Goal: Answer question/provide support: Share knowledge or assist other users

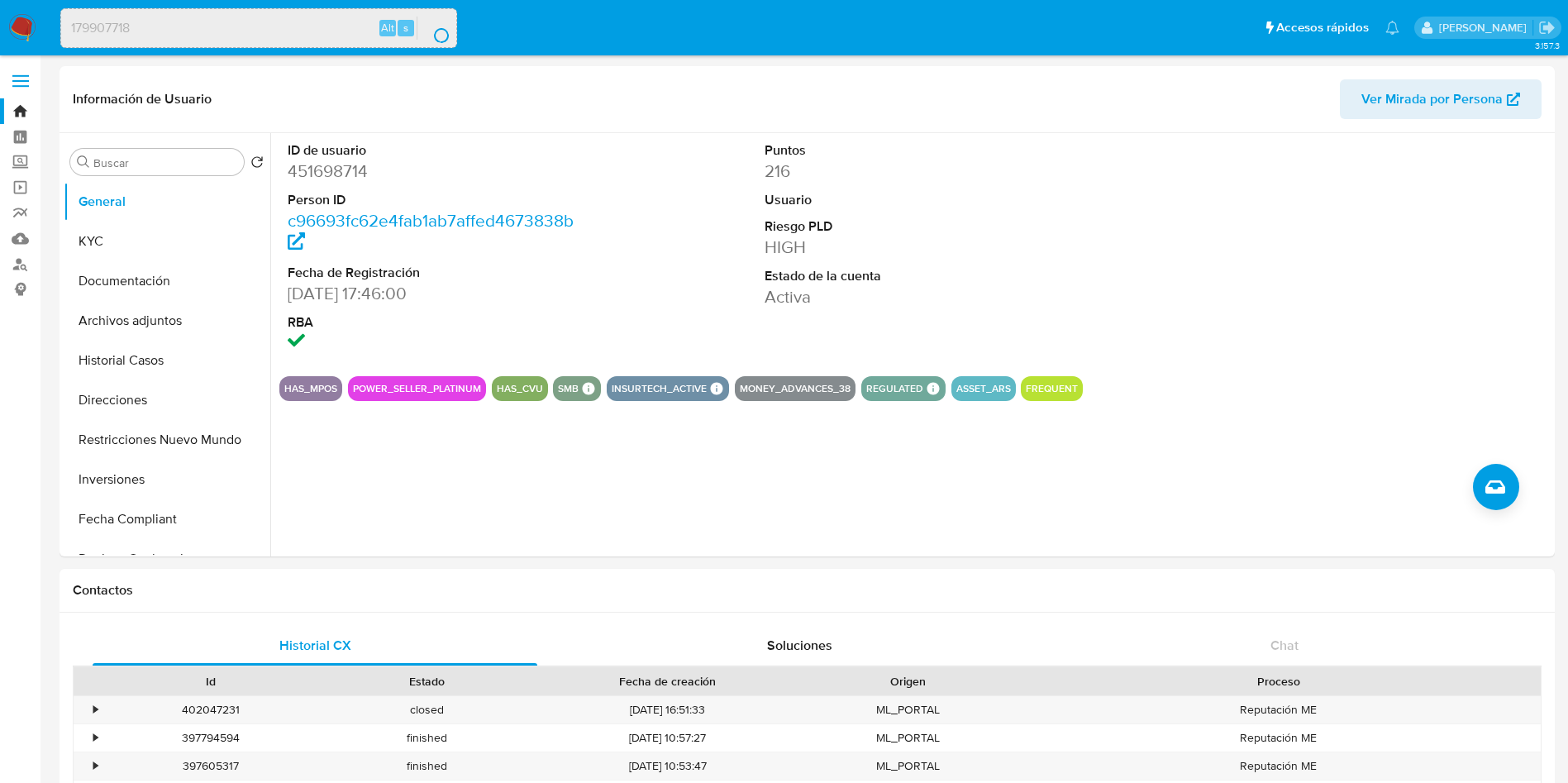
select select "10"
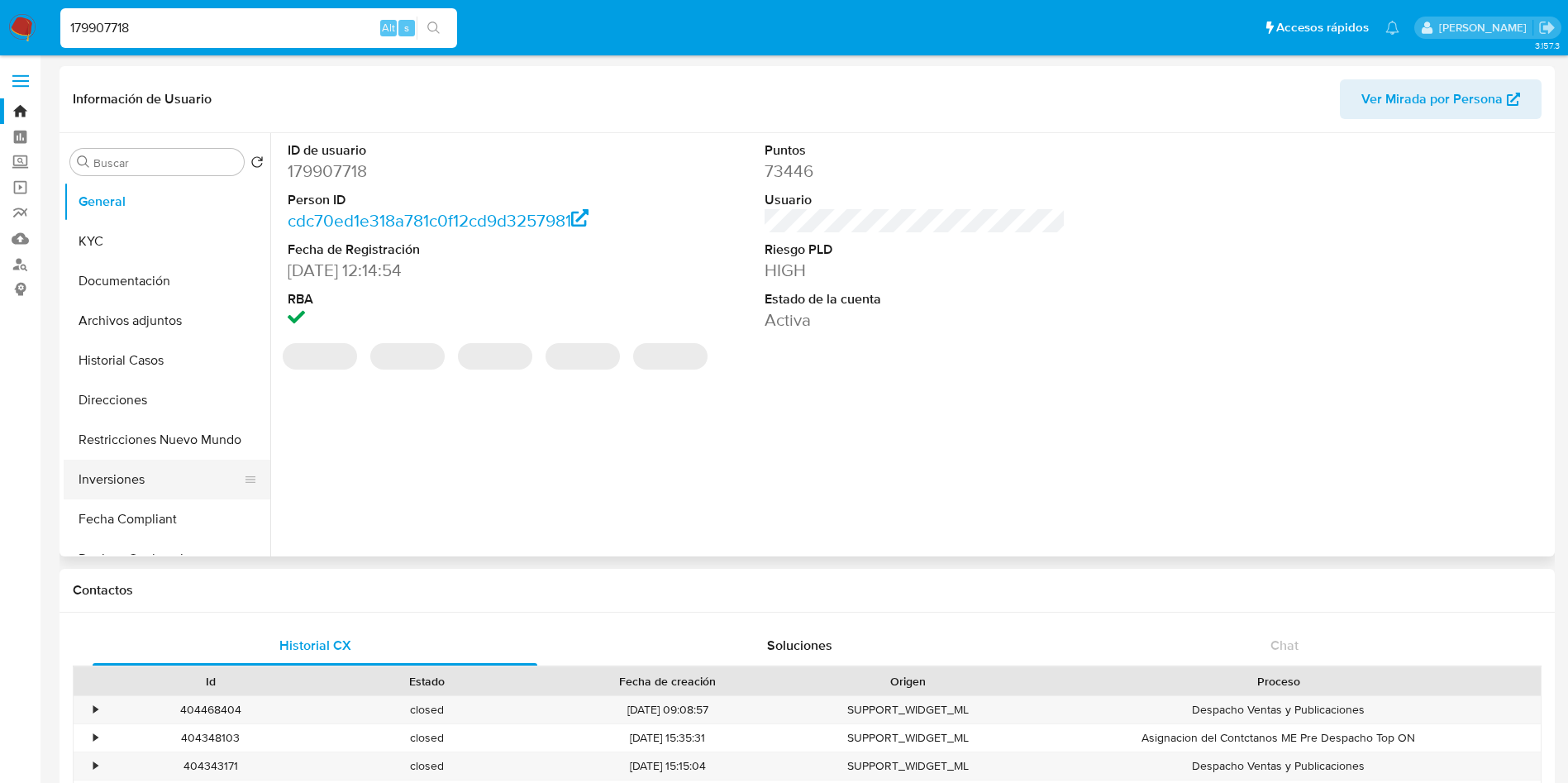
click at [143, 478] on button "Inversiones" at bounding box center [160, 479] width 193 height 40
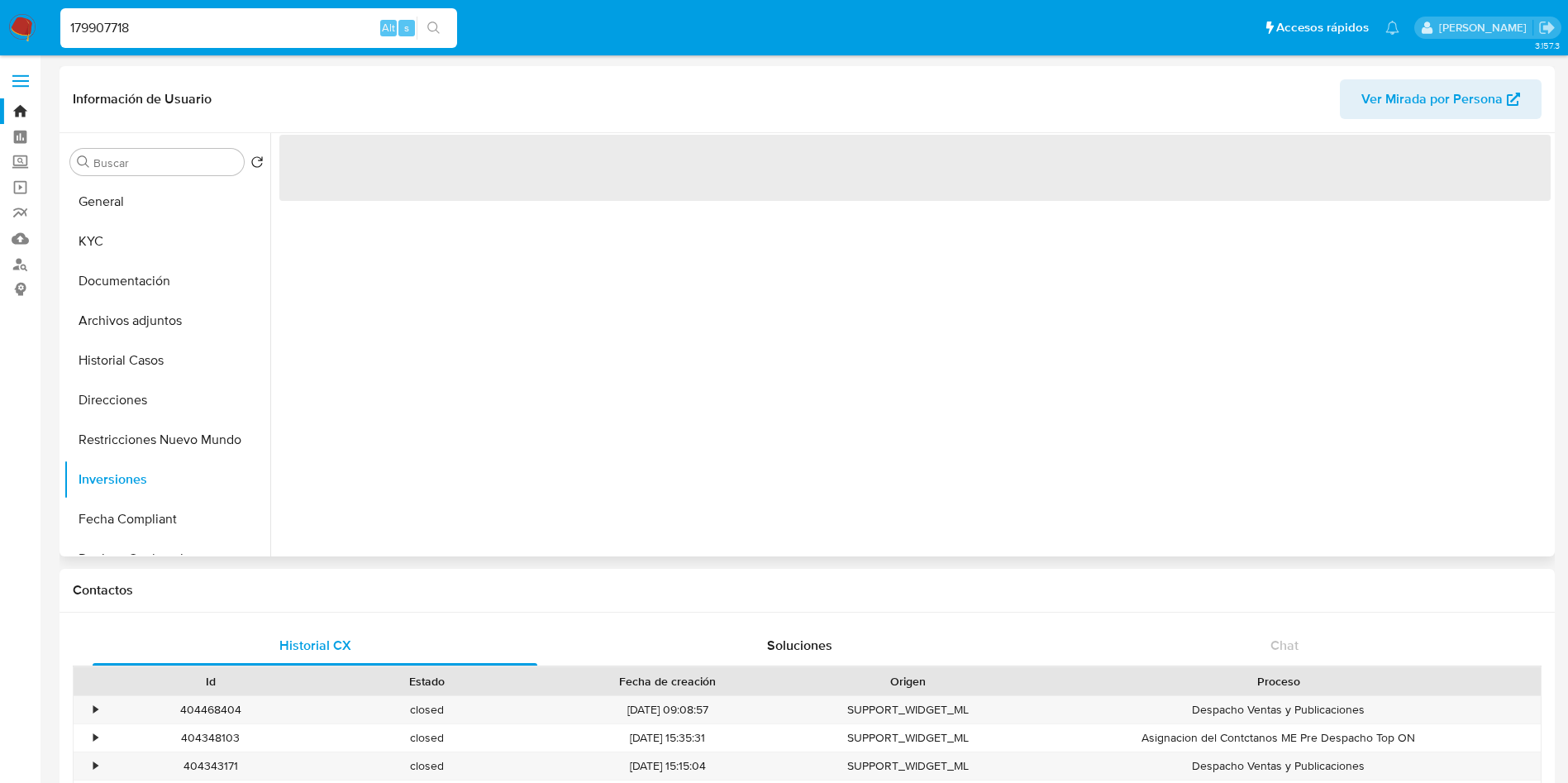
select select "10"
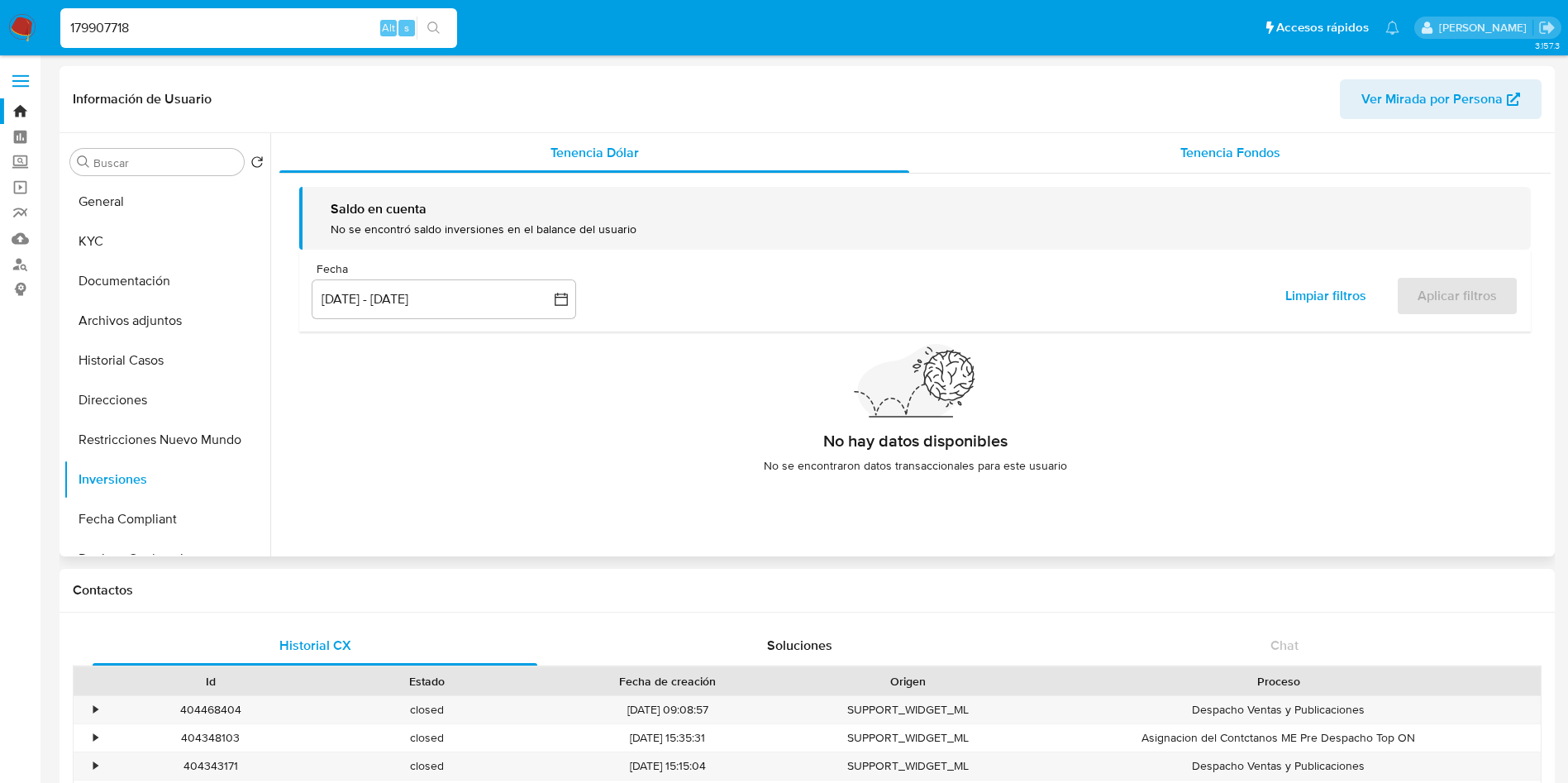
click at [1220, 151] on span "Tenencia Fondos" at bounding box center [1230, 153] width 100 height 19
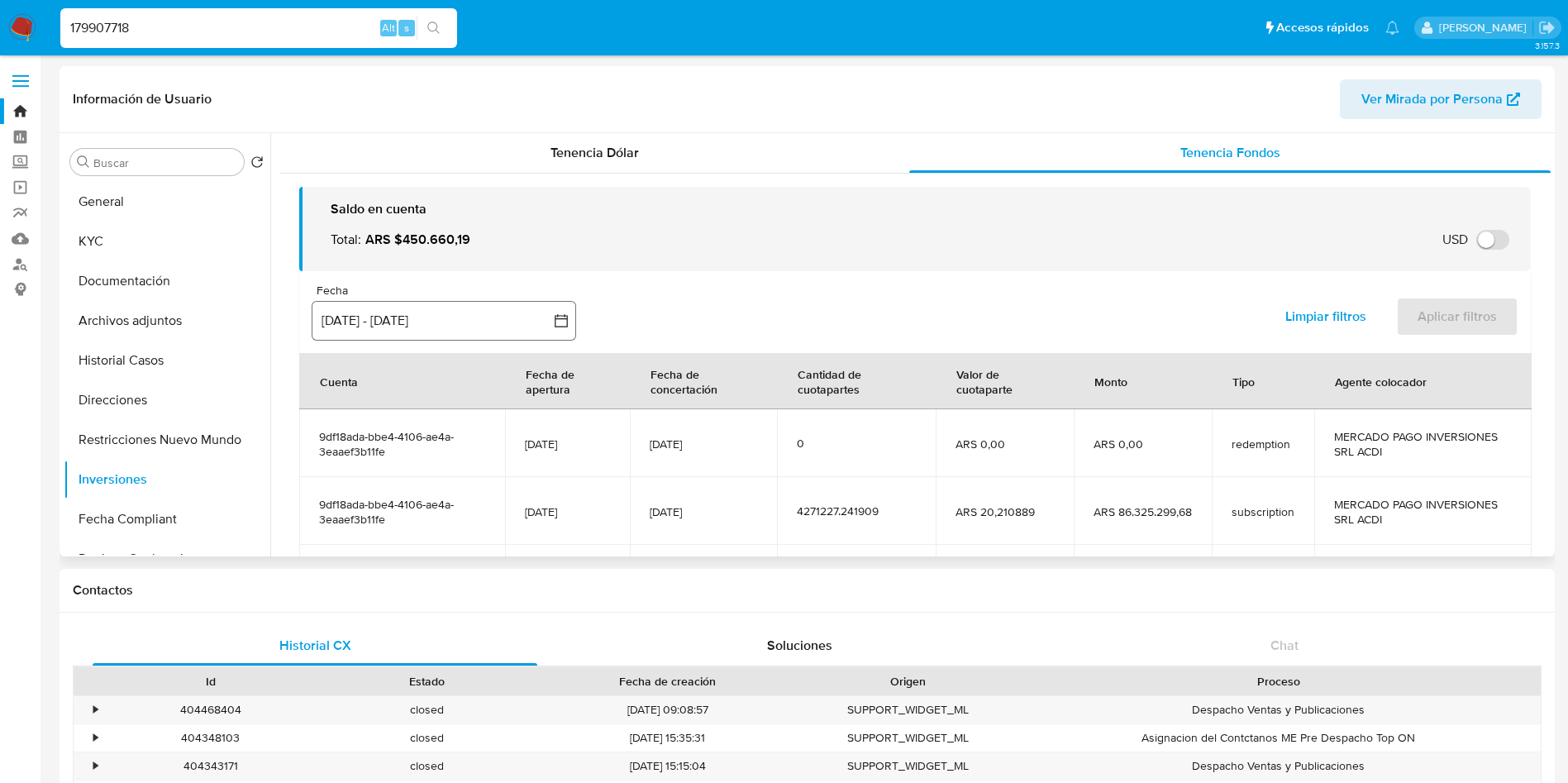
click at [449, 329] on button "[DATE] - [DATE]" at bounding box center [444, 320] width 265 height 40
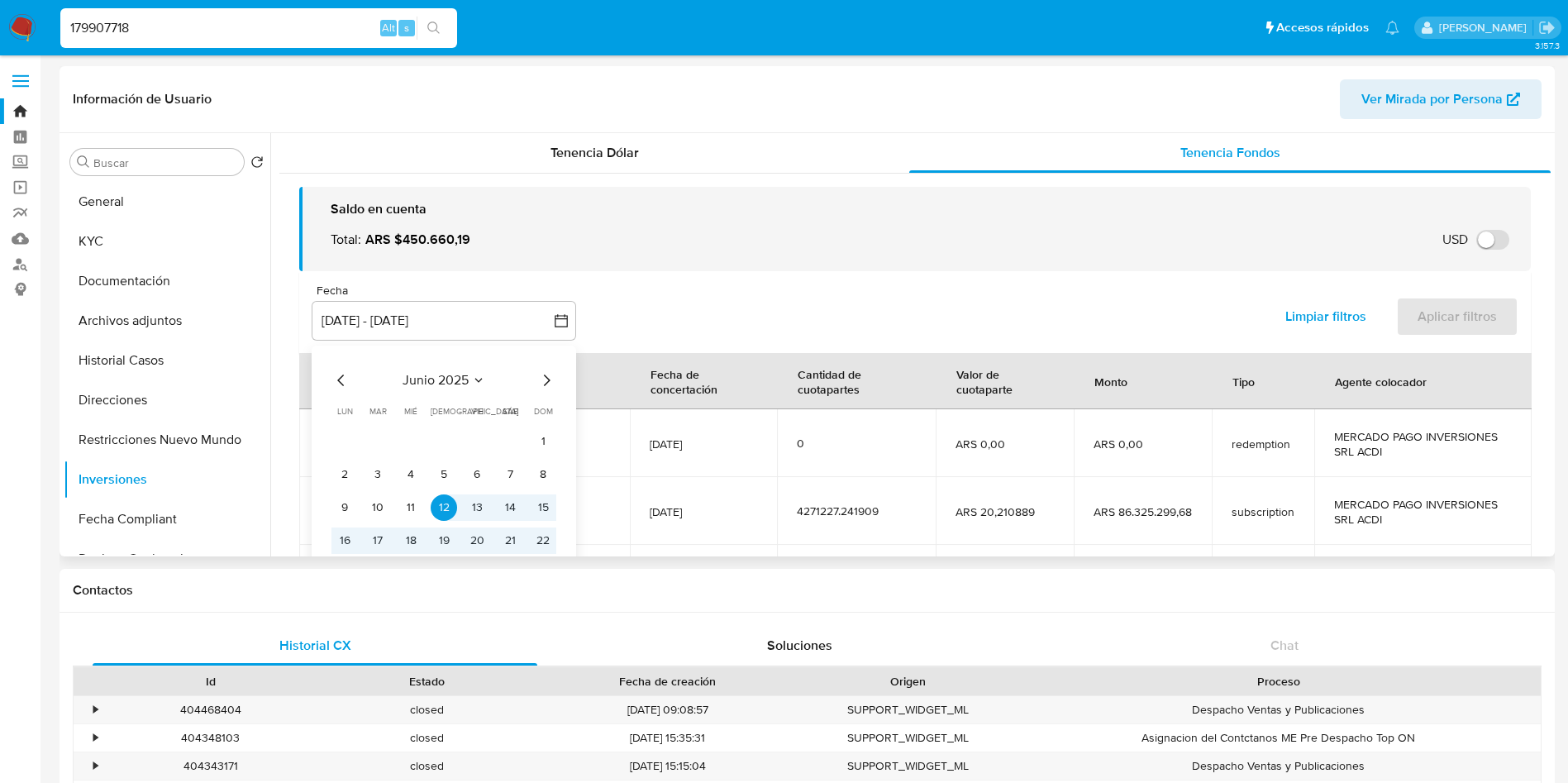
click at [469, 380] on button "junio 2025" at bounding box center [444, 380] width 83 height 17
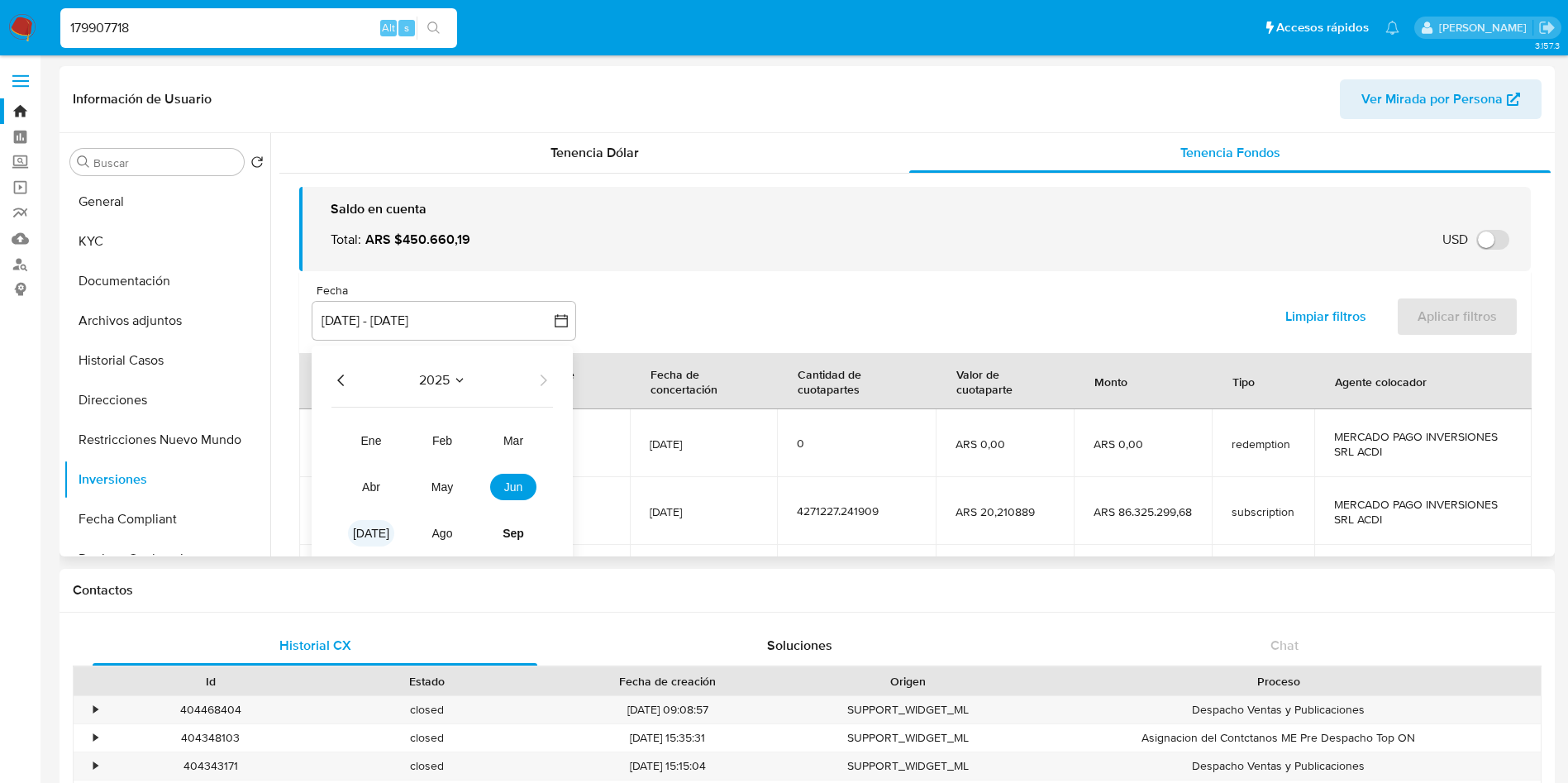
click at [372, 532] on span "[DATE]" at bounding box center [371, 533] width 36 height 13
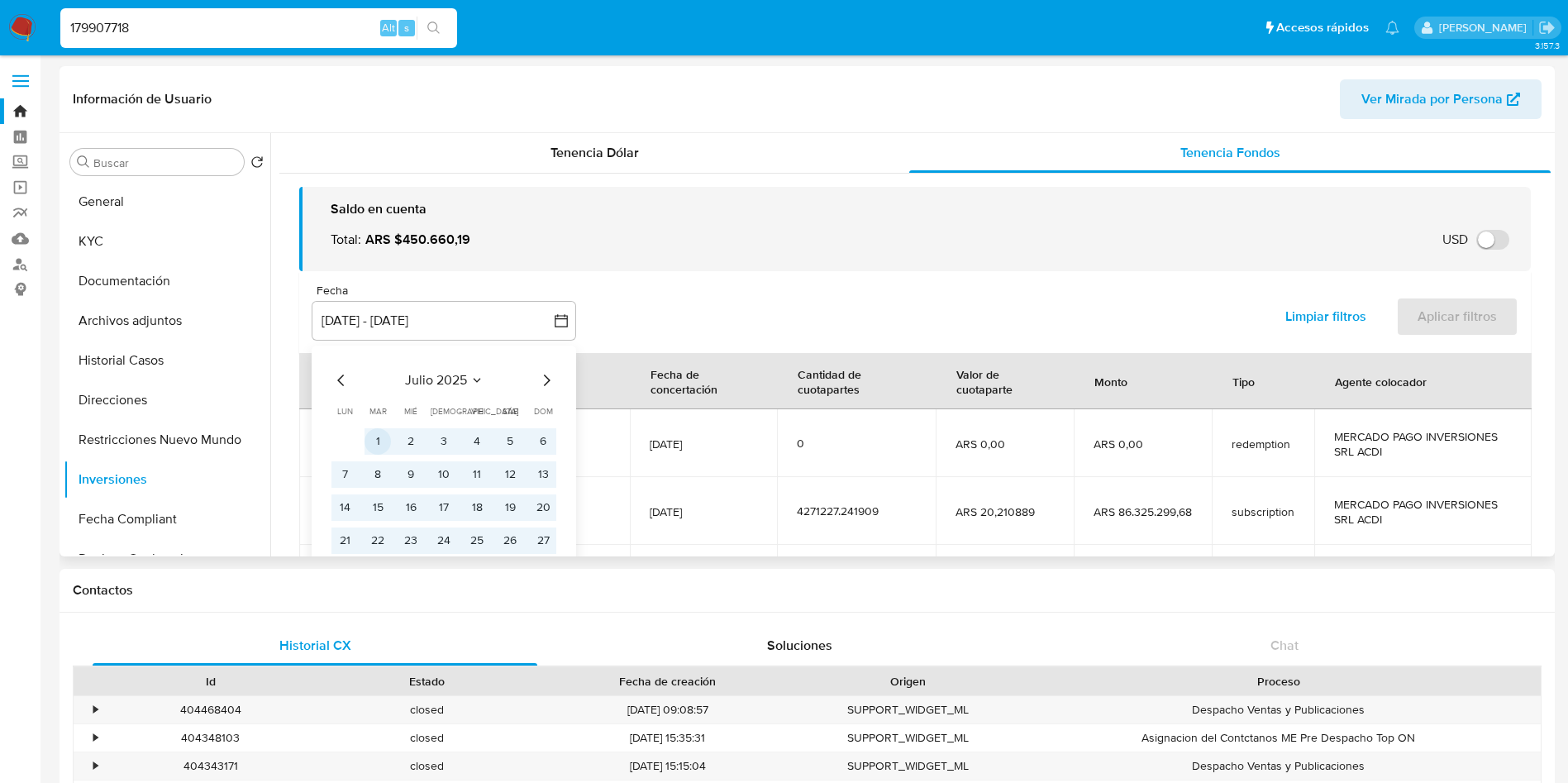
click at [368, 435] on button "1" at bounding box center [378, 441] width 26 height 26
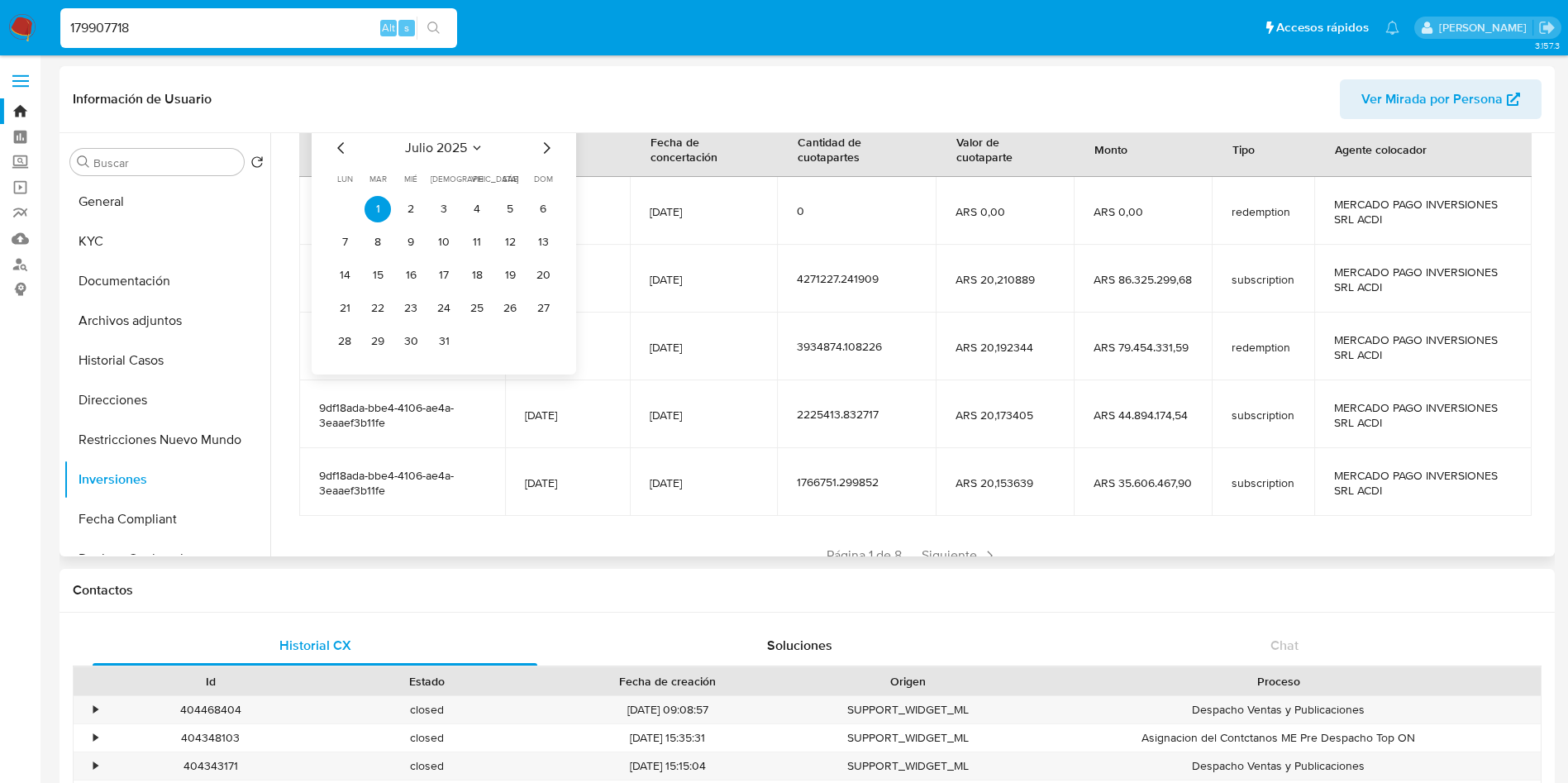
scroll to position [248, 0]
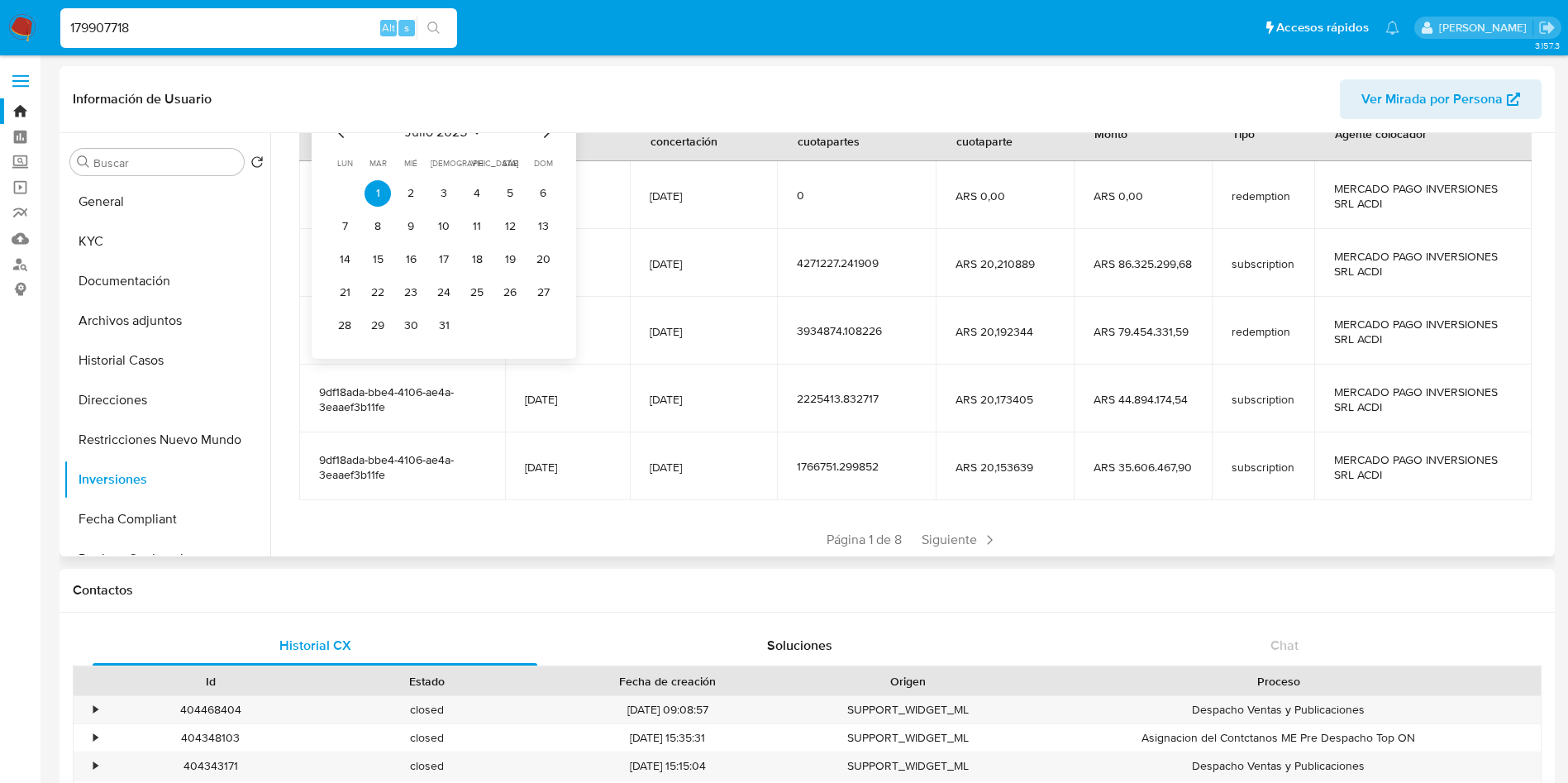
click at [544, 139] on icon "Mes siguiente" at bounding box center [546, 132] width 19 height 19
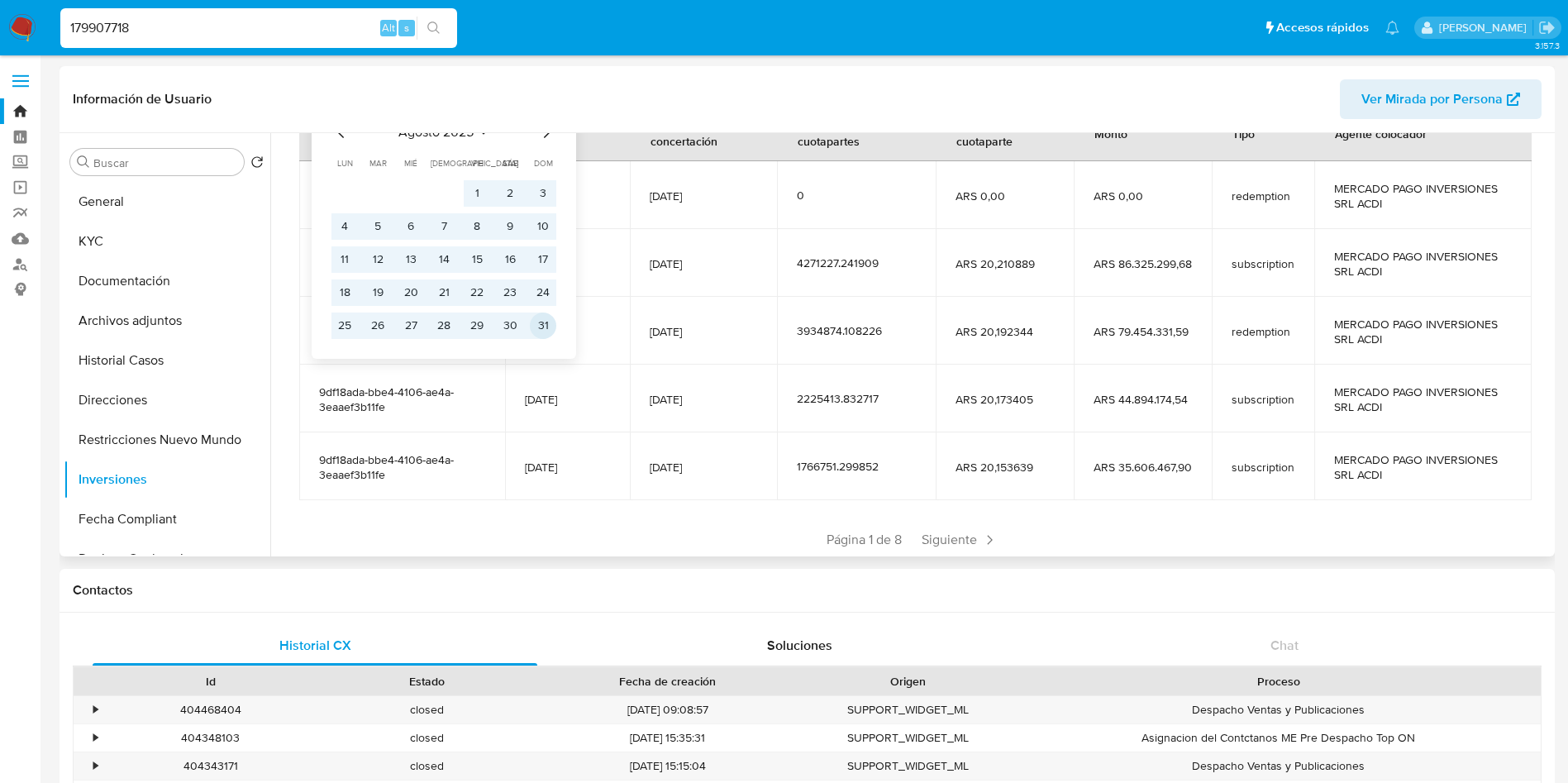
click at [538, 326] on button "31" at bounding box center [544, 326] width 26 height 26
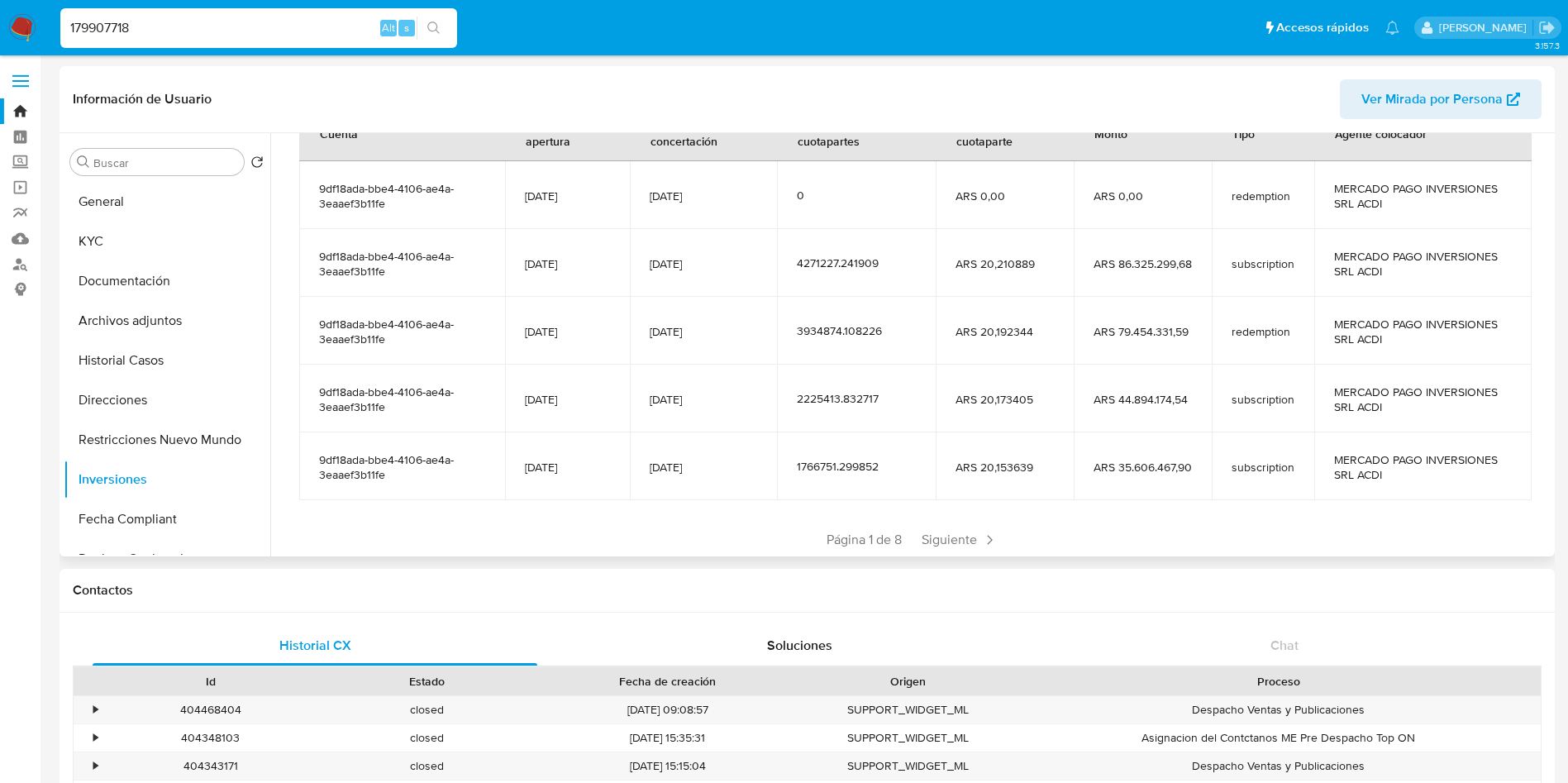
scroll to position [0, 0]
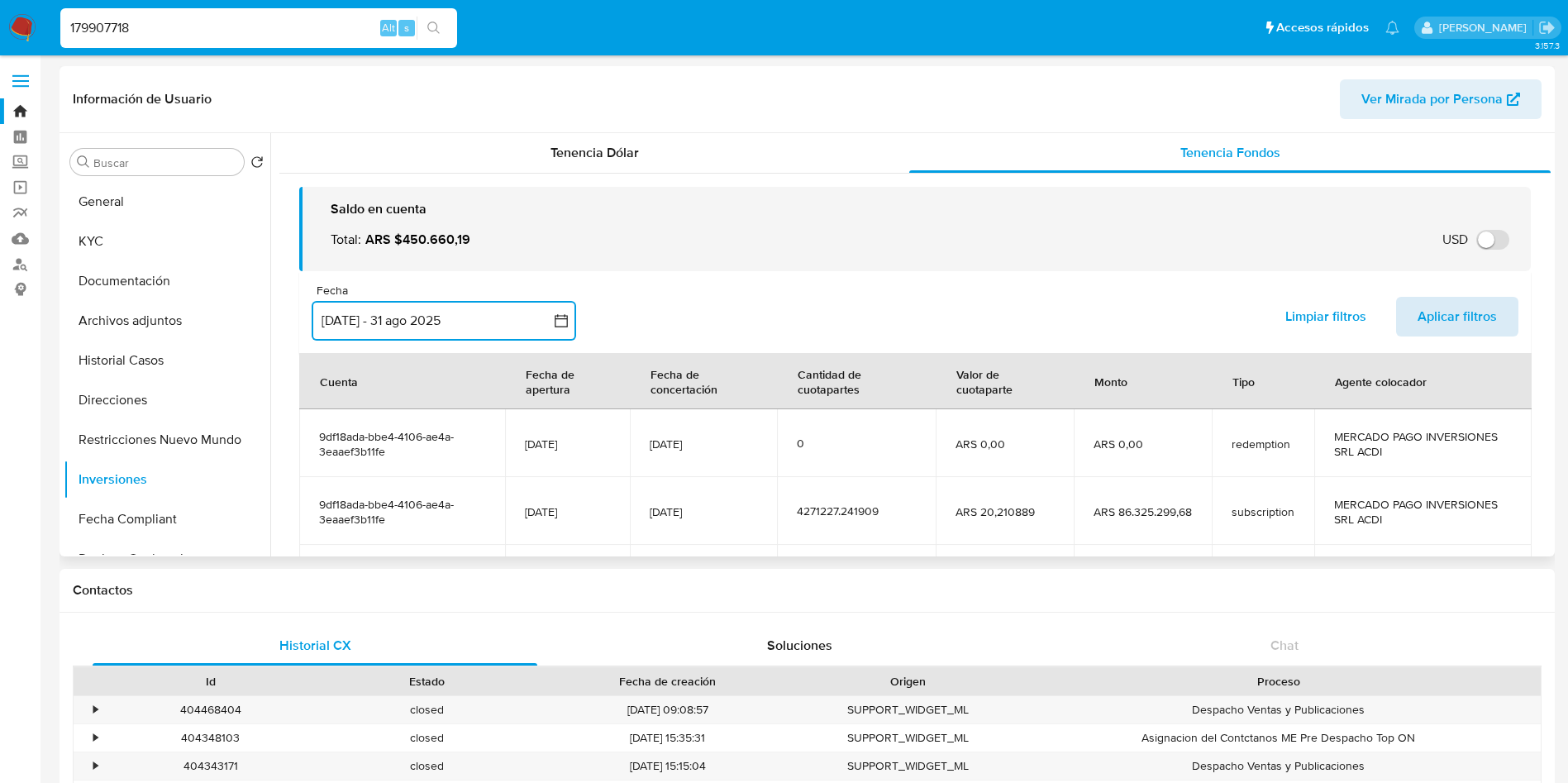
click at [1440, 313] on span "Aplicar filtros" at bounding box center [1458, 316] width 79 height 36
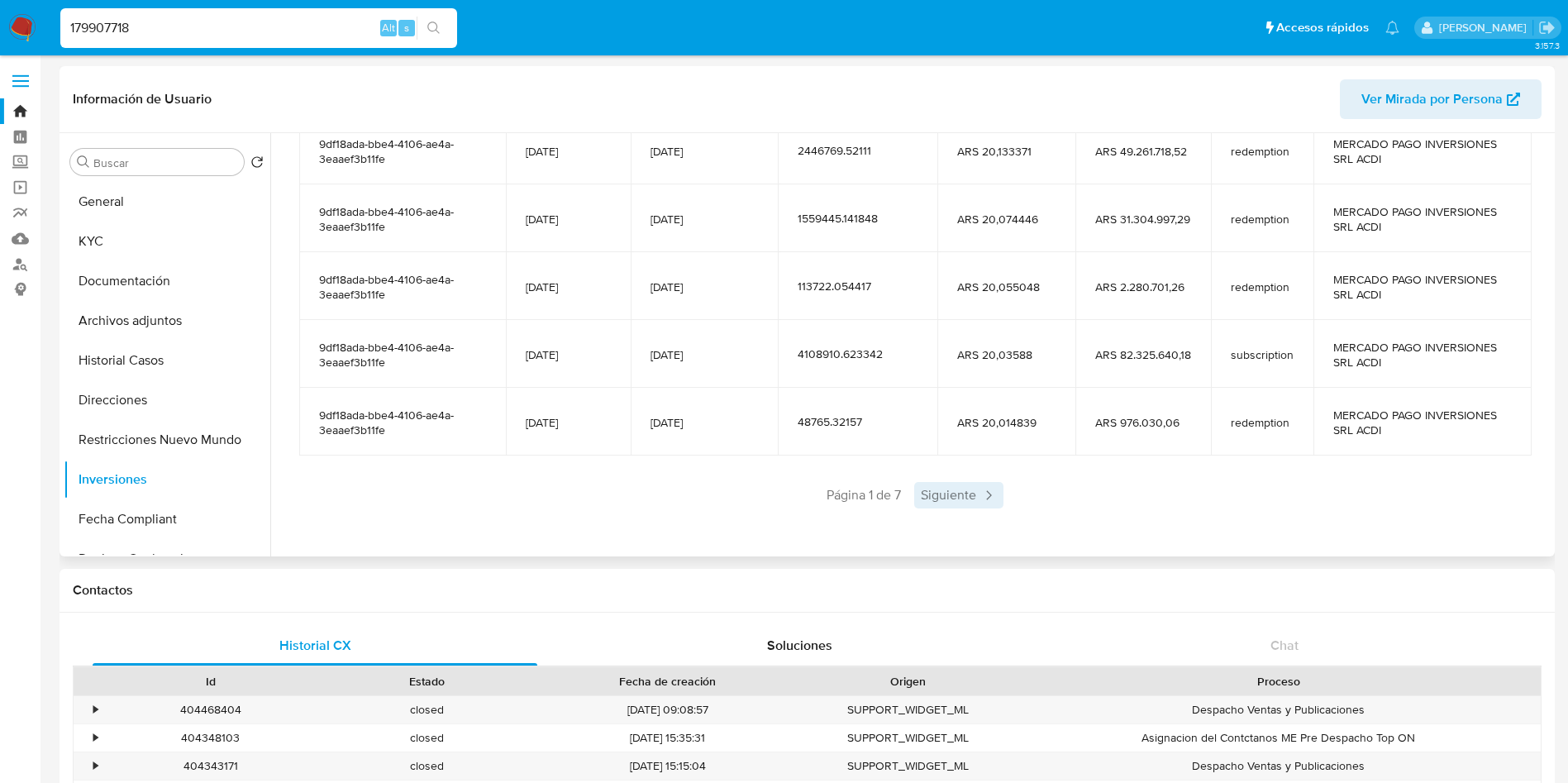
click at [937, 493] on span "Siguiente" at bounding box center [958, 495] width 89 height 26
click at [979, 498] on span "Siguiente" at bounding box center [1008, 495] width 89 height 26
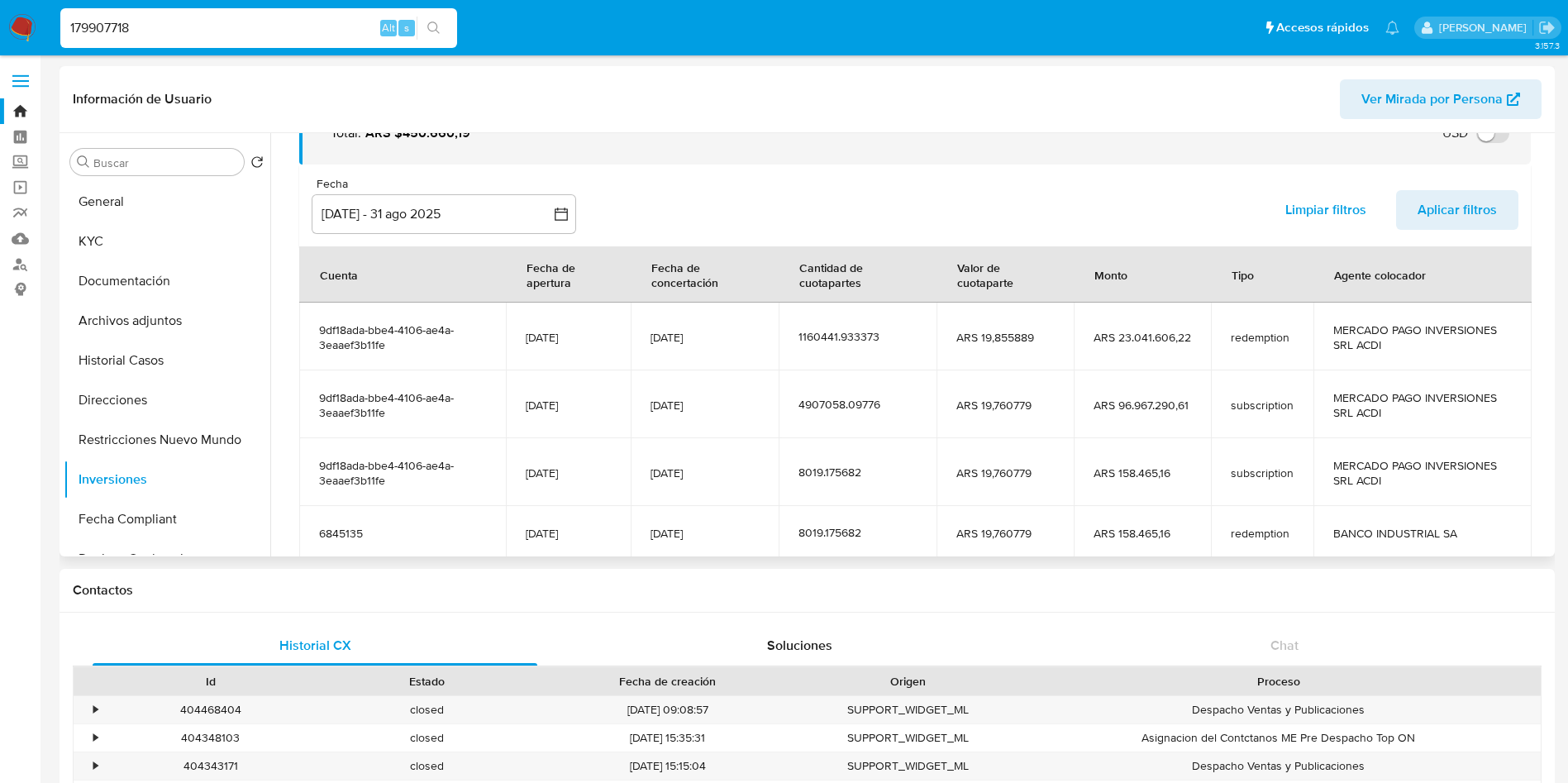
scroll to position [263, 0]
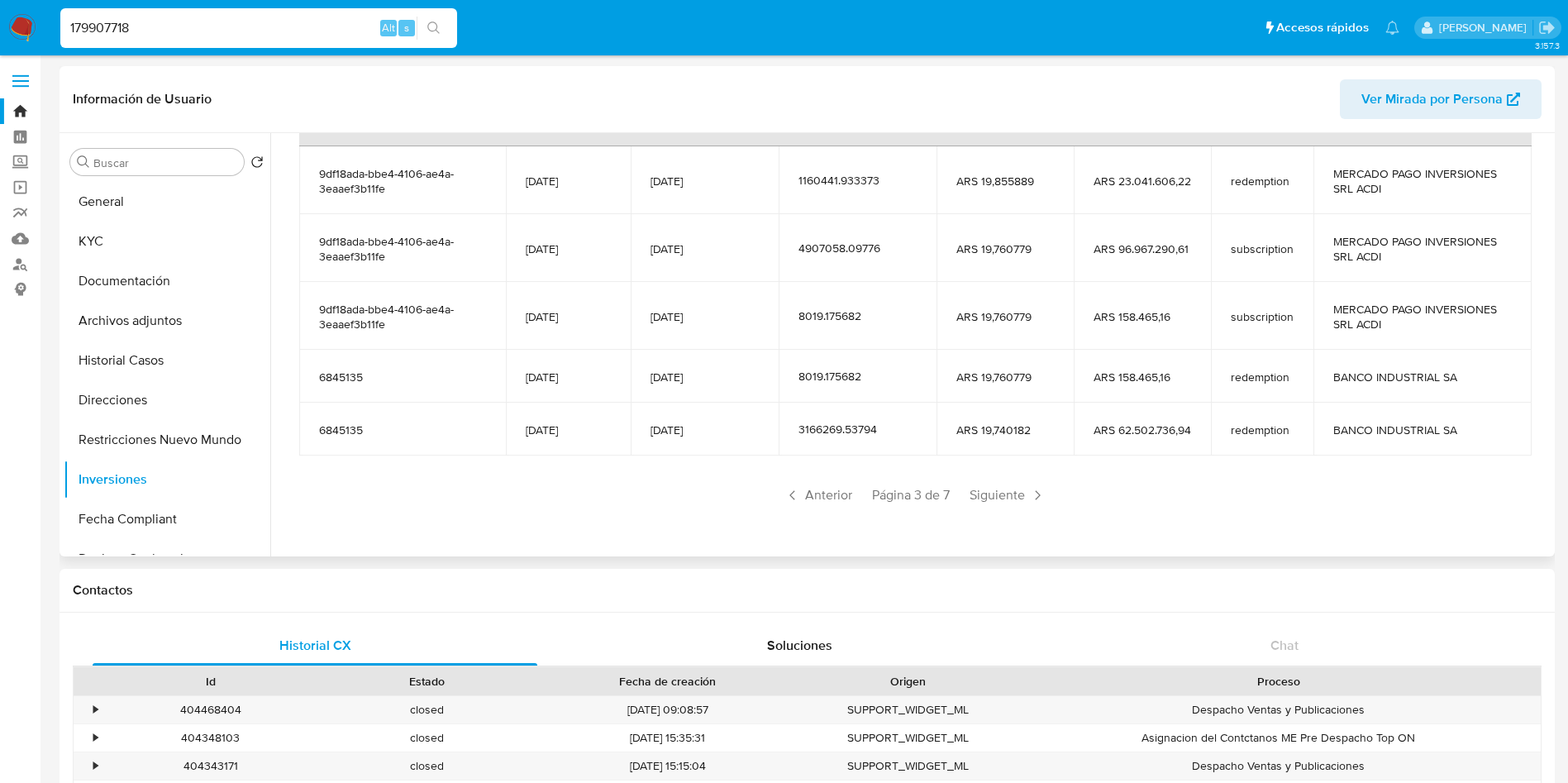
click at [979, 498] on span "Siguiente" at bounding box center [1008, 495] width 89 height 26
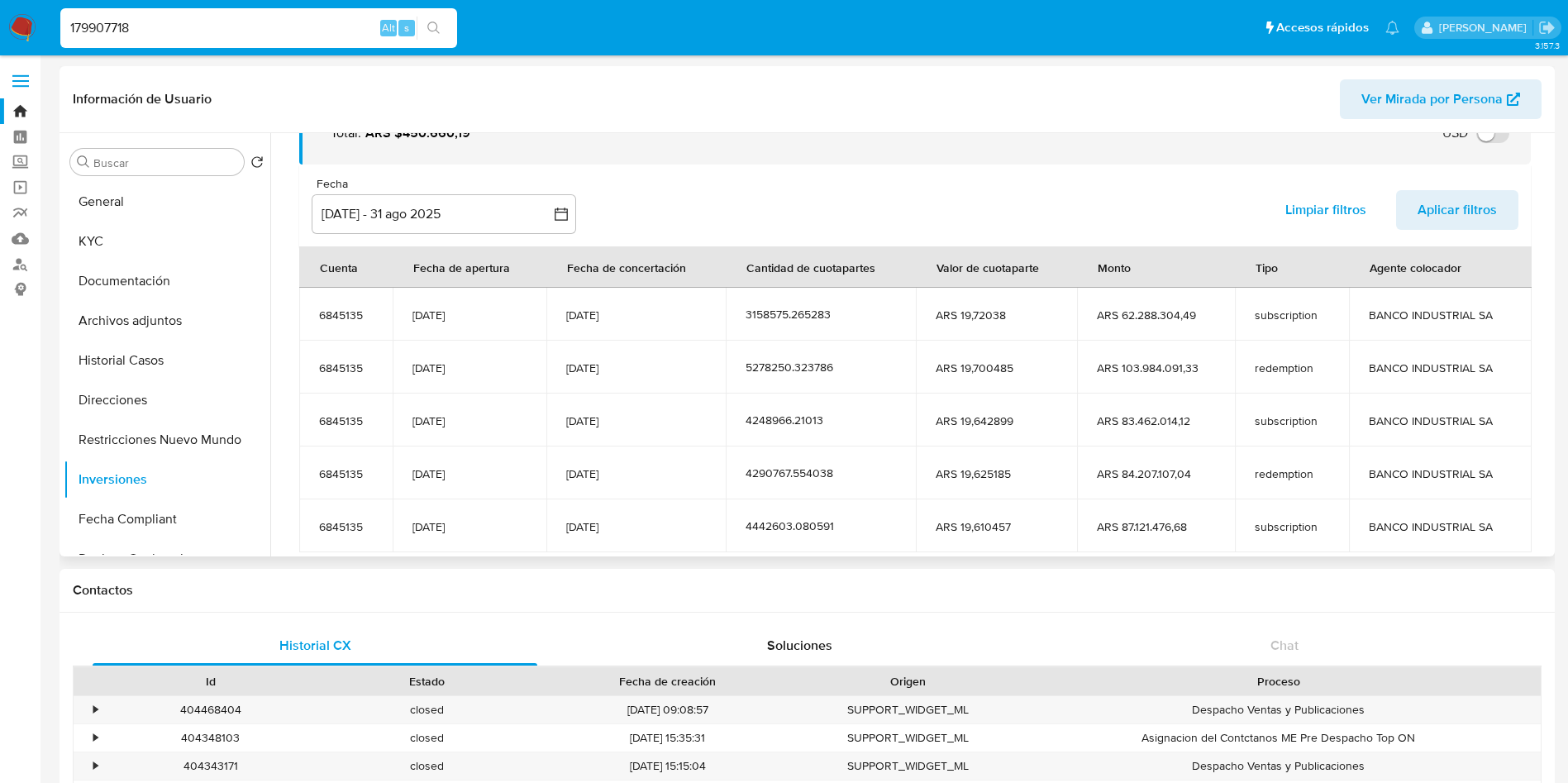
scroll to position [203, 0]
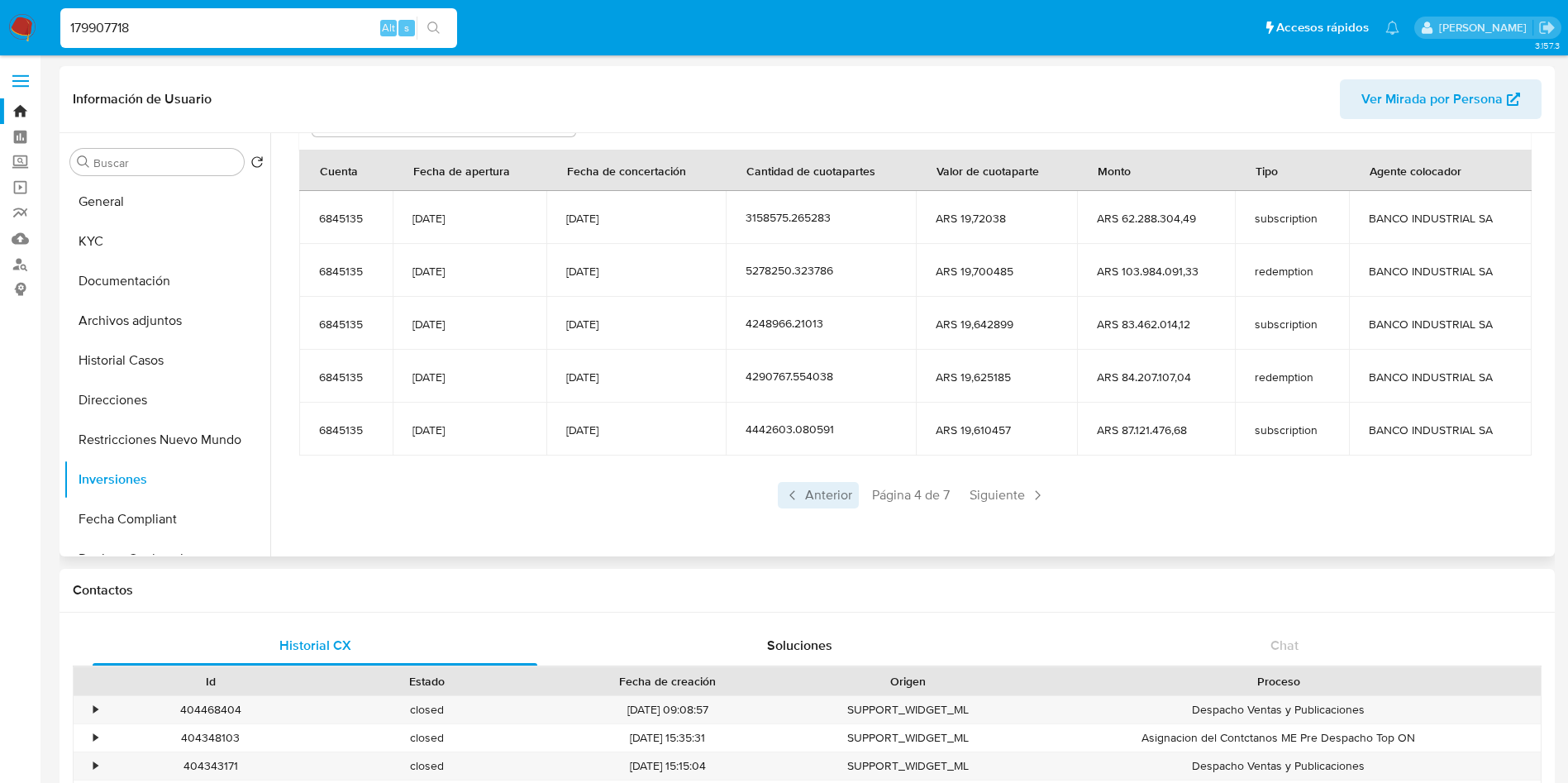
click at [856, 494] on div "Anterior Página 4 de 7 Siguiente" at bounding box center [915, 495] width 1232 height 26
click at [849, 493] on span "Anterior" at bounding box center [819, 495] width 81 height 26
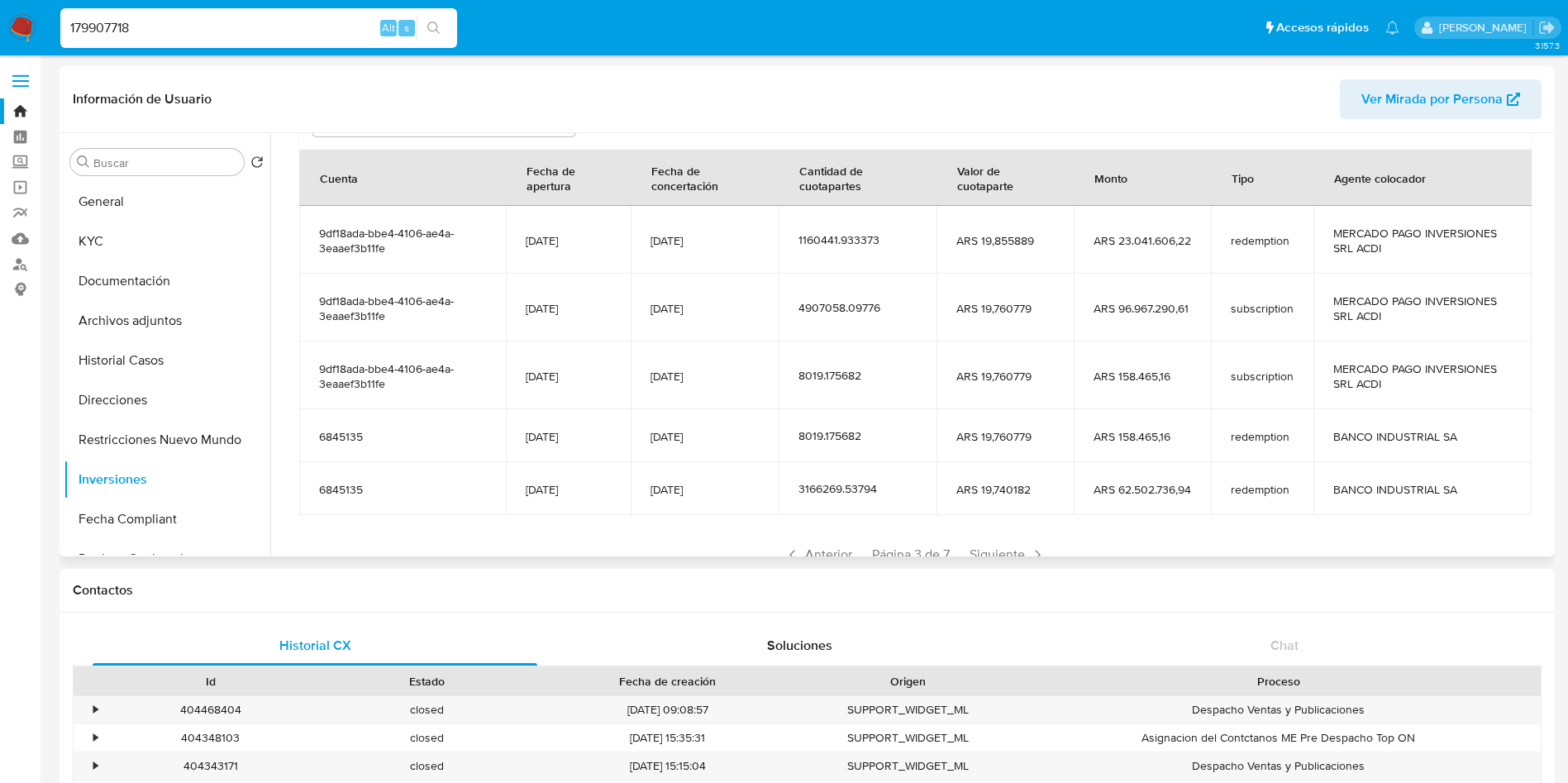
click at [174, 8] on div "179907718 Alt s" at bounding box center [259, 27] width 397 height 40
click at [170, 24] on input "179907718" at bounding box center [259, 28] width 397 height 21
paste input "37133205"
type input "37133205"
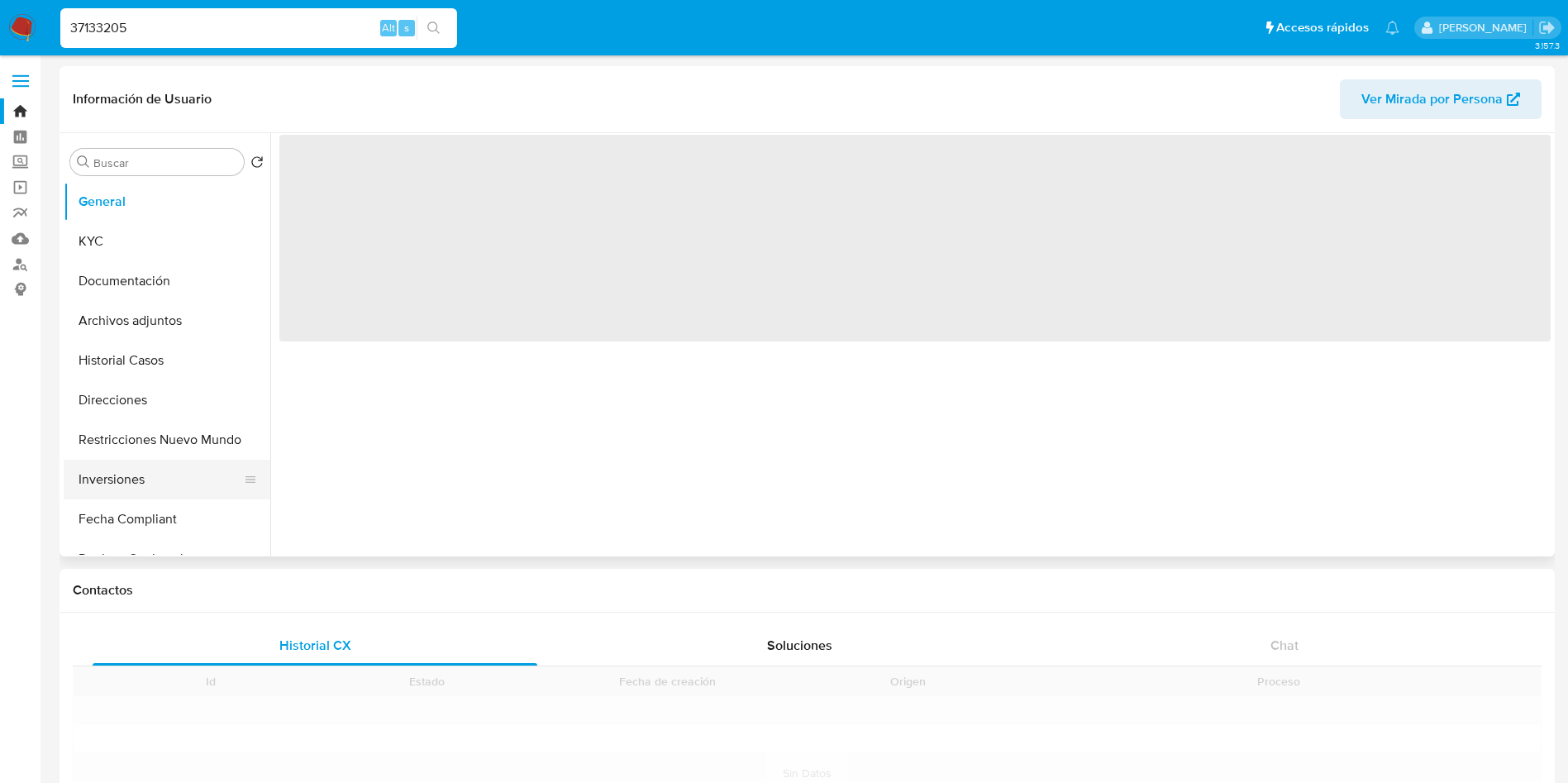
click at [153, 464] on button "Inversiones" at bounding box center [160, 479] width 193 height 40
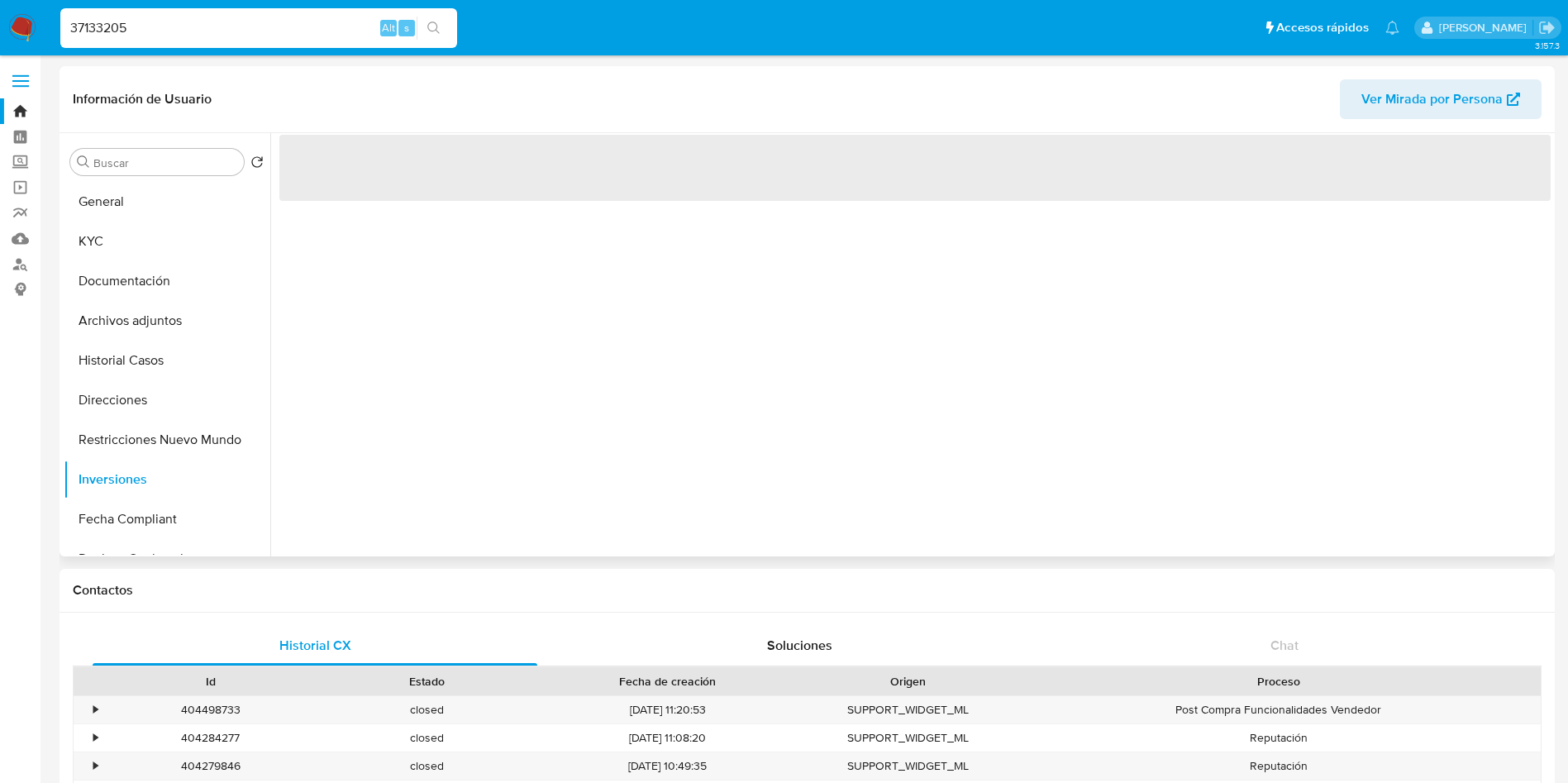
select select "10"
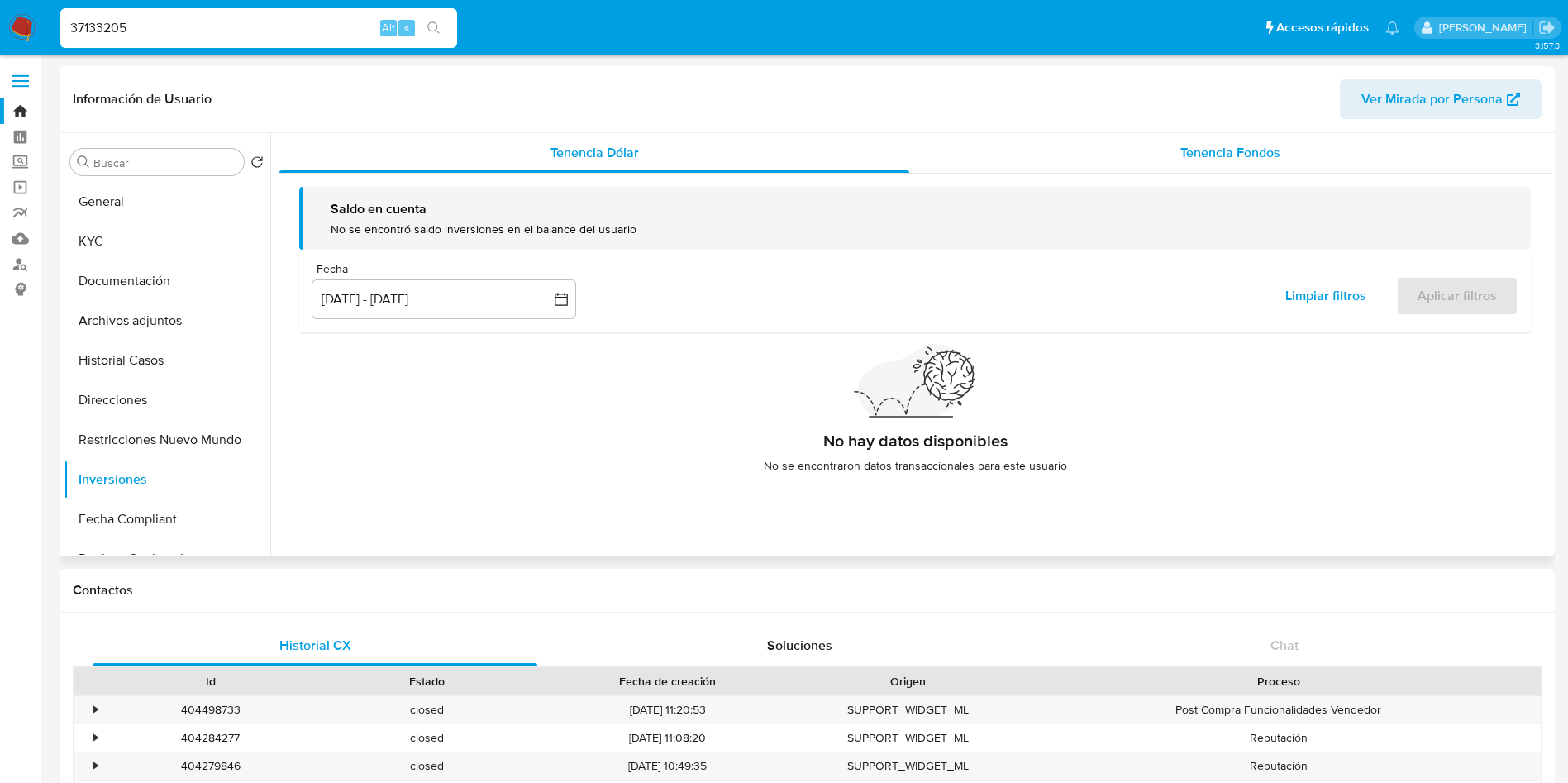
click at [1174, 157] on div "Tenencia Fondos" at bounding box center [1230, 153] width 641 height 40
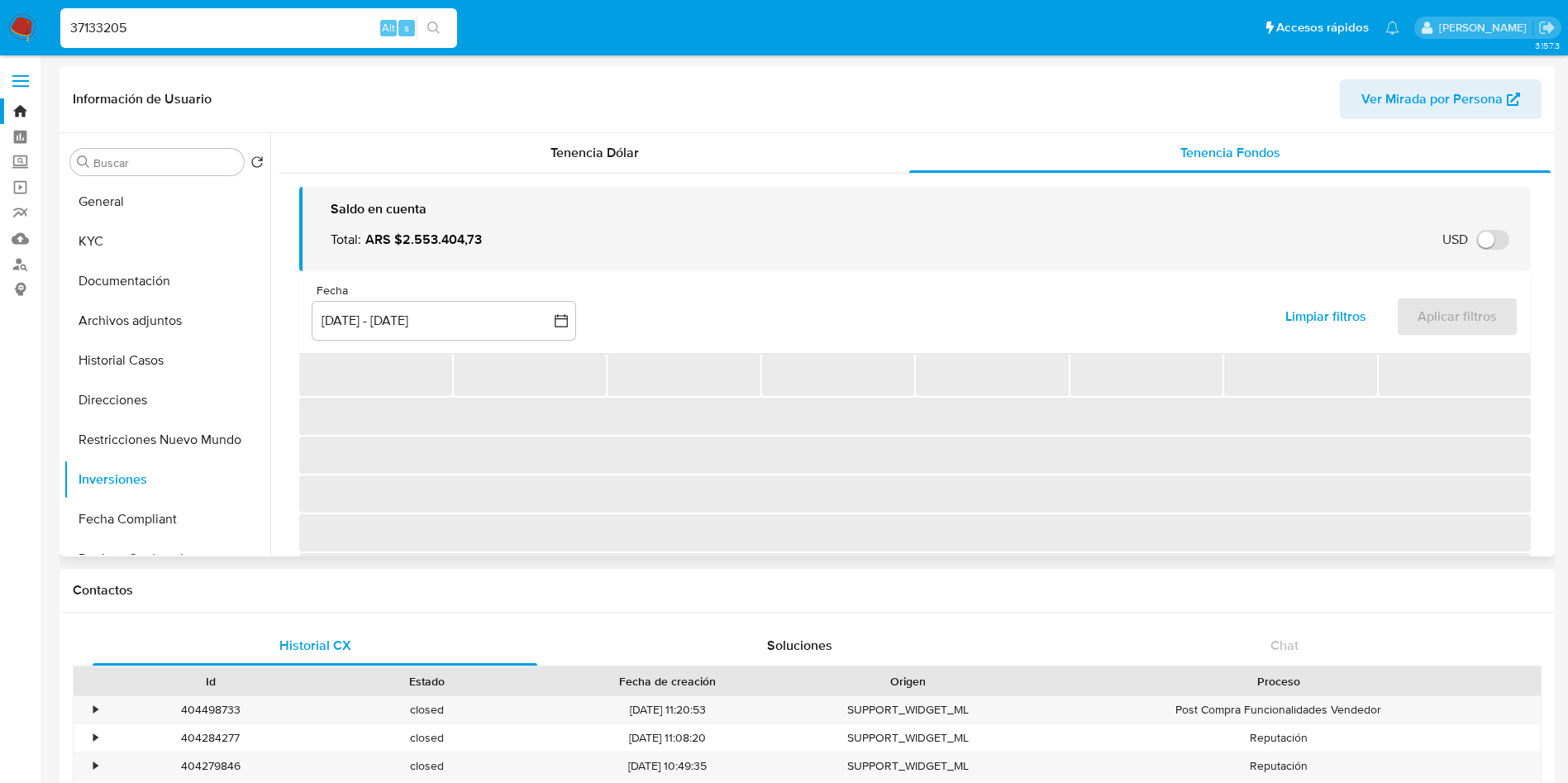
click at [441, 295] on div "Fecha" at bounding box center [444, 290] width 265 height 15
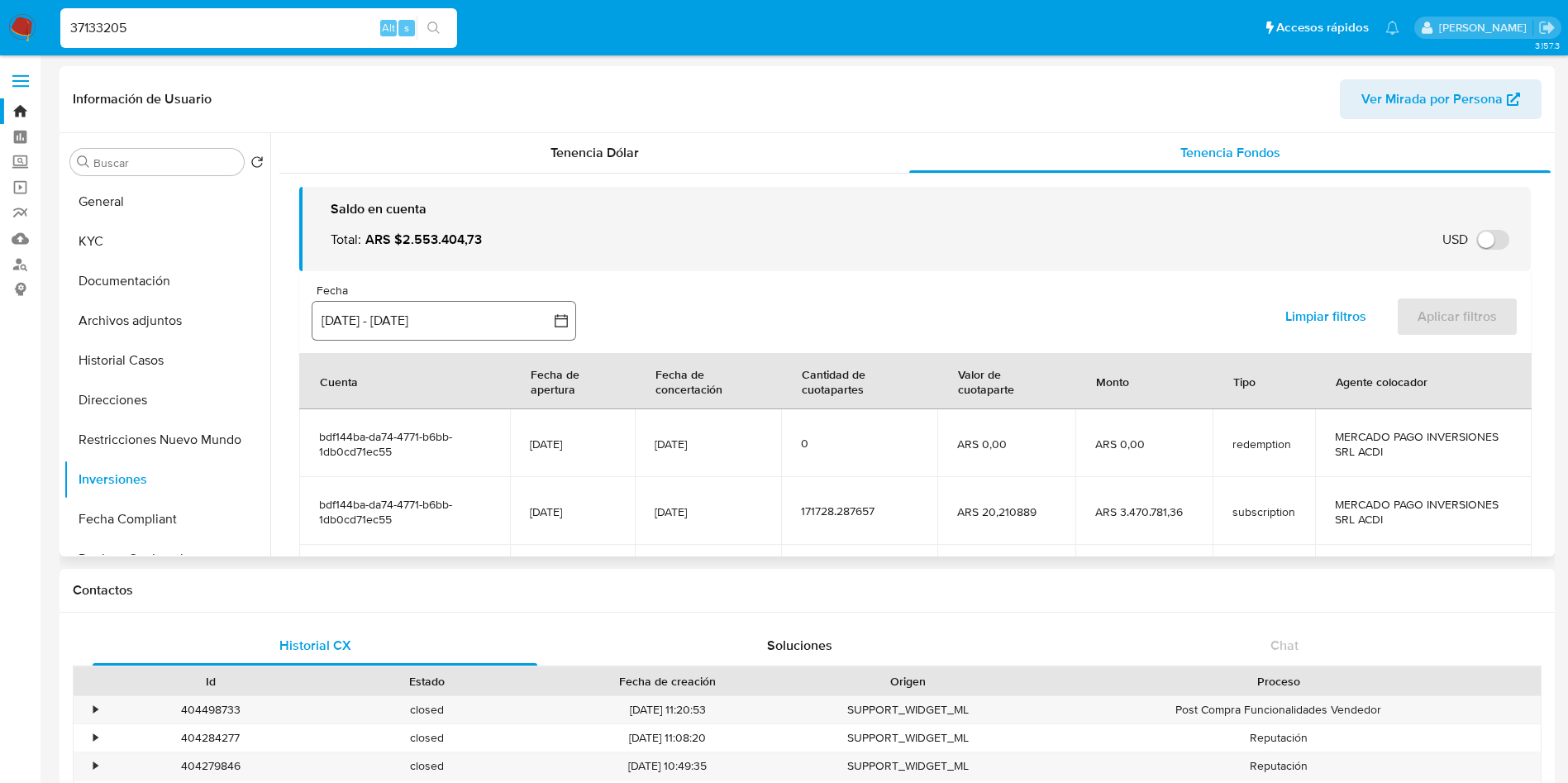
click at [428, 313] on button "[DATE] - [DATE]" at bounding box center [444, 320] width 265 height 40
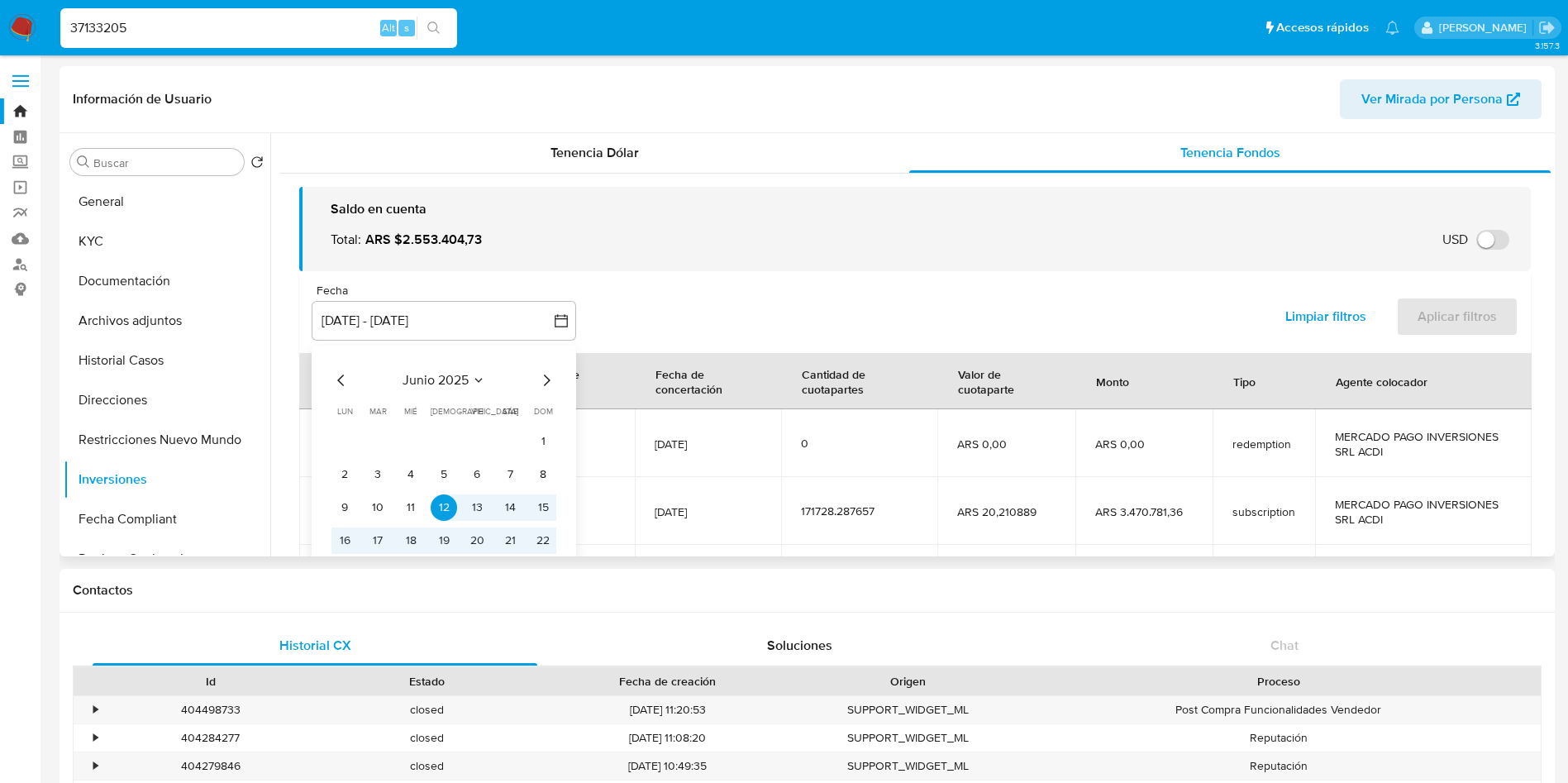
drag, startPoint x: 560, startPoint y: 379, endPoint x: 545, endPoint y: 384, distance: 15.8
click at [558, 377] on div "junio 2025 junio 2025 lun lunes mar martes mié miércoles jue jueves vie viernes…" at bounding box center [444, 493] width 265 height 295
click at [544, 385] on icon "Mes siguiente" at bounding box center [546, 380] width 6 height 11
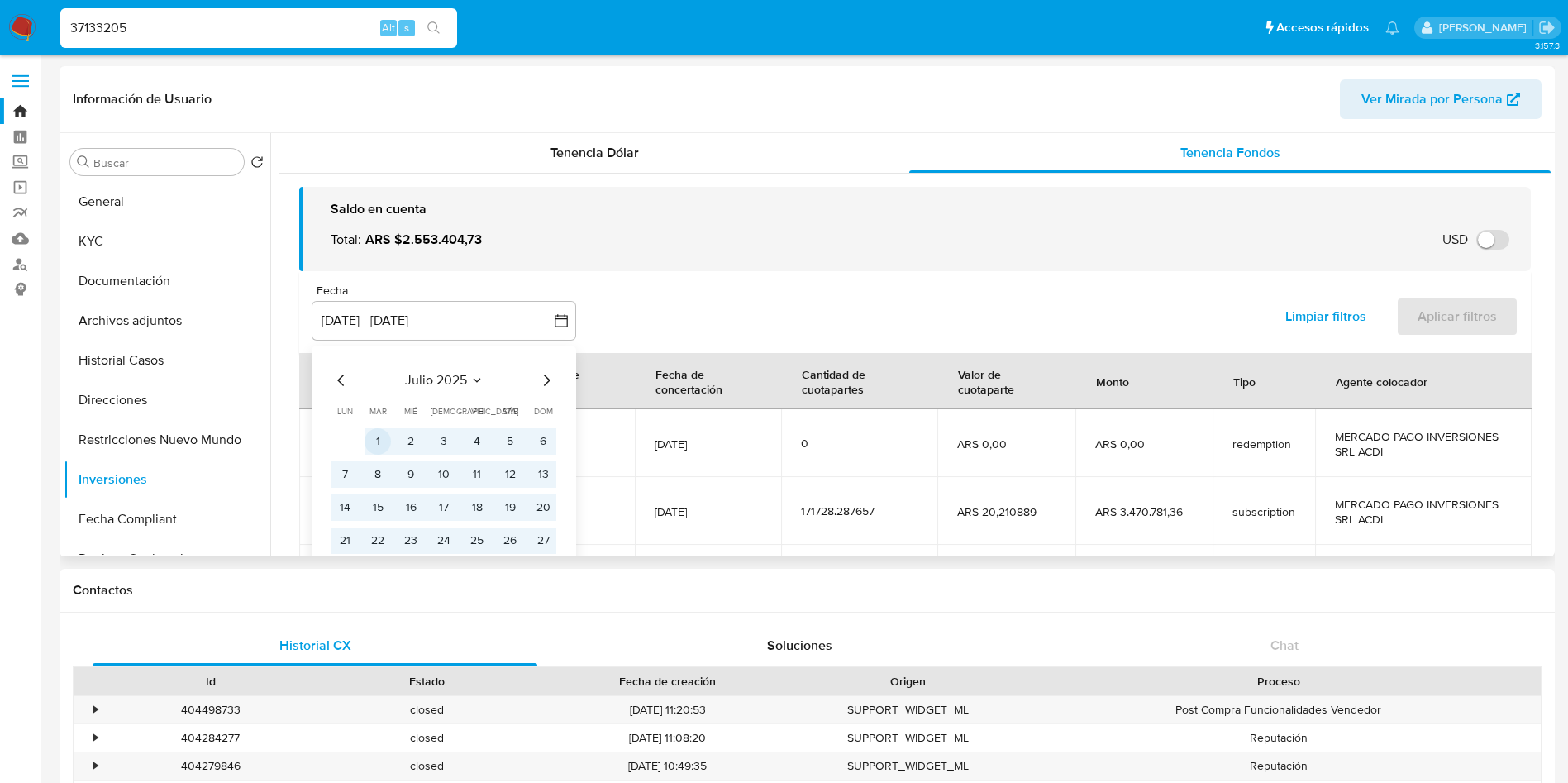
click at [377, 446] on button "1" at bounding box center [378, 441] width 26 height 26
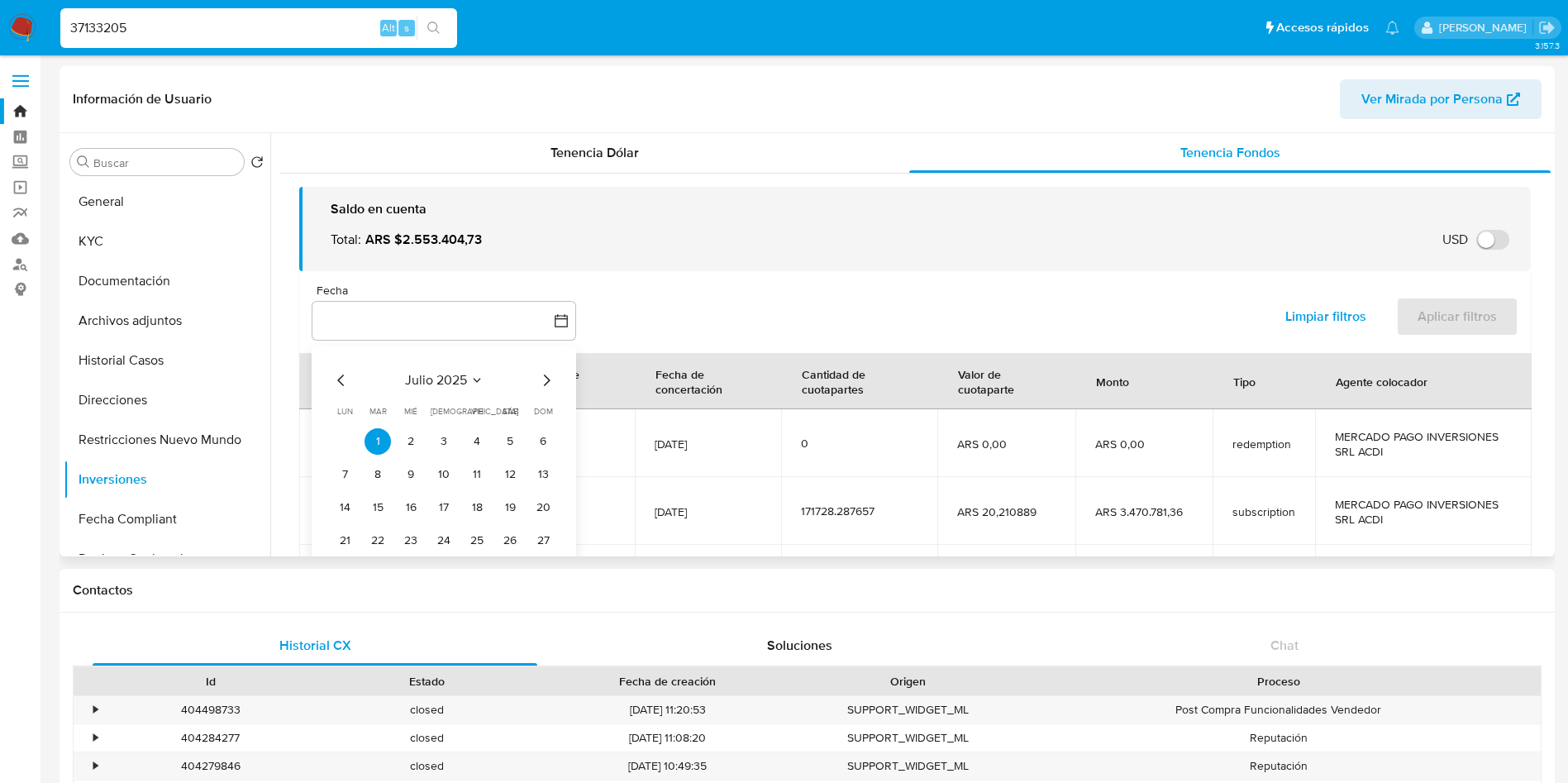
click at [536, 380] on icon "Mes siguiente" at bounding box center [546, 380] width 19 height 19
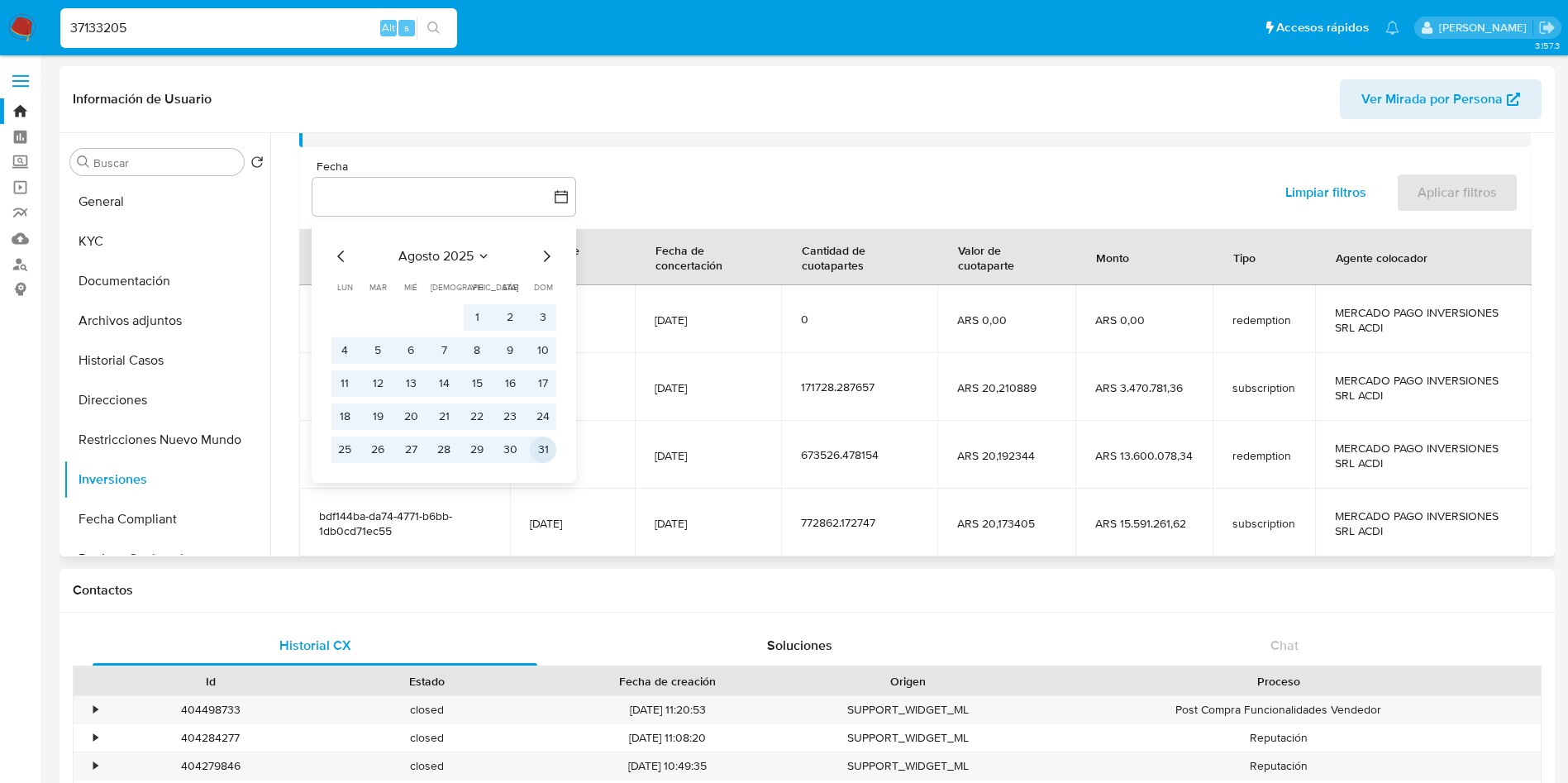
click at [536, 449] on button "31" at bounding box center [544, 450] width 26 height 26
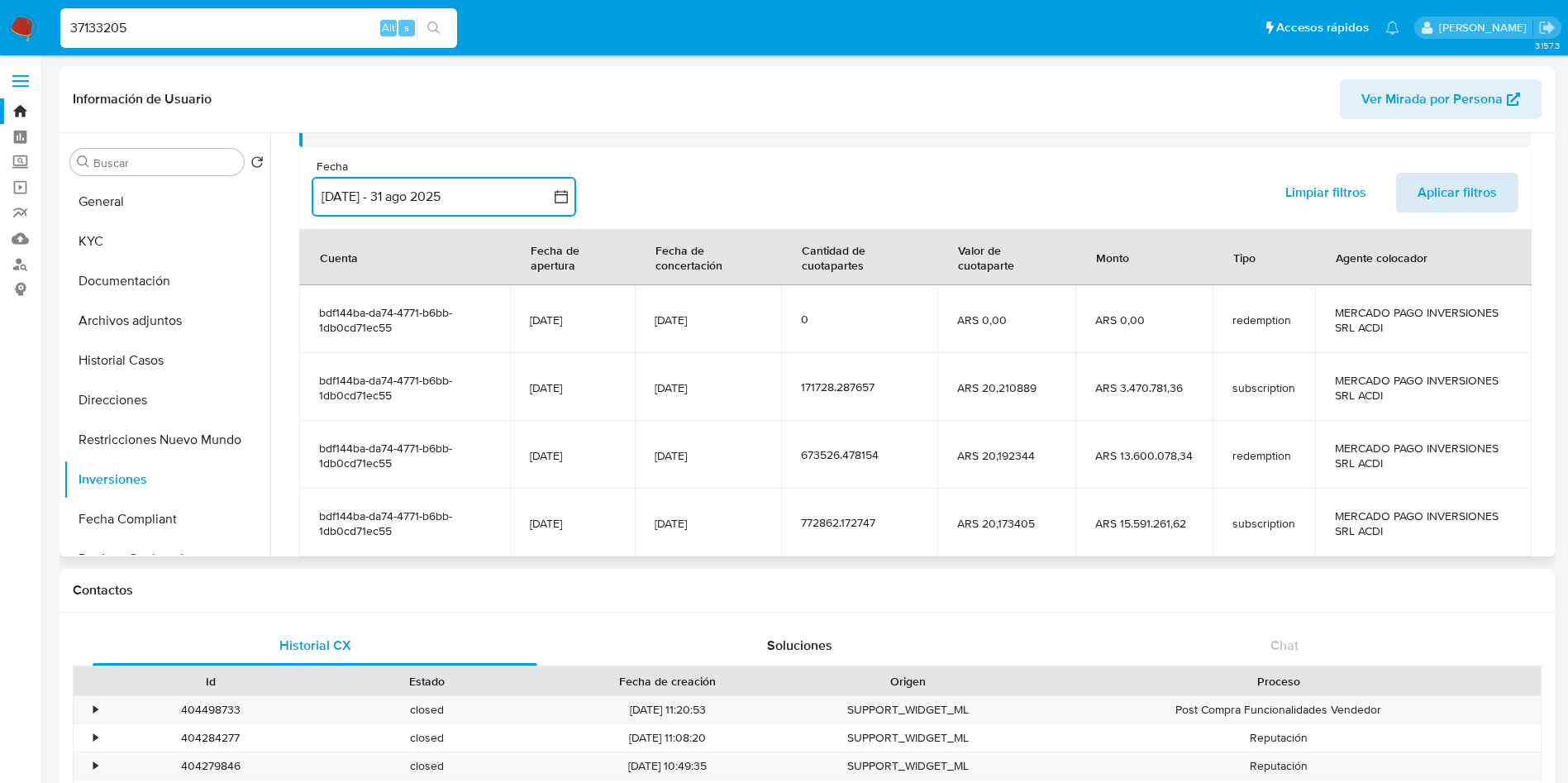
click at [1451, 210] on span "Aplicar filtros" at bounding box center [1458, 192] width 79 height 36
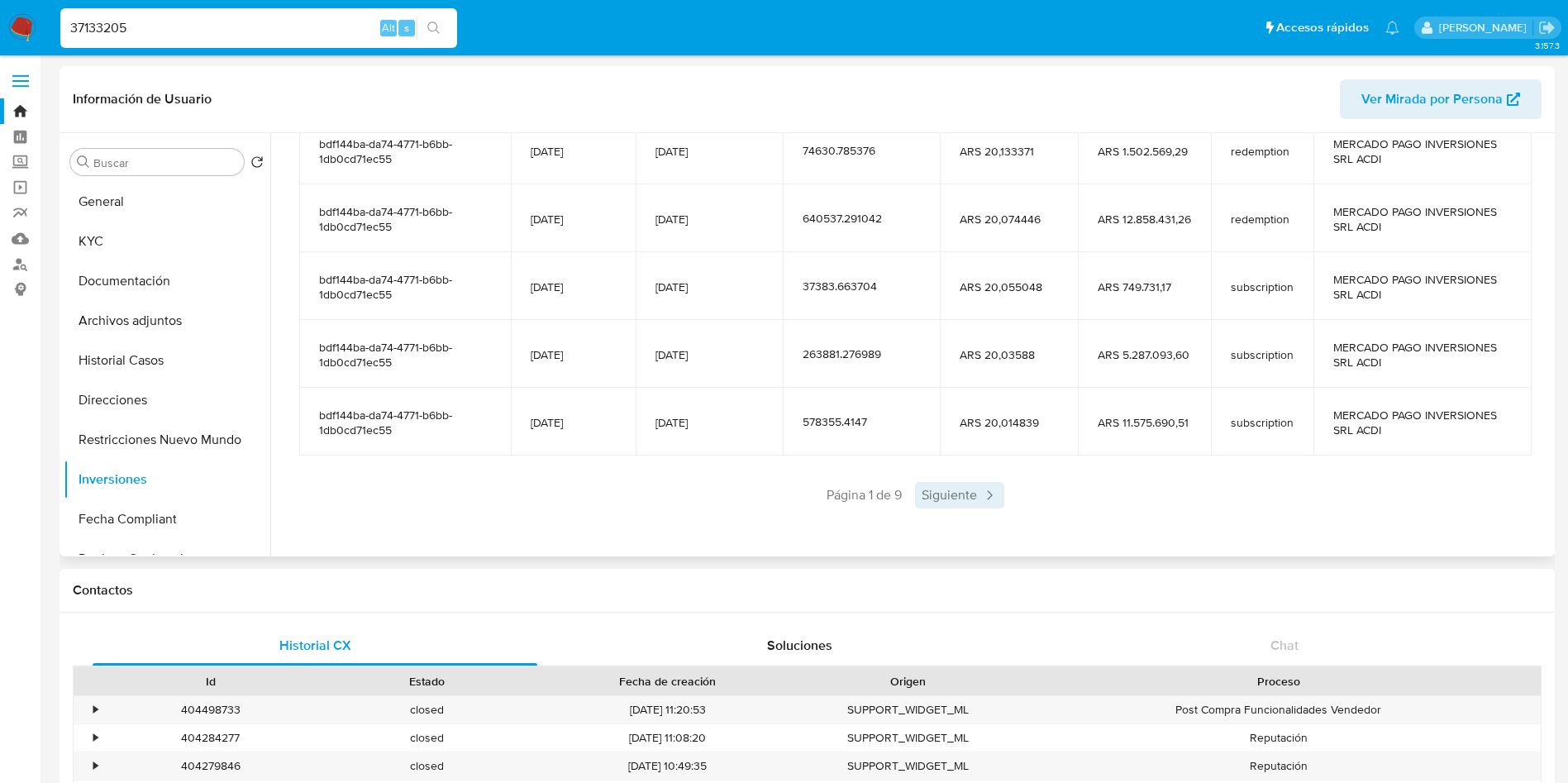
click at [963, 498] on span "Siguiente" at bounding box center [959, 495] width 89 height 26
click at [967, 491] on span "Siguiente" at bounding box center [1008, 495] width 89 height 26
drag, startPoint x: 964, startPoint y: 497, endPoint x: 967, endPoint y: 490, distance: 7.6
click at [967, 490] on span "Siguiente" at bounding box center [1008, 495] width 89 height 26
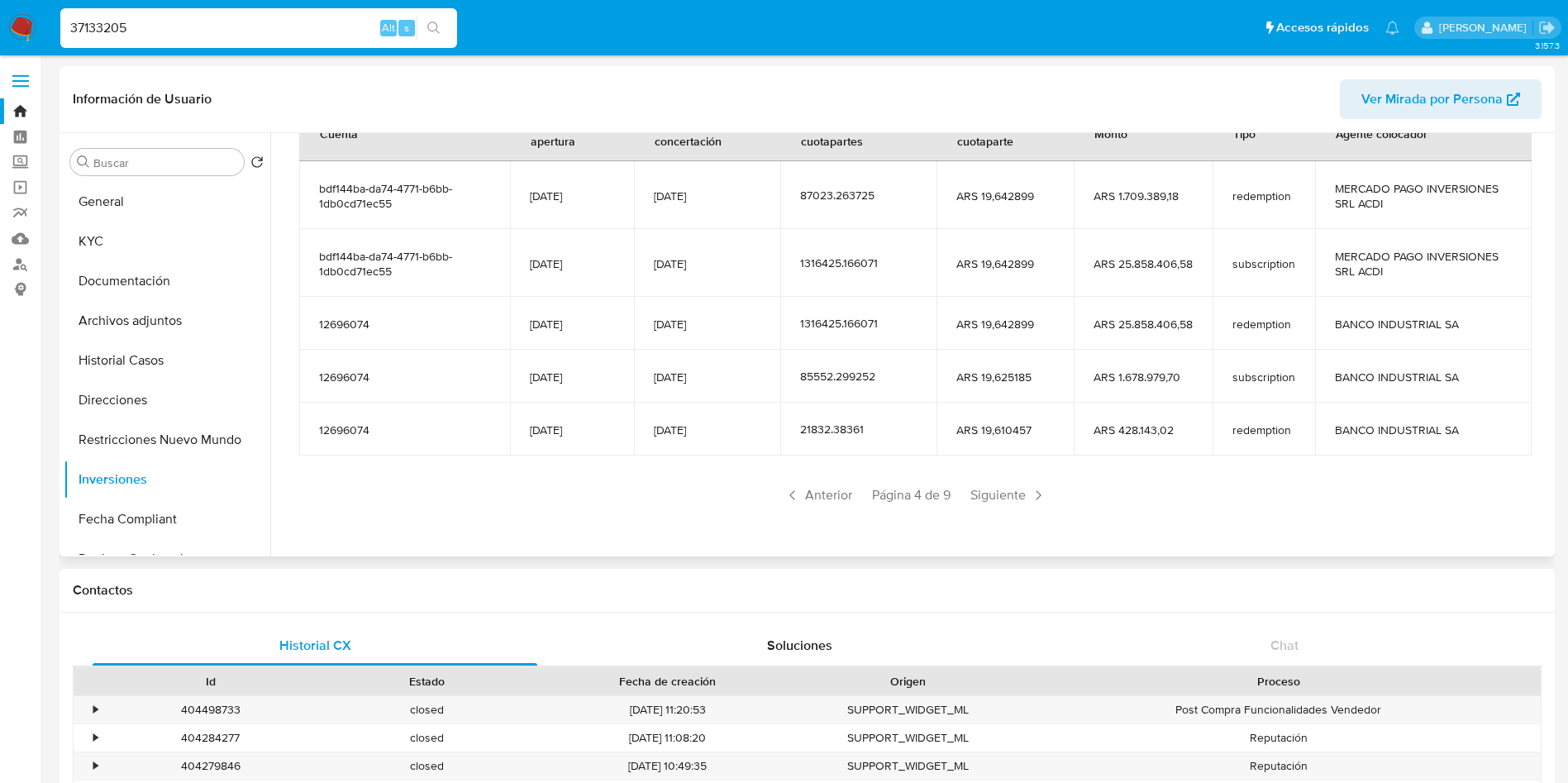
click at [967, 490] on span "Siguiente" at bounding box center [1008, 495] width 89 height 26
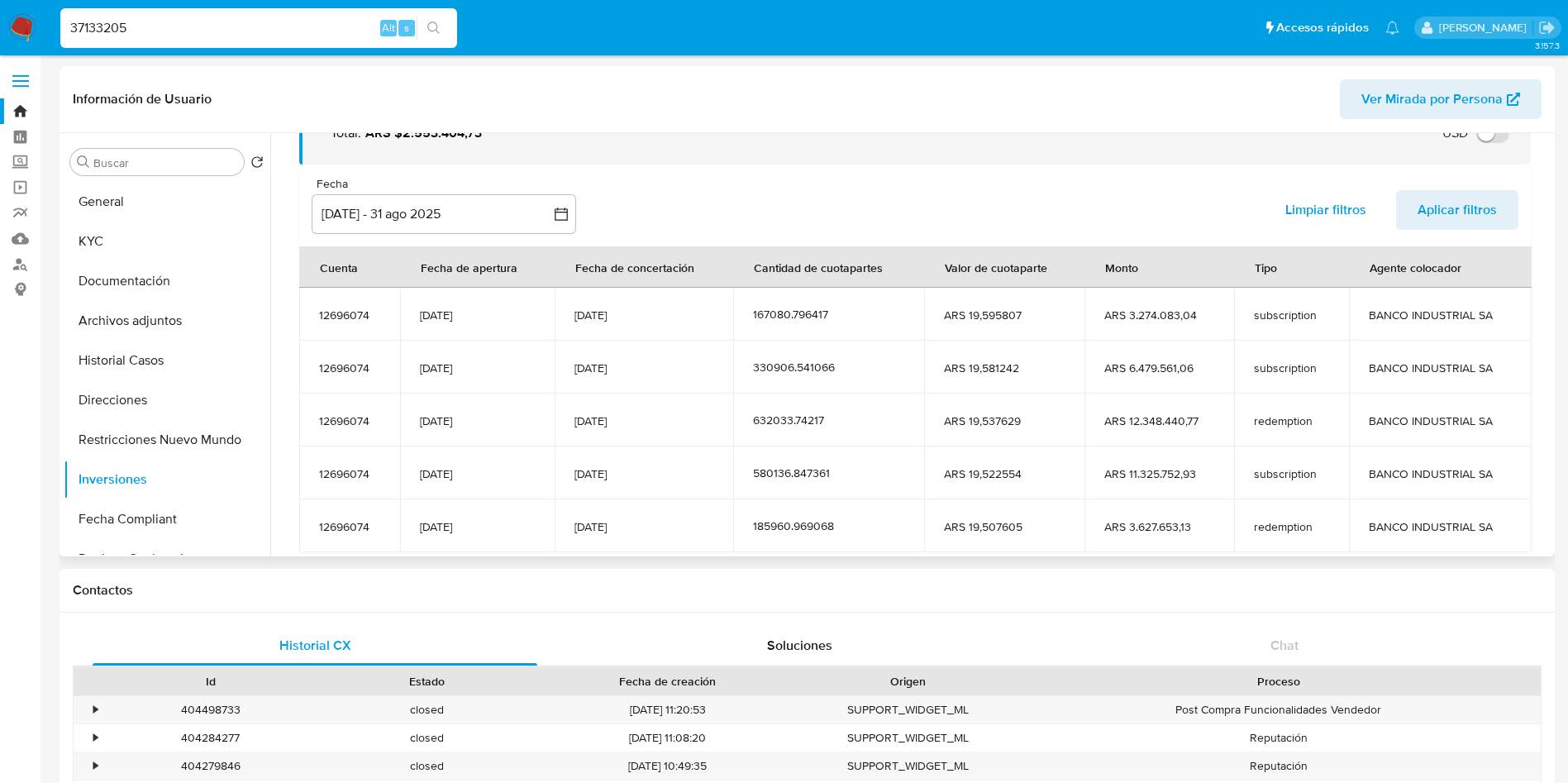
scroll to position [203, 0]
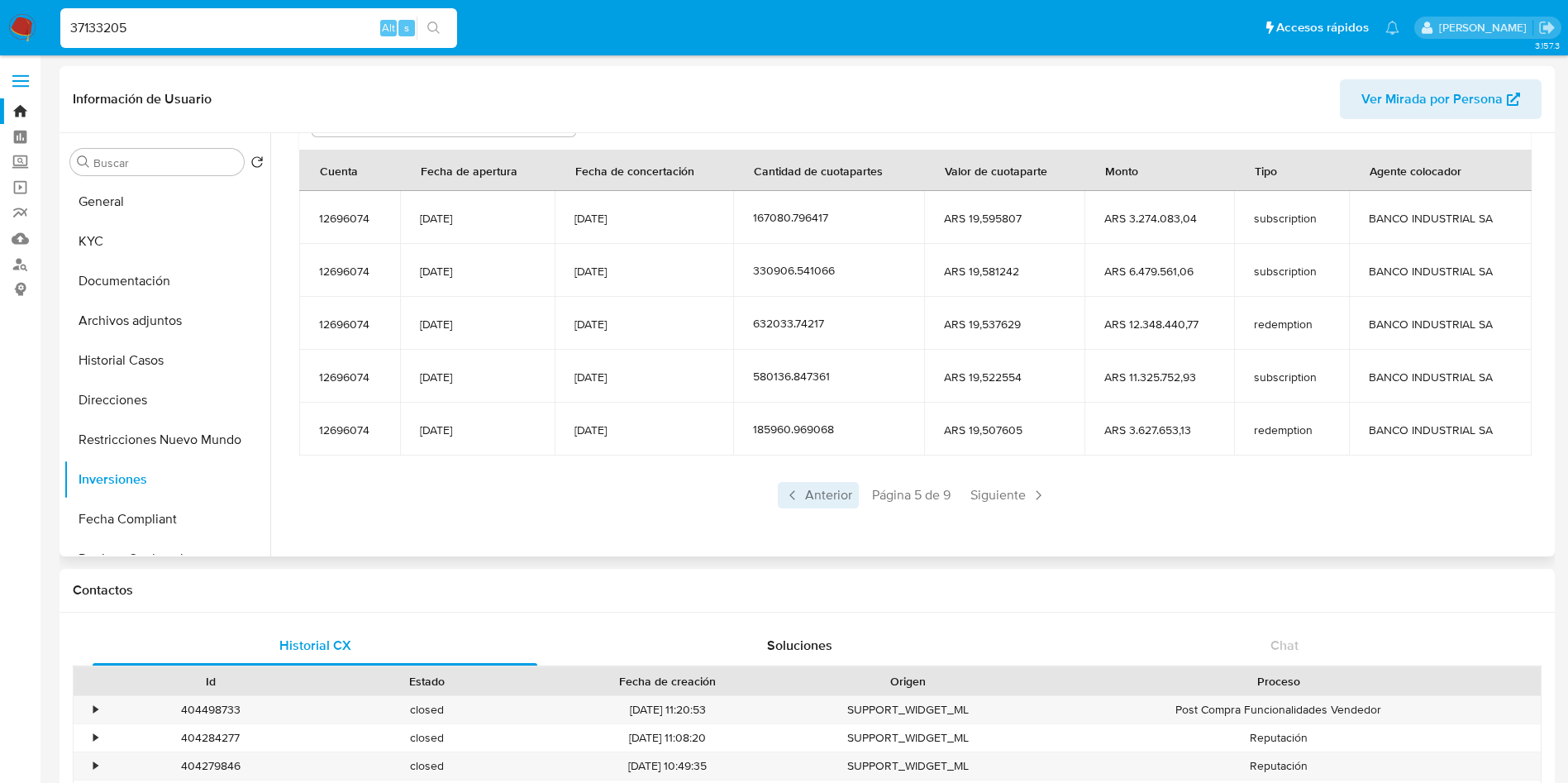
click at [817, 507] on span "Anterior" at bounding box center [819, 495] width 81 height 26
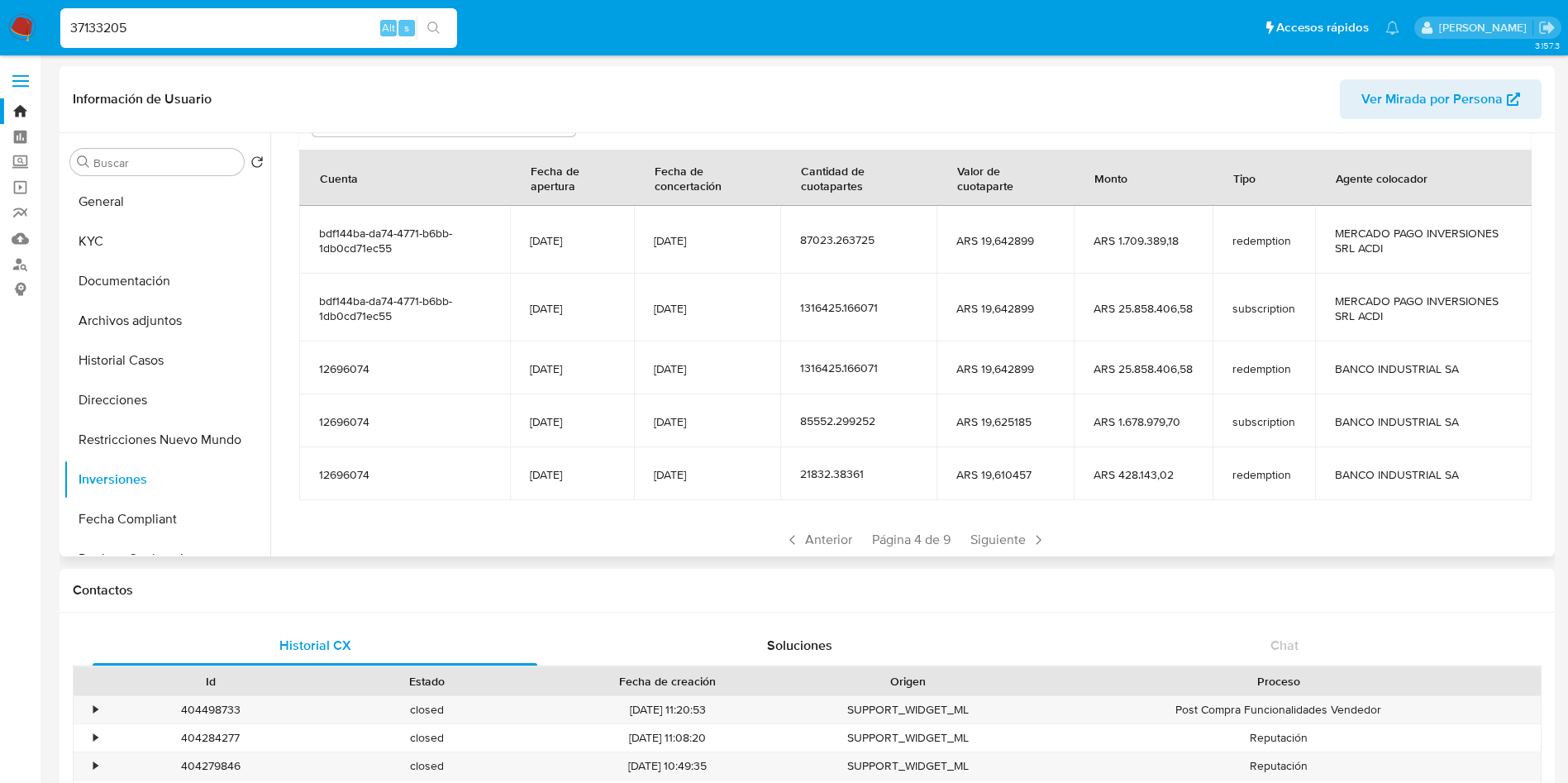
click at [282, 15] on div "37133205 Alt s" at bounding box center [259, 27] width 397 height 40
click at [273, 32] on input "37133205" at bounding box center [259, 28] width 397 height 21
paste input "210728070"
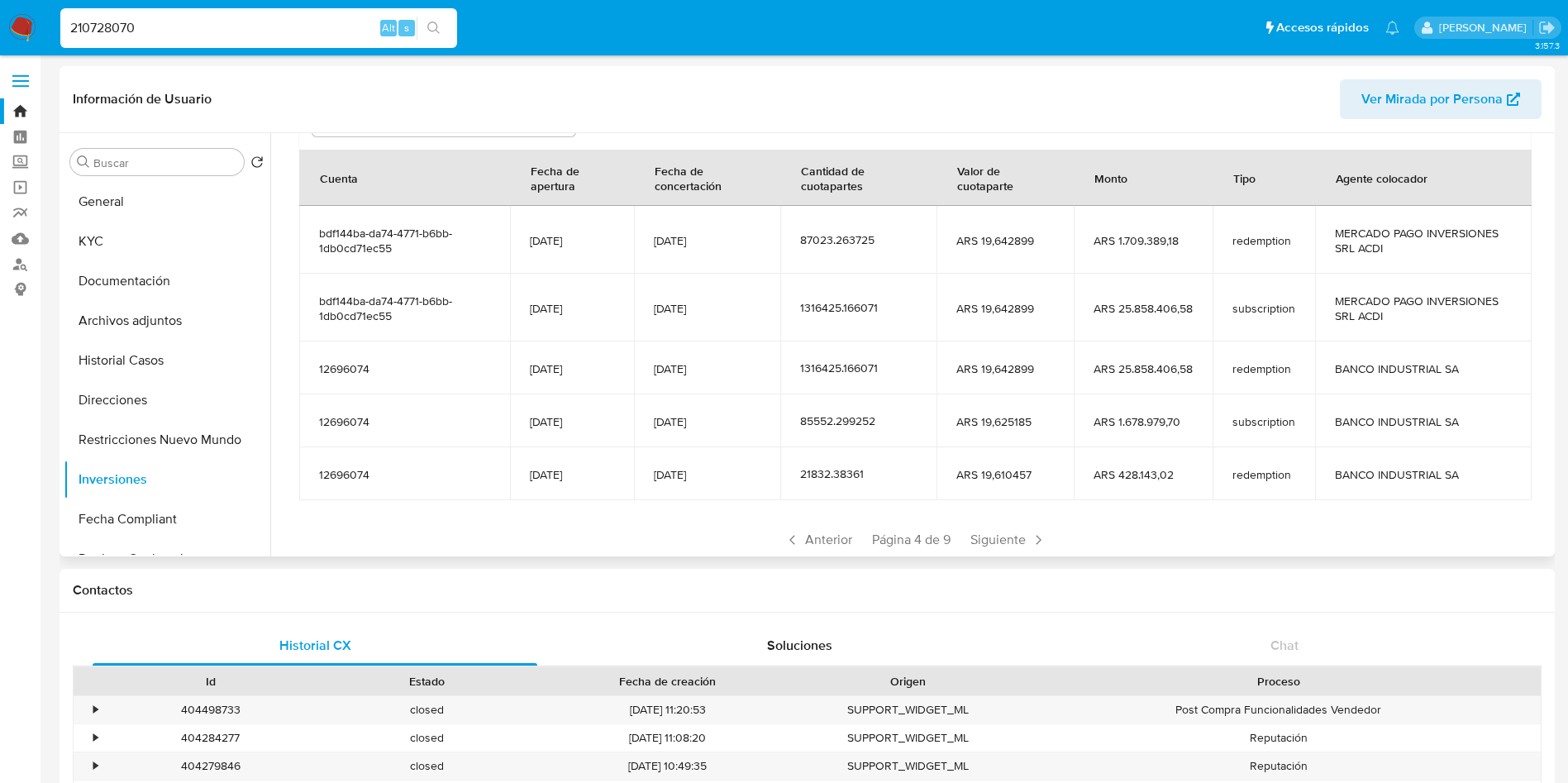
type input "210728070"
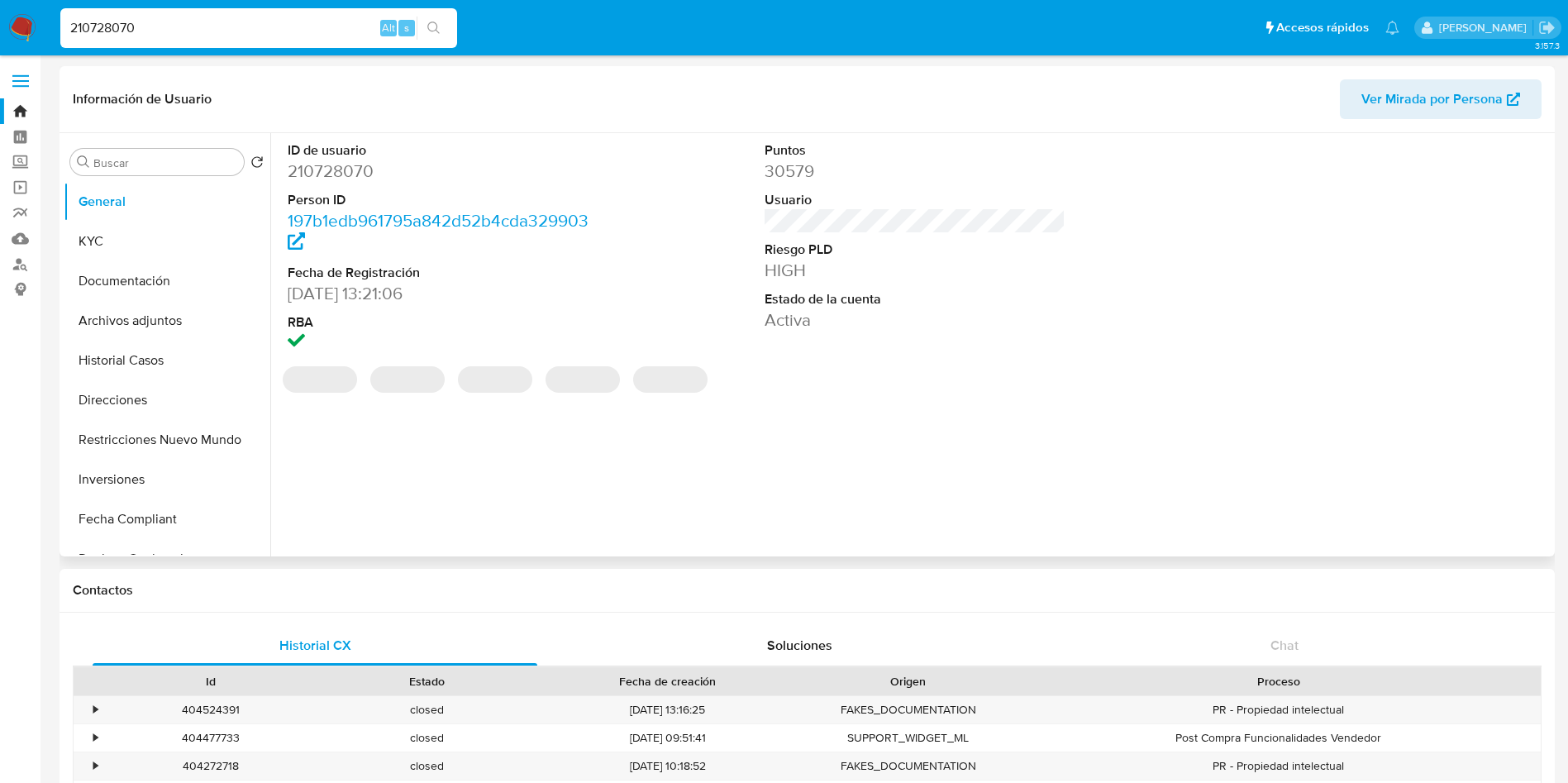
select select "10"
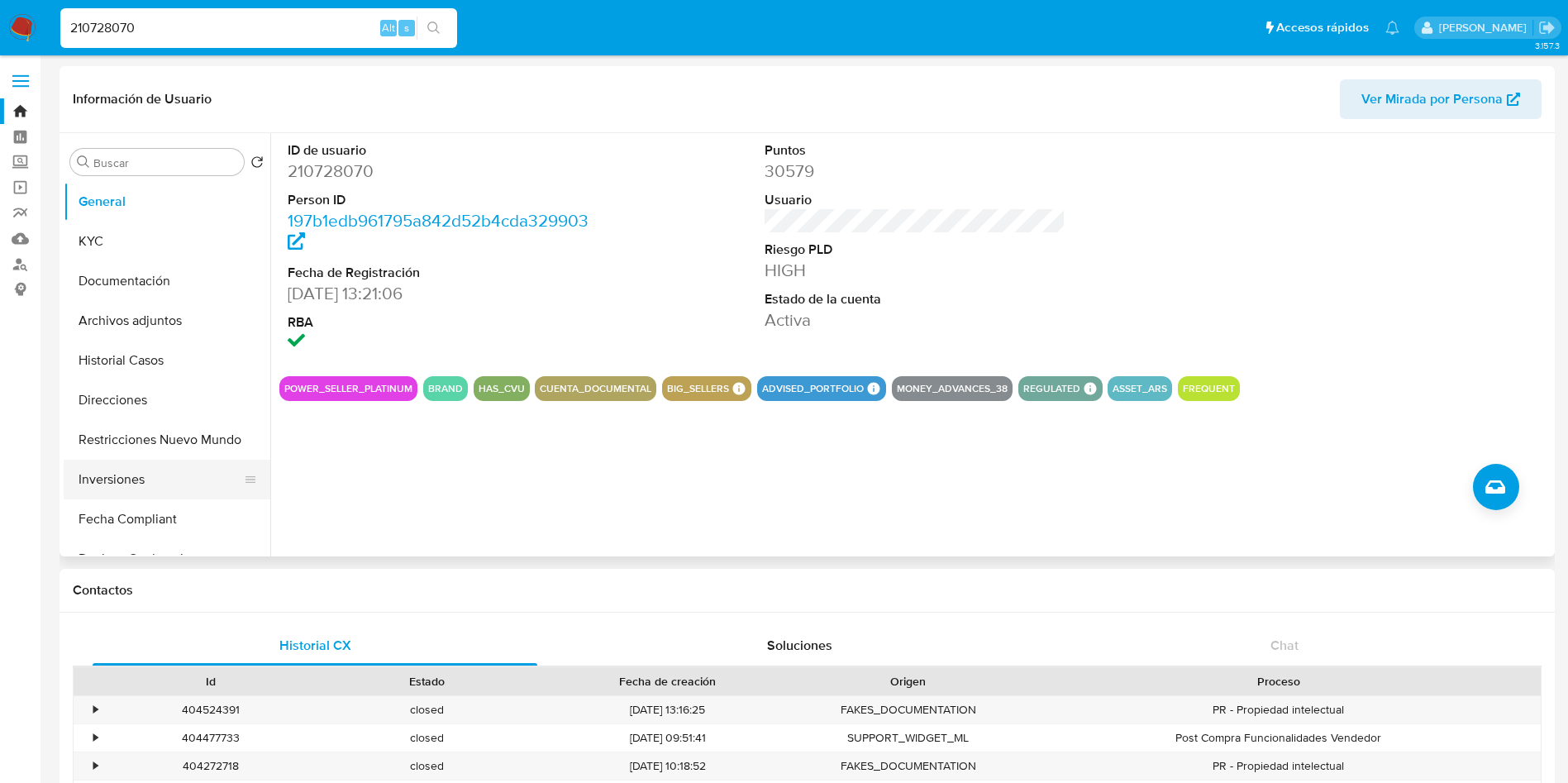
click at [159, 474] on button "Inversiones" at bounding box center [160, 479] width 193 height 40
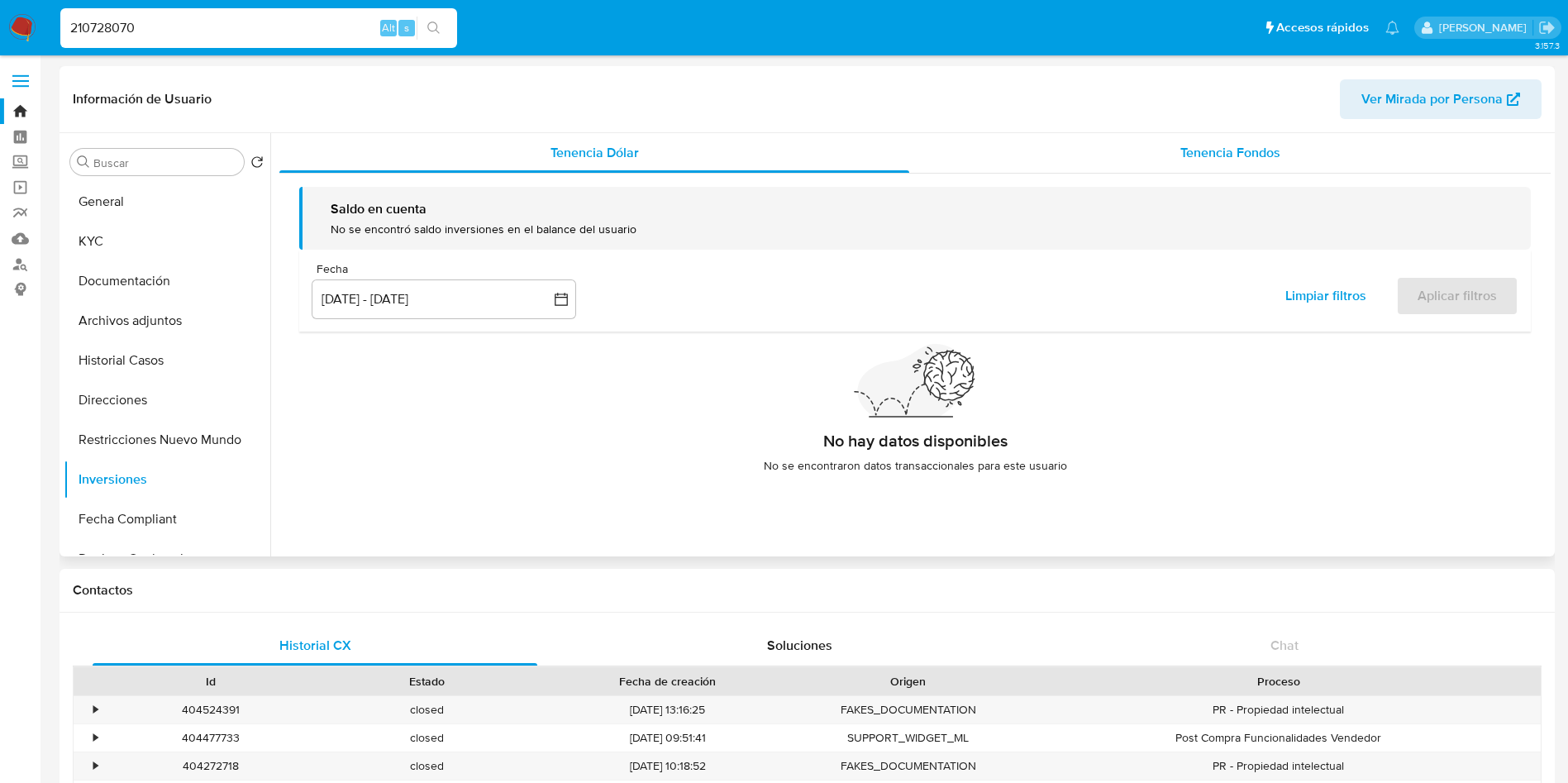
click at [1129, 147] on div "Tenencia Fondos" at bounding box center [1230, 153] width 641 height 40
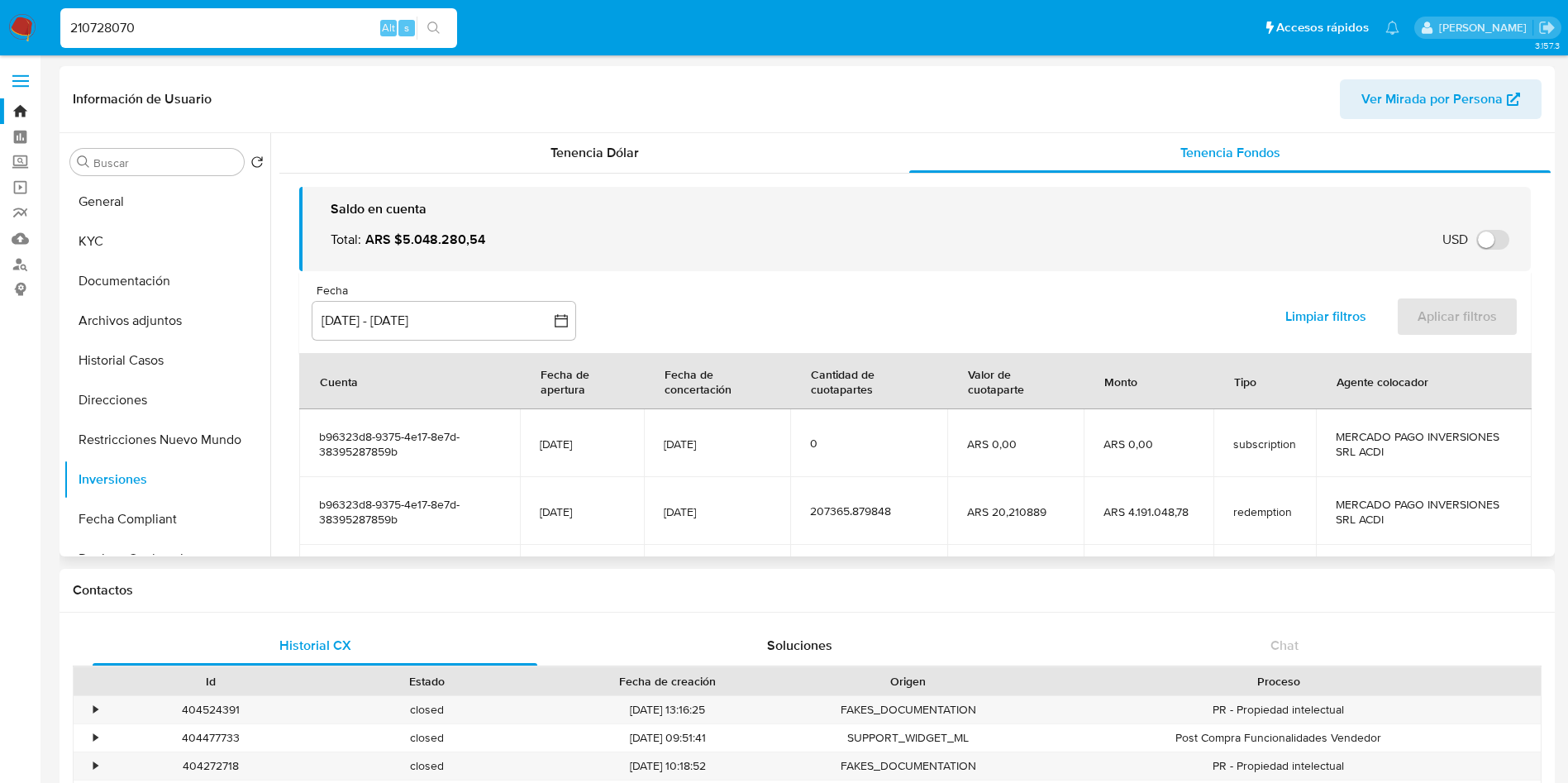
click at [485, 296] on div "Fecha" at bounding box center [444, 290] width 265 height 15
click at [482, 309] on button "[DATE] - [DATE]" at bounding box center [444, 320] width 265 height 40
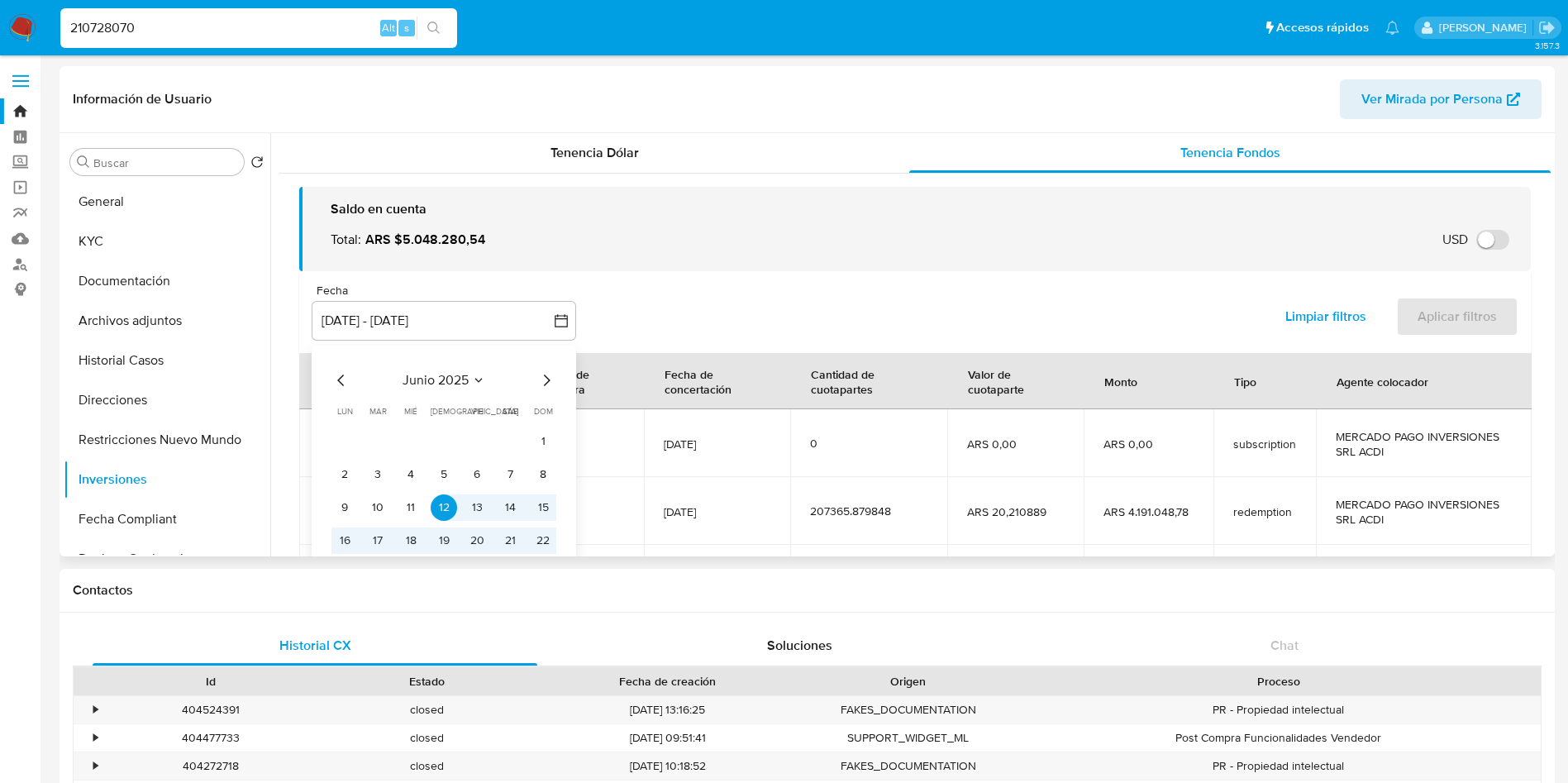
click at [460, 388] on span "junio 2025" at bounding box center [435, 380] width 66 height 17
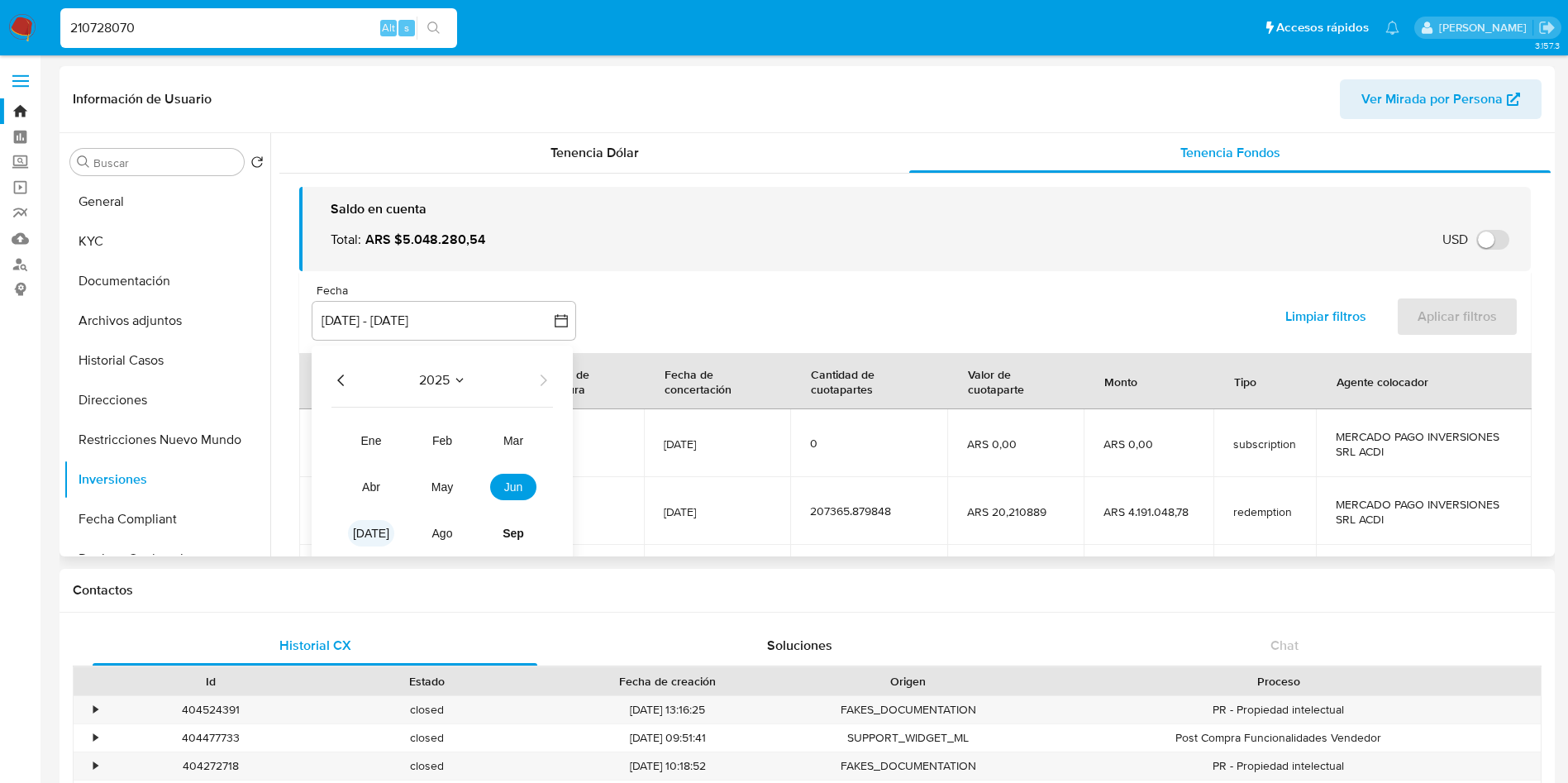
click at [372, 528] on span "jul" at bounding box center [371, 533] width 36 height 13
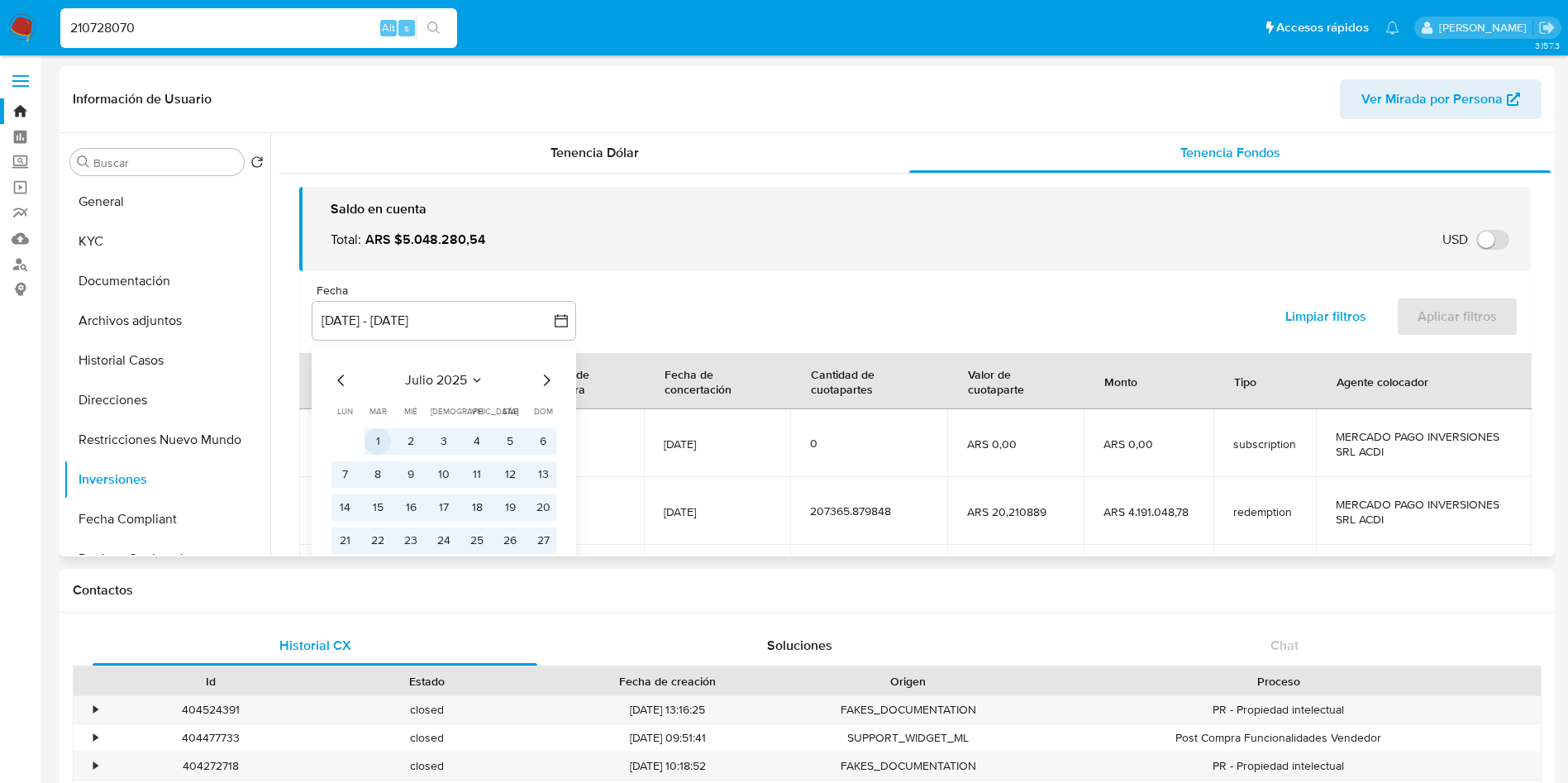
click at [374, 440] on button "1" at bounding box center [378, 441] width 26 height 26
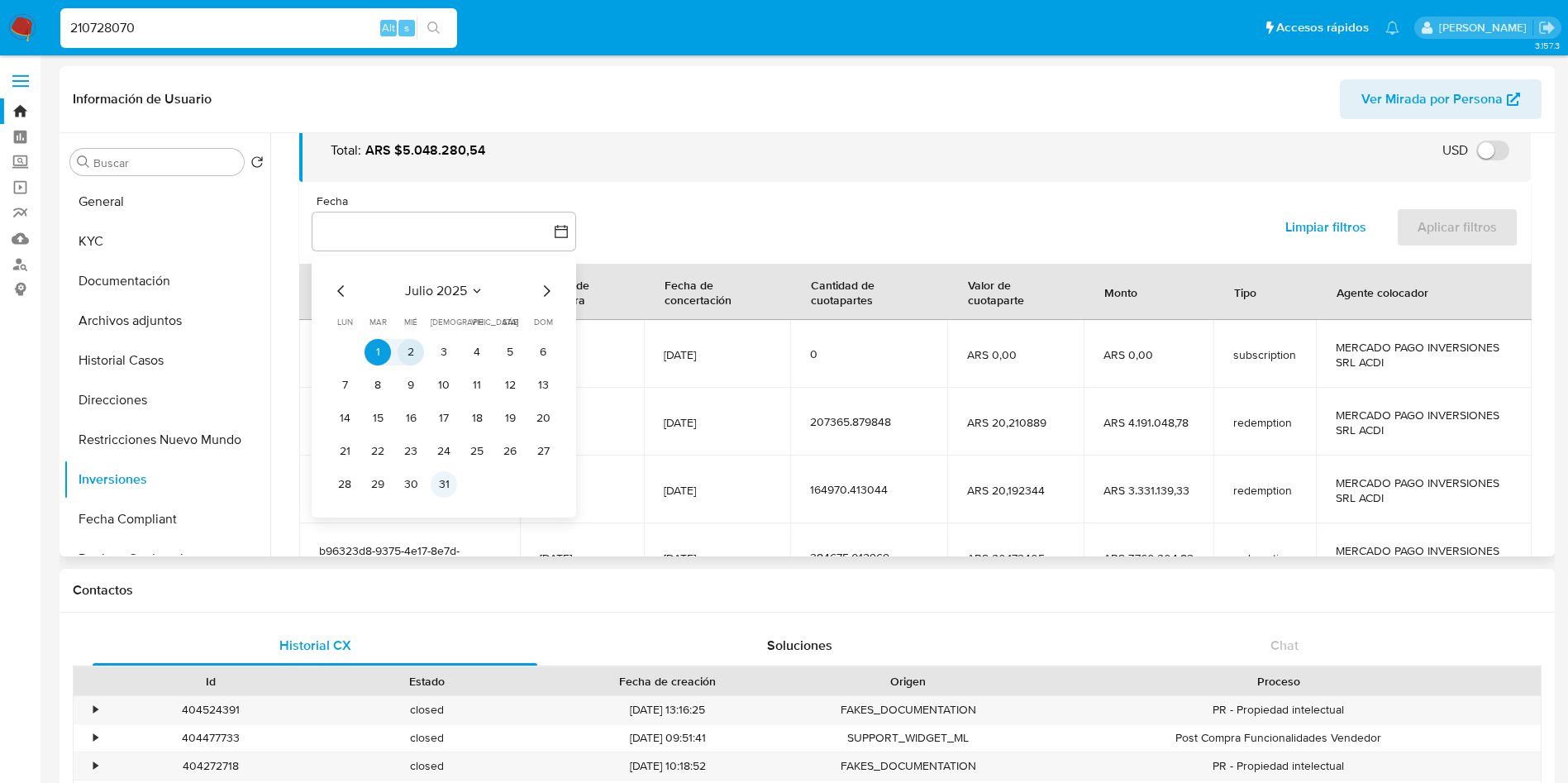
scroll to position [124, 0]
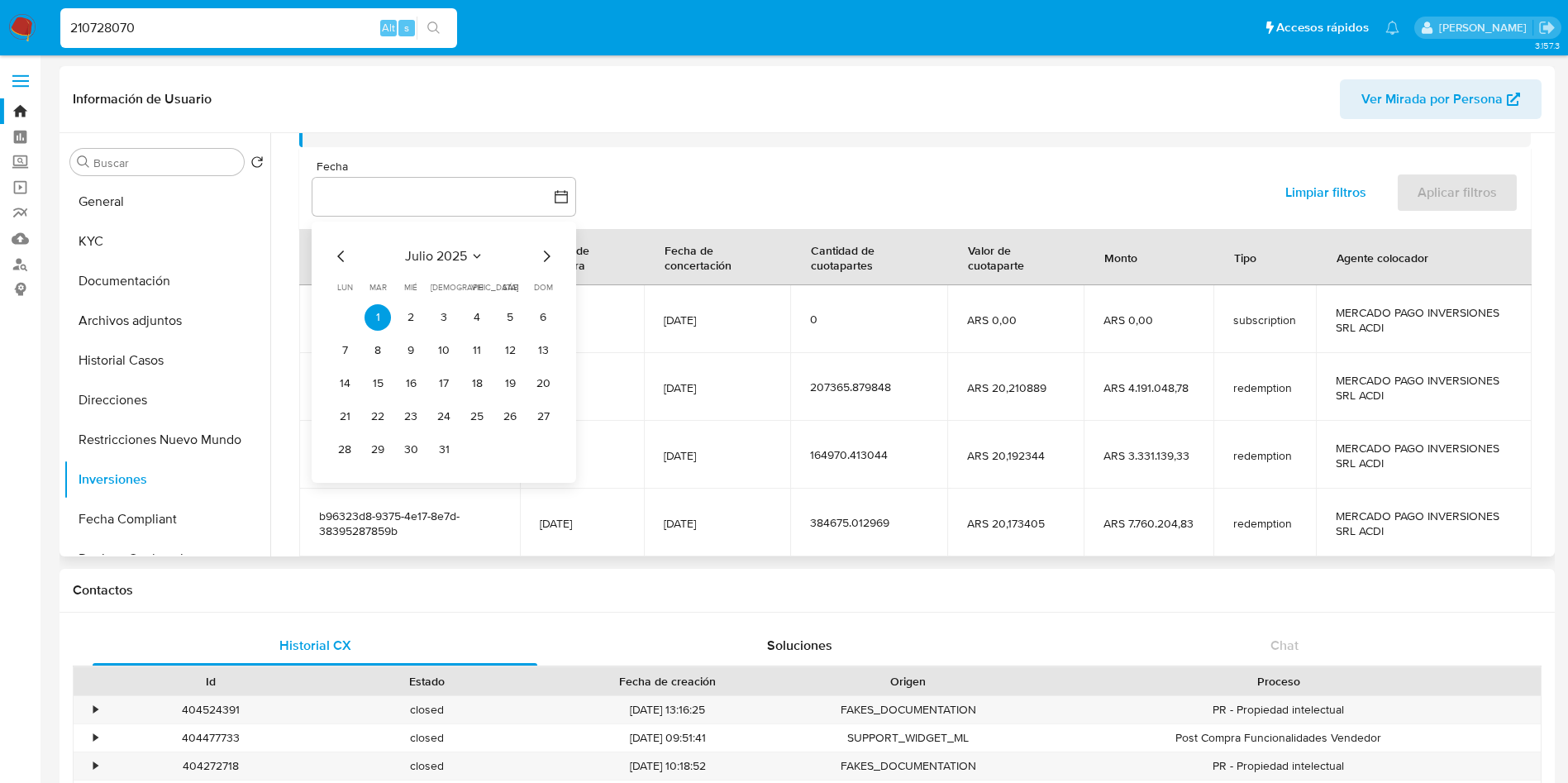
click at [545, 257] on icon "Mes siguiente" at bounding box center [546, 256] width 19 height 19
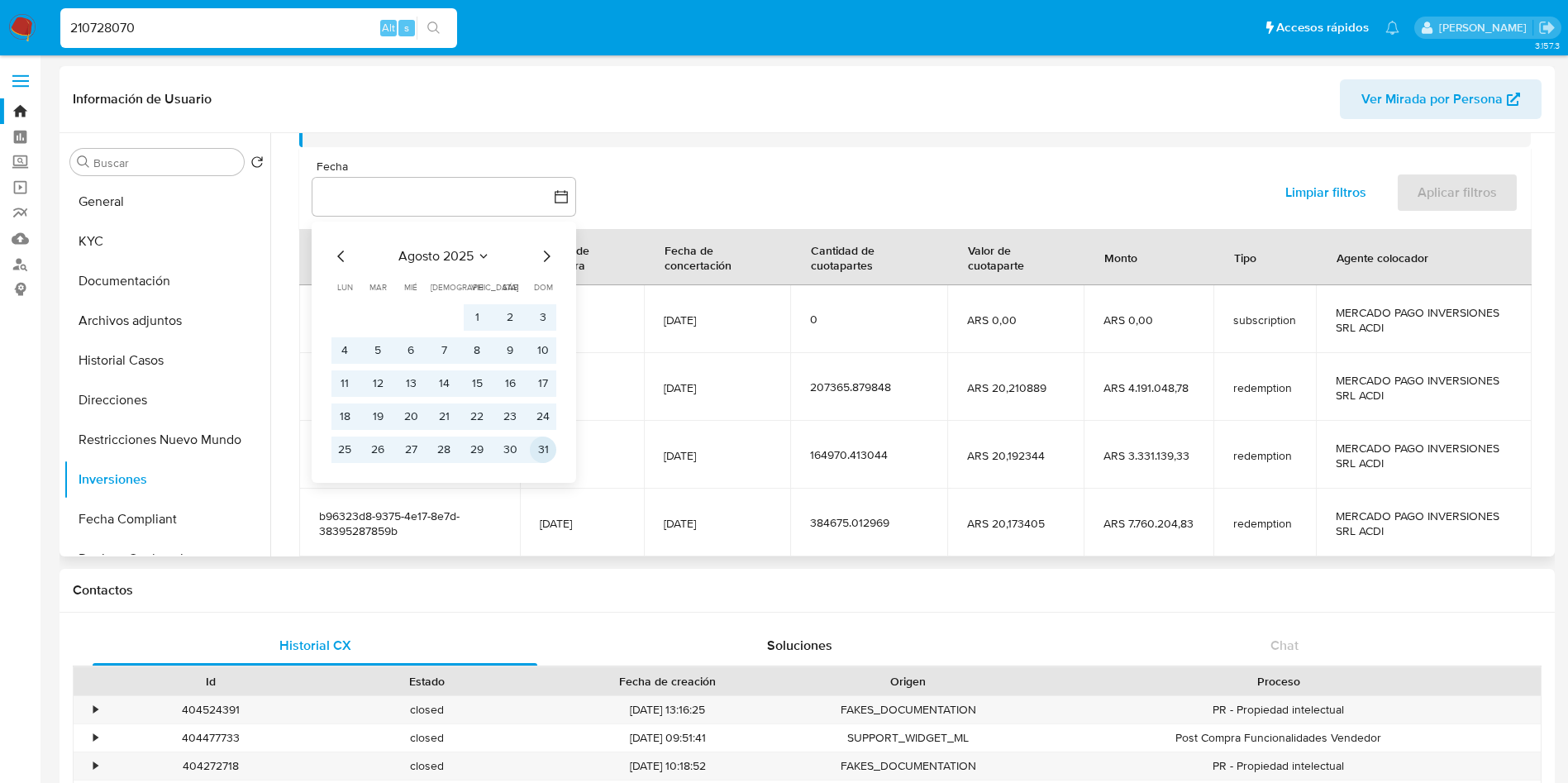
click at [547, 454] on button "31" at bounding box center [544, 450] width 26 height 26
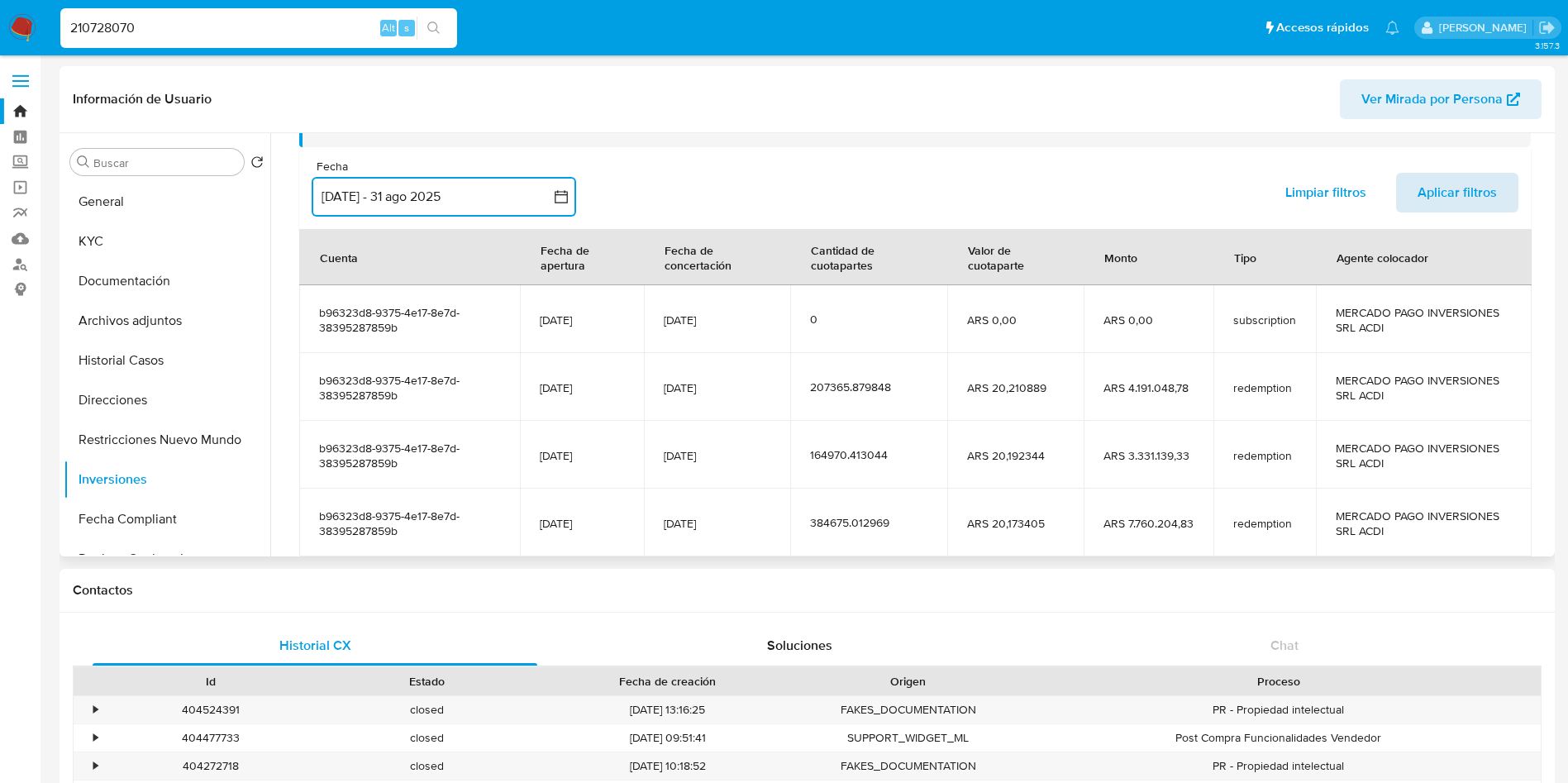
click at [1409, 185] on button "Aplicar filtros" at bounding box center [1457, 192] width 123 height 40
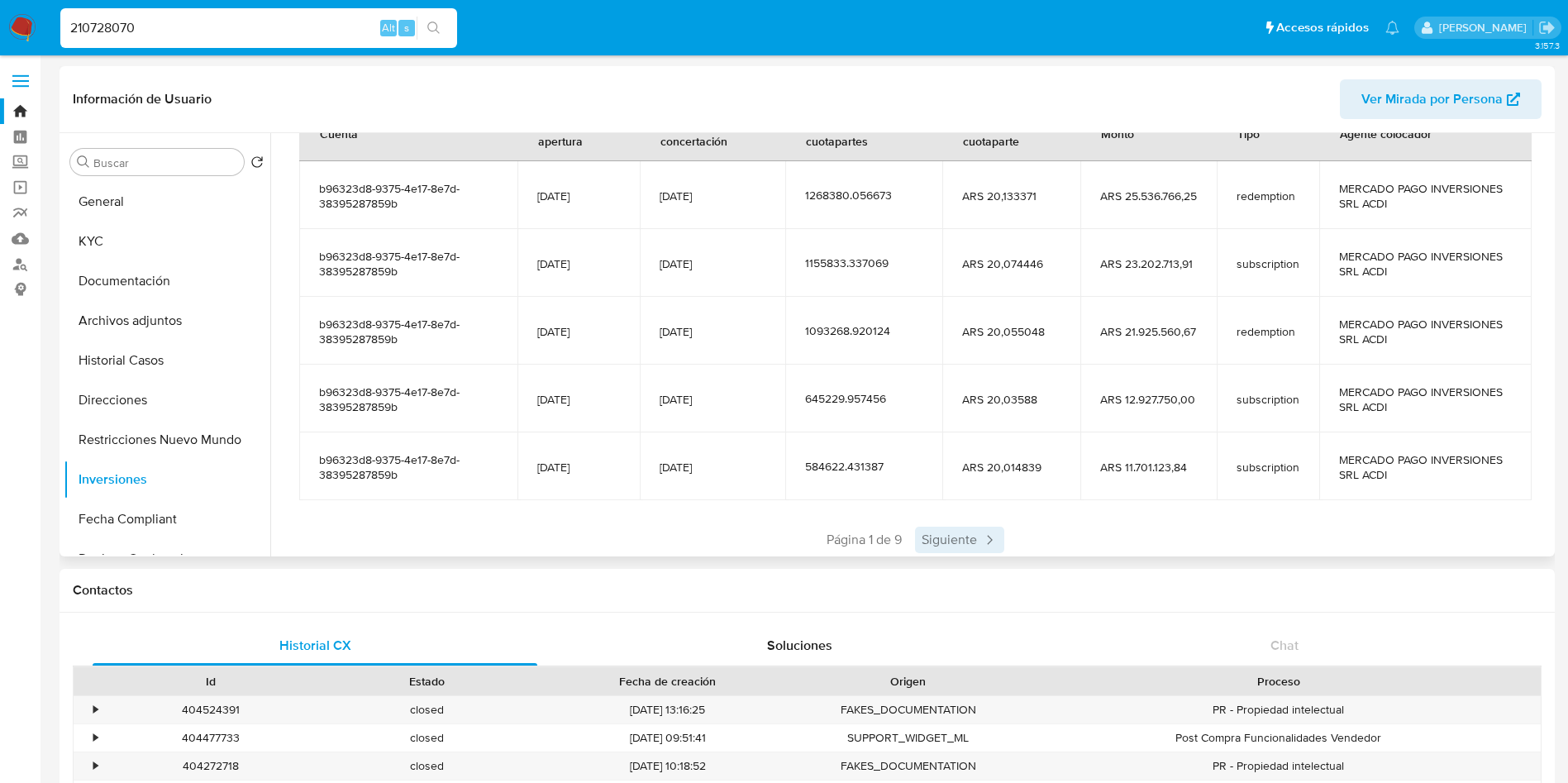
click at [932, 552] on span "Siguiente" at bounding box center [959, 540] width 89 height 26
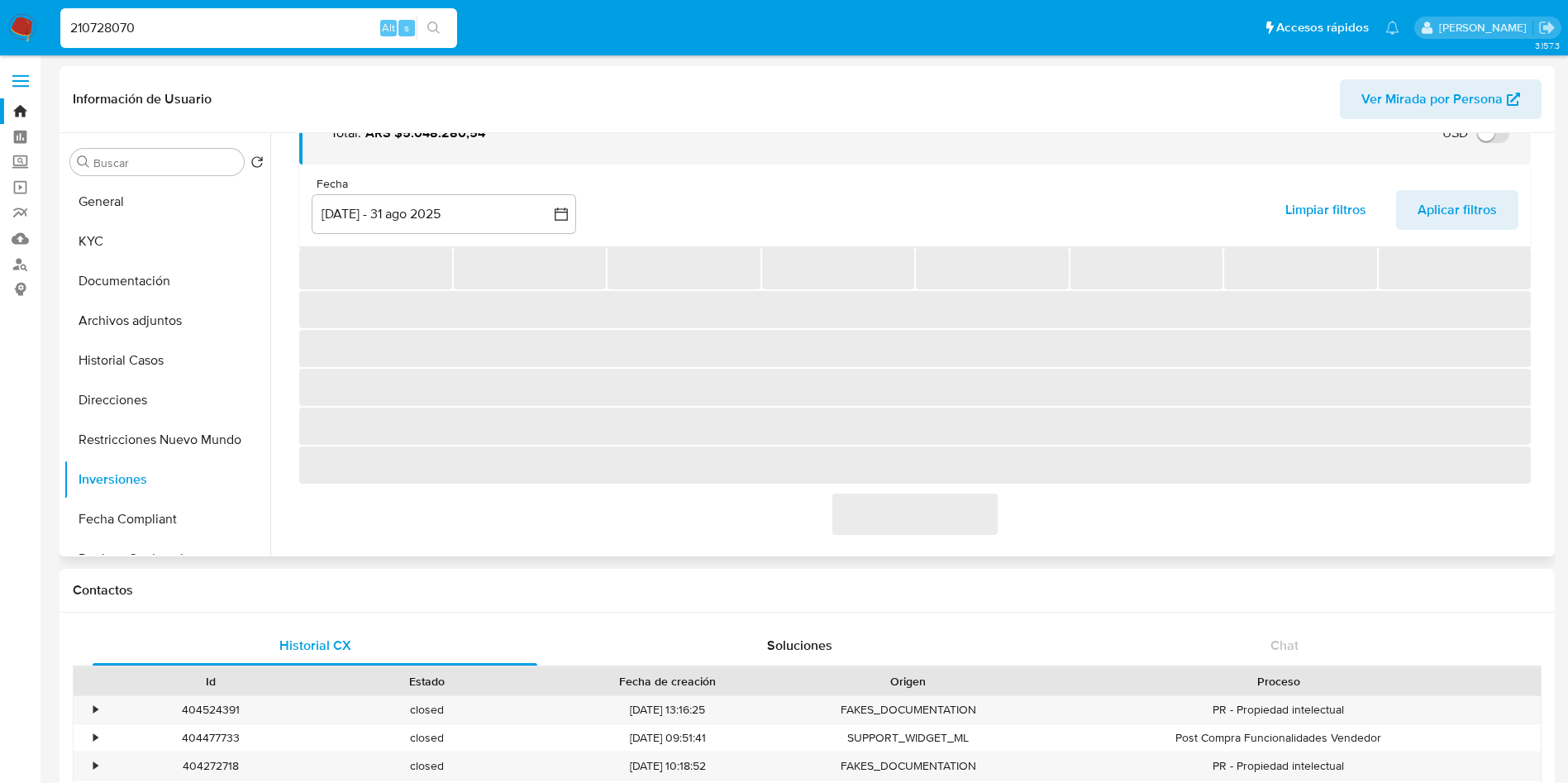
scroll to position [248, 0]
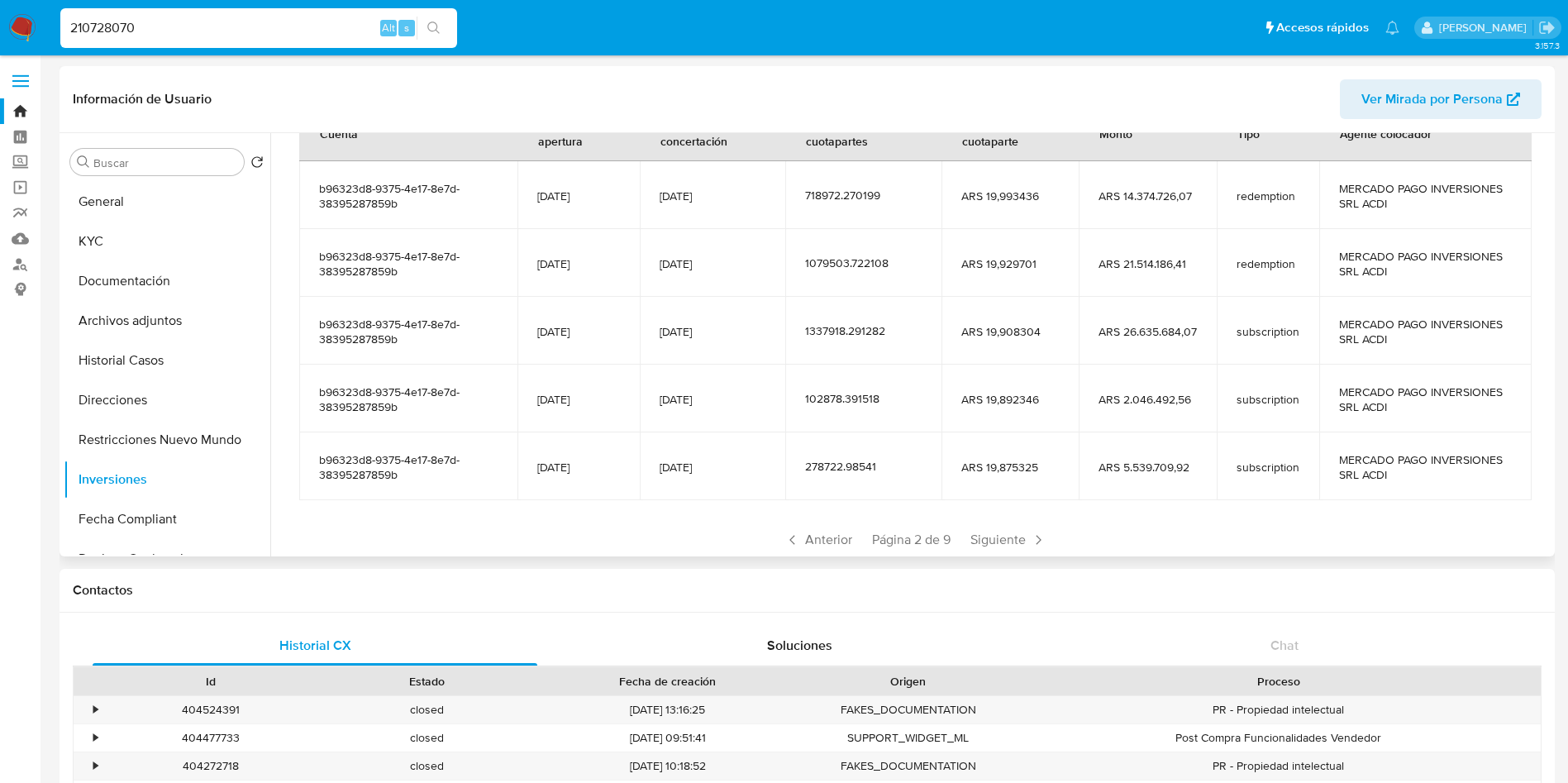
click at [945, 538] on span "Página 2 de 9" at bounding box center [911, 540] width 79 height 19
click at [979, 533] on span "Siguiente" at bounding box center [1008, 540] width 89 height 26
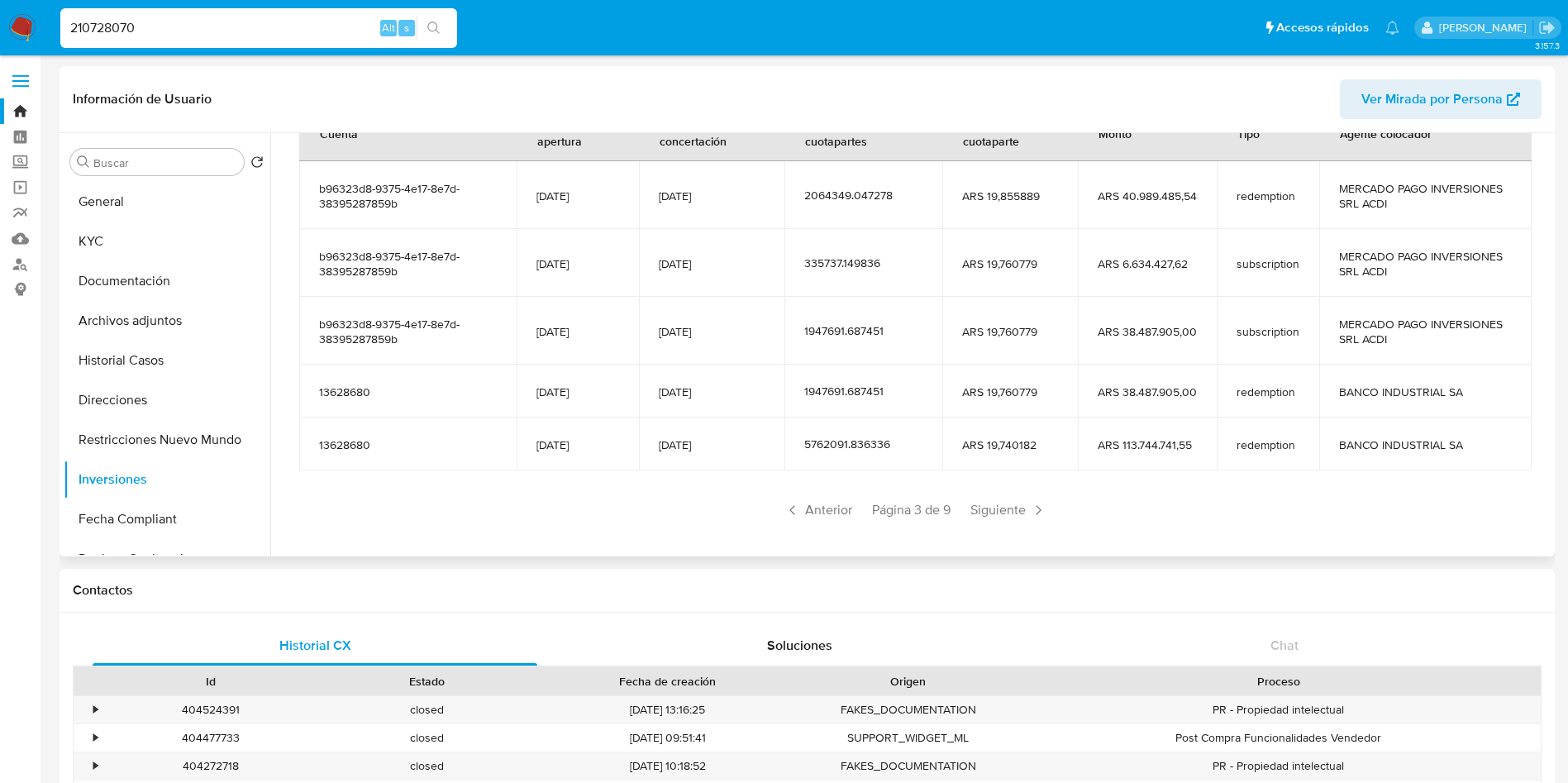
drag, startPoint x: 967, startPoint y: 505, endPoint x: 901, endPoint y: 371, distance: 149.4
click at [924, 389] on section "Cuenta Fecha de apertura Fecha de concertación Cantidad de cuotapartes Valor de…" at bounding box center [915, 314] width 1232 height 418
drag, startPoint x: 668, startPoint y: 330, endPoint x: 737, endPoint y: 7, distance: 330.3
click at [671, 312] on td "[DATE]" at bounding box center [711, 330] width 145 height 68
click at [232, 19] on input "210728070" at bounding box center [259, 28] width 397 height 21
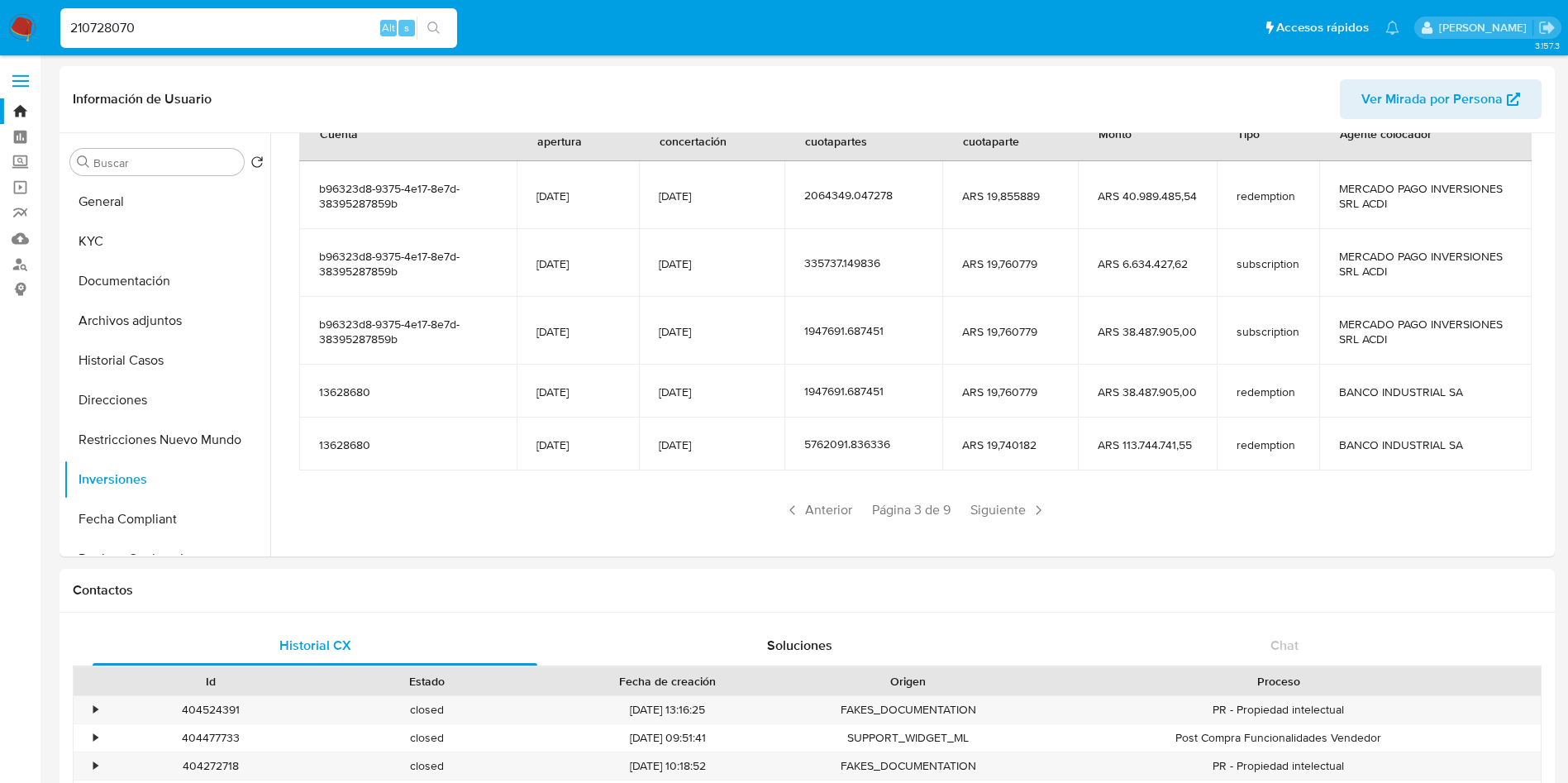
click at [232, 19] on input "210728070" at bounding box center [259, 28] width 397 height 21
paste input "61852079"
type input "61852079"
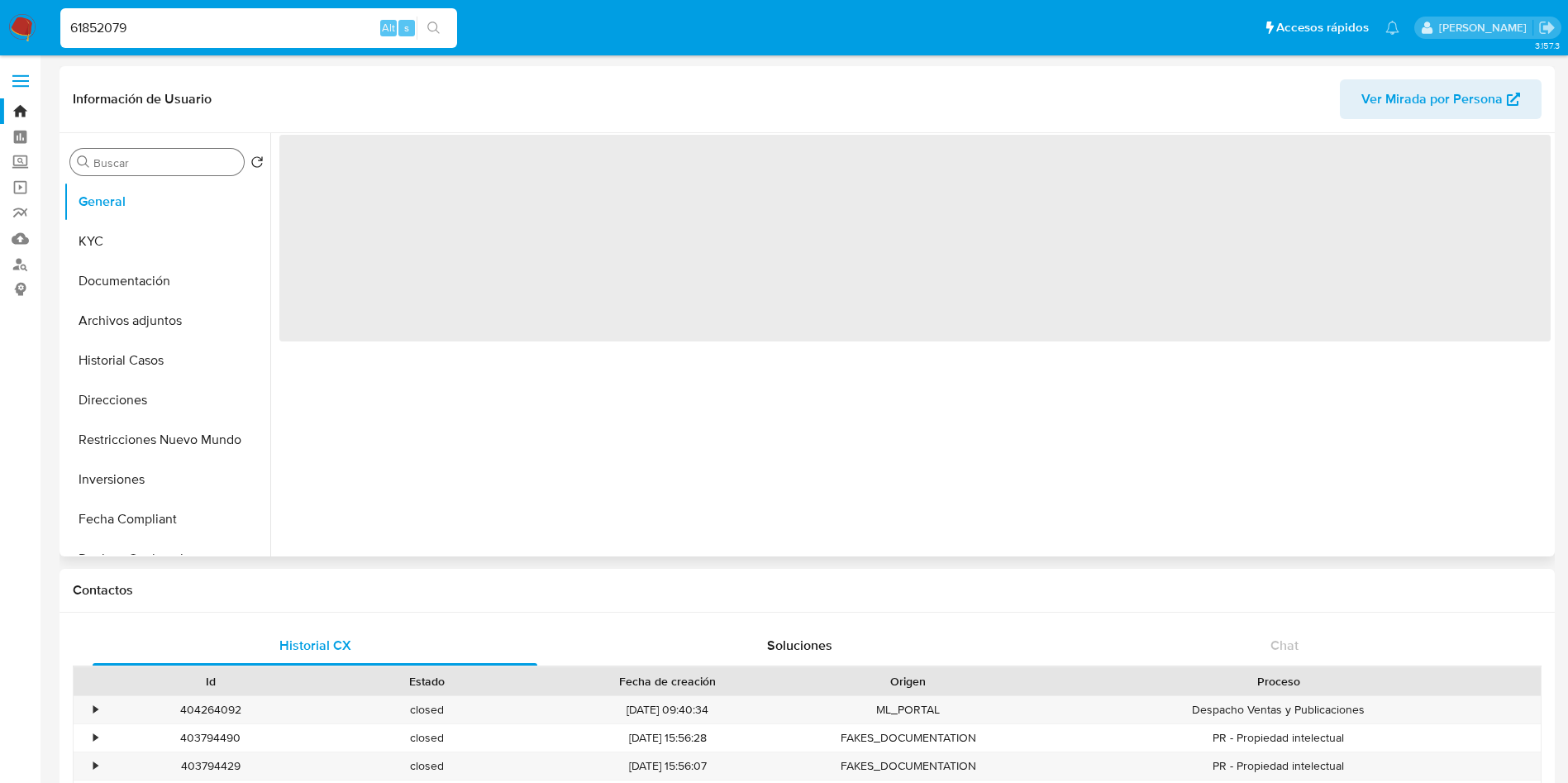
click at [173, 159] on input "Buscar" at bounding box center [165, 162] width 144 height 15
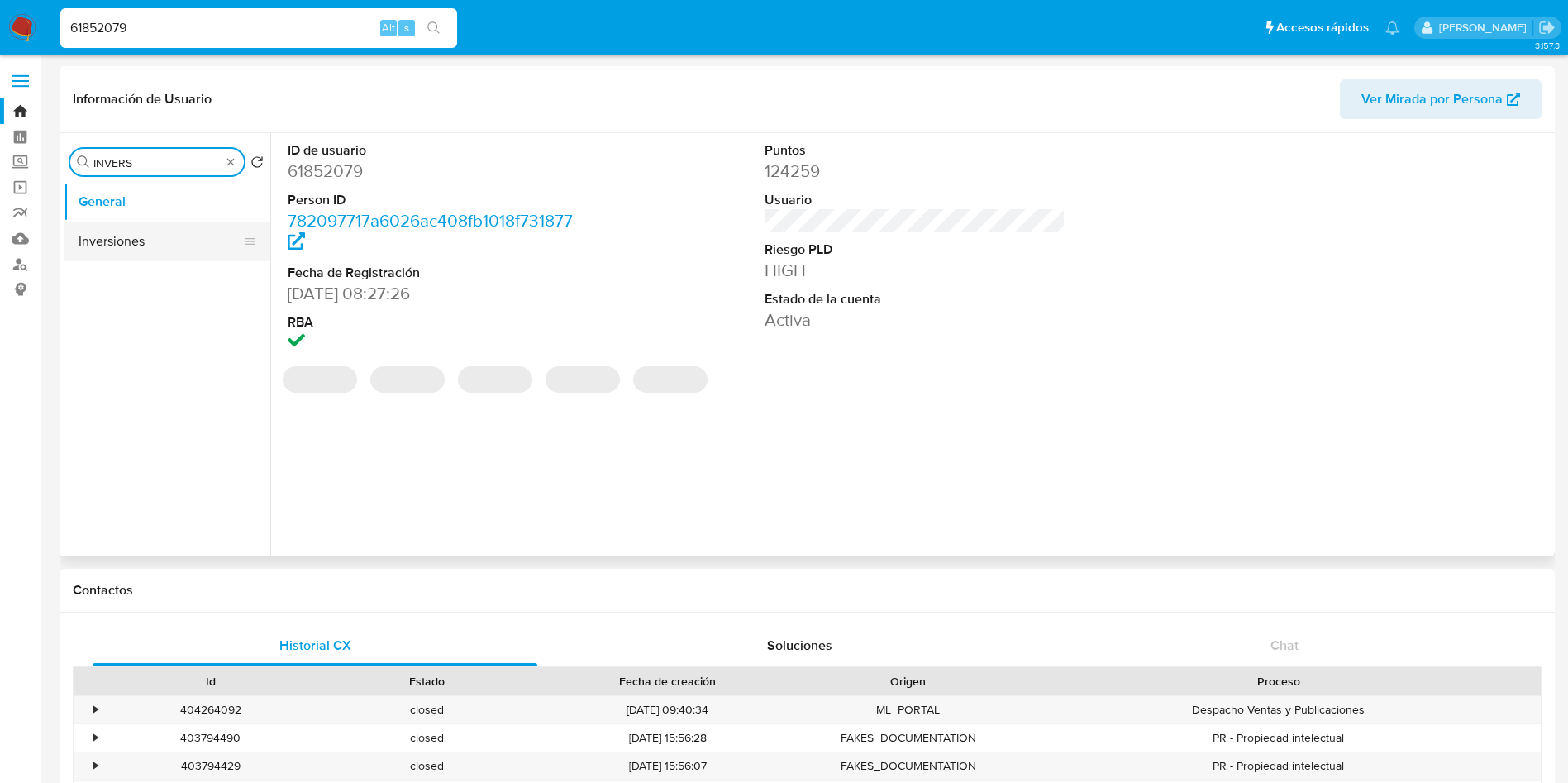
type input "INVERS"
click at [158, 251] on button "Inversiones" at bounding box center [160, 241] width 193 height 40
select select "10"
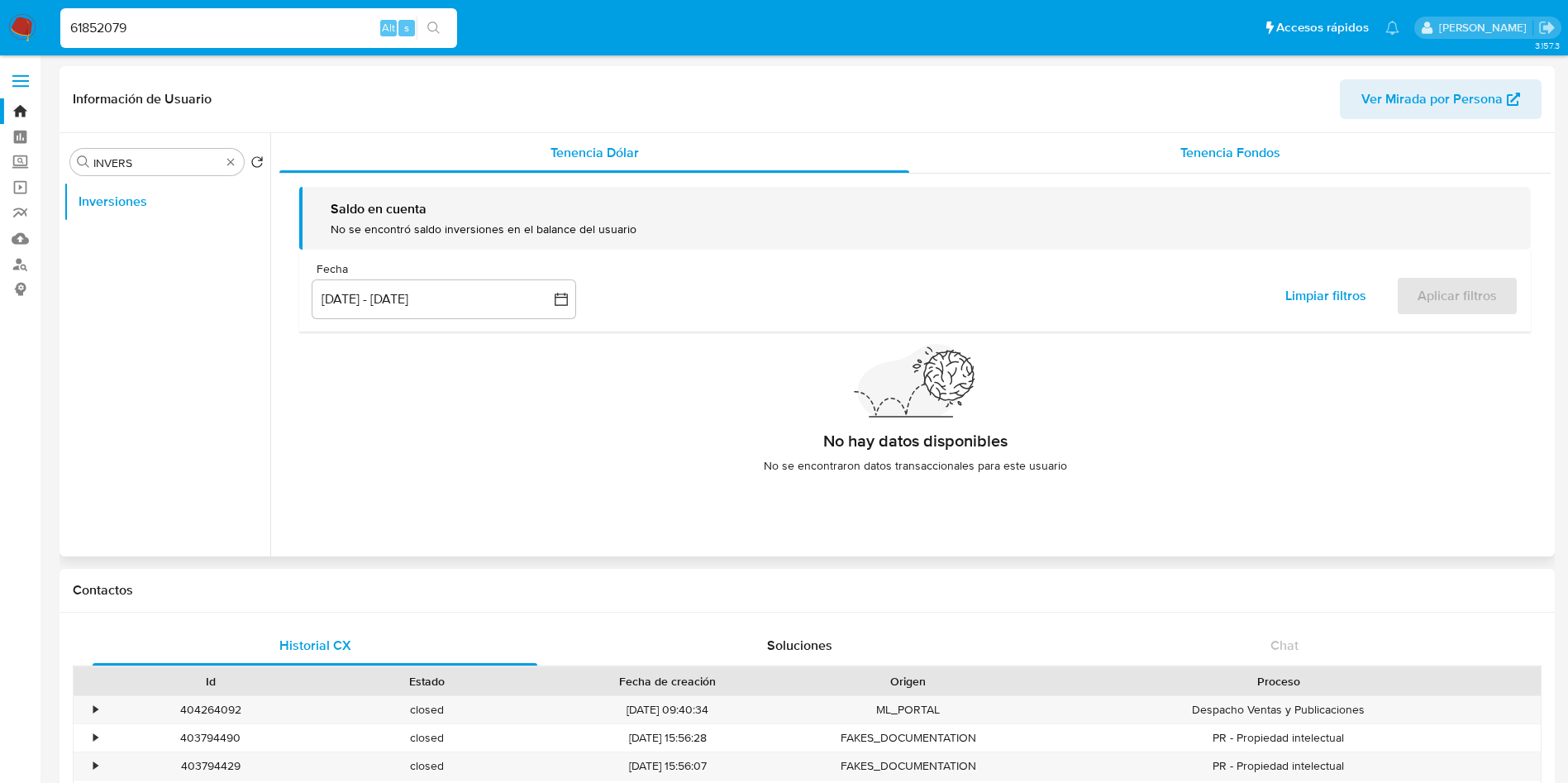
click at [1190, 140] on div "Tenencia Fondos" at bounding box center [1230, 153] width 641 height 40
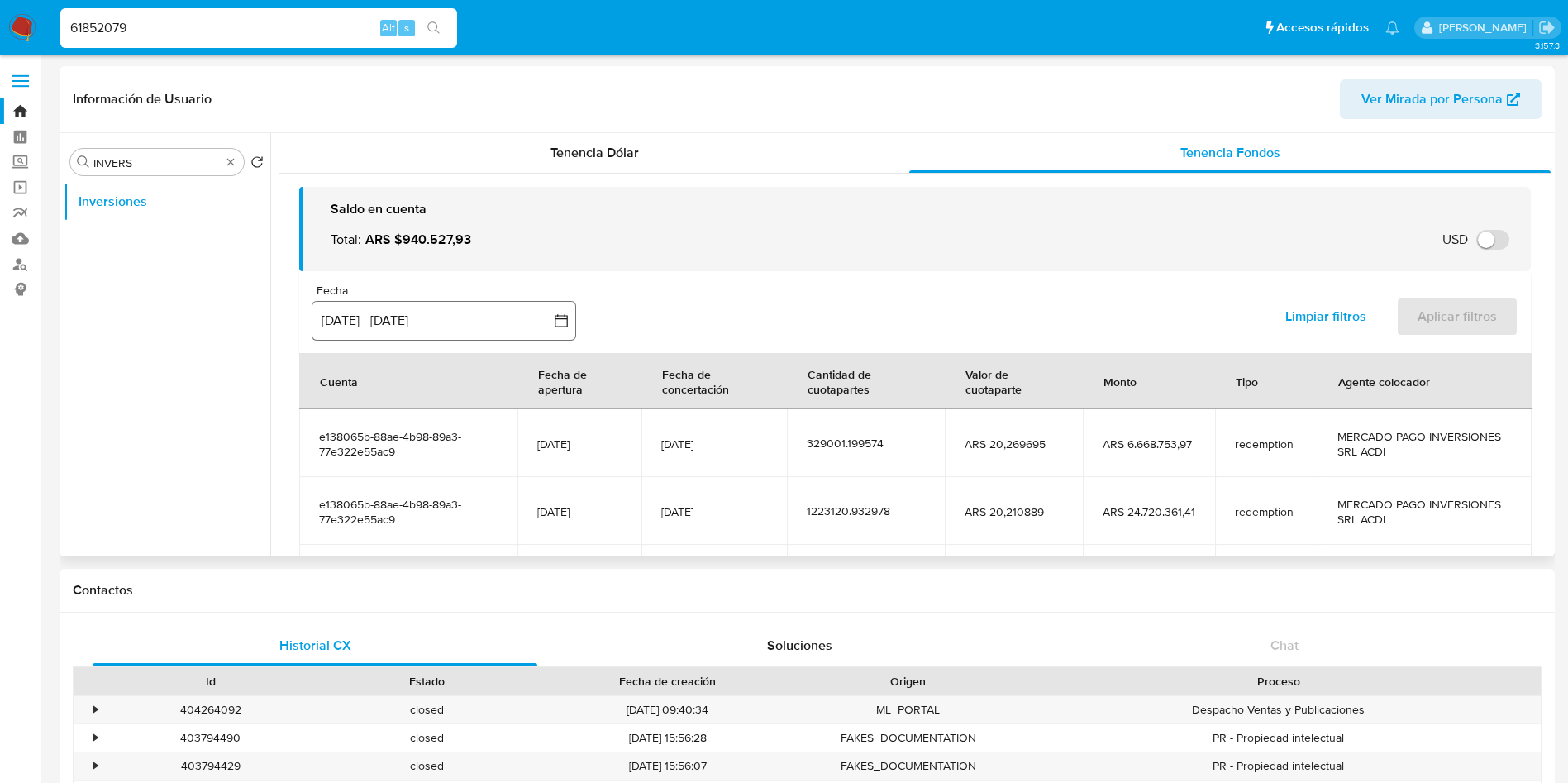
click at [414, 328] on button "[DATE] - [DATE]" at bounding box center [444, 320] width 265 height 40
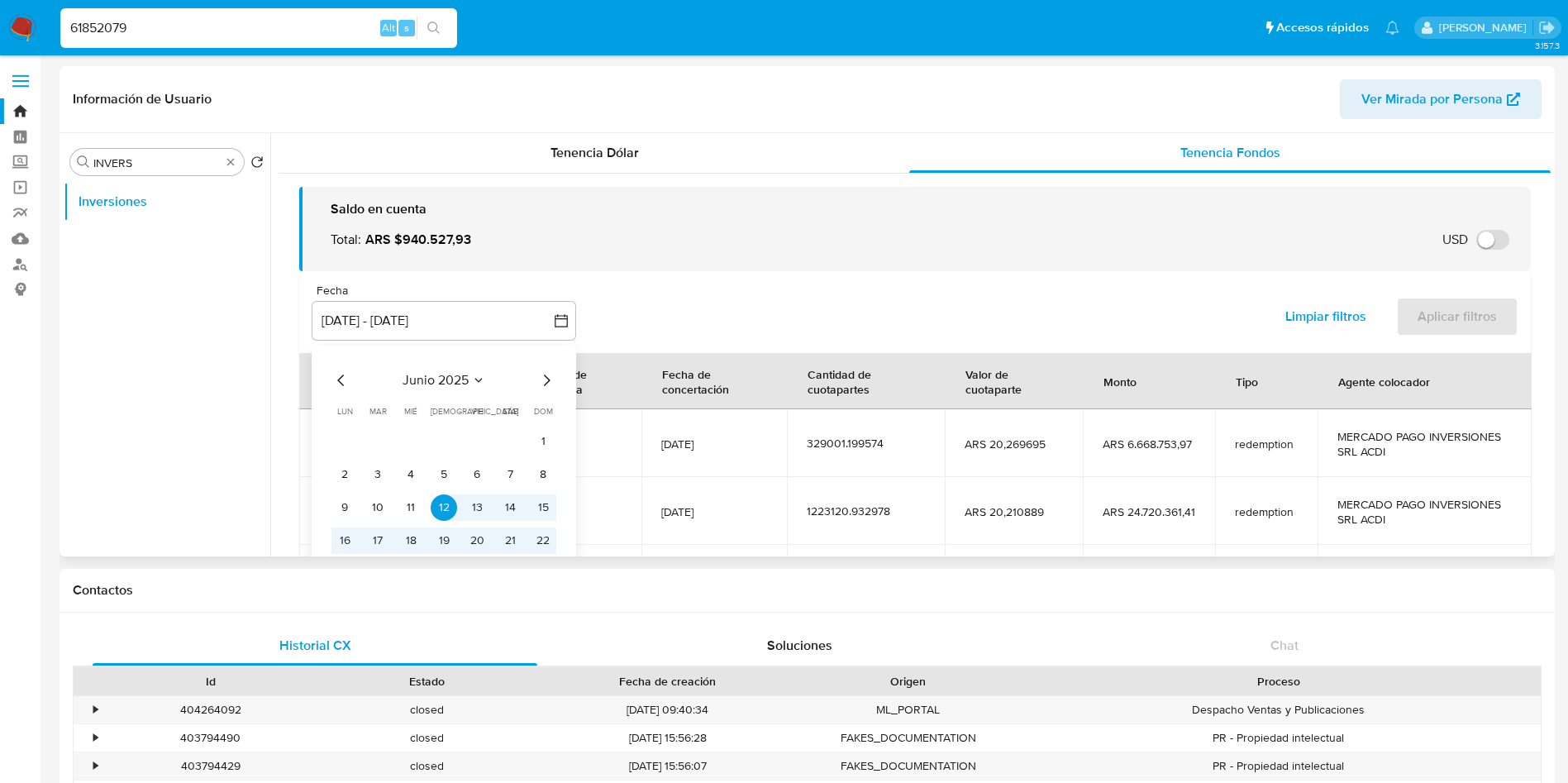
click at [548, 385] on icon "Mes siguiente" at bounding box center [546, 380] width 19 height 19
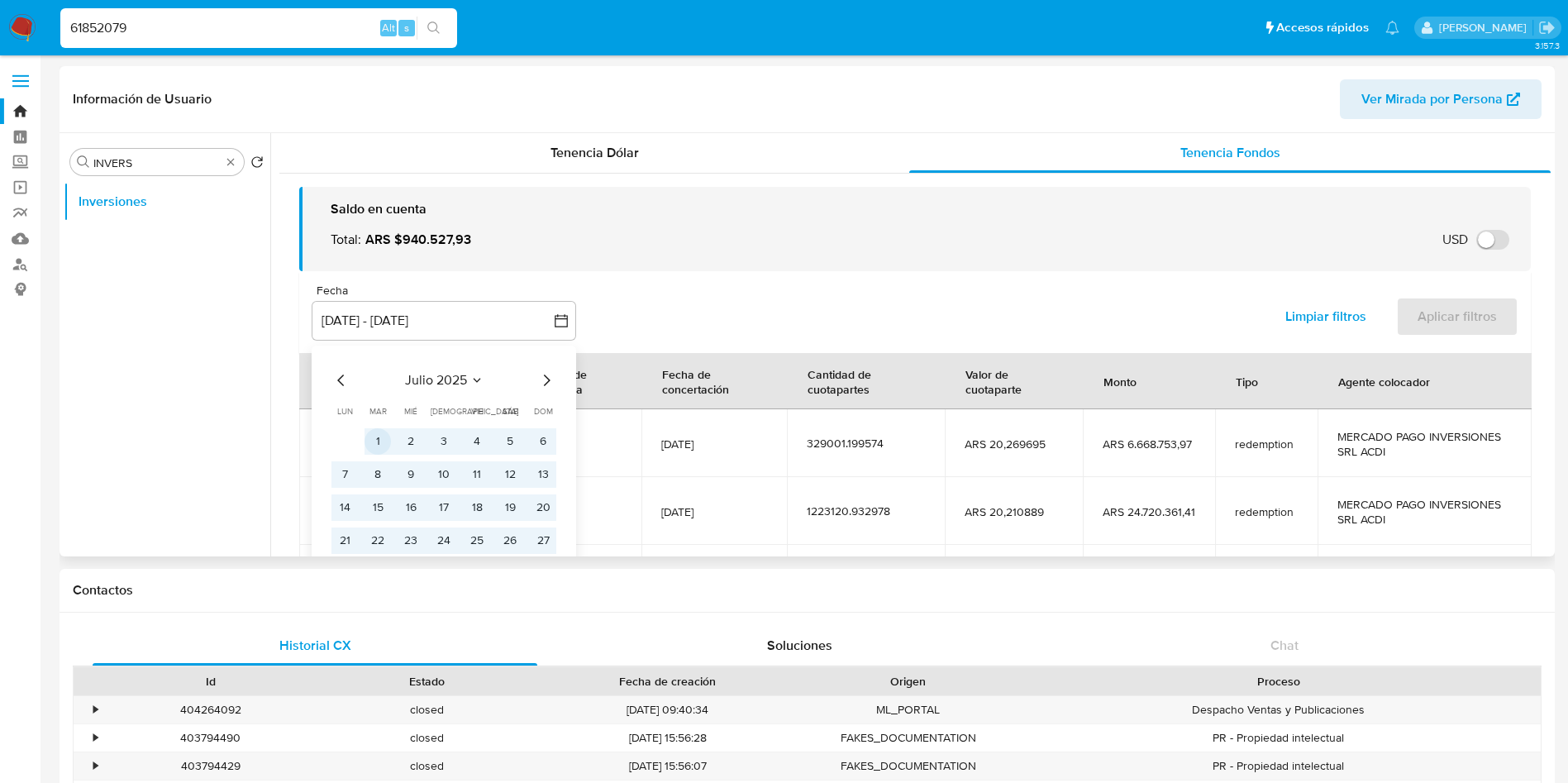
click at [384, 431] on button "1" at bounding box center [378, 441] width 26 height 26
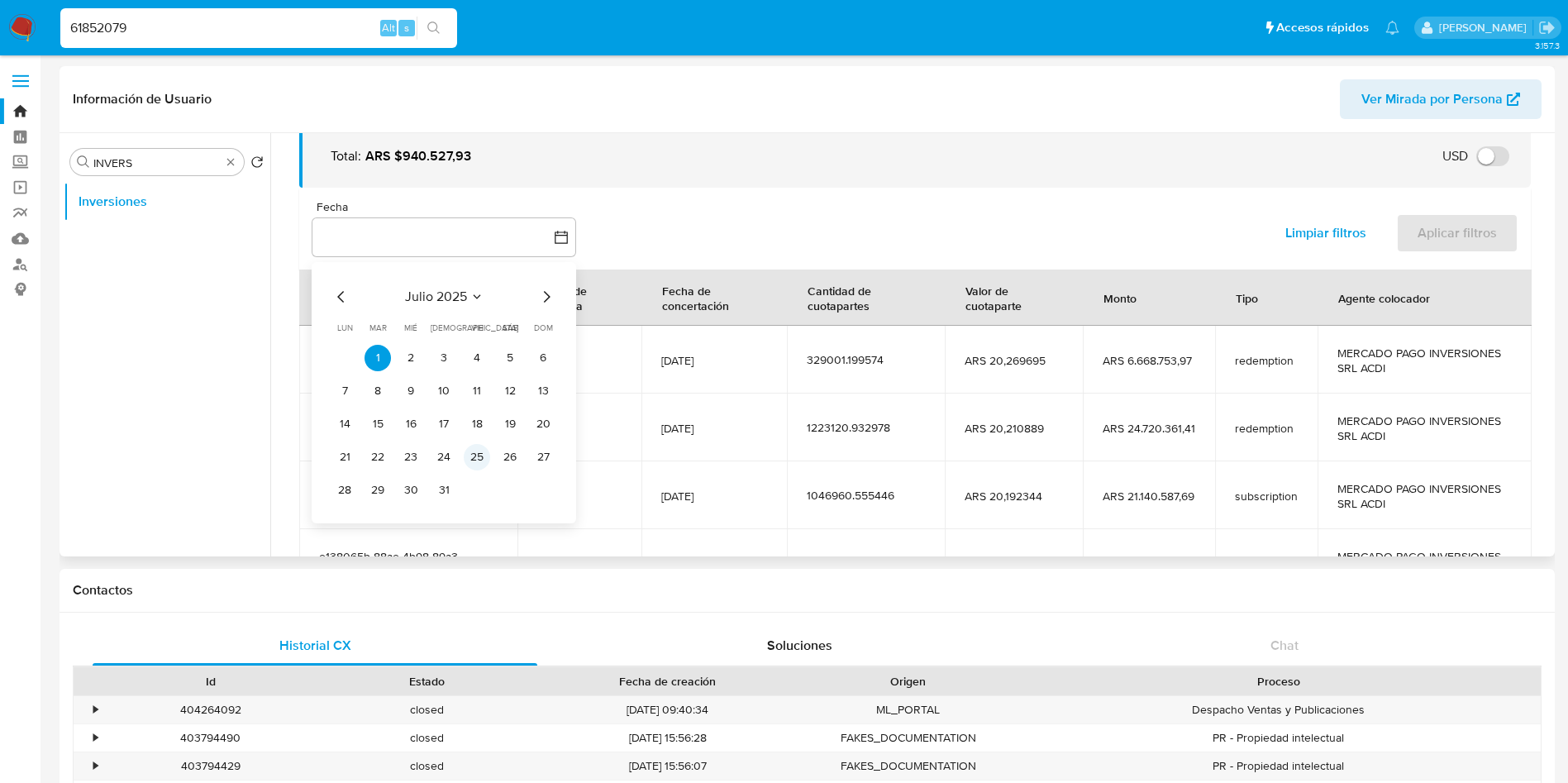
scroll to position [248, 0]
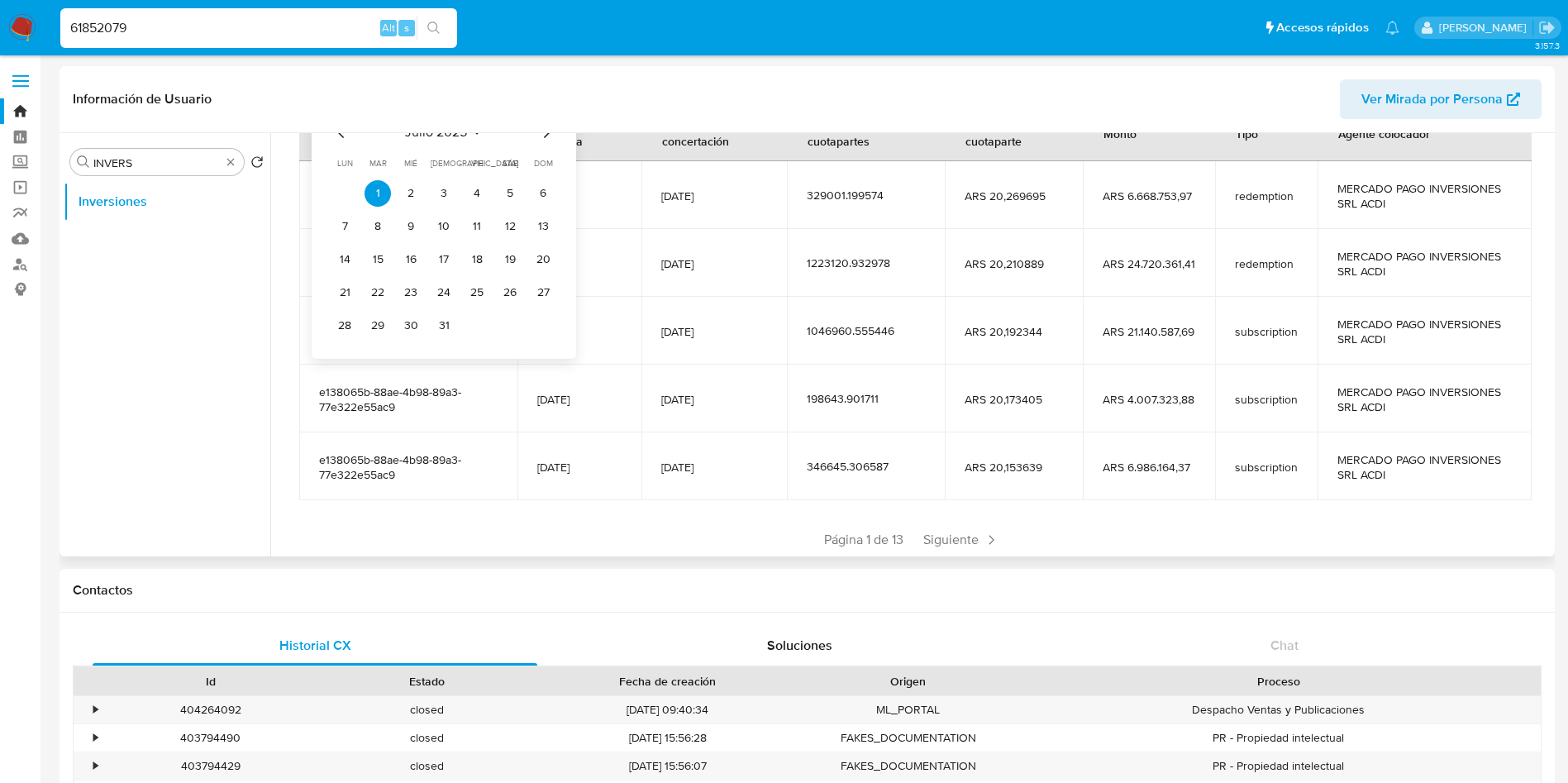
click at [546, 138] on icon "Mes siguiente" at bounding box center [546, 132] width 19 height 19
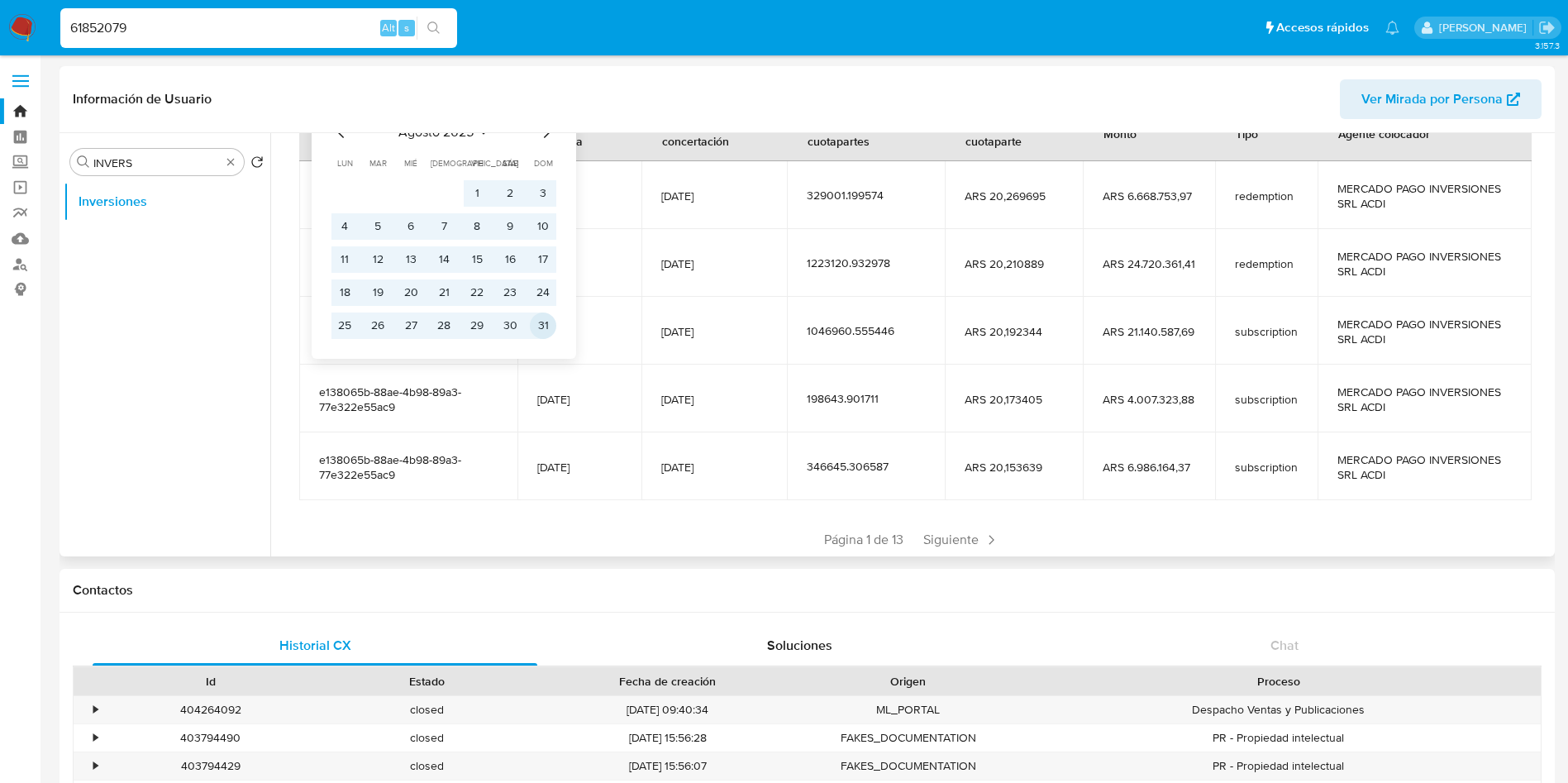
click at [544, 326] on button "31" at bounding box center [544, 326] width 26 height 26
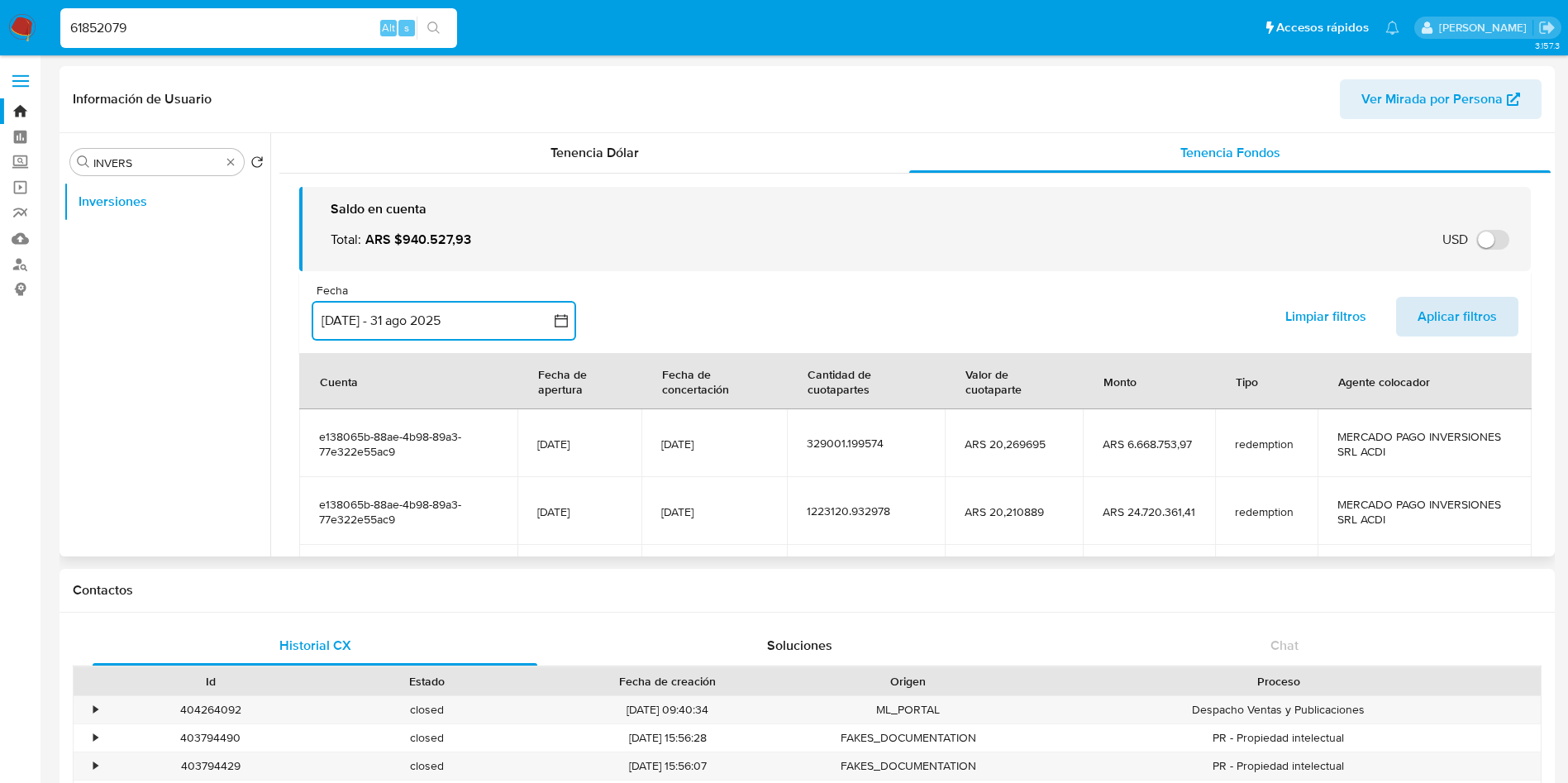
click at [1429, 315] on span "Aplicar filtros" at bounding box center [1458, 316] width 79 height 36
click at [398, 324] on button "1 jul 2025 - 31 ago 2025" at bounding box center [444, 320] width 265 height 40
click at [1444, 320] on span "Aplicar filtros" at bounding box center [1458, 316] width 79 height 36
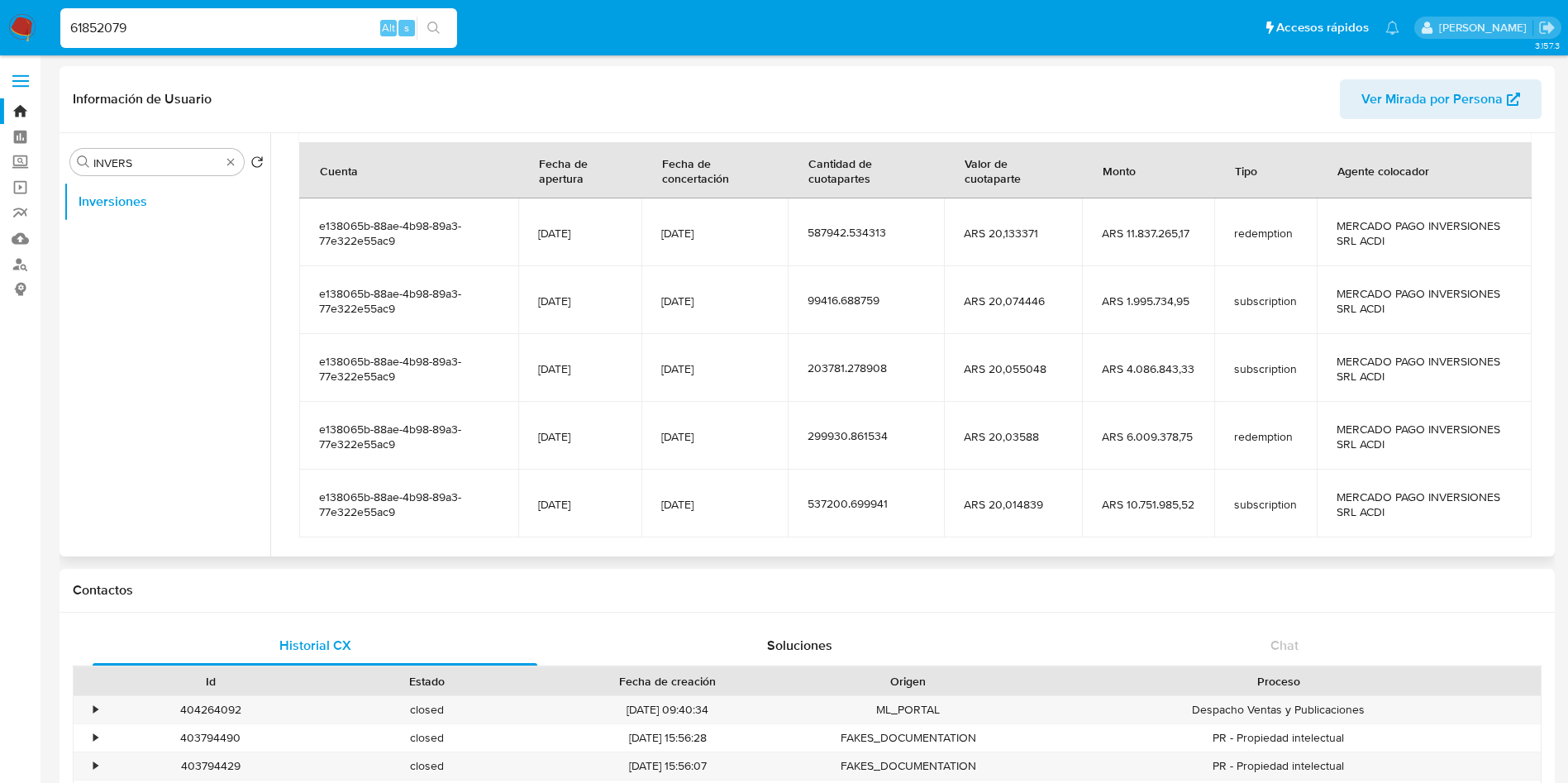
scroll to position [293, 0]
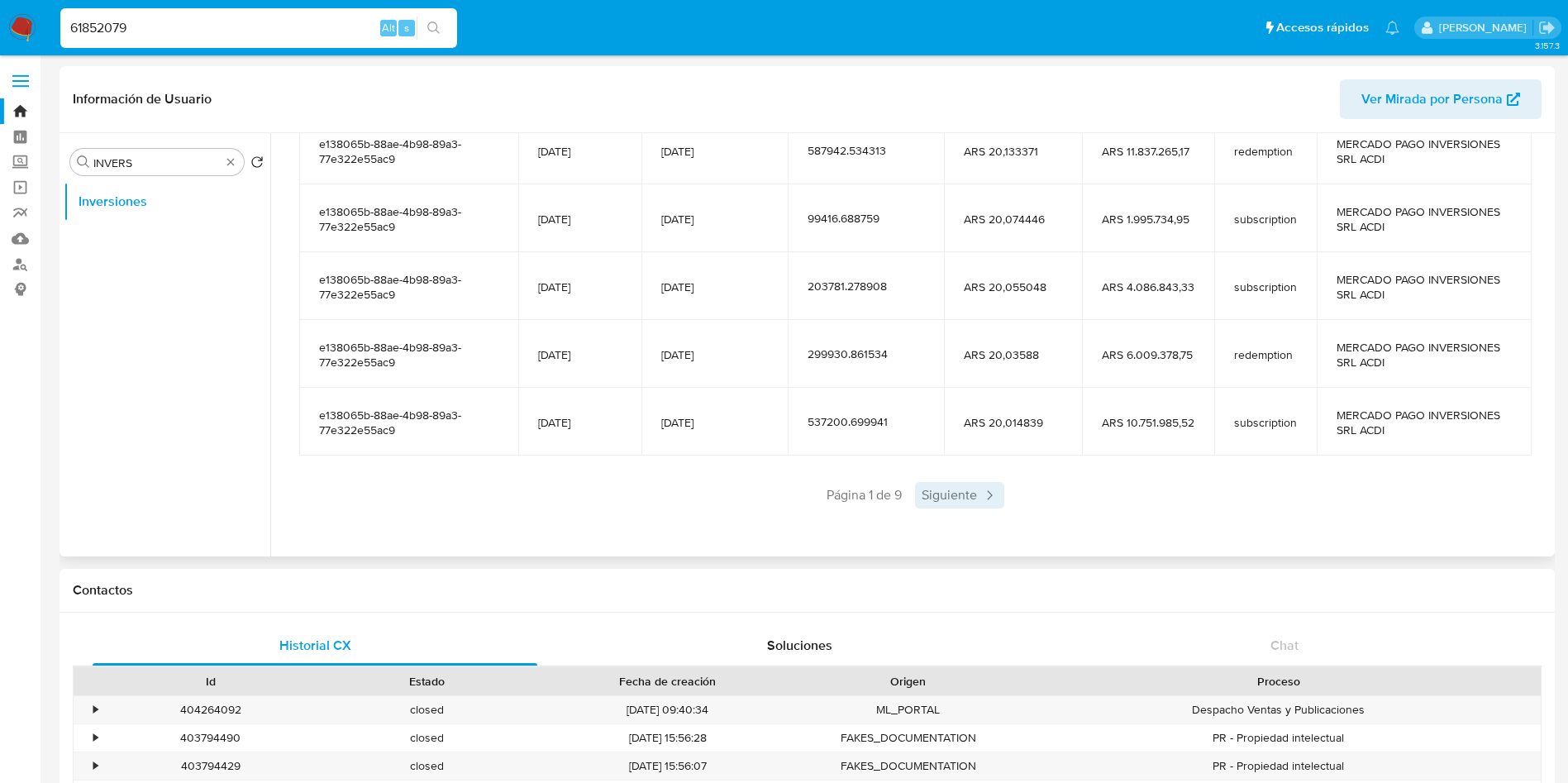
click at [934, 497] on span "Siguiente" at bounding box center [959, 495] width 89 height 26
click at [990, 492] on span "Siguiente" at bounding box center [1008, 495] width 89 height 26
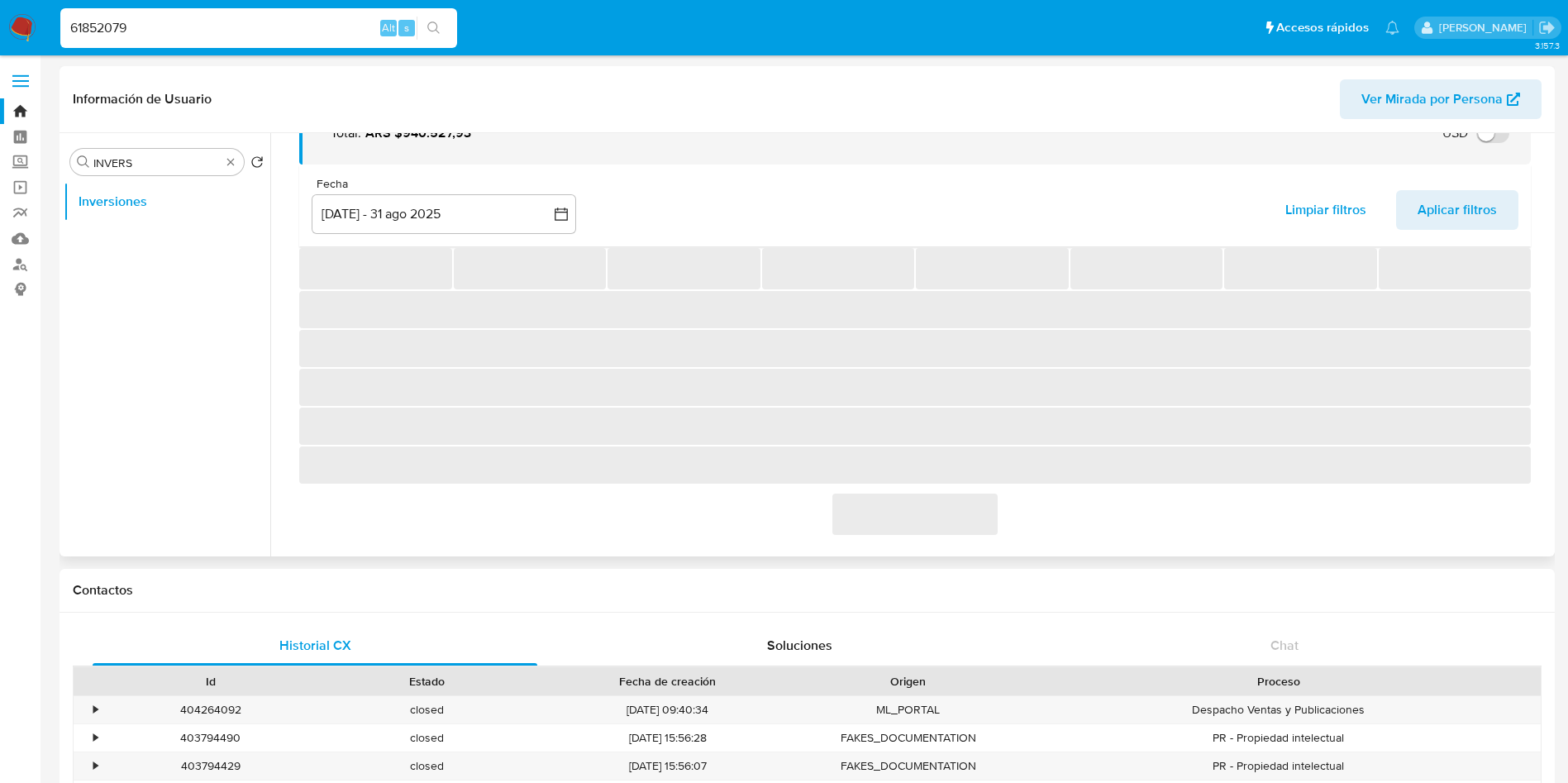
scroll to position [263, 0]
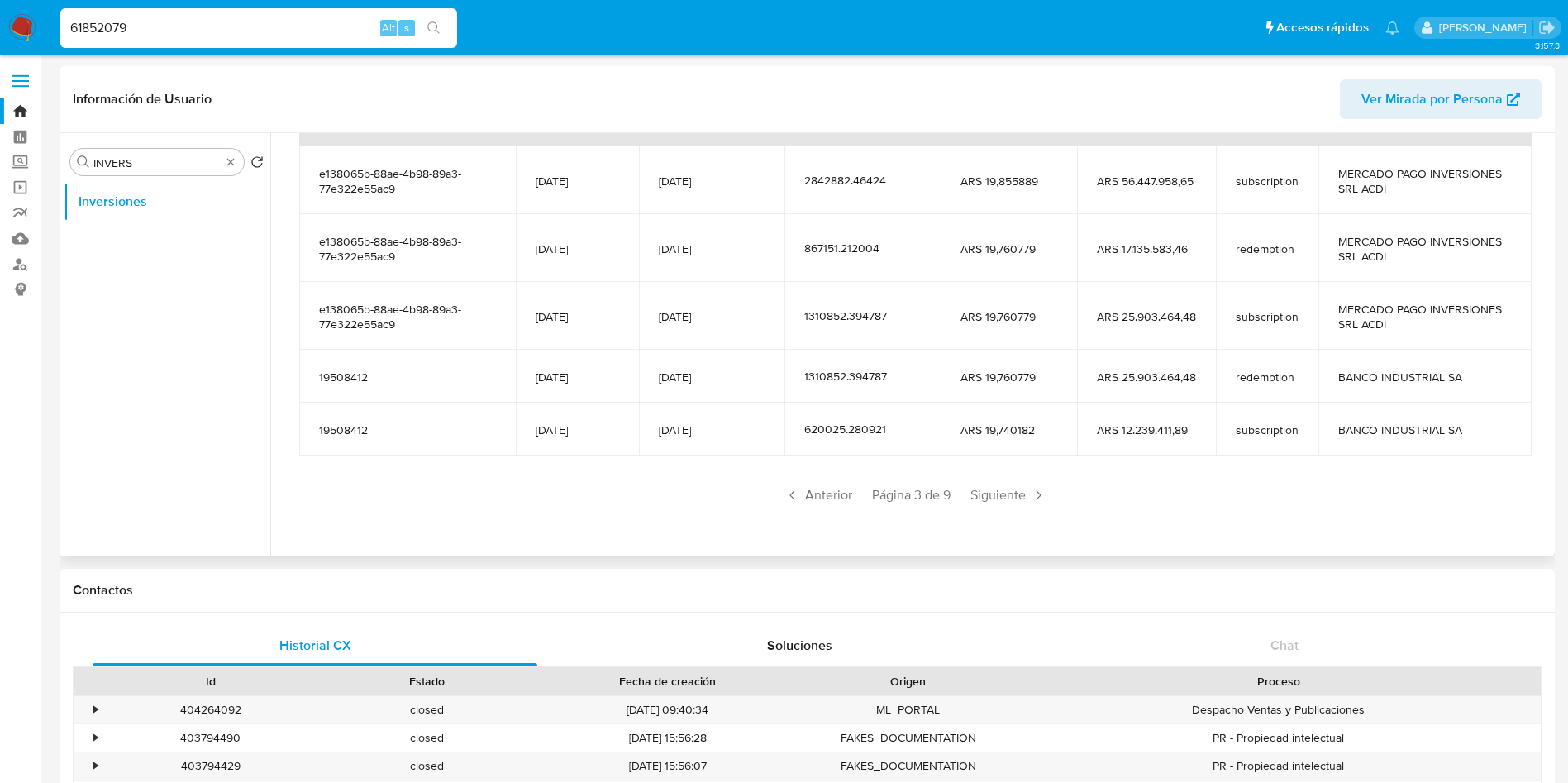
click at [990, 492] on span "Siguiente" at bounding box center [1008, 495] width 89 height 26
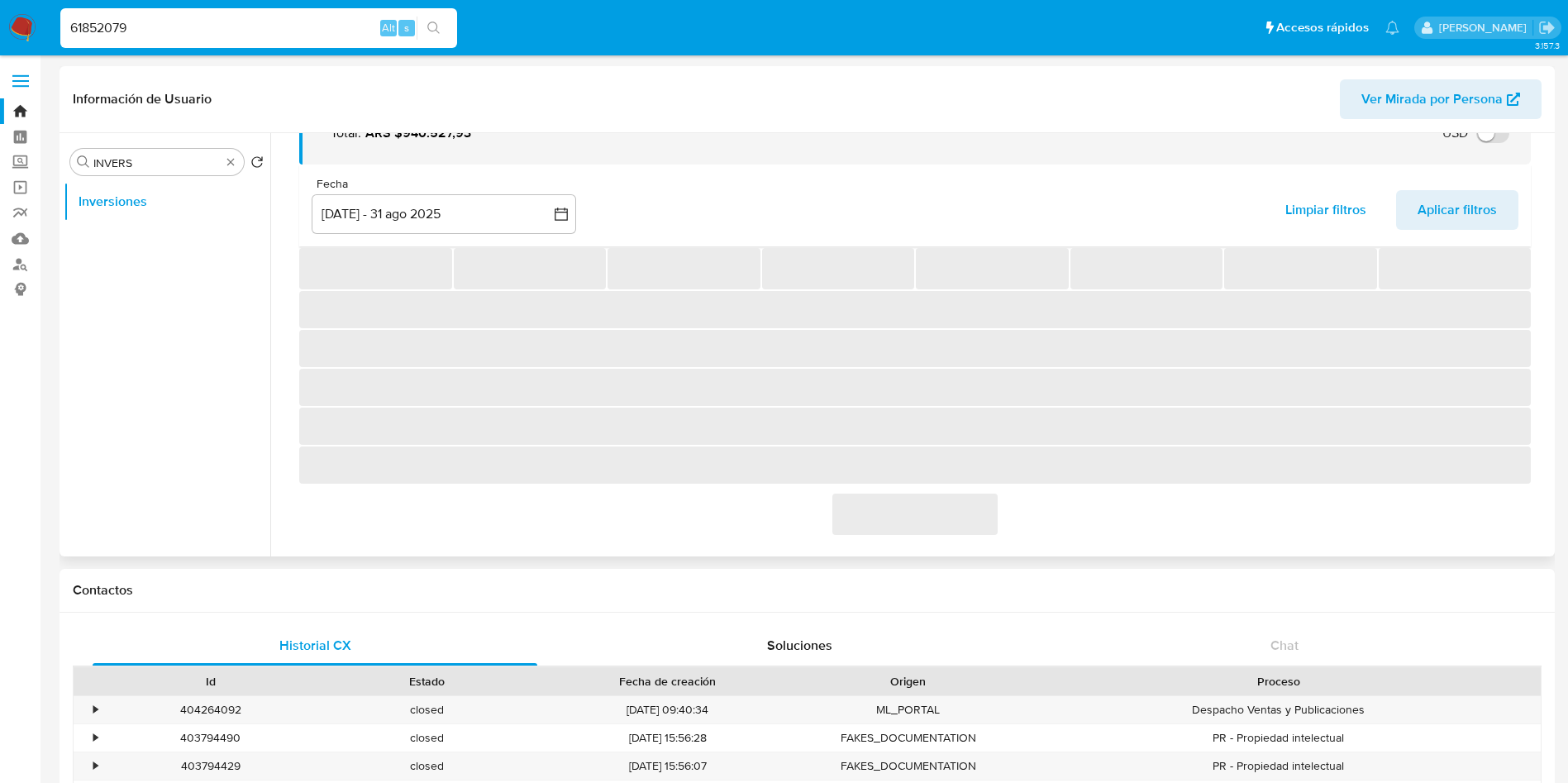
scroll to position [203, 0]
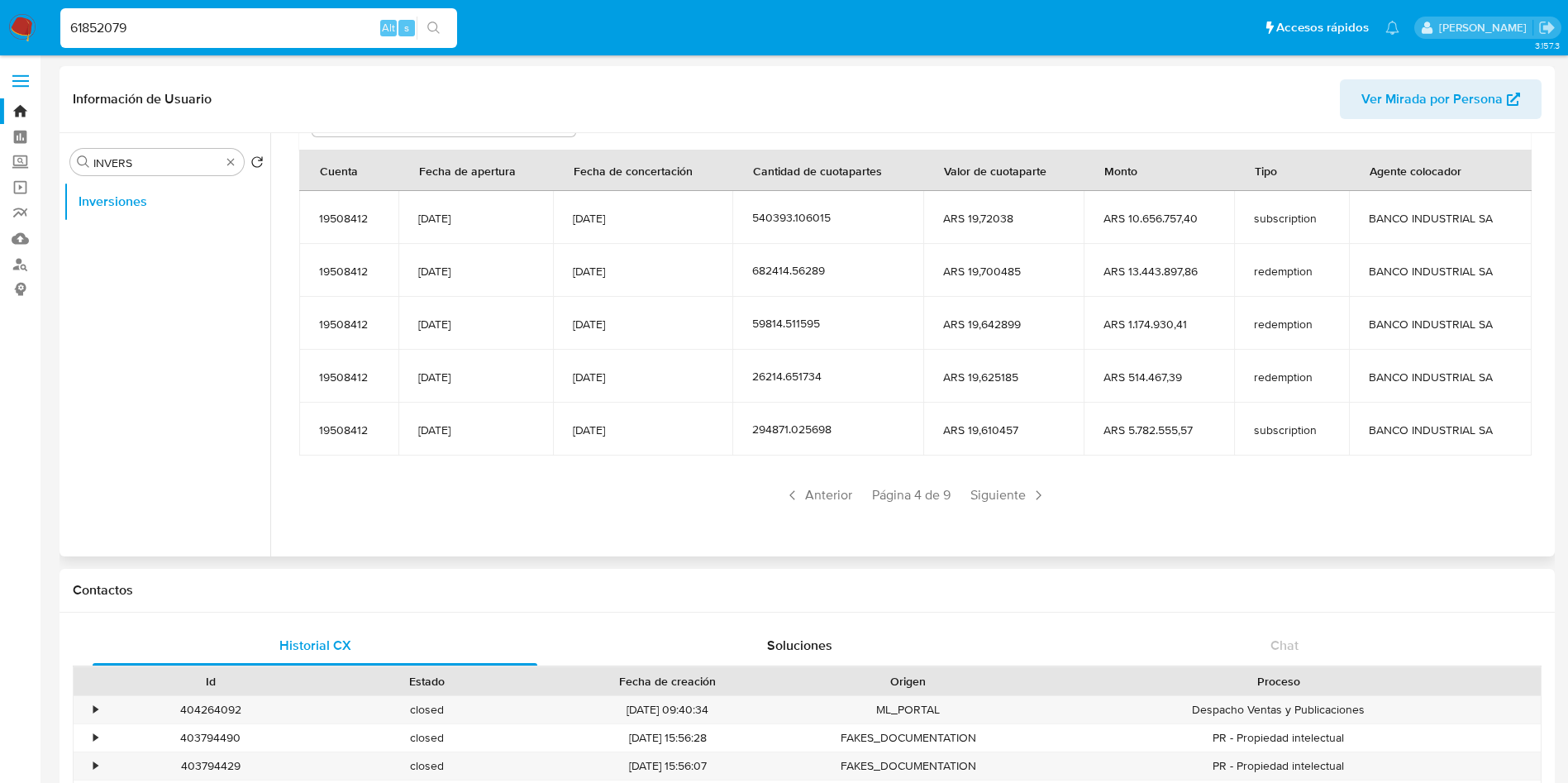
click at [990, 492] on span "Siguiente" at bounding box center [1008, 495] width 89 height 26
click at [826, 493] on span "Anterior" at bounding box center [819, 495] width 81 height 26
click at [826, 492] on span "Anterior" at bounding box center [819, 495] width 81 height 26
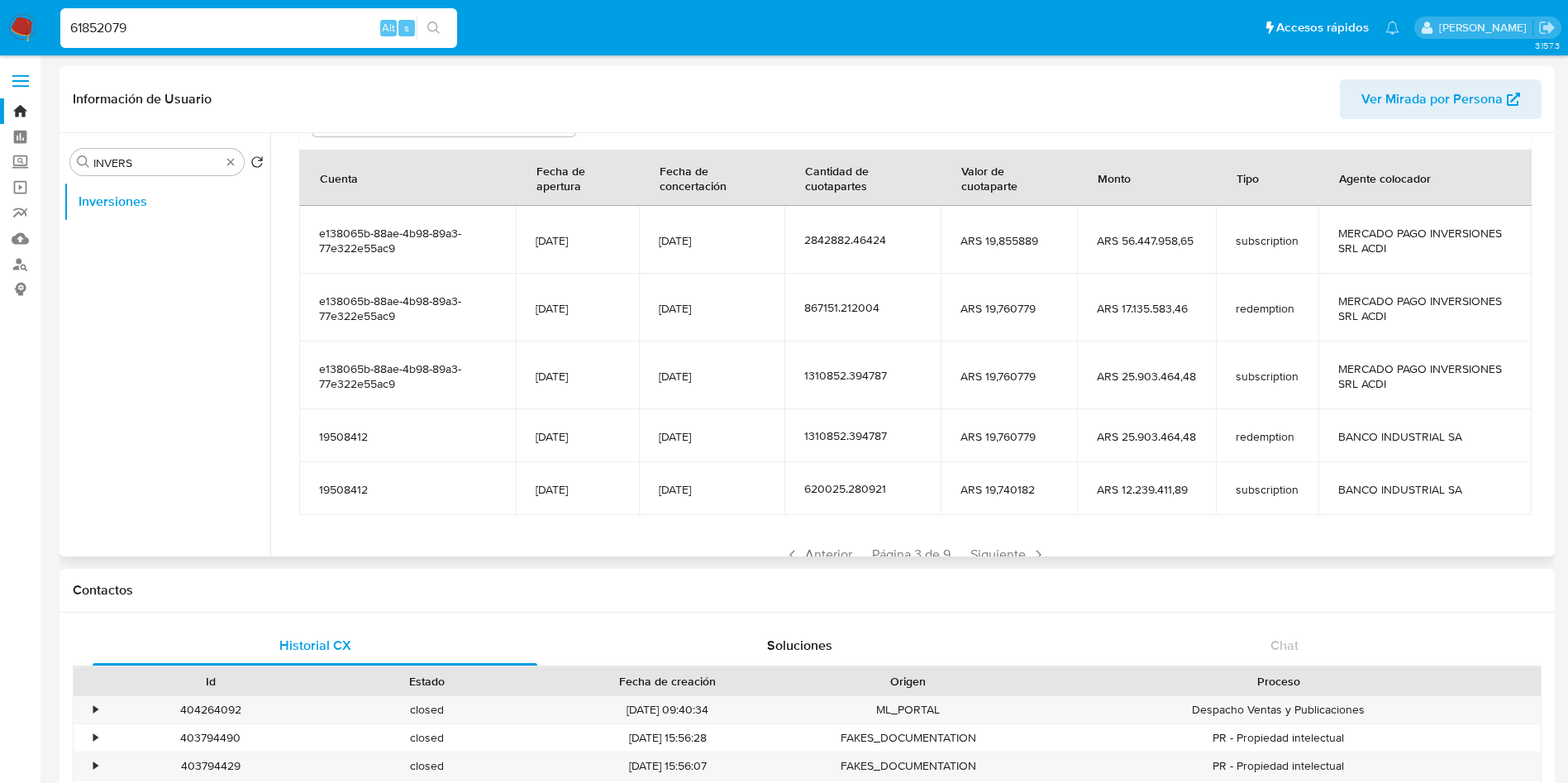
click at [329, 29] on input "61852079" at bounding box center [259, 28] width 397 height 21
paste input "174556876"
type input "174556876"
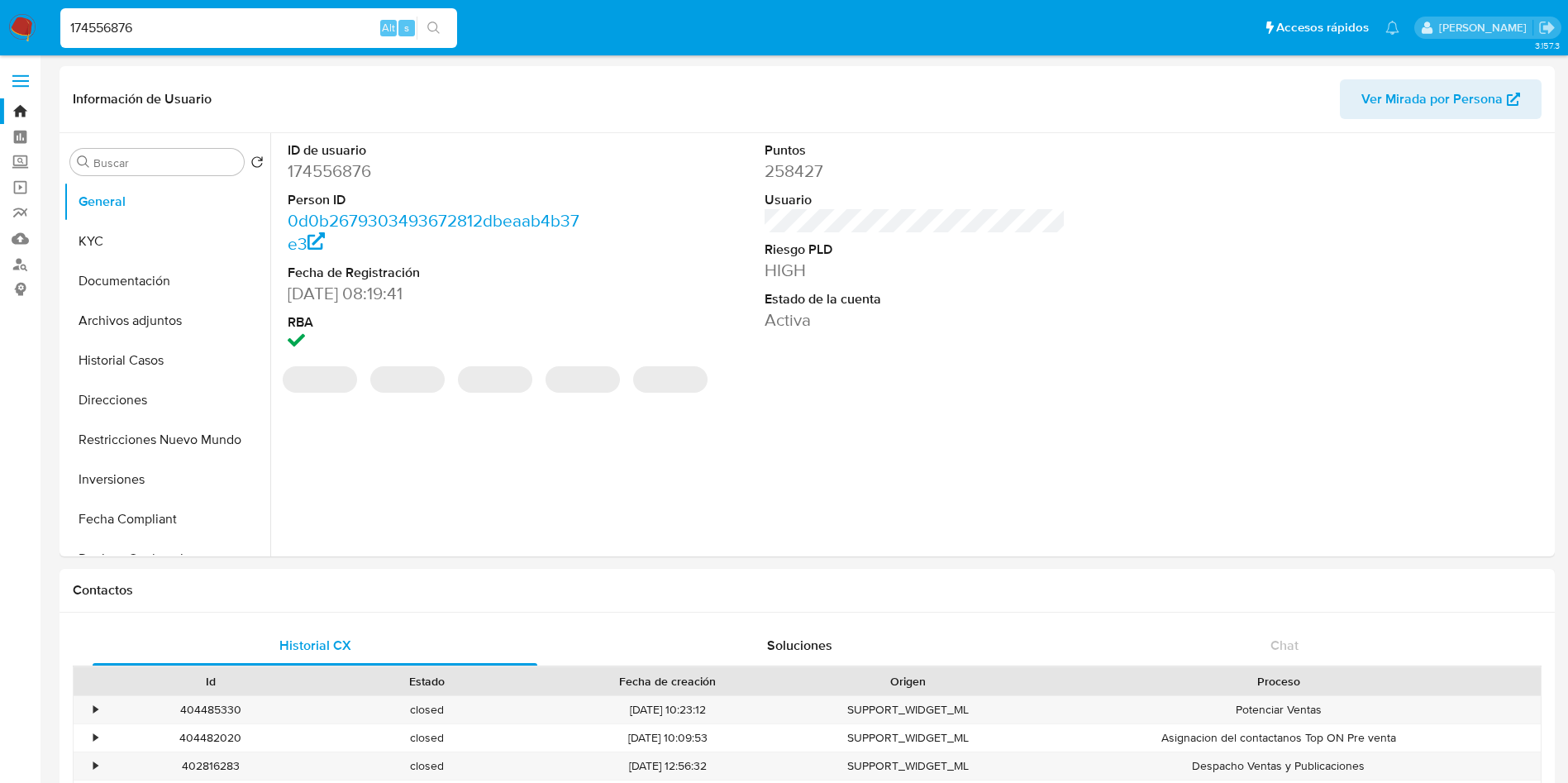
select select "10"
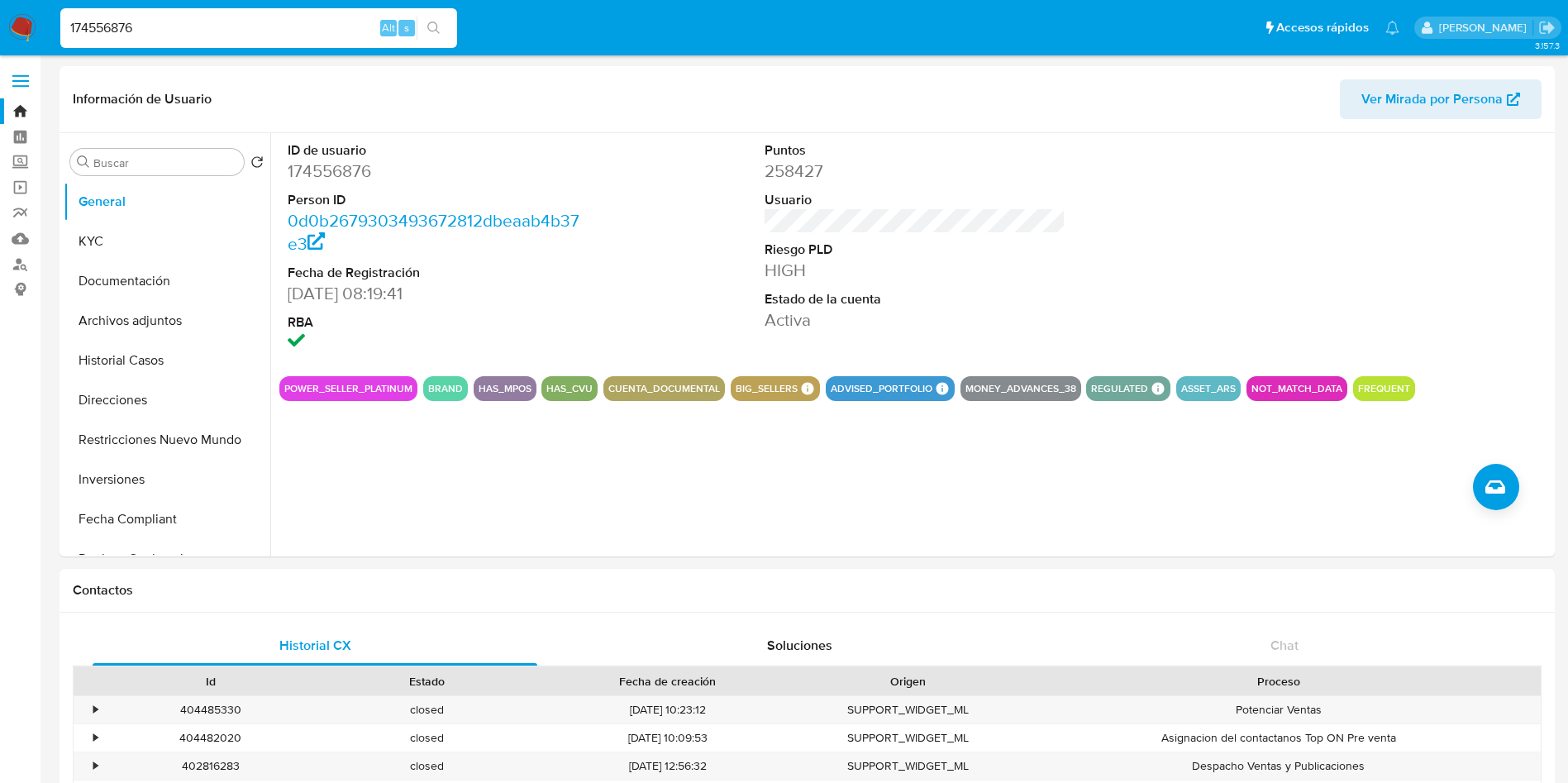
click at [329, 30] on input "174556876" at bounding box center [259, 28] width 397 height 21
click at [731, 280] on div "ID de usuario 174556876 Person ID 0d0b2679303493672812dbeaab4b37e3 Fecha de Reg…" at bounding box center [915, 248] width 1272 height 230
click at [325, 176] on dd "174556876" at bounding box center [439, 171] width 302 height 23
copy dd "174556876"
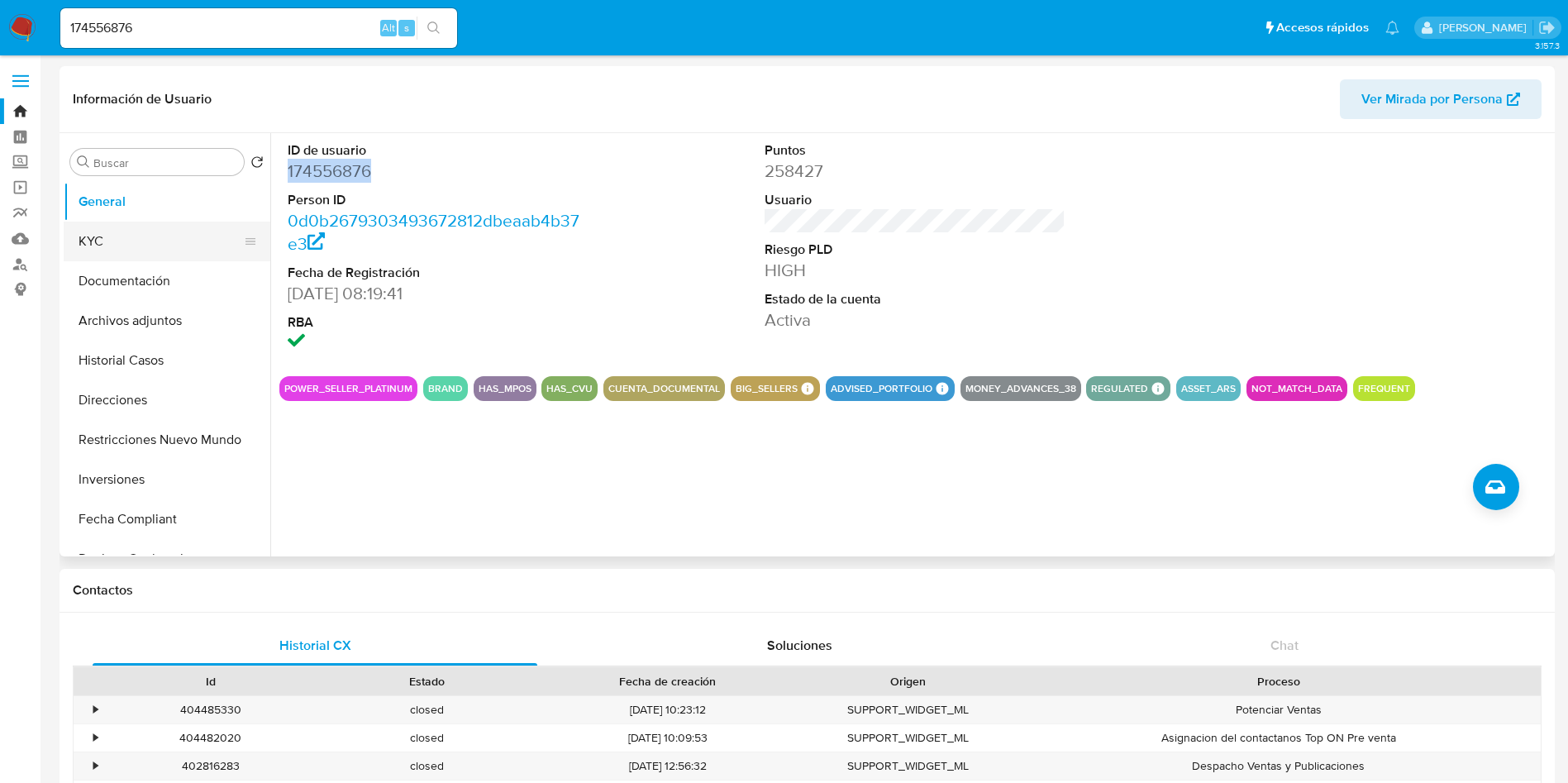
click at [184, 256] on button "KYC" at bounding box center [160, 241] width 193 height 40
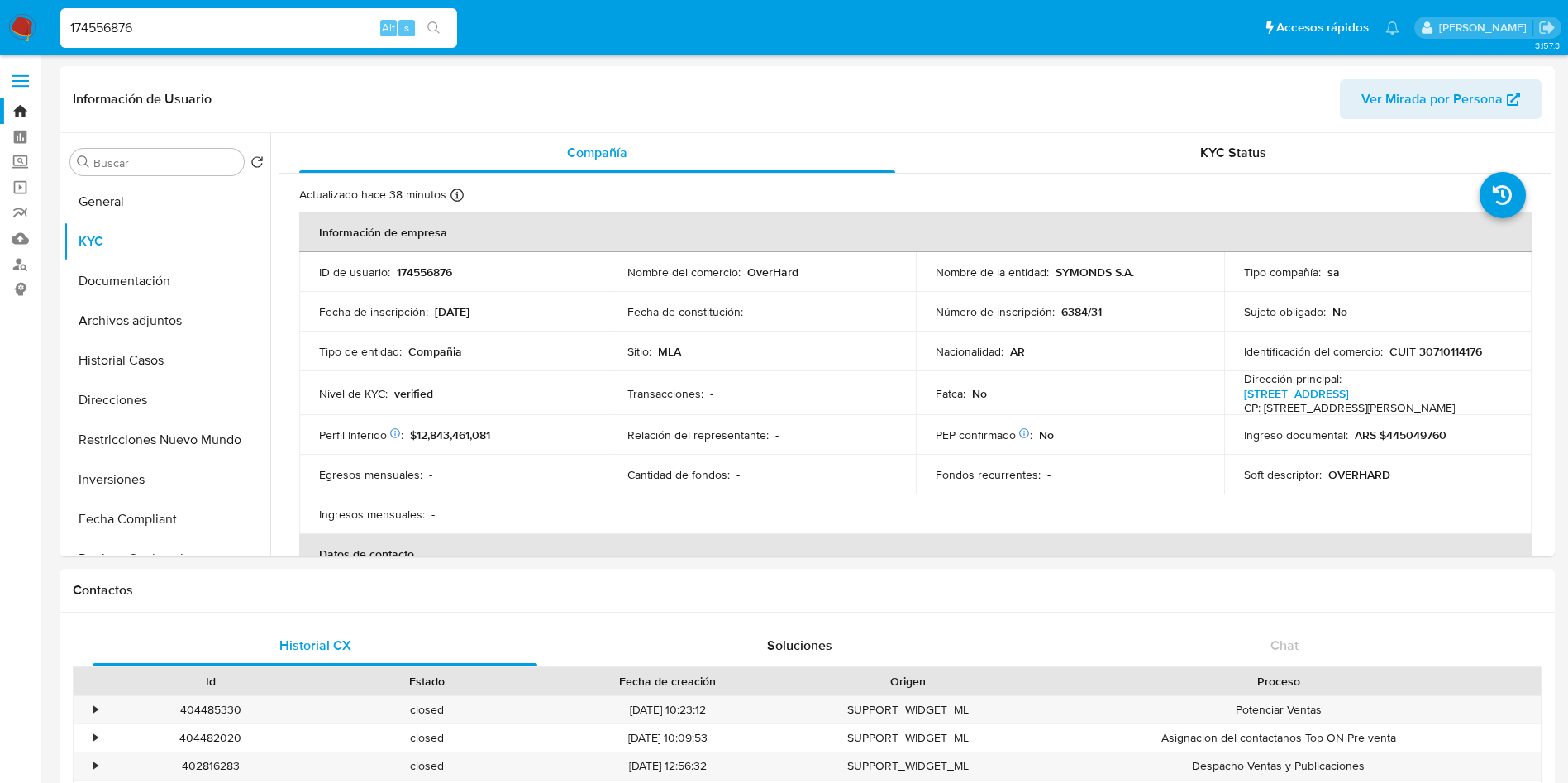
click at [113, 27] on input "174556876" at bounding box center [259, 28] width 397 height 21
click at [123, 164] on input "Buscar" at bounding box center [165, 162] width 144 height 15
click at [164, 491] on button "Inversiones" at bounding box center [160, 479] width 193 height 40
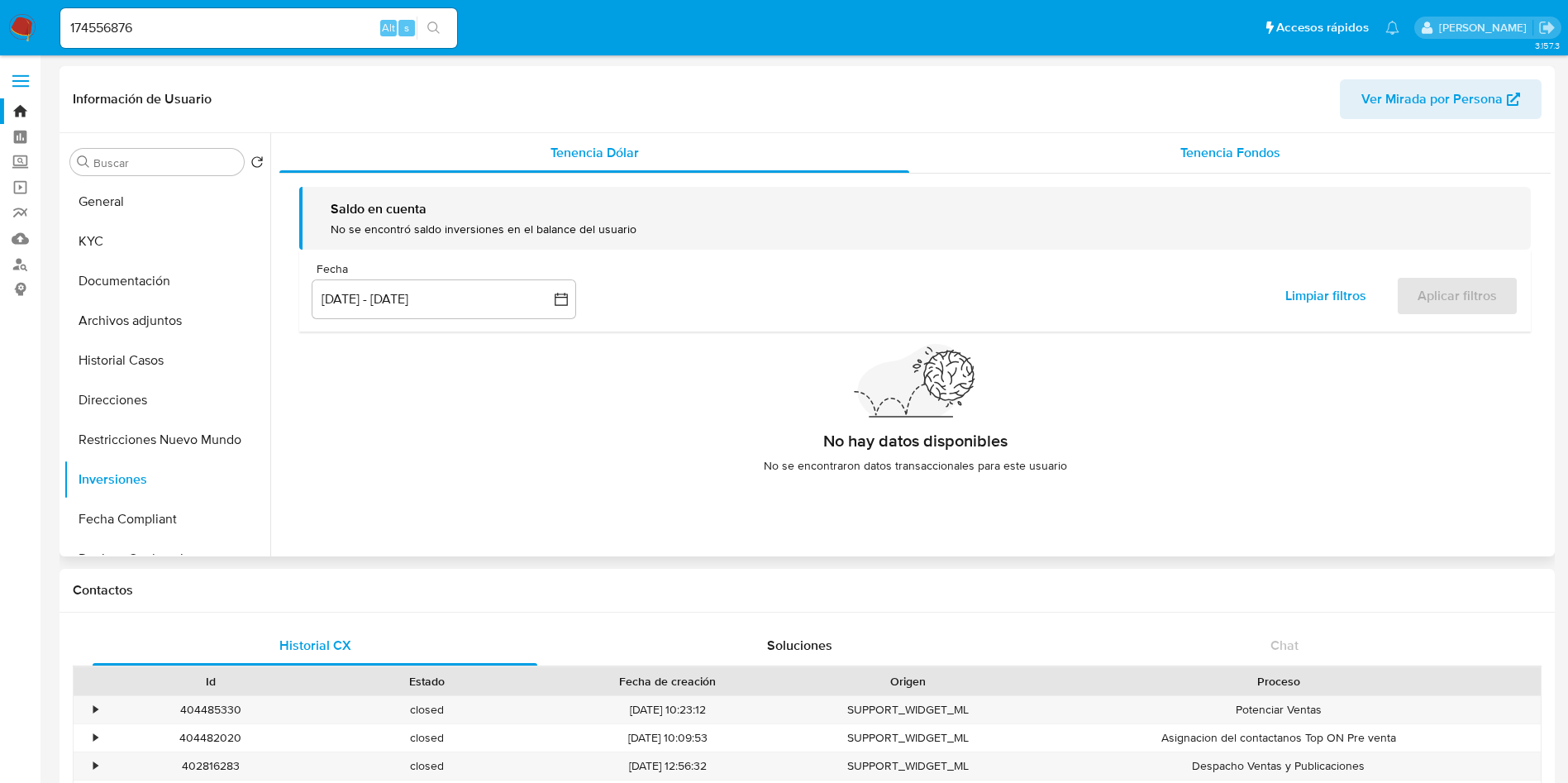
click at [1242, 154] on span "Tenencia Fondos" at bounding box center [1230, 153] width 100 height 19
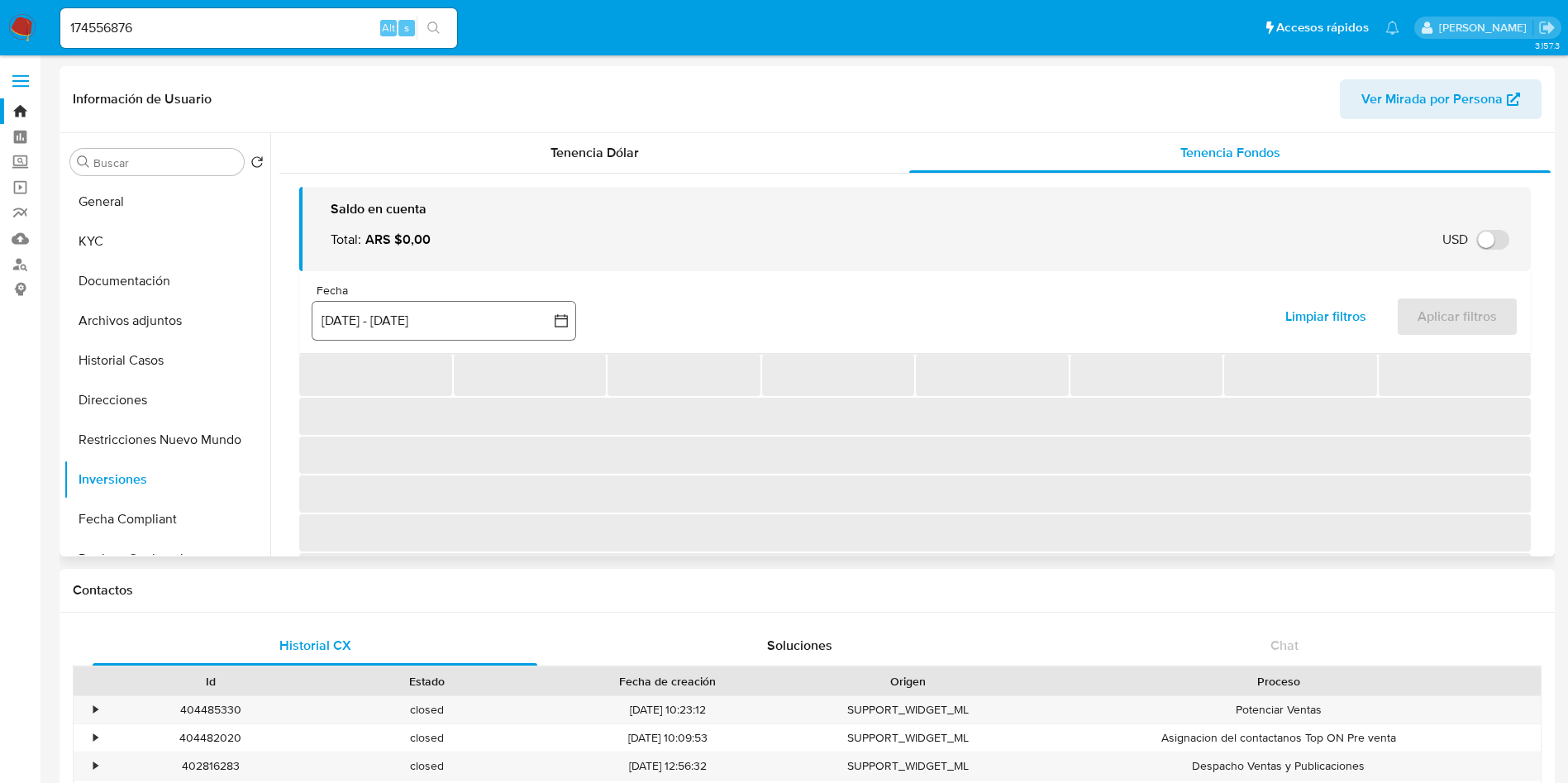
click at [536, 279] on div "Fecha inputDatePicker 12 jun 2025 - 9 sep 2025 12-06-2025:9-09-2025 Limpiar fil…" at bounding box center [915, 312] width 1232 height 82
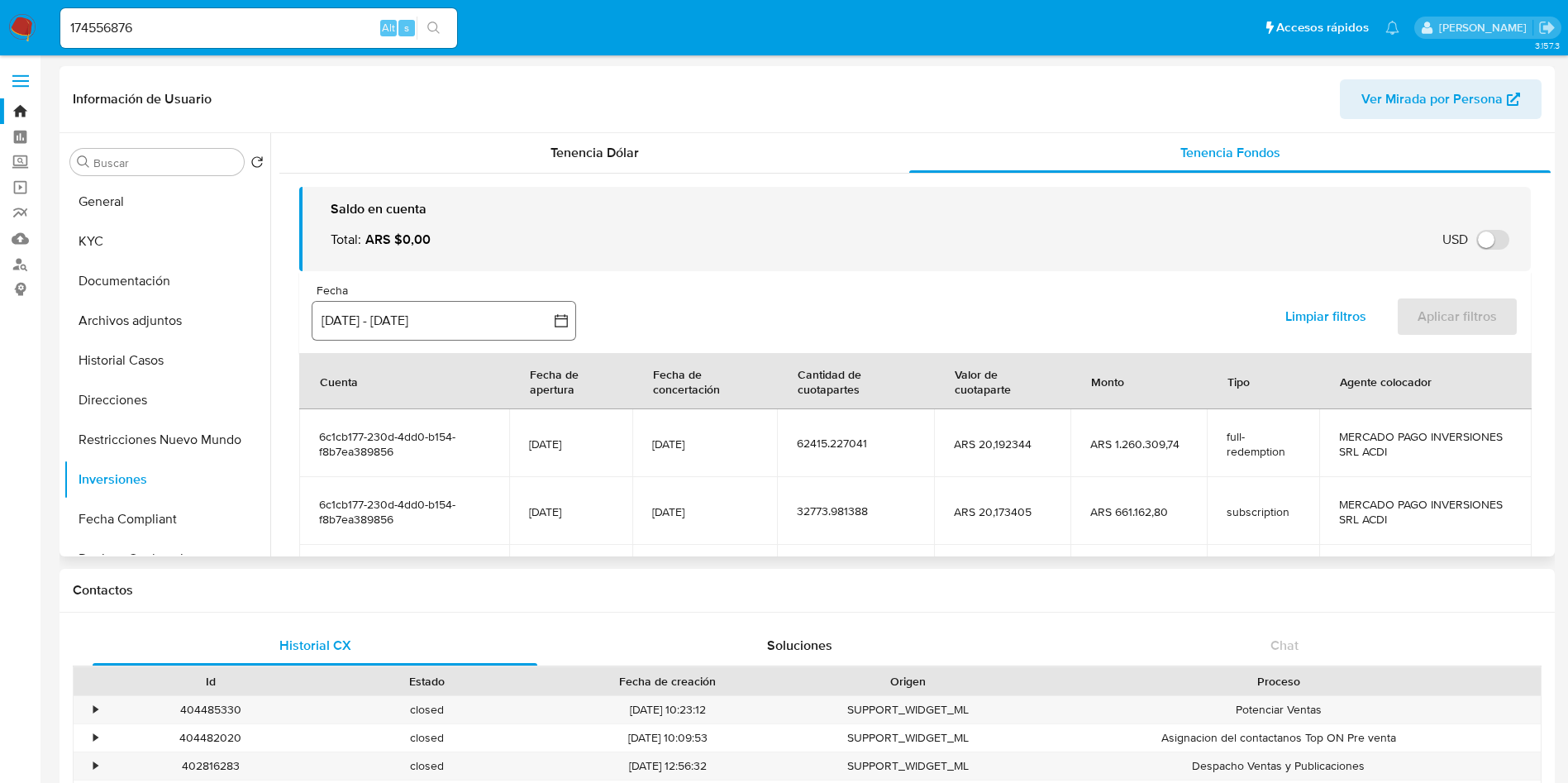
click at [521, 313] on button "[DATE] - [DATE]" at bounding box center [444, 320] width 265 height 40
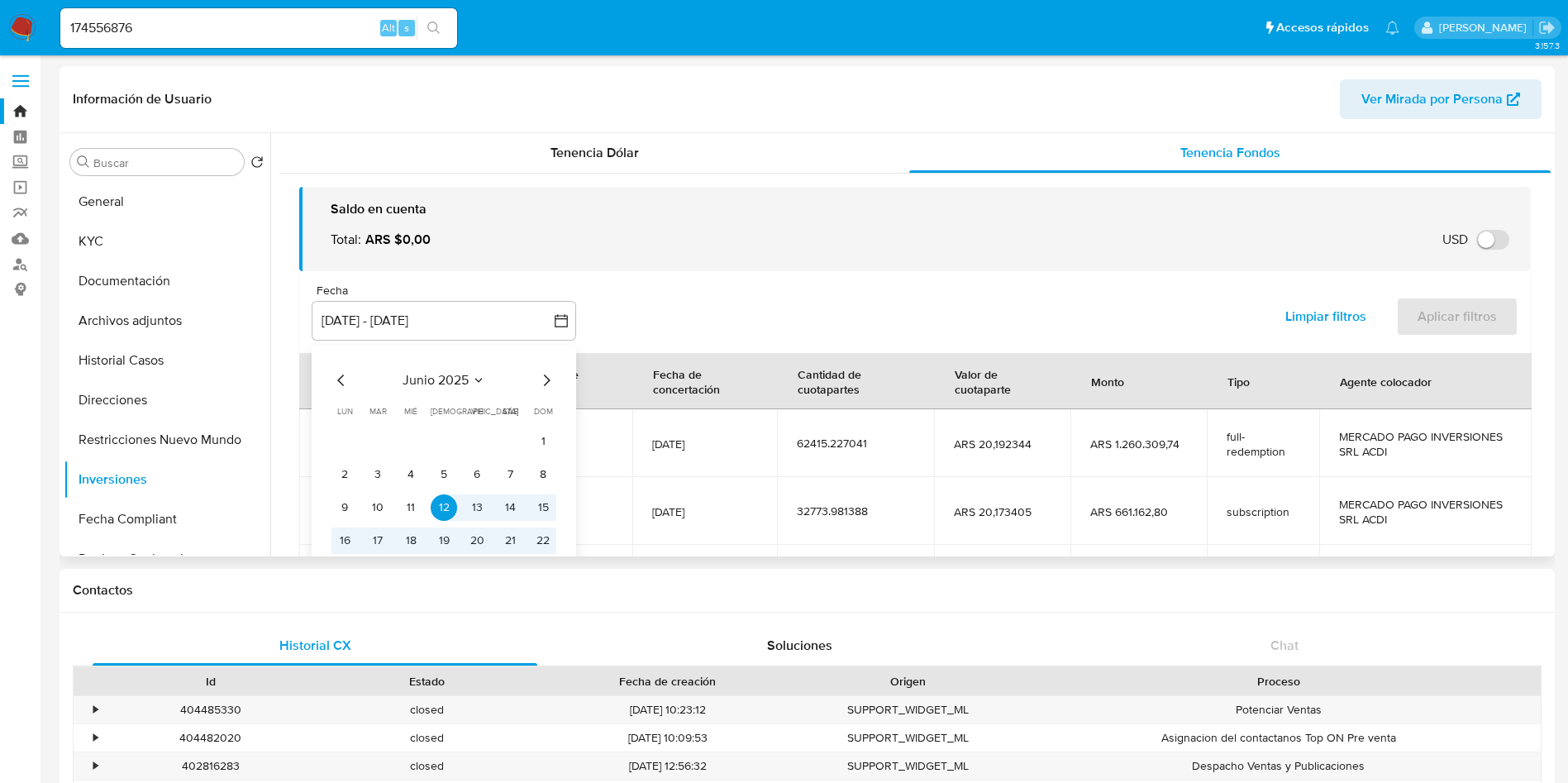
click at [487, 379] on div "junio 2025" at bounding box center [444, 380] width 225 height 19
click at [545, 376] on icon "Mes siguiente" at bounding box center [546, 380] width 6 height 11
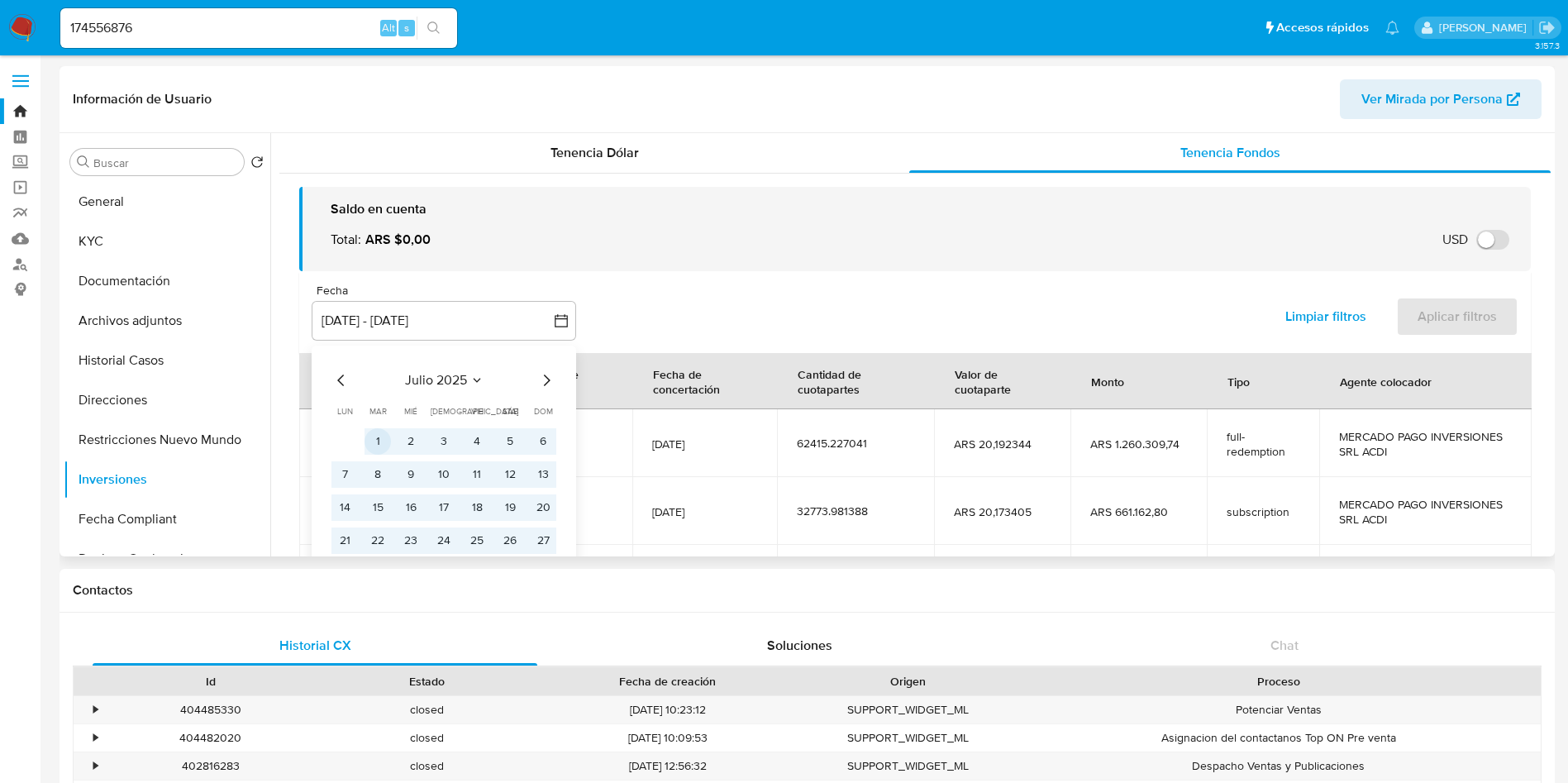
click at [383, 438] on button "1" at bounding box center [378, 441] width 26 height 26
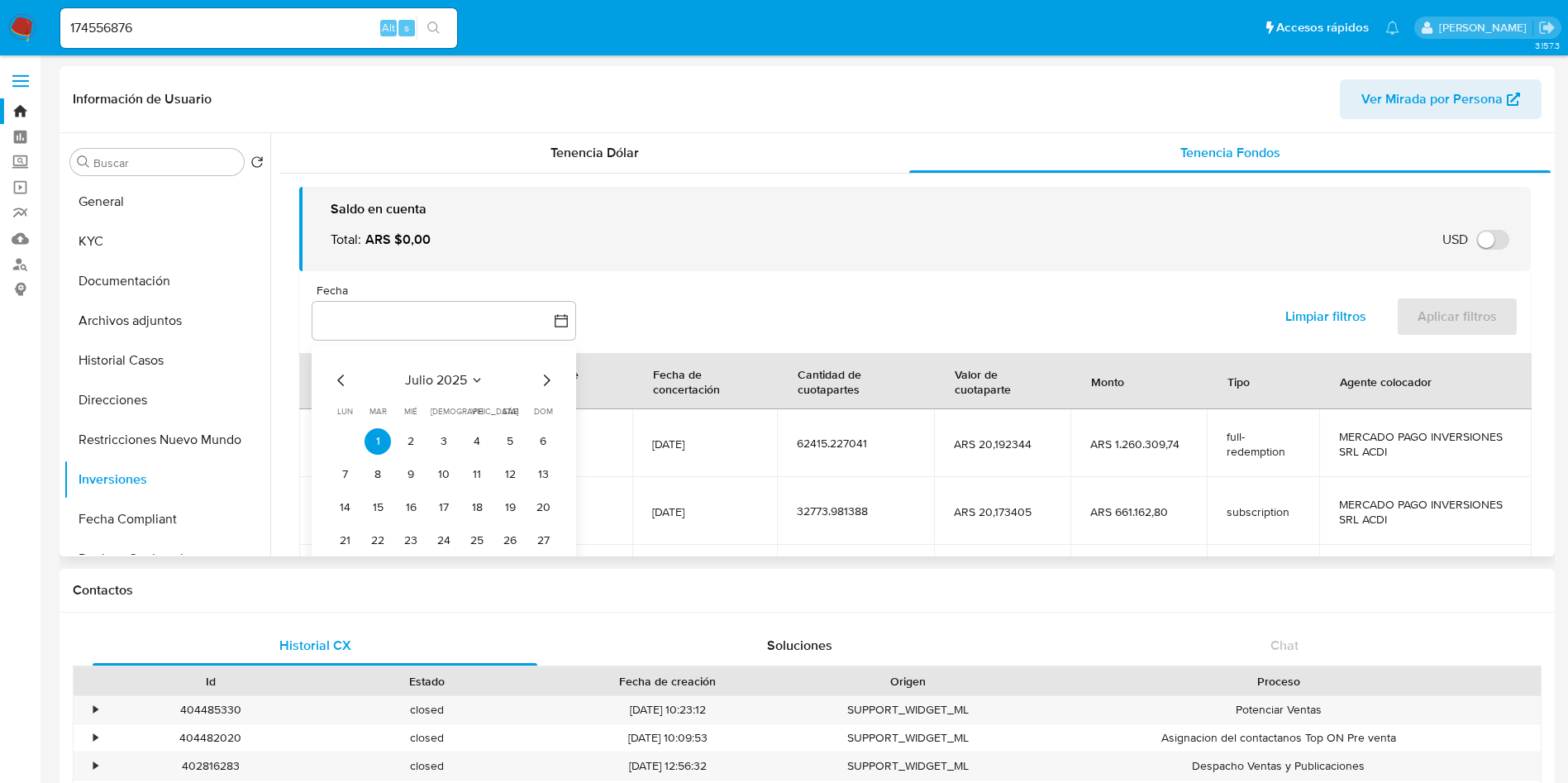
click at [551, 386] on icon "Mes siguiente" at bounding box center [546, 380] width 19 height 19
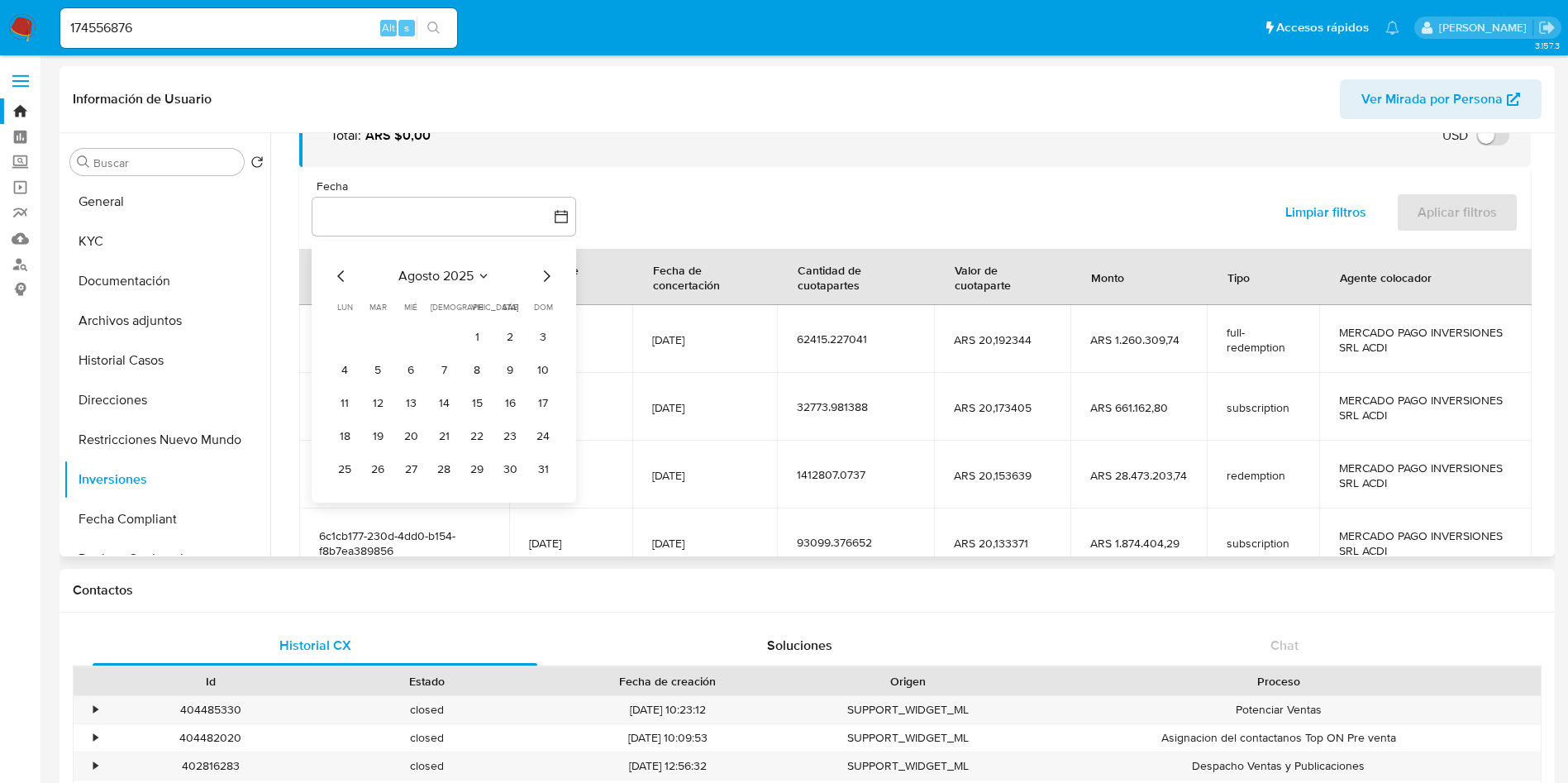
scroll to position [248, 0]
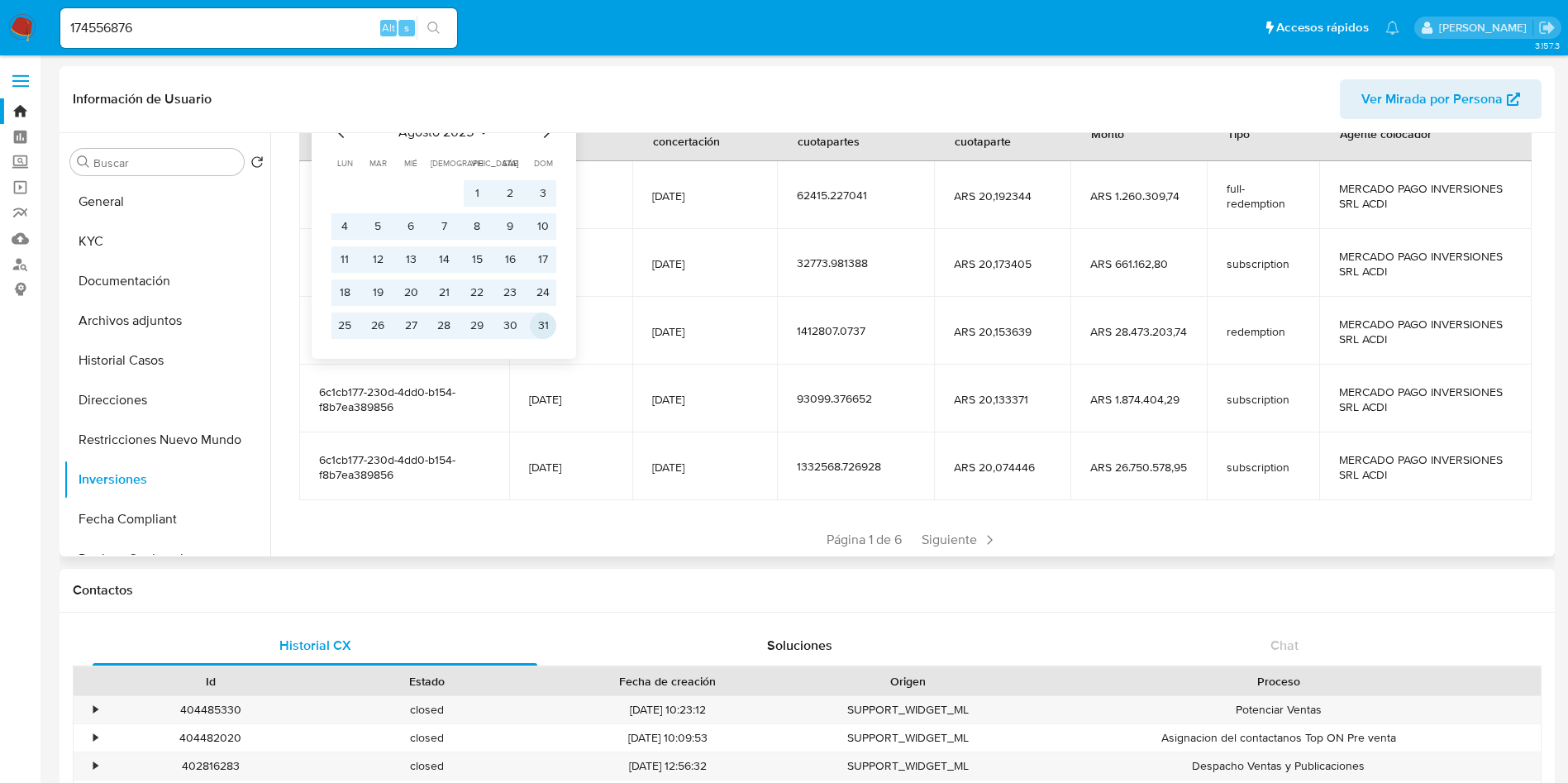
click at [536, 322] on button "31" at bounding box center [544, 326] width 26 height 26
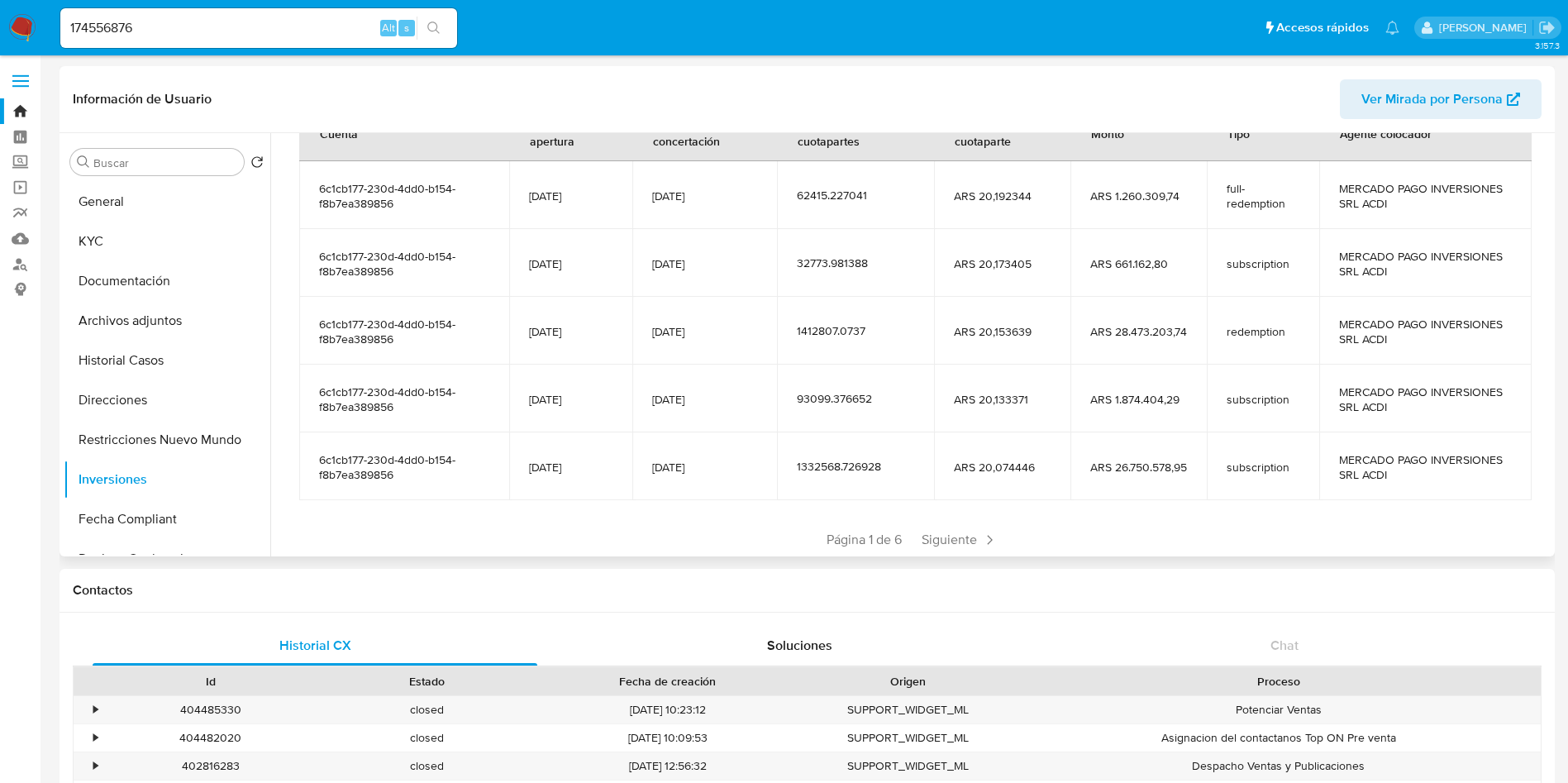
scroll to position [0, 0]
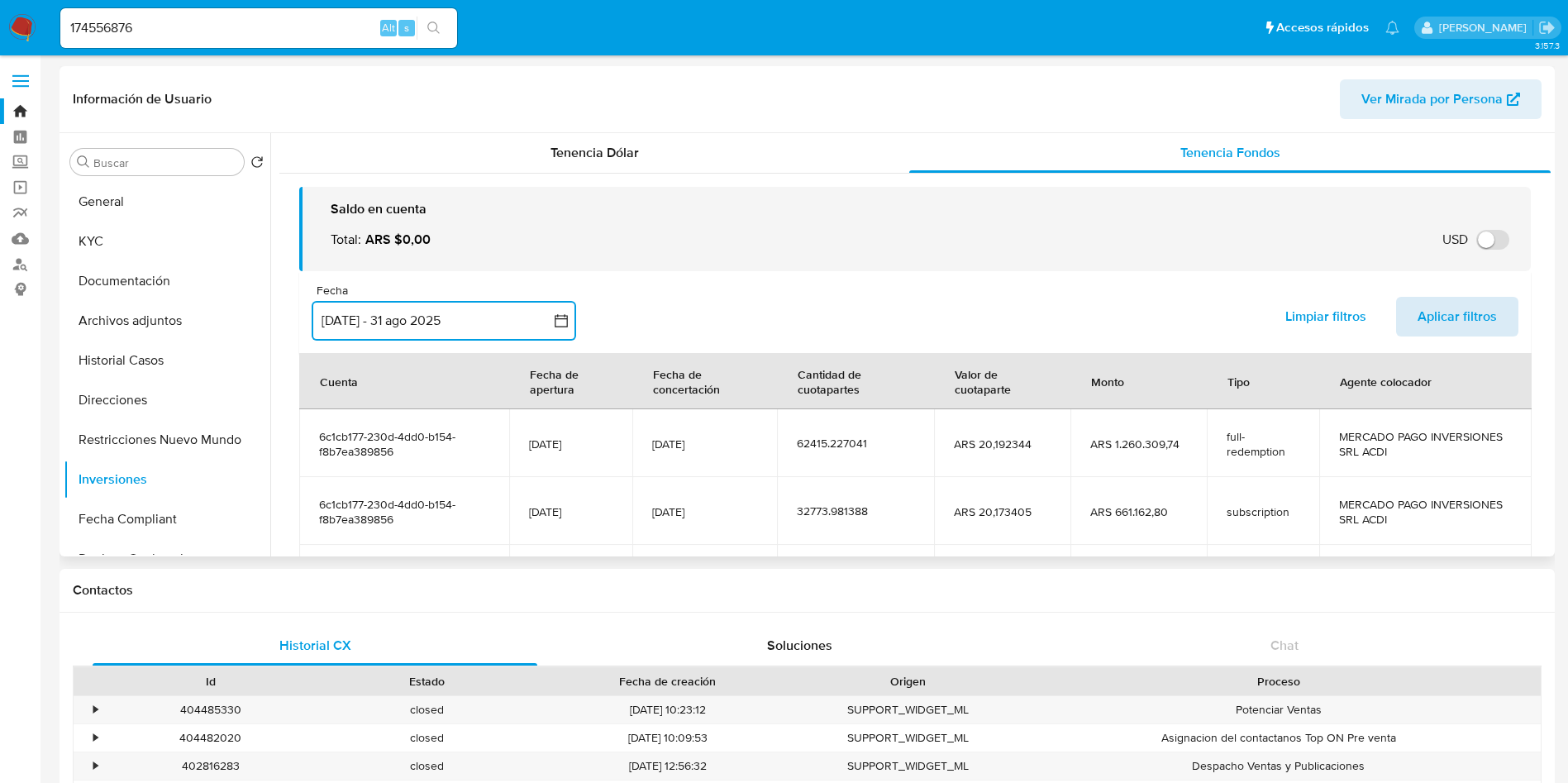
click at [1453, 303] on span "Aplicar filtros" at bounding box center [1458, 316] width 79 height 36
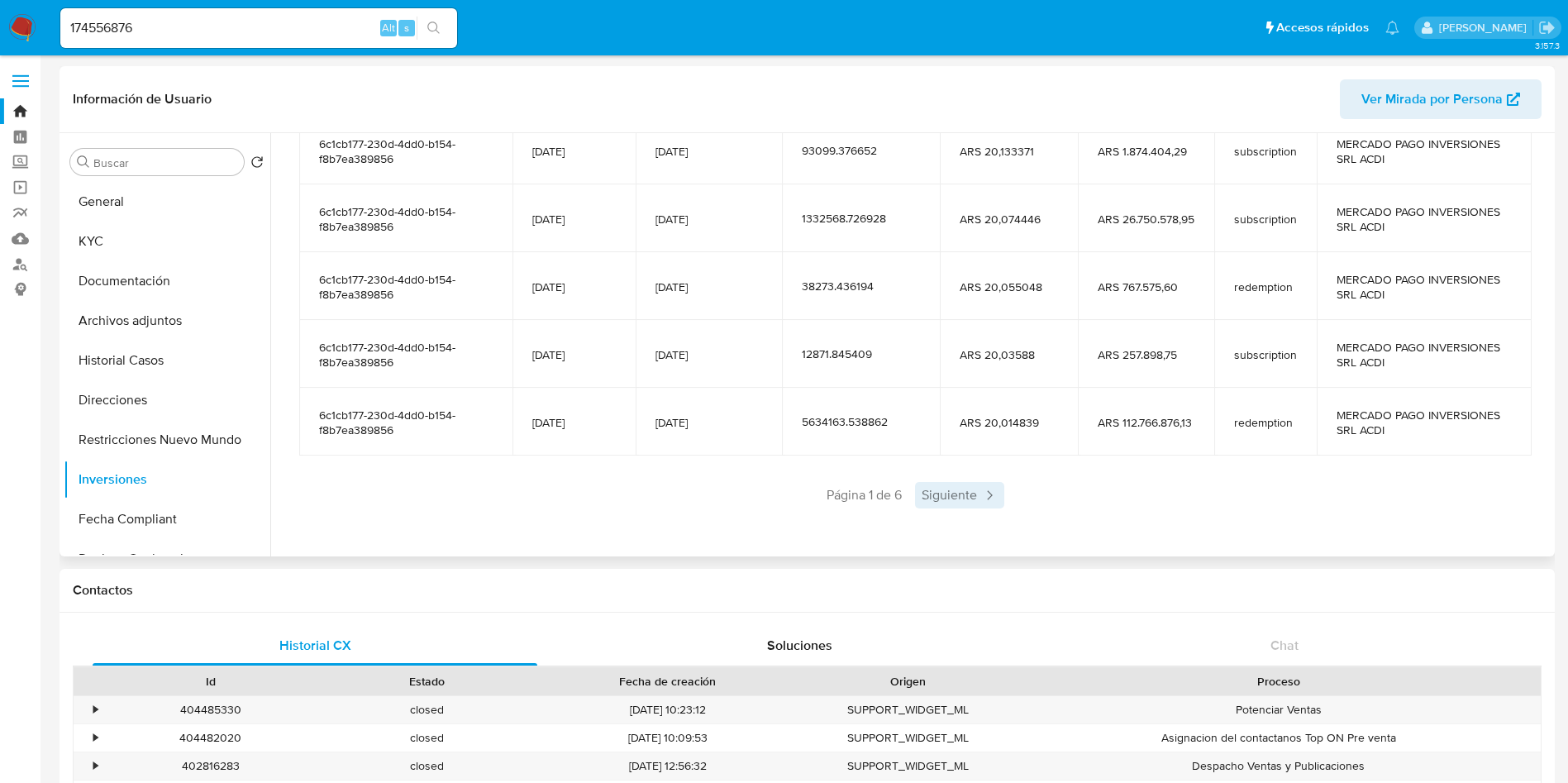
click at [949, 494] on span "Siguiente" at bounding box center [959, 495] width 89 height 26
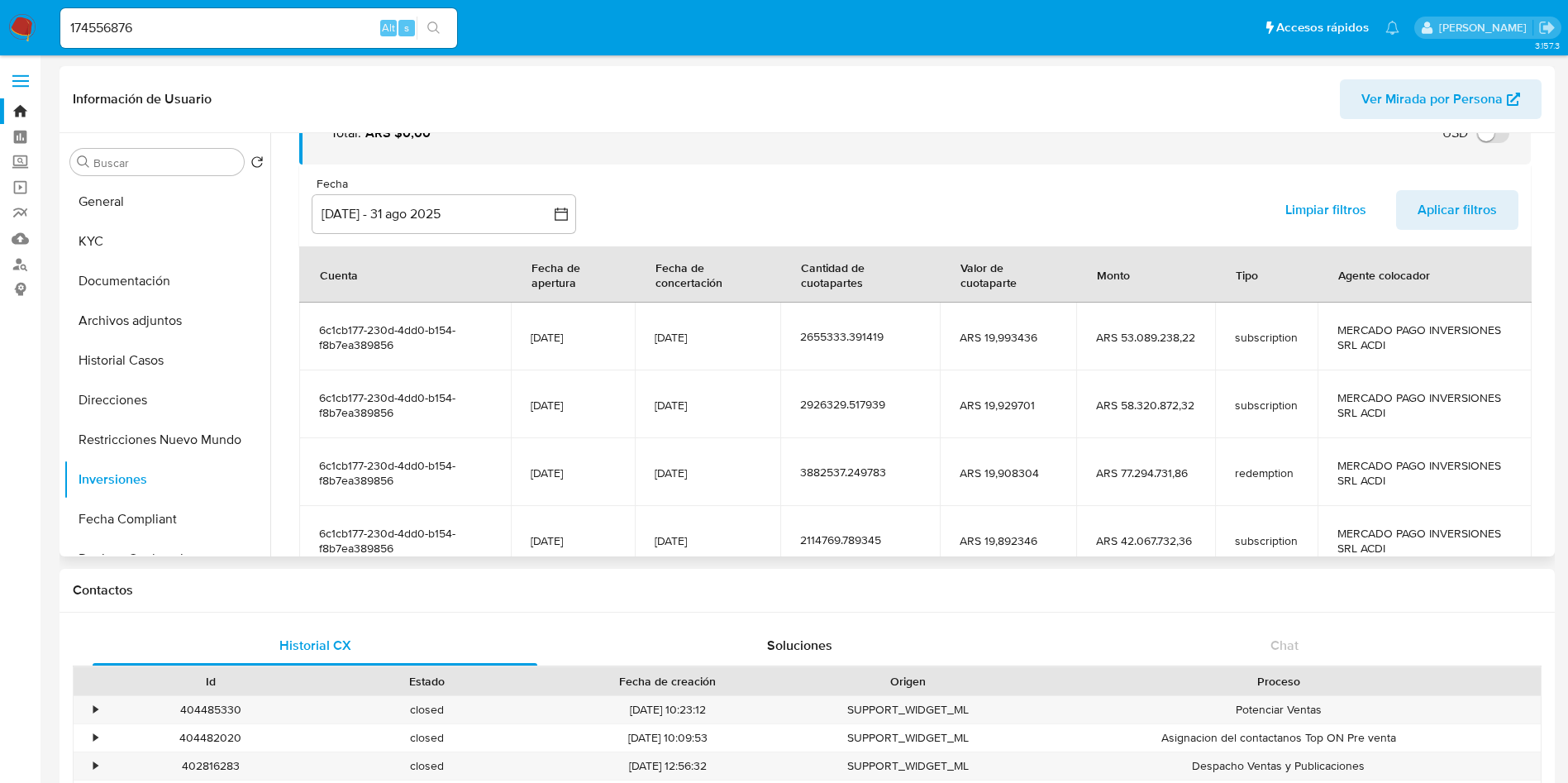
scroll to position [293, 0]
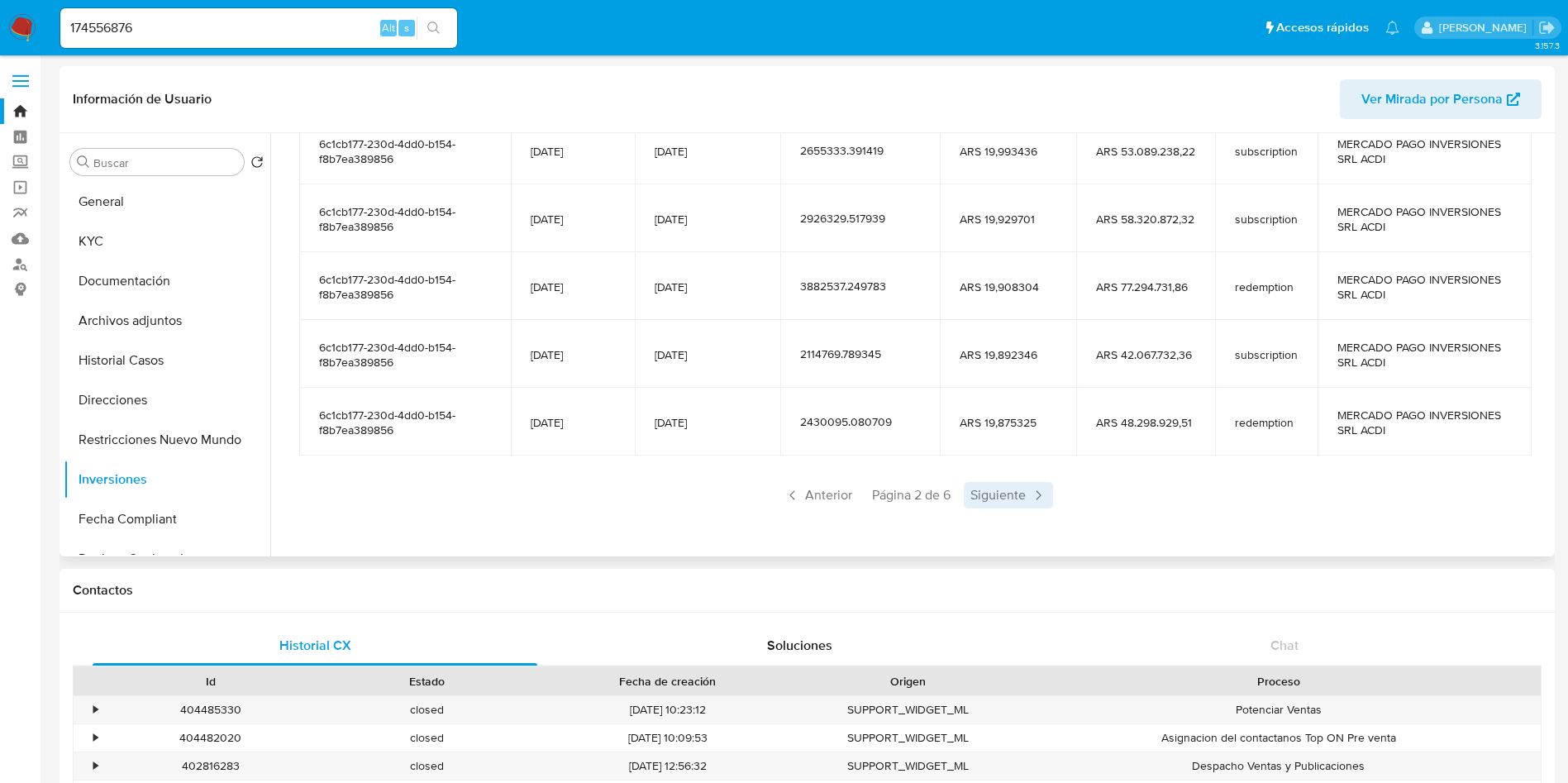
click at [1016, 495] on span "Siguiente" at bounding box center [1008, 495] width 89 height 26
click at [1009, 505] on span "Siguiente" at bounding box center [1008, 495] width 89 height 26
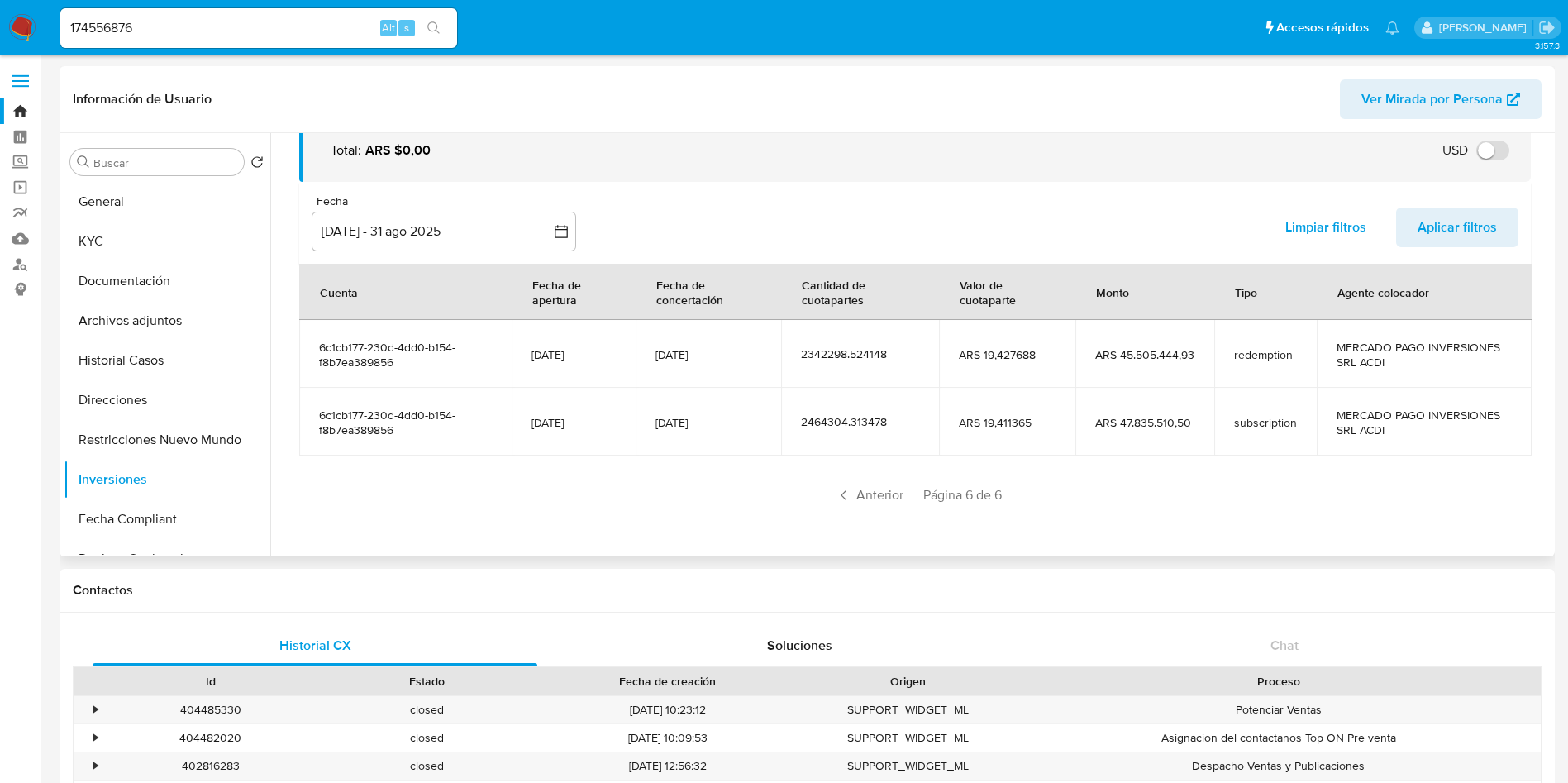
scroll to position [89, 0]
click at [863, 487] on span "Anterior" at bounding box center [870, 495] width 81 height 26
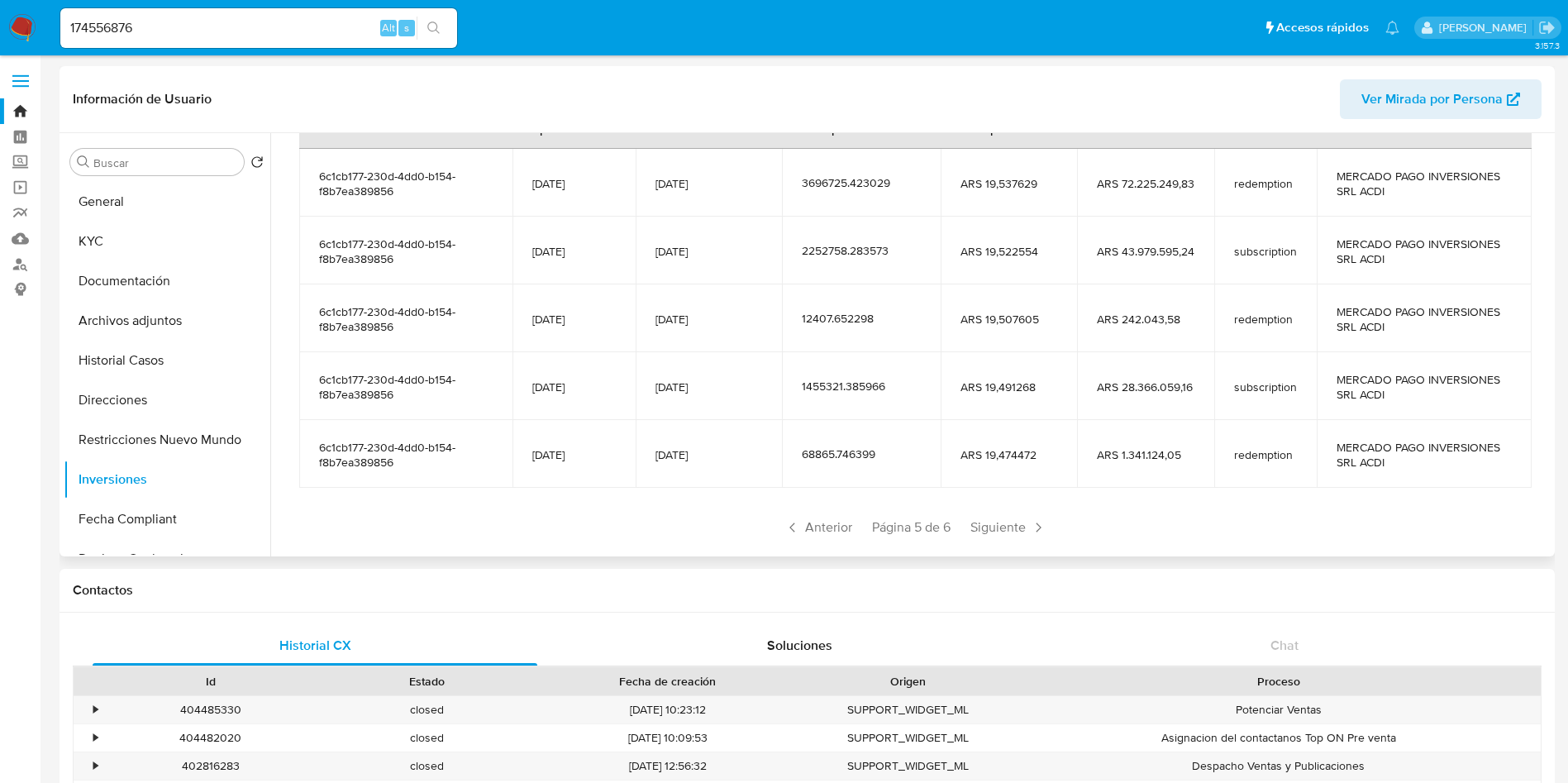
scroll to position [293, 0]
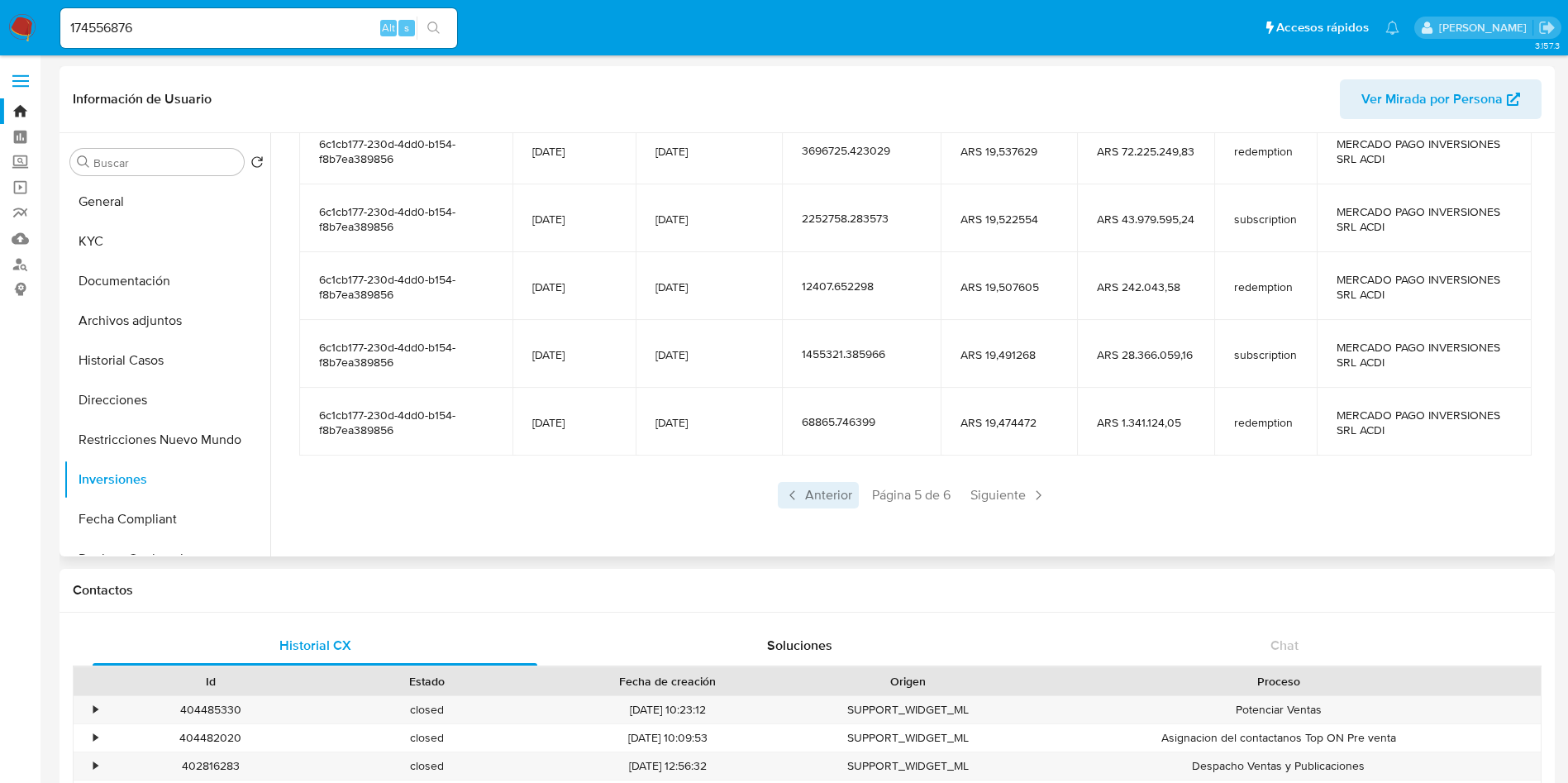
click at [833, 495] on span "Anterior" at bounding box center [819, 495] width 81 height 26
click at [225, 28] on input "174556876" at bounding box center [259, 28] width 397 height 21
paste input "827811288"
type input "827811288"
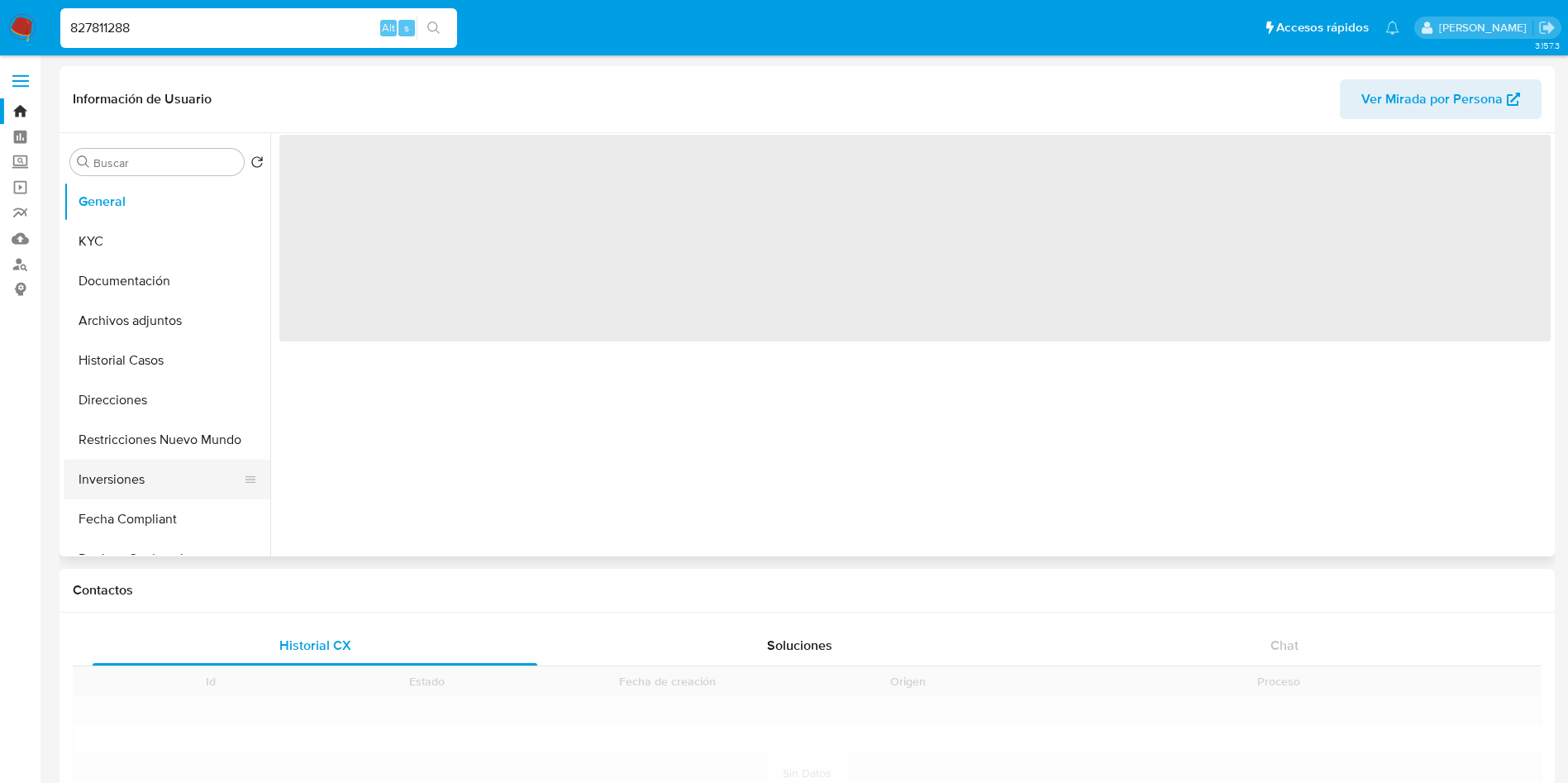
click at [151, 468] on button "Inversiones" at bounding box center [160, 479] width 193 height 40
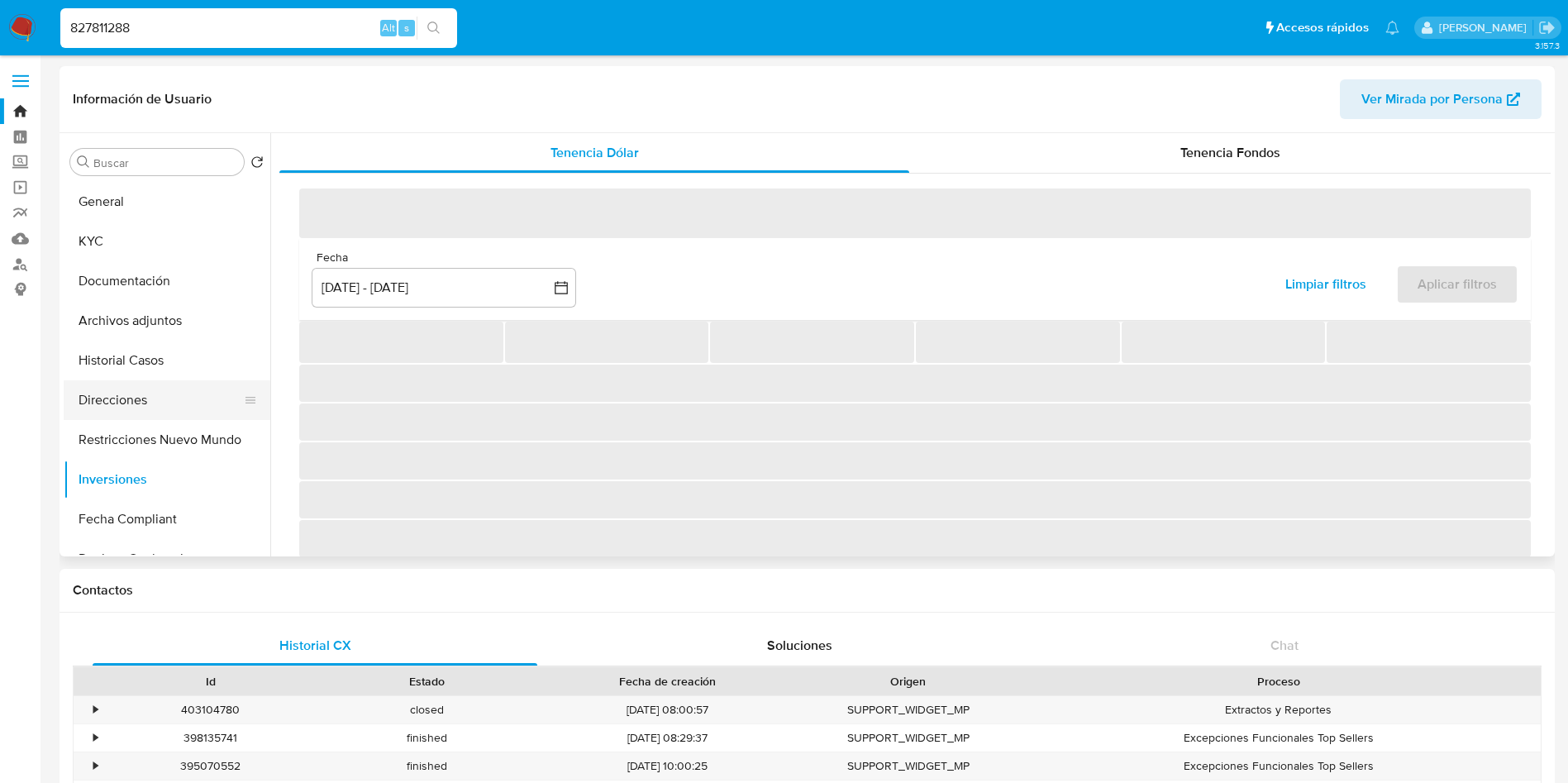
click at [151, 395] on button "Direcciones" at bounding box center [160, 400] width 193 height 40
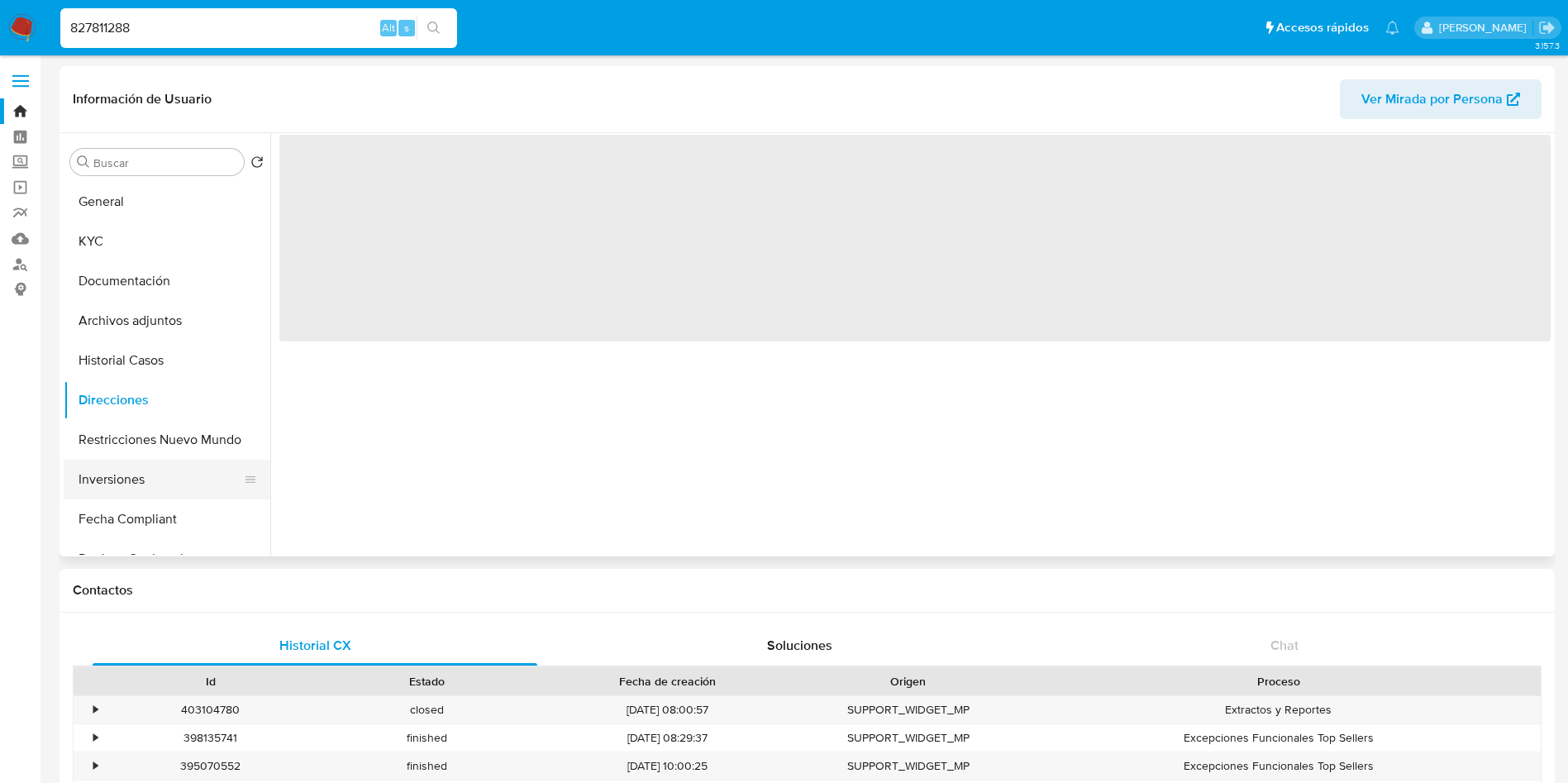
click at [130, 477] on button "Inversiones" at bounding box center [160, 479] width 193 height 40
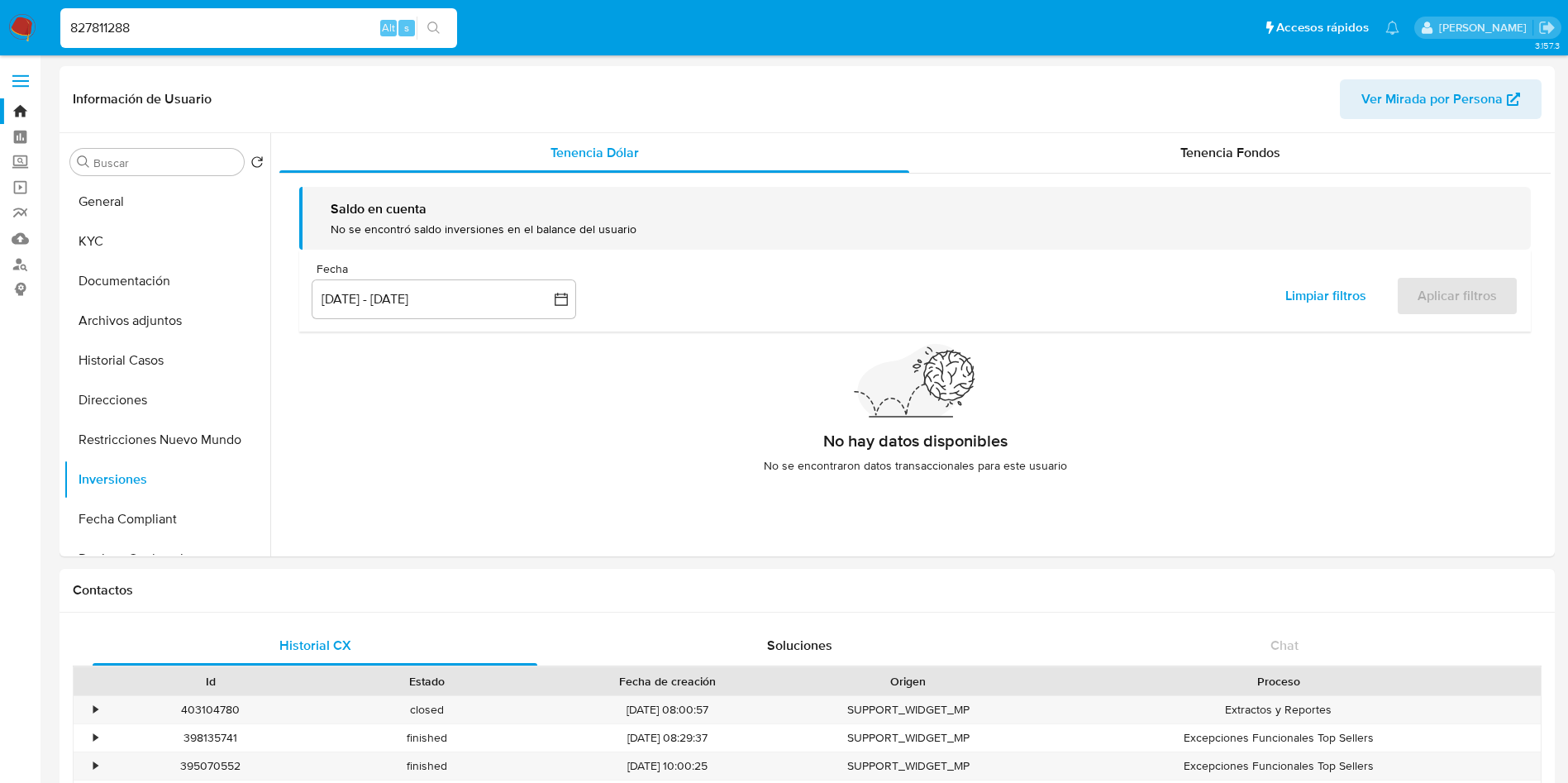
select select "10"
click at [1088, 162] on div "Tenencia Fondos" at bounding box center [1230, 153] width 641 height 40
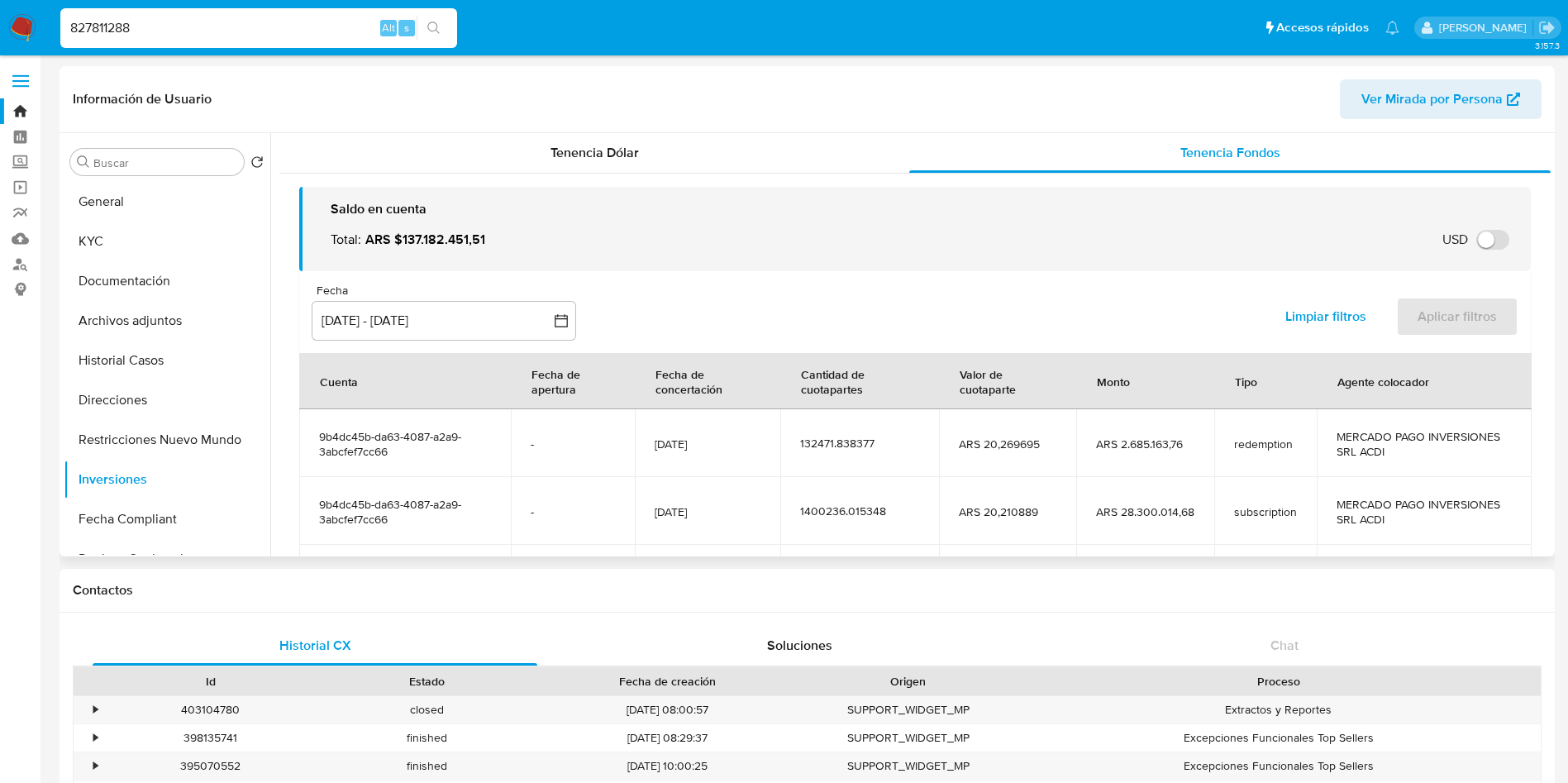
scroll to position [124, 0]
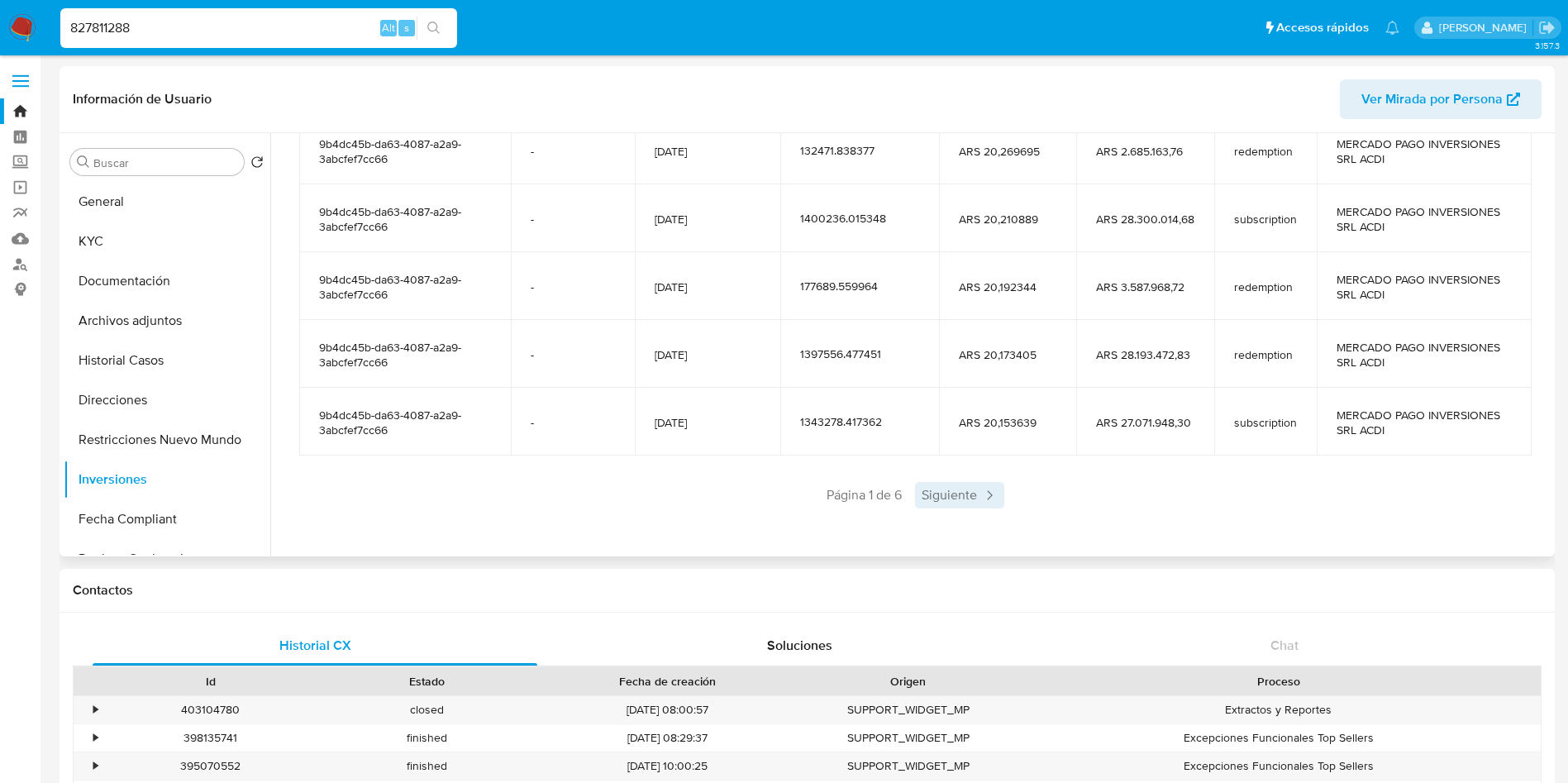
click at [944, 493] on span "Siguiente" at bounding box center [959, 495] width 89 height 26
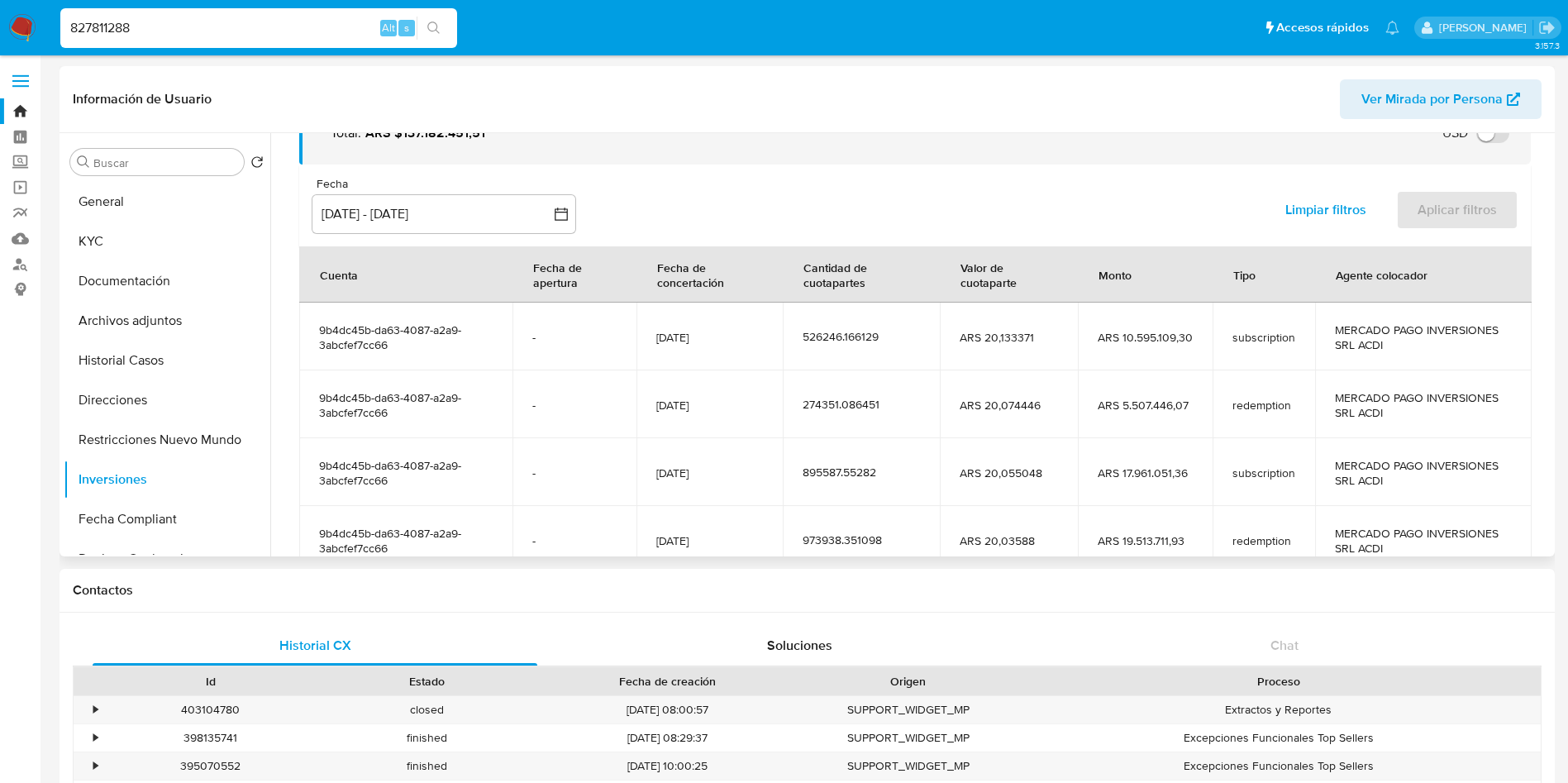
scroll to position [293, 0]
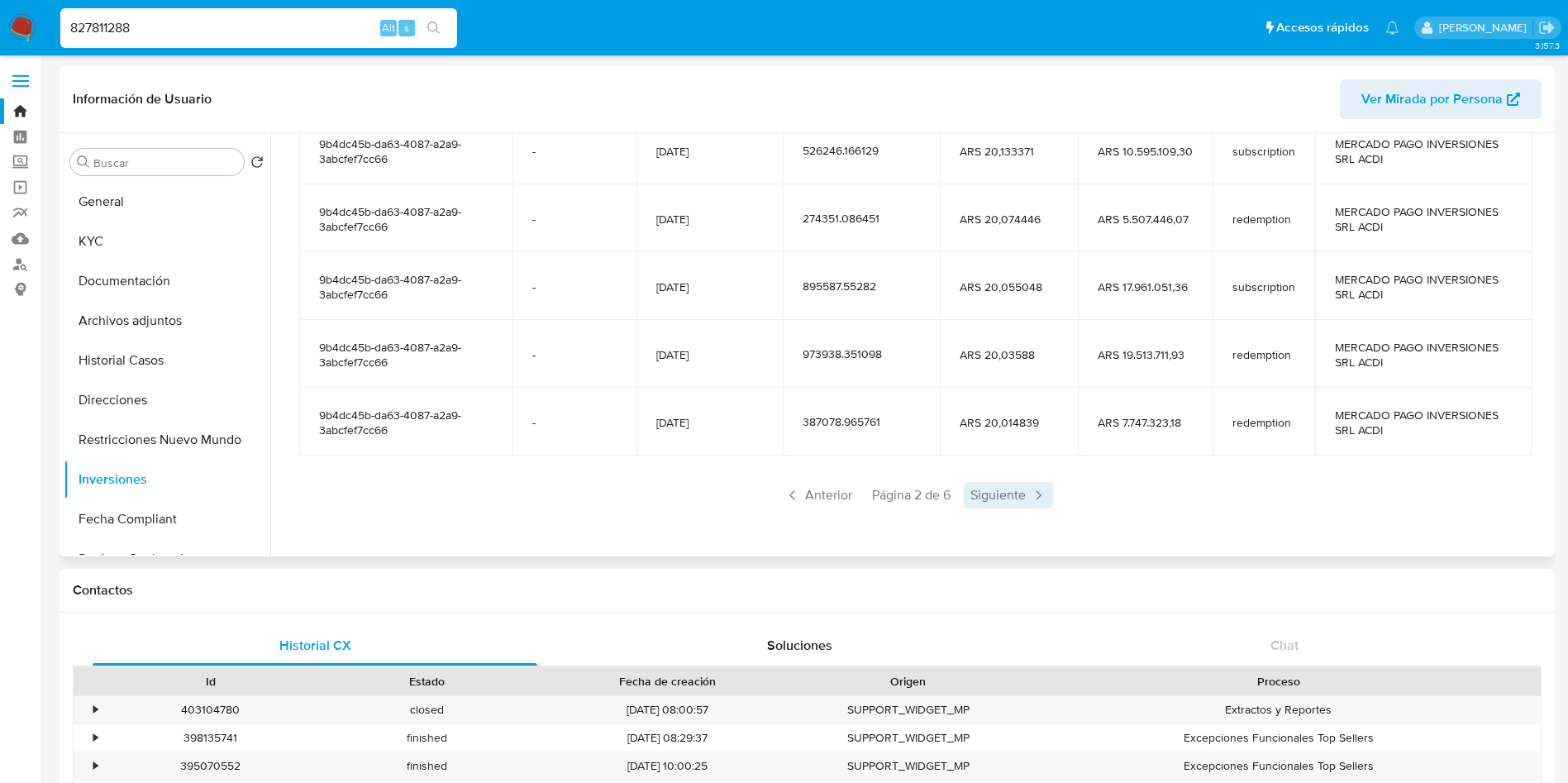
click at [972, 495] on span "Siguiente" at bounding box center [1008, 495] width 89 height 26
click at [979, 493] on span "Siguiente" at bounding box center [1008, 495] width 89 height 26
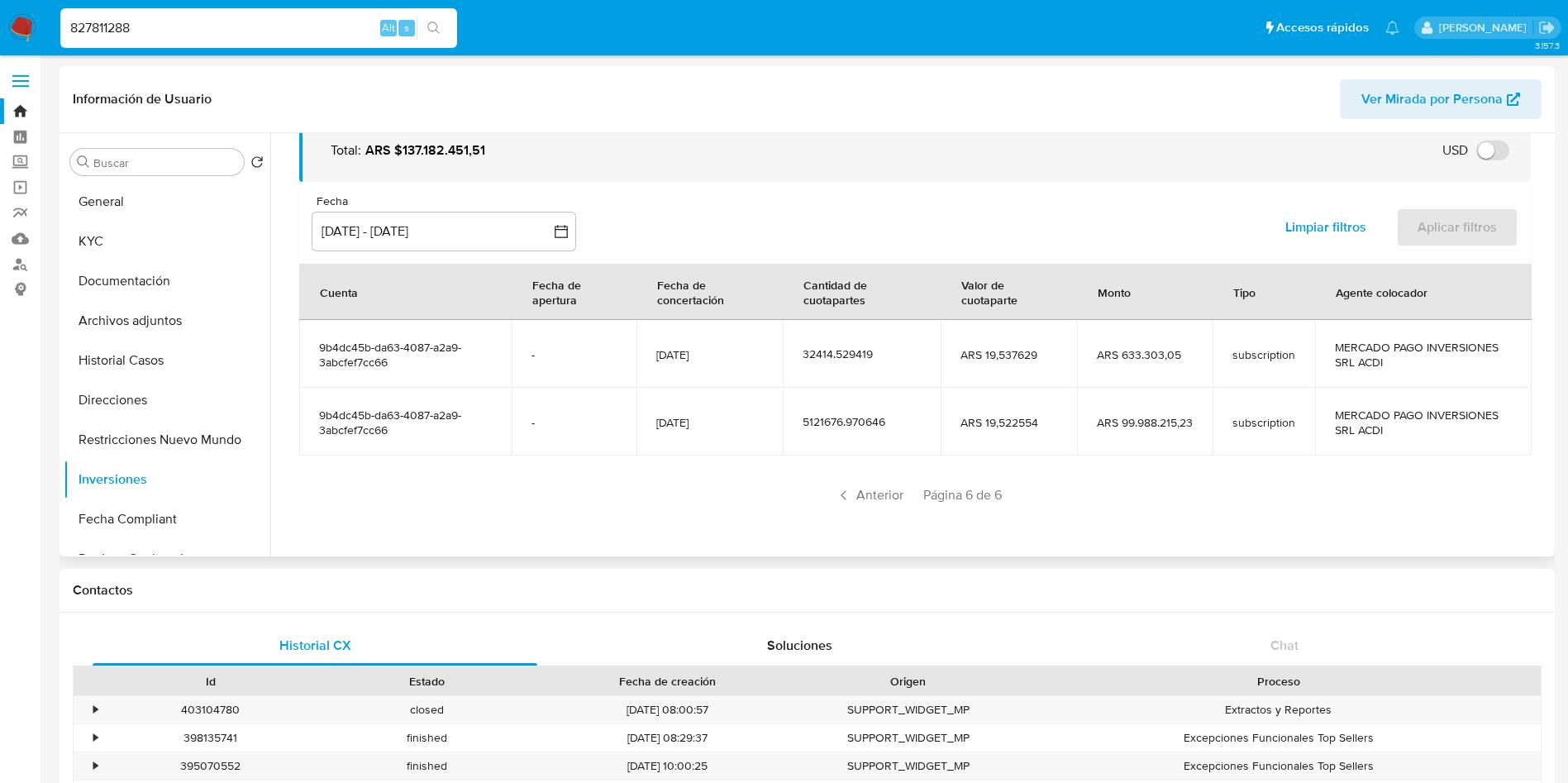
scroll to position [89, 0]
drag, startPoint x: 638, startPoint y: 422, endPoint x: 1382, endPoint y: 438, distance: 744.2
click at [1382, 438] on tr "9b4dc45b-da63-4087-a2a9-3abcfef7cc66 - 31/07/2025 5121676.970646 ARS 19,522554 …" at bounding box center [915, 421] width 1233 height 68
click at [1383, 438] on td "MERCADO PAGO INVERSIONES SRL ACDI" at bounding box center [1423, 421] width 216 height 68
click at [860, 493] on span "Anterior" at bounding box center [870, 495] width 81 height 26
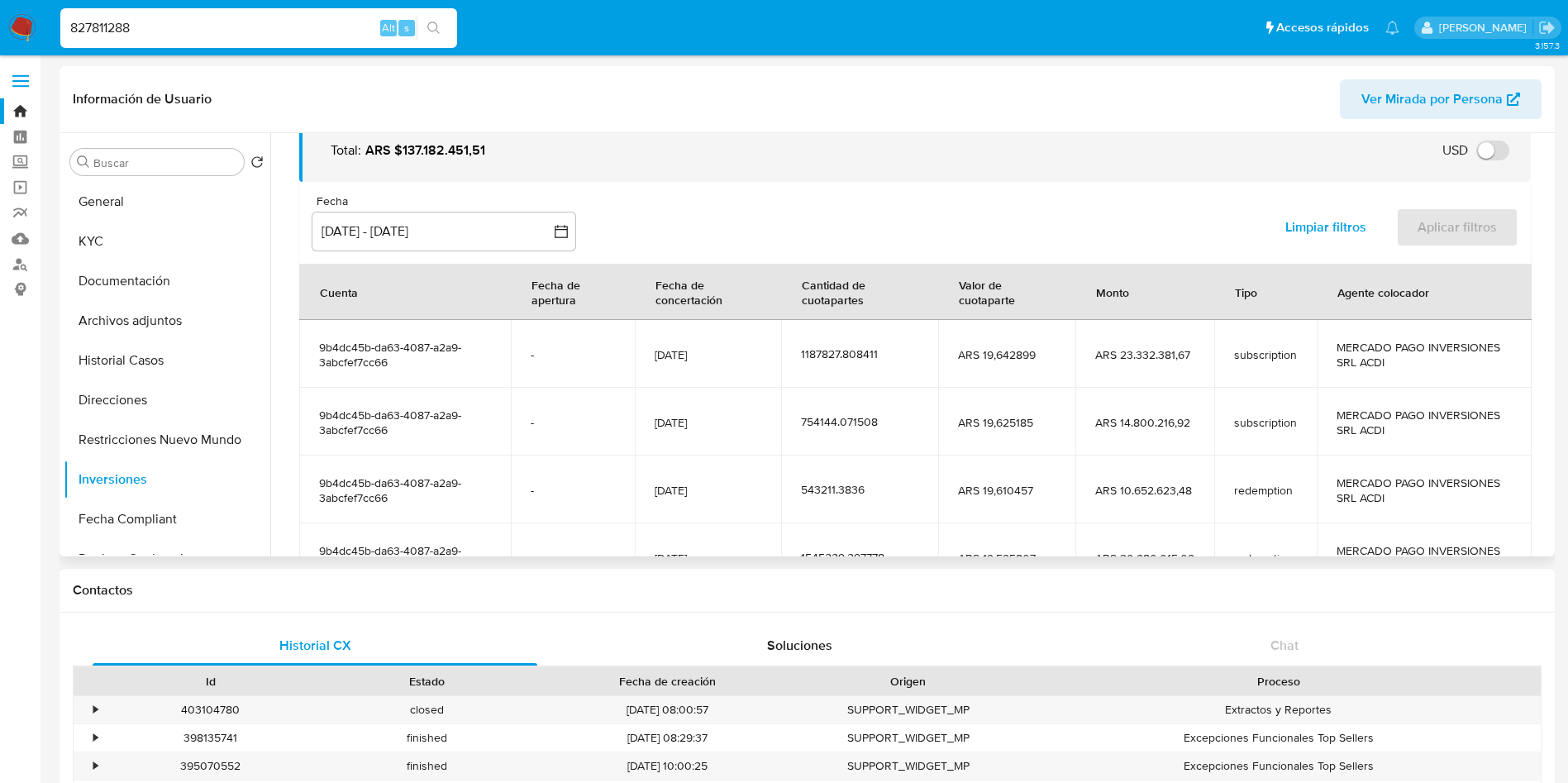
click at [289, 12] on div "827811288 Alt s" at bounding box center [259, 27] width 397 height 40
click at [277, 29] on input "827811288" at bounding box center [259, 28] width 397 height 21
paste input "537298034"
type input "537298034"
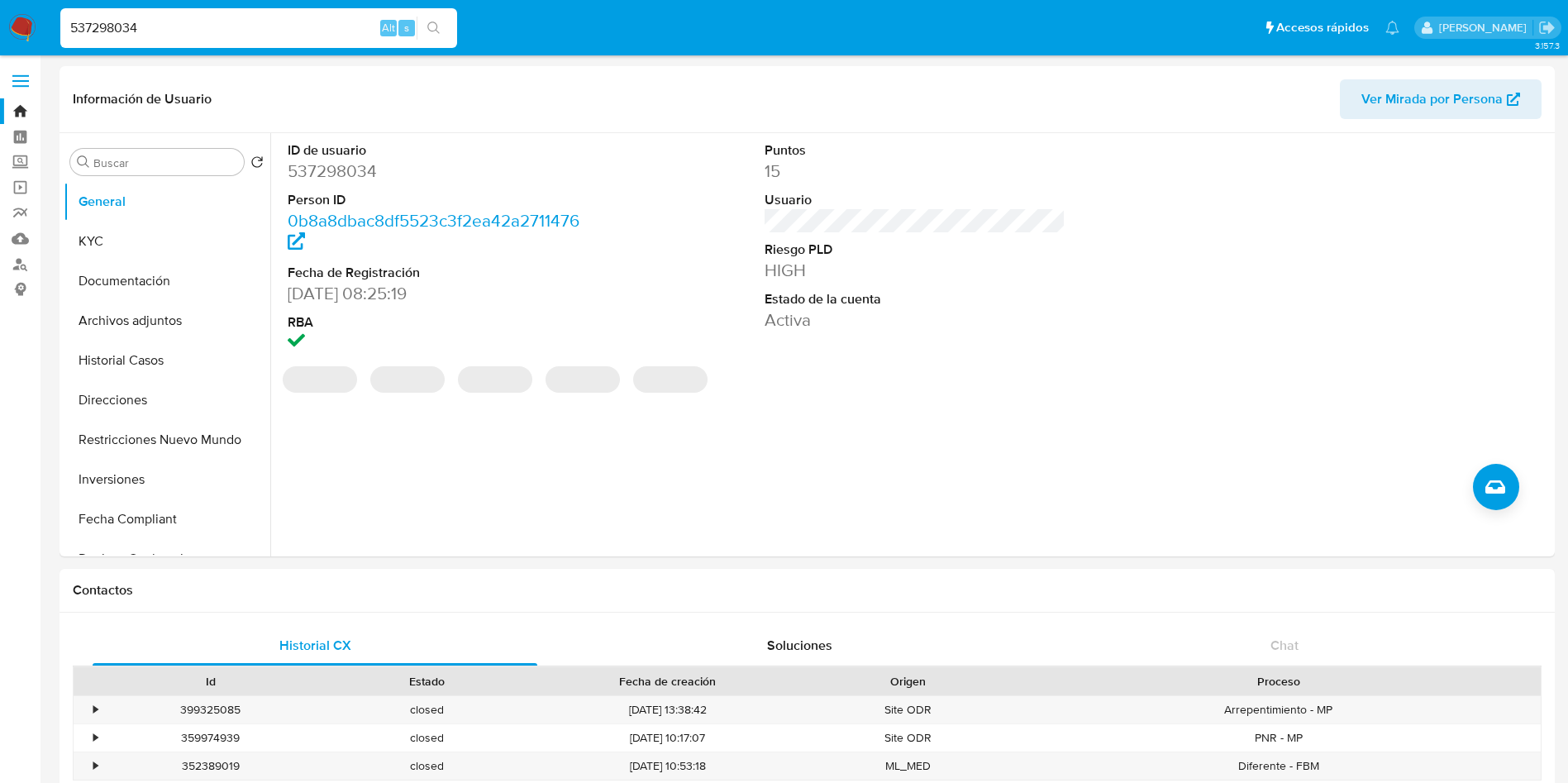
select select "10"
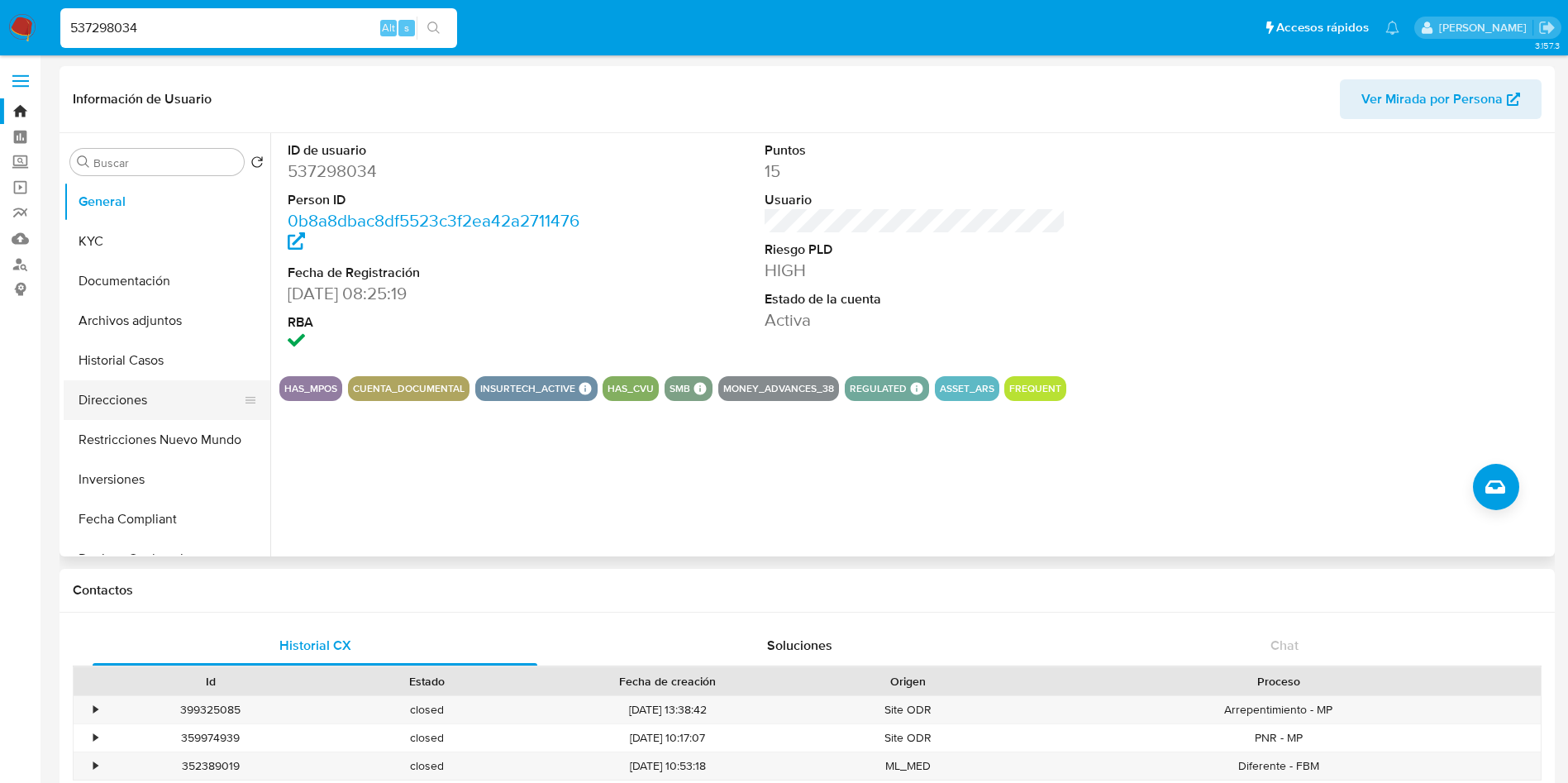
click at [131, 403] on button "Direcciones" at bounding box center [160, 400] width 193 height 40
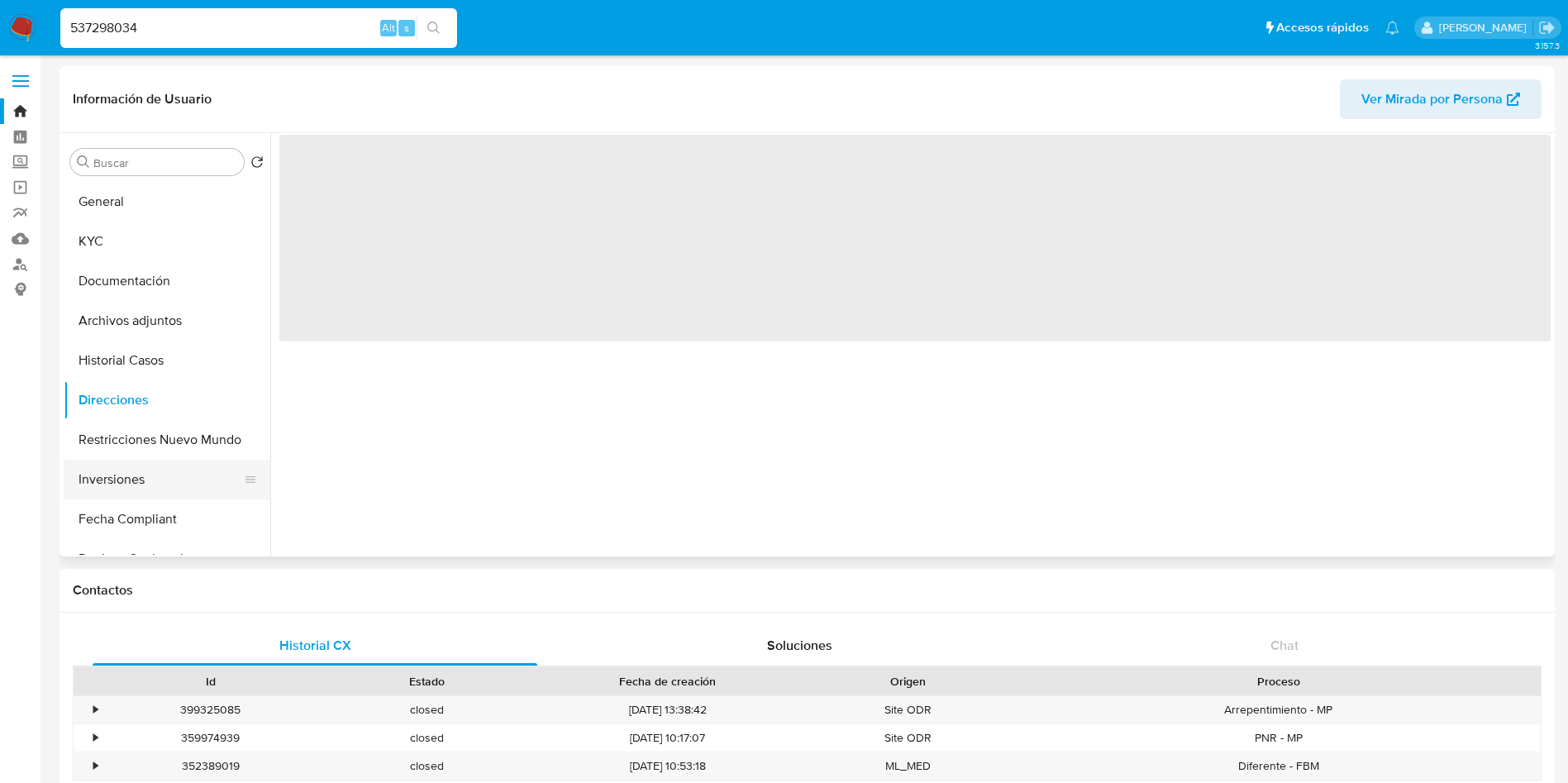
click at [122, 483] on button "Inversiones" at bounding box center [160, 479] width 193 height 40
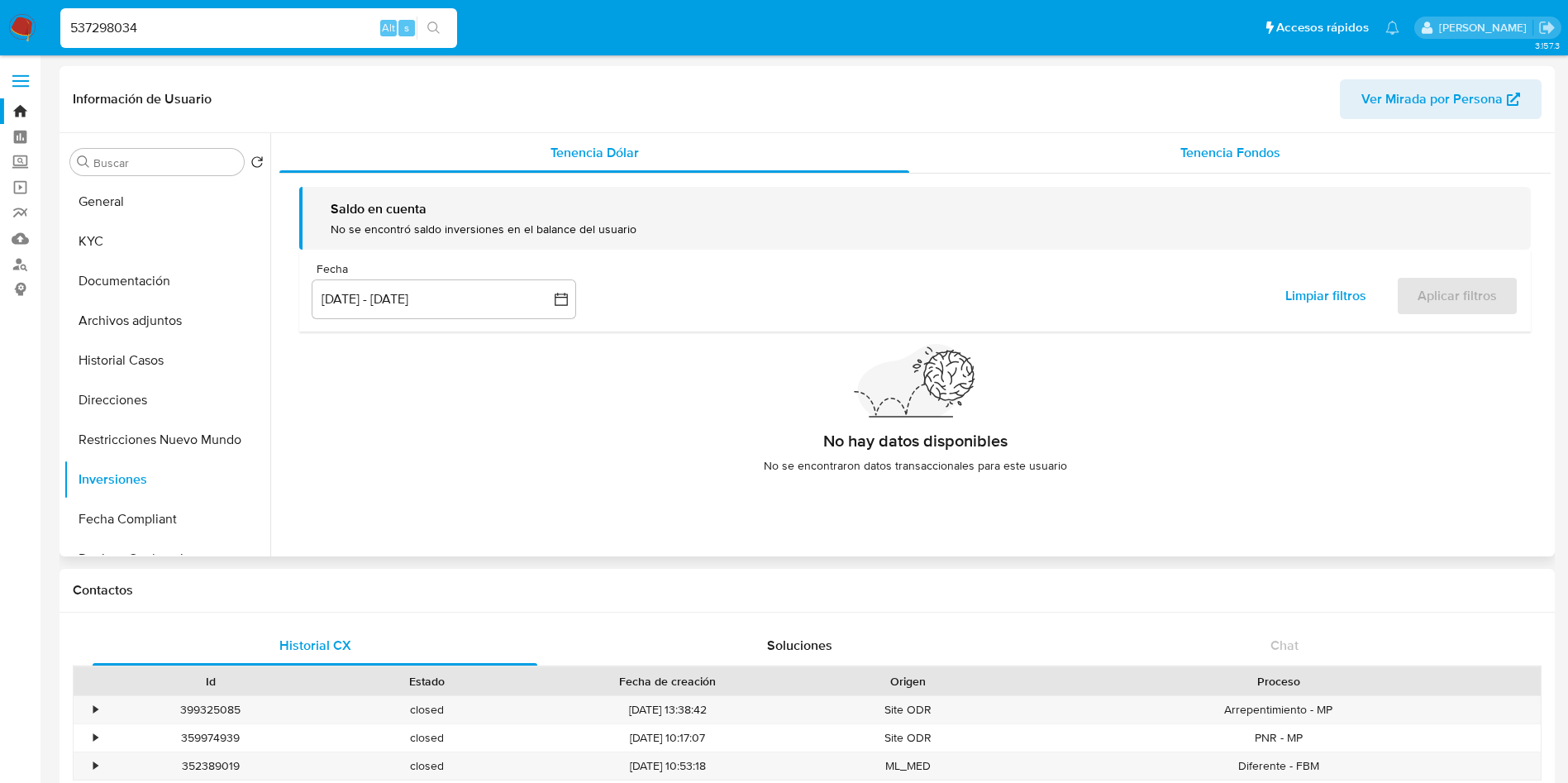
click at [1243, 159] on span "Tenencia Fondos" at bounding box center [1230, 153] width 100 height 19
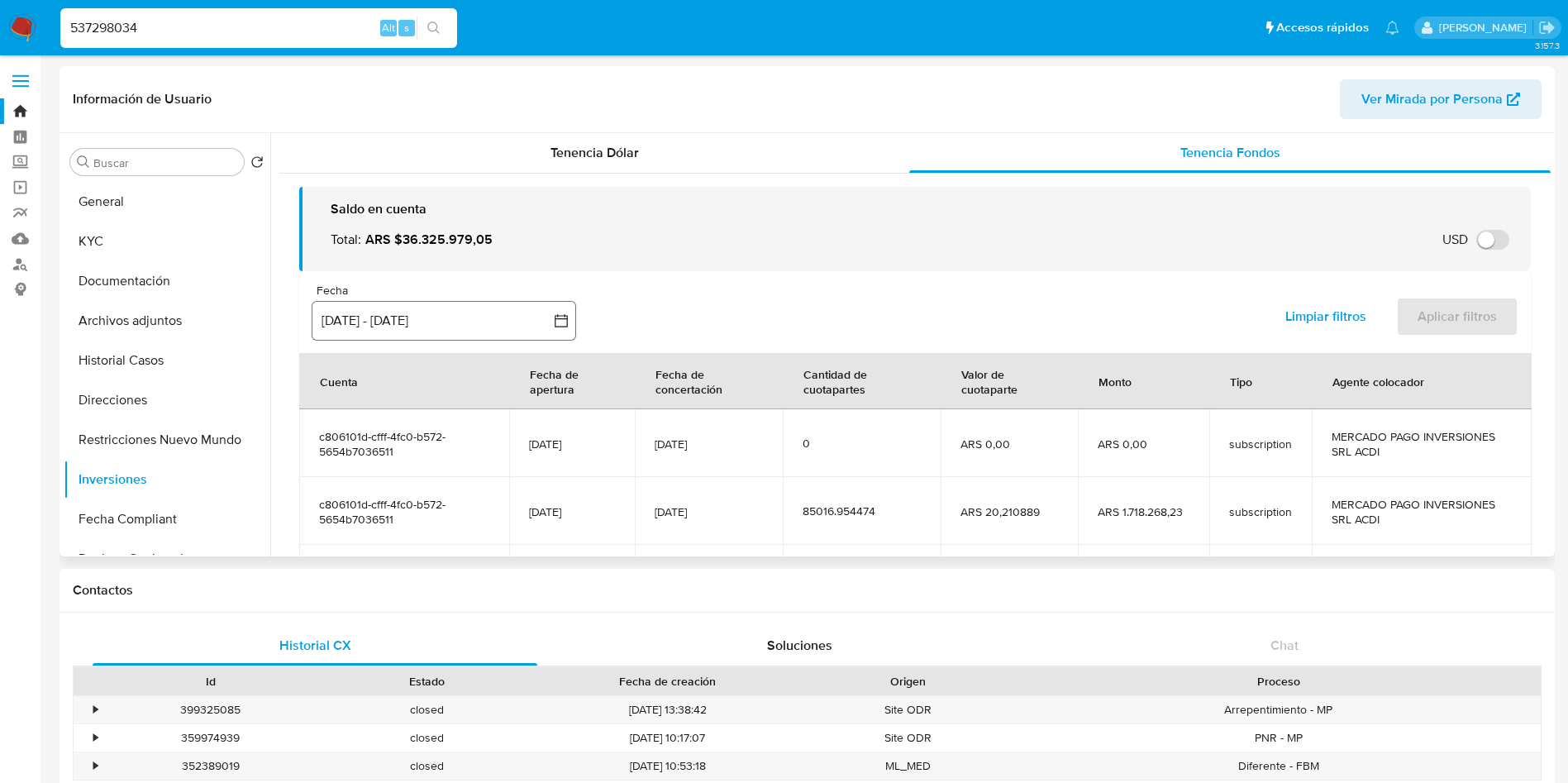
click at [488, 317] on button "12 jun 2025 - 9 sep 2025" at bounding box center [444, 320] width 265 height 40
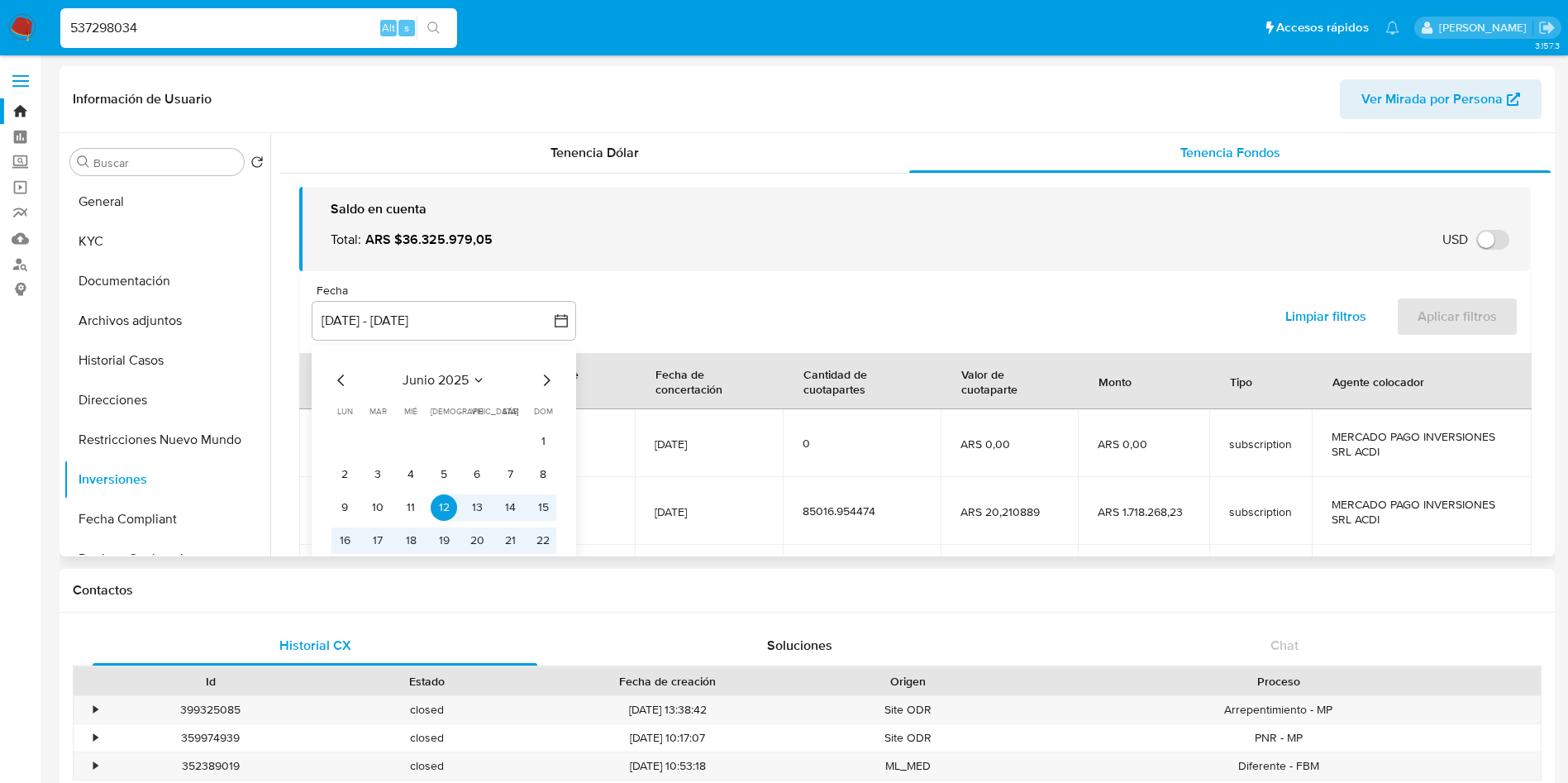
click at [436, 387] on span "junio 2025" at bounding box center [435, 380] width 66 height 17
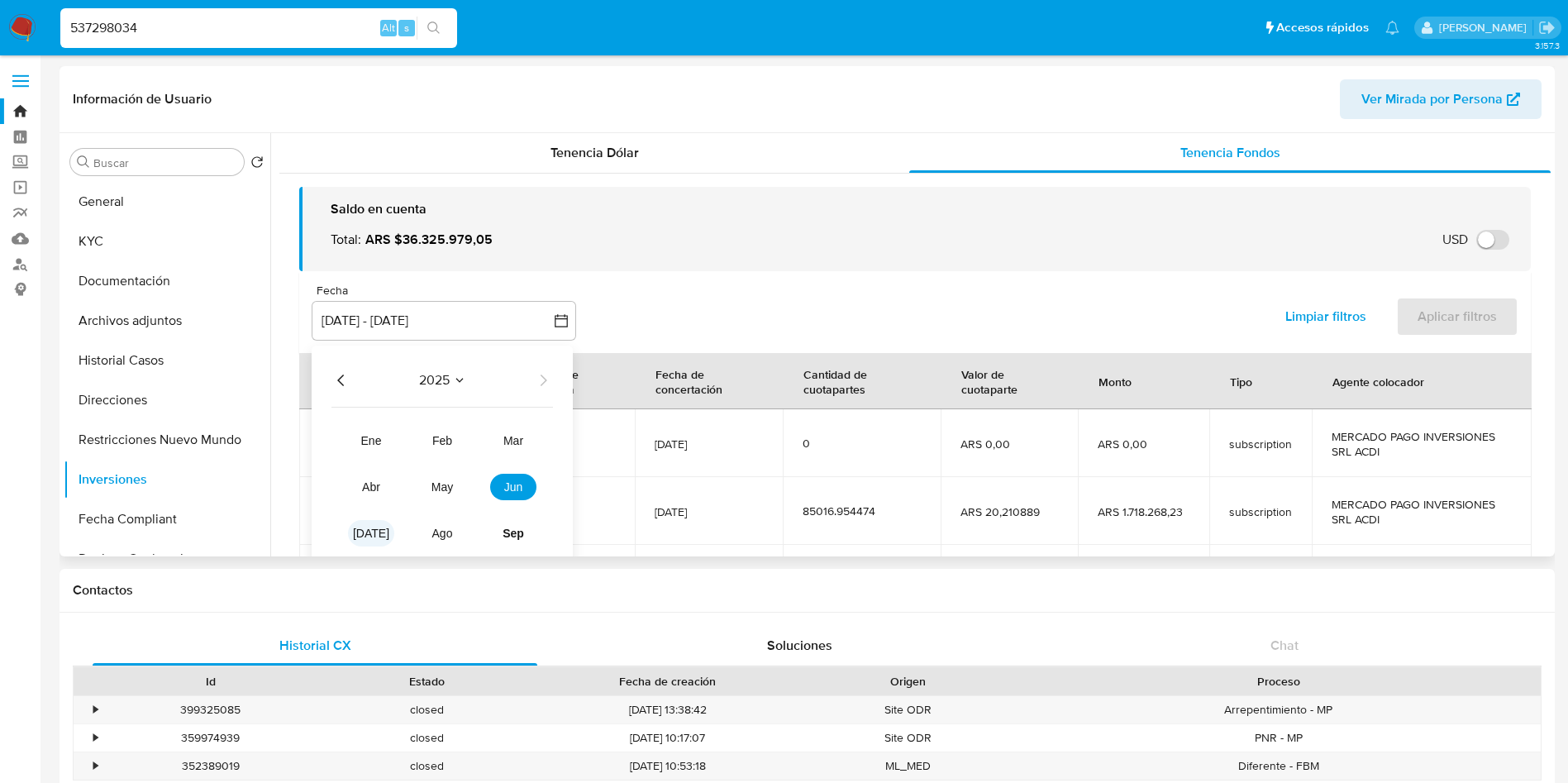
click at [365, 527] on span "jul" at bounding box center [371, 533] width 36 height 13
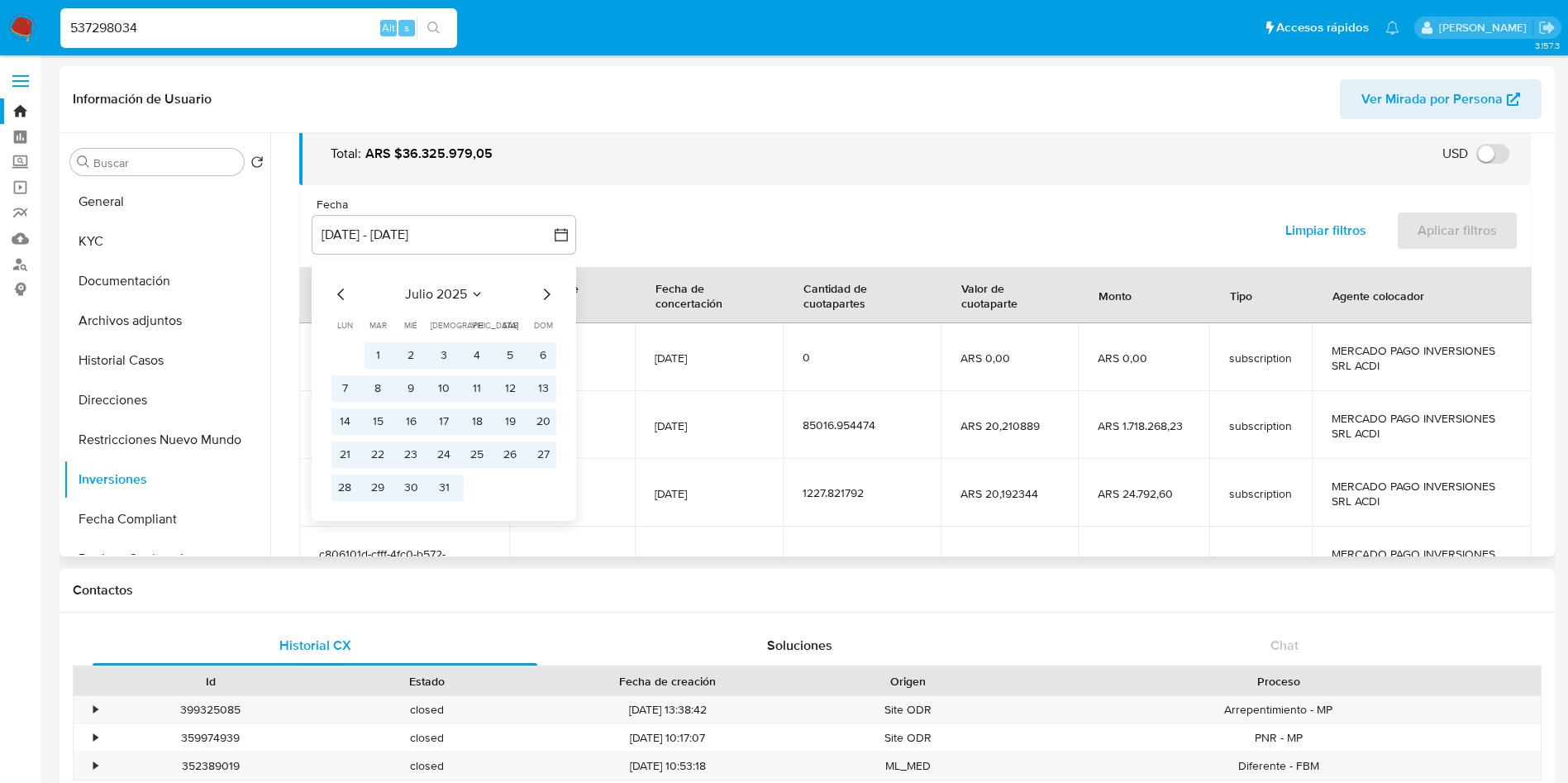
scroll to position [124, 0]
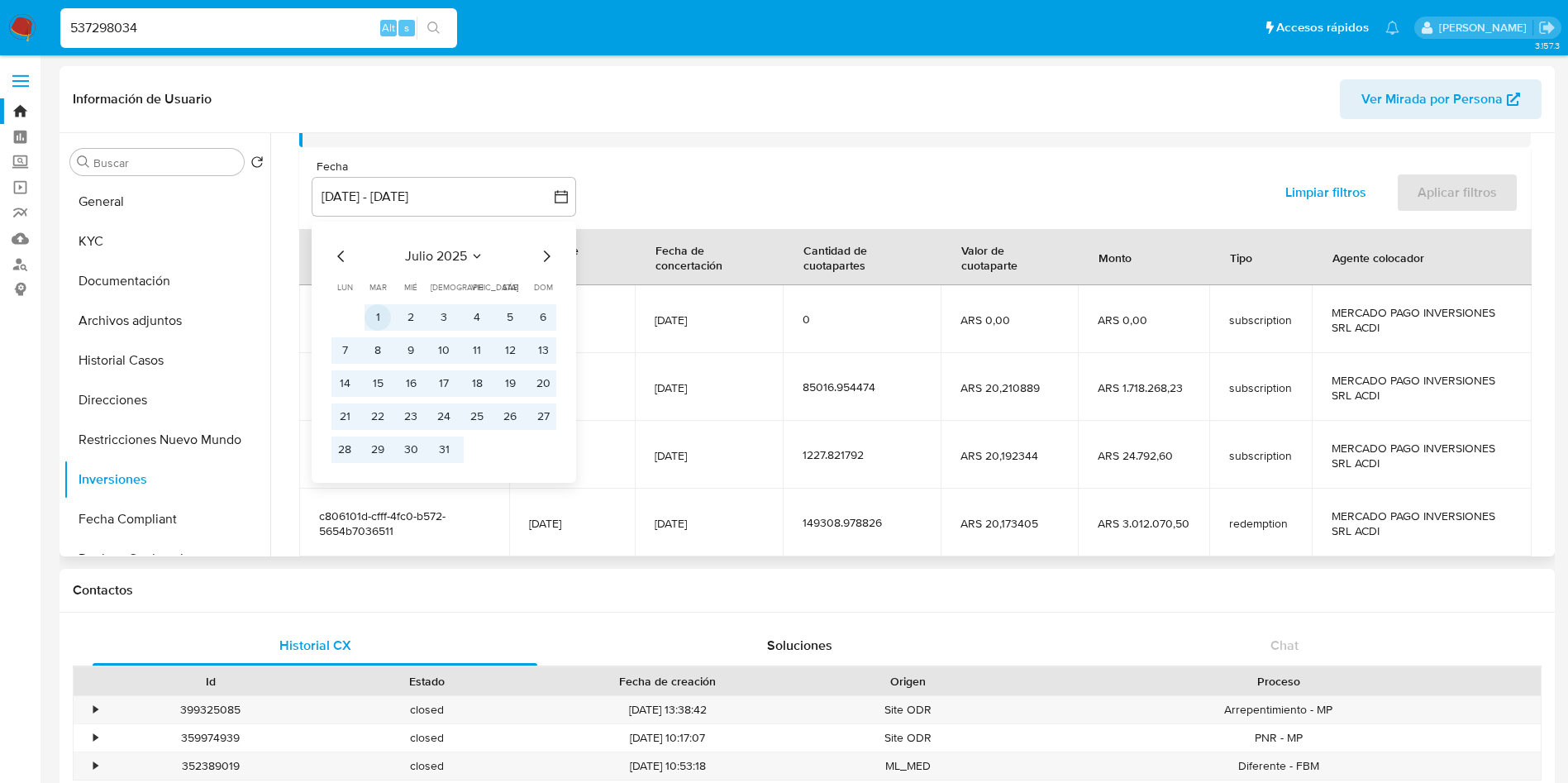
click at [390, 313] on button "1" at bounding box center [378, 318] width 26 height 26
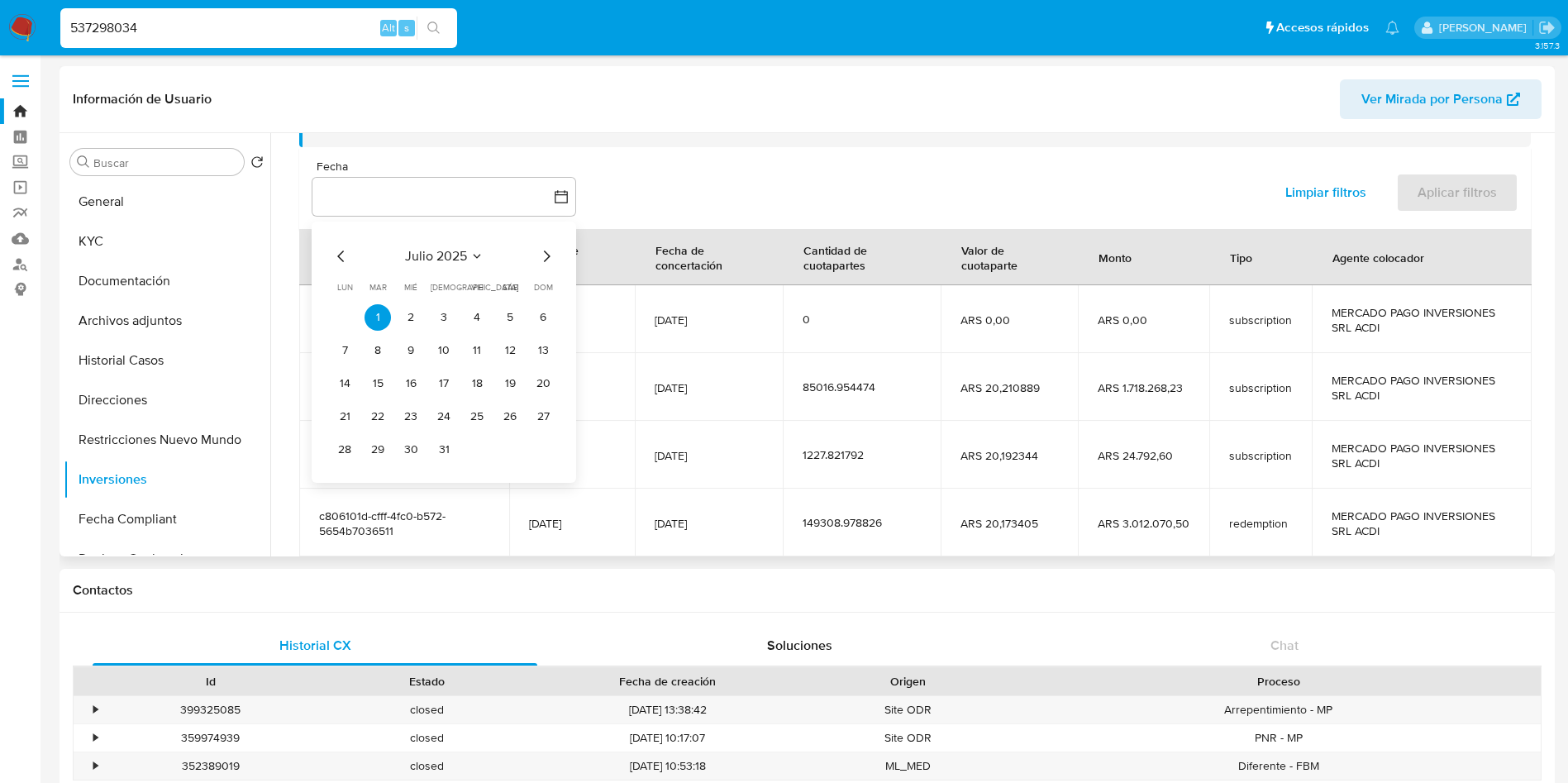
click at [551, 264] on icon "Mes siguiente" at bounding box center [546, 256] width 19 height 19
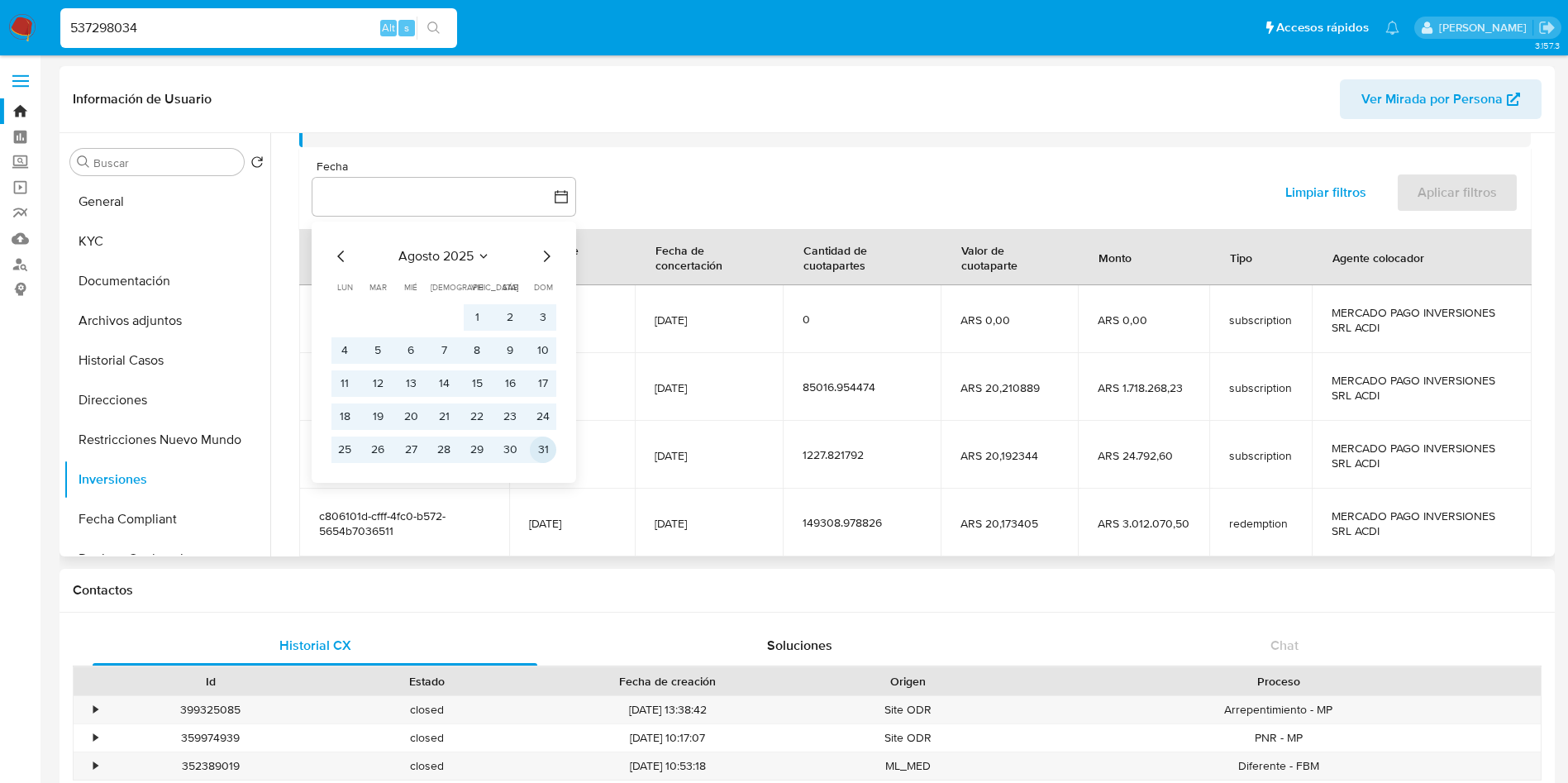
click at [551, 443] on button "31" at bounding box center [544, 450] width 26 height 26
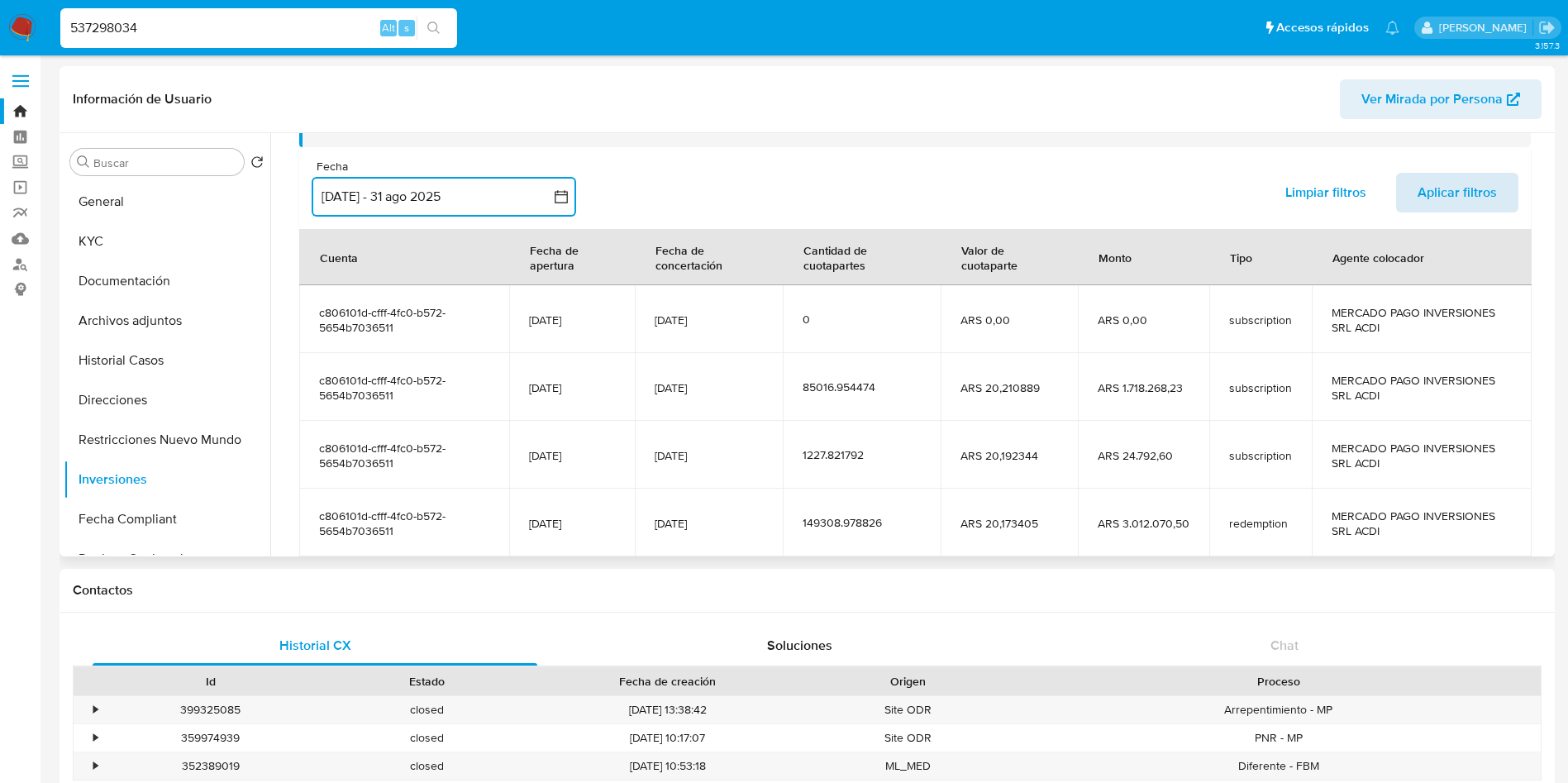
click at [1429, 207] on span "Aplicar filtros" at bounding box center [1458, 192] width 79 height 36
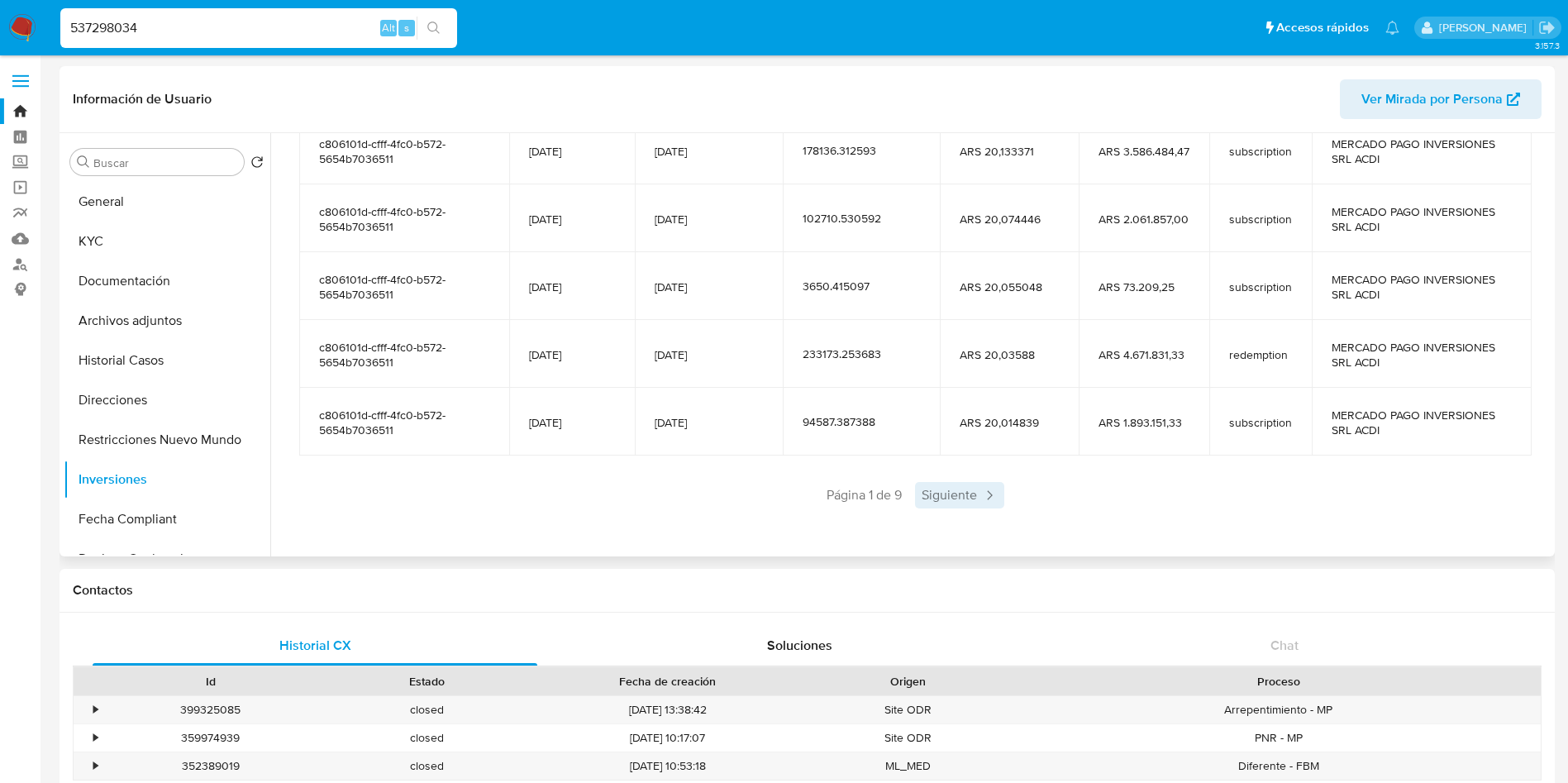
click at [956, 493] on span "Siguiente" at bounding box center [959, 495] width 89 height 26
click at [986, 504] on span "Siguiente" at bounding box center [1008, 495] width 89 height 26
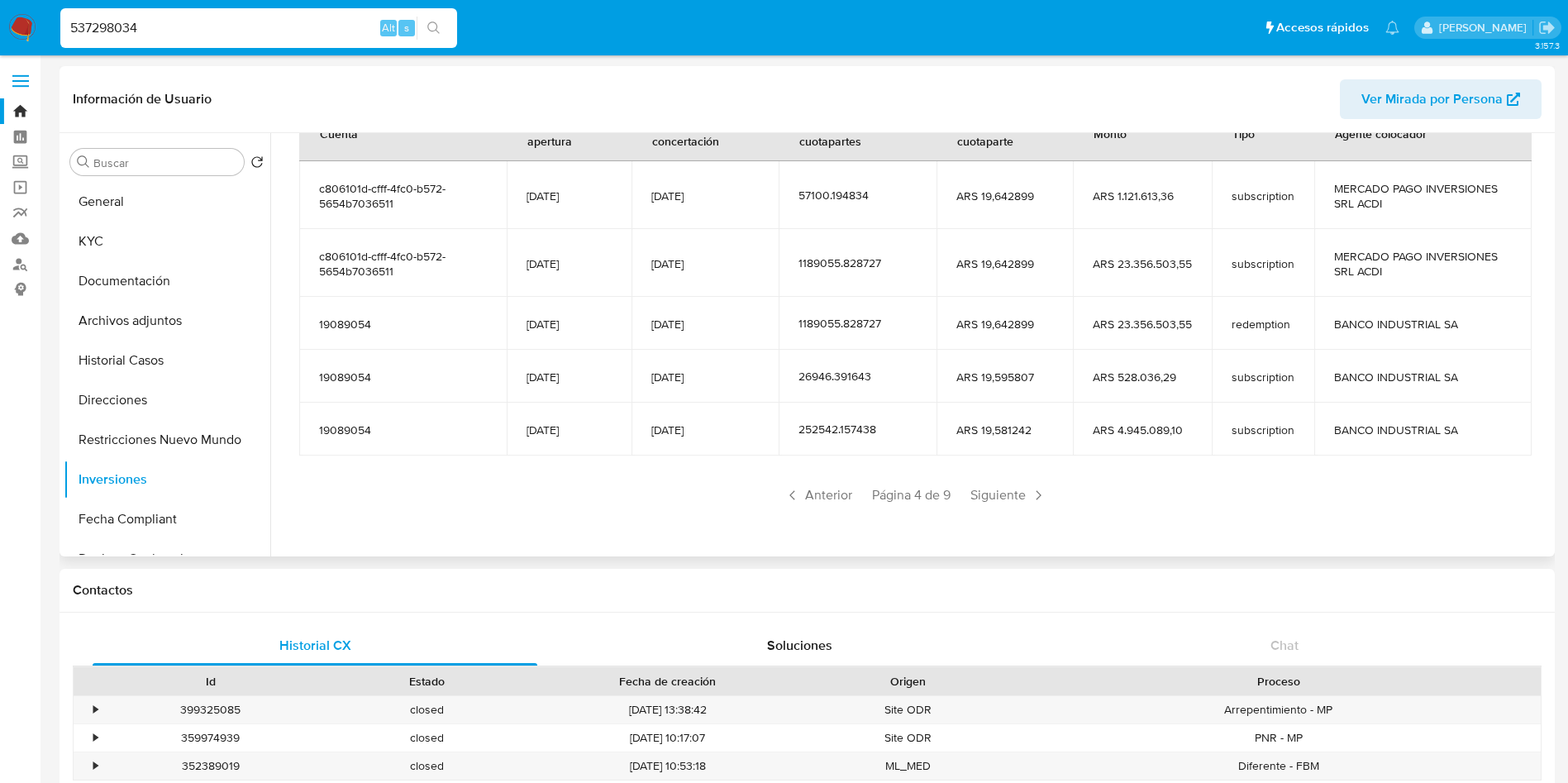
click at [986, 504] on span "Siguiente" at bounding box center [1008, 495] width 89 height 26
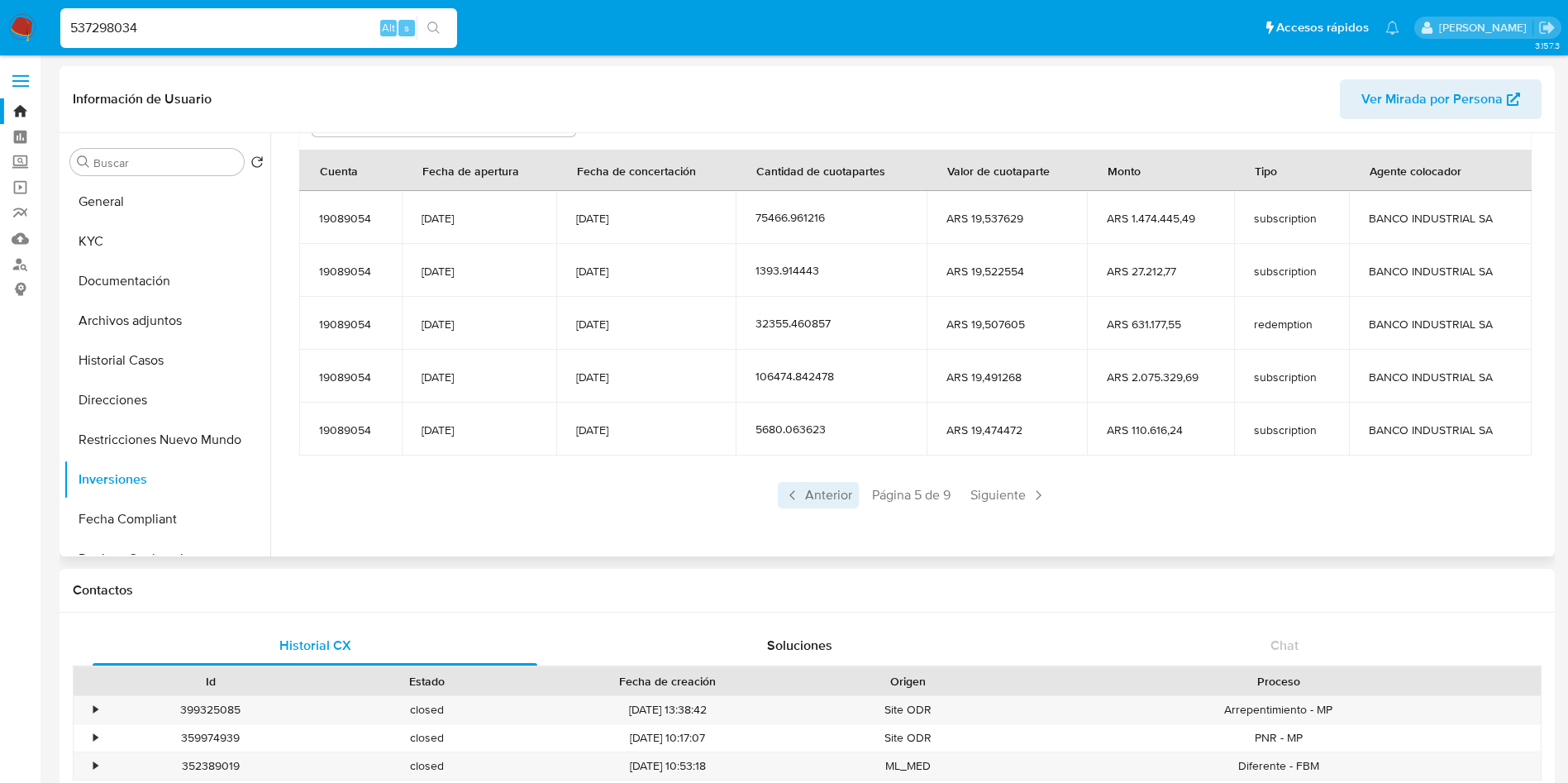
click at [836, 498] on span "Anterior" at bounding box center [819, 495] width 81 height 26
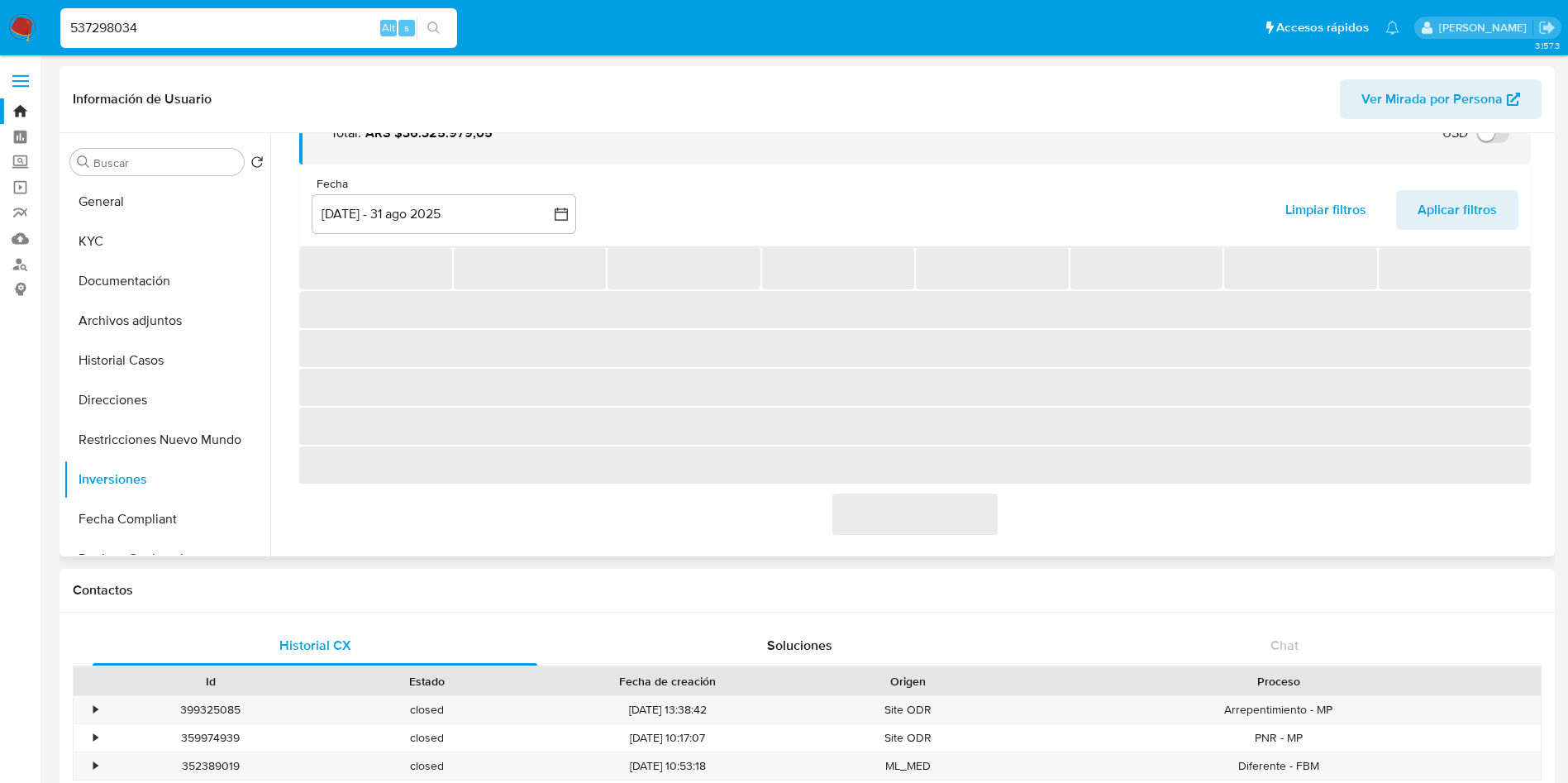
scroll to position [203, 0]
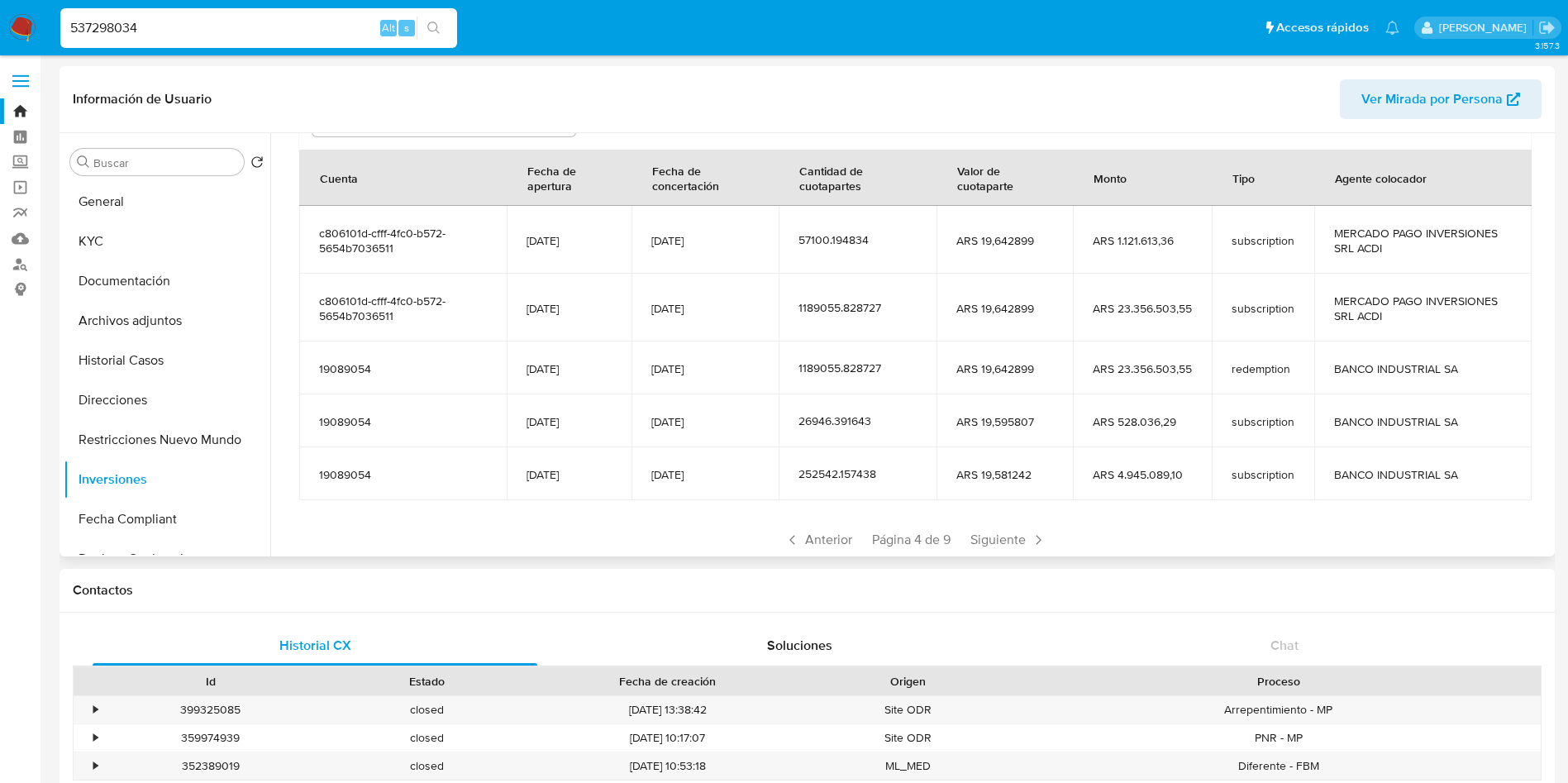
click at [254, 24] on input "537298034" at bounding box center [259, 28] width 397 height 21
paste input "78541029"
type input "78541029"
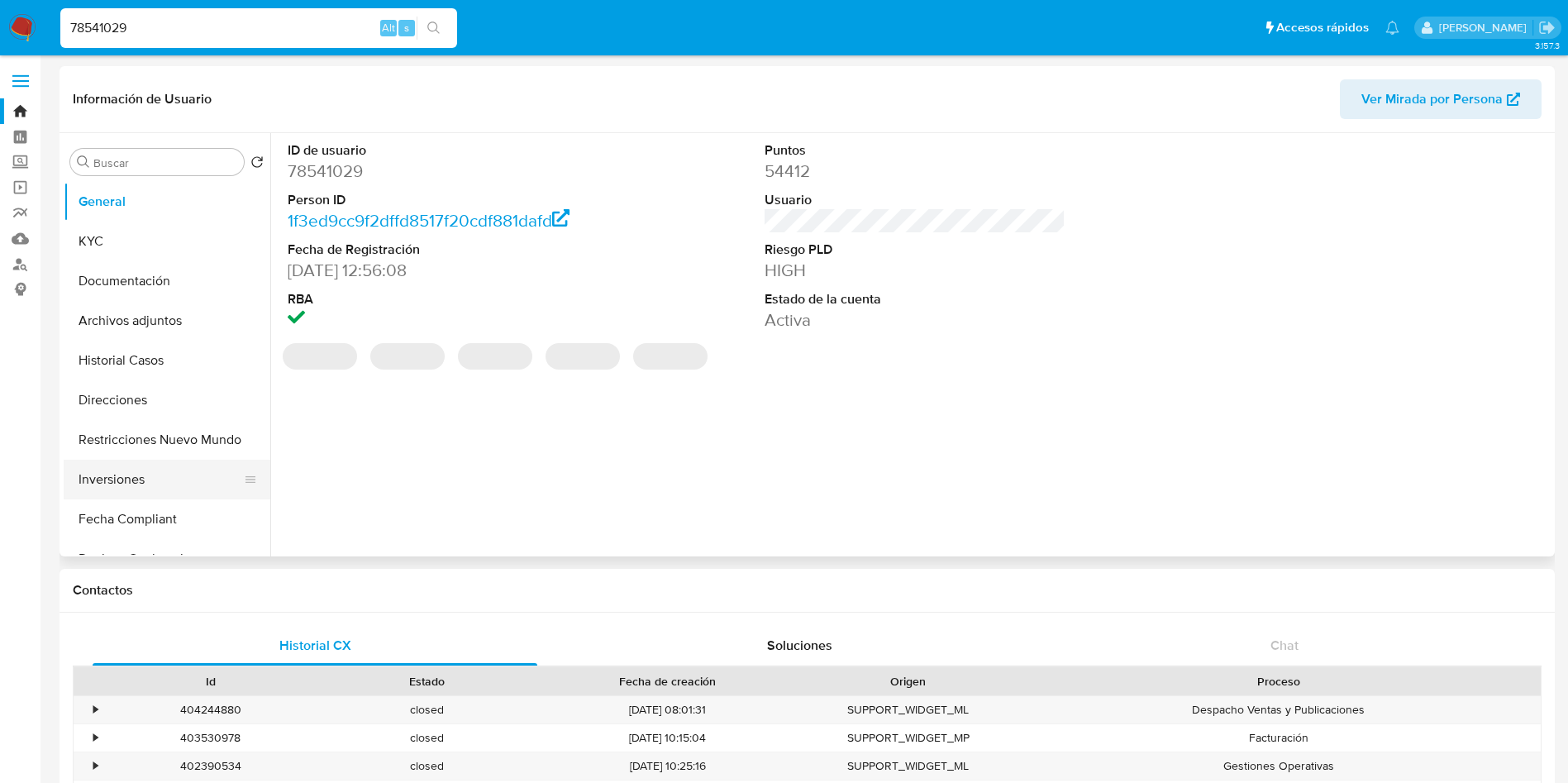
click at [134, 463] on button "Inversiones" at bounding box center [160, 479] width 193 height 40
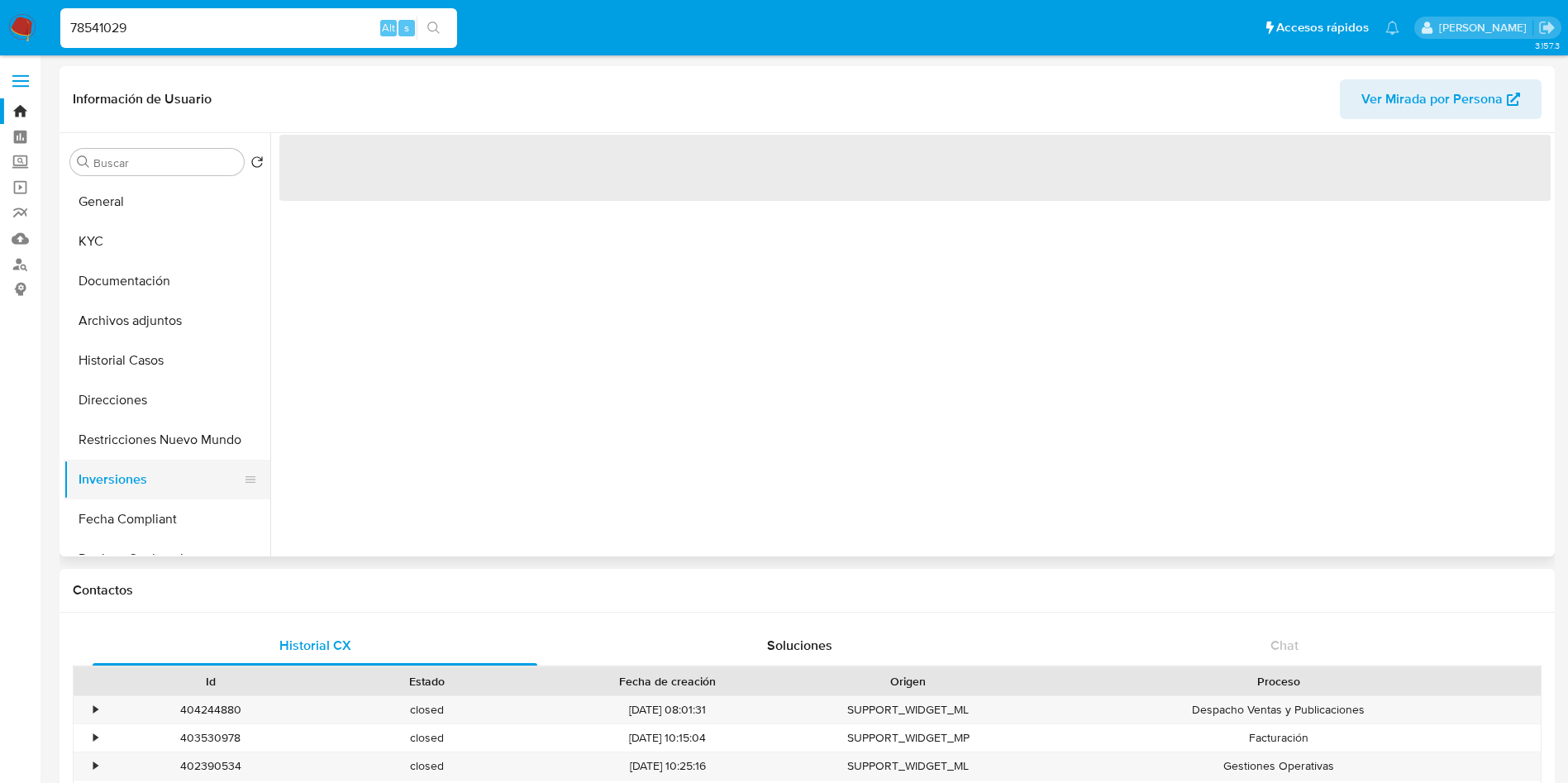
select select "10"
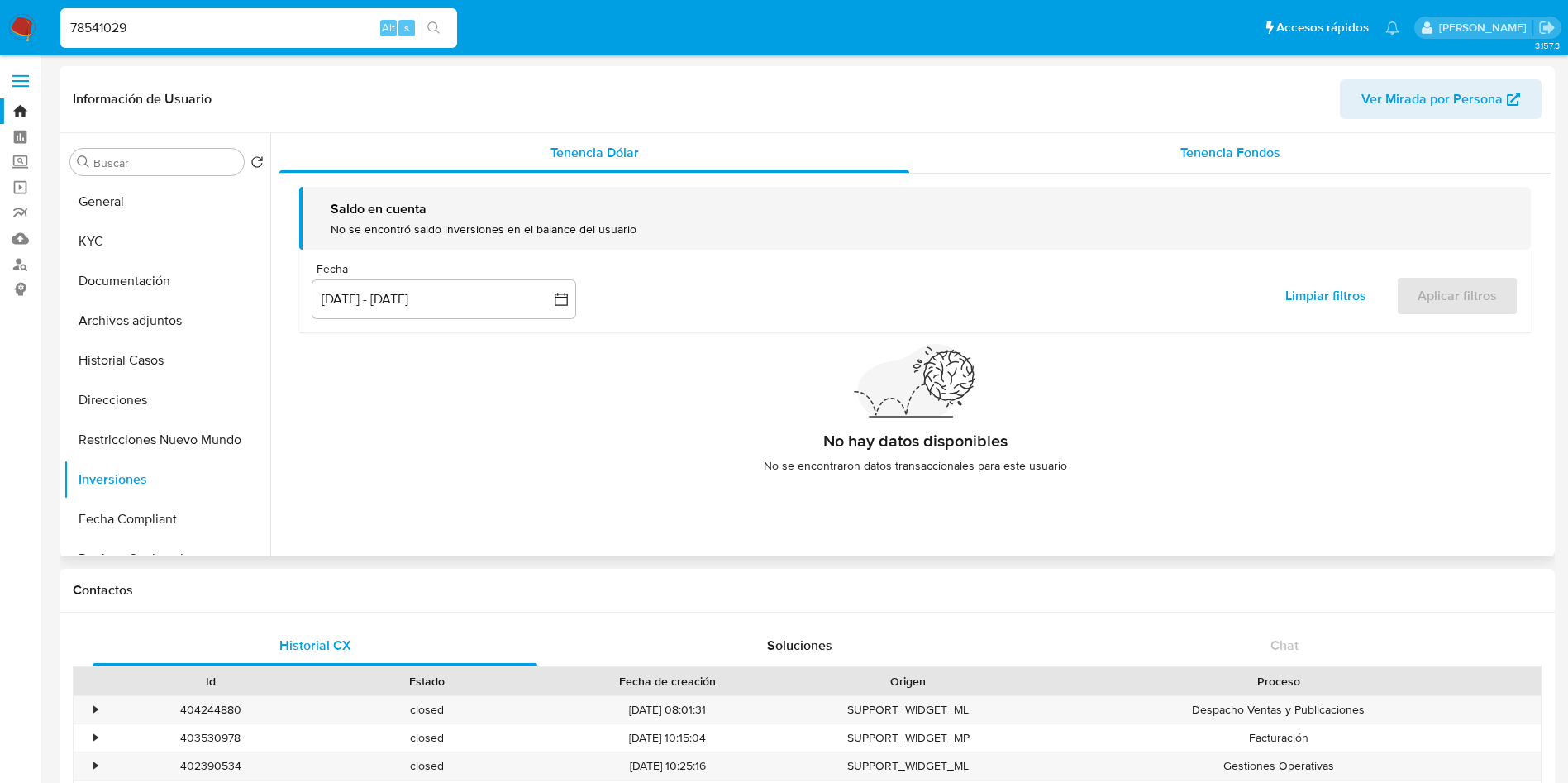
click at [1117, 148] on div "Tenencia Fondos" at bounding box center [1230, 153] width 641 height 40
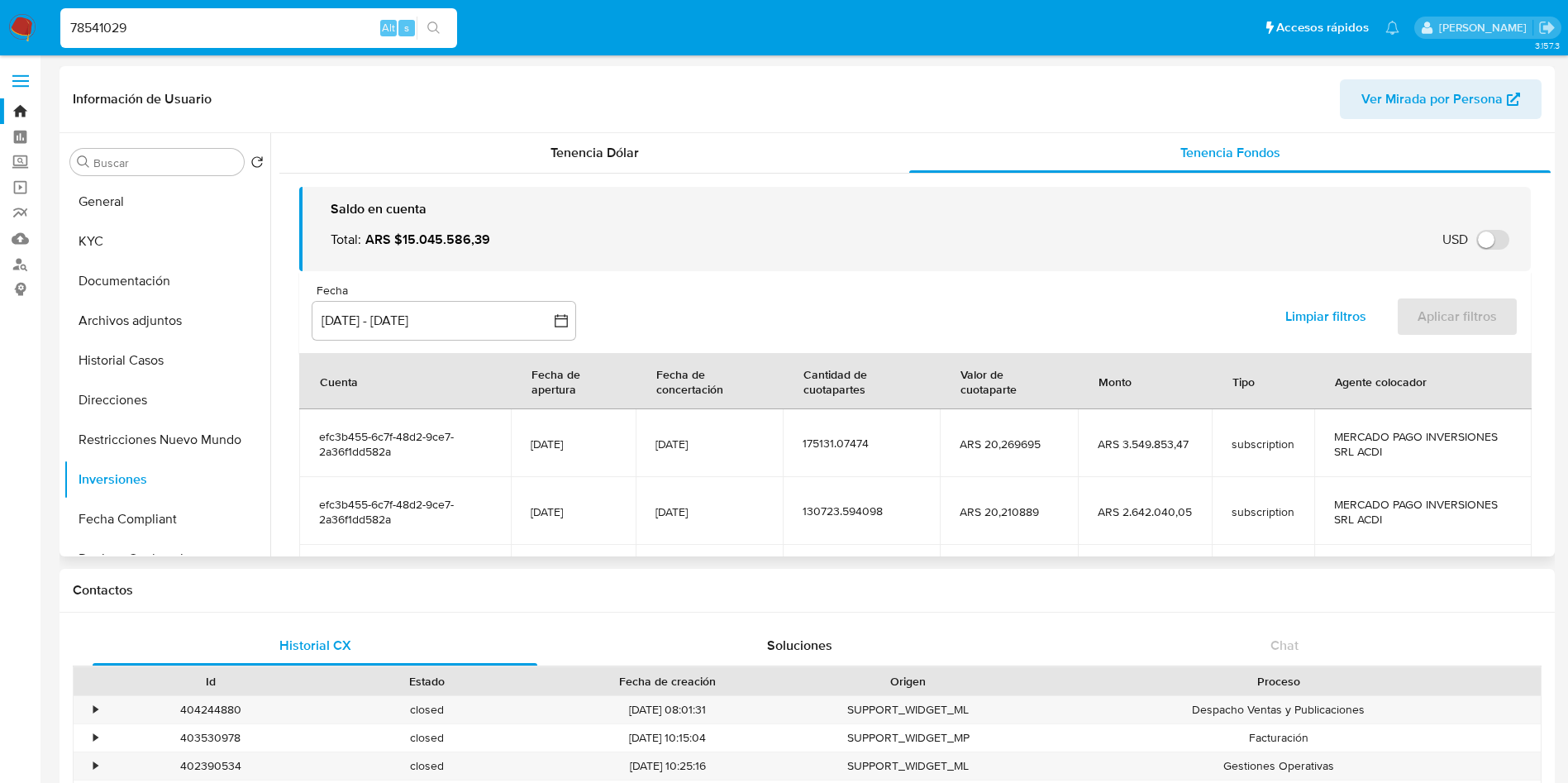
scroll to position [124, 0]
select select "10"
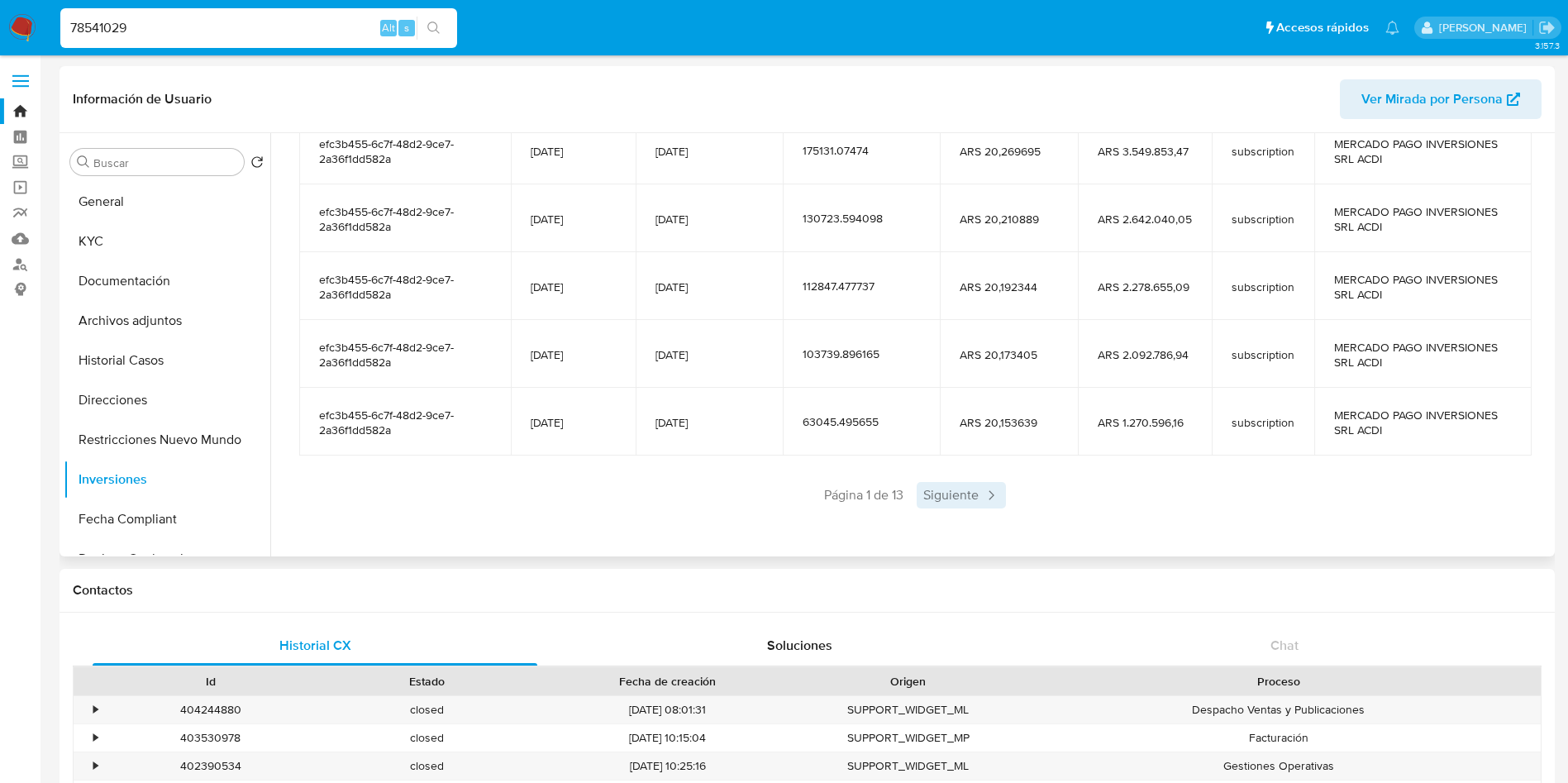
click at [933, 489] on span "Siguiente" at bounding box center [961, 495] width 89 height 26
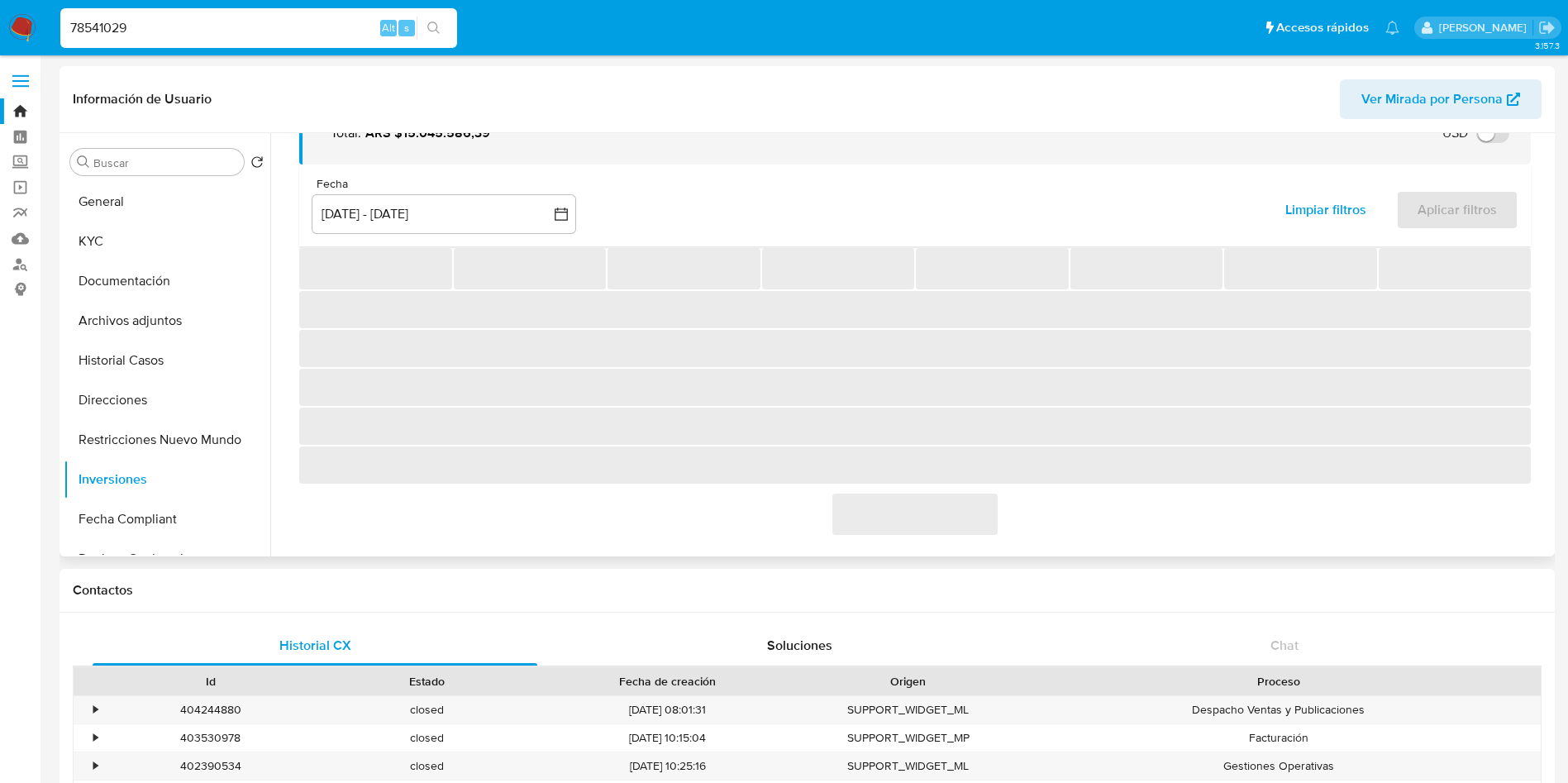
scroll to position [293, 0]
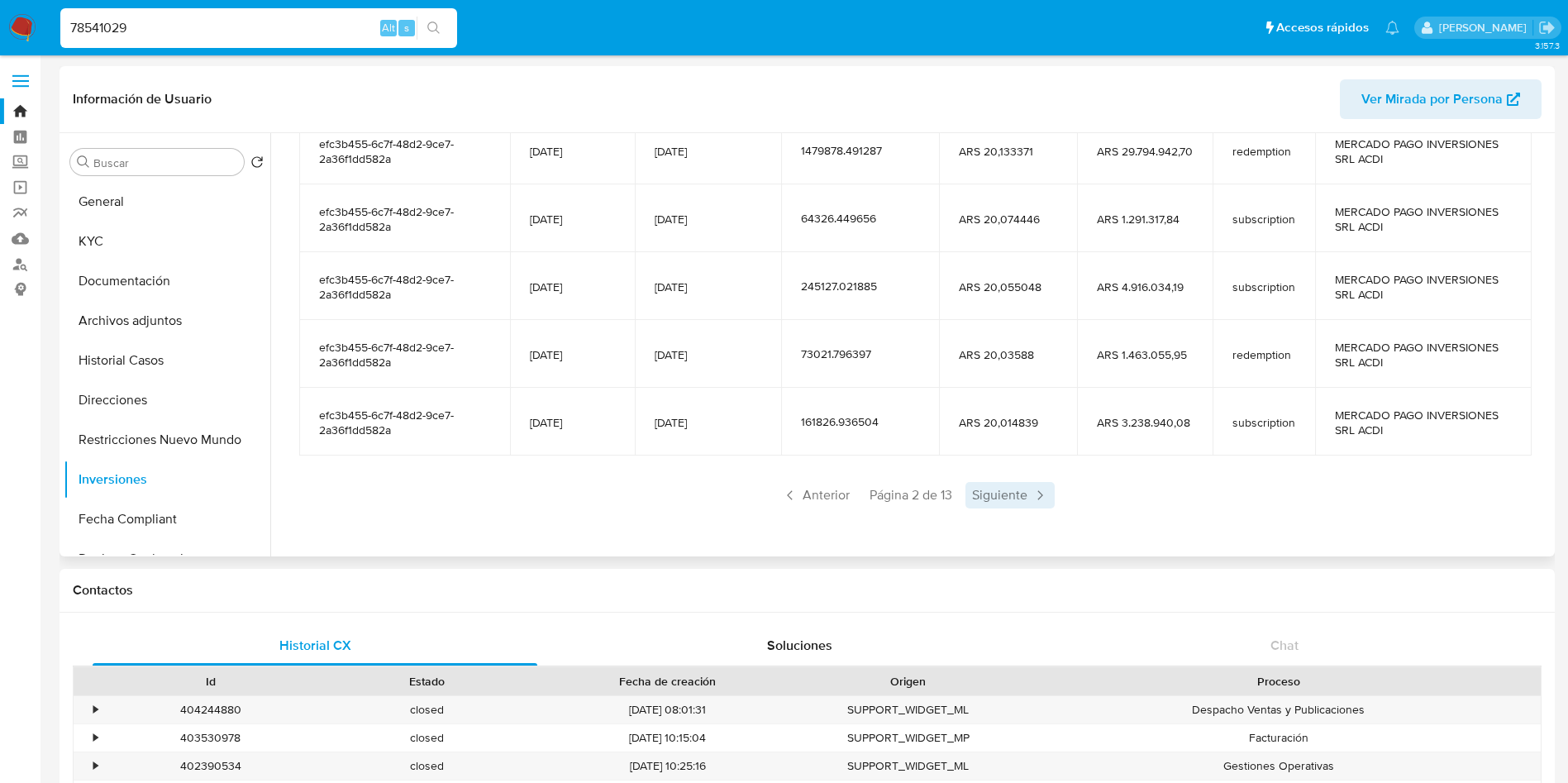
click at [984, 496] on span "Siguiente" at bounding box center [1009, 495] width 89 height 26
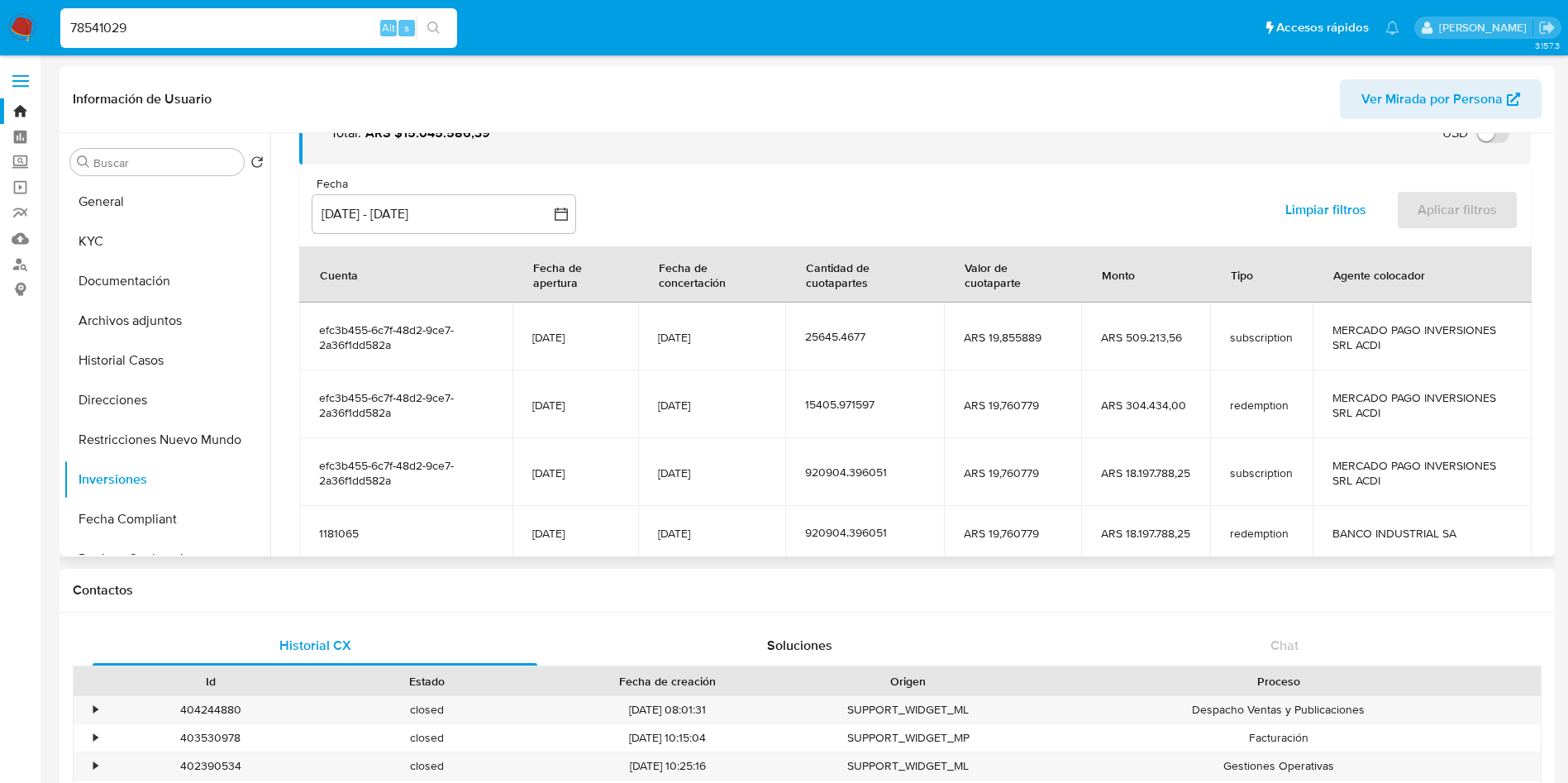
scroll to position [263, 0]
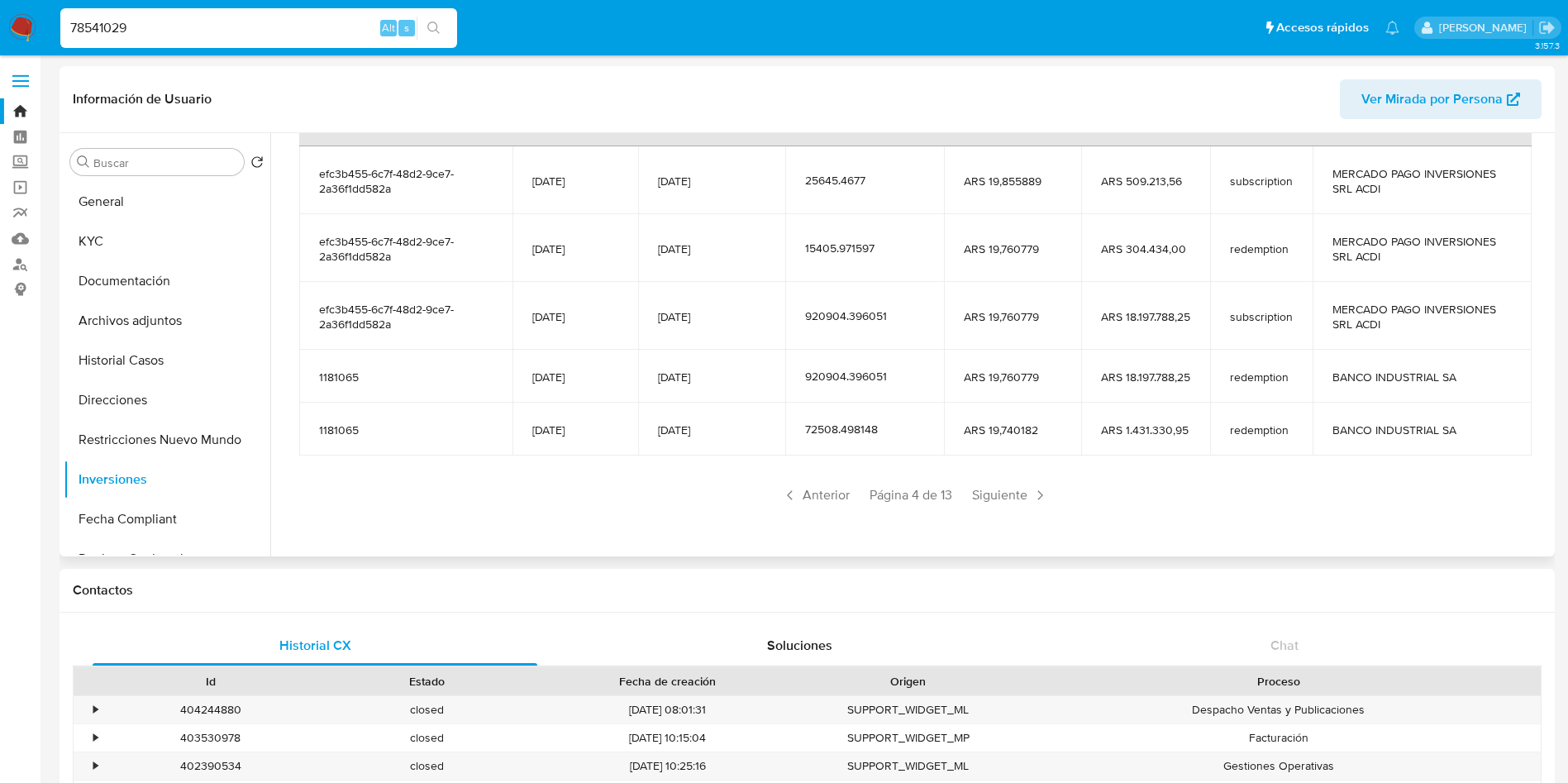
click at [215, 28] on input "78541029" at bounding box center [259, 28] width 397 height 21
paste input "193295536"
type input "193295536"
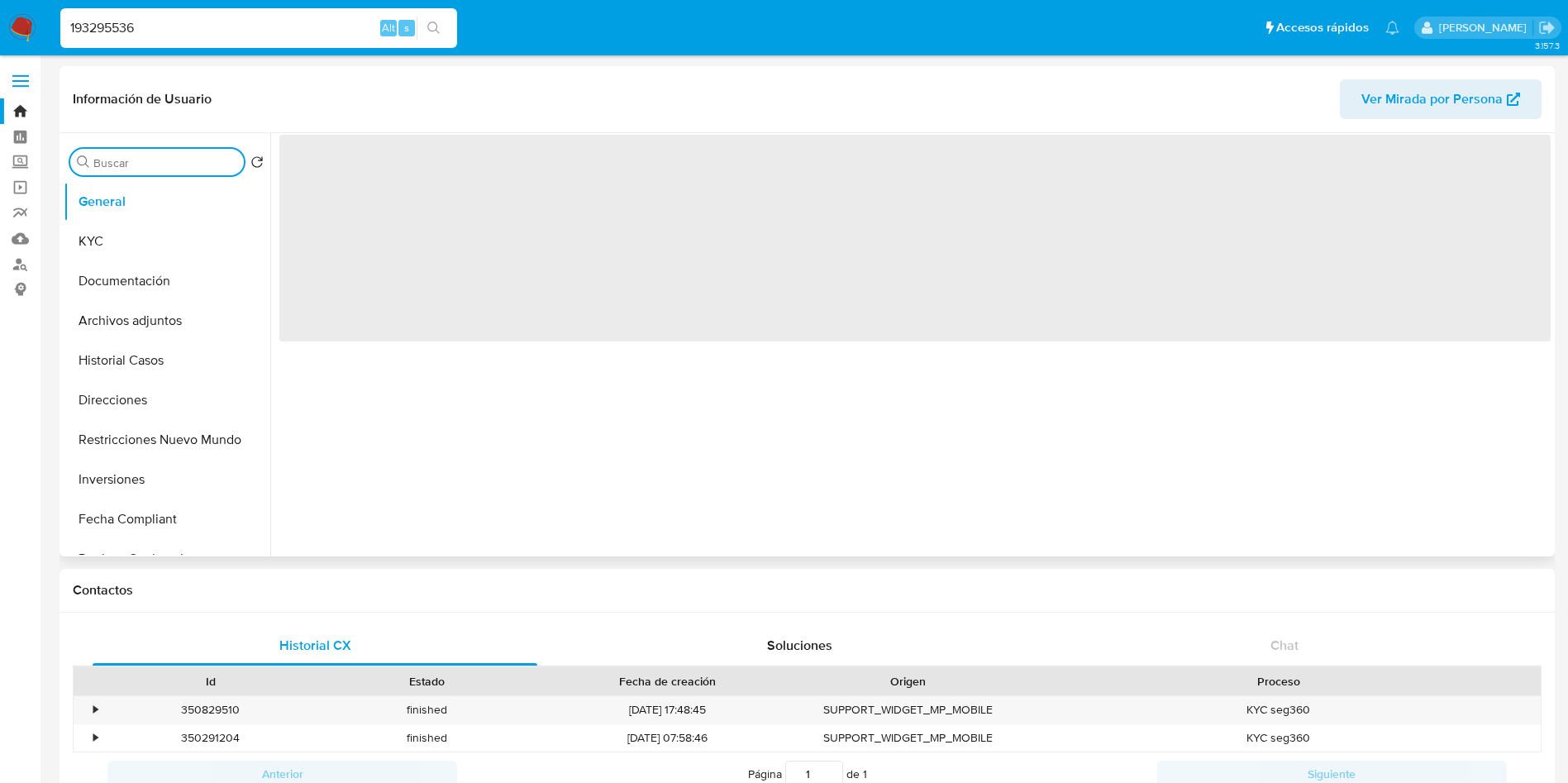
click at [153, 162] on input "Buscar" at bounding box center [165, 162] width 144 height 15
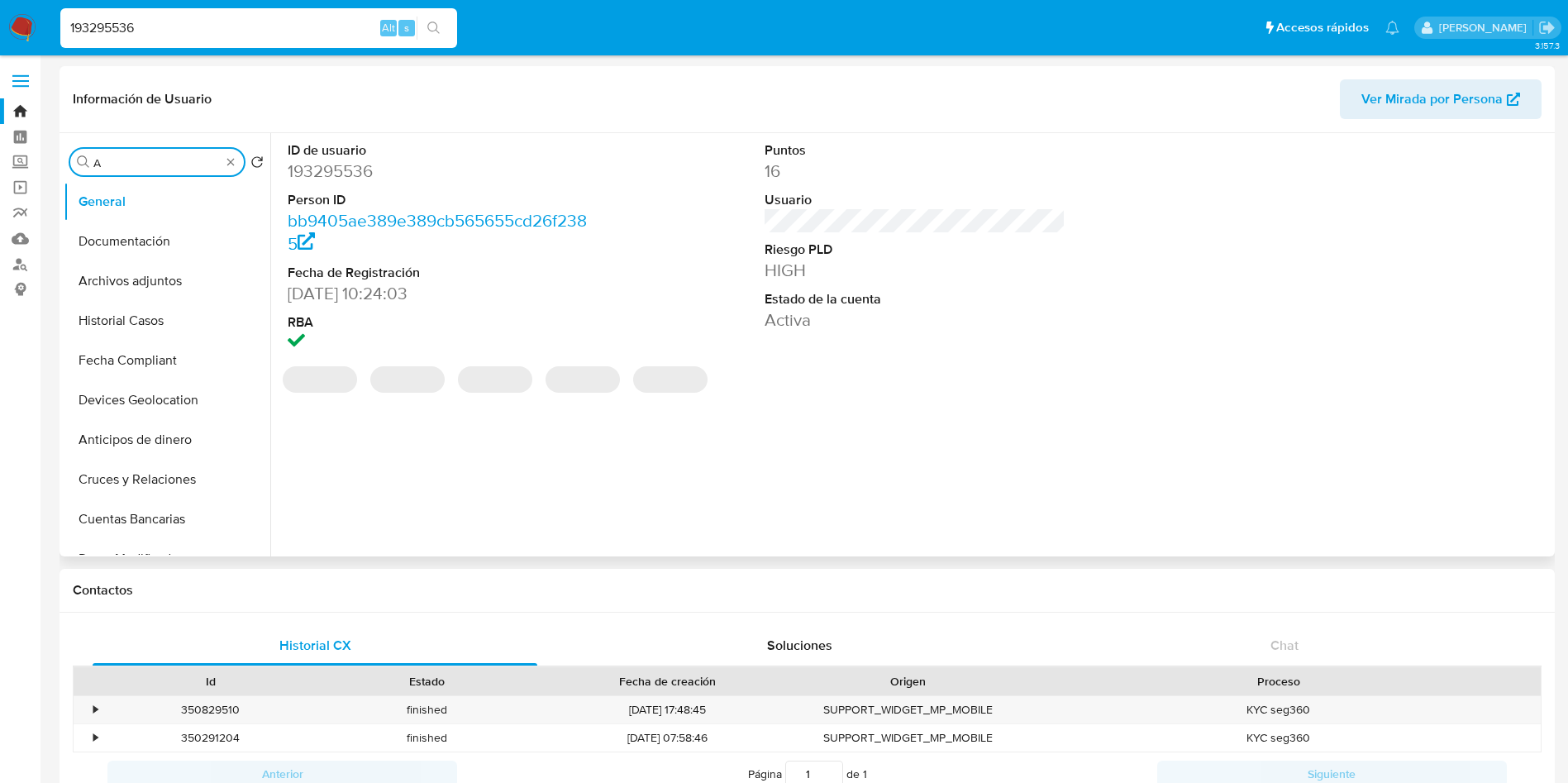
type input "AR"
select select "10"
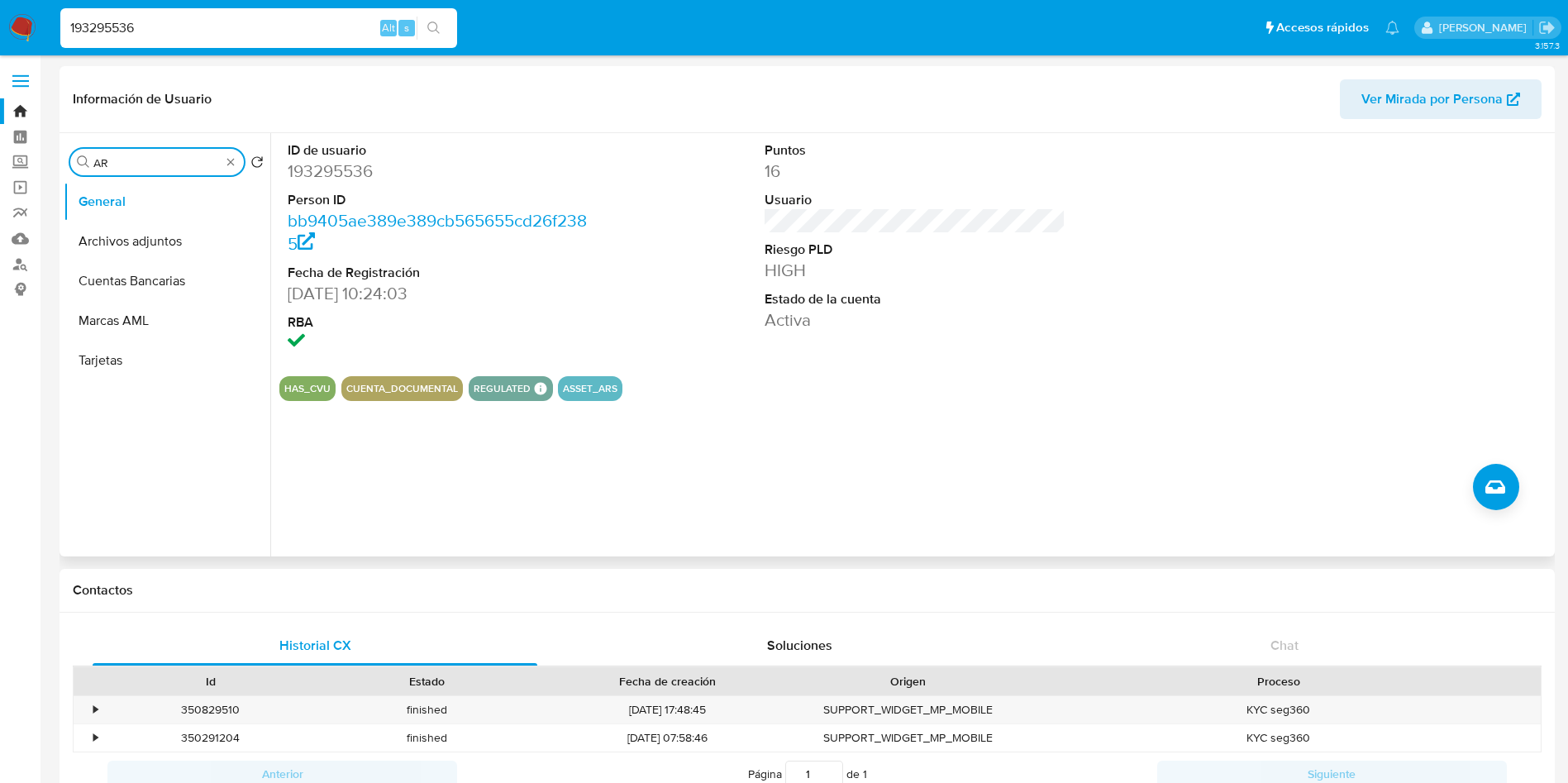
type input "AR"
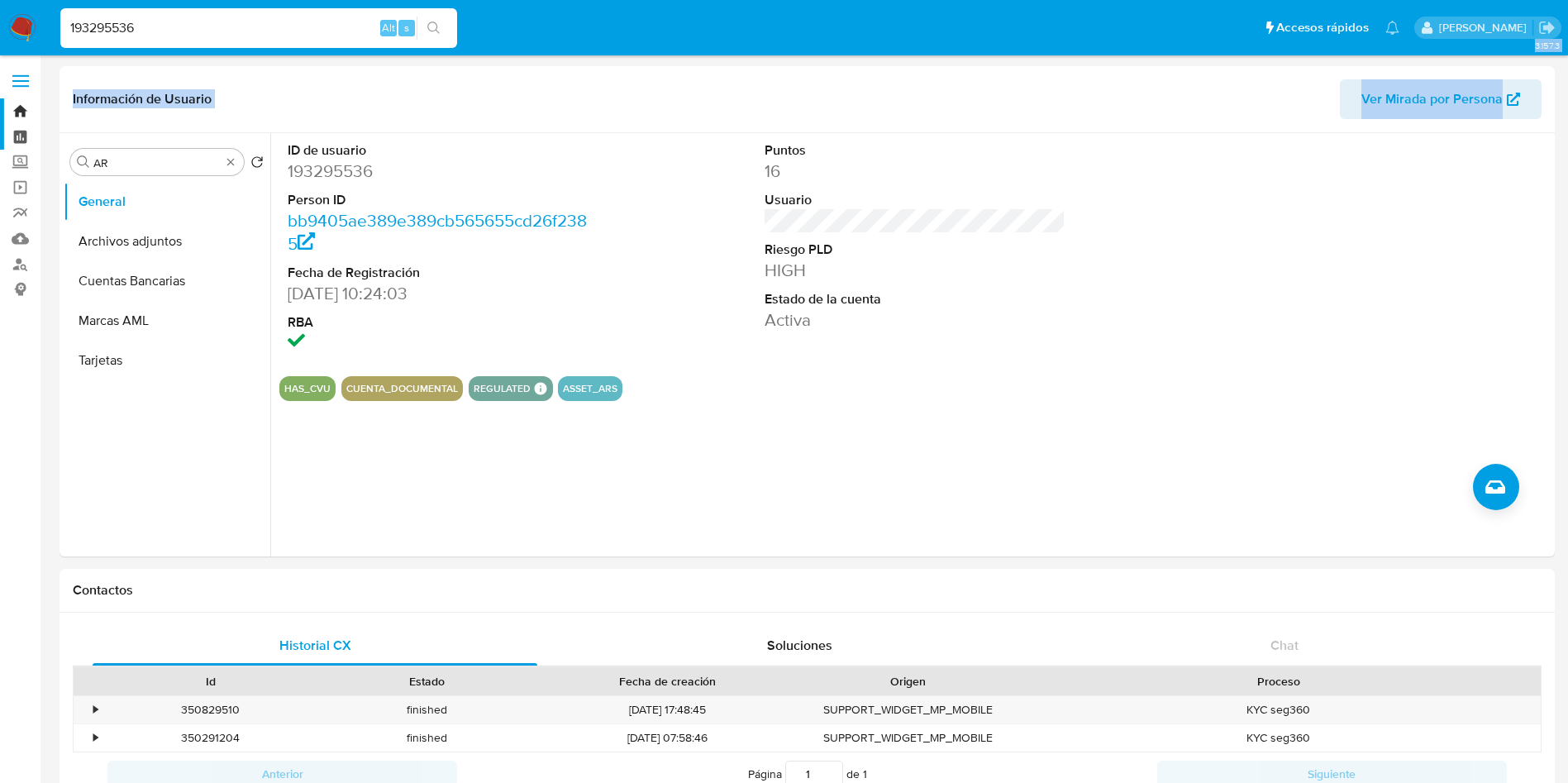
drag, startPoint x: 133, startPoint y: 154, endPoint x: 0, endPoint y: 128, distance: 135.5
click at [155, 155] on input "AR" at bounding box center [157, 162] width 127 height 15
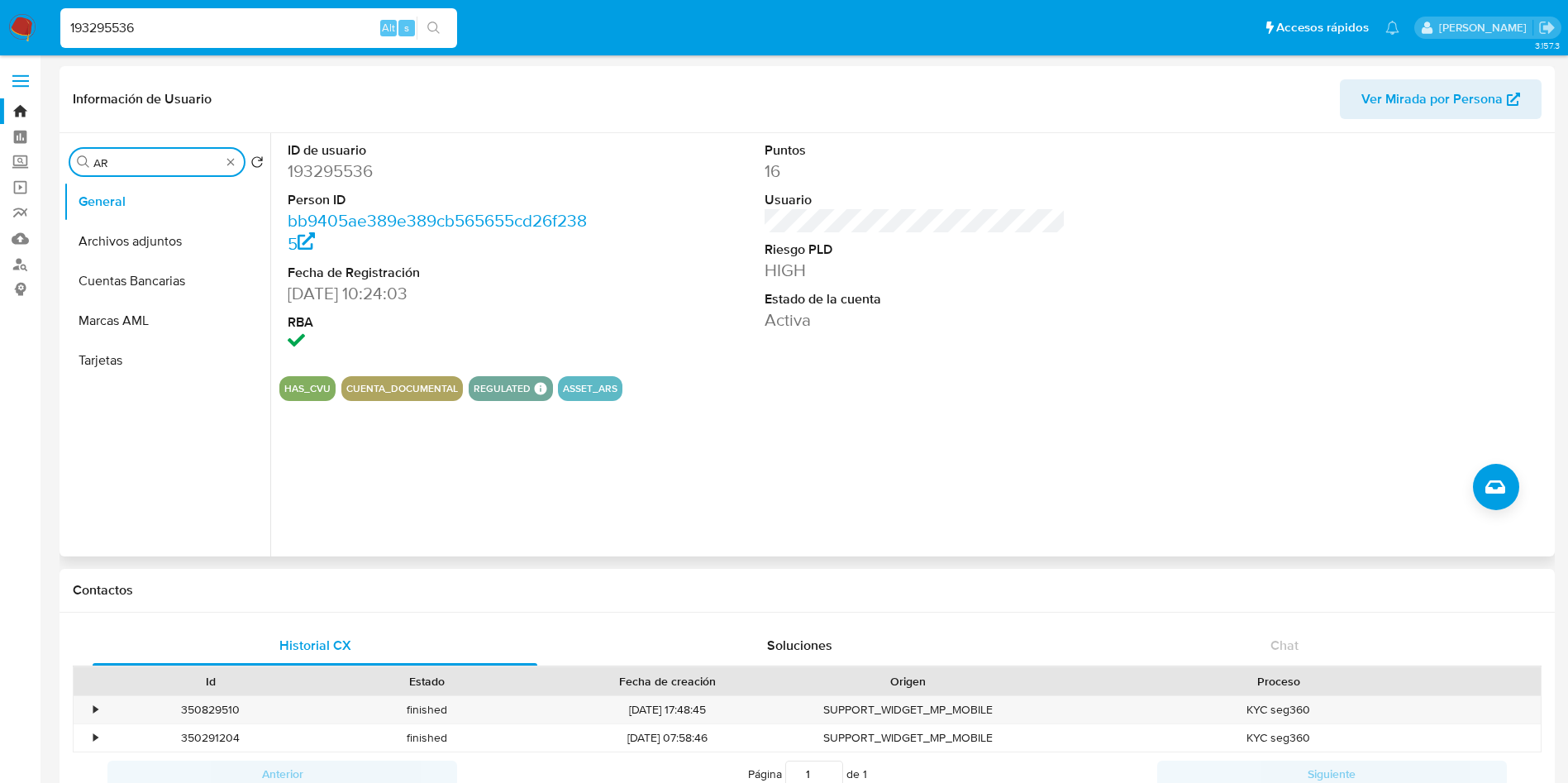
click at [155, 155] on input "AR" at bounding box center [157, 162] width 127 height 15
type input "INV"
click at [141, 230] on button "Inversiones" at bounding box center [160, 241] width 193 height 40
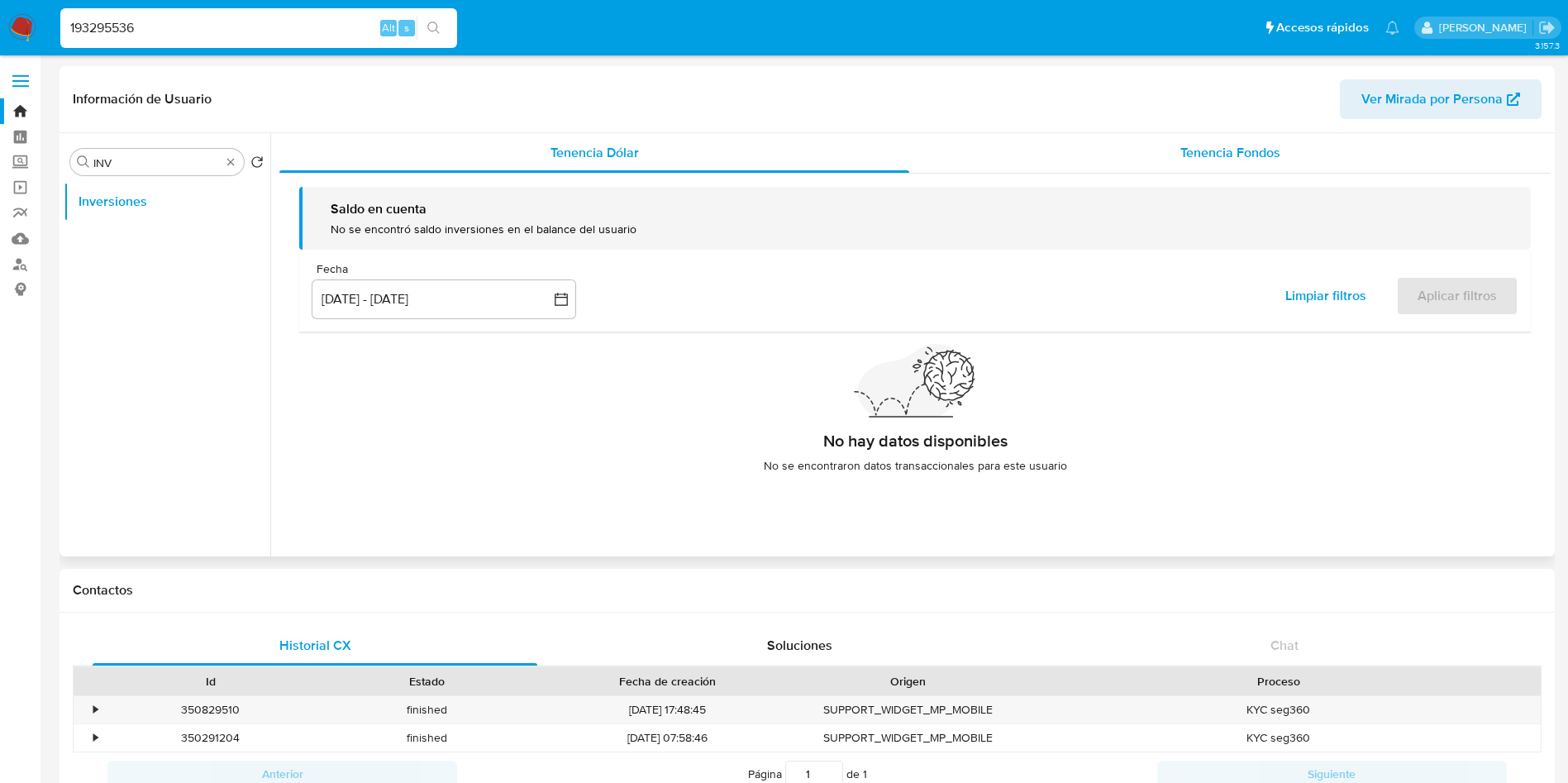
click at [1168, 155] on div "Tenencia Fondos" at bounding box center [1230, 153] width 641 height 40
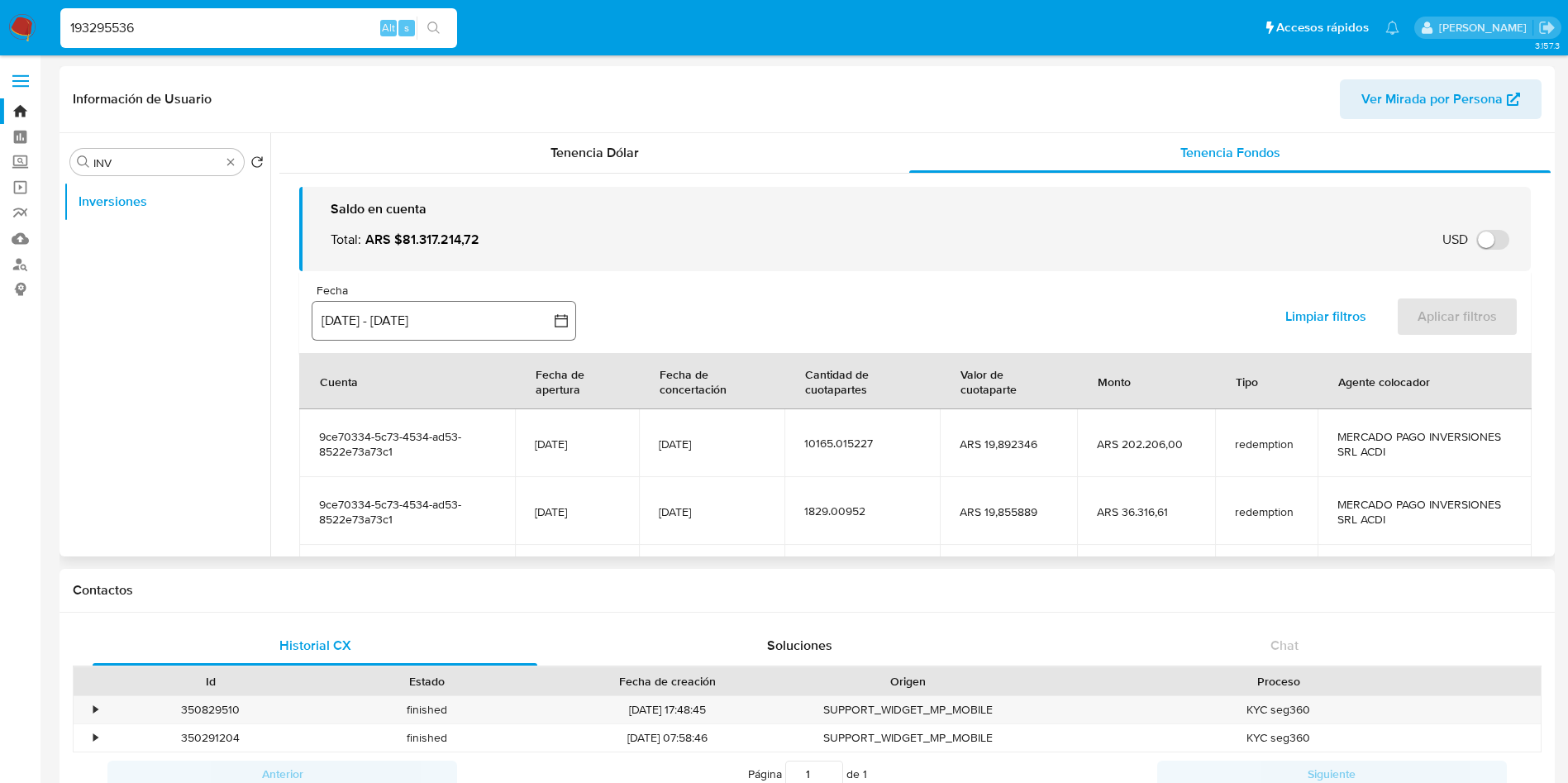
click at [543, 318] on button "[DATE] - [DATE]" at bounding box center [444, 320] width 265 height 40
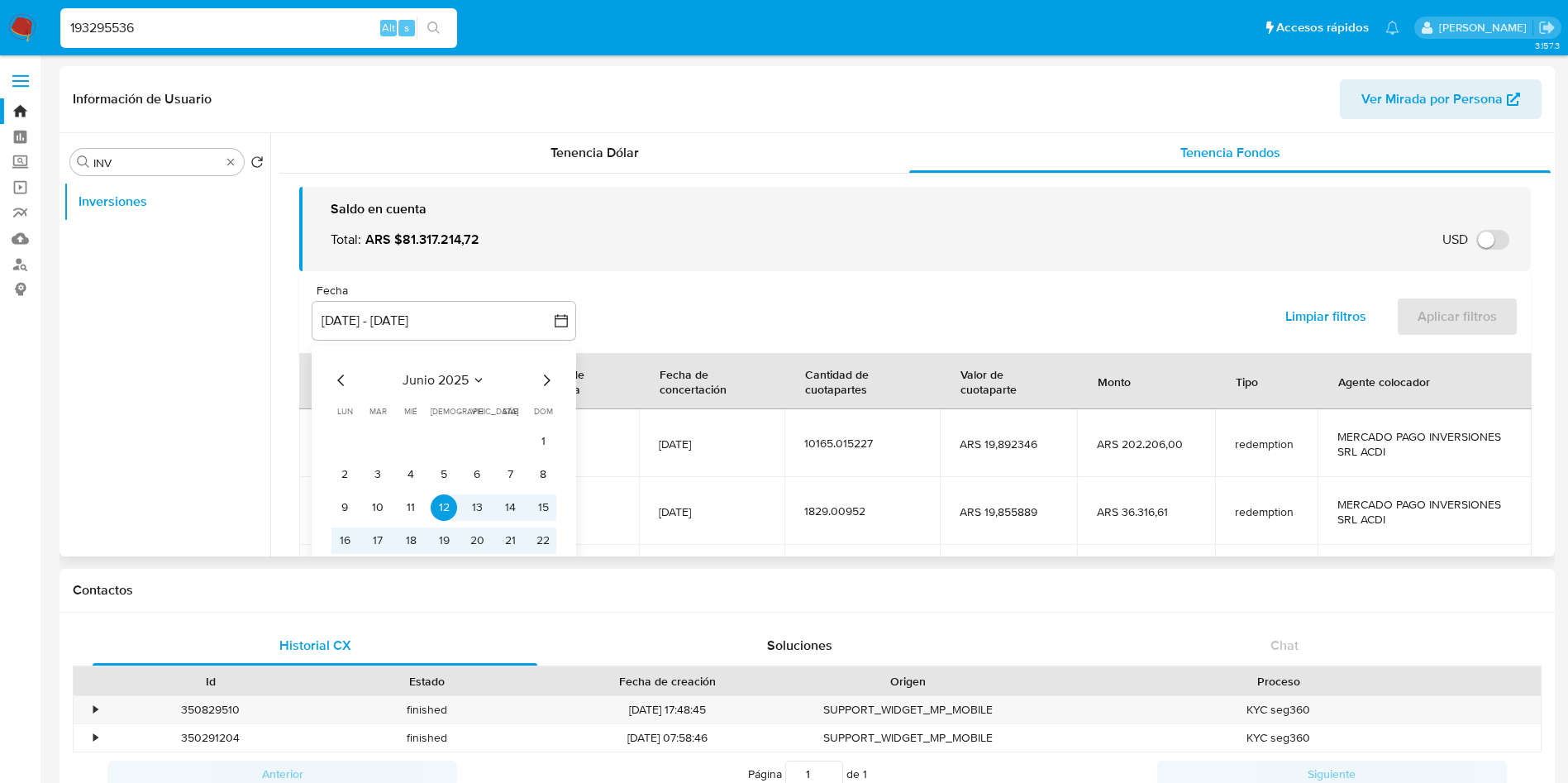
click at [485, 380] on icon "Seleccionar mes y año" at bounding box center [478, 380] width 13 height 13
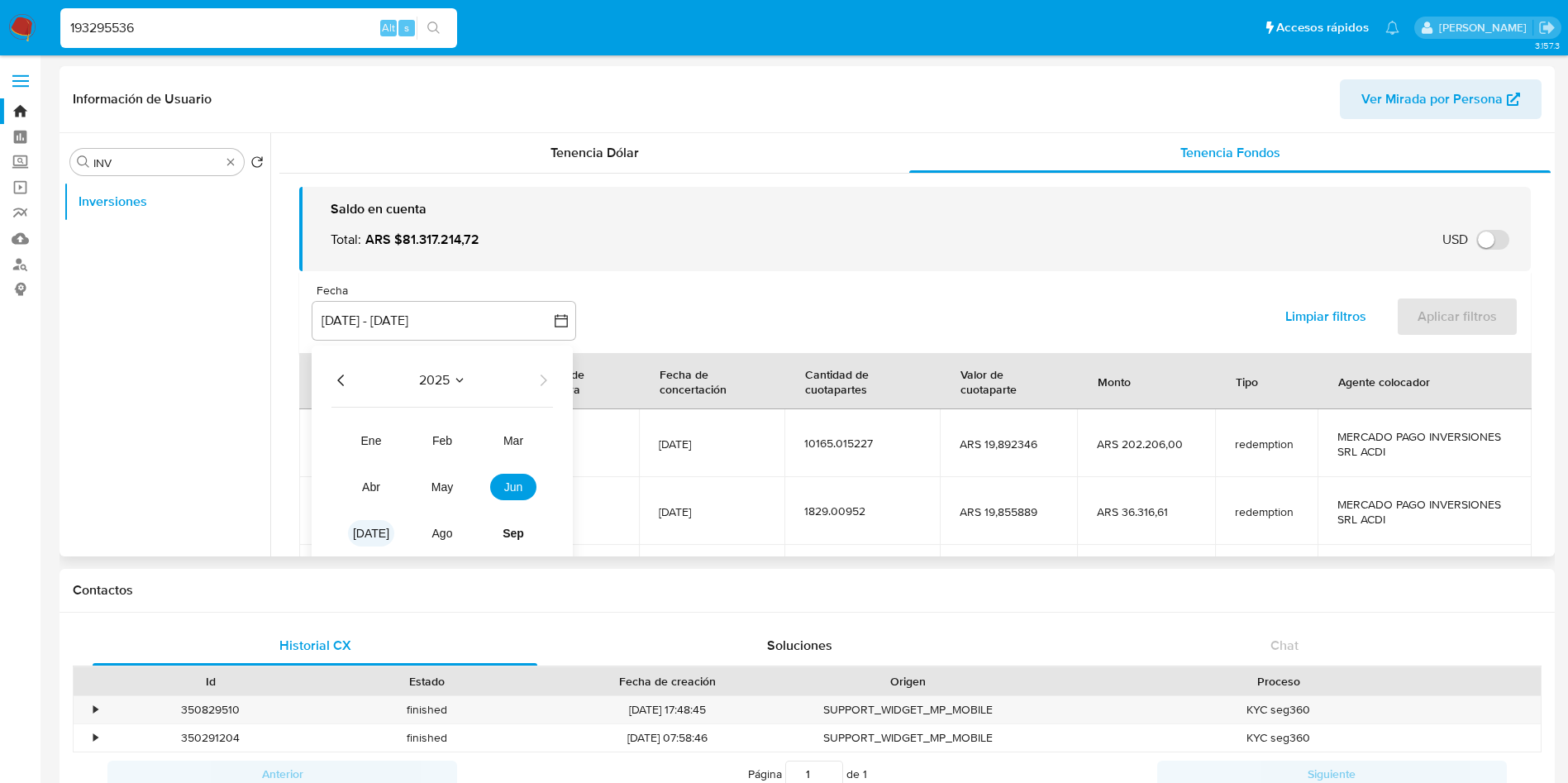
click at [378, 523] on button "jul" at bounding box center [371, 533] width 46 height 26
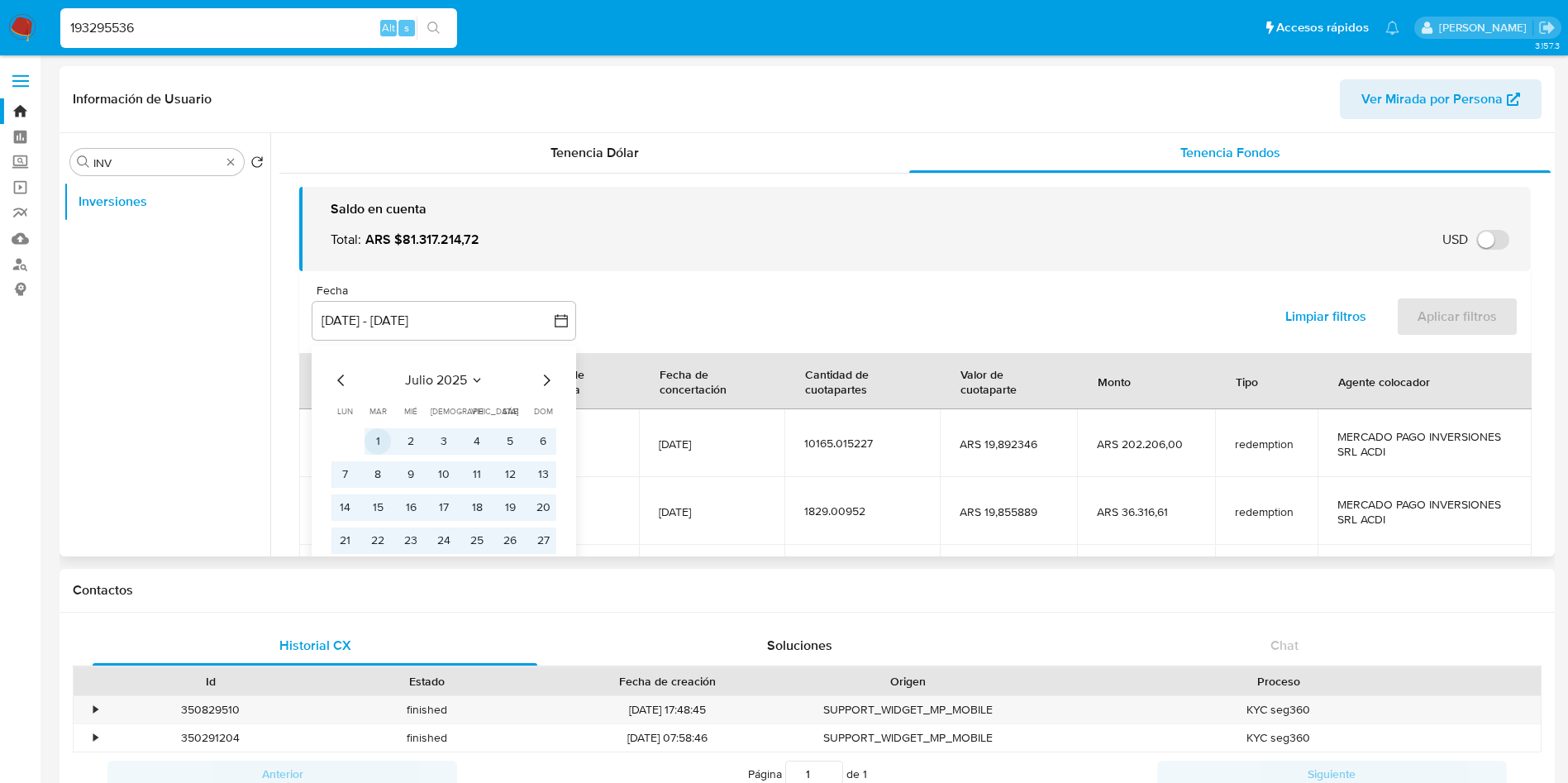
click at [375, 431] on button "1" at bounding box center [378, 441] width 26 height 26
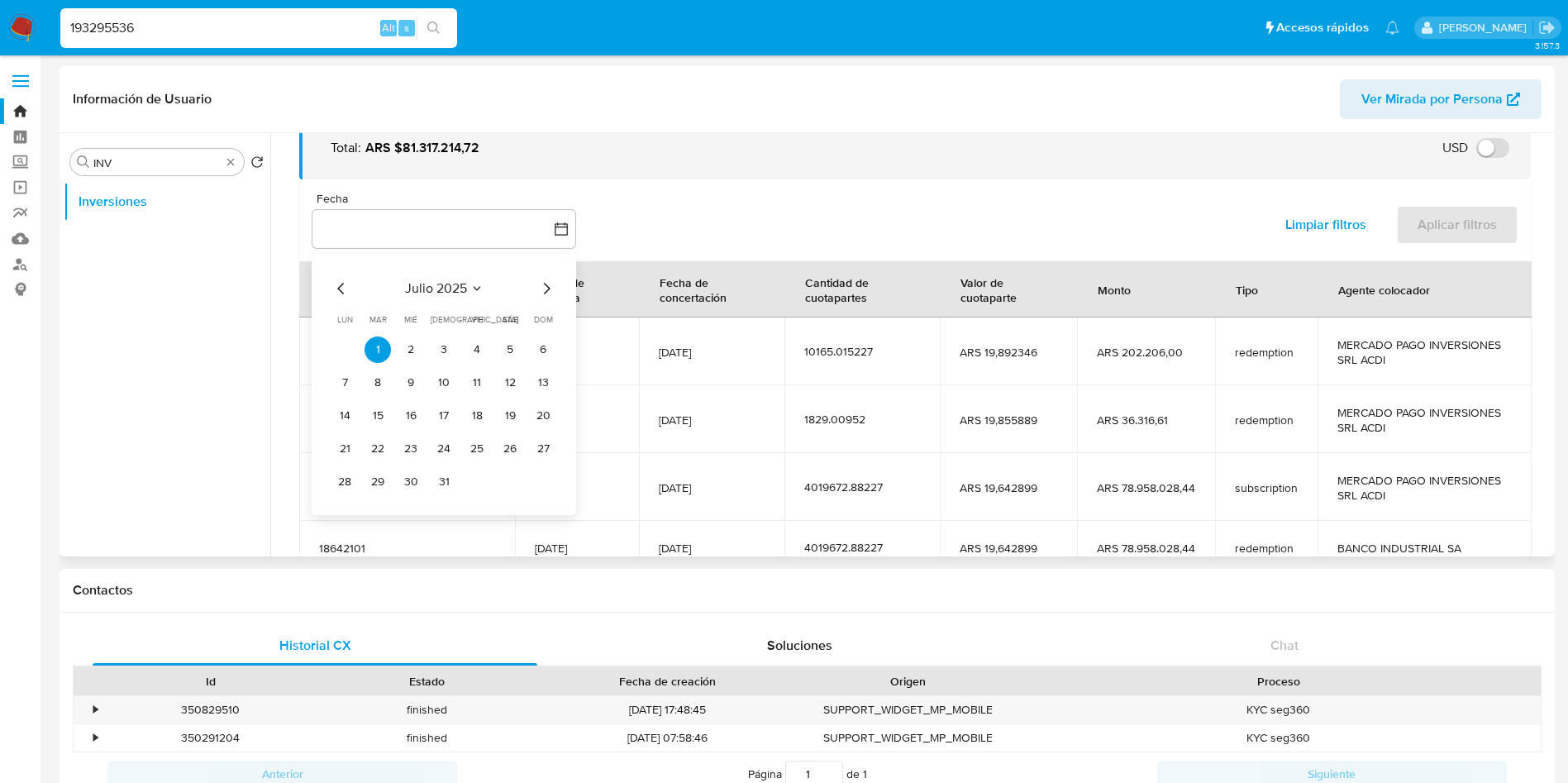
scroll to position [124, 0]
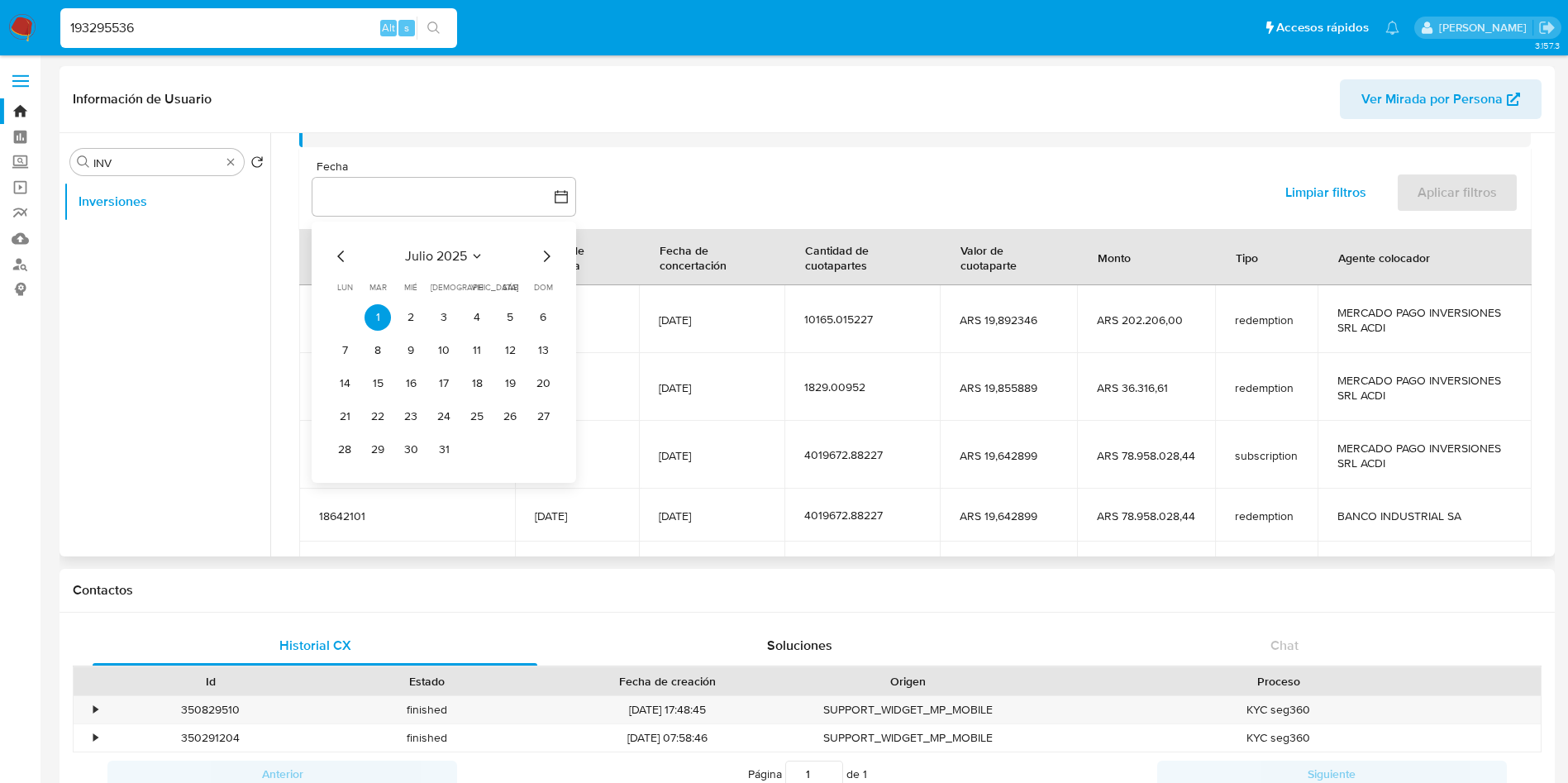
click at [546, 255] on icon "Mes siguiente" at bounding box center [546, 256] width 19 height 19
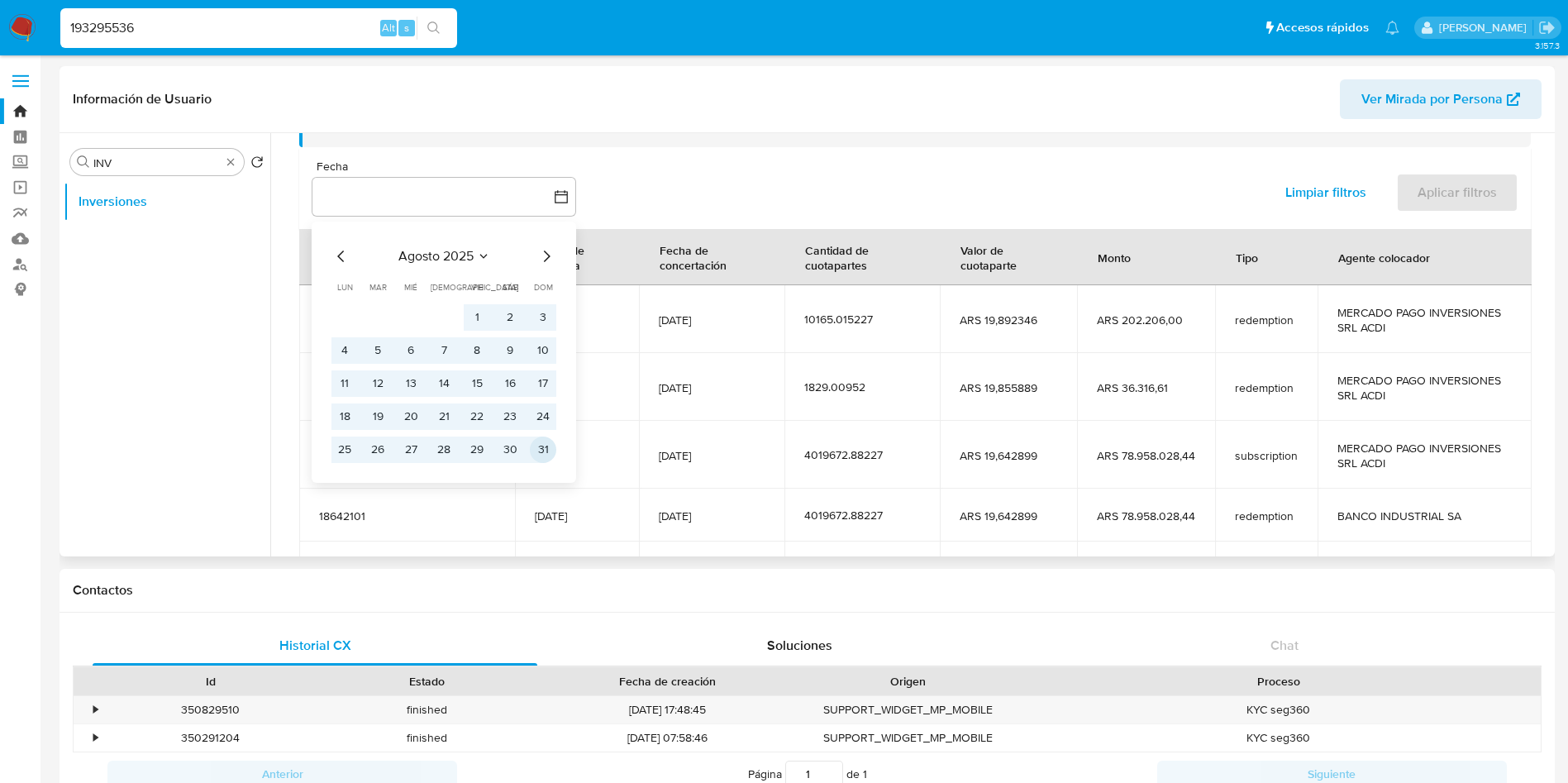
click at [545, 450] on button "31" at bounding box center [544, 450] width 26 height 26
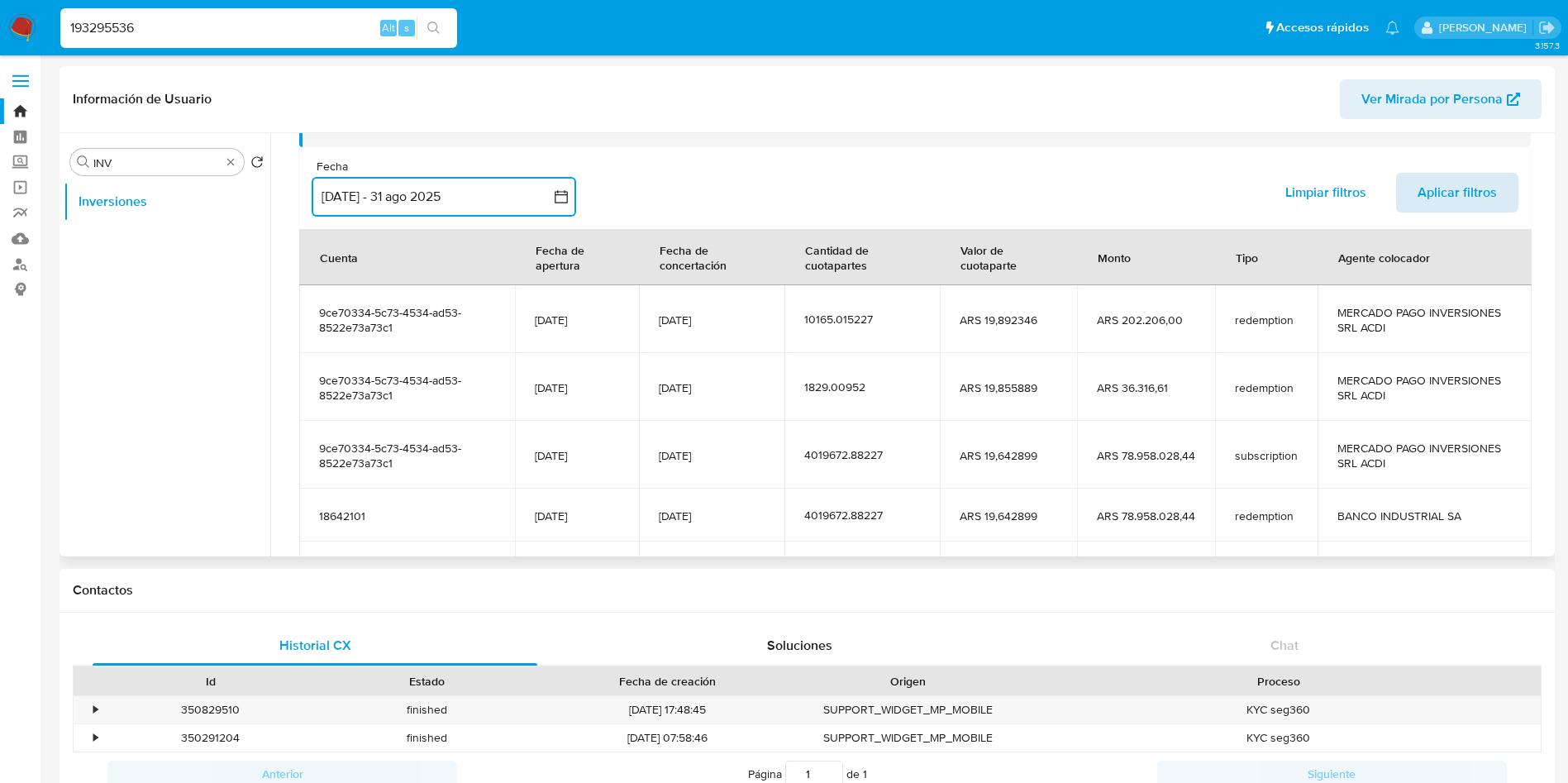
click at [1437, 193] on span "Aplicar filtros" at bounding box center [1458, 192] width 79 height 36
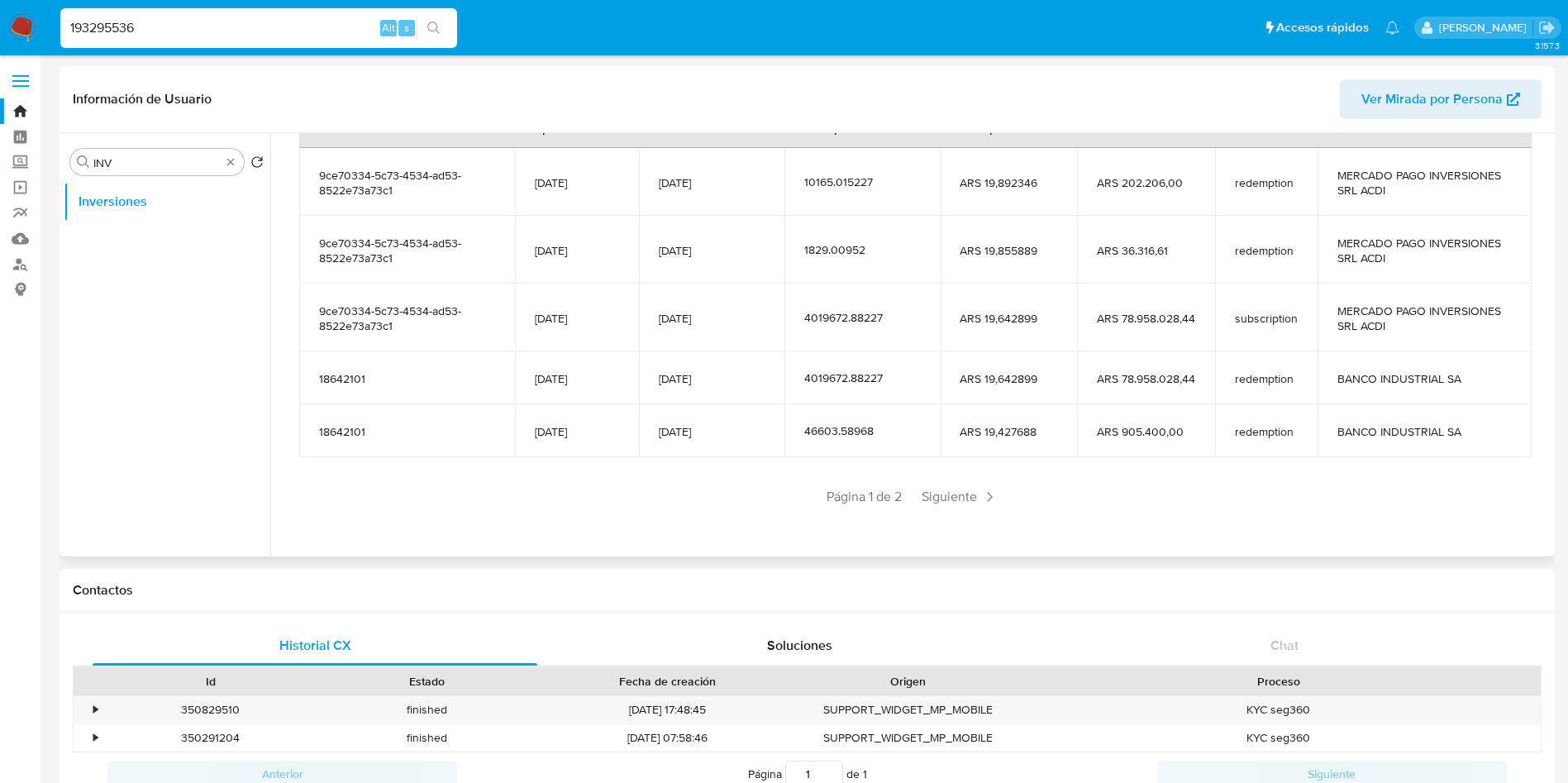
scroll to position [263, 0]
click at [200, 37] on input "193295536" at bounding box center [259, 28] width 397 height 21
click at [200, 36] on input "193295536" at bounding box center [259, 28] width 397 height 21
paste input "81195701"
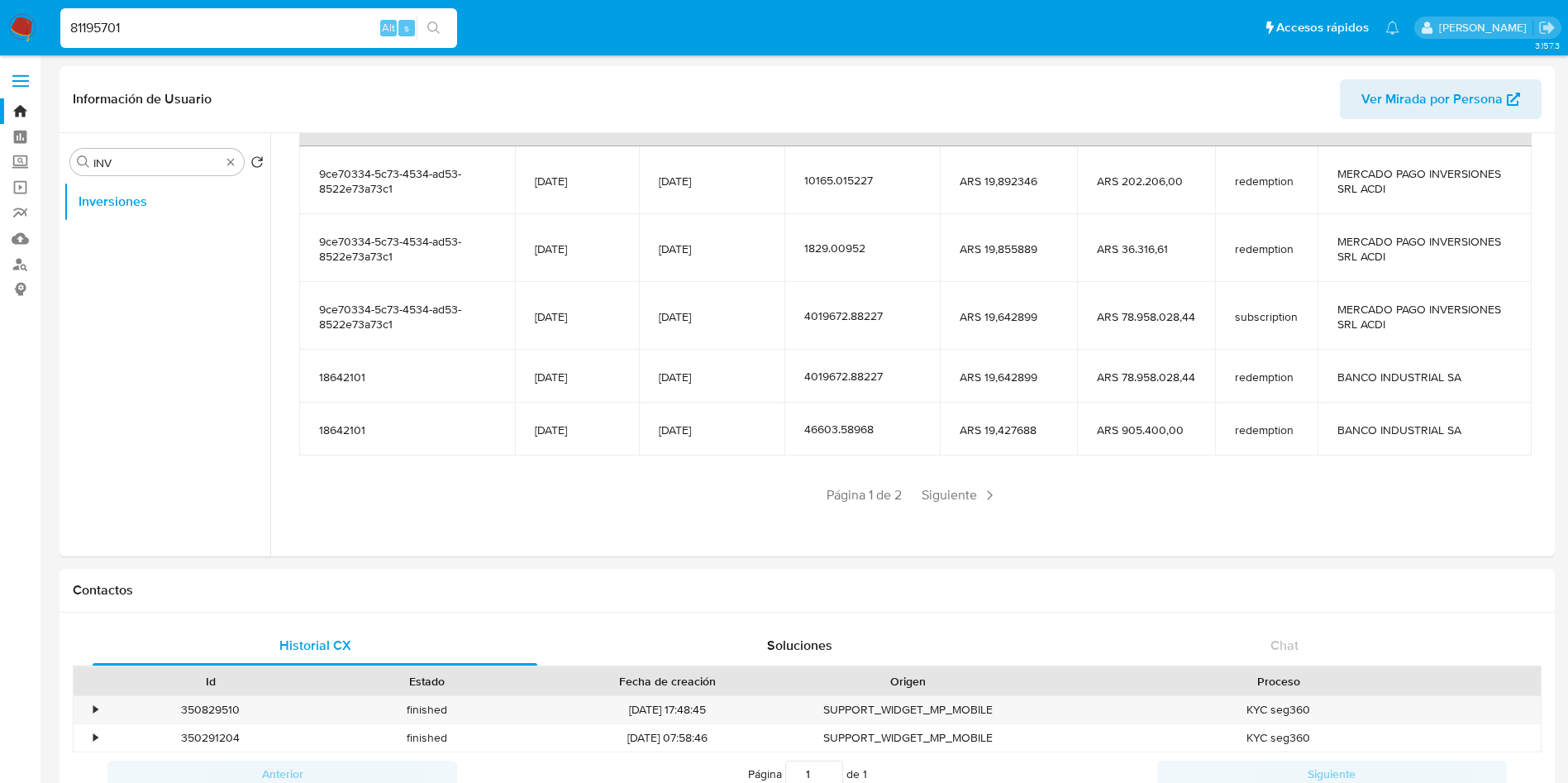
type input "81195701"
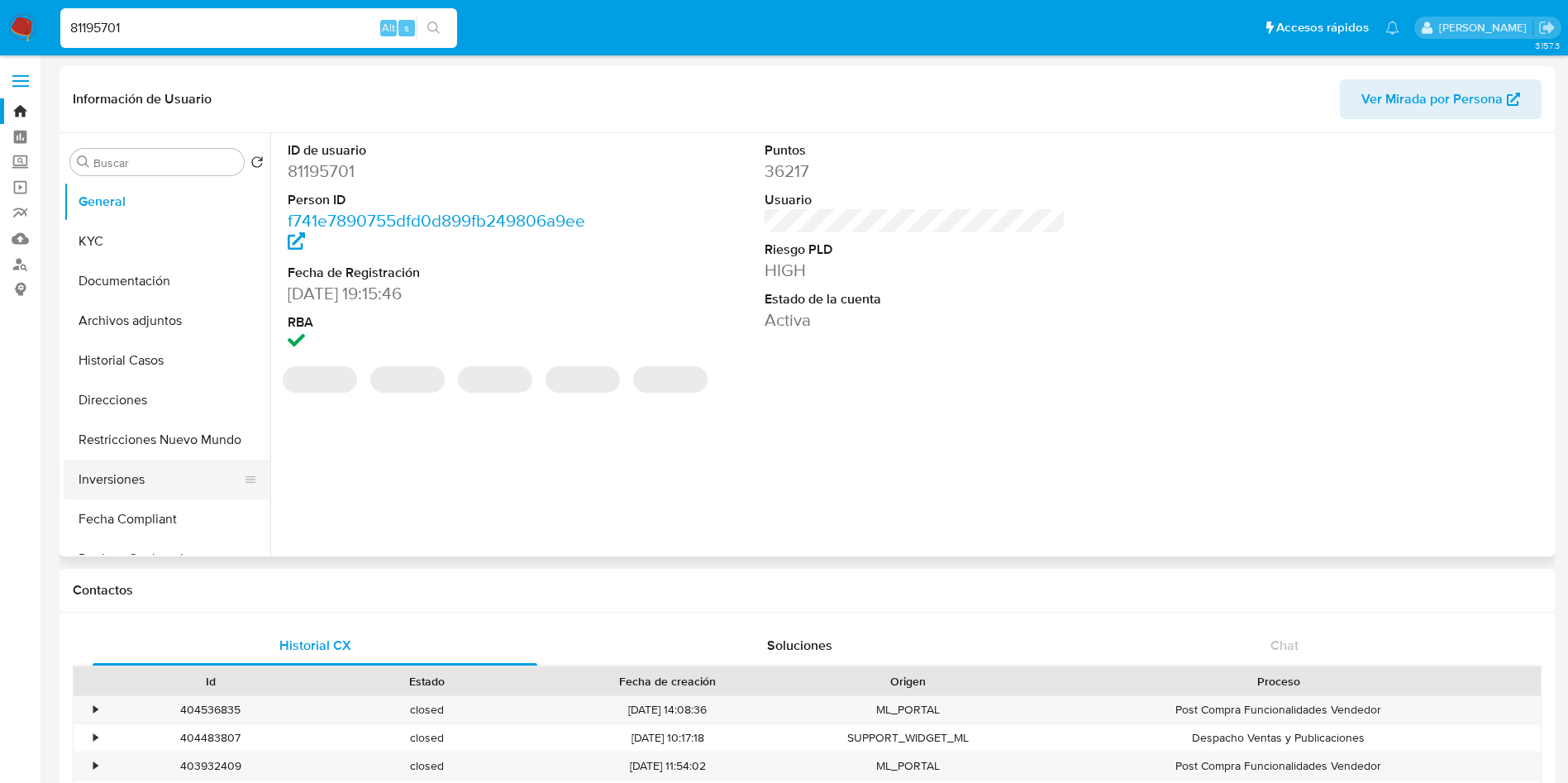
click at [112, 484] on button "Inversiones" at bounding box center [160, 479] width 193 height 40
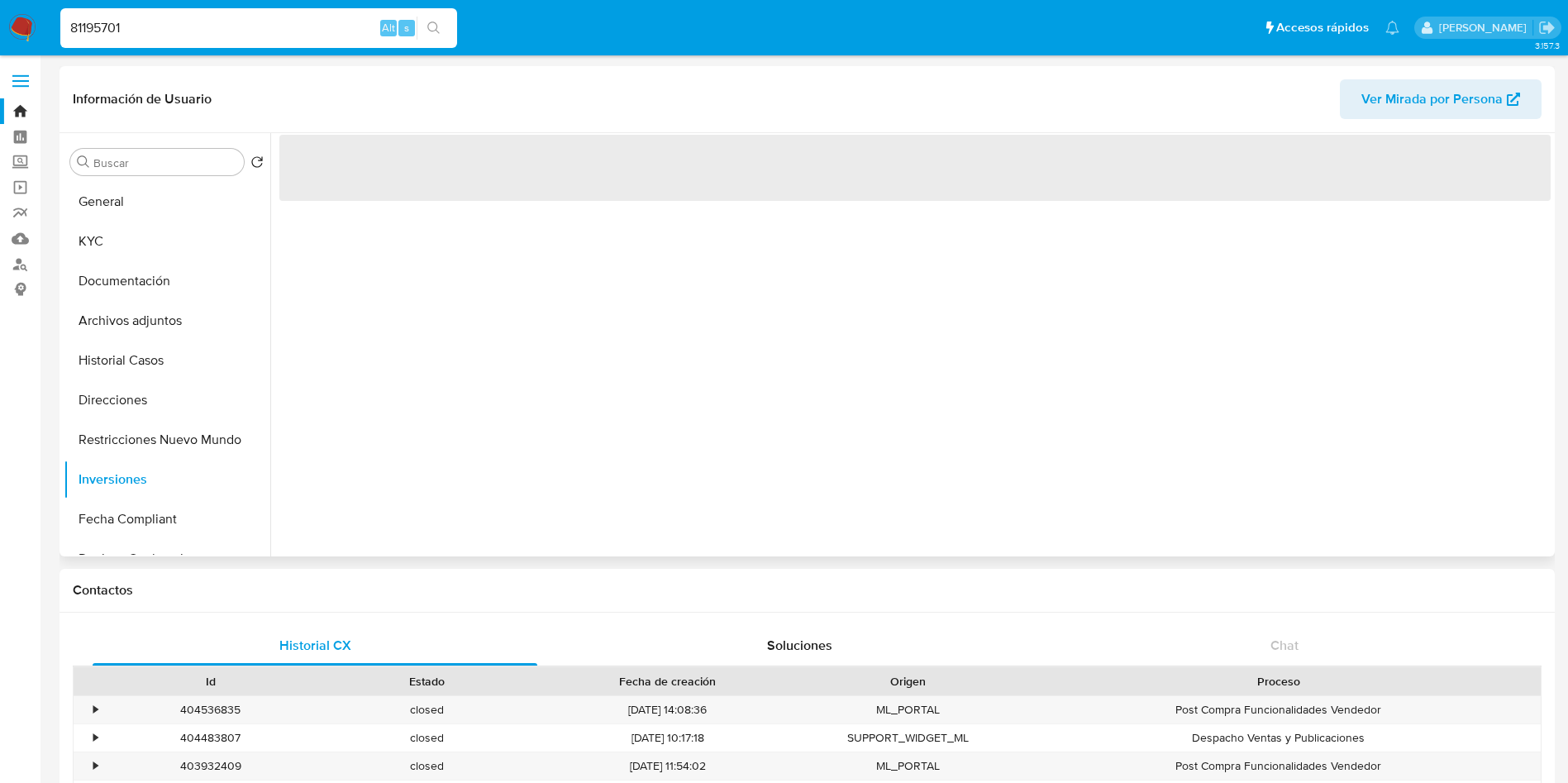
select select "10"
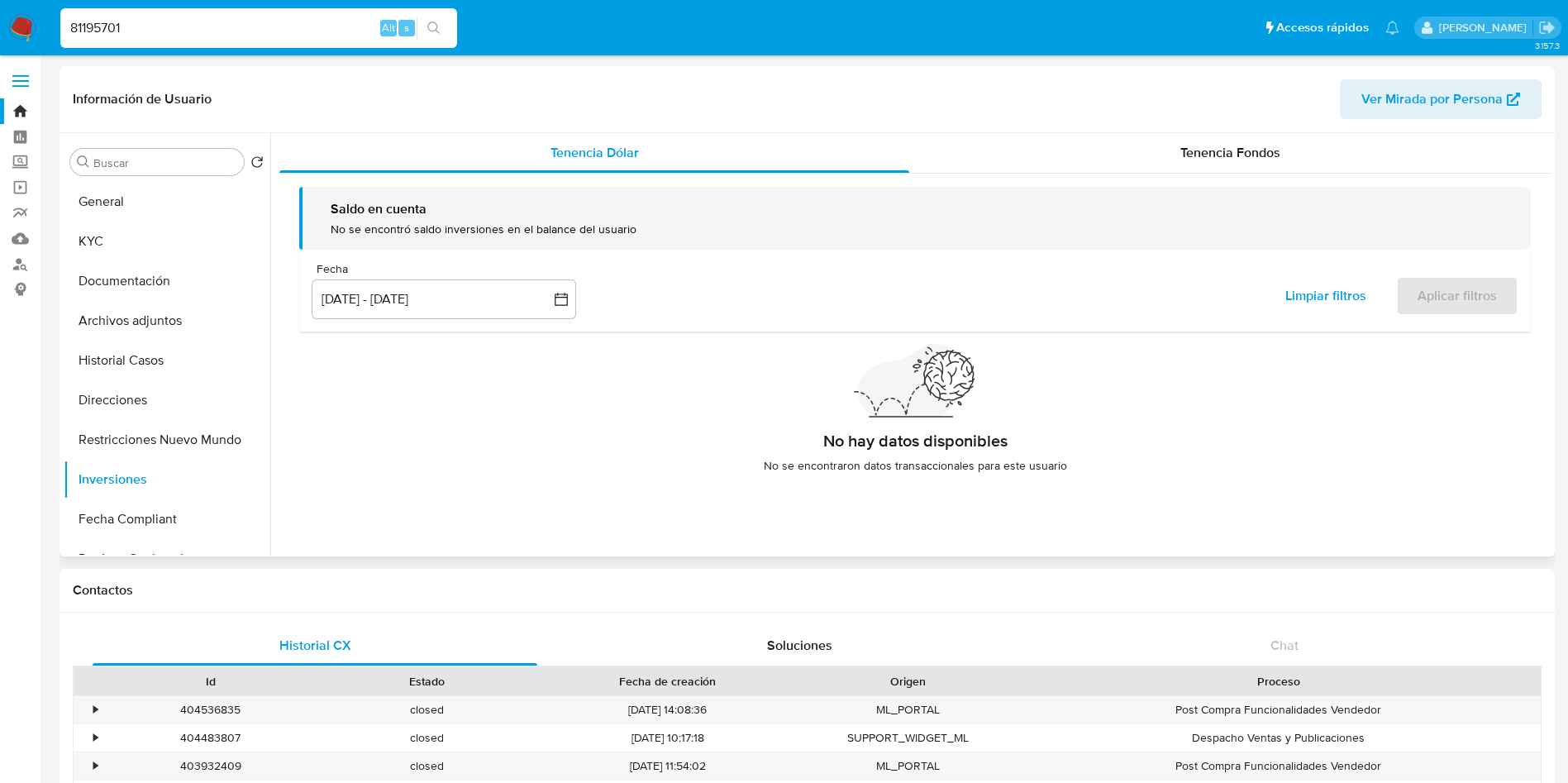
click at [1123, 174] on div "Saldo en cuenta No se encontró saldo inversiones en el balance del usuario Fech…" at bounding box center [915, 336] width 1272 height 326
click at [1127, 165] on div "Tenencia Fondos" at bounding box center [1230, 153] width 641 height 40
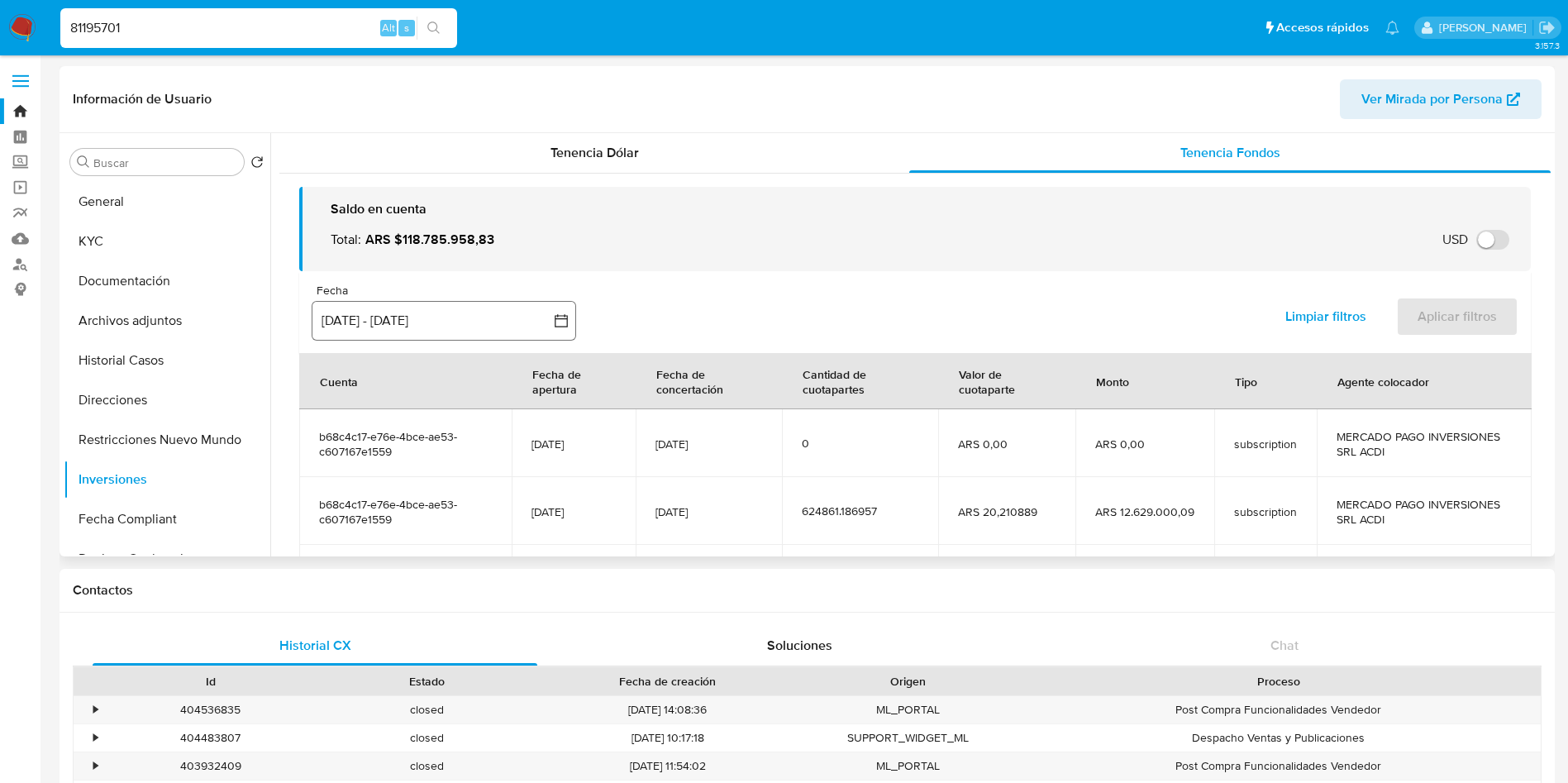
click at [492, 325] on button "[DATE] - [DATE]" at bounding box center [444, 320] width 265 height 40
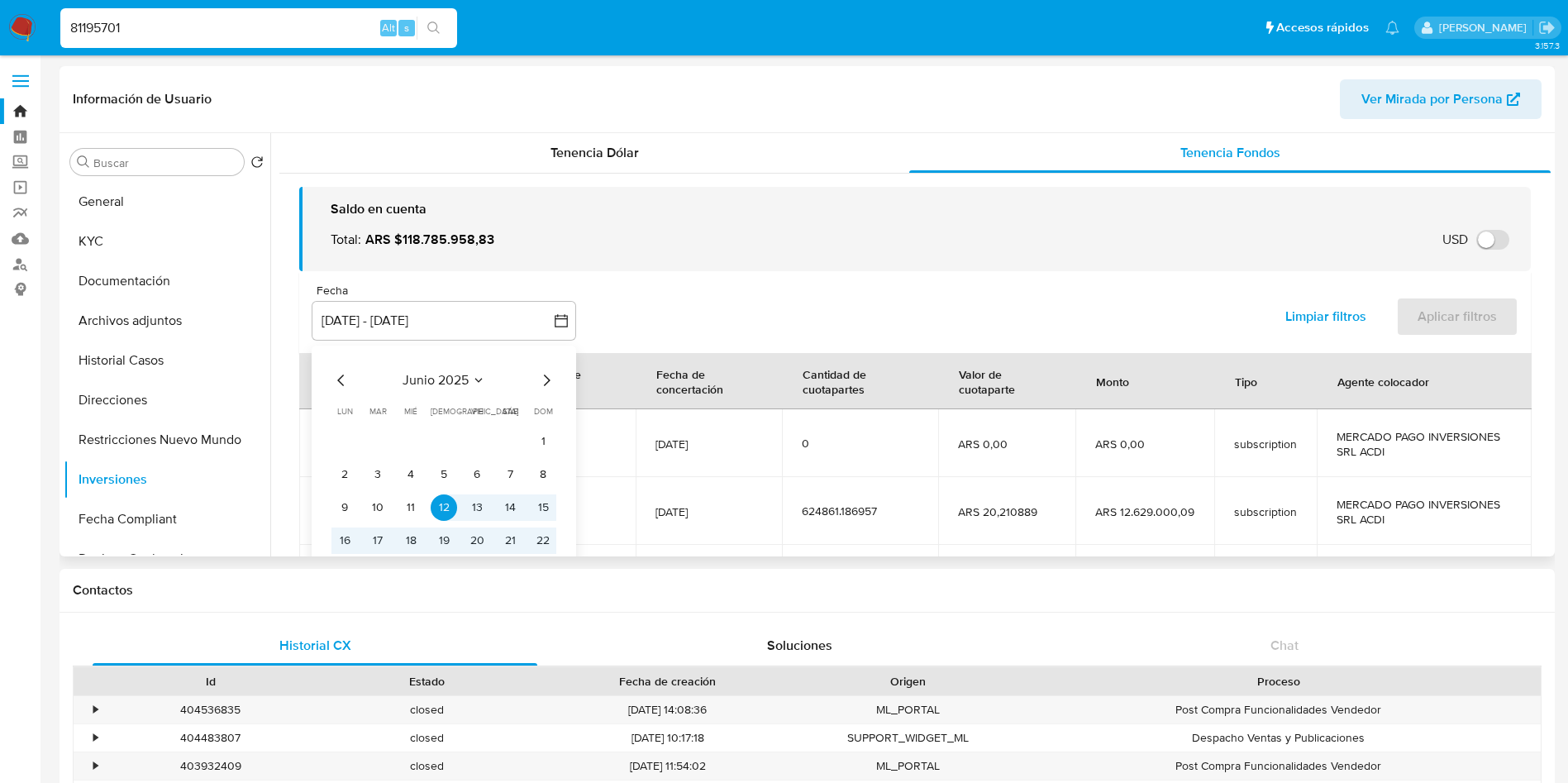
click at [544, 373] on icon "Mes siguiente" at bounding box center [546, 380] width 19 height 19
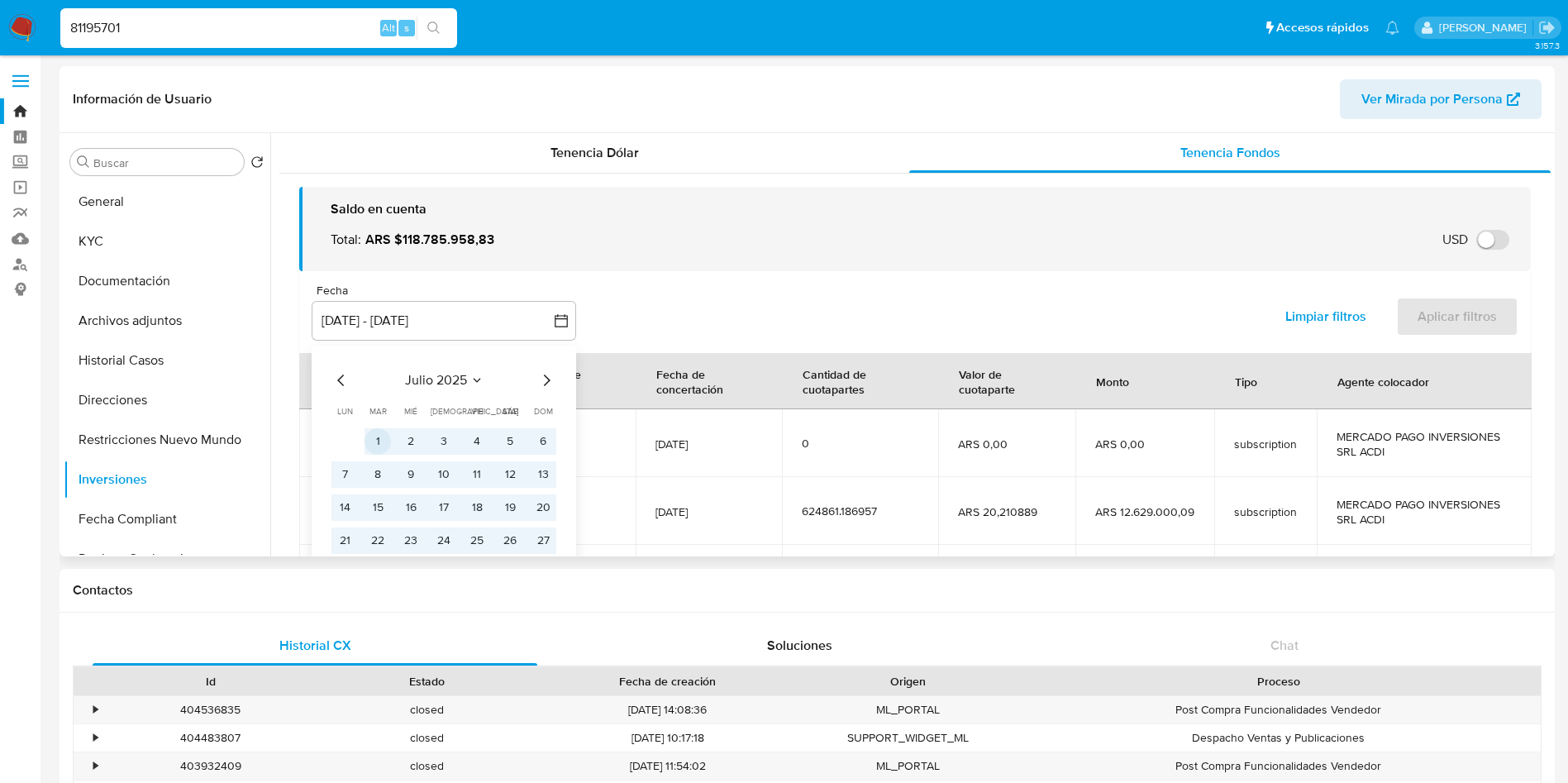
click at [379, 440] on button "1" at bounding box center [378, 441] width 26 height 26
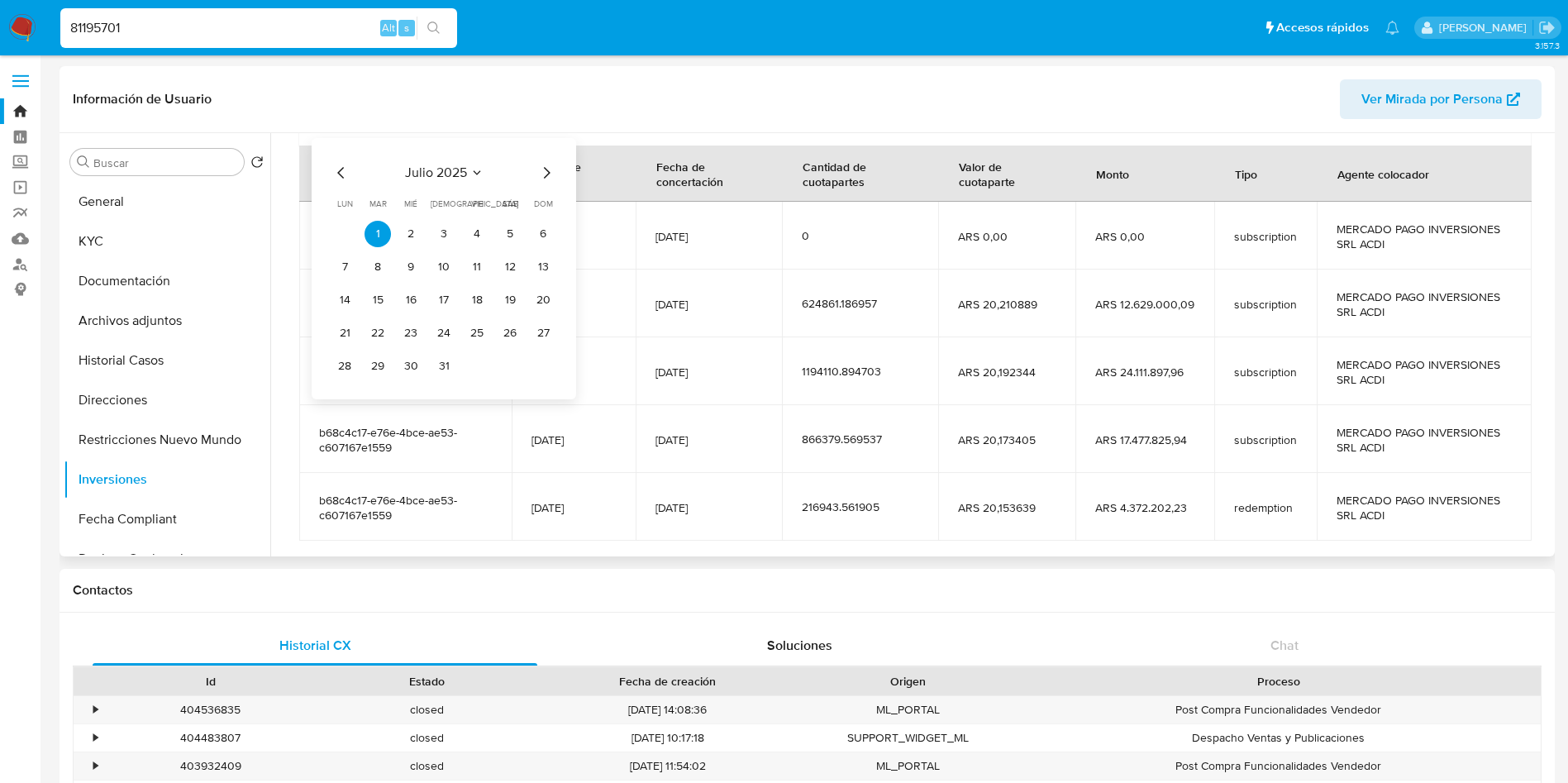
scroll to position [248, 0]
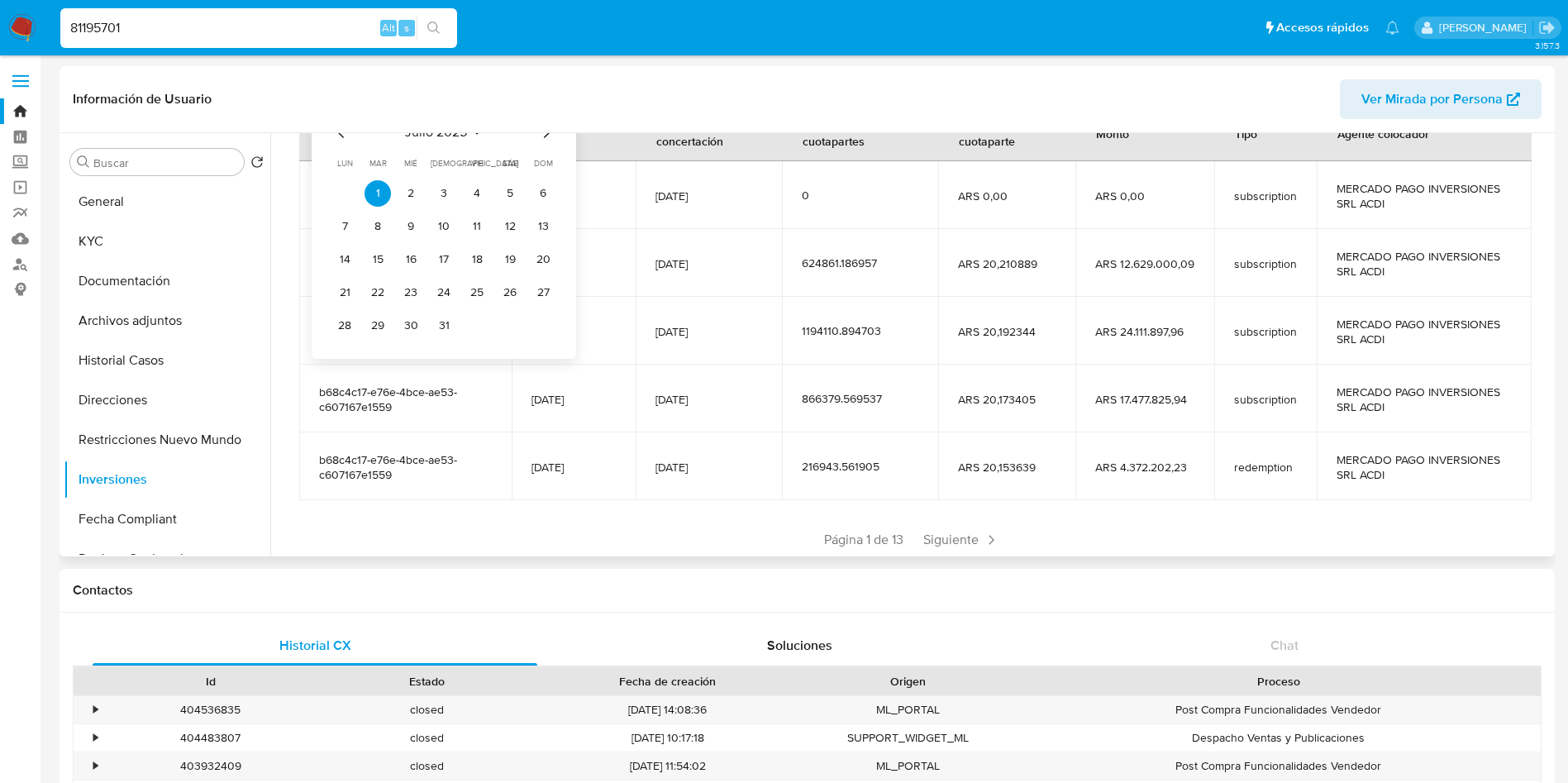
click at [548, 136] on icon "Mes siguiente" at bounding box center [546, 132] width 19 height 19
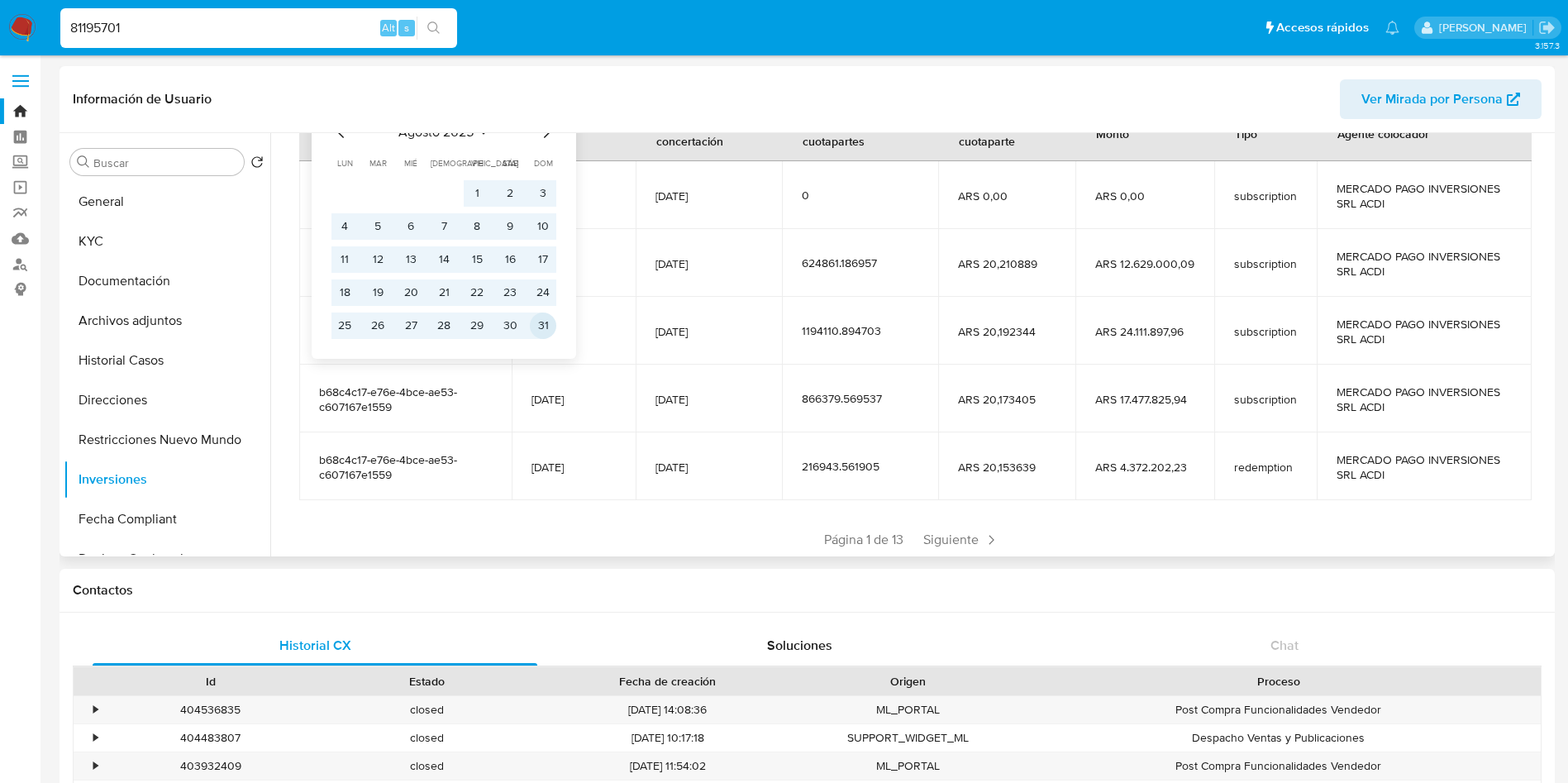
click at [553, 317] on button "31" at bounding box center [544, 326] width 26 height 26
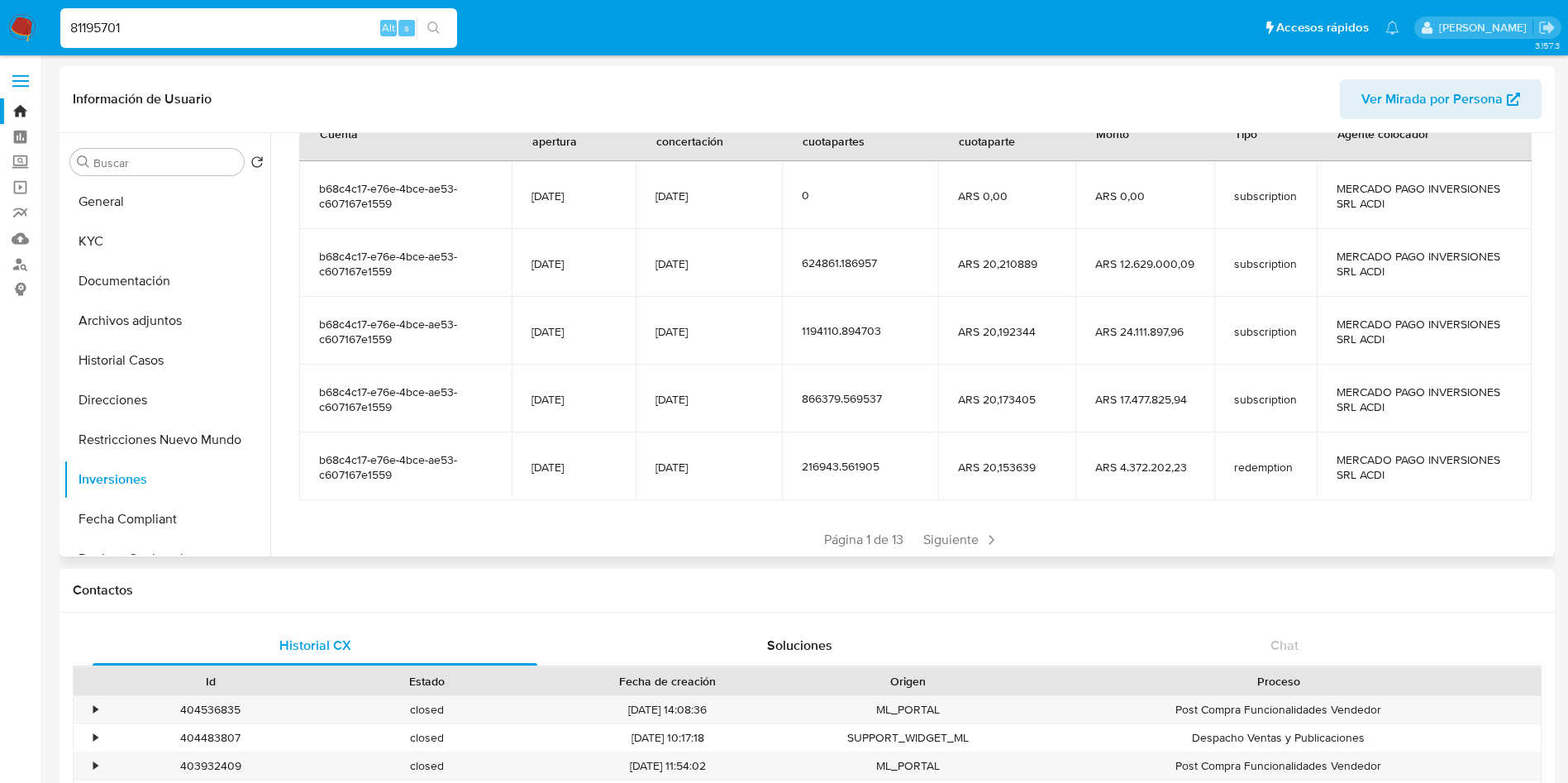
scroll to position [0, 0]
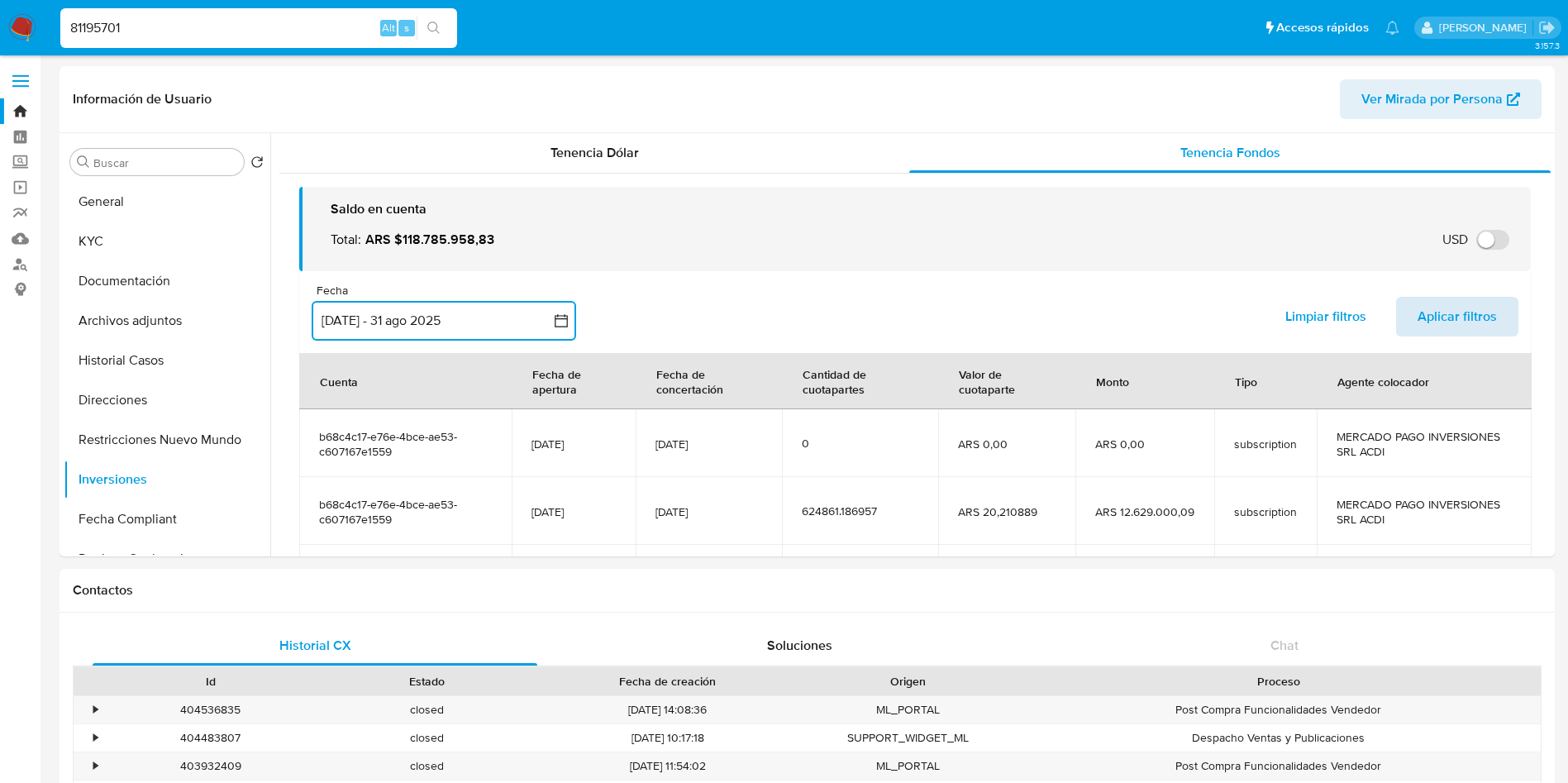
click at [1454, 319] on span "Aplicar filtros" at bounding box center [1458, 316] width 79 height 36
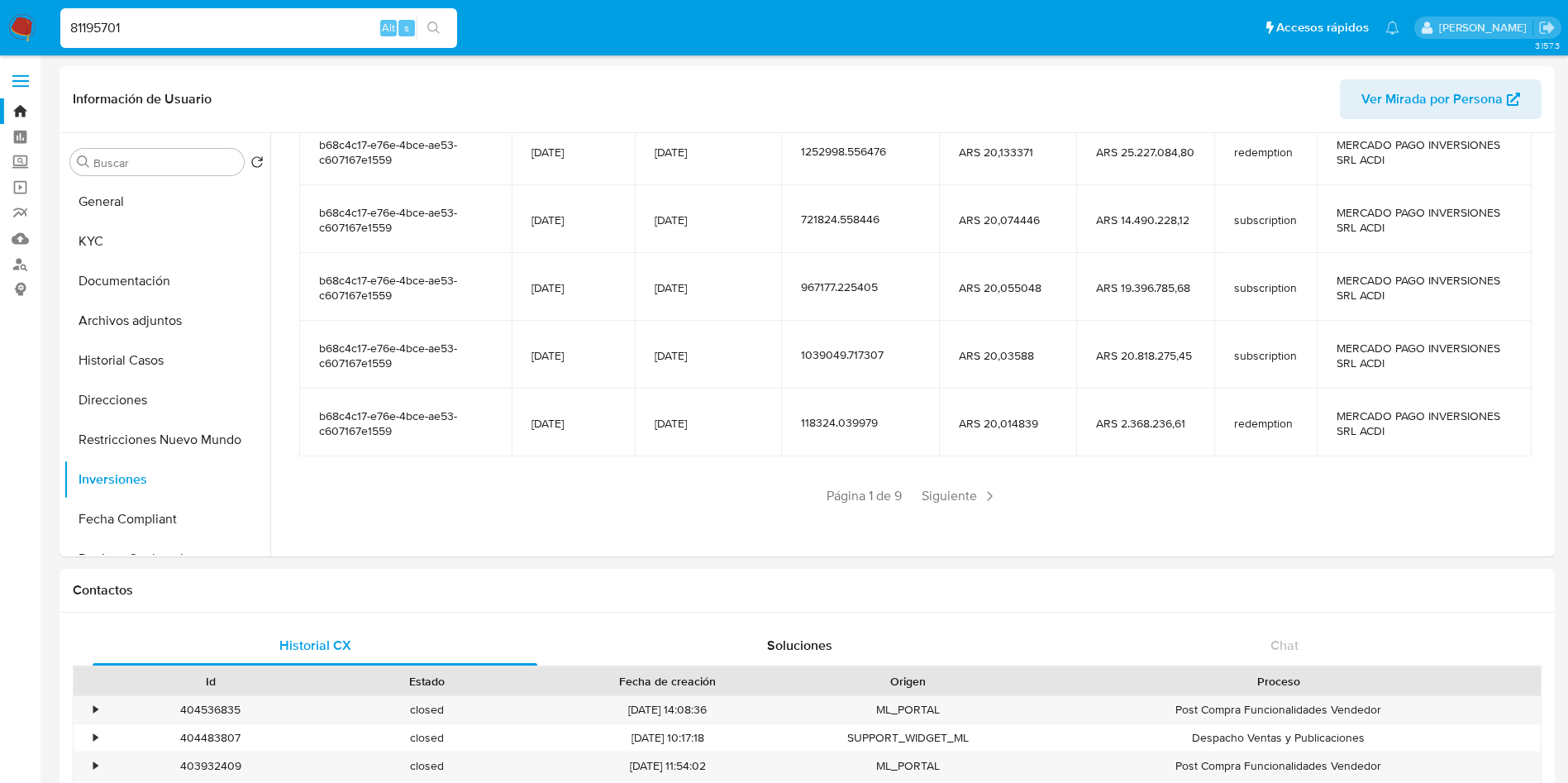
scroll to position [293, 0]
click at [945, 501] on span "Siguiente" at bounding box center [959, 495] width 89 height 26
click at [945, 501] on span "Página 2 de 9" at bounding box center [911, 495] width 79 height 19
click at [1005, 482] on span "Siguiente" at bounding box center [1008, 495] width 89 height 26
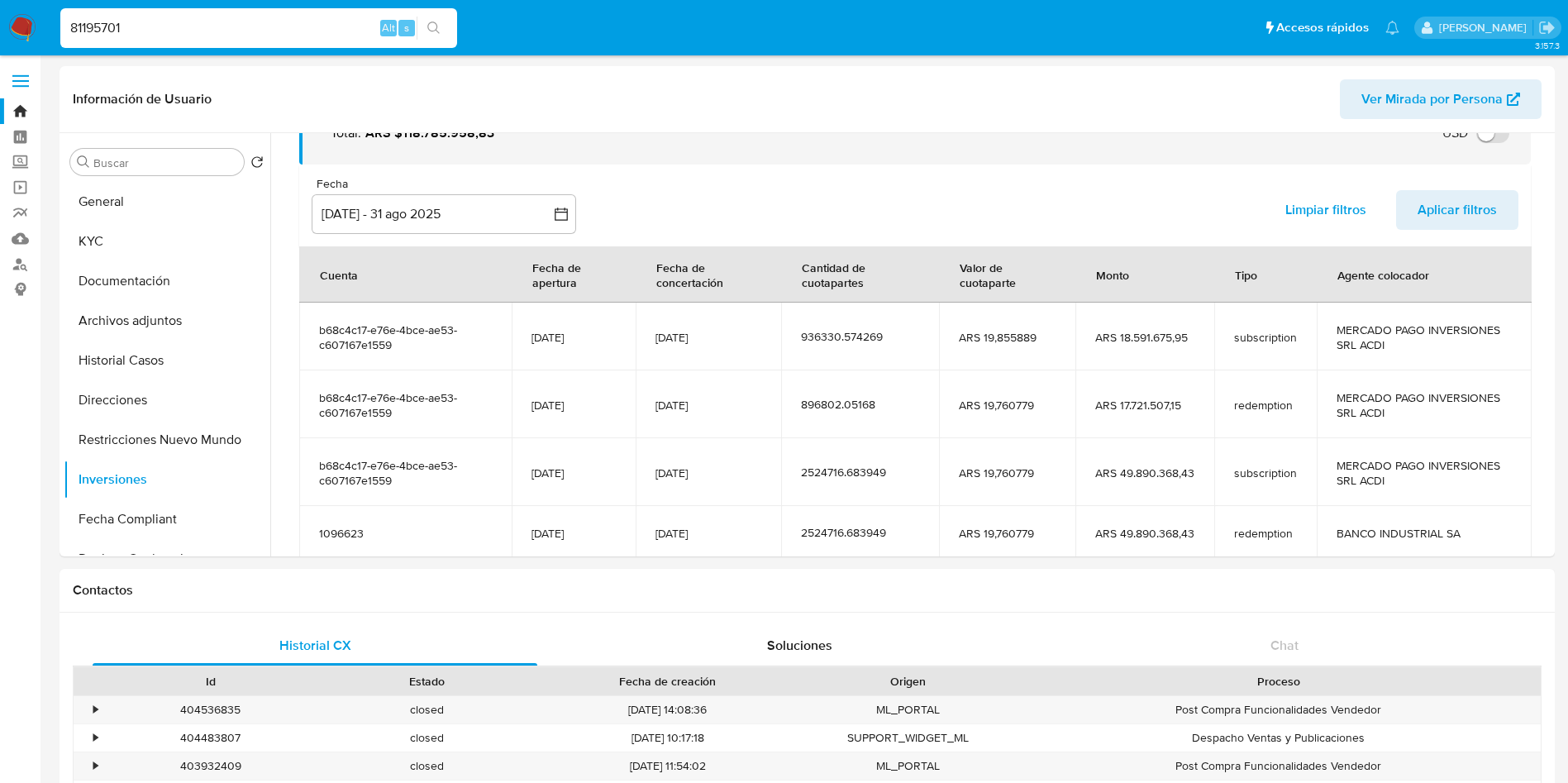
scroll to position [263, 0]
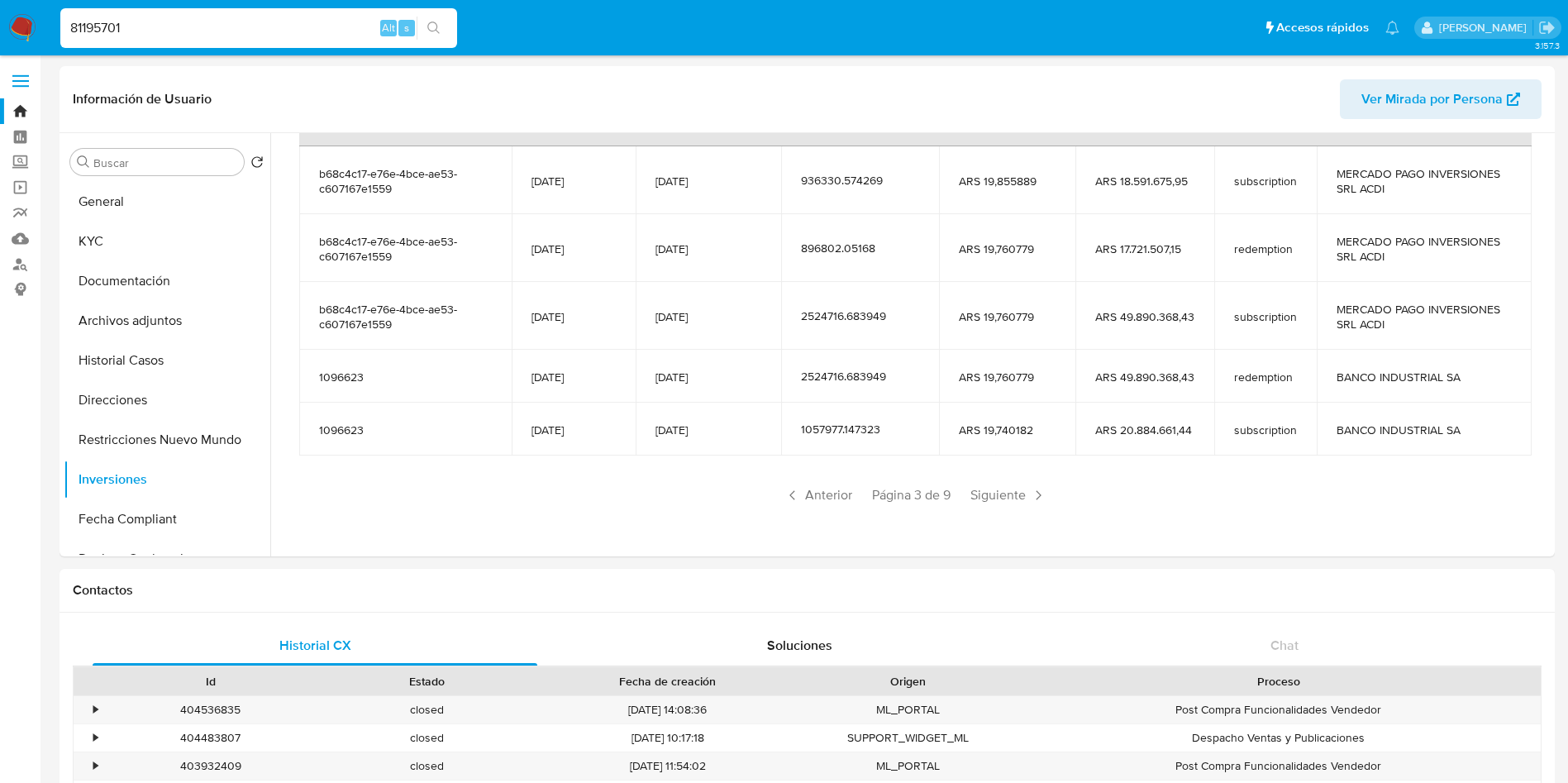
drag, startPoint x: 1015, startPoint y: 495, endPoint x: 789, endPoint y: 421, distance: 237.8
click at [899, 426] on section "Cuenta Fecha de apertura Fecha de concertación Cantidad de cuotapartes Valor de…" at bounding box center [915, 299] width 1232 height 418
click at [266, 32] on input "81195701" at bounding box center [259, 28] width 397 height 21
paste input "496072199"
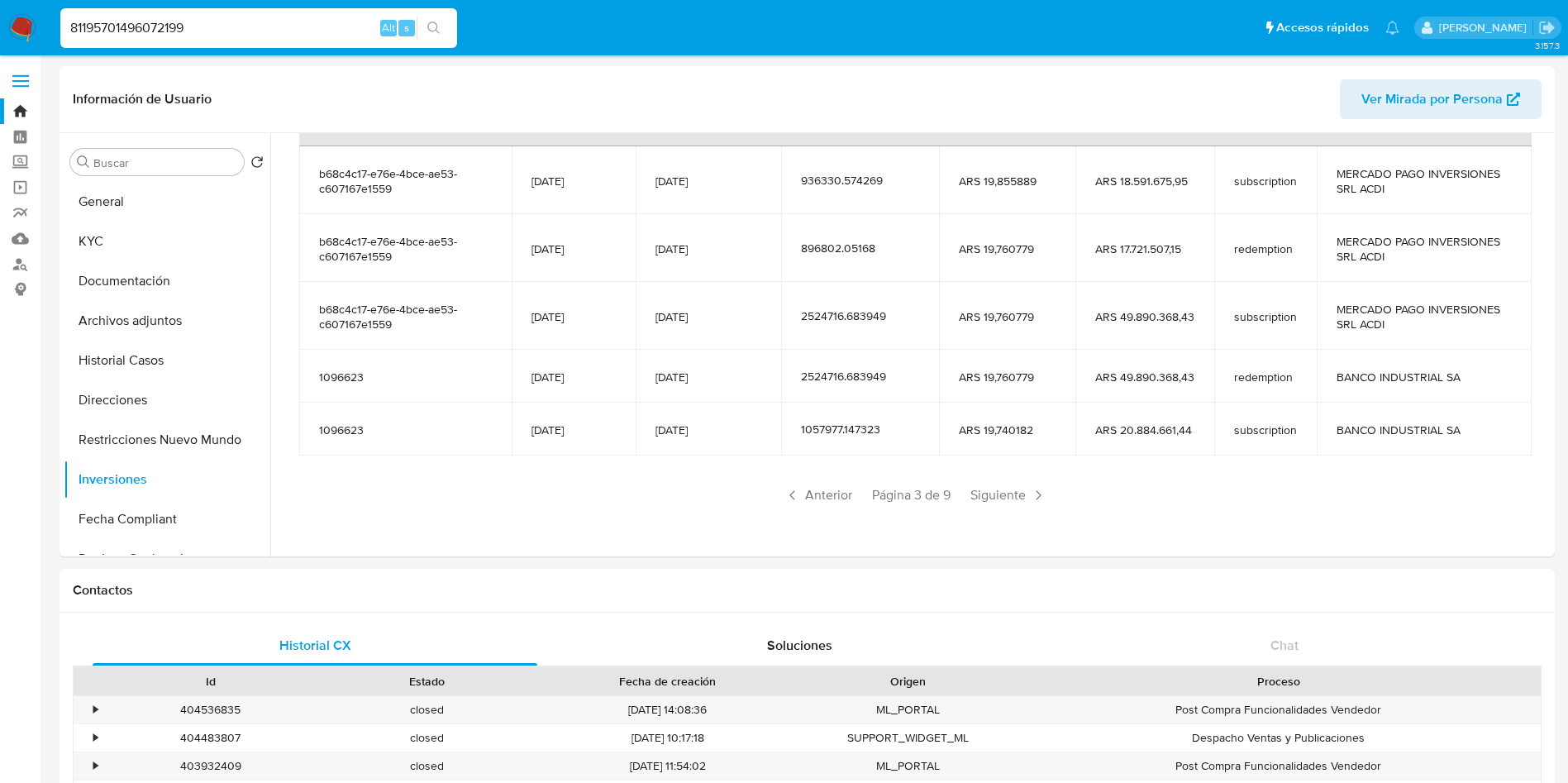
click at [266, 31] on input "81195701496072199" at bounding box center [259, 28] width 397 height 21
paste input
type input "496072199"
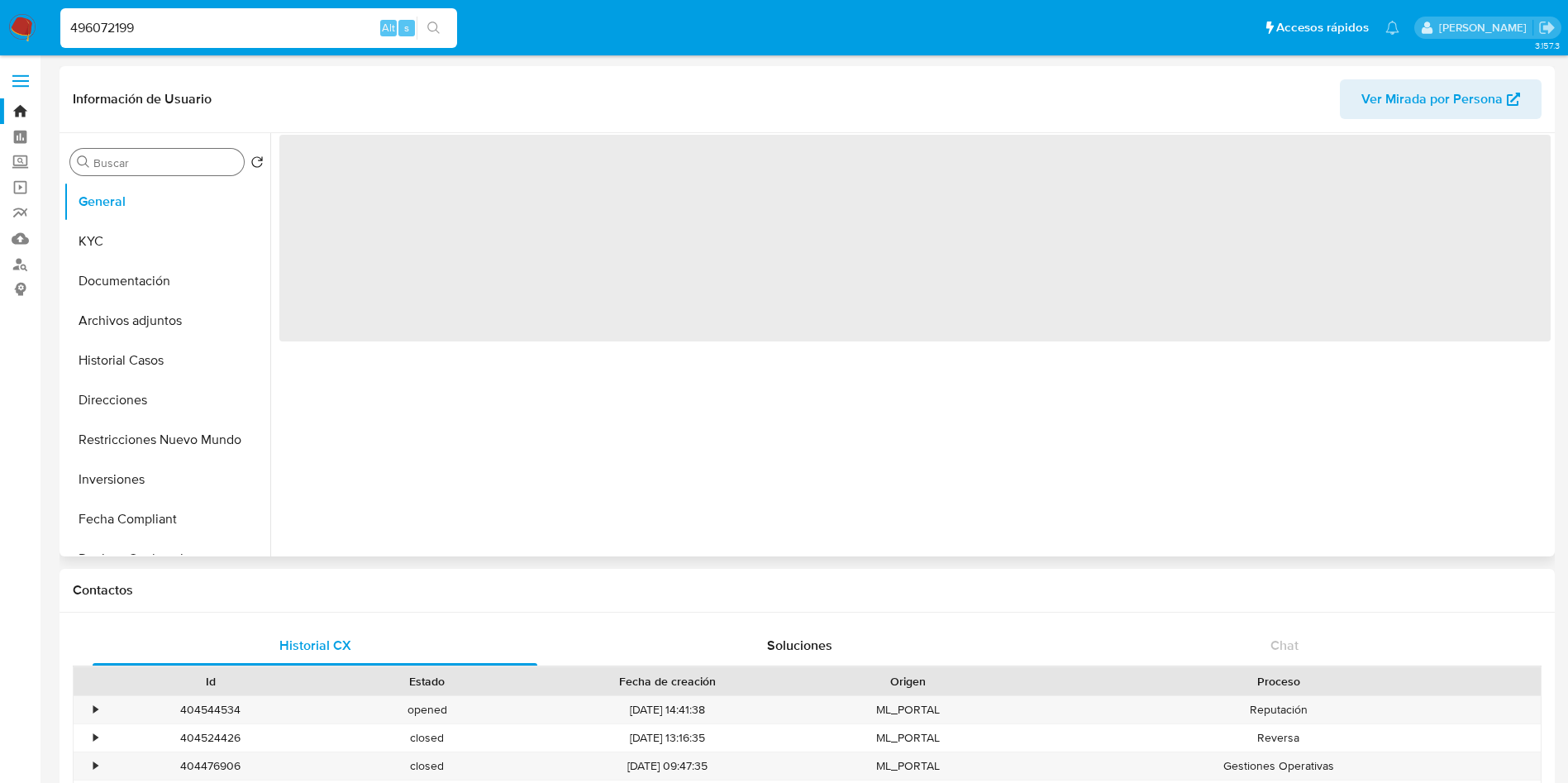
click at [124, 166] on input "Buscar" at bounding box center [165, 162] width 144 height 15
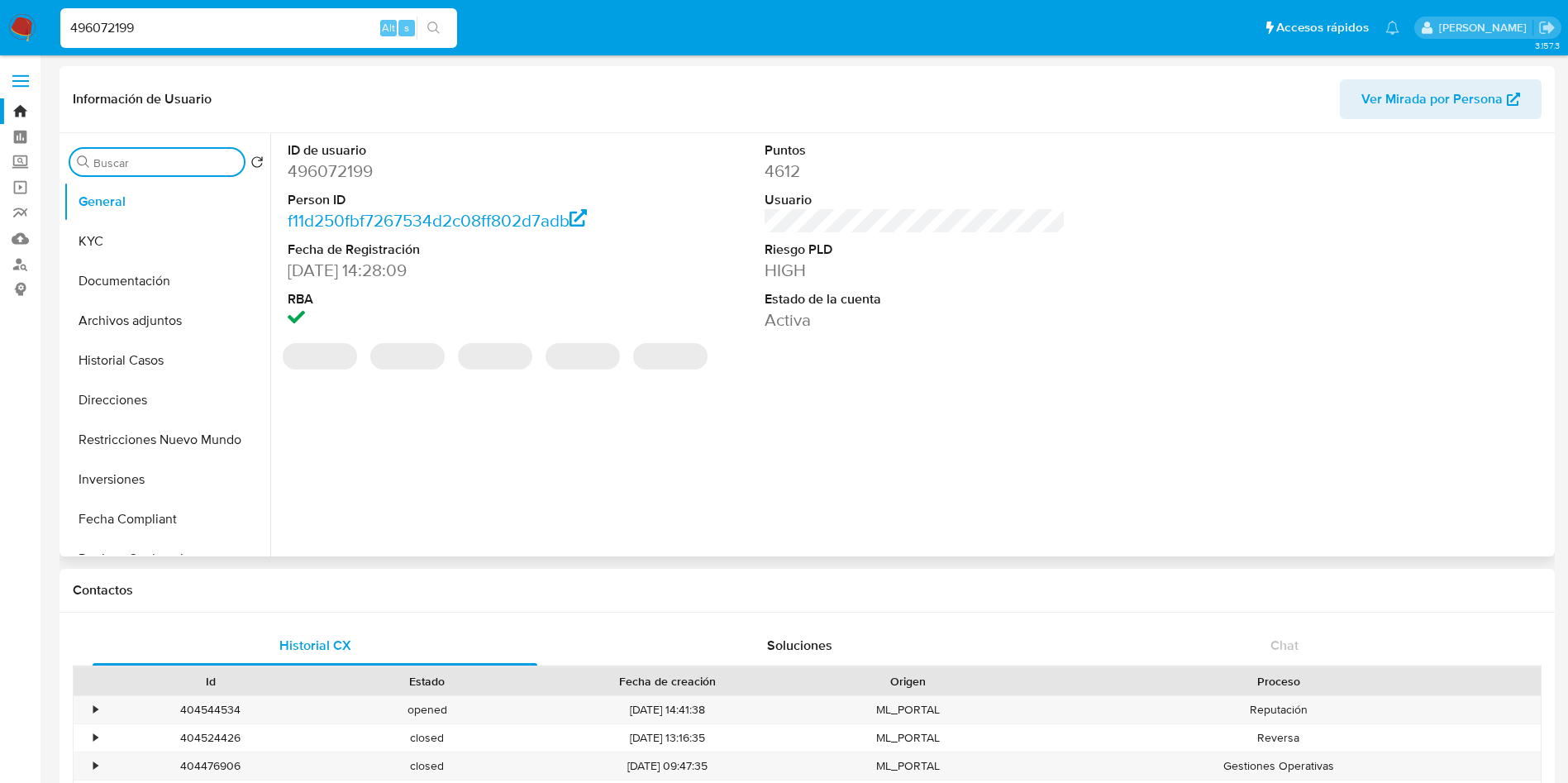
select select "10"
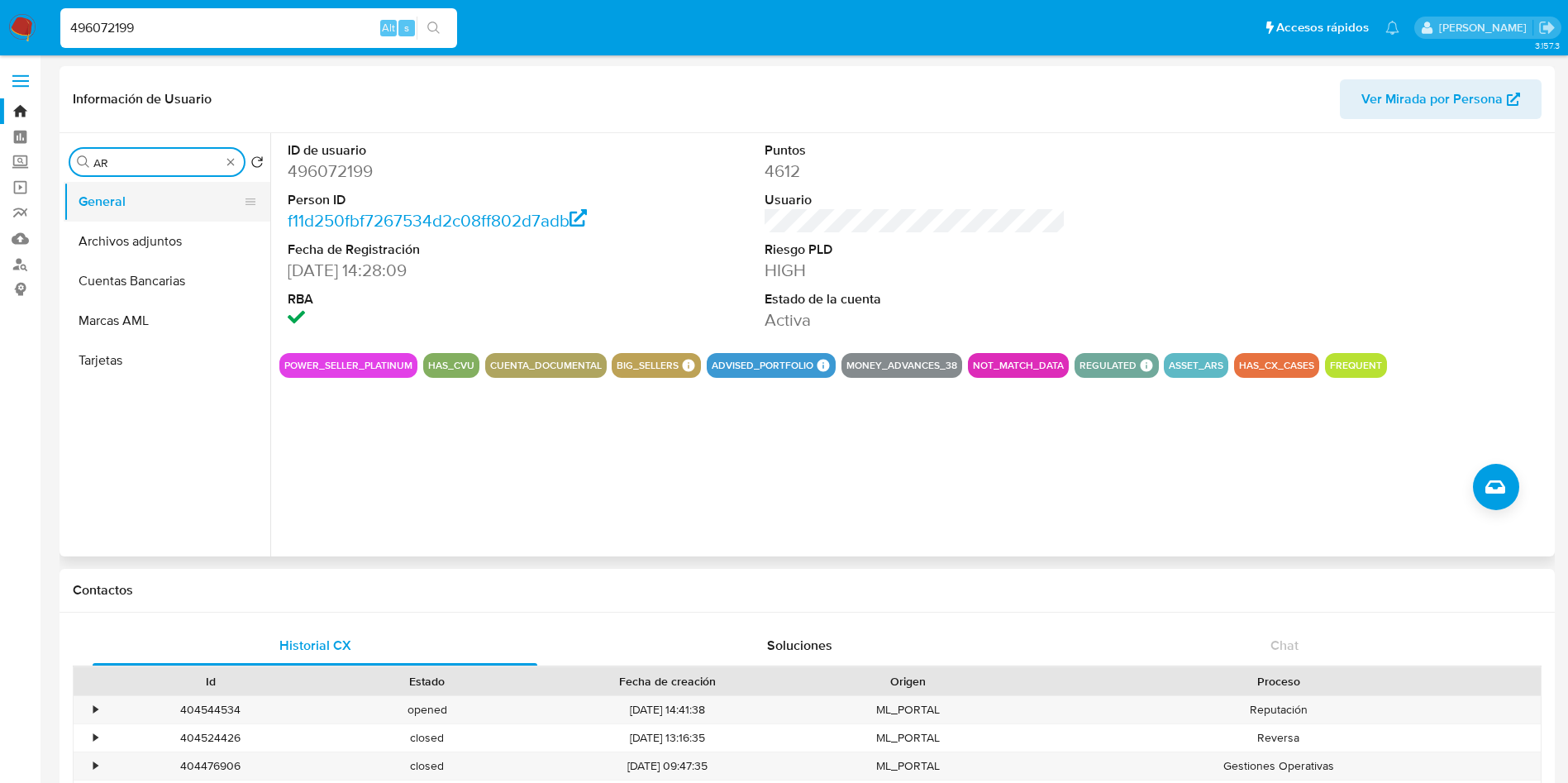
type input "A"
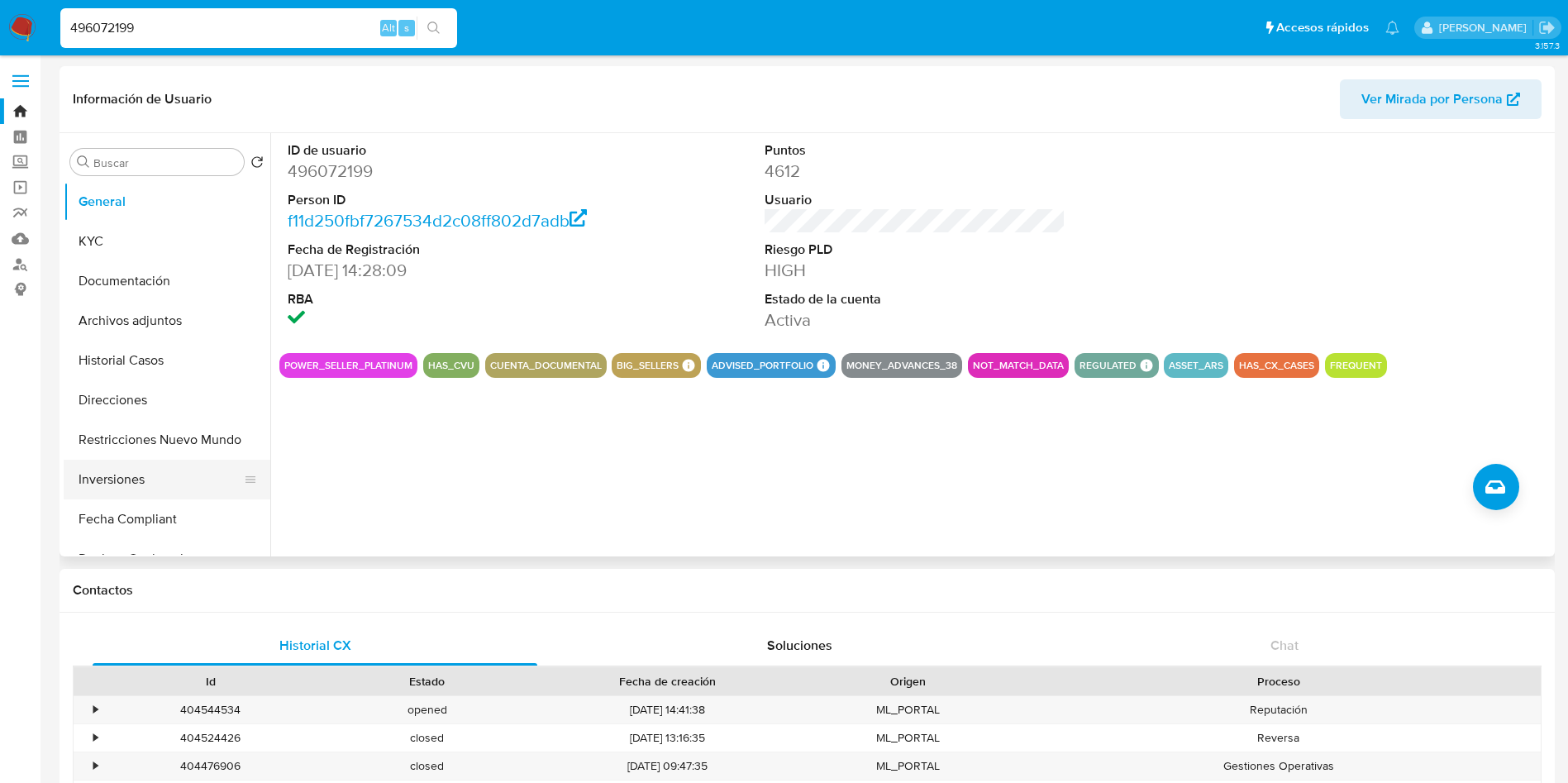
click at [159, 491] on button "Inversiones" at bounding box center [160, 479] width 193 height 40
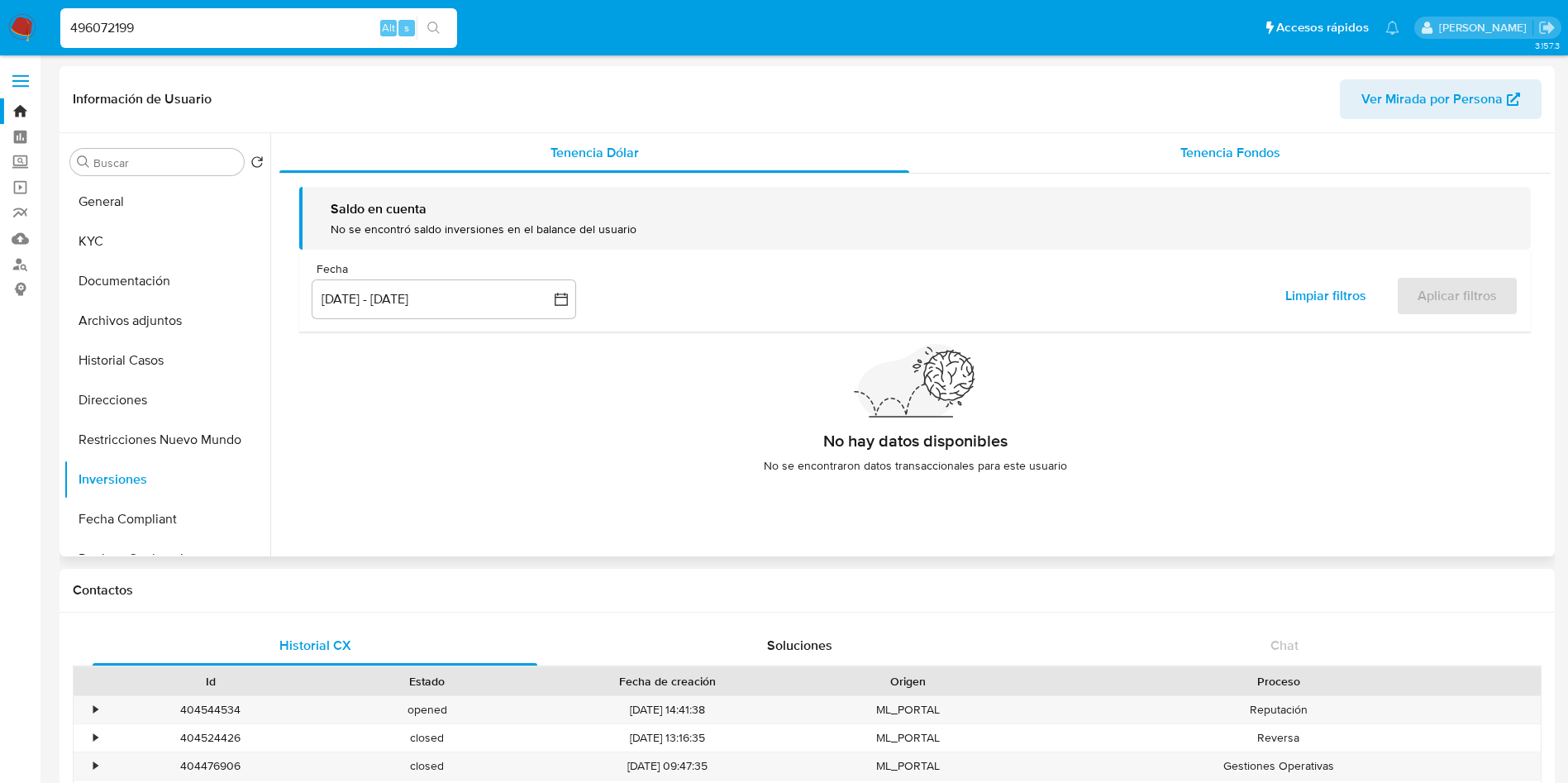
click at [1165, 135] on div "Tenencia Fondos" at bounding box center [1230, 153] width 641 height 40
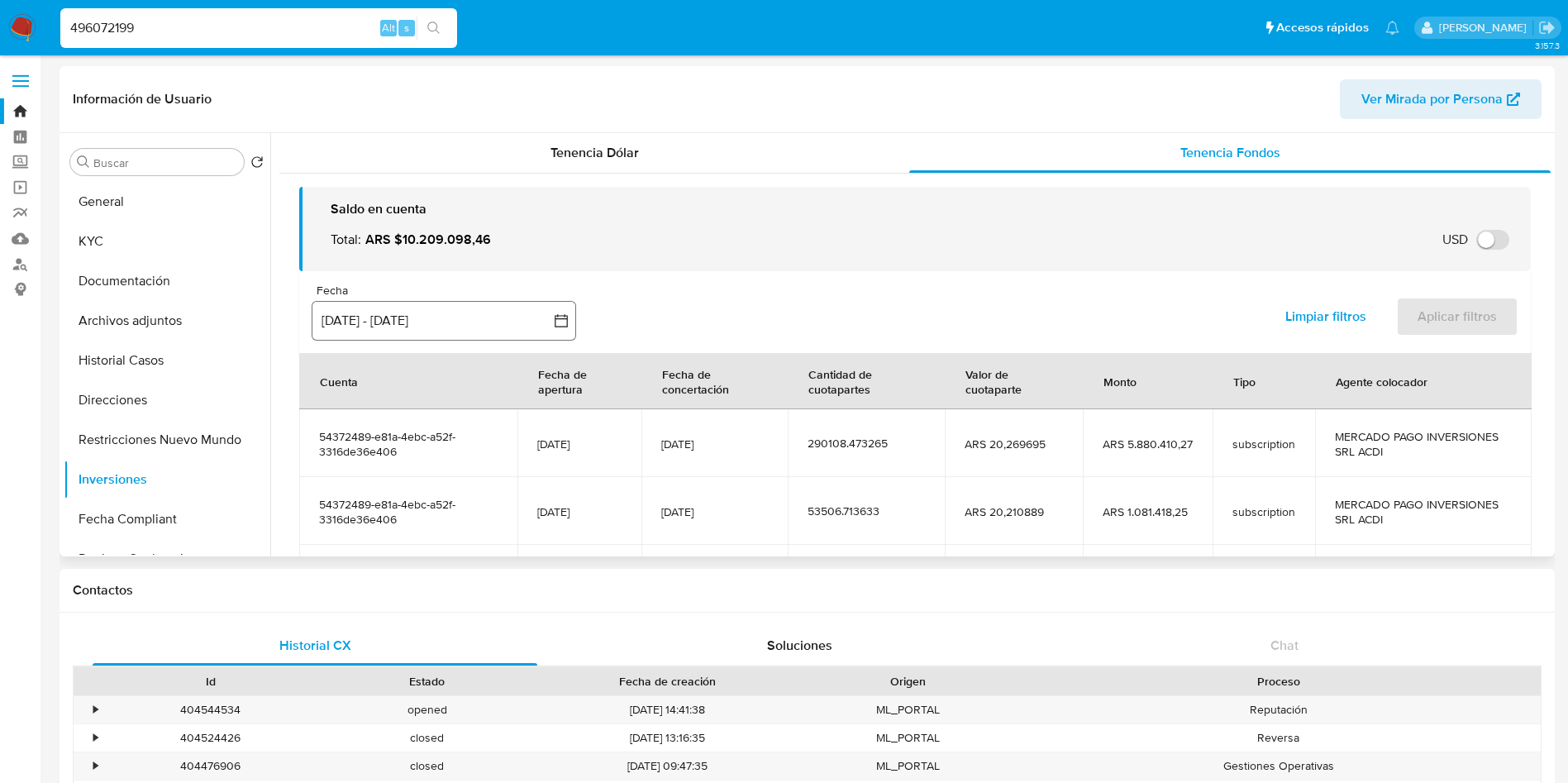
click at [461, 320] on button "[DATE] - [DATE]" at bounding box center [444, 320] width 265 height 40
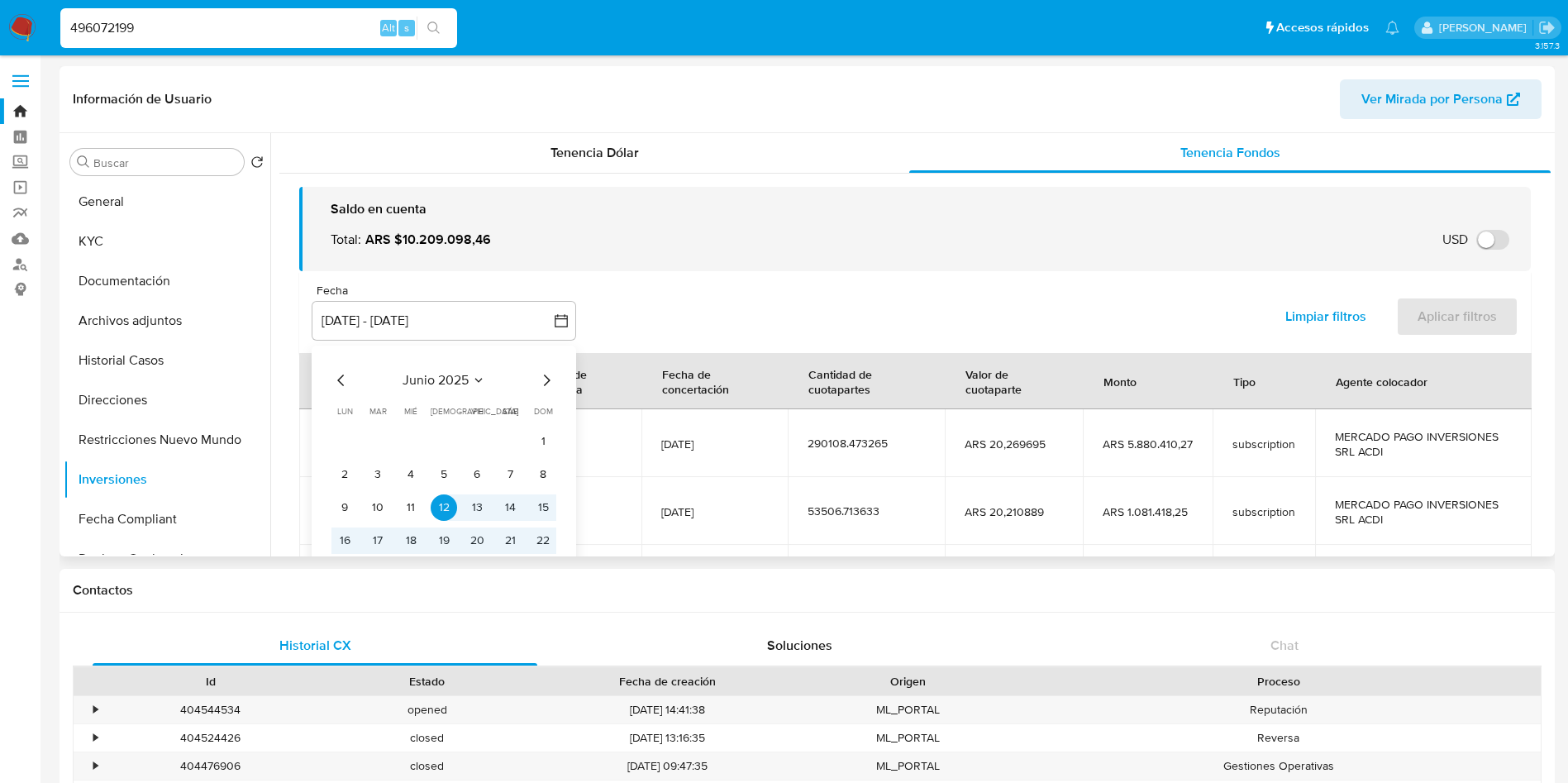
click at [550, 372] on icon "Mes siguiente" at bounding box center [546, 380] width 19 height 19
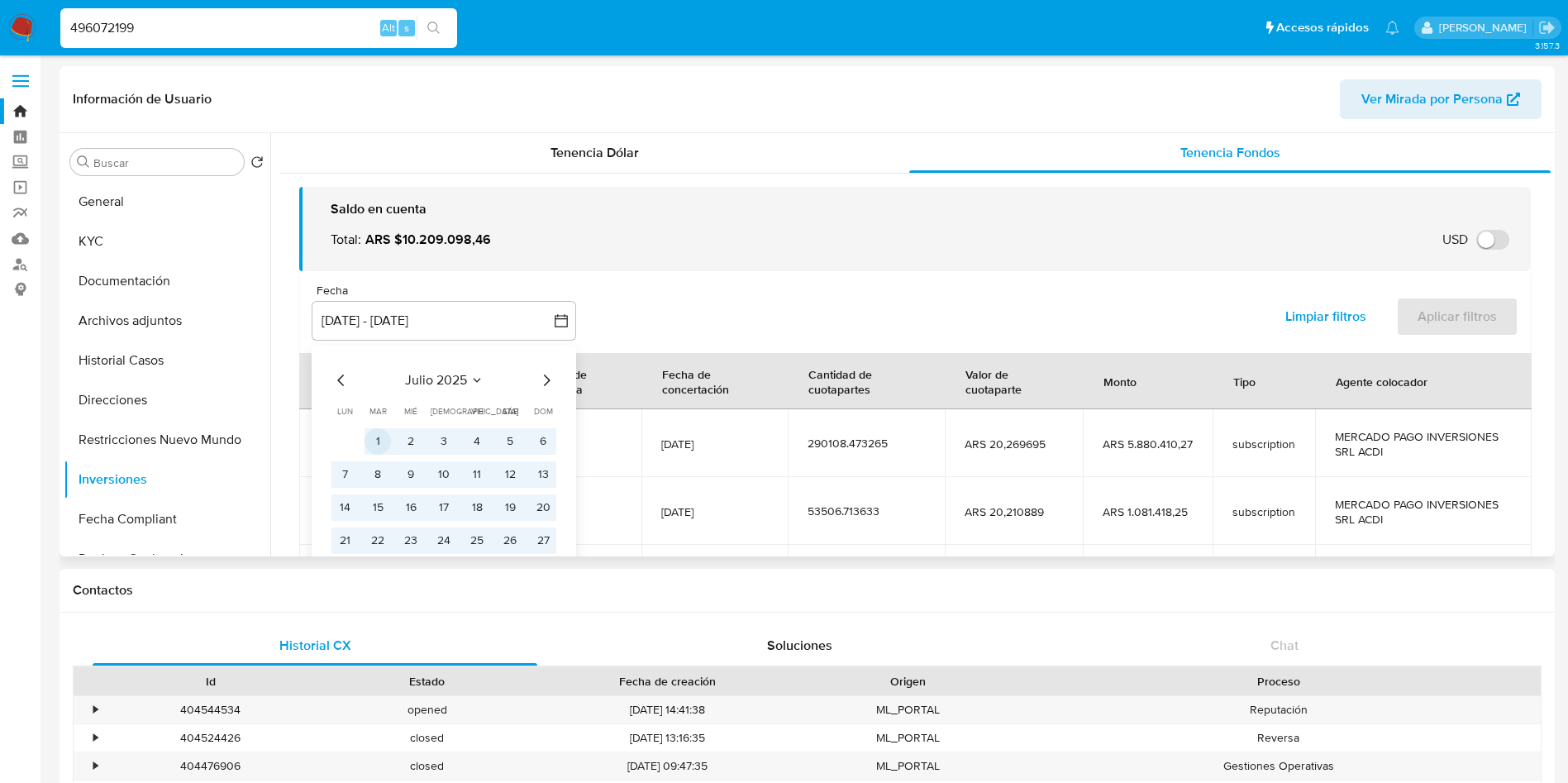
click at [387, 438] on button "1" at bounding box center [378, 441] width 26 height 26
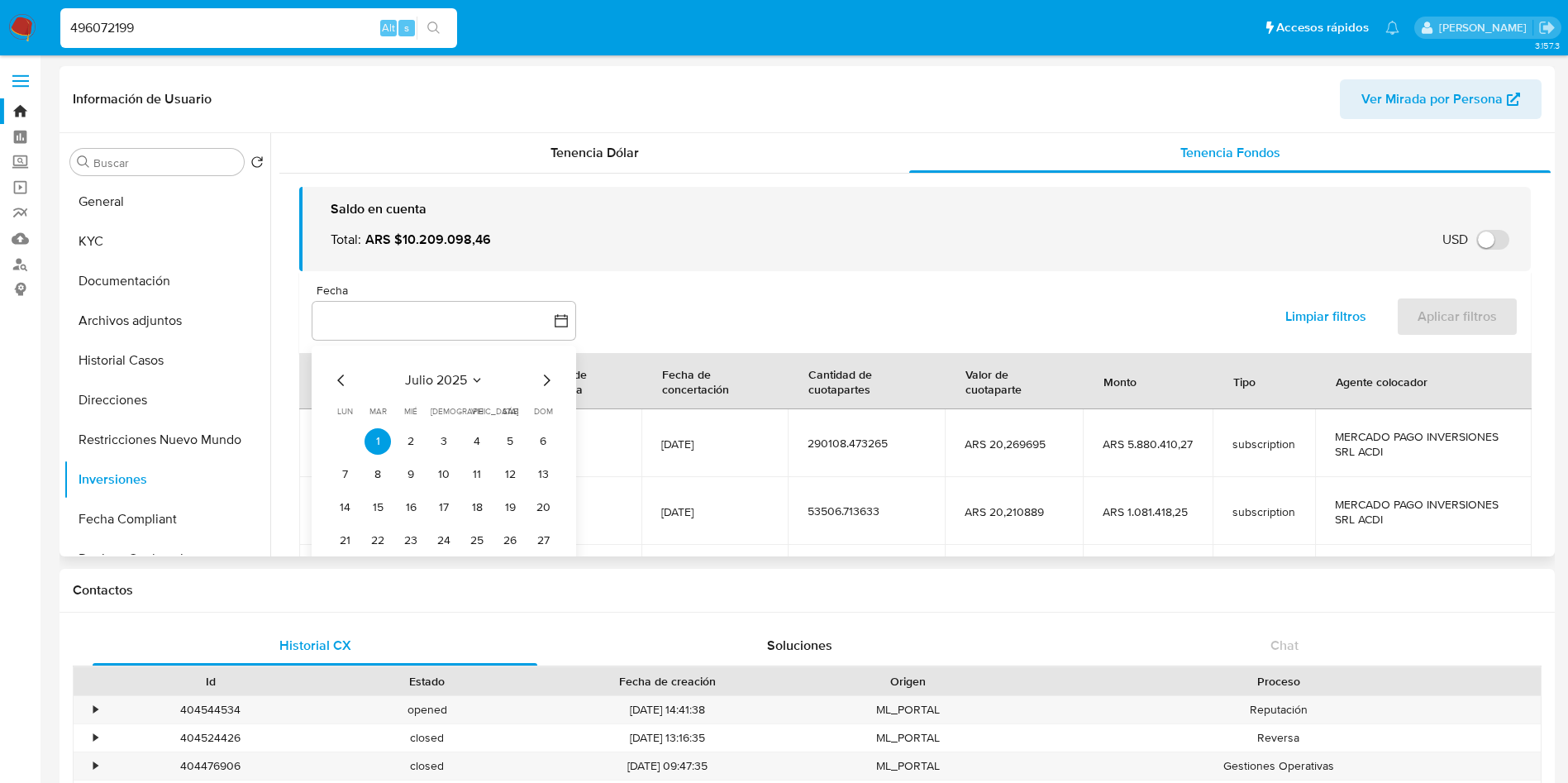
click at [542, 379] on icon "Mes siguiente" at bounding box center [546, 380] width 19 height 19
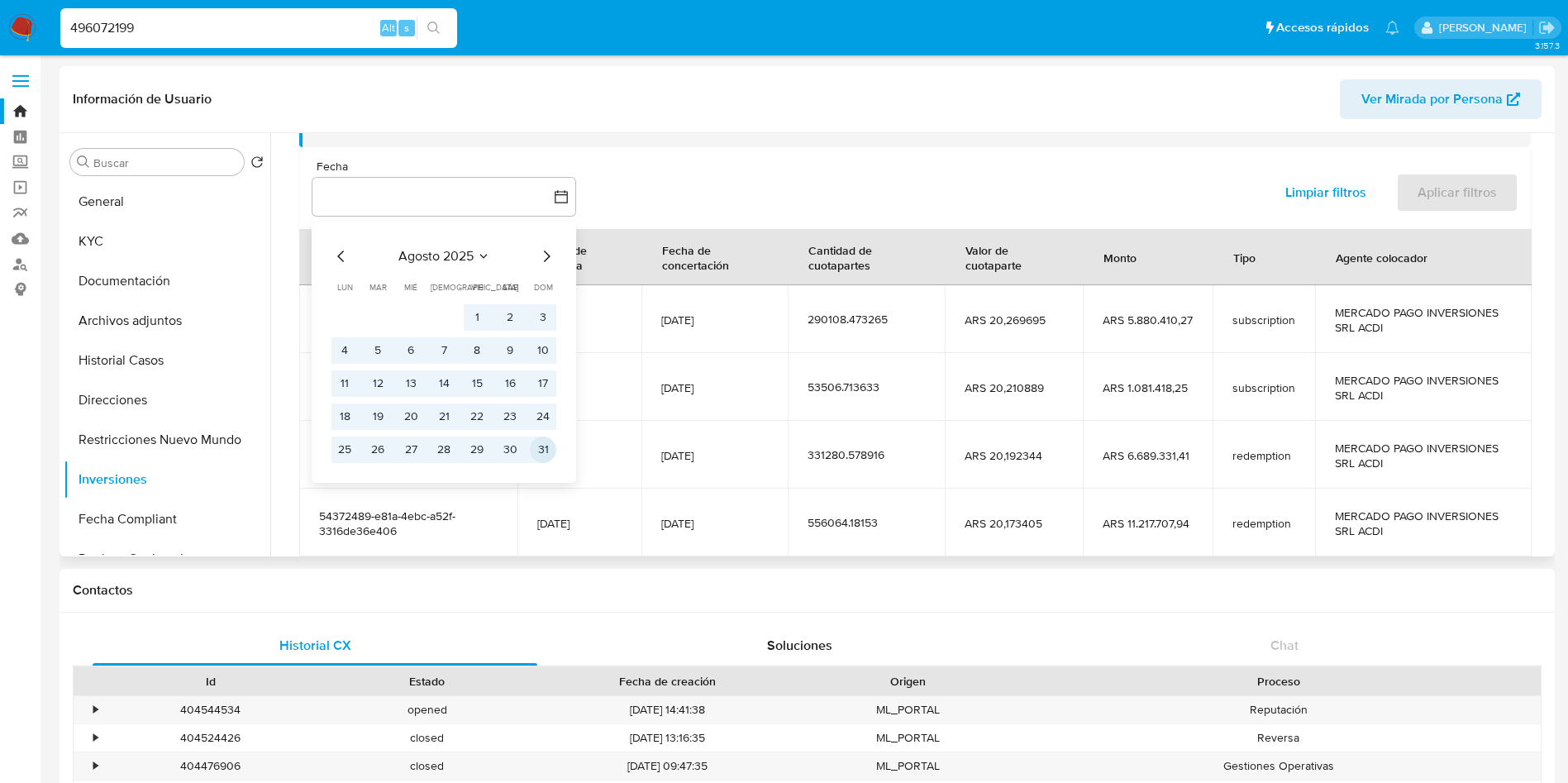
click at [536, 452] on button "31" at bounding box center [544, 450] width 26 height 26
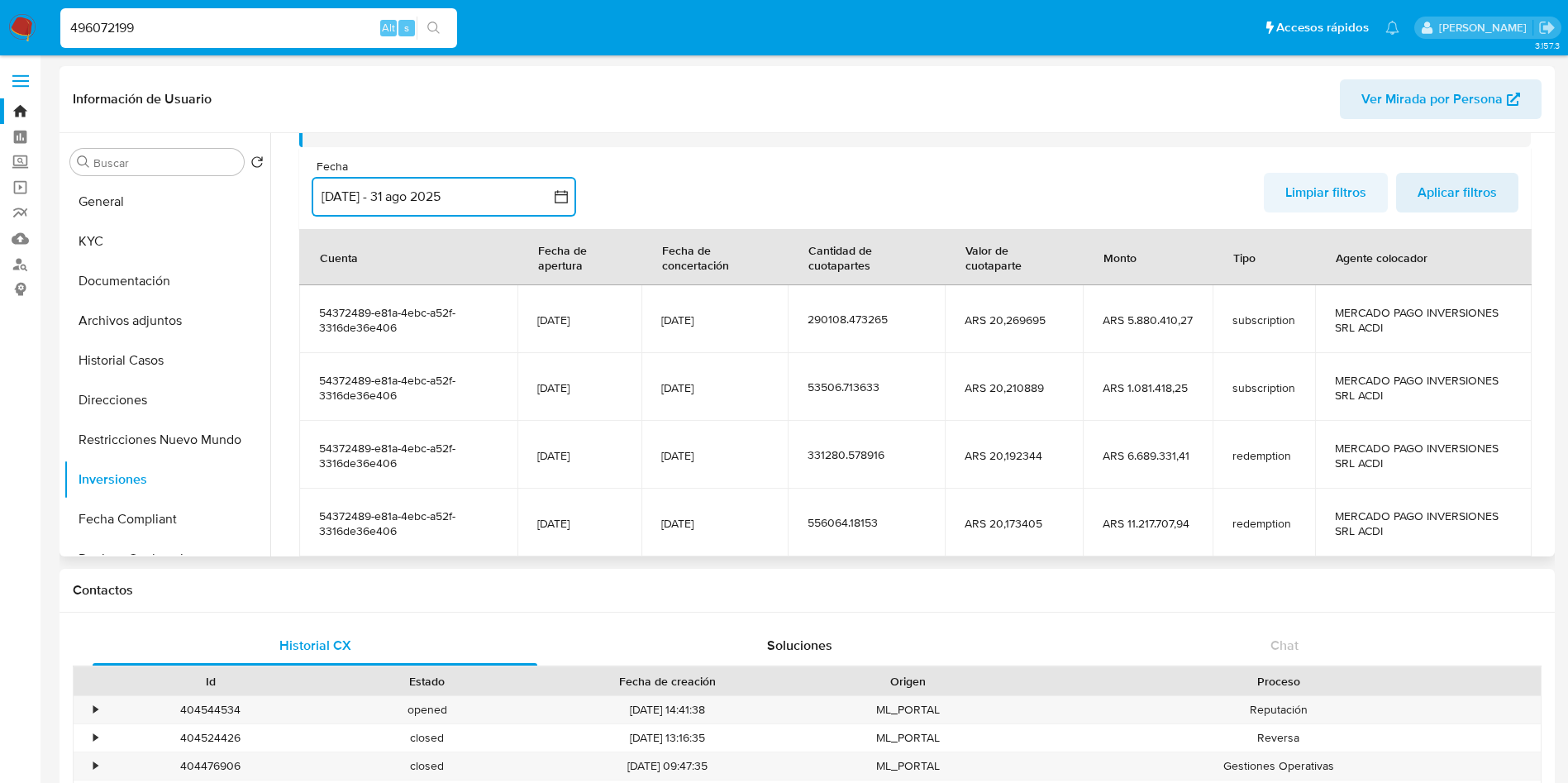
drag, startPoint x: 1498, startPoint y: 186, endPoint x: 1365, endPoint y: 219, distance: 137.0
click at [1497, 185] on button "Aplicar filtros" at bounding box center [1457, 192] width 123 height 40
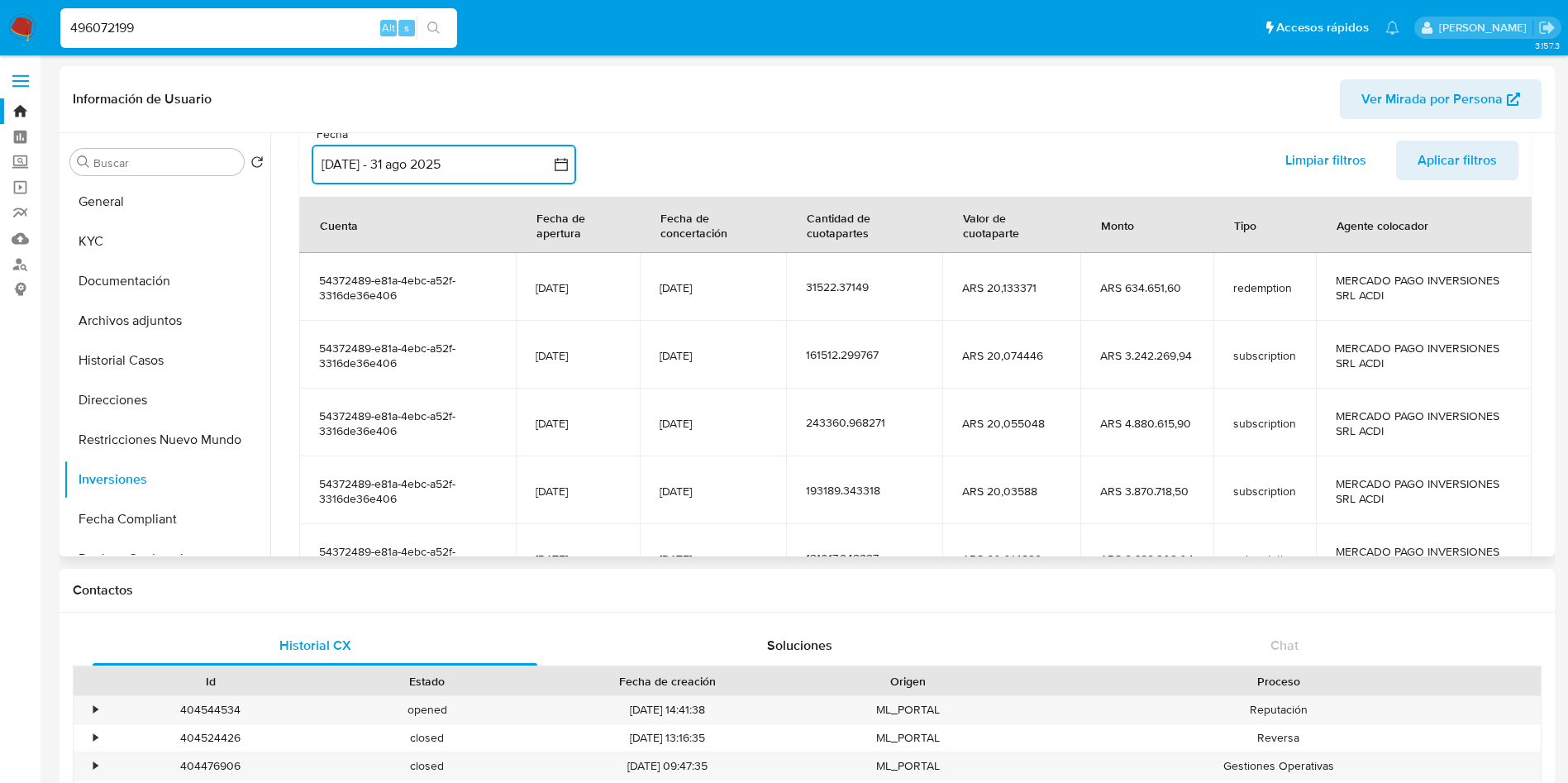
scroll to position [248, 0]
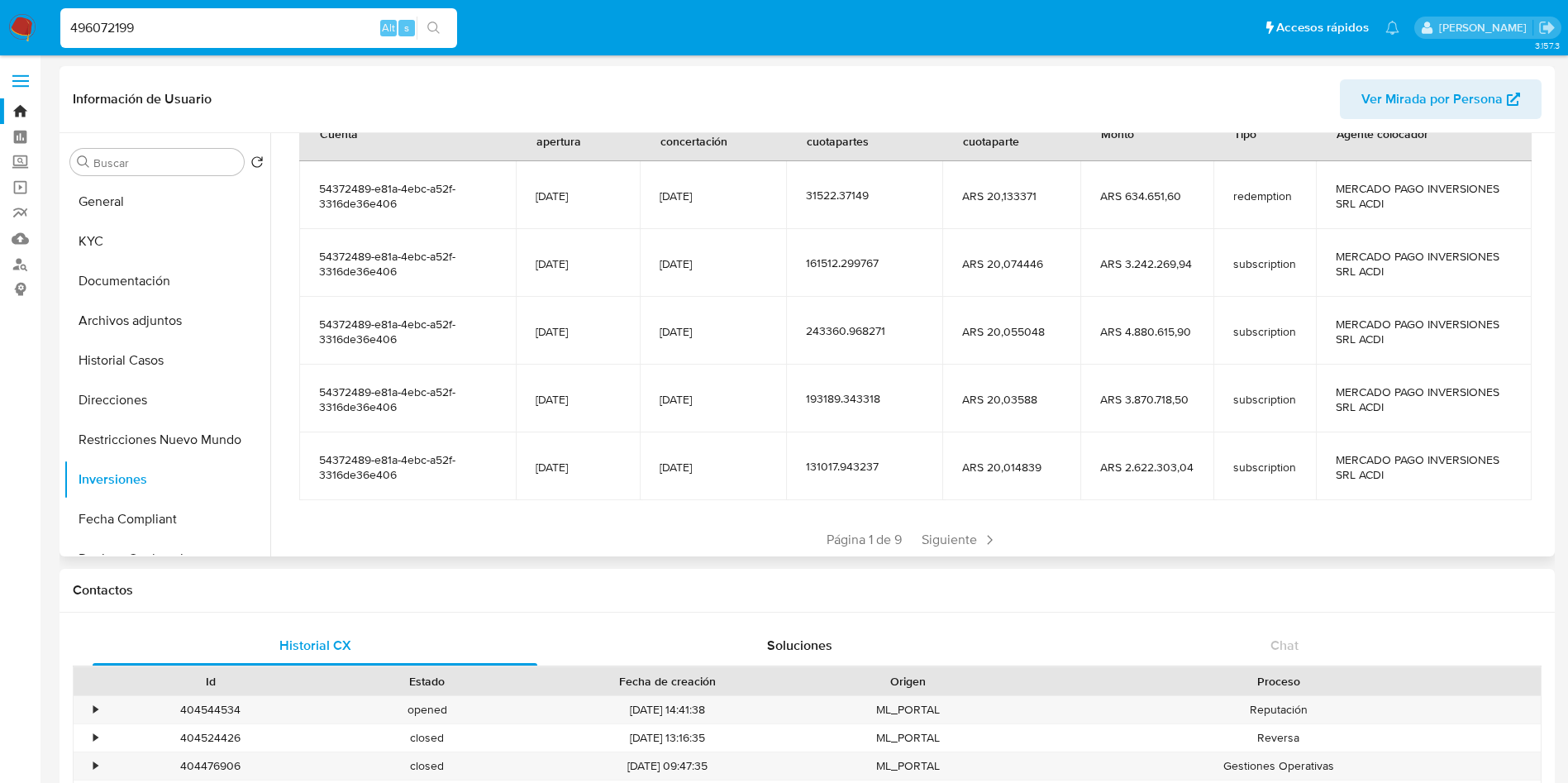
click at [947, 523] on section "Cuenta Fecha de apertura Fecha de concertación Cantidad de cuotapartes Valor de…" at bounding box center [915, 329] width 1232 height 448
click at [947, 531] on span "Siguiente" at bounding box center [959, 540] width 89 height 26
click at [971, 538] on span "Siguiente" at bounding box center [1008, 540] width 89 height 26
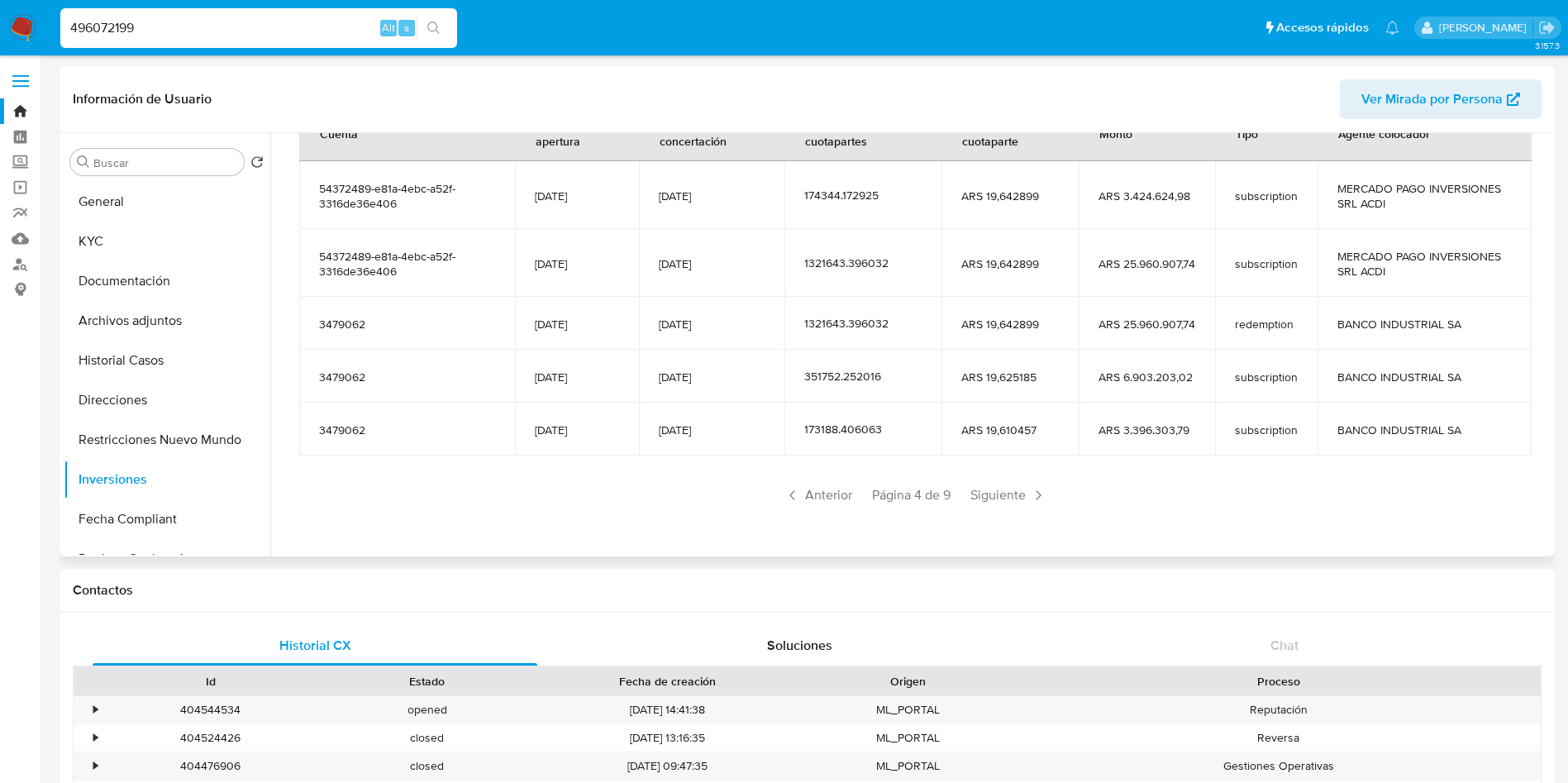
drag, startPoint x: 971, startPoint y: 538, endPoint x: 743, endPoint y: 318, distance: 316.8
click at [964, 367] on div "Saldo en cuenta Total : ARS $10.209.098,46 USD Cambiar entre moneda local y USD…" at bounding box center [915, 237] width 1272 height 622
click at [268, 15] on div "496072199 Alt s" at bounding box center [259, 27] width 397 height 40
click at [264, 19] on input "496072199" at bounding box center [259, 28] width 397 height 21
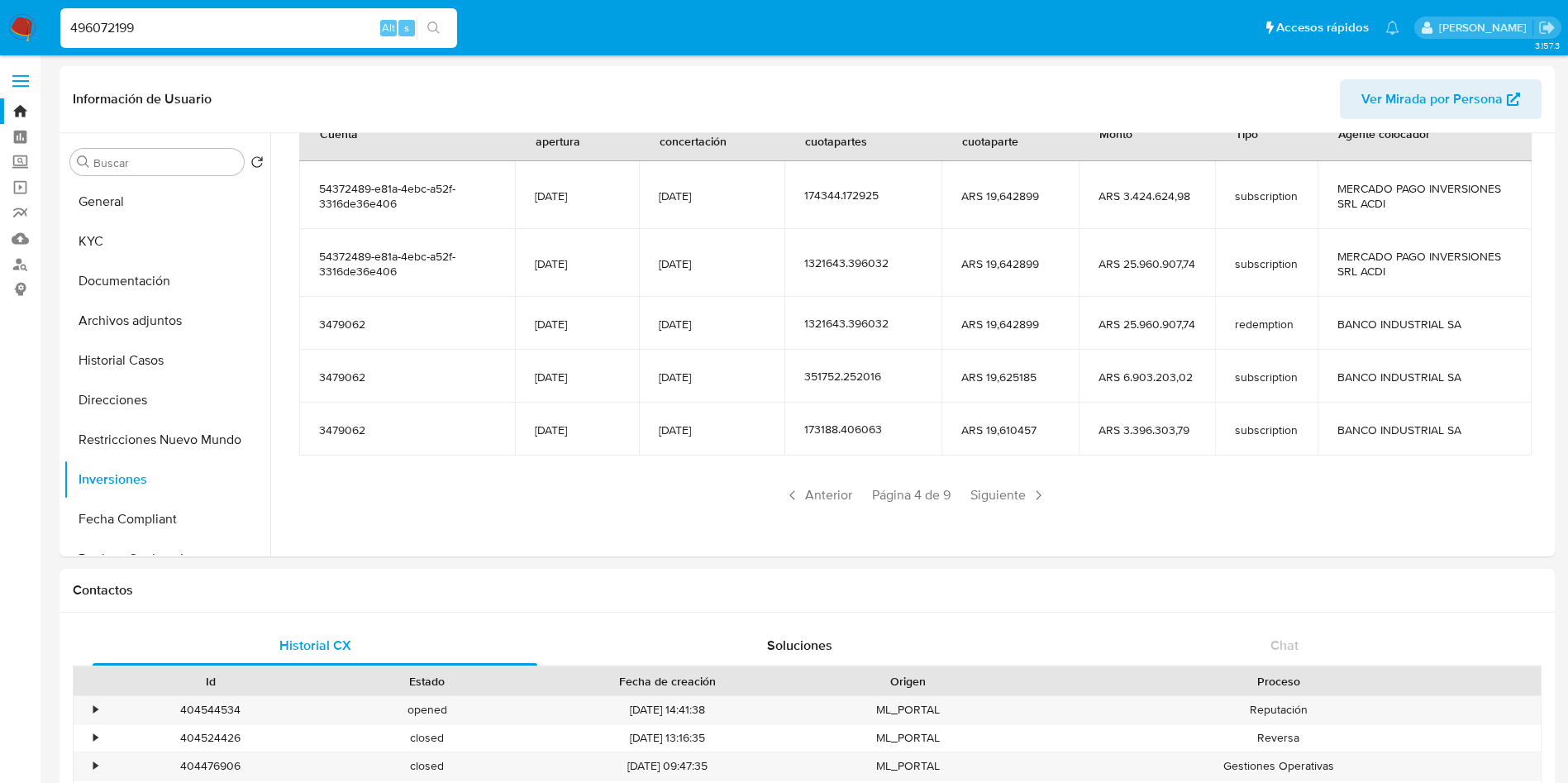
paste input "263350854"
type input "263350854"
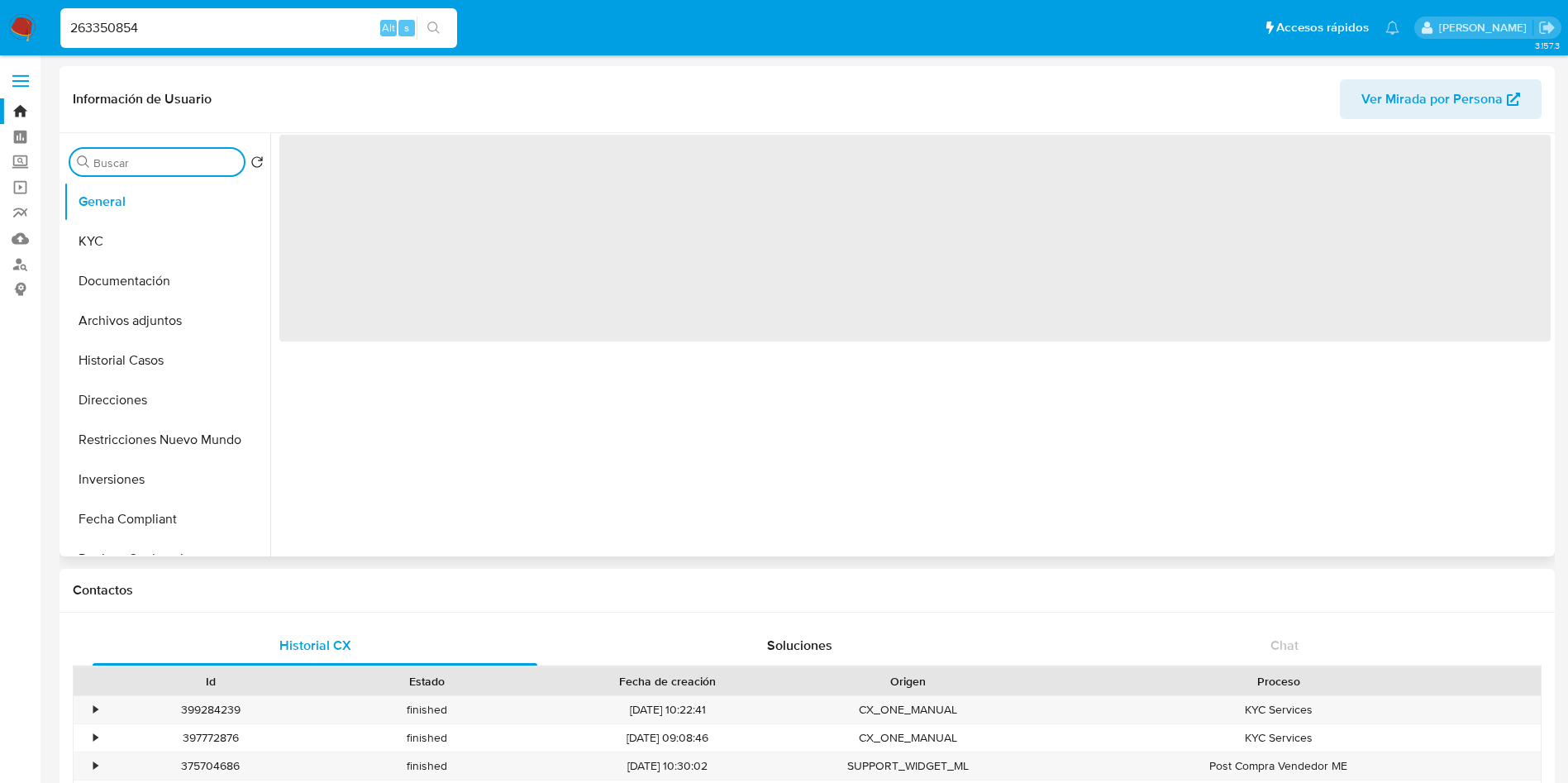
click at [157, 166] on input "Buscar" at bounding box center [165, 162] width 144 height 15
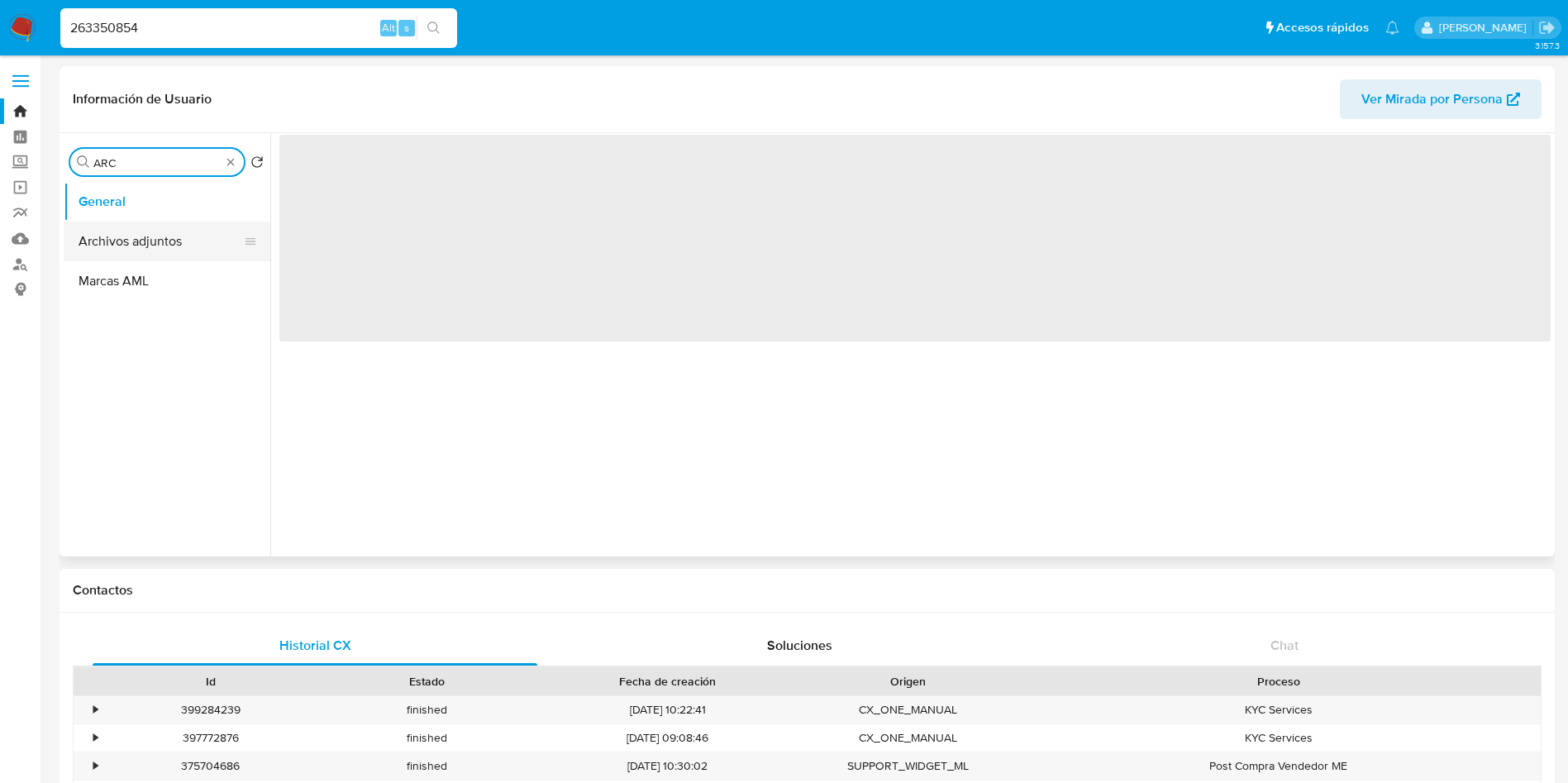
type input "ARC"
click at [169, 248] on button "Archivos adjuntos" at bounding box center [160, 241] width 193 height 40
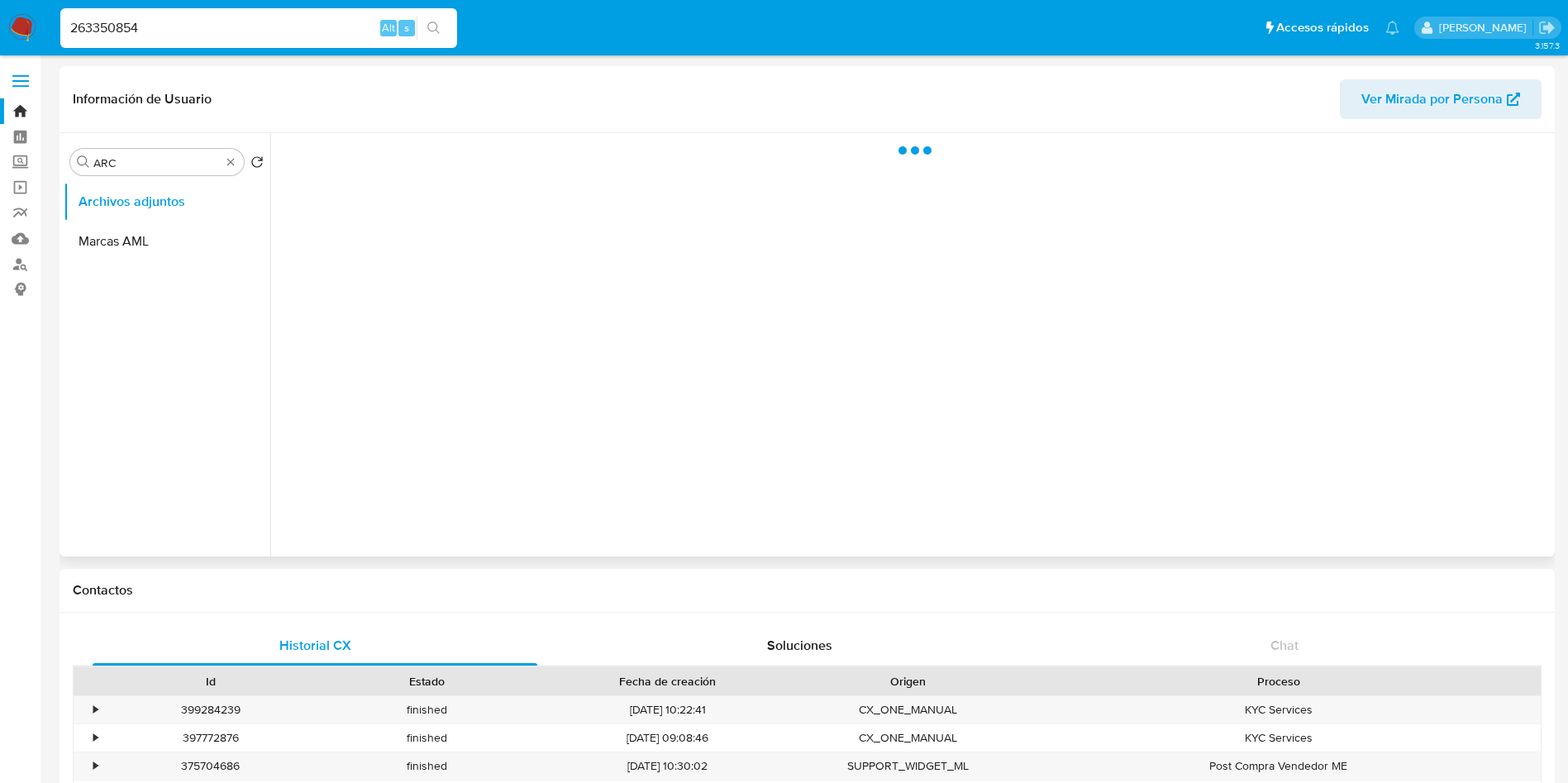
select select "10"
click at [129, 169] on input "ARC" at bounding box center [157, 162] width 127 height 15
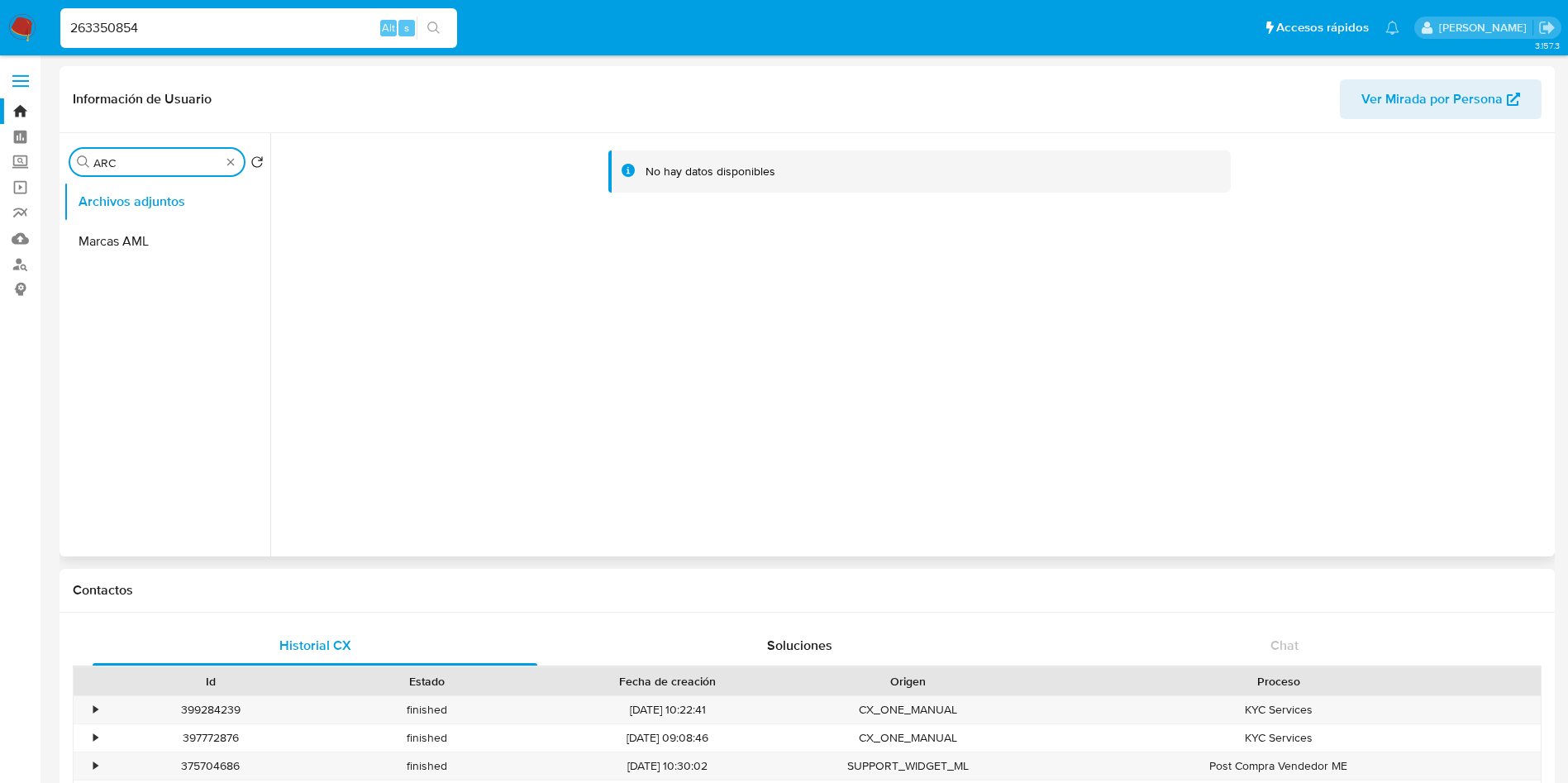
click at [129, 167] on input "ARC" at bounding box center [157, 162] width 127 height 15
type input "INVERS"
click at [153, 238] on button "Inversiones" at bounding box center [160, 241] width 193 height 40
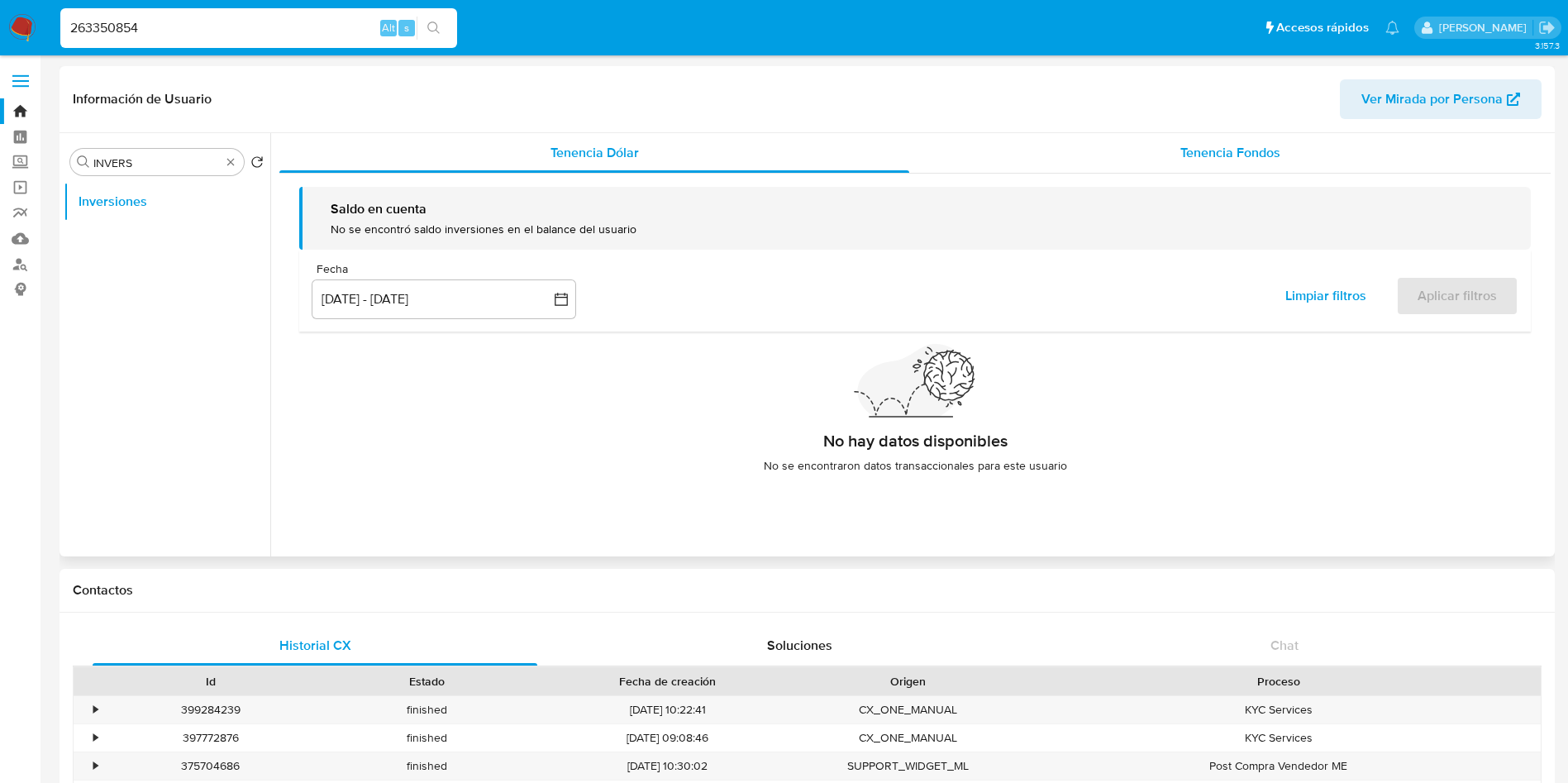
click at [1182, 169] on div "Tenencia Fondos" at bounding box center [1230, 153] width 641 height 40
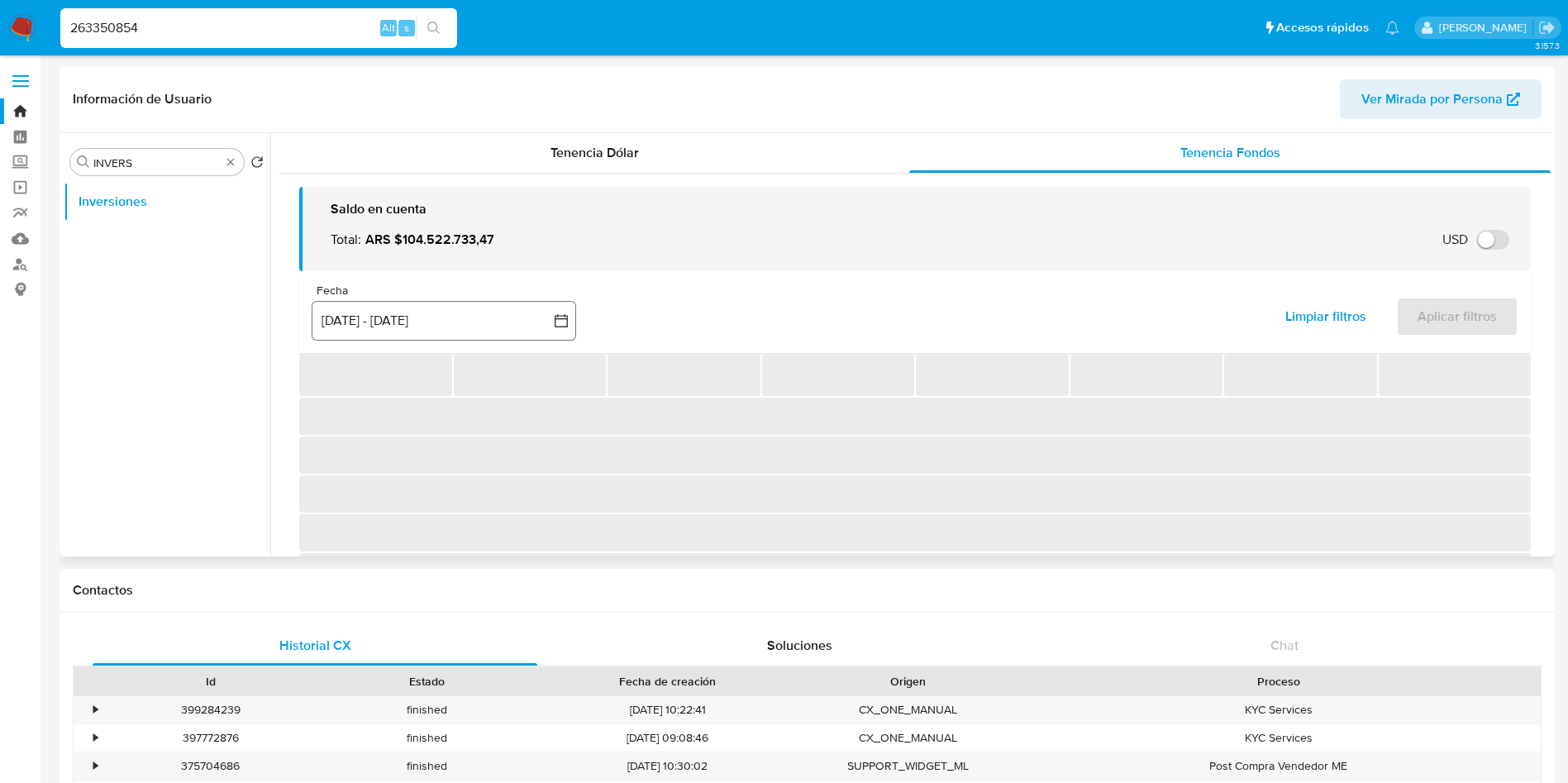
click at [505, 335] on button "[DATE] - [DATE]" at bounding box center [444, 320] width 265 height 40
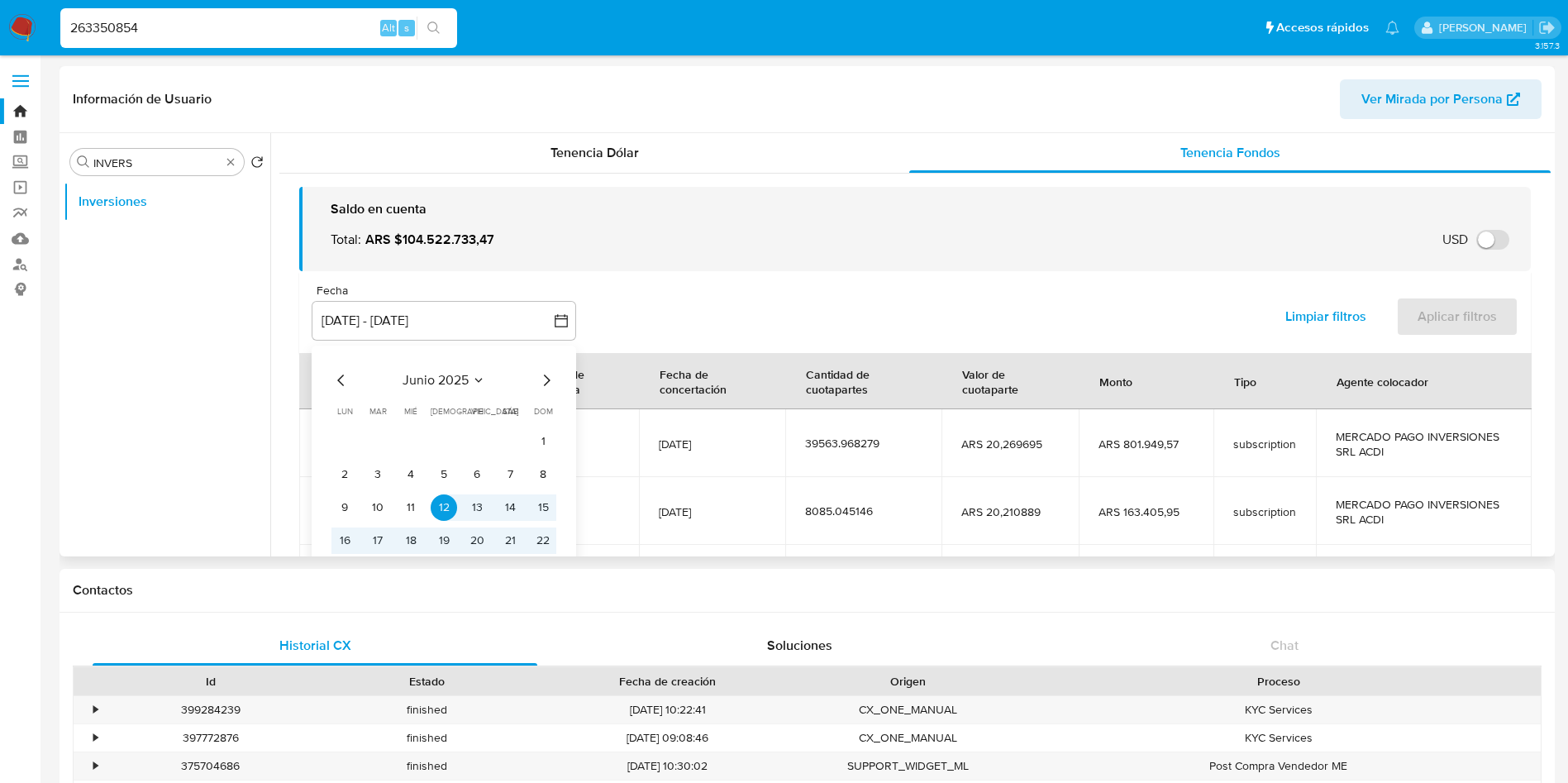
click at [544, 381] on icon "Mes siguiente" at bounding box center [546, 380] width 19 height 19
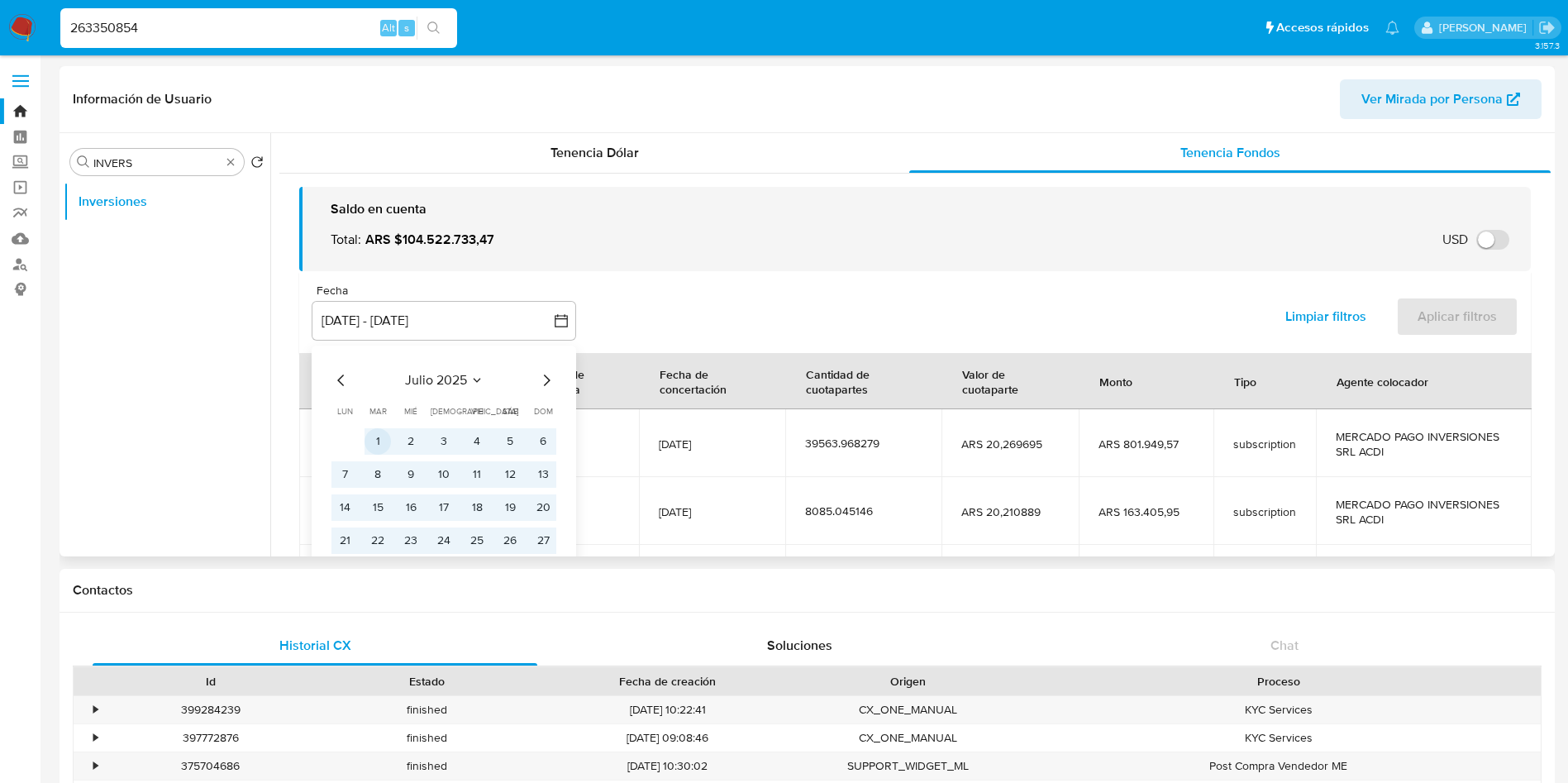
click at [384, 443] on button "1" at bounding box center [378, 441] width 26 height 26
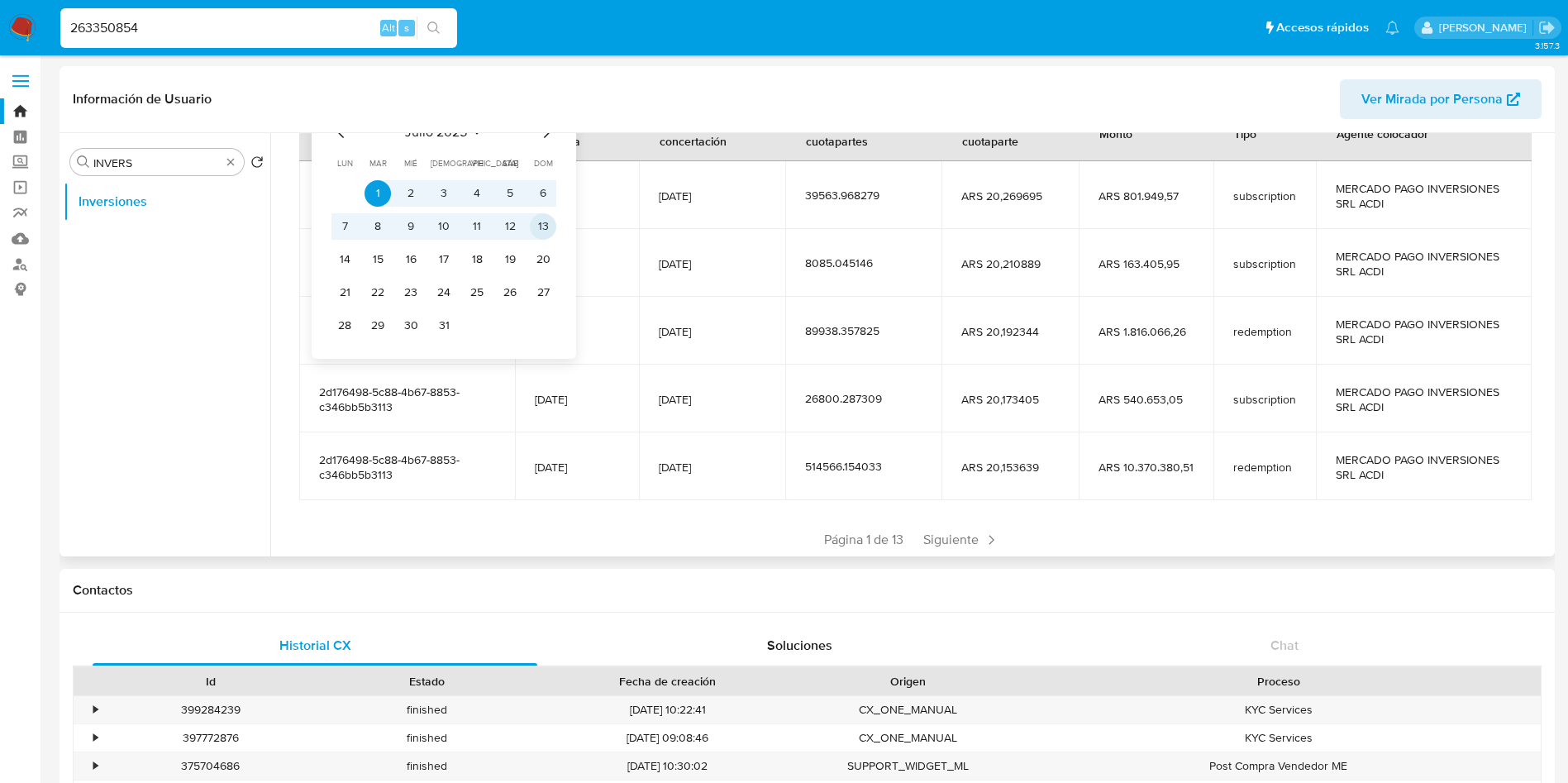
scroll to position [124, 0]
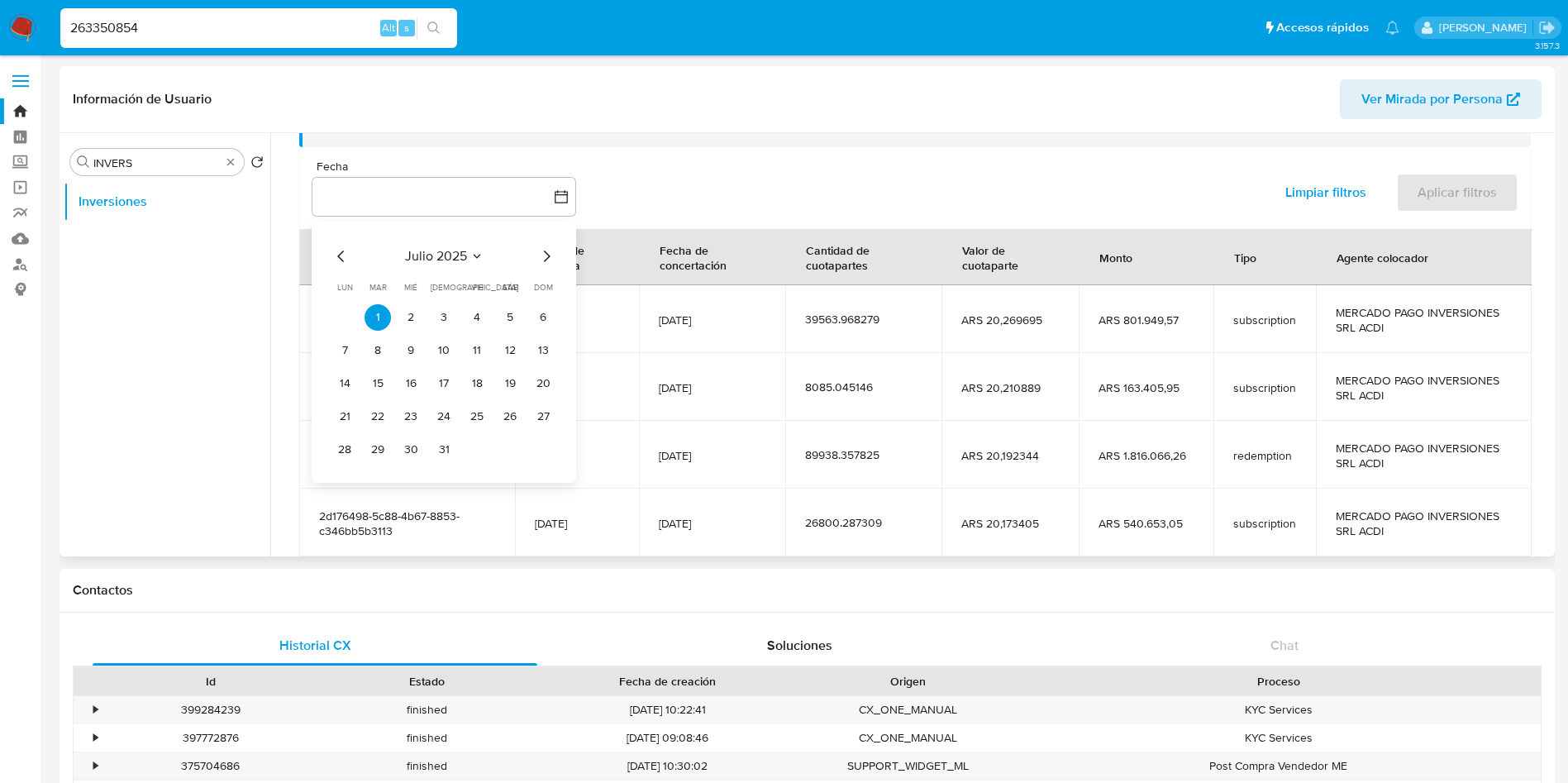
click at [549, 257] on icon "Mes siguiente" at bounding box center [546, 256] width 6 height 11
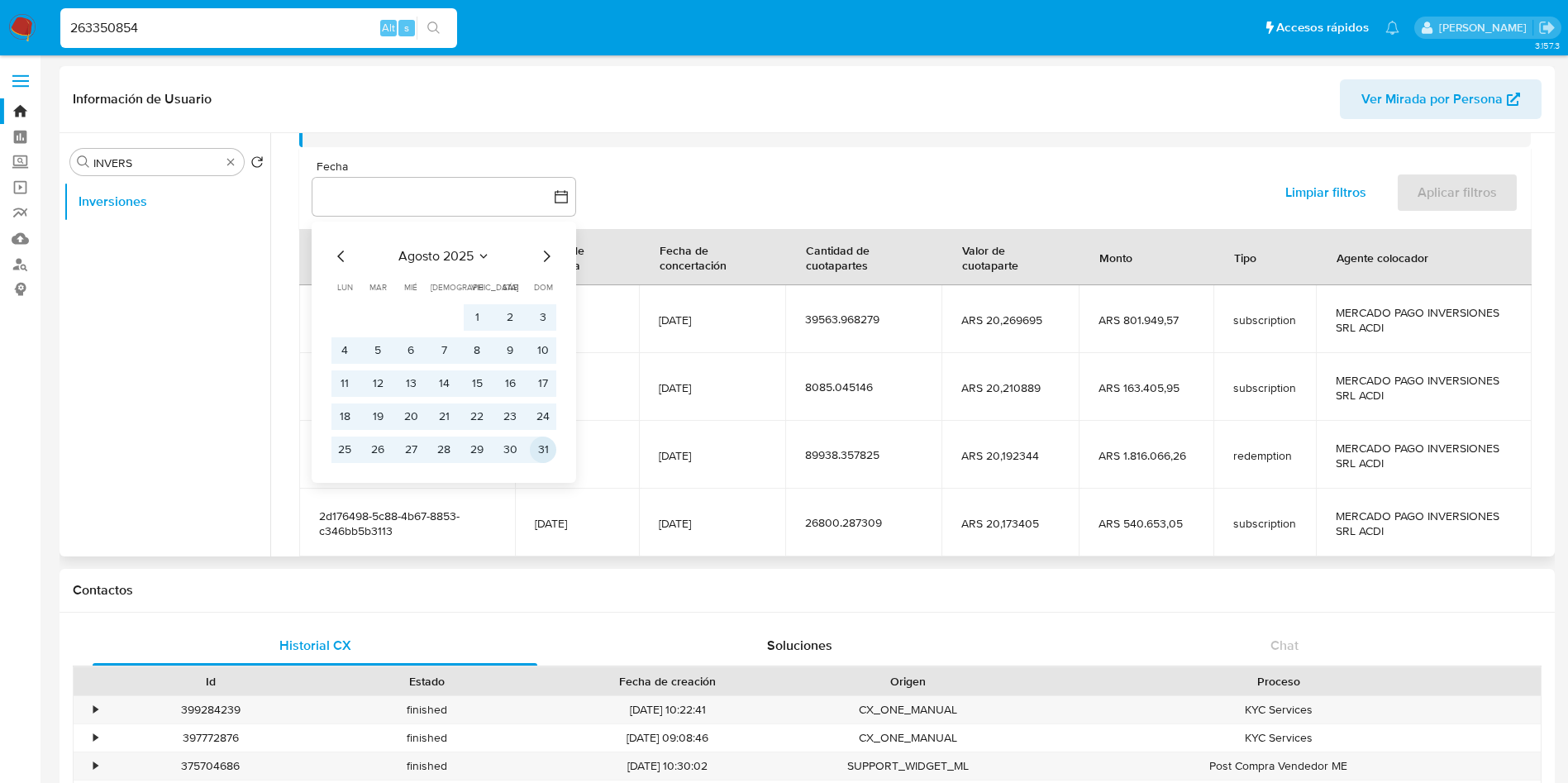
click at [549, 455] on button "31" at bounding box center [544, 450] width 26 height 26
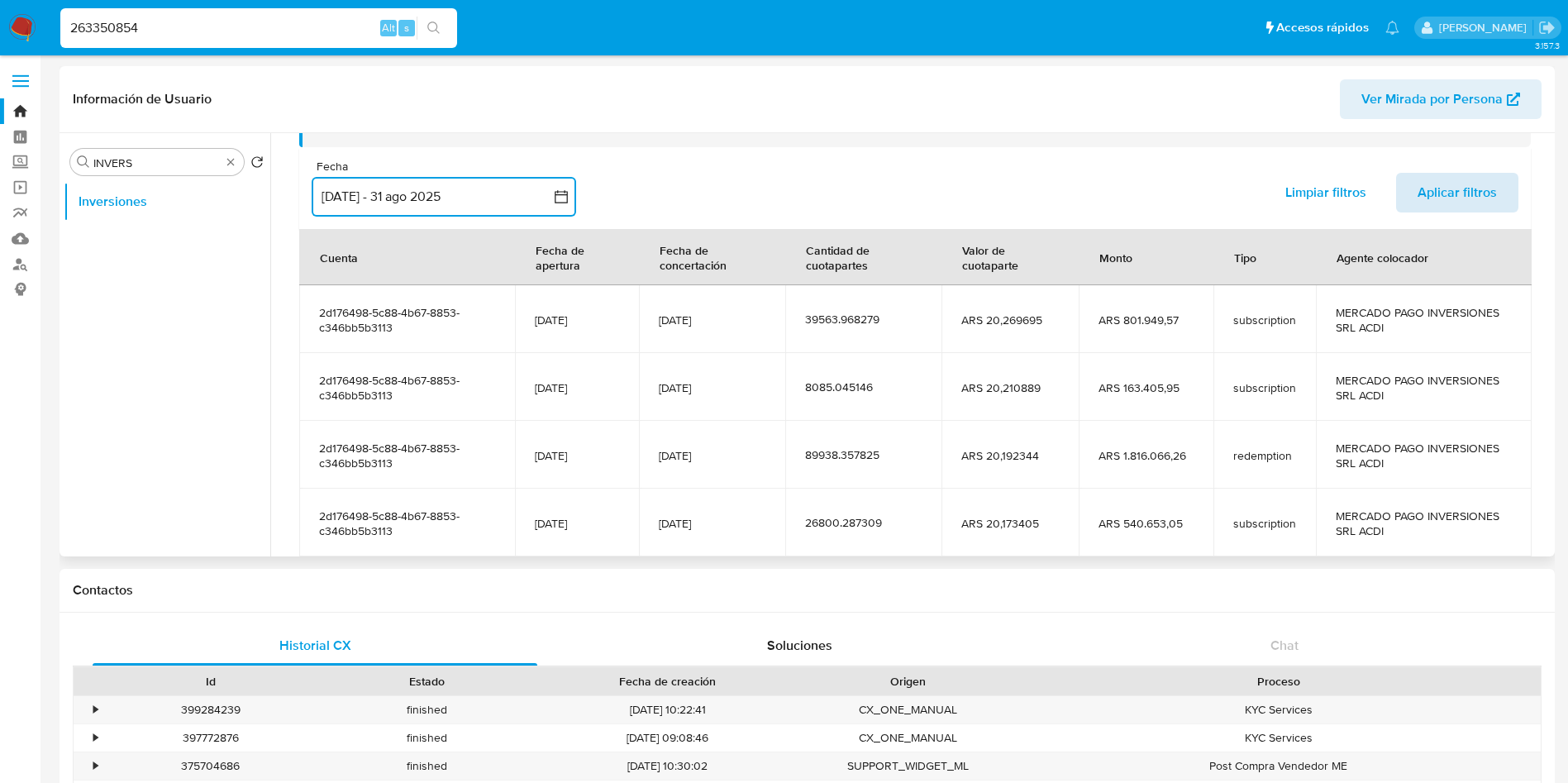
click at [1461, 202] on span "Aplicar filtros" at bounding box center [1458, 192] width 79 height 36
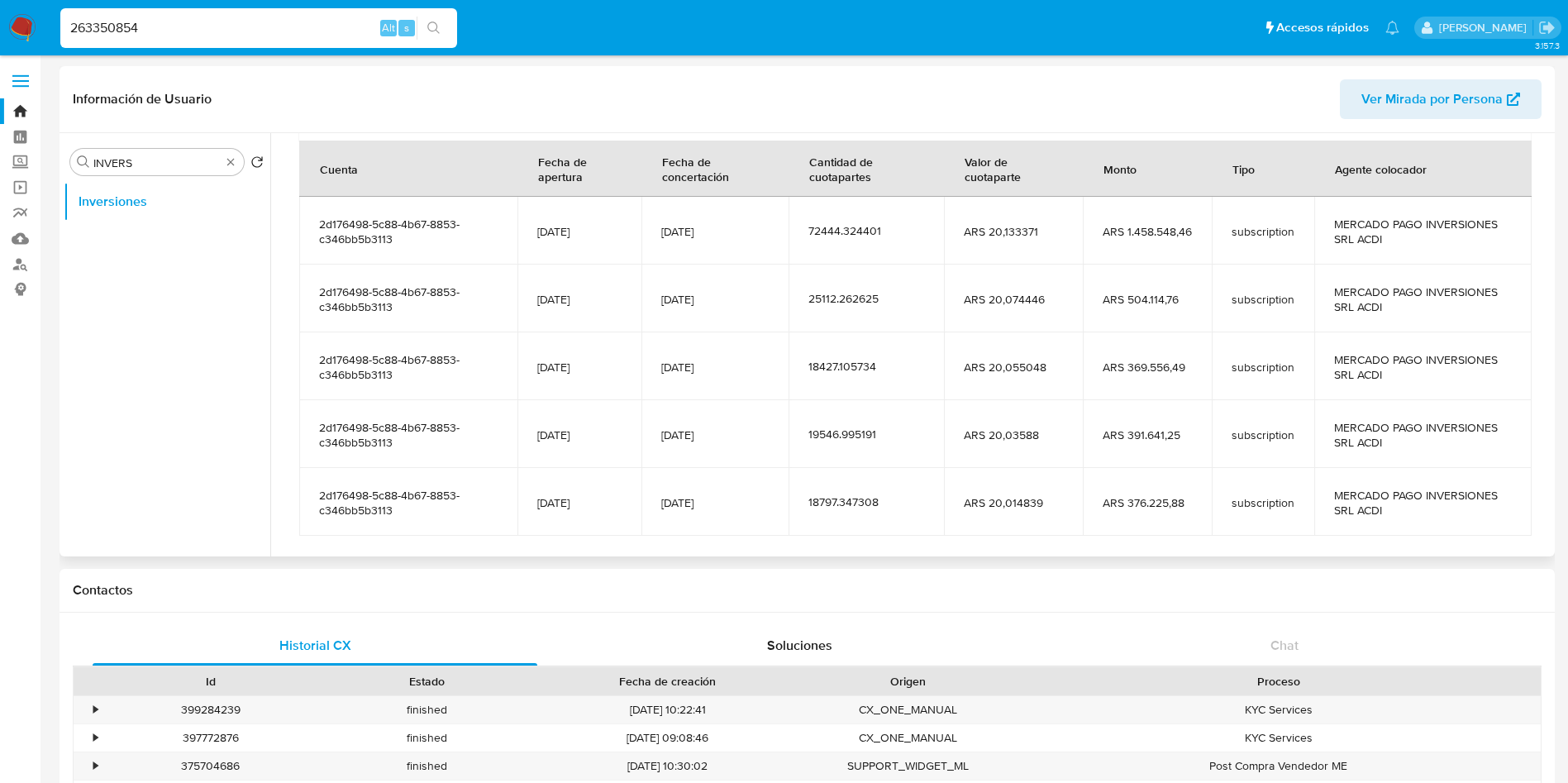
scroll to position [248, 0]
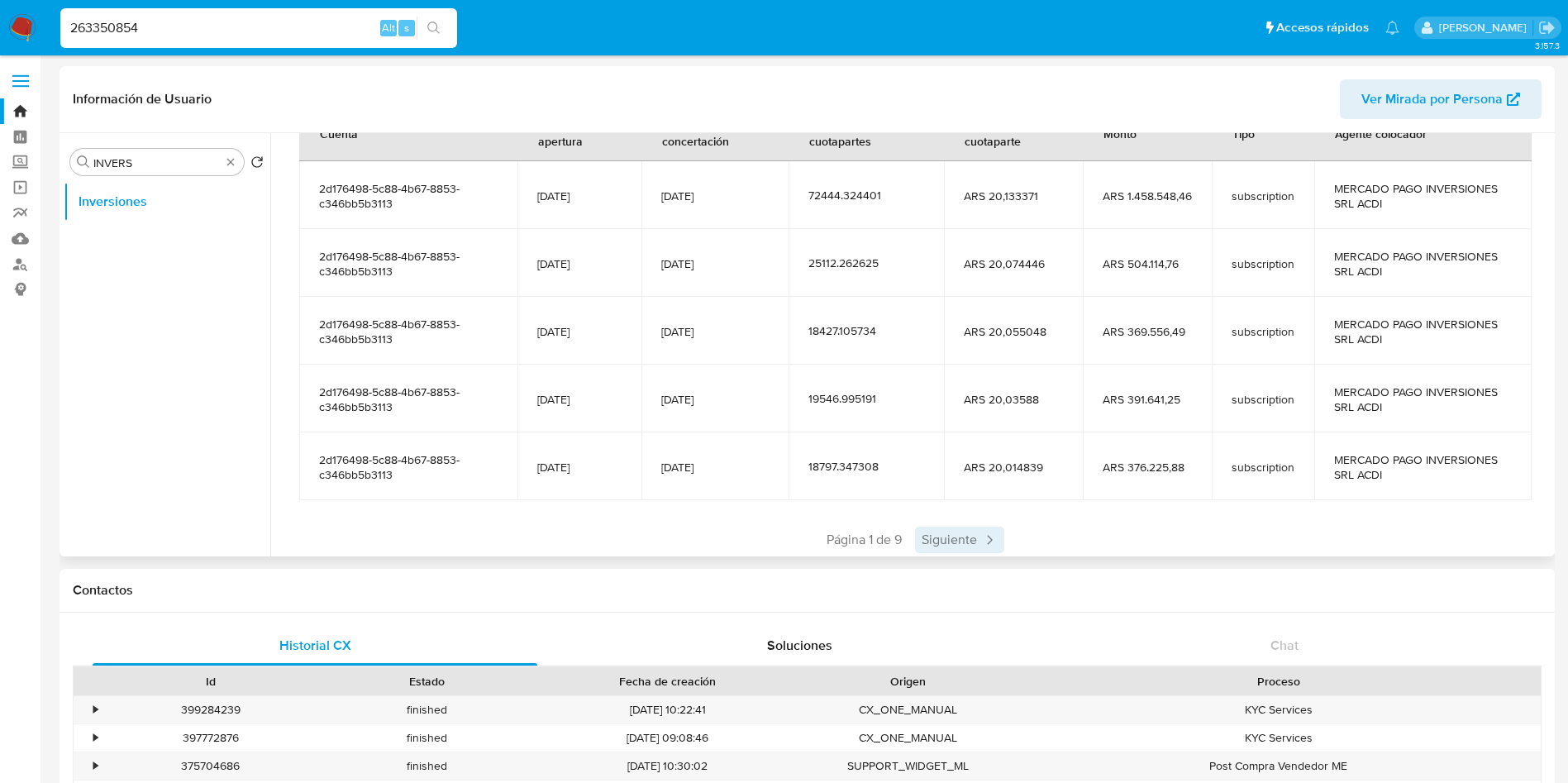
click at [965, 544] on span "Siguiente" at bounding box center [959, 540] width 89 height 26
click at [964, 540] on span "Siguiente" at bounding box center [1008, 540] width 89 height 26
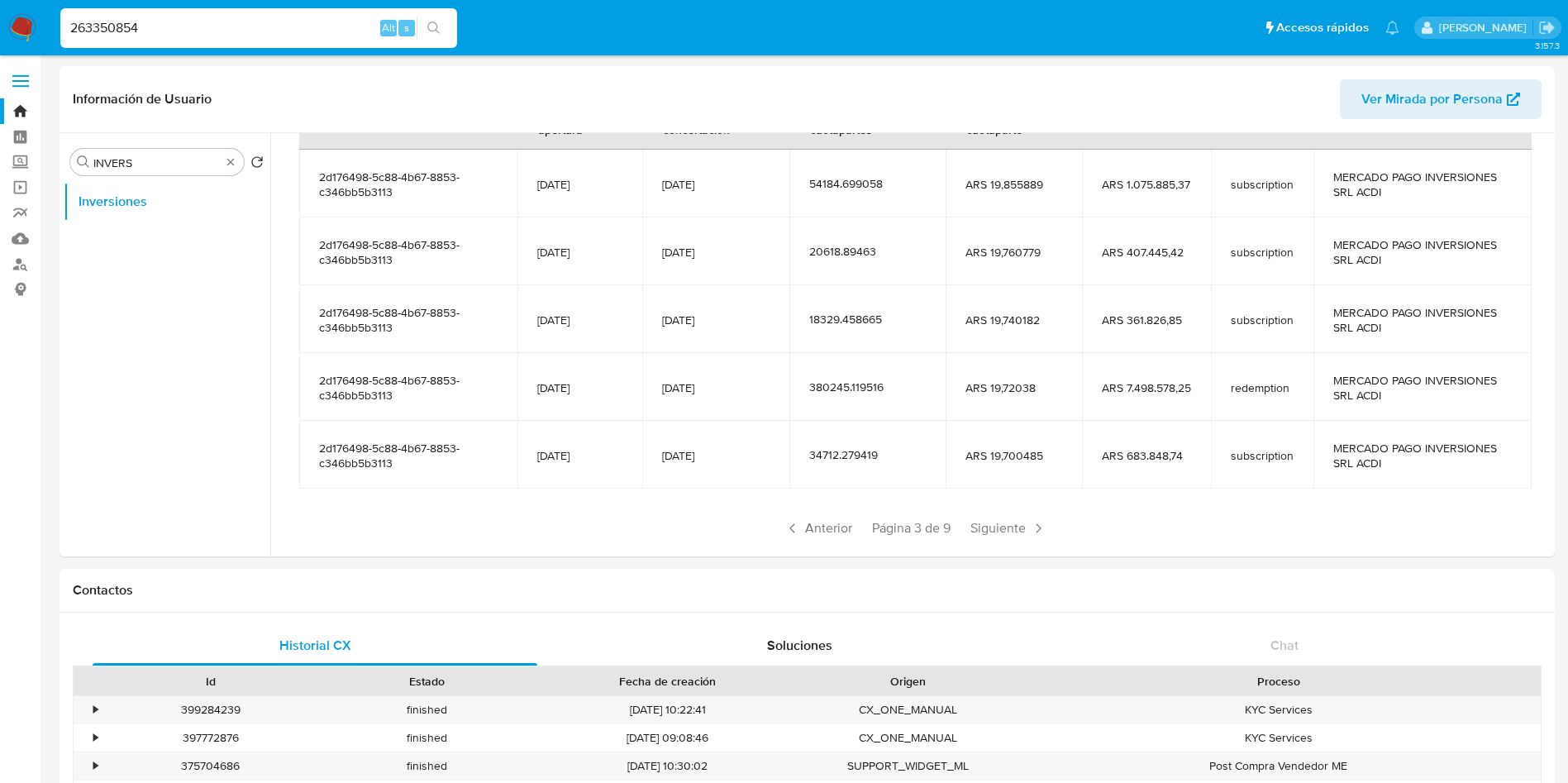
click at [991, 541] on div "Saldo en cuenta Total : ARS $104.522.733,47 USD Cambiar entre moneda local y US…" at bounding box center [915, 248] width 1272 height 667
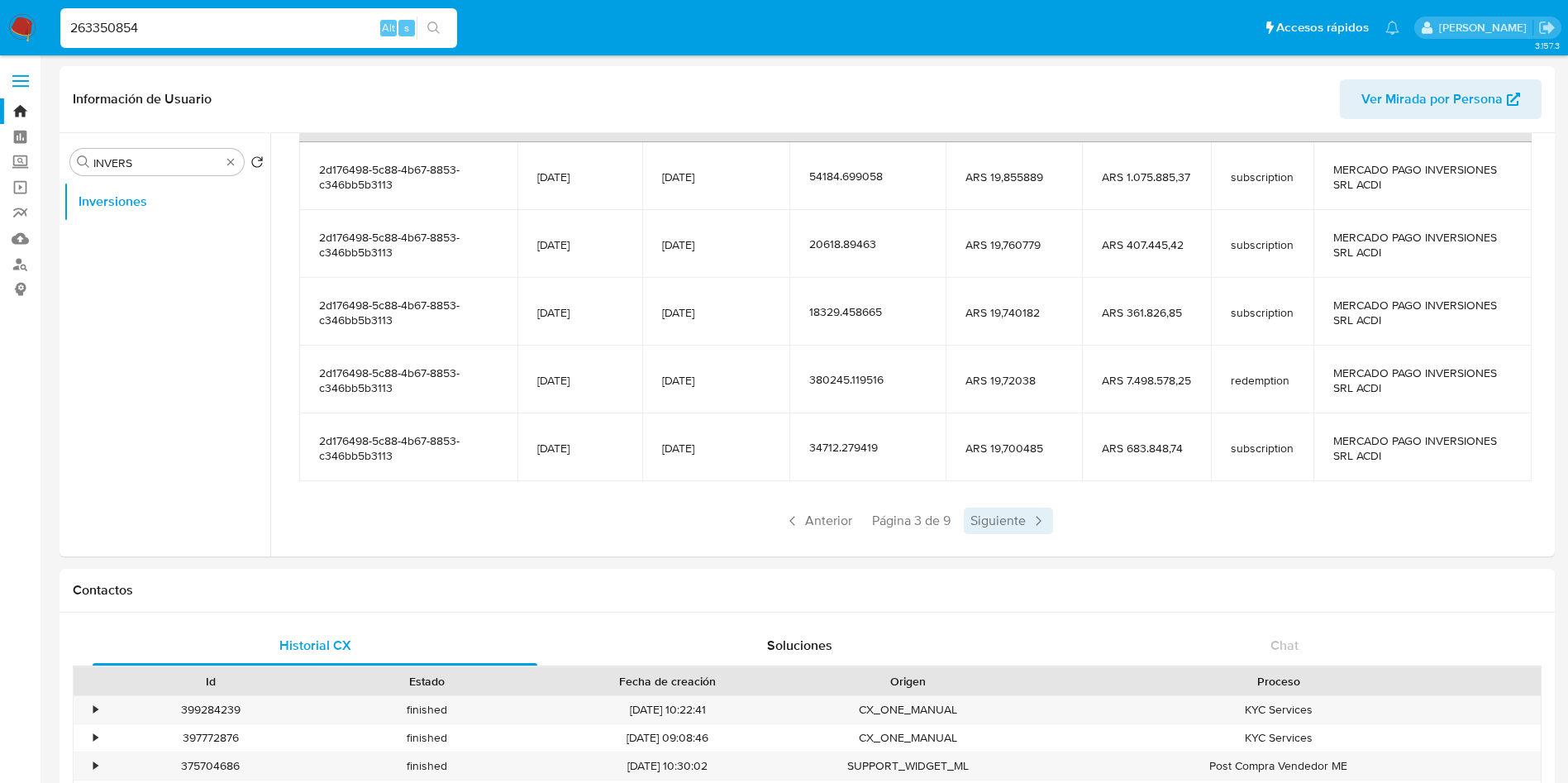
click at [1002, 523] on span "Siguiente" at bounding box center [1008, 521] width 89 height 26
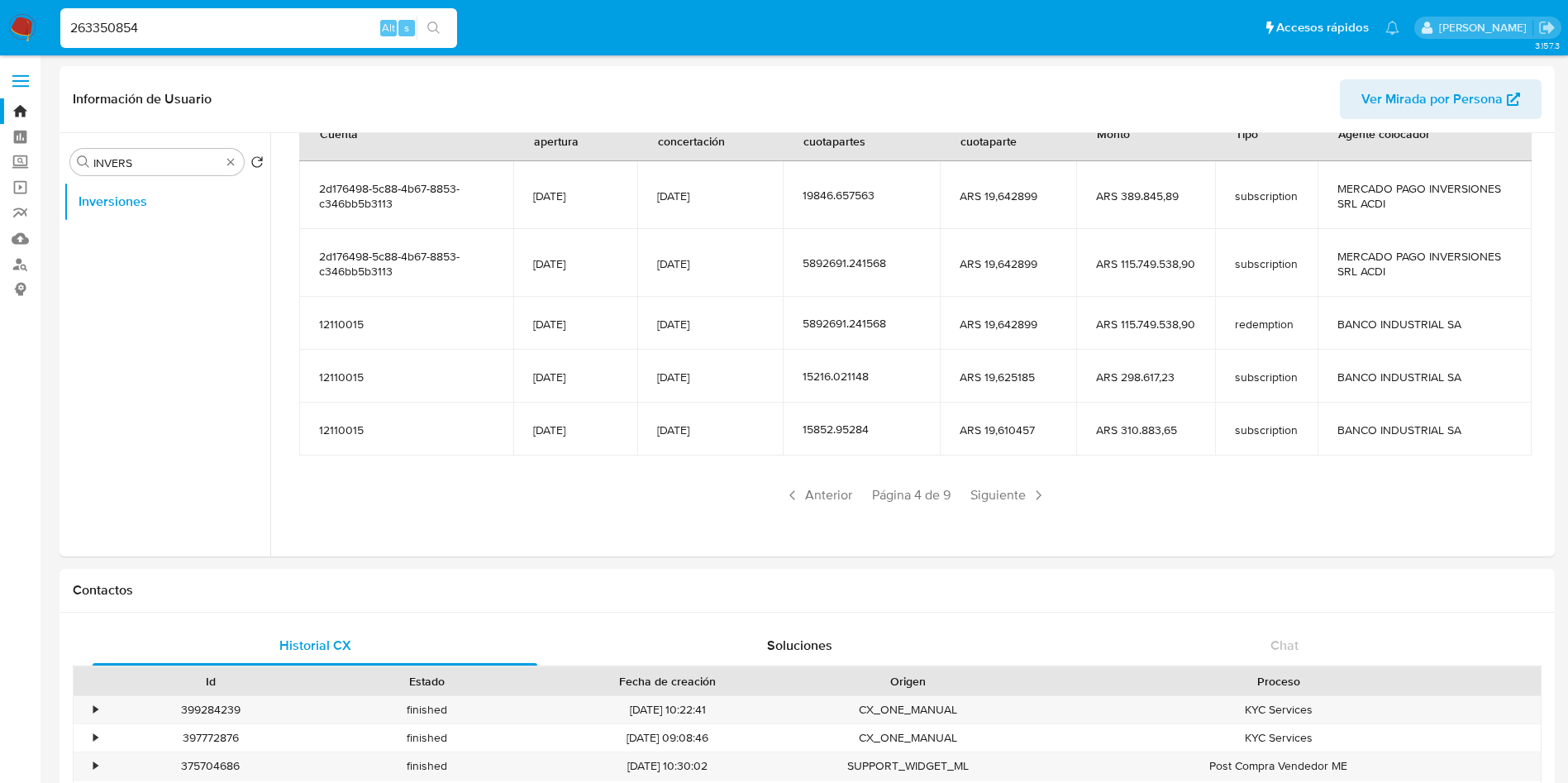
click at [143, 33] on input "263350854" at bounding box center [259, 28] width 397 height 21
paste input "682601063"
type input "682601063"
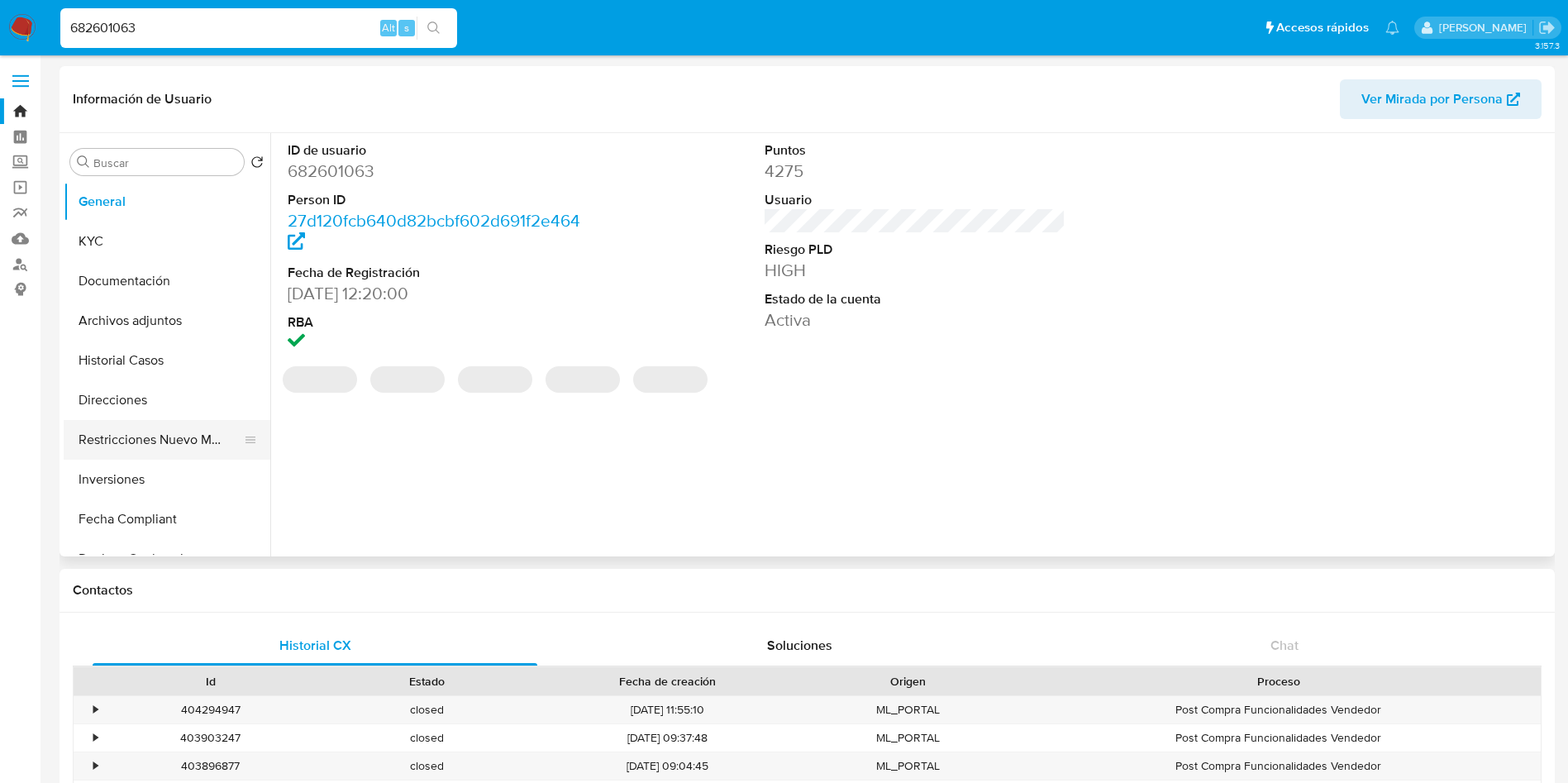
select select "10"
click at [124, 462] on button "Inversiones" at bounding box center [160, 479] width 193 height 40
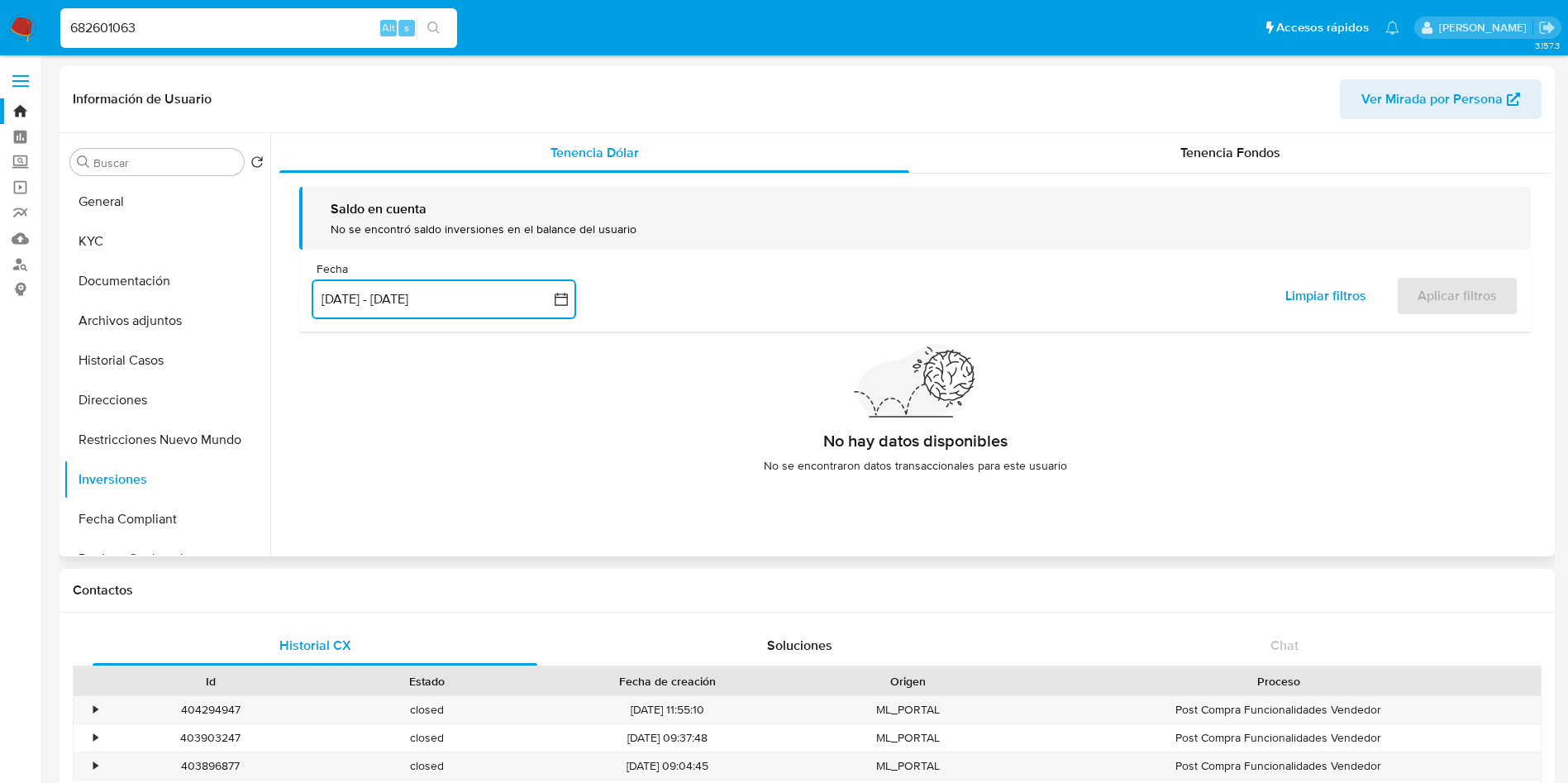
click at [468, 305] on button "[DATE] - [DATE]" at bounding box center [444, 299] width 265 height 40
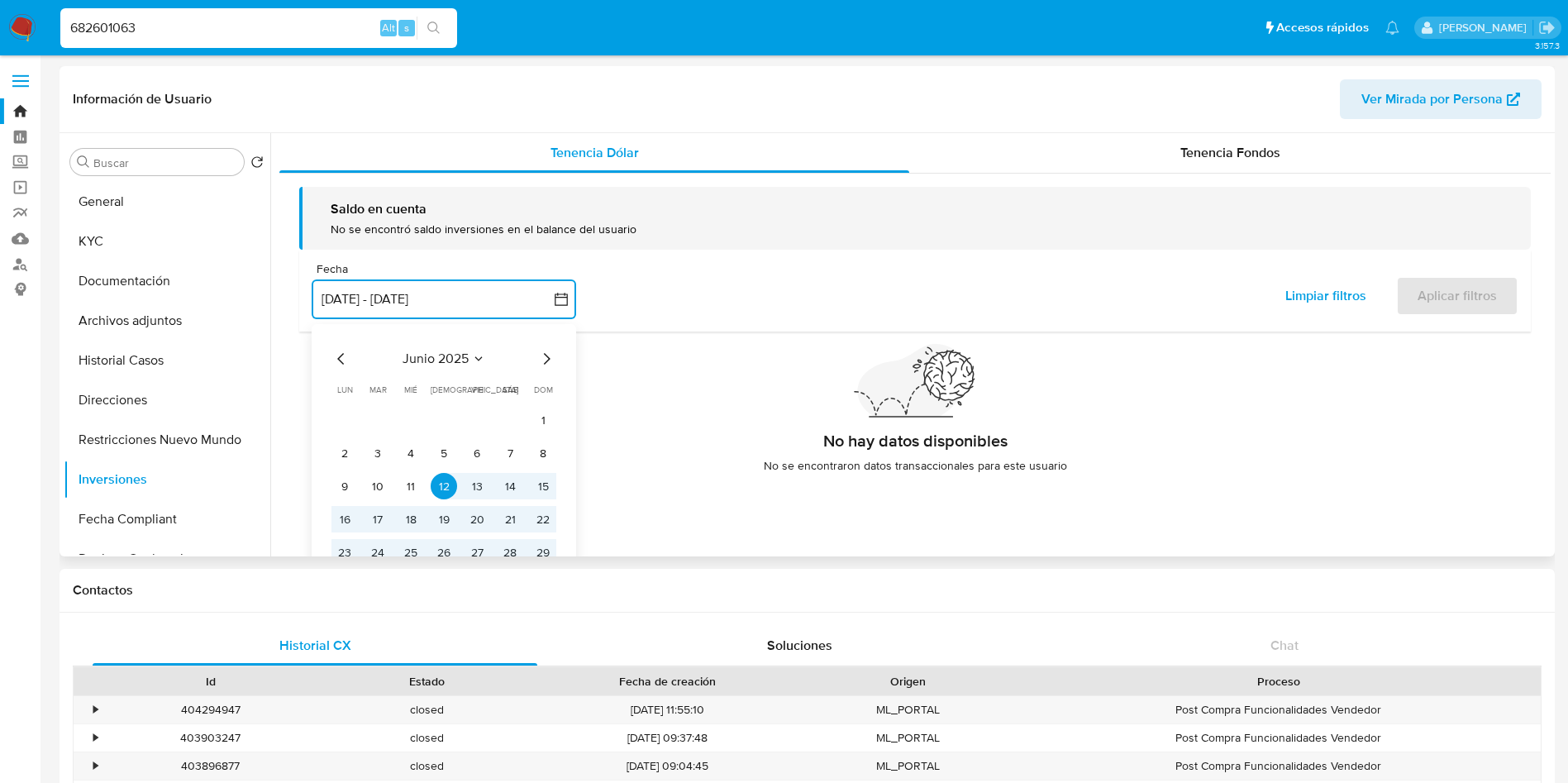
click at [549, 360] on icon "Mes siguiente" at bounding box center [546, 358] width 19 height 19
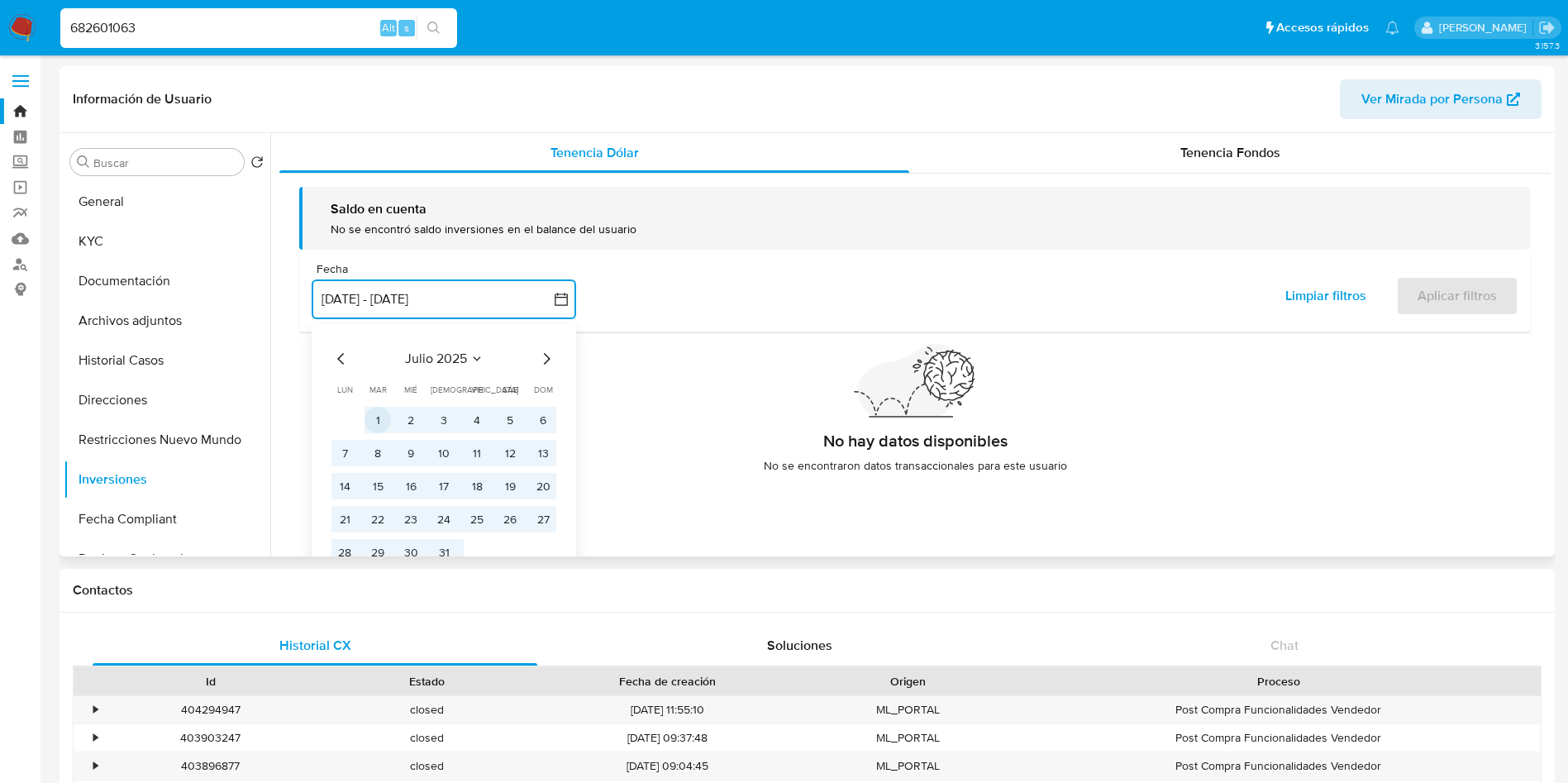
click at [374, 410] on button "1" at bounding box center [378, 420] width 26 height 26
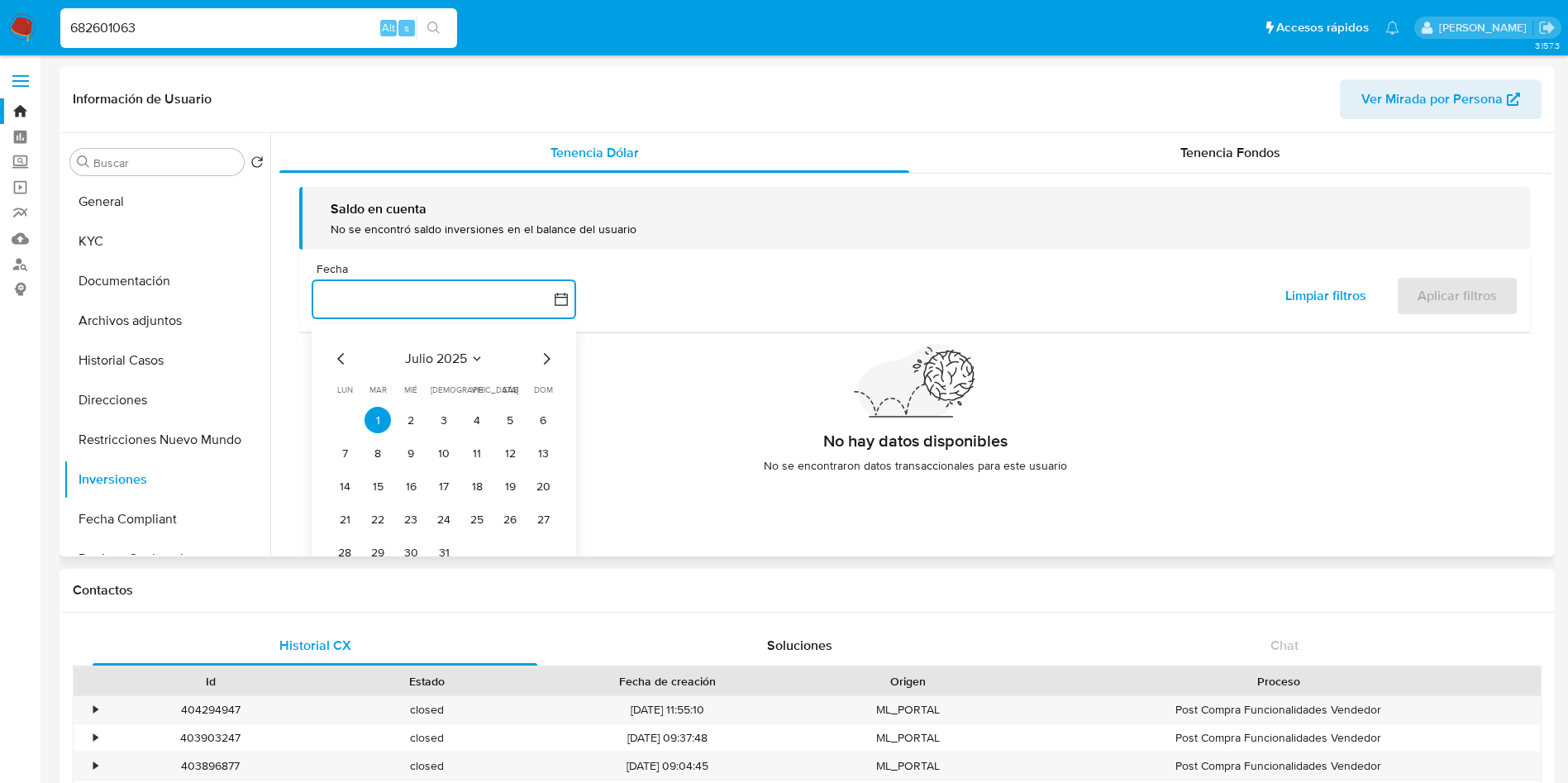
click at [541, 353] on icon "Mes siguiente" at bounding box center [546, 358] width 19 height 19
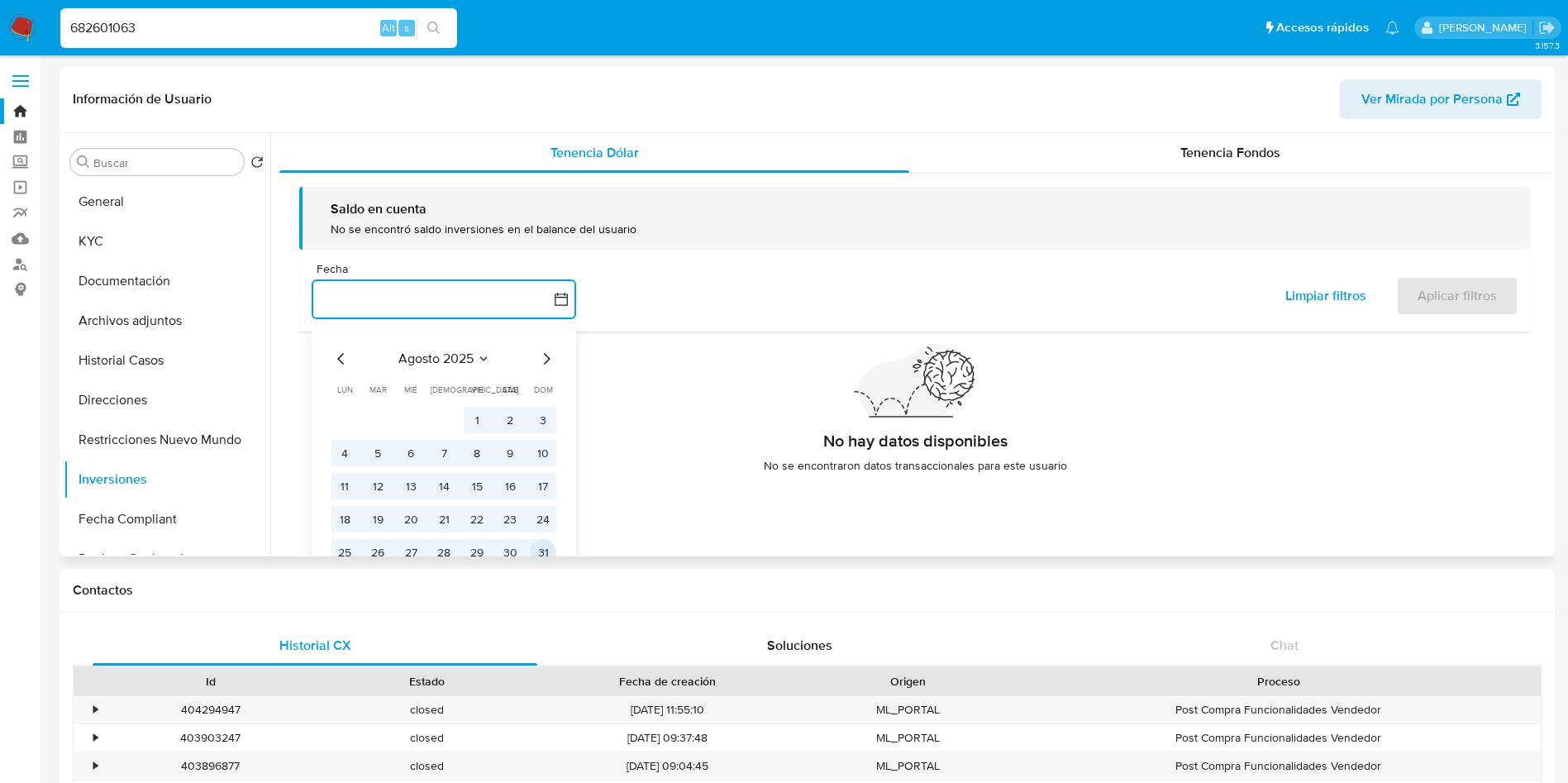
drag, startPoint x: 541, startPoint y: 546, endPoint x: 767, endPoint y: 458, distance: 242.5
click at [542, 546] on button "31" at bounding box center [544, 553] width 26 height 26
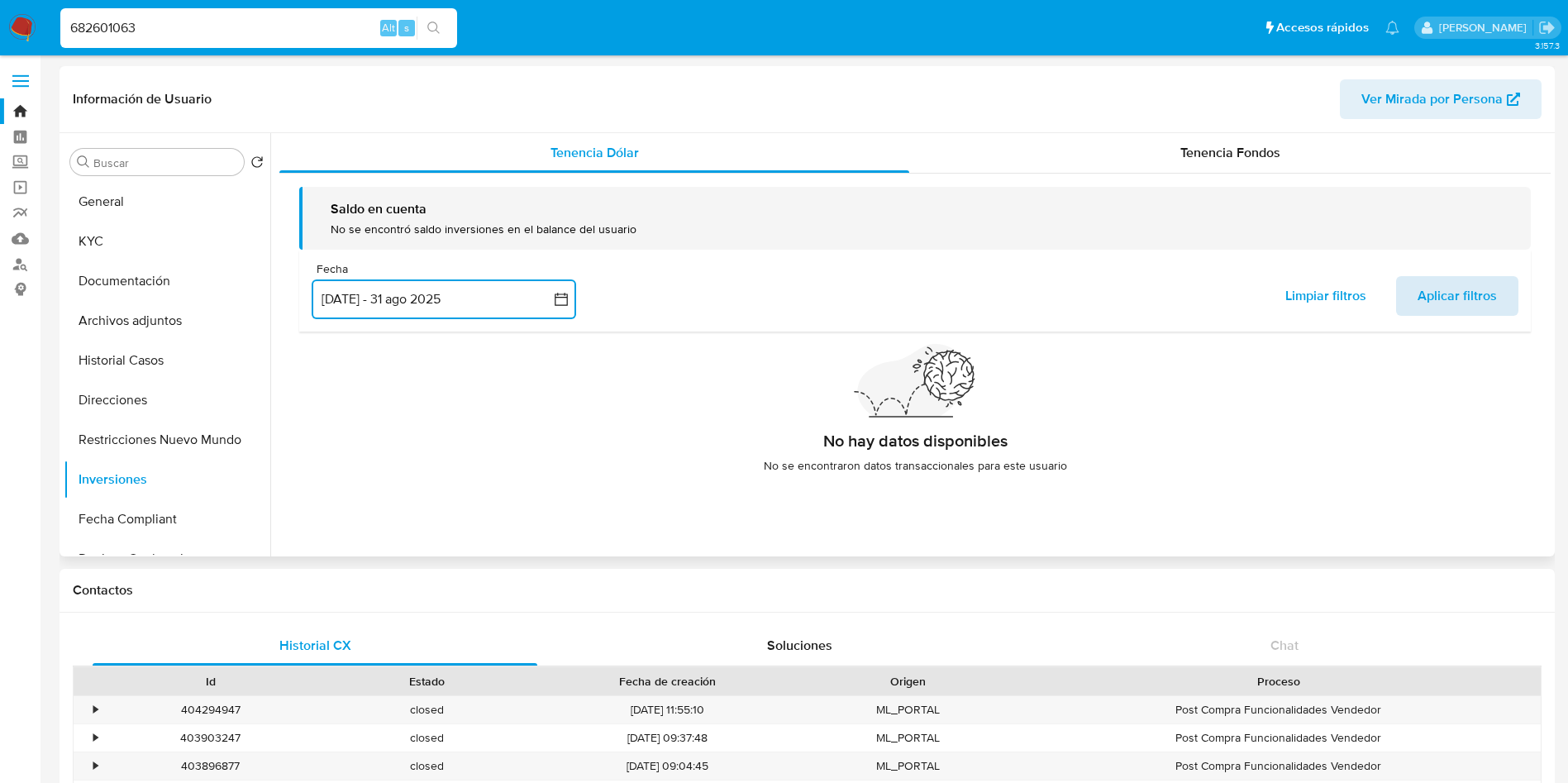
click at [1438, 290] on span "Aplicar filtros" at bounding box center [1458, 296] width 79 height 36
click at [1173, 140] on div "Tenencia Fondos" at bounding box center [1230, 153] width 641 height 40
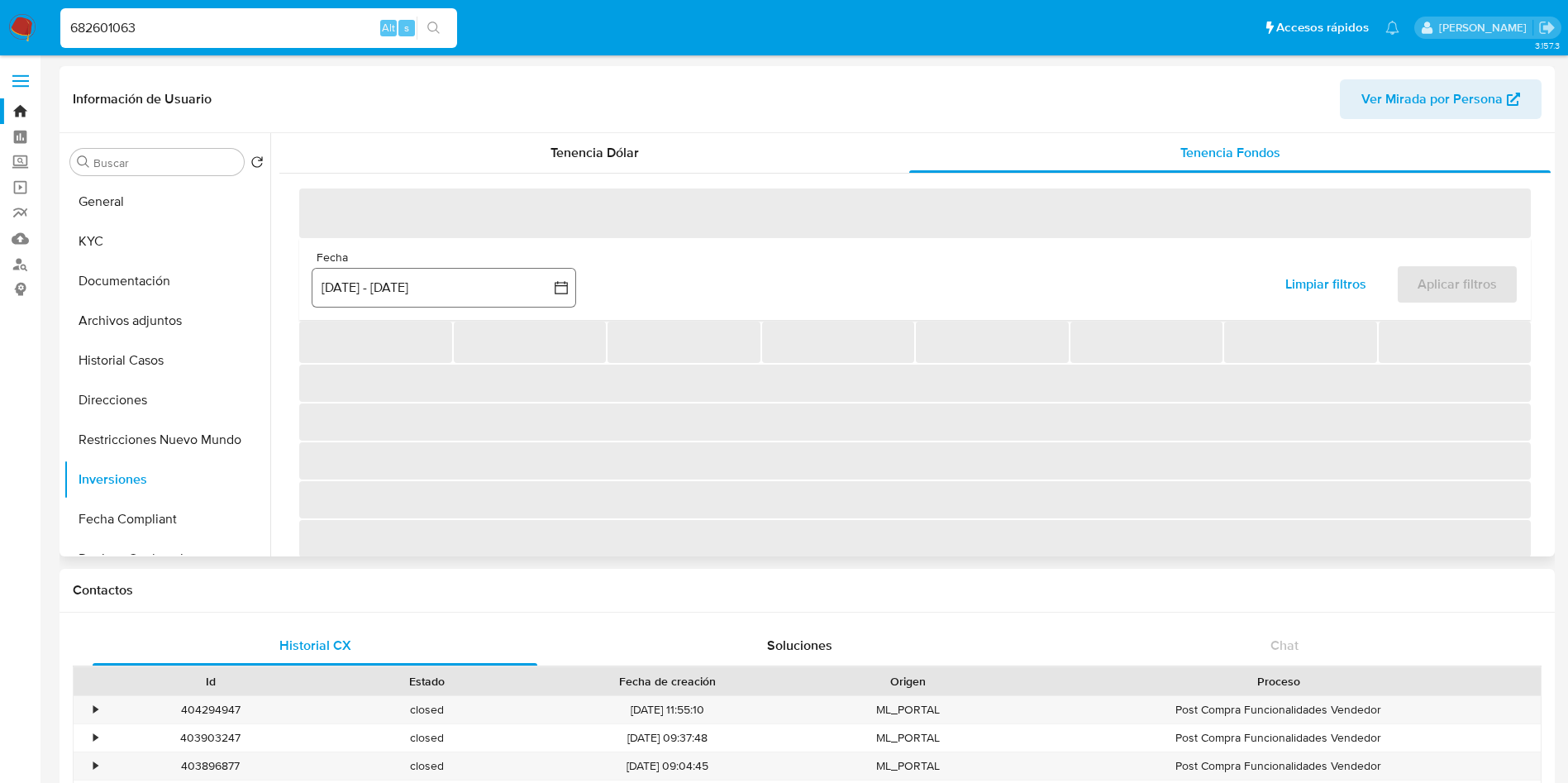
click at [506, 266] on div "Fecha" at bounding box center [444, 258] width 265 height 15
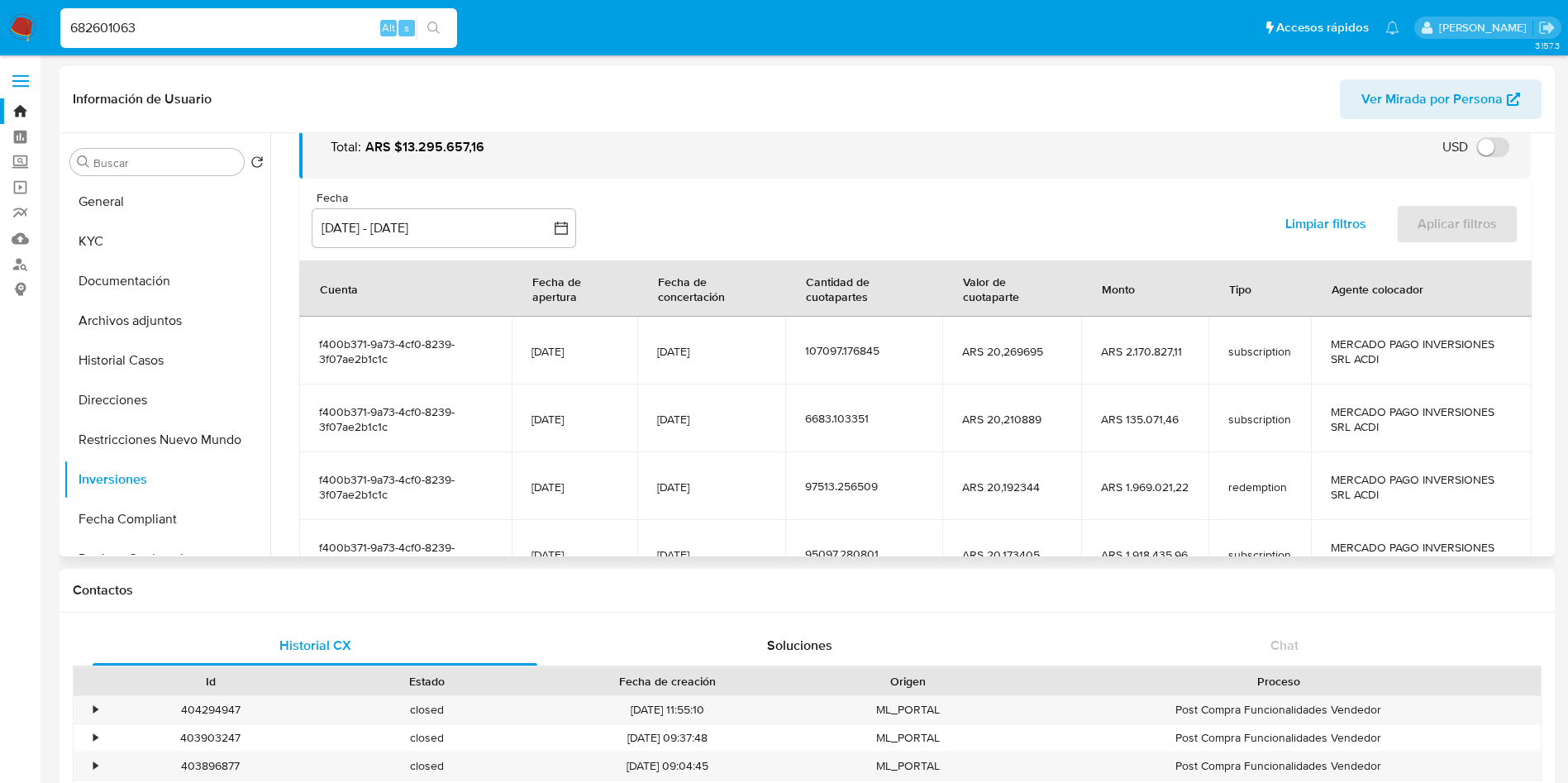
scroll to position [124, 0]
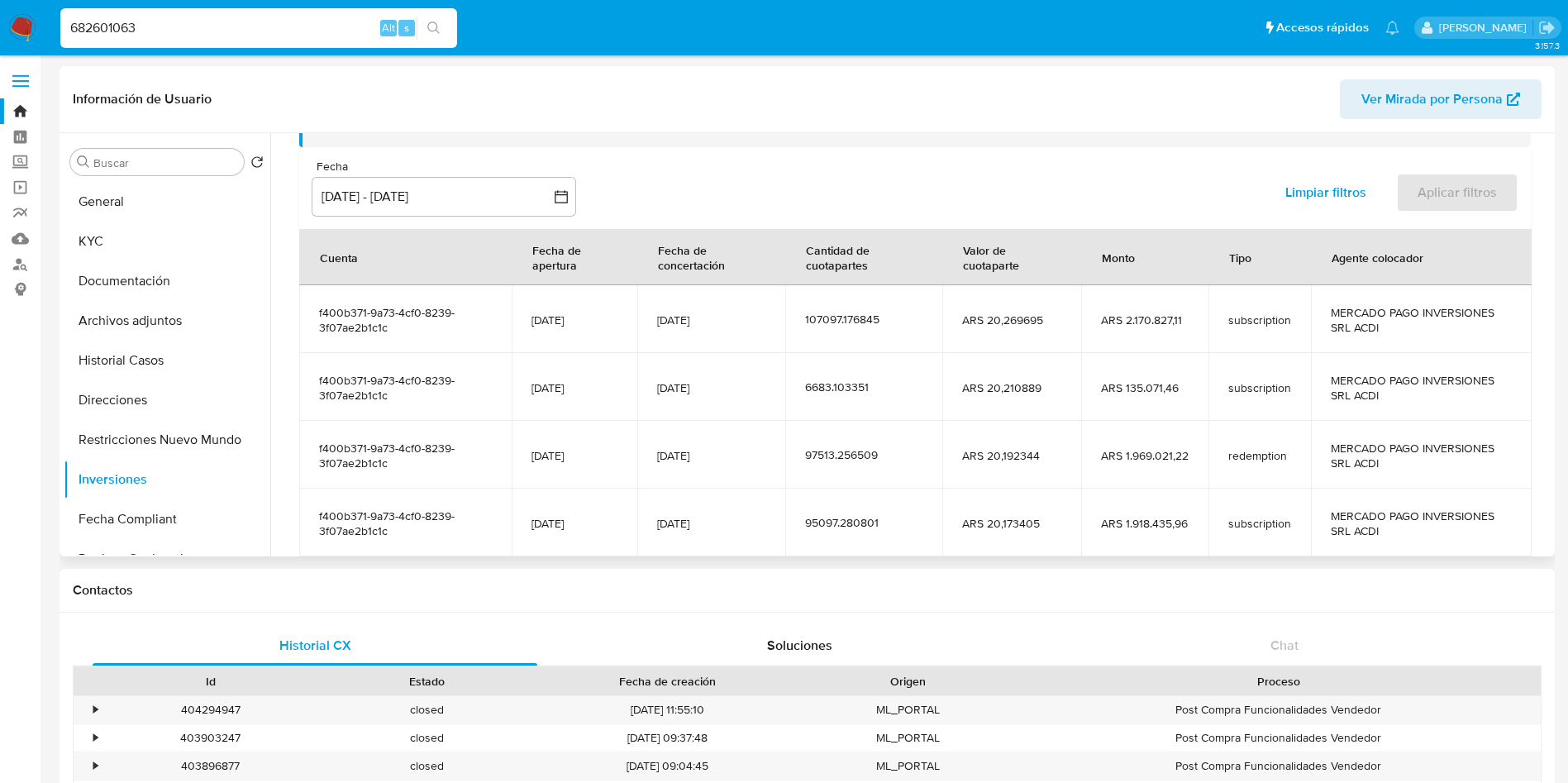
click at [1464, 189] on div "Limpiar filtros Aplicar filtros" at bounding box center [1392, 192] width 255 height 47
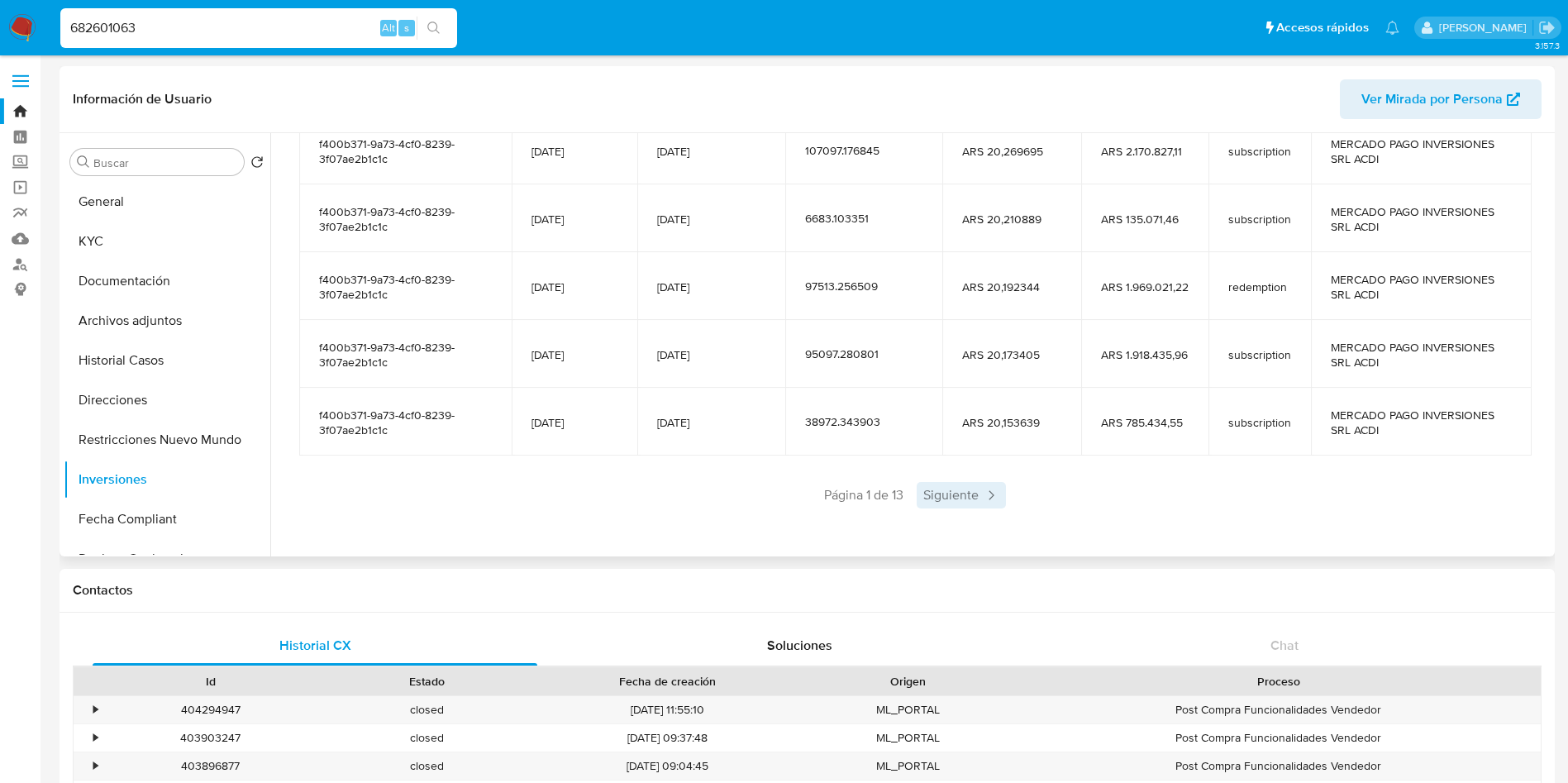
click at [938, 490] on span "Siguiente" at bounding box center [961, 495] width 89 height 26
click at [938, 490] on span "Página 2 de 13" at bounding box center [912, 495] width 83 height 19
click at [975, 491] on span "Siguiente" at bounding box center [1009, 495] width 89 height 26
click at [1000, 496] on span "Siguiente" at bounding box center [1009, 495] width 89 height 26
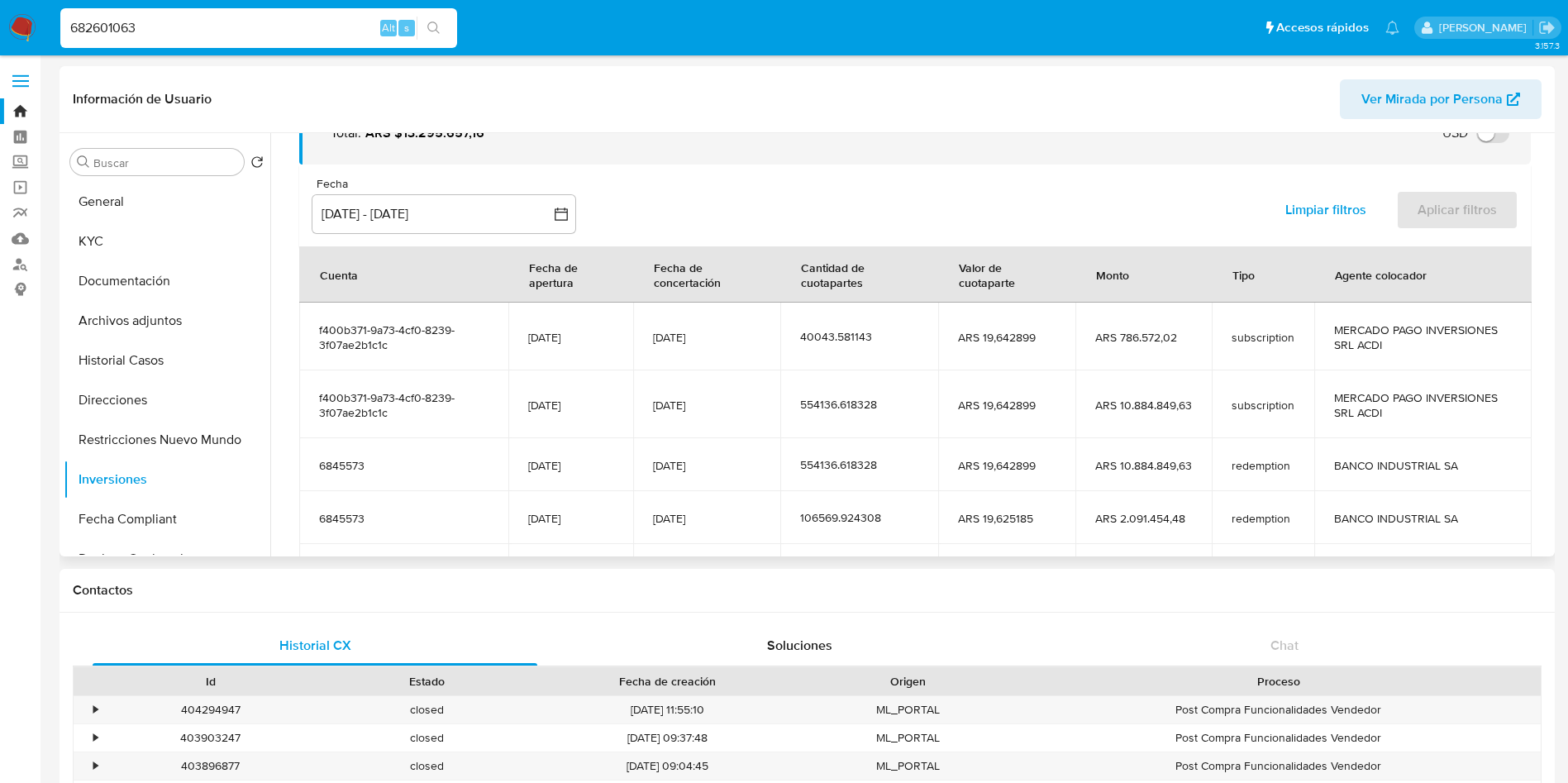
scroll to position [248, 0]
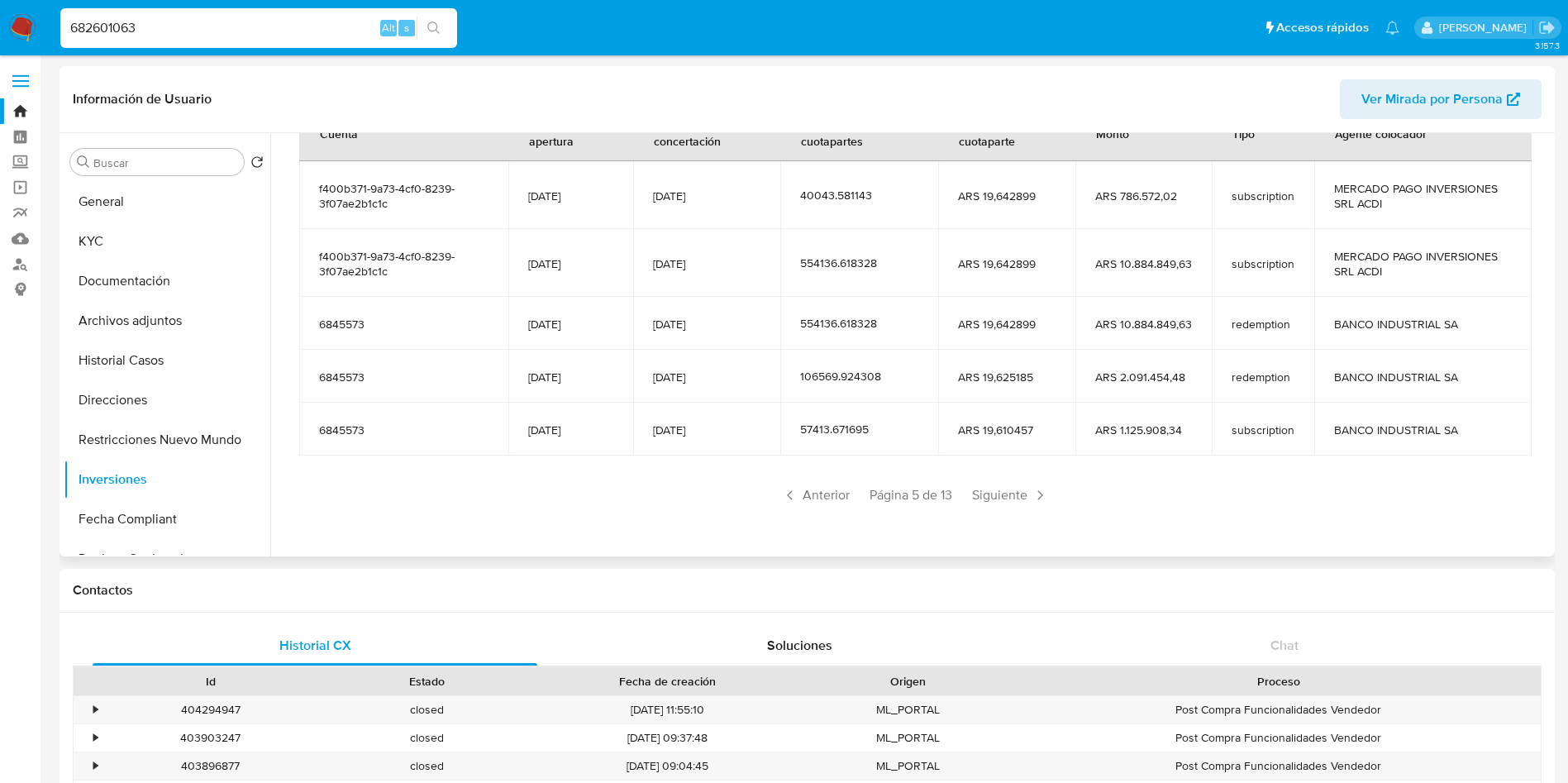
click at [1000, 496] on span "Siguiente" at bounding box center [1009, 495] width 89 height 26
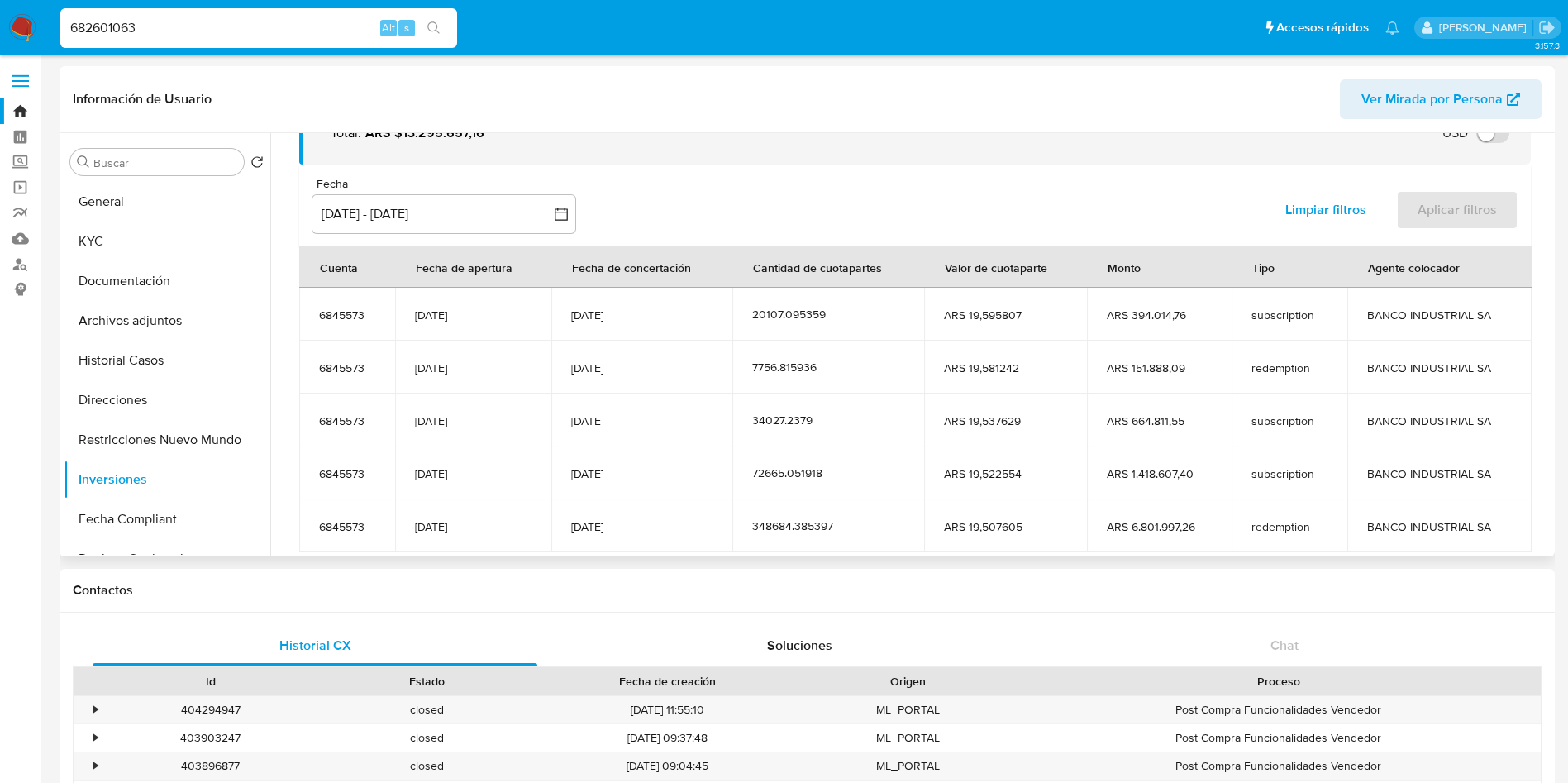
scroll to position [203, 0]
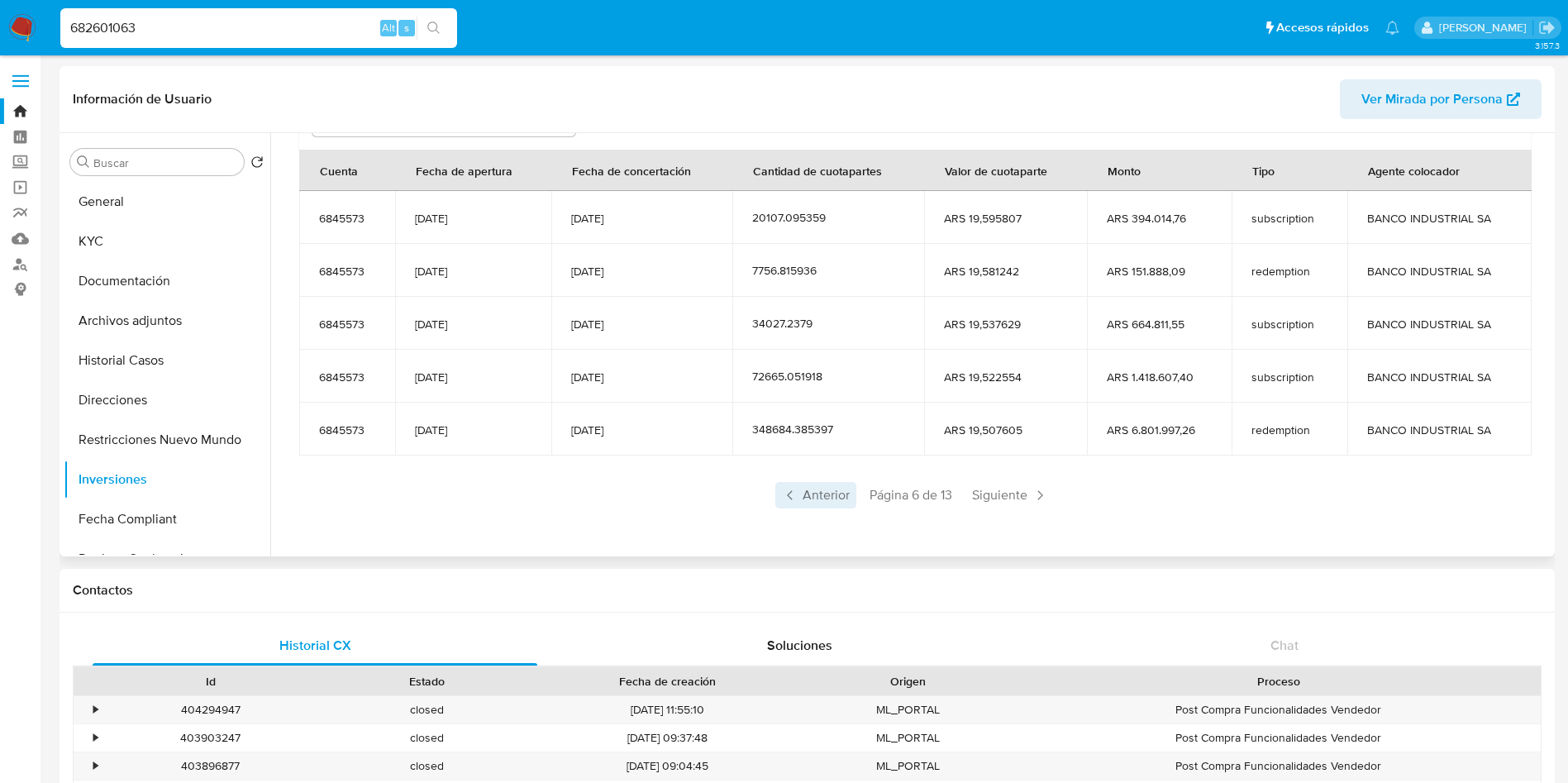
click at [809, 502] on span "Anterior" at bounding box center [816, 495] width 81 height 26
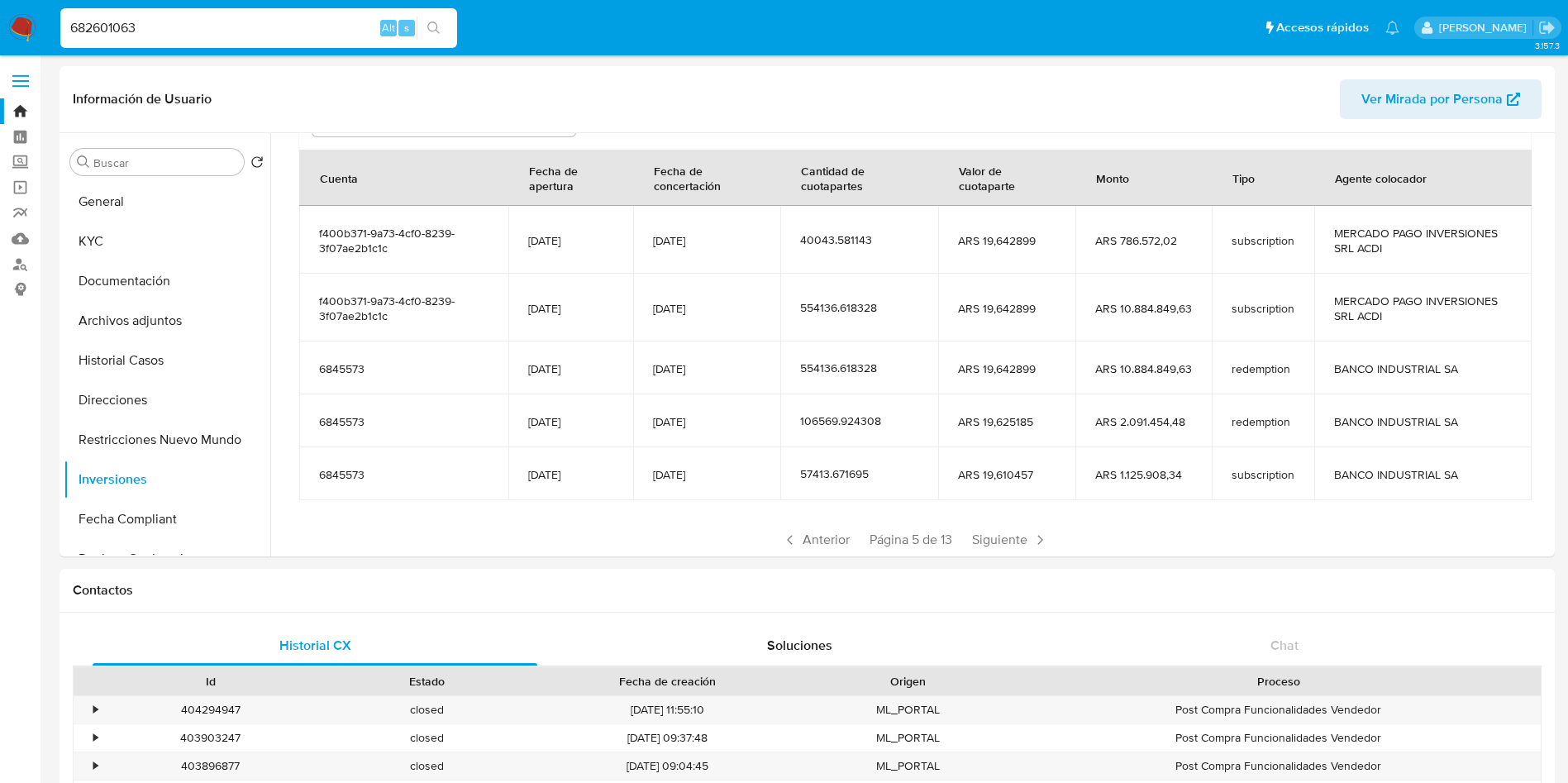
click at [268, 26] on input "682601063" at bounding box center [259, 28] width 397 height 21
click at [268, 25] on input "682601063" at bounding box center [259, 28] width 397 height 21
paste input "295009114"
type input "295009114"
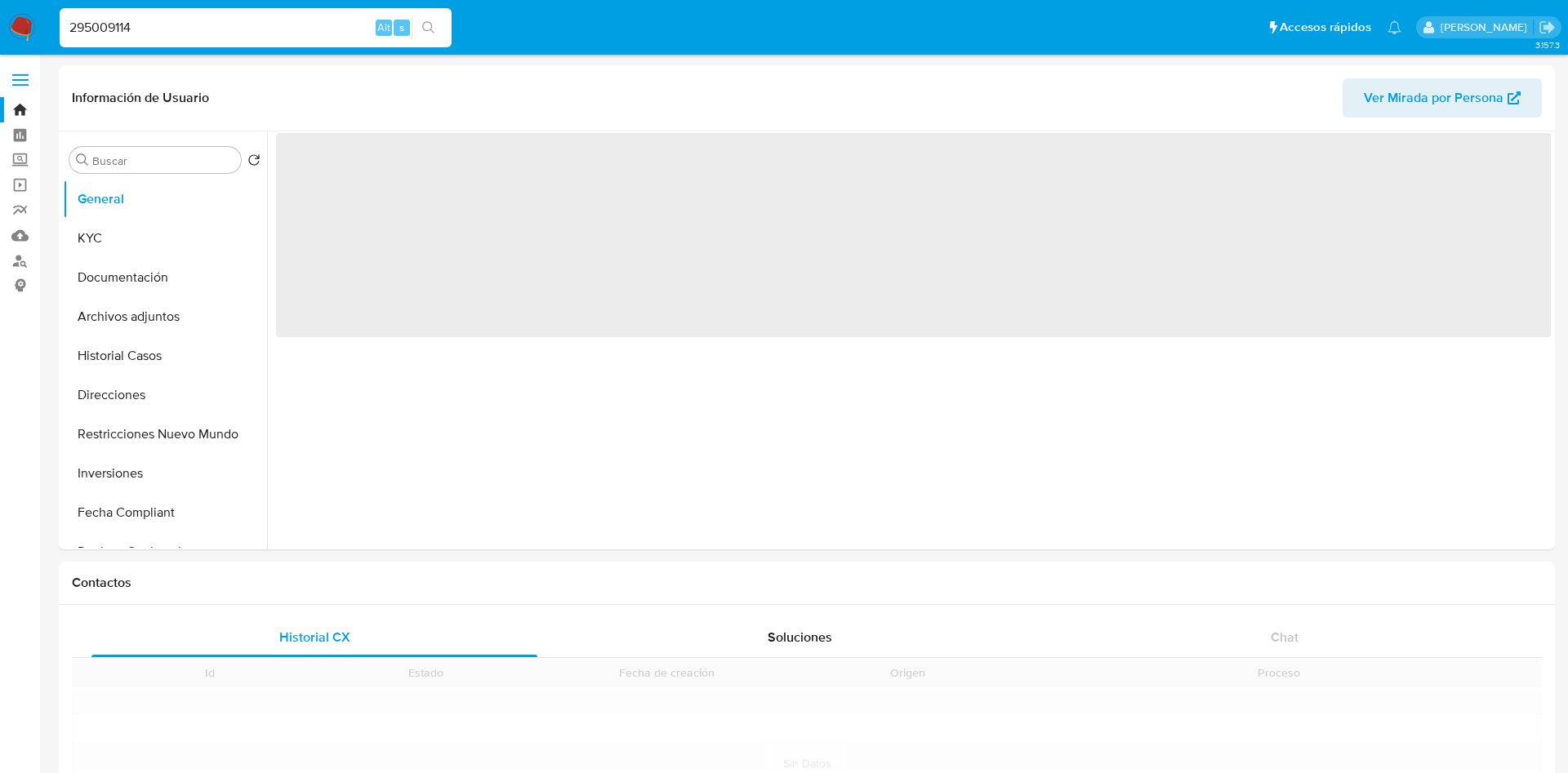
select select "10"
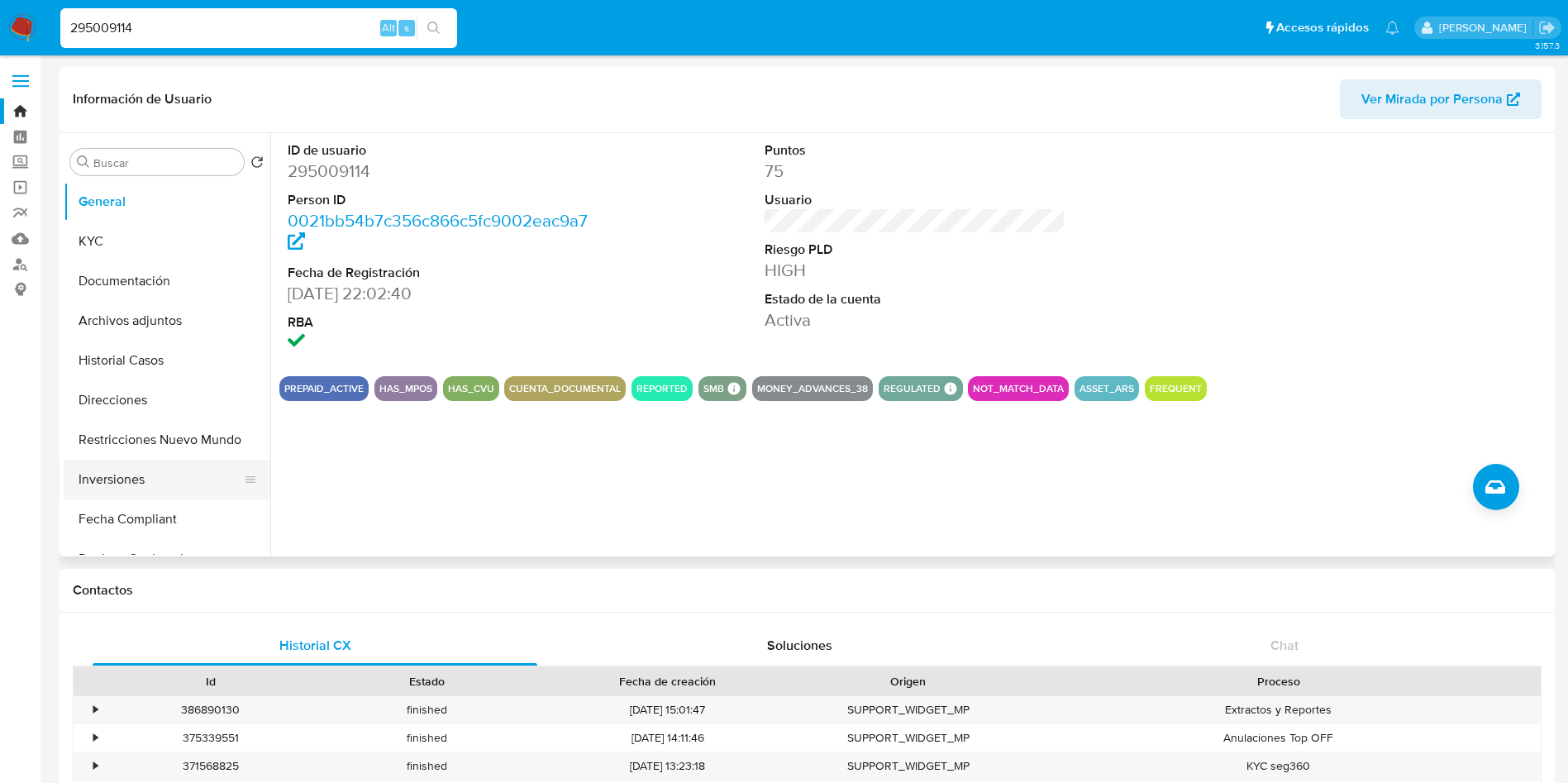
click at [130, 477] on button "Inversiones" at bounding box center [160, 479] width 193 height 40
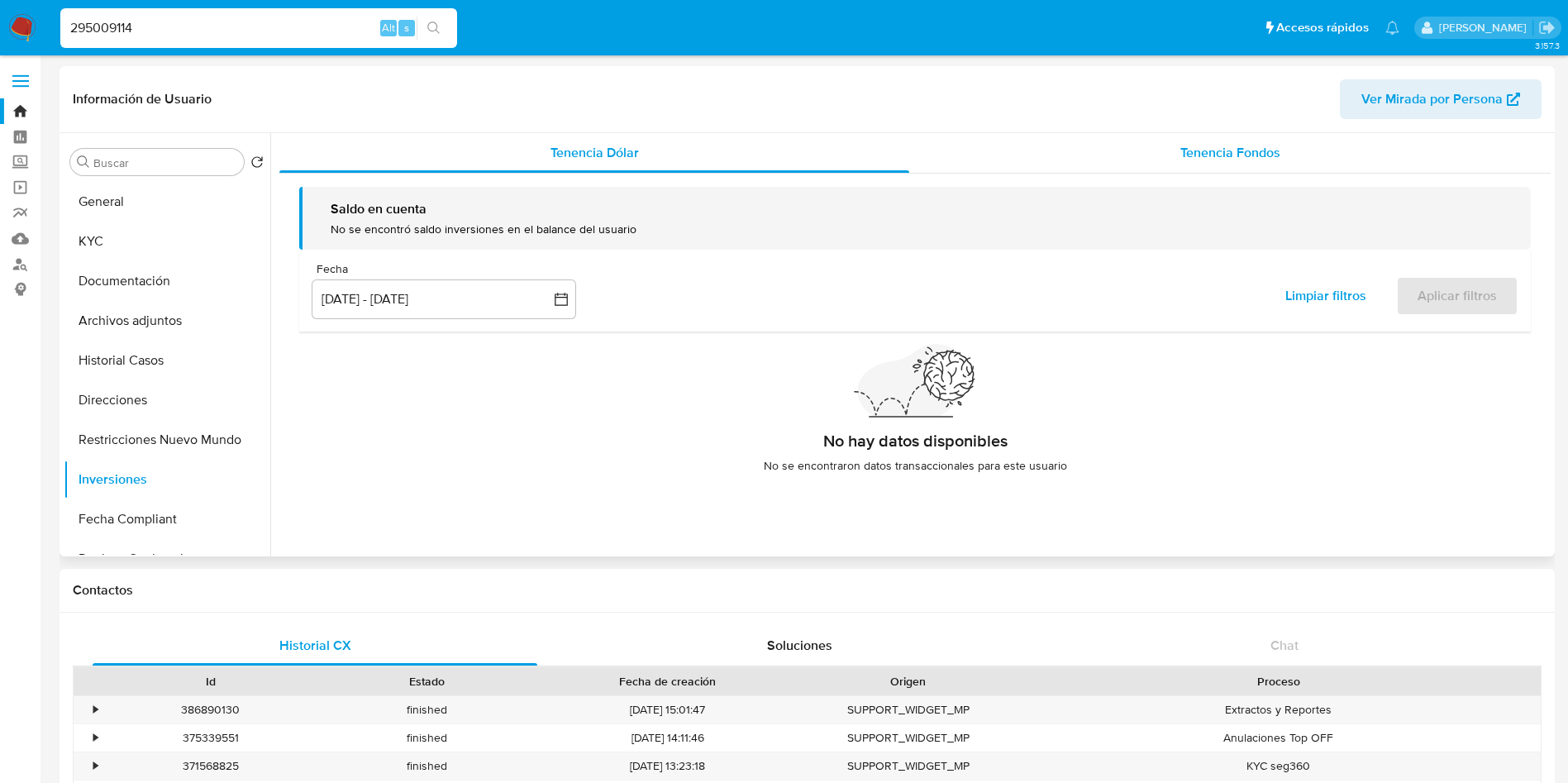
click at [1229, 160] on span "Tenencia Fondos" at bounding box center [1230, 153] width 100 height 19
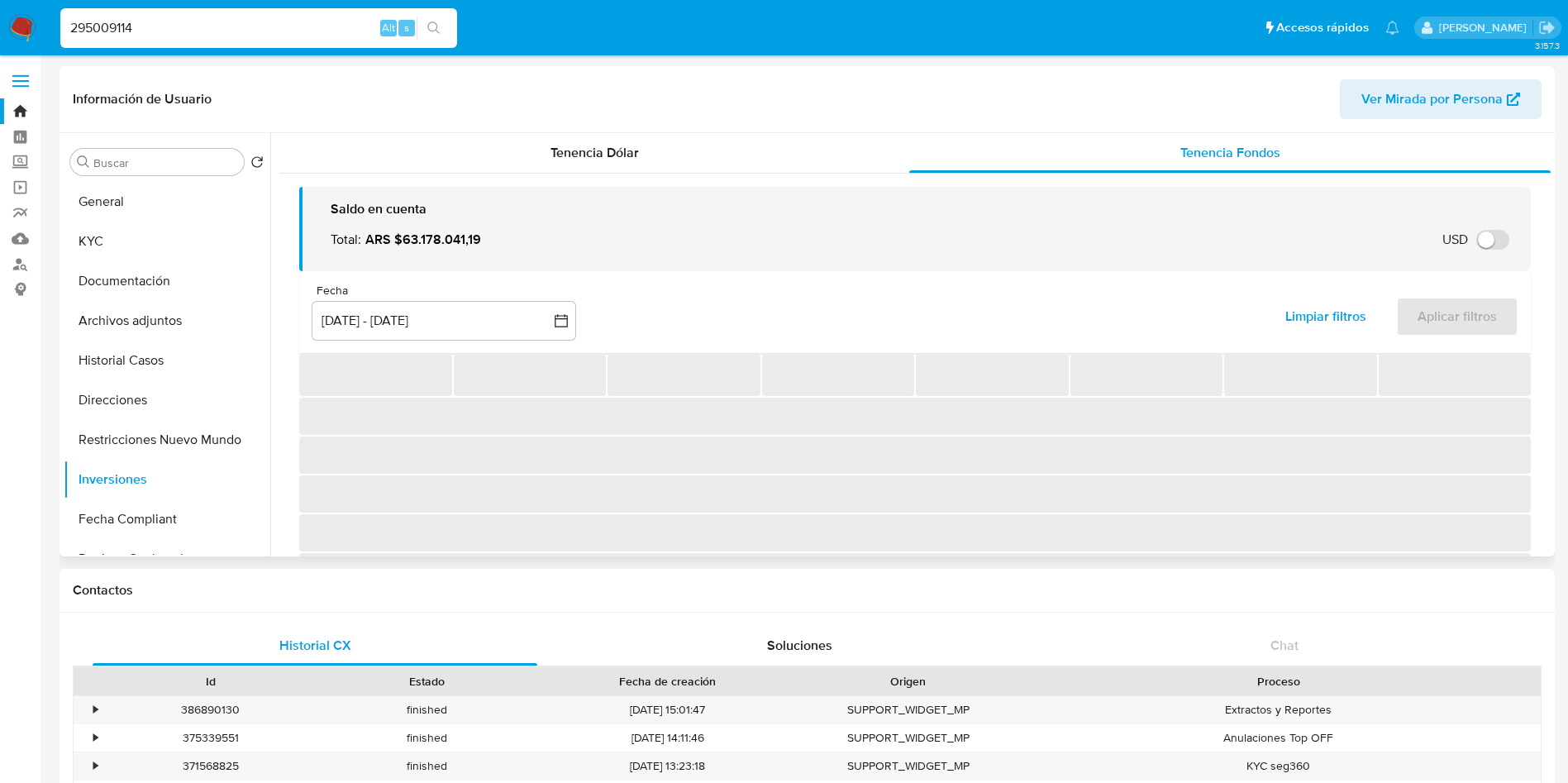
click at [495, 290] on div "Fecha" at bounding box center [444, 290] width 265 height 15
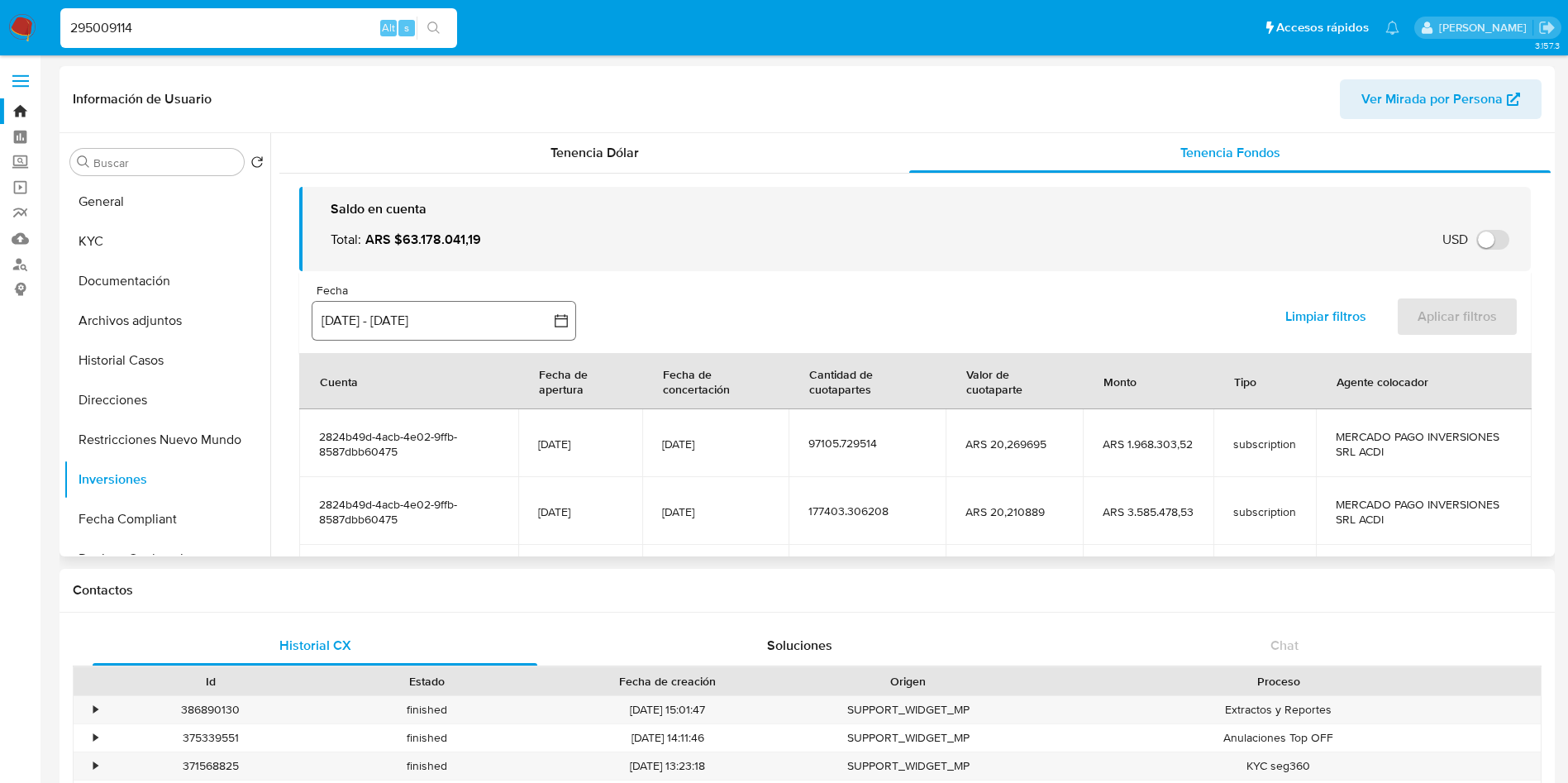
click at [492, 321] on button "[DATE] - [DATE]" at bounding box center [444, 320] width 265 height 40
click at [950, 294] on div "Fecha inputDatePicker 12 jun 2025 - 9 sep 2025 12-06-2025:9-09-2025 Limpiar fil…" at bounding box center [915, 312] width 1232 height 82
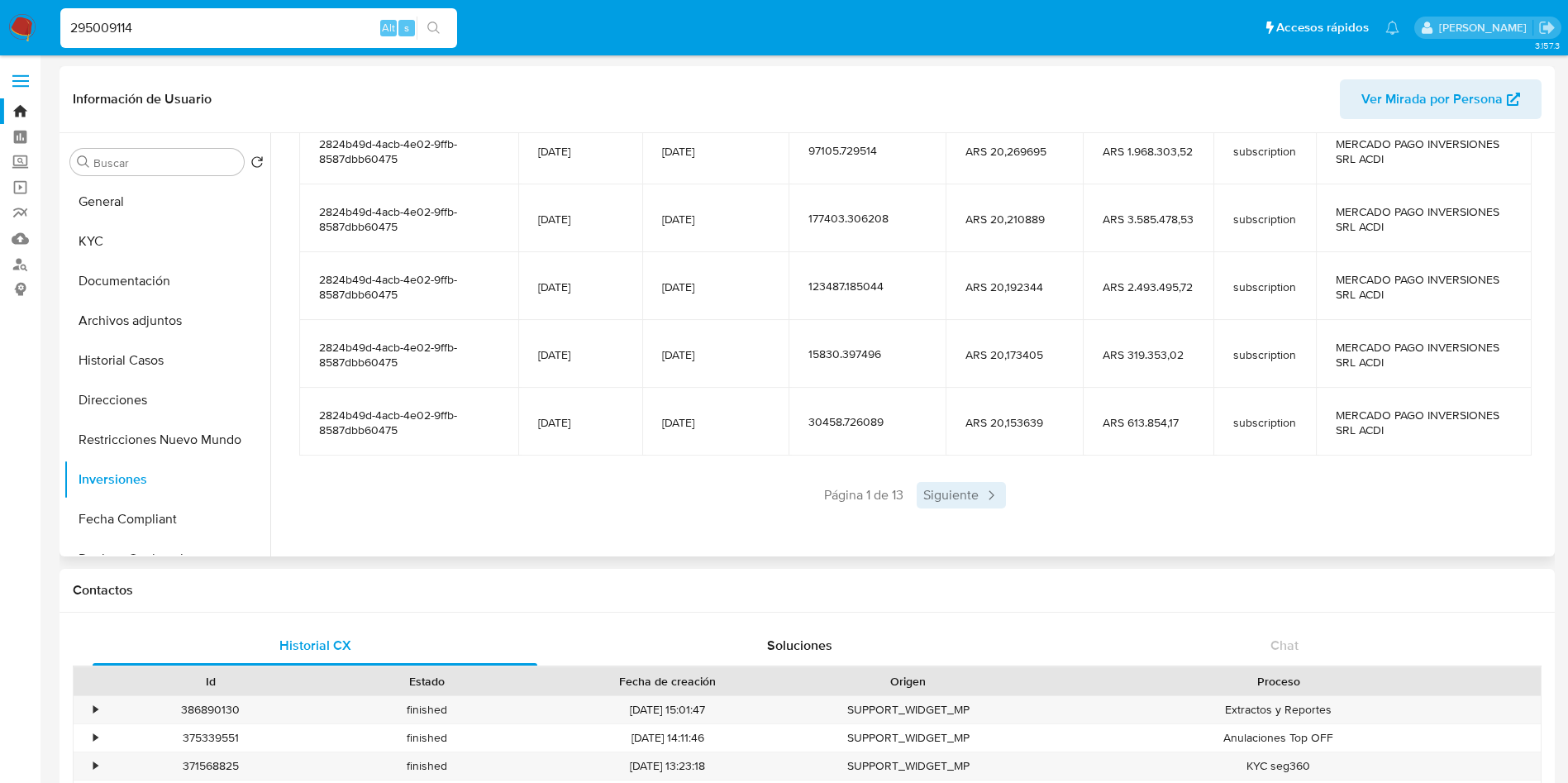
click at [947, 486] on span "Siguiente" at bounding box center [961, 495] width 89 height 26
click at [1016, 497] on span "Siguiente" at bounding box center [1009, 495] width 89 height 26
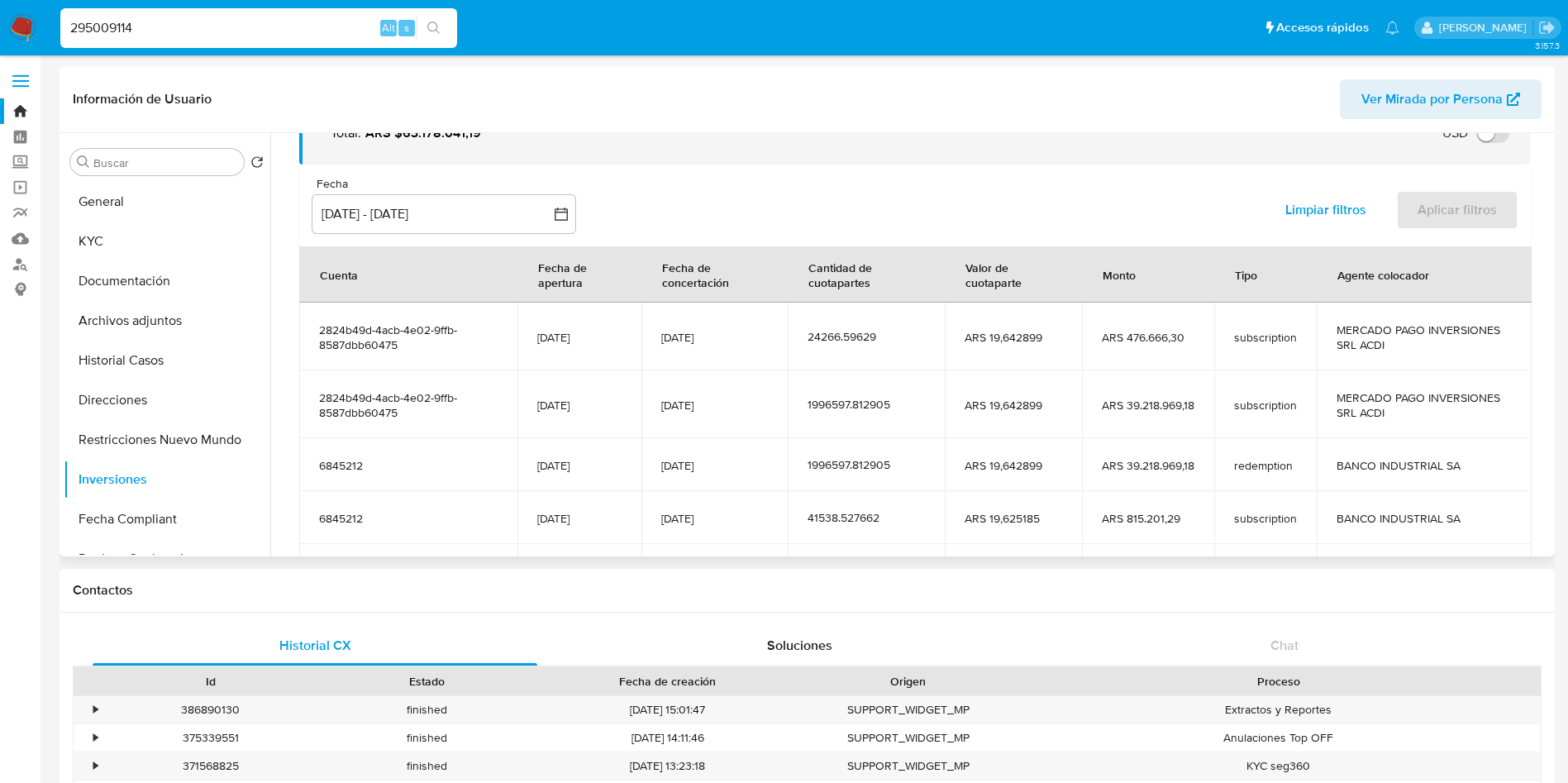
scroll to position [248, 0]
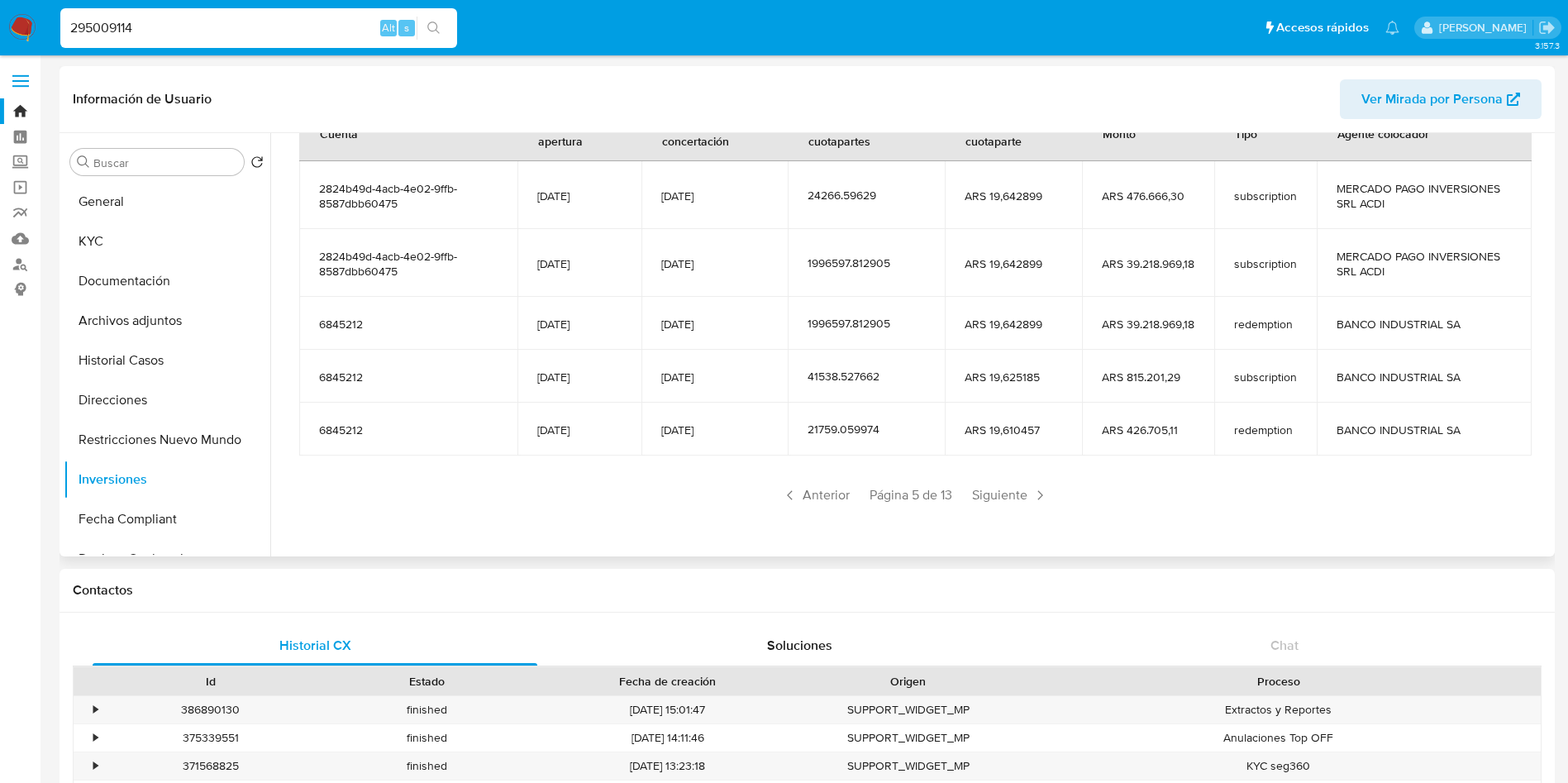
drag, startPoint x: 1016, startPoint y: 497, endPoint x: 1217, endPoint y: 530, distance: 203.7
click at [1214, 531] on div "Saldo en cuenta Total : ARS $63.178.041,19 USD Cambiar entre moneda local y USD…" at bounding box center [915, 237] width 1272 height 622
click at [281, 21] on input "295009114" at bounding box center [259, 28] width 397 height 21
paste input "62615447"
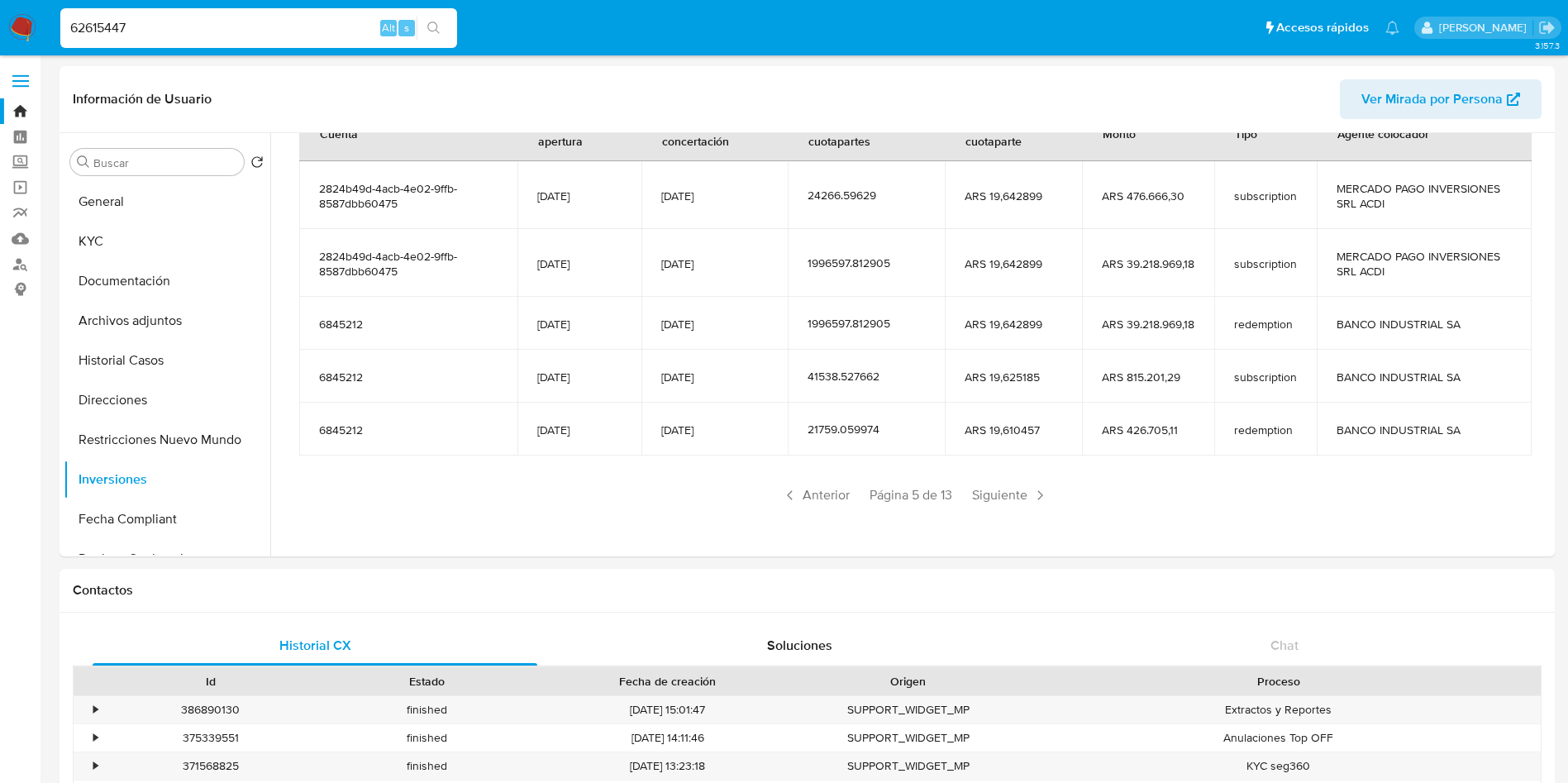
type input "62615447"
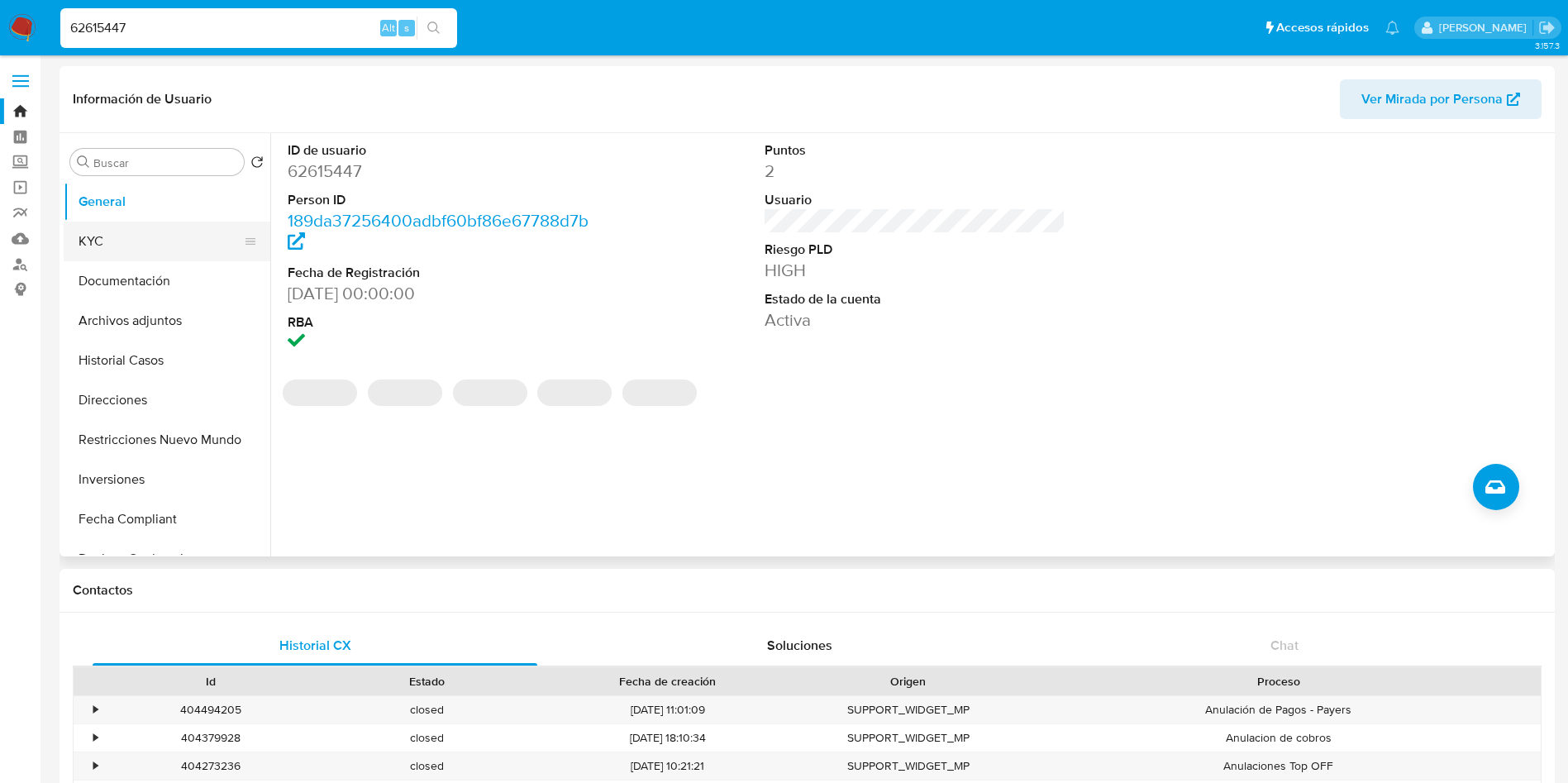
click at [131, 239] on button "KYC" at bounding box center [160, 241] width 193 height 40
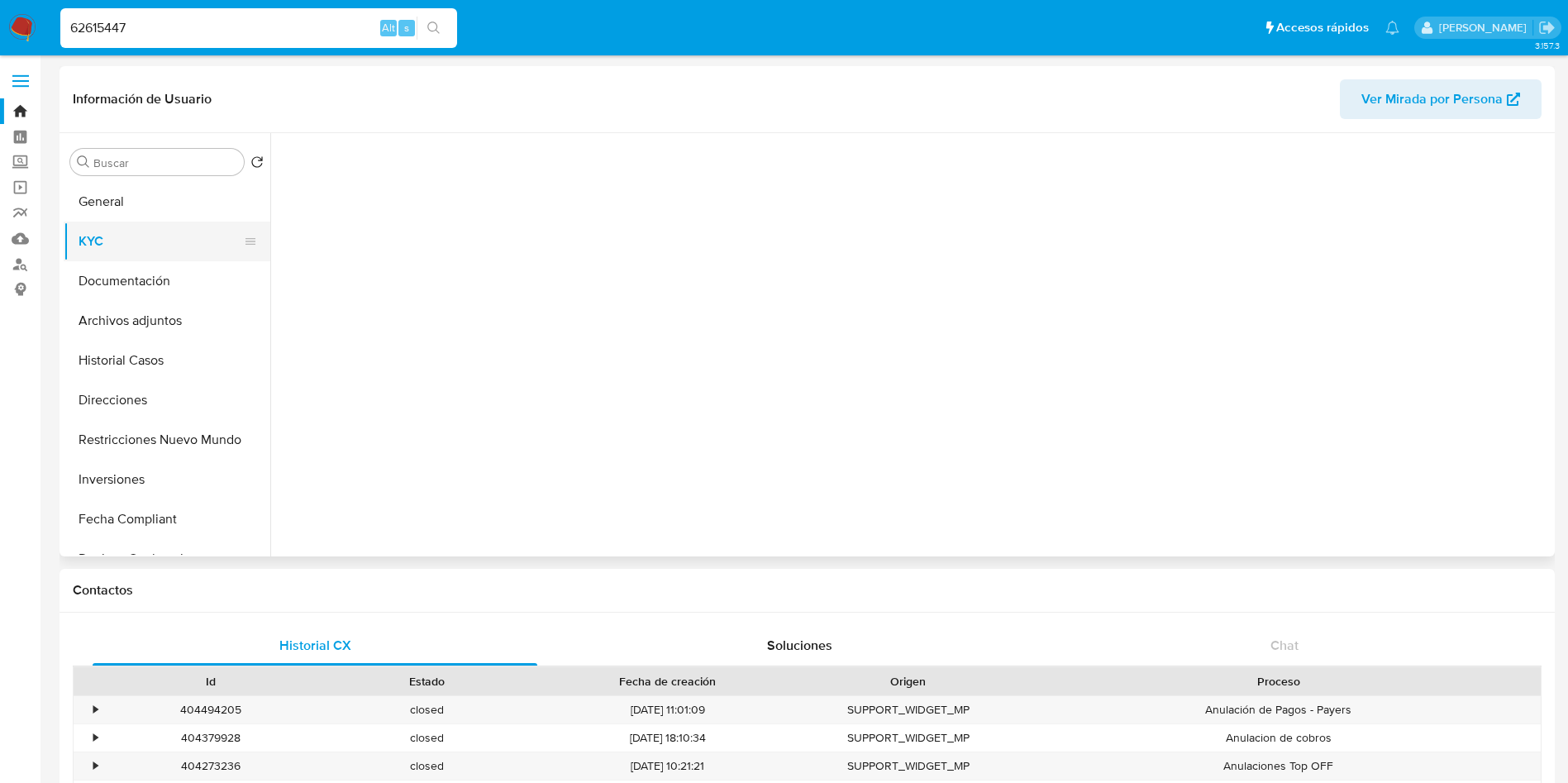
select select "10"
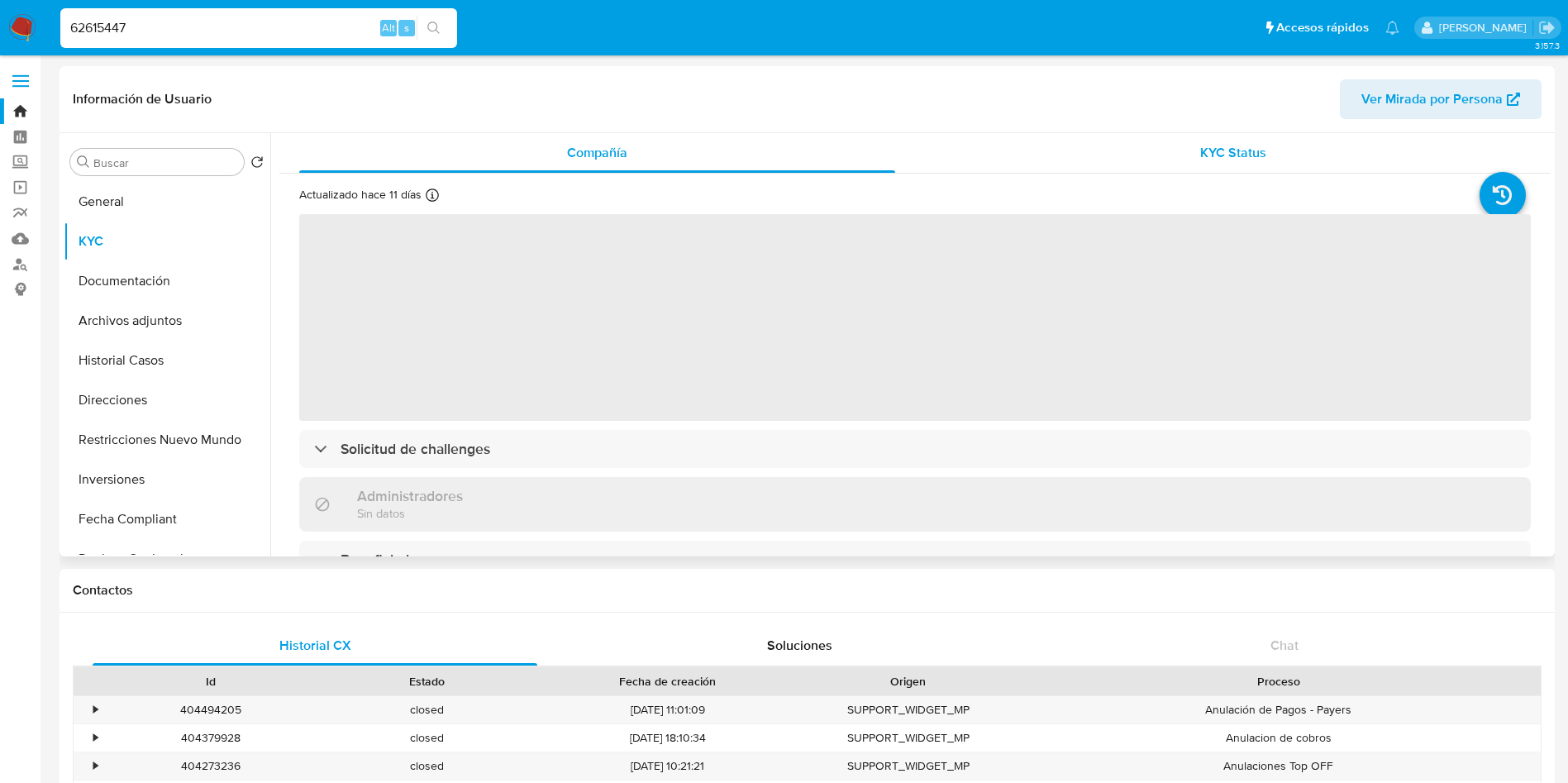
click at [1202, 148] on span "KYC Status" at bounding box center [1233, 153] width 66 height 19
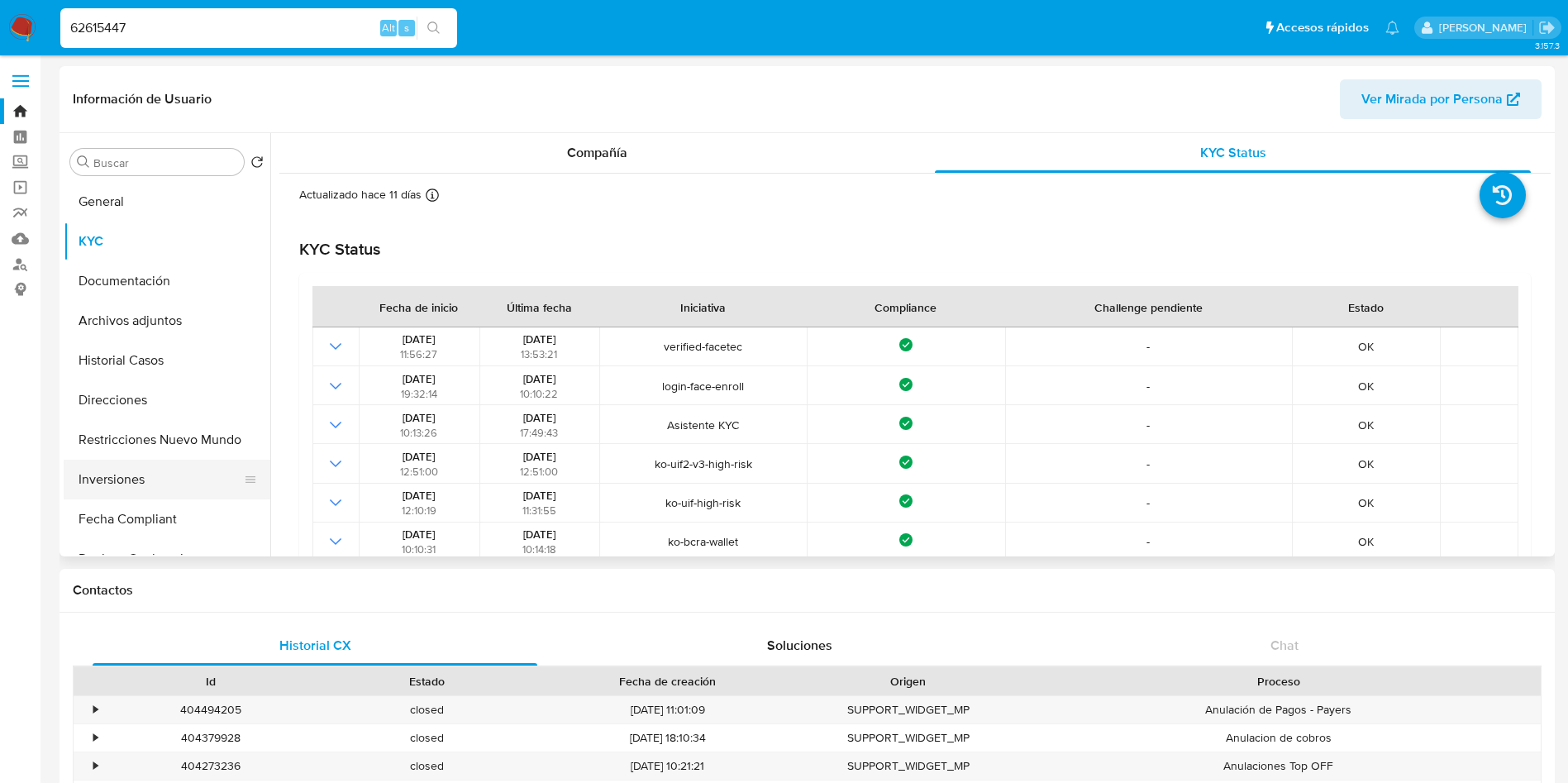
click at [131, 473] on button "Inversiones" at bounding box center [160, 479] width 193 height 40
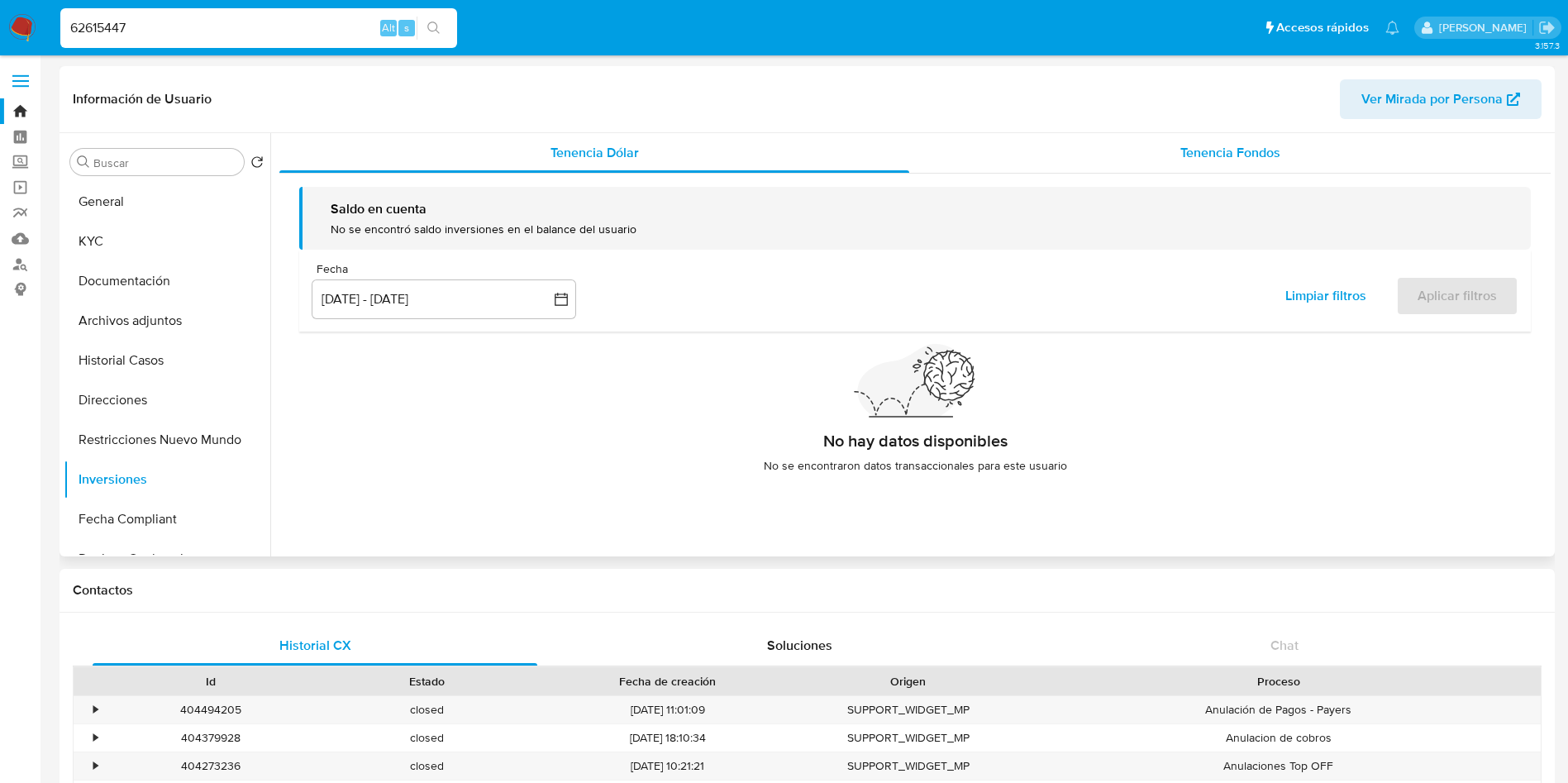
click at [1251, 154] on span "Tenencia Fondos" at bounding box center [1230, 153] width 100 height 19
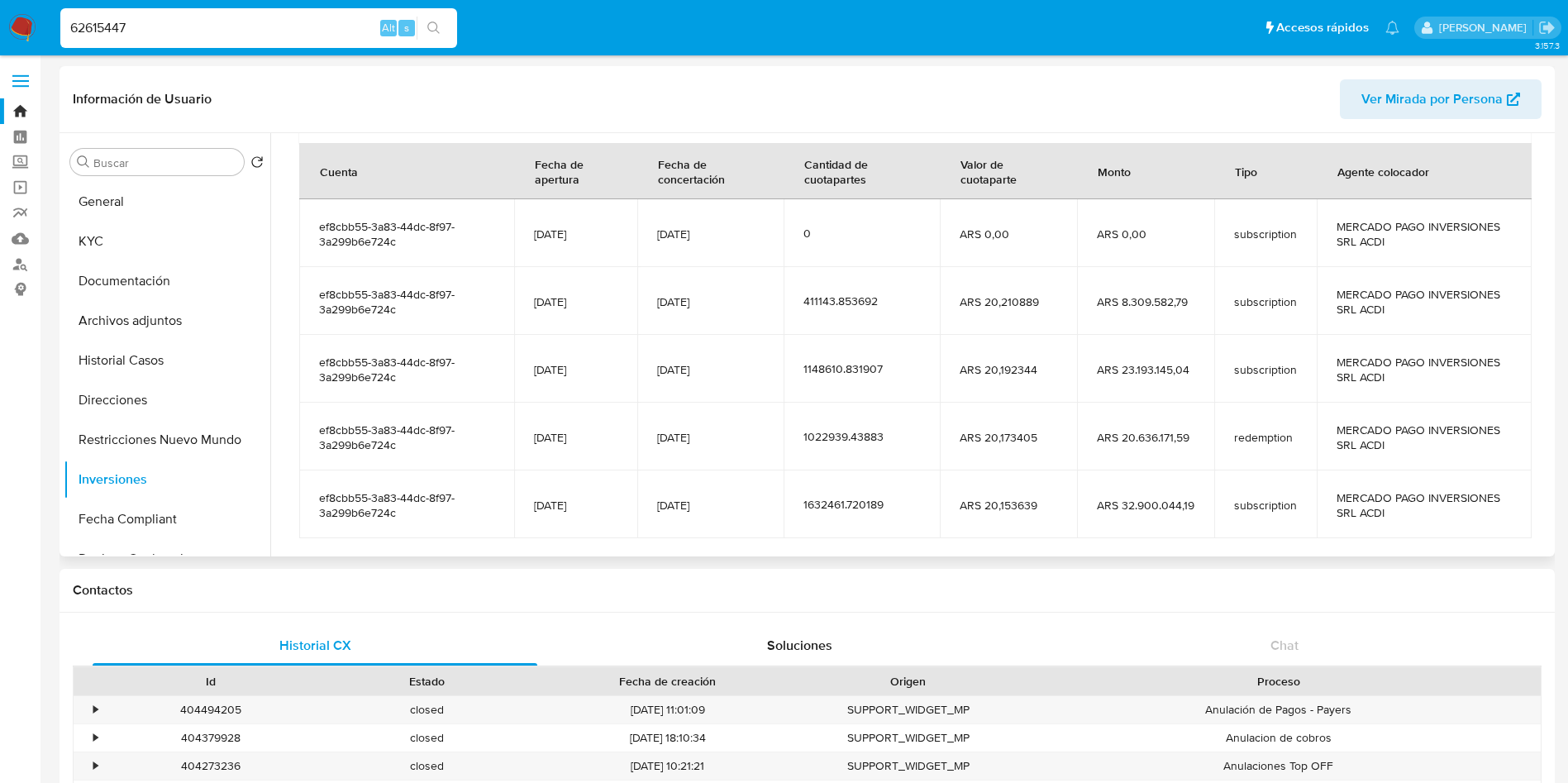
scroll to position [248, 0]
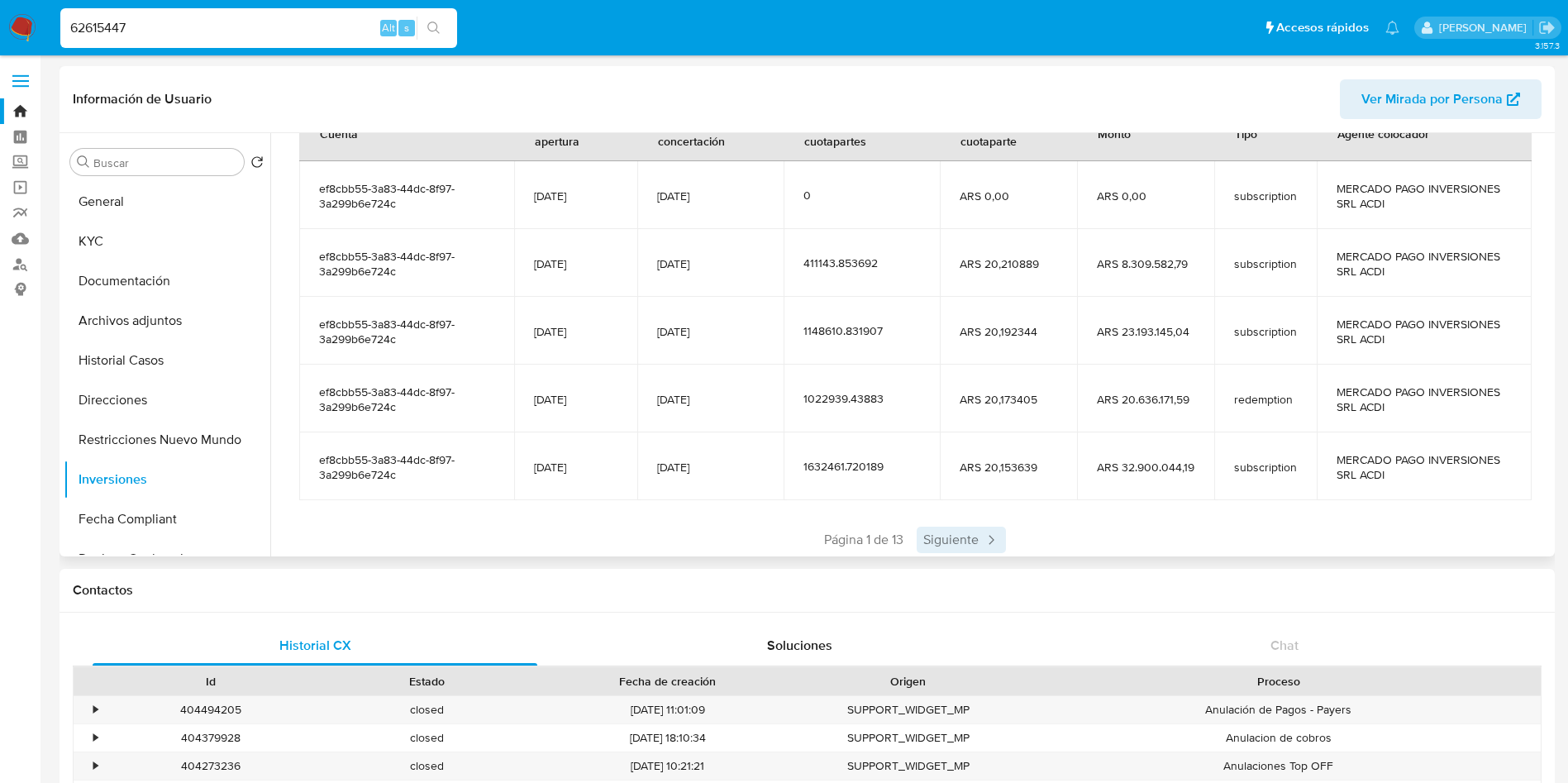
click at [983, 540] on icon at bounding box center [991, 539] width 17 height 17
click at [982, 540] on span "Siguiente" at bounding box center [1009, 540] width 89 height 26
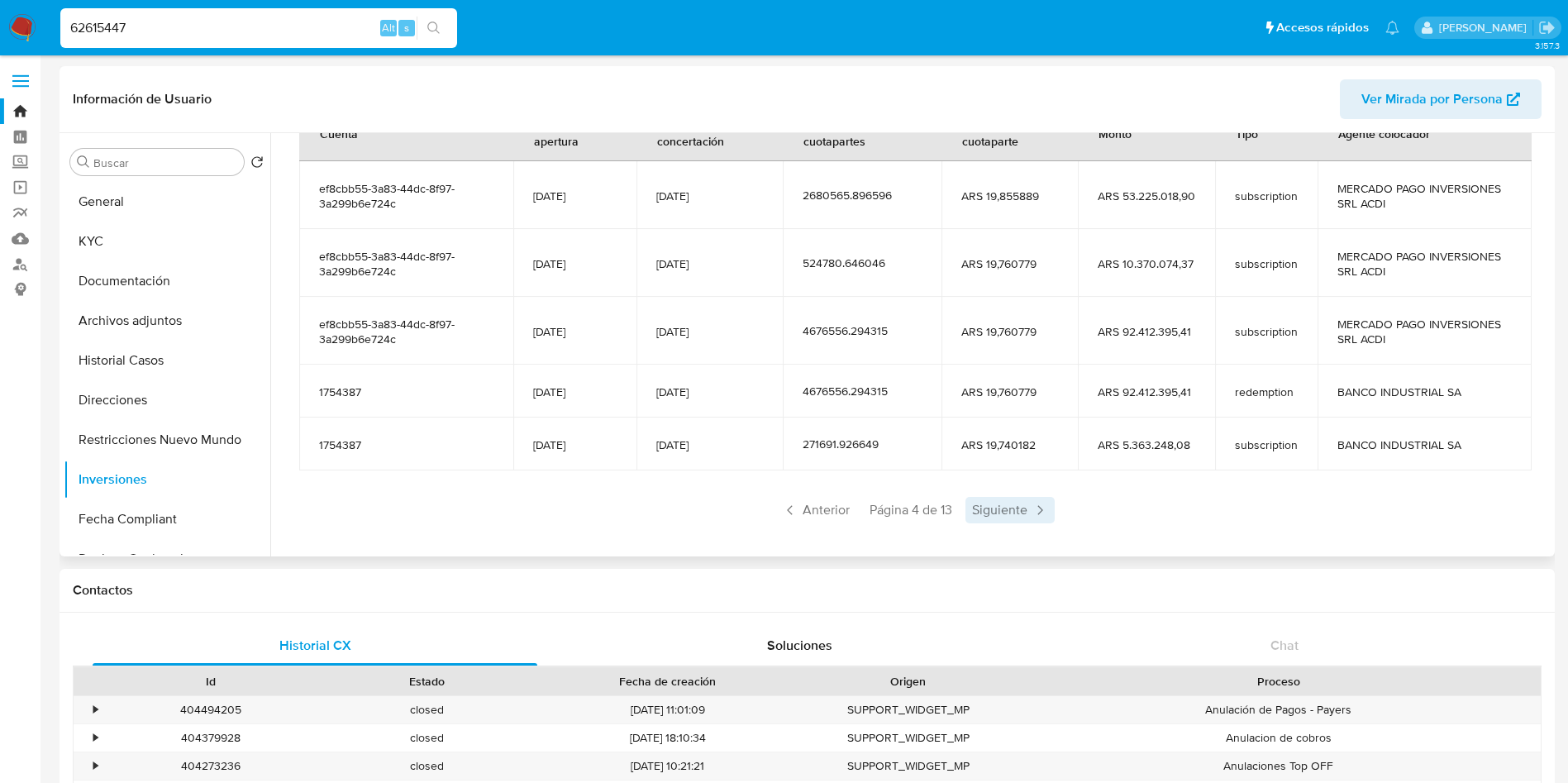
click at [994, 515] on span "Siguiente" at bounding box center [1009, 510] width 89 height 26
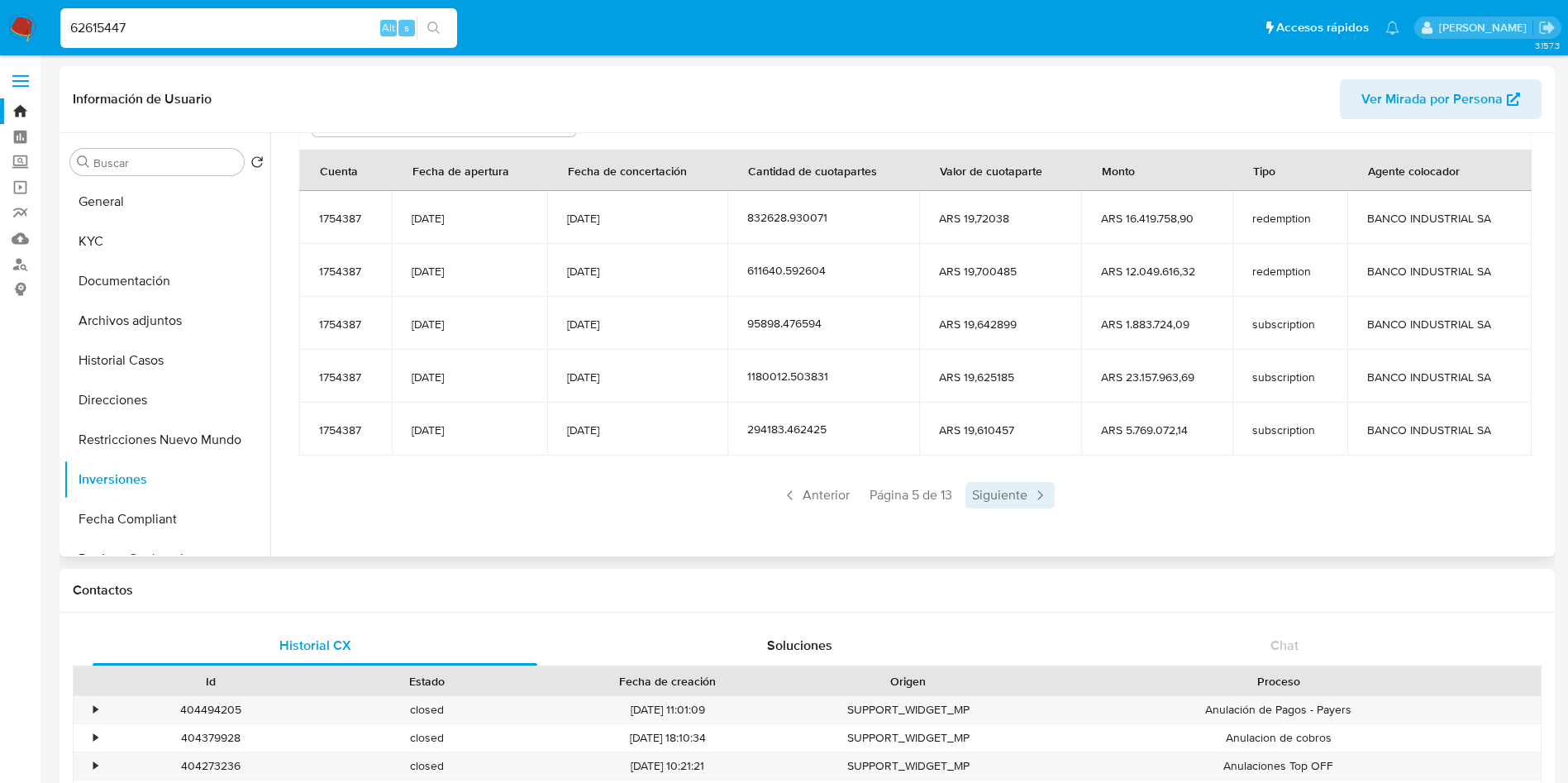
click at [995, 508] on span "Siguiente" at bounding box center [1009, 495] width 89 height 26
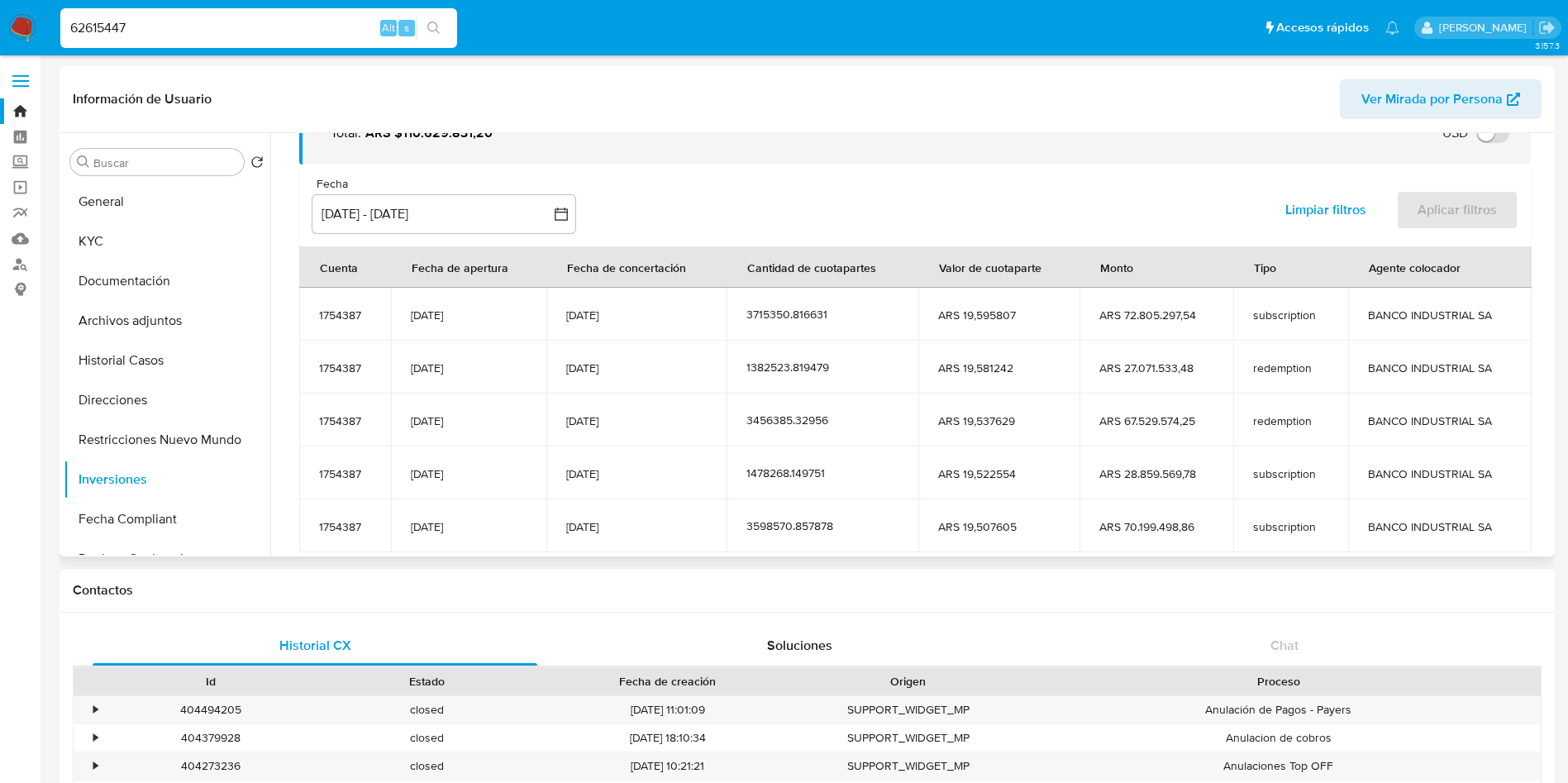
scroll to position [203, 0]
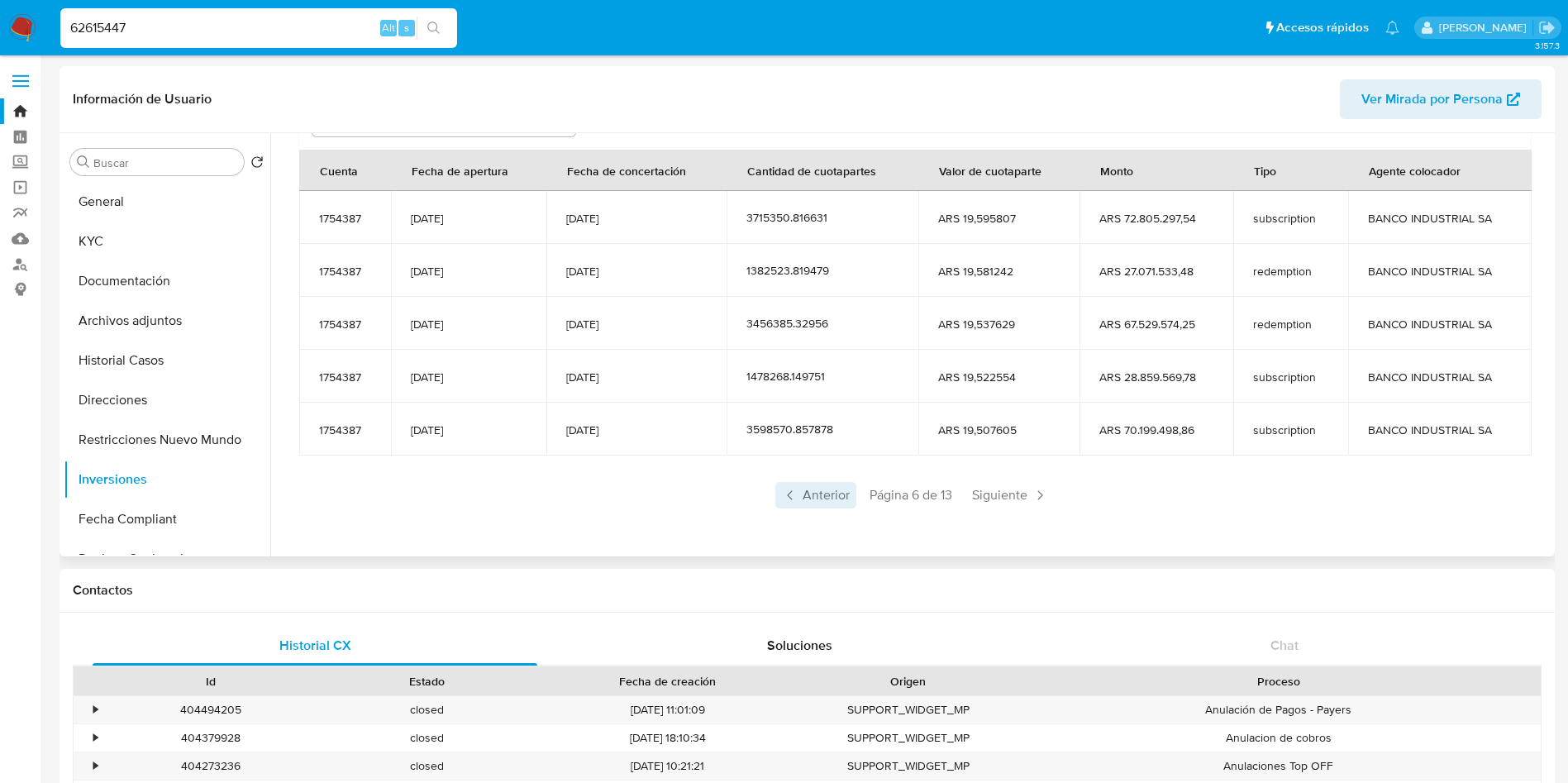
click at [821, 482] on span "Anterior" at bounding box center [816, 495] width 81 height 26
click at [815, 498] on span "Anterior" at bounding box center [816, 495] width 81 height 26
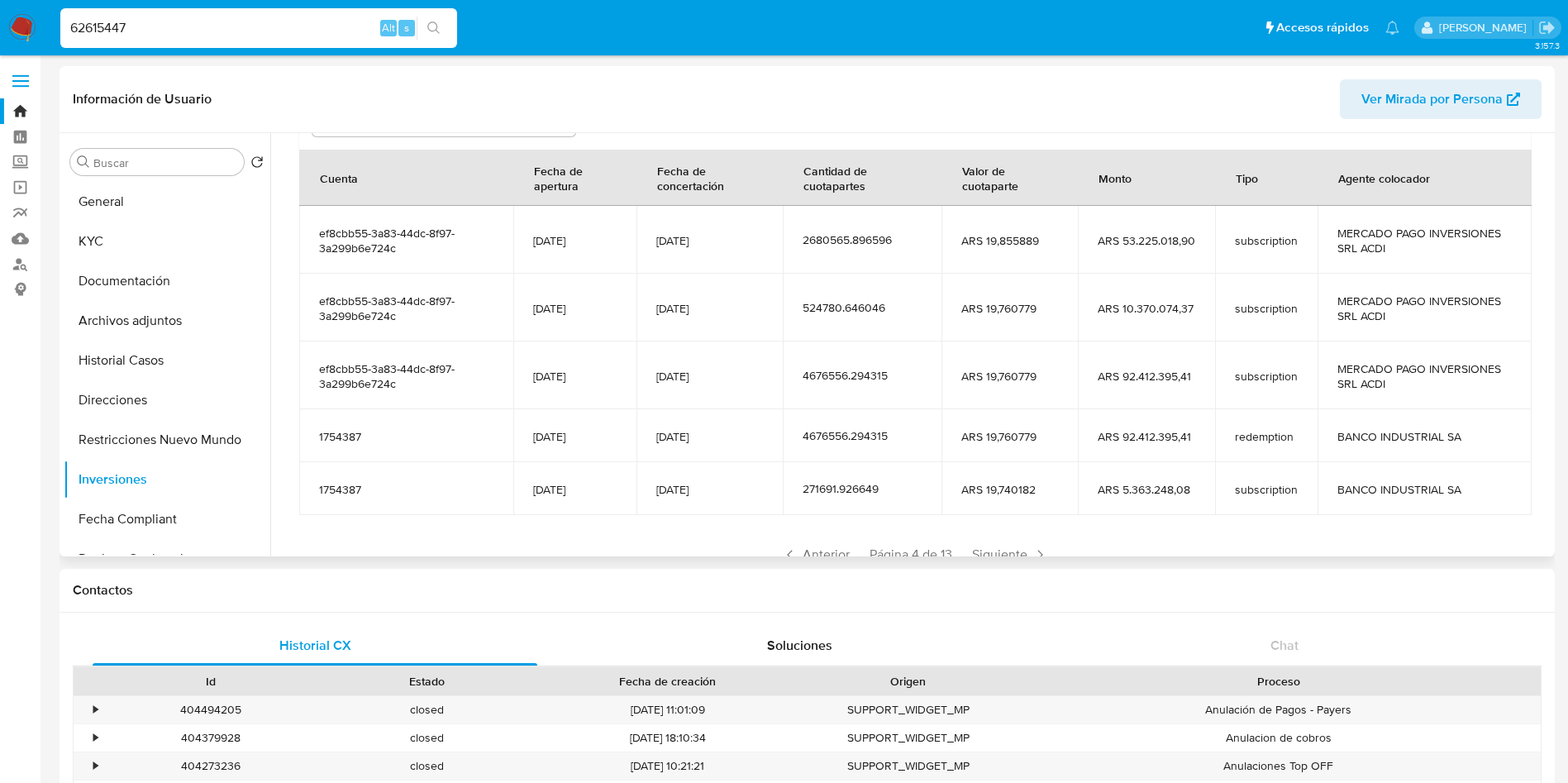
click at [222, 37] on input "62615447" at bounding box center [259, 28] width 397 height 21
paste input "207997504"
type input "207997504"
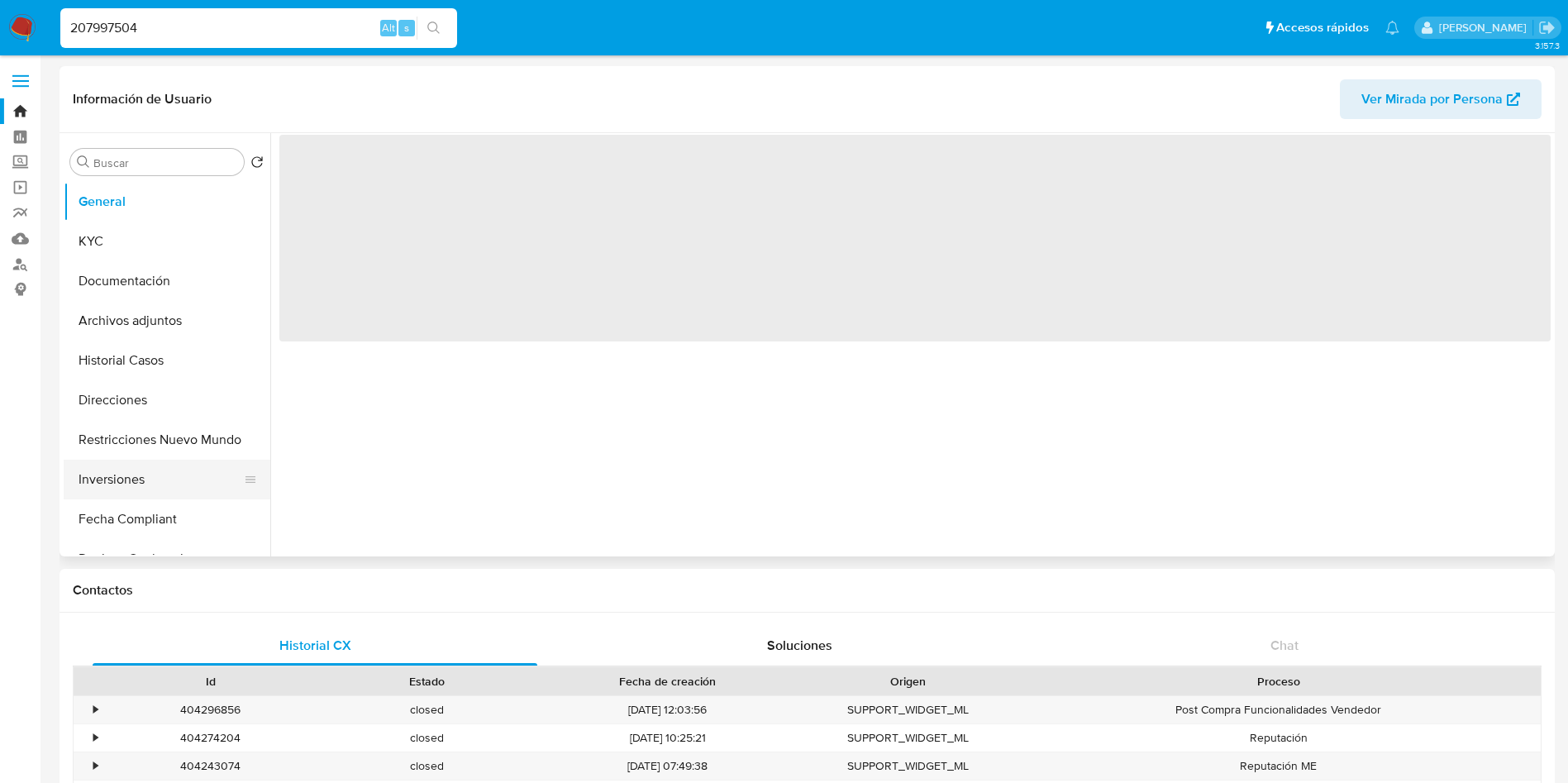
click at [156, 481] on button "Inversiones" at bounding box center [160, 479] width 193 height 40
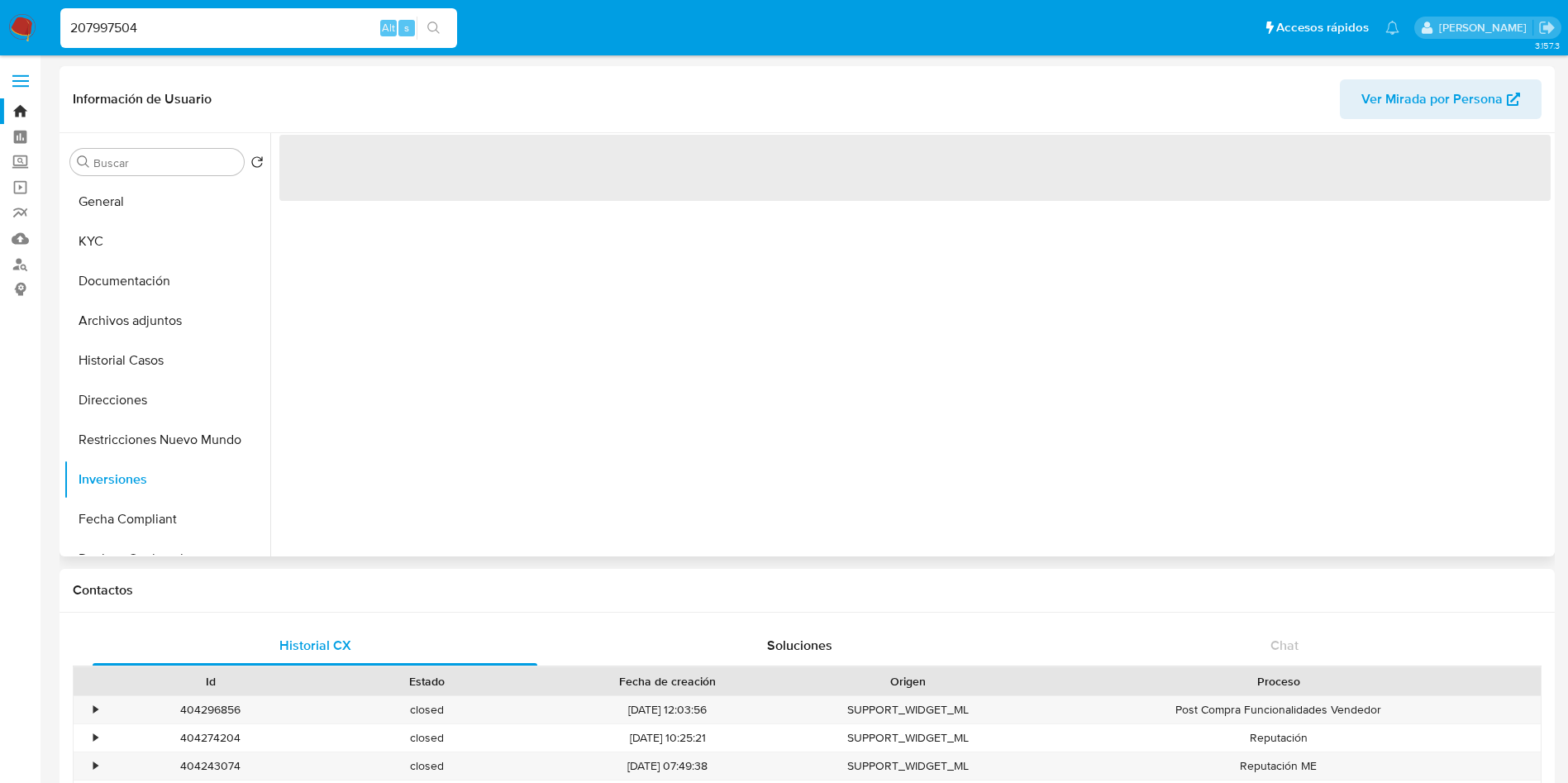
select select "10"
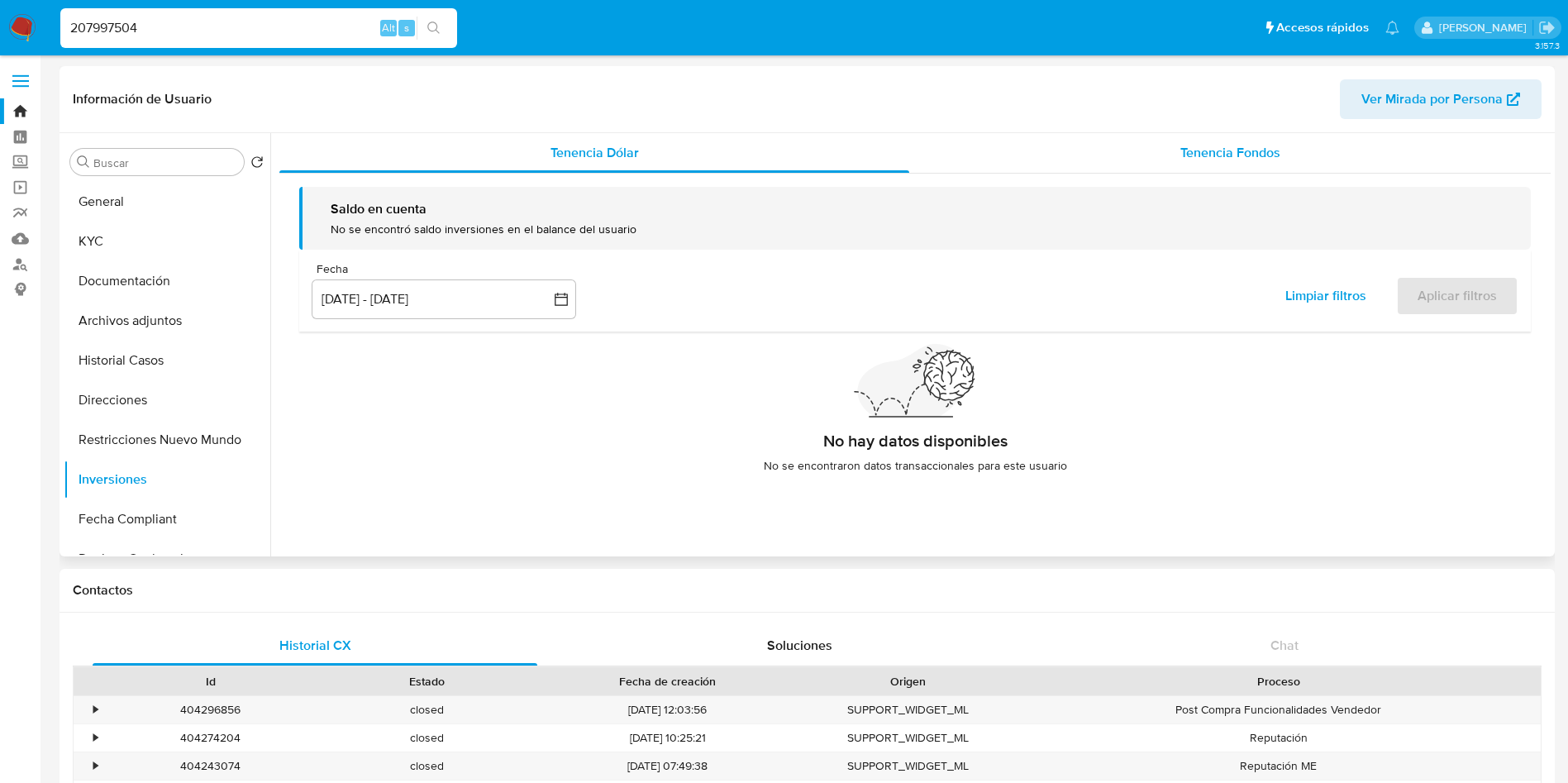
click at [1145, 146] on div "Tenencia Fondos" at bounding box center [1230, 153] width 641 height 40
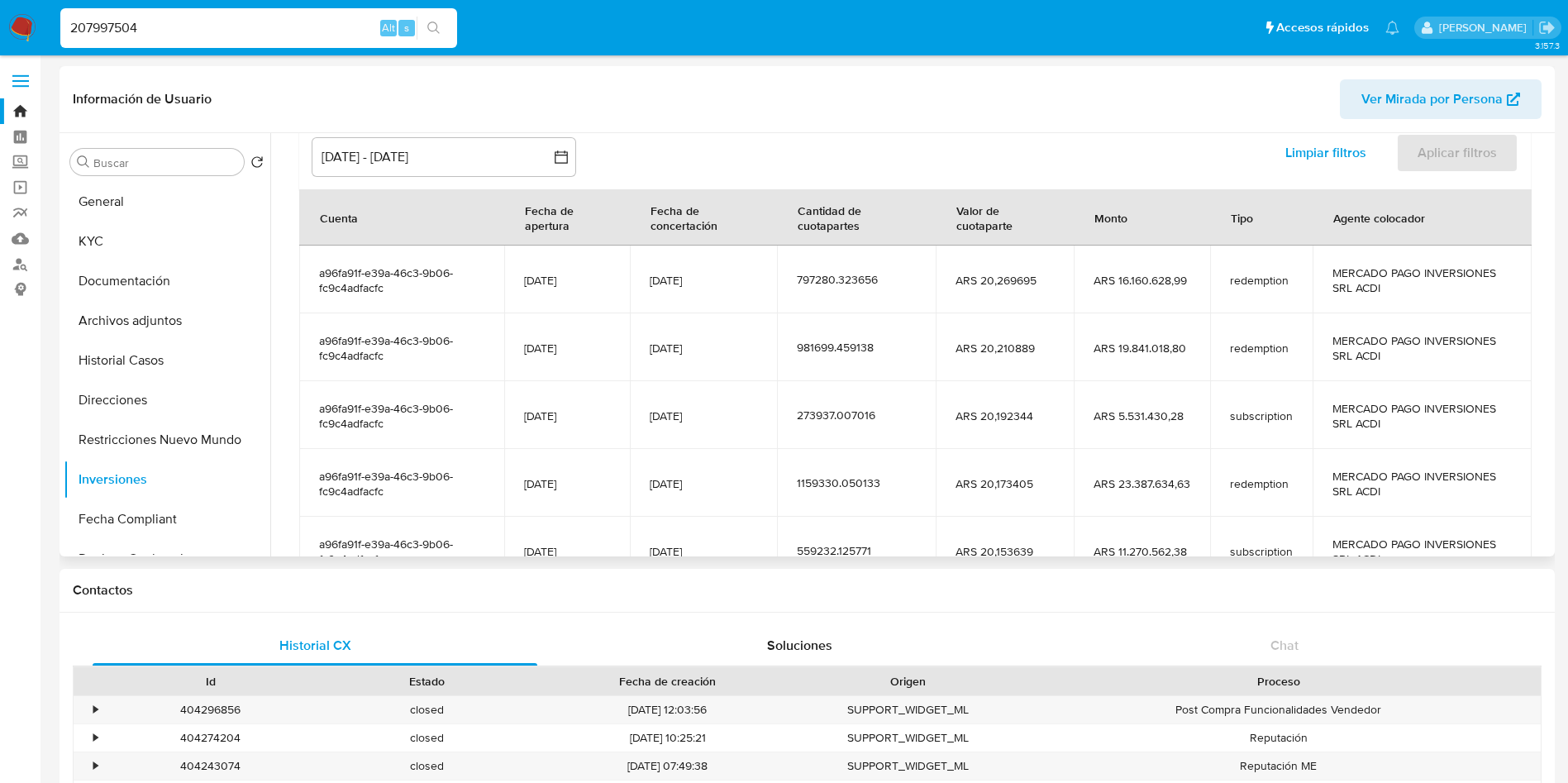
scroll to position [248, 0]
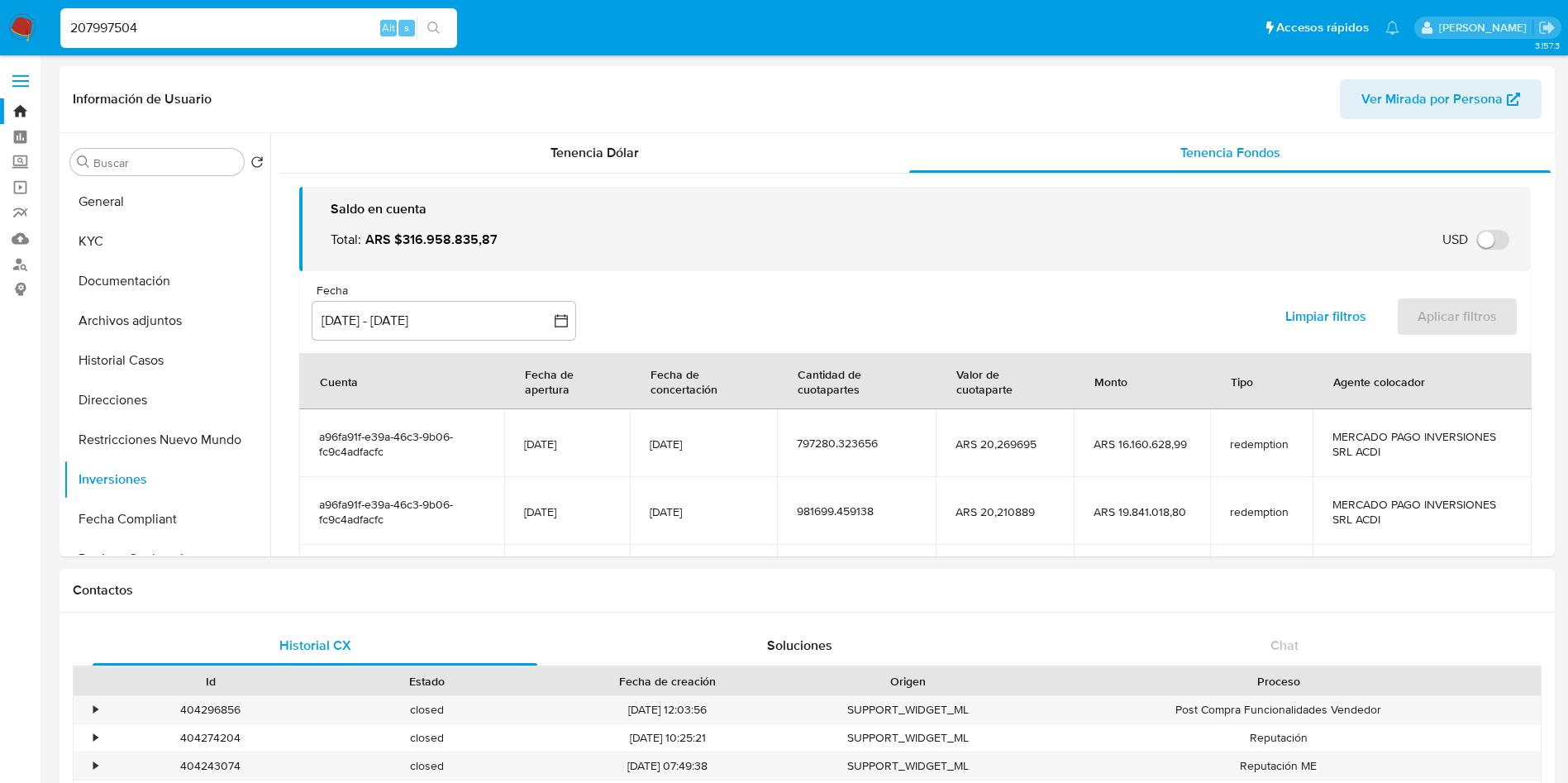
select select "10"
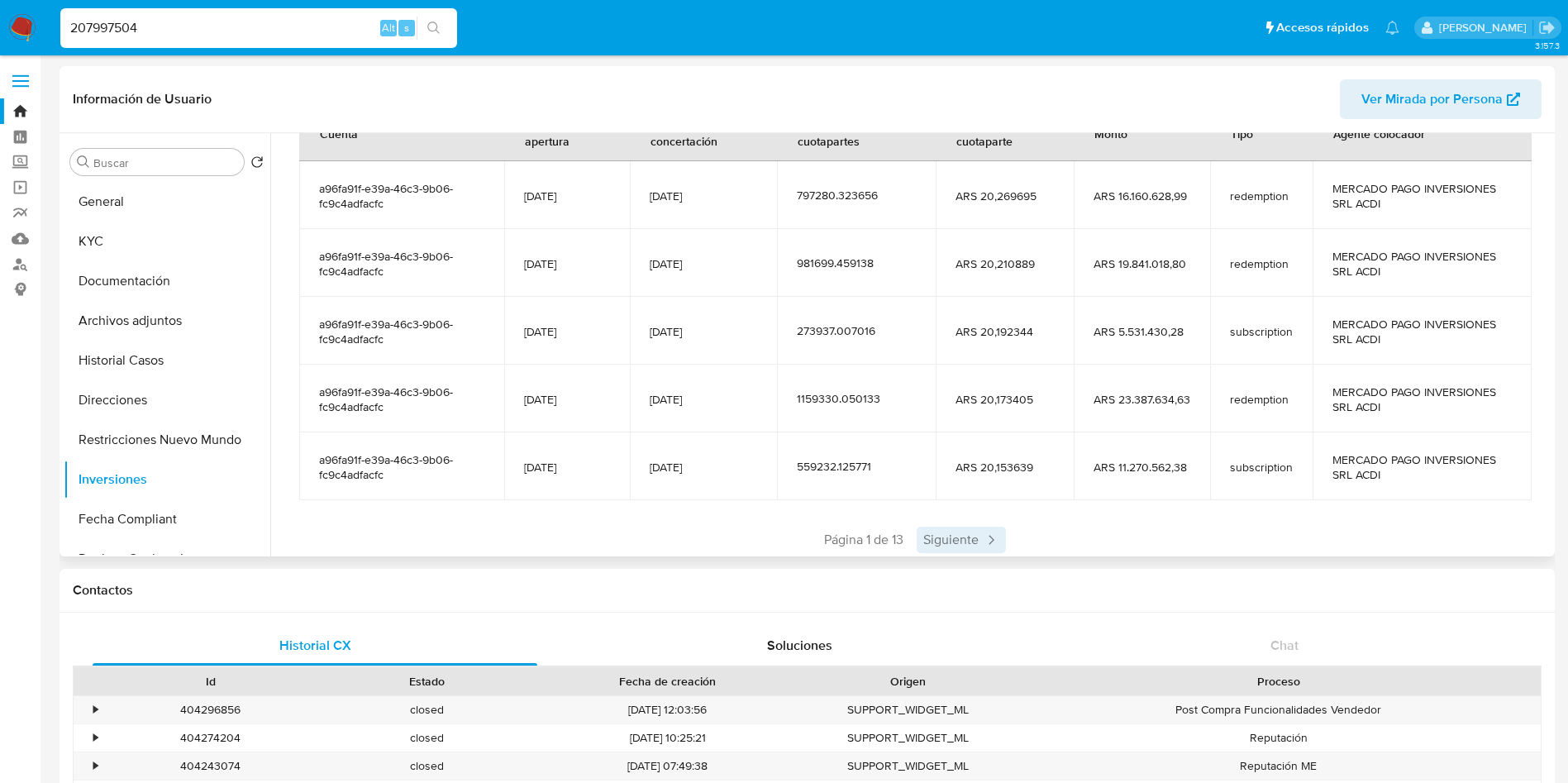
click at [957, 542] on span "Siguiente" at bounding box center [961, 540] width 89 height 26
click at [961, 537] on div "Anterior Página 2 de 13 Siguiente" at bounding box center [915, 540] width 1232 height 26
click at [984, 532] on span "Siguiente" at bounding box center [1009, 540] width 89 height 26
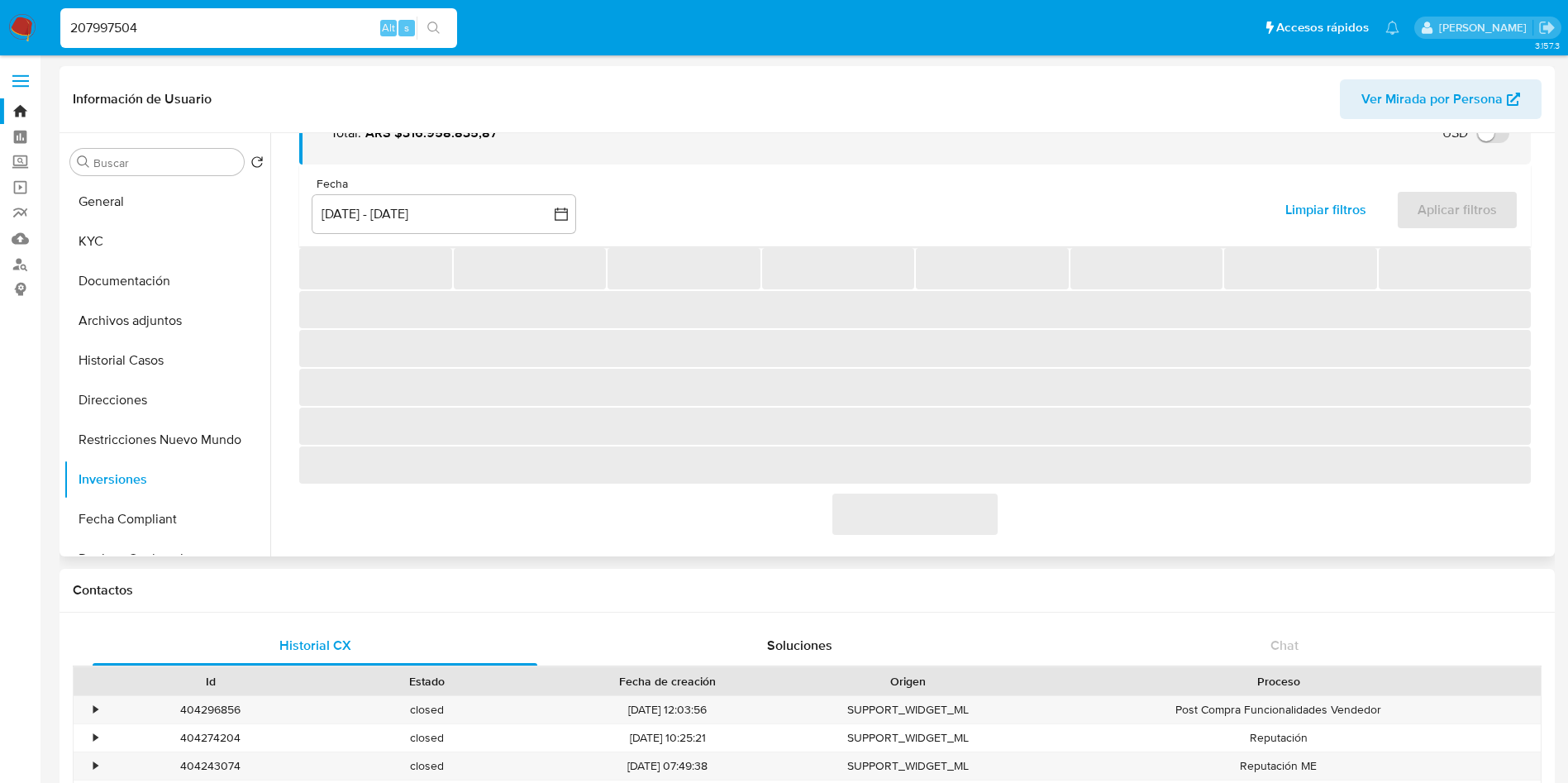
scroll to position [248, 0]
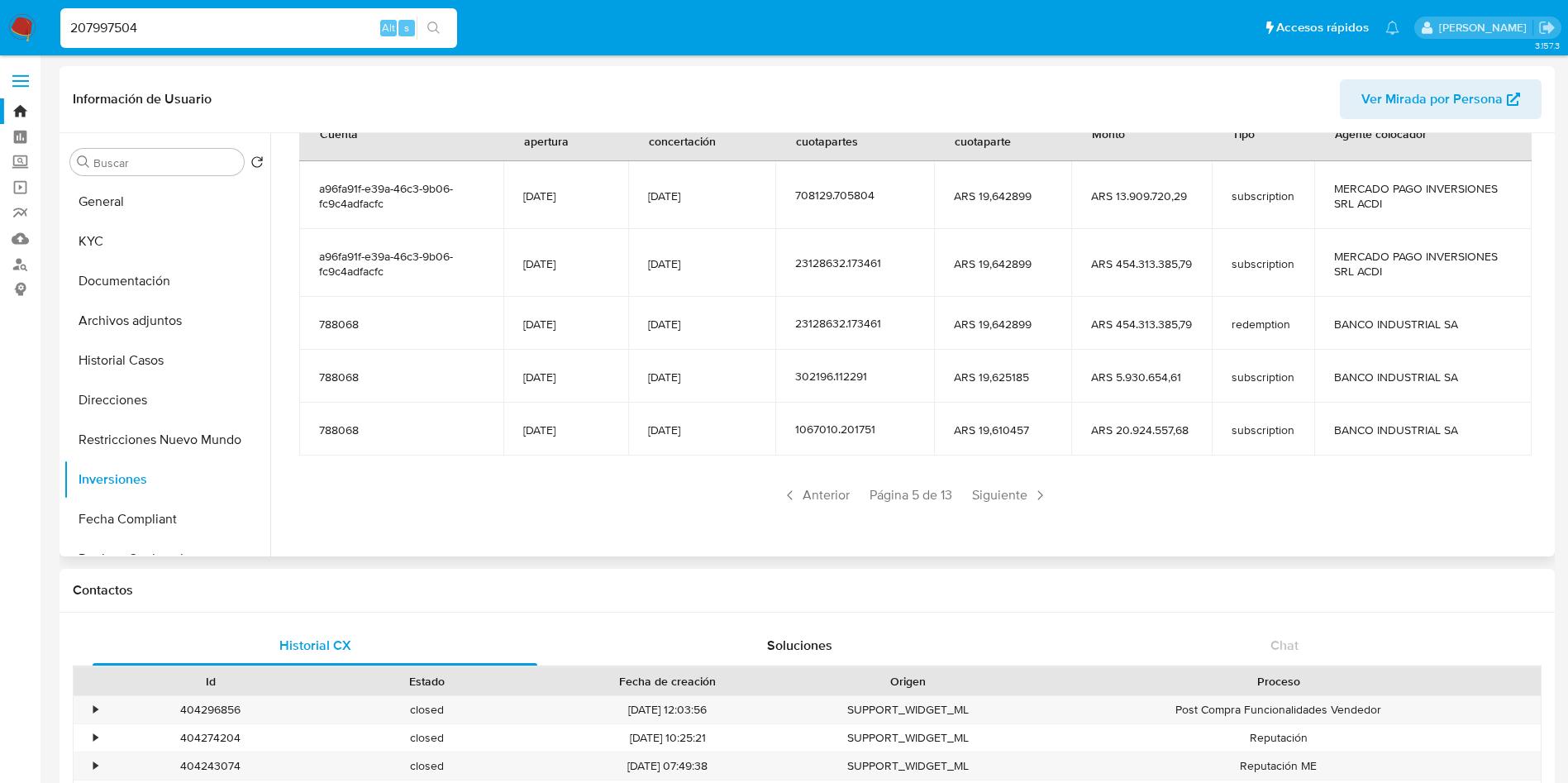
click at [197, 21] on input "207997504" at bounding box center [259, 28] width 397 height 21
click at [197, 20] on input "207997504" at bounding box center [259, 28] width 397 height 21
paste input "131846678"
type input "131846678"
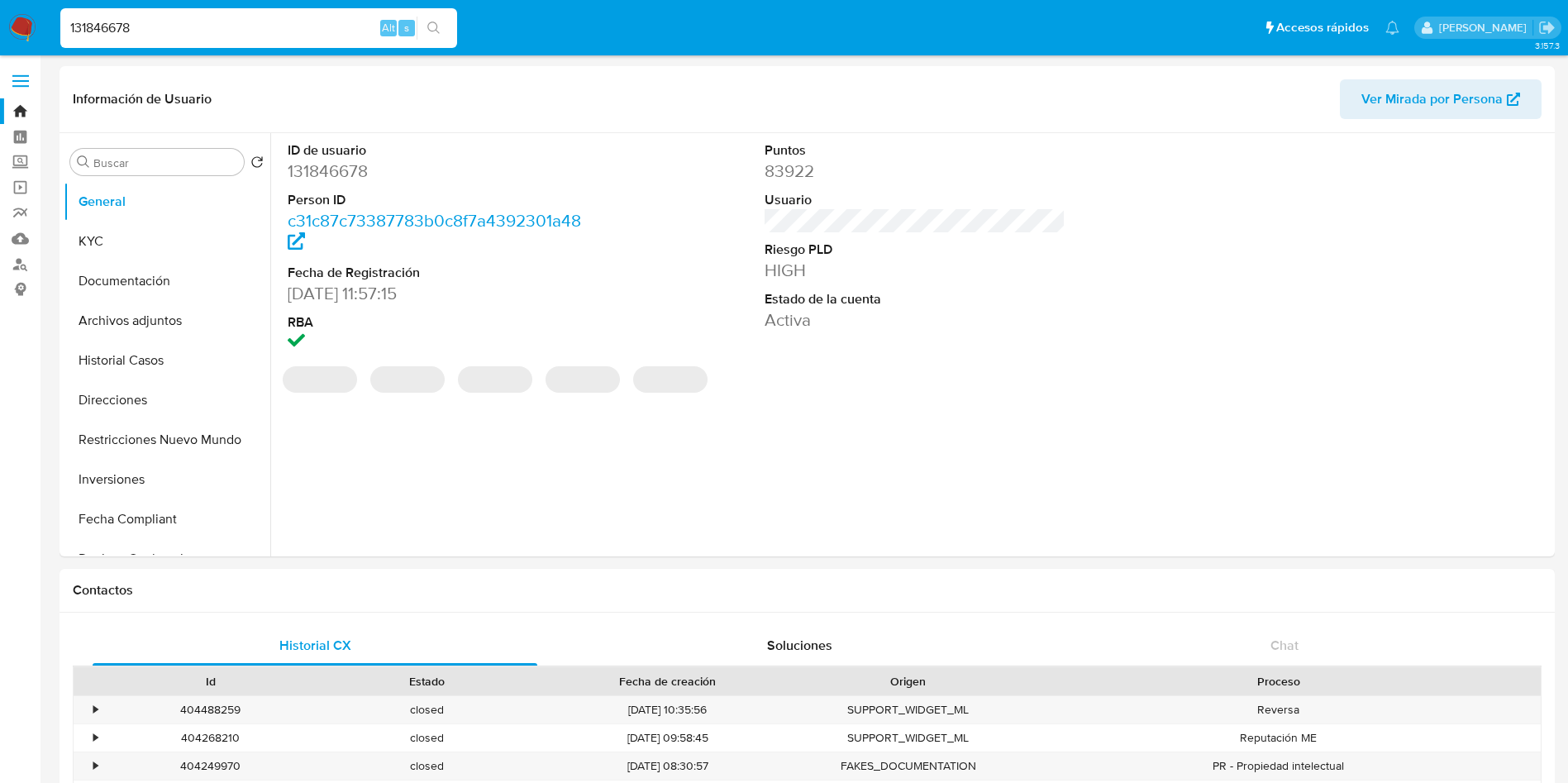
select select "10"
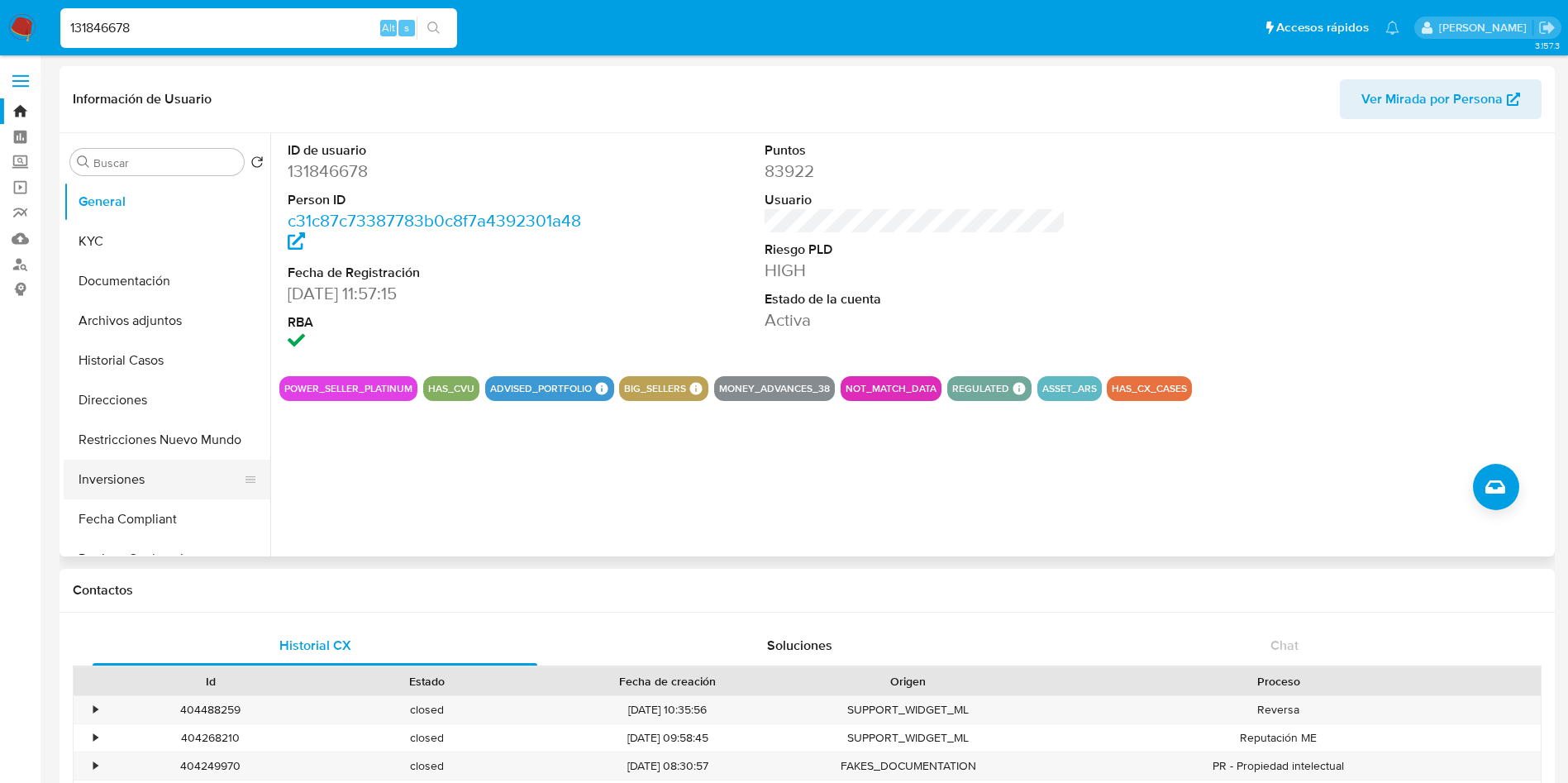
click at [110, 478] on button "Inversiones" at bounding box center [160, 479] width 193 height 40
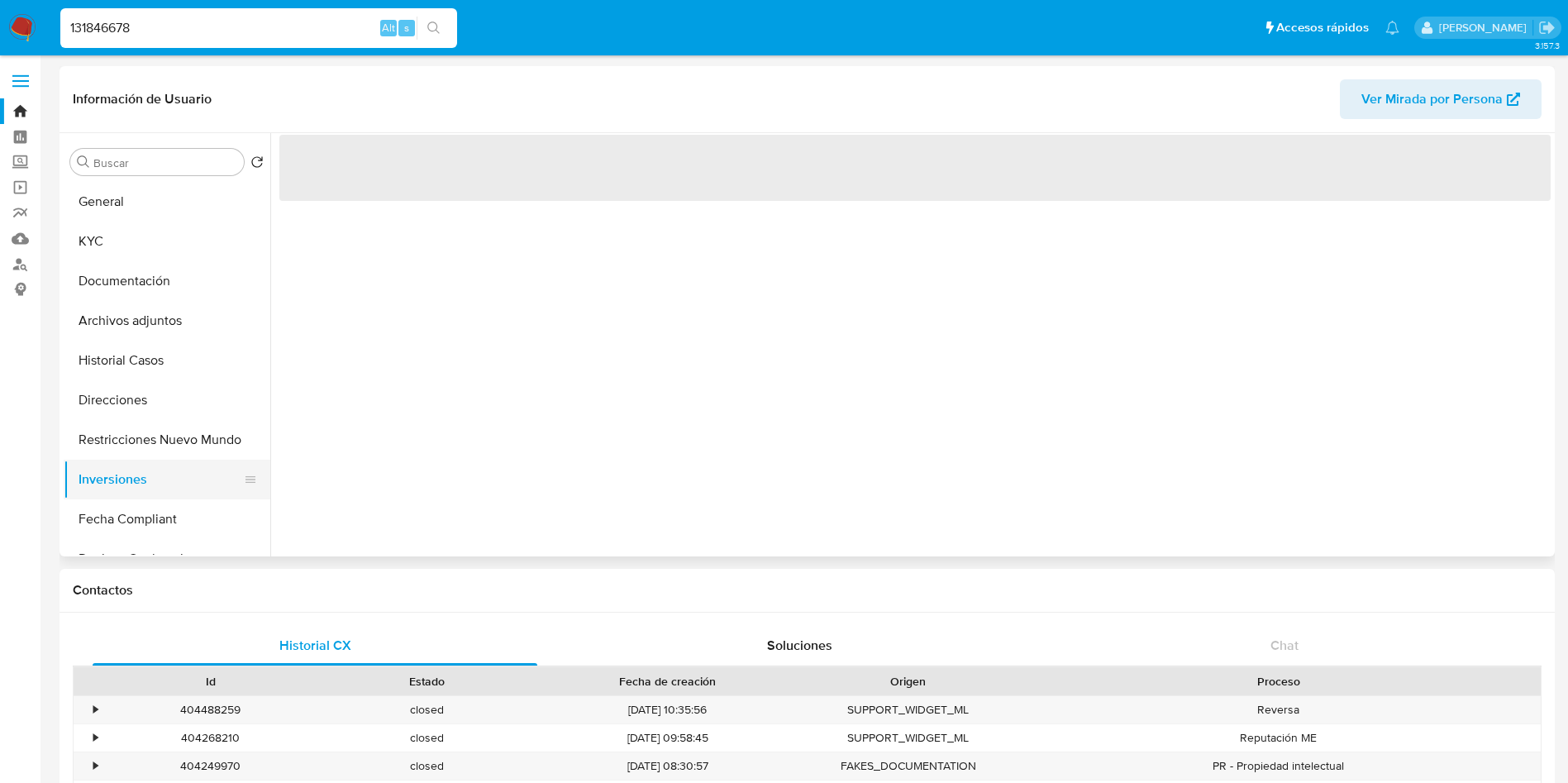
click at [91, 471] on button "Inversiones" at bounding box center [160, 479] width 193 height 40
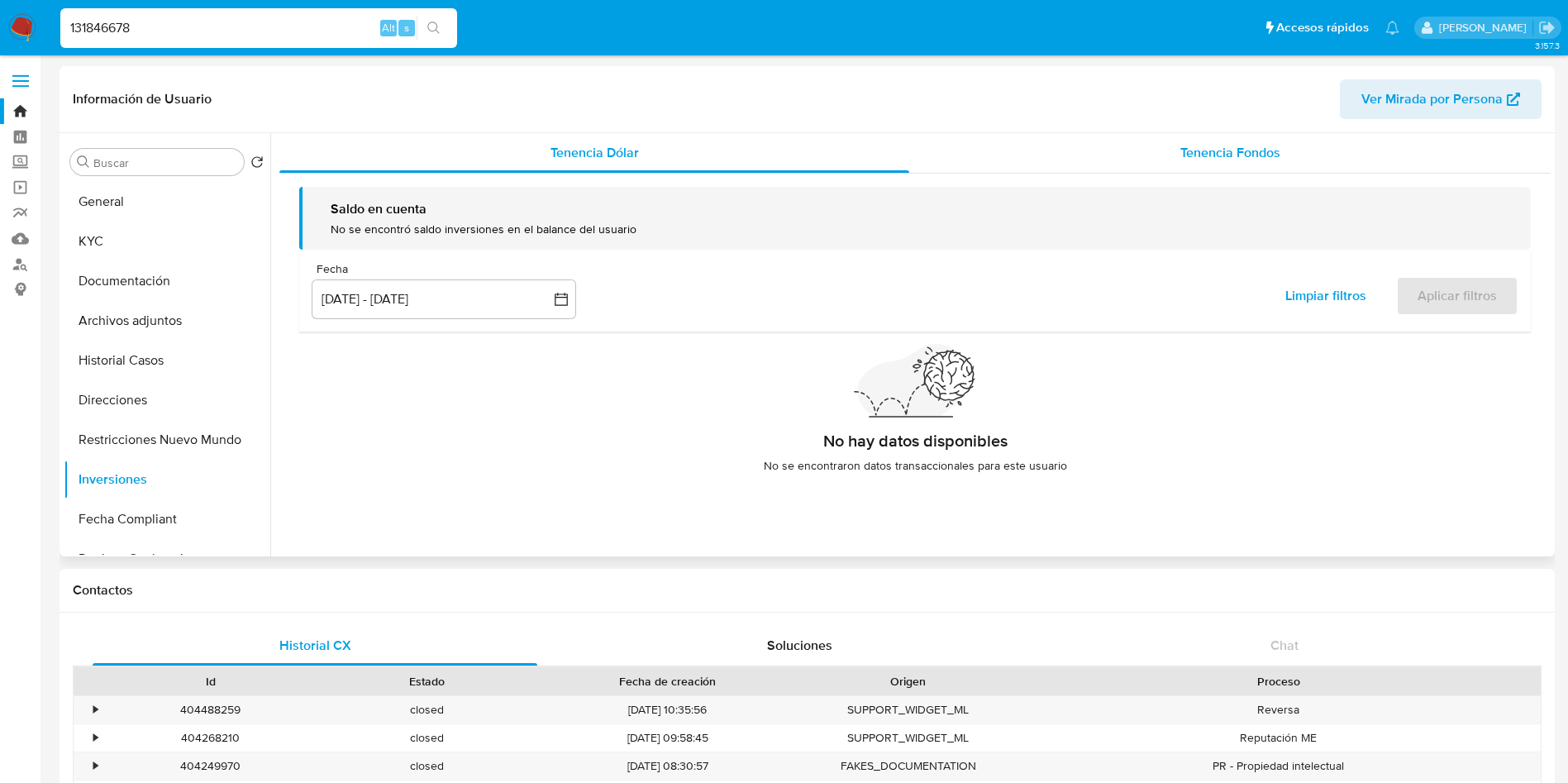
click at [1181, 152] on span "Tenencia Fondos" at bounding box center [1230, 153] width 100 height 19
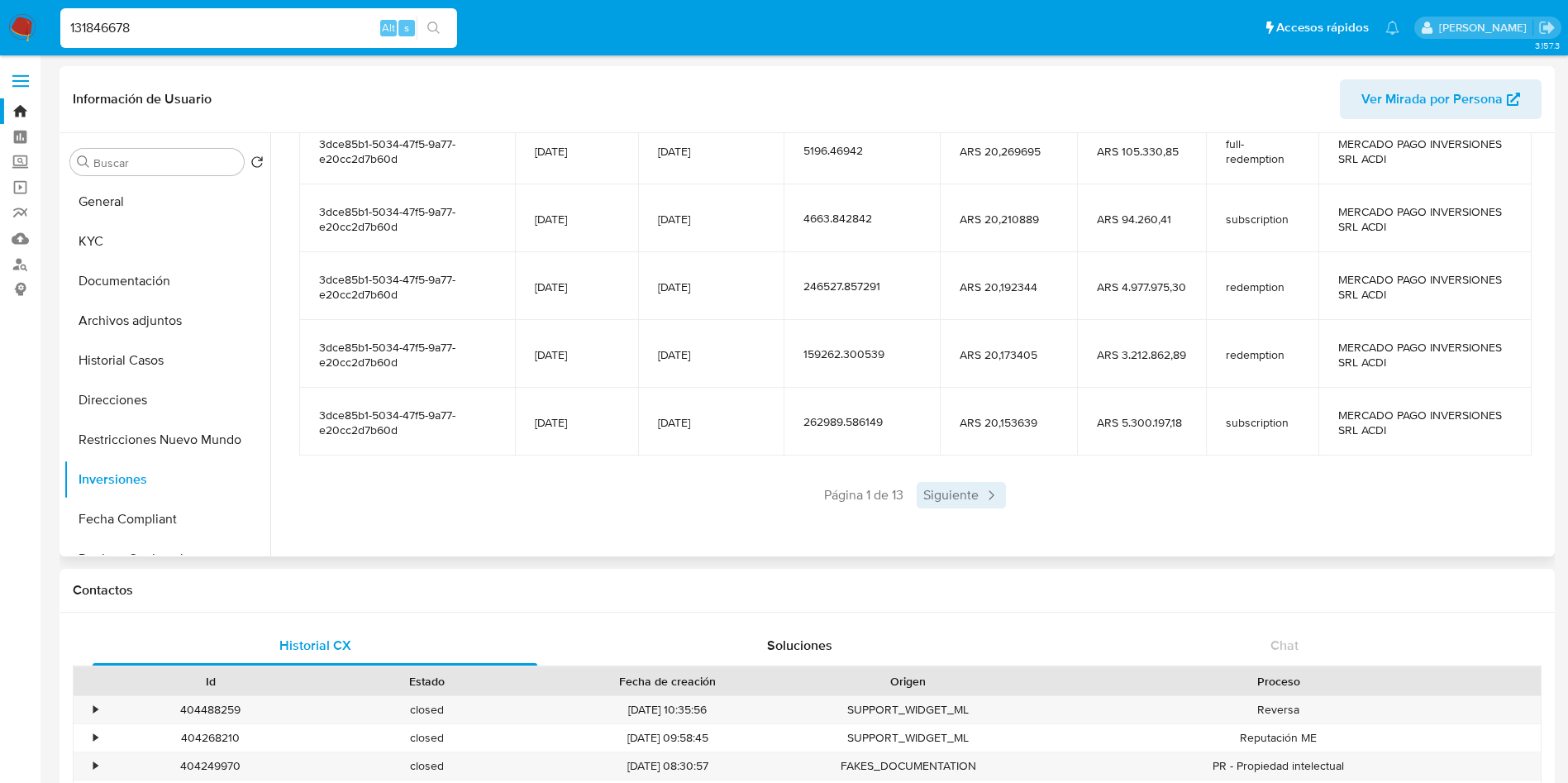
click at [938, 493] on span "Siguiente" at bounding box center [961, 495] width 89 height 26
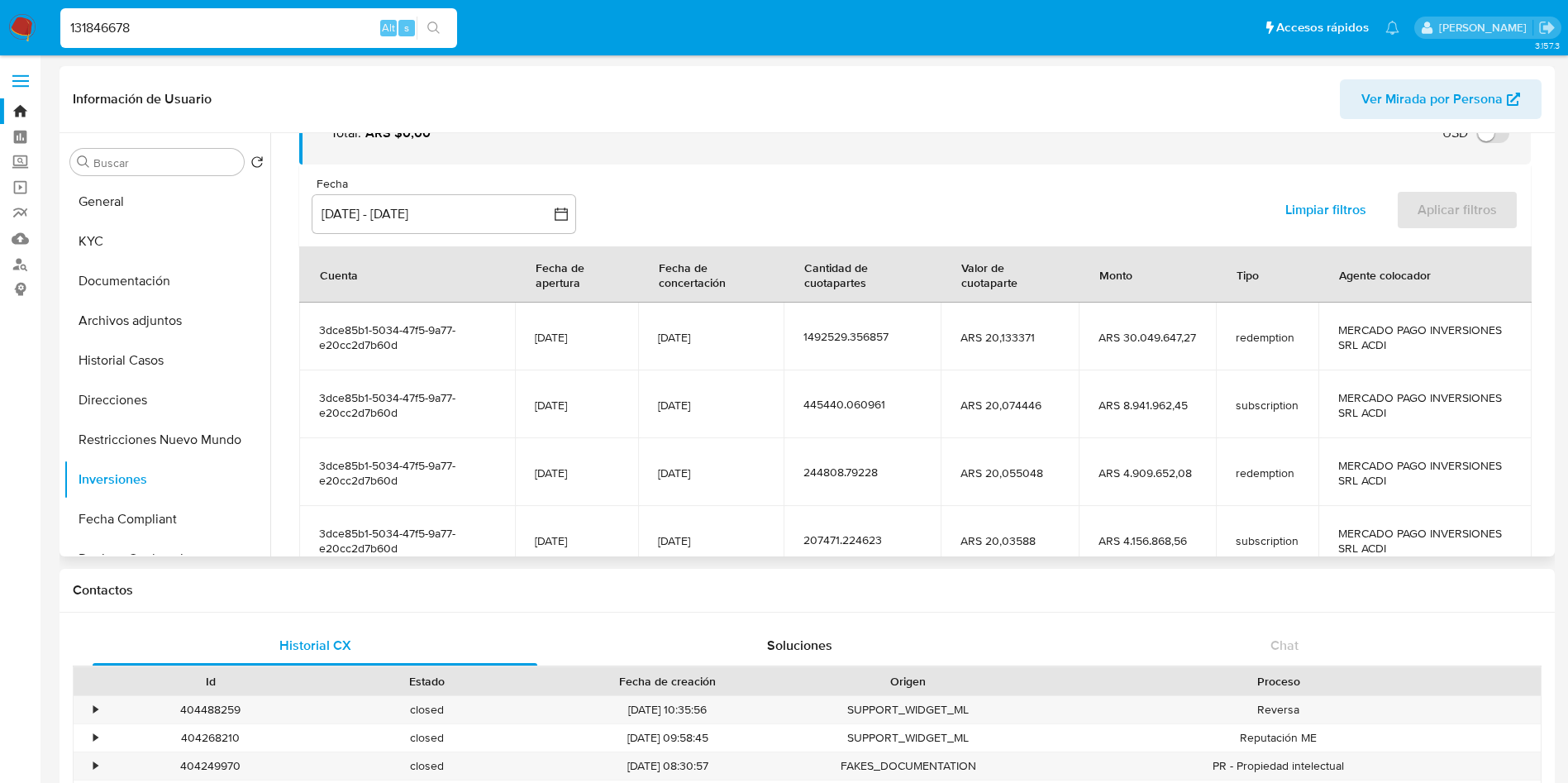
scroll to position [293, 0]
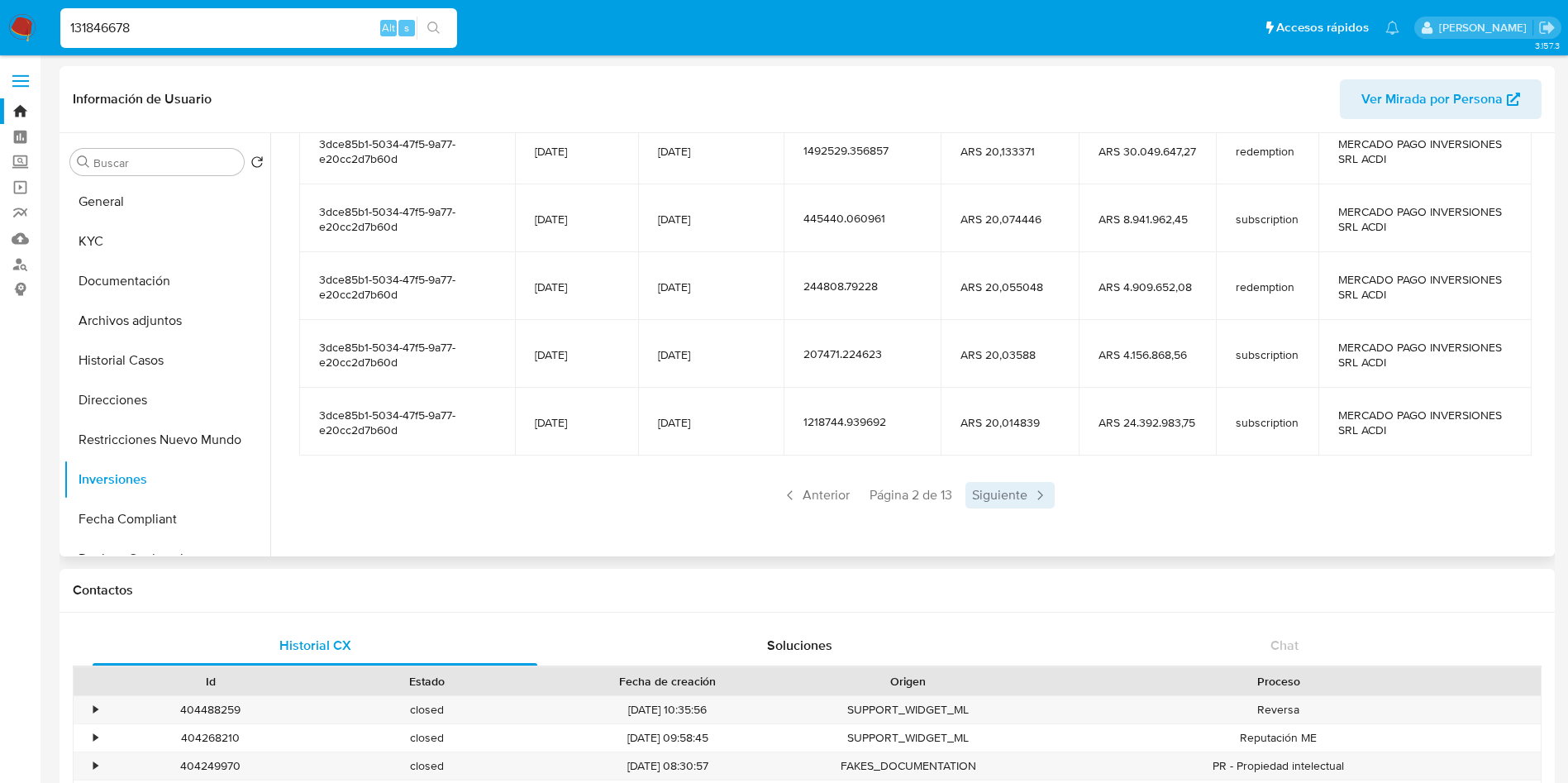
click at [977, 497] on span "Siguiente" at bounding box center [1009, 495] width 89 height 26
click at [977, 496] on span "Siguiente" at bounding box center [1009, 495] width 89 height 26
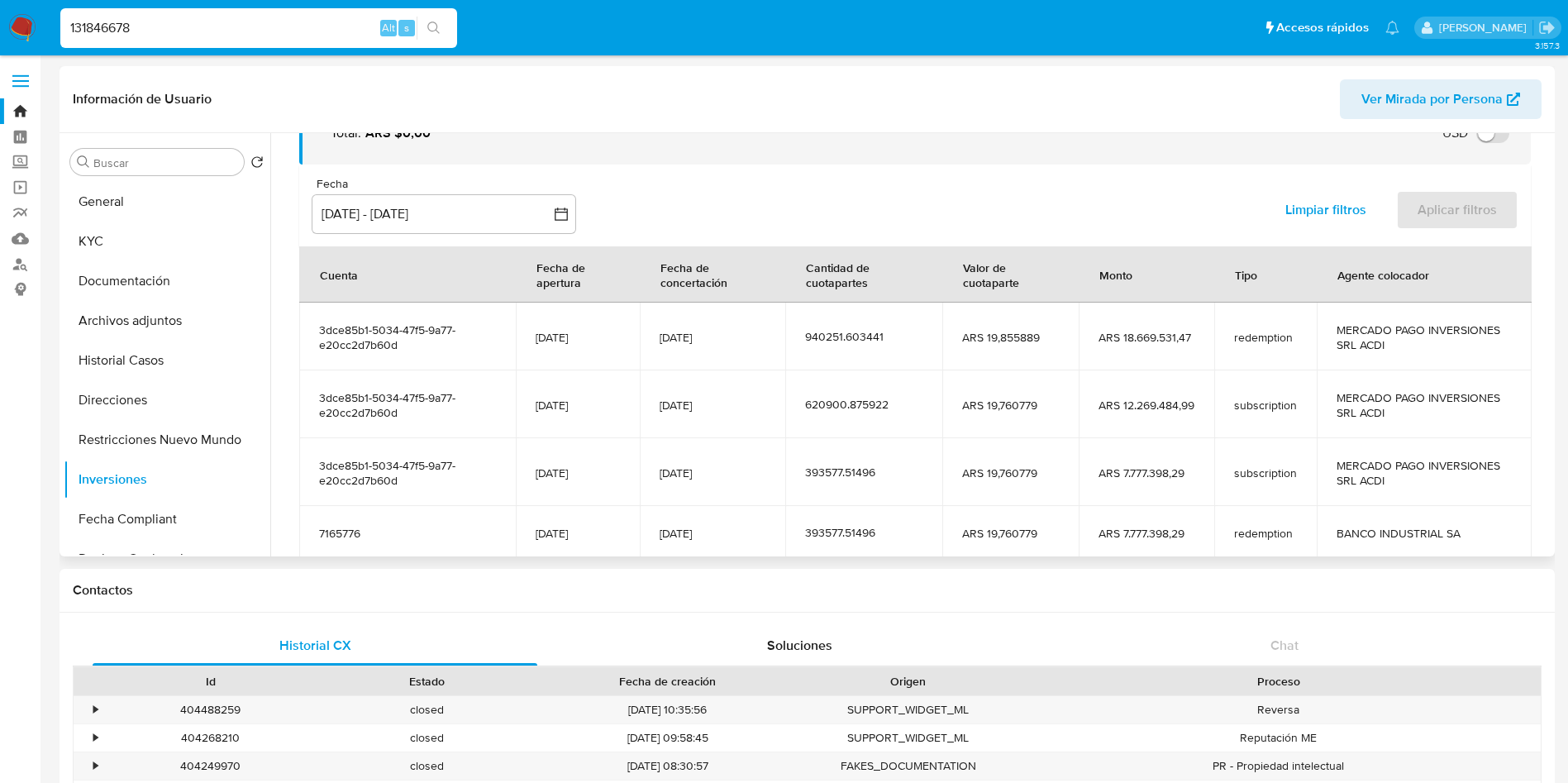
scroll to position [263, 0]
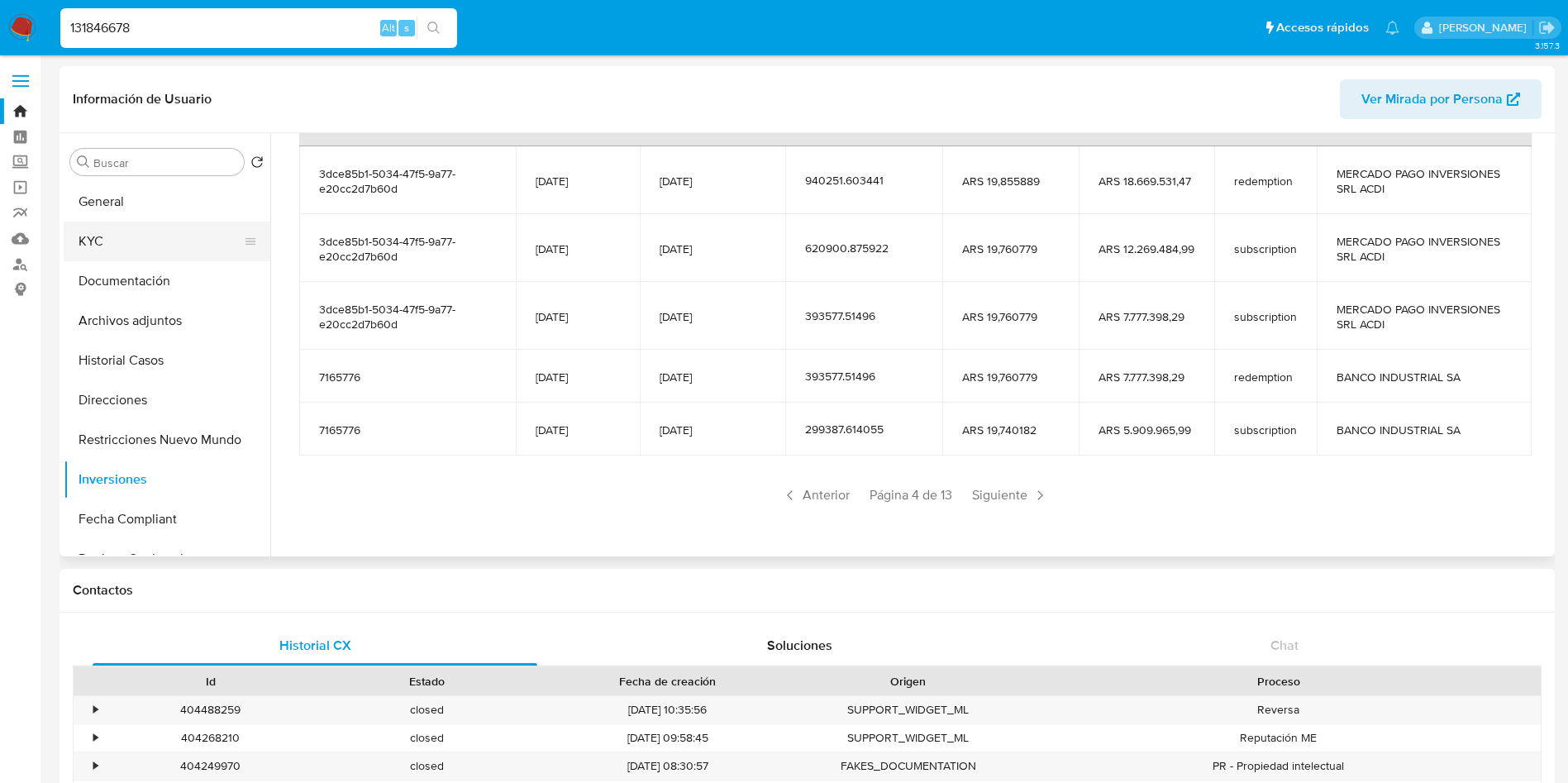
click at [155, 234] on button "KYC" at bounding box center [160, 241] width 193 height 40
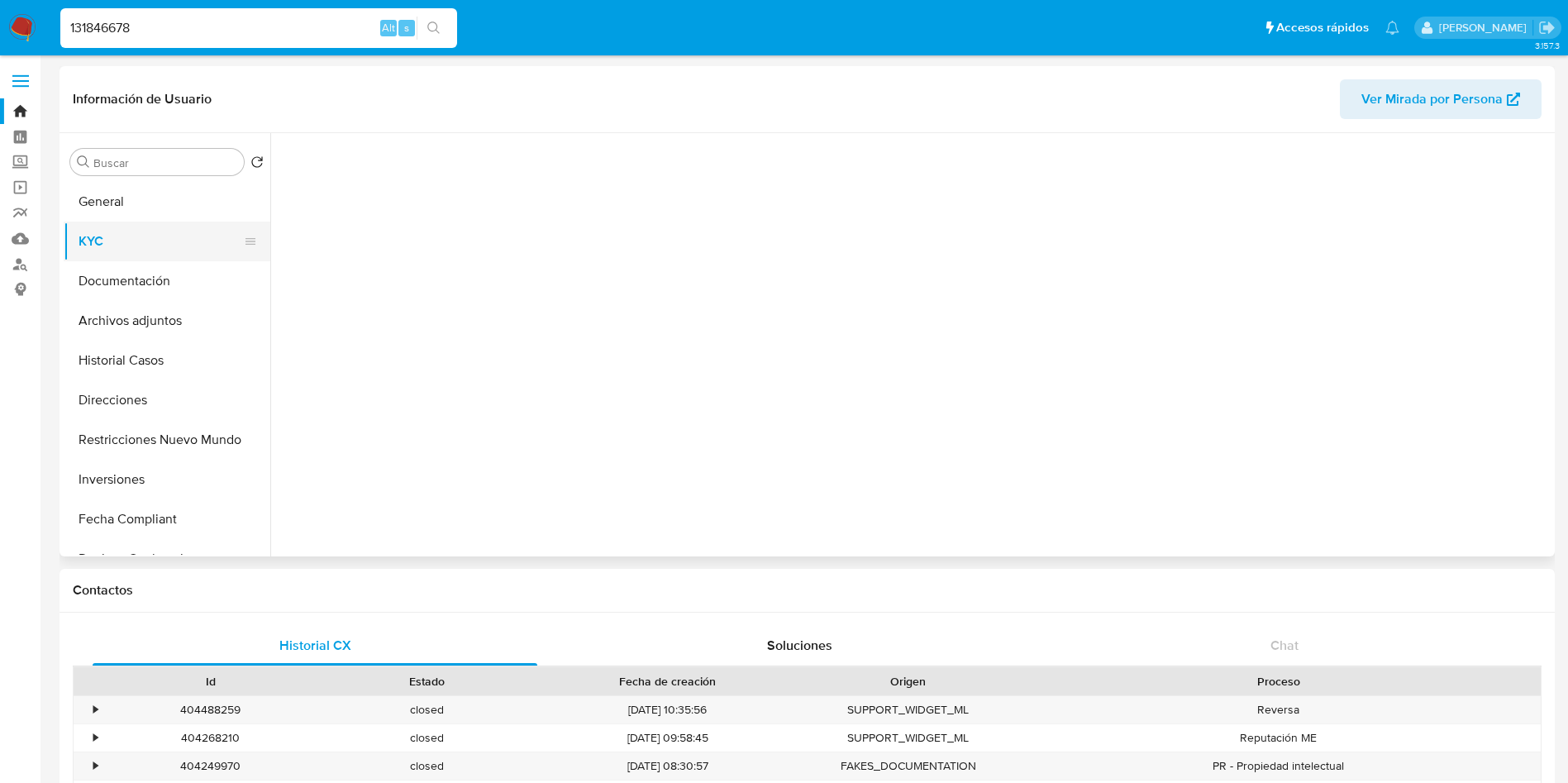
scroll to position [0, 0]
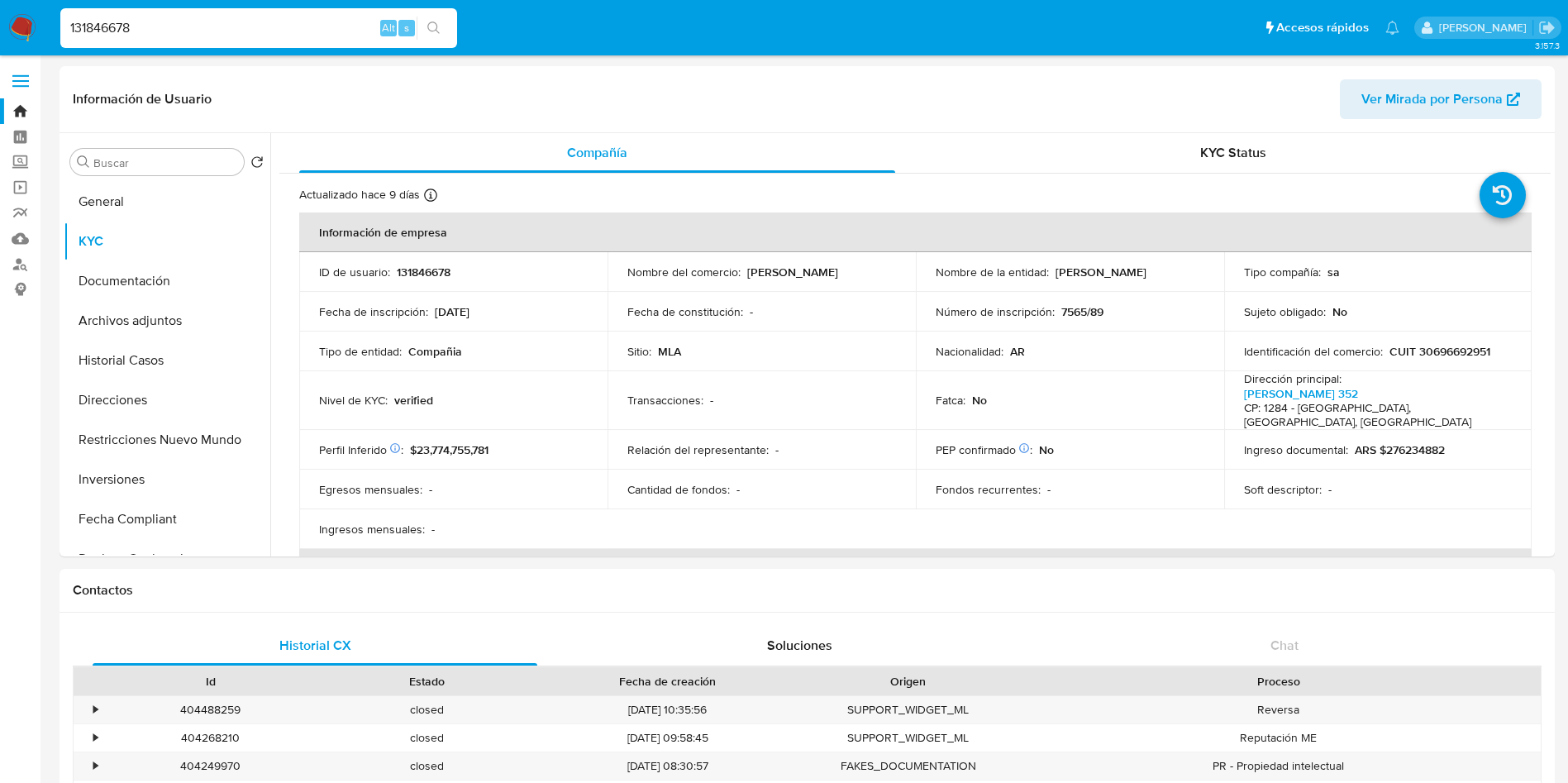
click at [217, 33] on input "131846678" at bounding box center [259, 28] width 397 height 21
paste input "275543480"
type input "275543480"
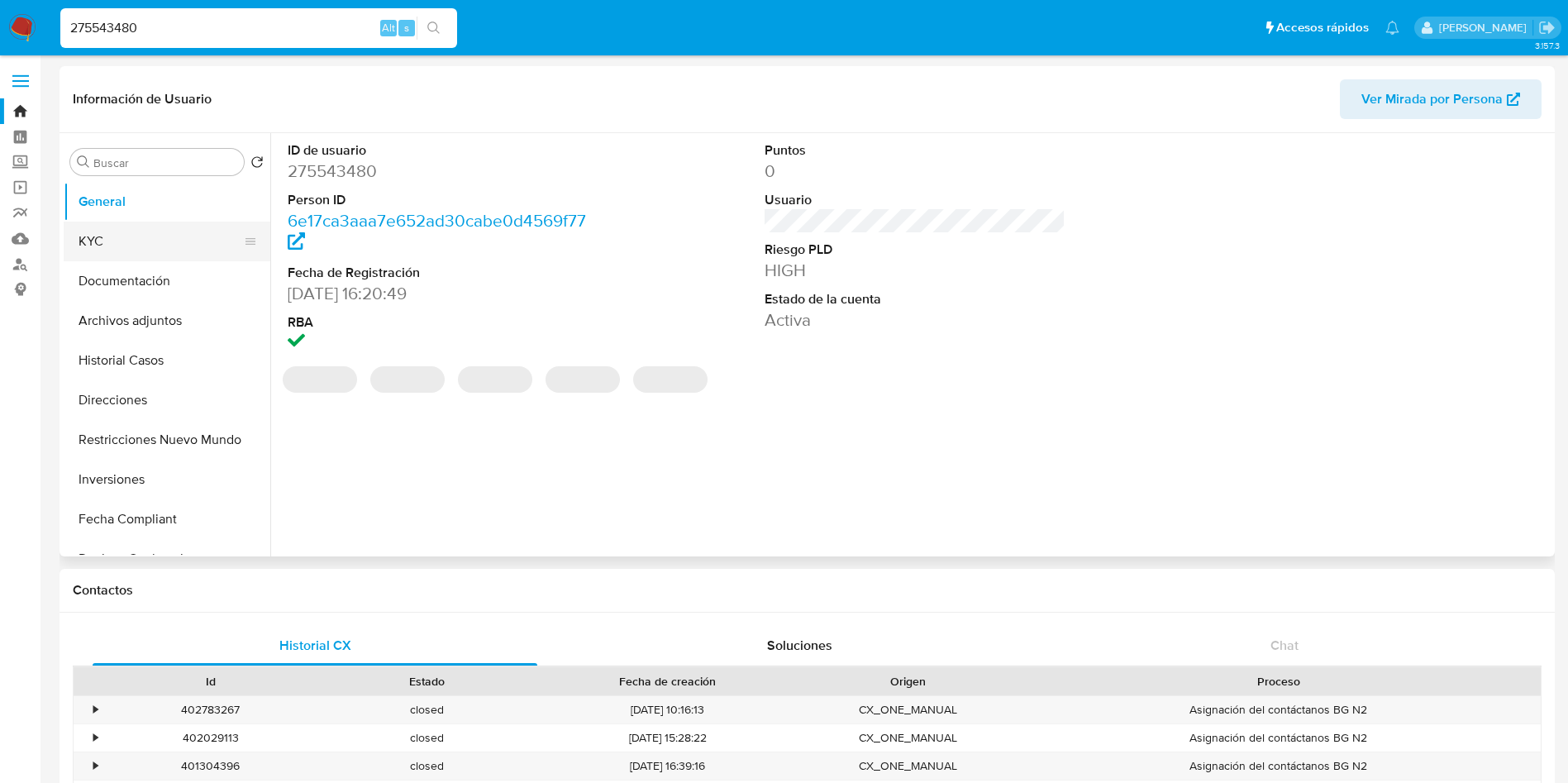
select select "10"
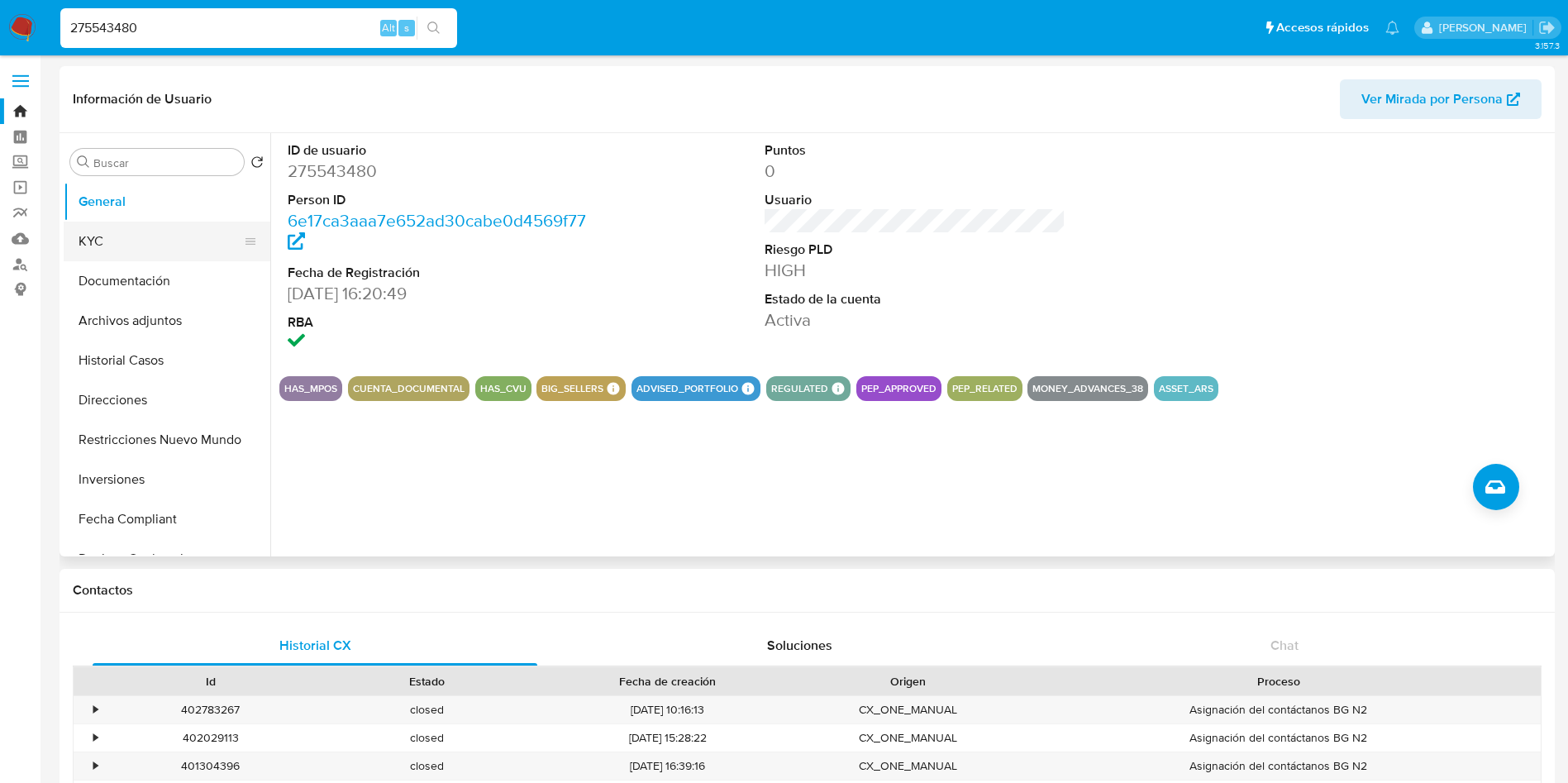
click at [131, 243] on button "KYC" at bounding box center [160, 241] width 193 height 40
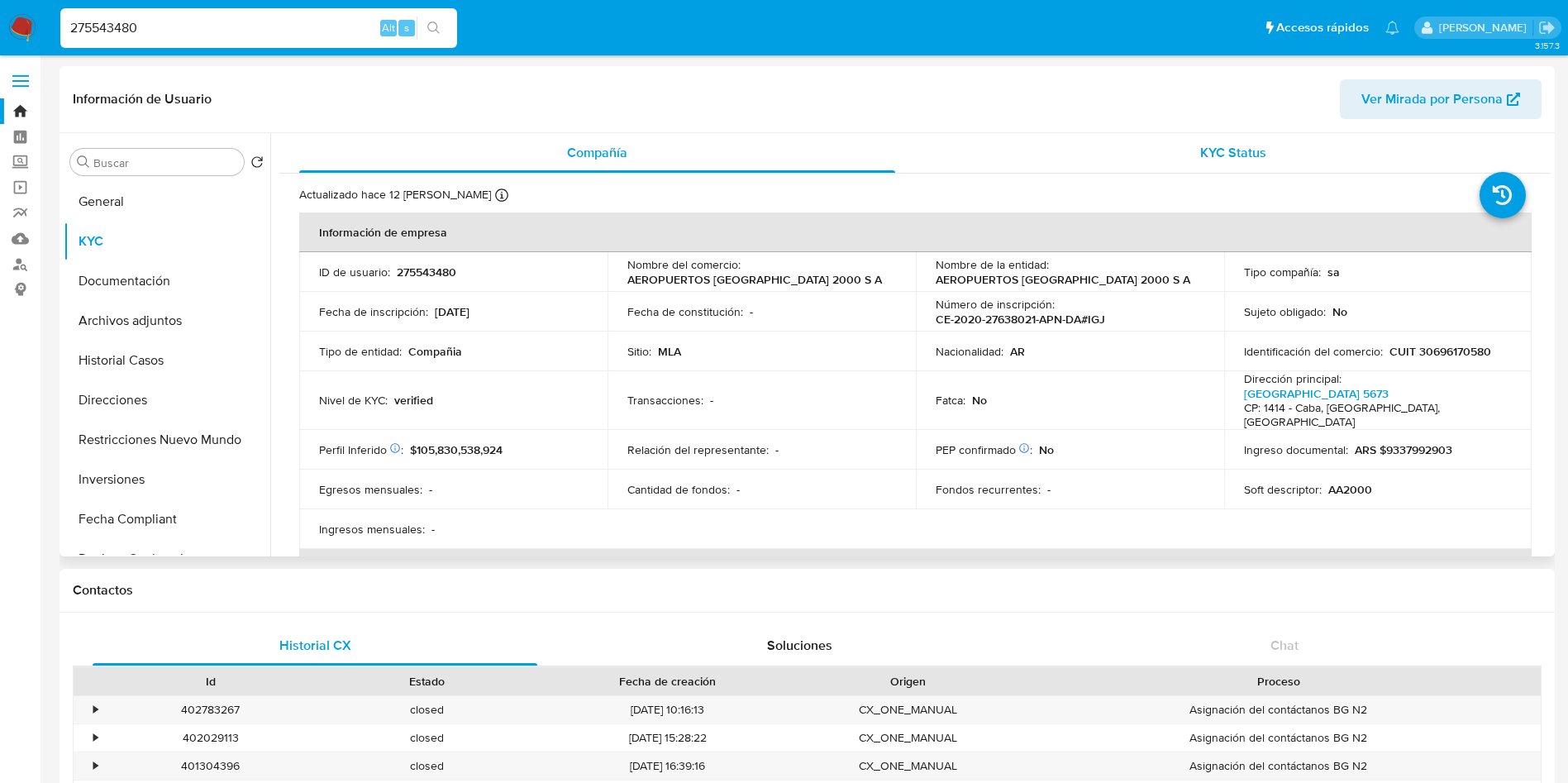
click at [1231, 164] on div "KYC Status" at bounding box center [1234, 153] width 596 height 40
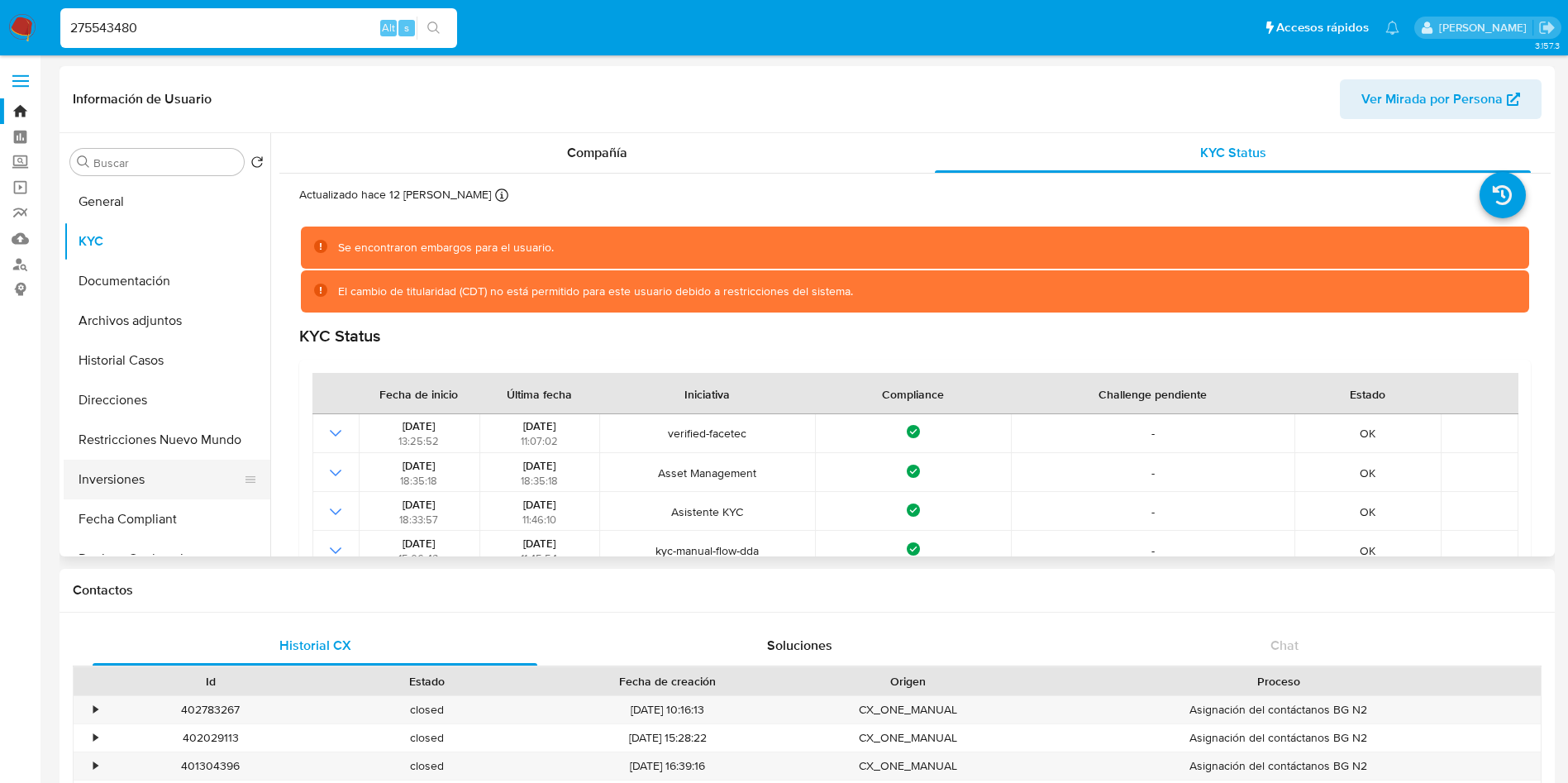
click at [122, 473] on button "Inversiones" at bounding box center [160, 479] width 193 height 40
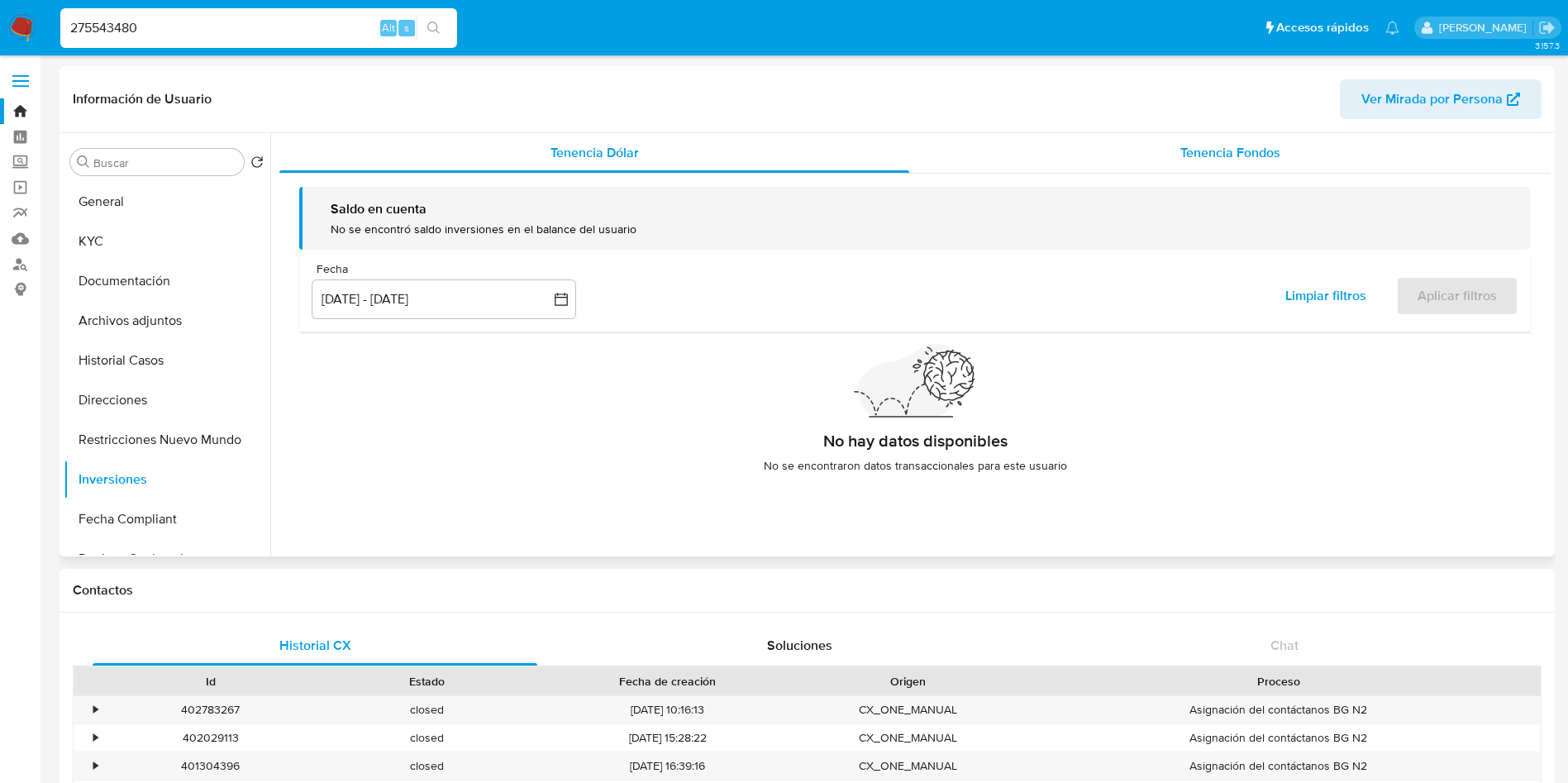
click at [1220, 151] on span "Tenencia Fondos" at bounding box center [1230, 153] width 100 height 19
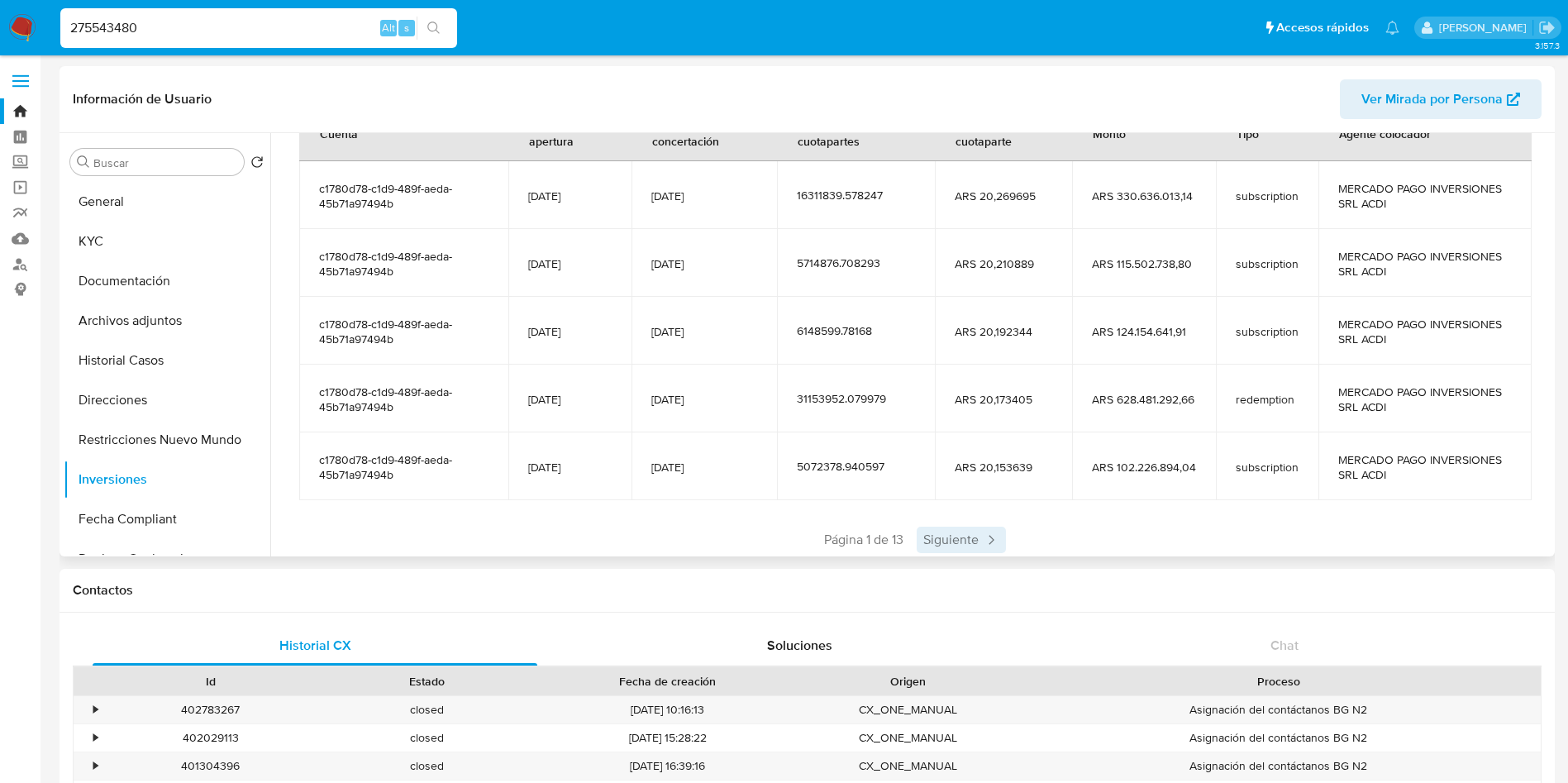
click at [940, 544] on span "Siguiente" at bounding box center [961, 540] width 89 height 26
click at [987, 540] on span "Siguiente" at bounding box center [1009, 540] width 89 height 26
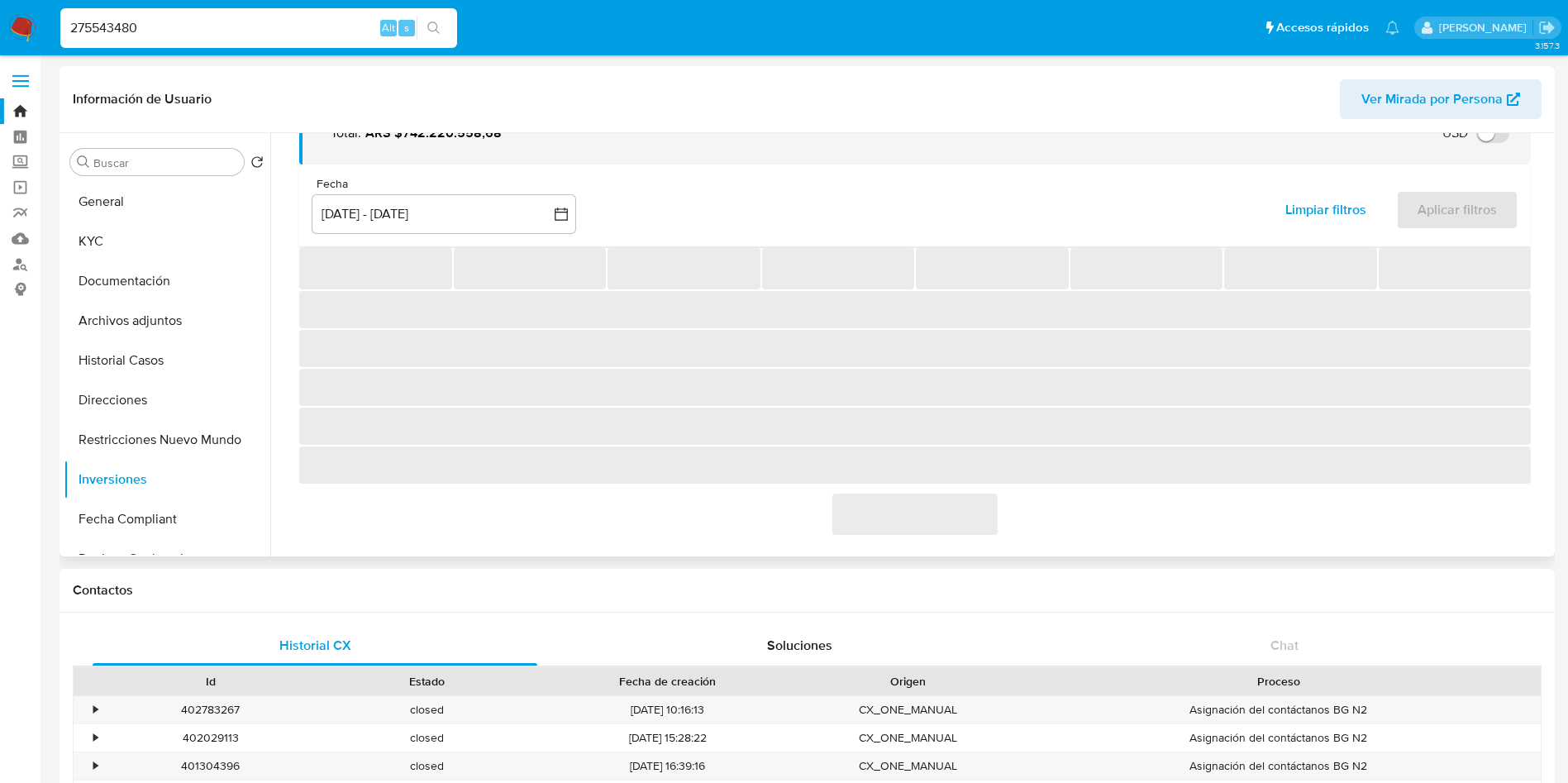
scroll to position [248, 0]
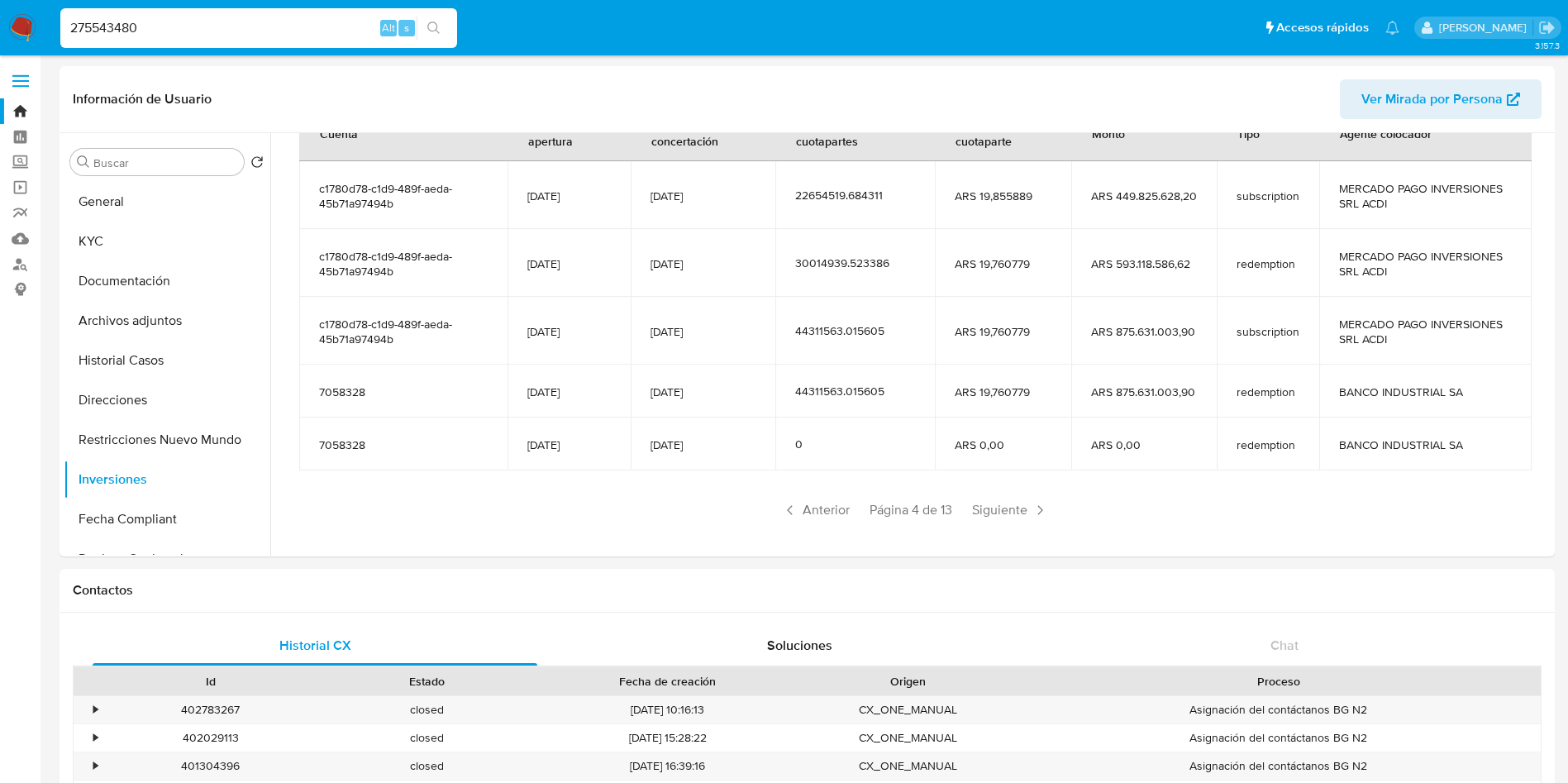
drag, startPoint x: 997, startPoint y: 520, endPoint x: 837, endPoint y: -101, distance: 641.3
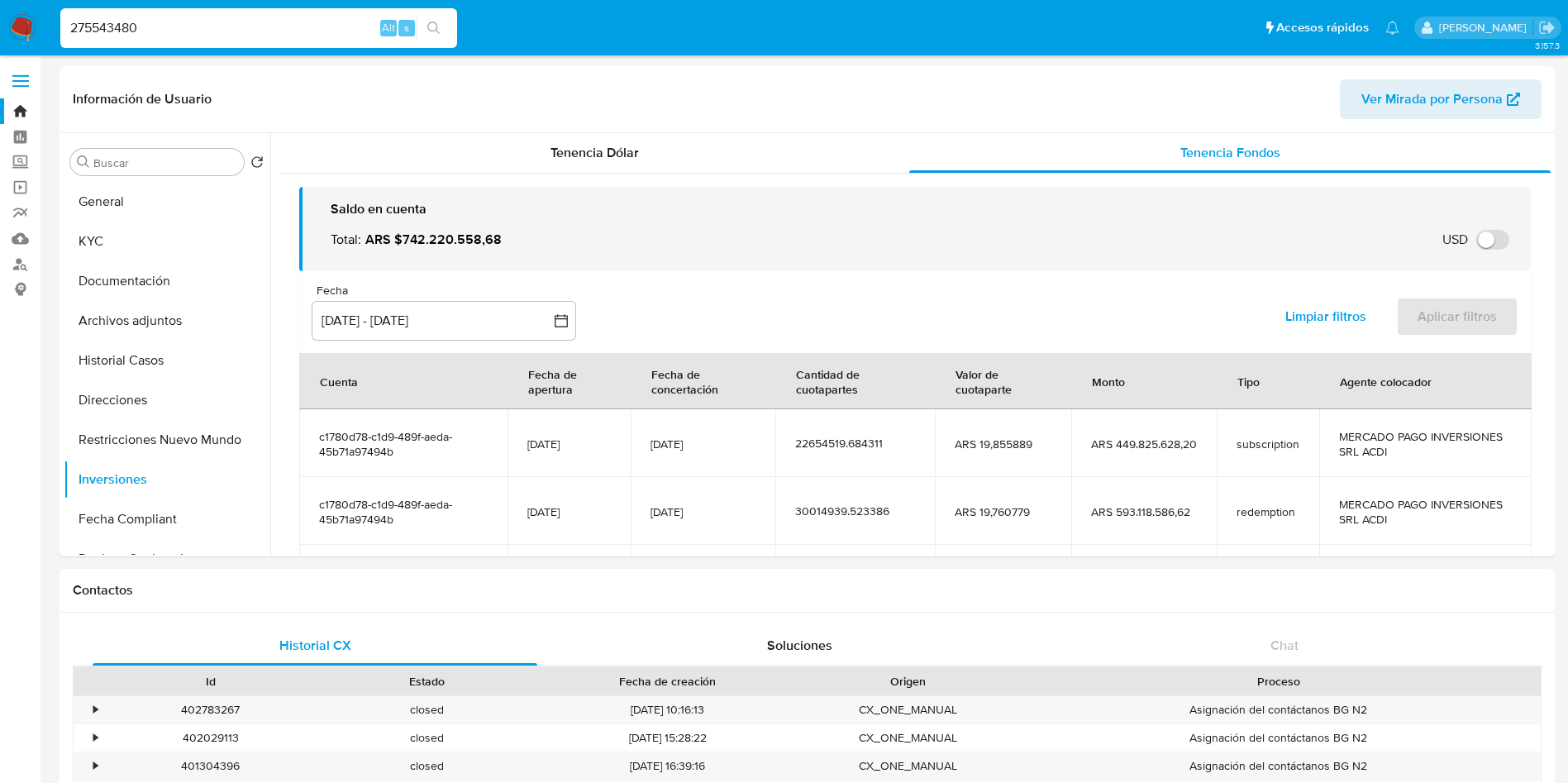
click at [209, 4] on nav "Pausado Ver notificaciones 275543480 Alt s Accesos rápidos Presiona las siguien…" at bounding box center [784, 27] width 1568 height 56
click at [207, 19] on input "275543480" at bounding box center [259, 28] width 397 height 21
paste input "517432"
type input "51743280"
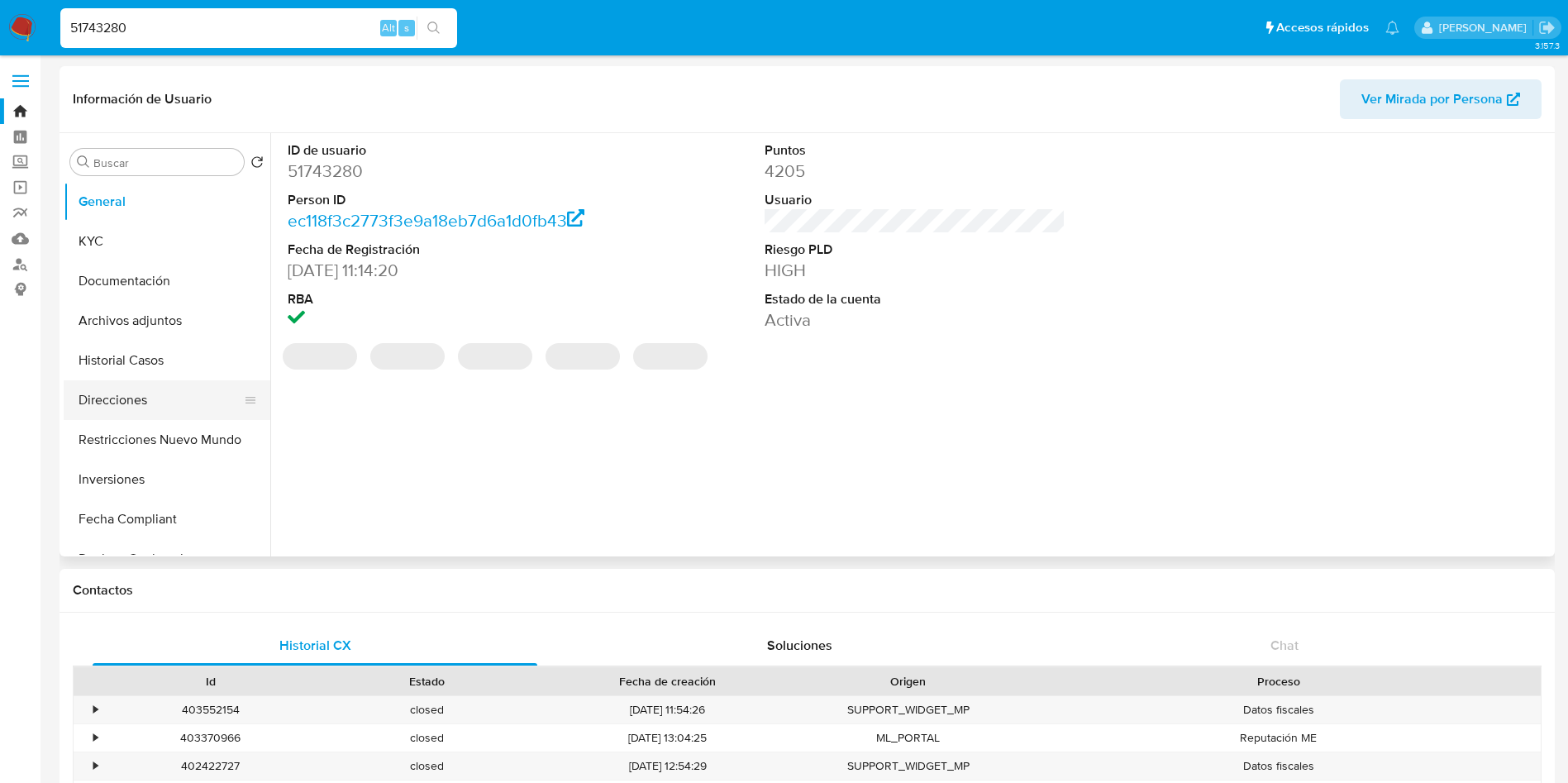
click at [133, 398] on button "Direcciones" at bounding box center [160, 400] width 193 height 40
select select "10"
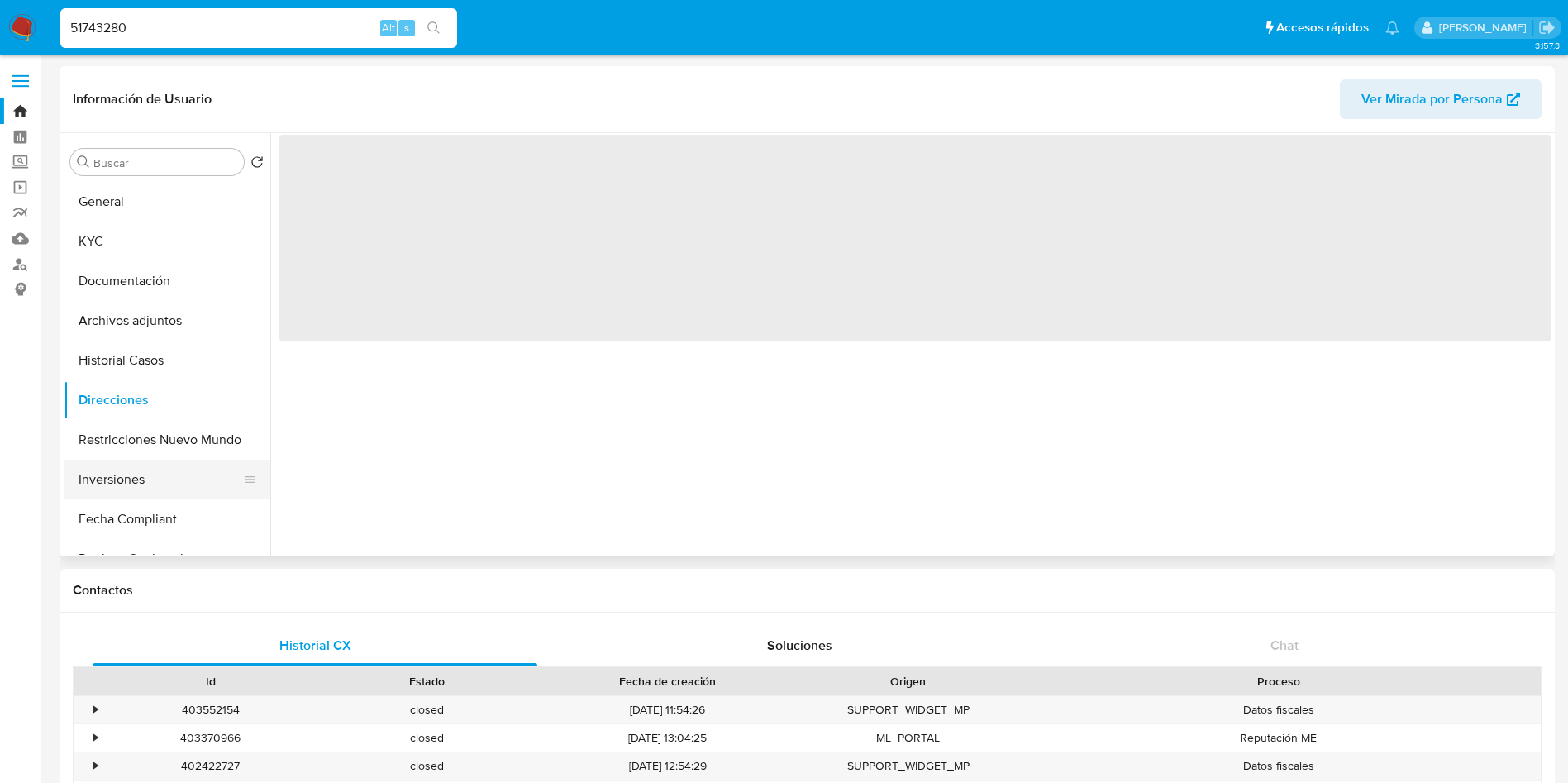
click at [122, 482] on button "Inversiones" at bounding box center [160, 479] width 193 height 40
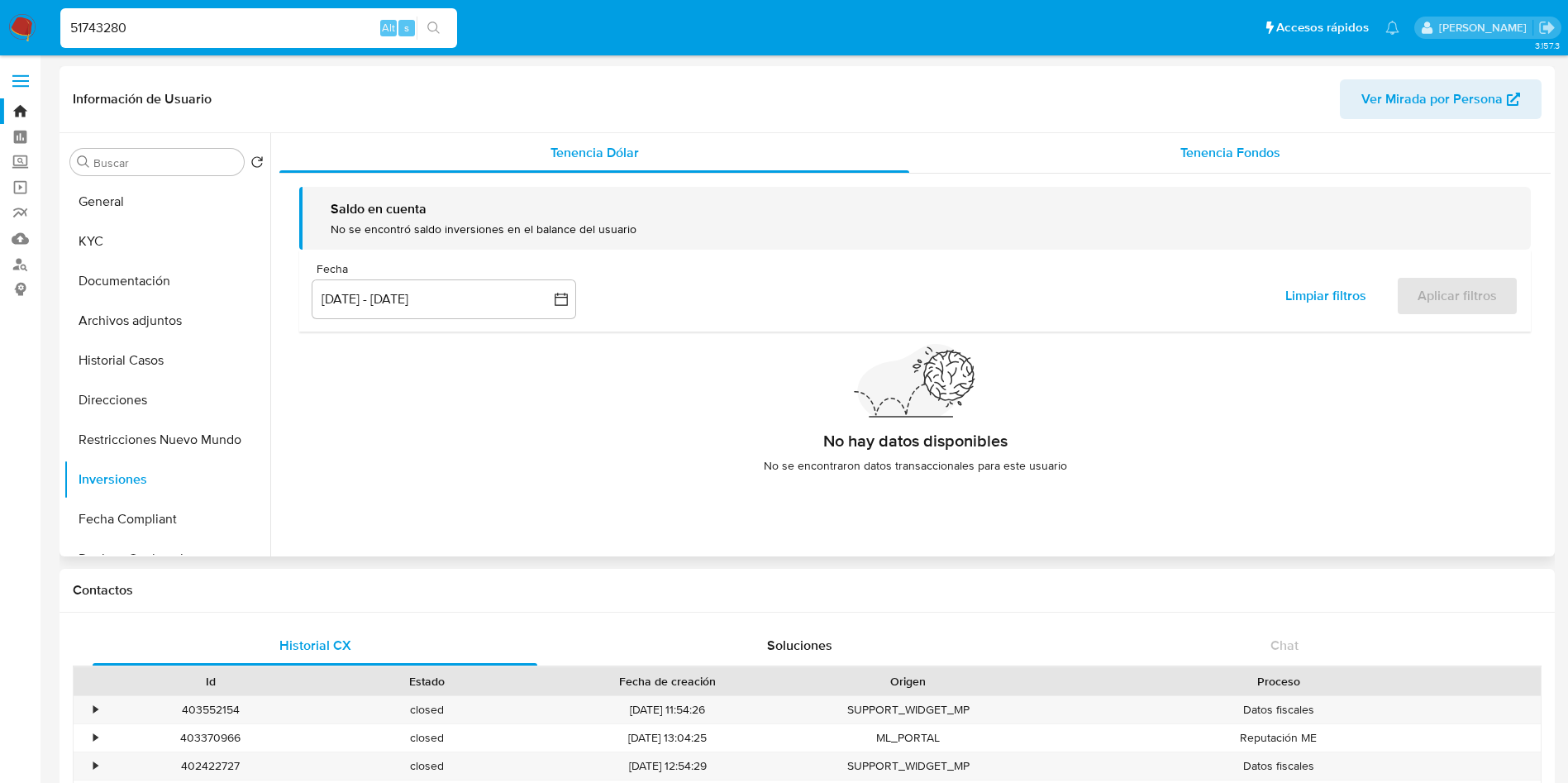
click at [1168, 162] on div "Tenencia Fondos" at bounding box center [1230, 153] width 641 height 40
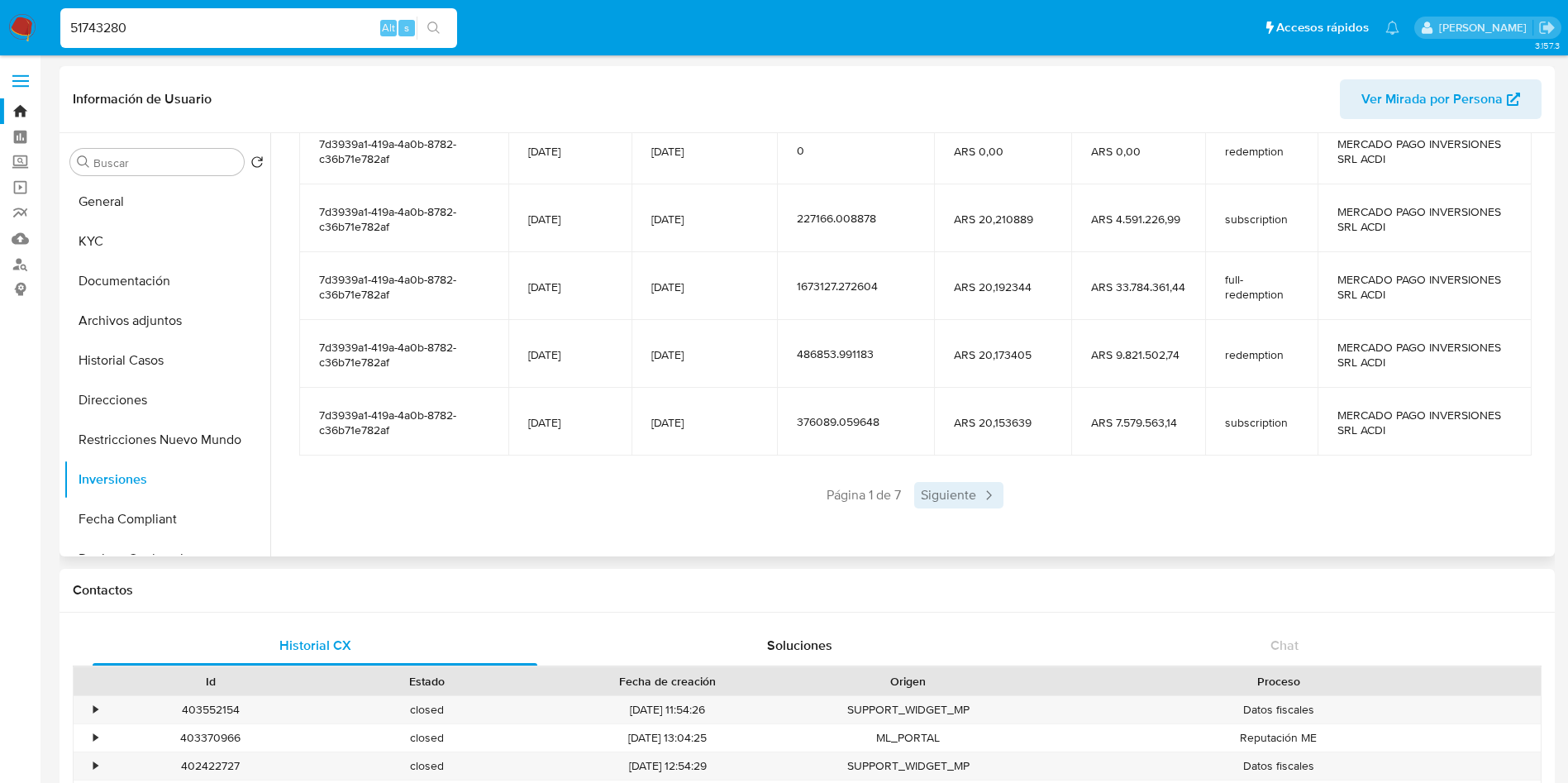
click at [962, 490] on span "Siguiente" at bounding box center [958, 495] width 89 height 26
click at [964, 494] on span "Siguiente" at bounding box center [1008, 495] width 89 height 26
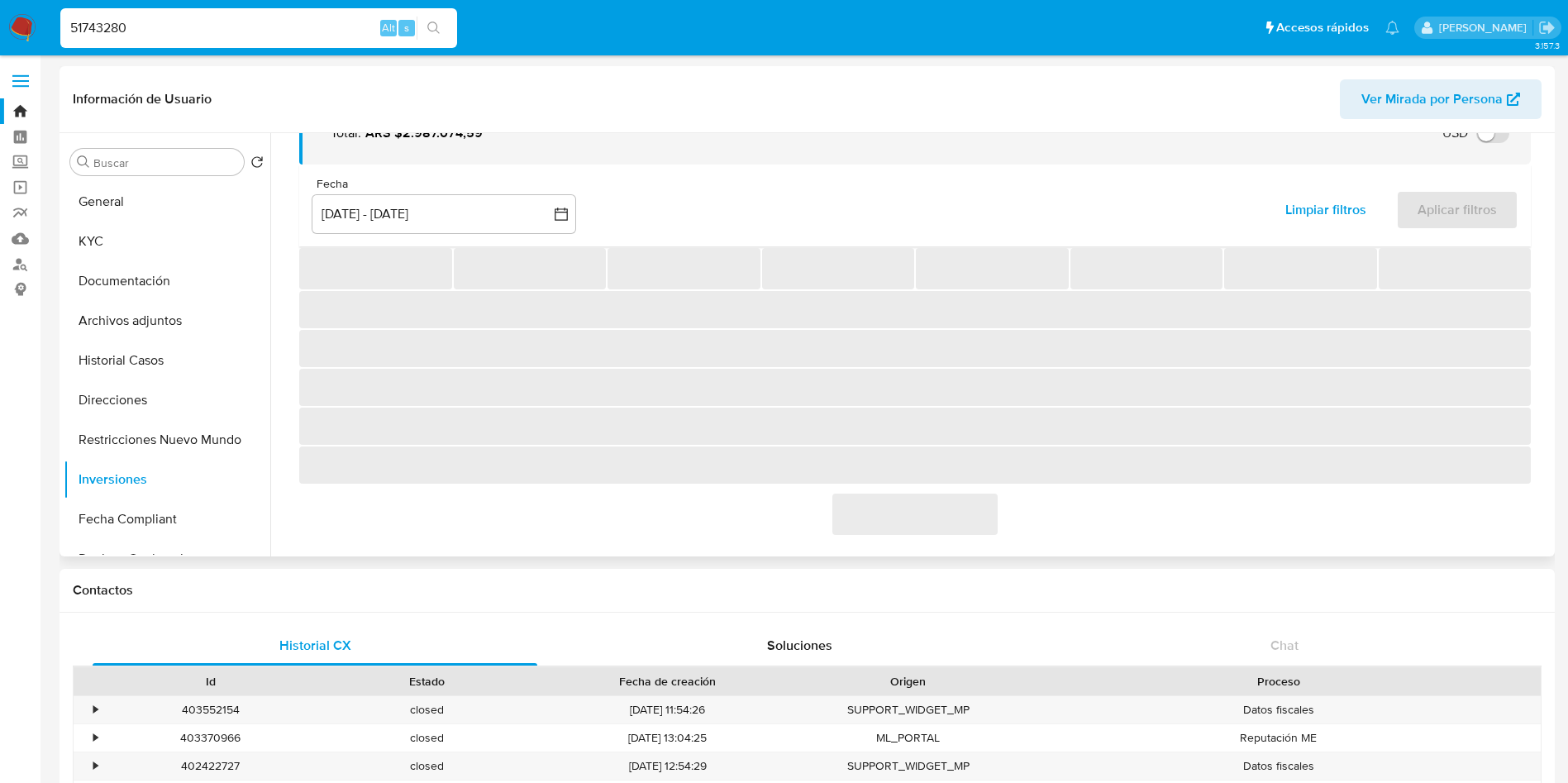
scroll to position [293, 0]
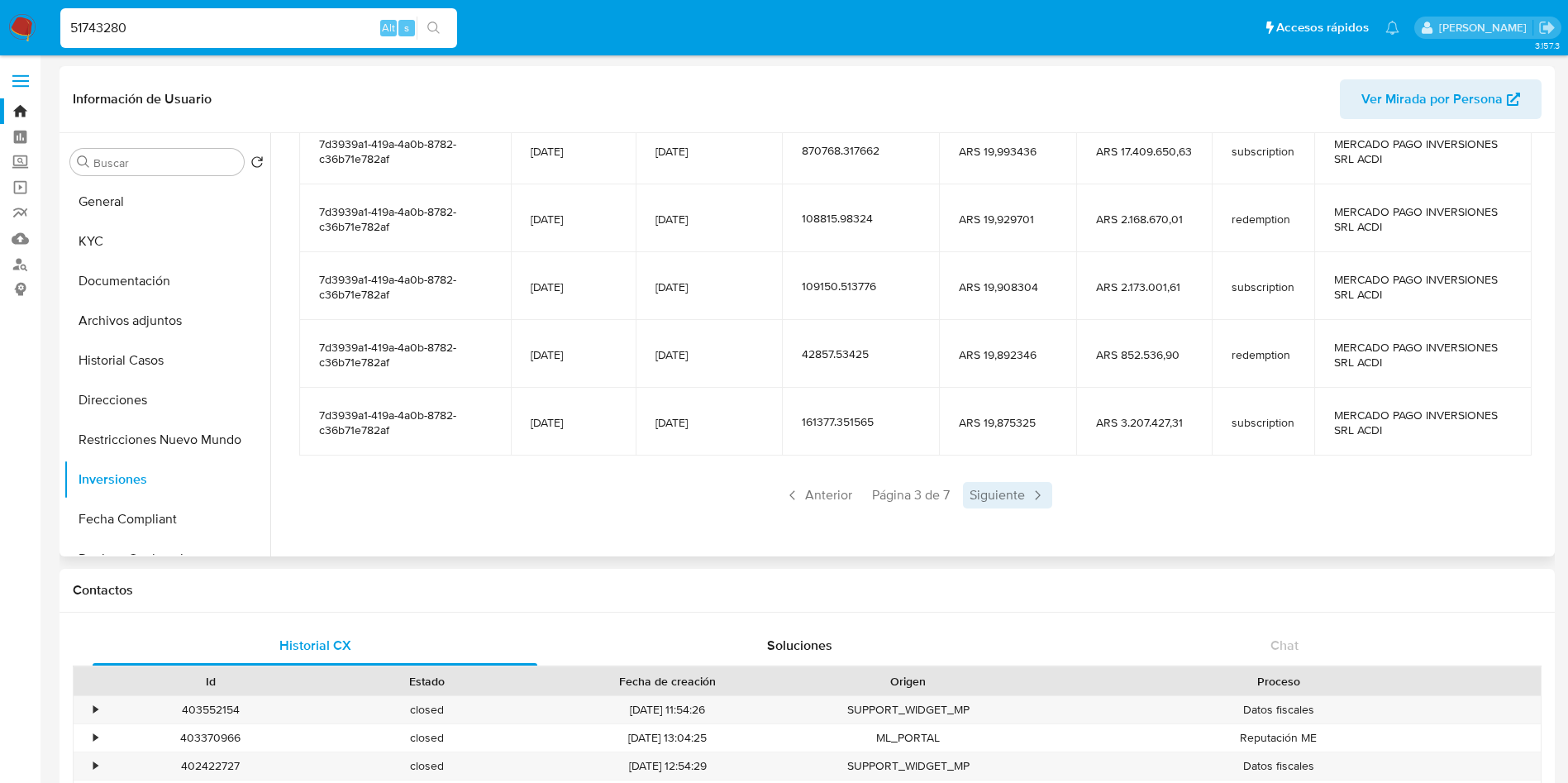
click at [964, 494] on span "Siguiente" at bounding box center [1008, 495] width 89 height 26
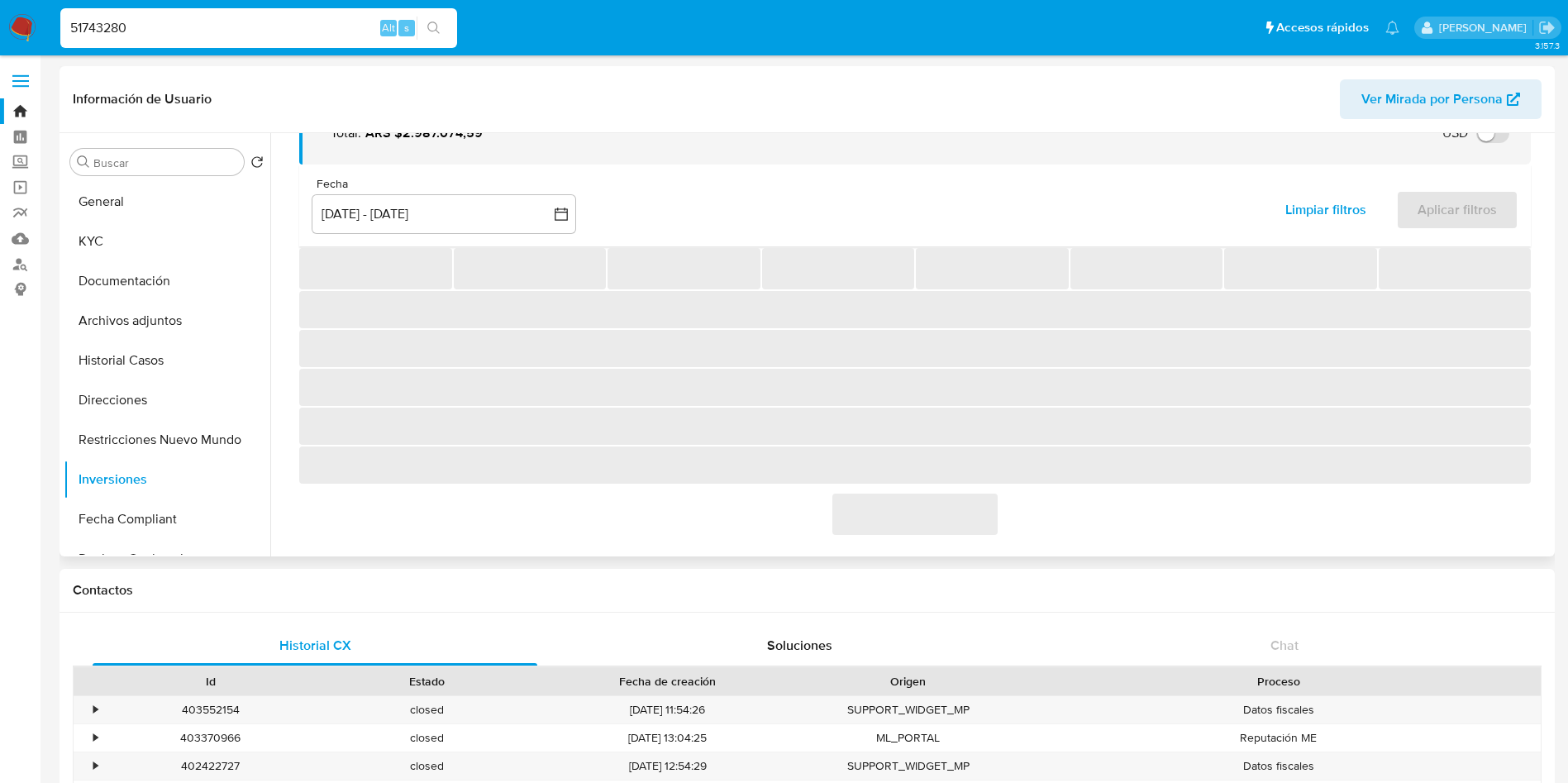
scroll to position [21, 0]
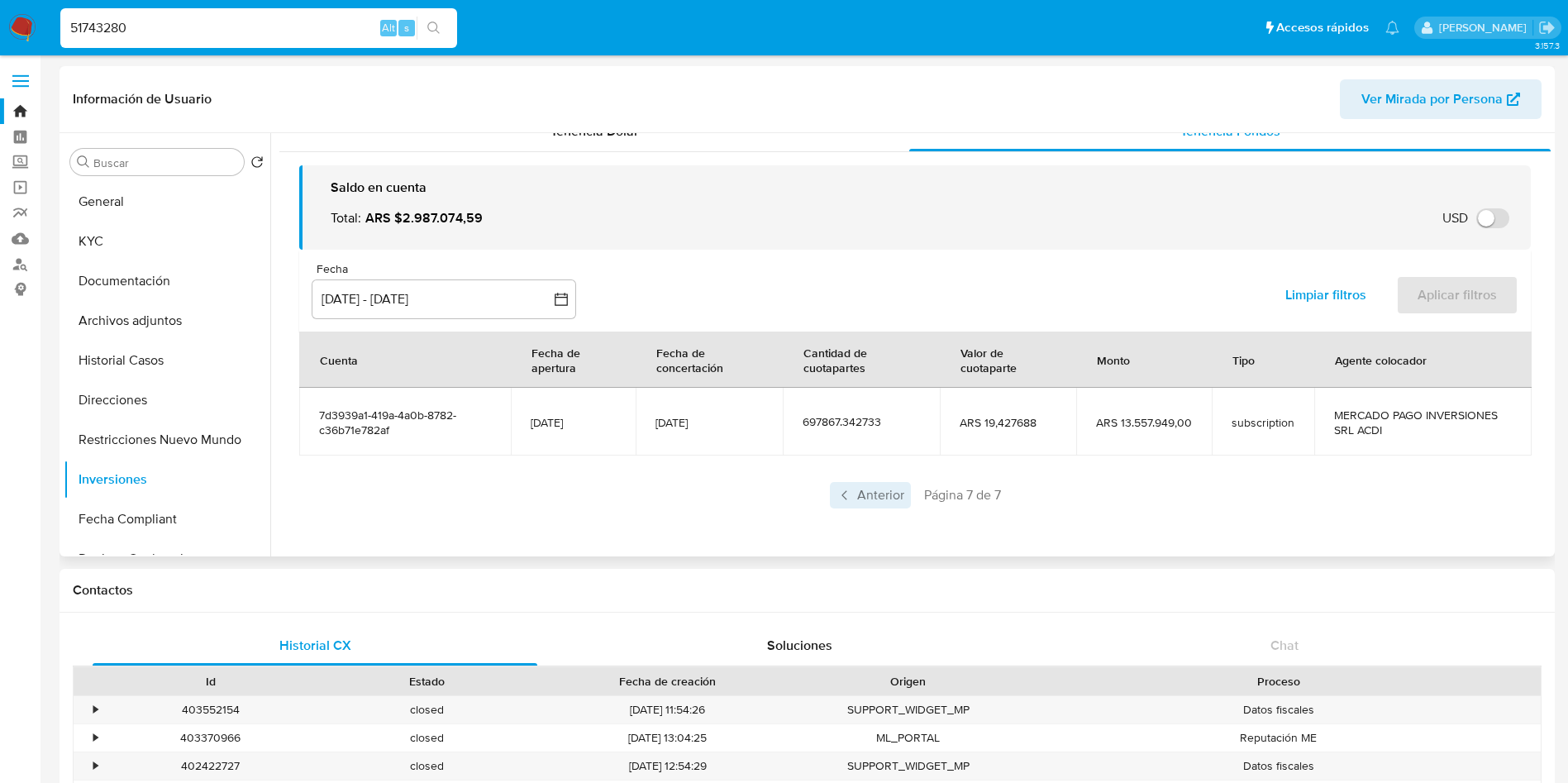
click at [869, 493] on span "Anterior" at bounding box center [871, 495] width 81 height 26
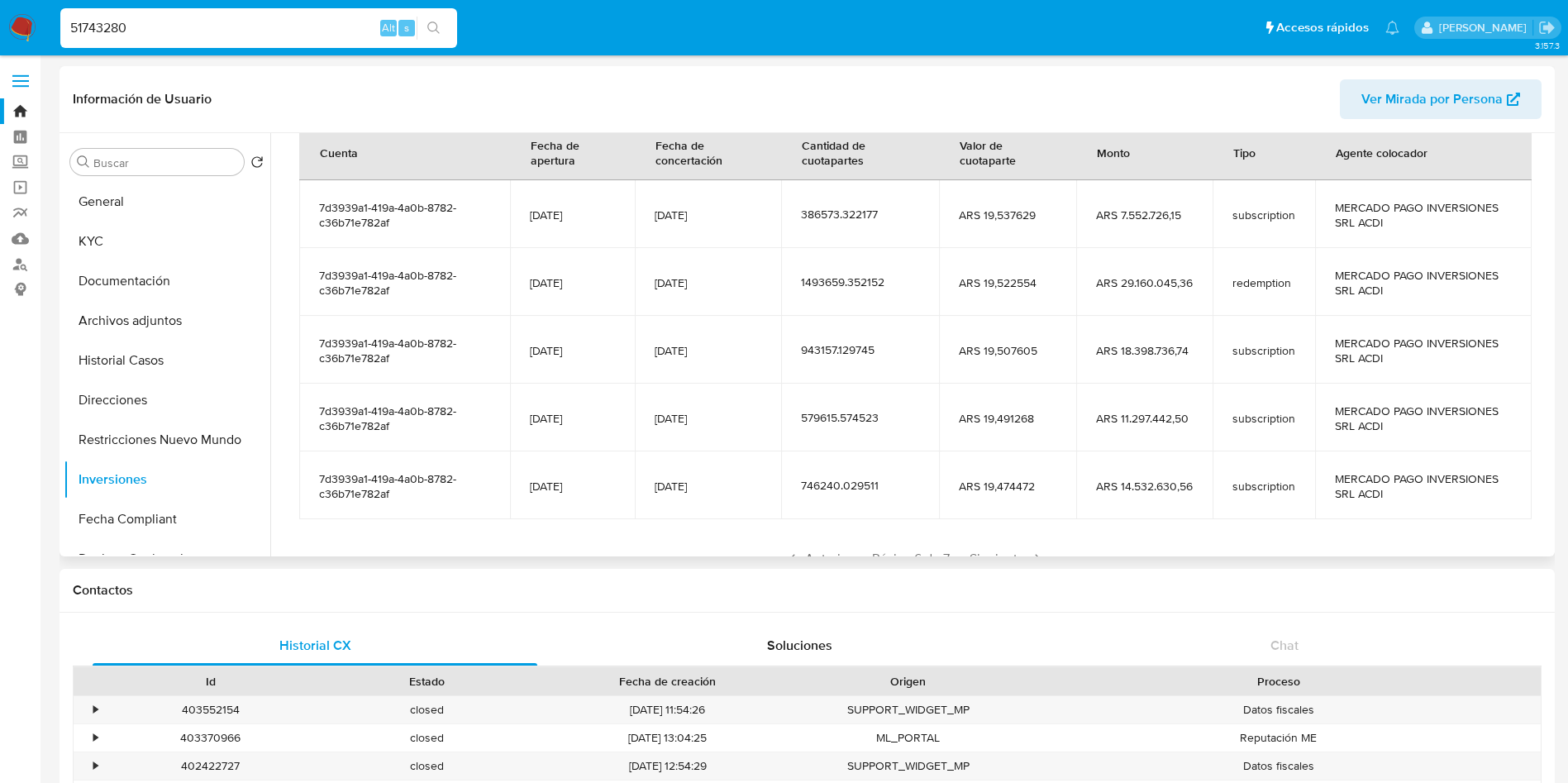
scroll to position [293, 0]
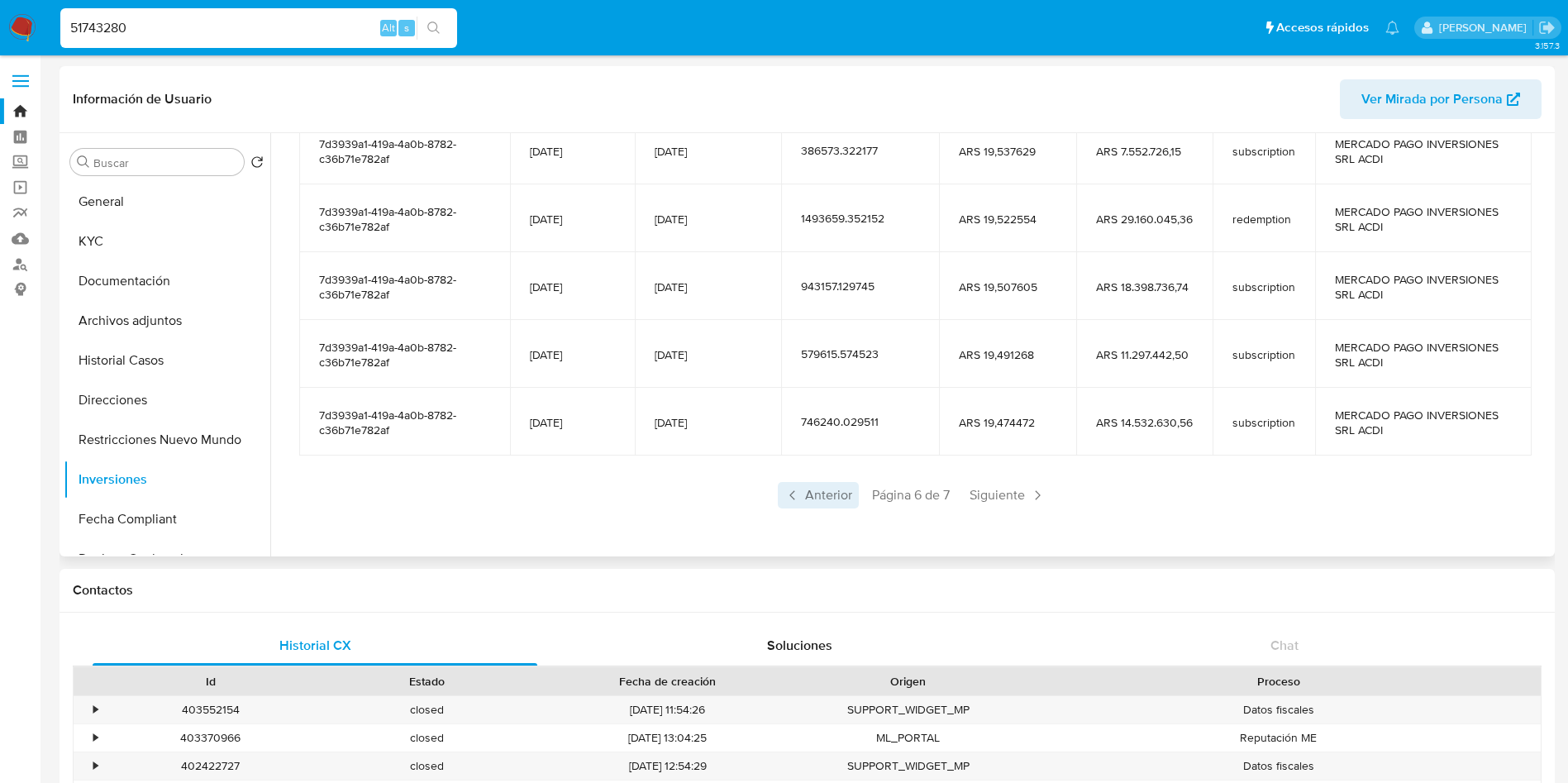
click at [826, 496] on span "Anterior" at bounding box center [819, 495] width 81 height 26
click at [219, 20] on input "51743280" at bounding box center [259, 28] width 397 height 21
click at [219, 19] on input "51743280" at bounding box center [259, 28] width 397 height 21
paste input "214988544"
type input "214988544"
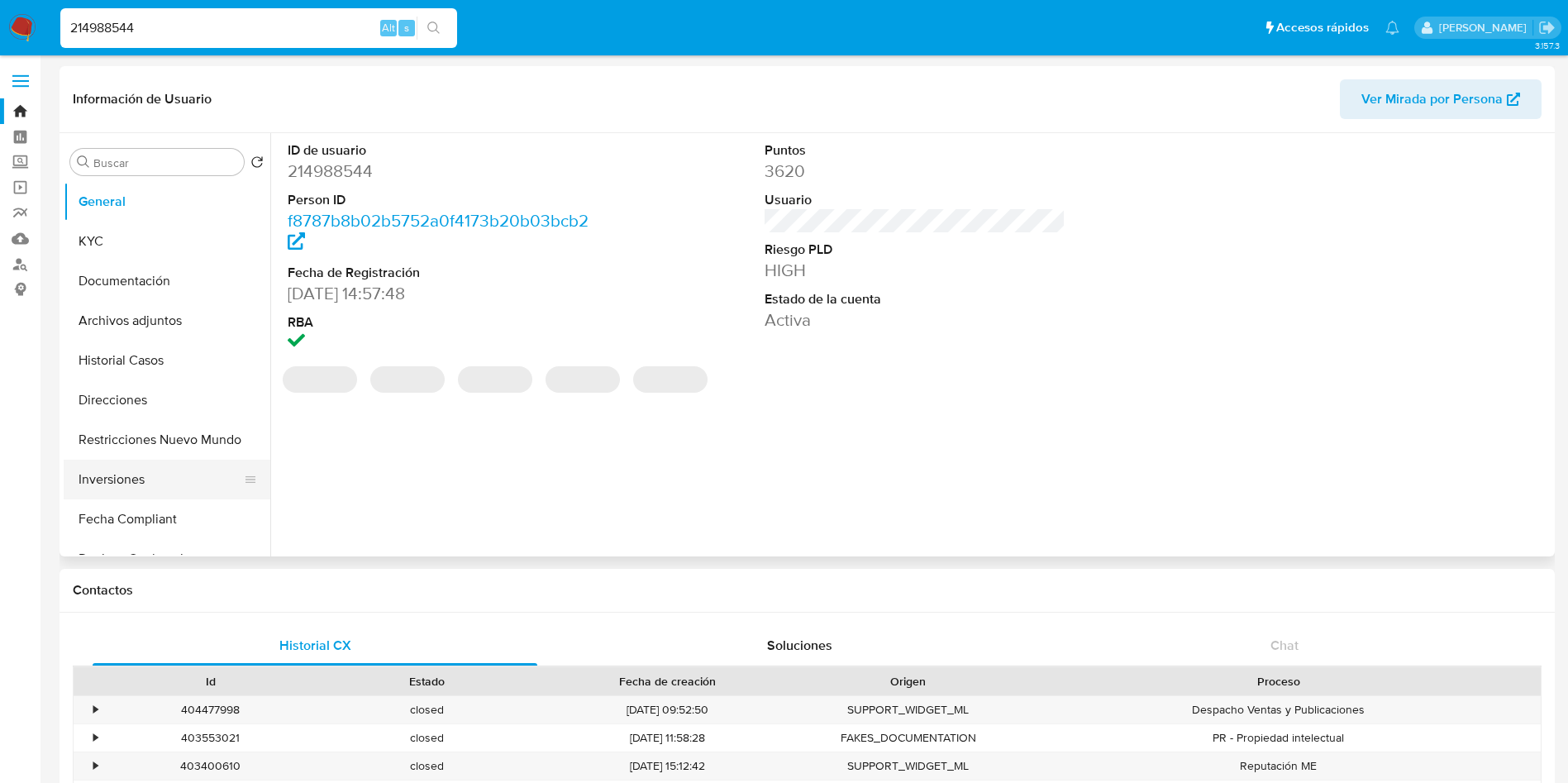
select select "10"
click at [98, 482] on button "Inversiones" at bounding box center [160, 479] width 193 height 40
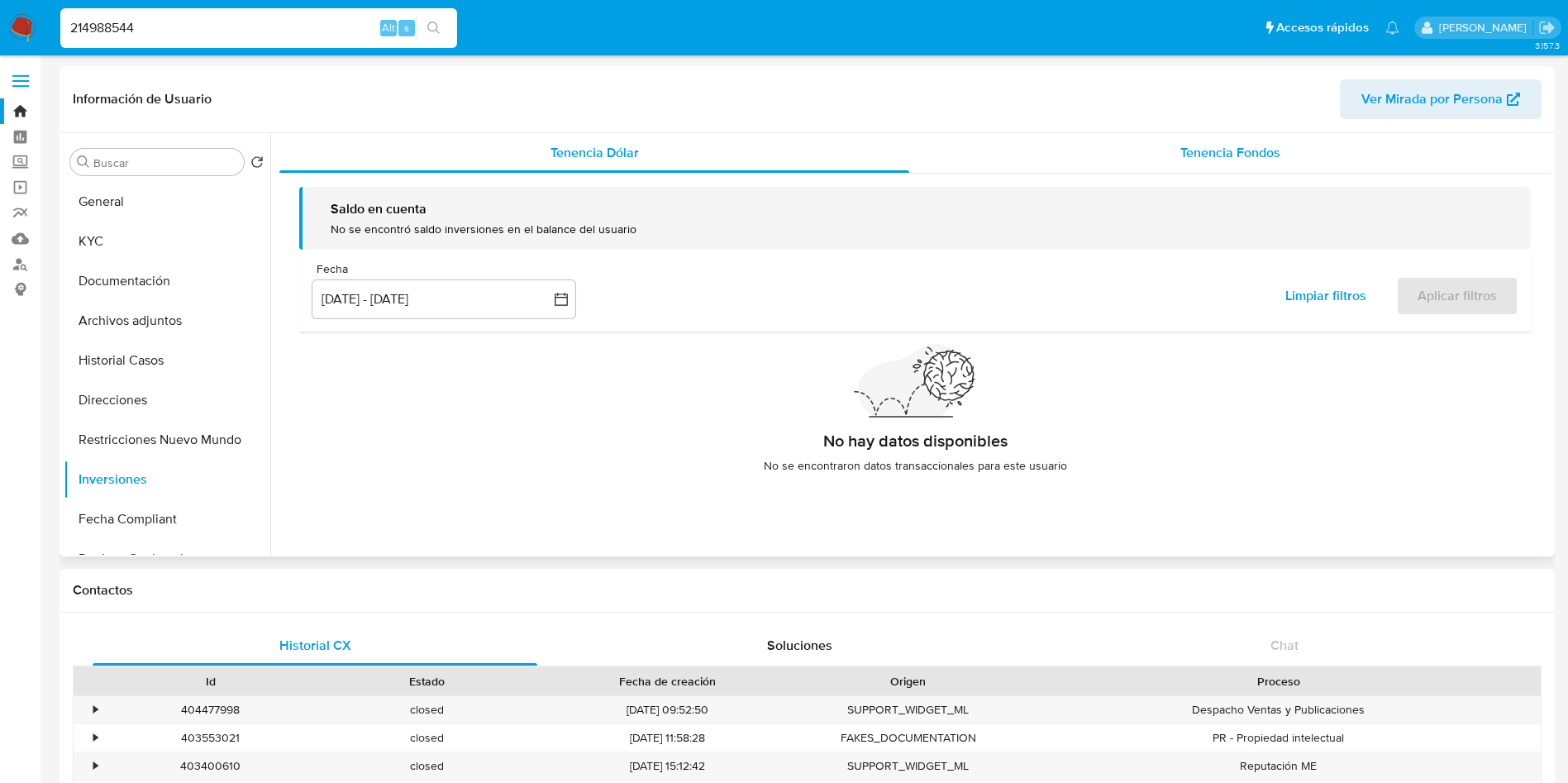
click at [1312, 163] on div "Tenencia Fondos" at bounding box center [1230, 153] width 641 height 40
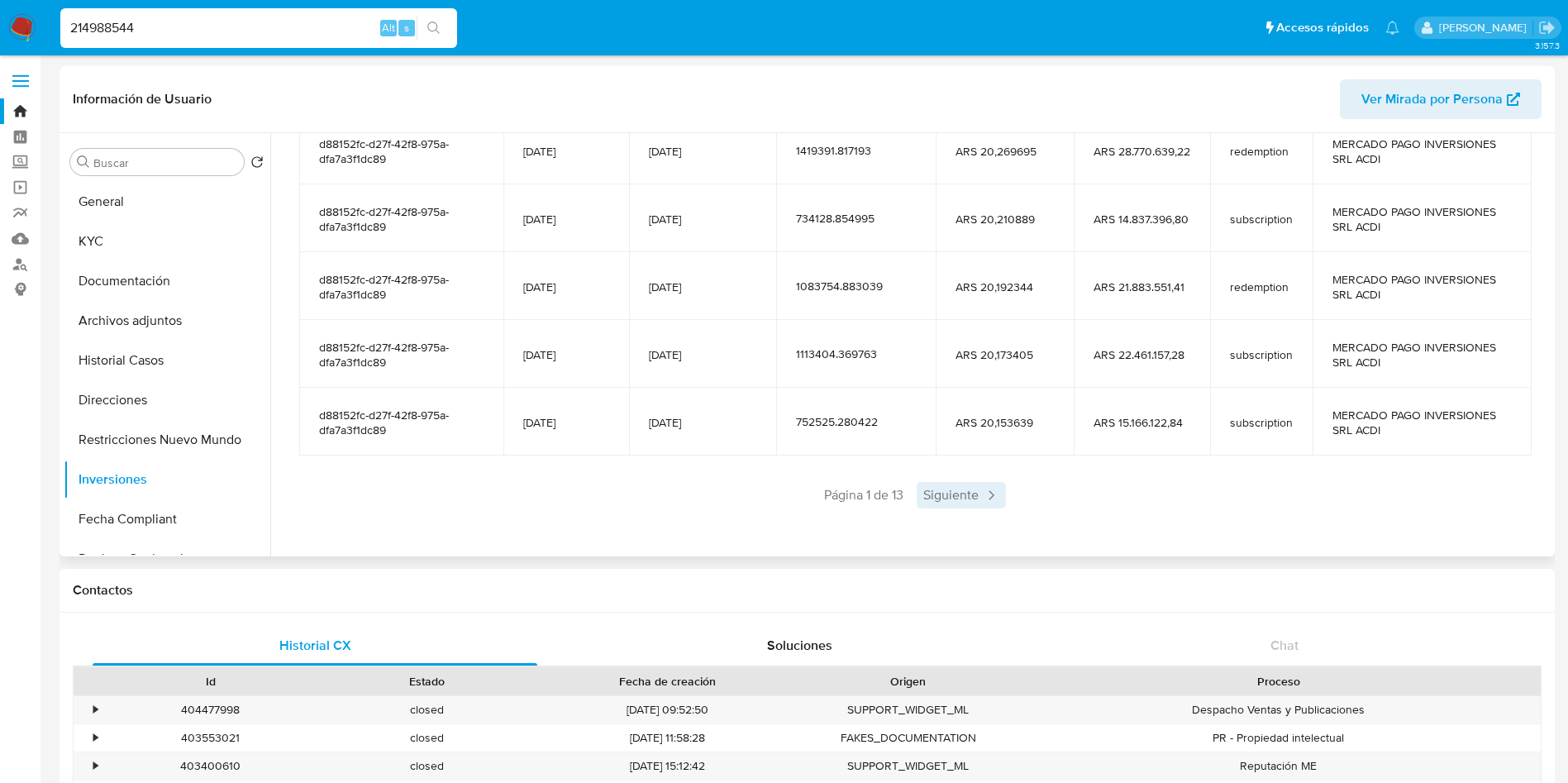
click at [943, 498] on span "Siguiente" at bounding box center [961, 495] width 89 height 26
click at [985, 493] on span "Siguiente" at bounding box center [1009, 495] width 89 height 26
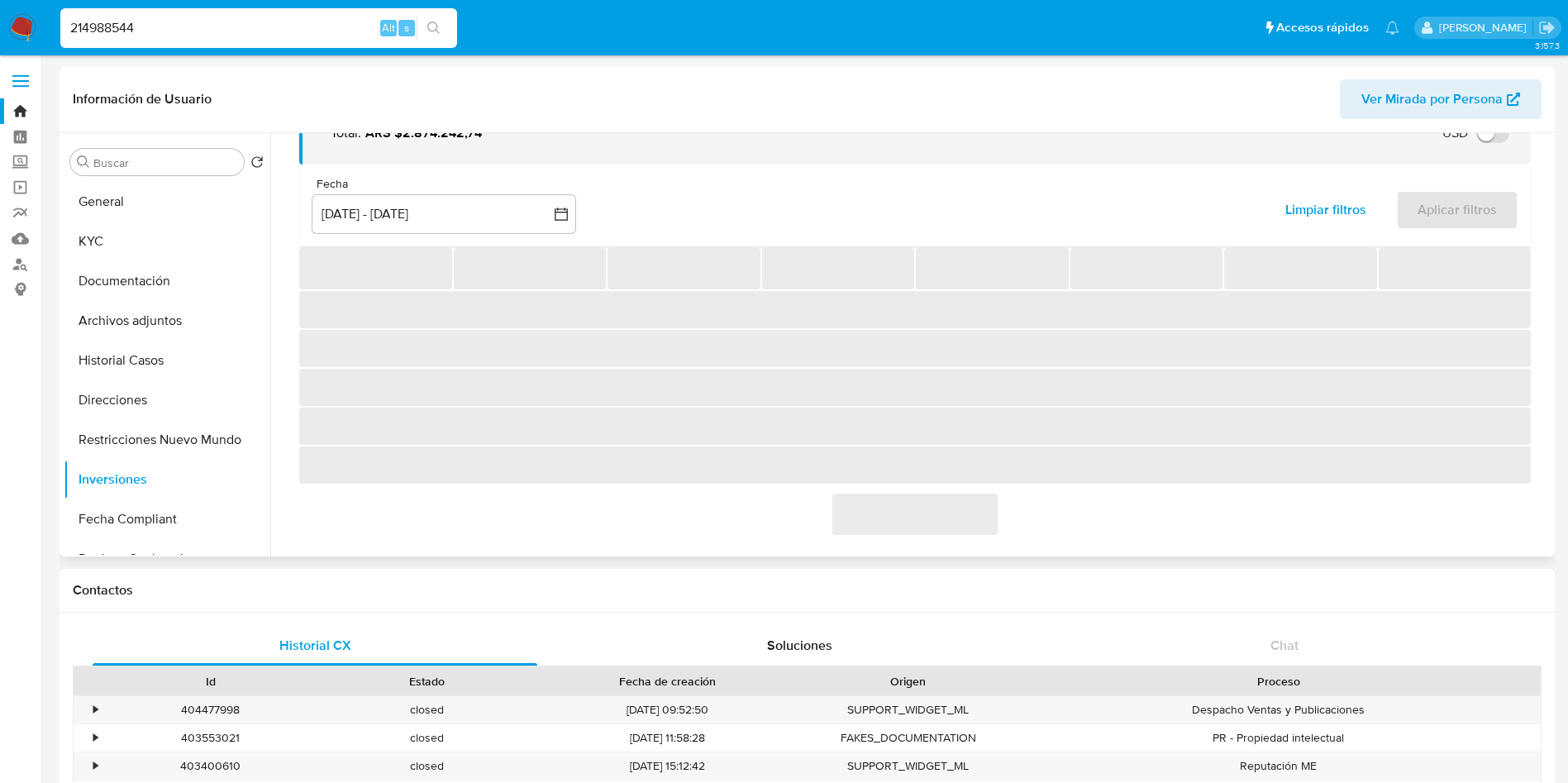
scroll to position [293, 0]
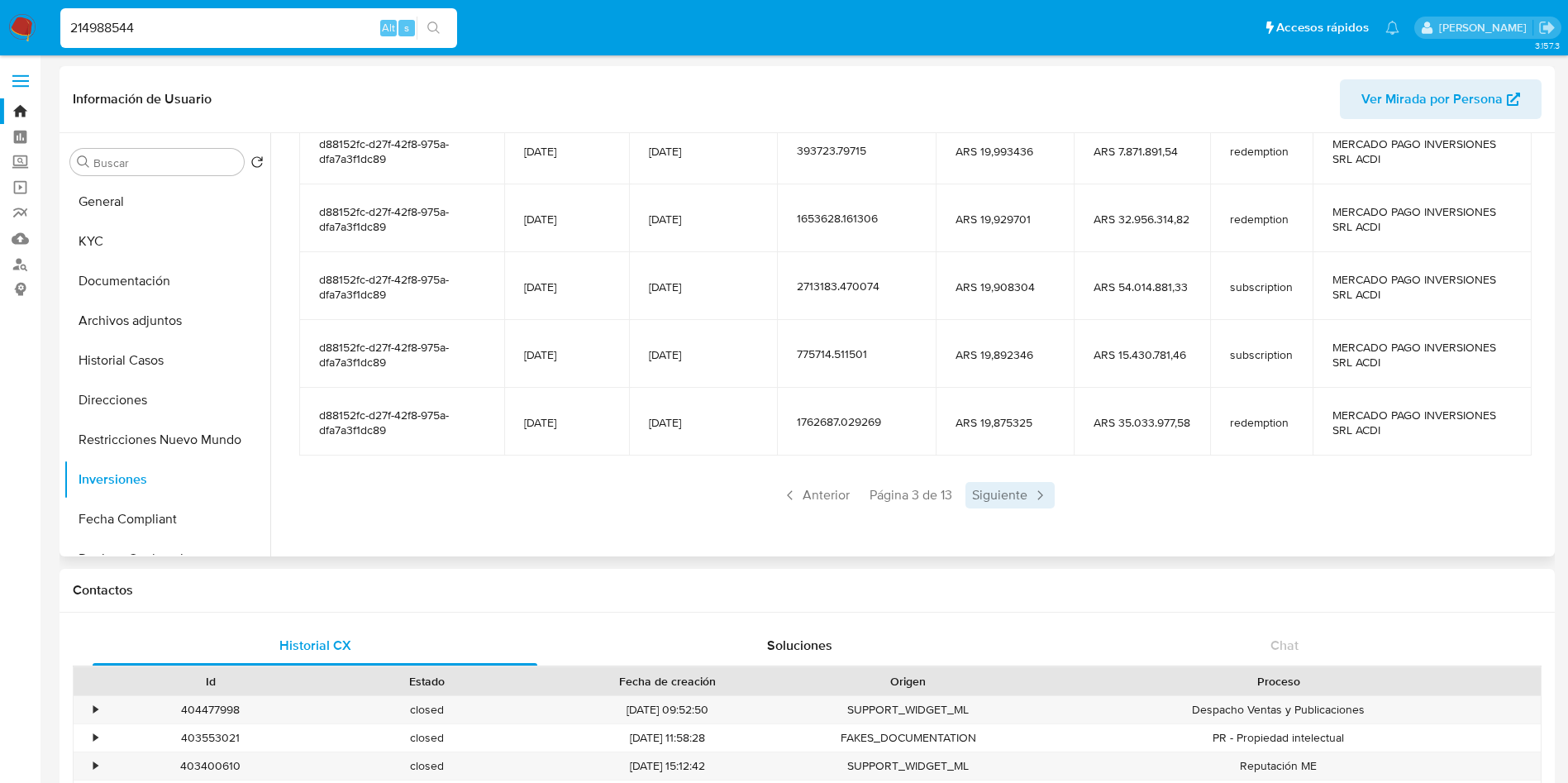
click at [994, 492] on span "Siguiente" at bounding box center [1009, 495] width 89 height 26
click at [994, 493] on span "Siguiente" at bounding box center [1009, 495] width 89 height 26
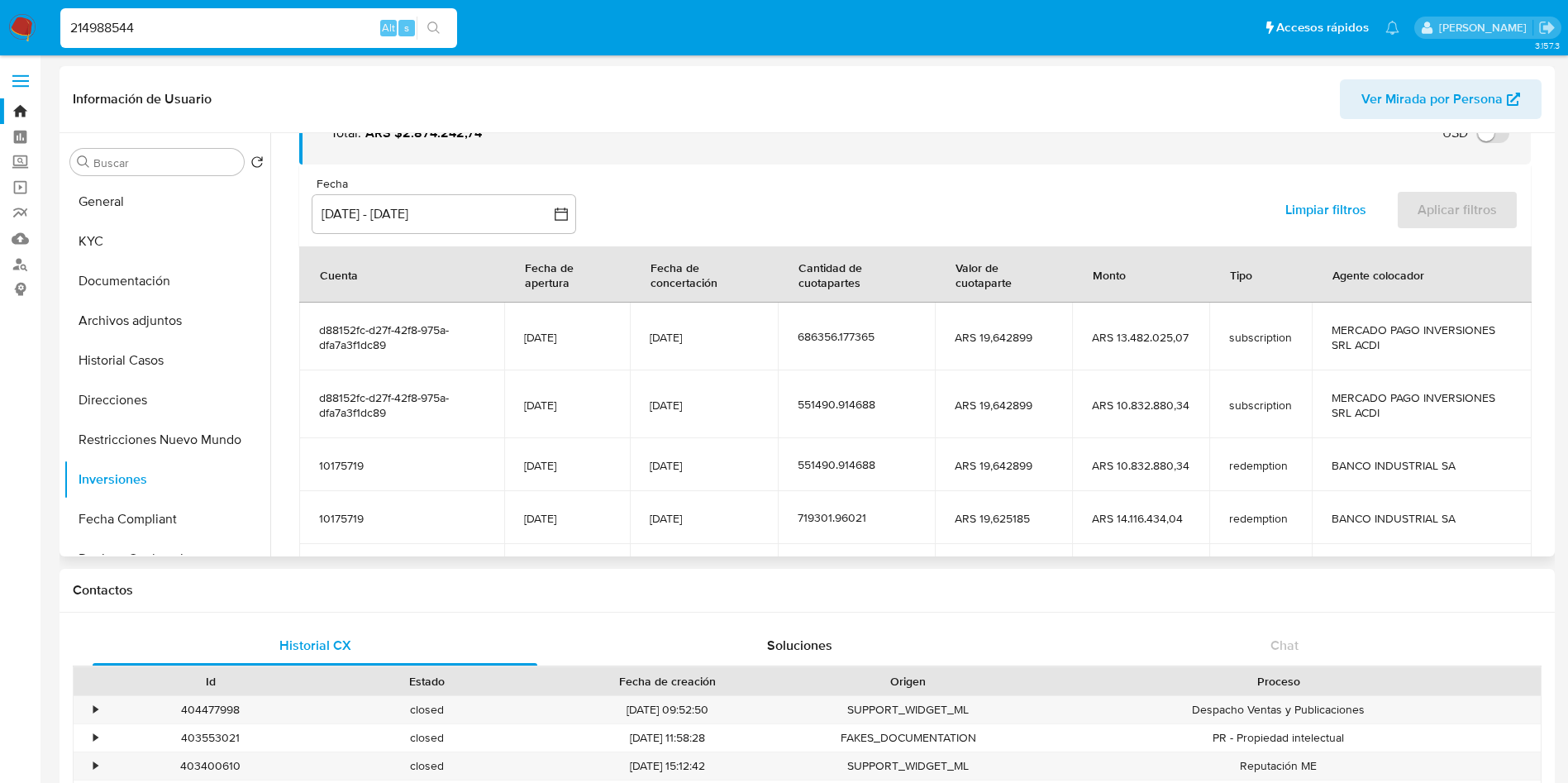
scroll to position [248, 0]
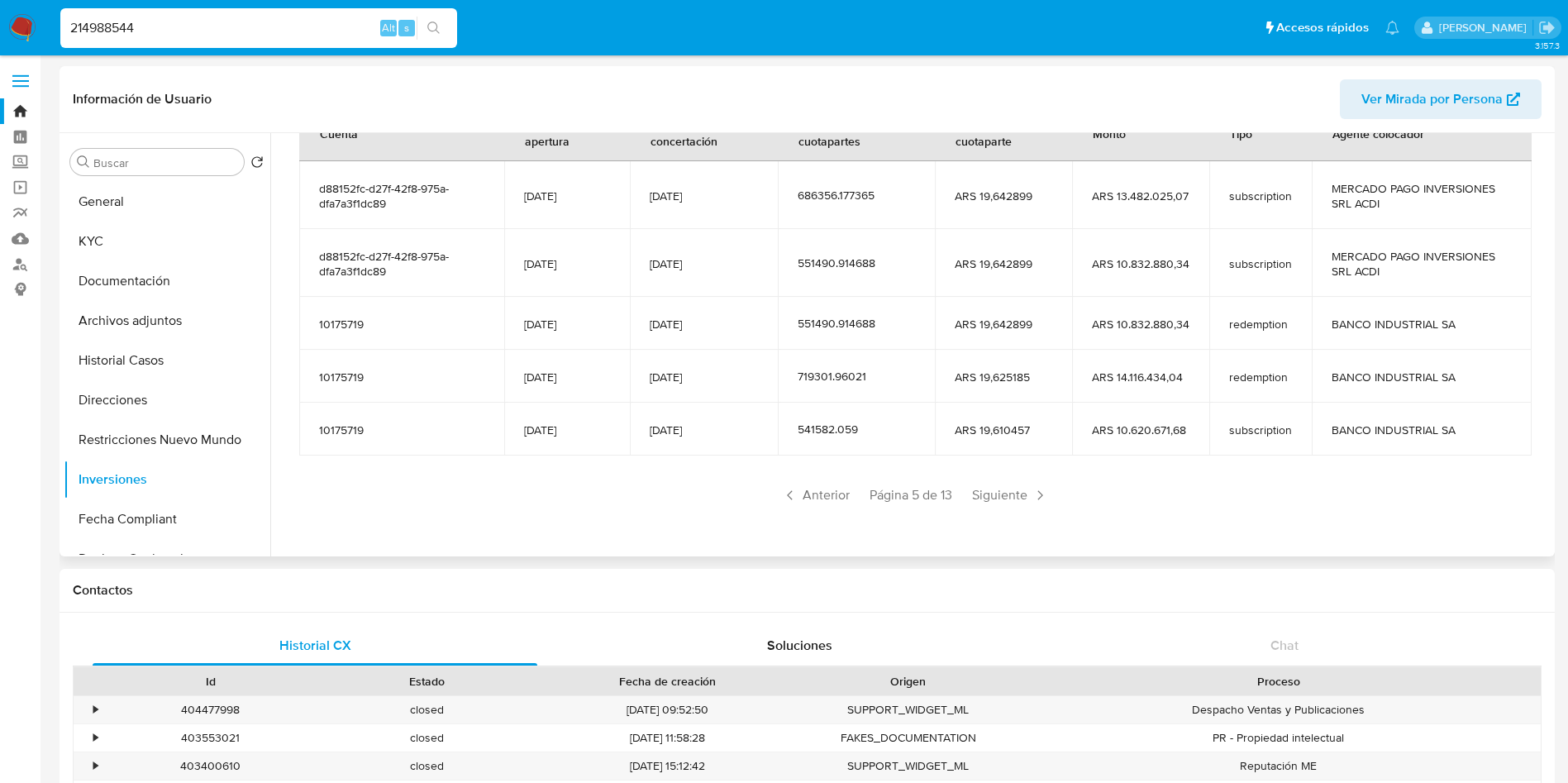
click at [259, 20] on input "214988544" at bounding box center [259, 28] width 397 height 21
paste input "433994459"
type input "433994459"
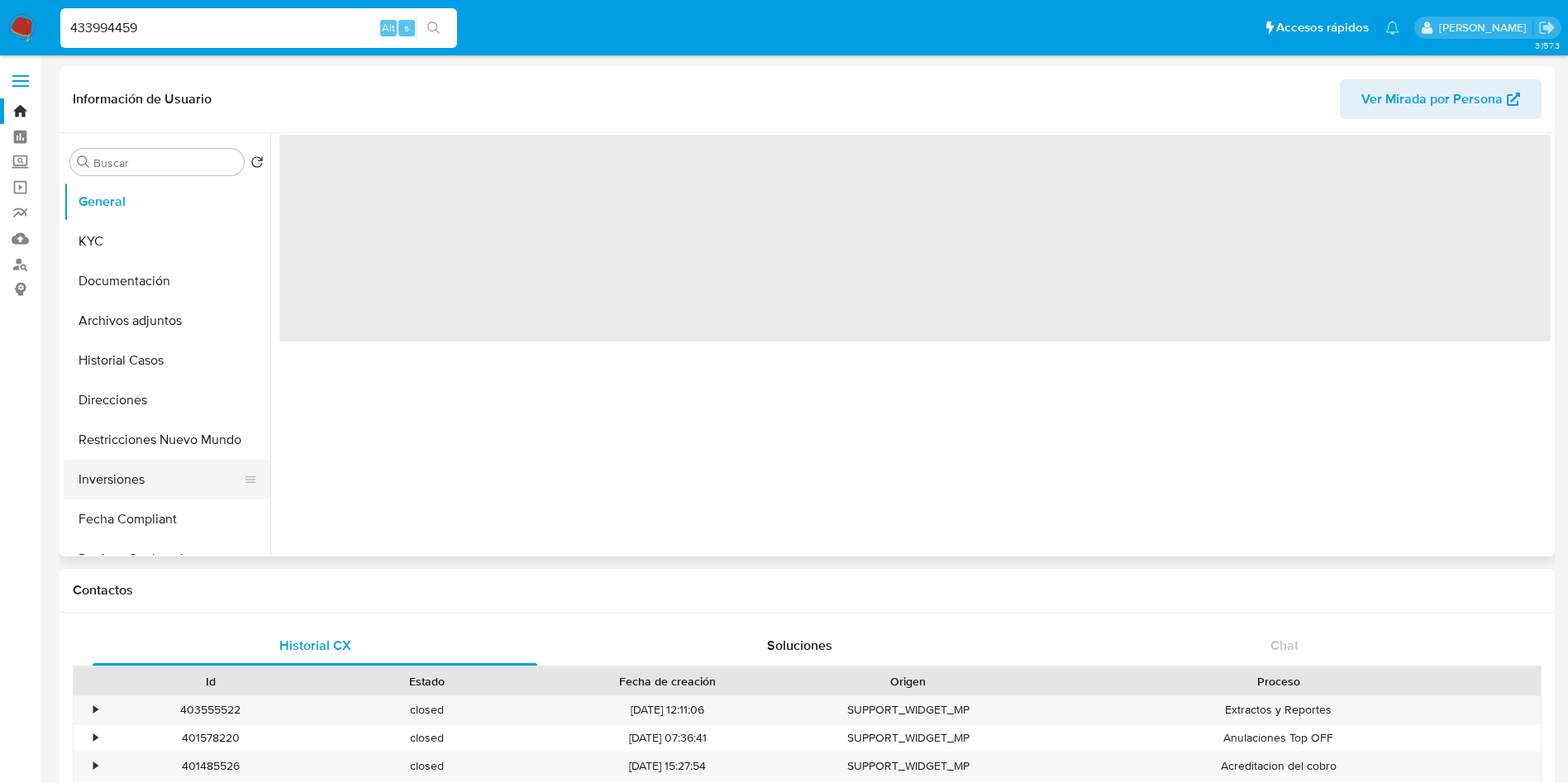
click at [106, 477] on button "Inversiones" at bounding box center [160, 479] width 193 height 40
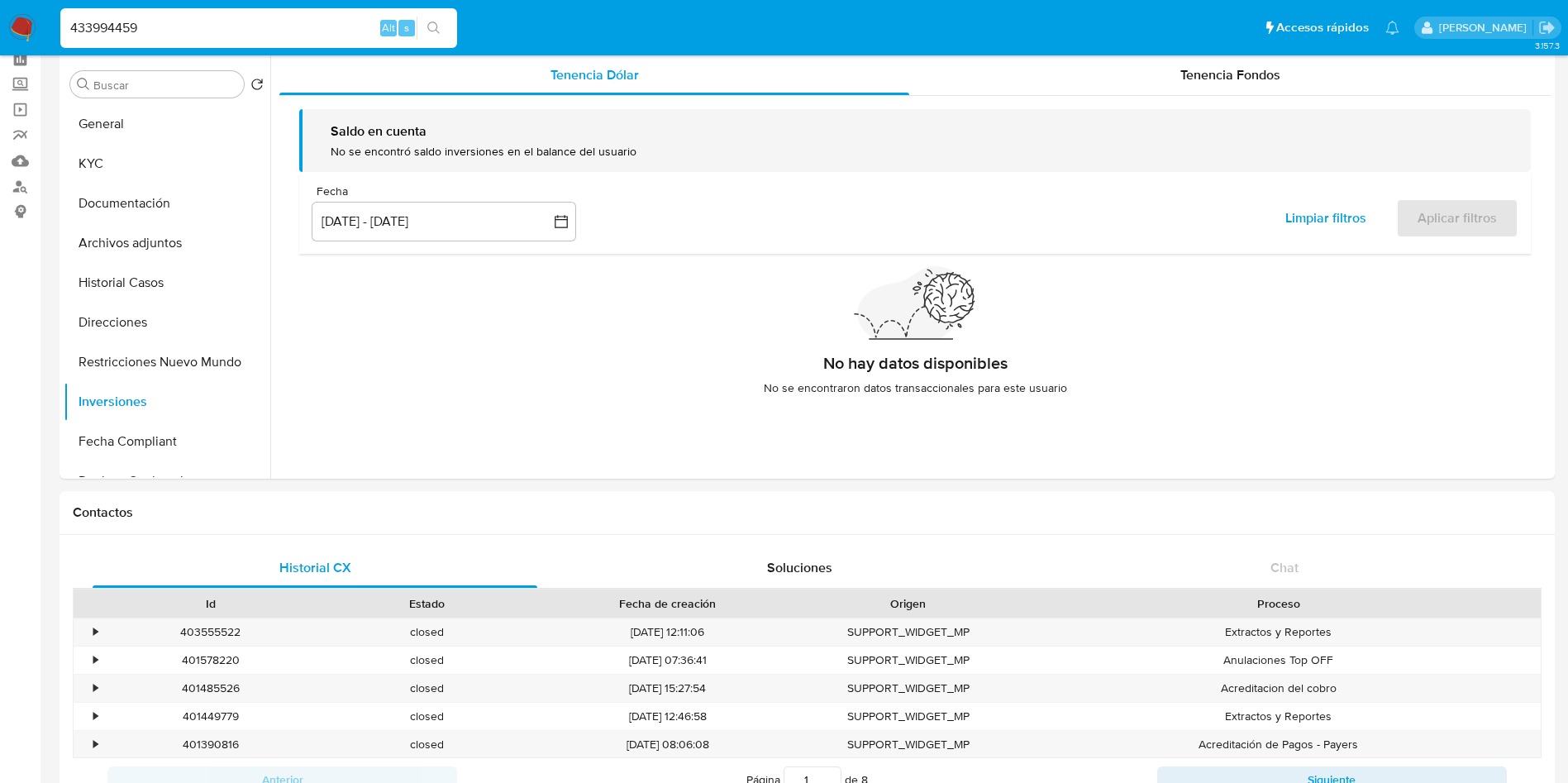
scroll to position [111, 0]
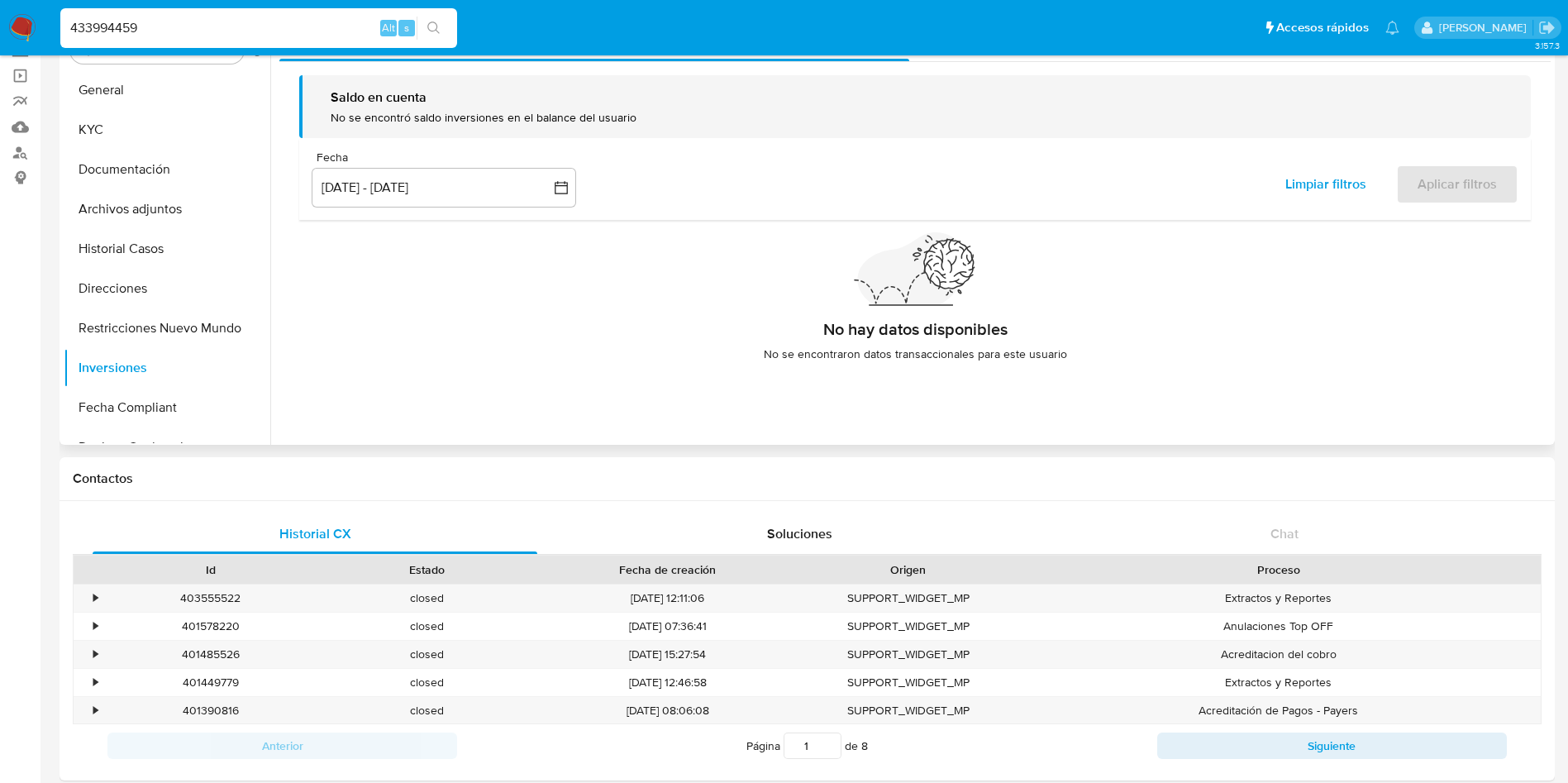
select select "10"
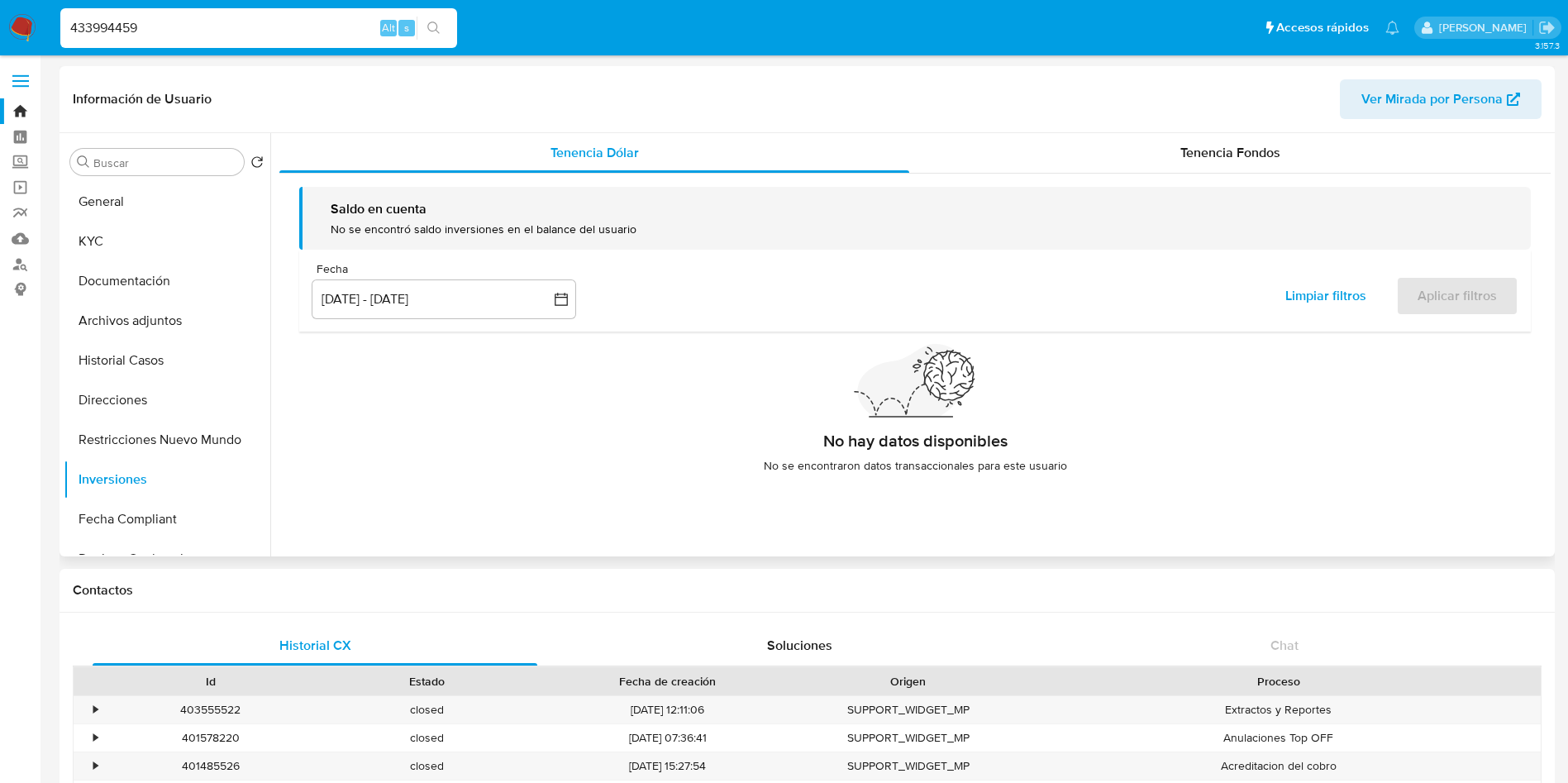
drag, startPoint x: 1368, startPoint y: 170, endPoint x: 1319, endPoint y: 184, distance: 51.0
click at [1364, 170] on div "Tenencia Fondos" at bounding box center [1230, 153] width 641 height 40
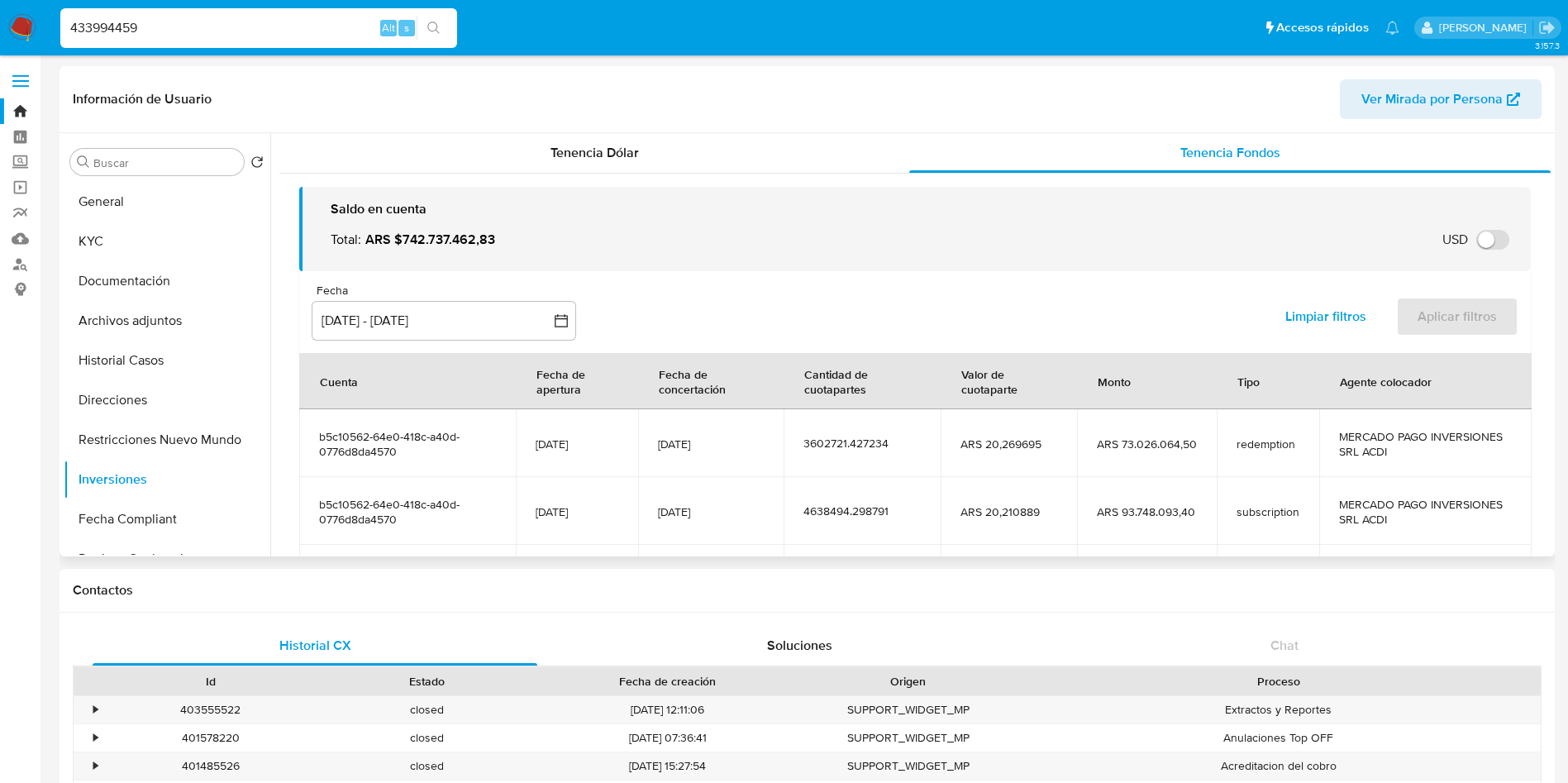
scroll to position [248, 0]
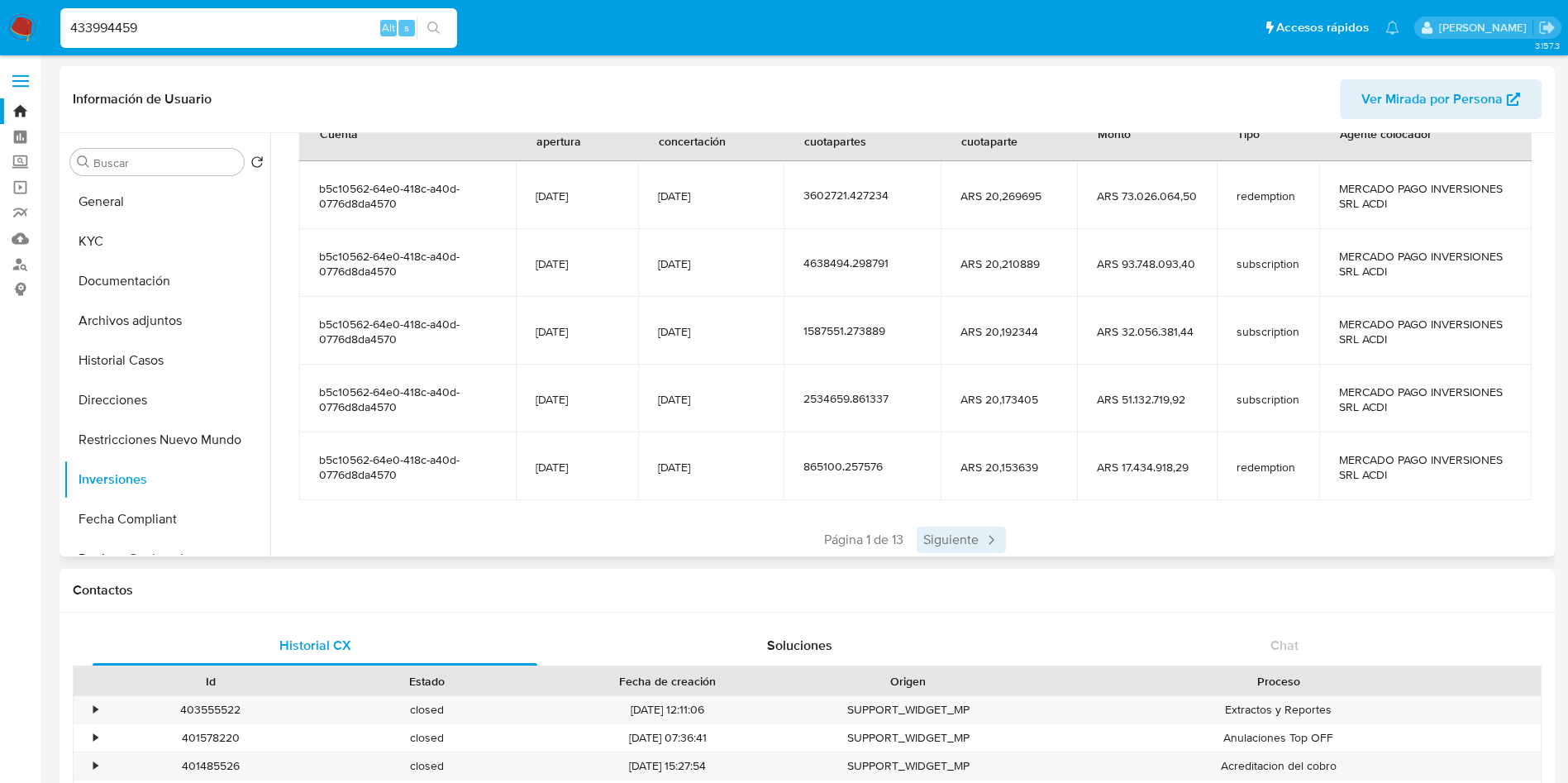
drag, startPoint x: 1003, startPoint y: 537, endPoint x: 989, endPoint y: 540, distance: 14.3
click at [999, 537] on div "Página 1 de 13 Siguiente" at bounding box center [915, 540] width 1232 height 26
click at [989, 540] on icon at bounding box center [991, 539] width 17 height 17
click at [1001, 538] on span "Siguiente" at bounding box center [1009, 540] width 89 height 26
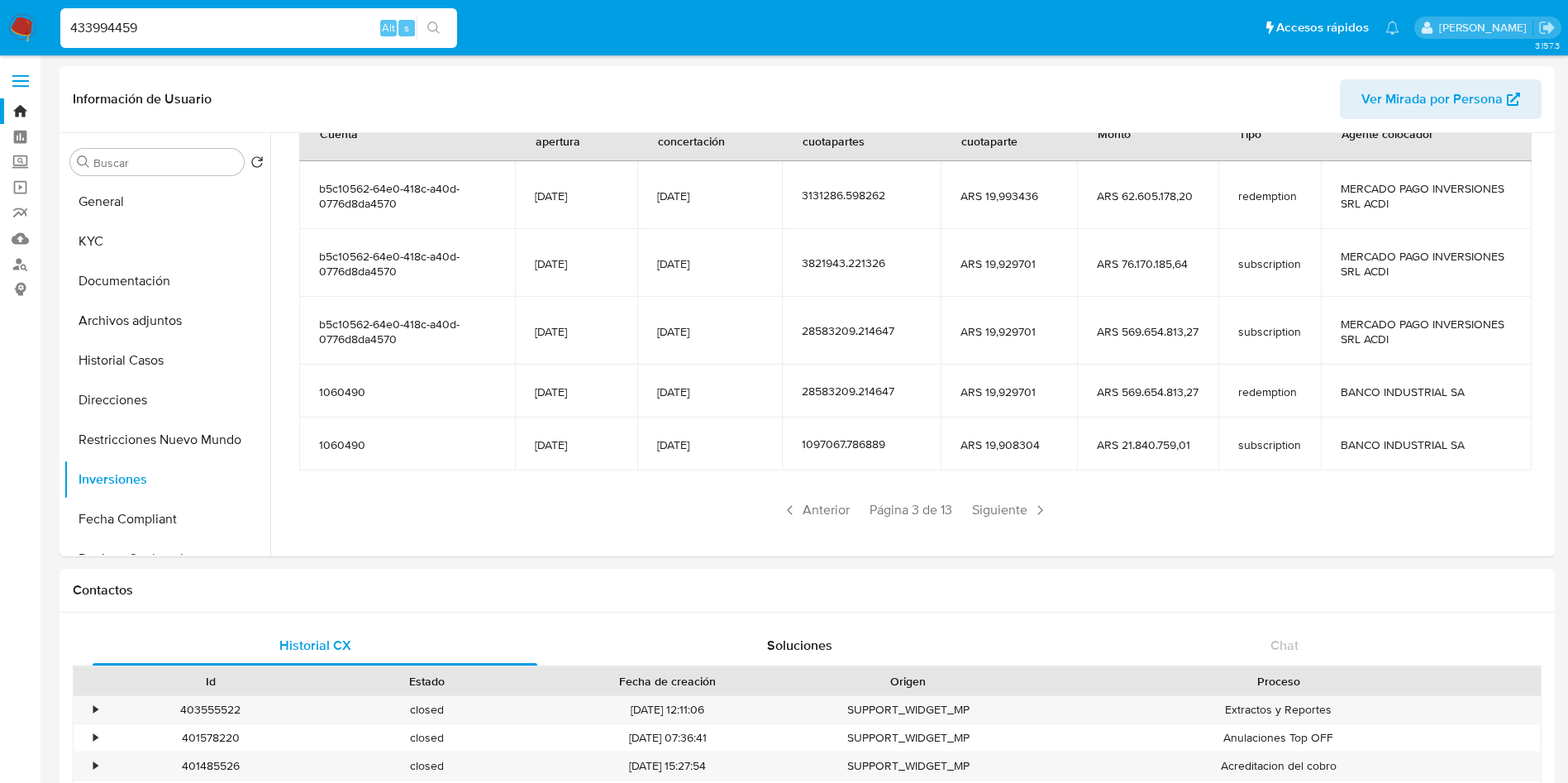
click at [311, 33] on input "433994459" at bounding box center [259, 28] width 397 height 21
paste input "7316577"
type input "47316577"
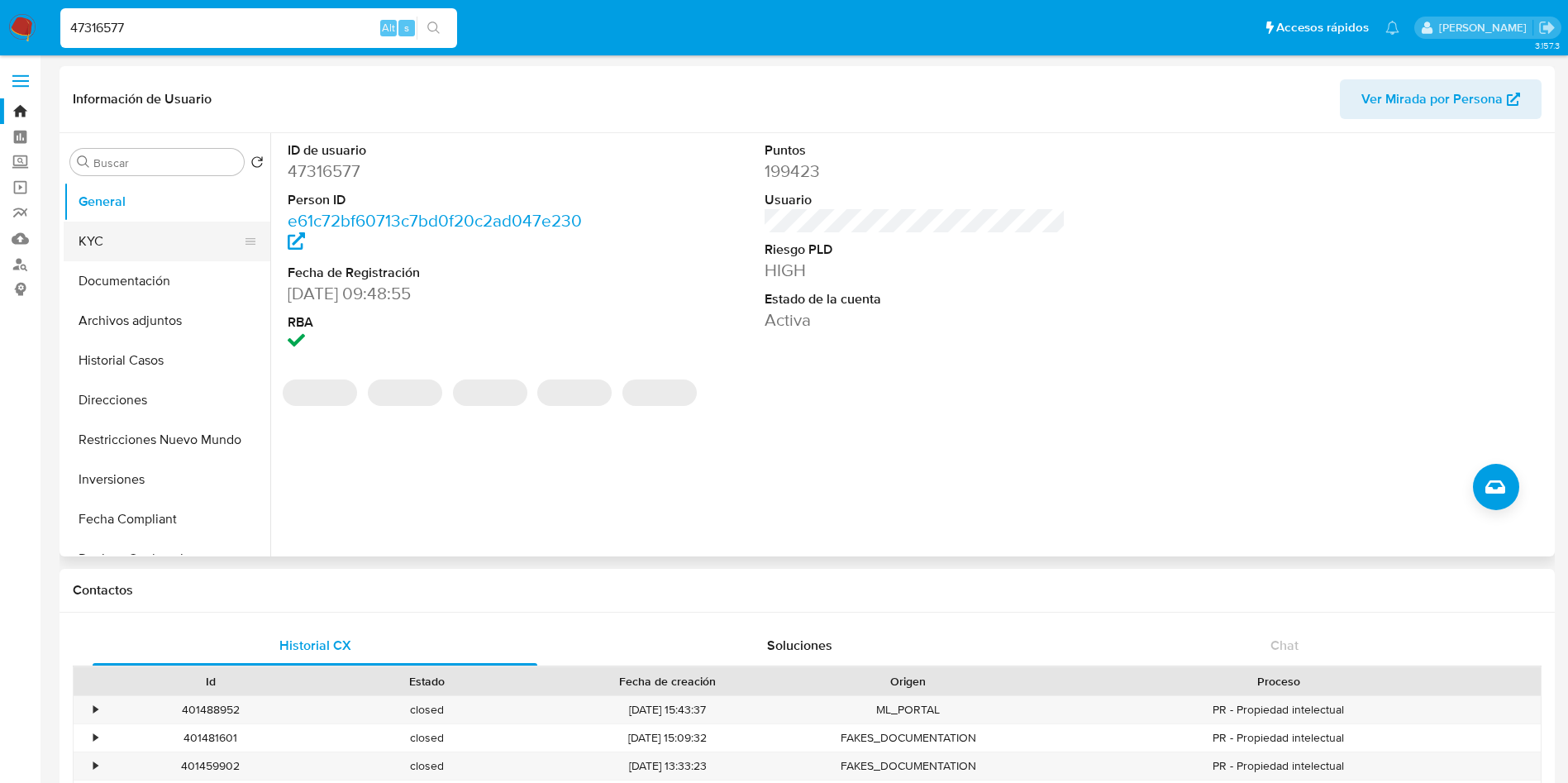
select select "10"
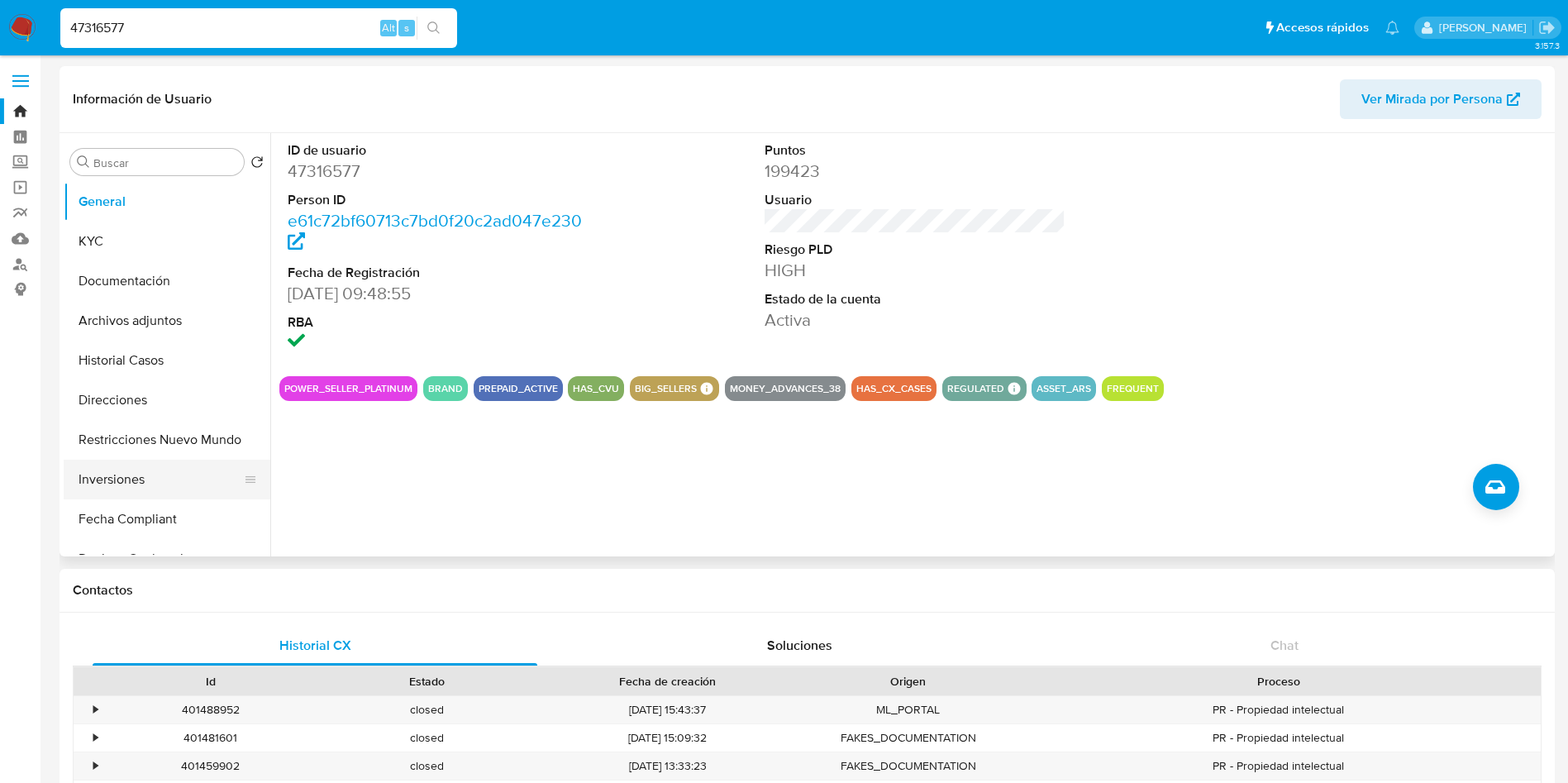
click at [103, 478] on button "Inversiones" at bounding box center [160, 479] width 193 height 40
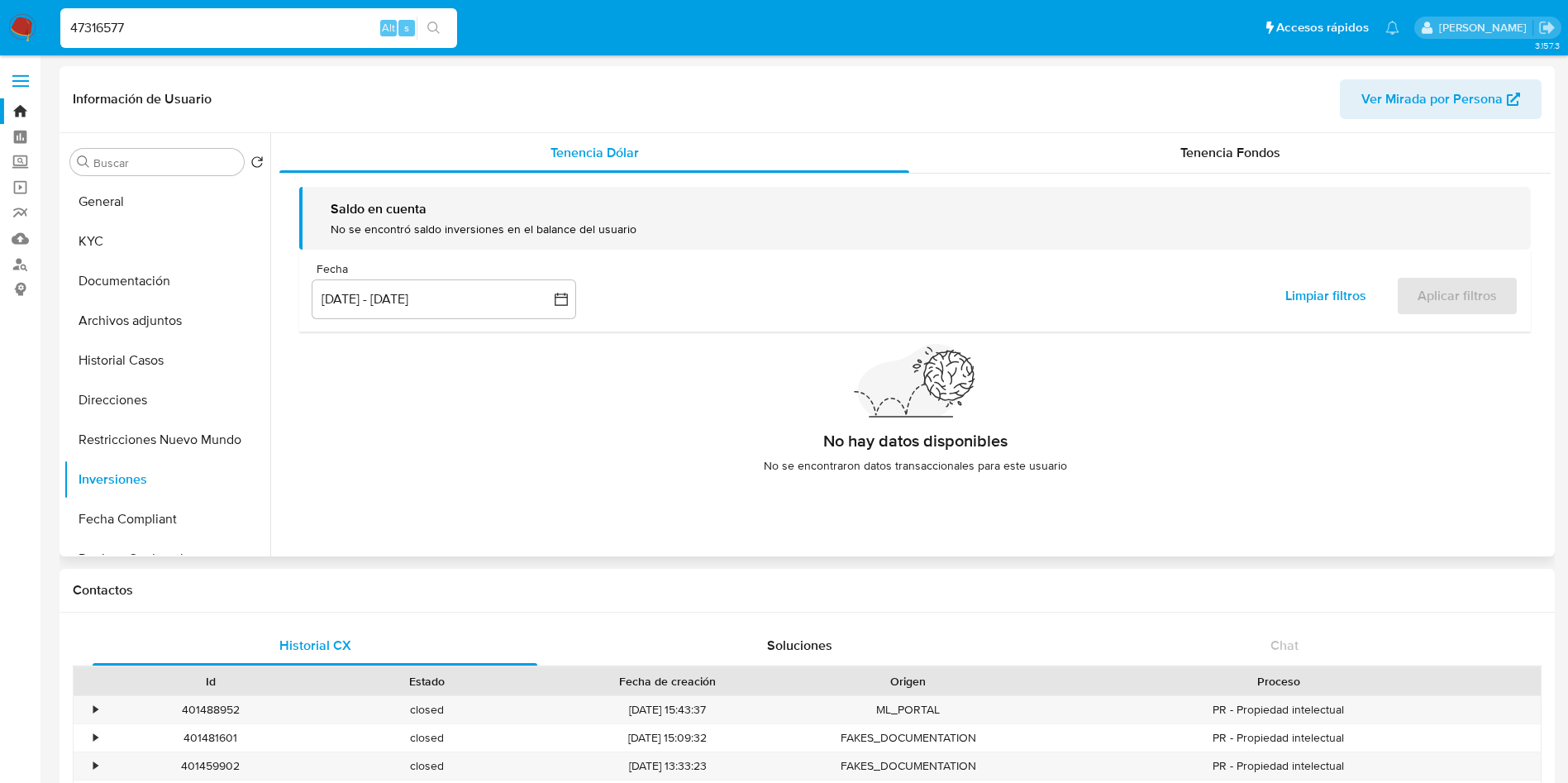
click at [1210, 132] on div "Información de Usuario Ver Mirada por Persona Buscar Volver al orden por defect…" at bounding box center [807, 312] width 1496 height 491
click at [1212, 181] on div "Saldo en cuenta No se encontró saldo inversiones en el balance del usuario Fech…" at bounding box center [915, 336] width 1272 height 326
select select "10"
click at [1172, 136] on div "Tenencia Fondos" at bounding box center [1230, 153] width 641 height 40
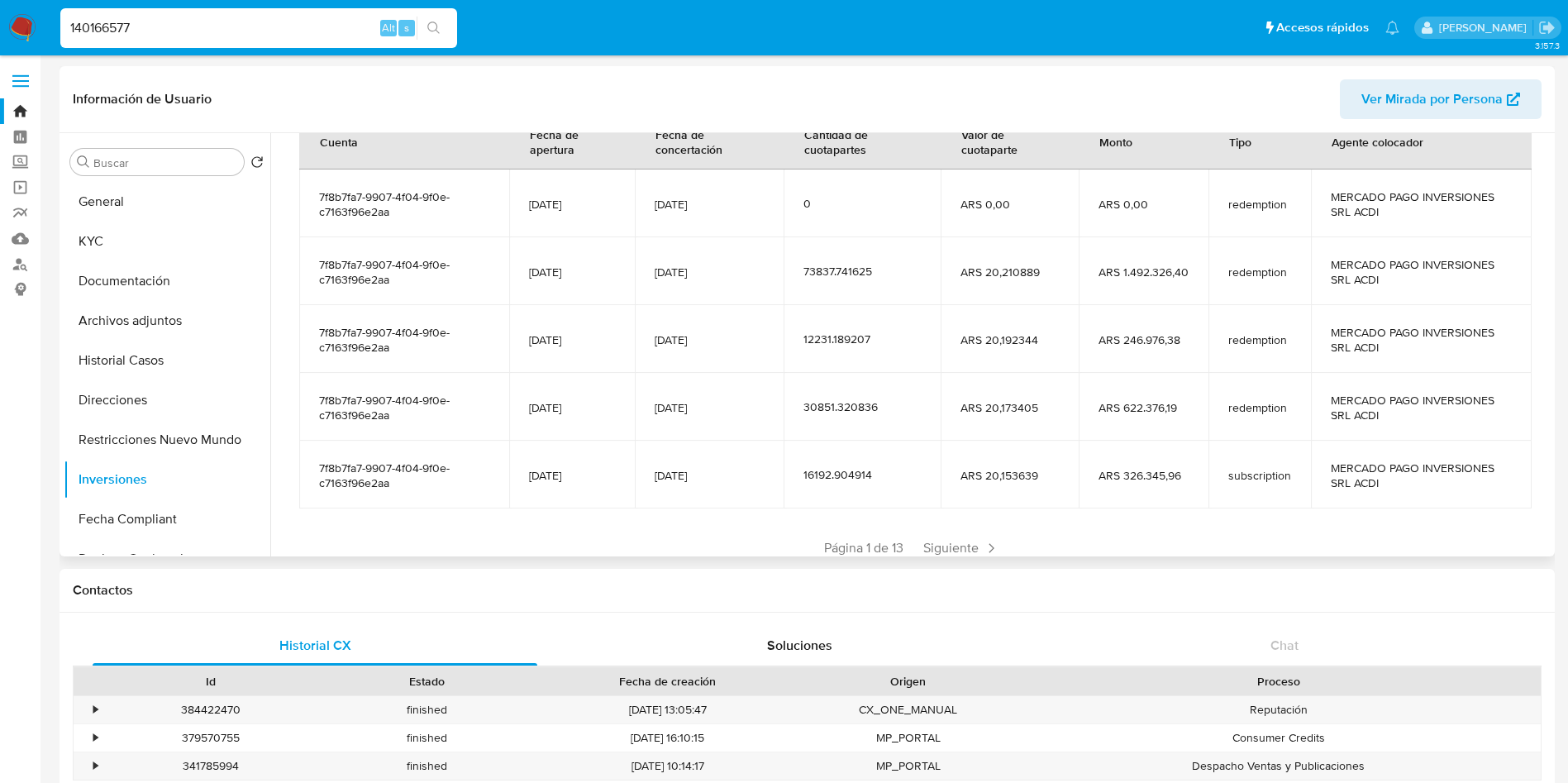
scroll to position [248, 0]
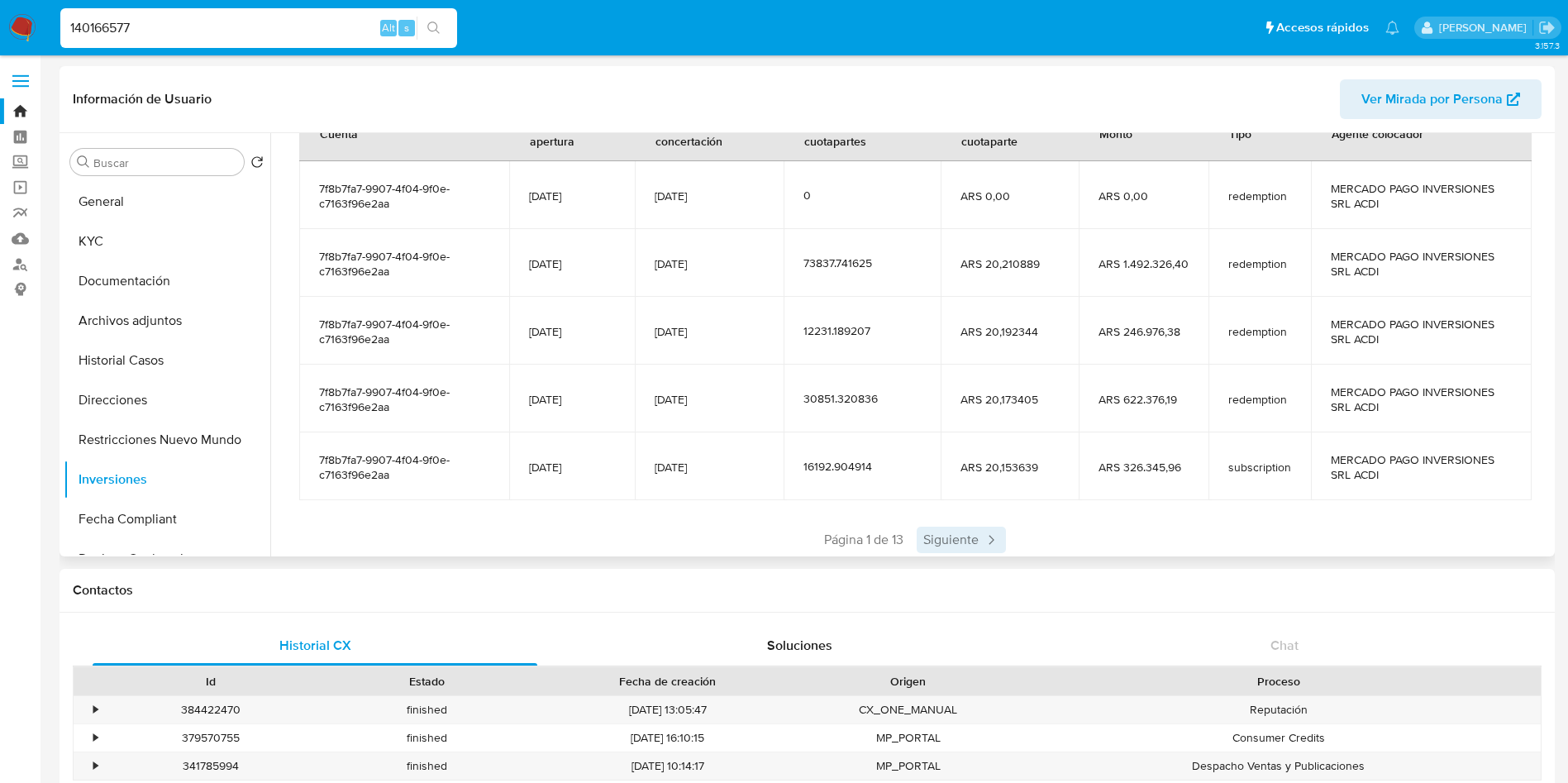
click at [968, 544] on span "Siguiente" at bounding box center [961, 540] width 89 height 26
click at [968, 544] on span "Siguiente" at bounding box center [1009, 540] width 89 height 26
click at [1002, 538] on span "Siguiente" at bounding box center [1009, 540] width 89 height 26
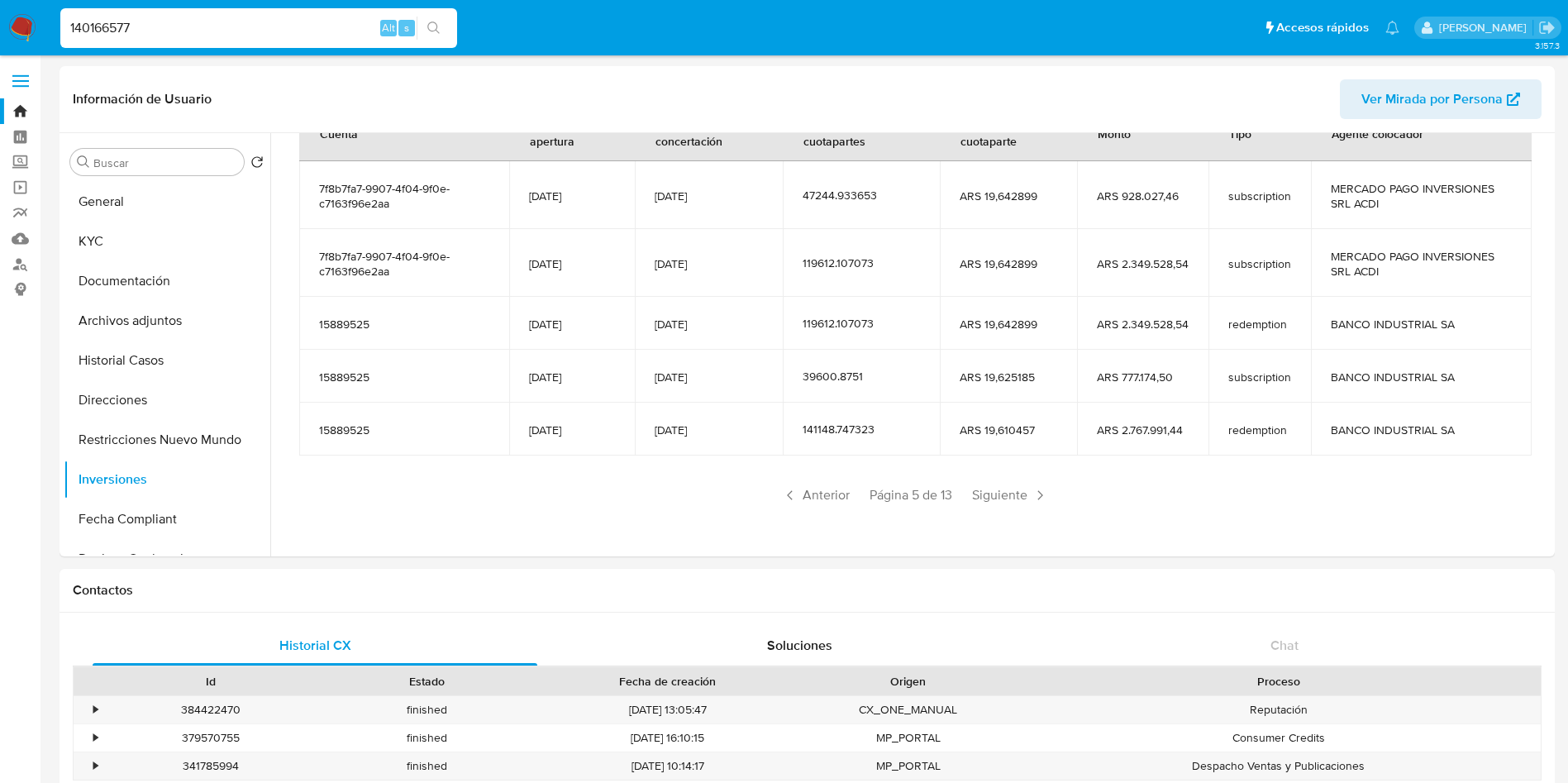
click at [255, 26] on input "140166577" at bounding box center [259, 28] width 397 height 21
paste input "541428434"
type input "541428434"
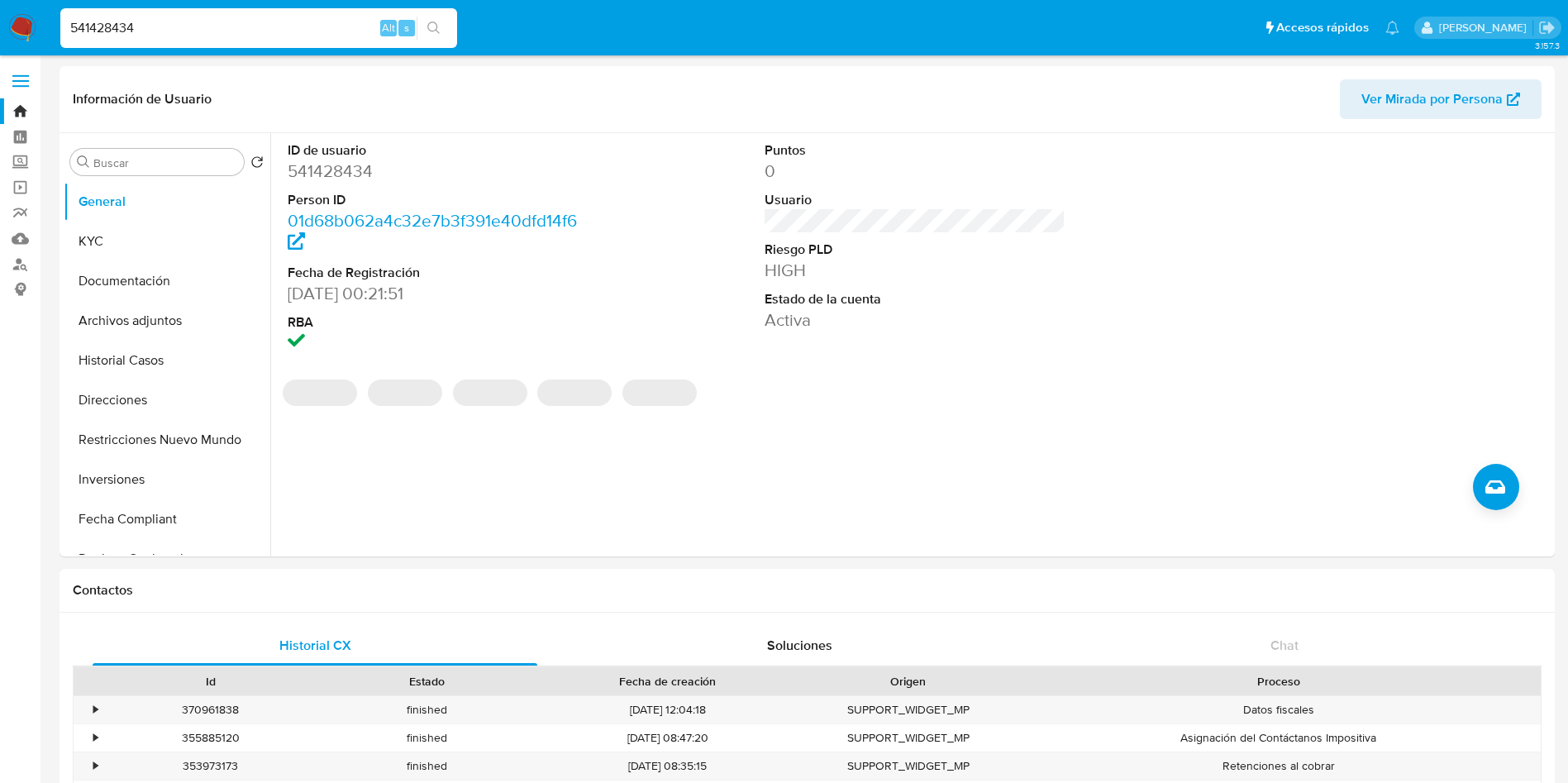
select select "10"
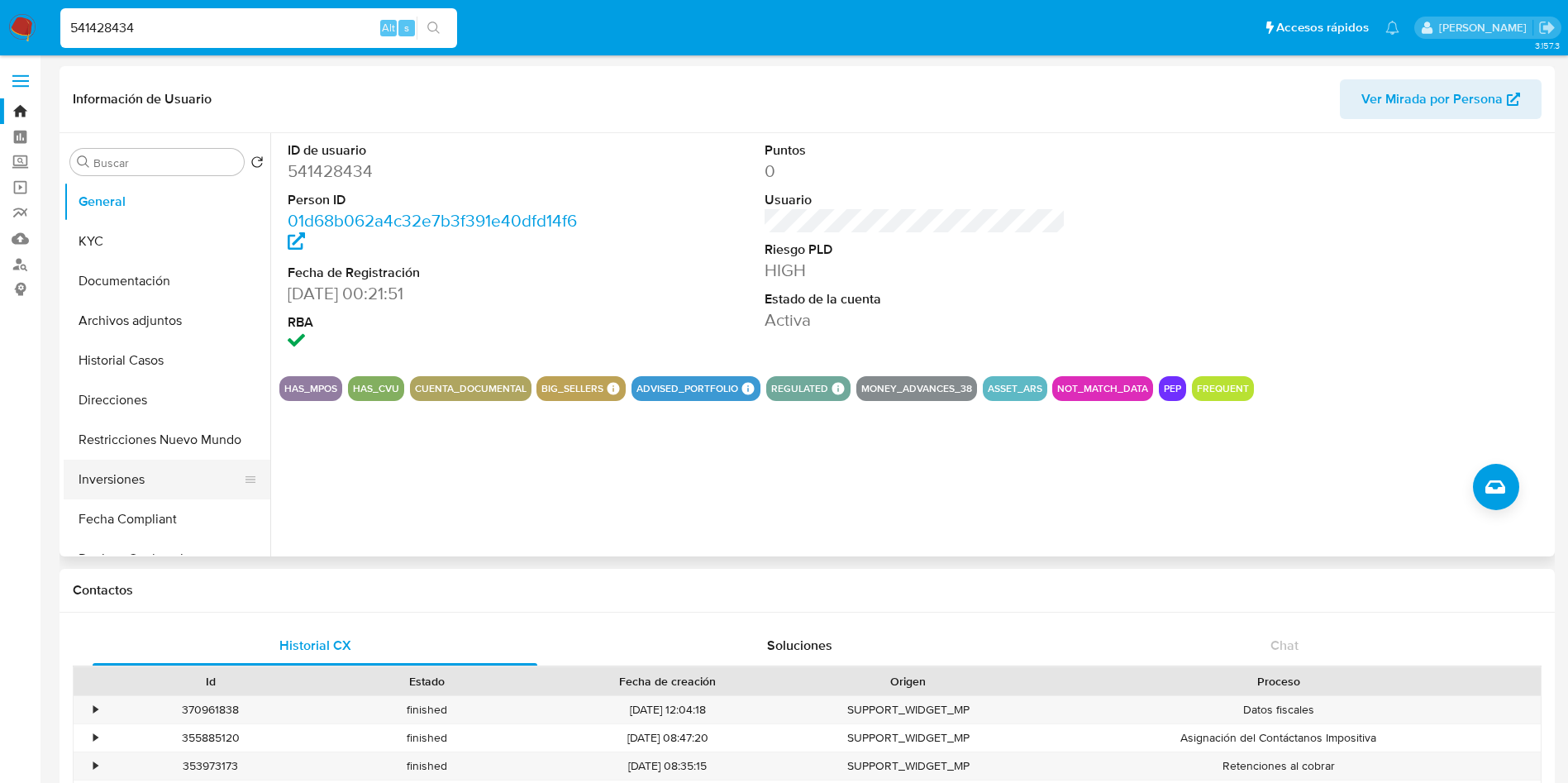
click at [152, 480] on button "Inversiones" at bounding box center [160, 479] width 193 height 40
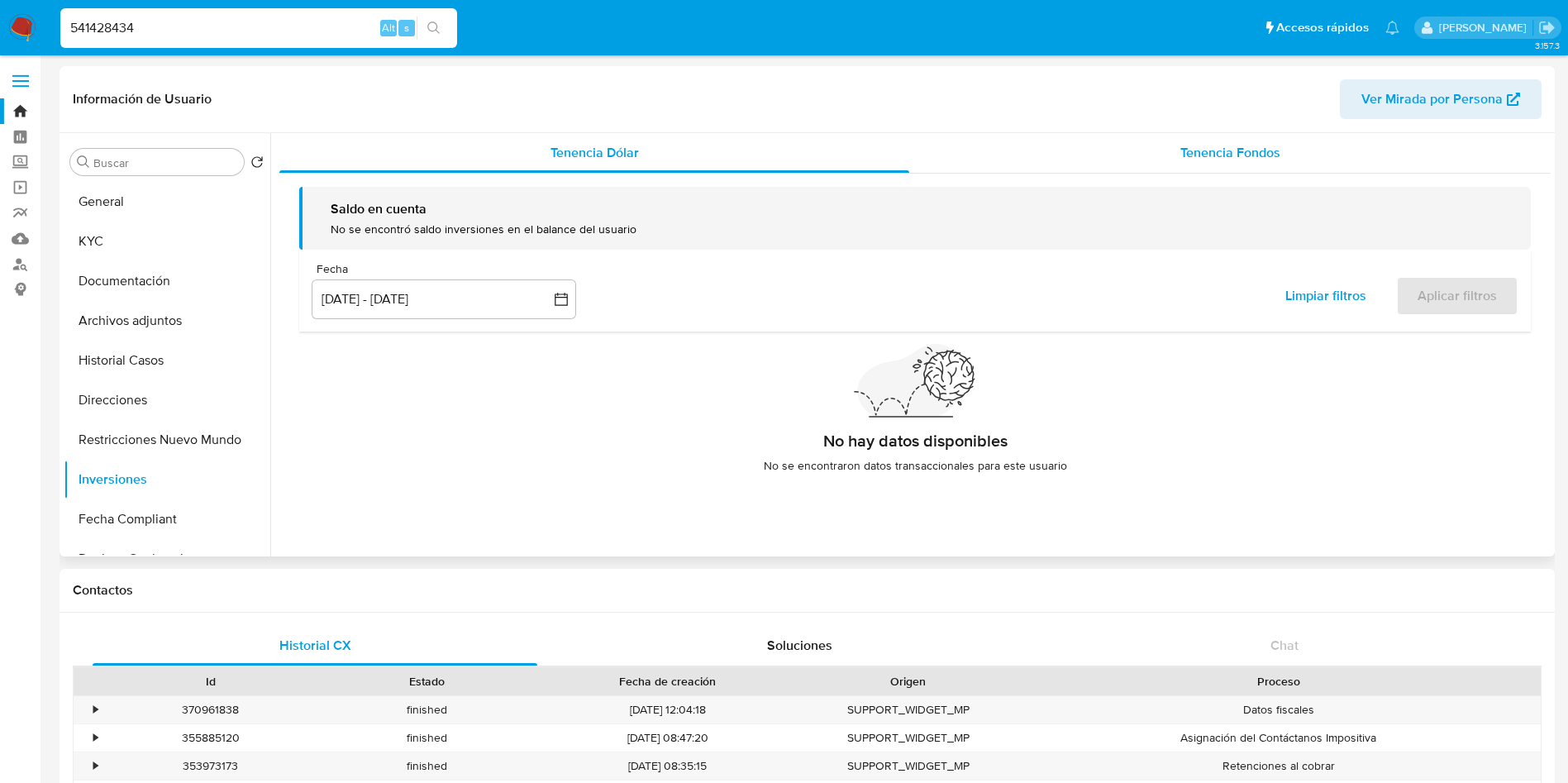
click at [1188, 143] on span "Tenencia Fondos" at bounding box center [1230, 153] width 100 height 19
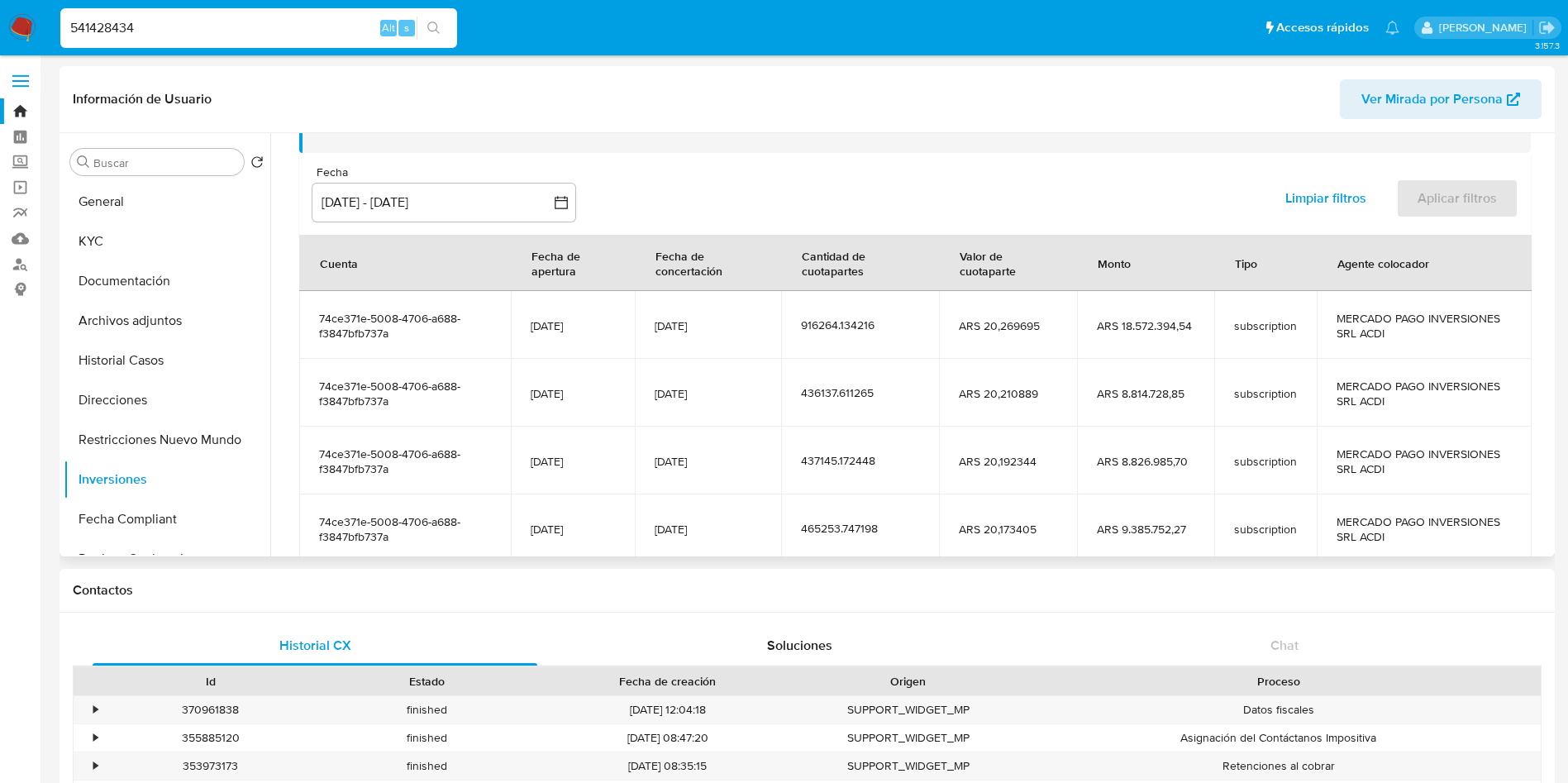
scroll to position [248, 0]
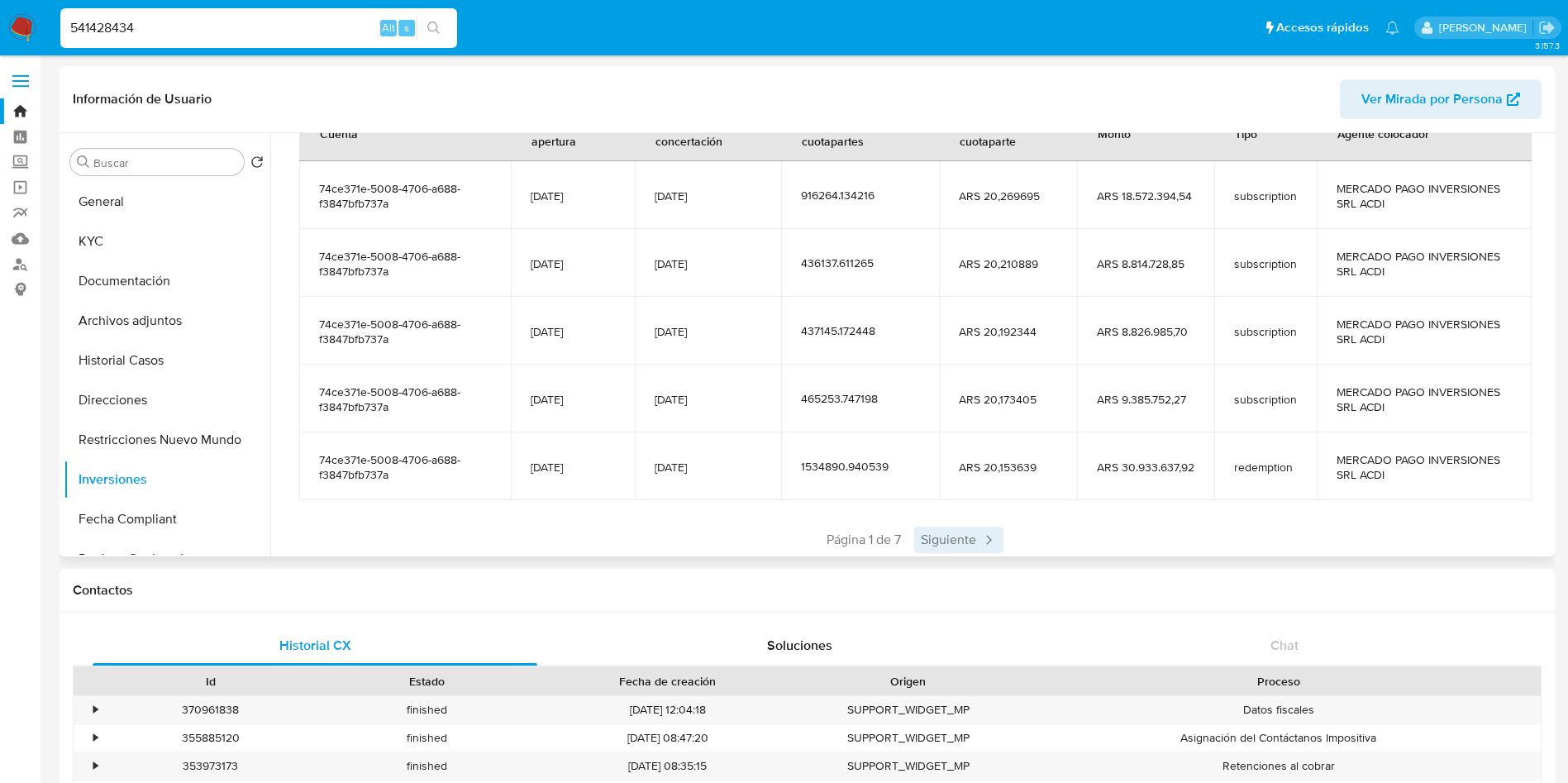
click at [987, 535] on icon at bounding box center [988, 539] width 17 height 17
click at [969, 541] on span "Siguiente" at bounding box center [1008, 540] width 89 height 26
click at [972, 543] on span "Siguiente" at bounding box center [1008, 540] width 89 height 26
click at [1010, 540] on span "Siguiente" at bounding box center [1008, 540] width 89 height 26
click at [837, 541] on span "Anterior" at bounding box center [819, 540] width 81 height 26
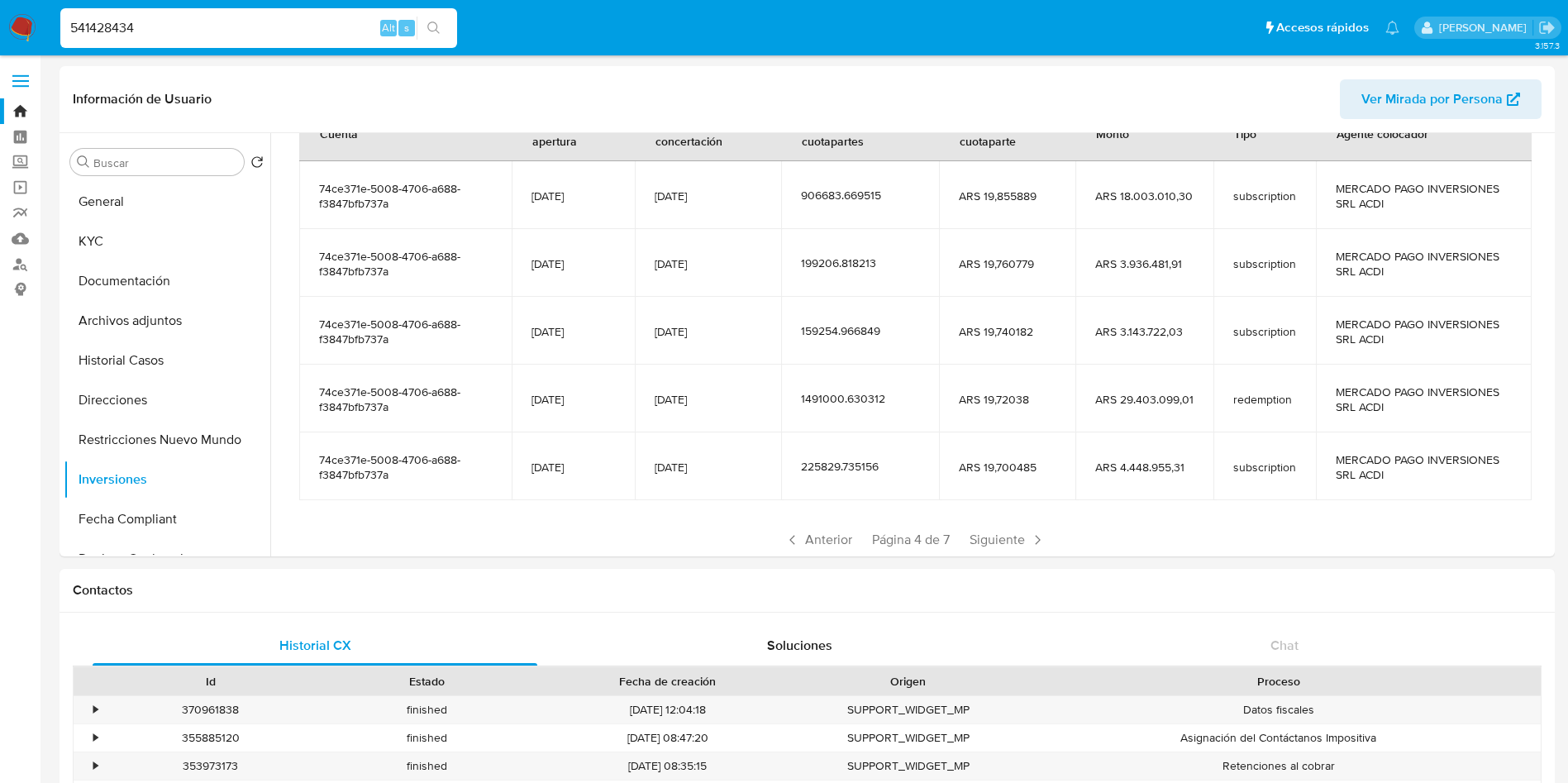
click at [837, 541] on span "Anterior" at bounding box center [819, 540] width 81 height 26
click at [1002, 552] on span "Siguiente" at bounding box center [1008, 540] width 89 height 26
click at [997, 548] on span "Siguiente" at bounding box center [1008, 540] width 89 height 26
click at [997, 547] on span "Siguiente" at bounding box center [1008, 540] width 89 height 26
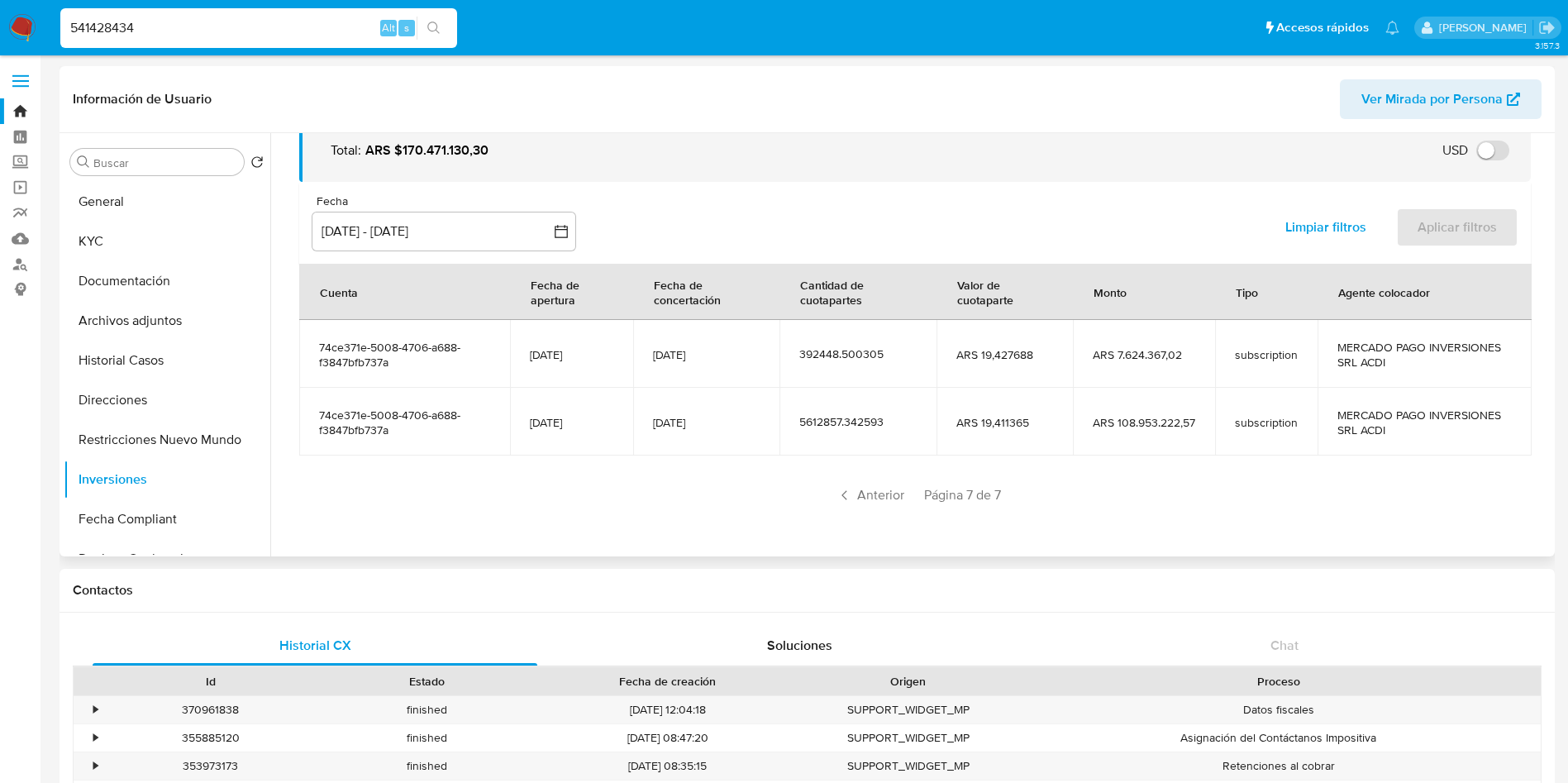
scroll to position [89, 0]
click at [295, 54] on nav "Pausado Ver notificaciones 541428434 Alt s Accesos rápidos Presiona las siguien…" at bounding box center [784, 27] width 1568 height 56
click at [295, 38] on input "541428434" at bounding box center [259, 28] width 397 height 21
click at [295, 37] on input "541428434" at bounding box center [259, 28] width 397 height 21
paste input "401523720"
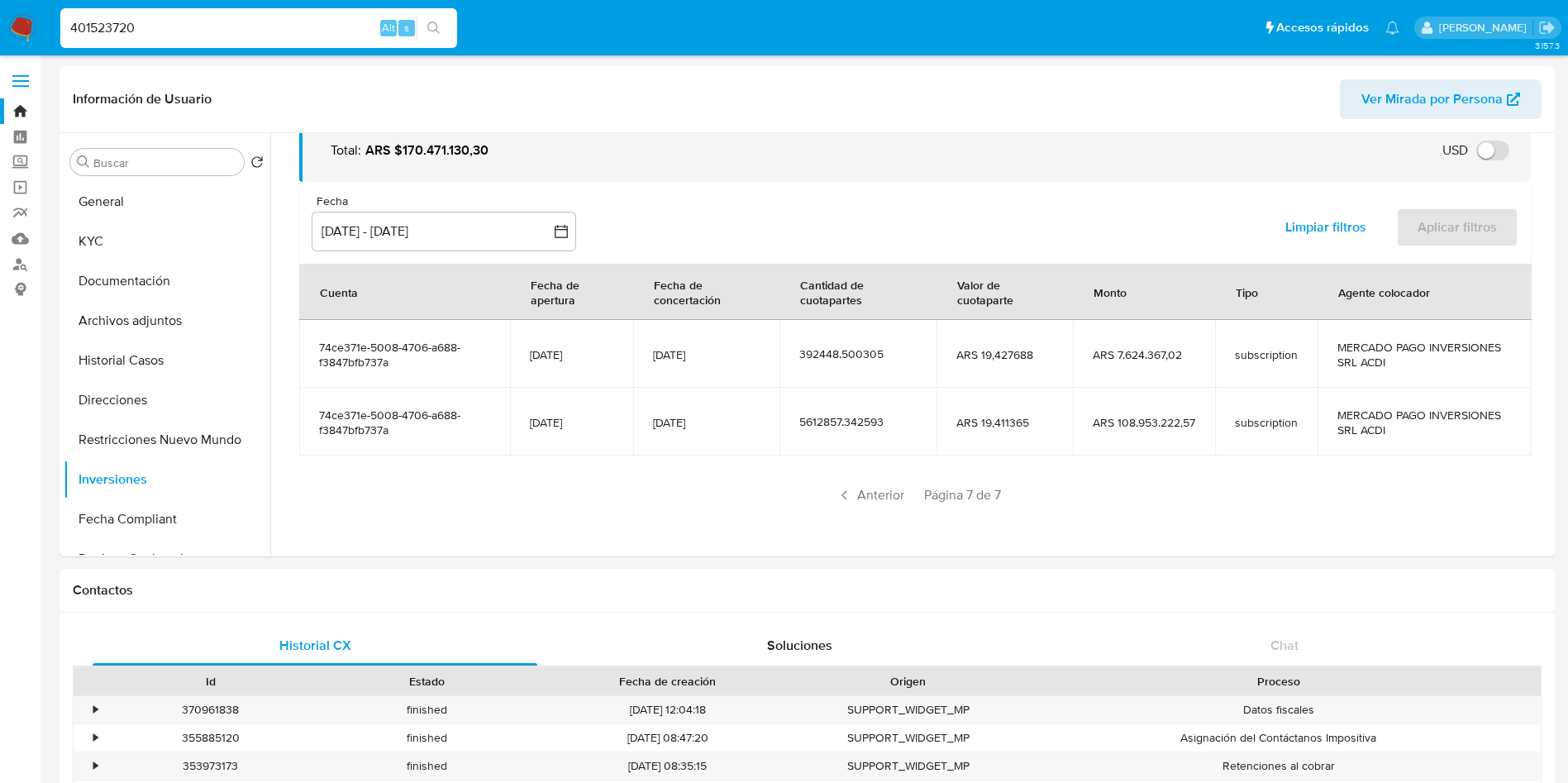
type input "401523720"
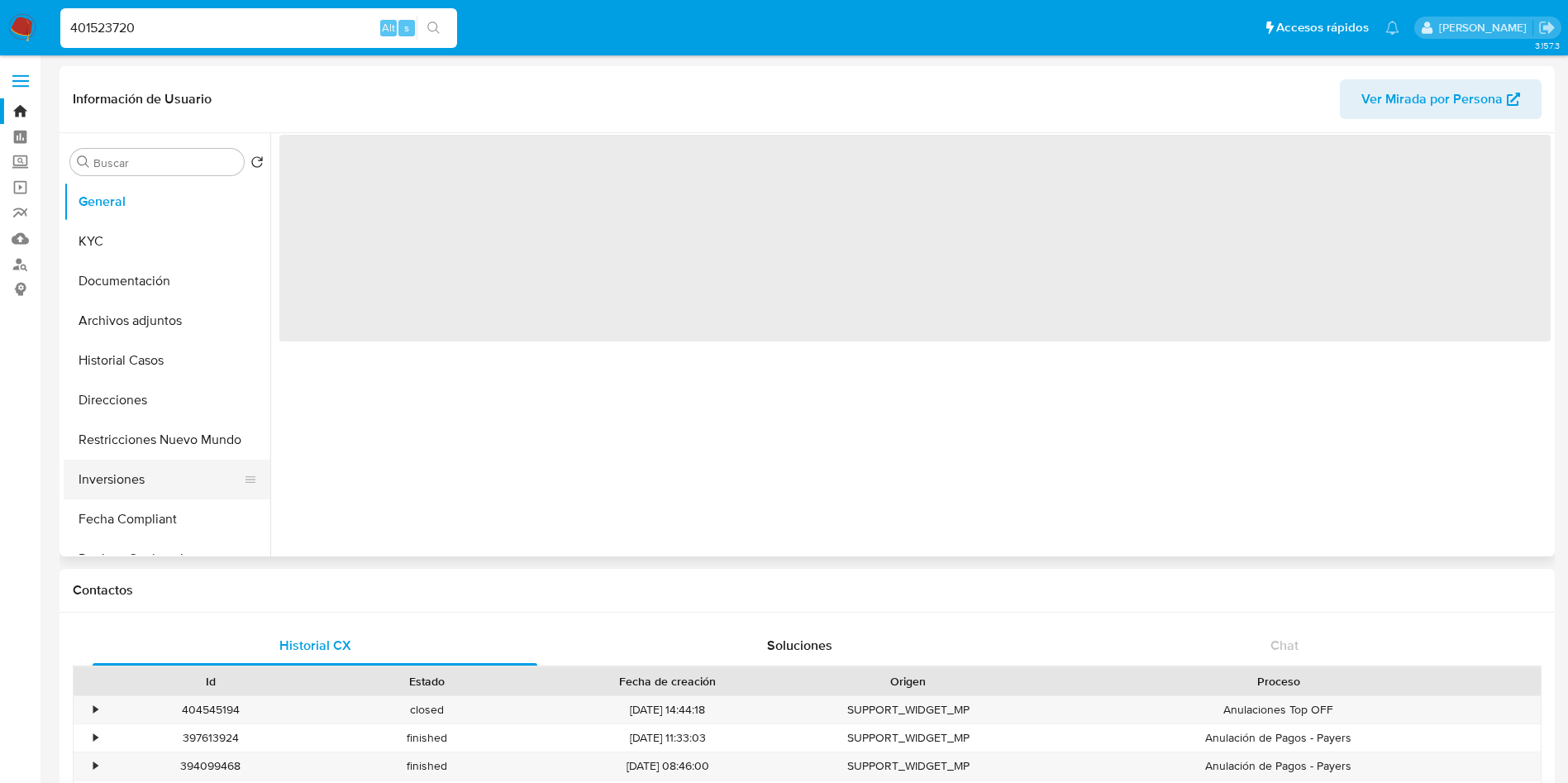
click at [144, 466] on button "Inversiones" at bounding box center [160, 479] width 193 height 40
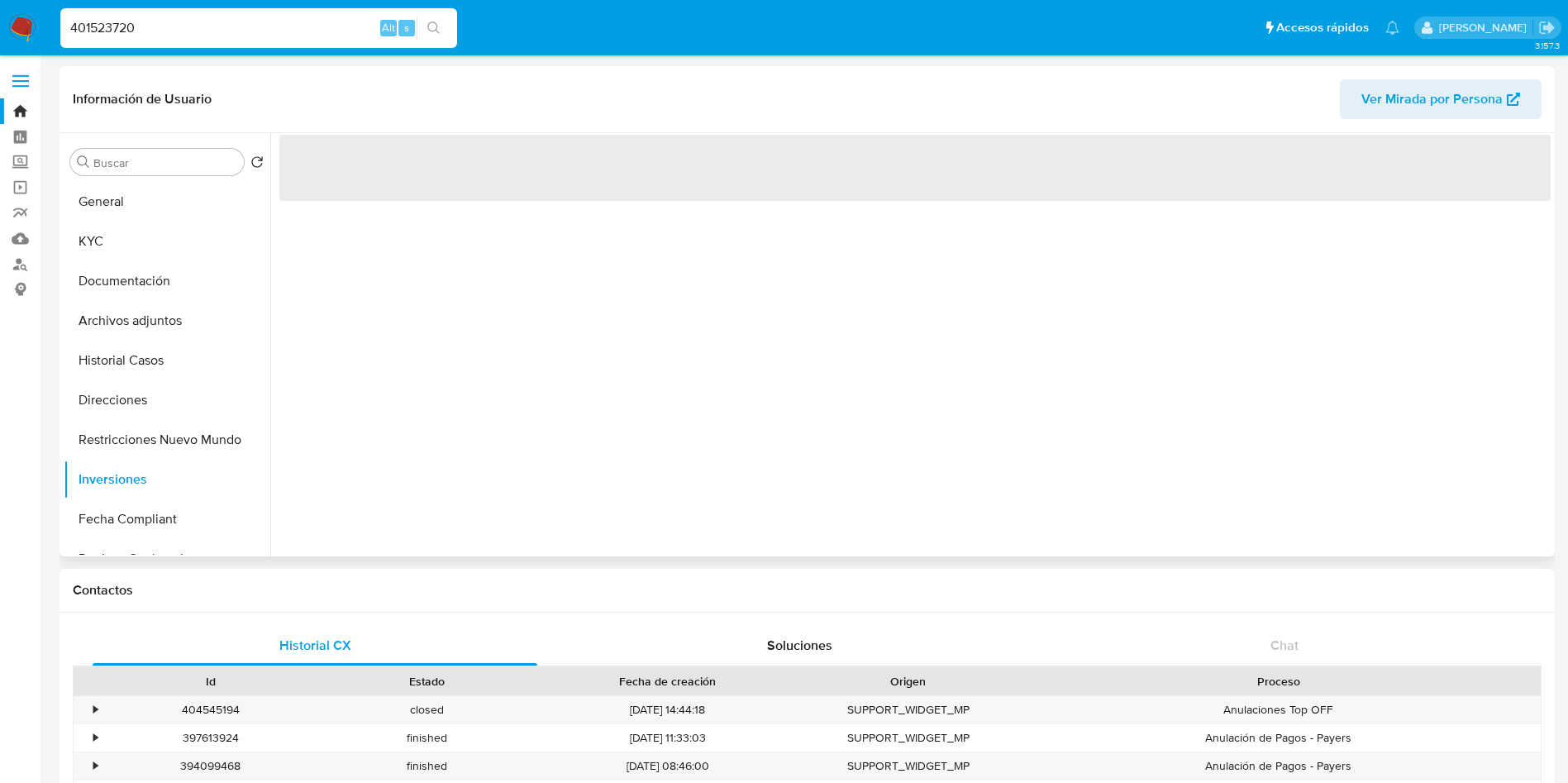
select select "10"
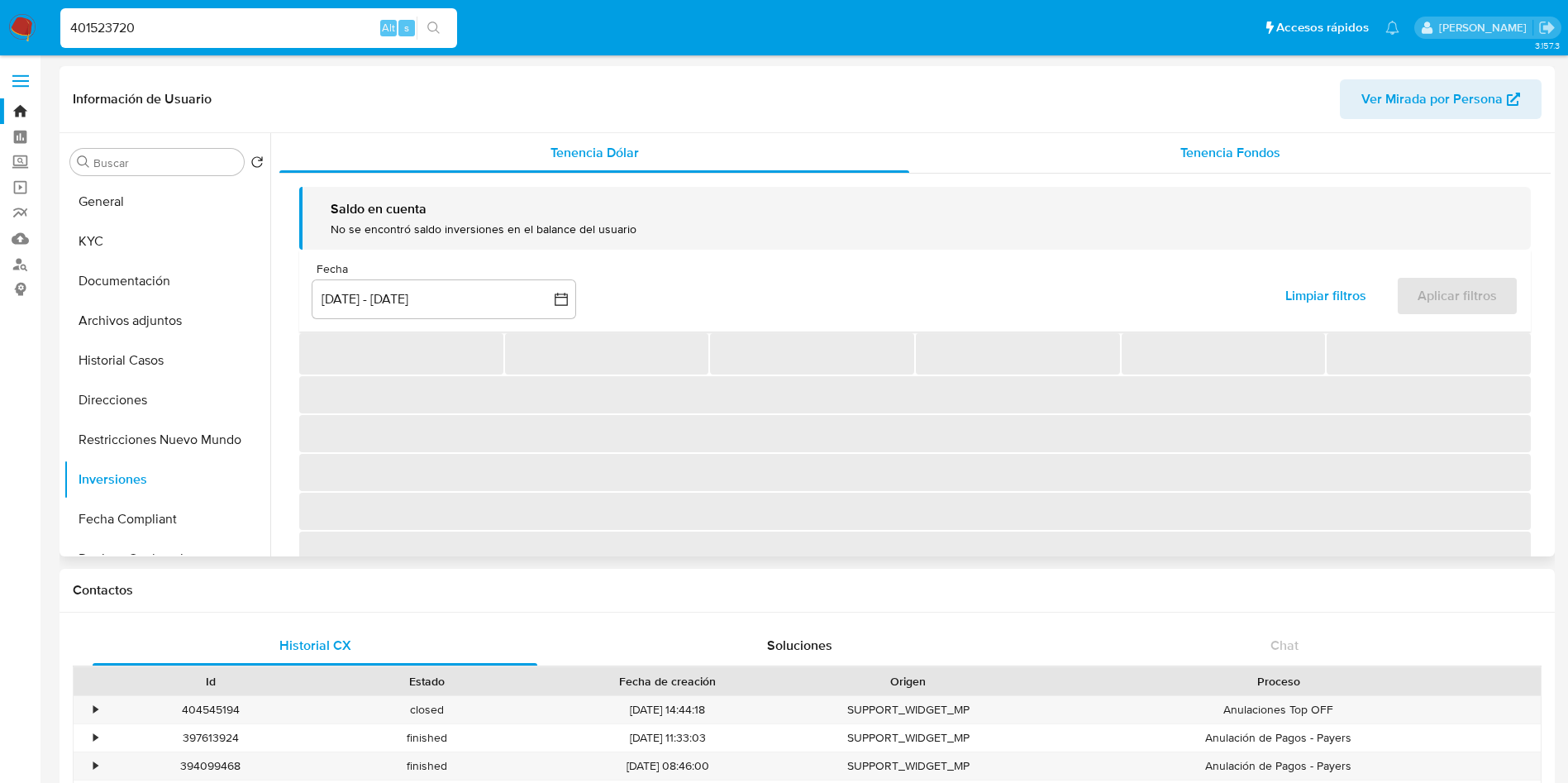
click at [1104, 154] on div "Tenencia Fondos" at bounding box center [1230, 153] width 641 height 40
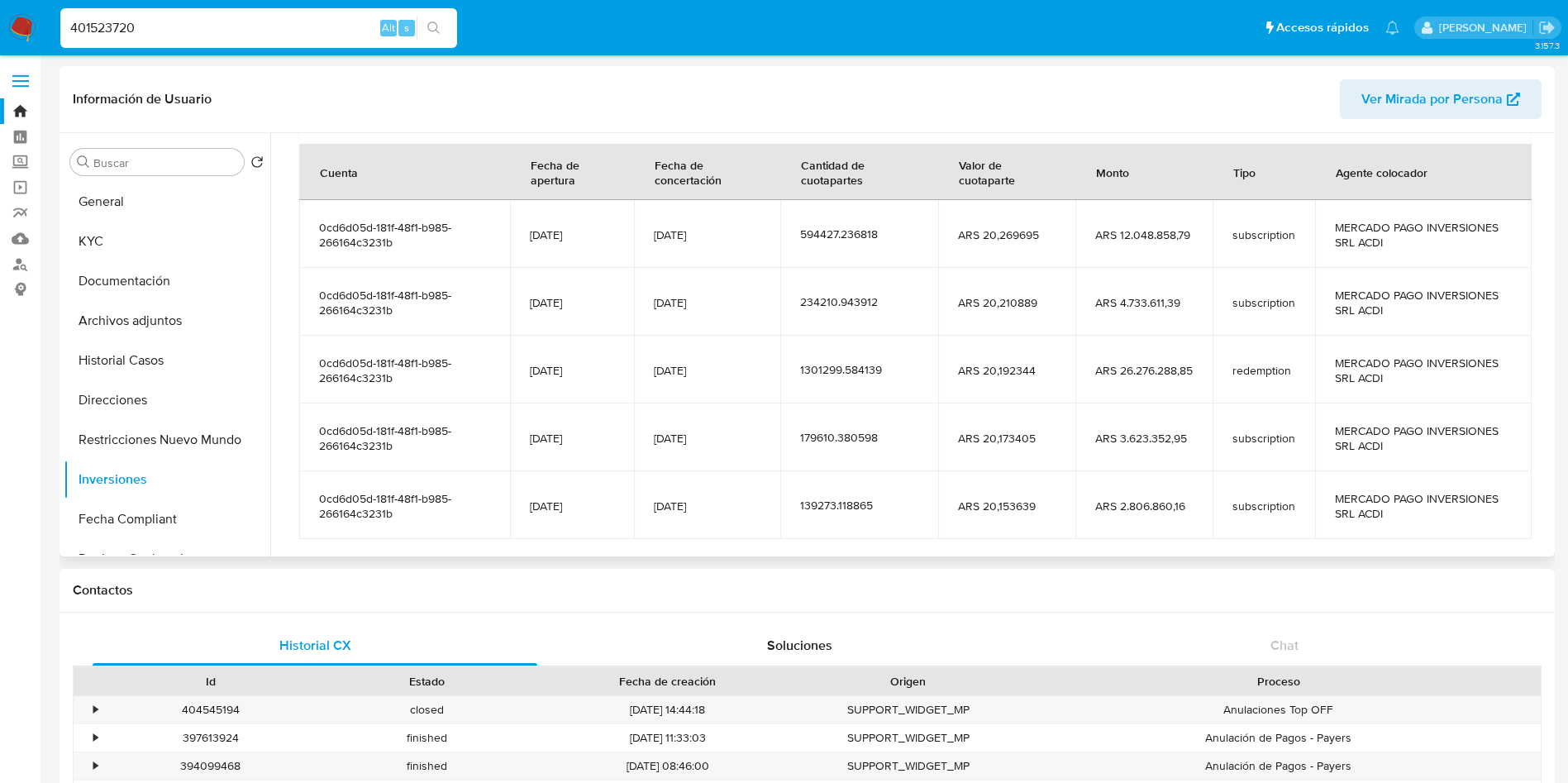
scroll to position [293, 0]
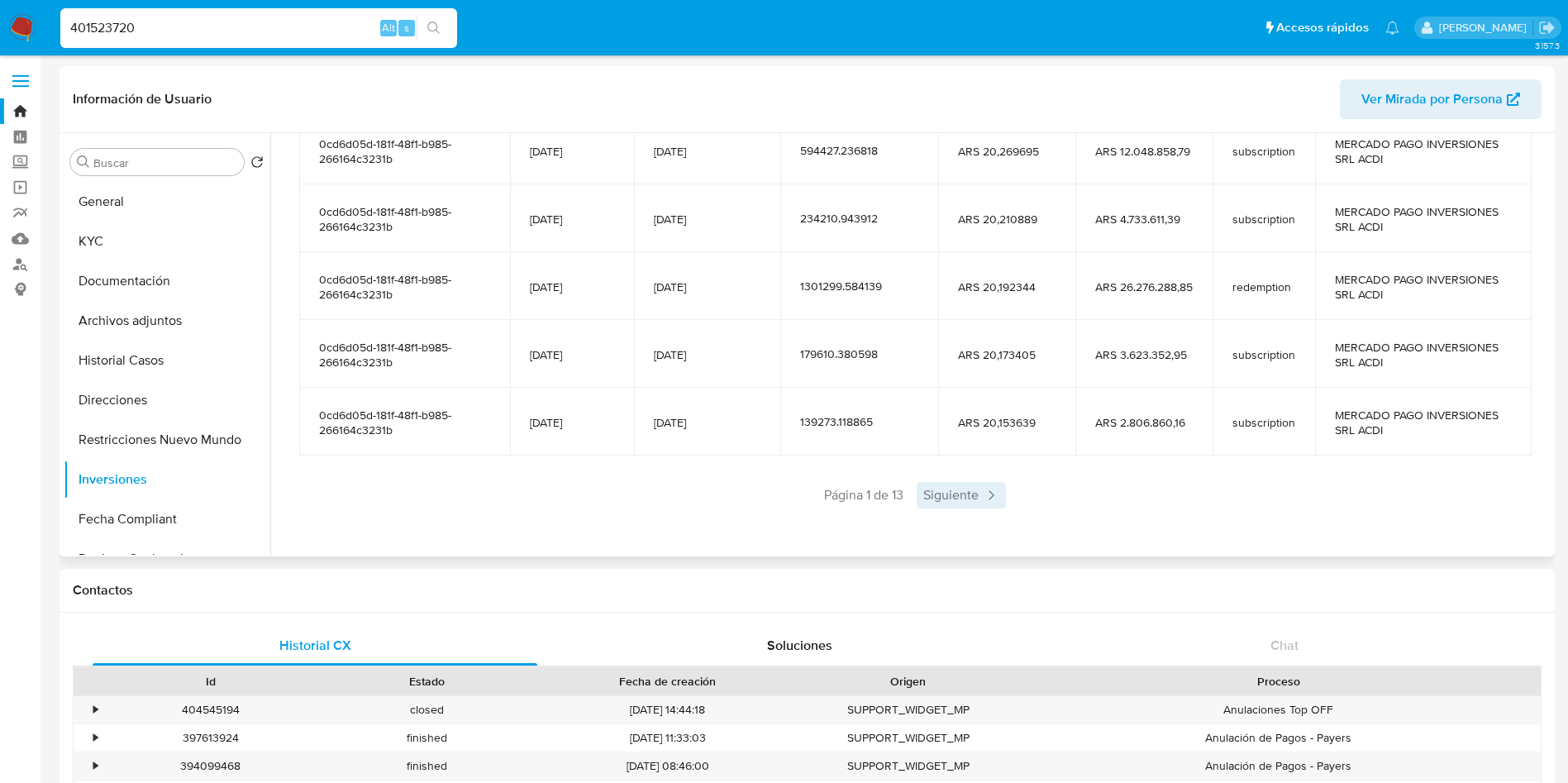
click at [977, 502] on span "Siguiente" at bounding box center [961, 495] width 89 height 26
click at [977, 502] on span "Siguiente" at bounding box center [1009, 495] width 89 height 26
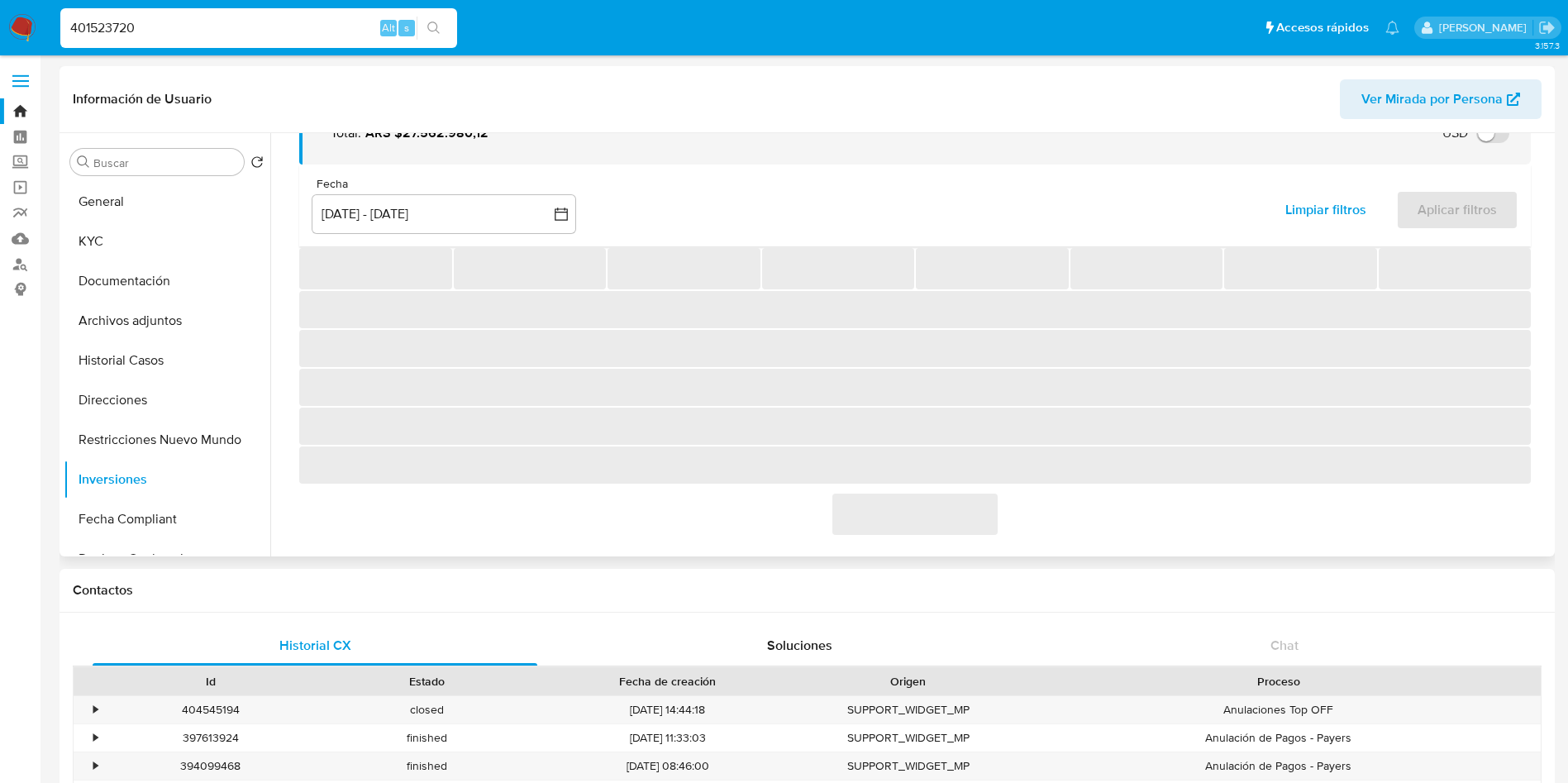
scroll to position [263, 0]
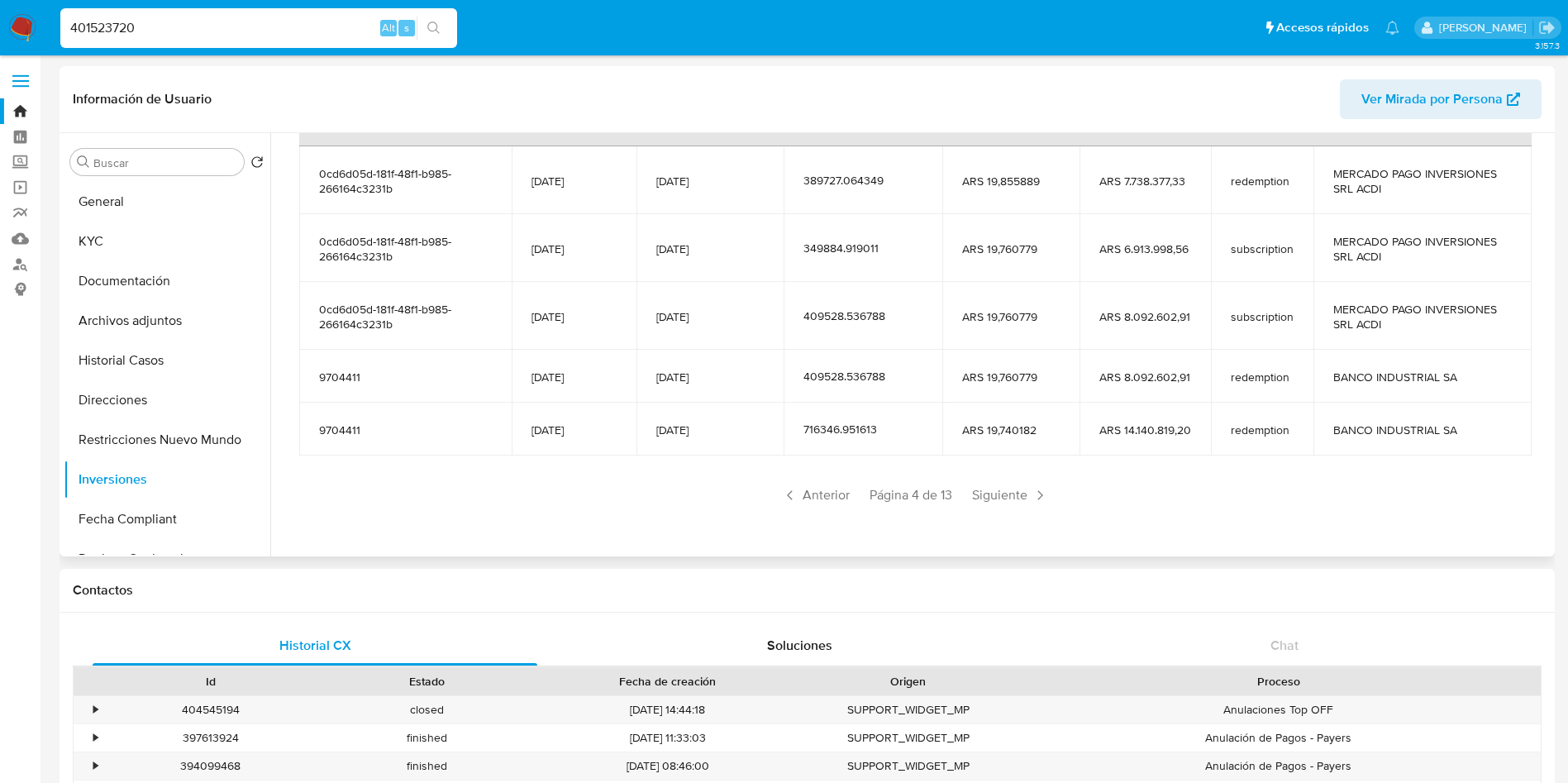
drag, startPoint x: 977, startPoint y: 503, endPoint x: 1007, endPoint y: 531, distance: 41.0
click at [1007, 531] on div "Saldo en cuenta Total : ARS $27.562.980,12 USD Cambiar entre moneda local y USD…" at bounding box center [915, 230] width 1272 height 637
drag, startPoint x: 1011, startPoint y: 544, endPoint x: 928, endPoint y: 80, distance: 471.4
click at [1009, 538] on div "Saldo en cuenta Total : ARS $27.562.980,12 USD Cambiar entre moneda local y USD…" at bounding box center [915, 230] width 1272 height 637
click at [326, 35] on input "401523720" at bounding box center [259, 28] width 397 height 21
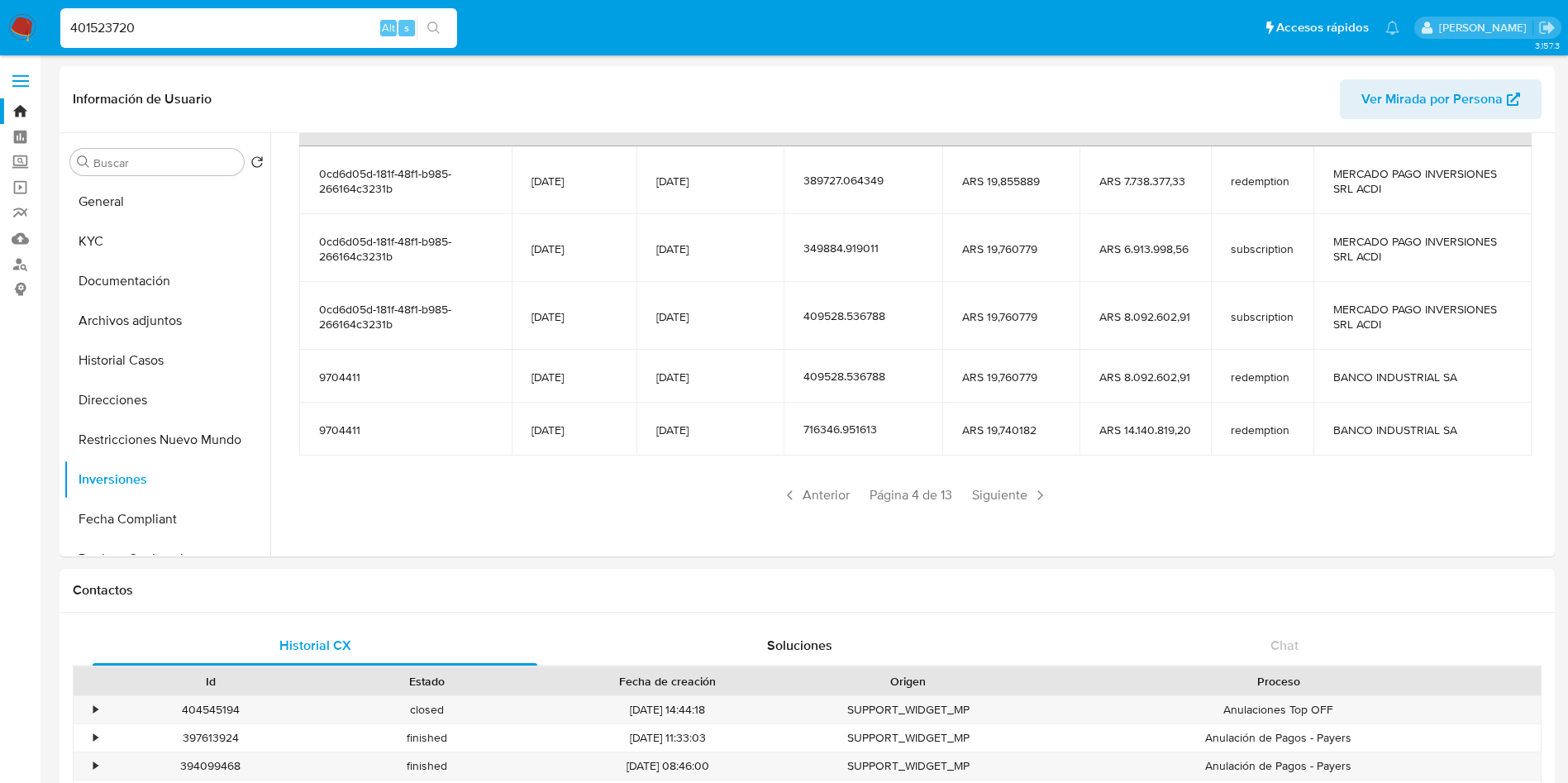
click at [326, 35] on input "401523720" at bounding box center [259, 28] width 397 height 21
paste input "222253543"
type input "222253543"
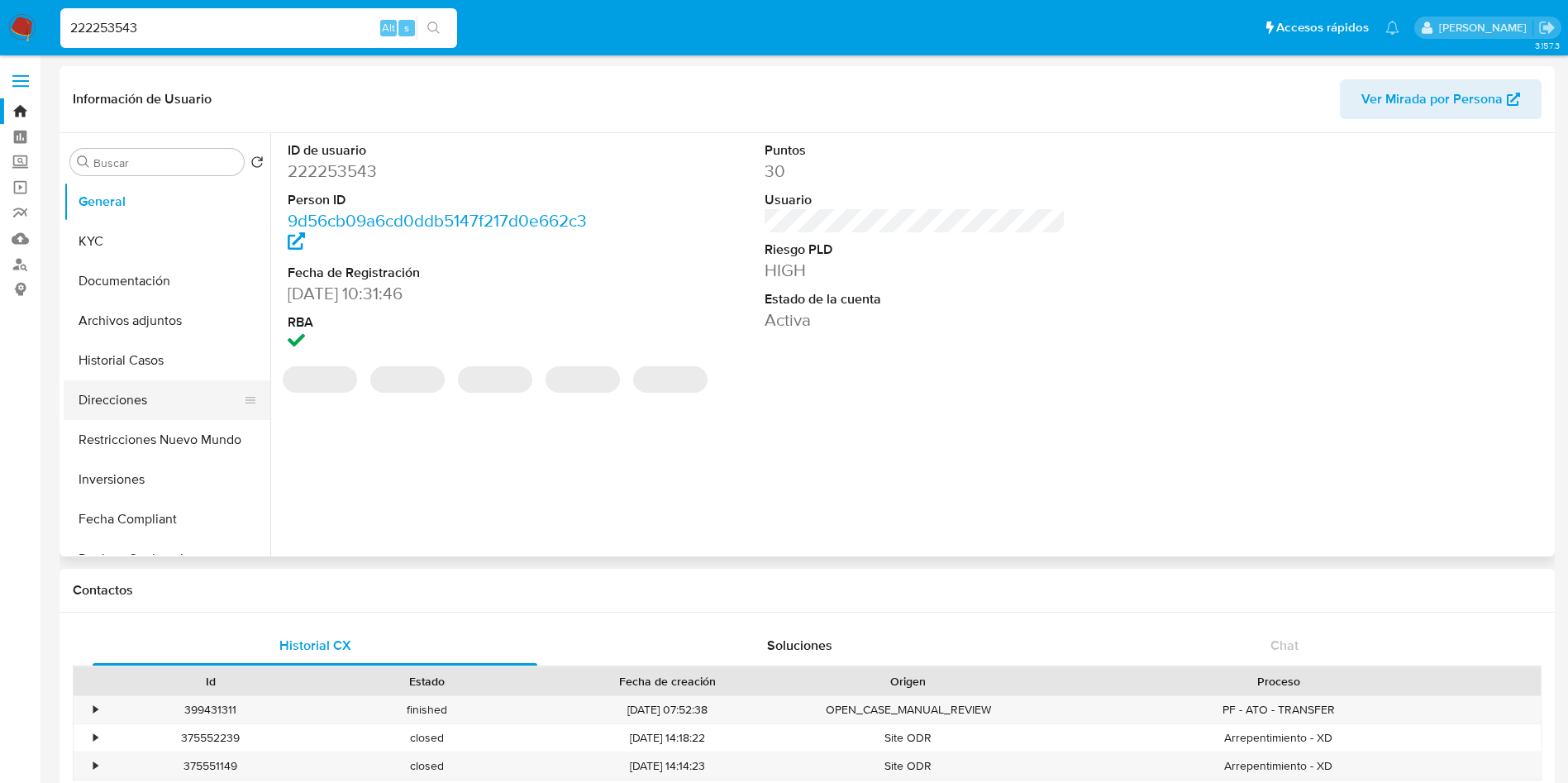
select select "10"
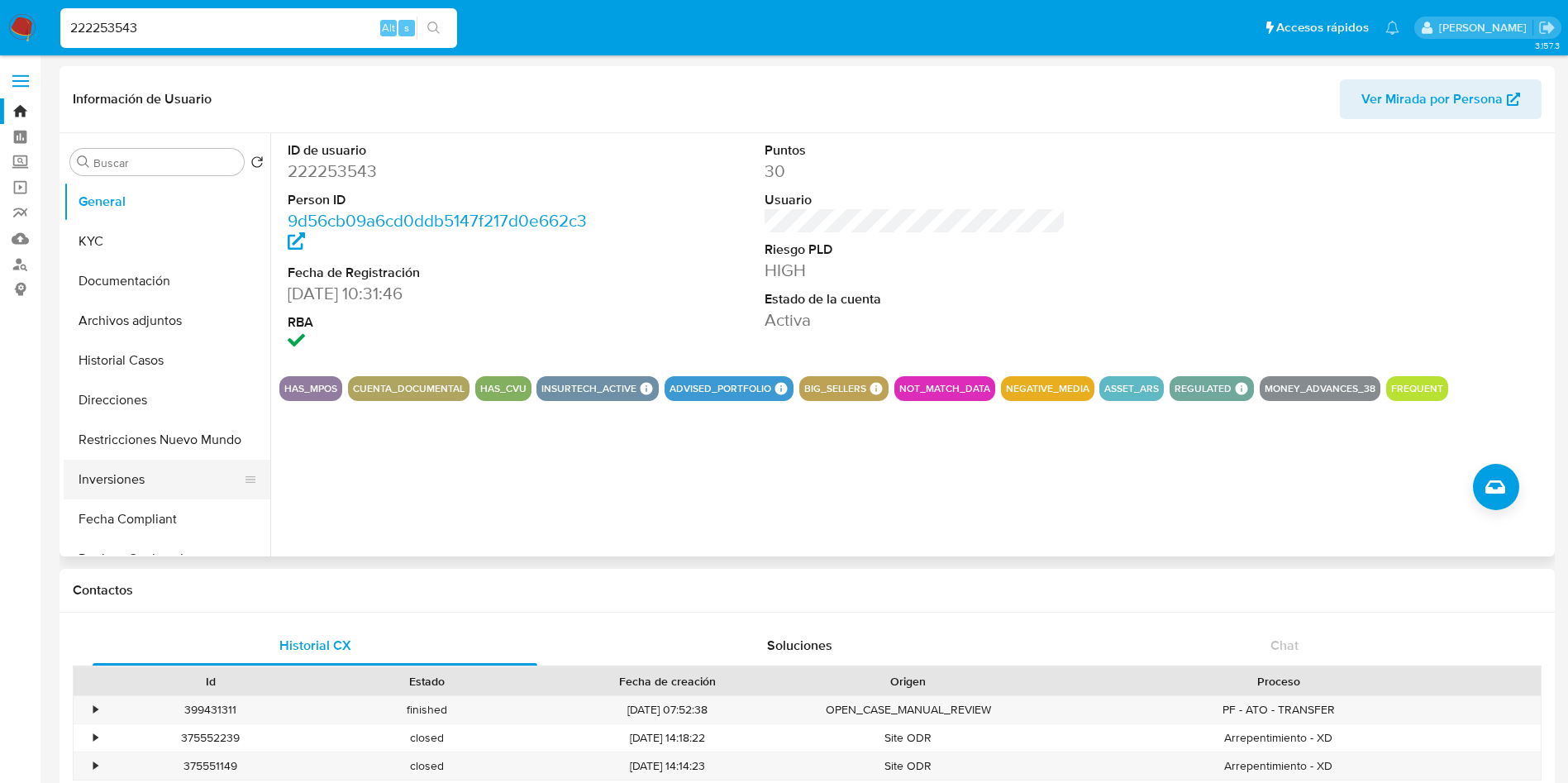
click at [139, 482] on button "Inversiones" at bounding box center [160, 479] width 193 height 40
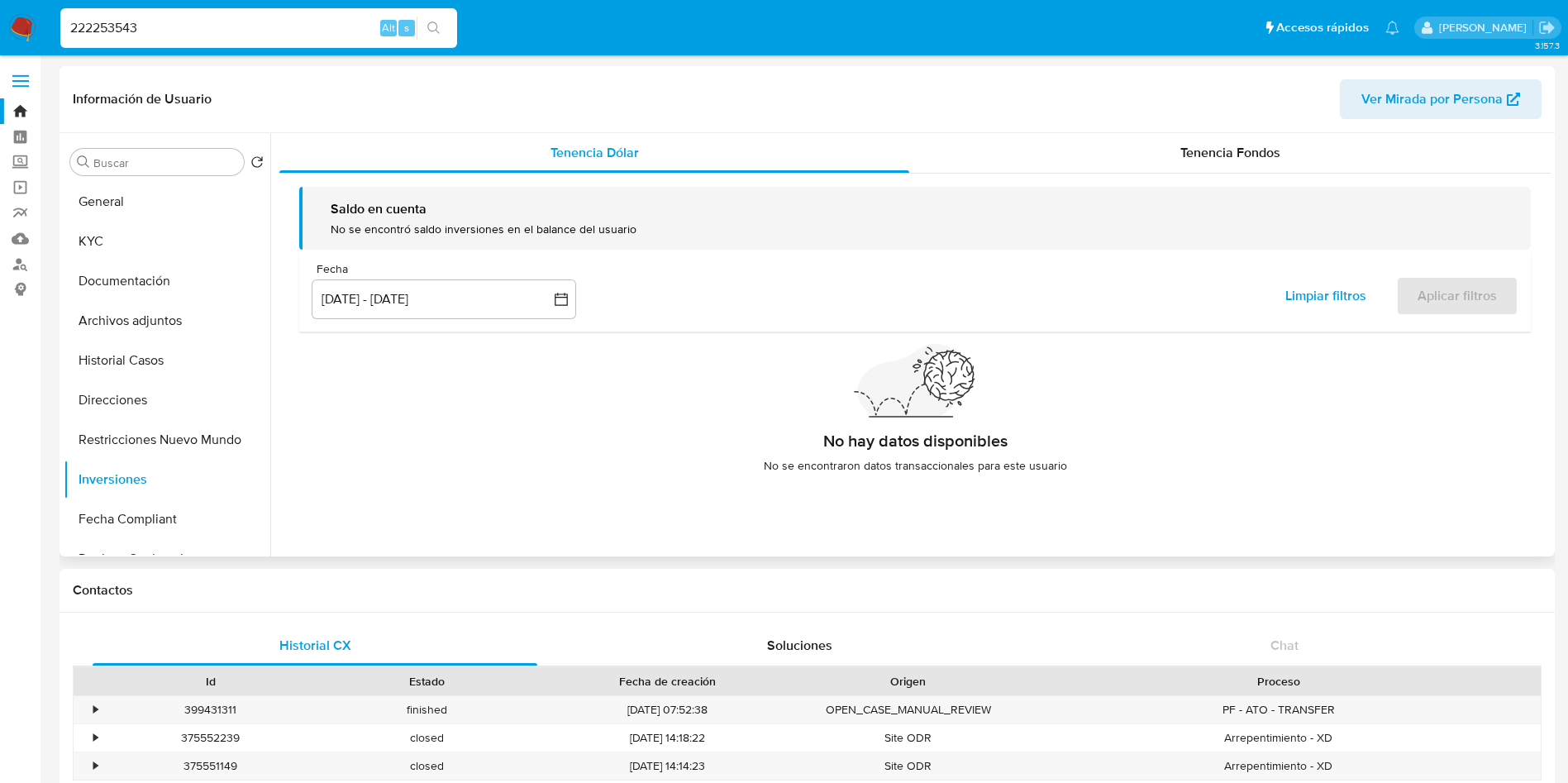
click at [1267, 116] on header "Información de Usuario Ver Mirada por Persona" at bounding box center [807, 99] width 1469 height 40
click at [1247, 135] on div "Tenencia Fondos" at bounding box center [1230, 153] width 641 height 40
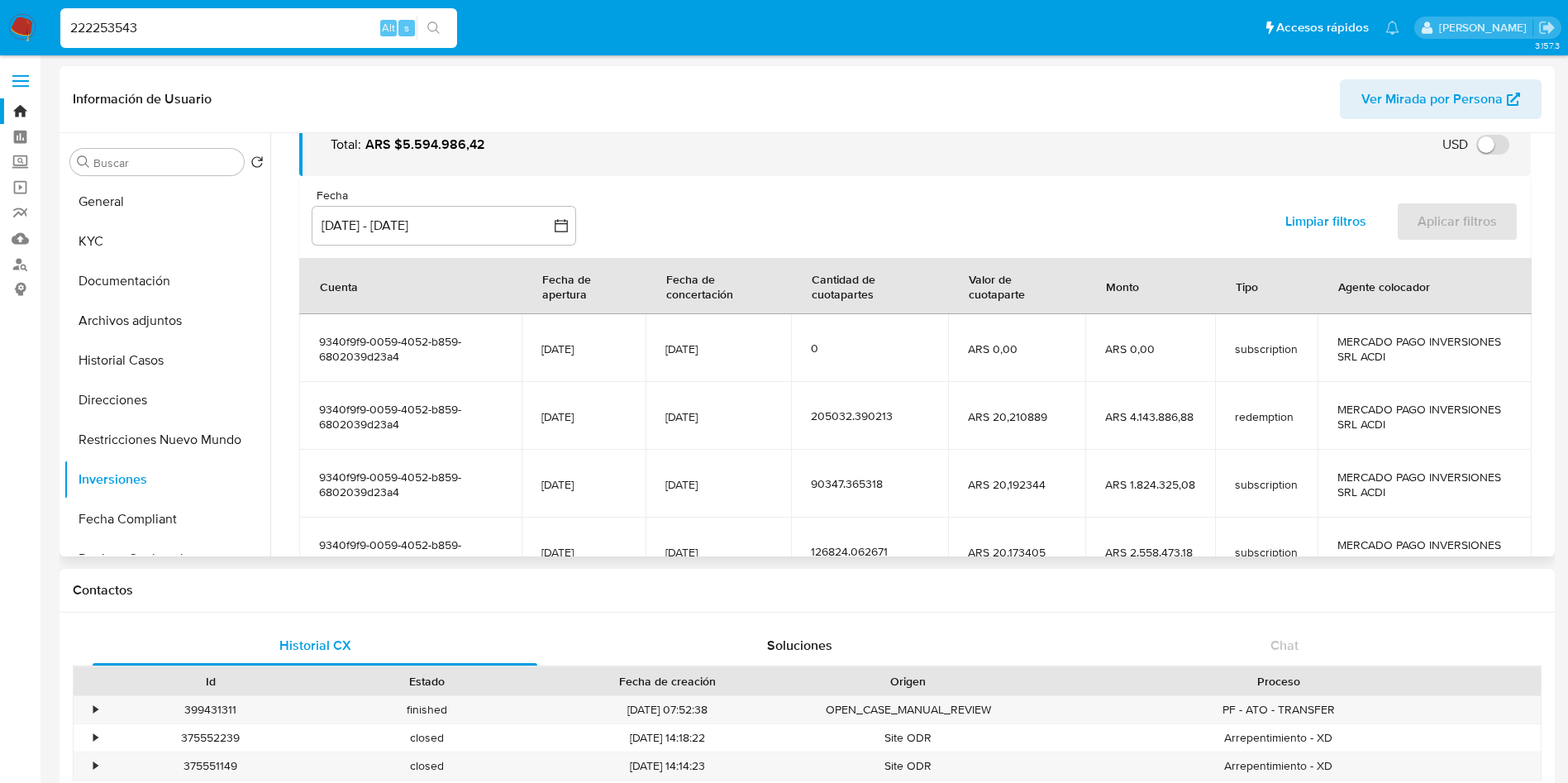
scroll to position [293, 0]
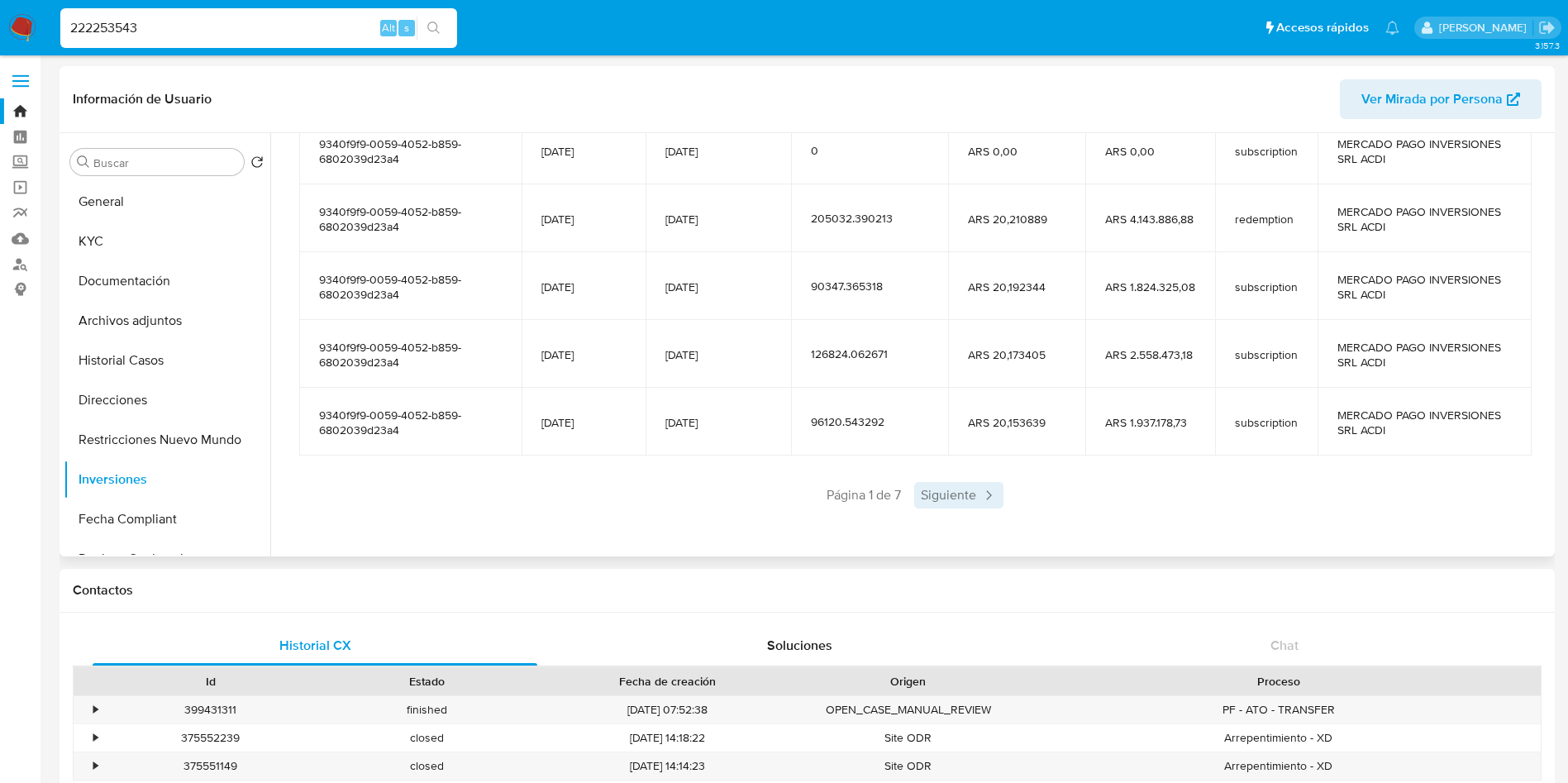
click at [951, 505] on span "Siguiente" at bounding box center [958, 495] width 89 height 26
click at [953, 505] on div "Anterior Página 2 de 7 Siguiente" at bounding box center [915, 495] width 1232 height 26
click at [991, 498] on span "Siguiente" at bounding box center [1008, 495] width 89 height 26
click at [991, 497] on span "Siguiente" at bounding box center [1008, 495] width 89 height 26
click at [991, 496] on span "Siguiente" at bounding box center [1008, 495] width 89 height 26
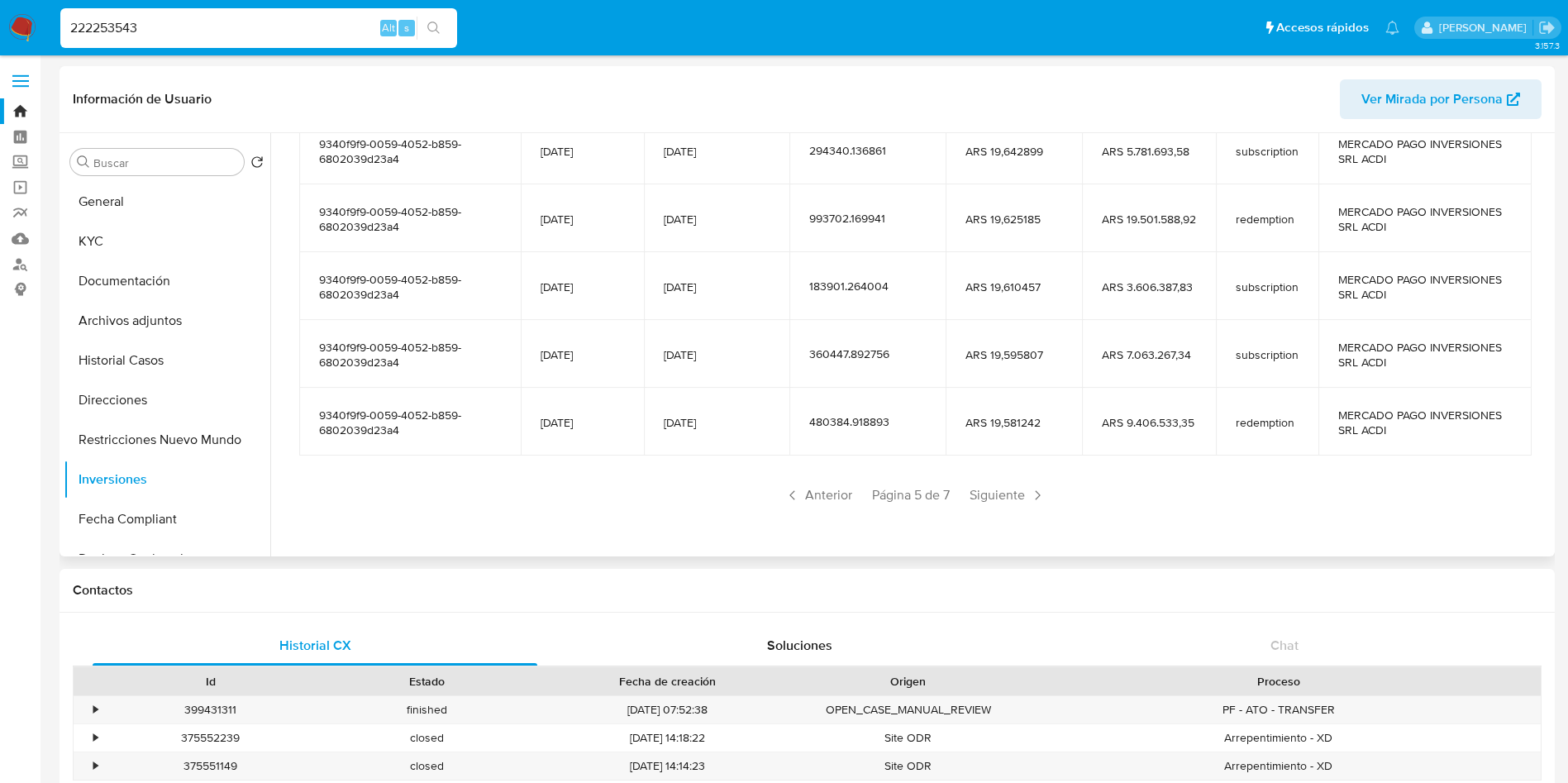
click at [991, 496] on span "Siguiente" at bounding box center [1008, 495] width 89 height 26
click at [991, 497] on span "Siguiente" at bounding box center [1008, 495] width 89 height 26
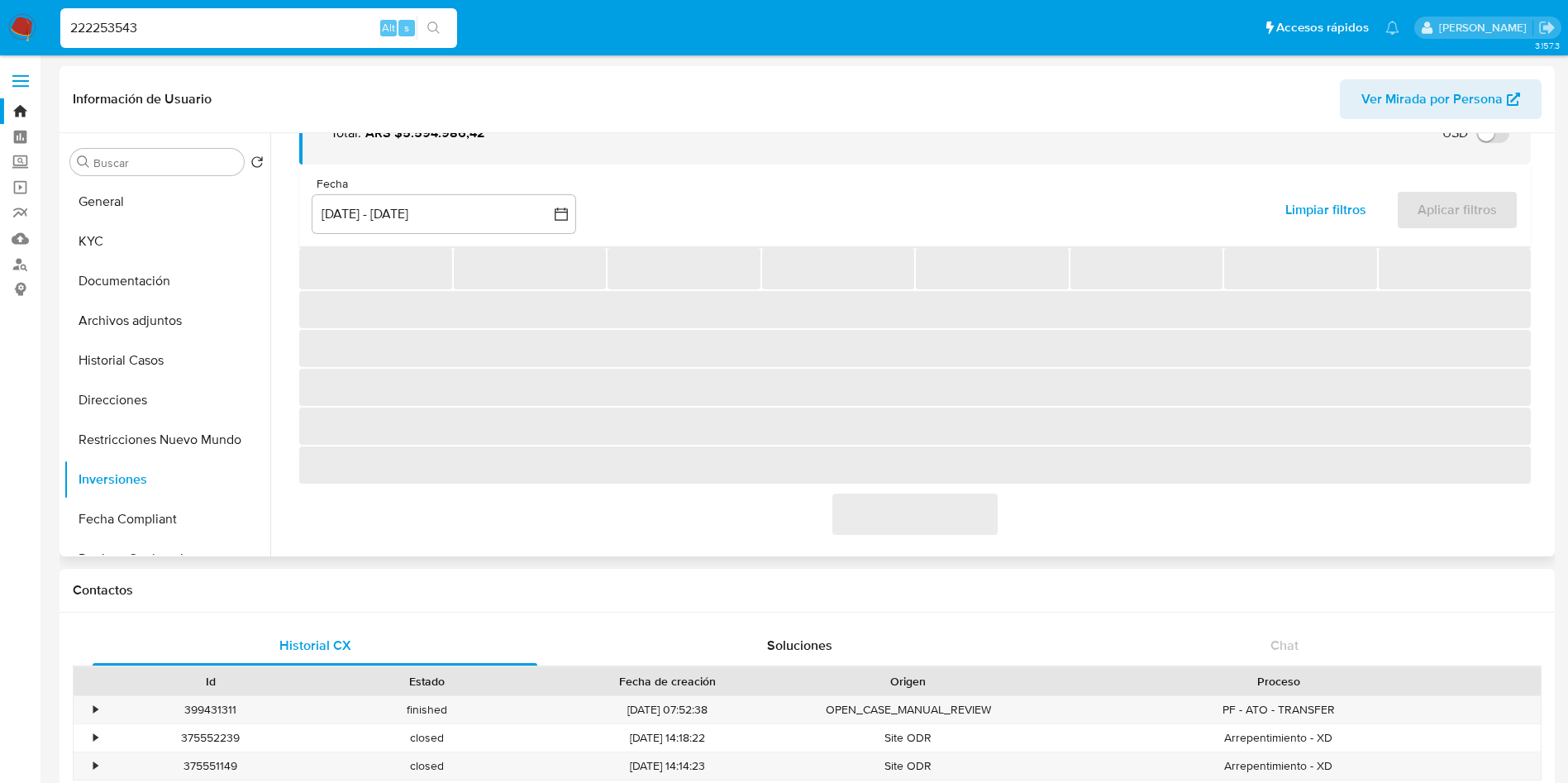
scroll to position [89, 0]
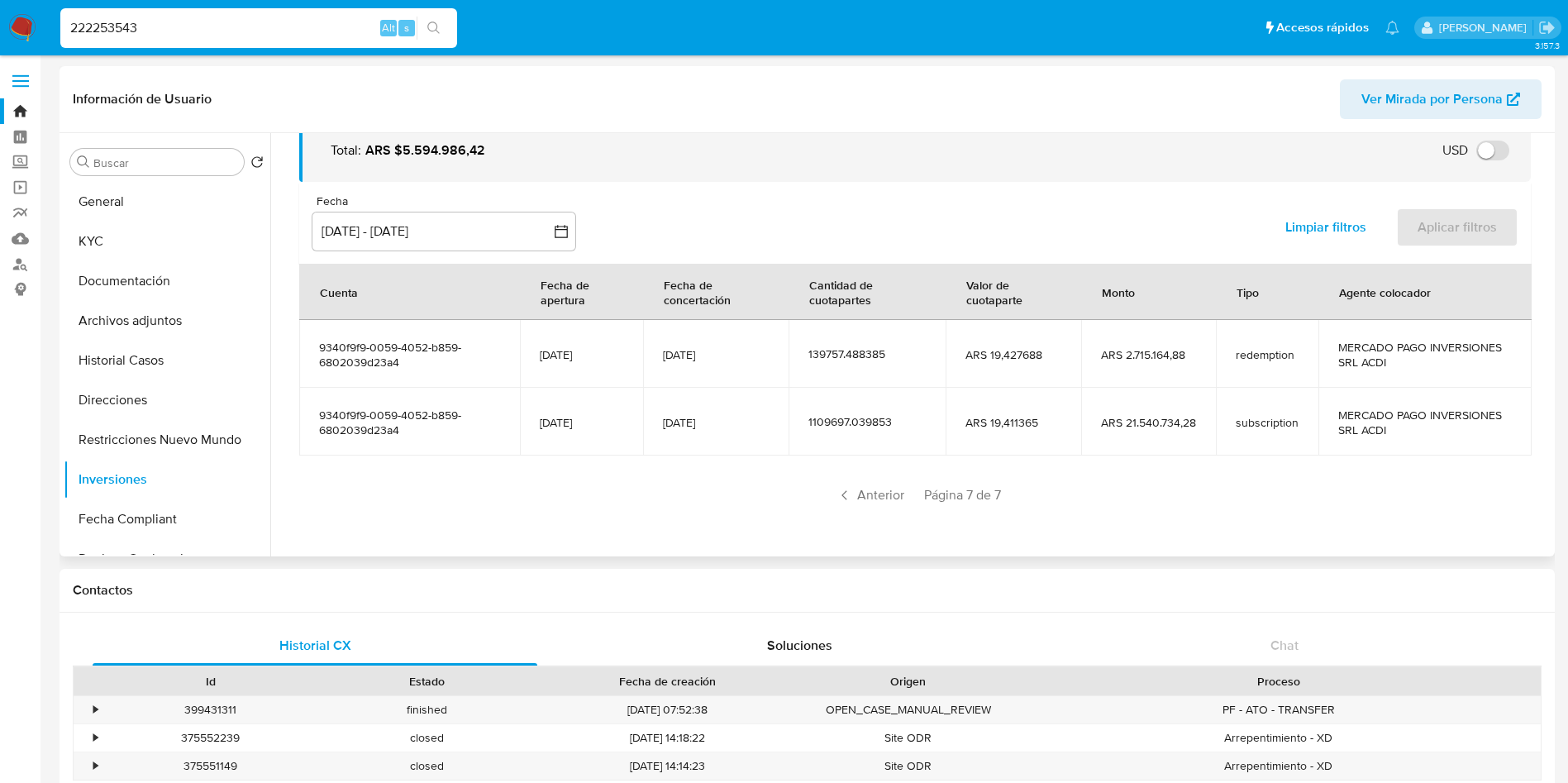
click at [219, 36] on input "222253543" at bounding box center [259, 28] width 397 height 21
click at [219, 35] on input "222253543" at bounding box center [259, 28] width 397 height 21
paste input "48333448"
type input "48333448"
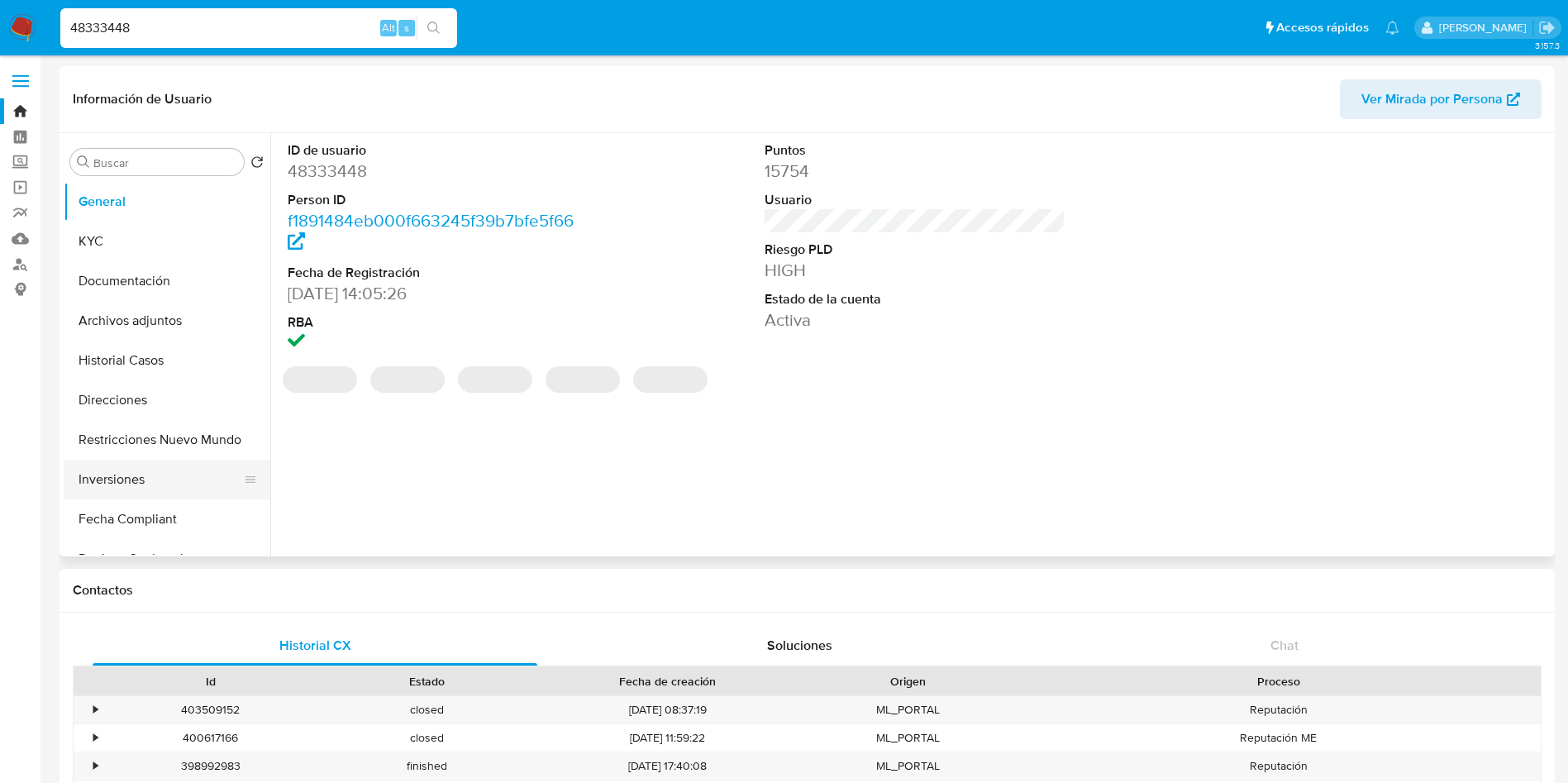
click at [127, 467] on button "Inversiones" at bounding box center [160, 479] width 193 height 40
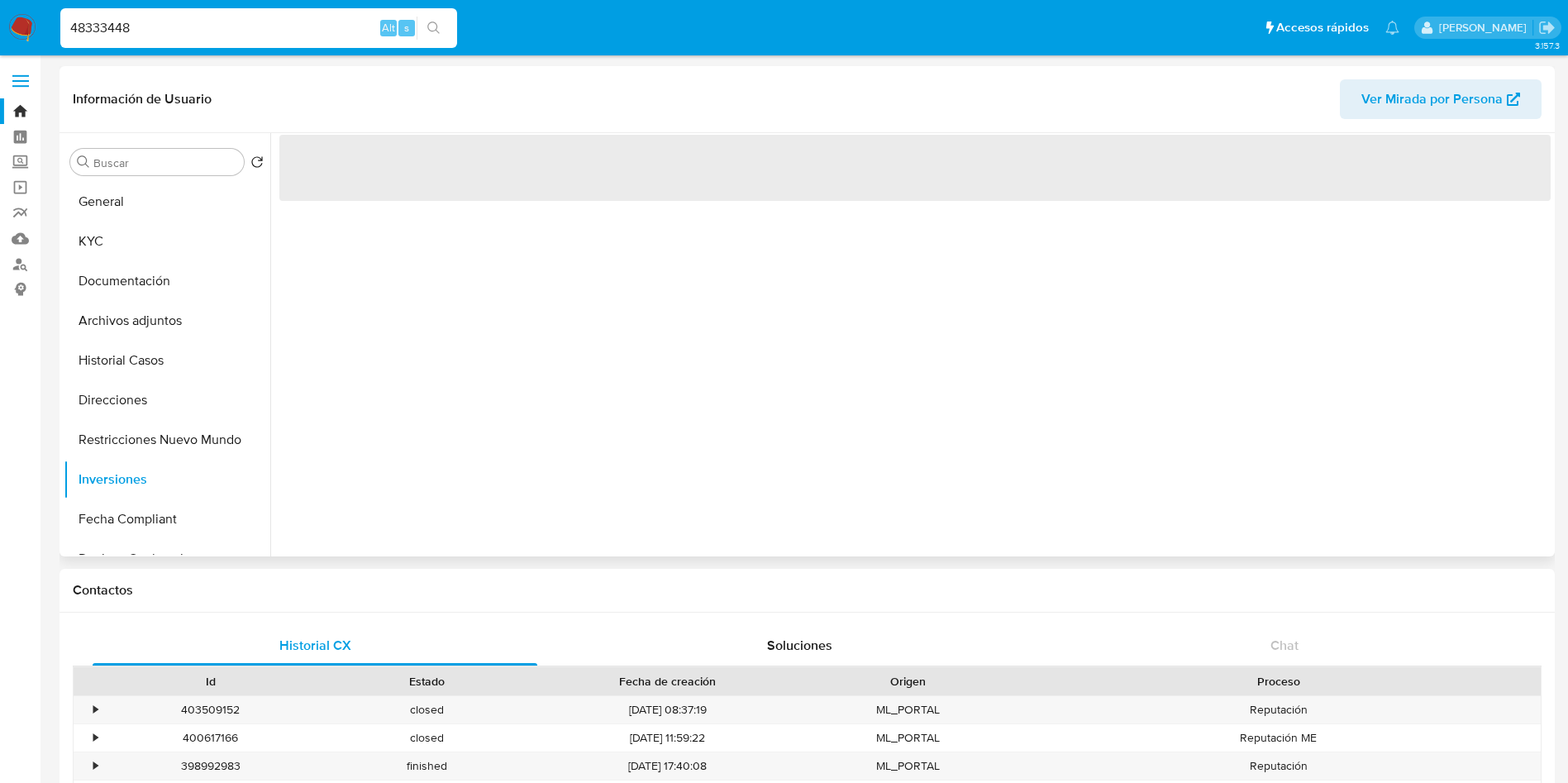
select select "10"
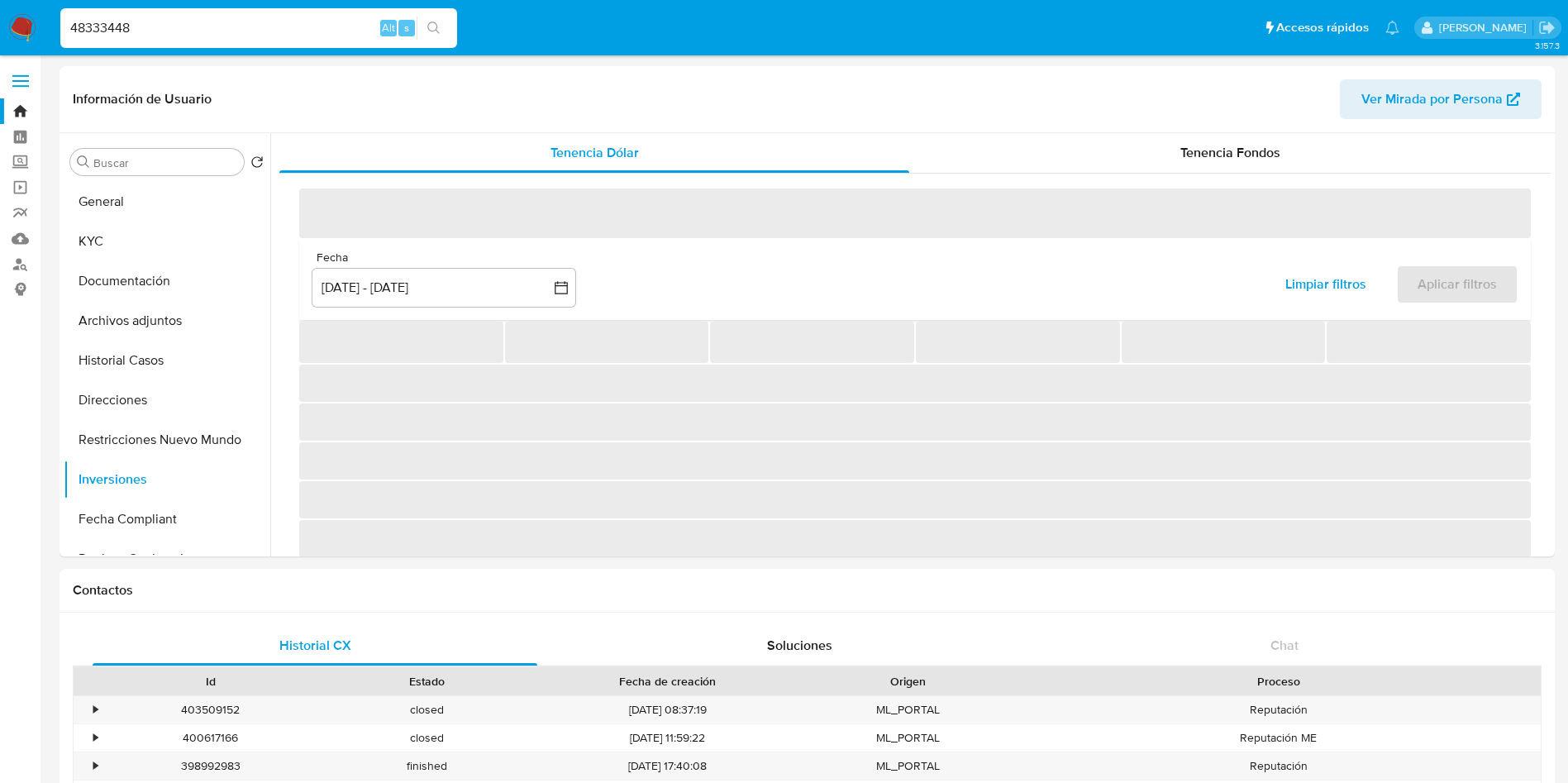
click at [1155, 150] on div "Tenencia Fondos" at bounding box center [1230, 153] width 641 height 40
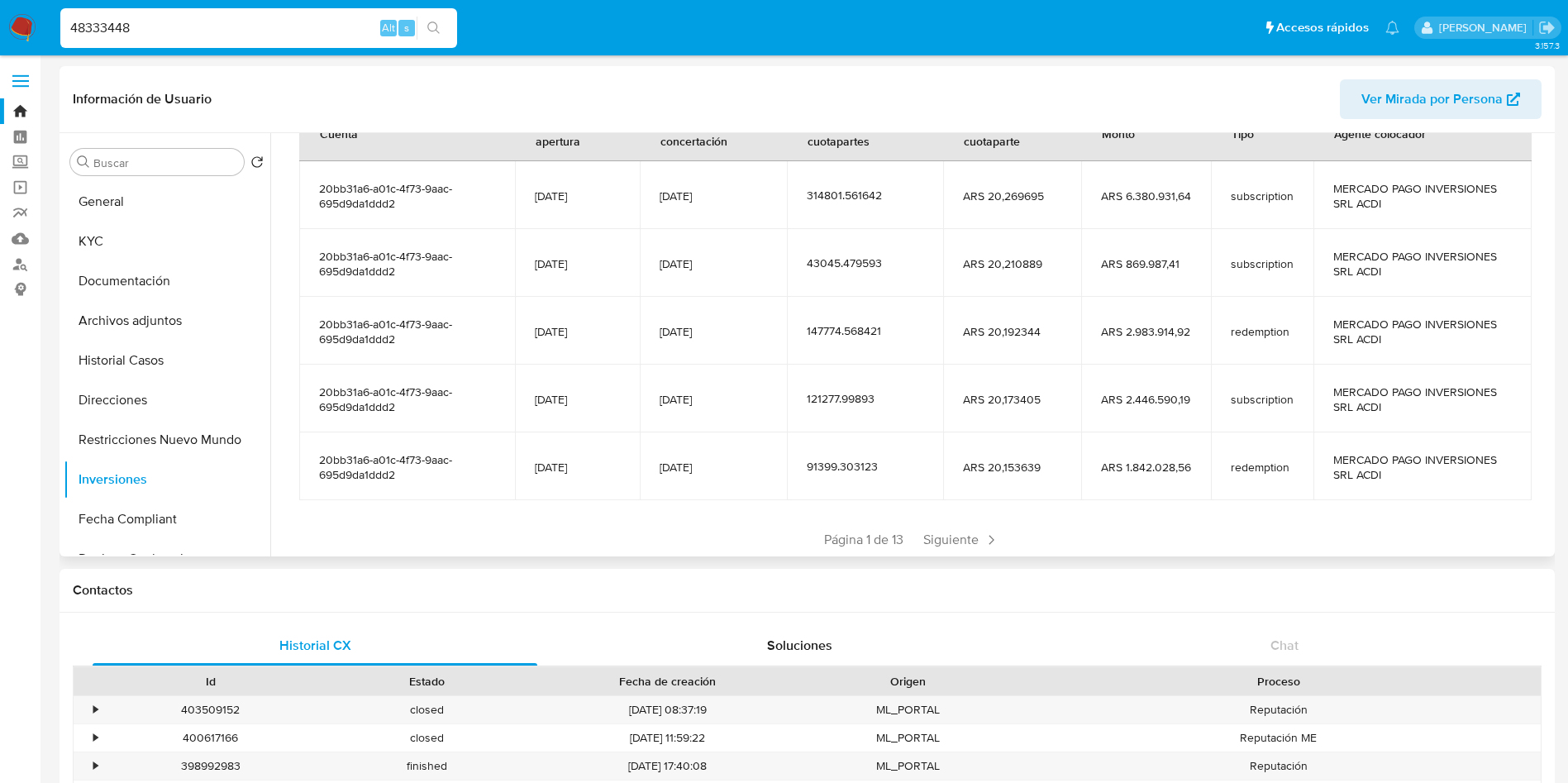
scroll to position [293, 0]
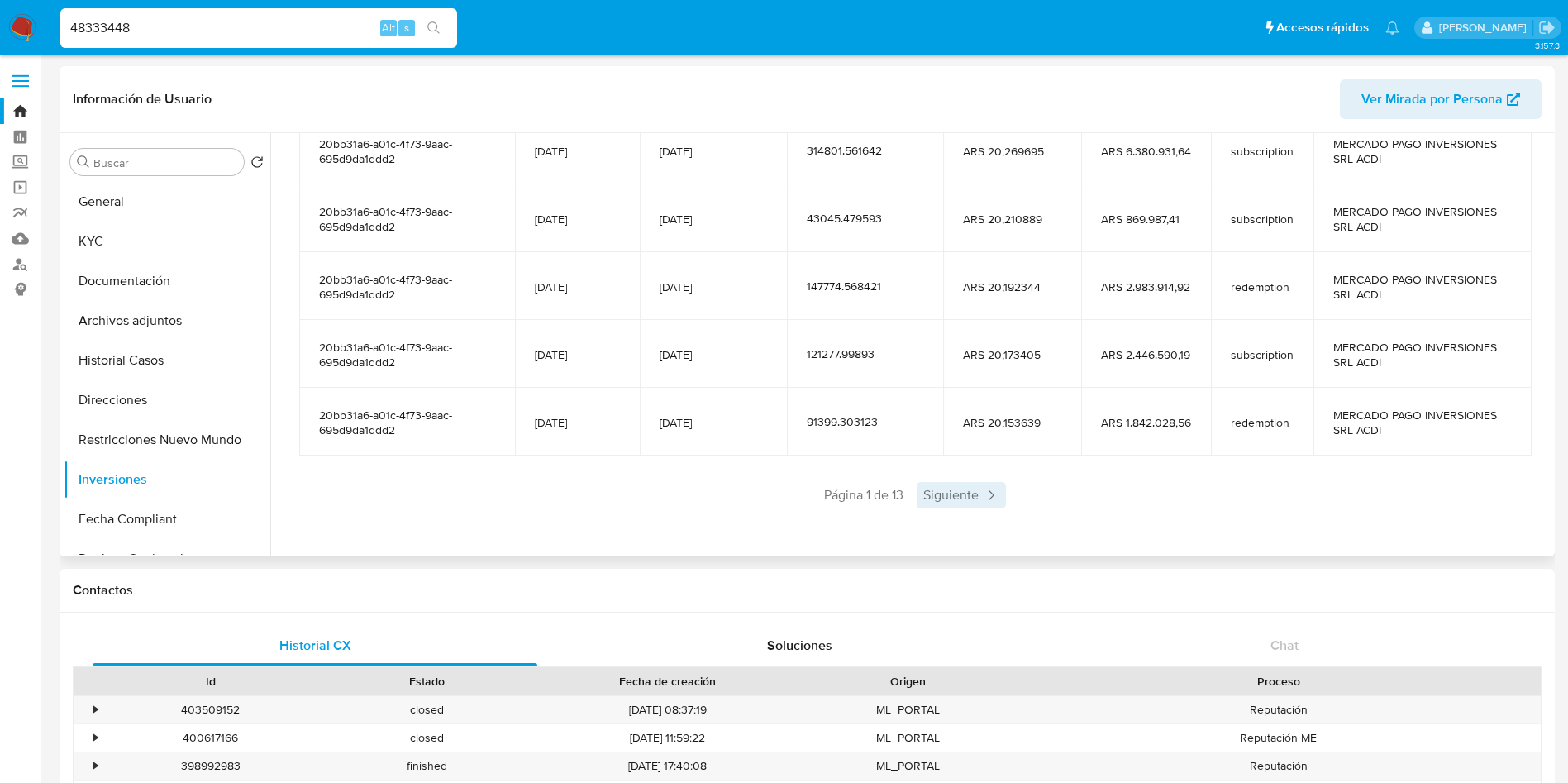
click at [941, 501] on span "Siguiente" at bounding box center [961, 495] width 89 height 26
click at [977, 499] on span "Siguiente" at bounding box center [1009, 495] width 89 height 26
click at [987, 499] on span "Siguiente" at bounding box center [1009, 495] width 89 height 26
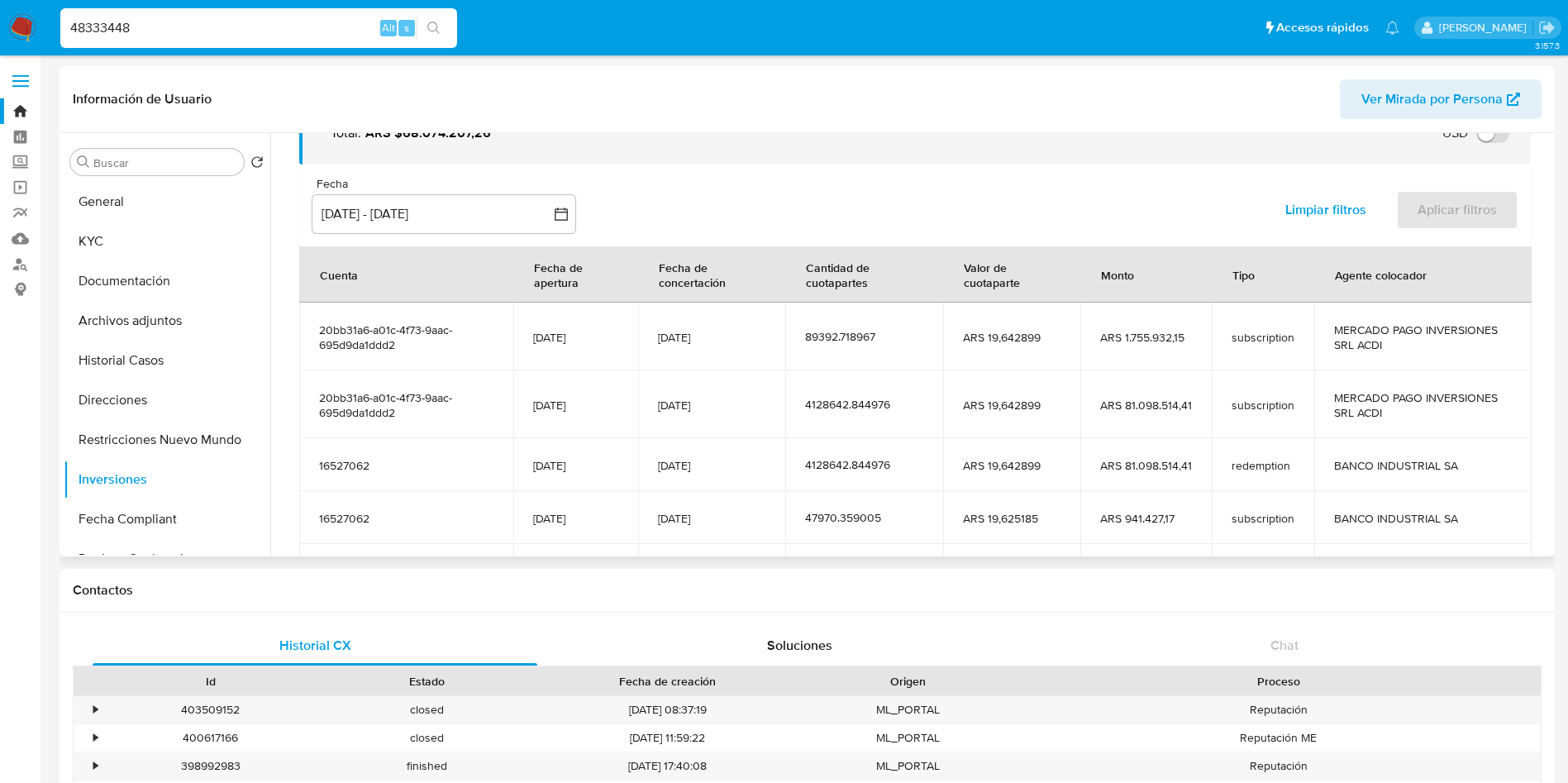
scroll to position [248, 0]
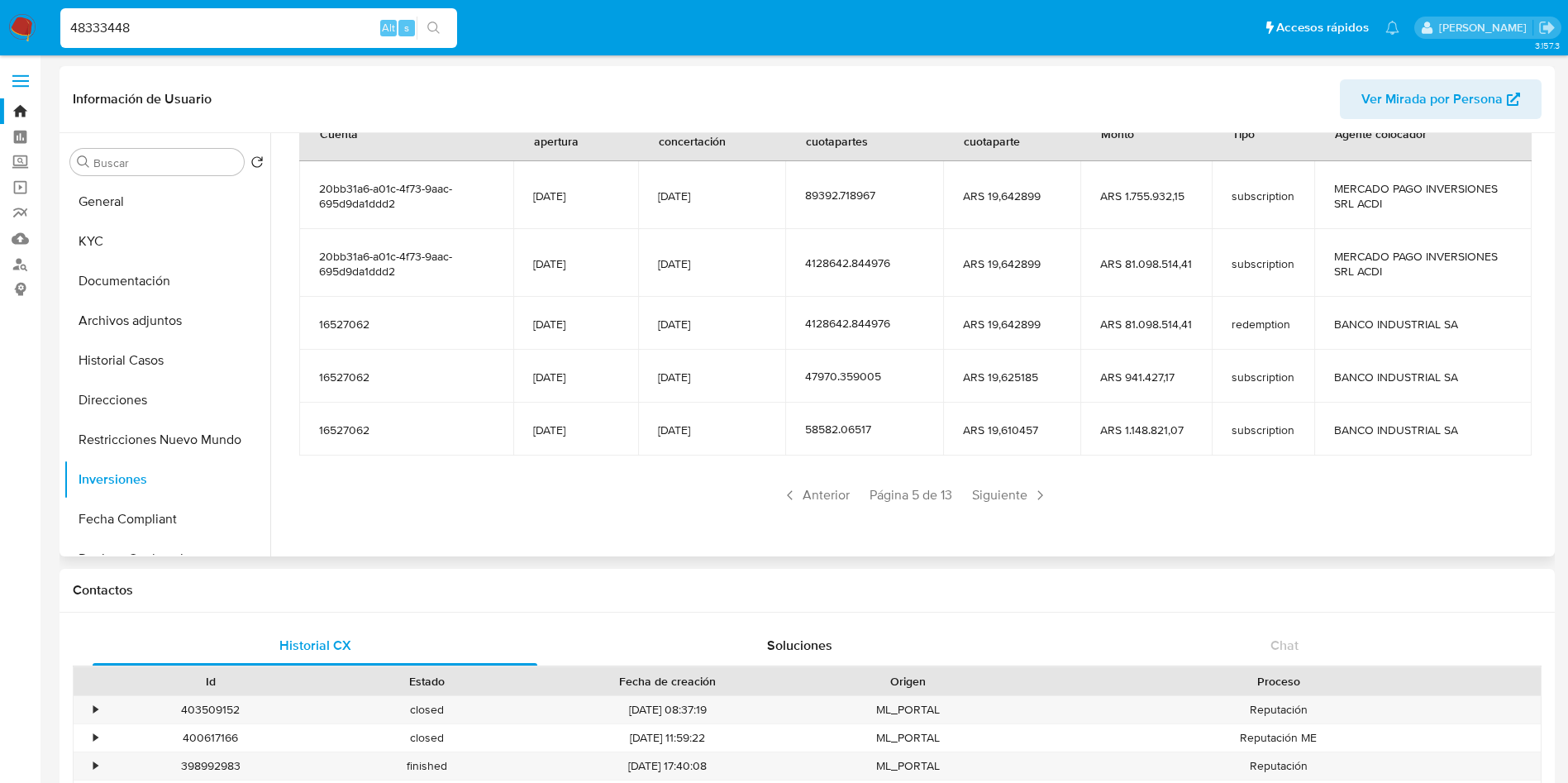
click at [313, 15] on div "48333448 Alt s" at bounding box center [259, 27] width 397 height 40
click at [311, 28] on input "48333448" at bounding box center [259, 28] width 397 height 21
click at [311, 27] on input "48333448" at bounding box center [259, 28] width 397 height 21
paste input "32145923"
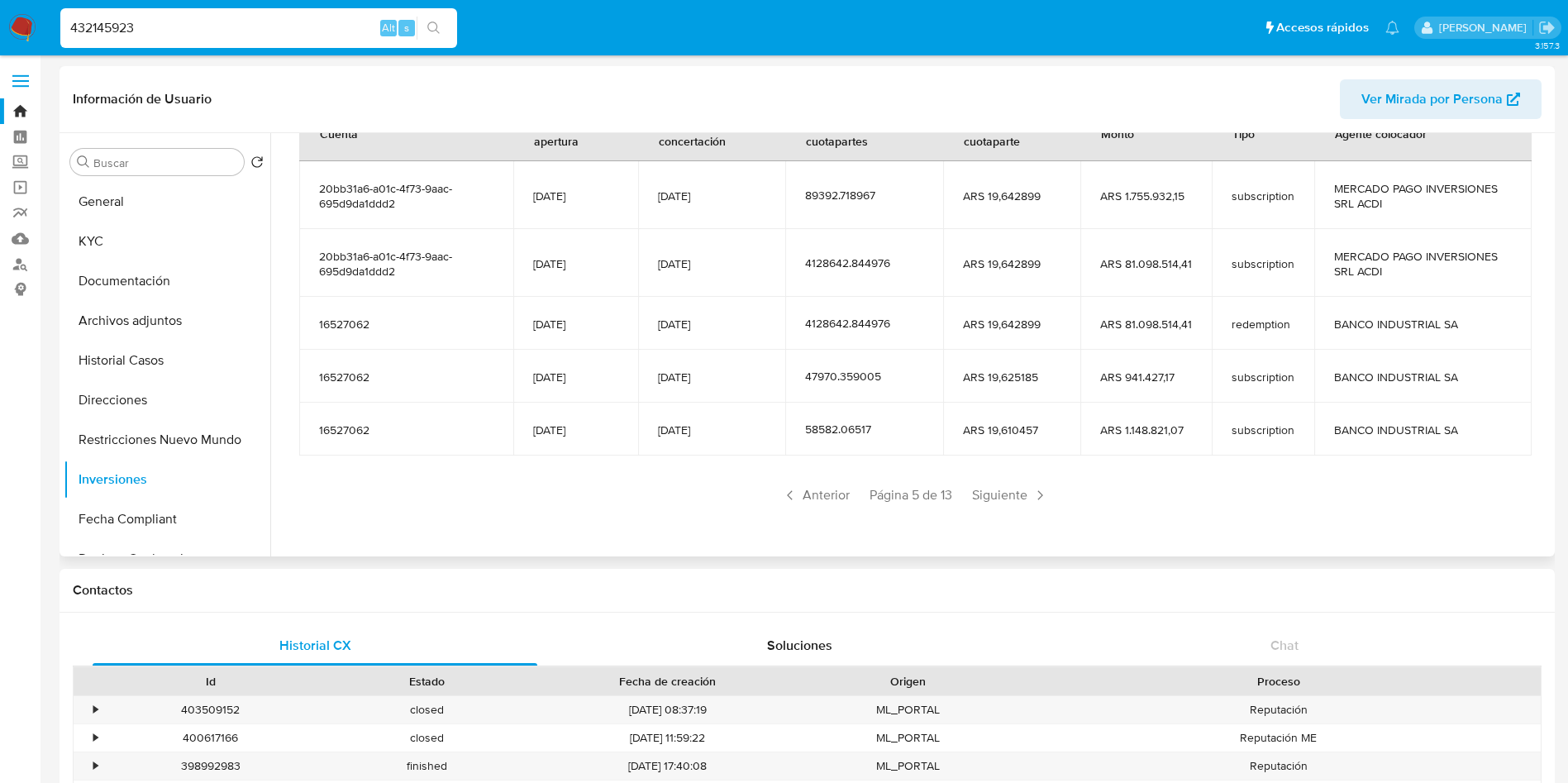
type input "432145923"
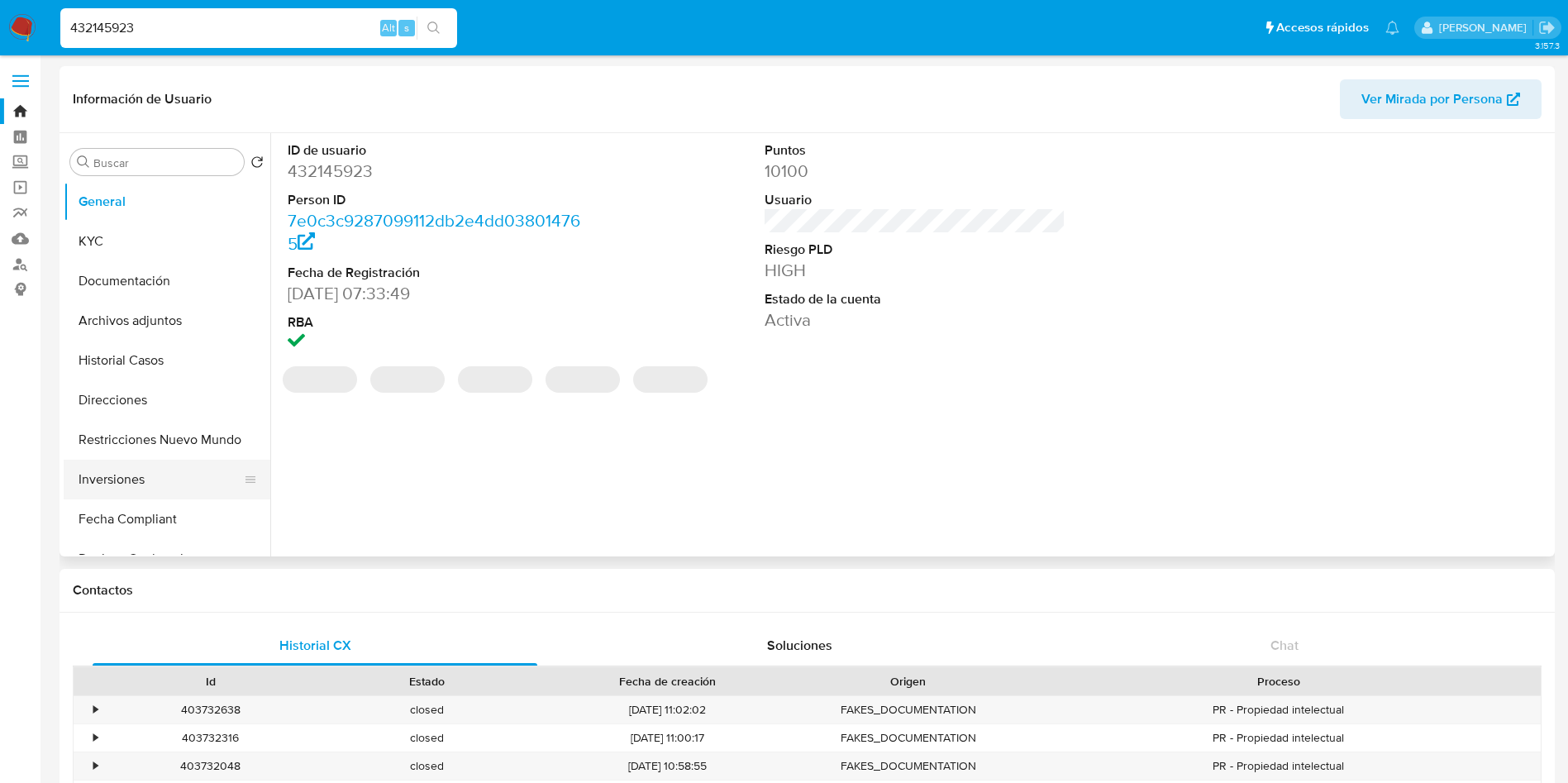
click at [125, 478] on button "Inversiones" at bounding box center [160, 479] width 193 height 40
select select "10"
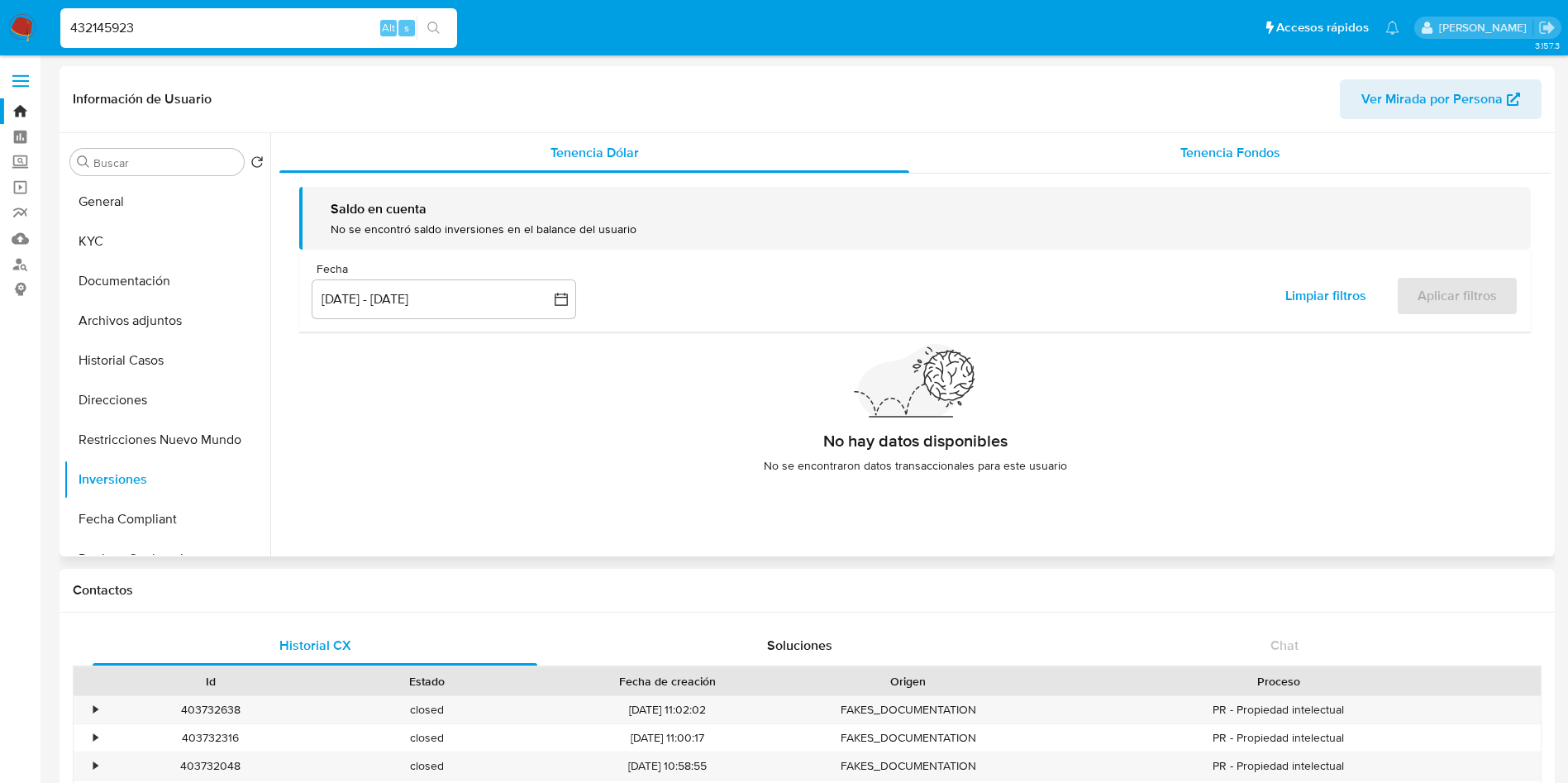
click at [1146, 135] on div "Tenencia Fondos" at bounding box center [1230, 153] width 641 height 40
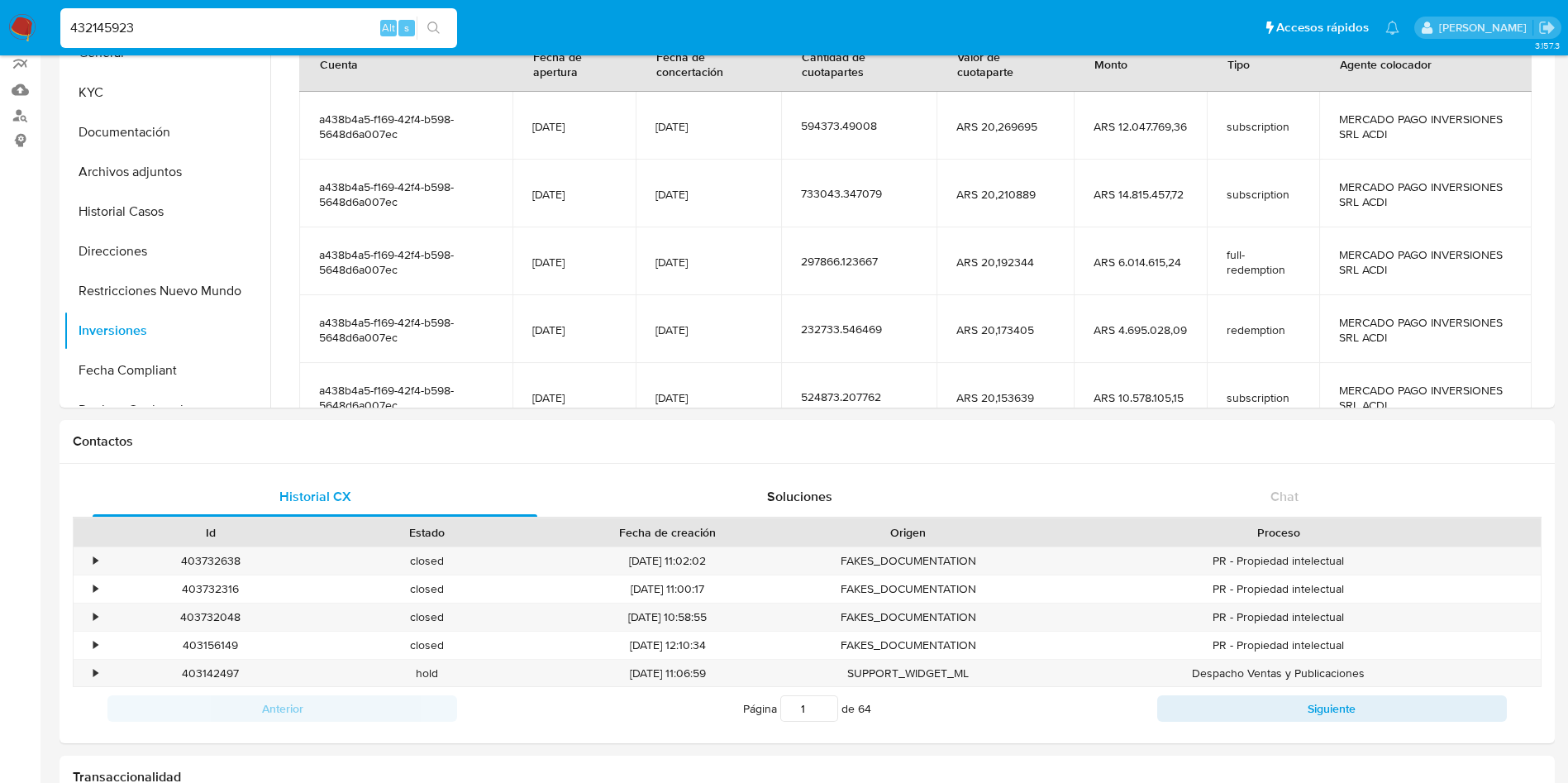
scroll to position [111, 0]
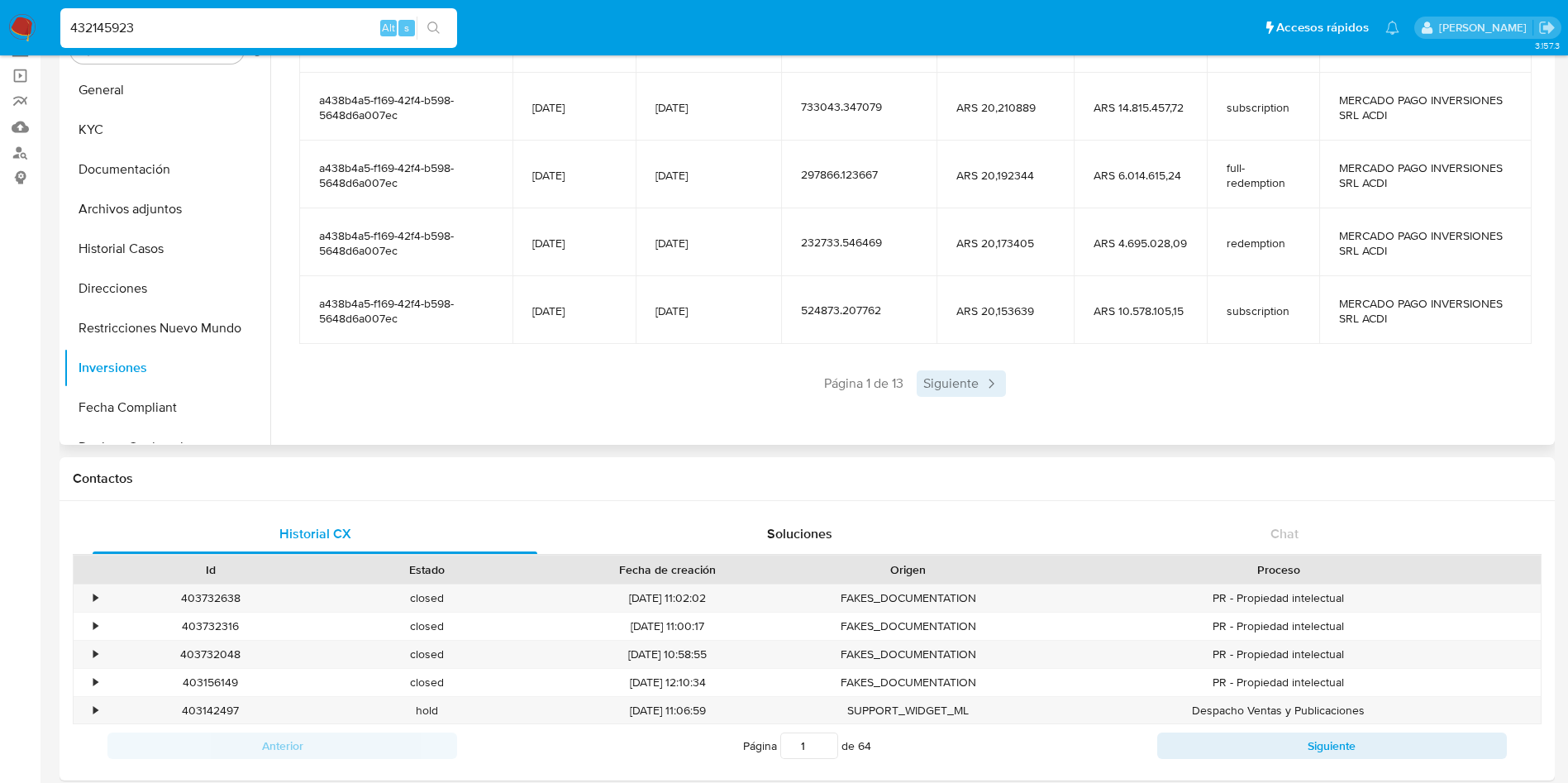
click at [969, 383] on span "Siguiente" at bounding box center [961, 384] width 89 height 26
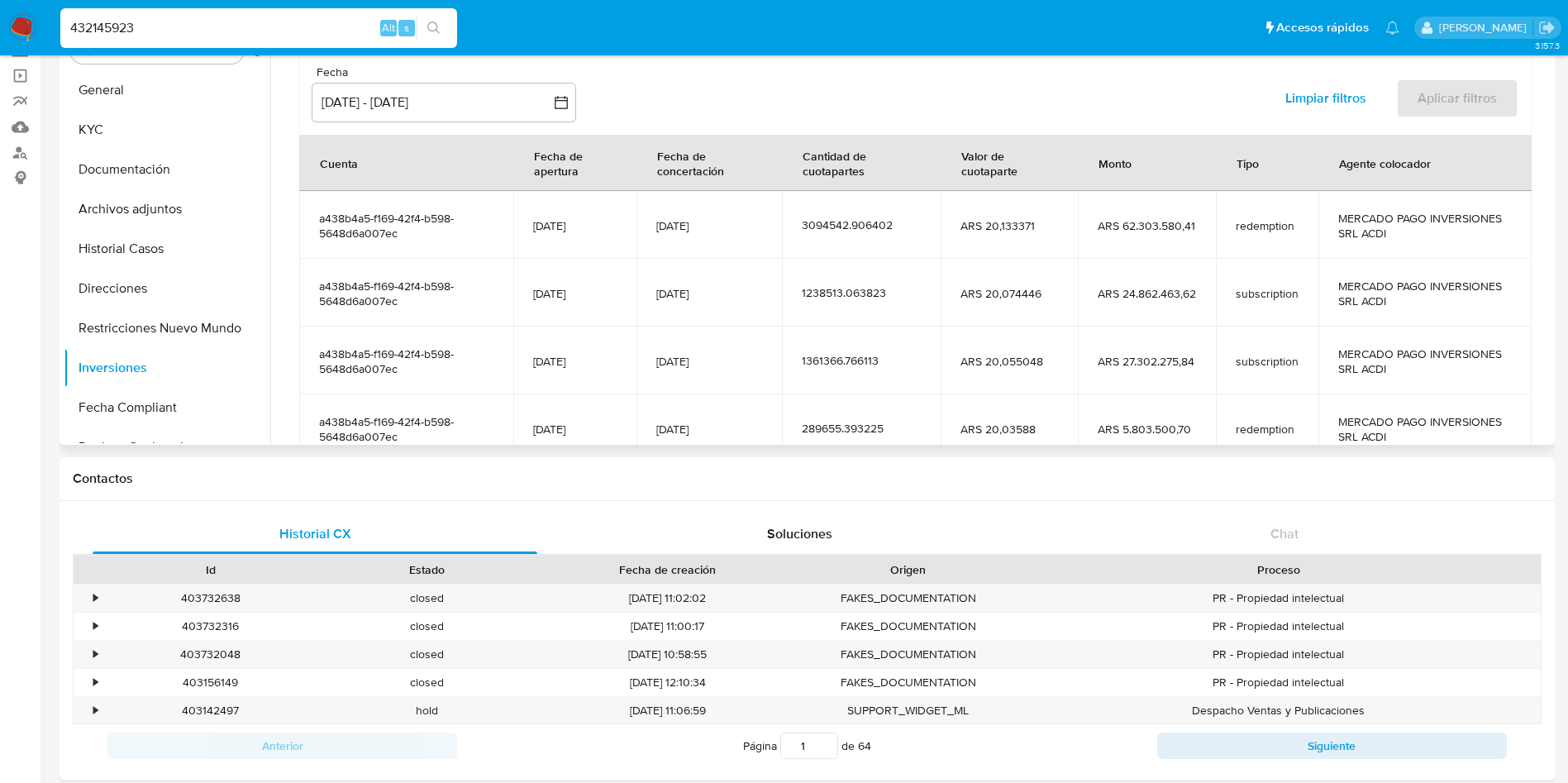
scroll to position [293, 0]
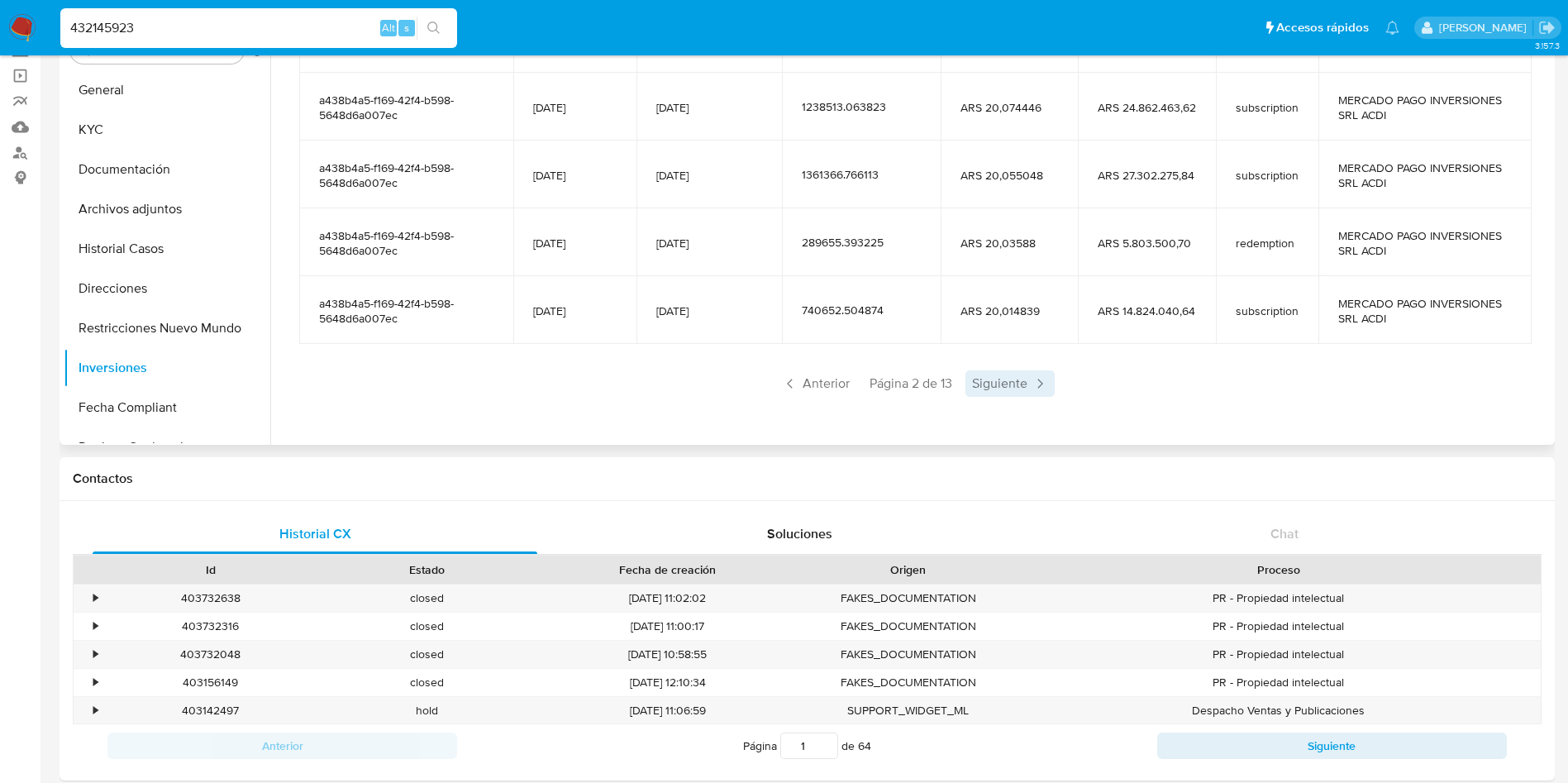
click at [984, 385] on span "Siguiente" at bounding box center [1009, 384] width 89 height 26
click at [984, 384] on span "Siguiente" at bounding box center [1009, 384] width 89 height 26
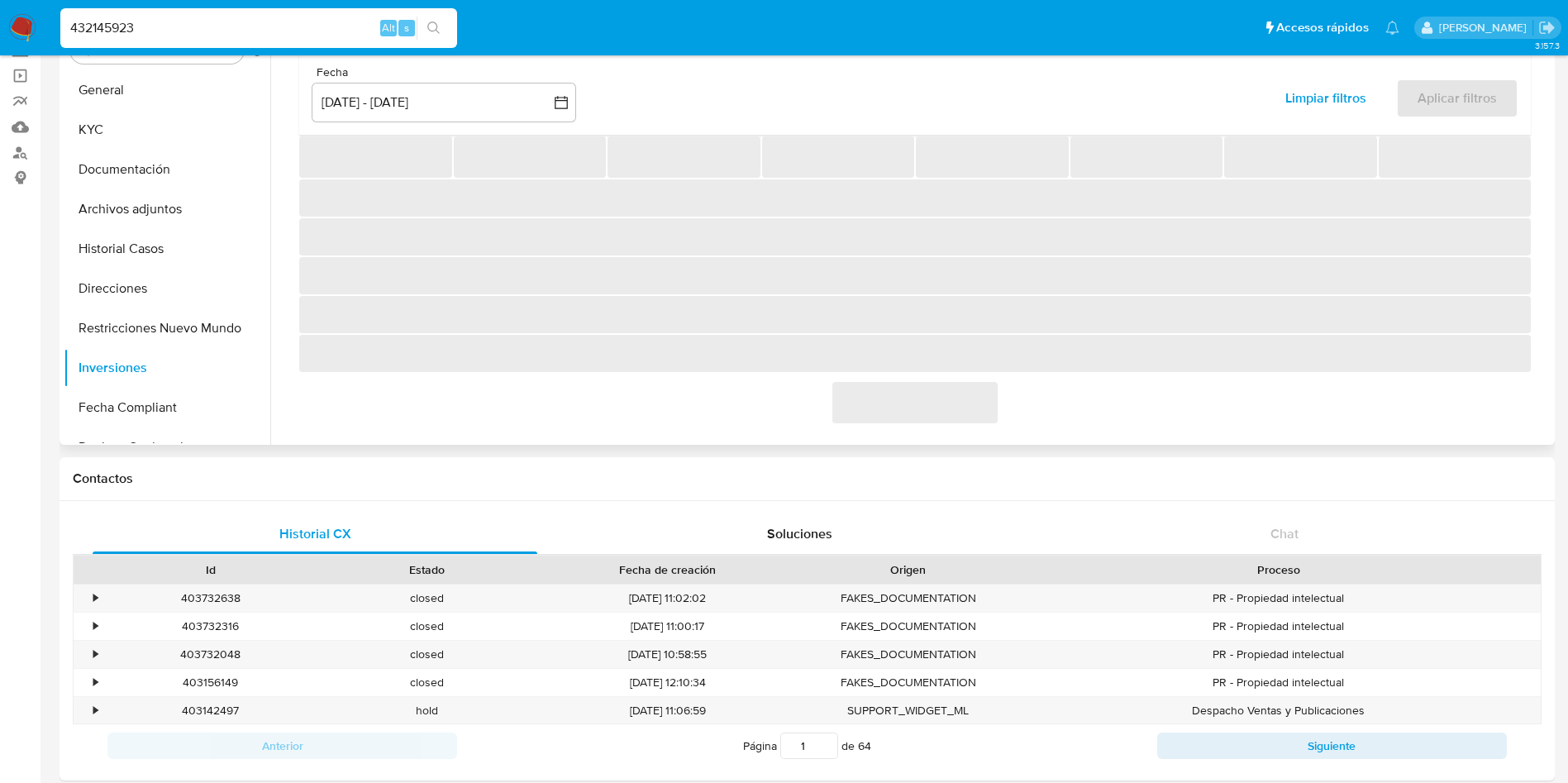
scroll to position [263, 0]
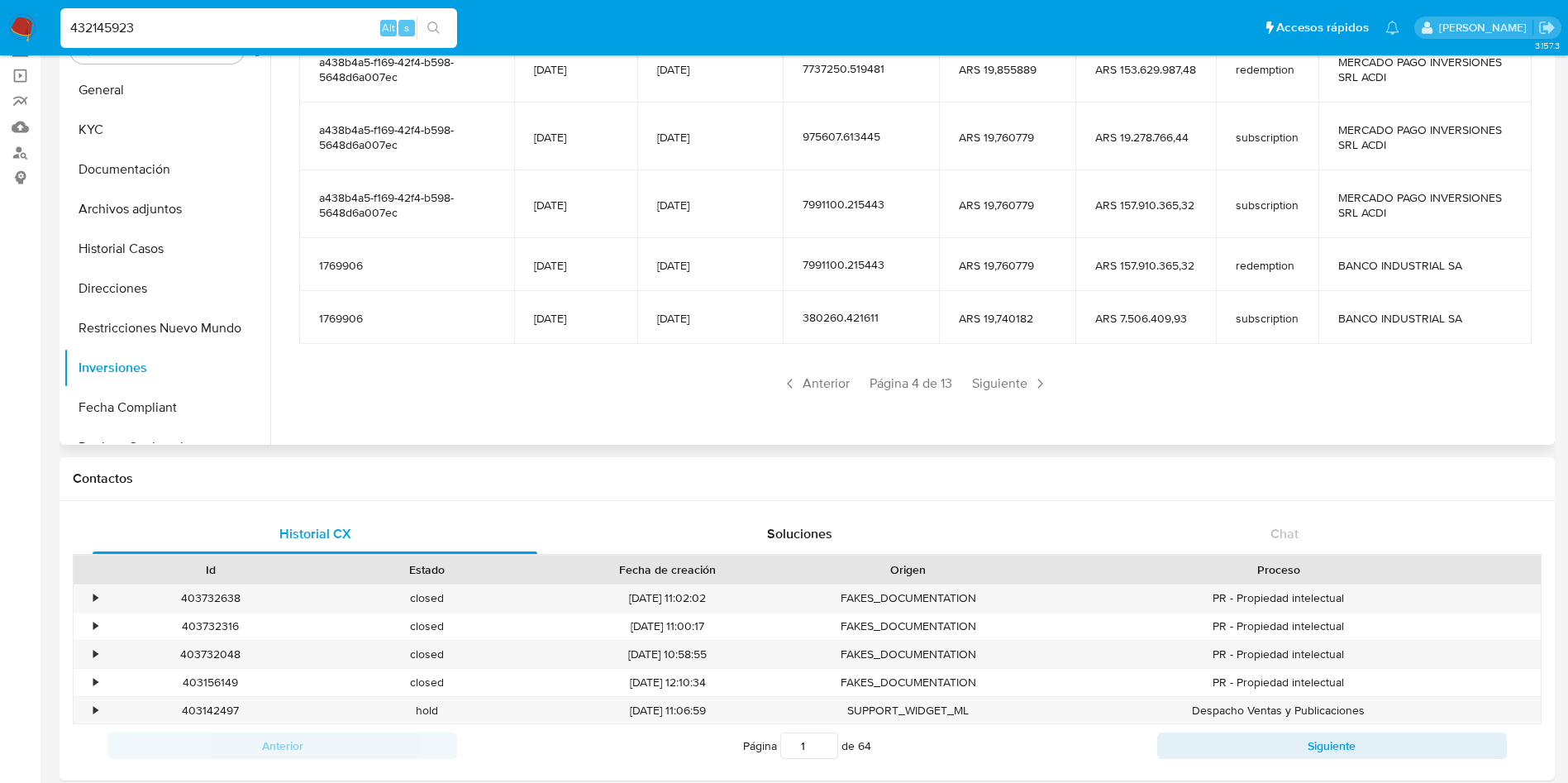
click at [234, 27] on input "432145923" at bounding box center [259, 28] width 397 height 21
click at [234, 26] on input "432145923" at bounding box center [259, 28] width 397 height 21
paste input "532932408"
type input "532932408"
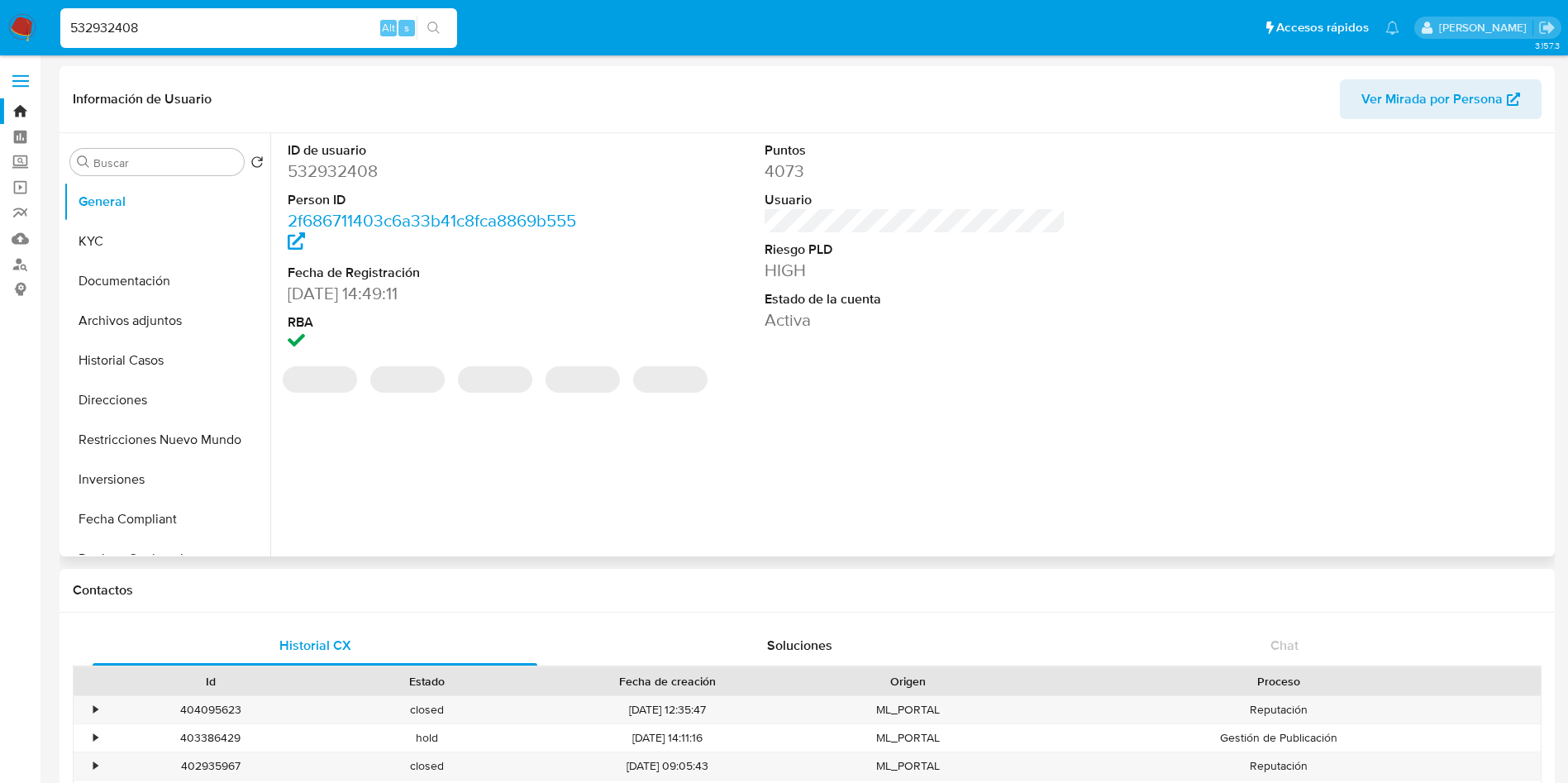
select select "10"
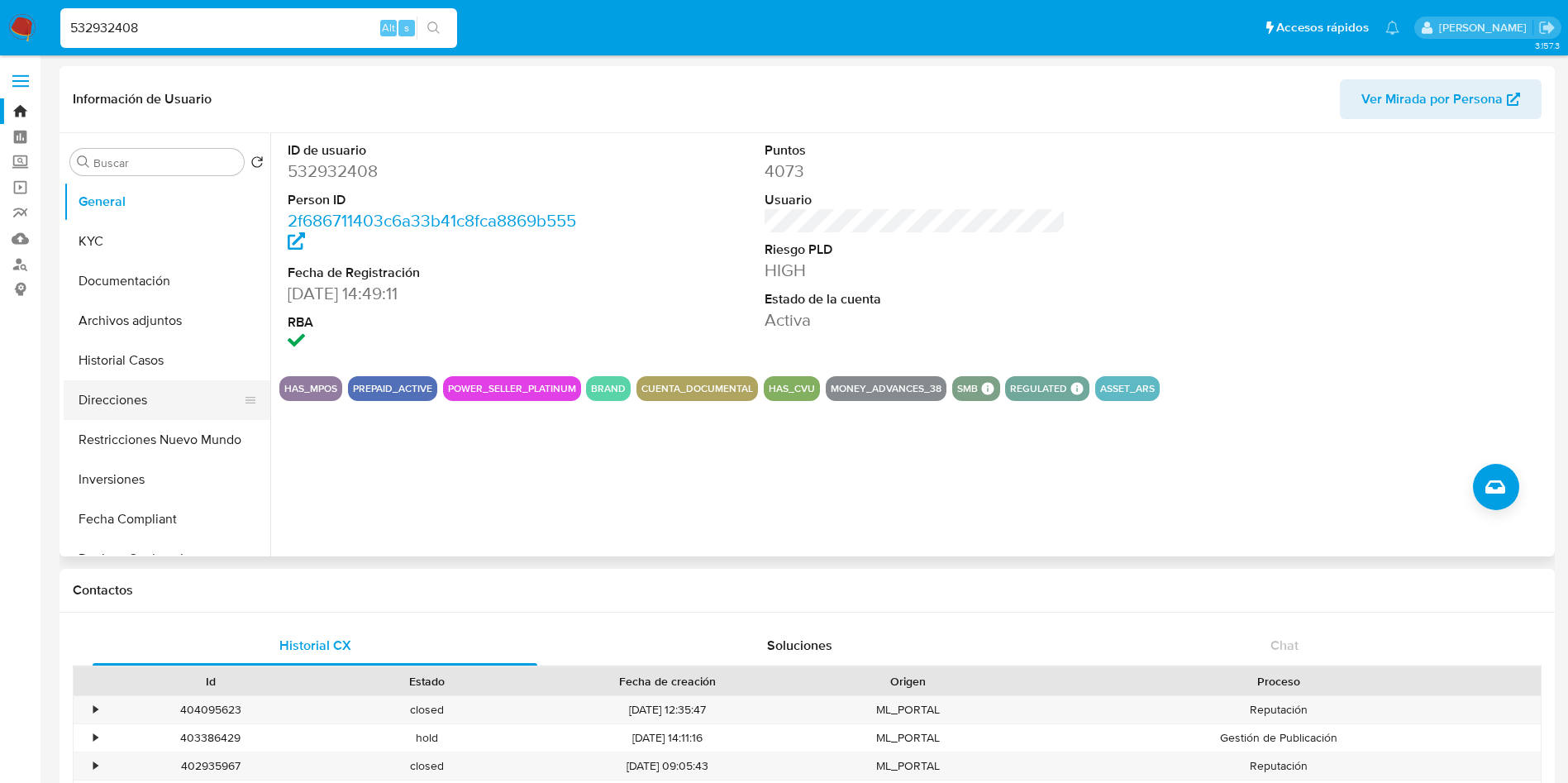
click at [147, 393] on button "Direcciones" at bounding box center [160, 400] width 193 height 40
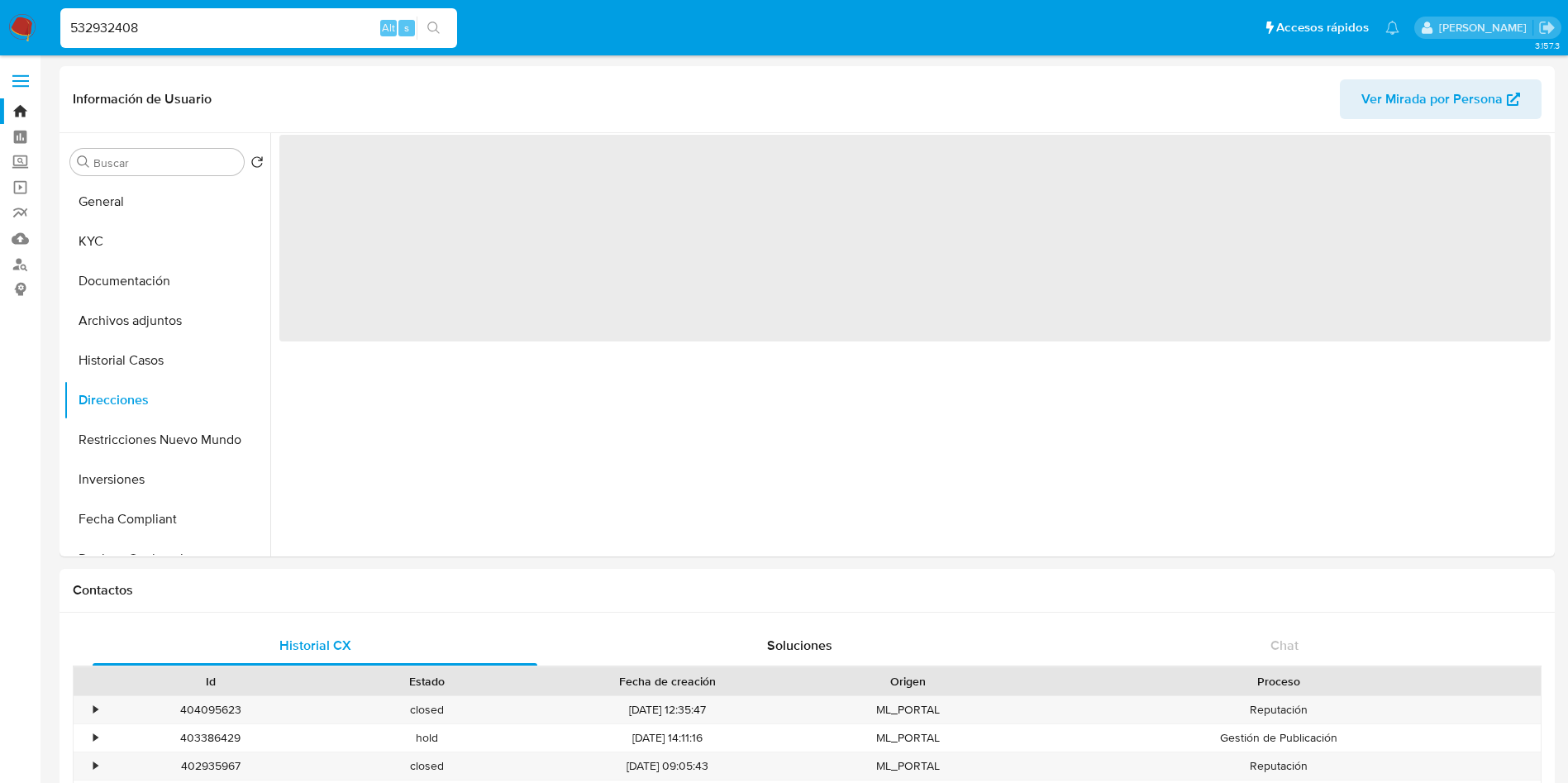
scroll to position [37, 0]
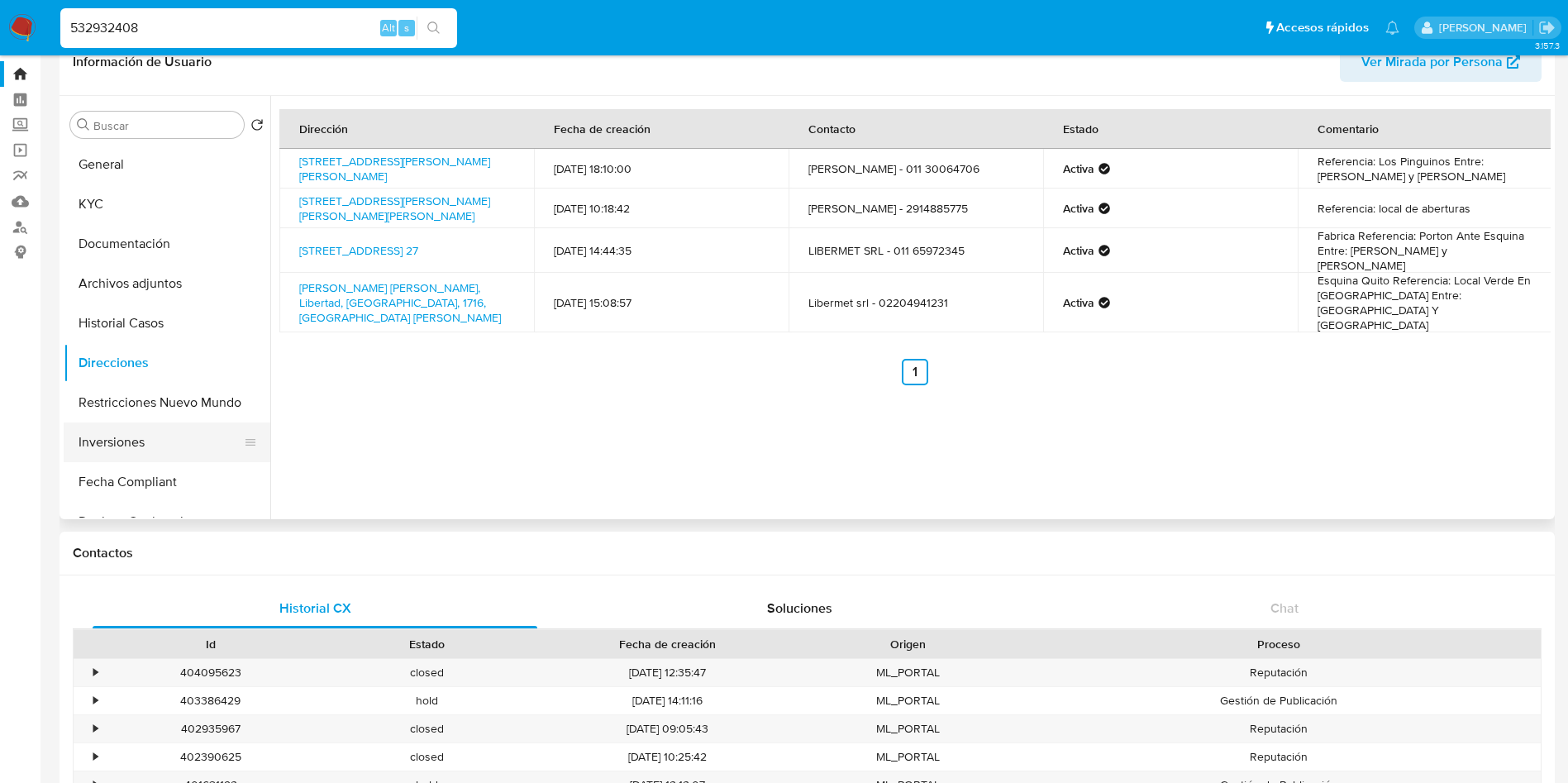
click at [139, 428] on button "Inversiones" at bounding box center [160, 442] width 193 height 40
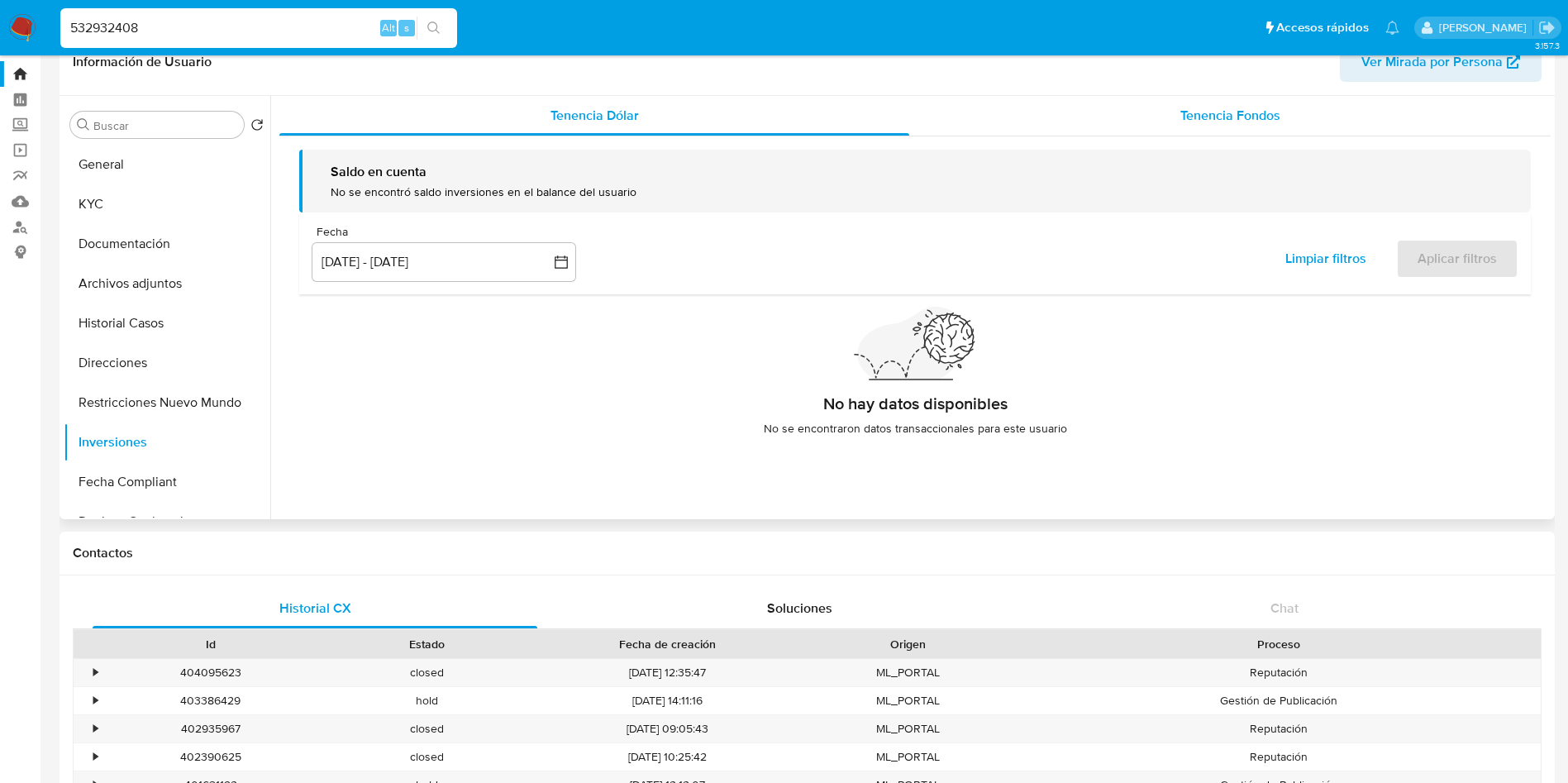
click at [1261, 96] on div "Tenencia Fondos" at bounding box center [1230, 116] width 641 height 40
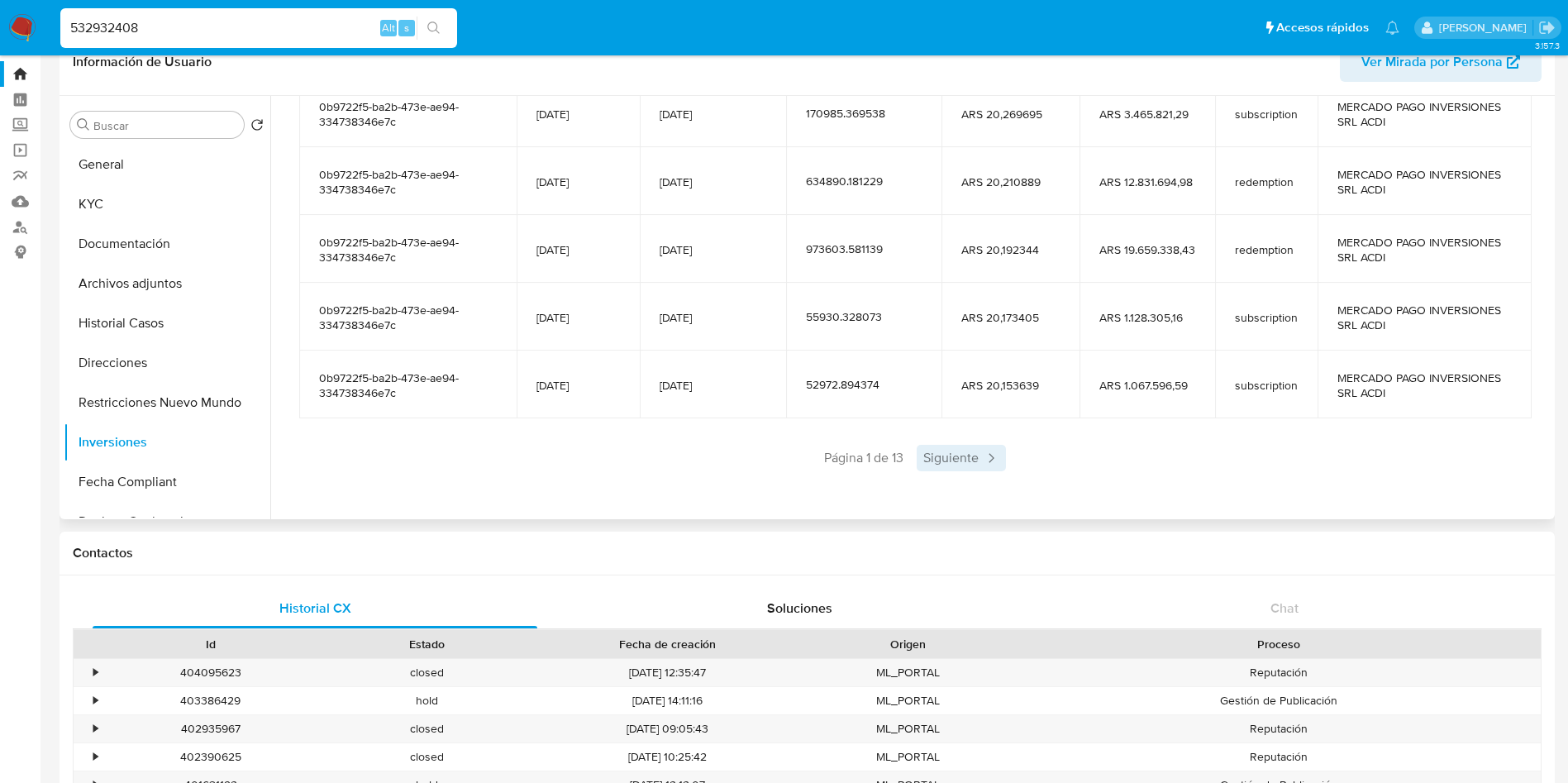
click at [942, 461] on span "Siguiente" at bounding box center [961, 458] width 89 height 26
click at [992, 463] on span "Siguiente" at bounding box center [1009, 458] width 89 height 26
click at [992, 462] on span "Siguiente" at bounding box center [1009, 458] width 89 height 26
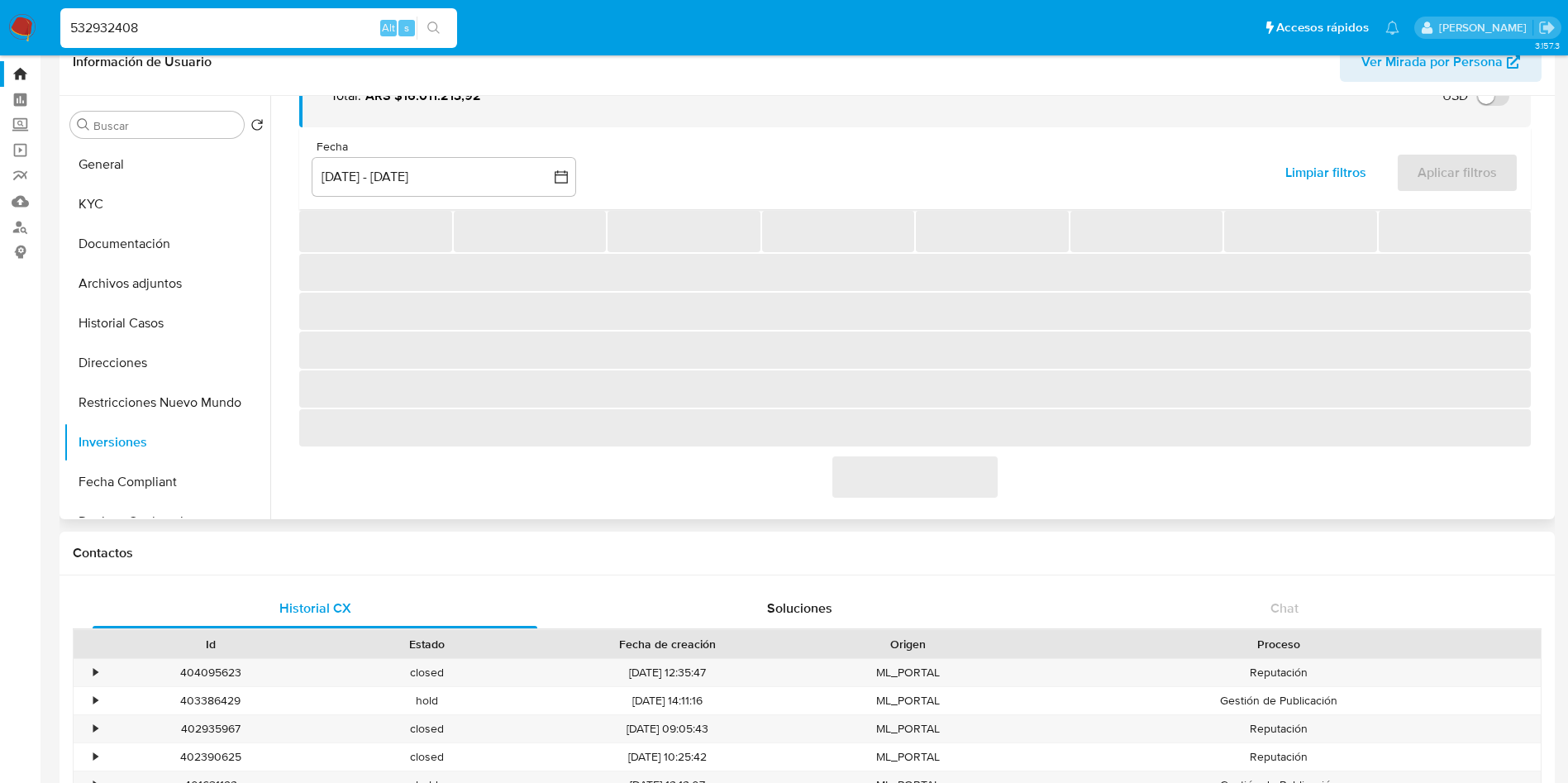
scroll to position [248, 0]
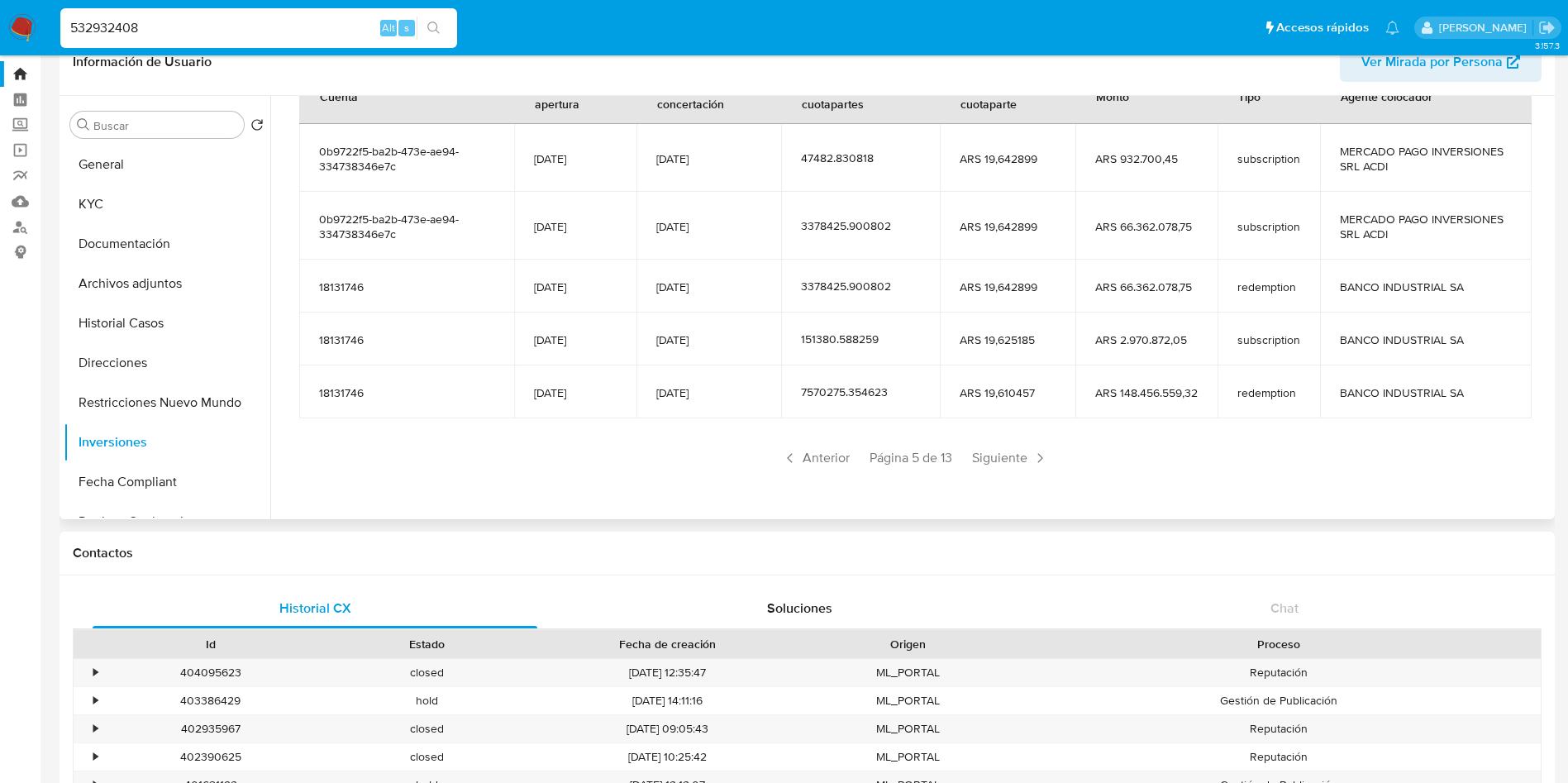
drag, startPoint x: 992, startPoint y: 461, endPoint x: 1182, endPoint y: 508, distance: 195.7
click at [1182, 508] on div "Saldo en cuenta Total : ARS $16.011.213,92 USD Cambiar entre moneda local y USD…" at bounding box center [915, 200] width 1272 height 622
click at [328, 34] on input "532932408" at bounding box center [259, 28] width 397 height 21
paste input "1833718796"
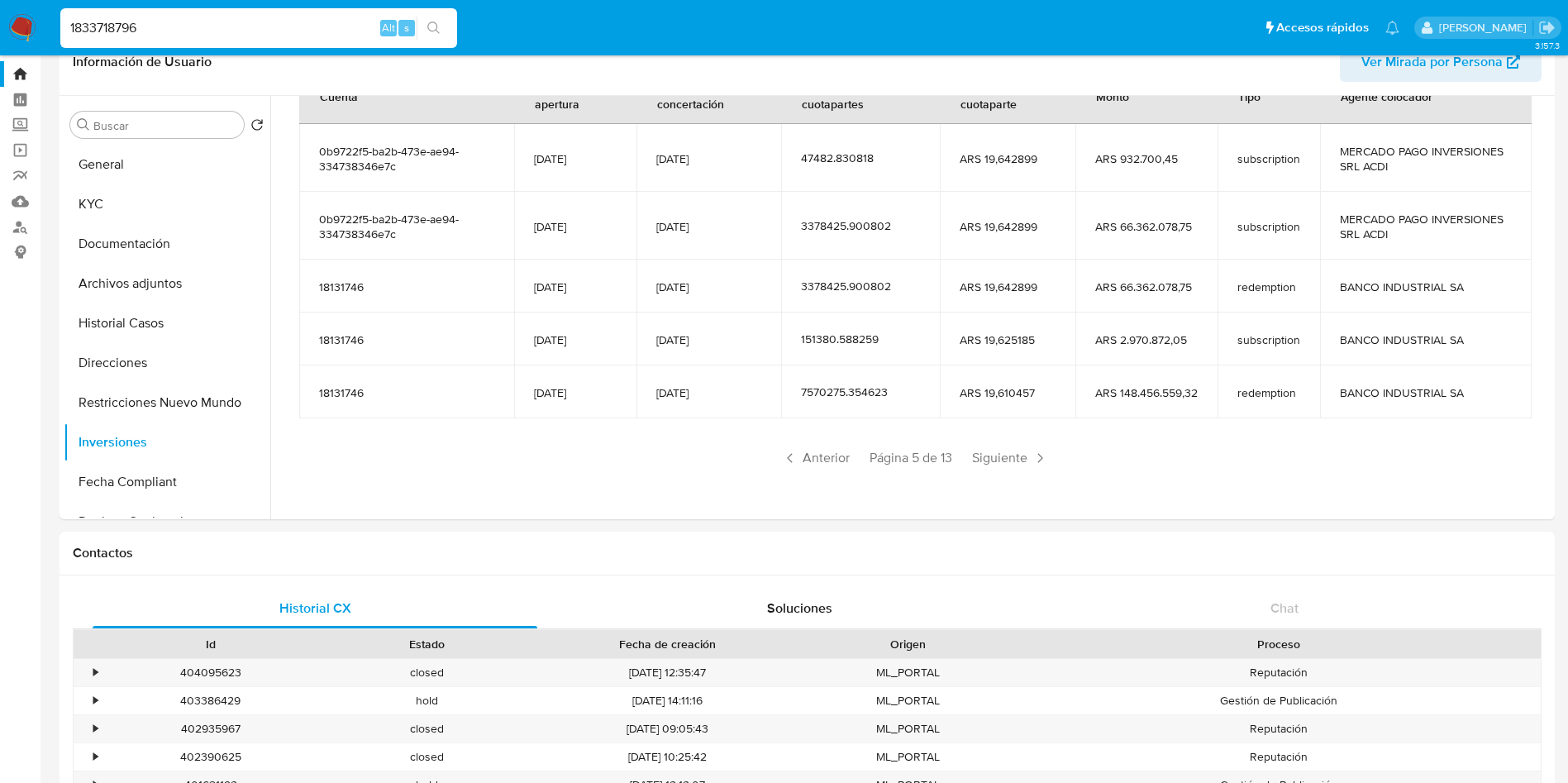
type input "1833718796"
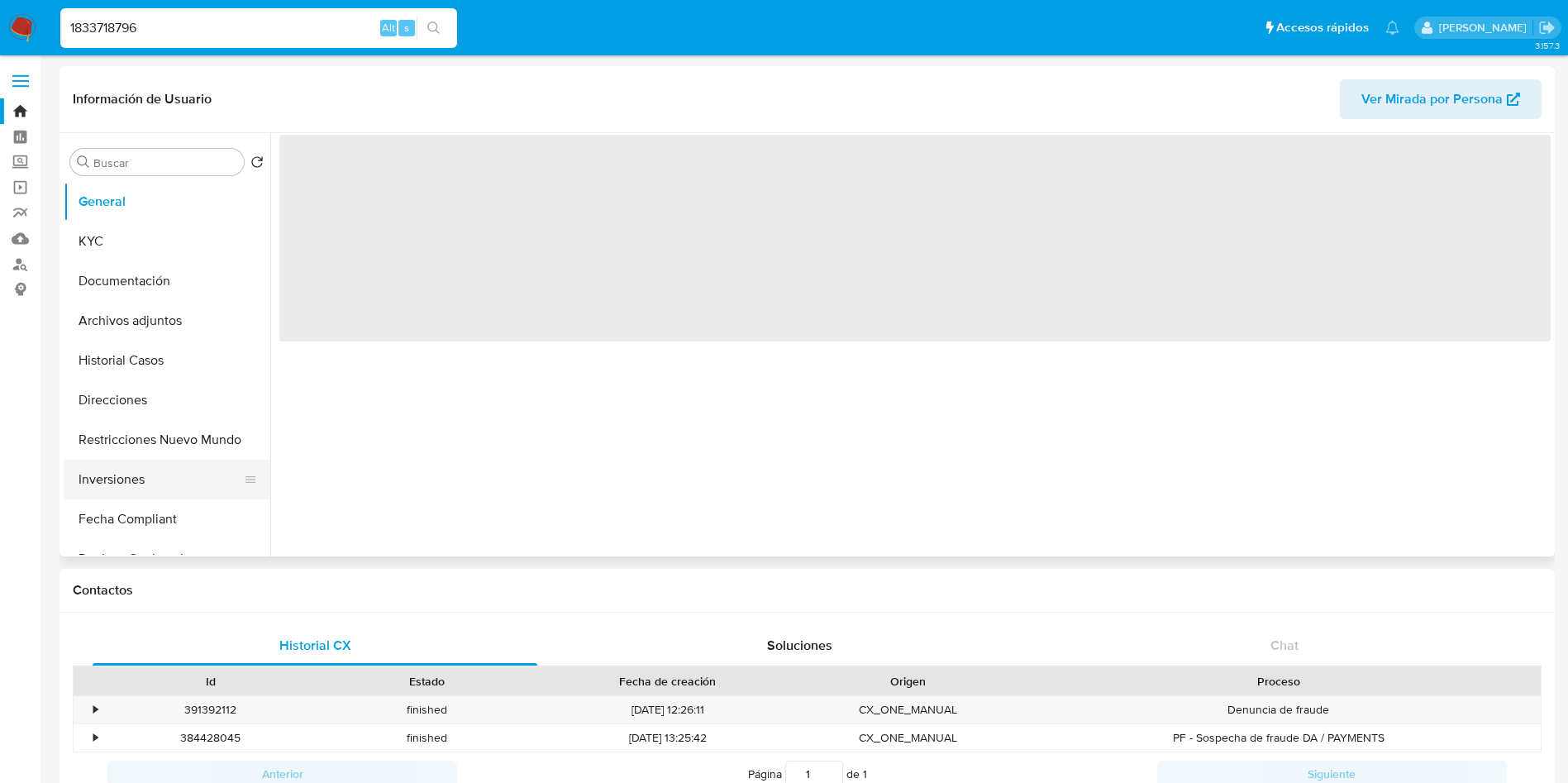
click at [155, 476] on button "Inversiones" at bounding box center [160, 479] width 193 height 40
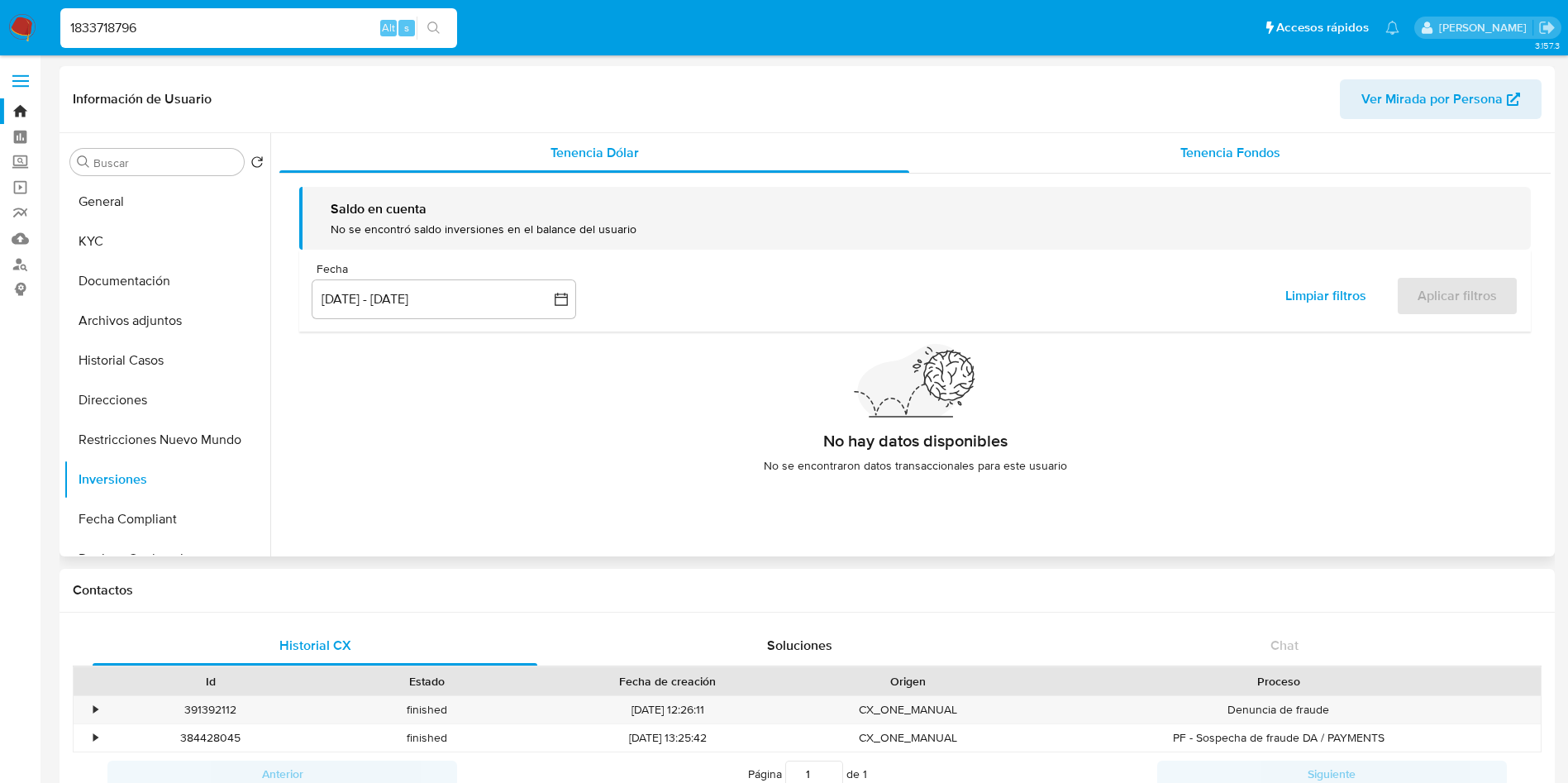
click at [1245, 151] on span "Tenencia Fondos" at bounding box center [1230, 153] width 100 height 19
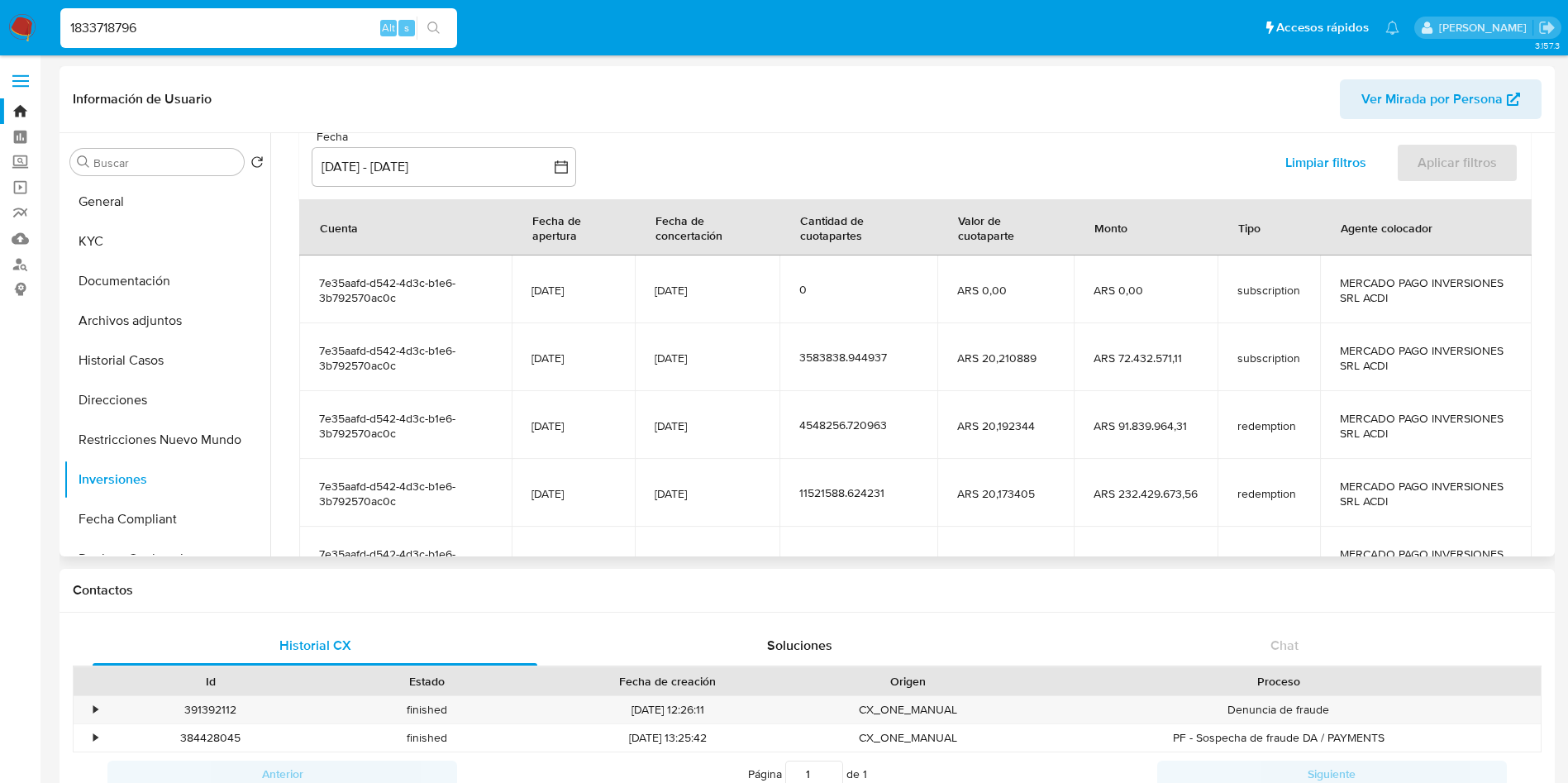
scroll to position [293, 0]
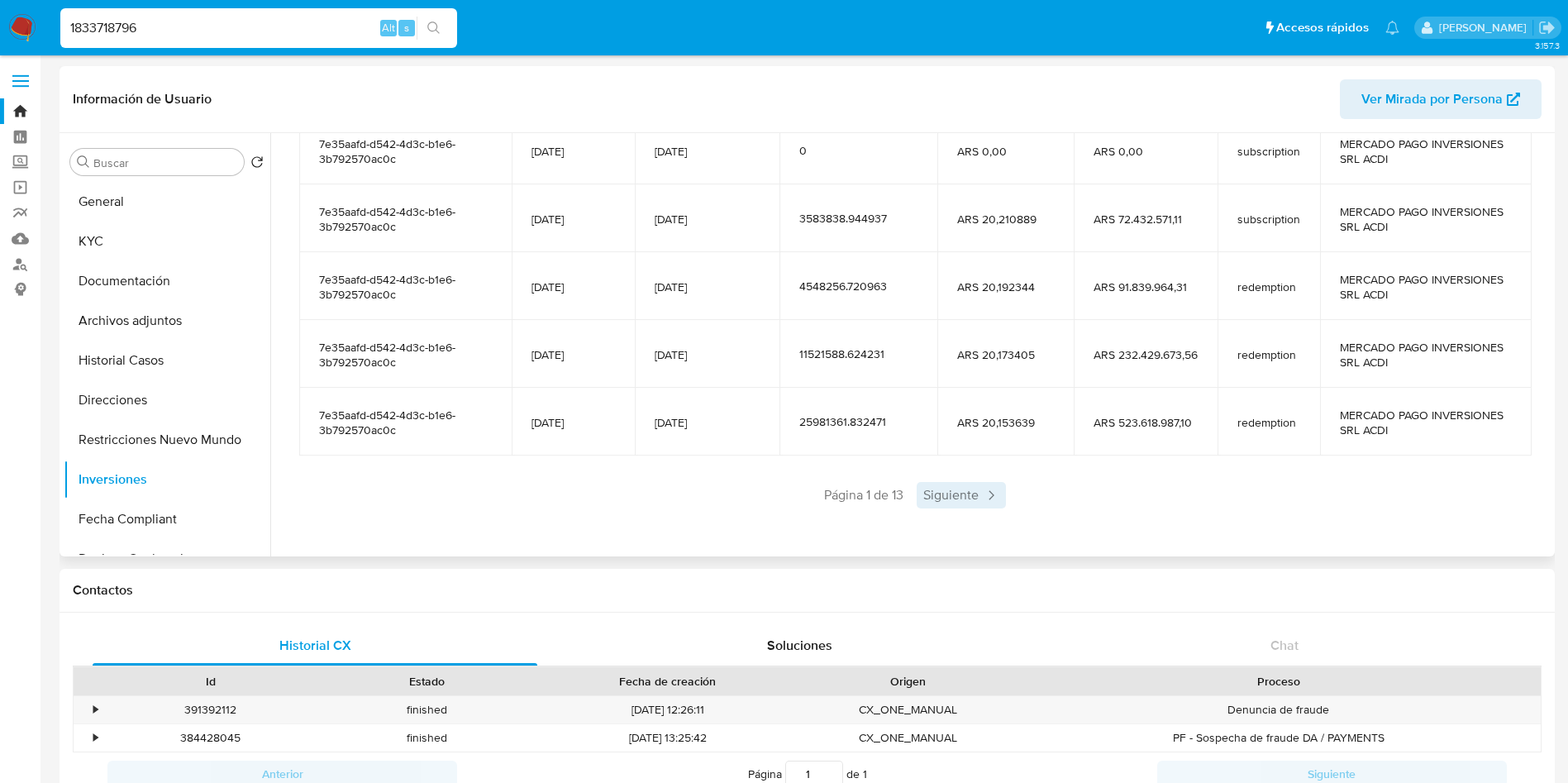
click at [949, 501] on span "Siguiente" at bounding box center [961, 495] width 89 height 26
click at [1024, 491] on span "Siguiente" at bounding box center [1009, 495] width 89 height 26
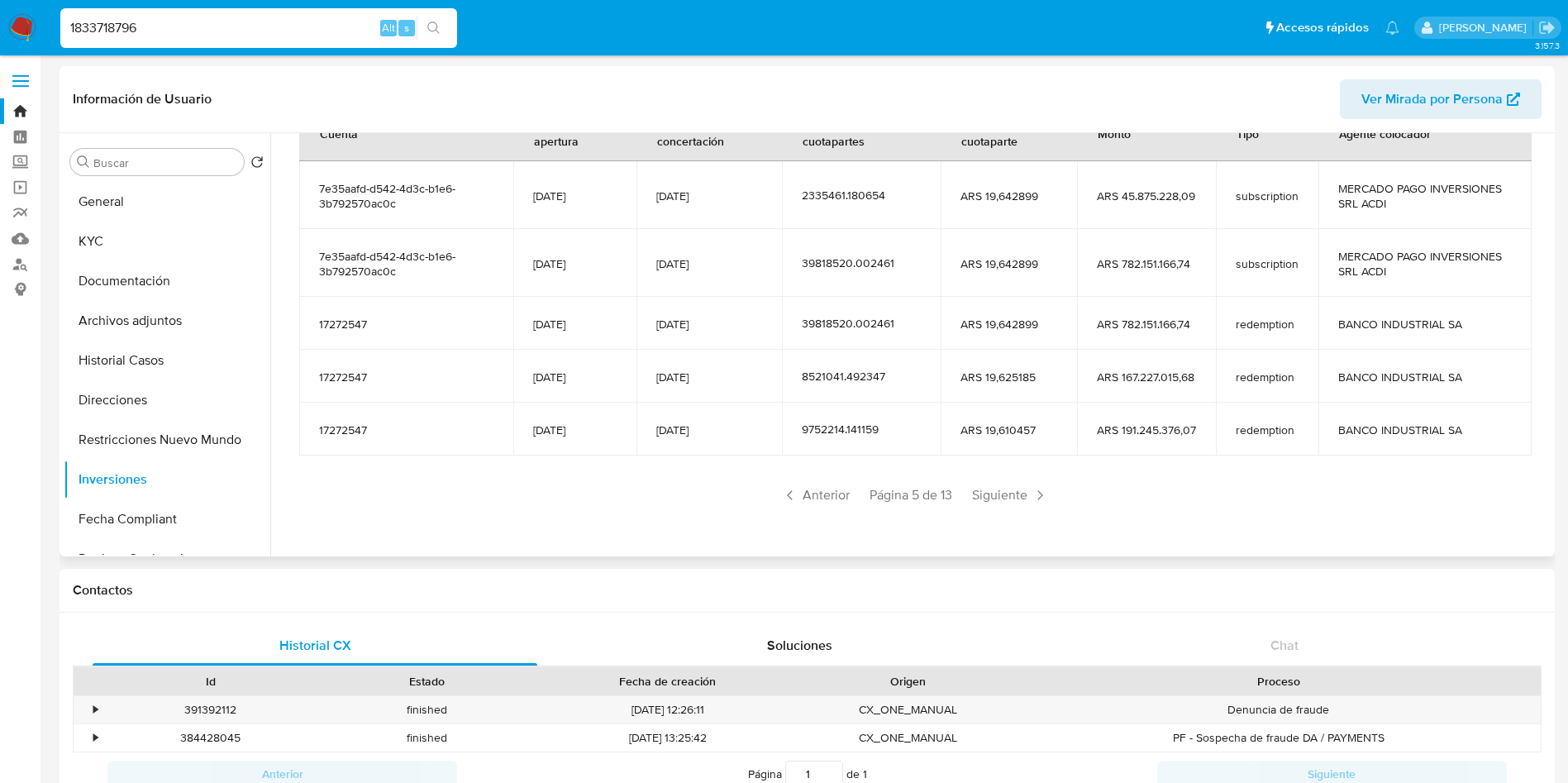
click at [1024, 491] on span "Siguiente" at bounding box center [1009, 495] width 89 height 26
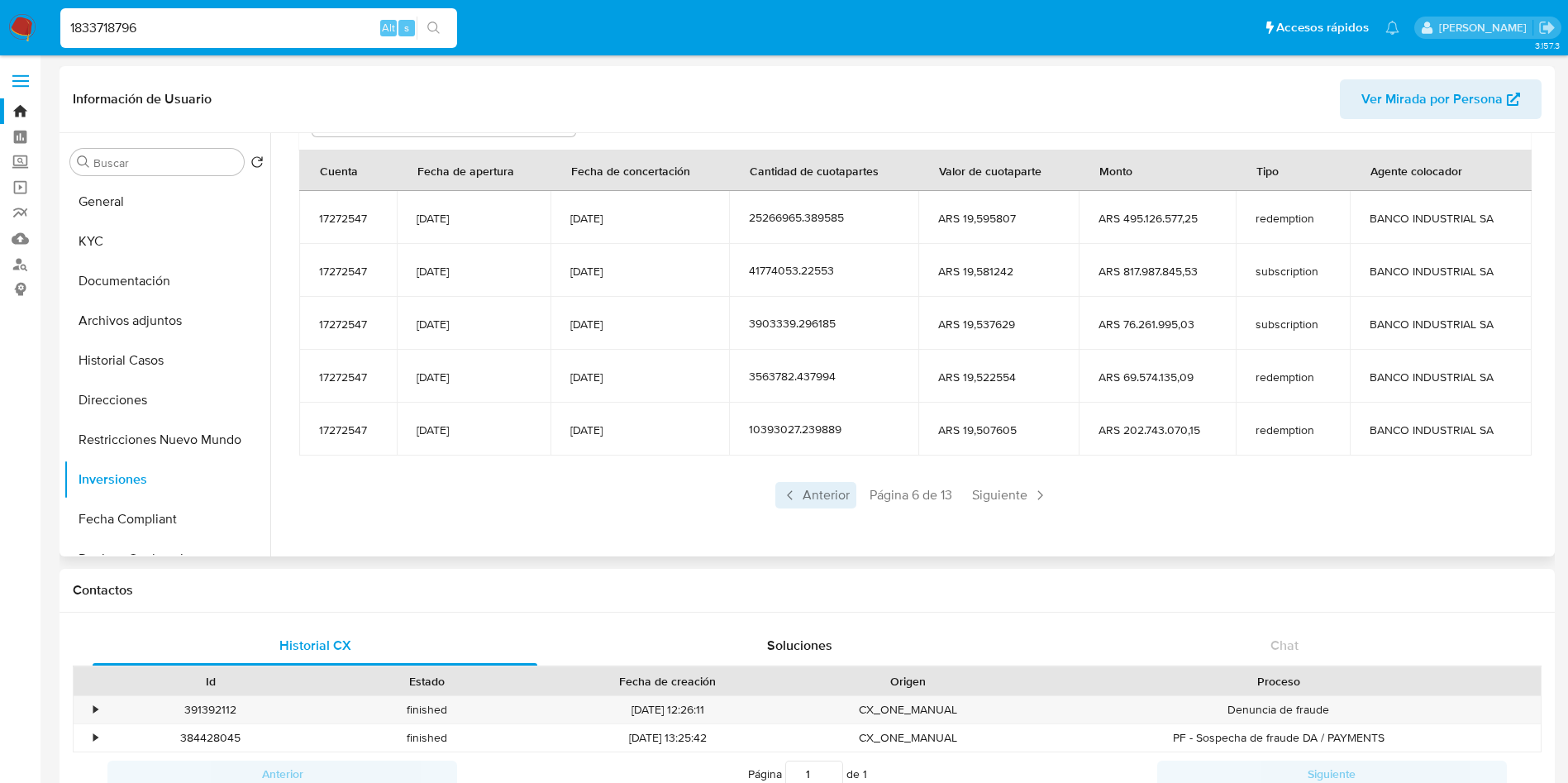
select select "10"
click at [815, 498] on span "Anterior" at bounding box center [816, 495] width 81 height 26
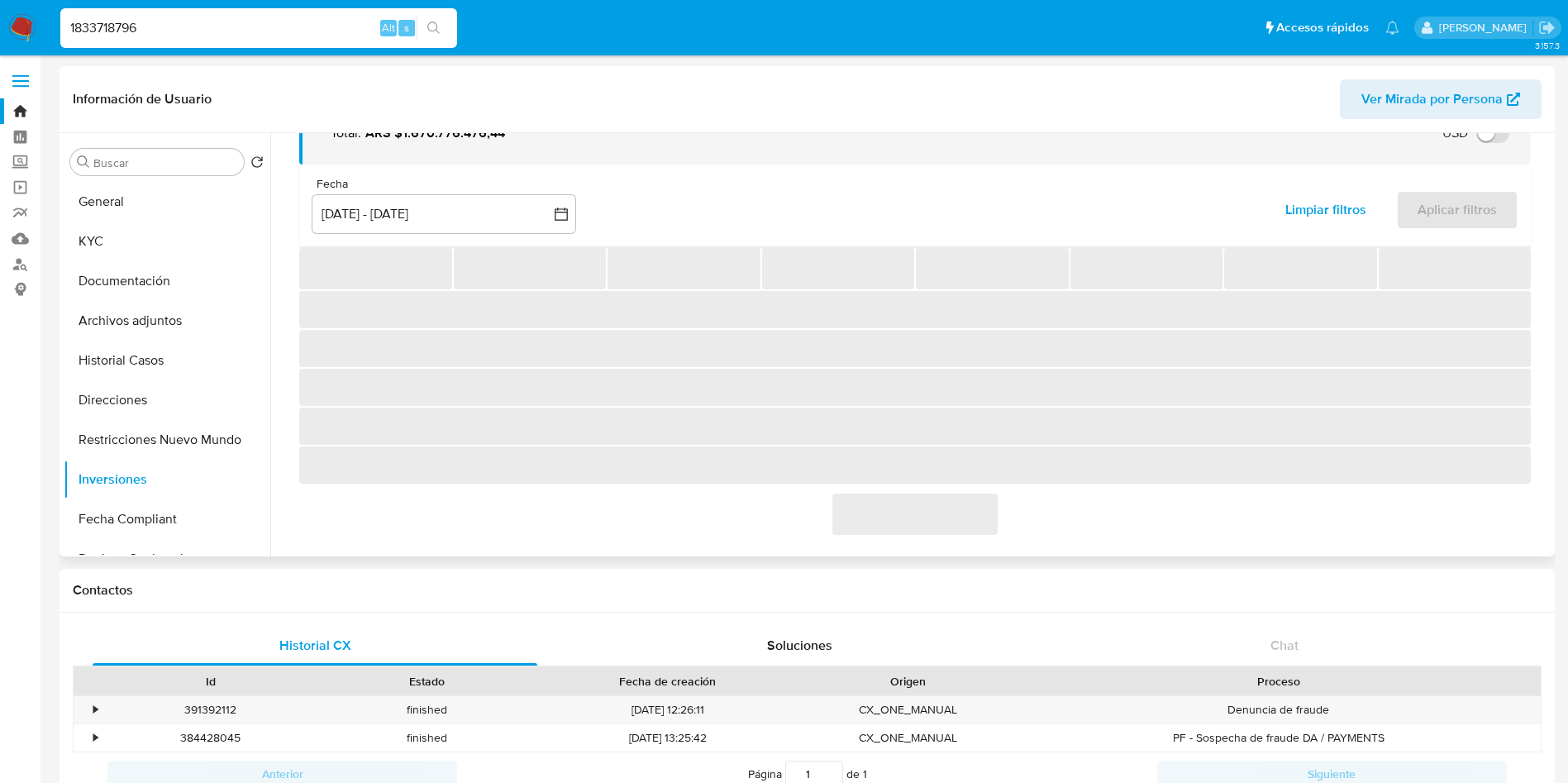
scroll to position [203, 0]
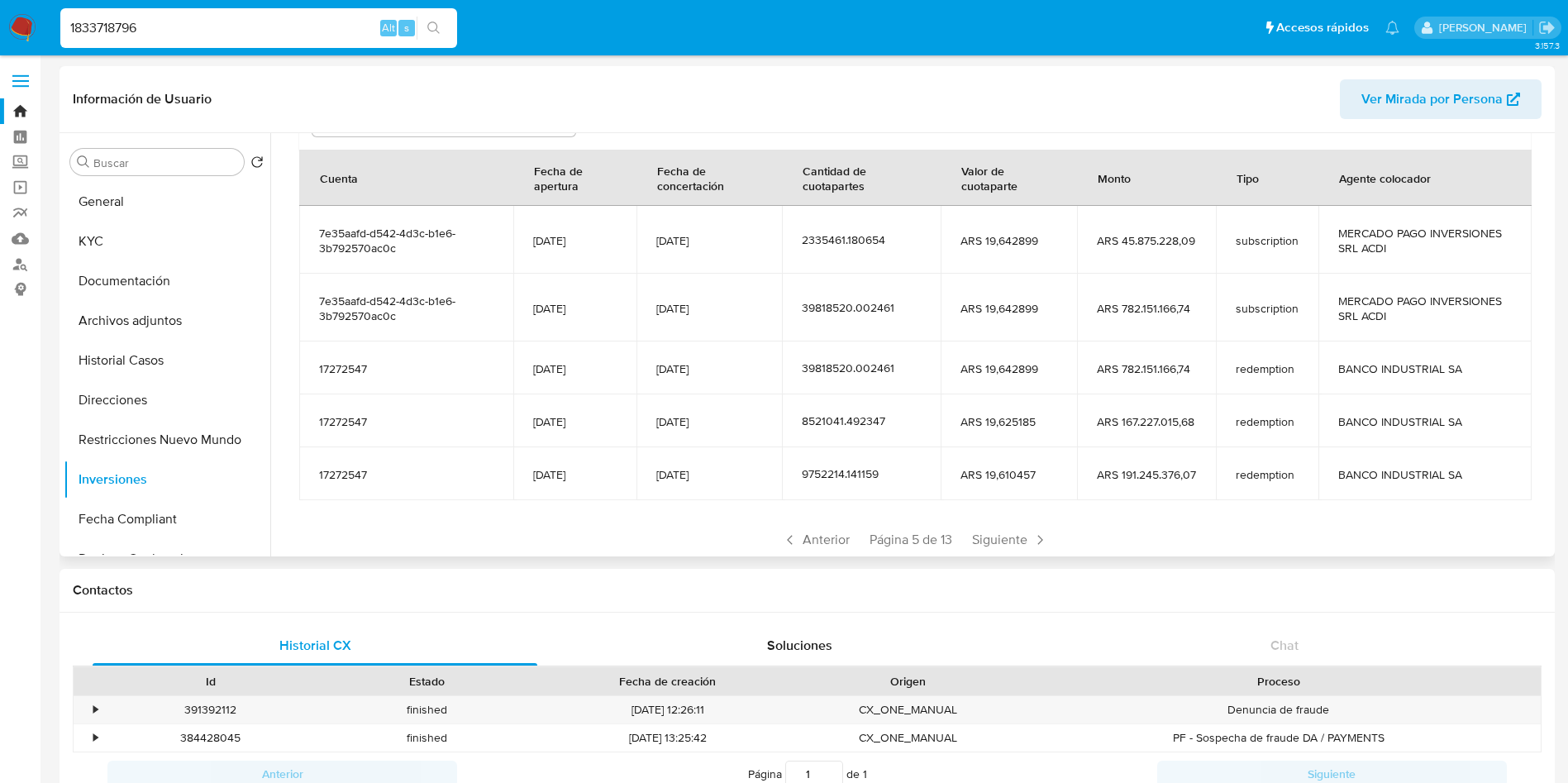
drag, startPoint x: 263, startPoint y: 4, endPoint x: 265, endPoint y: 13, distance: 9.2
click at [265, 8] on nav "Pausado Ver notificaciones 1833718796 Alt s Accesos rápidos Presiona las siguie…" at bounding box center [784, 27] width 1568 height 56
click at [266, 19] on input "1833718796" at bounding box center [259, 28] width 397 height 21
paste input "33416218"
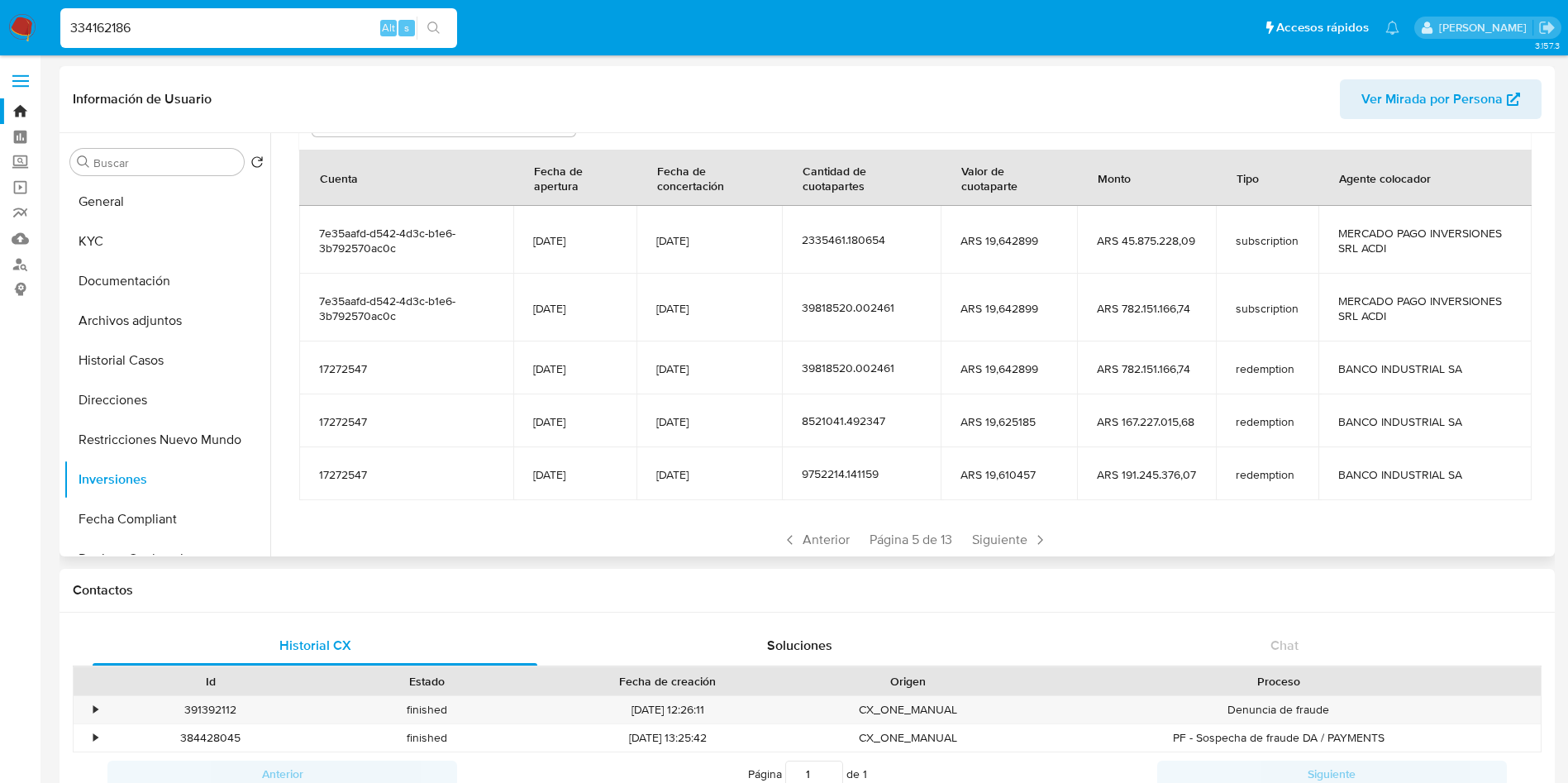
type input "334162186"
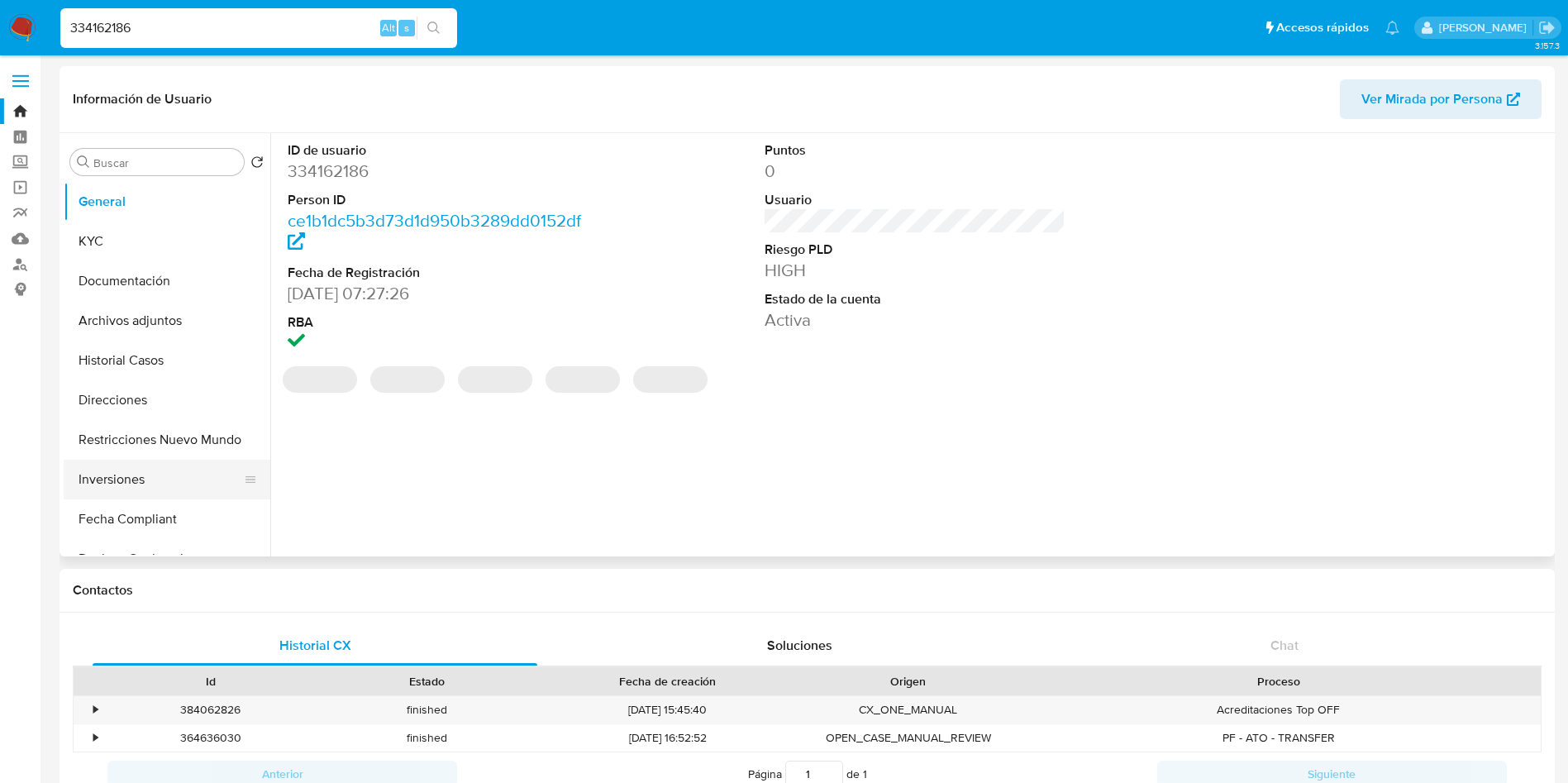
click at [139, 487] on button "Inversiones" at bounding box center [160, 479] width 193 height 40
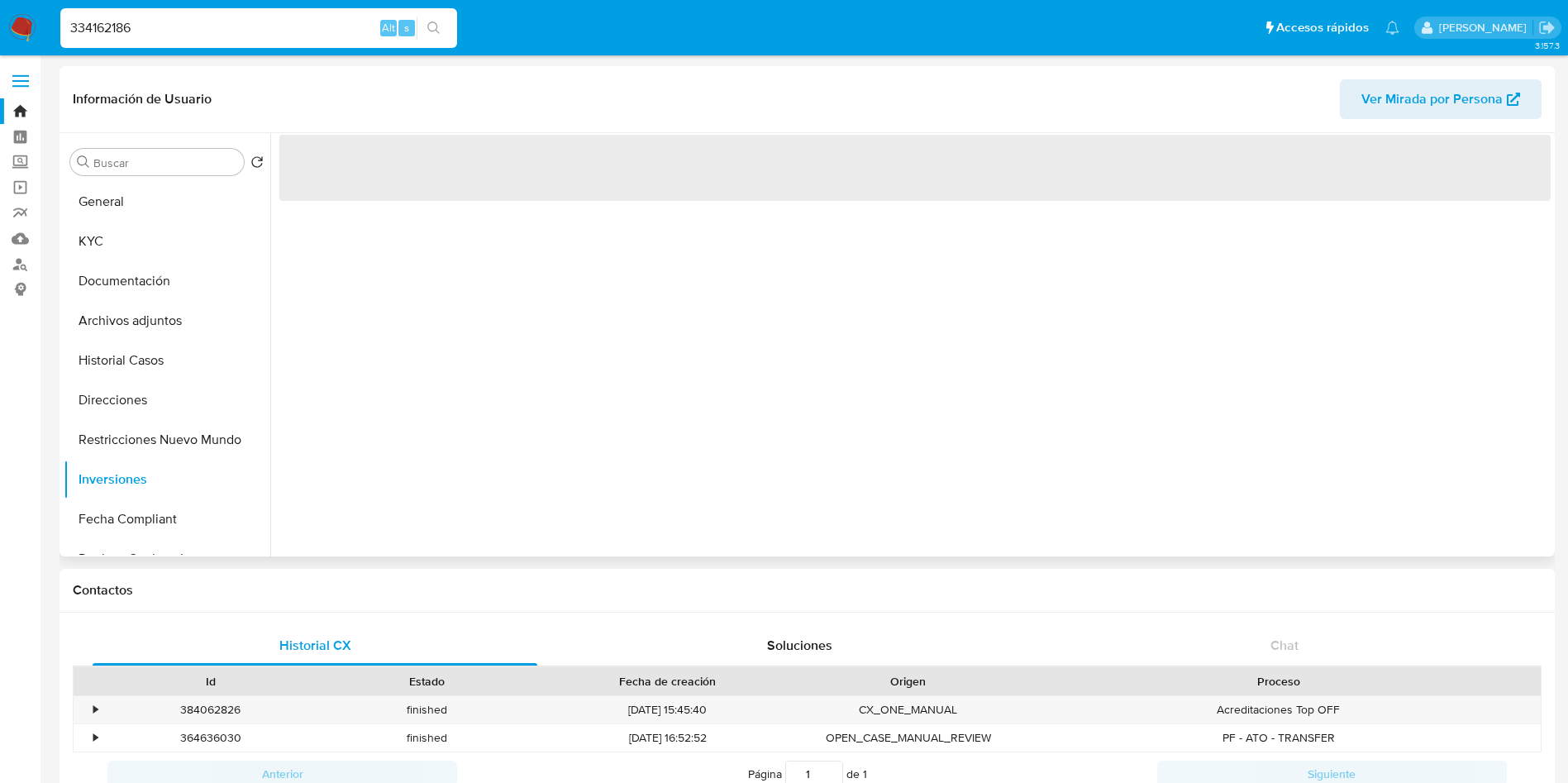
select select "10"
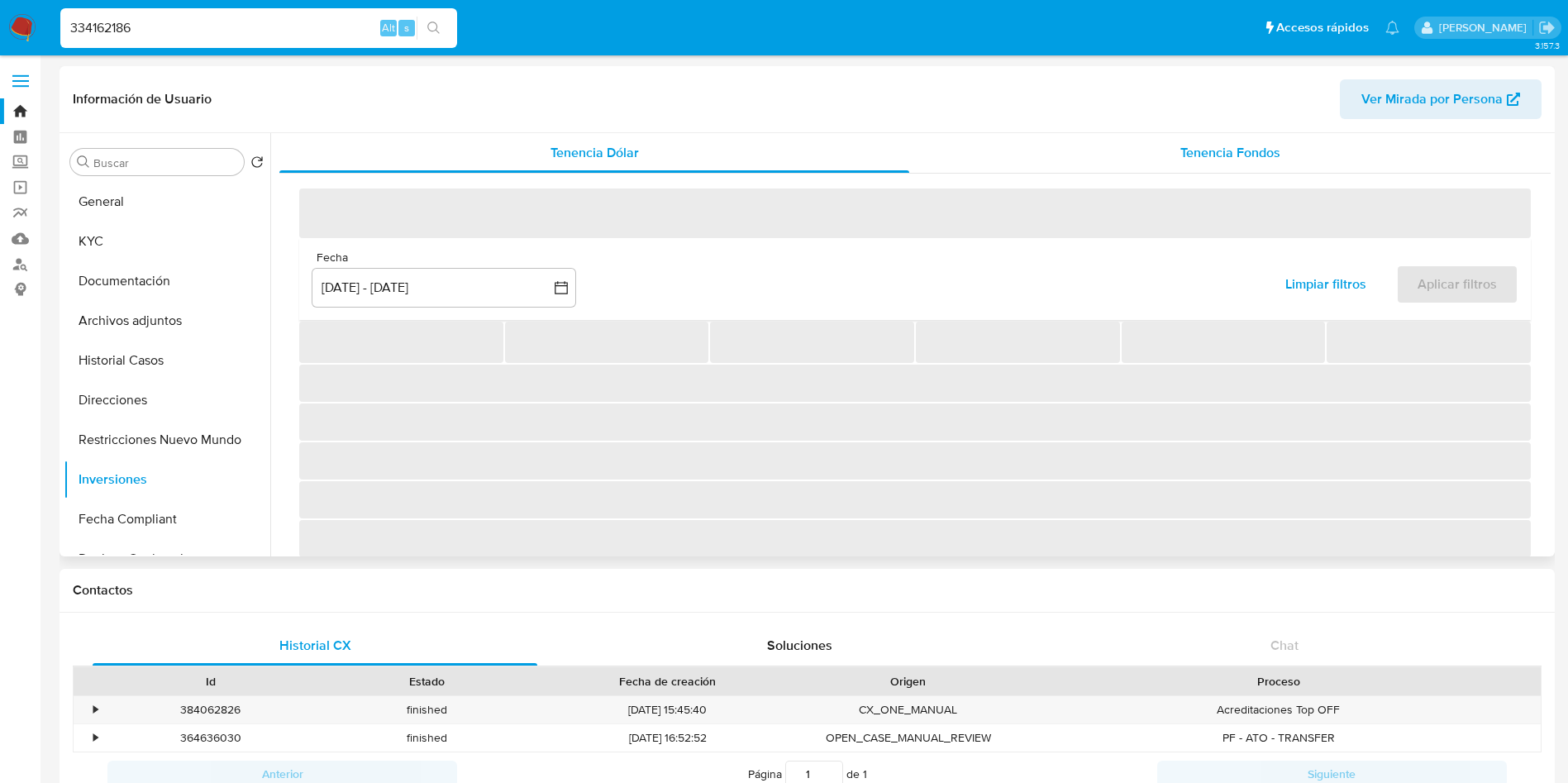
click at [1207, 140] on div "Tenencia Fondos" at bounding box center [1230, 153] width 641 height 40
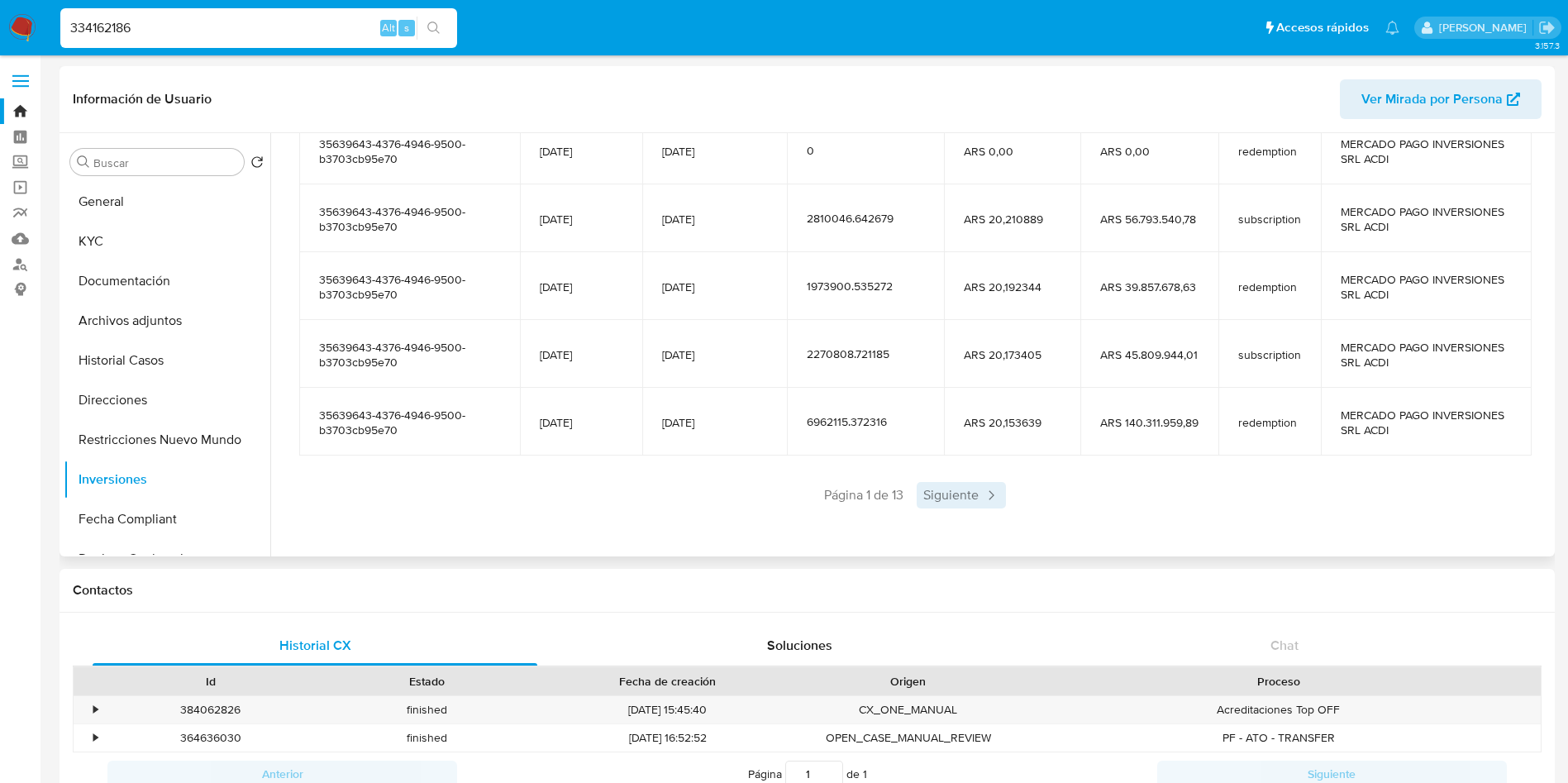
click at [986, 491] on icon at bounding box center [991, 495] width 17 height 17
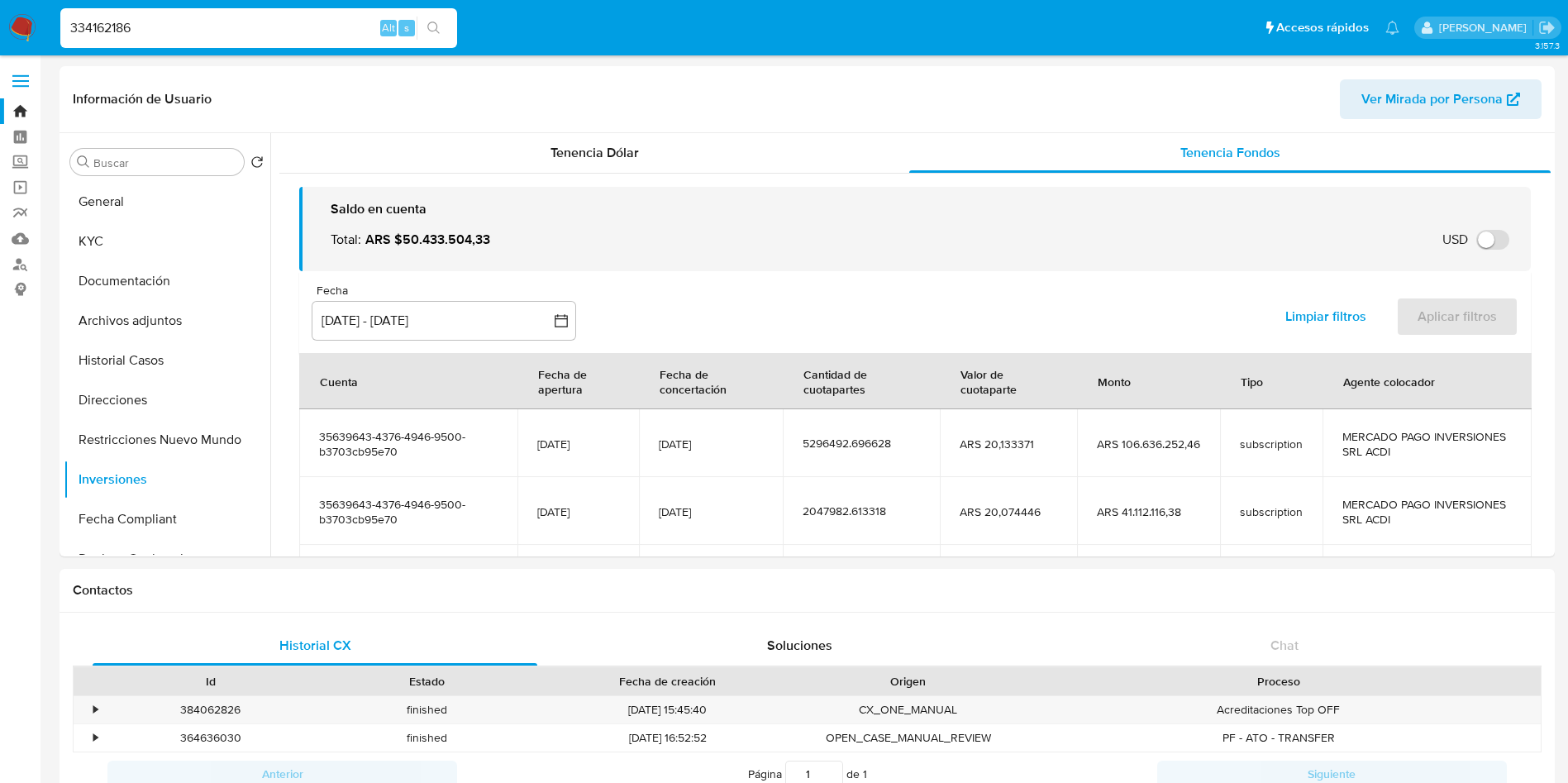
select select "10"
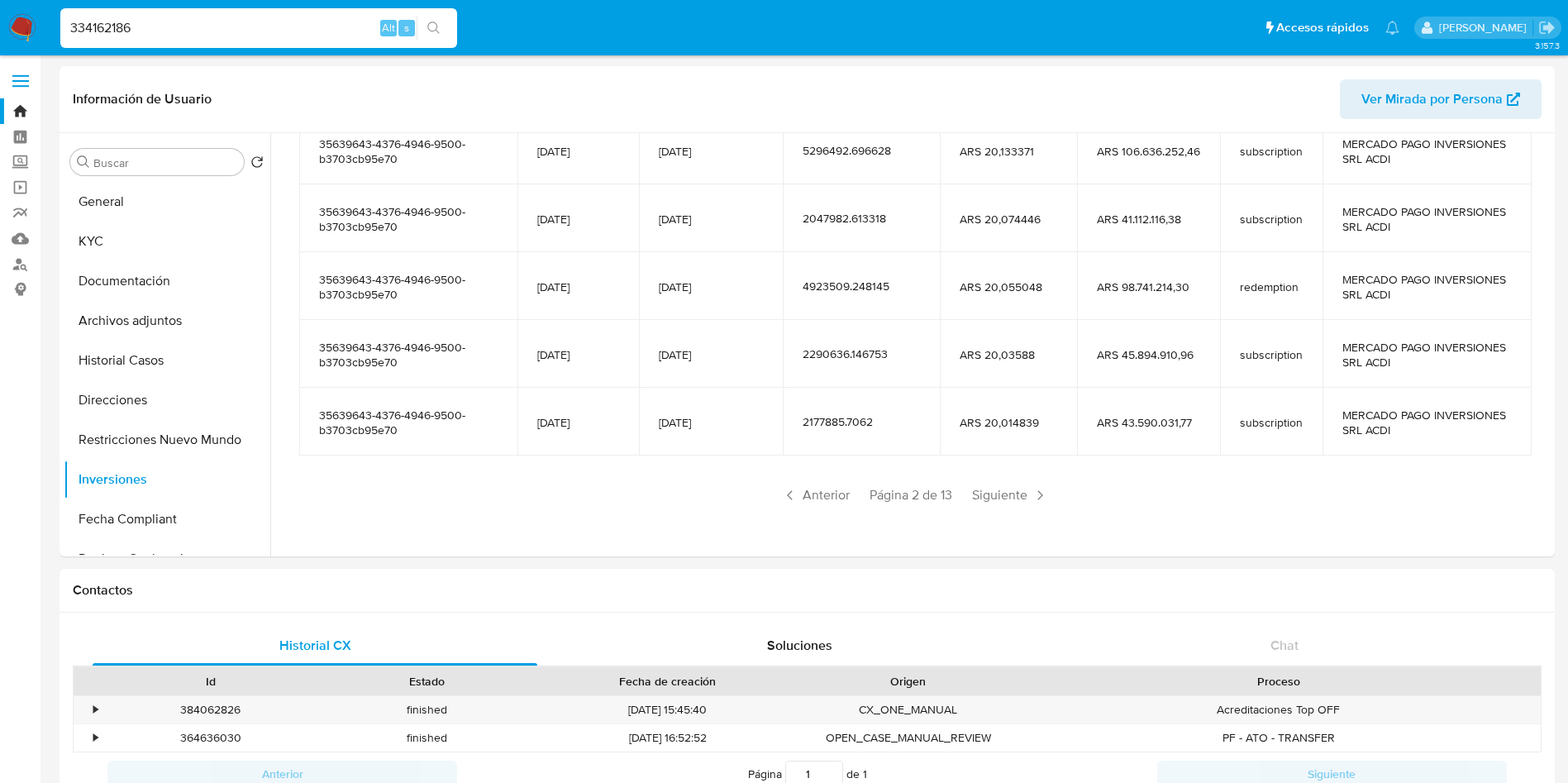
click at [986, 491] on span "Siguiente" at bounding box center [1009, 495] width 89 height 26
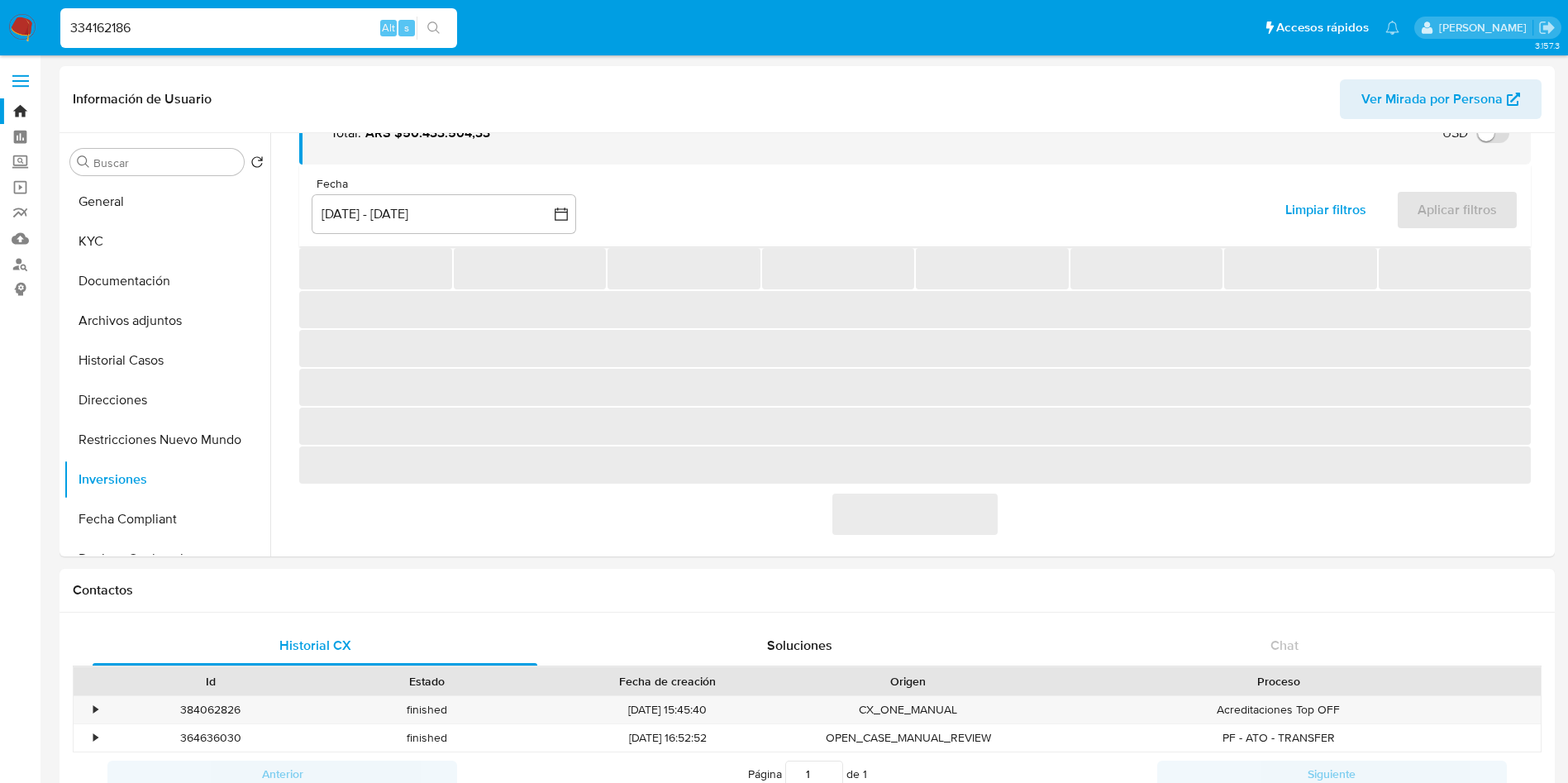
scroll to position [248, 0]
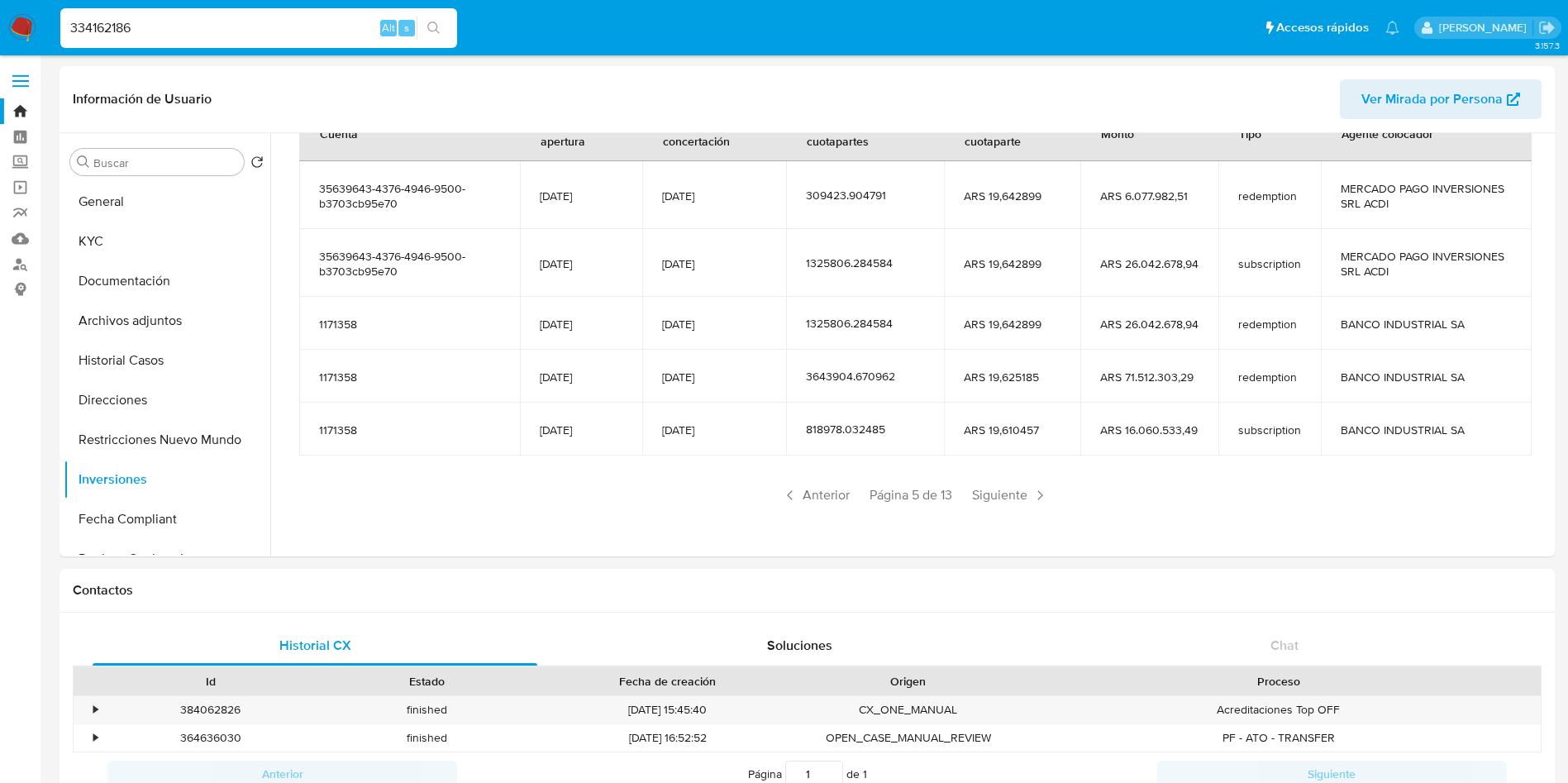
click at [335, 15] on div "334162186 Alt s" at bounding box center [259, 27] width 397 height 40
click at [332, 26] on input "334162186" at bounding box center [259, 28] width 397 height 21
click at [330, 26] on input "334162186" at bounding box center [259, 28] width 397 height 21
paste input "839851763"
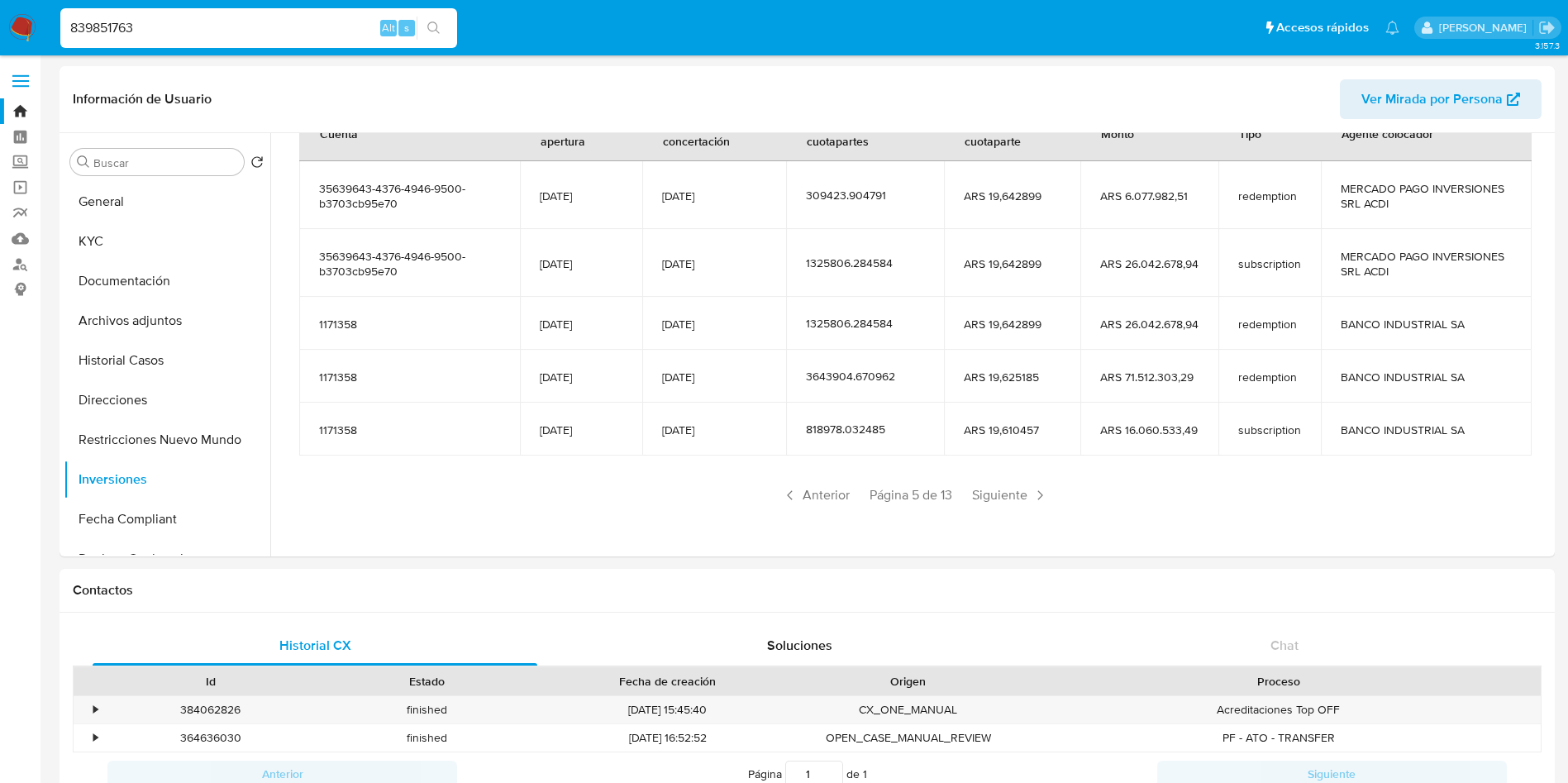
type input "839851763"
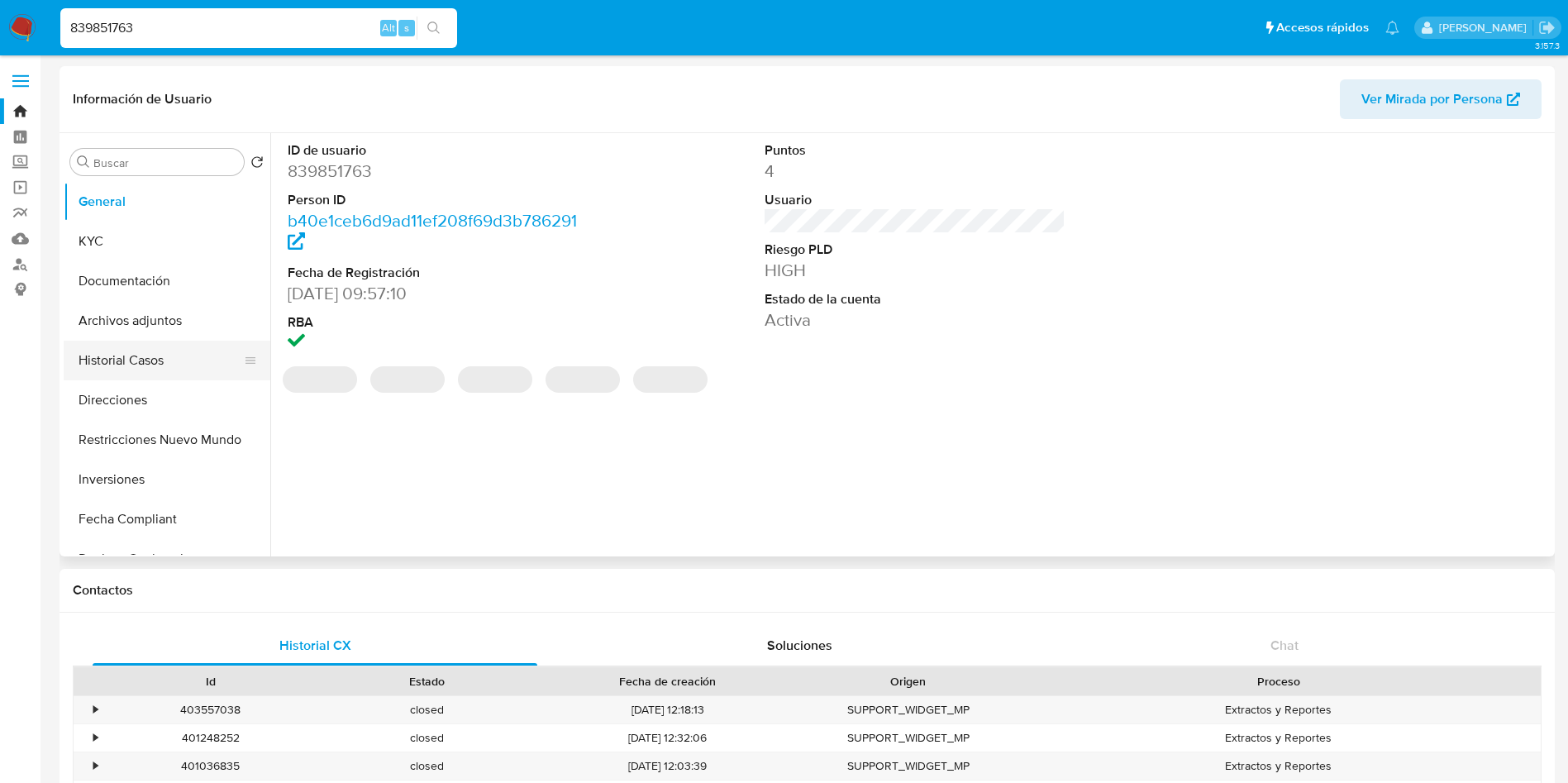
select select "10"
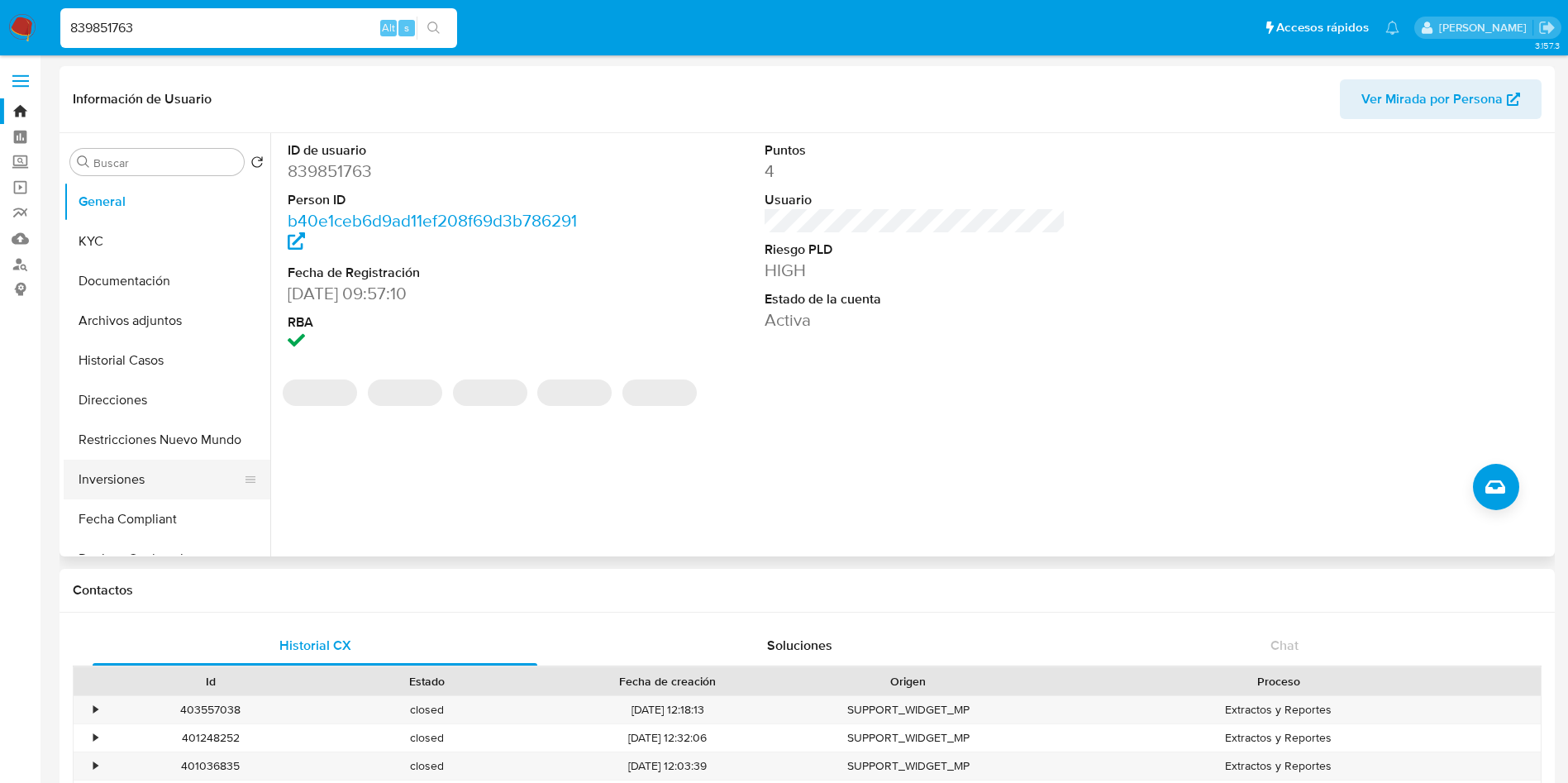
click at [145, 486] on button "Inversiones" at bounding box center [160, 479] width 193 height 40
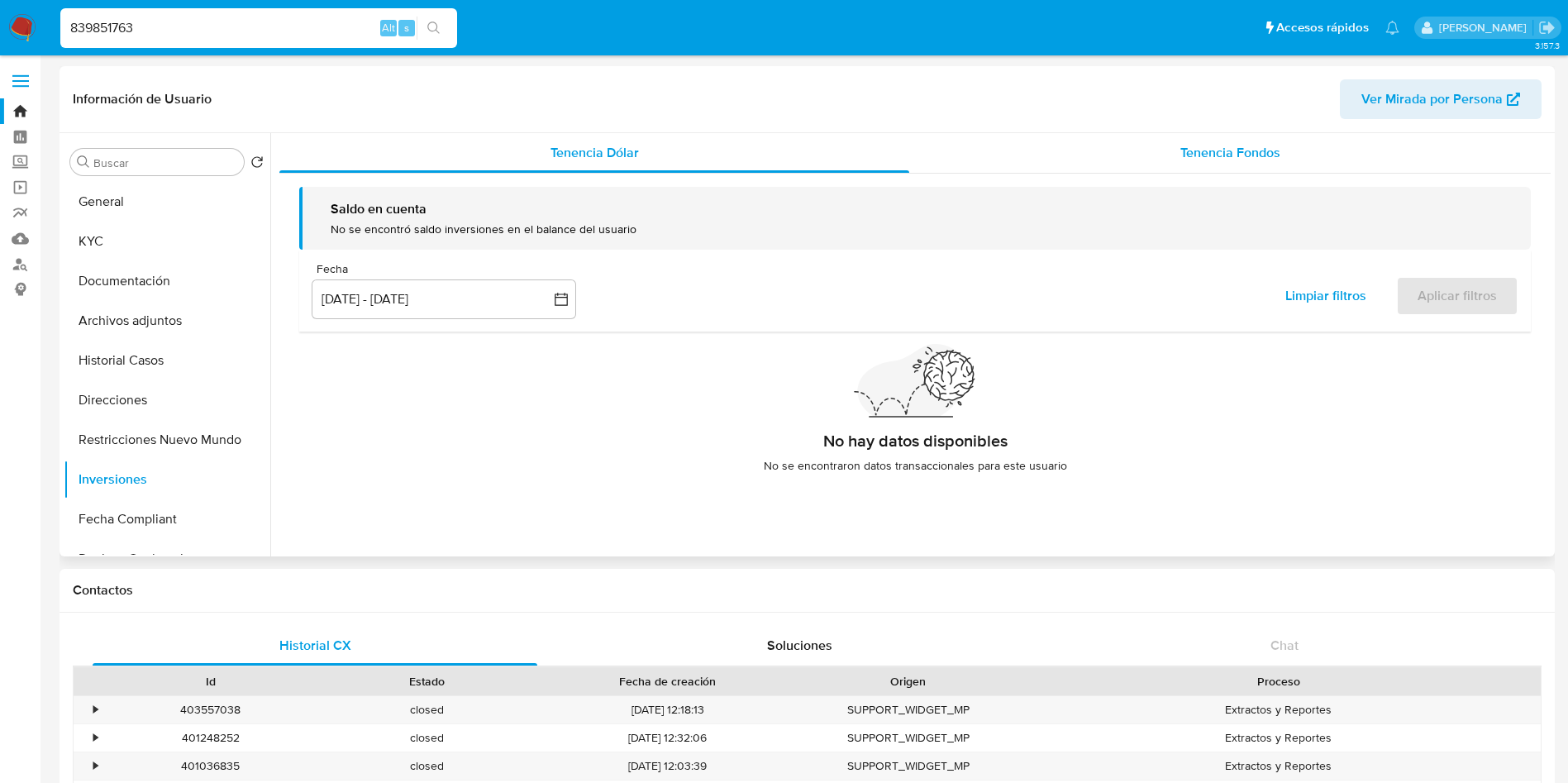
click at [1173, 153] on div "Tenencia Fondos" at bounding box center [1230, 153] width 641 height 40
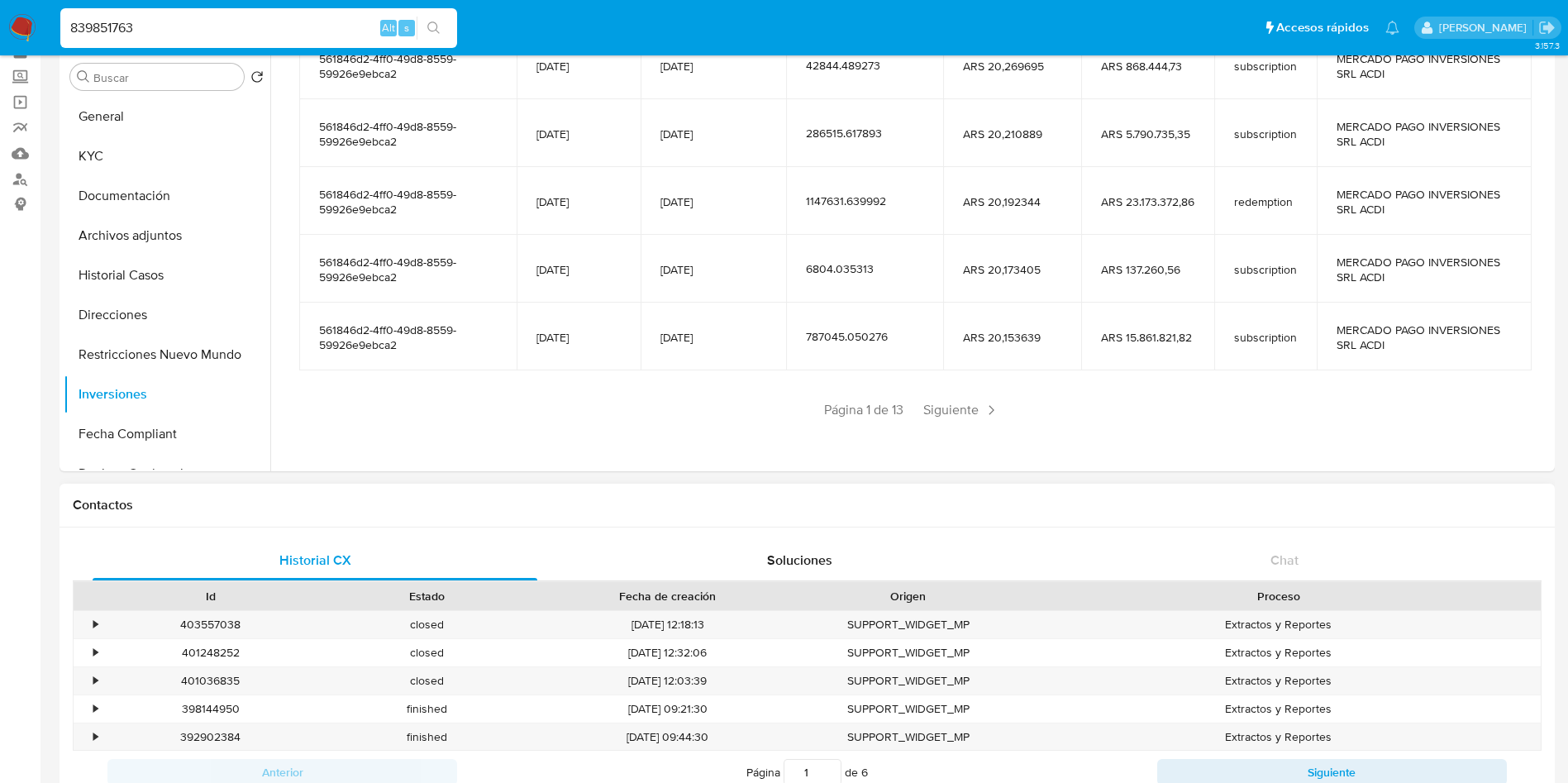
scroll to position [124, 0]
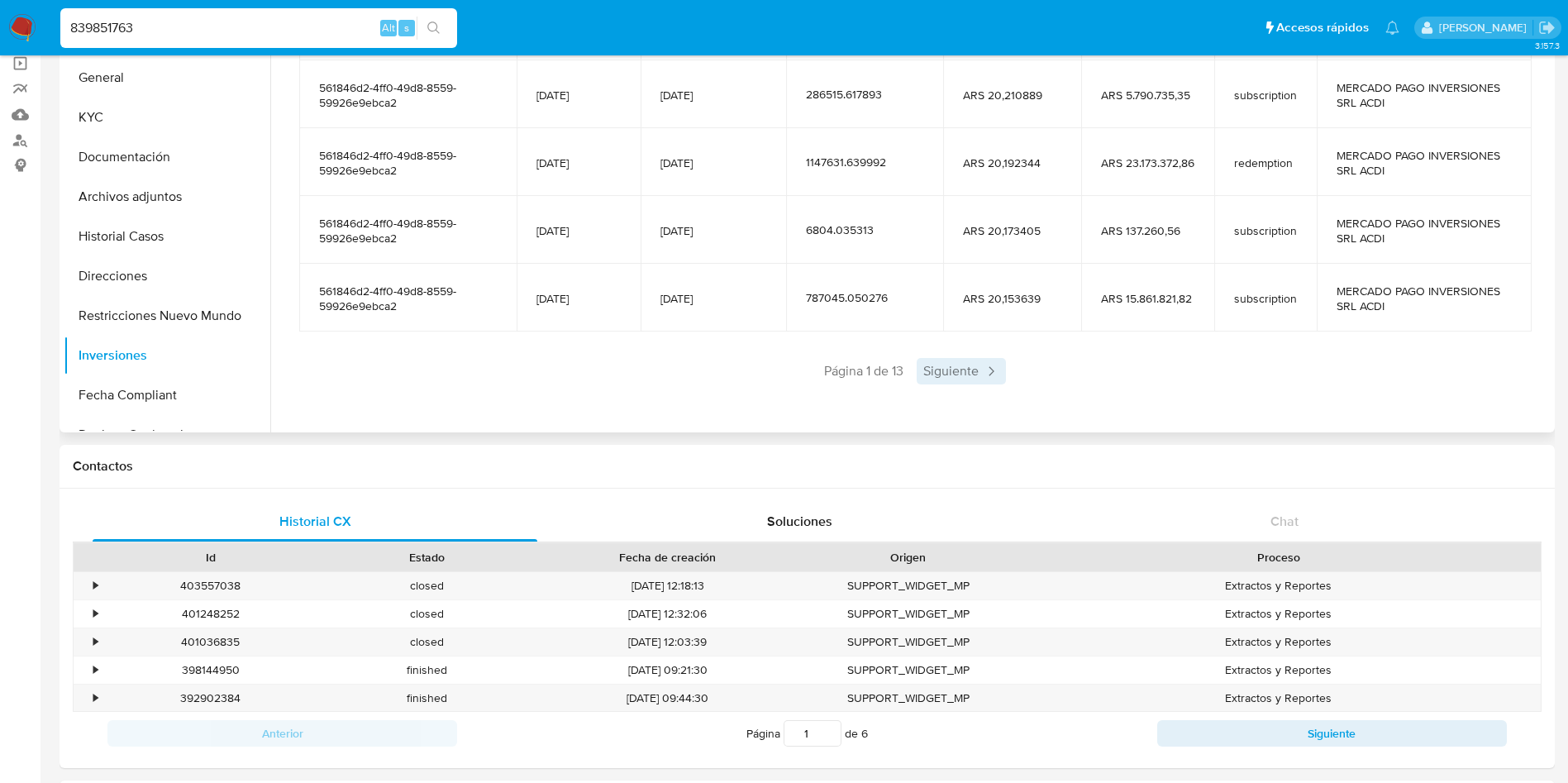
click at [968, 370] on span "Siguiente" at bounding box center [961, 372] width 89 height 26
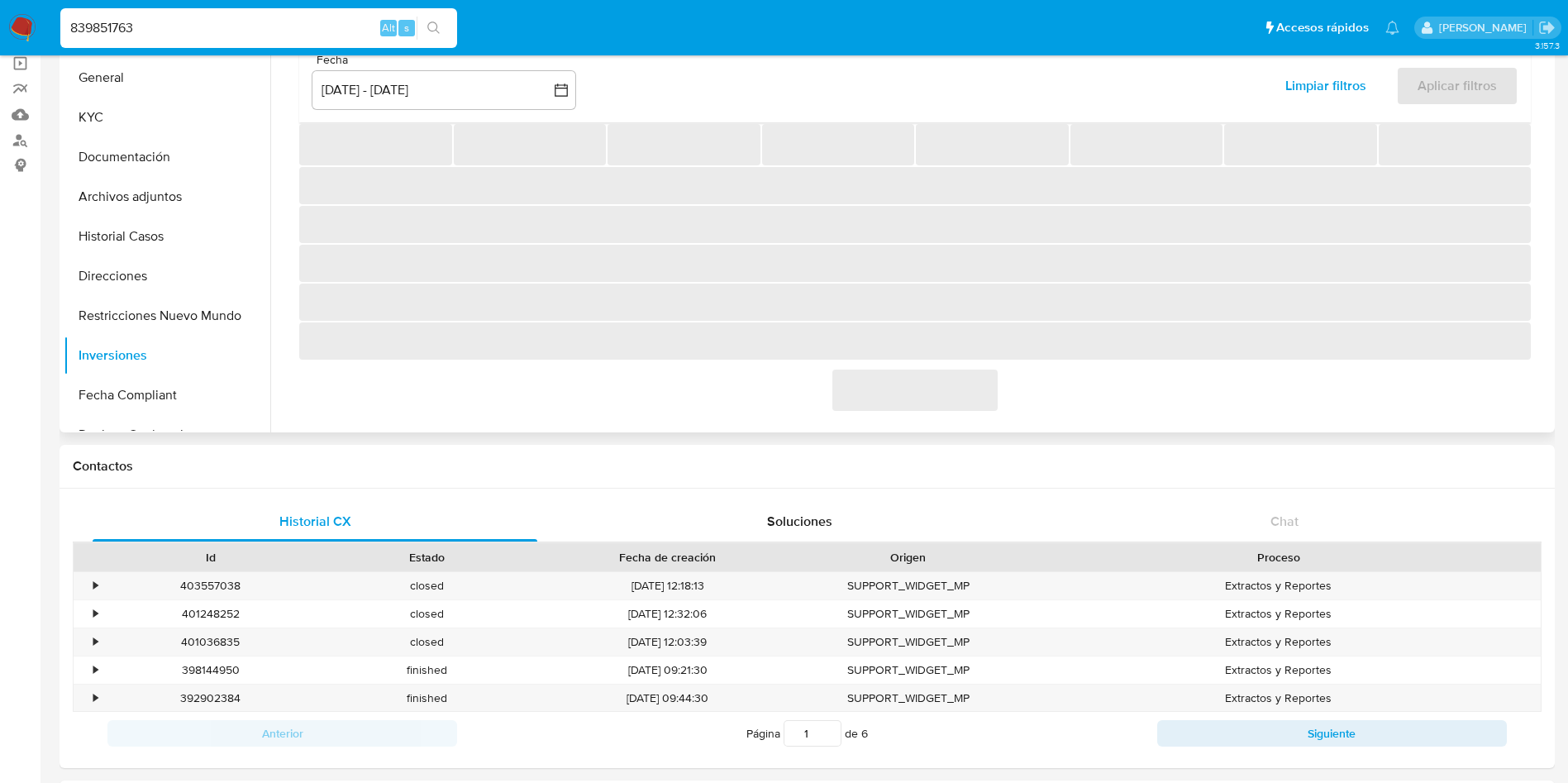
scroll to position [293, 0]
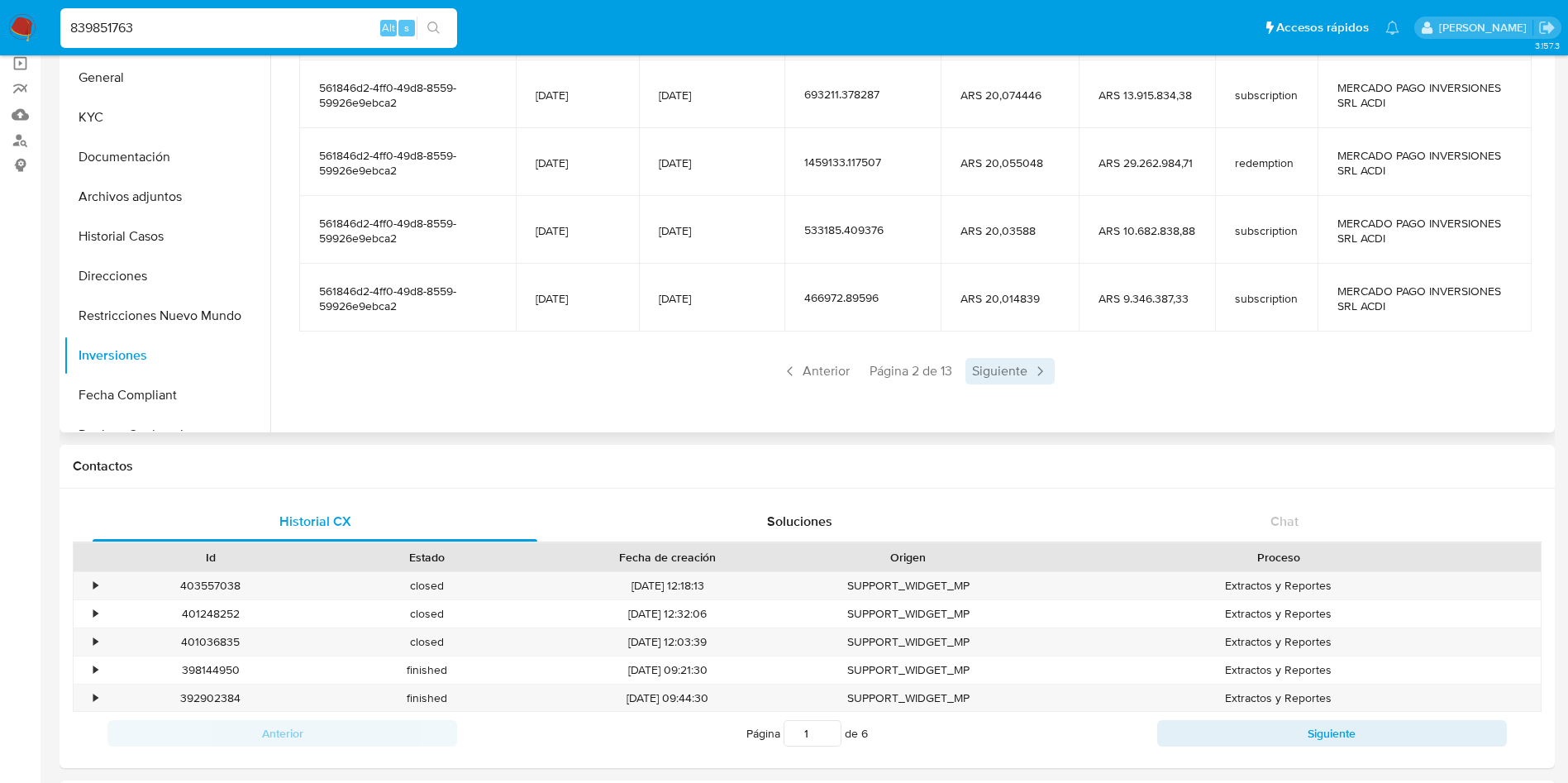
click at [989, 369] on span "Siguiente" at bounding box center [1009, 372] width 89 height 26
click at [1000, 370] on span "Siguiente" at bounding box center [1009, 372] width 89 height 26
click at [1000, 369] on span "Siguiente" at bounding box center [1009, 372] width 89 height 26
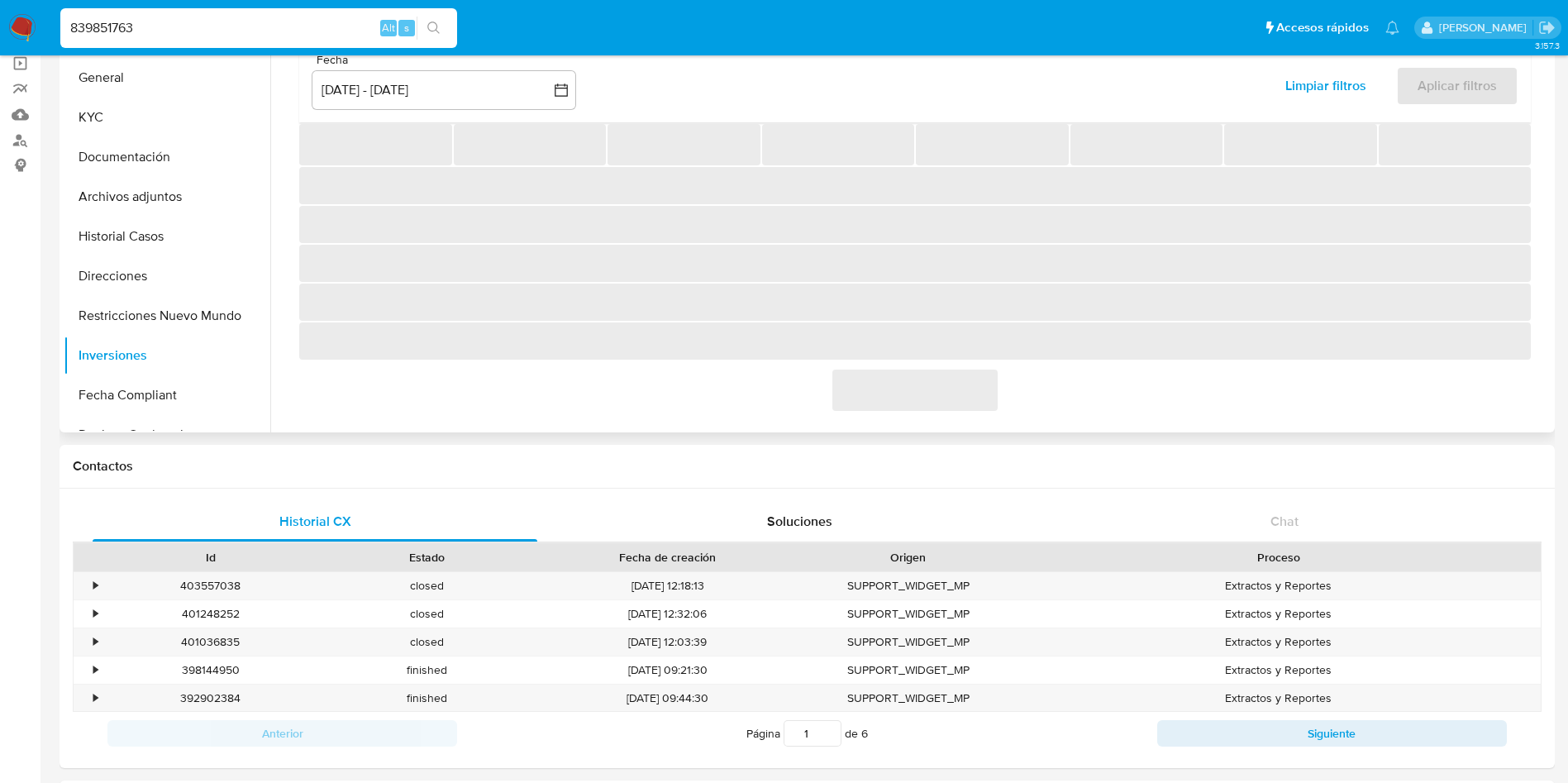
scroll to position [248, 0]
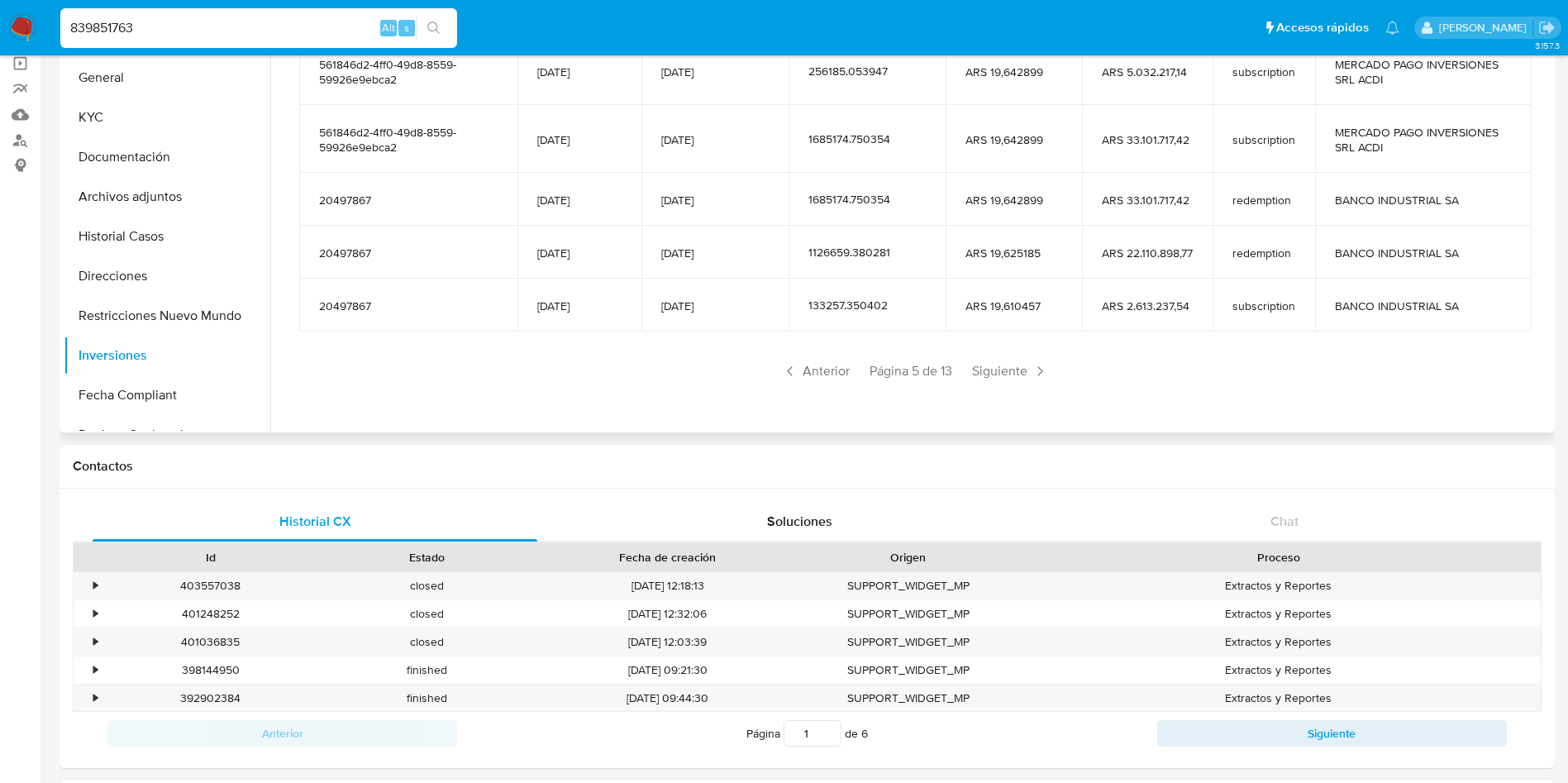
click at [174, 33] on input "839851763" at bounding box center [259, 28] width 397 height 21
click at [174, 34] on input "839851763" at bounding box center [259, 28] width 397 height 21
paste input "65606414"
type input "656064143"
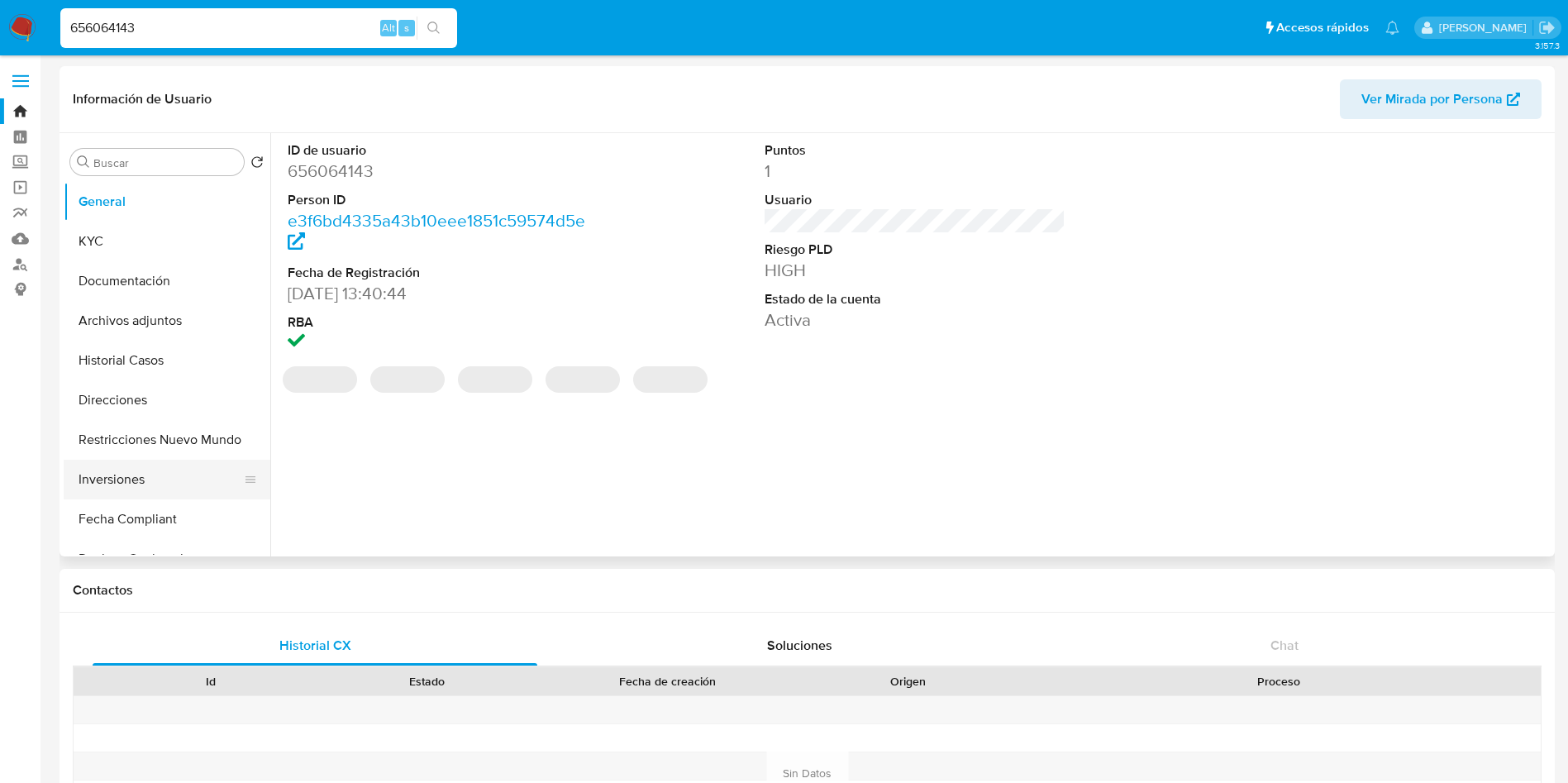
click at [162, 469] on button "Inversiones" at bounding box center [160, 479] width 193 height 40
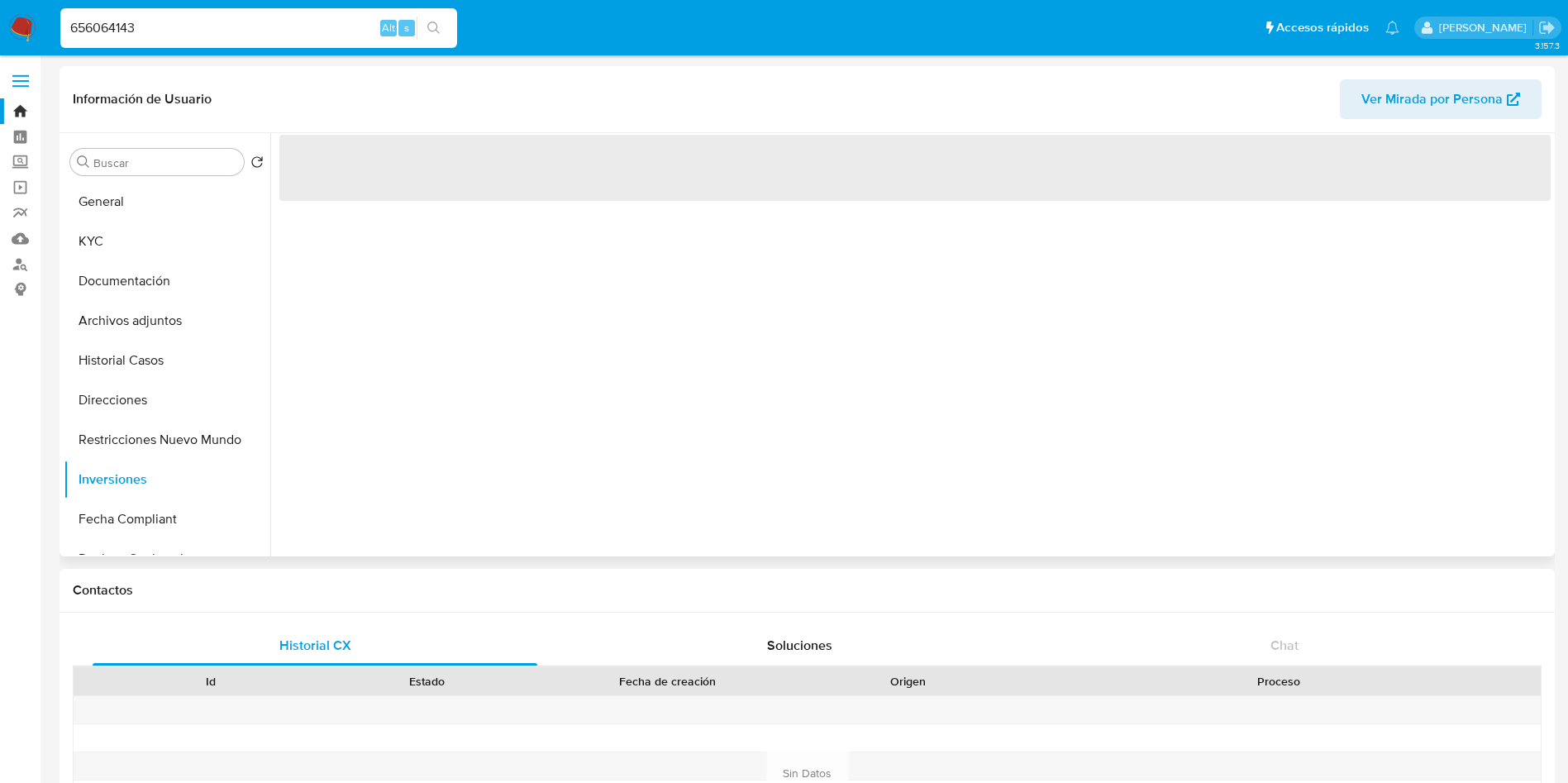
select select "10"
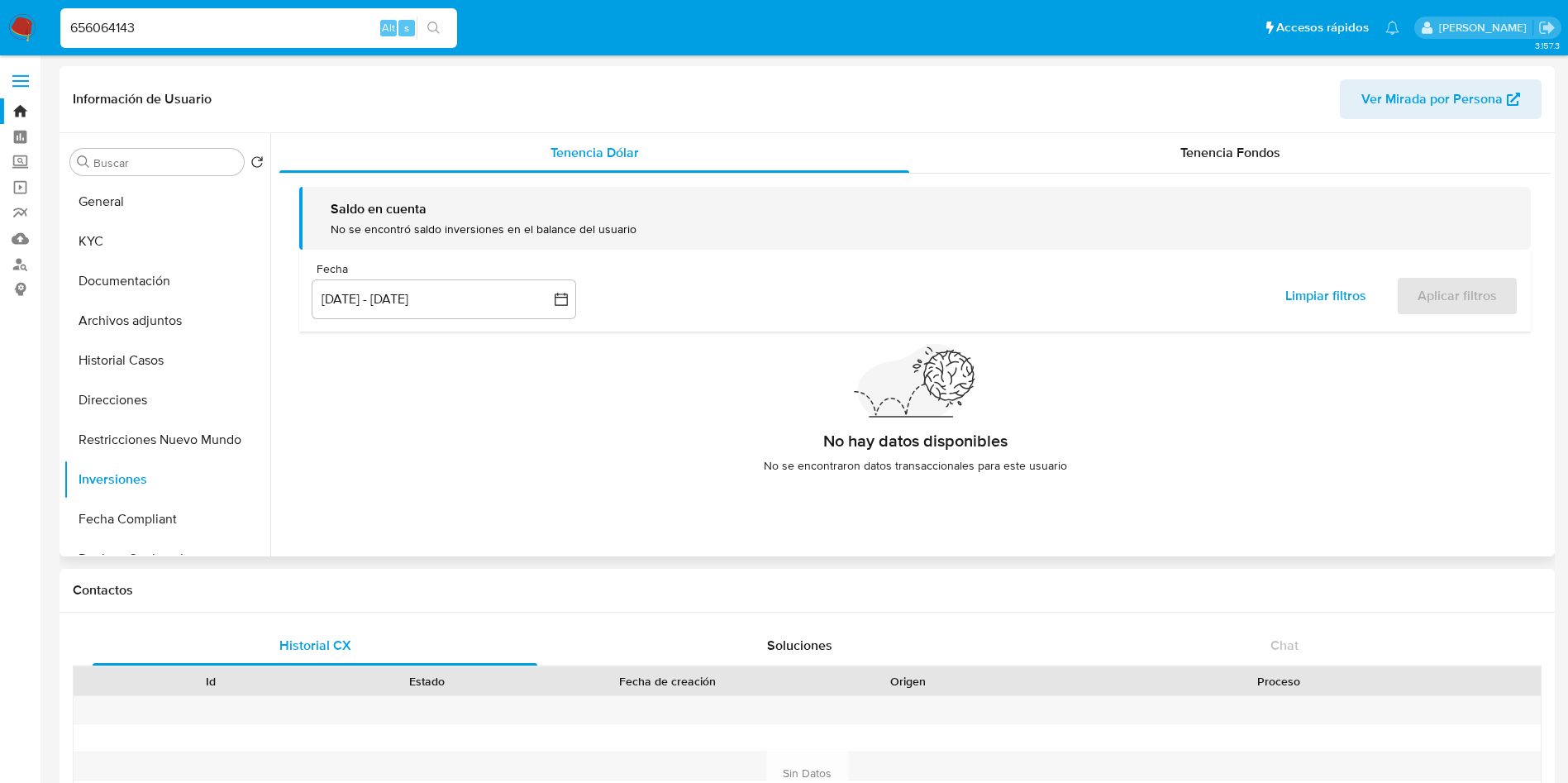
click at [1191, 172] on div "Tenencia Fondos" at bounding box center [1230, 153] width 641 height 40
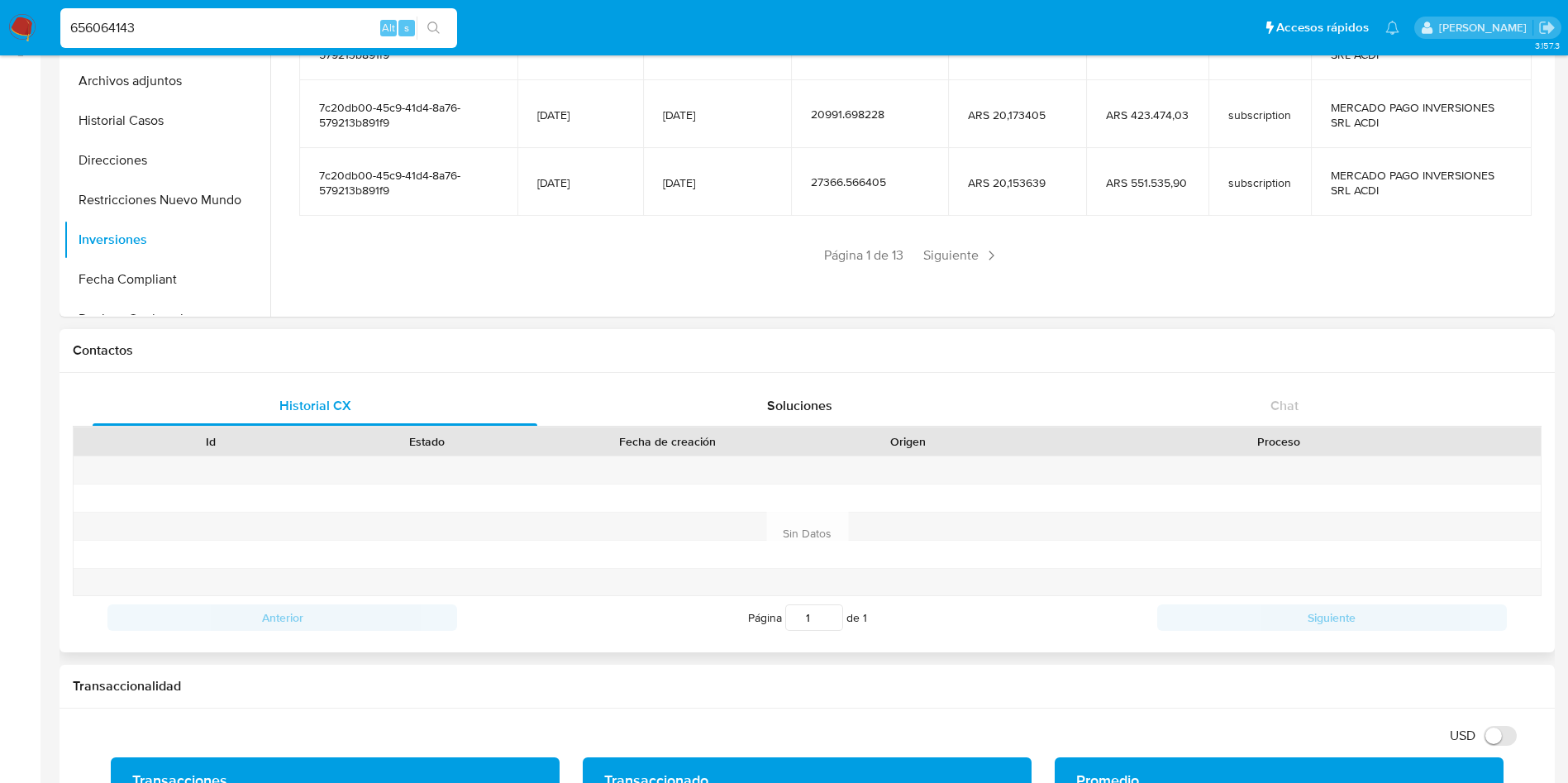
scroll to position [248, 0]
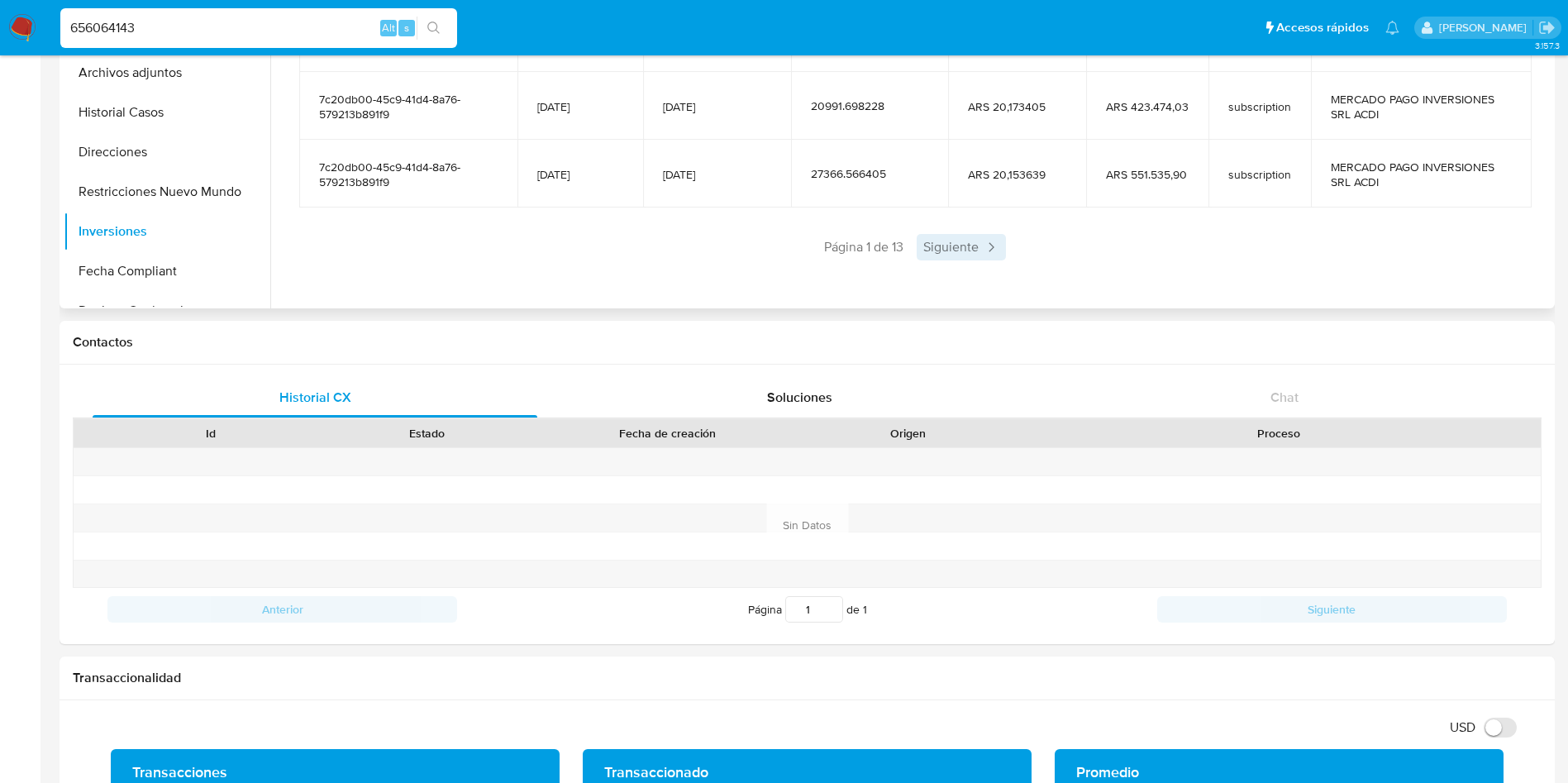
click at [958, 254] on span "Siguiente" at bounding box center [961, 247] width 89 height 26
click at [965, 254] on span "Siguiente" at bounding box center [1009, 247] width 89 height 26
click at [983, 258] on span "Siguiente" at bounding box center [1009, 247] width 89 height 26
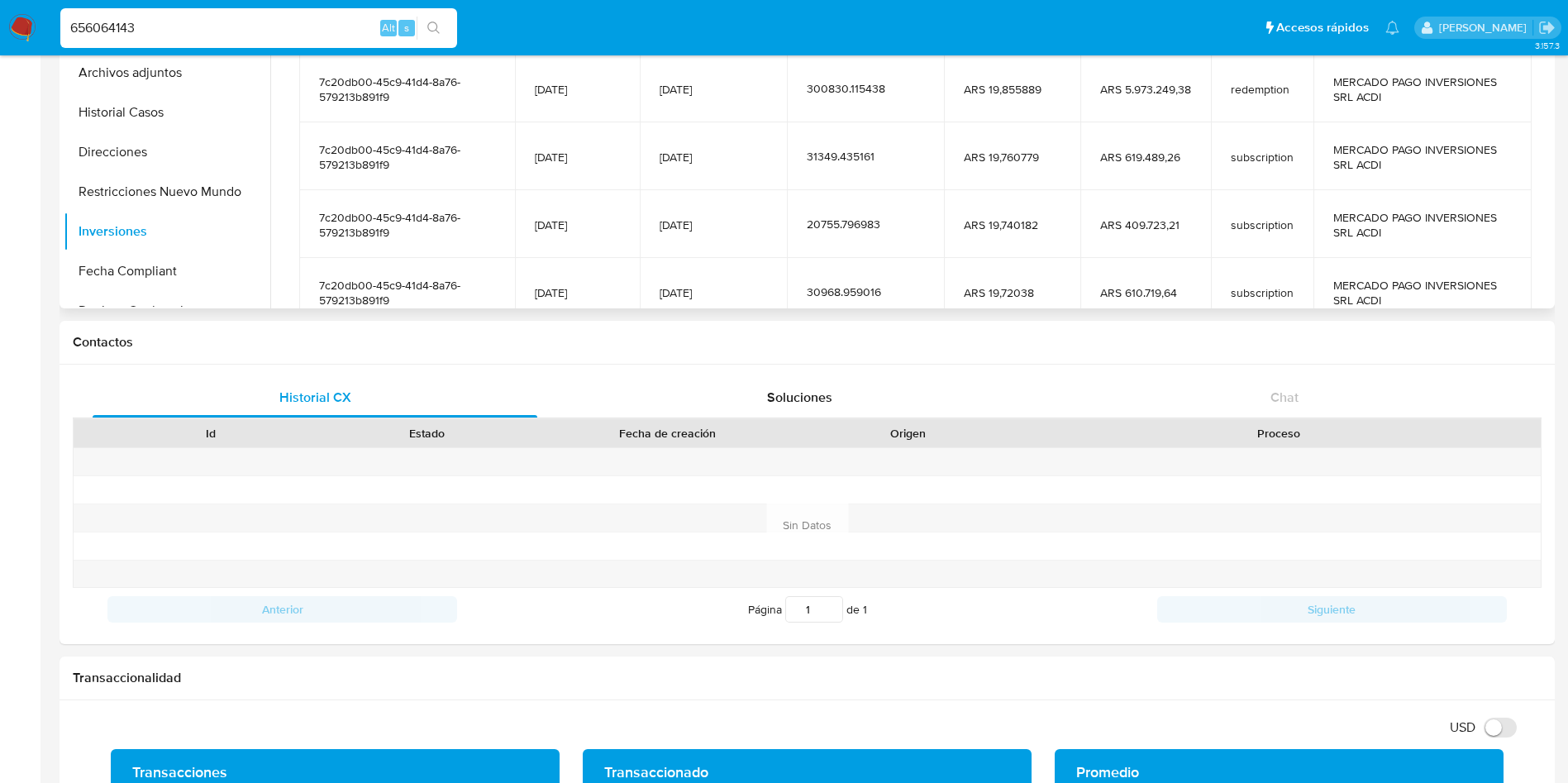
scroll to position [293, 0]
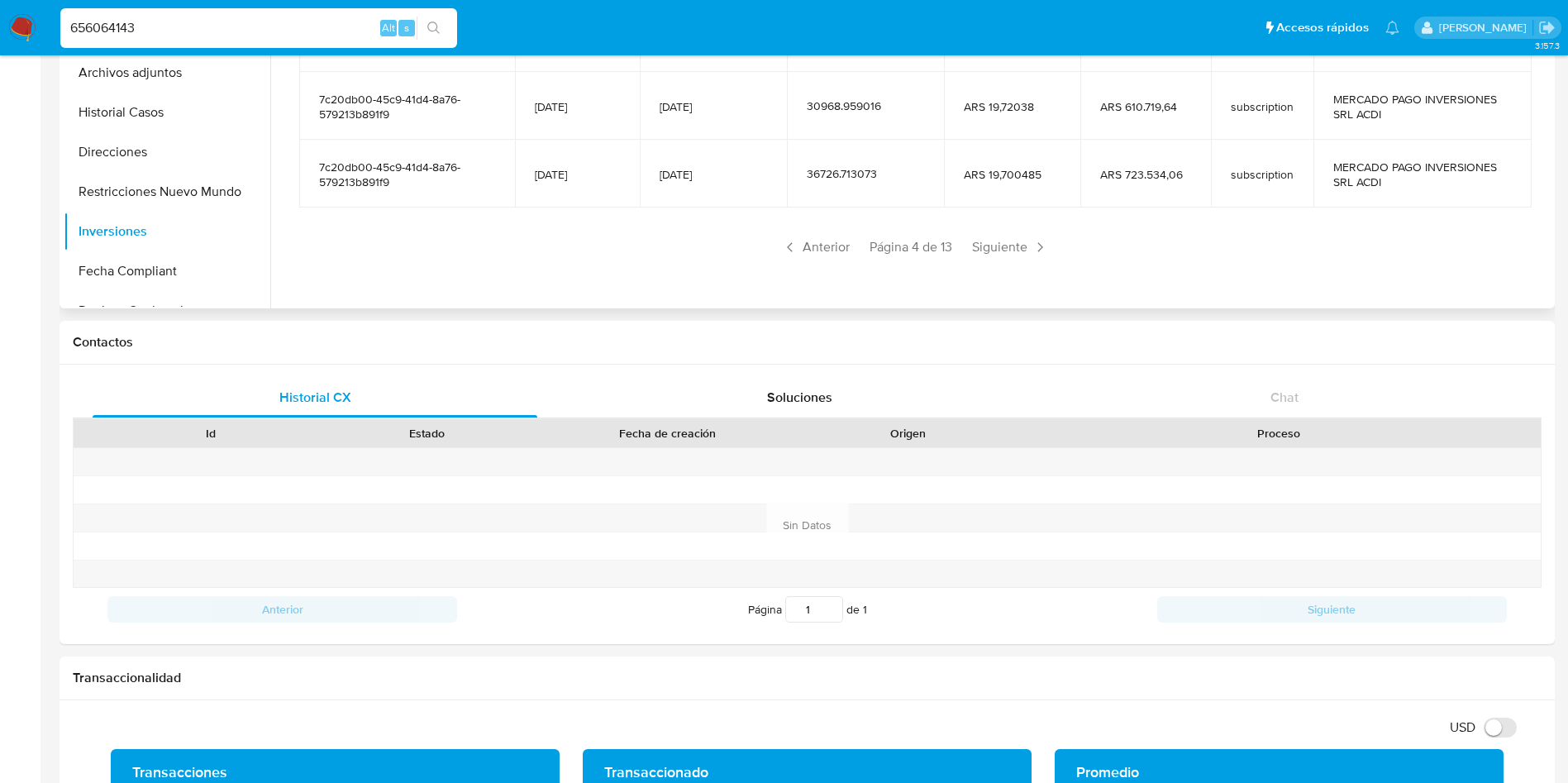
click at [983, 258] on span "Siguiente" at bounding box center [1009, 247] width 89 height 26
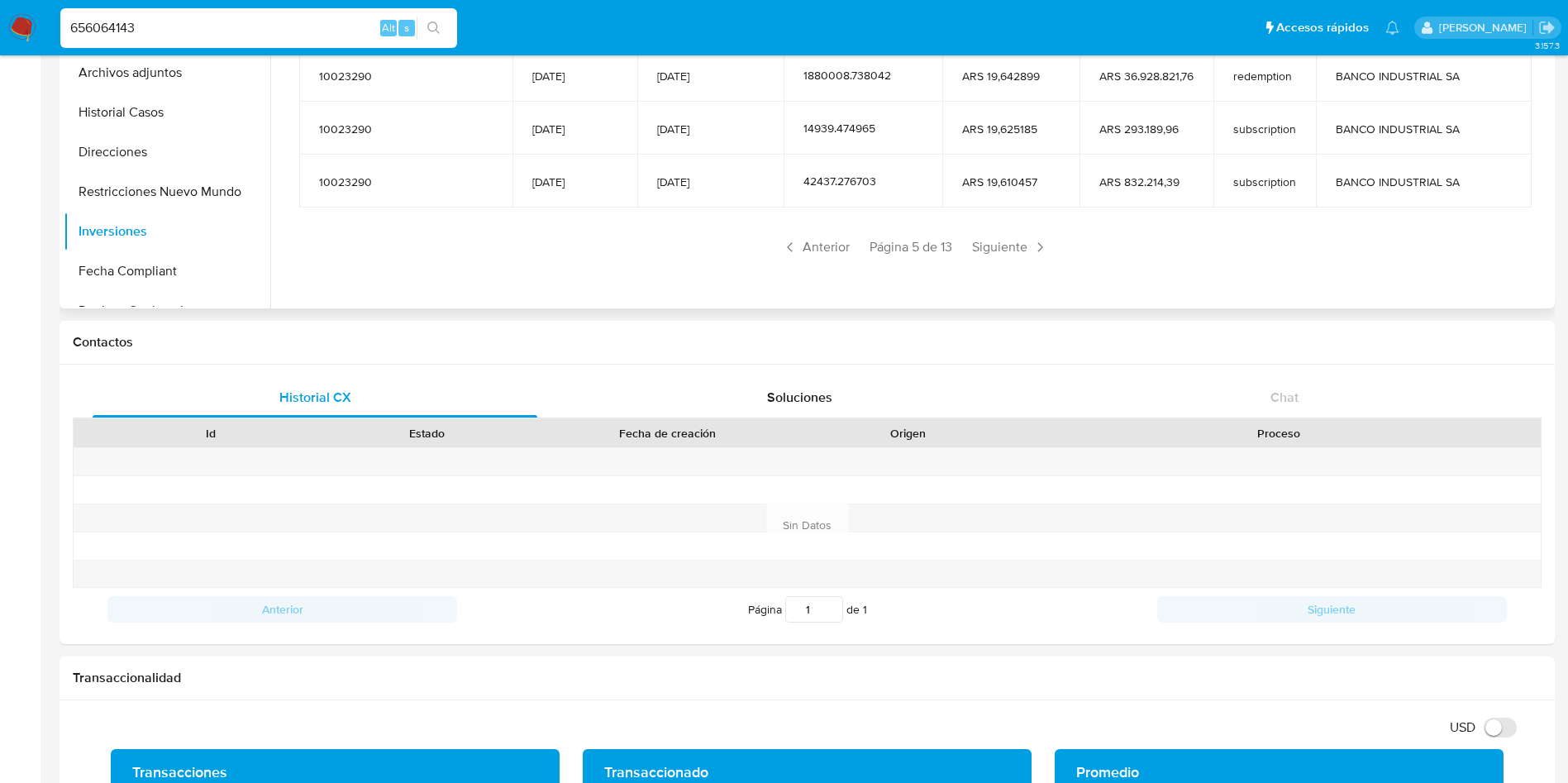
scroll to position [124, 0]
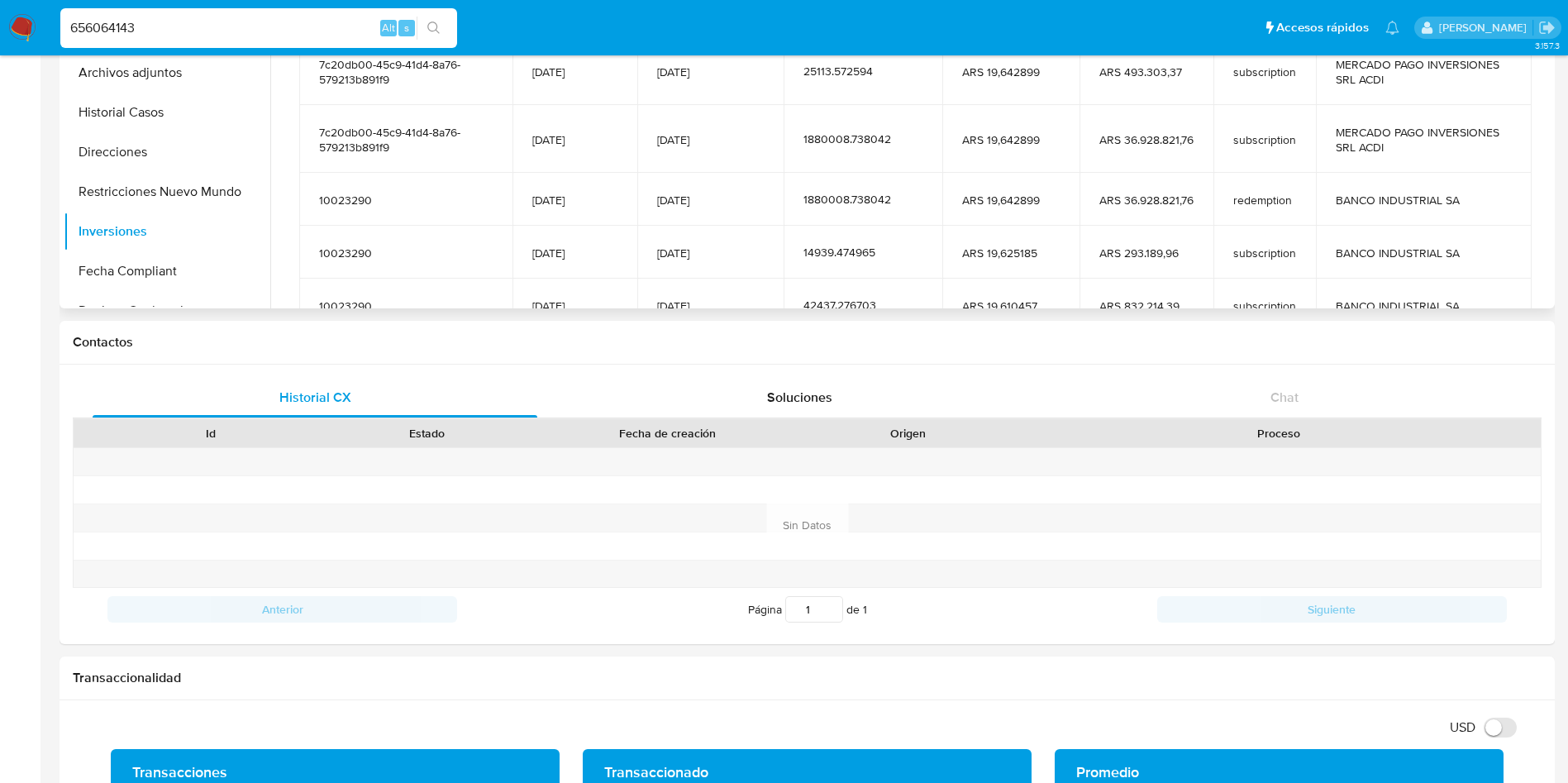
click at [273, 34] on input "656064143" at bounding box center [259, 28] width 397 height 21
click at [272, 33] on input "656064143" at bounding box center [259, 28] width 397 height 21
paste input "539602248"
click at [272, 33] on input "656064143539602248" at bounding box center [259, 28] width 397 height 21
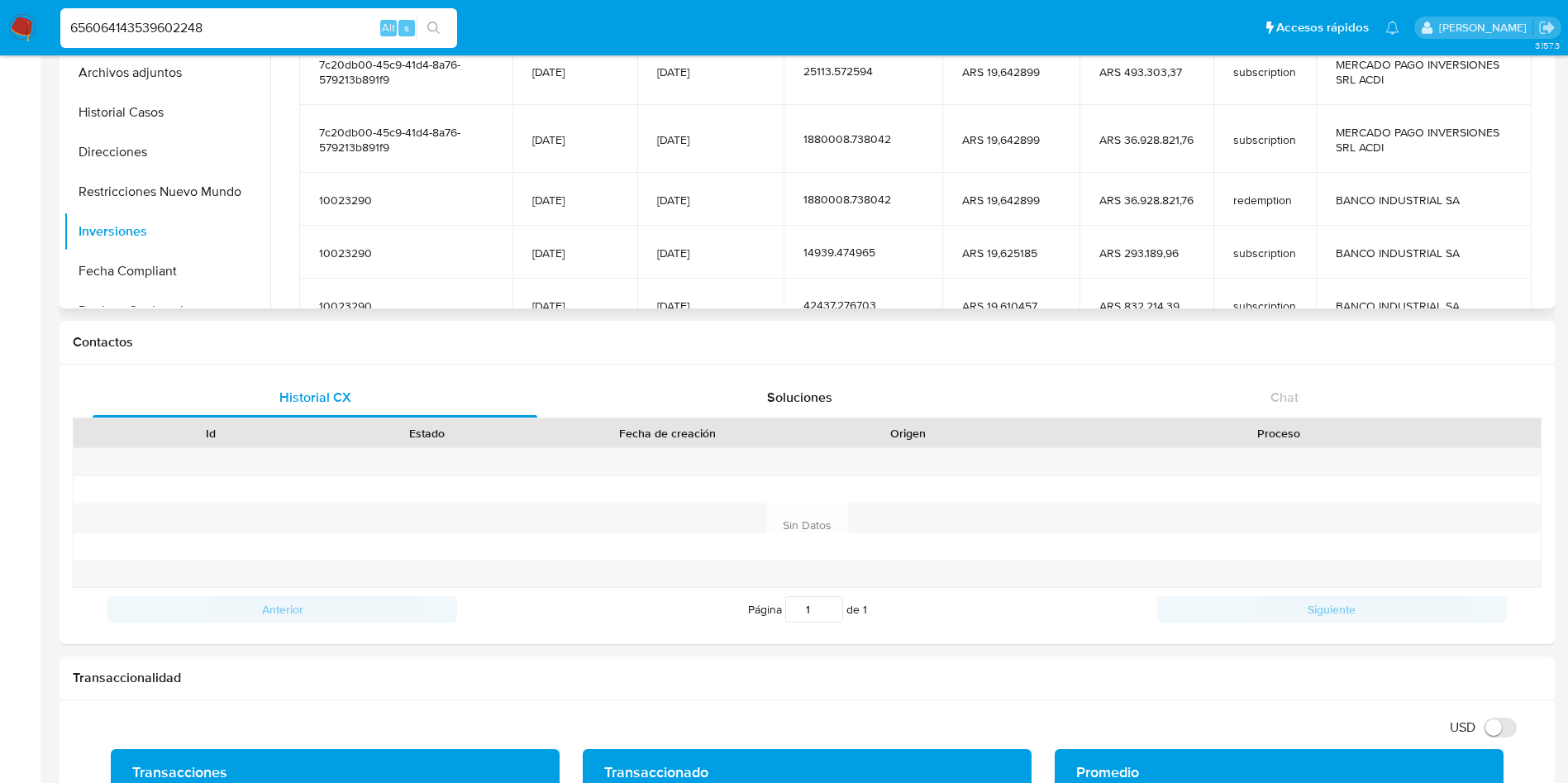
paste input
type input "539602248"
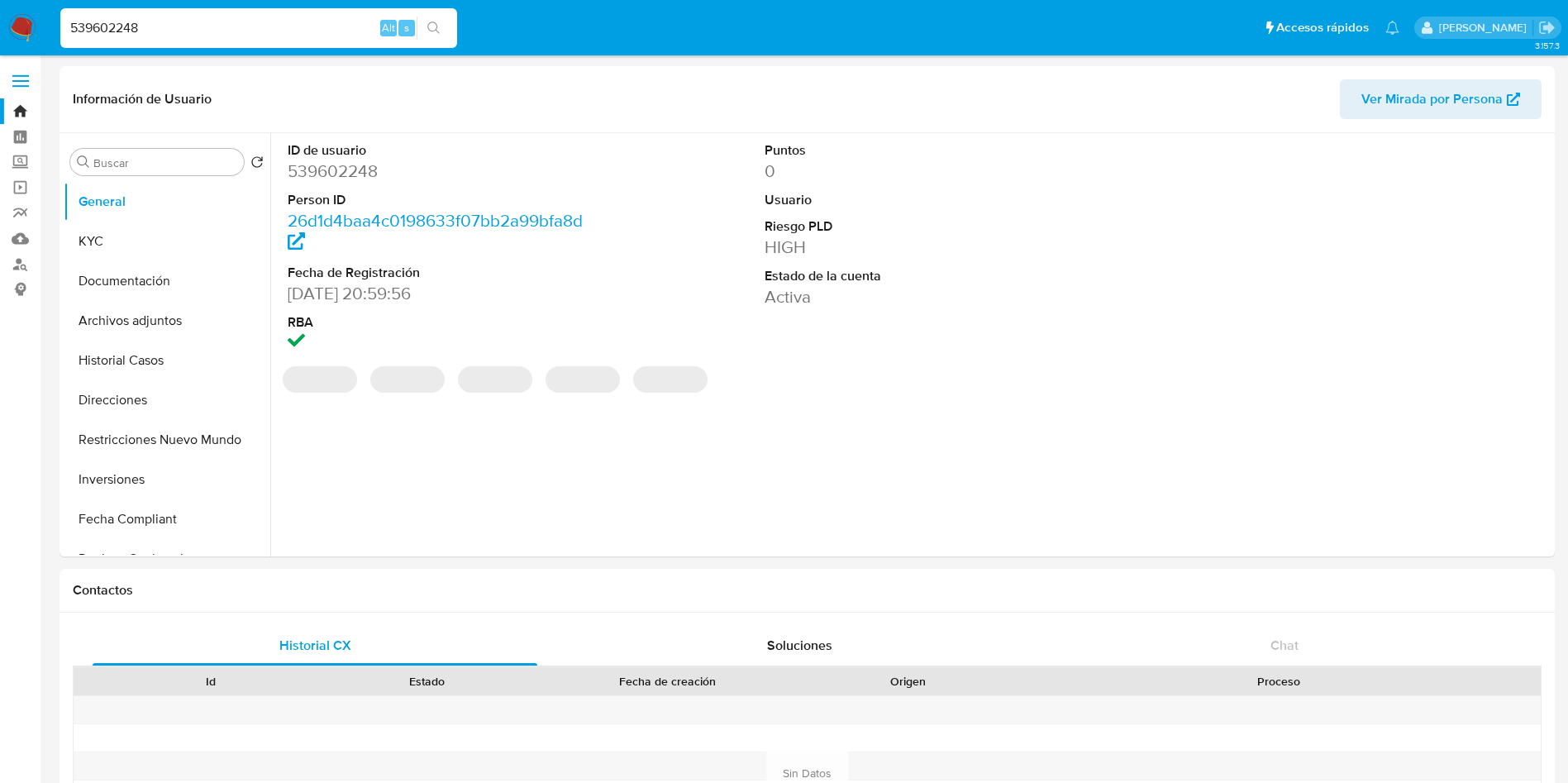
select select "10"
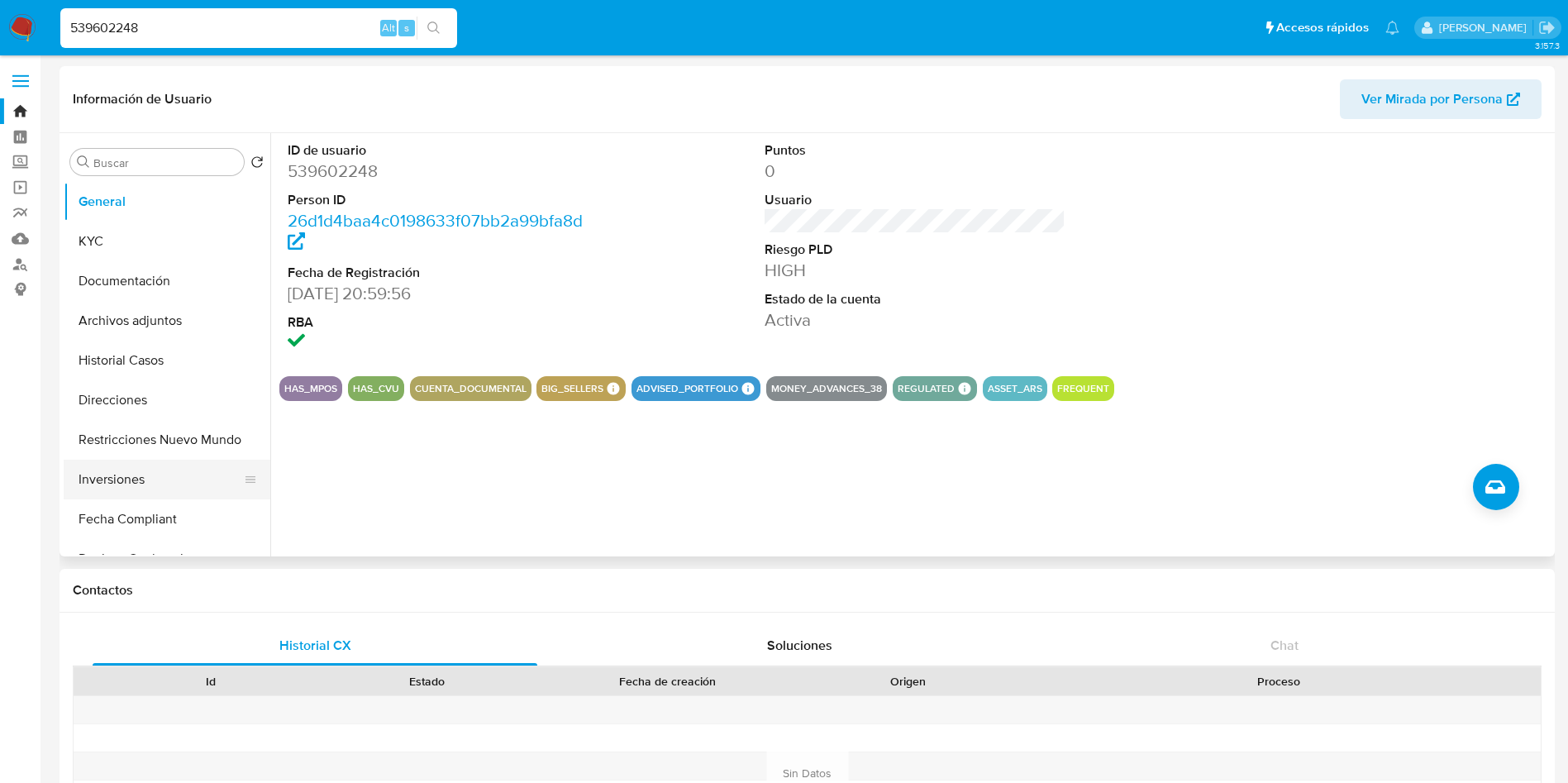
click at [139, 484] on button "Inversiones" at bounding box center [160, 479] width 193 height 40
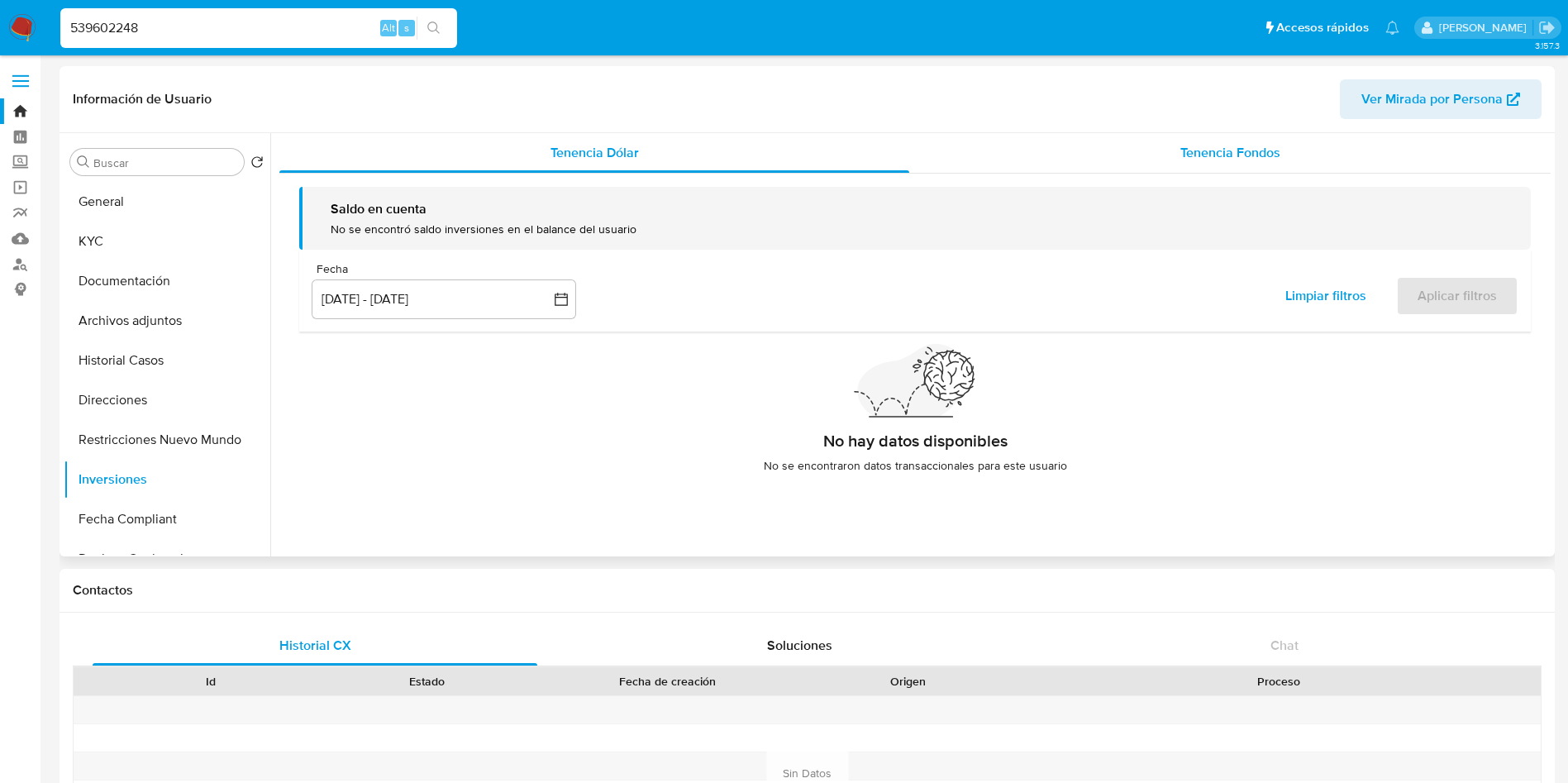
click at [1020, 152] on div "Tenencia Fondos" at bounding box center [1230, 153] width 641 height 40
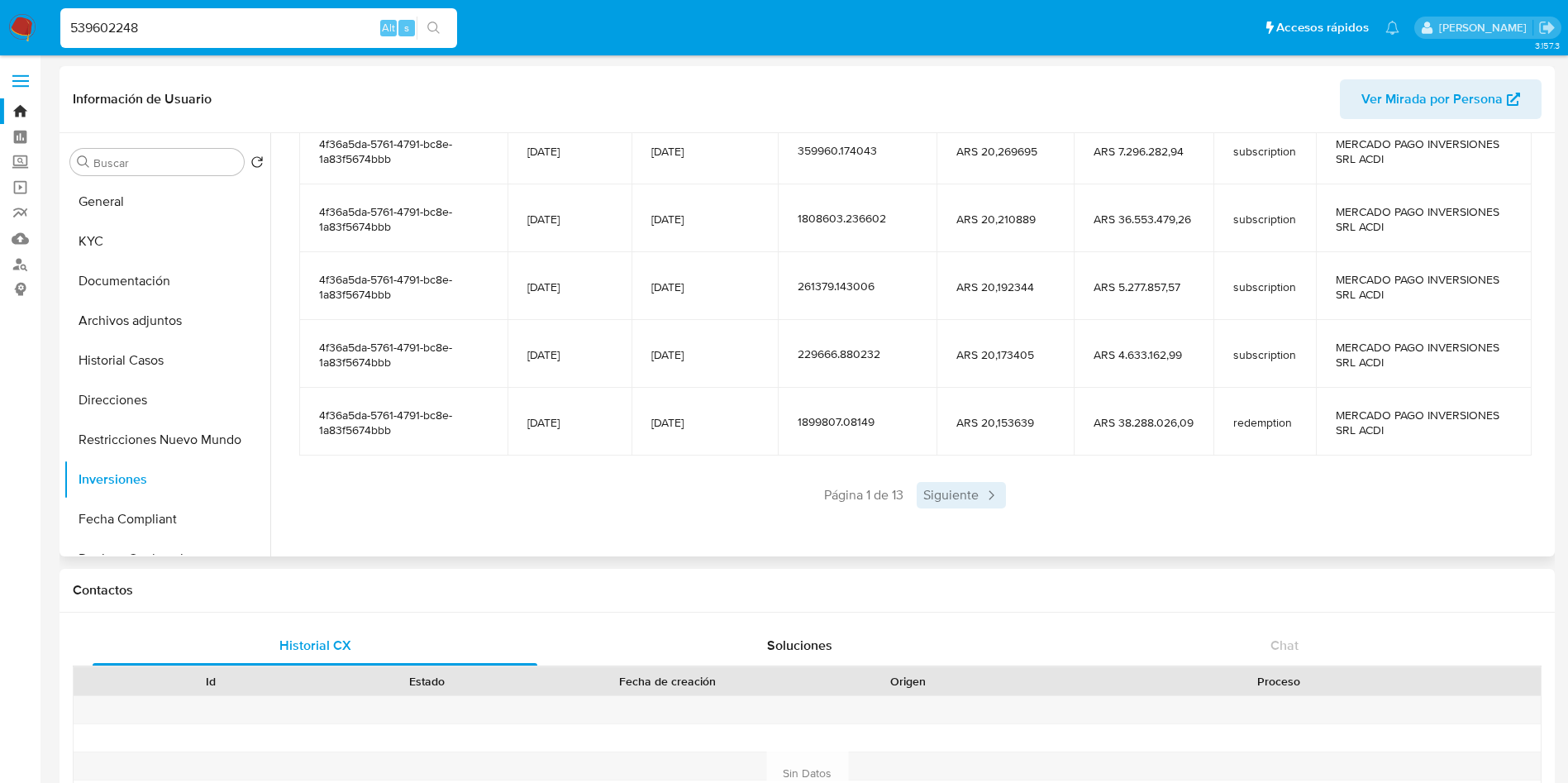
click at [966, 493] on span "Siguiente" at bounding box center [961, 495] width 89 height 26
click at [1020, 502] on span "Siguiente" at bounding box center [1009, 495] width 89 height 26
click at [999, 506] on span "Siguiente" at bounding box center [1009, 495] width 89 height 26
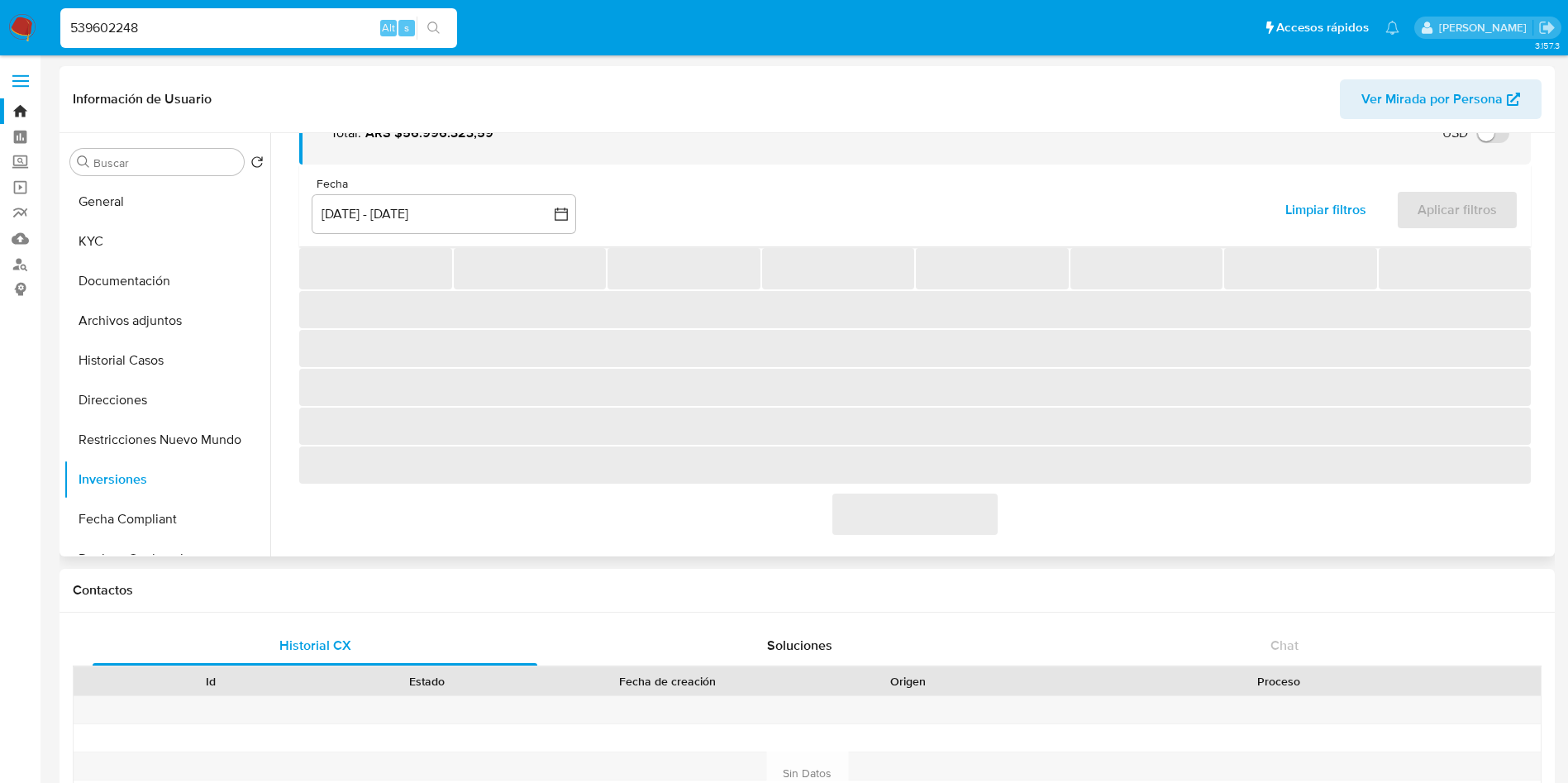
scroll to position [293, 0]
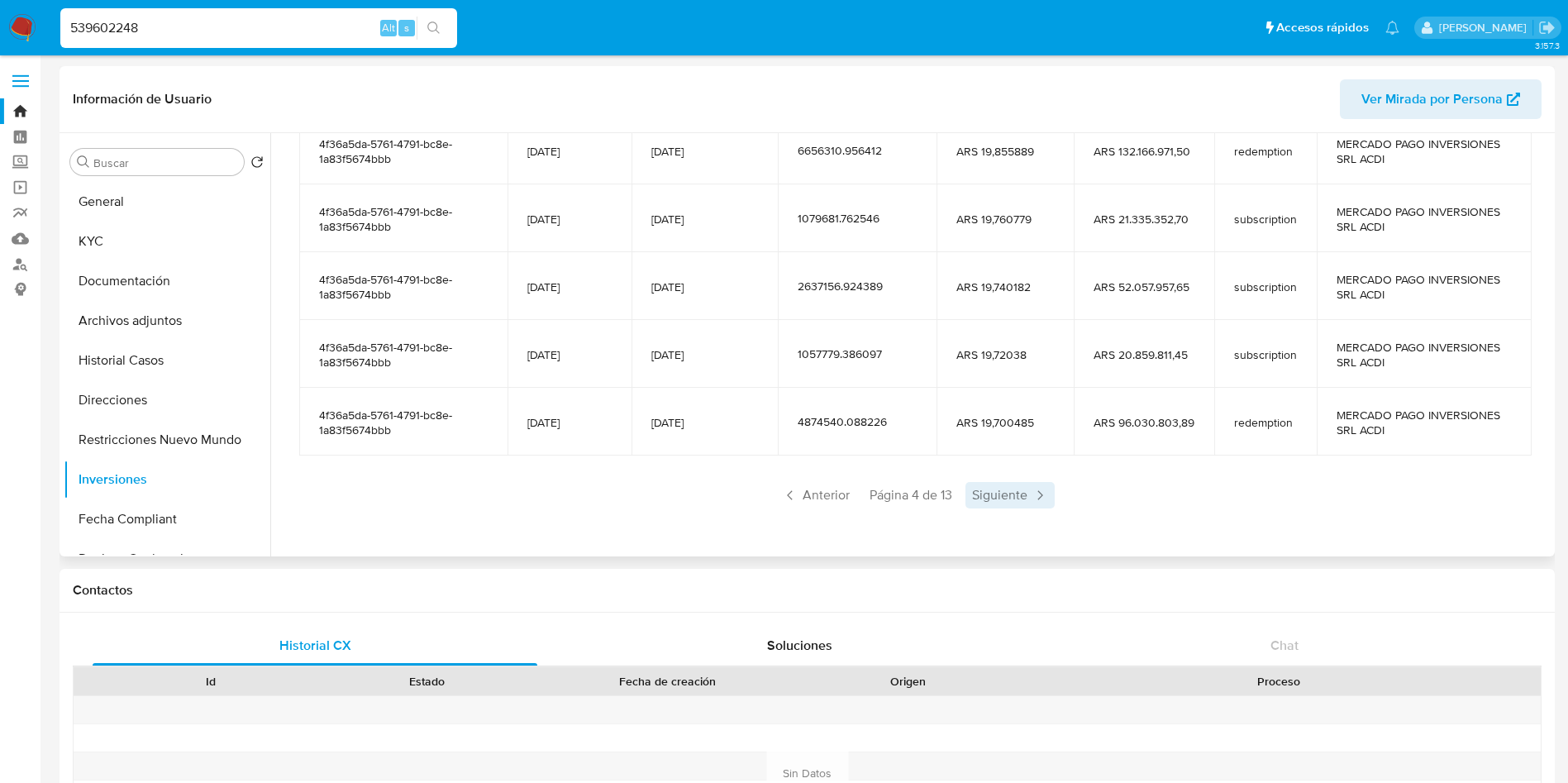
click at [1001, 503] on span "Siguiente" at bounding box center [1009, 495] width 89 height 26
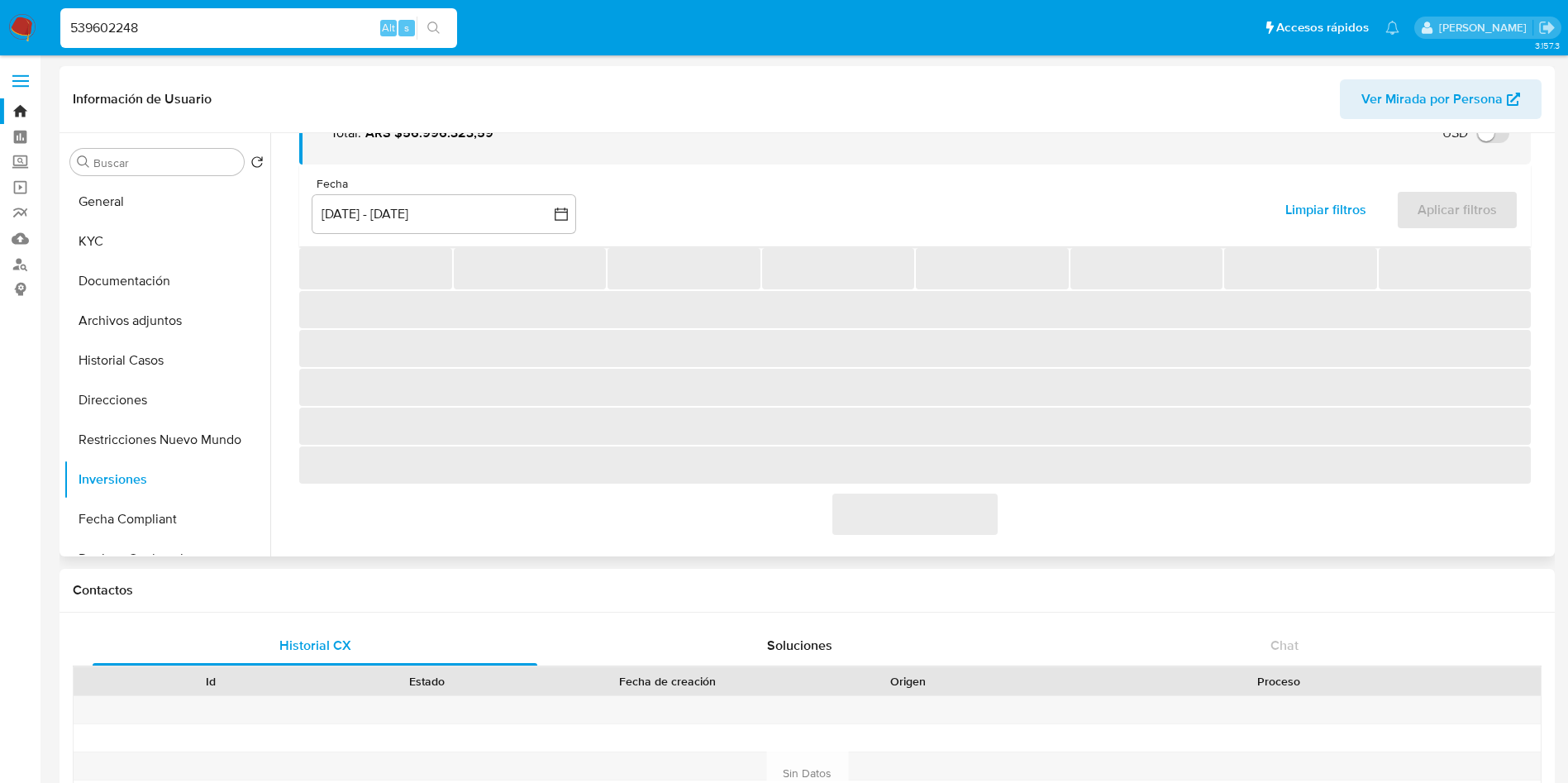
scroll to position [248, 0]
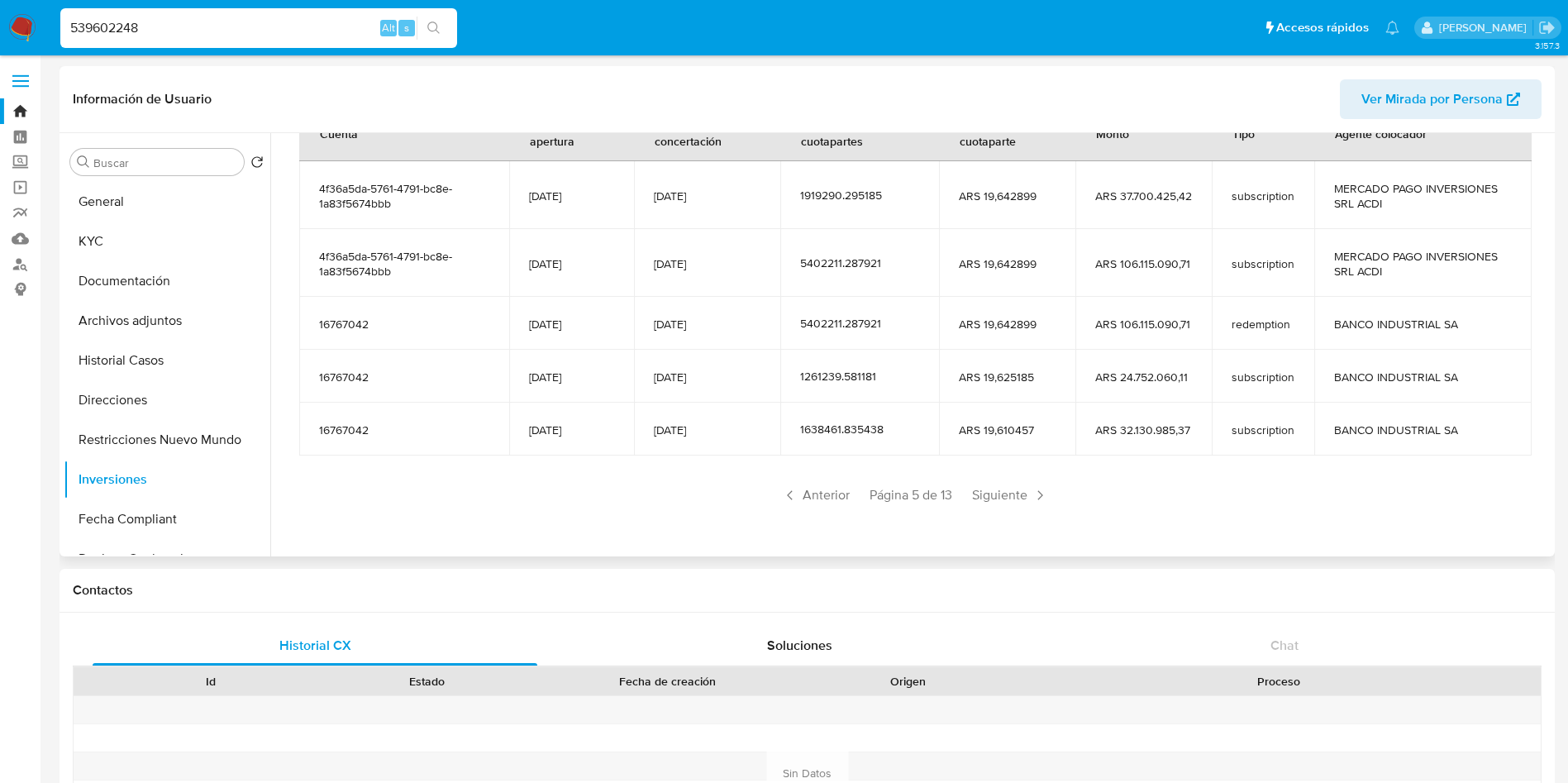
click at [236, 15] on div "539602248 Alt s" at bounding box center [259, 27] width 397 height 40
drag, startPoint x: 236, startPoint y: 15, endPoint x: 238, endPoint y: 33, distance: 18.1
click at [236, 16] on div "539602248 Alt s" at bounding box center [259, 27] width 397 height 40
click at [238, 33] on input "539602248" at bounding box center [259, 28] width 397 height 21
click at [238, 34] on input "539602248" at bounding box center [259, 28] width 397 height 21
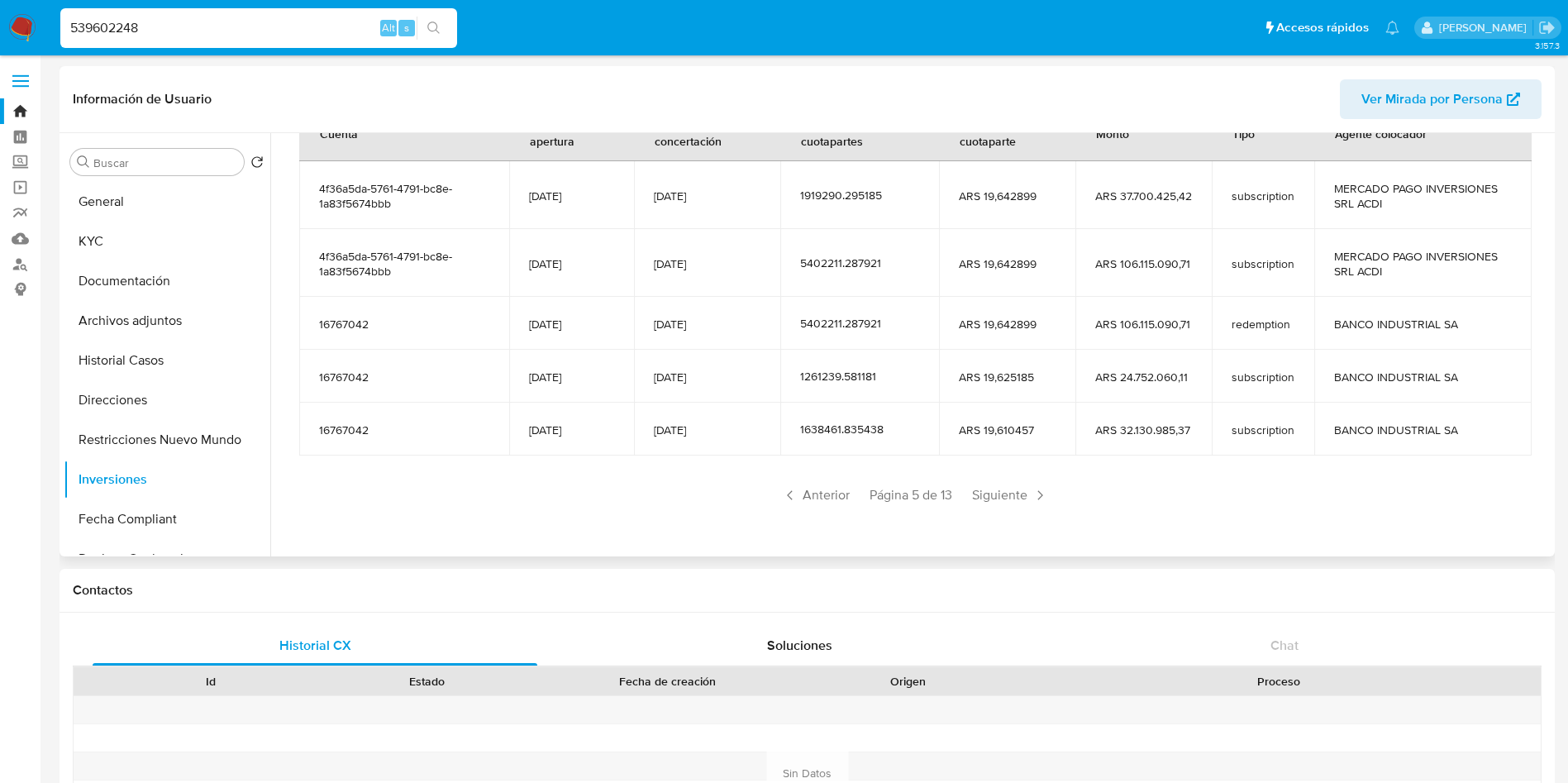
paste input "149391555"
type input "149391555"
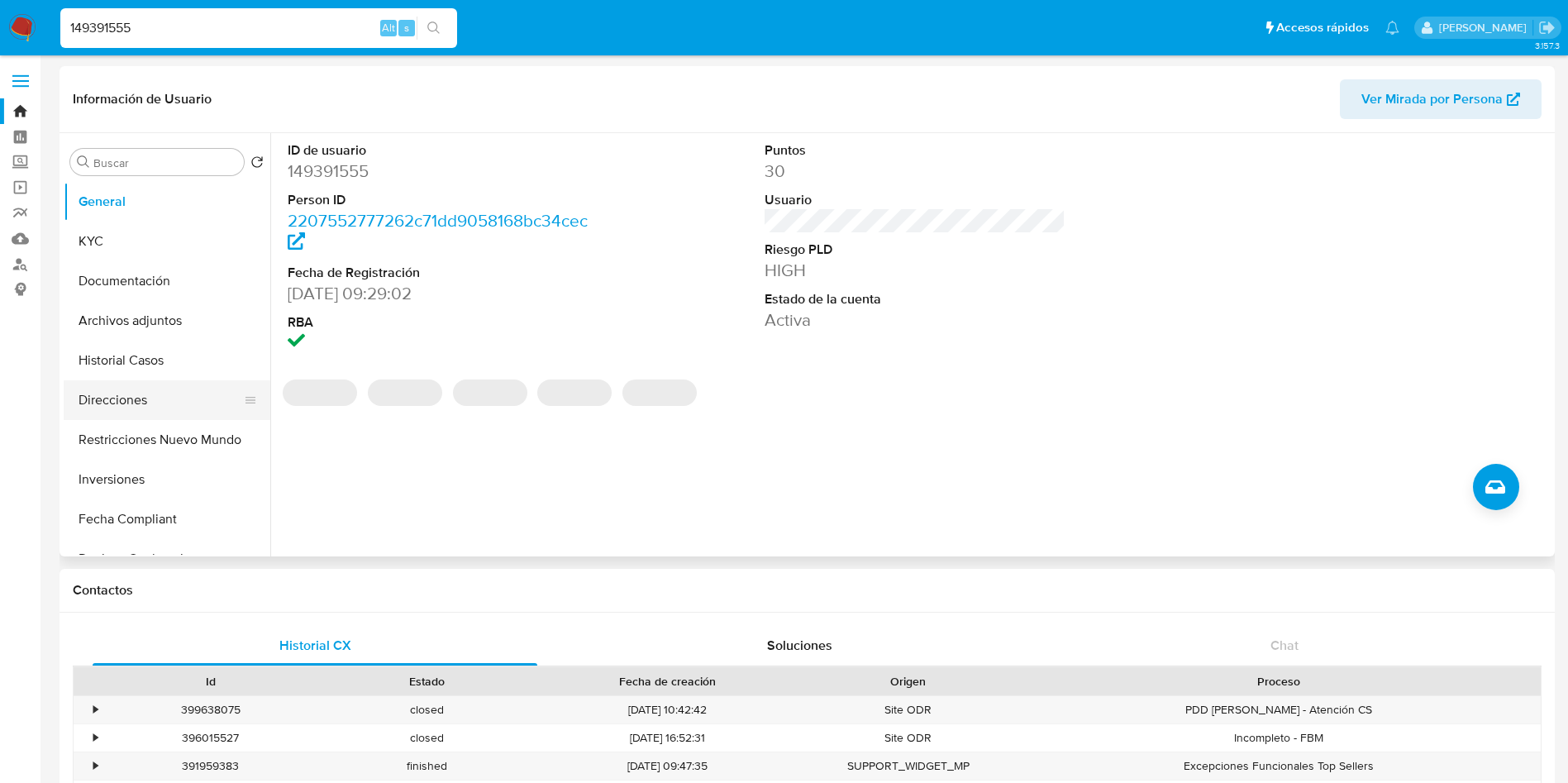
select select "10"
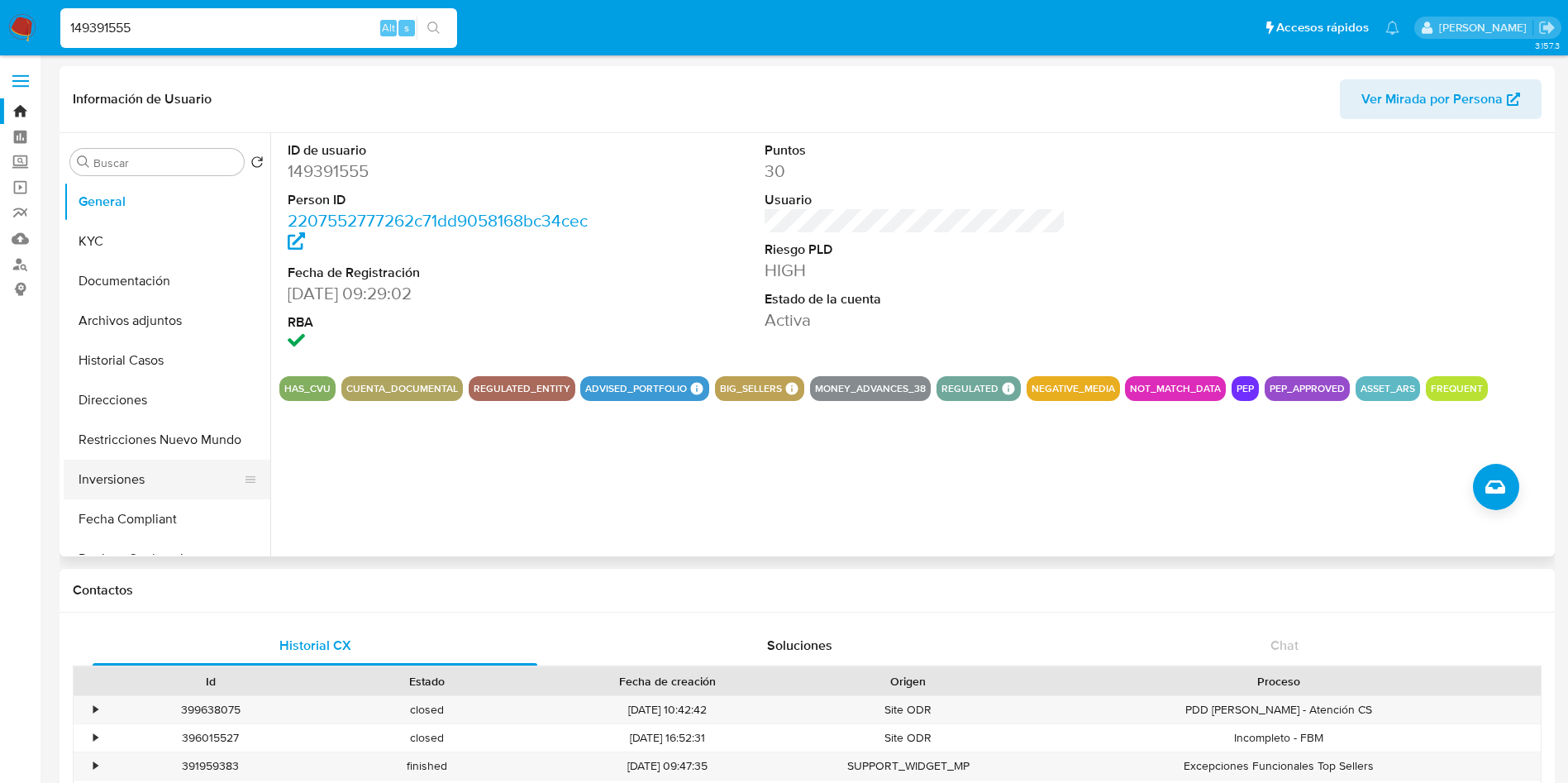
click at [124, 469] on button "Inversiones" at bounding box center [160, 479] width 193 height 40
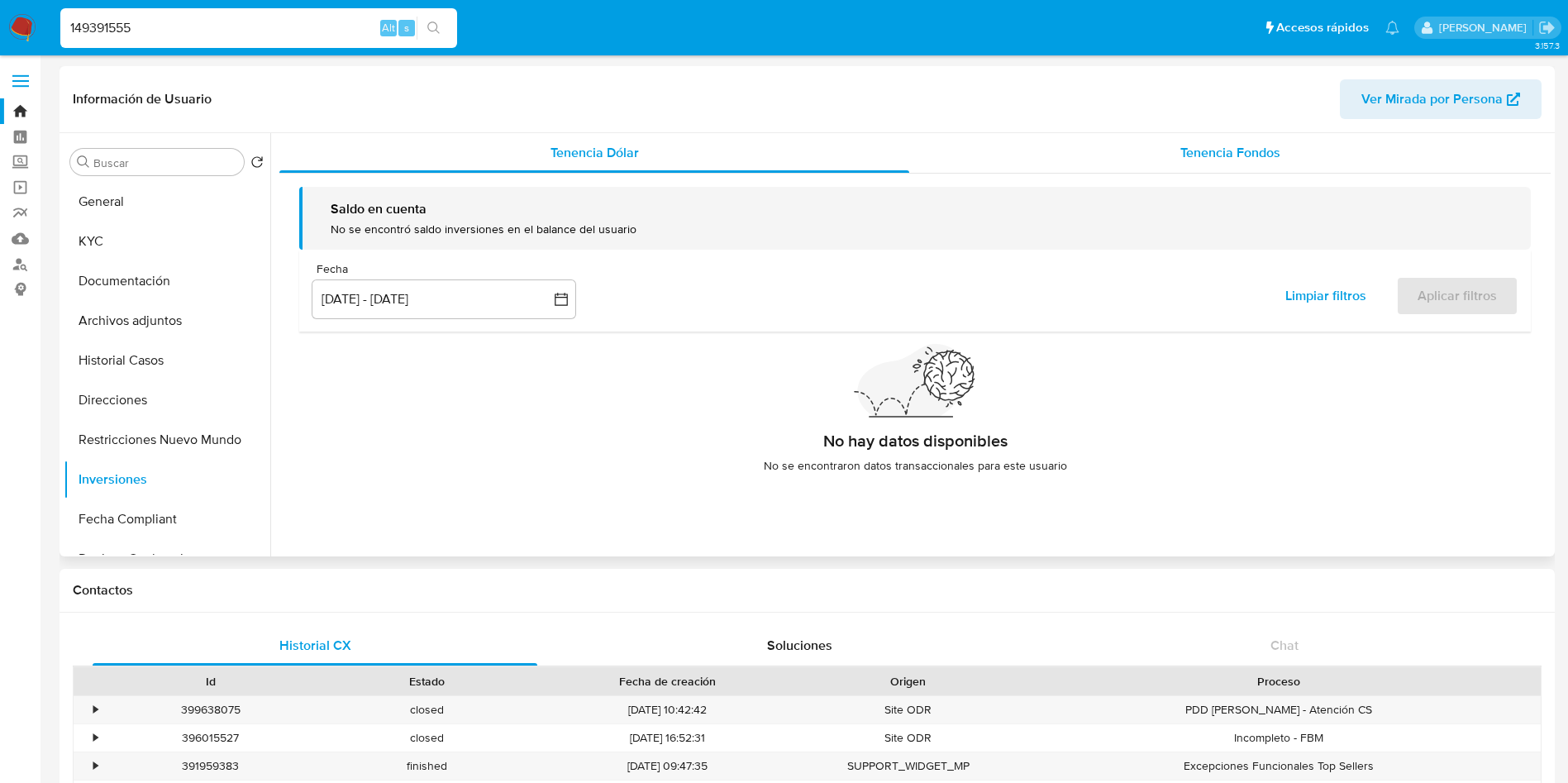
click at [1087, 138] on div "Tenencia Fondos" at bounding box center [1230, 153] width 641 height 40
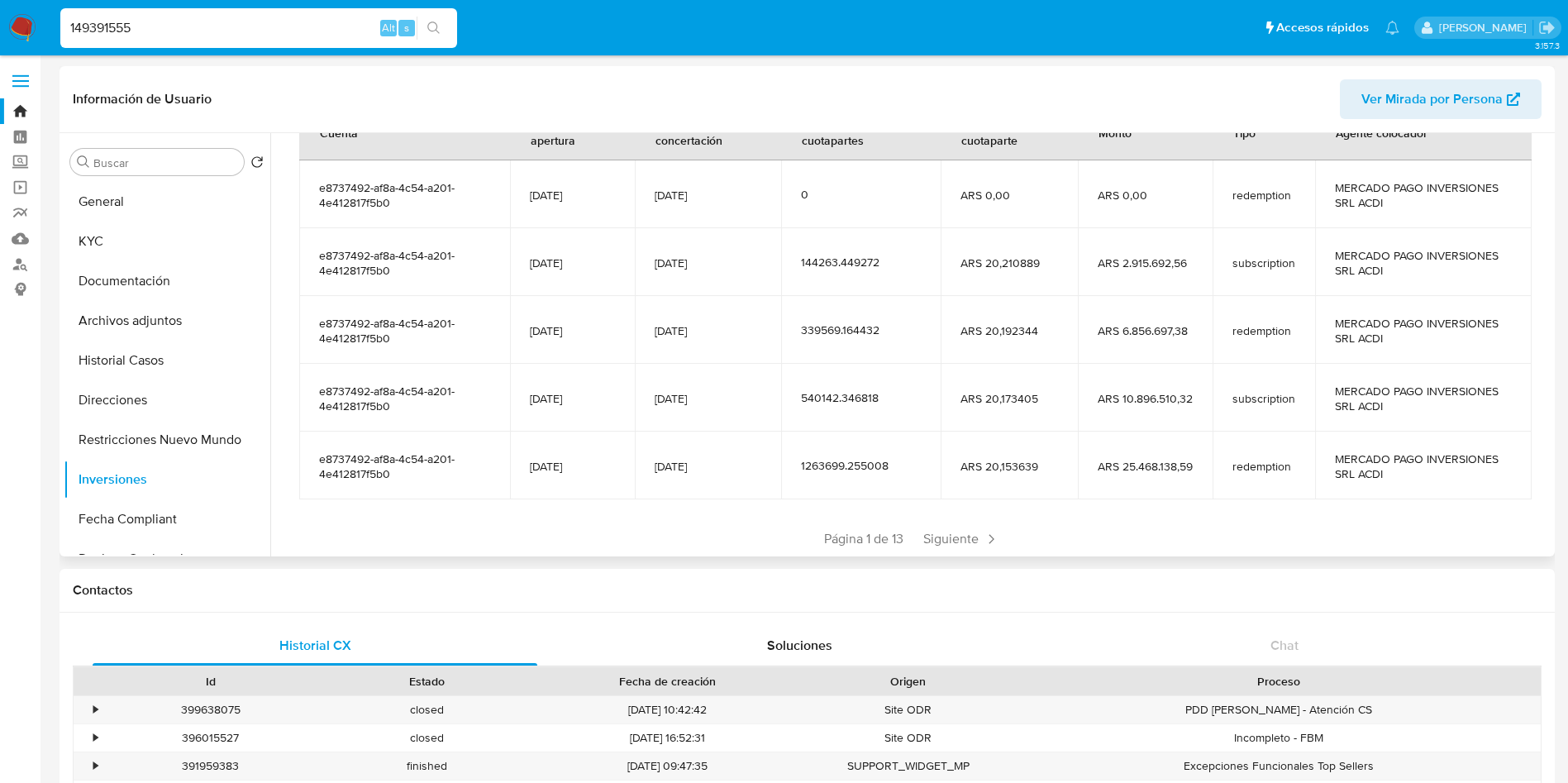
scroll to position [293, 0]
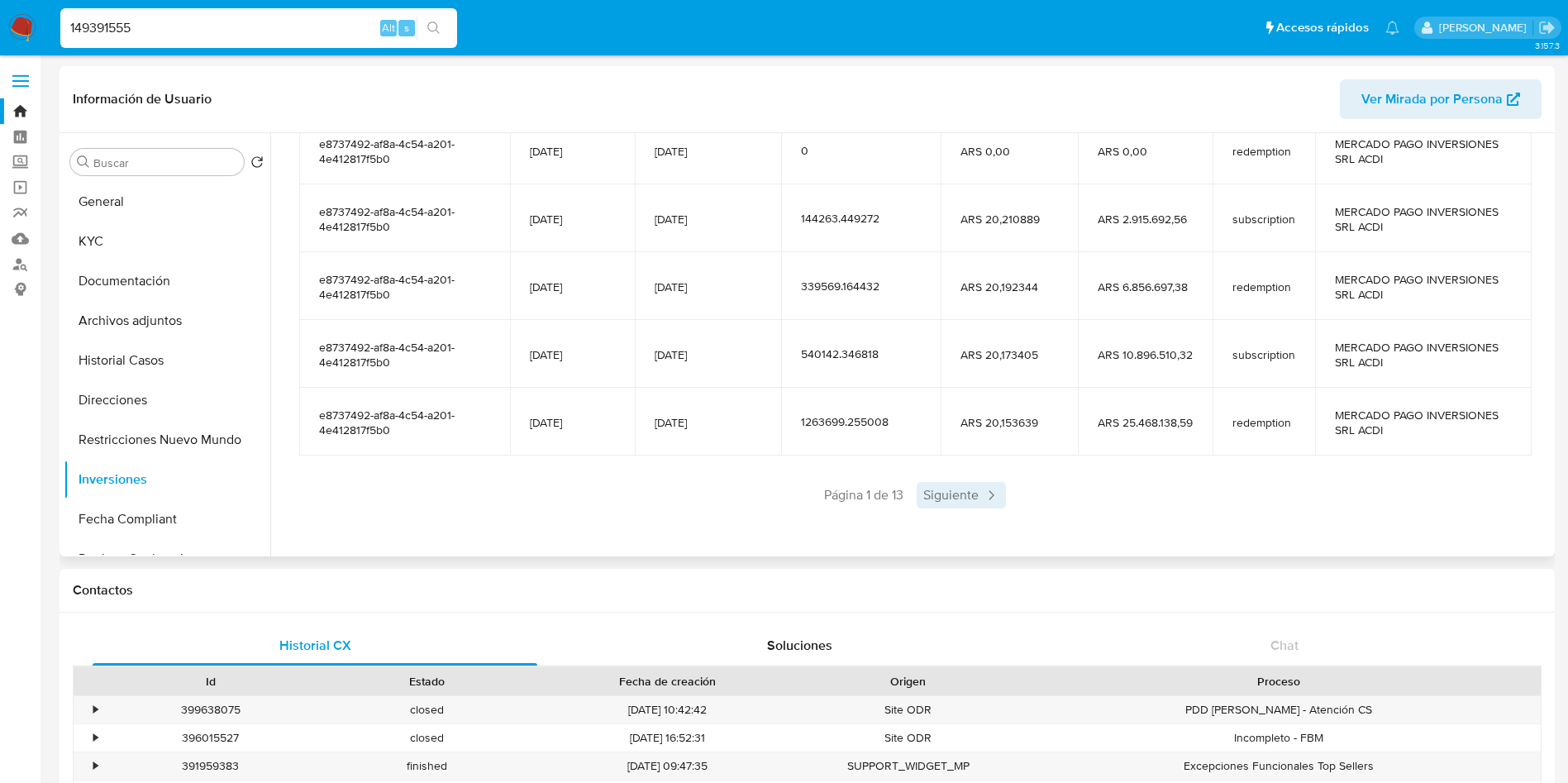
click at [959, 494] on span "Siguiente" at bounding box center [961, 495] width 89 height 26
click at [959, 494] on div "Anterior Página 2 de 13 Siguiente" at bounding box center [915, 495] width 1232 height 26
click at [1013, 490] on span "Siguiente" at bounding box center [1009, 495] width 89 height 26
click at [1013, 491] on span "Siguiente" at bounding box center [1009, 495] width 89 height 26
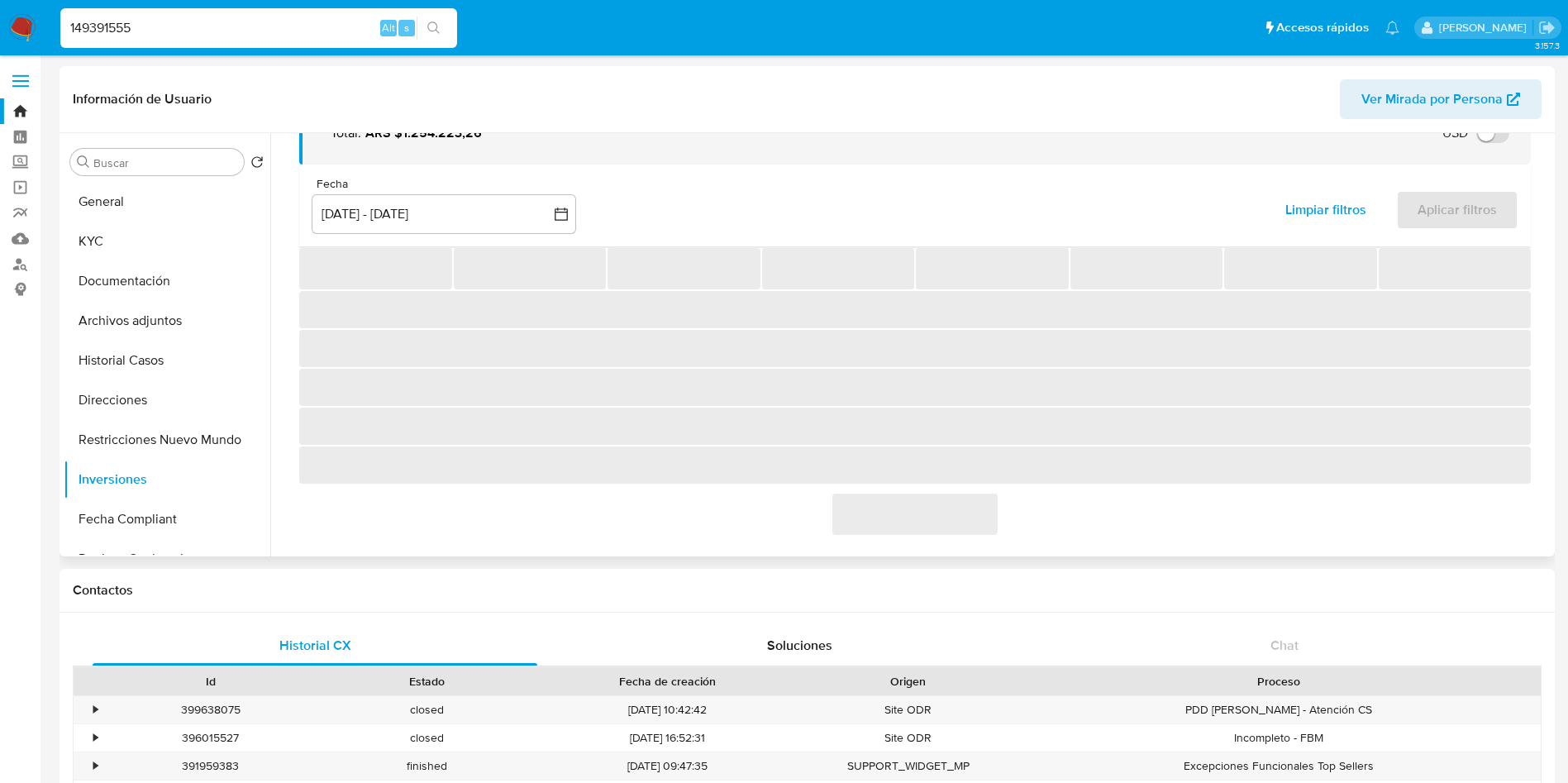
scroll to position [248, 0]
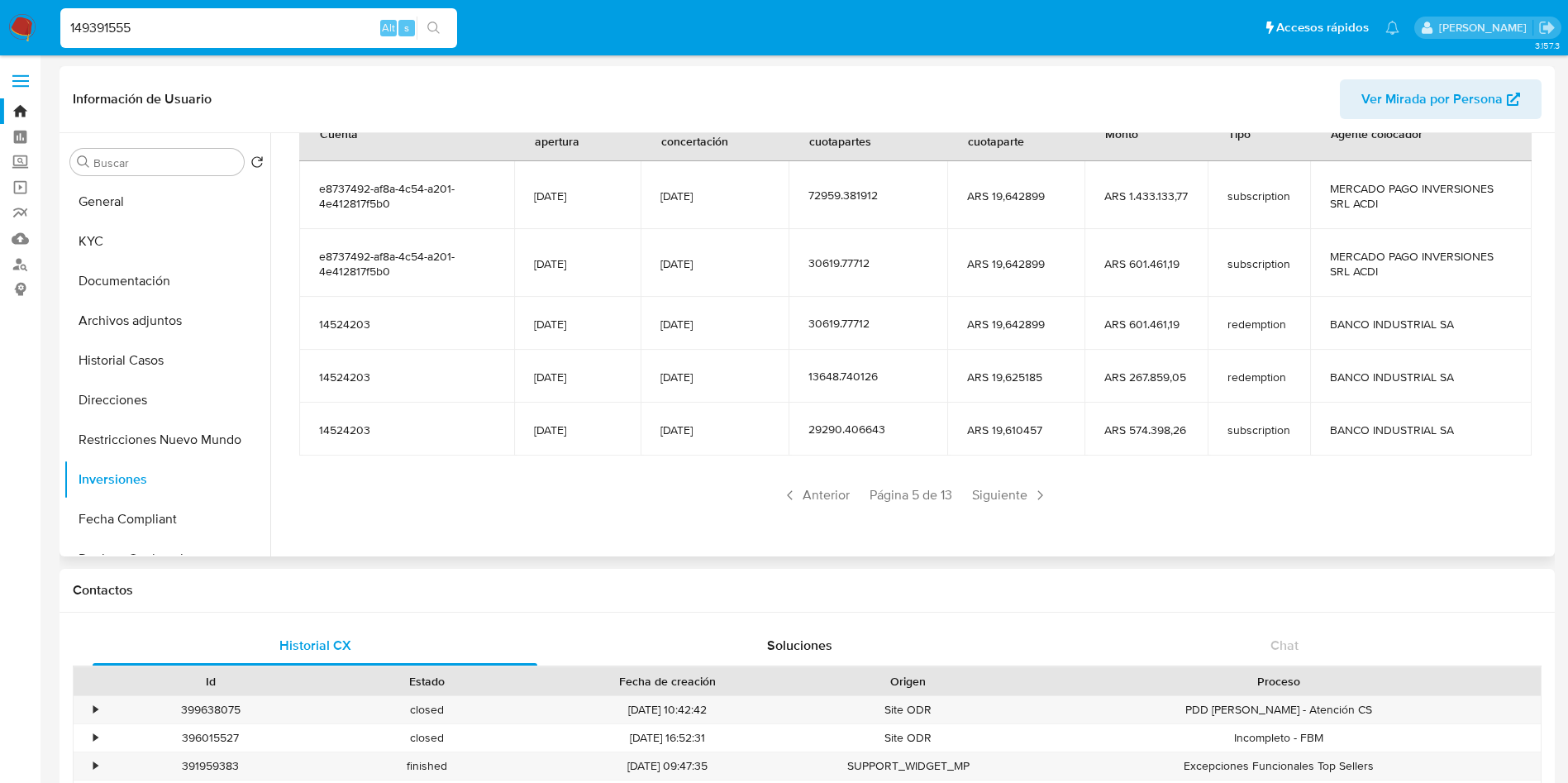
click at [266, 36] on input "149391555" at bounding box center [259, 28] width 397 height 21
paste input "274214713"
type input "274214713"
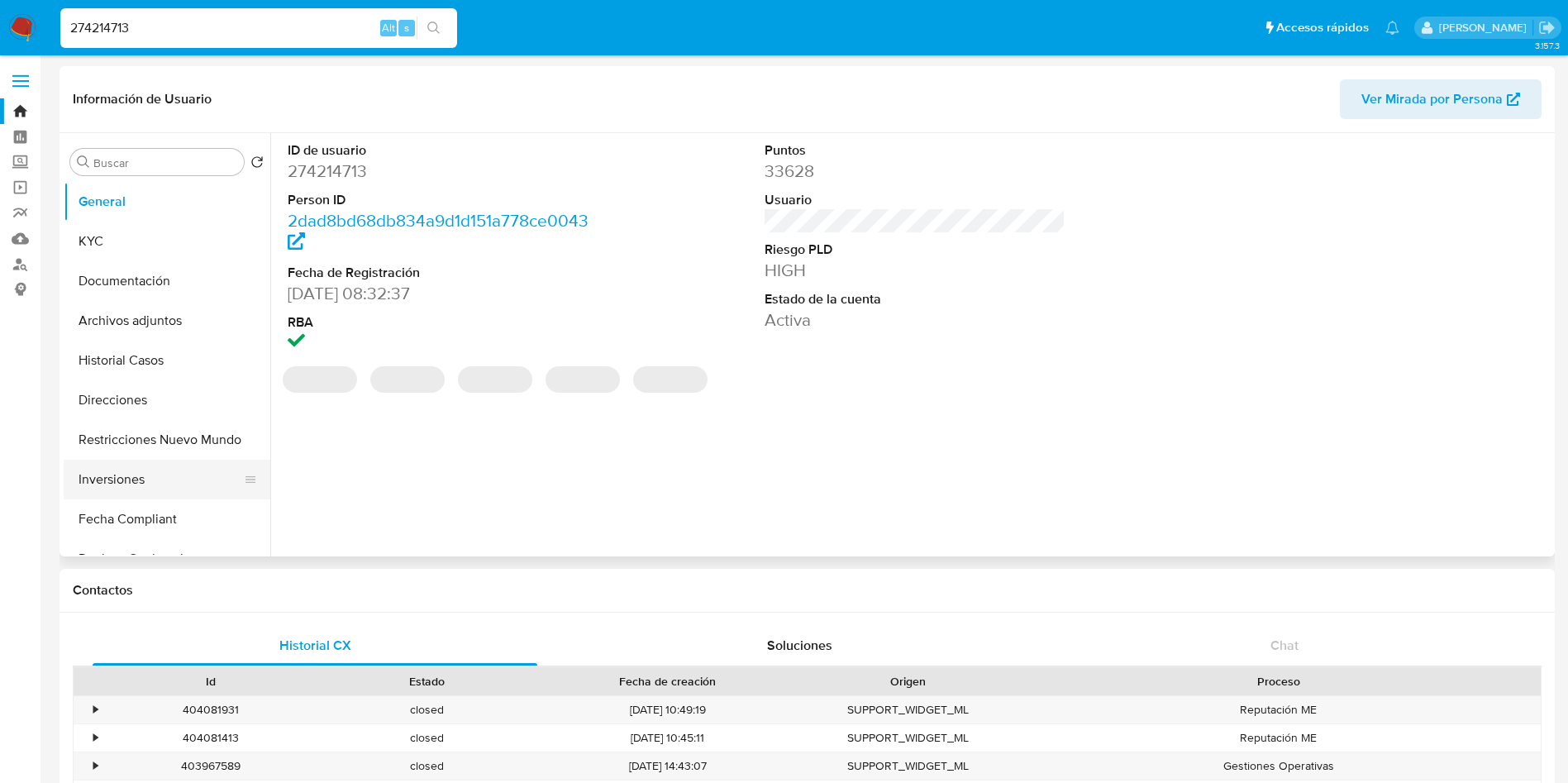
click at [138, 475] on button "Inversiones" at bounding box center [160, 479] width 193 height 40
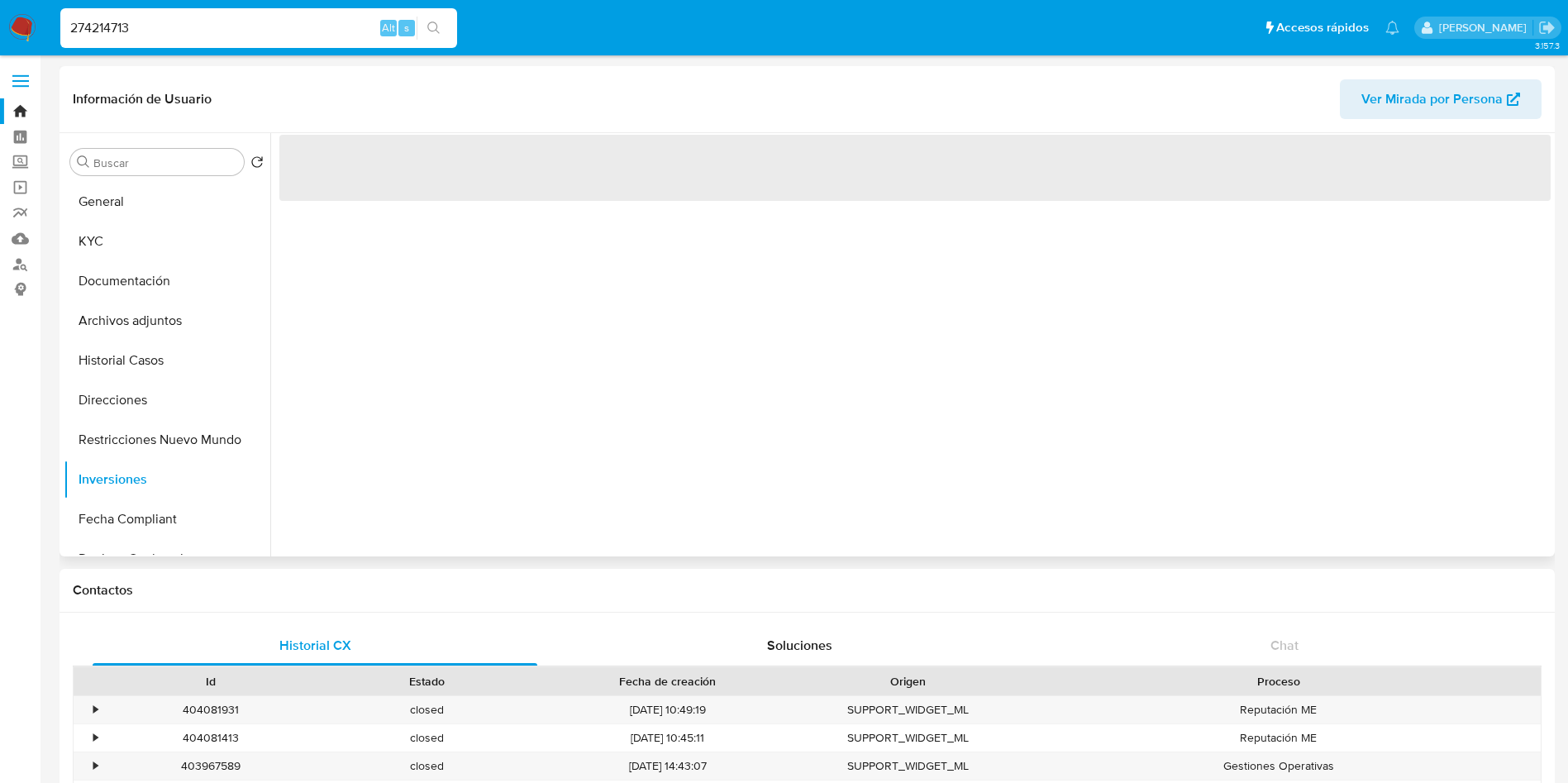
select select "10"
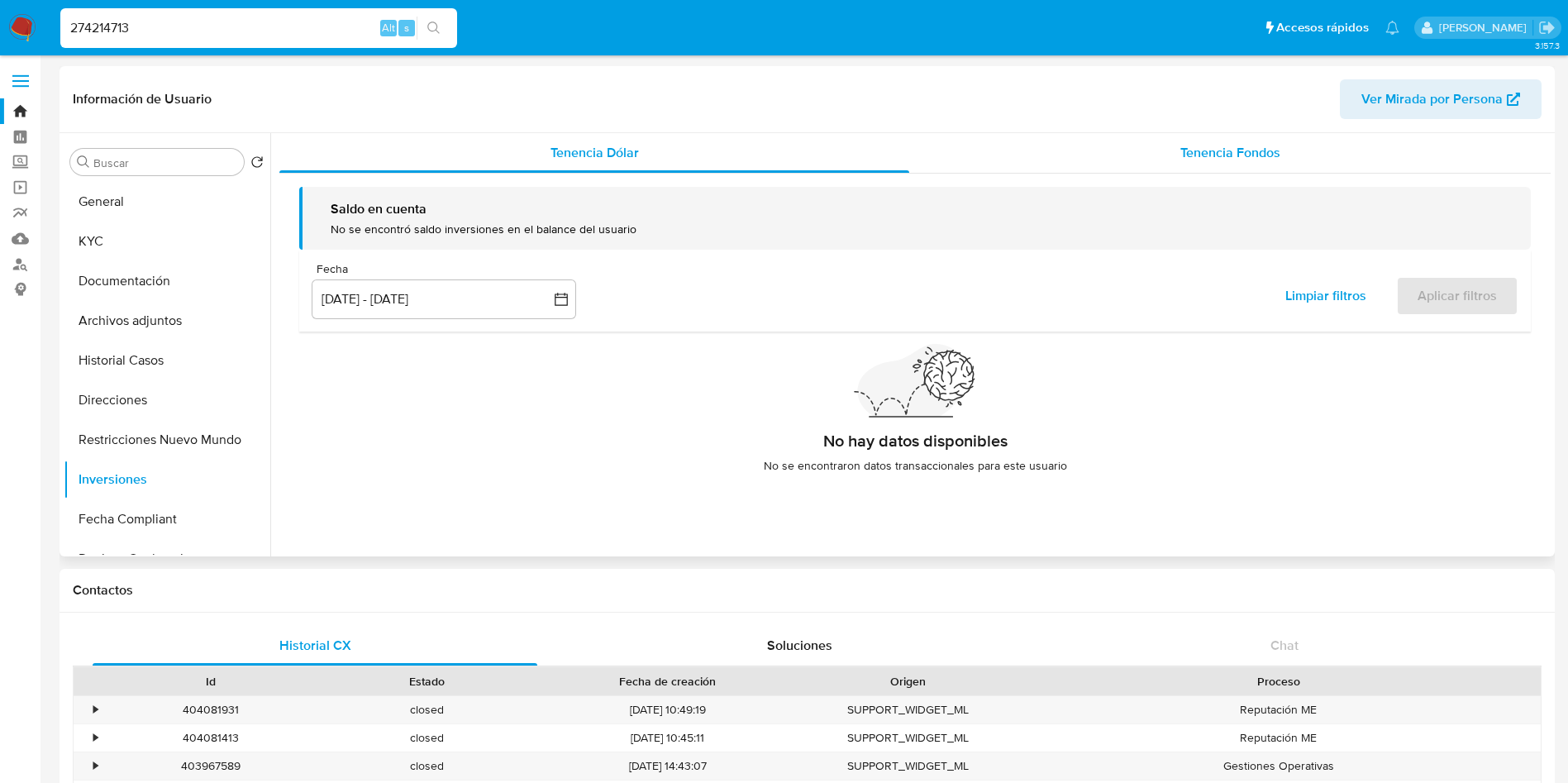
click at [1189, 153] on span "Tenencia Fondos" at bounding box center [1230, 153] width 100 height 19
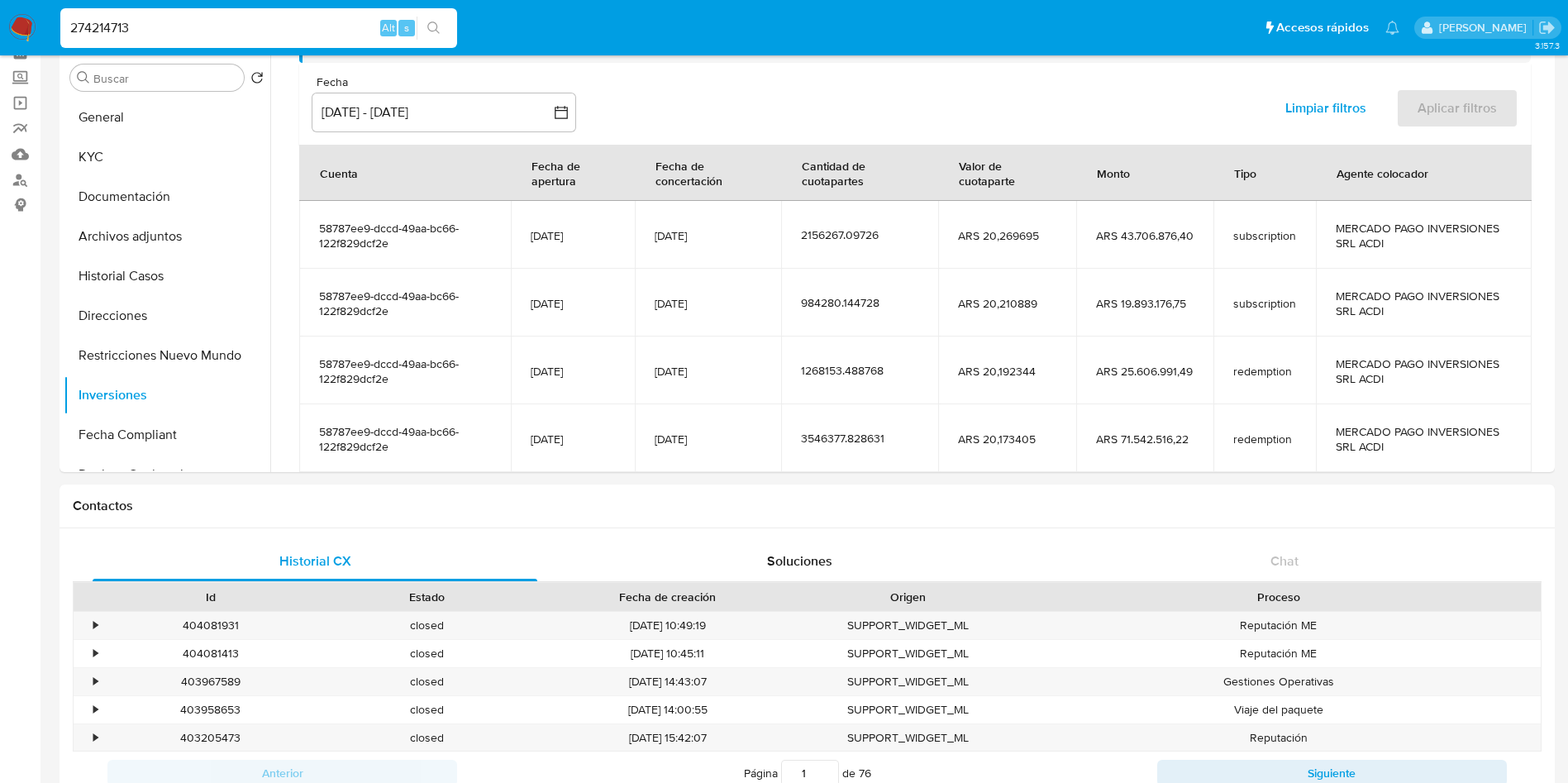
scroll to position [118, 0]
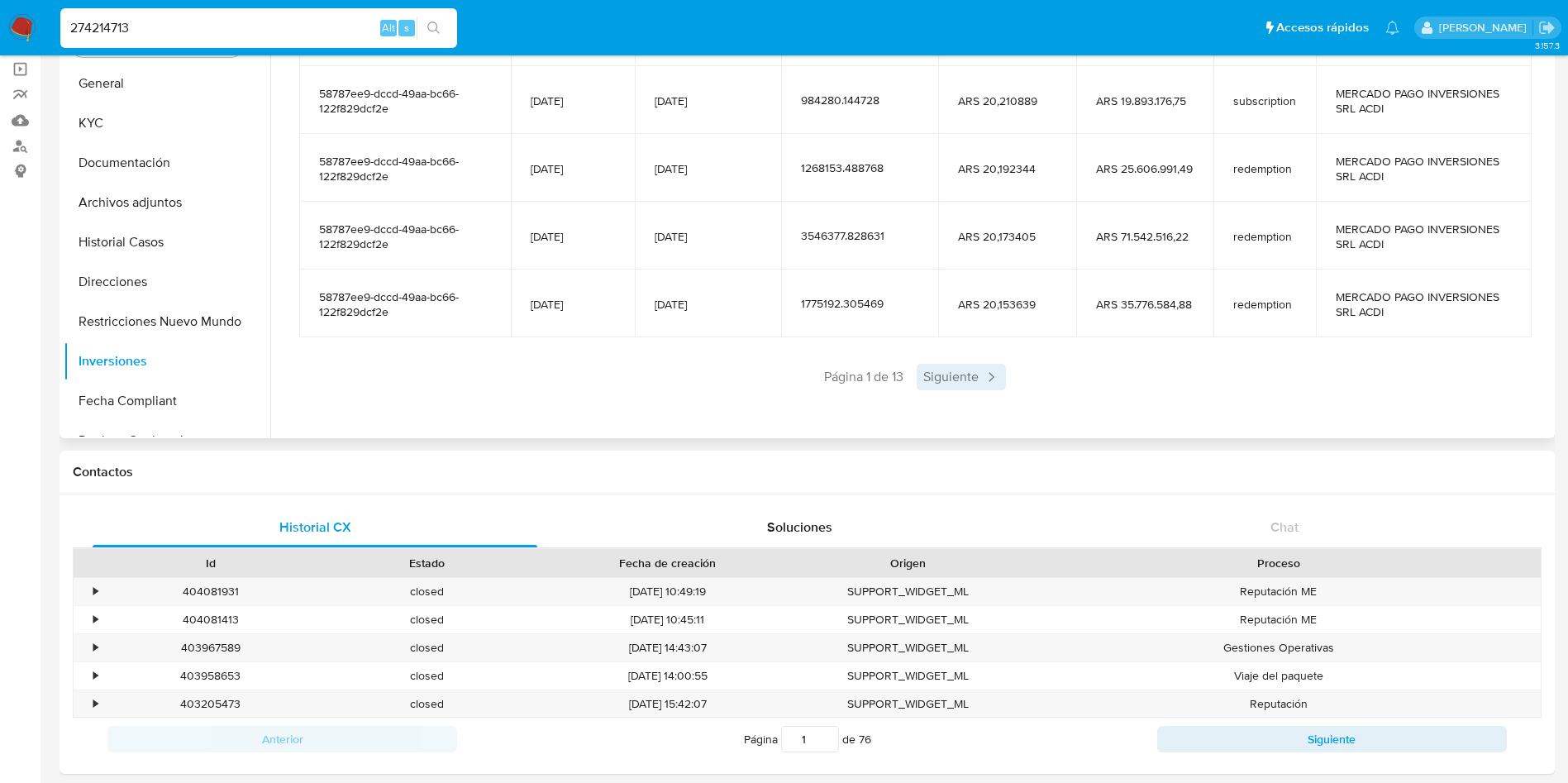
click at [974, 384] on span "Siguiente" at bounding box center [961, 377] width 89 height 26
click at [1048, 364] on span "Siguiente" at bounding box center [1009, 377] width 89 height 26
click at [1034, 367] on span "Siguiente" at bounding box center [1009, 377] width 89 height 26
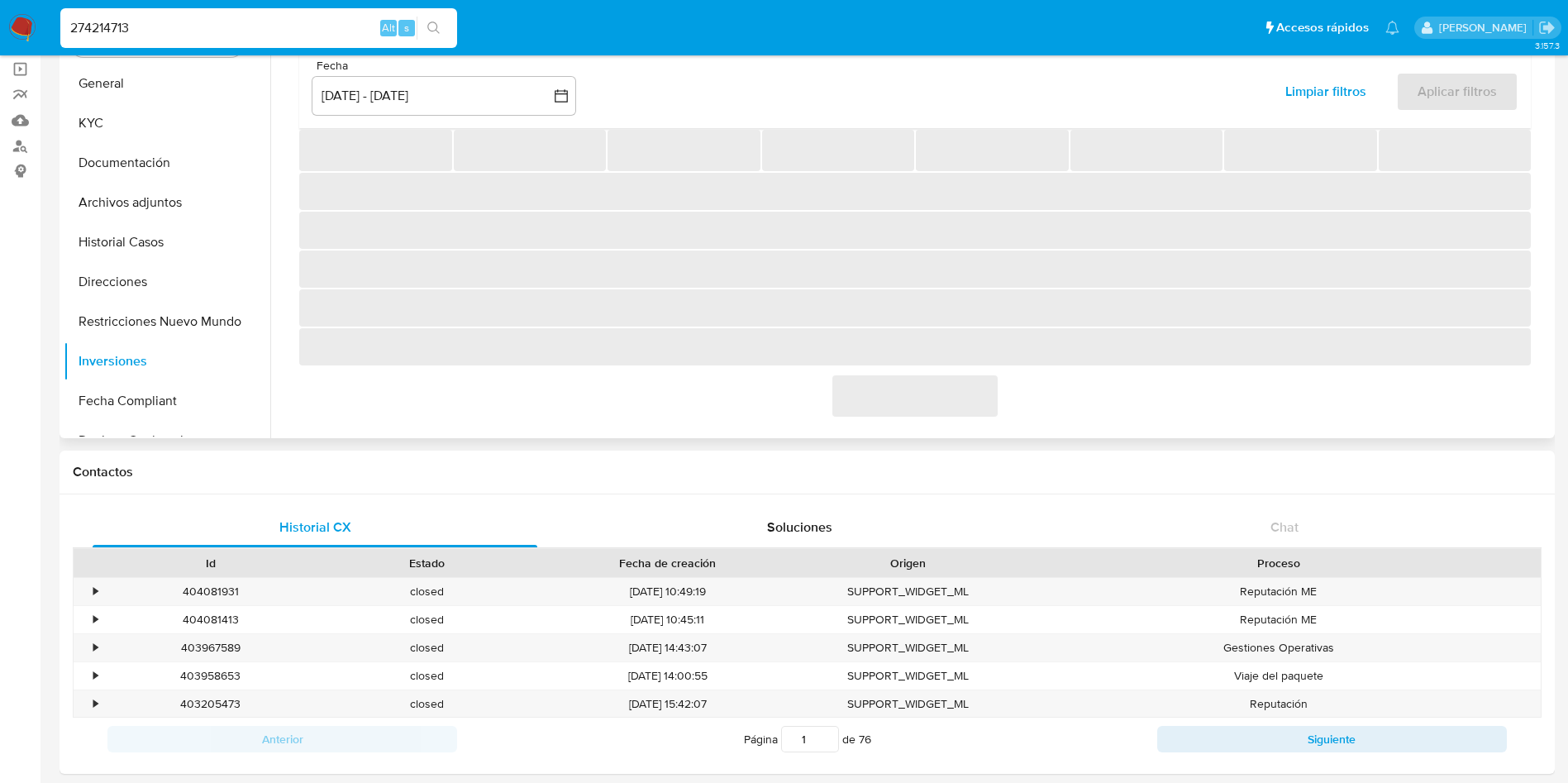
scroll to position [263, 0]
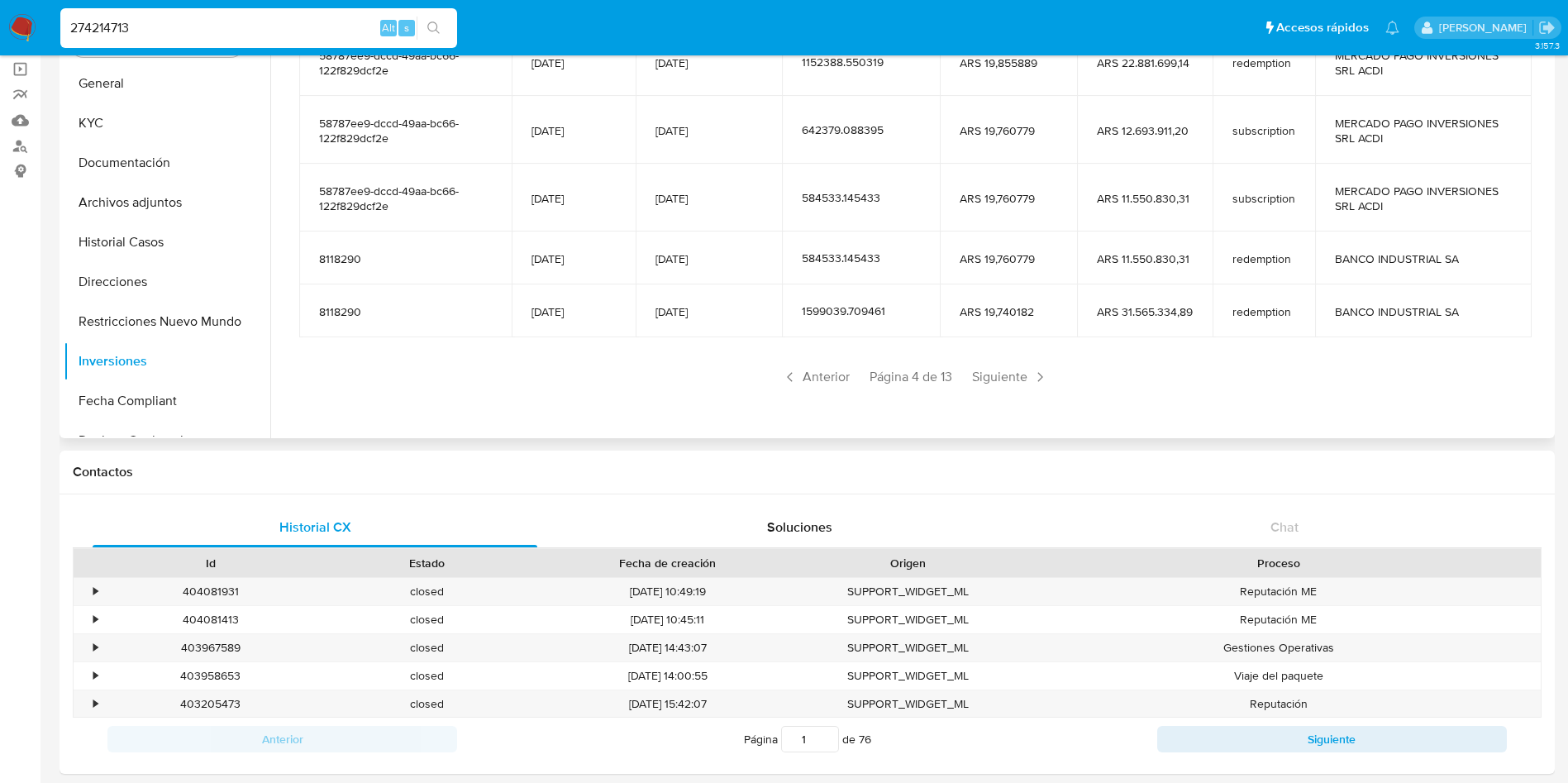
drag, startPoint x: 1034, startPoint y: 367, endPoint x: 1114, endPoint y: 400, distance: 86.5
click at [1114, 400] on div "Saldo en cuenta Total : ARS $74.988.761,42 USD Cambiar entre moneda local y USD…" at bounding box center [915, 111] width 1272 height 637
click at [234, 15] on div "274214713 Alt s" at bounding box center [259, 27] width 397 height 40
click at [229, 22] on input "274214713" at bounding box center [259, 28] width 397 height 21
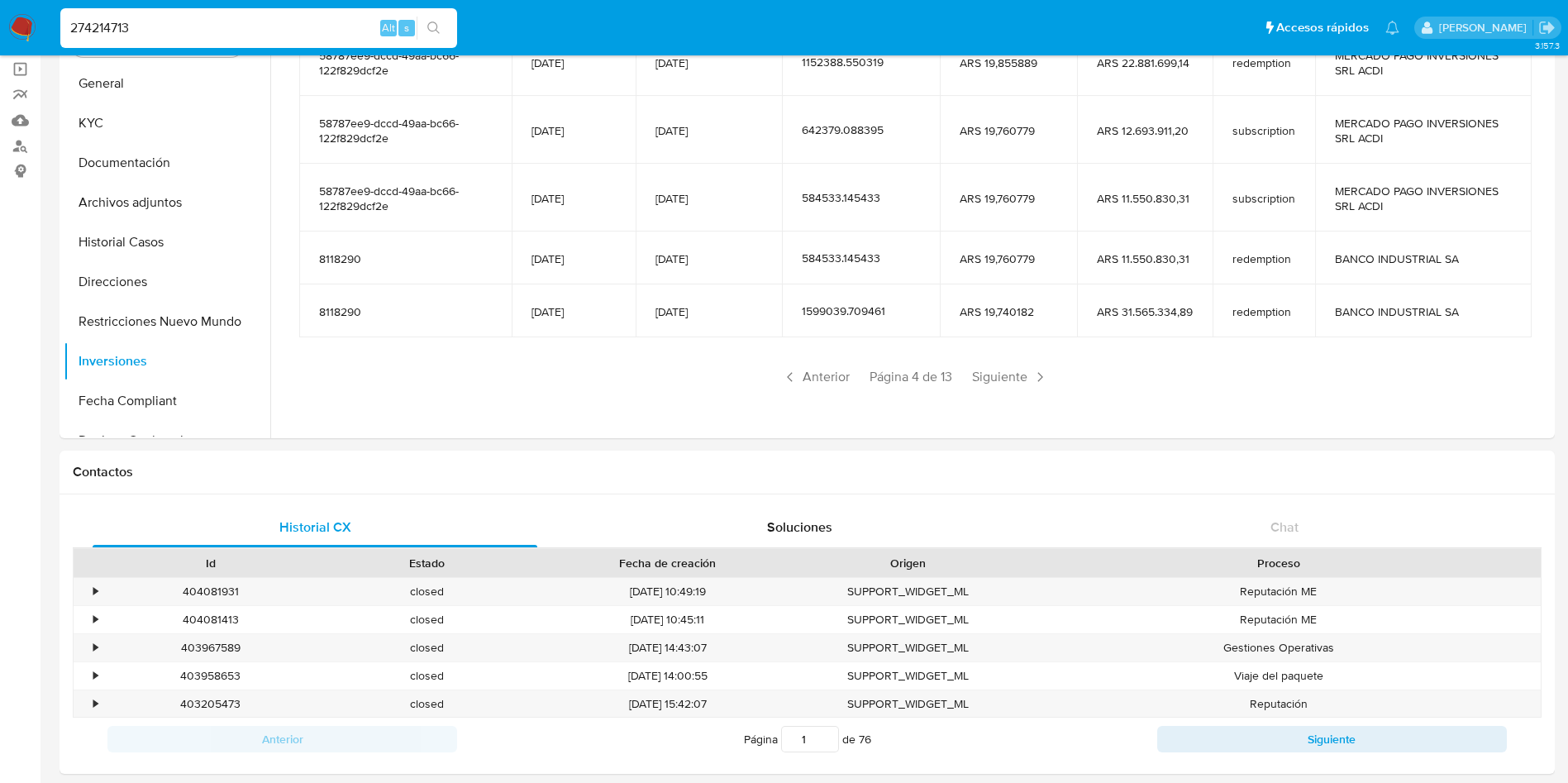
paste input "169300259"
type input "169300259"
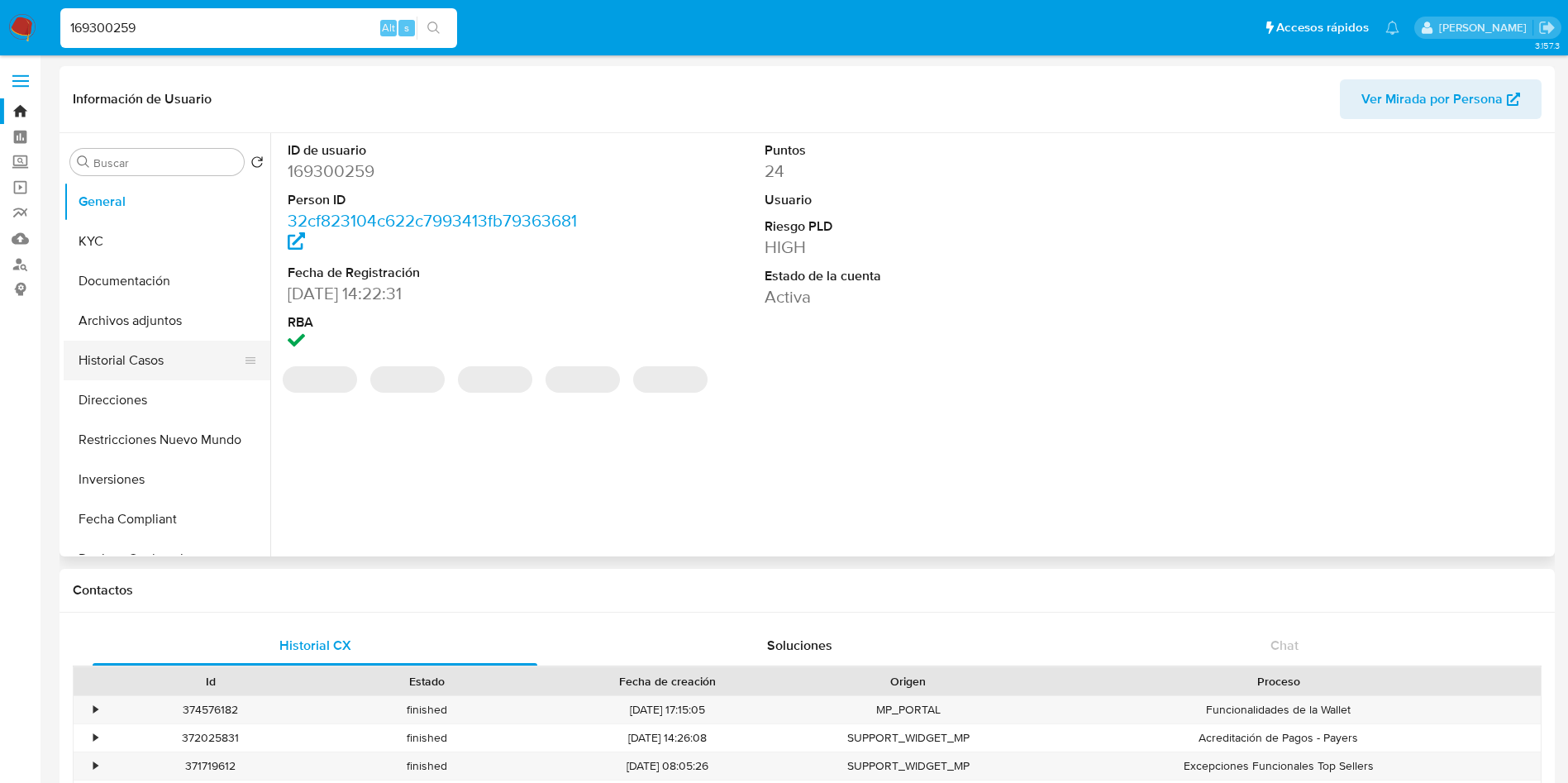
click at [154, 370] on button "Historial Casos" at bounding box center [160, 360] width 193 height 40
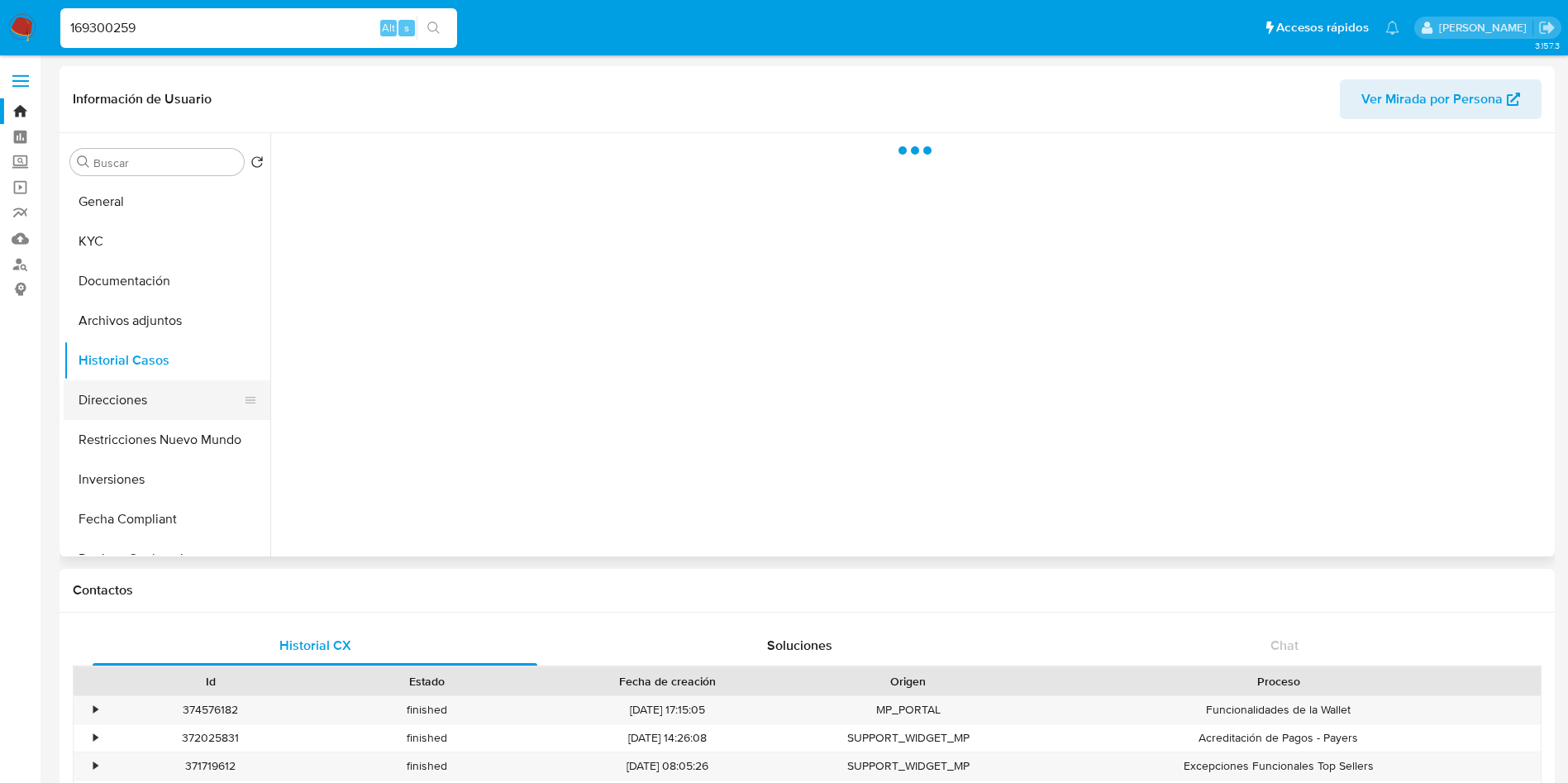
select select "10"
click at [127, 467] on button "Inversiones" at bounding box center [160, 479] width 193 height 40
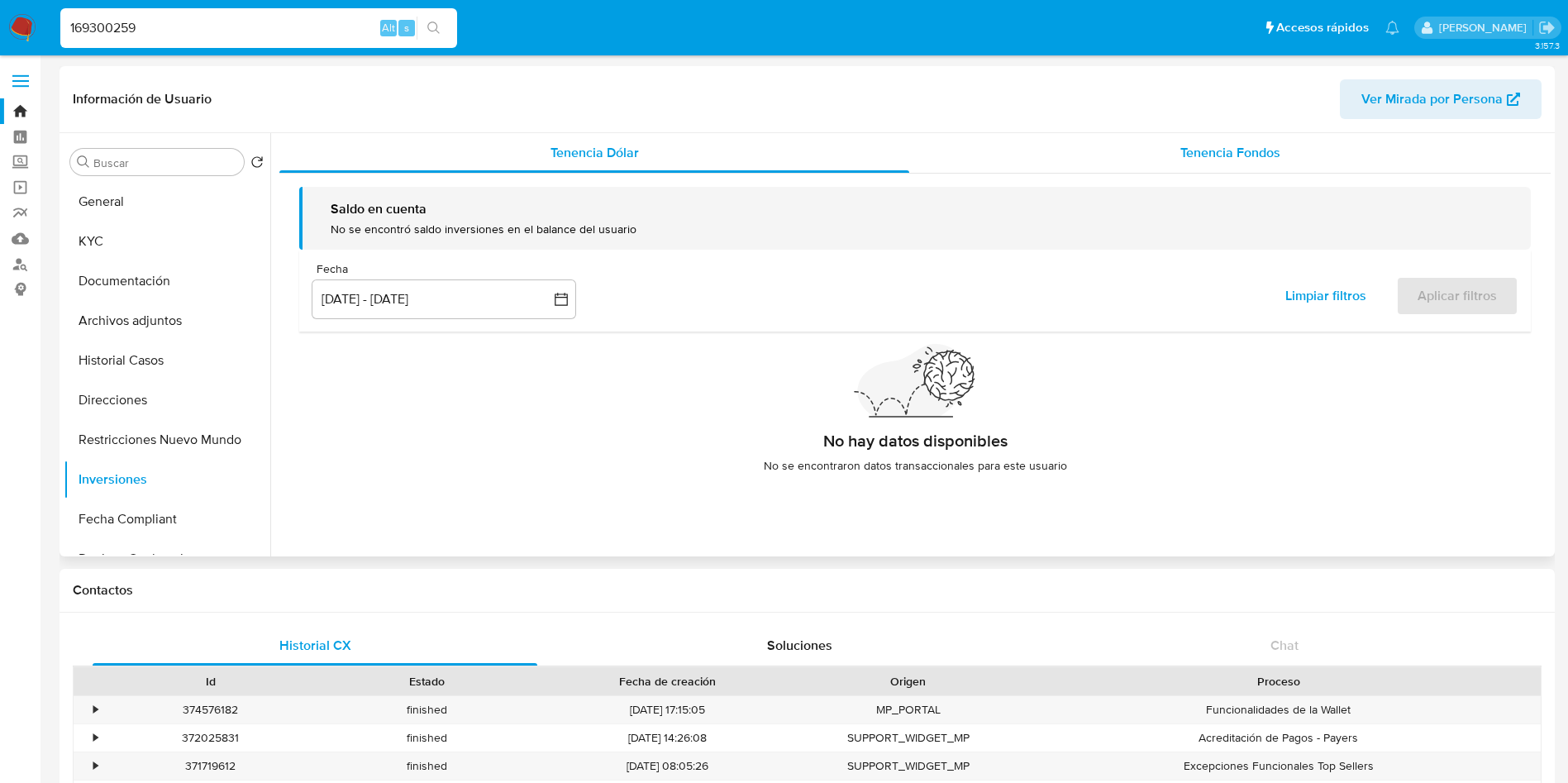
click at [1211, 151] on span "Tenencia Fondos" at bounding box center [1230, 153] width 100 height 19
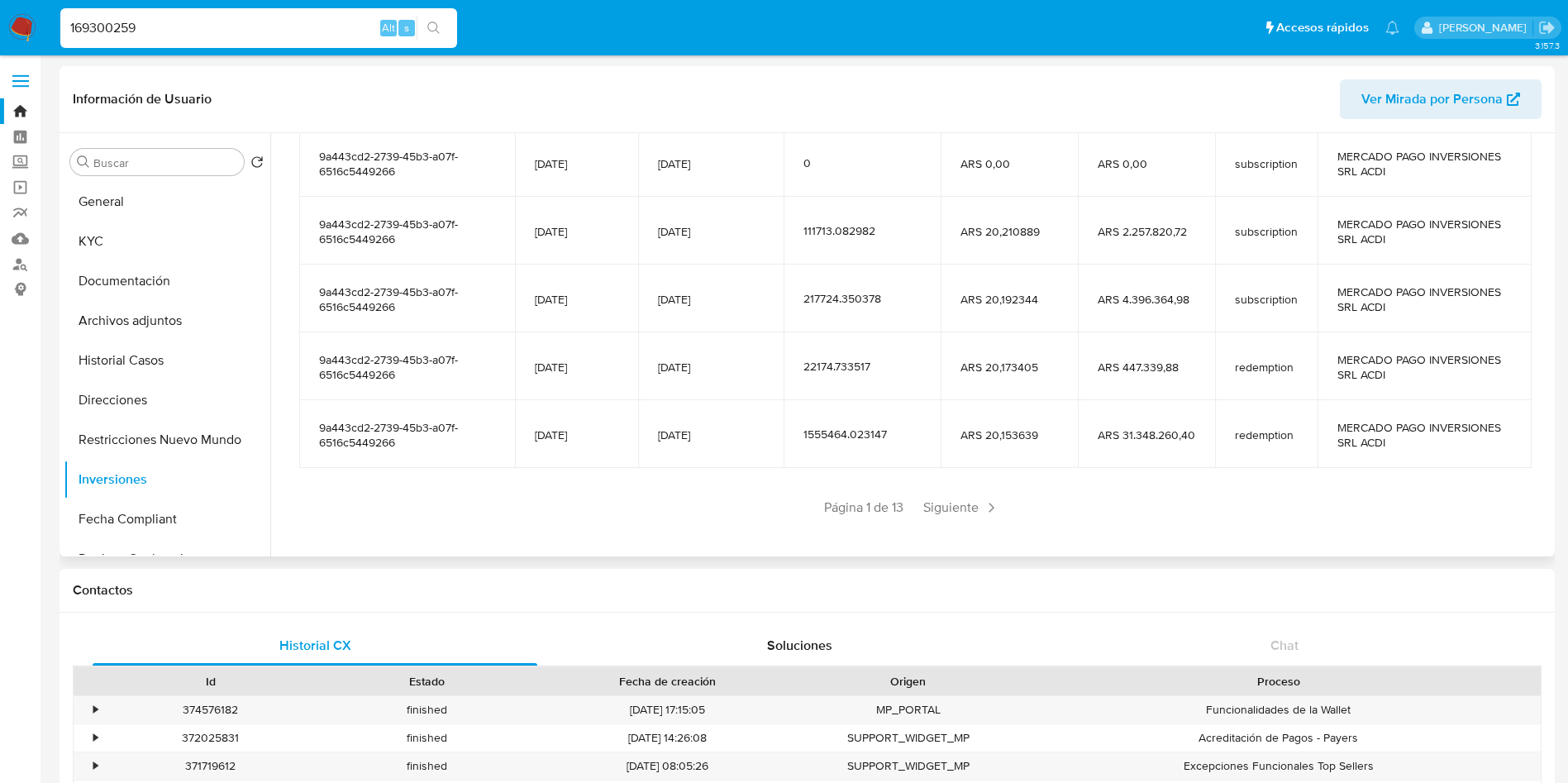
scroll to position [293, 0]
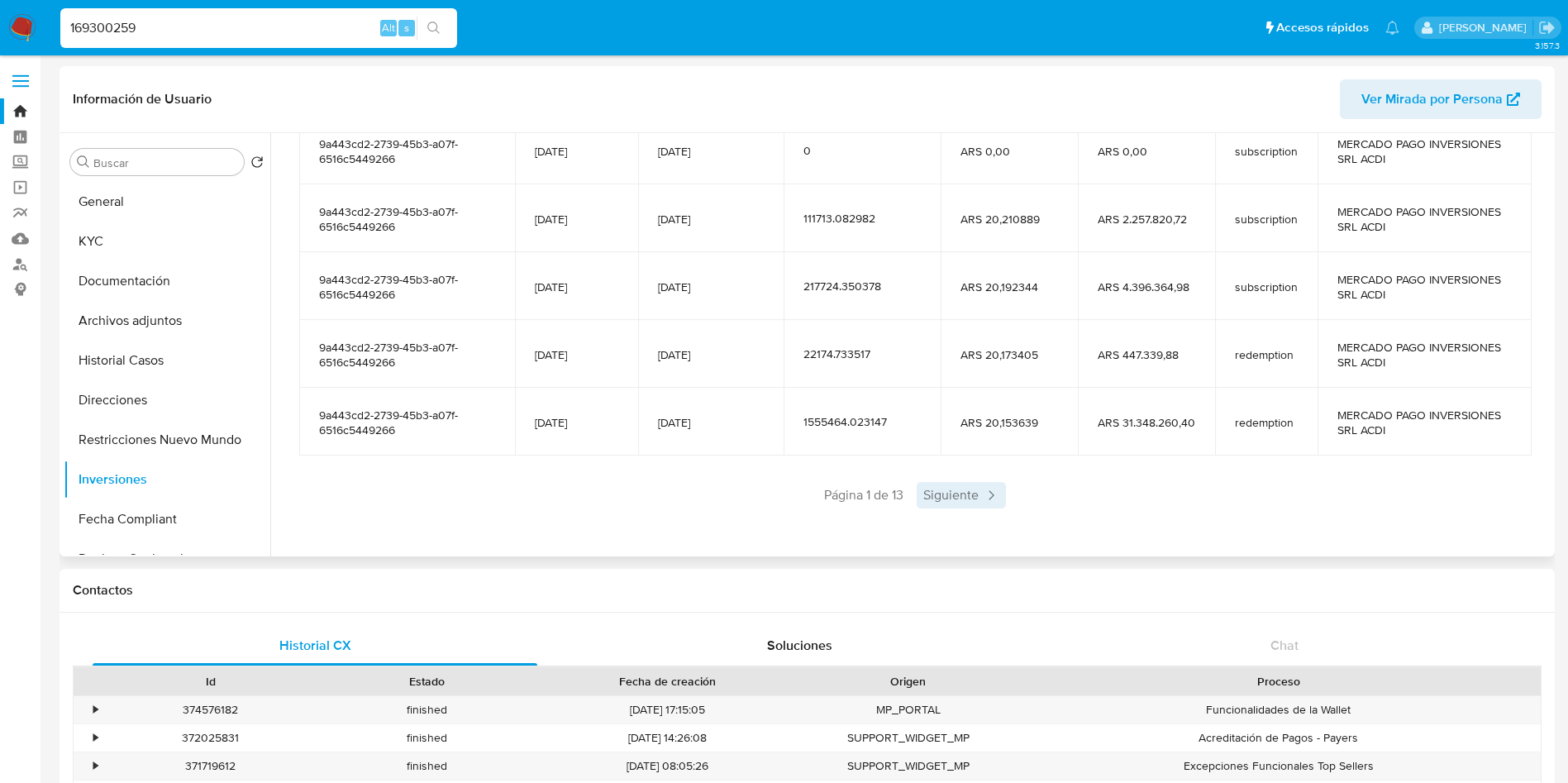
click at [954, 501] on span "Siguiente" at bounding box center [961, 495] width 89 height 26
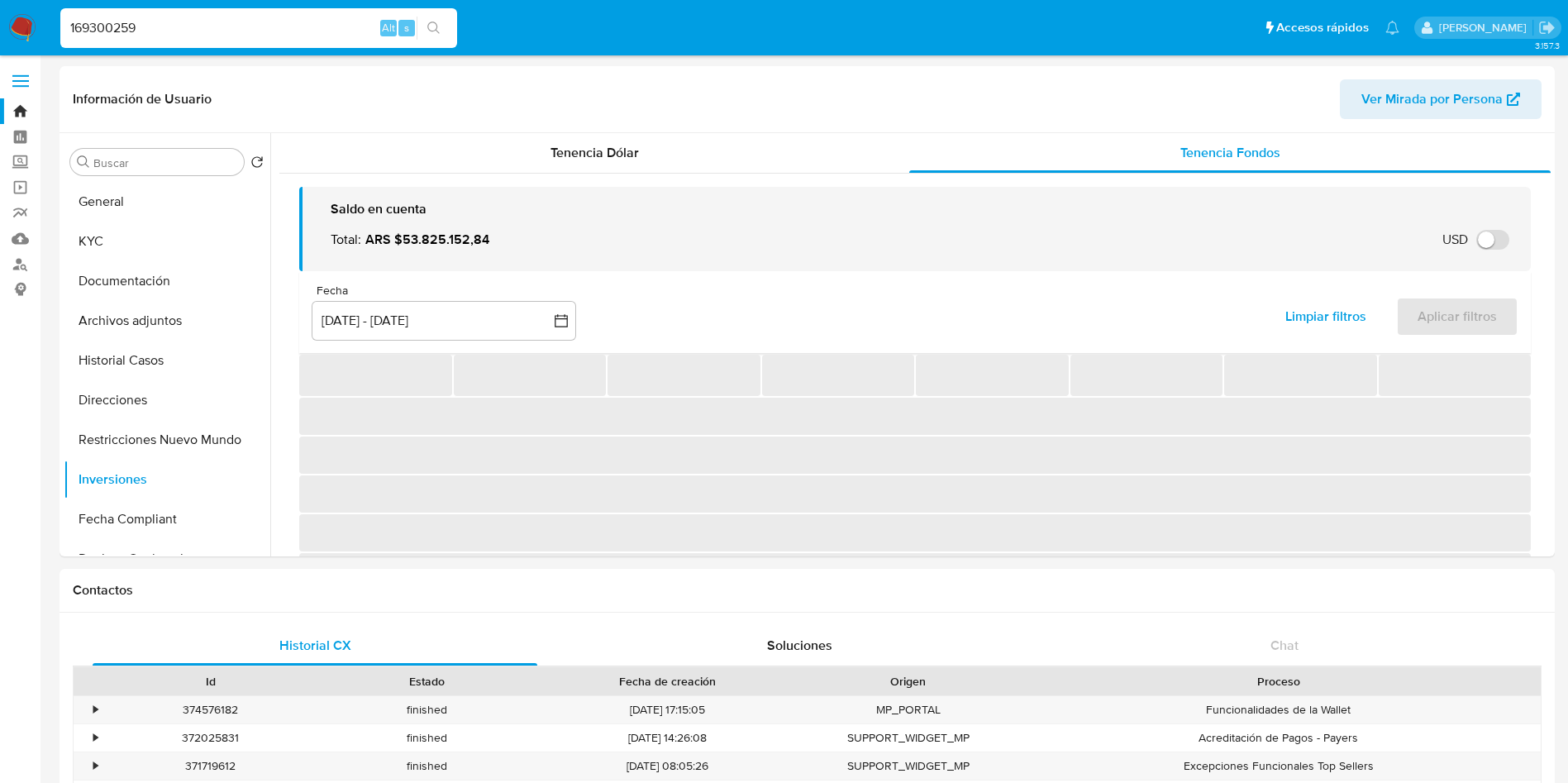
select select "10"
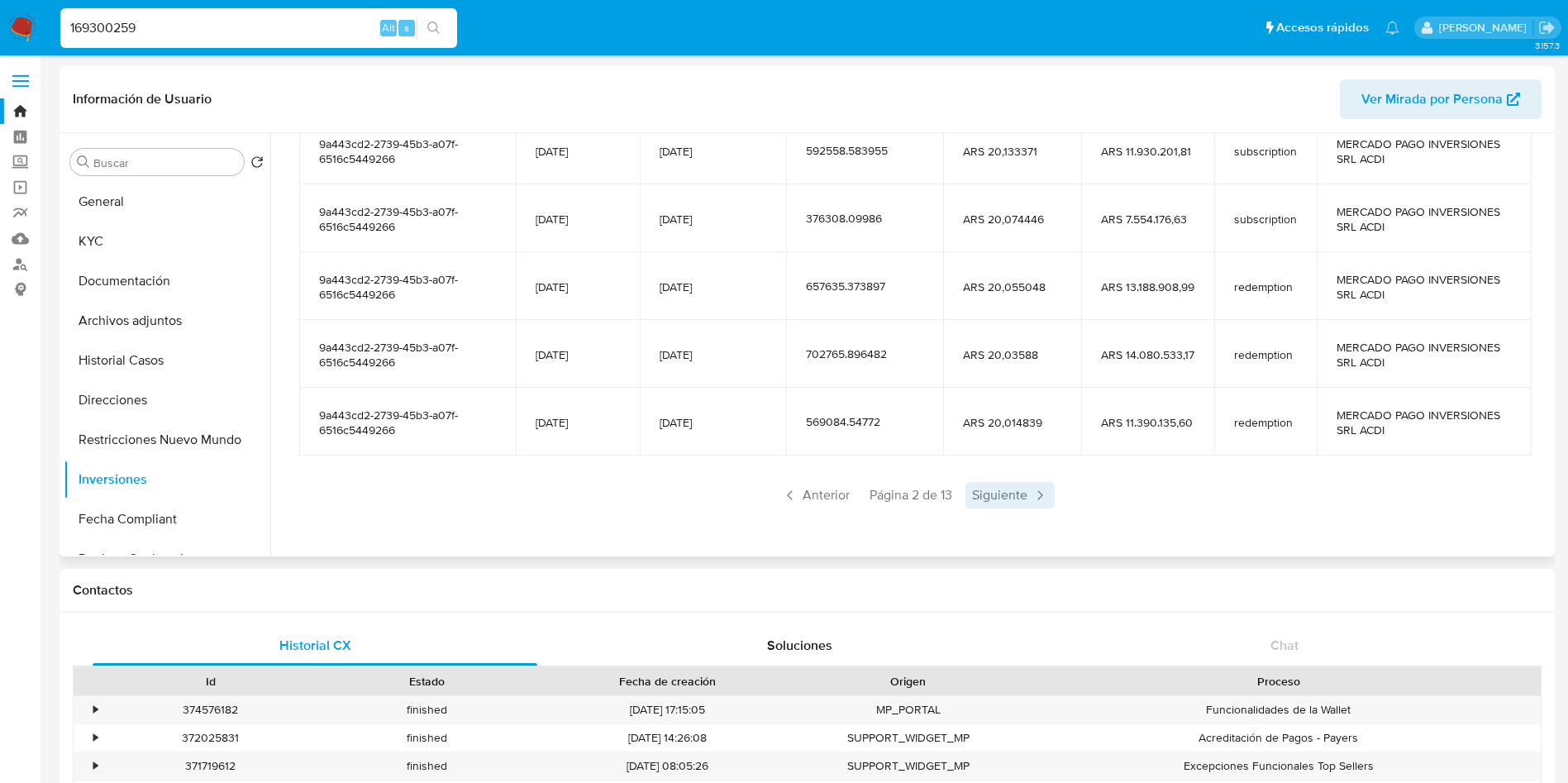
click at [966, 493] on span "Siguiente" at bounding box center [1009, 495] width 89 height 26
click at [979, 485] on span "Siguiente" at bounding box center [1009, 495] width 89 height 26
click at [978, 486] on span "Siguiente" at bounding box center [1009, 495] width 89 height 26
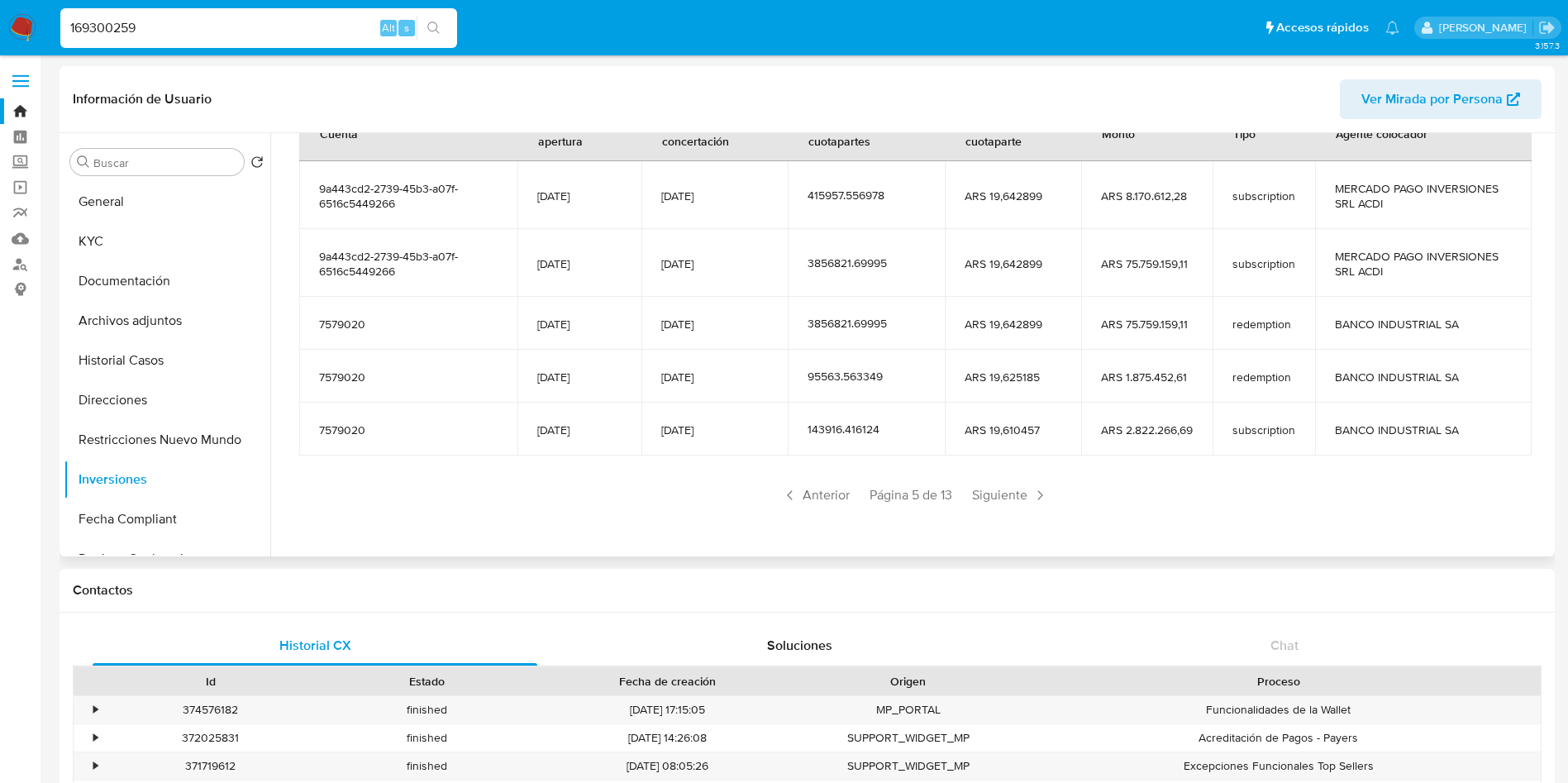
click at [979, 492] on span "Siguiente" at bounding box center [1009, 495] width 89 height 26
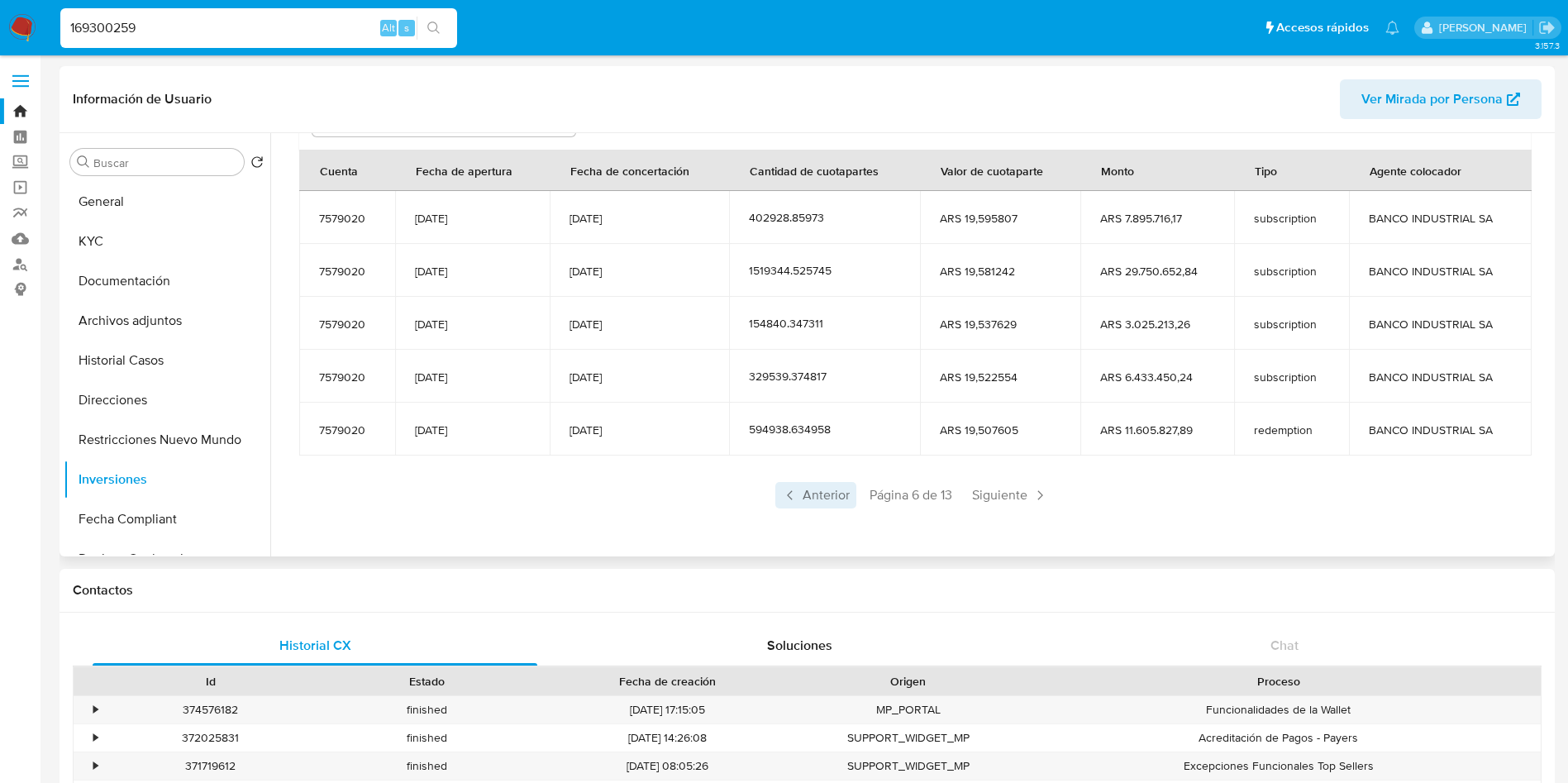
click at [831, 493] on span "Anterior" at bounding box center [816, 495] width 81 height 26
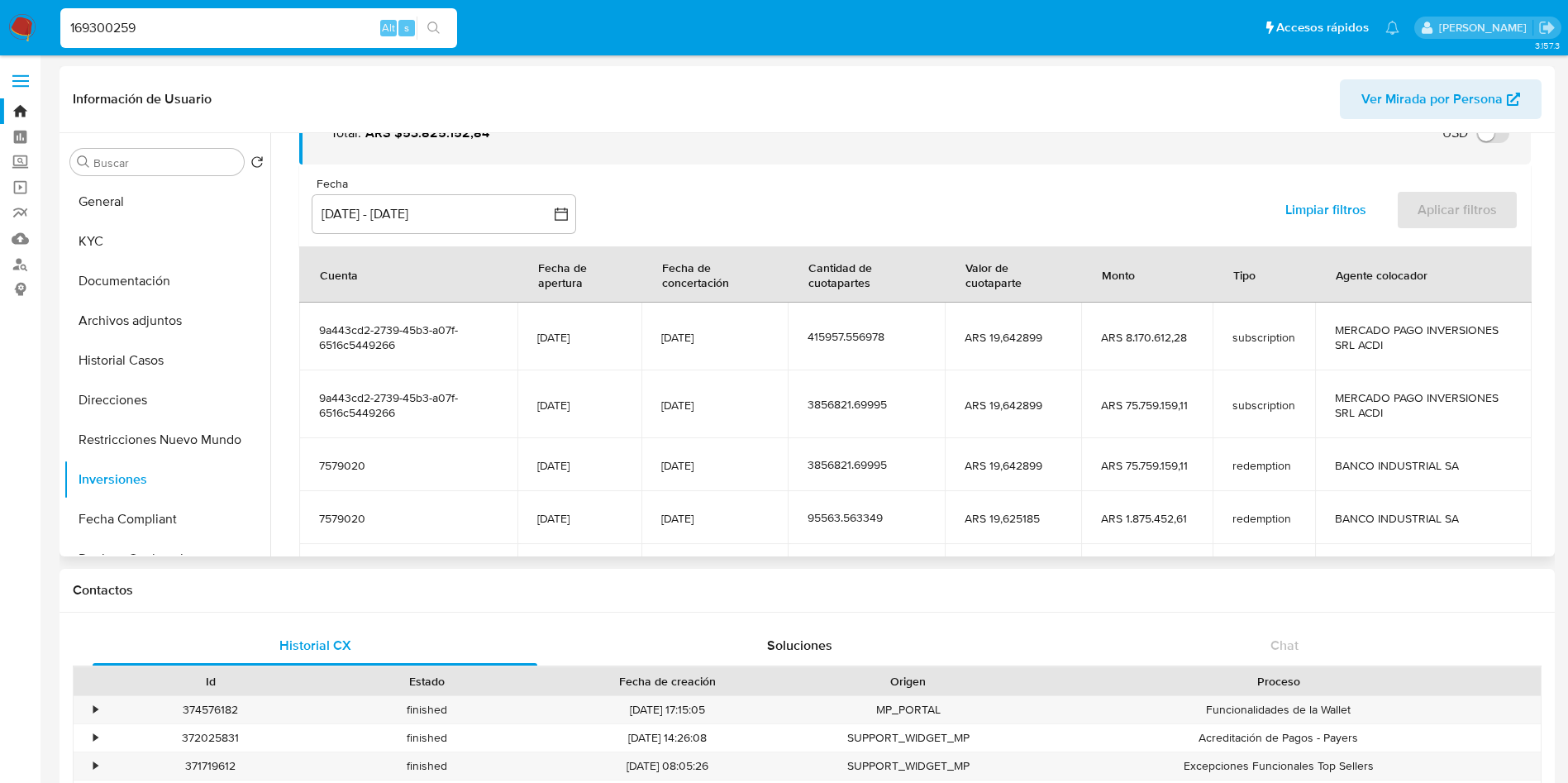
scroll to position [203, 0]
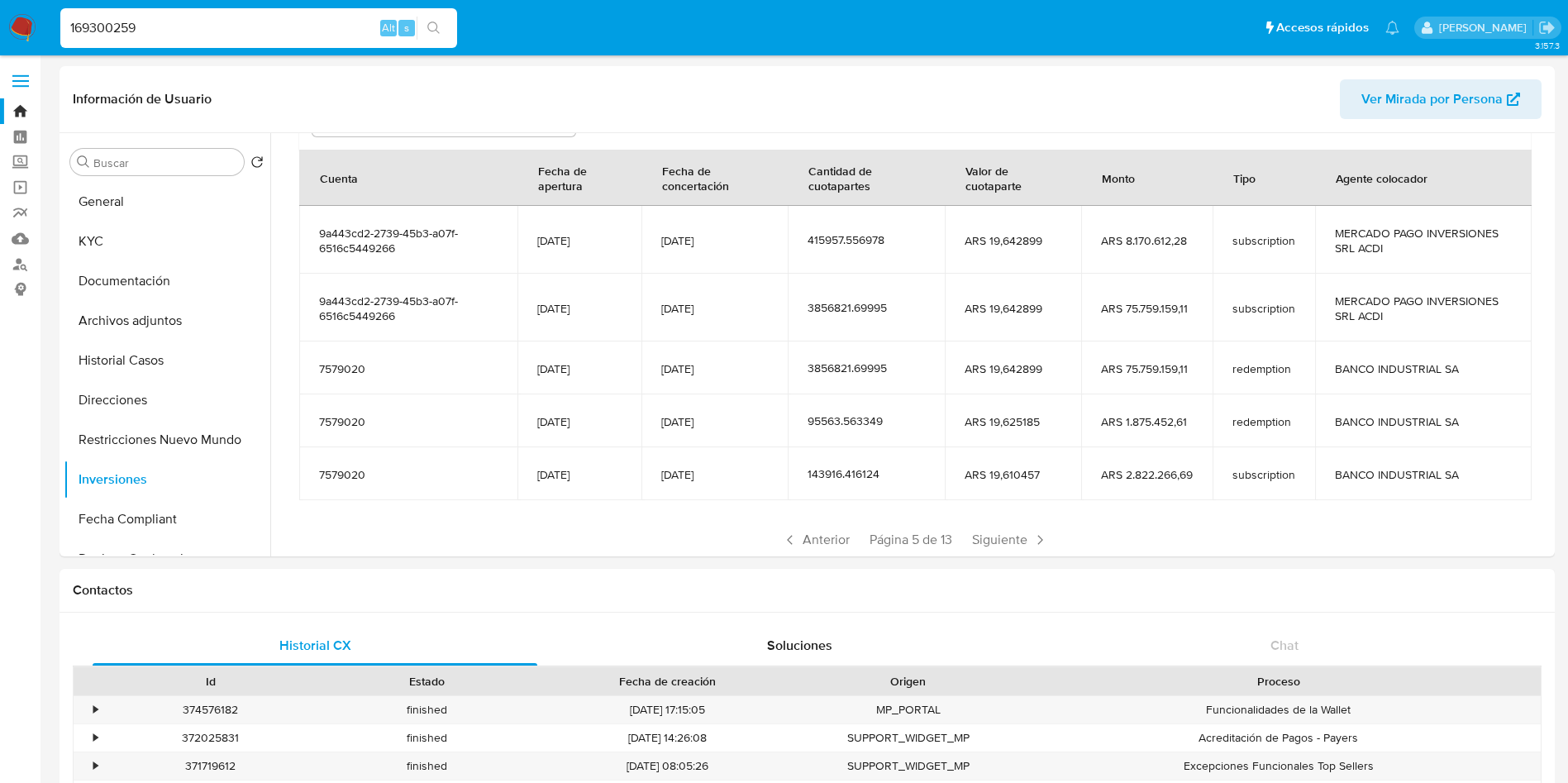
click at [269, 19] on input "169300259" at bounding box center [259, 28] width 397 height 21
paste input "30304960"
type input "130304960"
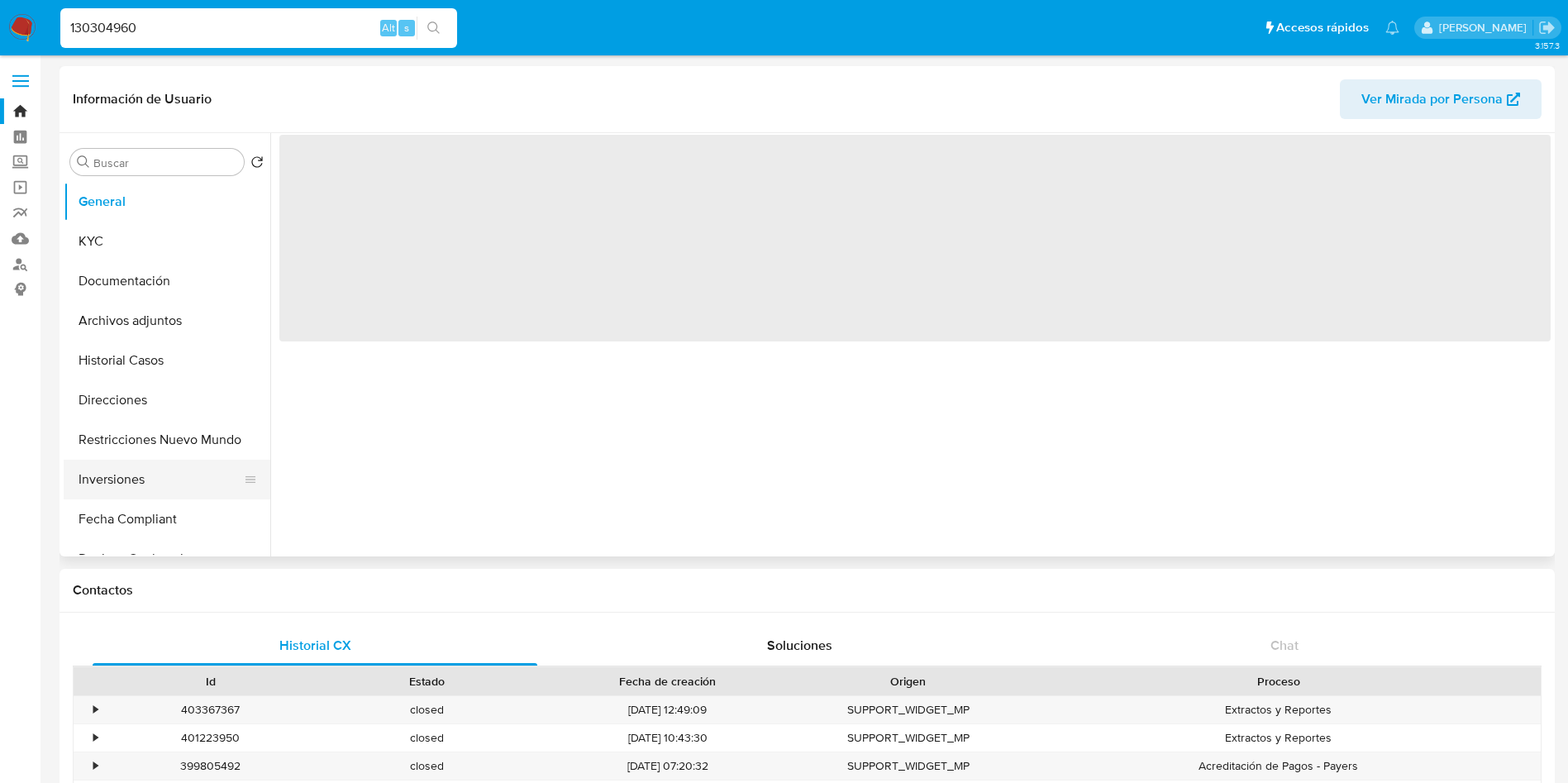
click at [134, 472] on button "Inversiones" at bounding box center [160, 479] width 193 height 40
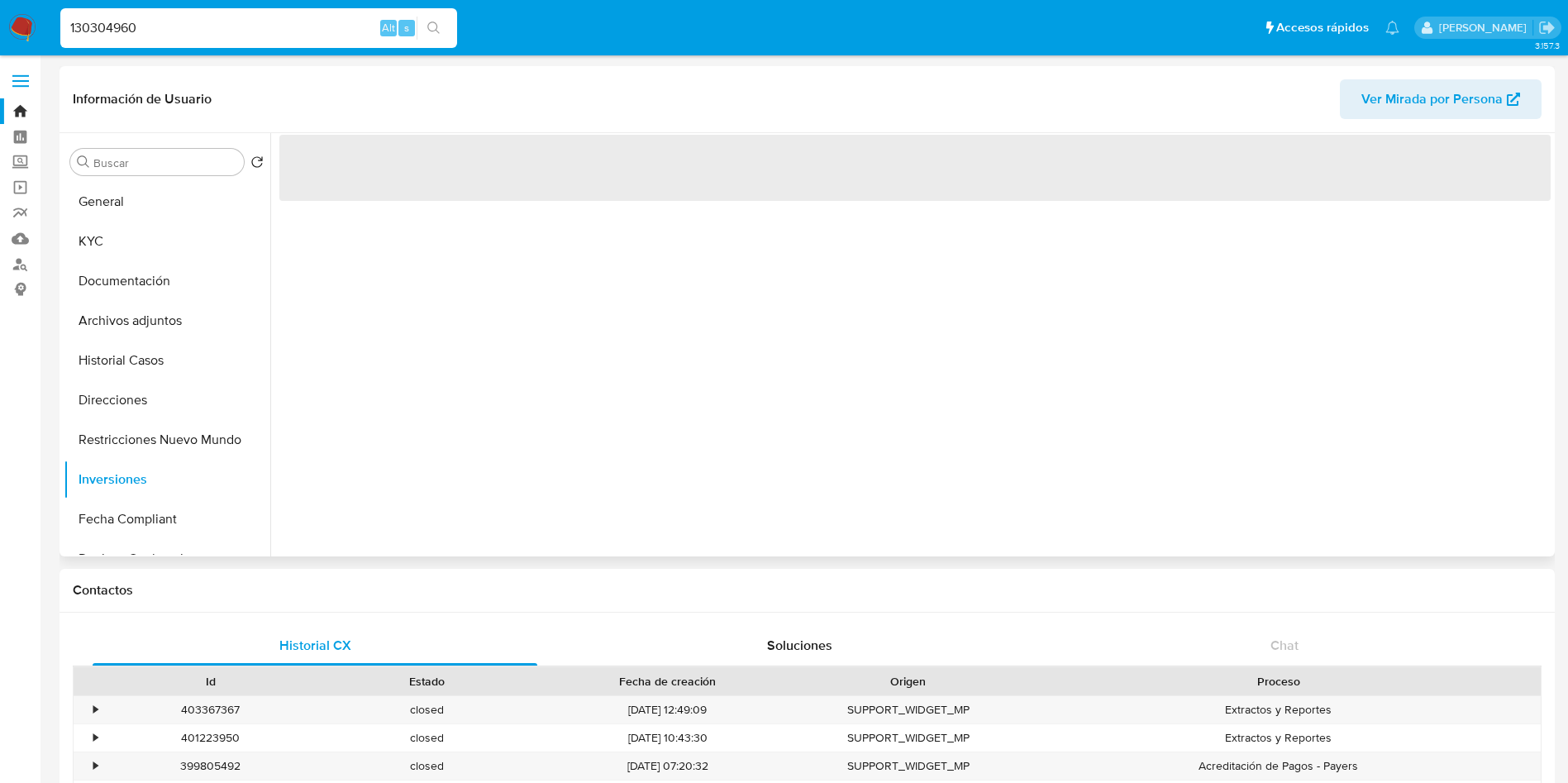
select select "10"
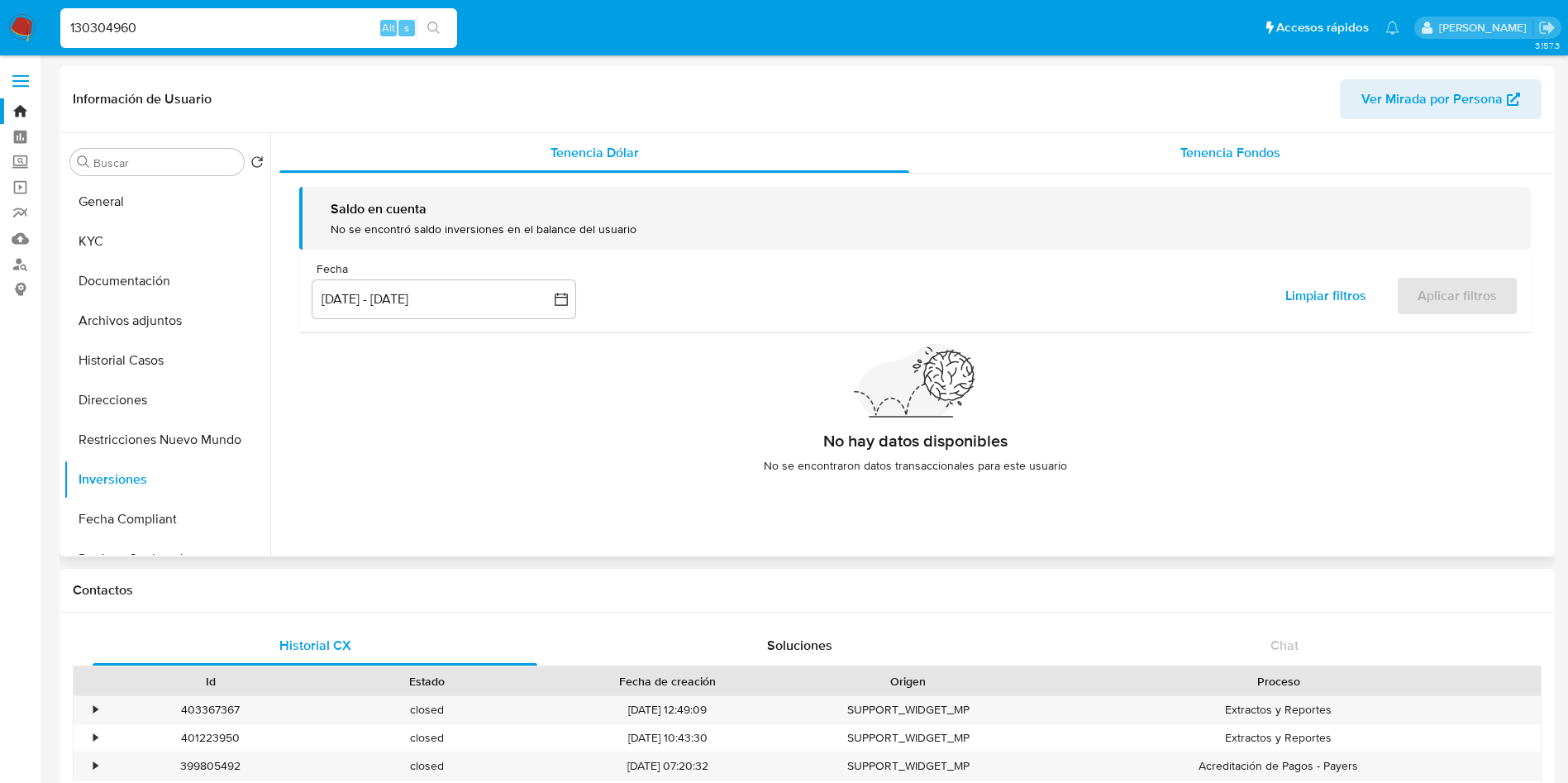
click at [1165, 136] on div "Tenencia Fondos" at bounding box center [1230, 153] width 641 height 40
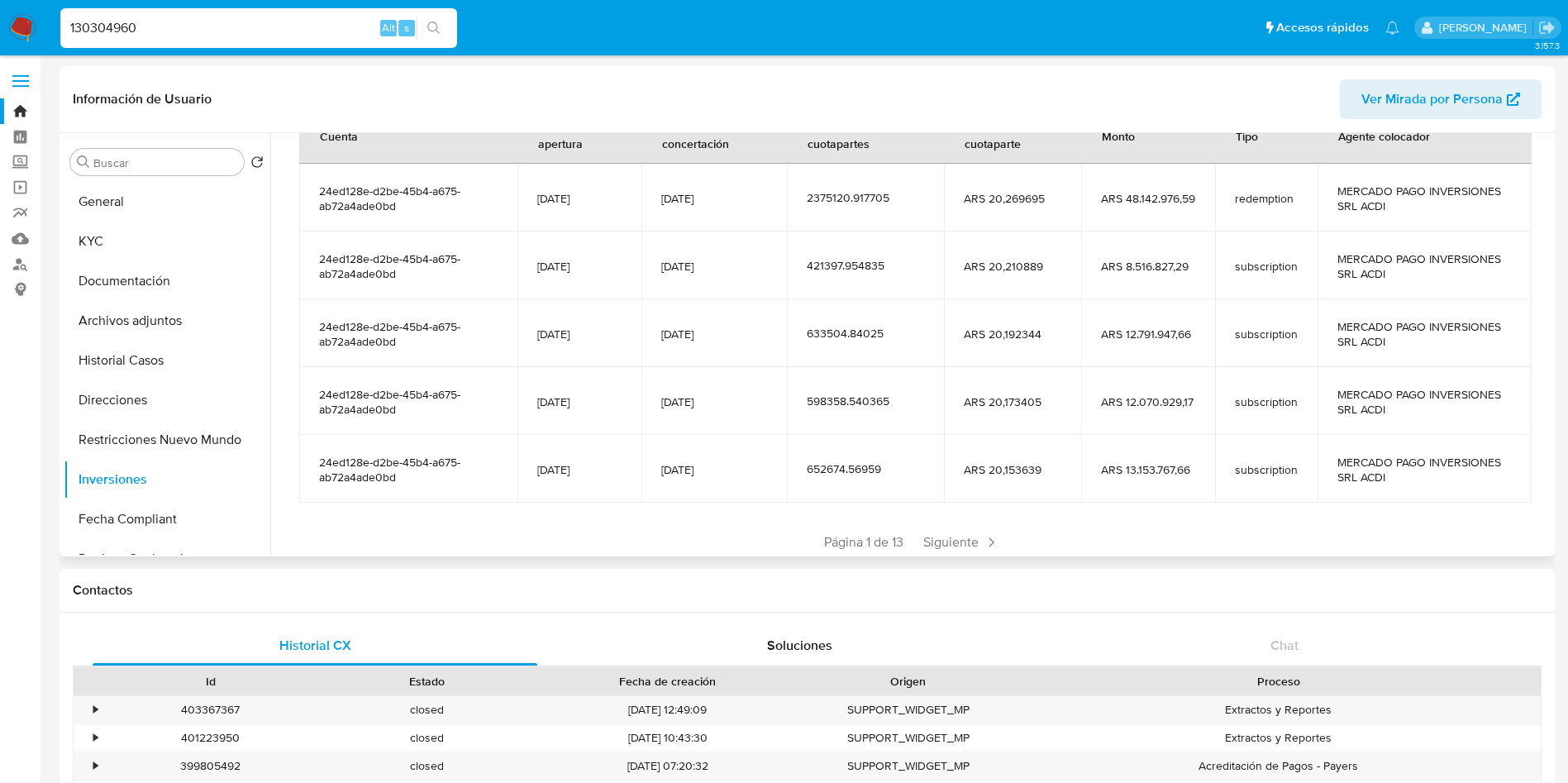
scroll to position [248, 0]
click at [936, 538] on span "Siguiente" at bounding box center [961, 540] width 89 height 26
click at [965, 531] on span "Siguiente" at bounding box center [1009, 540] width 89 height 26
click at [984, 531] on span "Siguiente" at bounding box center [1009, 540] width 89 height 26
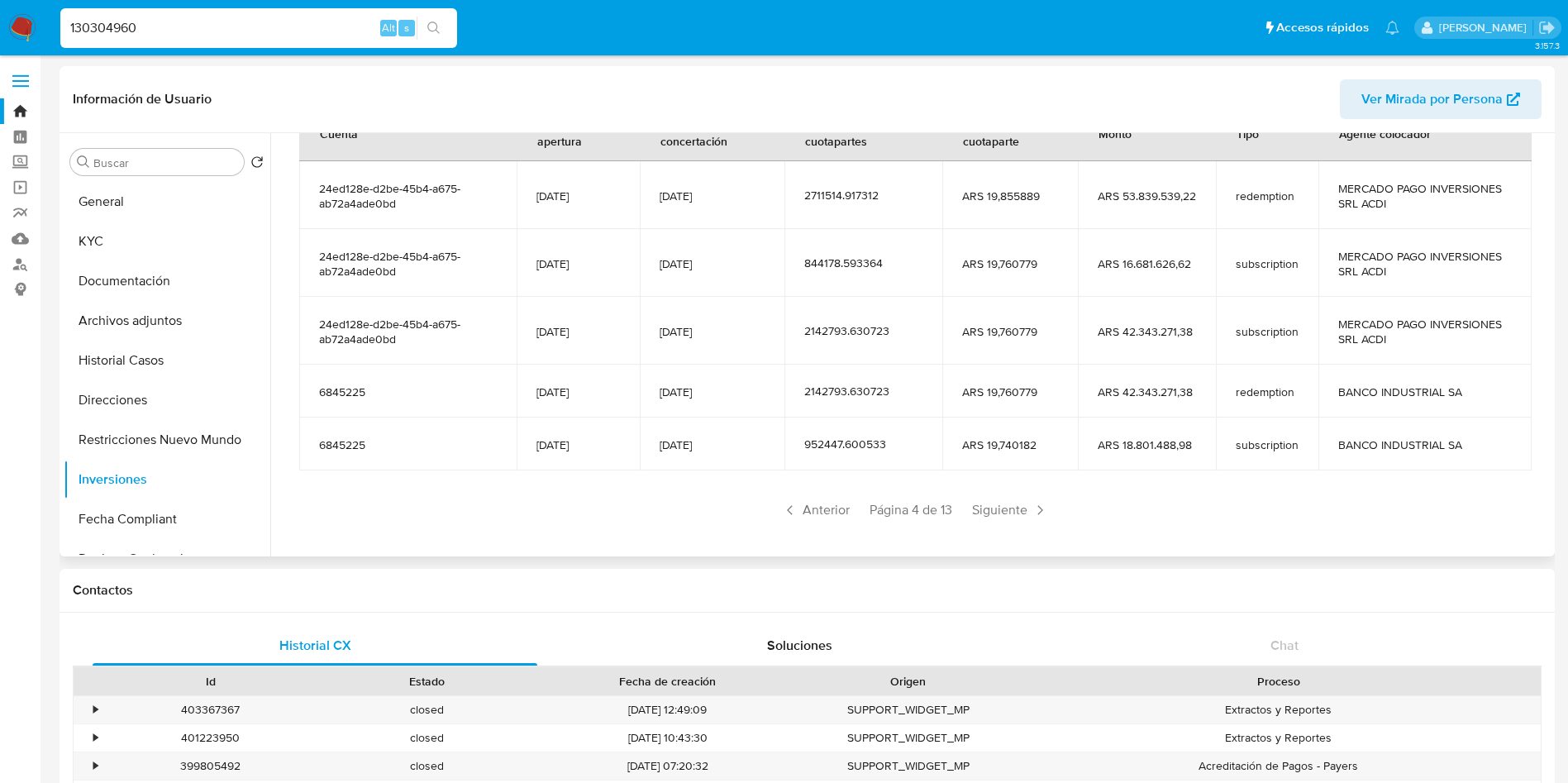
click at [984, 531] on div "Saldo en cuenta Total : ARS $1.793.919,37 USD Cambiar entre moneda local y USD …" at bounding box center [915, 245] width 1272 height 637
click at [207, 4] on nav "Pausado Ver notificaciones 130304960 Alt s Accesos rápidos Presiona las siguien…" at bounding box center [784, 27] width 1568 height 56
click at [195, 26] on input "130304960" at bounding box center [259, 28] width 397 height 21
paste input "266122457"
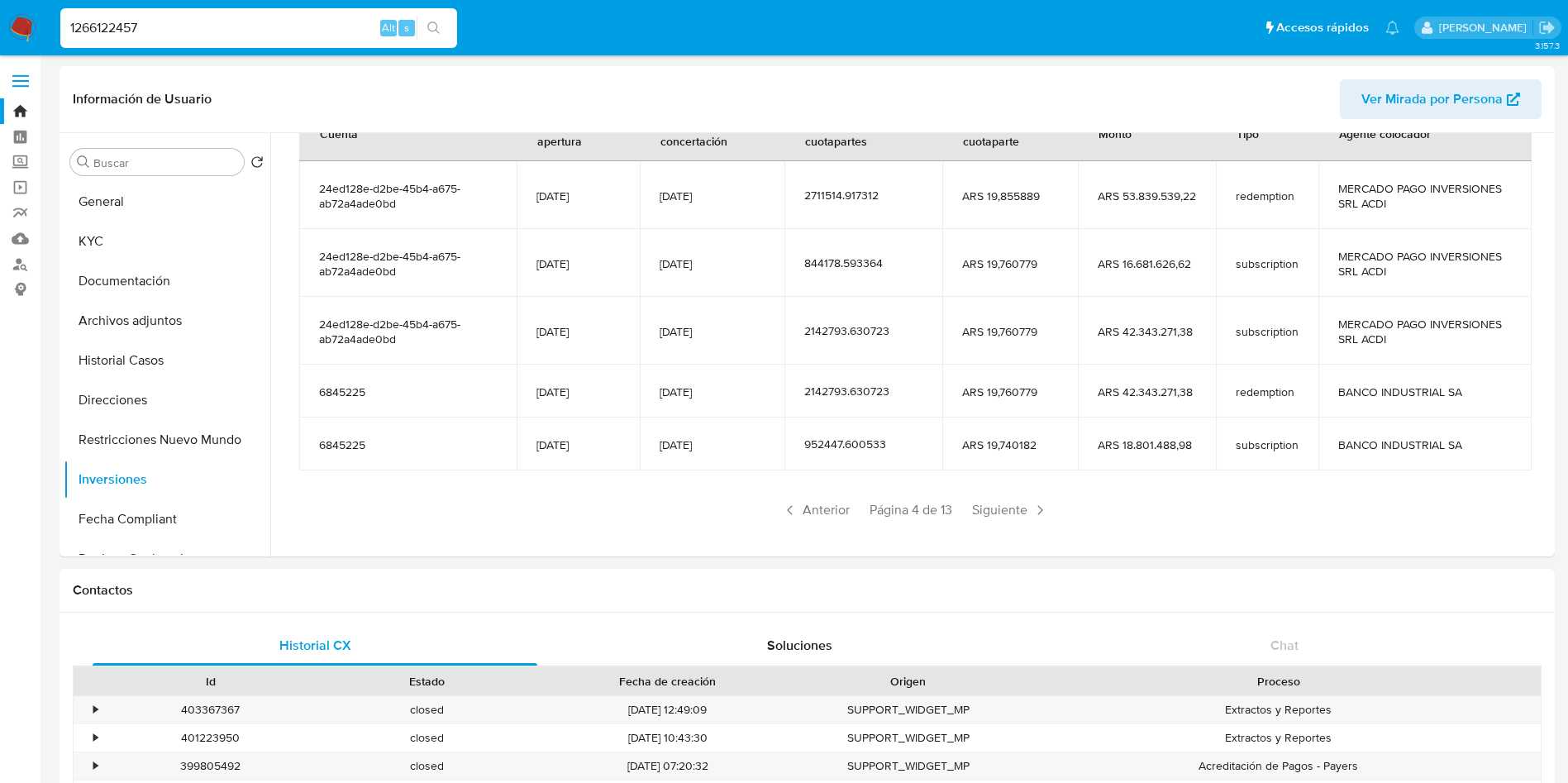
type input "1266122457"
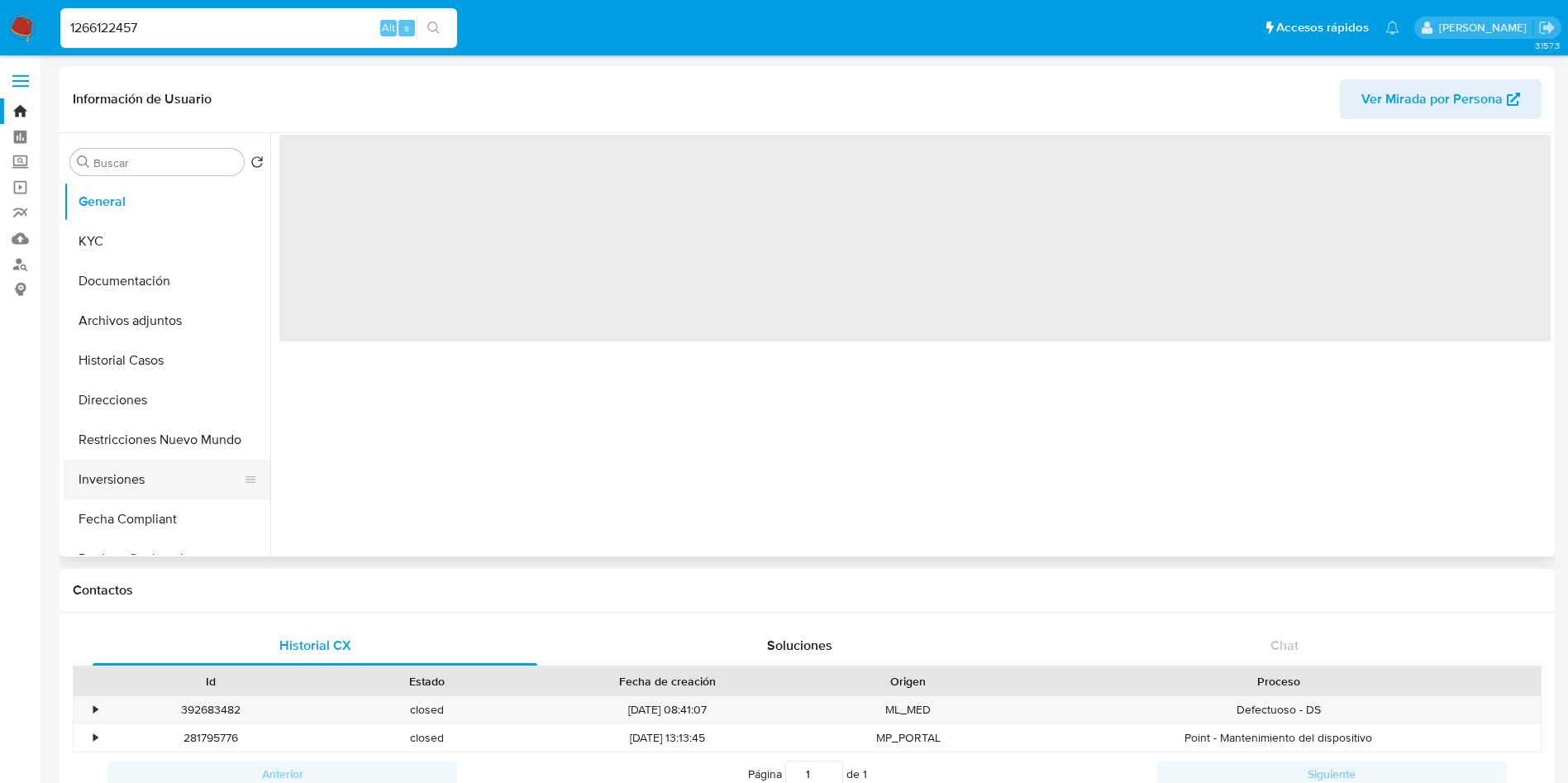
drag, startPoint x: 160, startPoint y: 471, endPoint x: 142, endPoint y: 485, distance: 22.8
click at [159, 471] on button "Inversiones" at bounding box center [160, 479] width 193 height 40
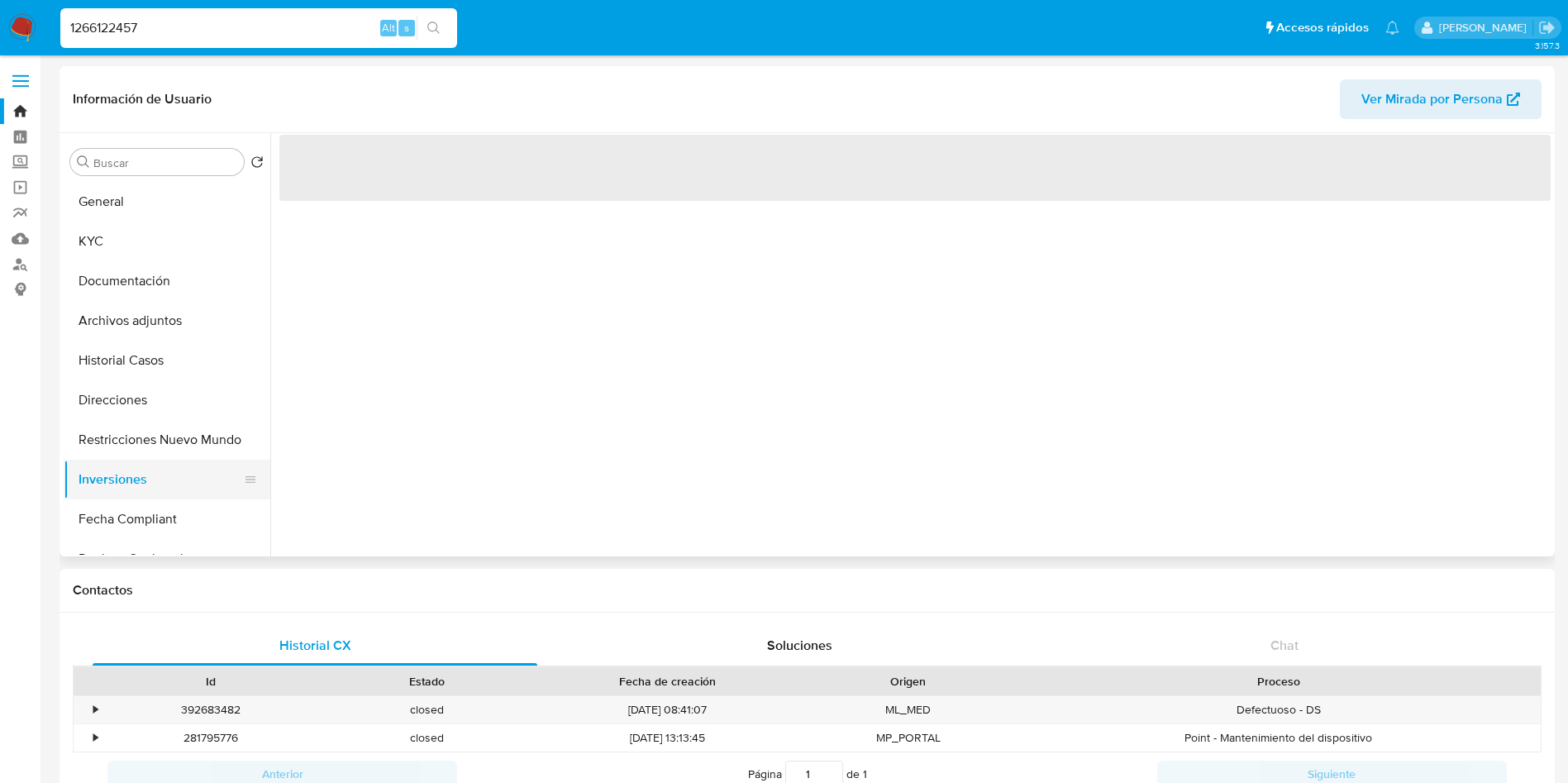
select select "10"
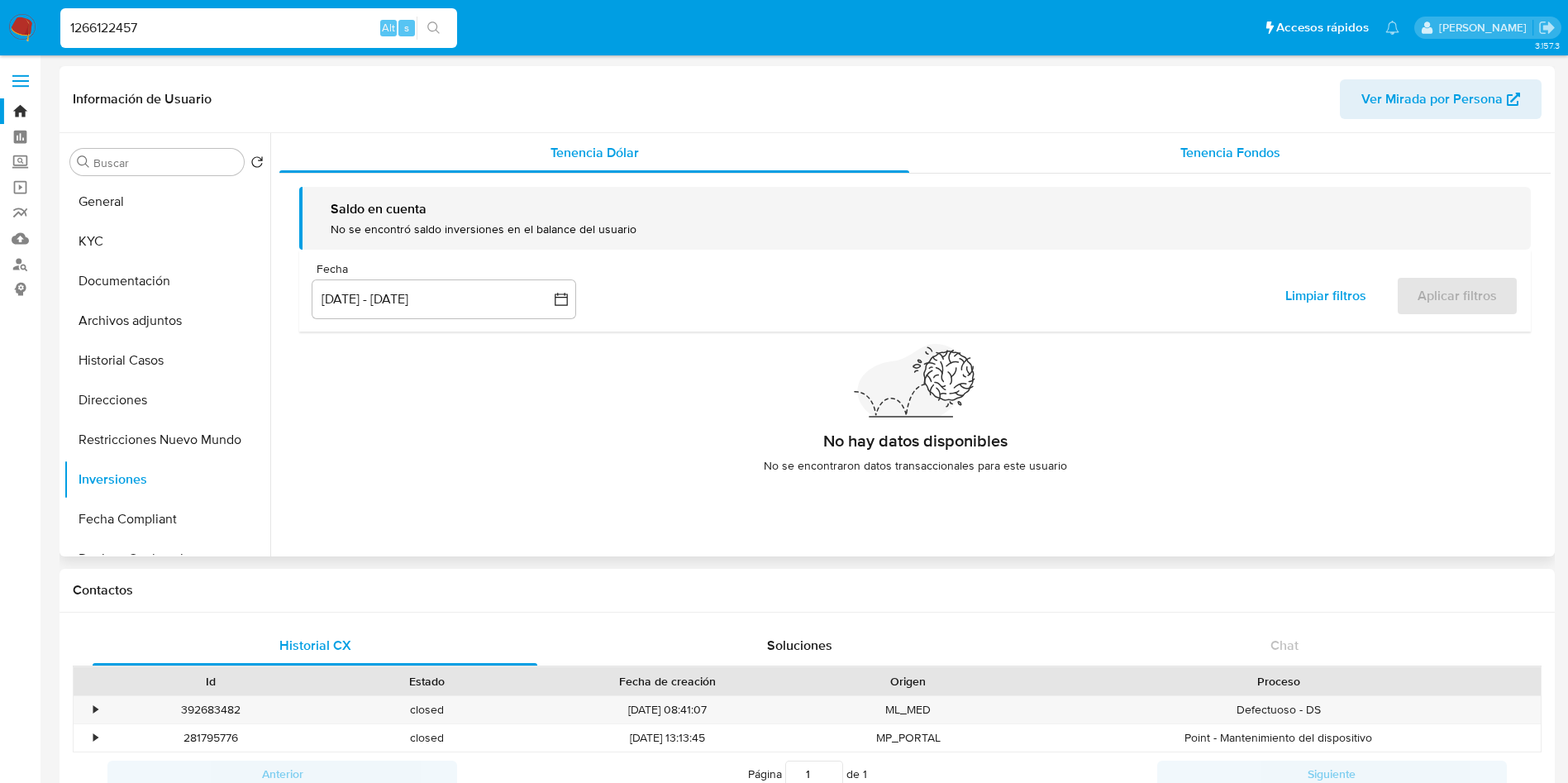
click at [1137, 154] on div "Tenencia Fondos" at bounding box center [1230, 153] width 641 height 40
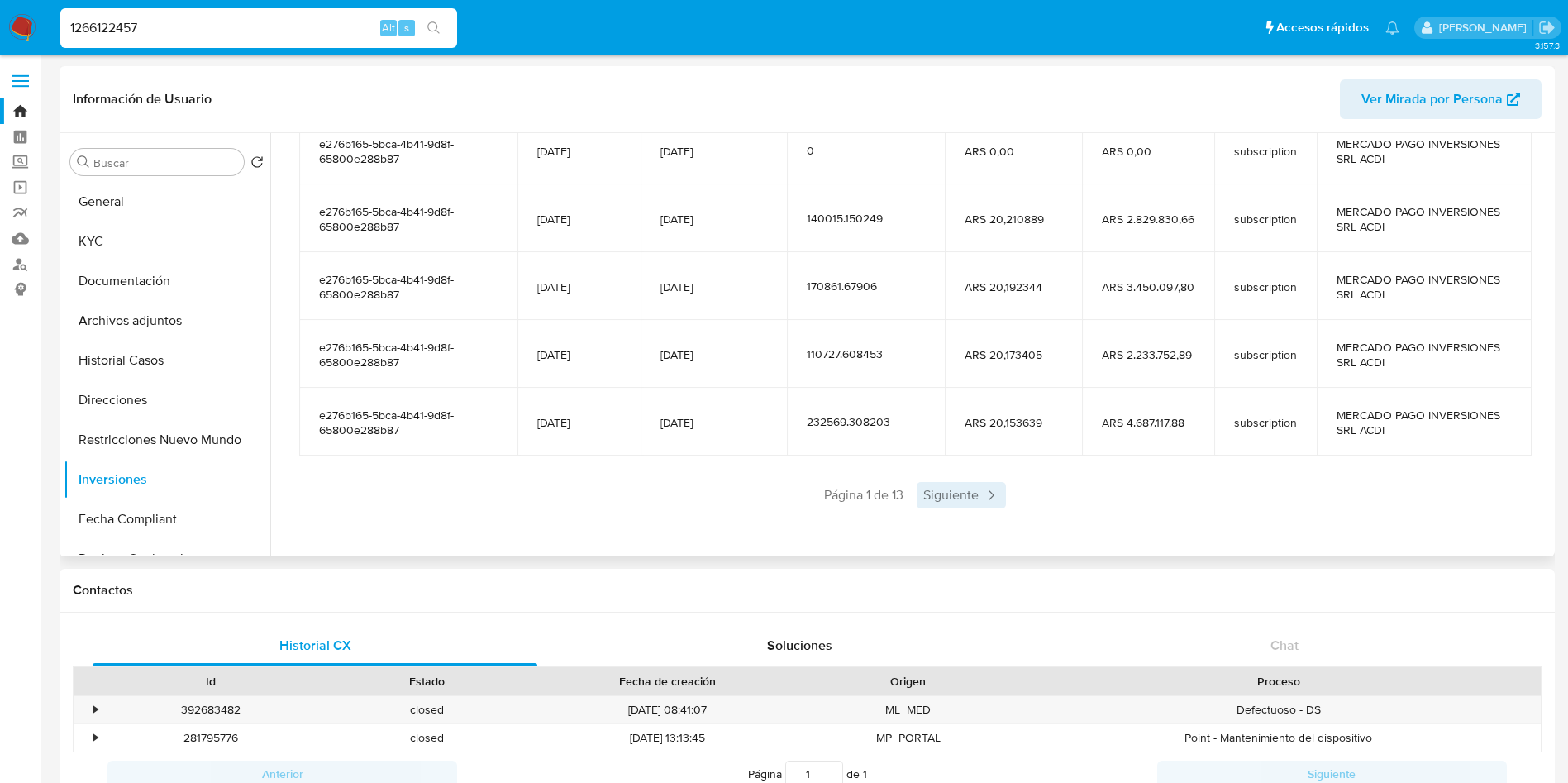
click at [942, 492] on span "Siguiente" at bounding box center [961, 495] width 89 height 26
click at [1014, 482] on span "Siguiente" at bounding box center [1009, 495] width 89 height 26
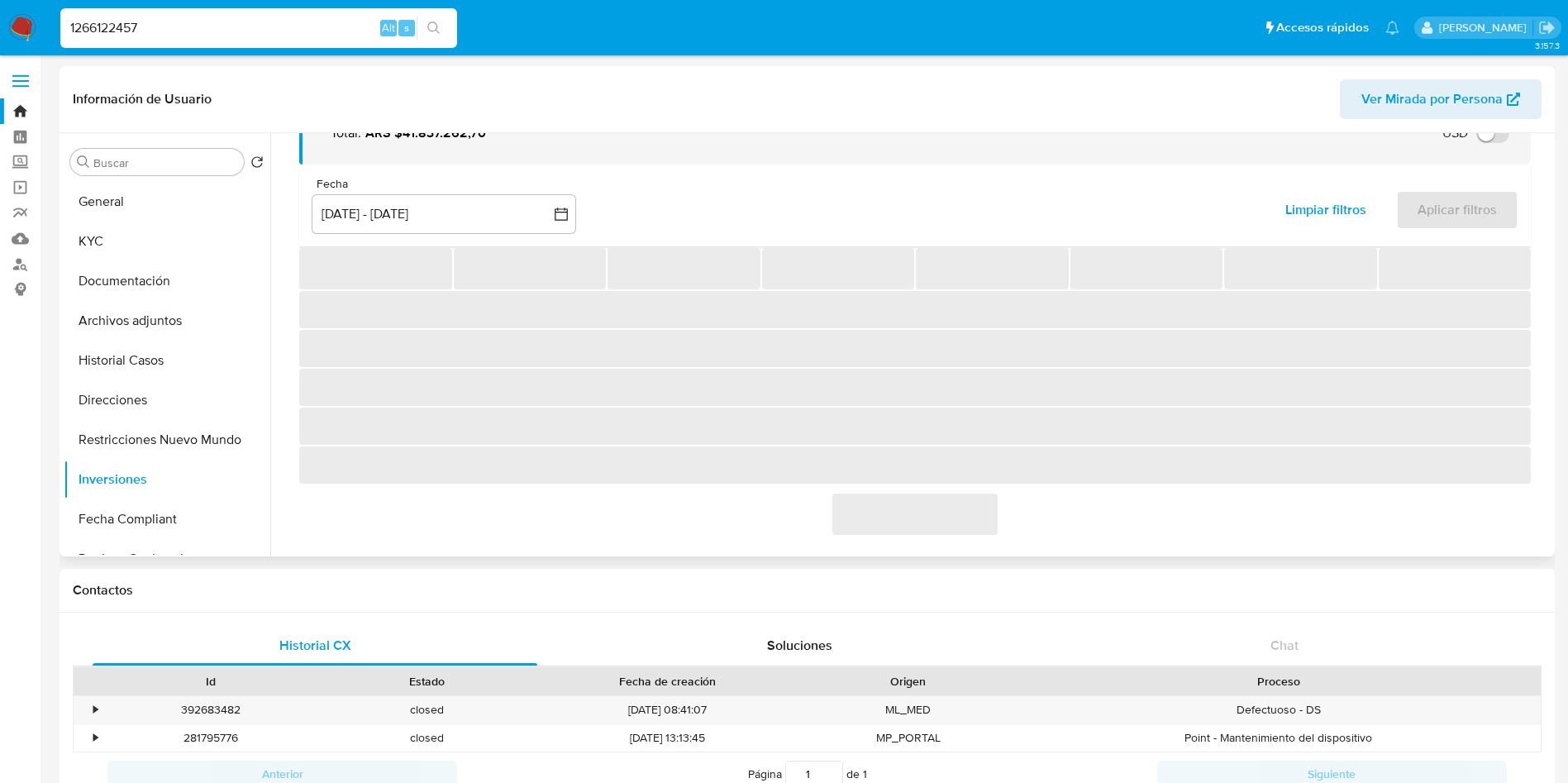
scroll to position [248, 0]
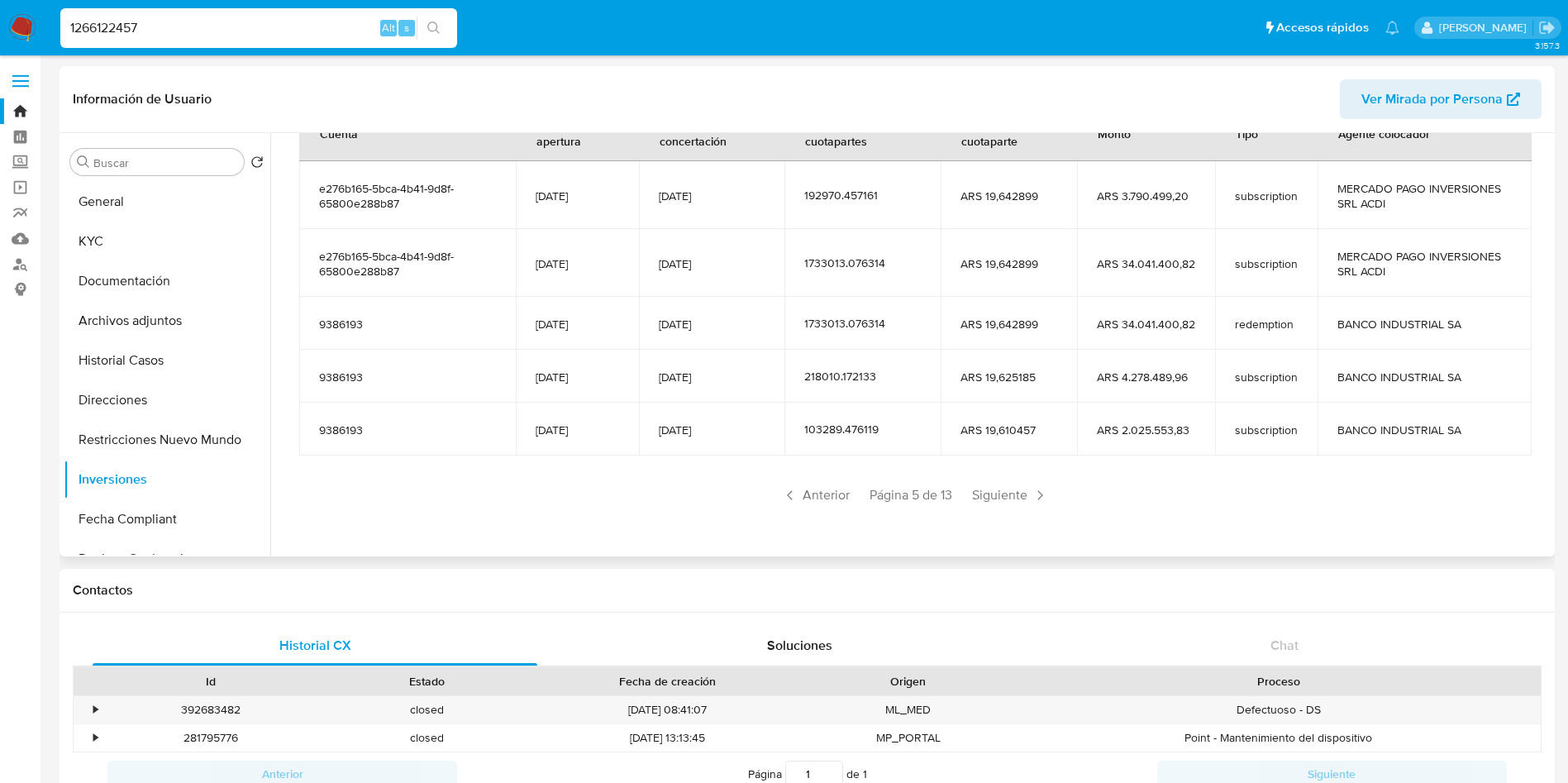
click at [296, 26] on input "1266122457" at bounding box center [259, 28] width 397 height 21
click at [295, 25] on input "1266122457" at bounding box center [259, 28] width 397 height 21
paste input "2094995245"
type input "2094995245"
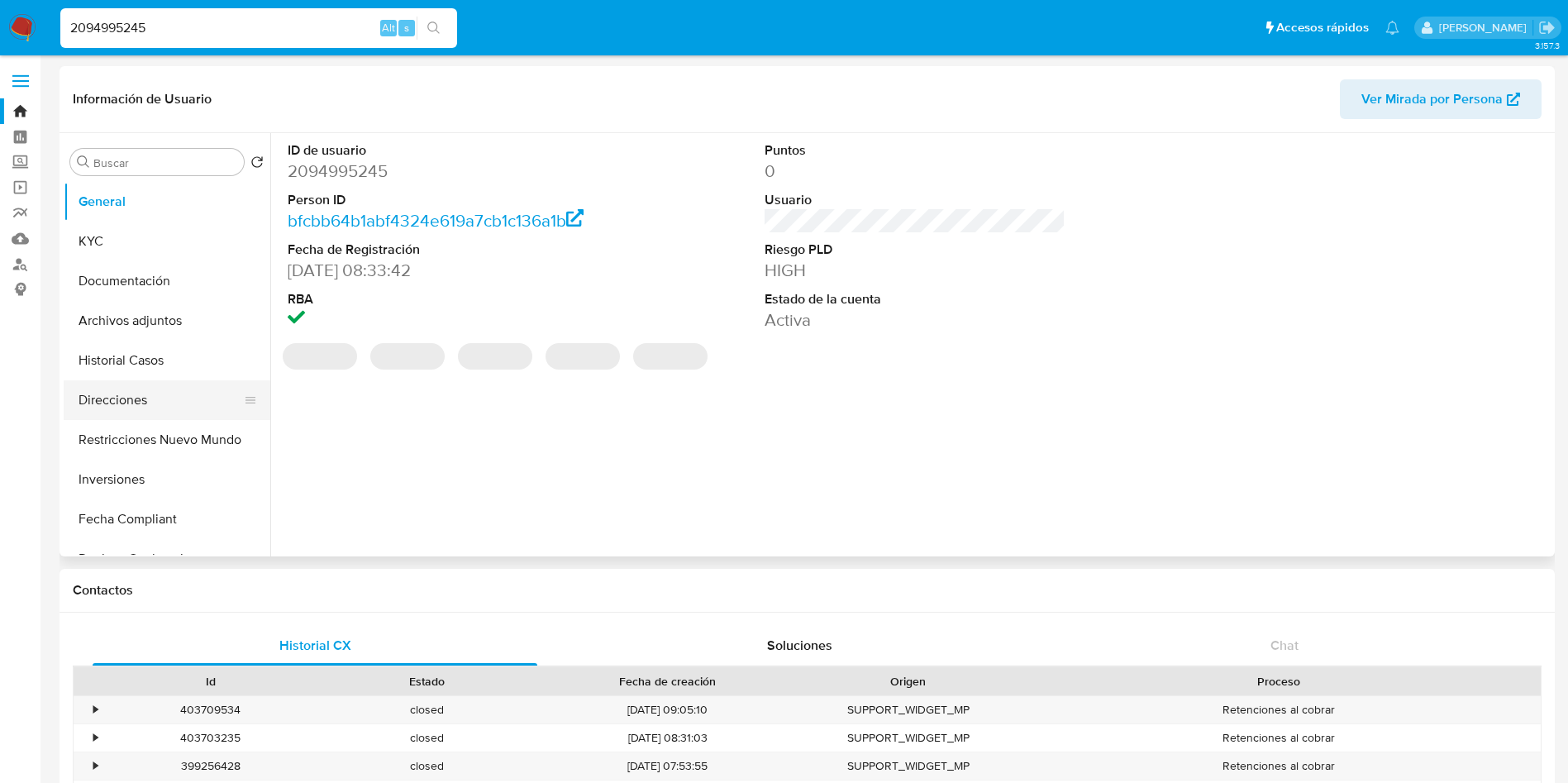
select select "10"
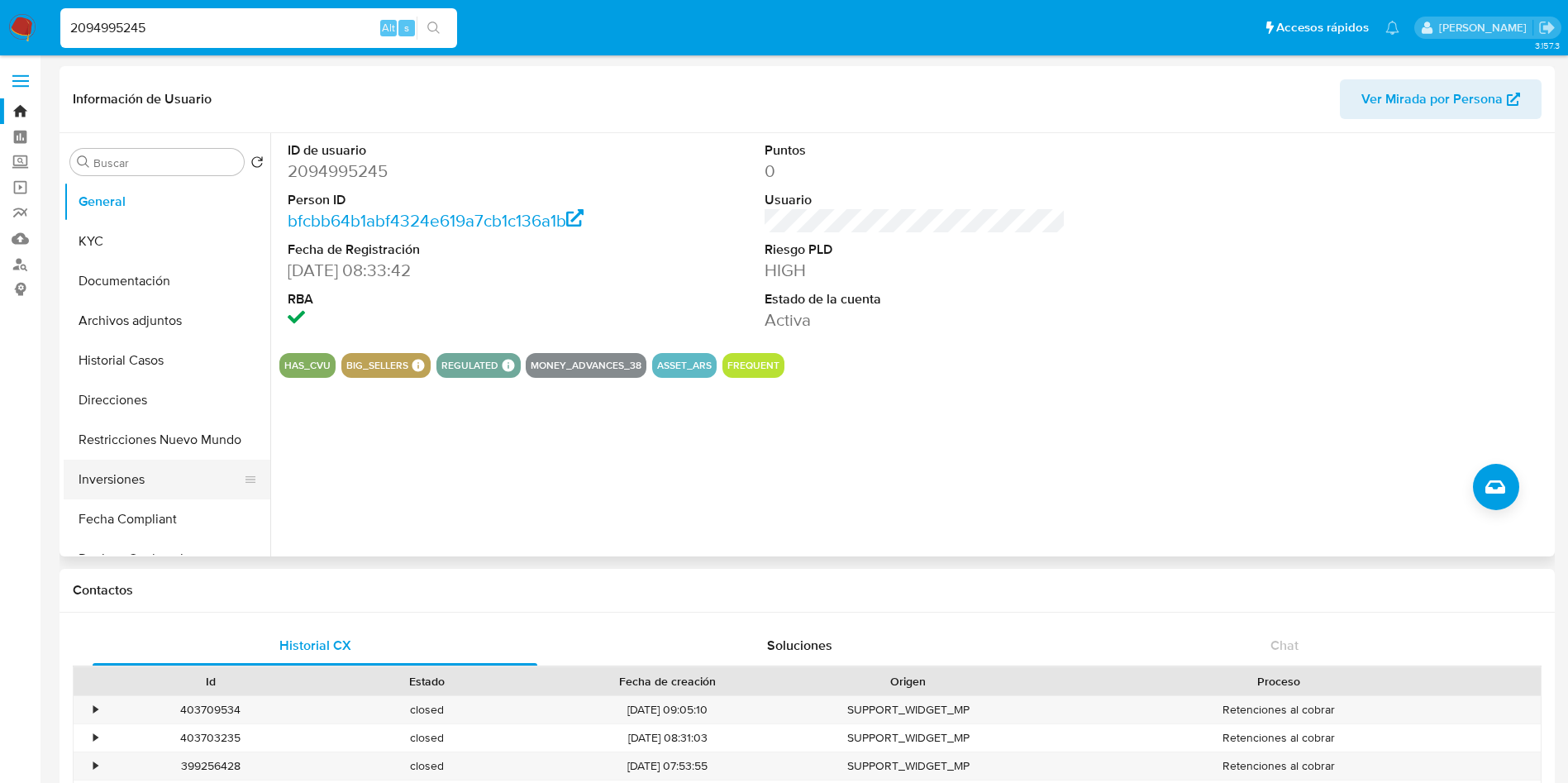
click at [149, 475] on button "Inversiones" at bounding box center [160, 479] width 193 height 40
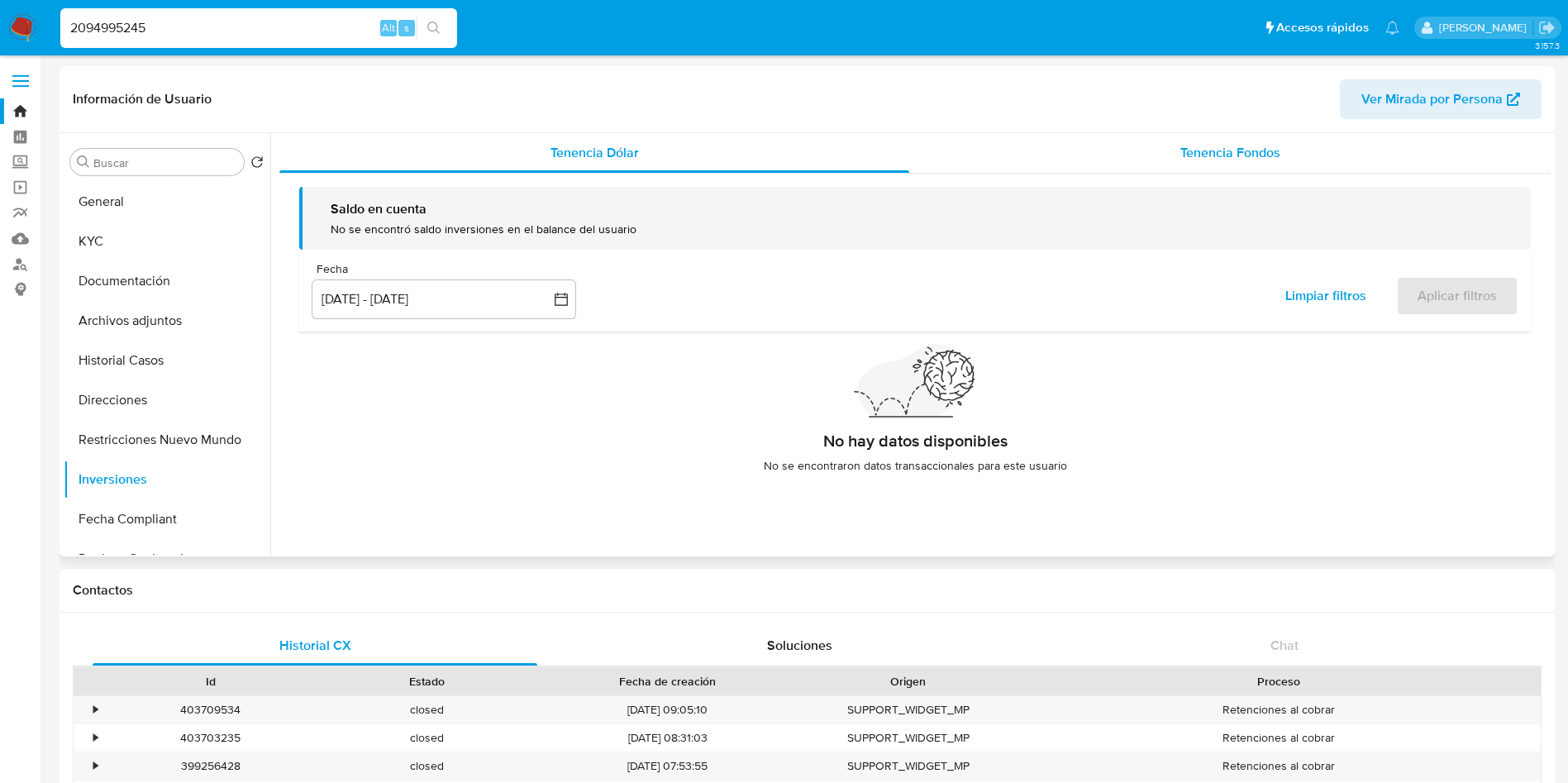
click at [1144, 143] on div "Tenencia Fondos" at bounding box center [1230, 153] width 641 height 40
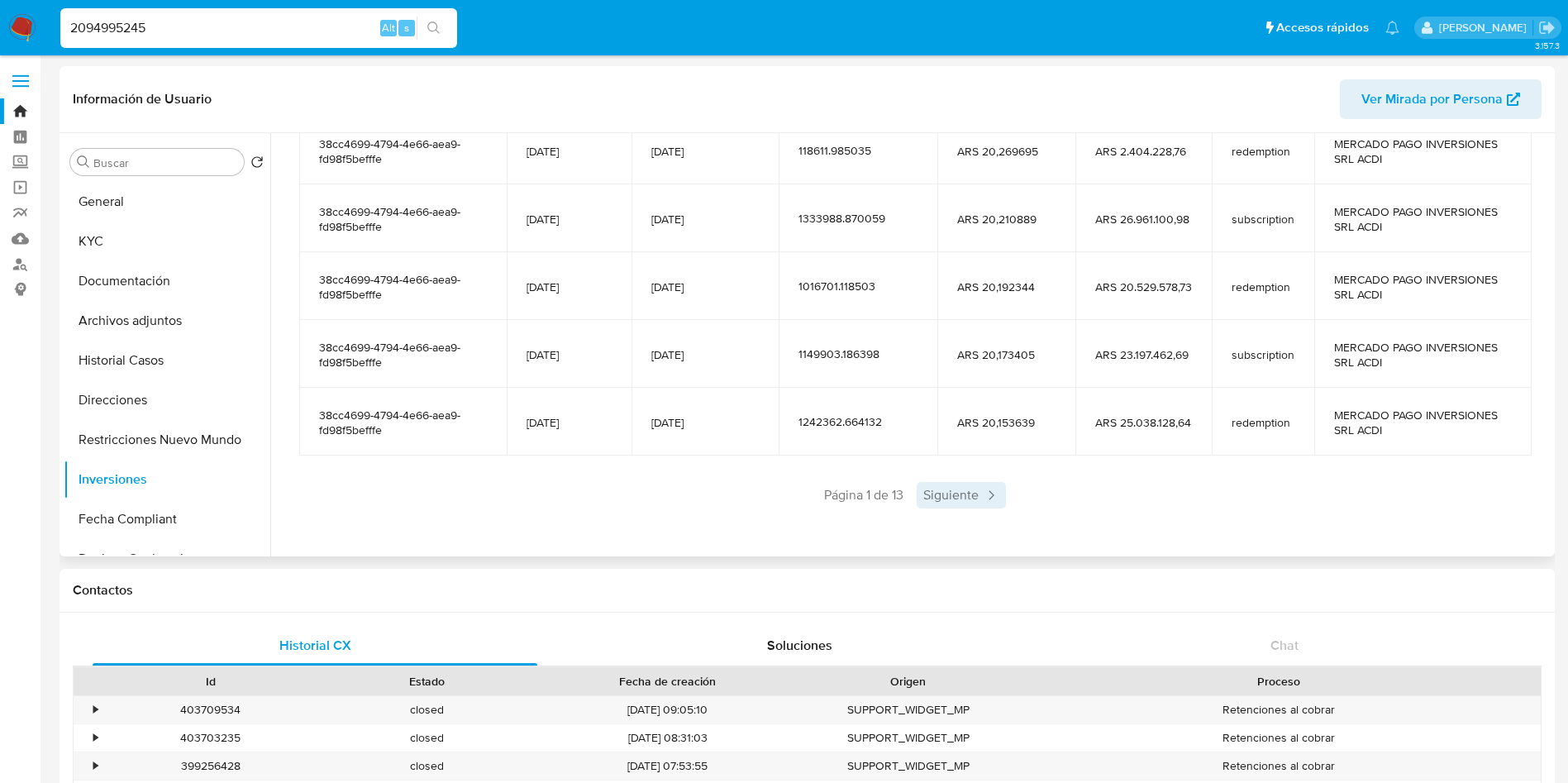
click at [942, 499] on span "Siguiente" at bounding box center [961, 495] width 89 height 26
click at [1008, 491] on span "Siguiente" at bounding box center [1009, 495] width 89 height 26
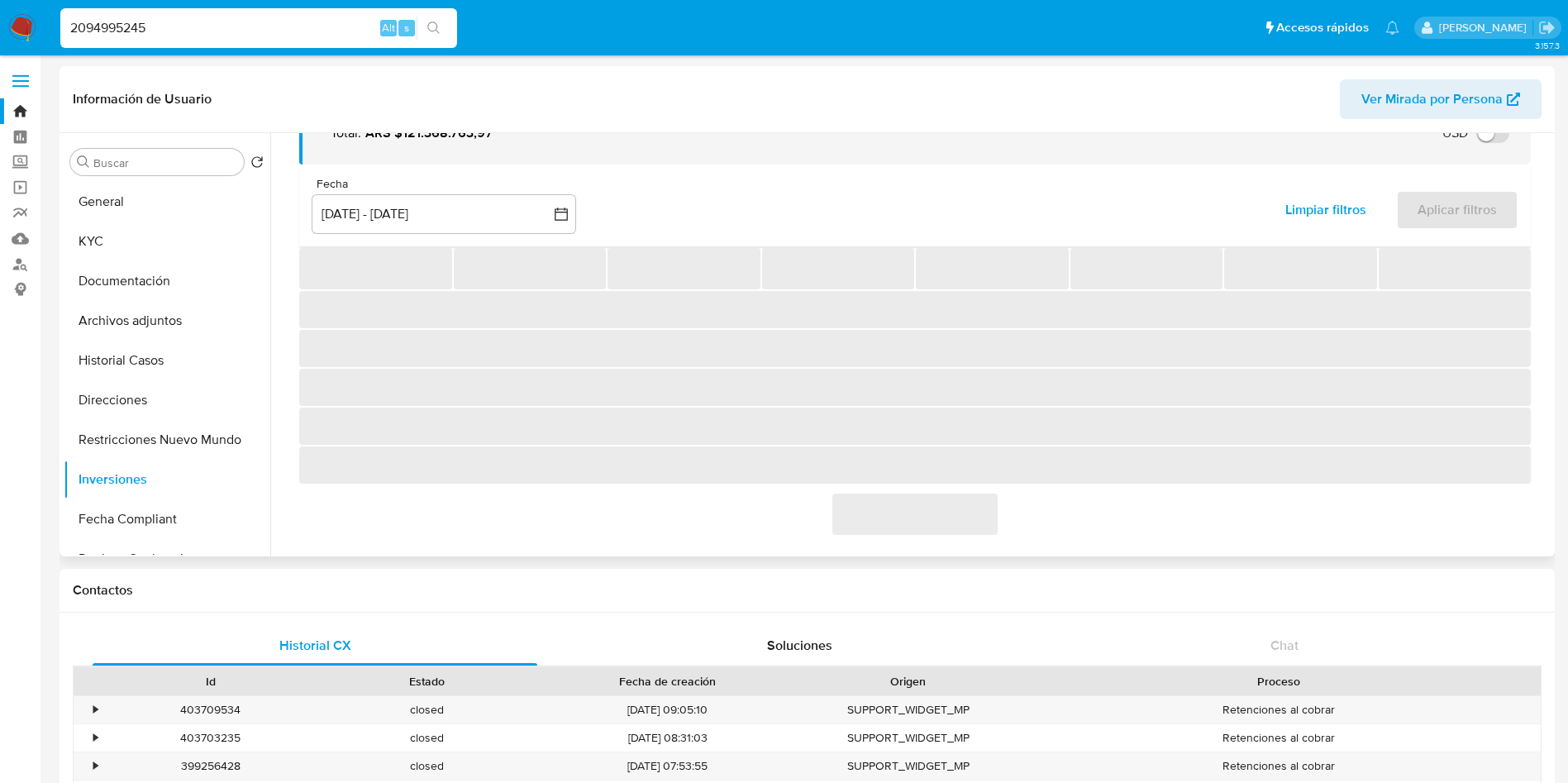
scroll to position [263, 0]
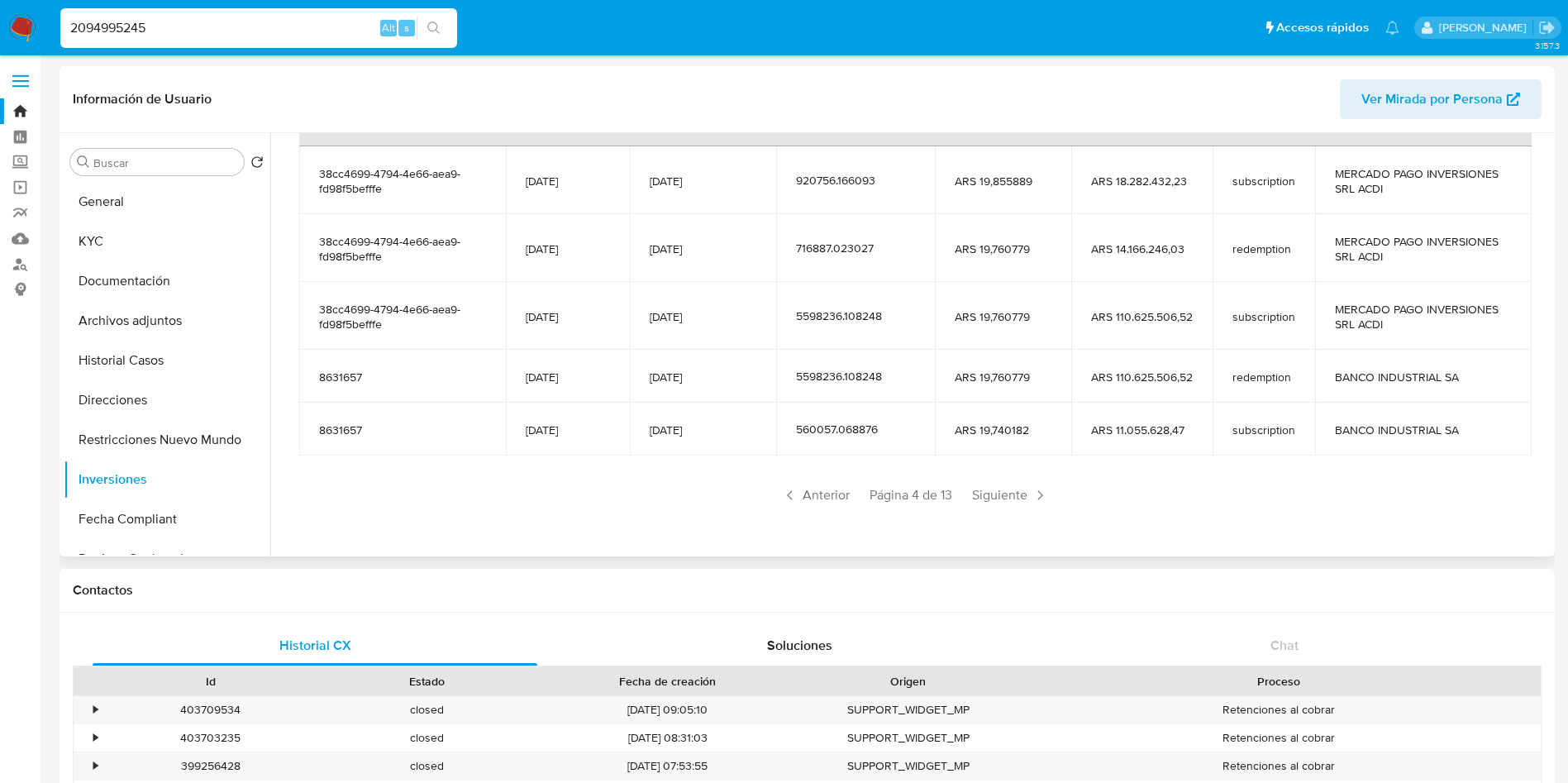
drag, startPoint x: 189, startPoint y: 39, endPoint x: 191, endPoint y: 31, distance: 8.2
click at [189, 38] on div "2094995245 Alt s" at bounding box center [259, 27] width 397 height 40
click at [194, 25] on input "2094995245" at bounding box center [259, 28] width 397 height 21
click at [194, 26] on input "2094995245" at bounding box center [259, 28] width 397 height 21
paste input "1189716219"
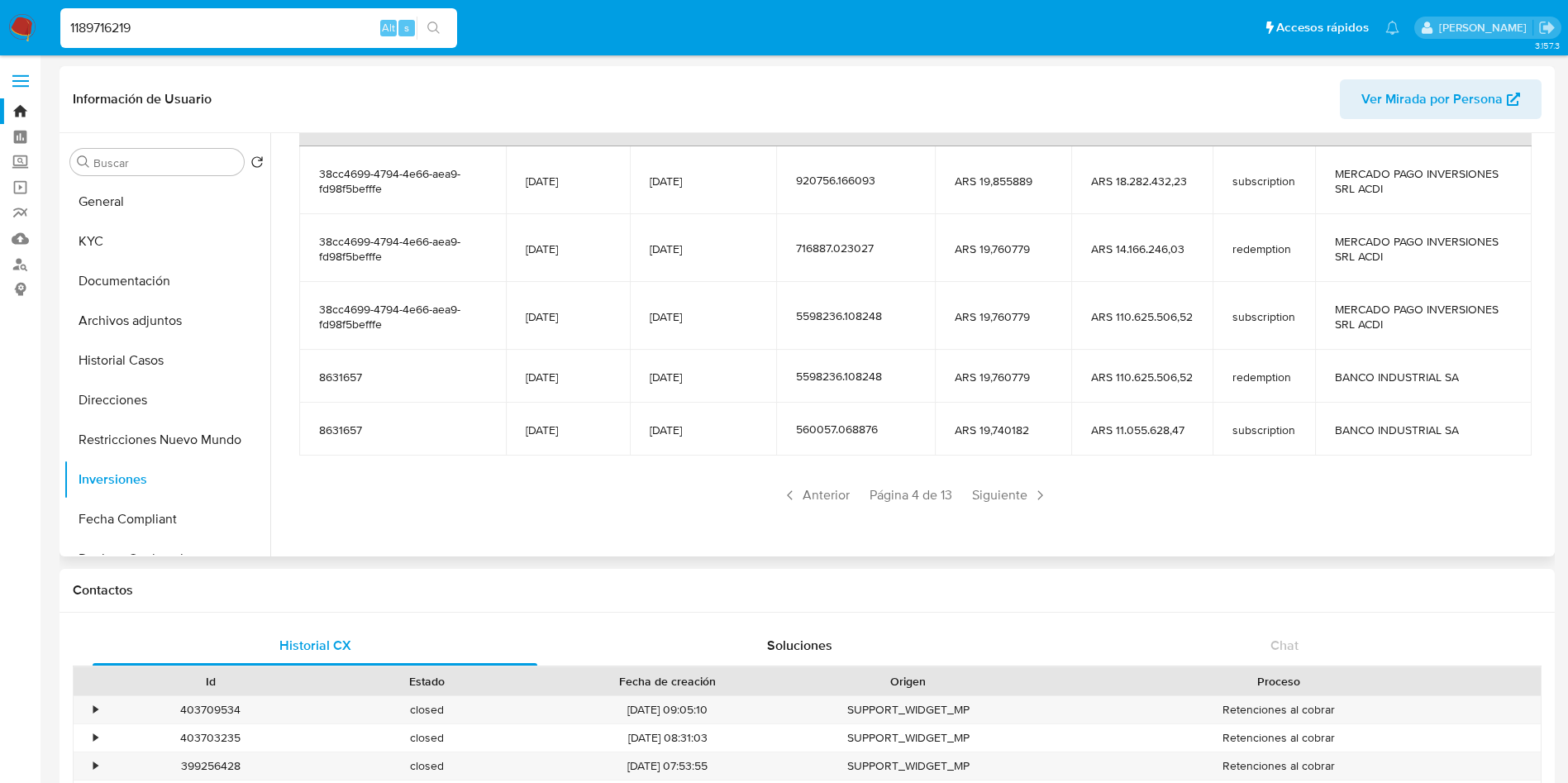
type input "1189716219"
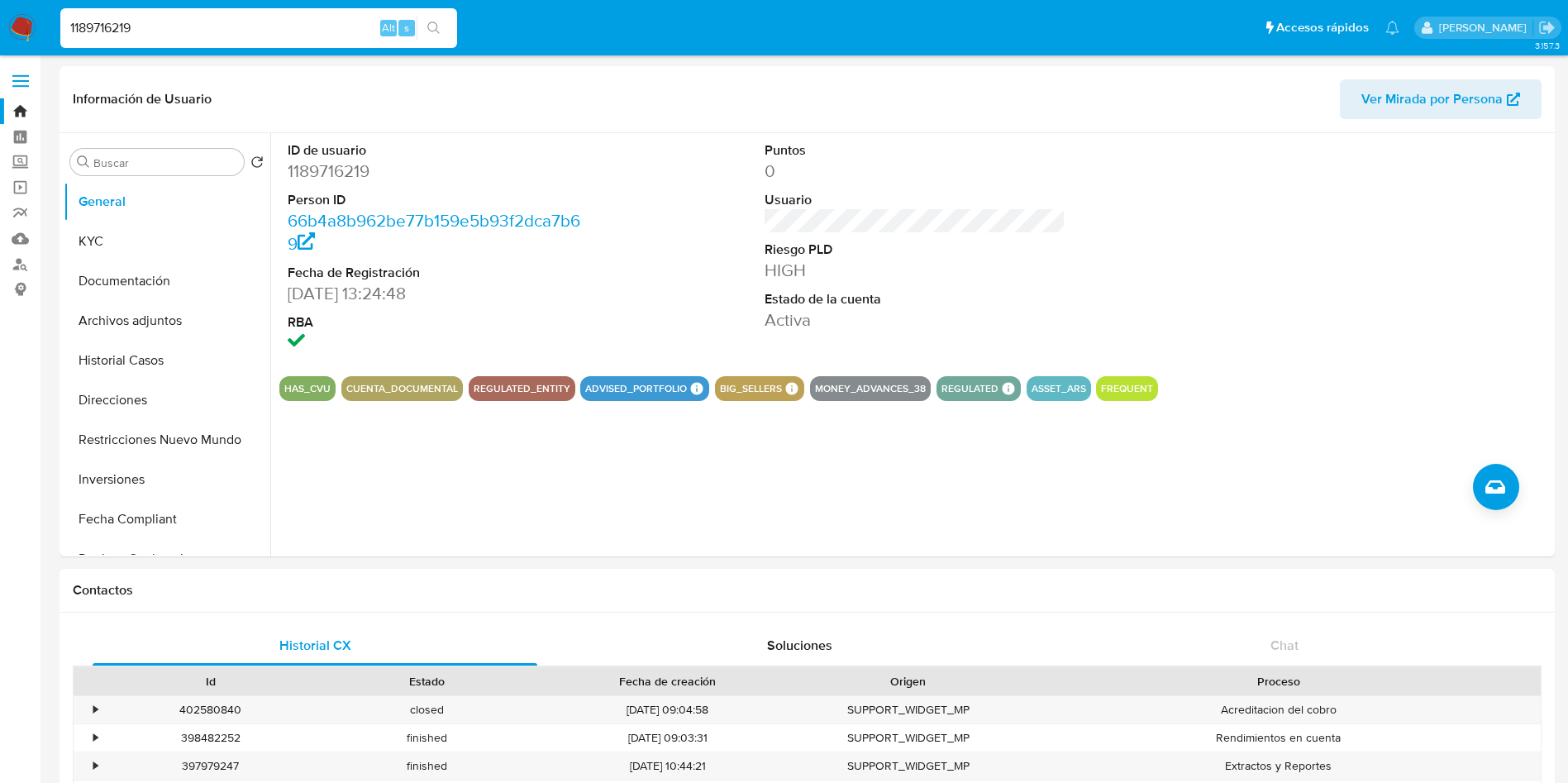
select select "10"
click at [301, 178] on dd "1189716219" at bounding box center [439, 171] width 302 height 23
copy dd "1189716219"
drag, startPoint x: 115, startPoint y: 485, endPoint x: 108, endPoint y: 501, distance: 17.5
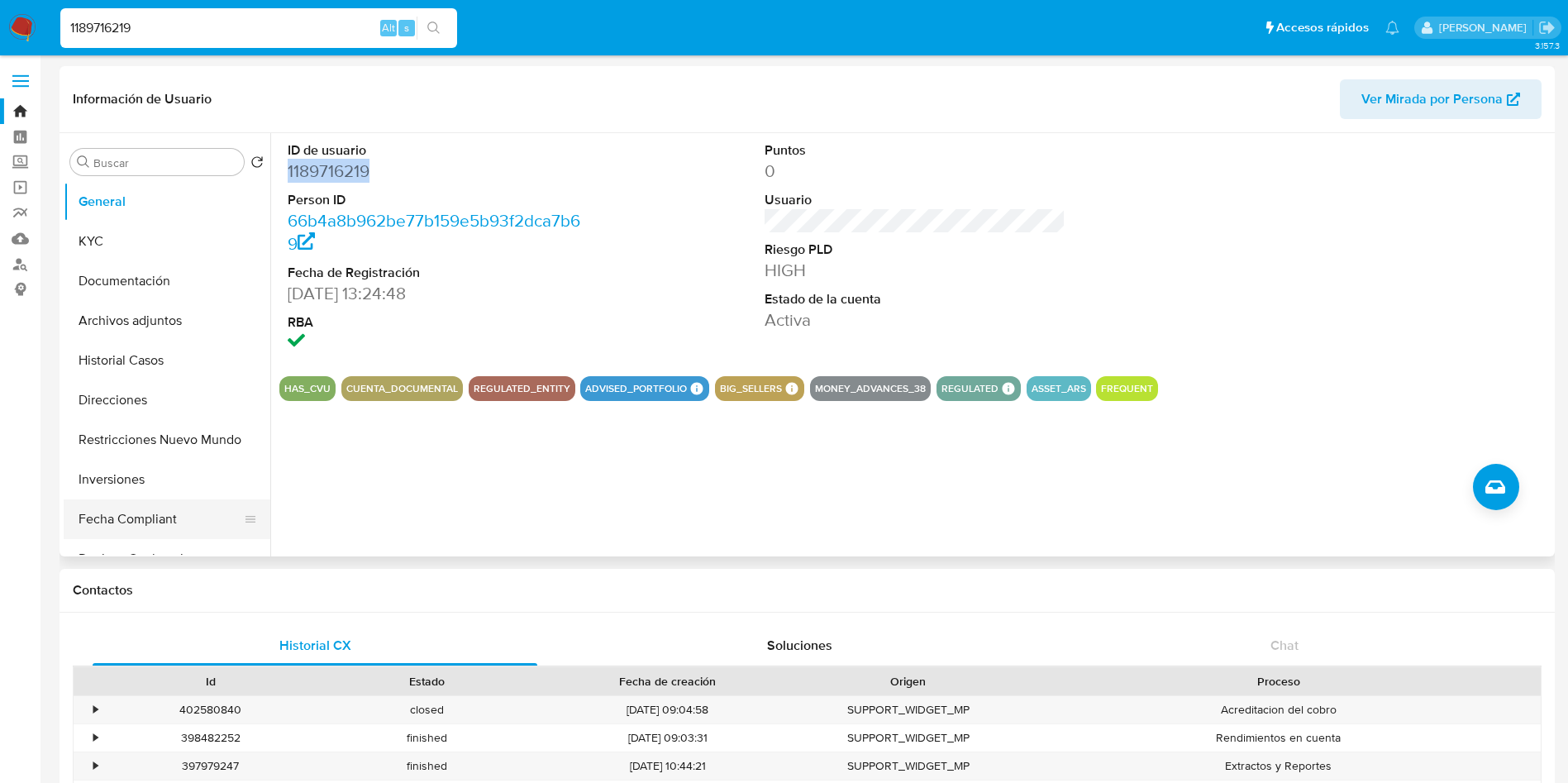
click at [114, 486] on button "Inversiones" at bounding box center [167, 479] width 206 height 40
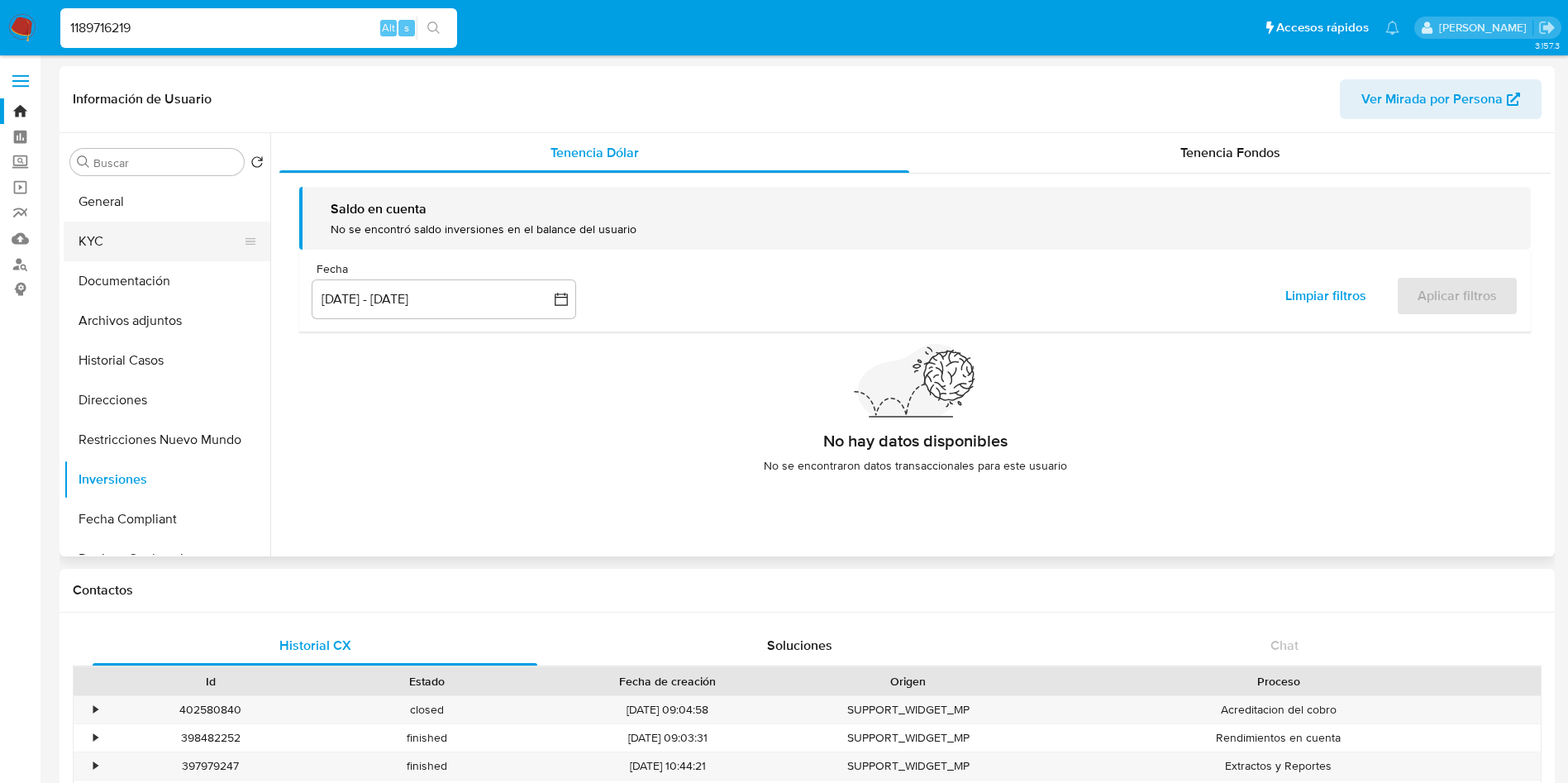
click at [156, 240] on button "KYC" at bounding box center [160, 241] width 193 height 40
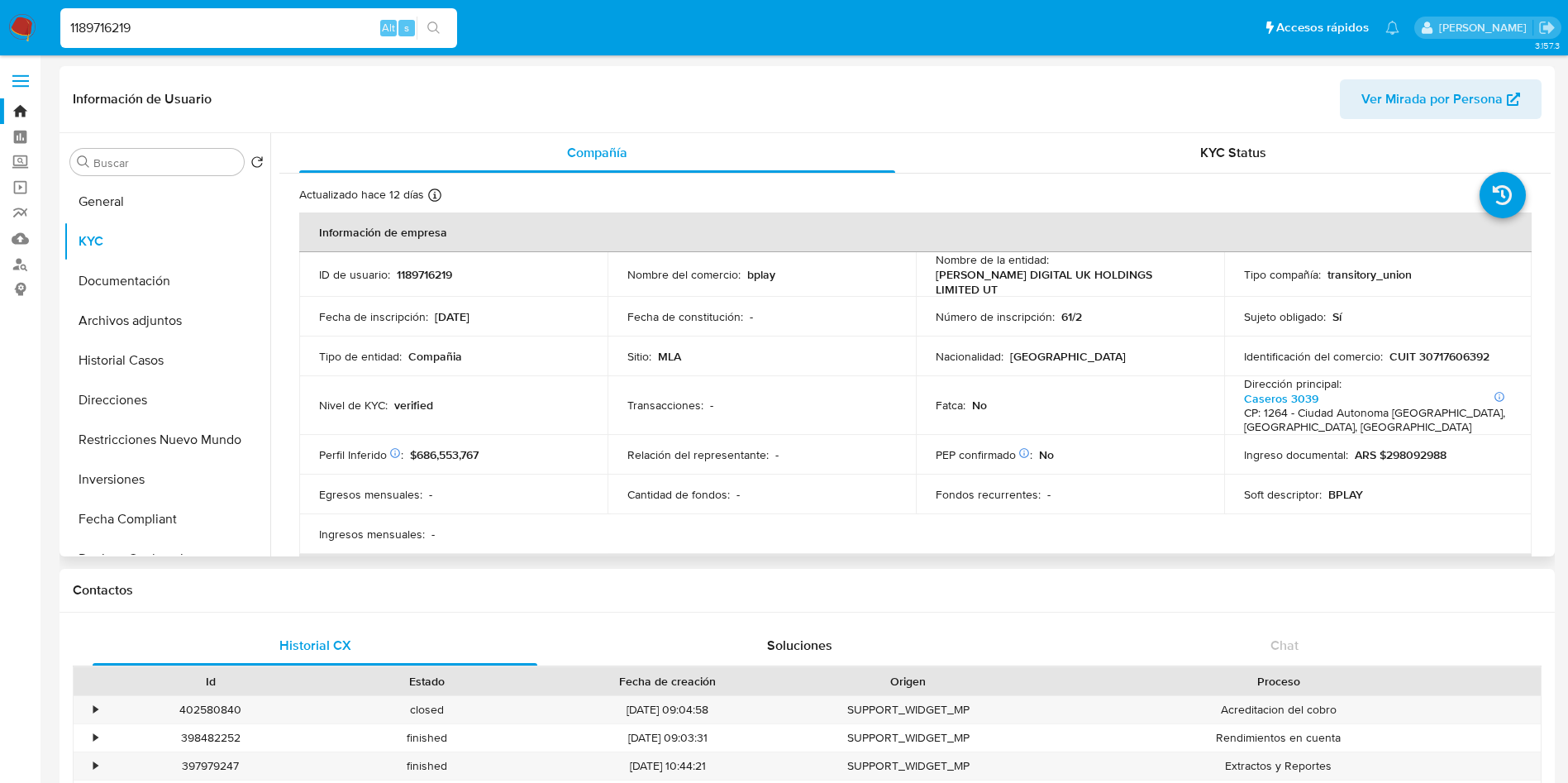
click at [752, 286] on td "Nombre del comercio : bplay" at bounding box center [761, 275] width 308 height 45
click at [764, 270] on p "bplay" at bounding box center [761, 275] width 28 height 15
copy p "bplay"
drag, startPoint x: 959, startPoint y: 289, endPoint x: 931, endPoint y: 275, distance: 31.3
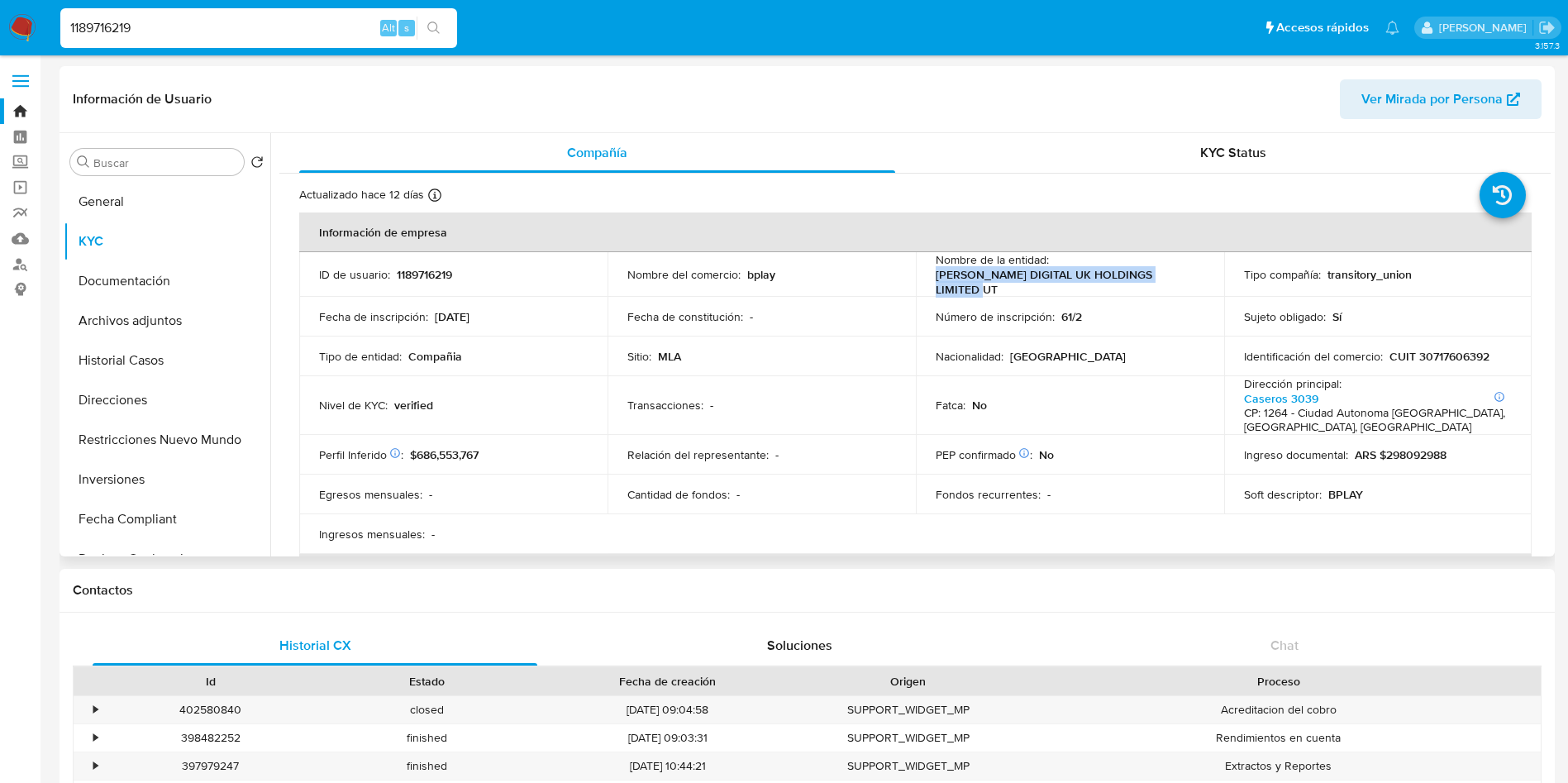
click at [931, 275] on td "Nombre de la entidad : BOLDT SA-SG DIGITAL UK HOLDINGS LIMITED UT" at bounding box center [1069, 275] width 308 height 45
copy p "BOLDT SA-SG DIGITAL UK HOLDINGS LIMITED UT"
click at [1423, 358] on p "CUIT 30717606392" at bounding box center [1439, 356] width 100 height 15
copy p "30717606392"
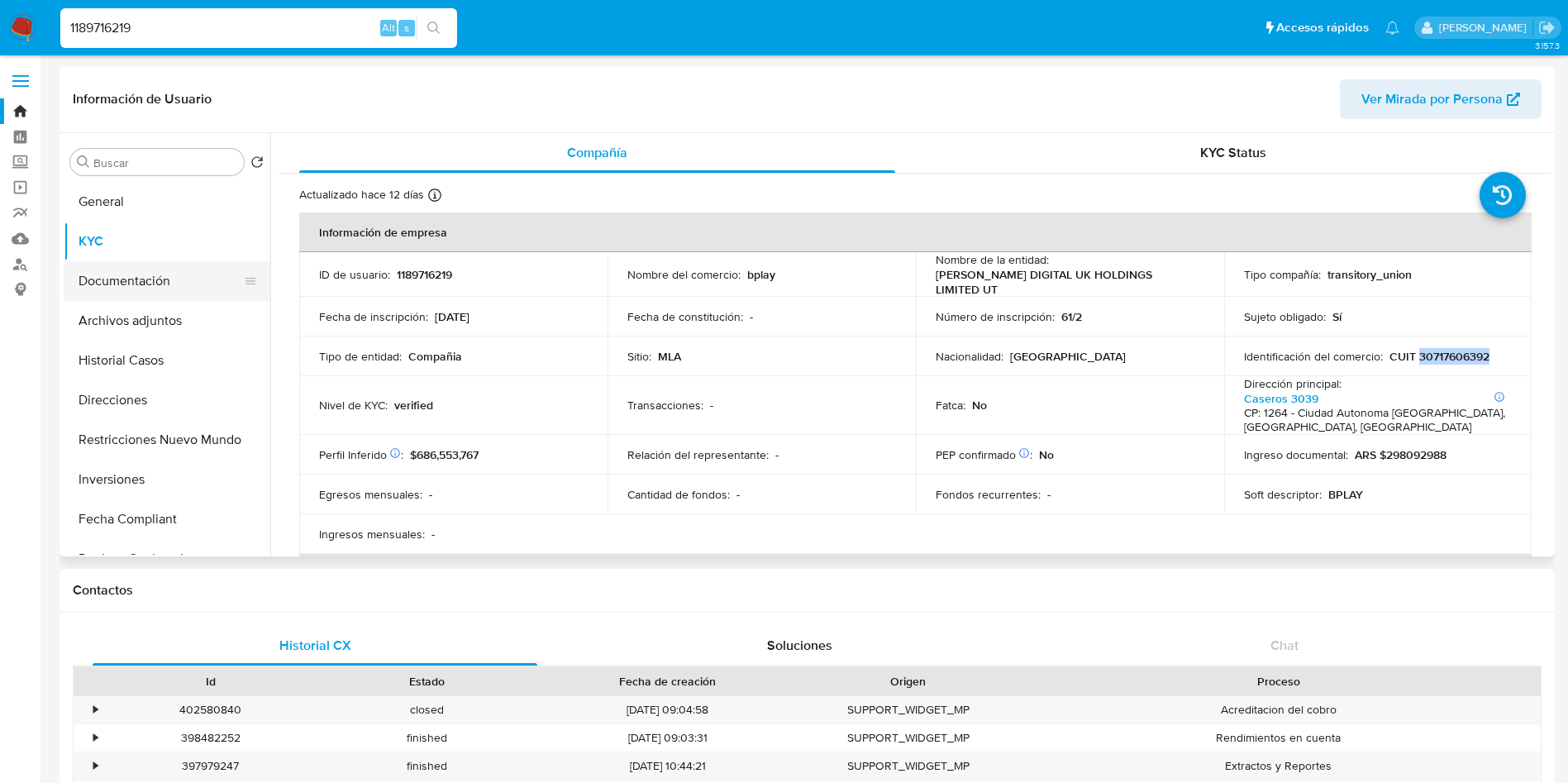
click at [173, 291] on button "Documentación" at bounding box center [160, 281] width 193 height 40
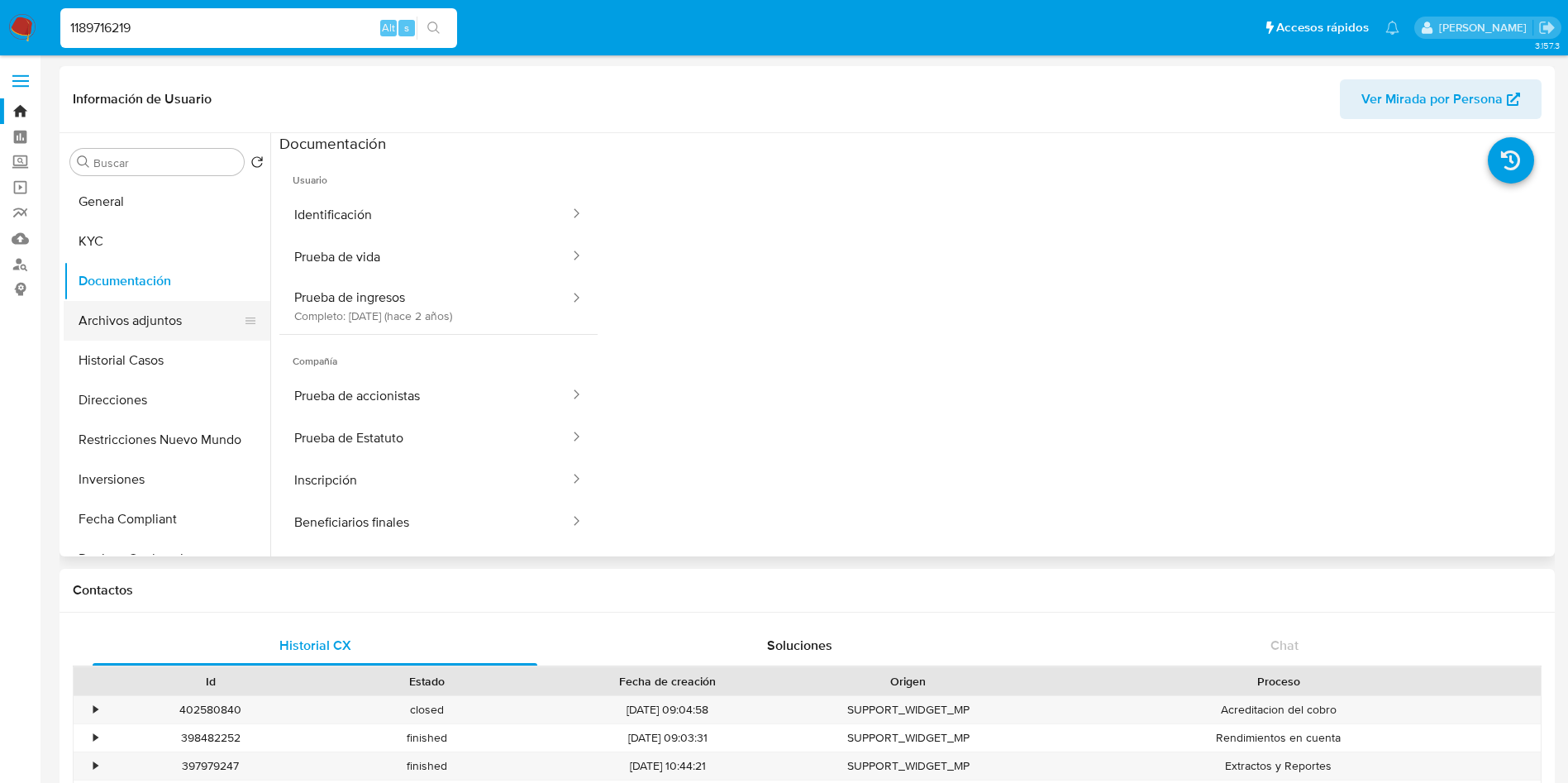
click at [116, 324] on button "Archivos adjuntos" at bounding box center [160, 320] width 193 height 40
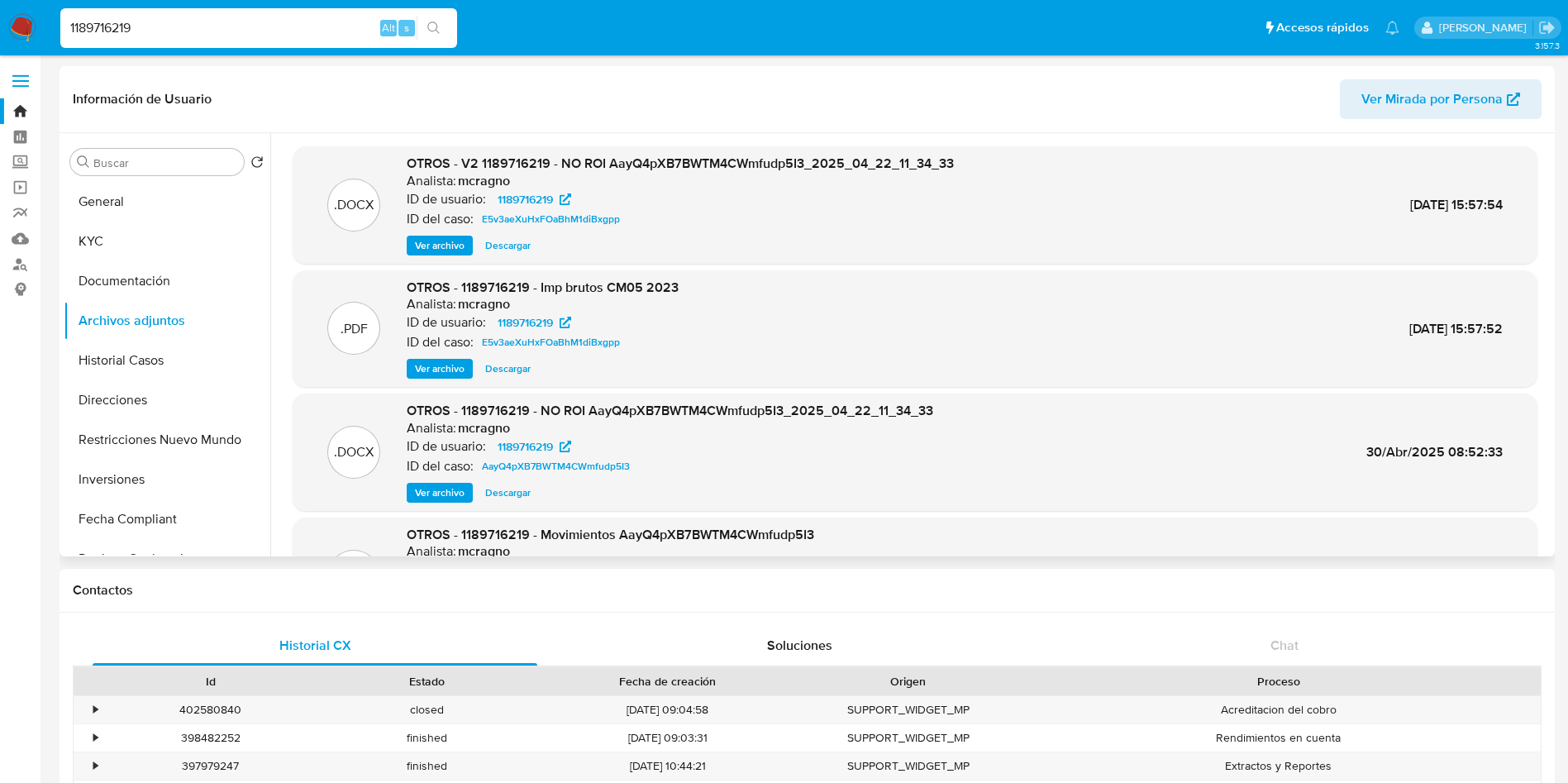
click at [424, 370] on span "Ver archivo" at bounding box center [439, 368] width 49 height 17
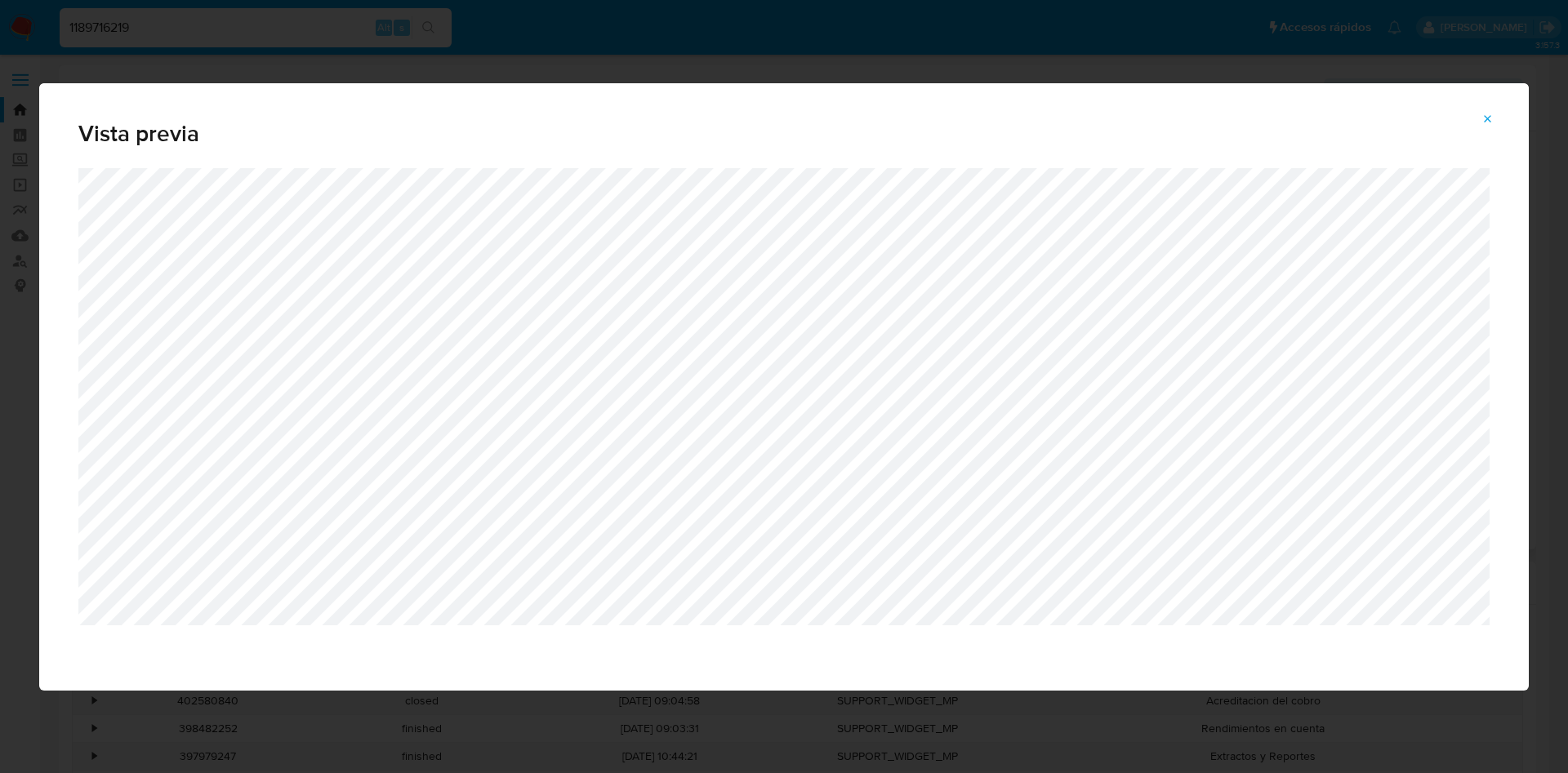
drag, startPoint x: 1482, startPoint y: 117, endPoint x: 810, endPoint y: 232, distance: 681.8
click at [1479, 117] on button "Attachment preview" at bounding box center [1487, 119] width 36 height 26
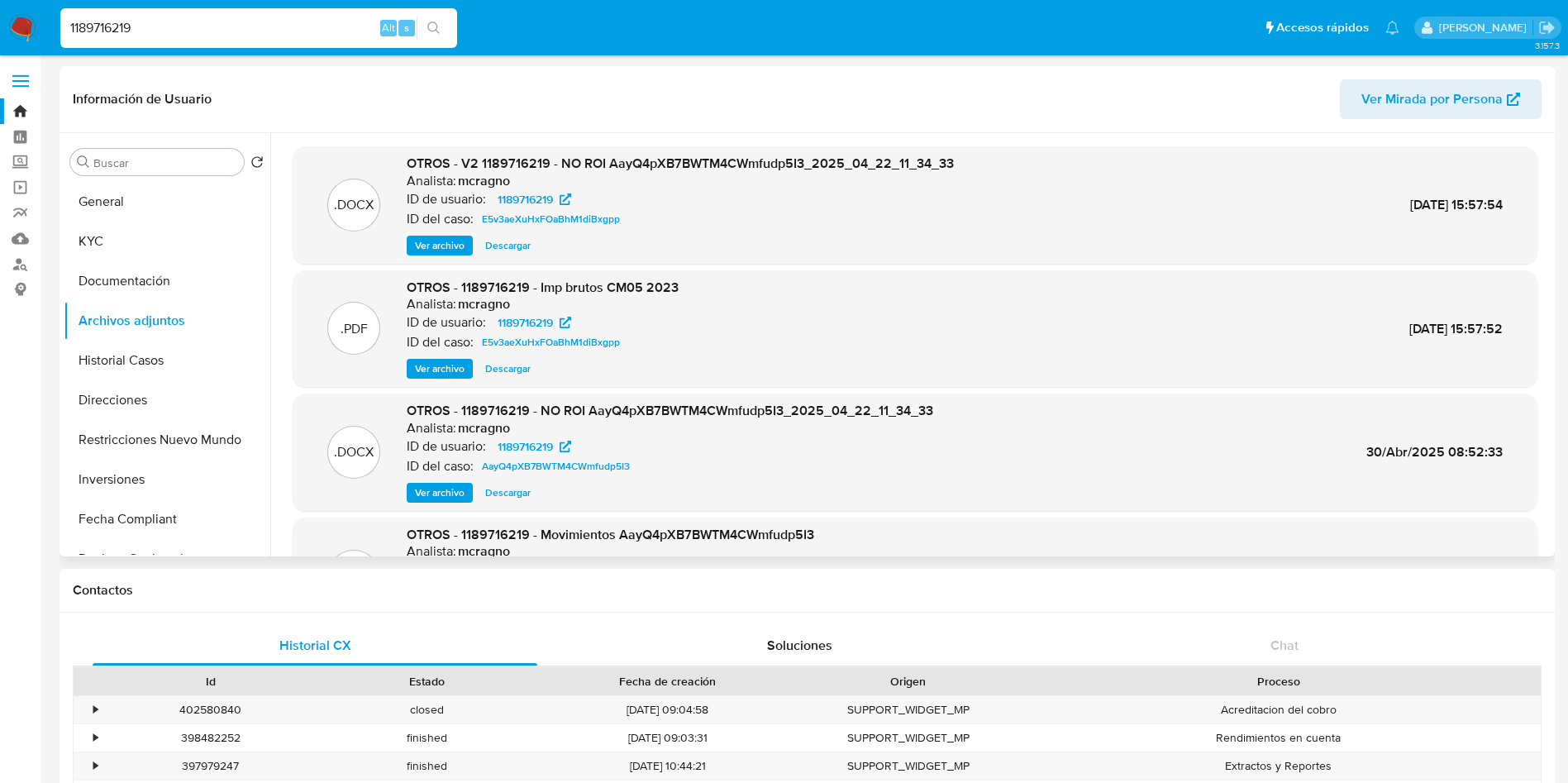
click at [164, 177] on div "Buscar Volver al orden por defecto General KYC Documentación Archivos adjuntos …" at bounding box center [167, 346] width 206 height 421
click at [162, 186] on button "General" at bounding box center [160, 201] width 193 height 40
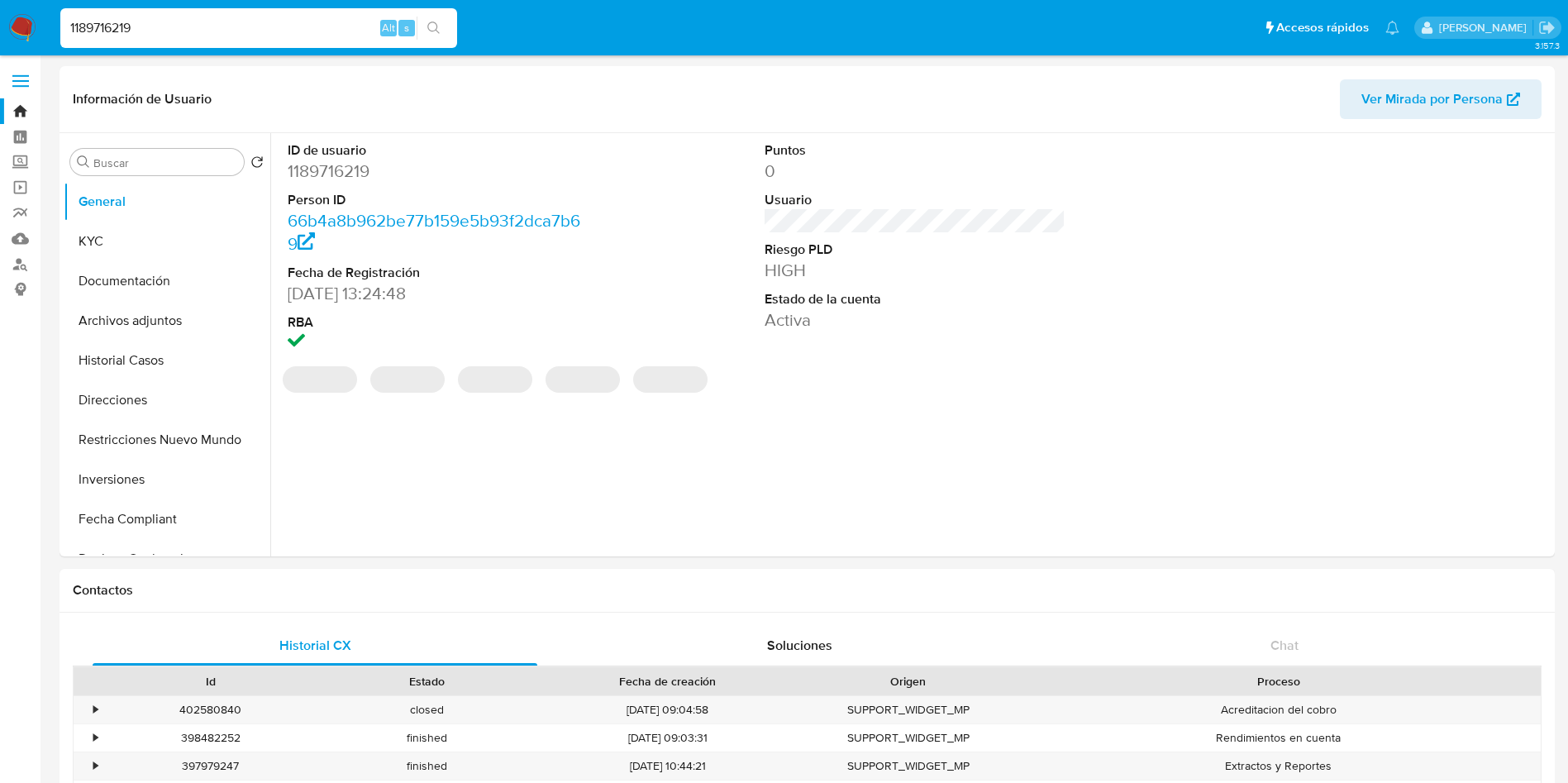
click at [314, 164] on dd "1189716219" at bounding box center [439, 171] width 302 height 23
copy dd "1189716219"
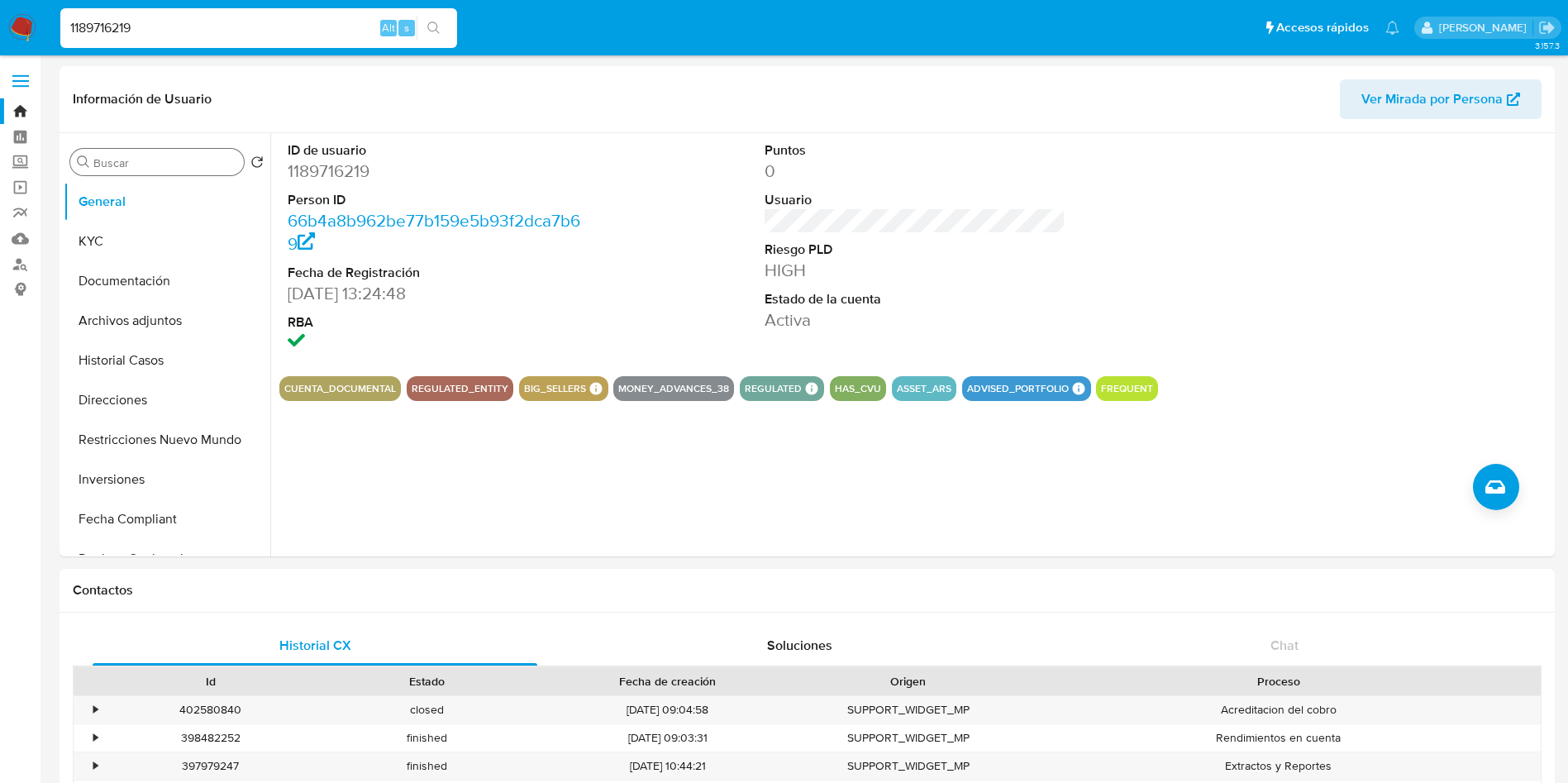
click at [189, 162] on input "Buscar" at bounding box center [165, 162] width 144 height 15
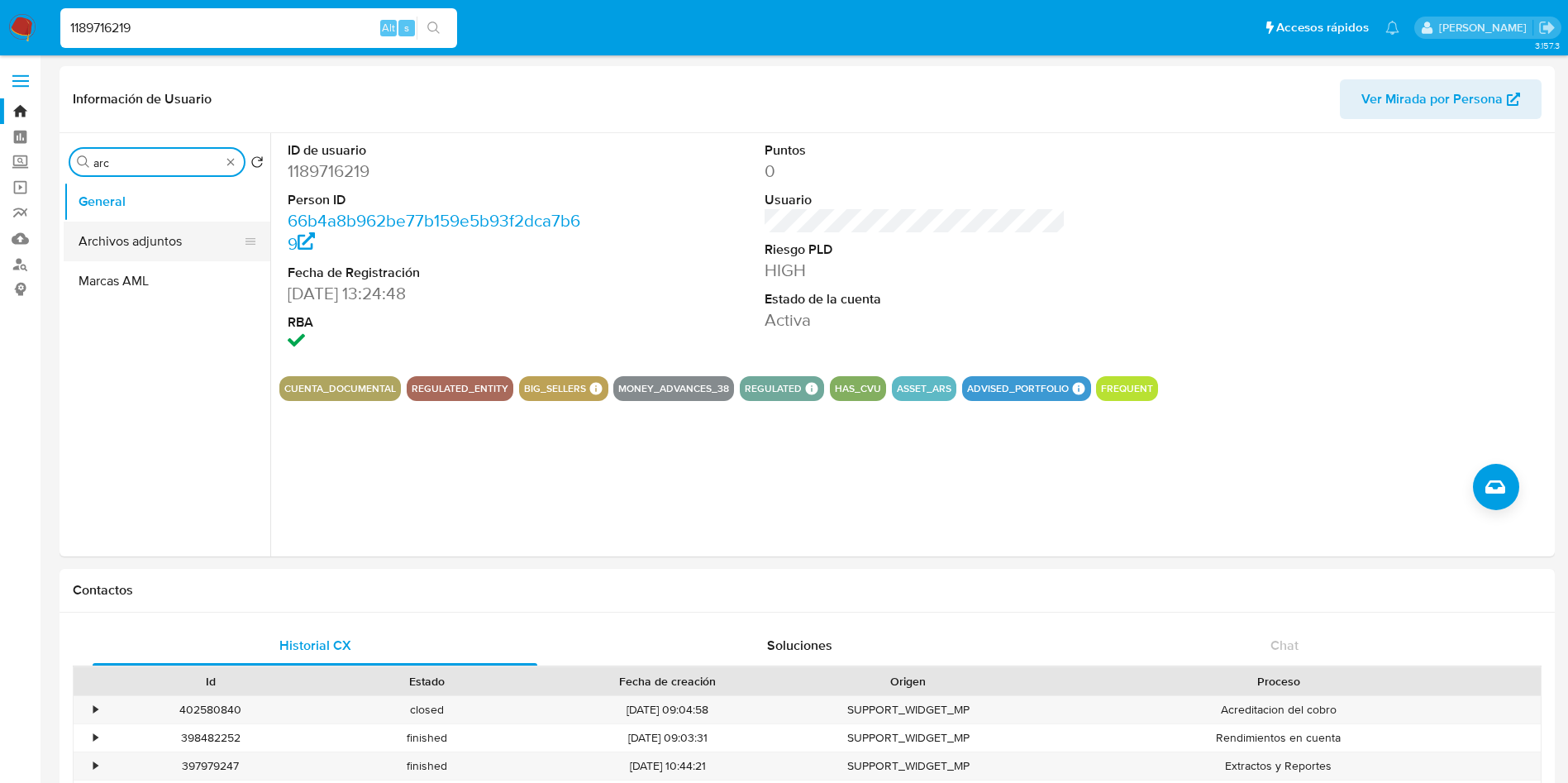
type input "arc"
click at [180, 242] on button "Archivos adjuntos" at bounding box center [160, 241] width 193 height 40
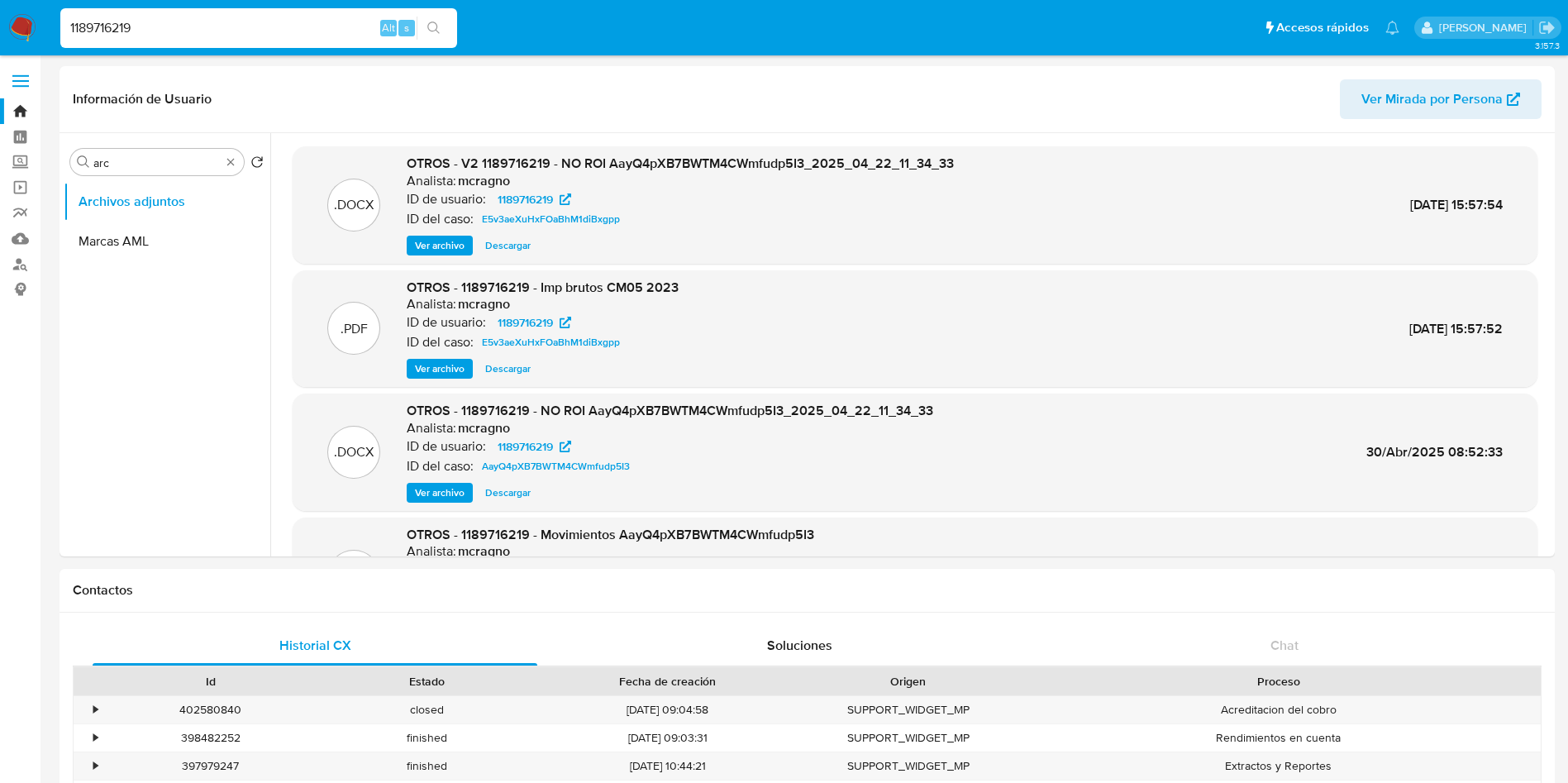
click at [445, 366] on span "Ver archivo" at bounding box center [439, 368] width 49 height 17
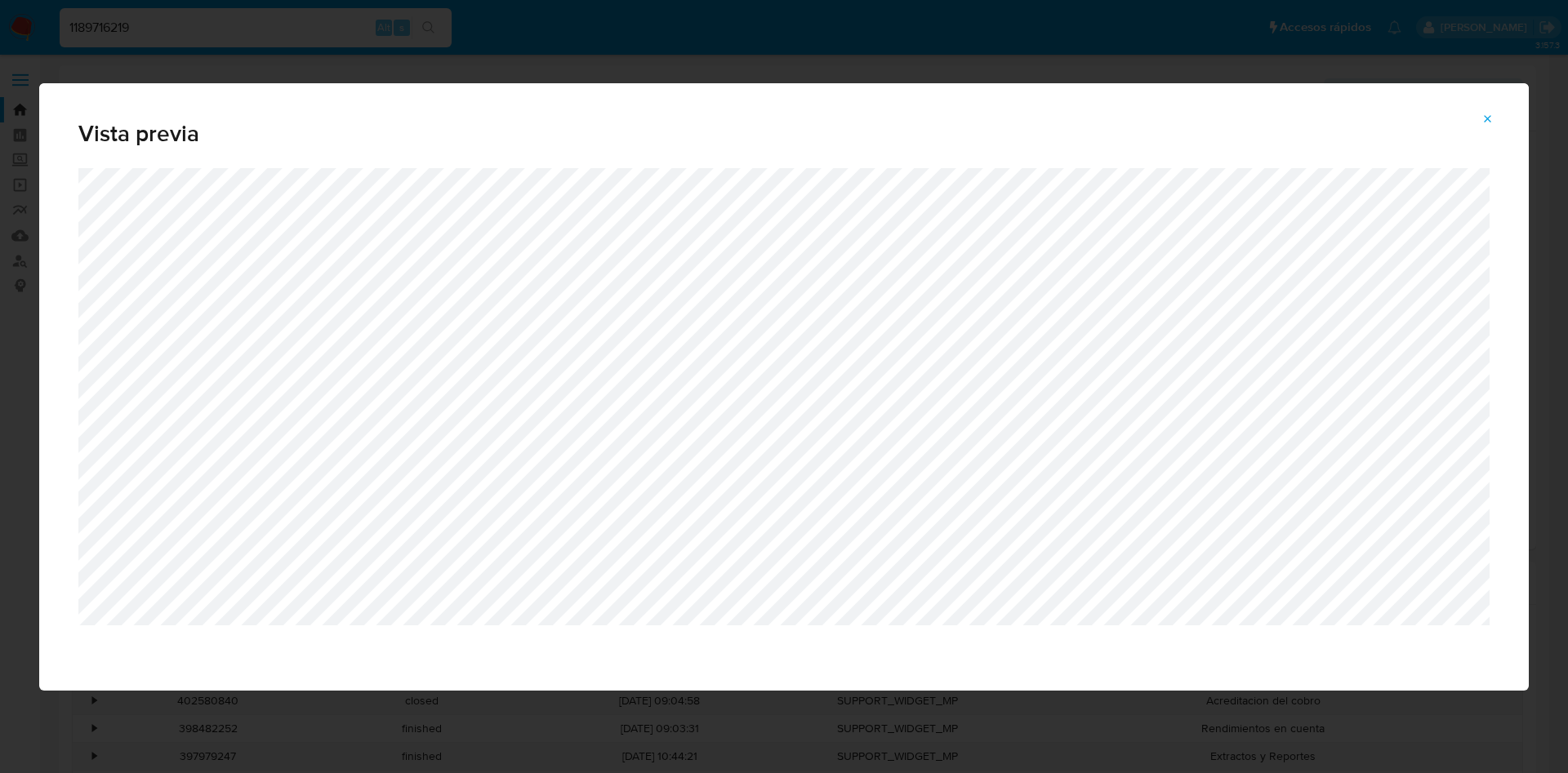
drag, startPoint x: 1490, startPoint y: 125, endPoint x: 1179, endPoint y: 469, distance: 463.7
click at [1485, 129] on span "Attachment preview" at bounding box center [1488, 119] width 13 height 23
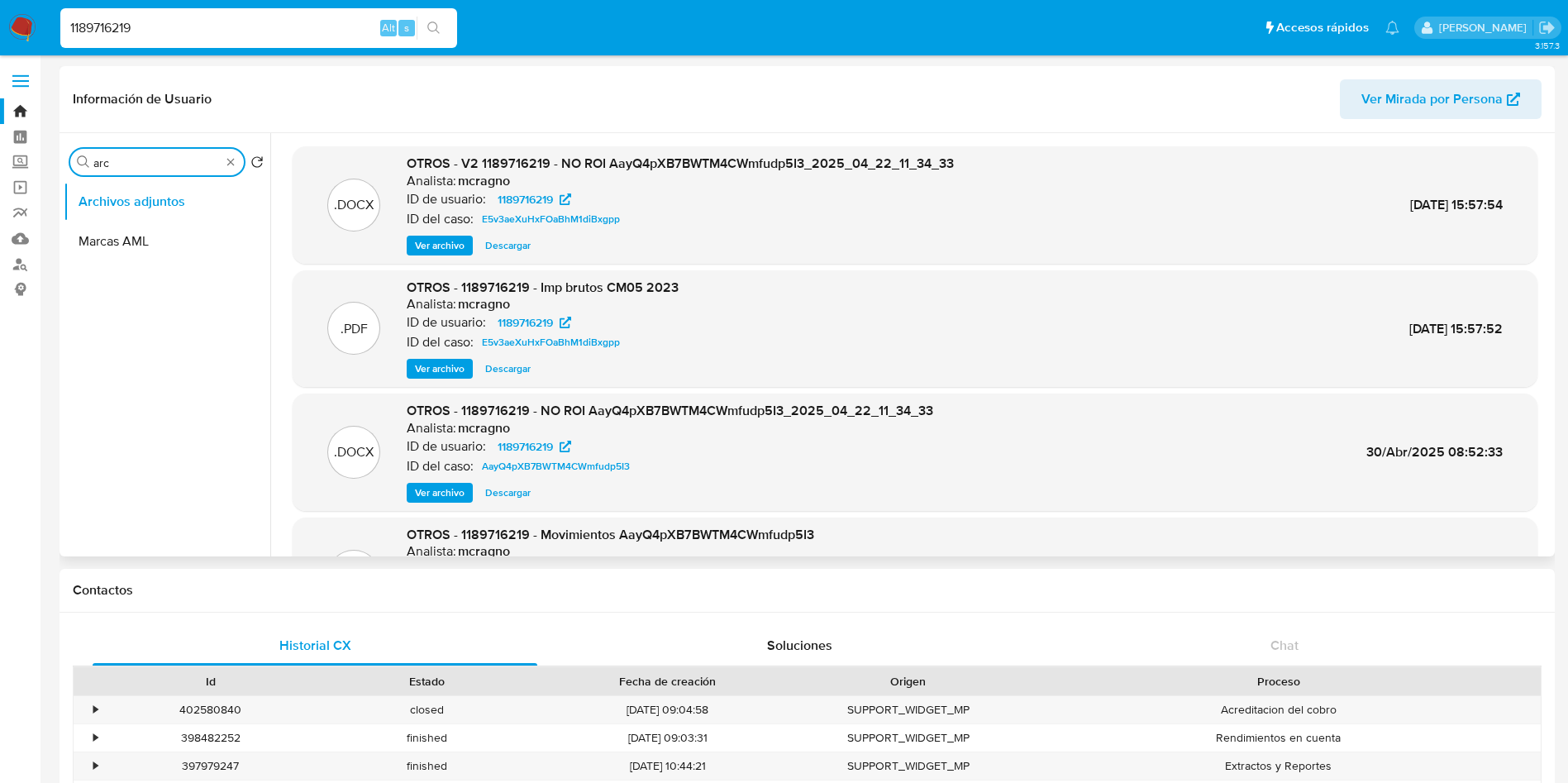
click at [103, 165] on input "arc" at bounding box center [157, 162] width 127 height 15
type input "his"
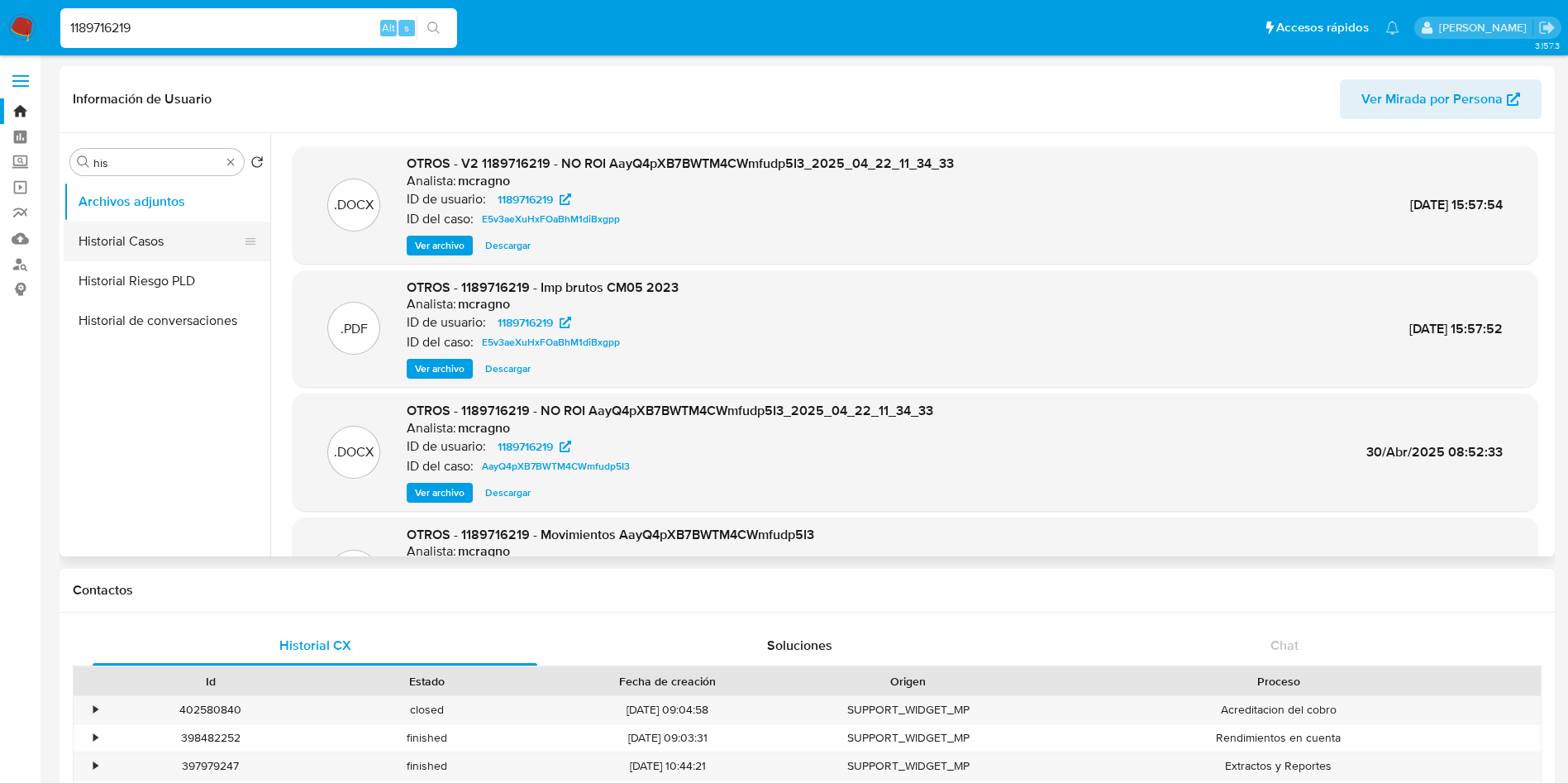
click at [143, 250] on button "Historial Casos" at bounding box center [160, 241] width 193 height 40
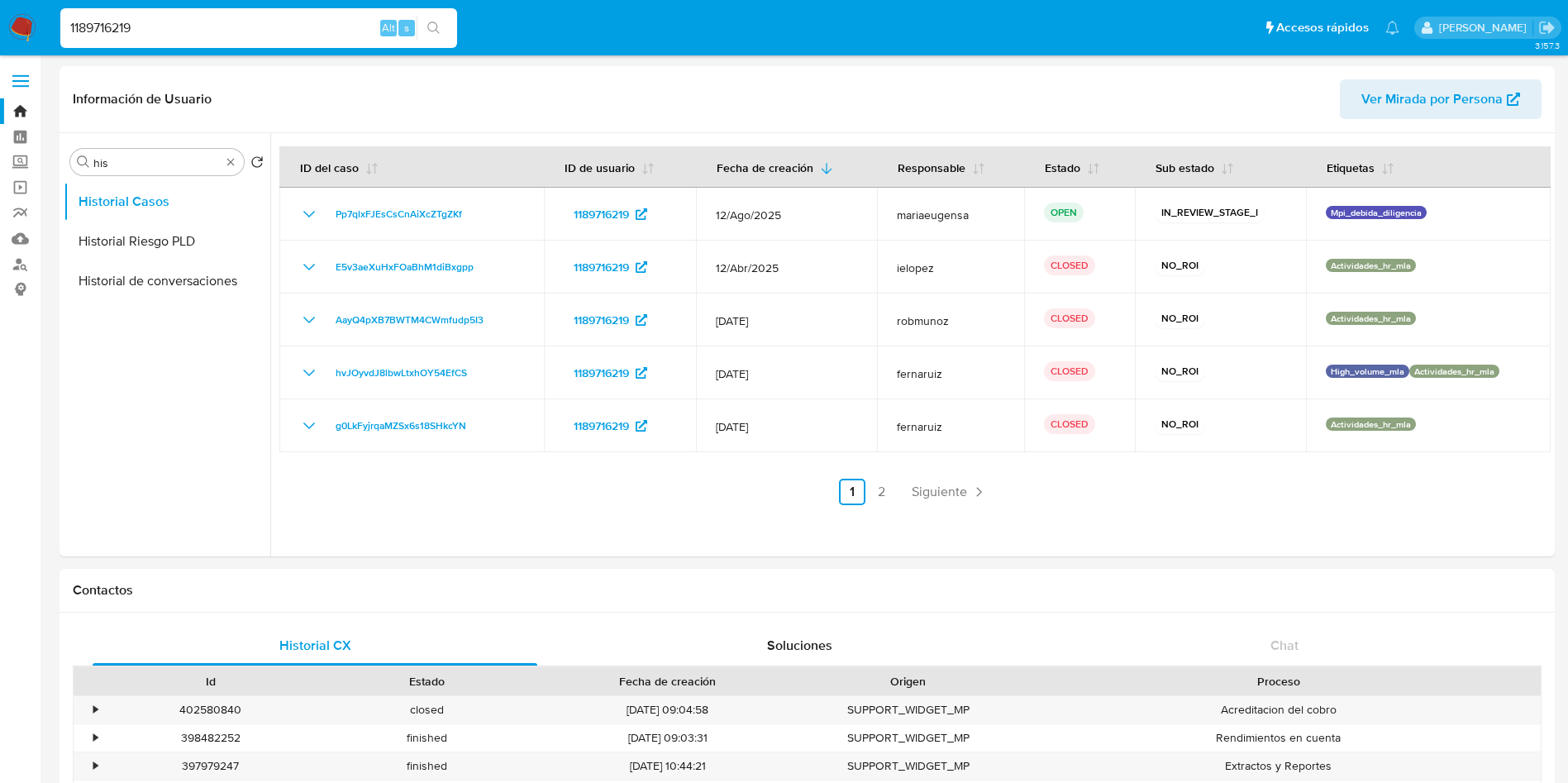
click at [191, 27] on input "1189716219" at bounding box center [259, 28] width 397 height 21
click at [191, 26] on input "1189716219" at bounding box center [259, 28] width 397 height 21
click at [126, 243] on button "Historial Riesgo PLD" at bounding box center [160, 241] width 193 height 40
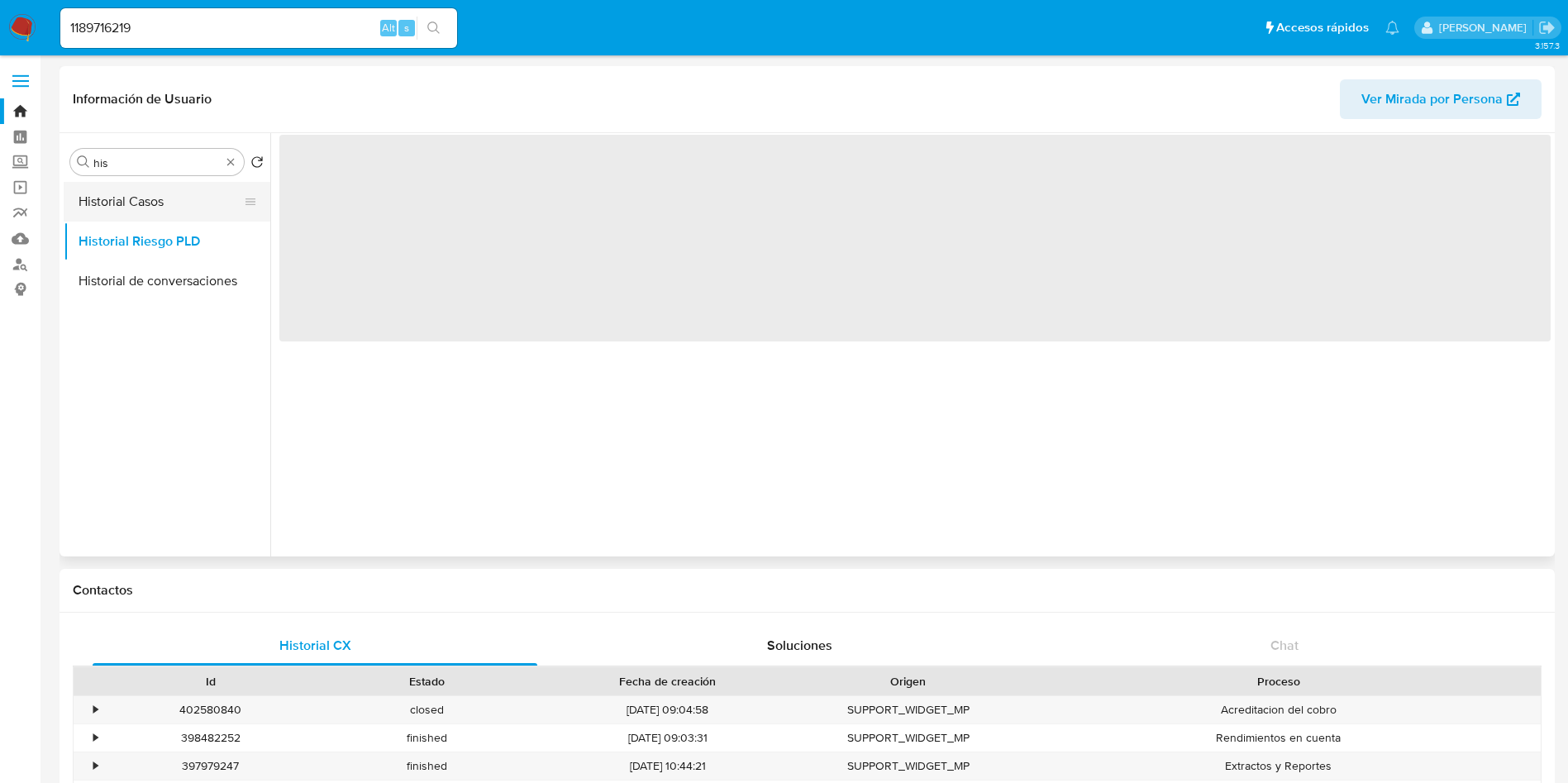
click at [140, 208] on button "Historial Casos" at bounding box center [160, 201] width 193 height 40
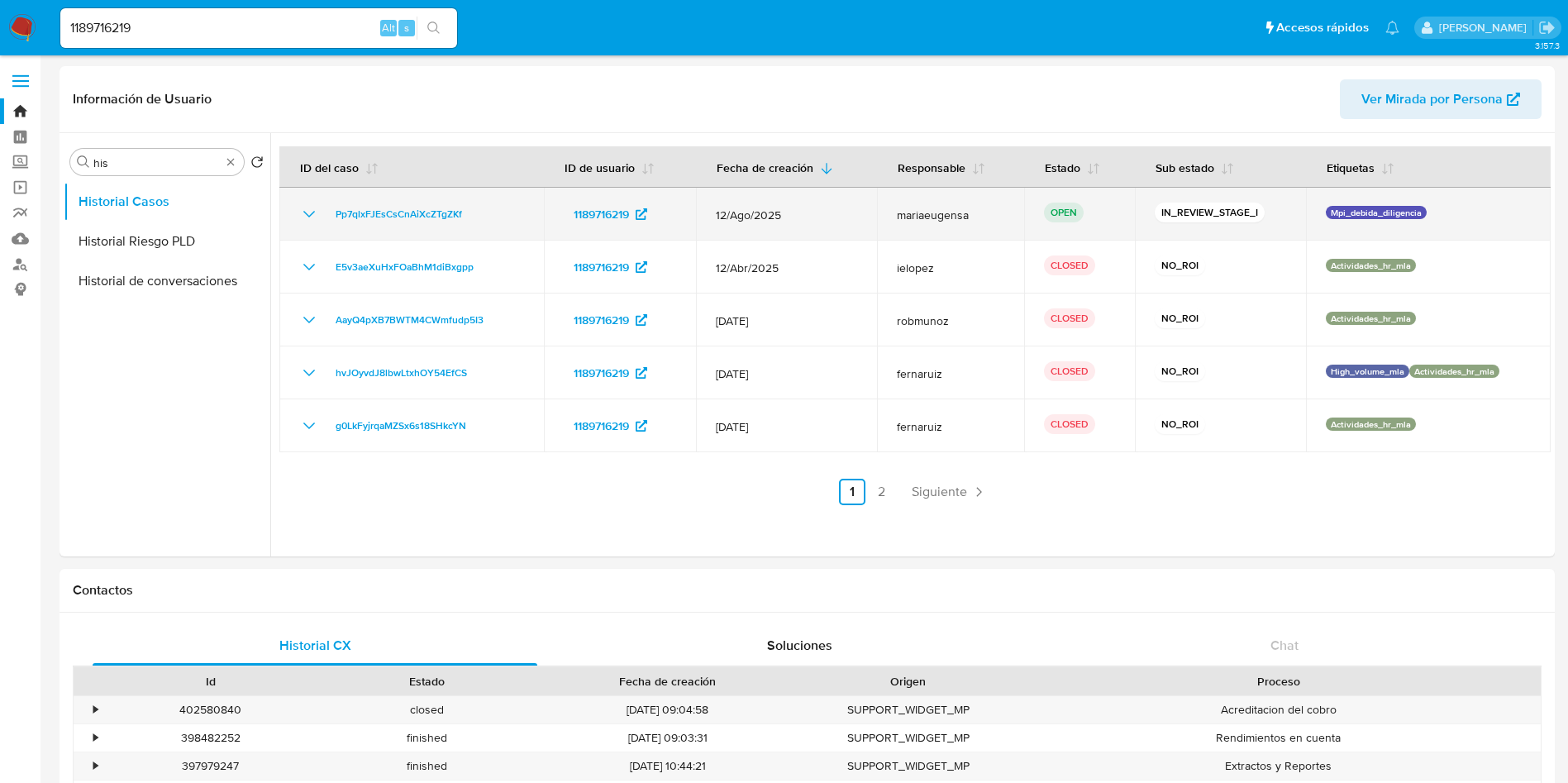
drag, startPoint x: 499, startPoint y: 211, endPoint x: 319, endPoint y: 223, distance: 180.4
click at [319, 223] on div "Pp7qlxFJEsCsCnAiXcZTgZKf" at bounding box center [411, 214] width 225 height 19
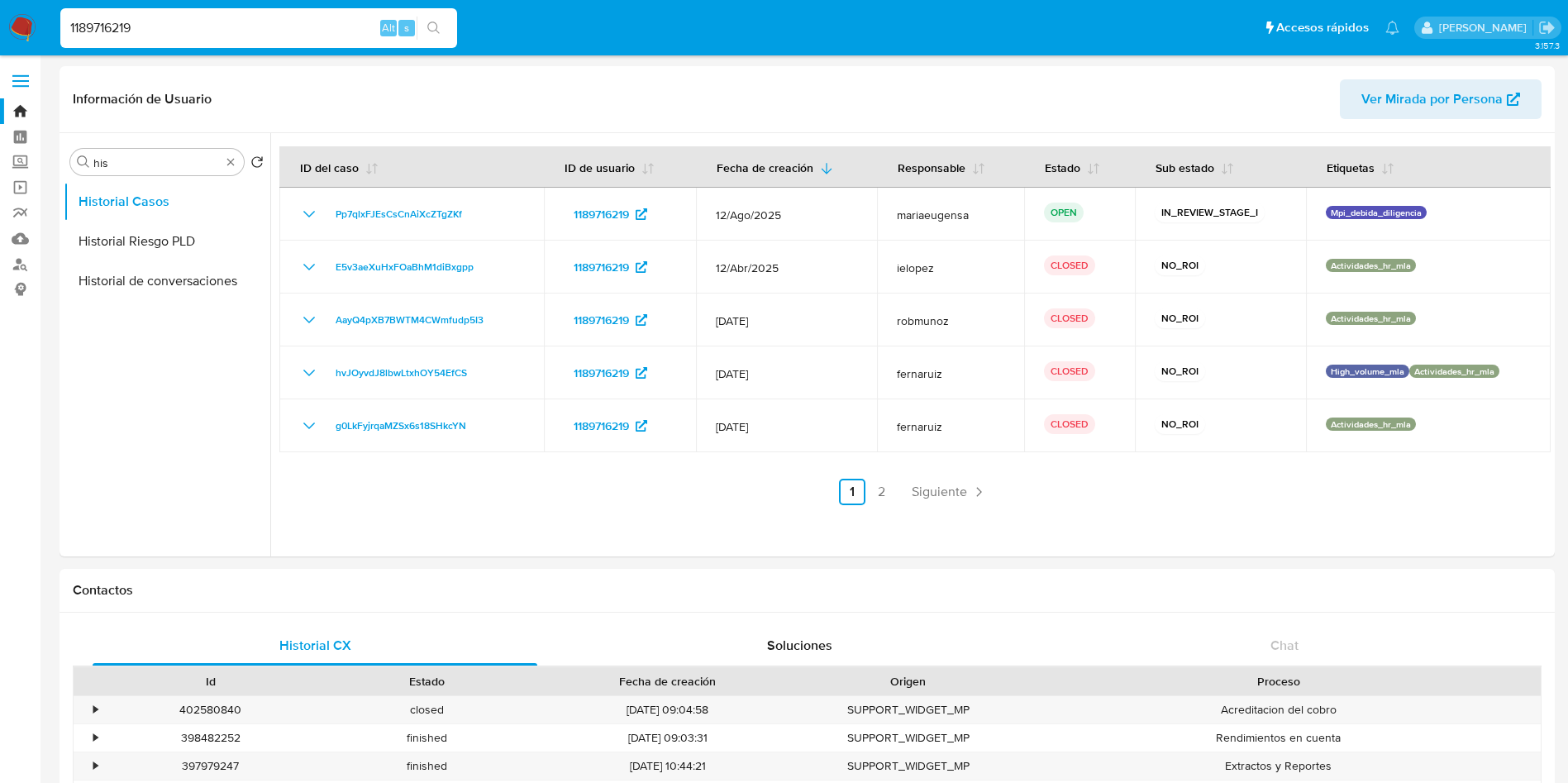
click at [234, 36] on input "1189716219" at bounding box center [259, 28] width 397 height 21
paste input "YvGmtgENBMInviwYthGtDUuP"
type input "YvGmtgENBMInviwYthGtDUuP"
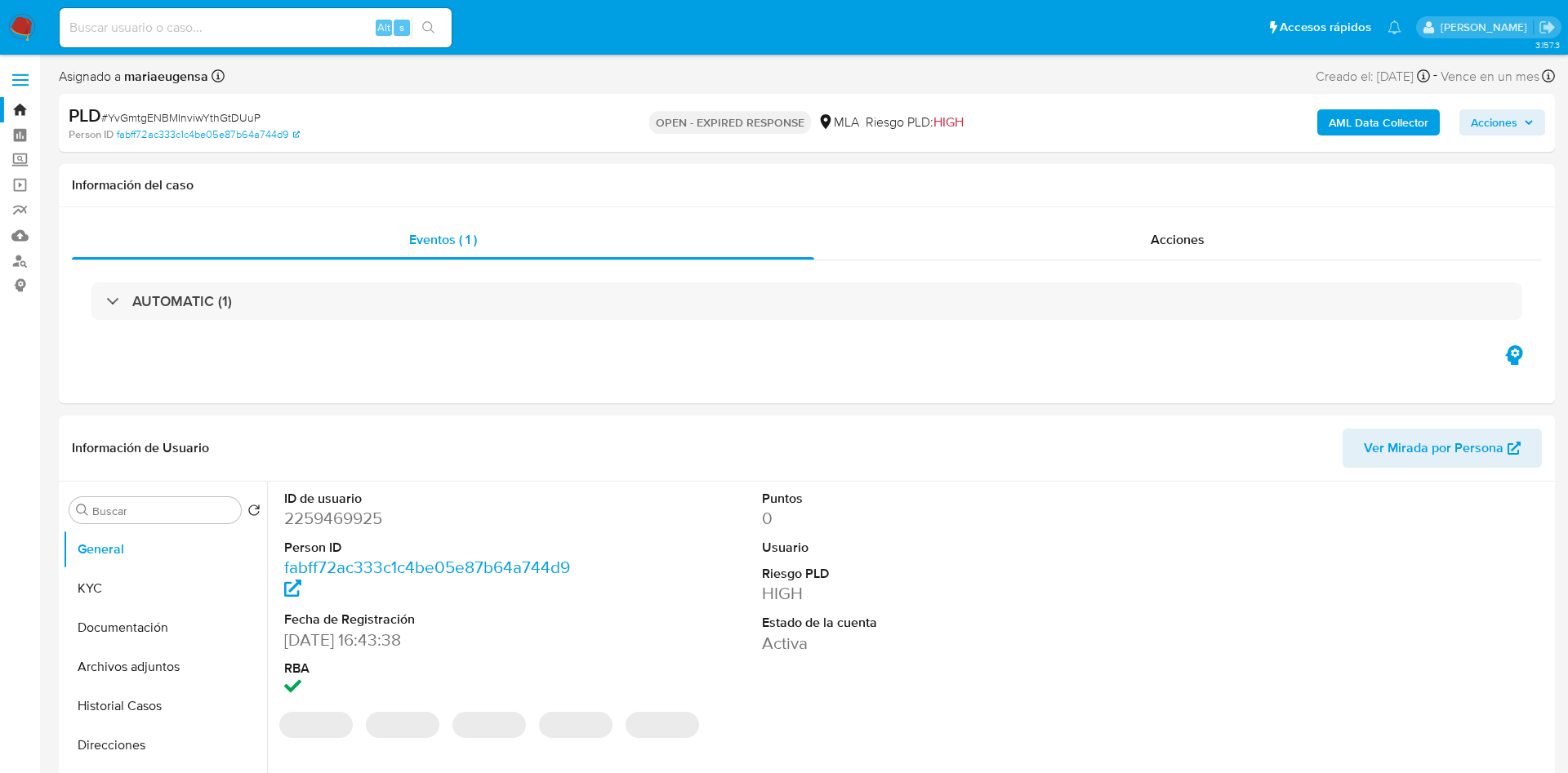
select select "10"
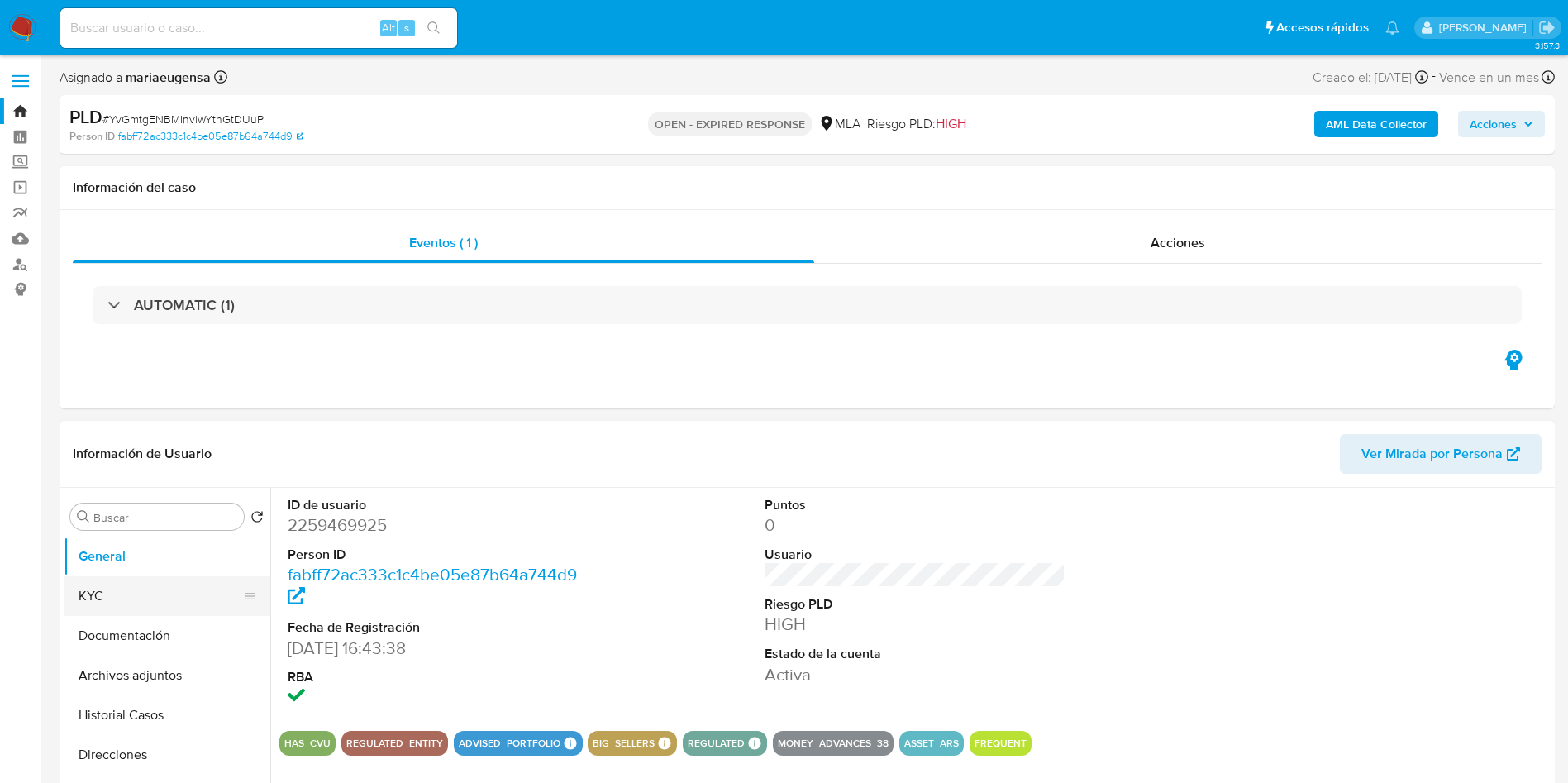
drag, startPoint x: 132, startPoint y: 599, endPoint x: 152, endPoint y: 602, distance: 20.2
click at [132, 599] on button "KYC" at bounding box center [160, 596] width 193 height 40
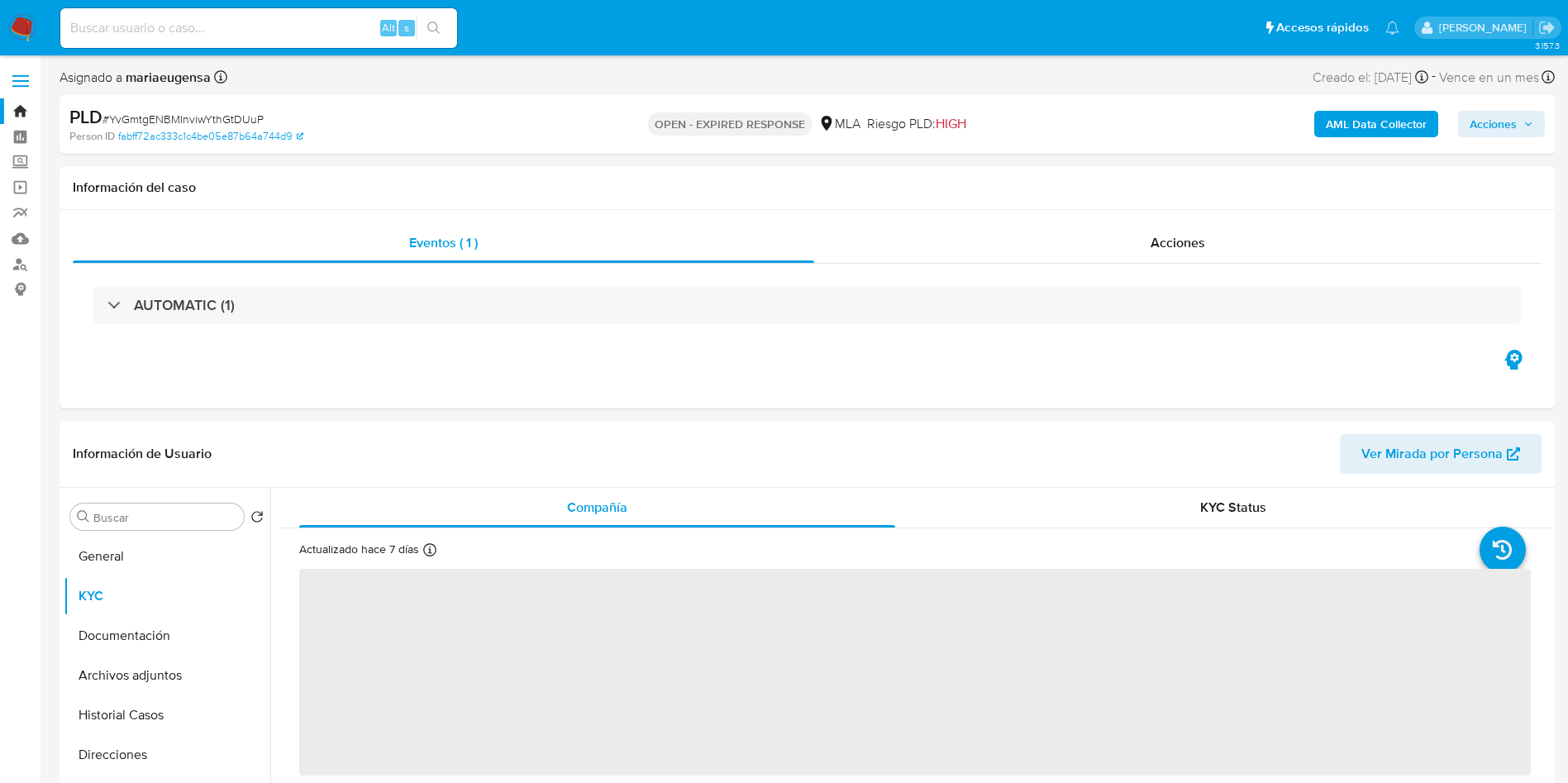
scroll to position [353, 0]
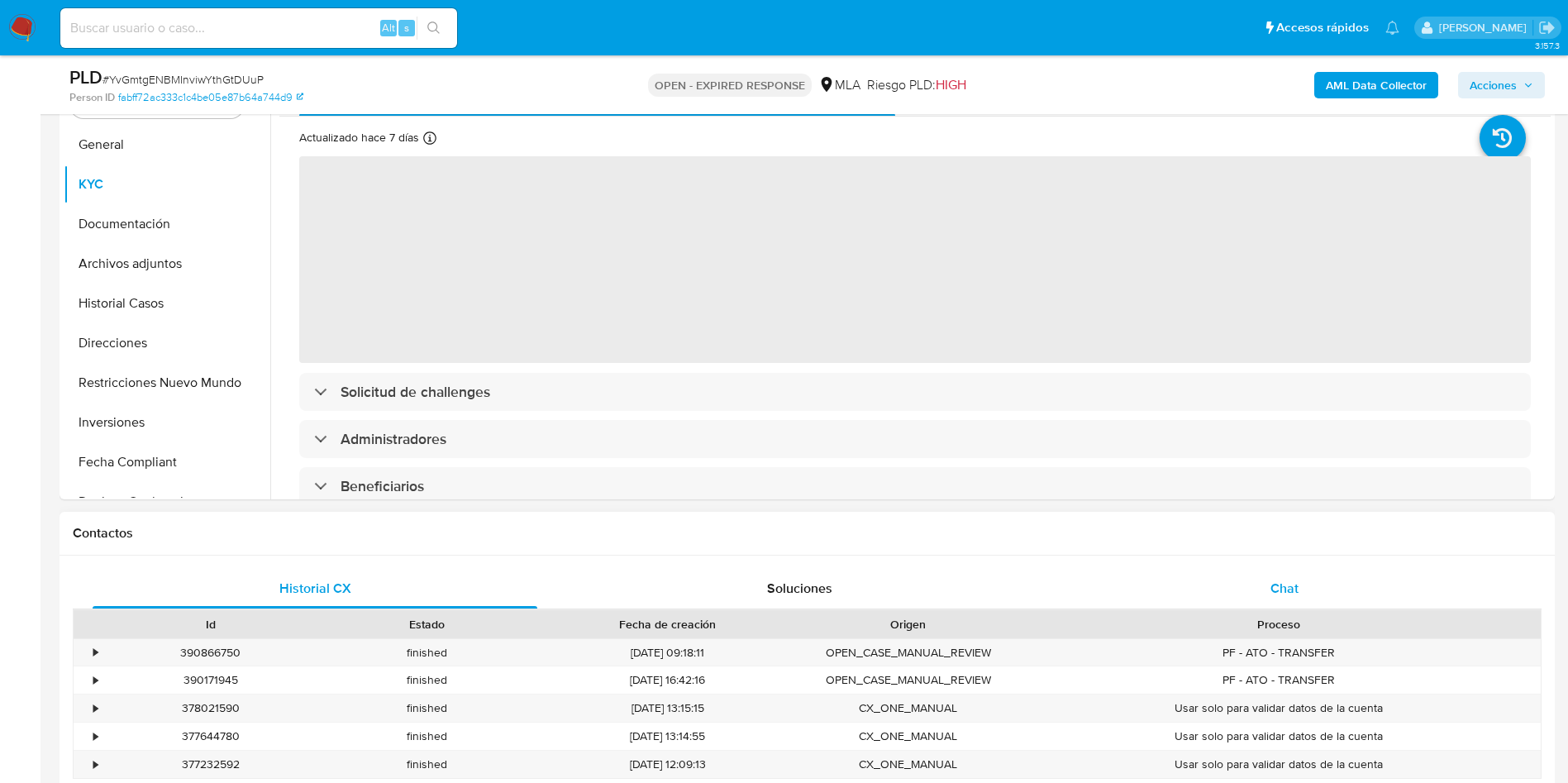
click at [1285, 602] on div "Chat" at bounding box center [1285, 589] width 445 height 40
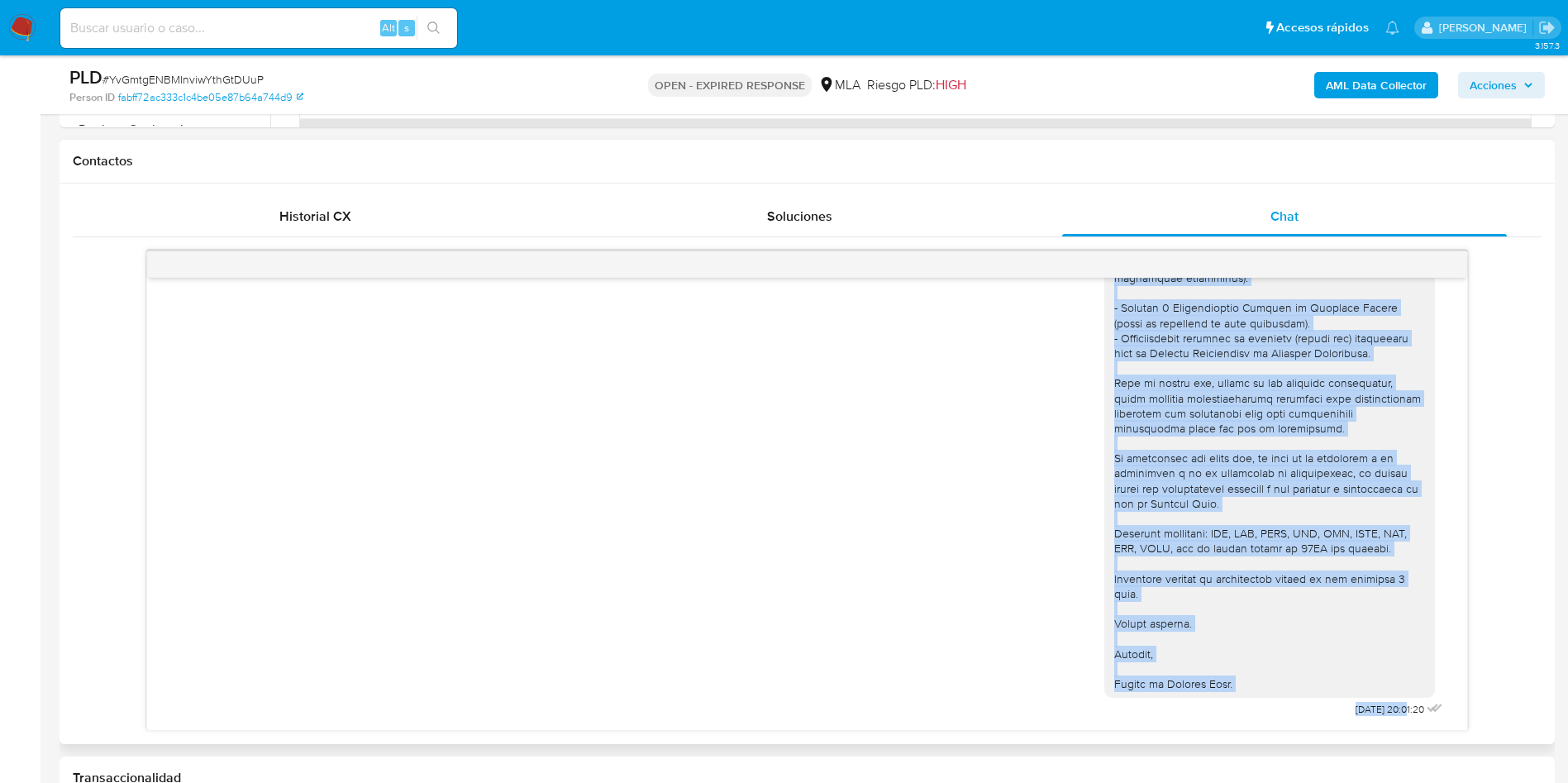
scroll to position [0, 0]
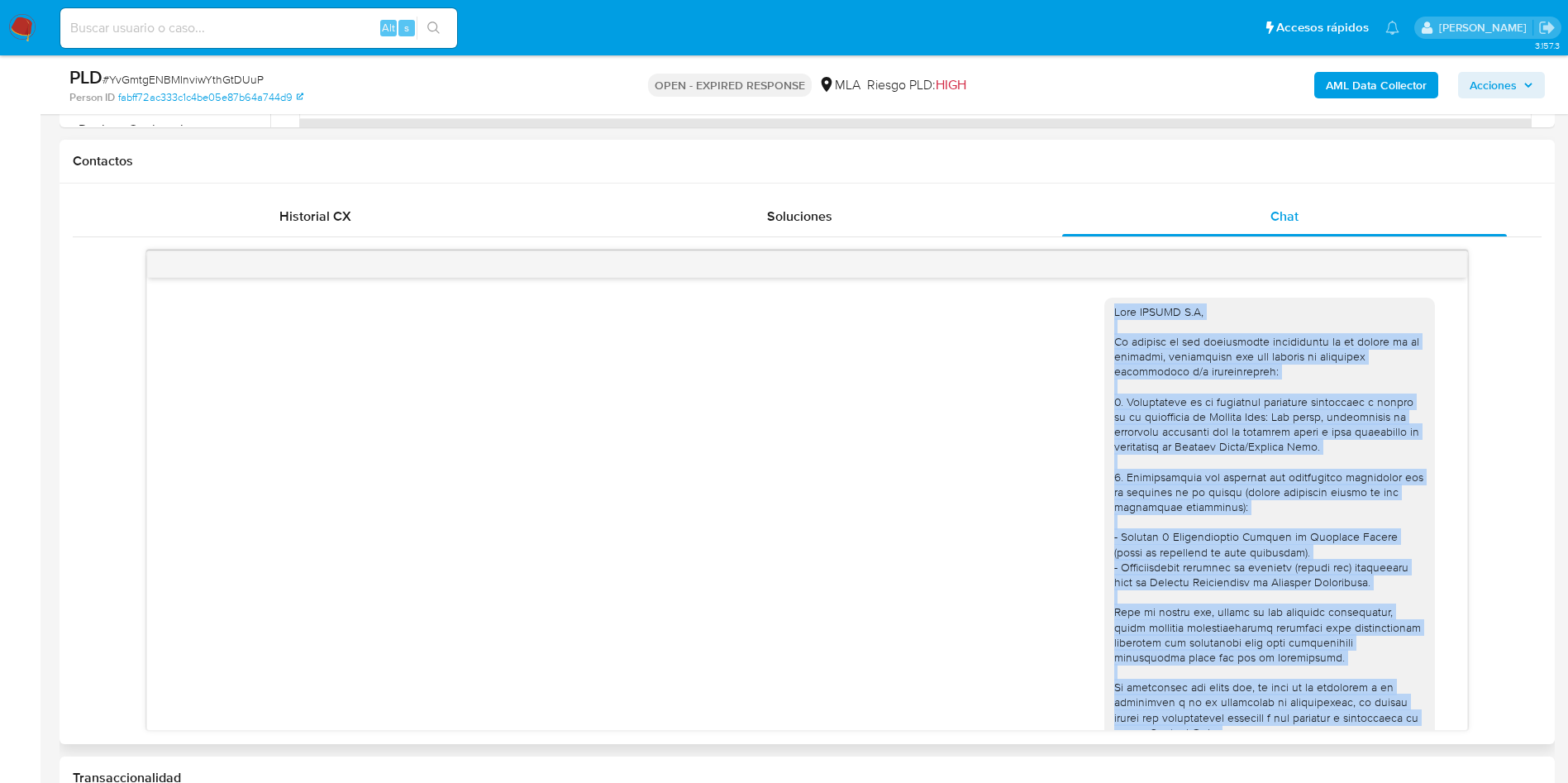
drag, startPoint x: 1369, startPoint y: 715, endPoint x: 1080, endPoint y: 245, distance: 551.7
click at [1080, 245] on div "01/09/2025 20:01:20" at bounding box center [807, 484] width 1469 height 493
copy div "Hola ZILVER S.A, En función de las operaciones registradas en la cuenta de la c…"
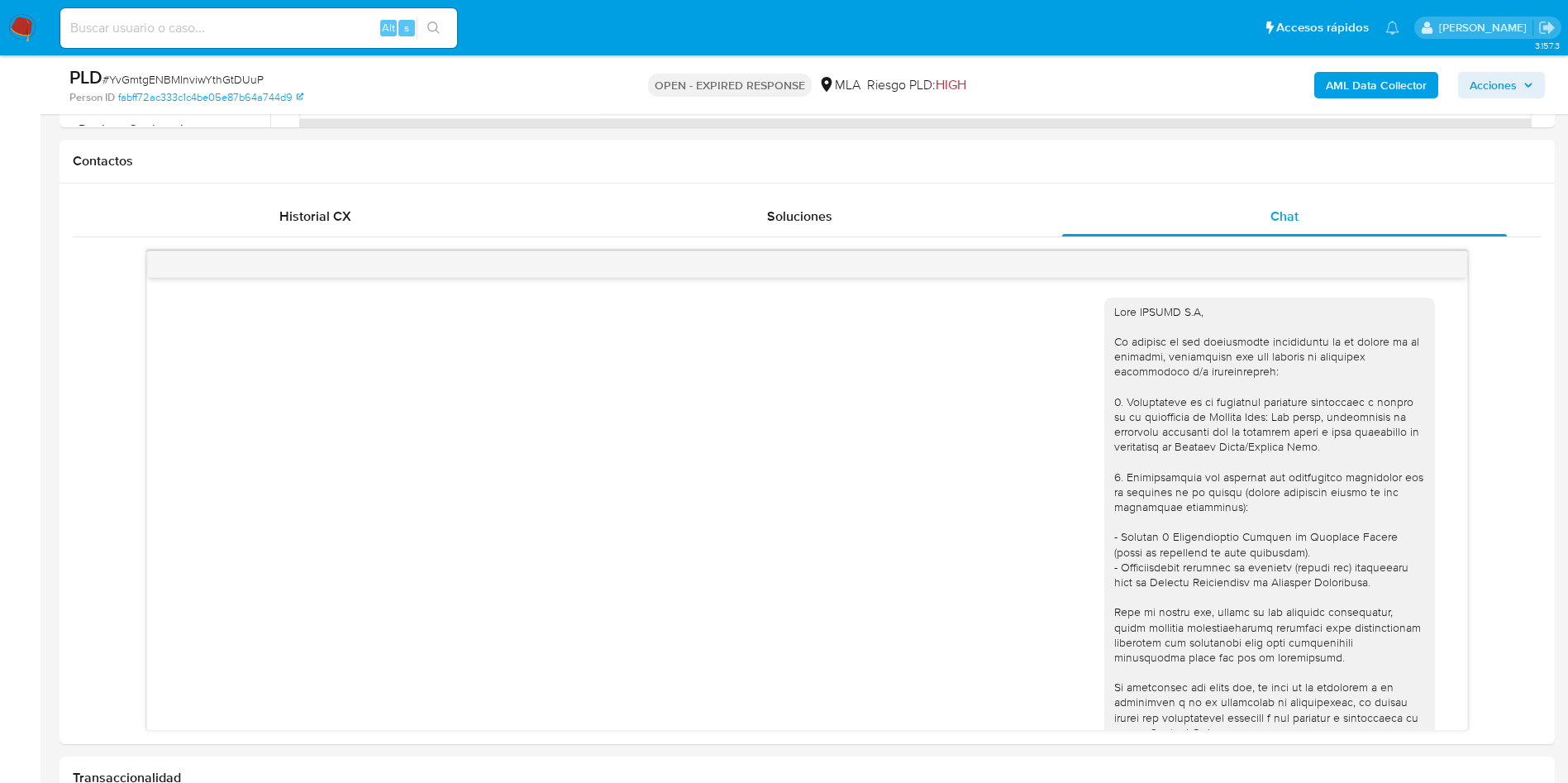
click at [164, 86] on span "# YvGmtgENBMInviwYthGtDUuP" at bounding box center [183, 79] width 161 height 17
copy span "YvGmtgENBMInviwYthGtDUuP"
drag, startPoint x: 185, startPoint y: 38, endPoint x: 191, endPoint y: 24, distance: 15.2
click at [185, 35] on input at bounding box center [259, 28] width 397 height 21
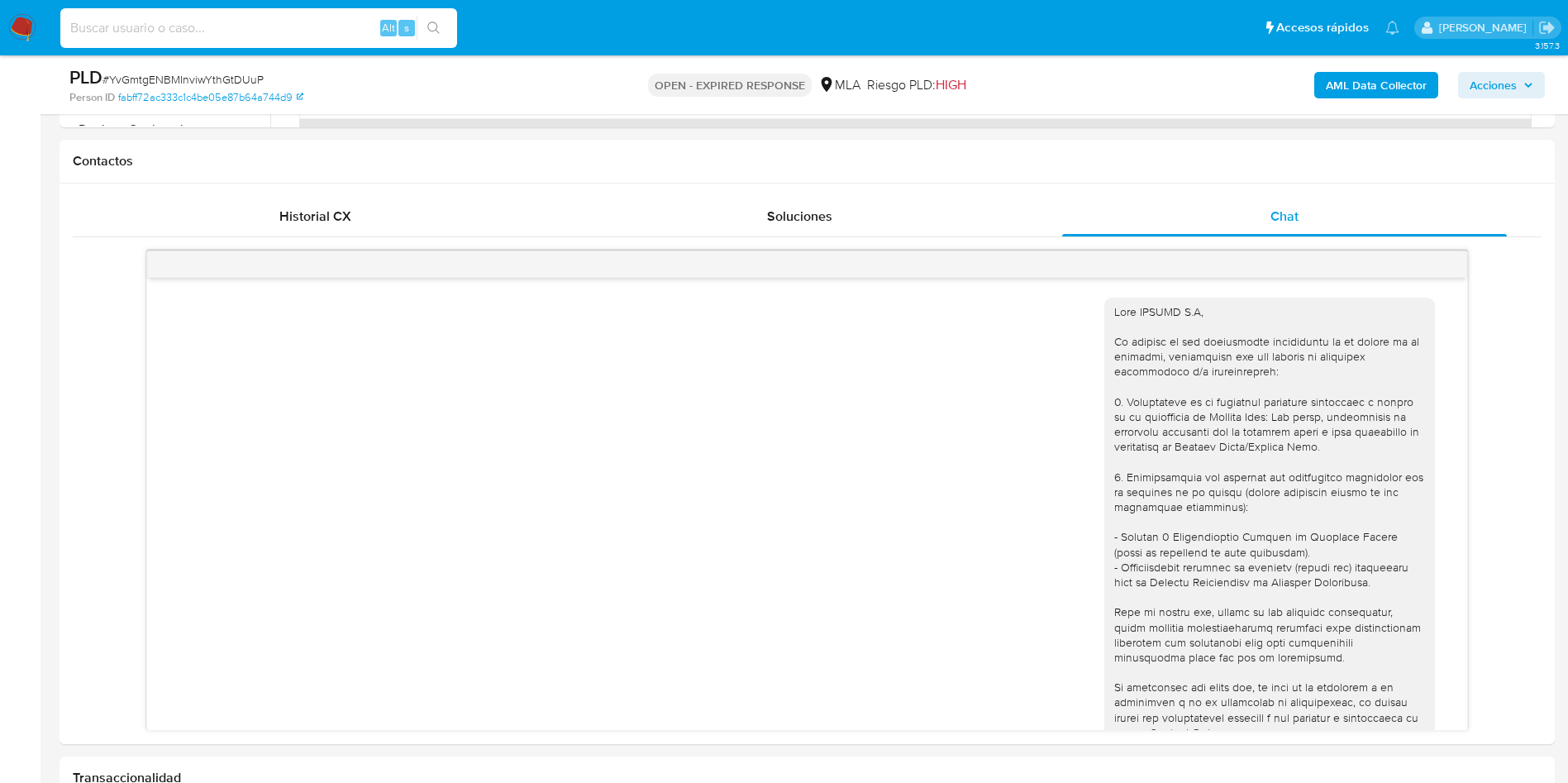
click at [191, 23] on input at bounding box center [259, 28] width 397 height 21
paste input "YvGmtgENBMInviwYthGtDUuP"
type input "YvGmtgENBMInviwYthGtDUuP"
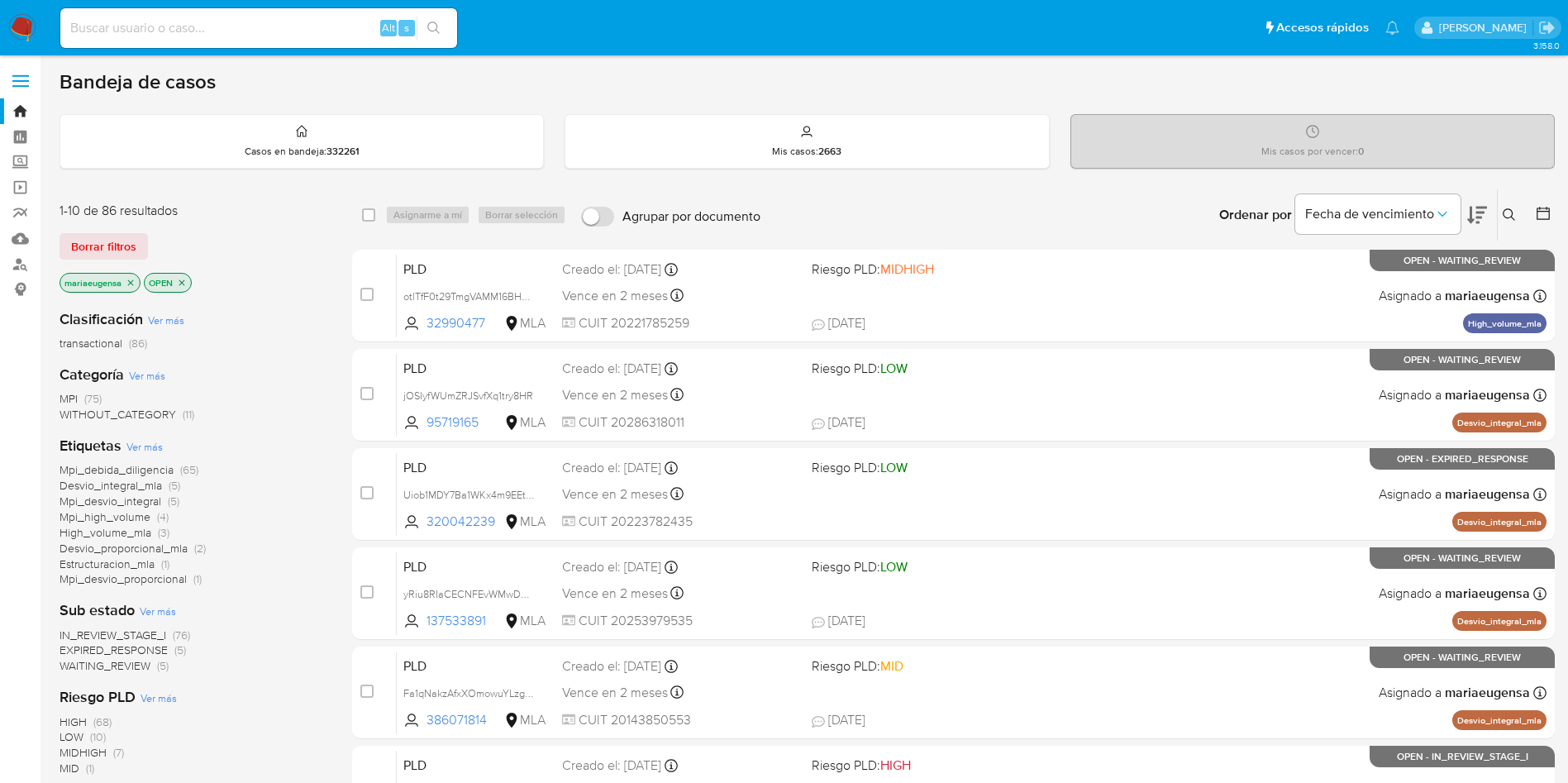
click at [1501, 215] on button at bounding box center [1512, 215] width 27 height 19
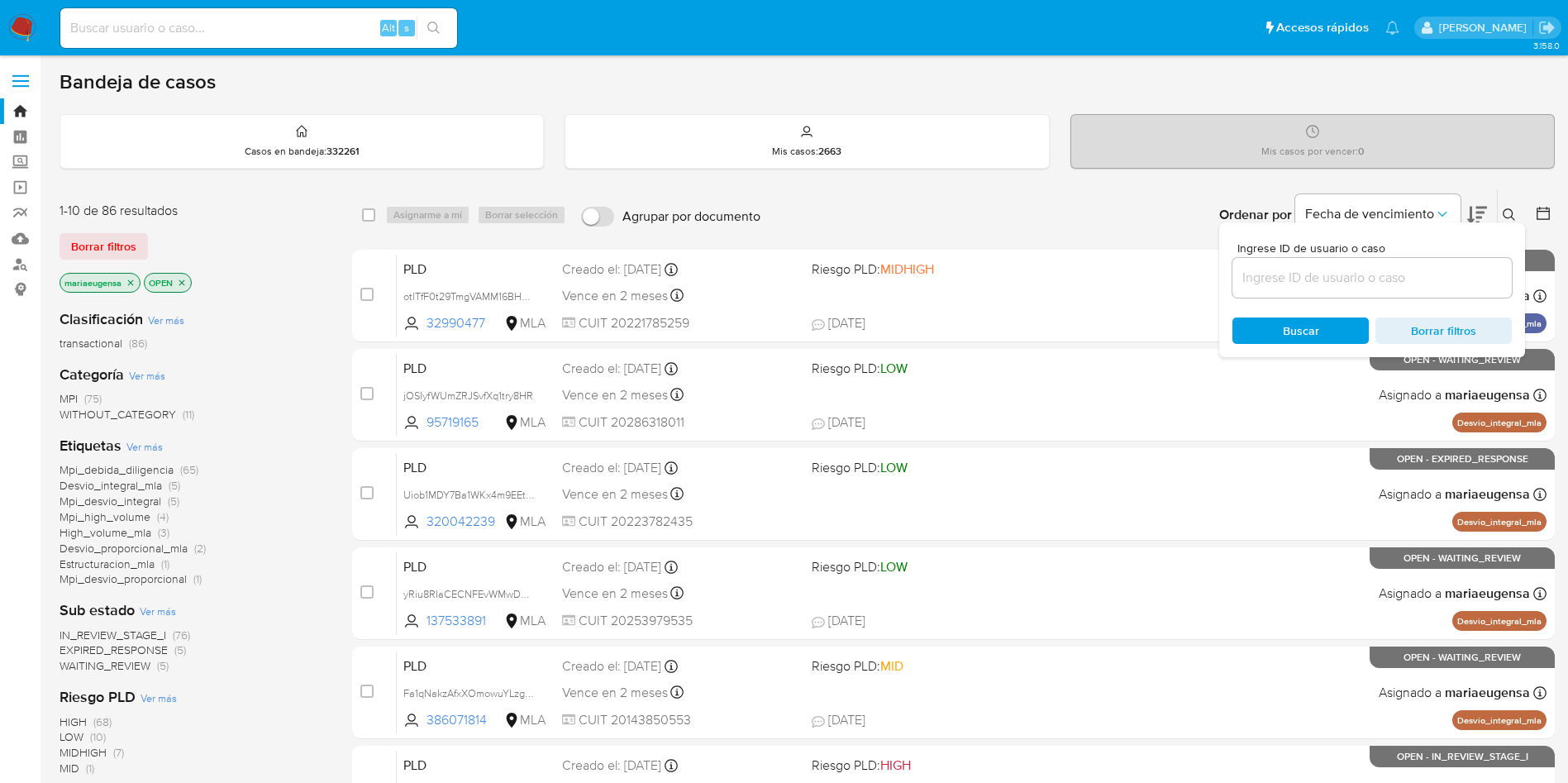
click at [1461, 264] on div at bounding box center [1372, 277] width 280 height 40
click at [1459, 274] on input at bounding box center [1372, 278] width 280 height 21
paste input "YvGmtgENBMInviwYthGtDUuP"
type input "YvGmtgENBMInviwYthGtDUuP"
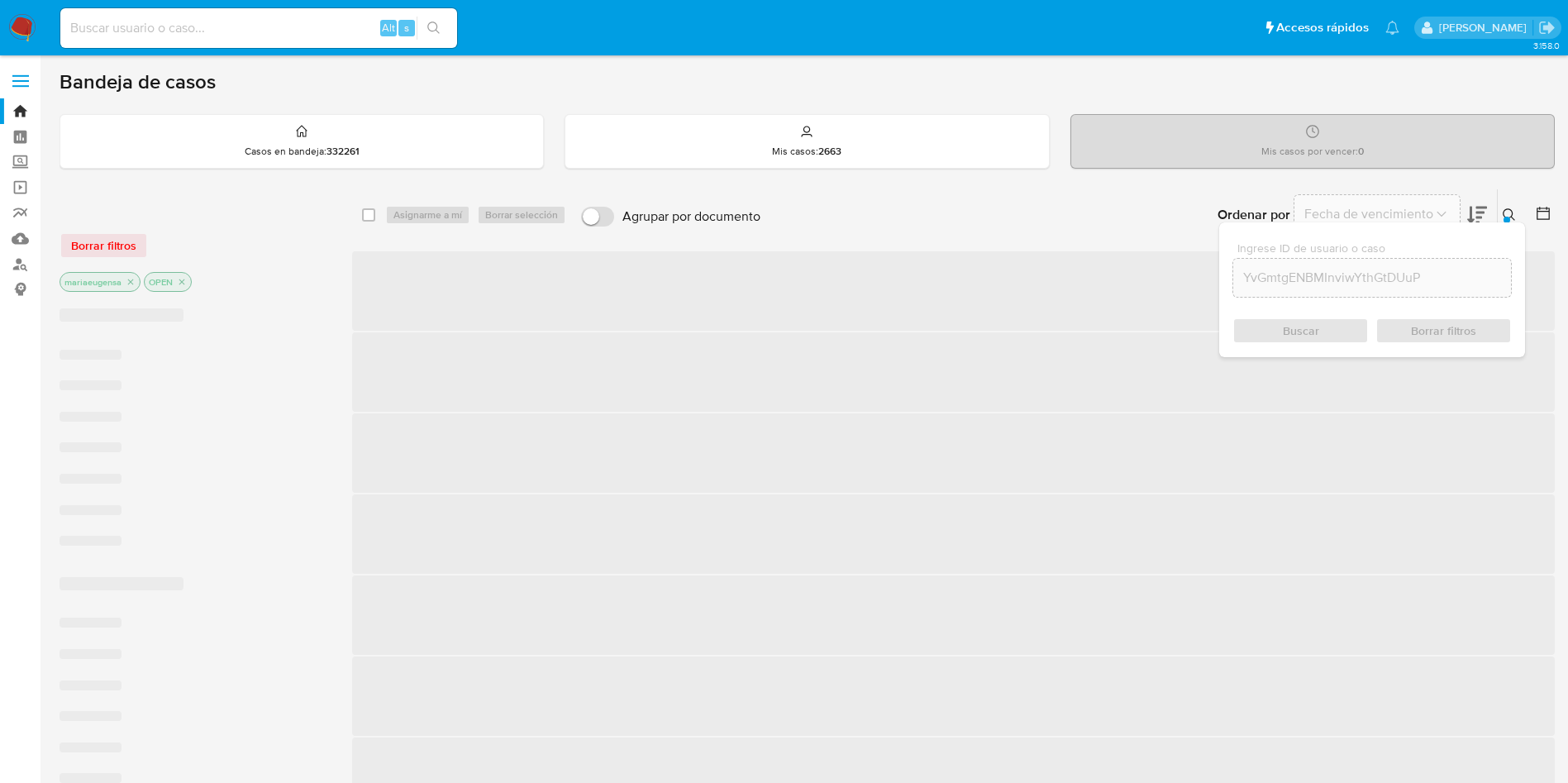
click at [1504, 215] on icon at bounding box center [1509, 215] width 12 height 12
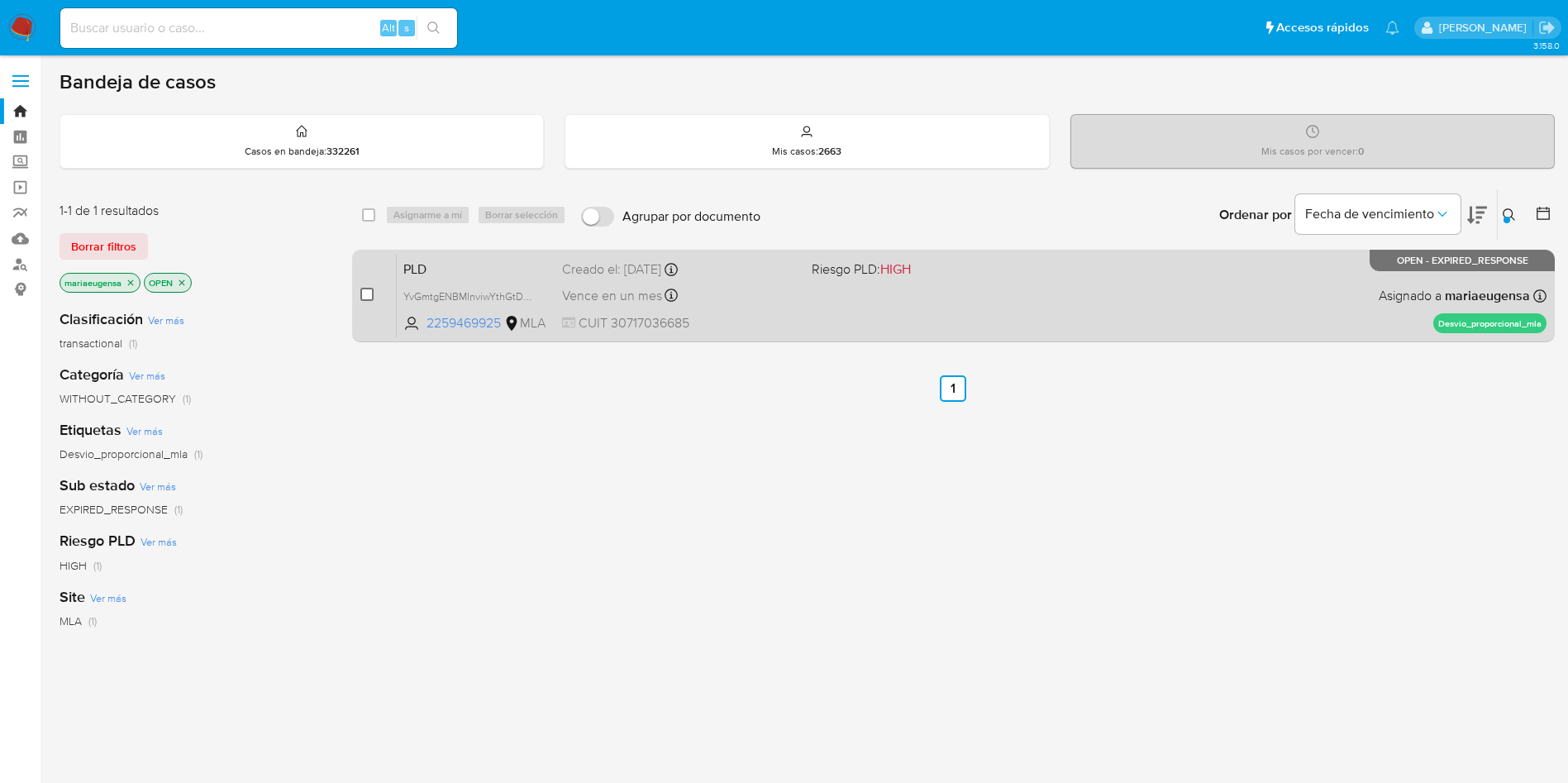
click at [362, 297] on input "checkbox" at bounding box center [366, 294] width 13 height 13
checkbox input "true"
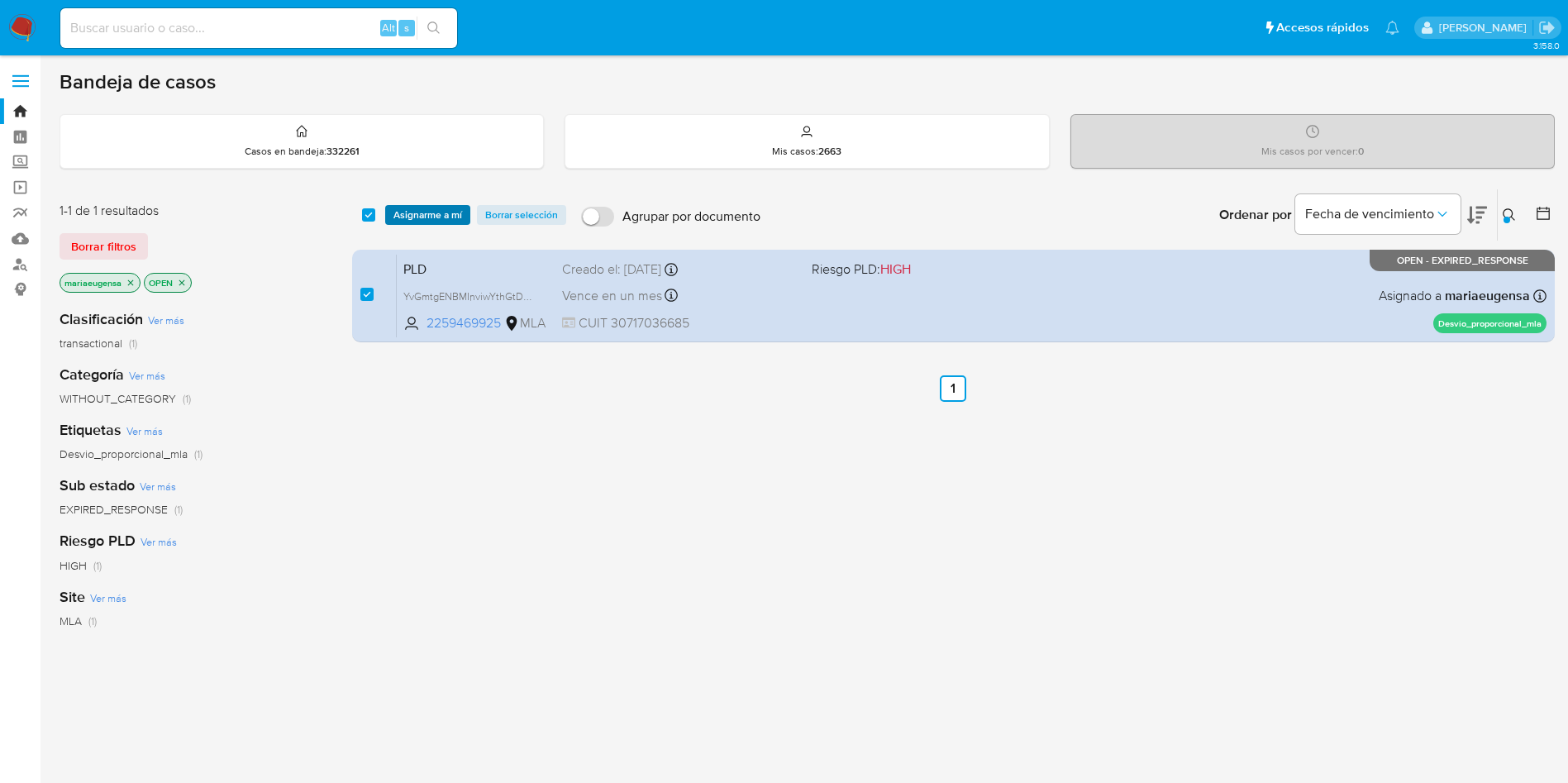
click at [416, 223] on span "Asignarme a mí" at bounding box center [428, 215] width 69 height 17
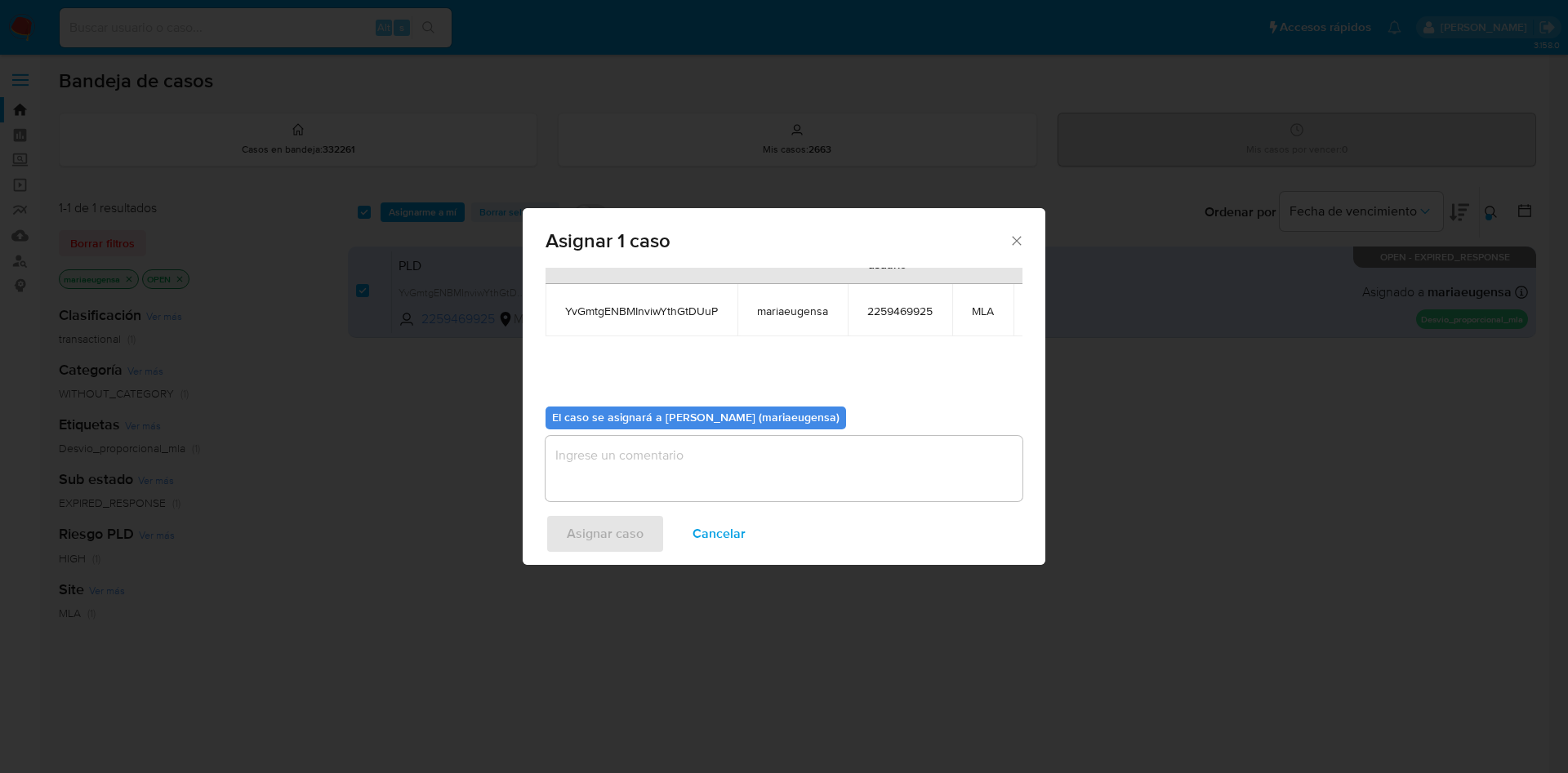
scroll to position [104, 0]
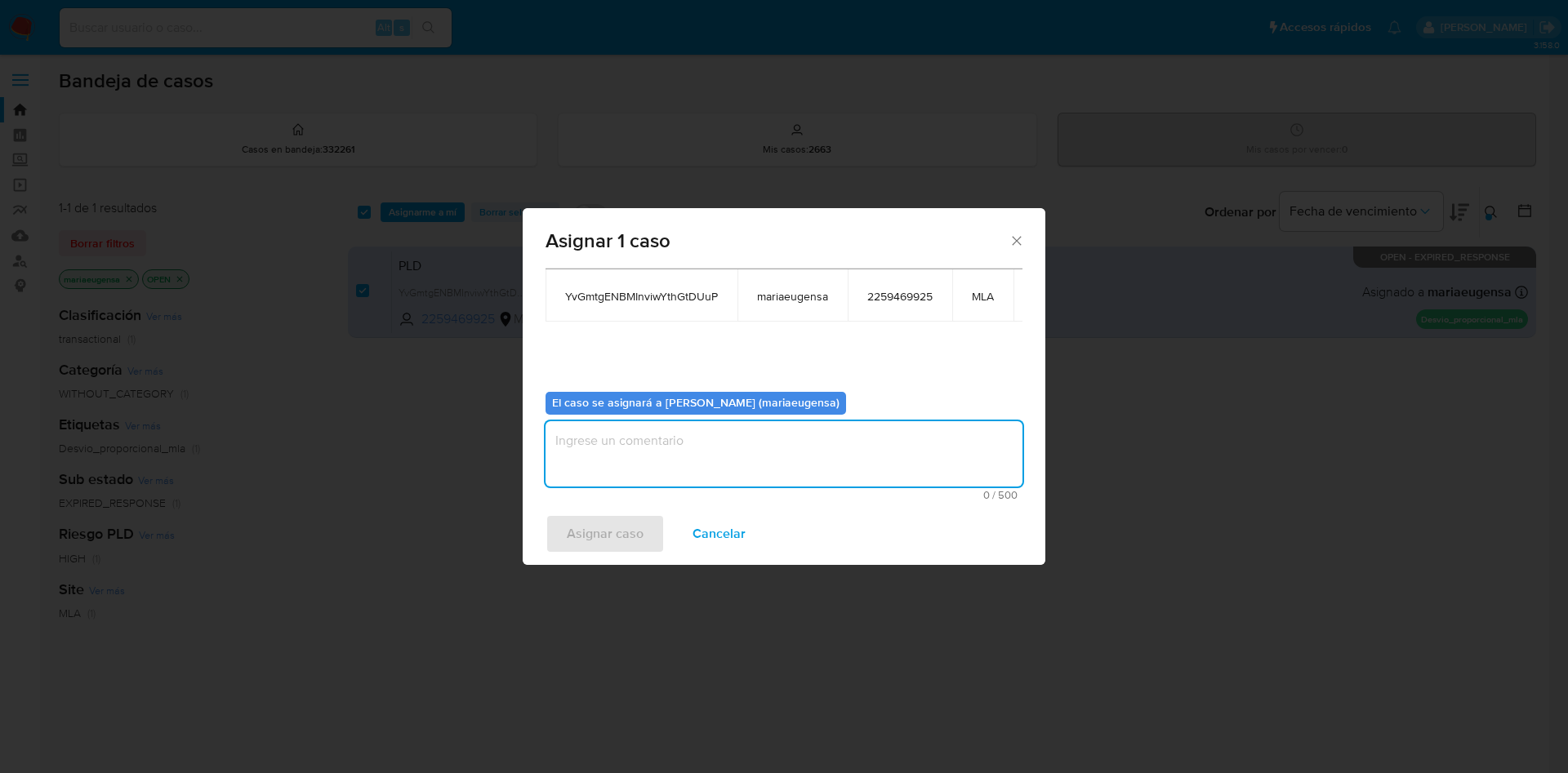
click at [587, 426] on textarea "assign-modal" at bounding box center [784, 453] width 477 height 65
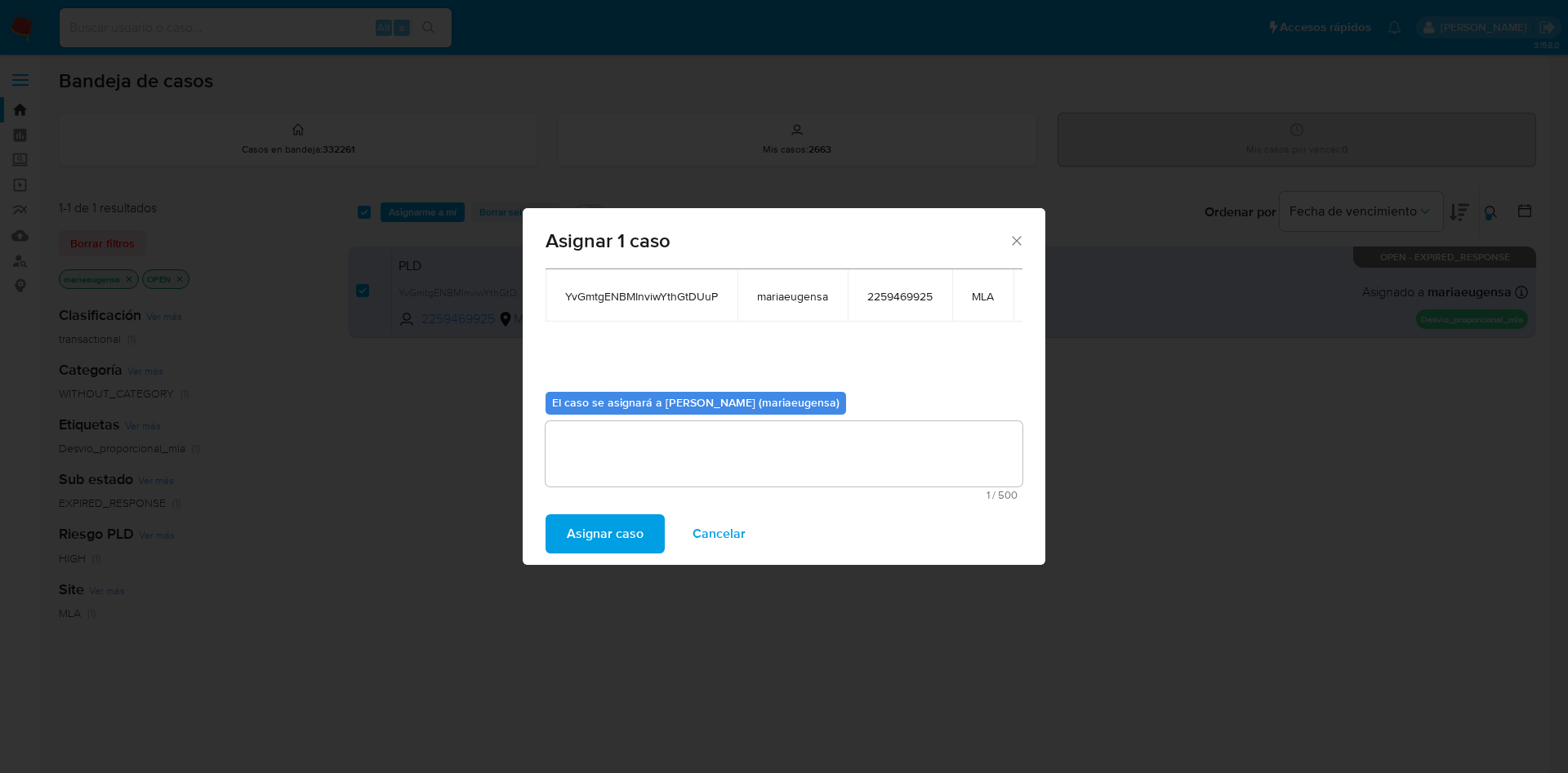
click at [594, 528] on span "Asignar caso" at bounding box center [605, 533] width 77 height 36
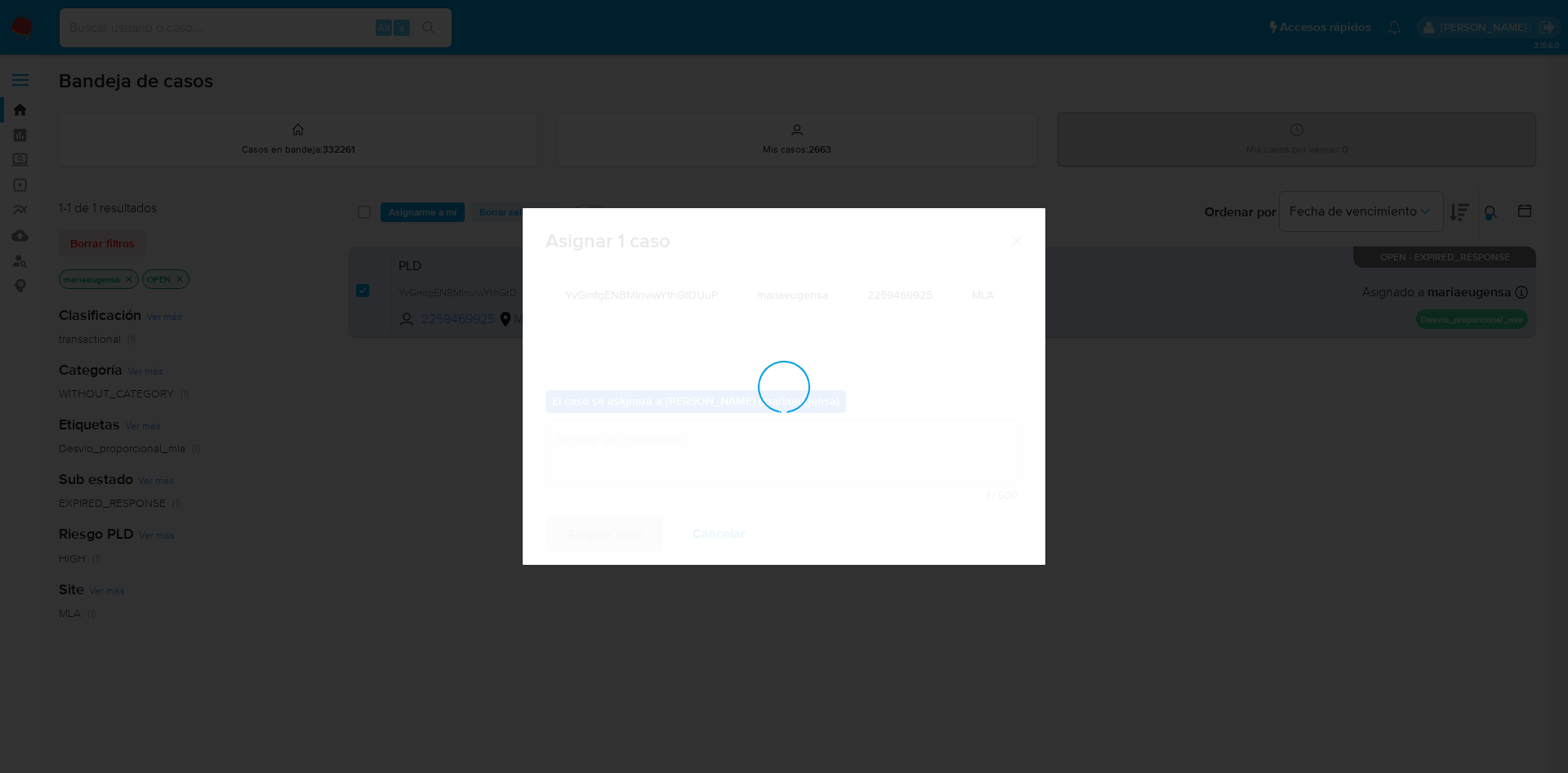
checkbox input "false"
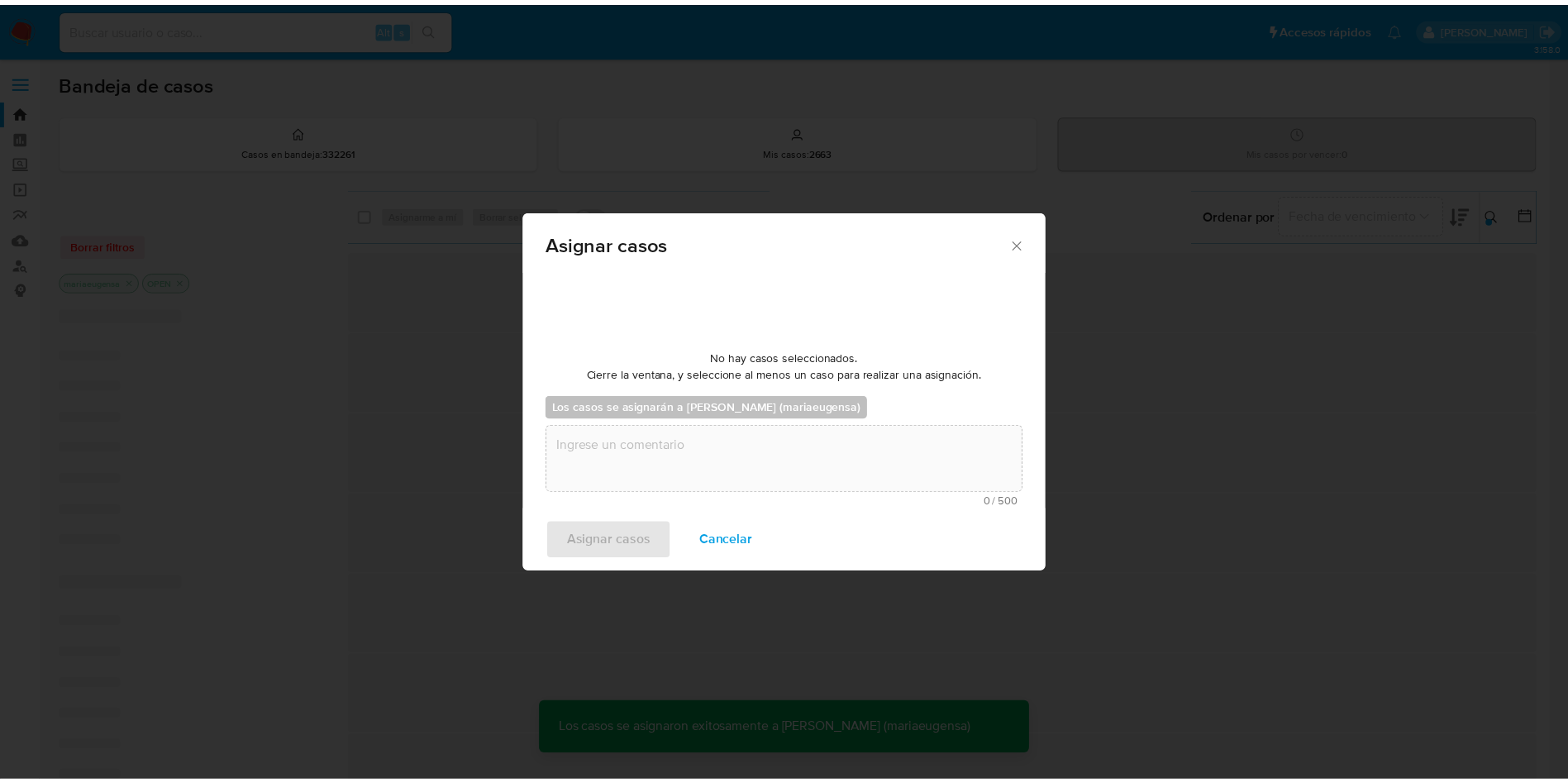
scroll to position [100, 0]
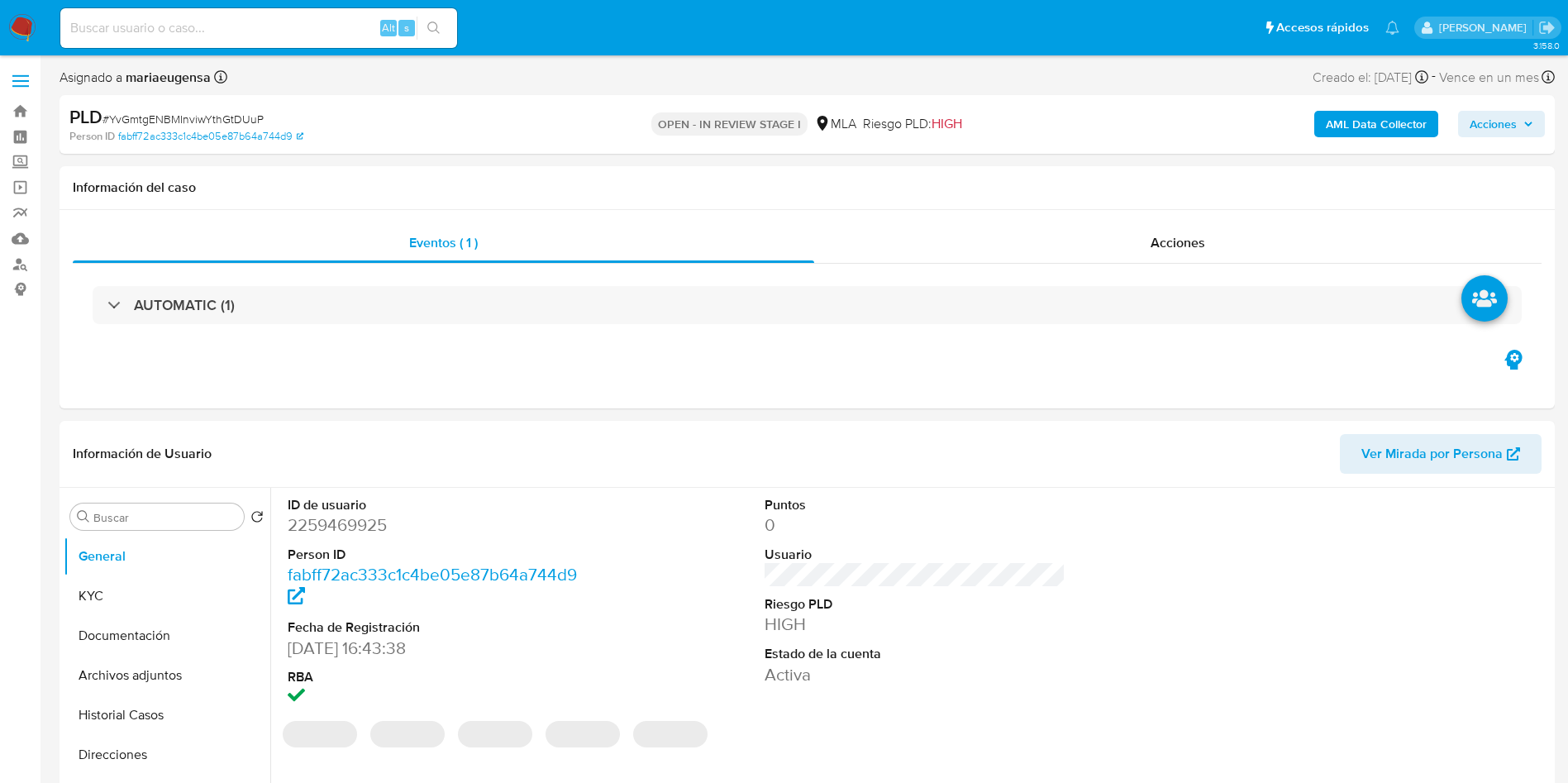
select select "10"
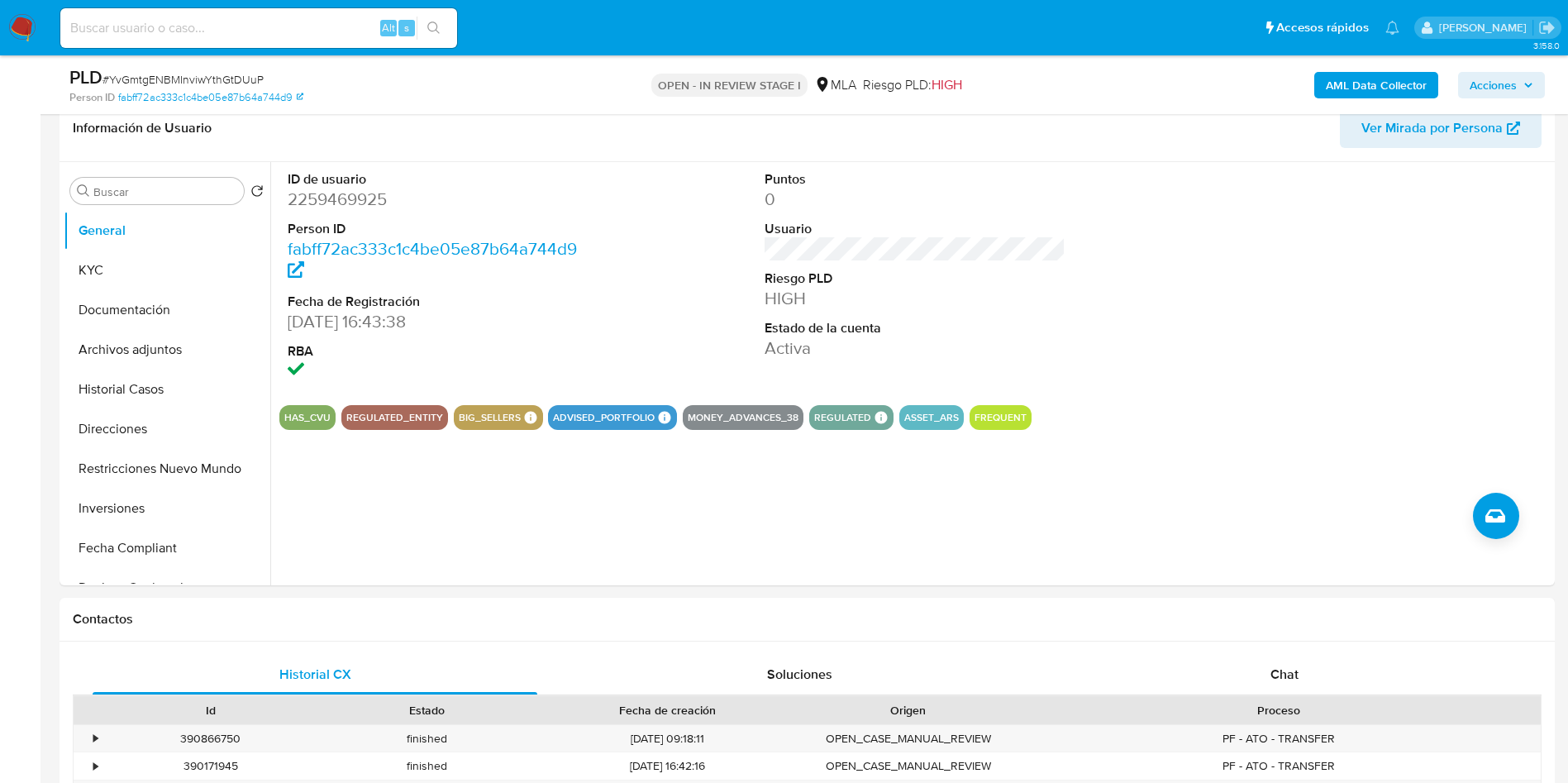
scroll to position [457, 0]
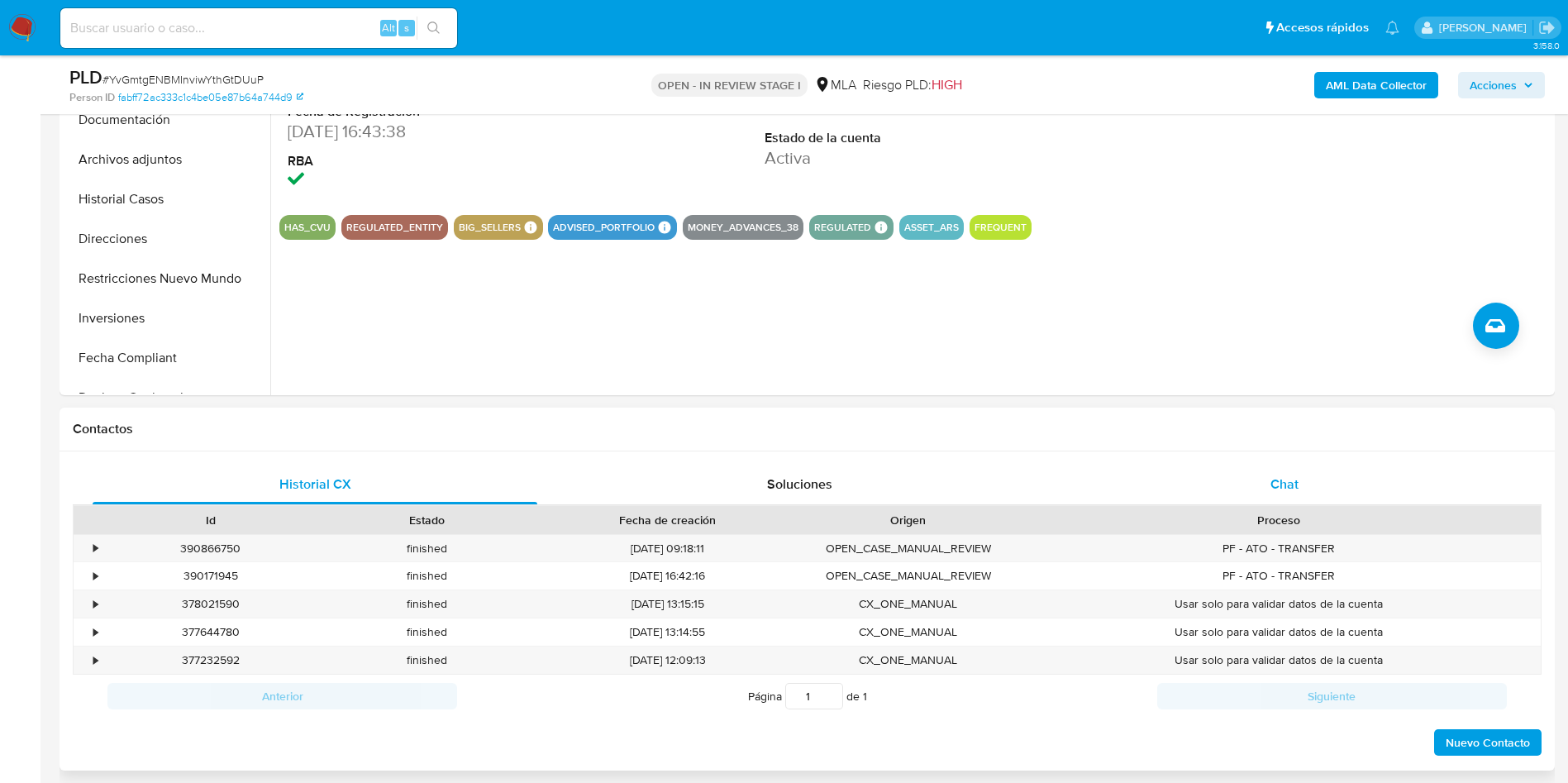
drag, startPoint x: 1351, startPoint y: 487, endPoint x: 1292, endPoint y: 497, distance: 59.8
click at [1341, 487] on div "Chat" at bounding box center [1285, 485] width 445 height 40
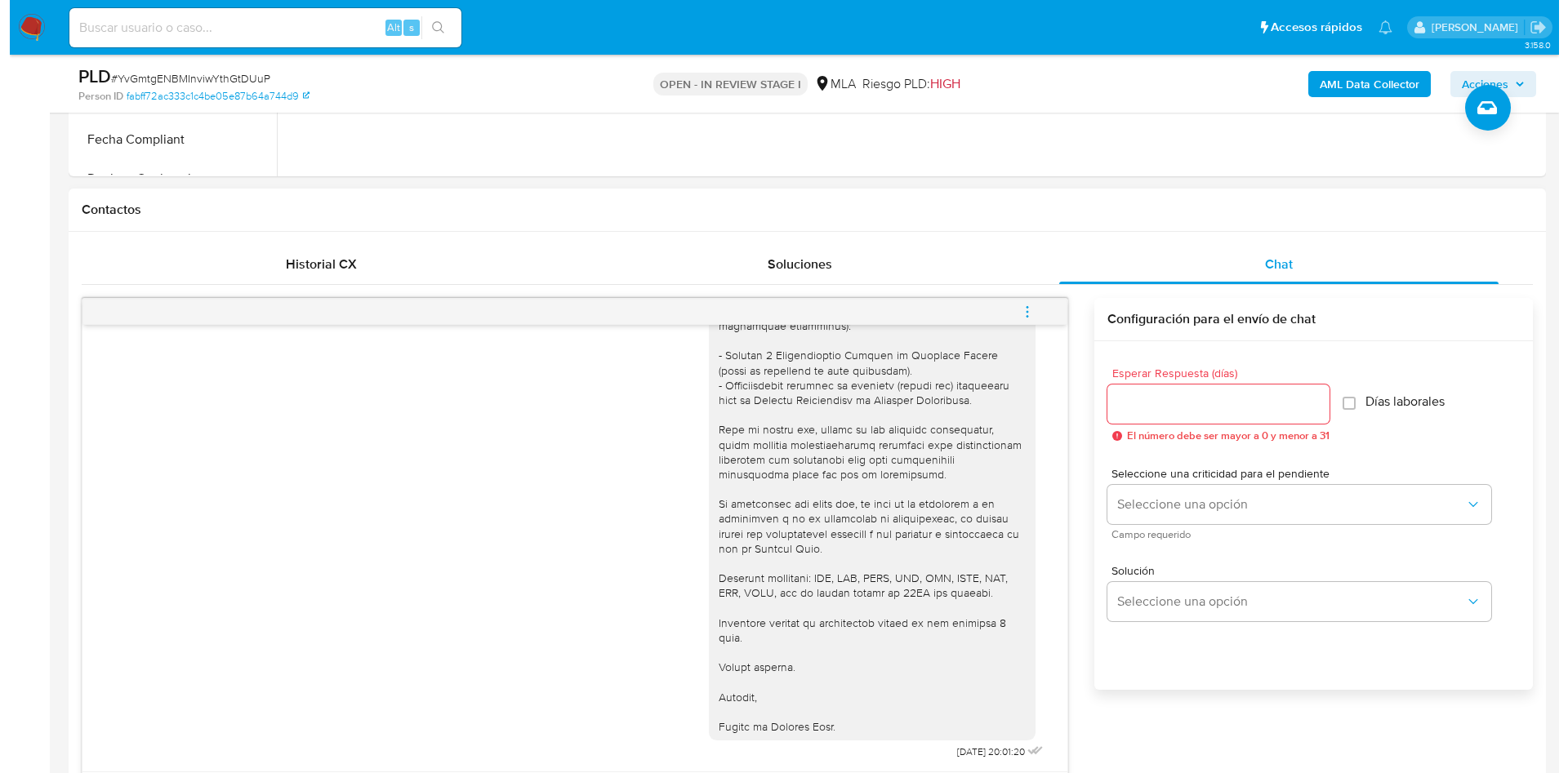
scroll to position [819, 0]
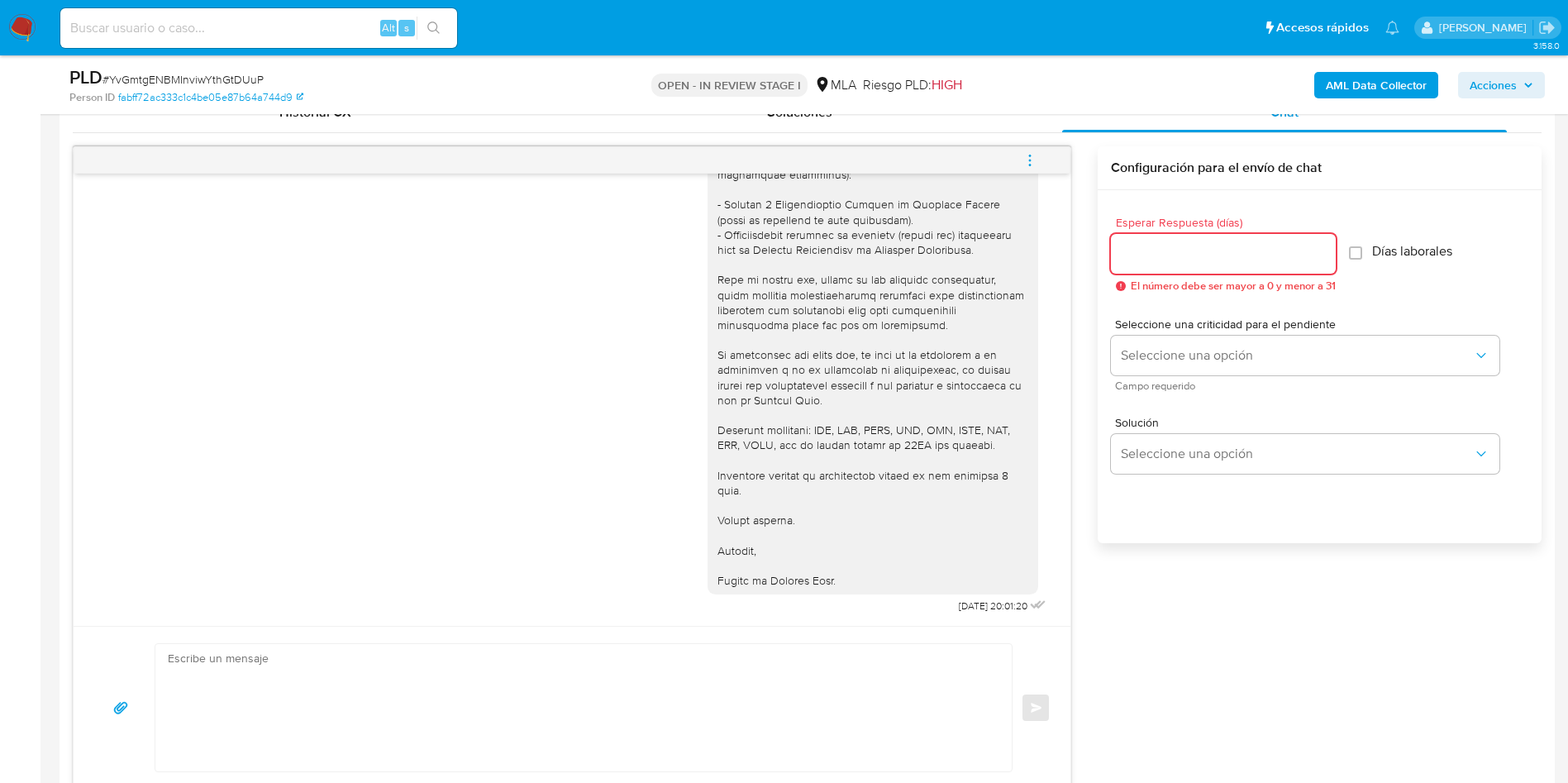
click at [1134, 260] on input "Esperar Respuesta (días)" at bounding box center [1223, 253] width 225 height 21
type input "2"
click at [1128, 382] on span "Campo requerido" at bounding box center [1309, 386] width 388 height 8
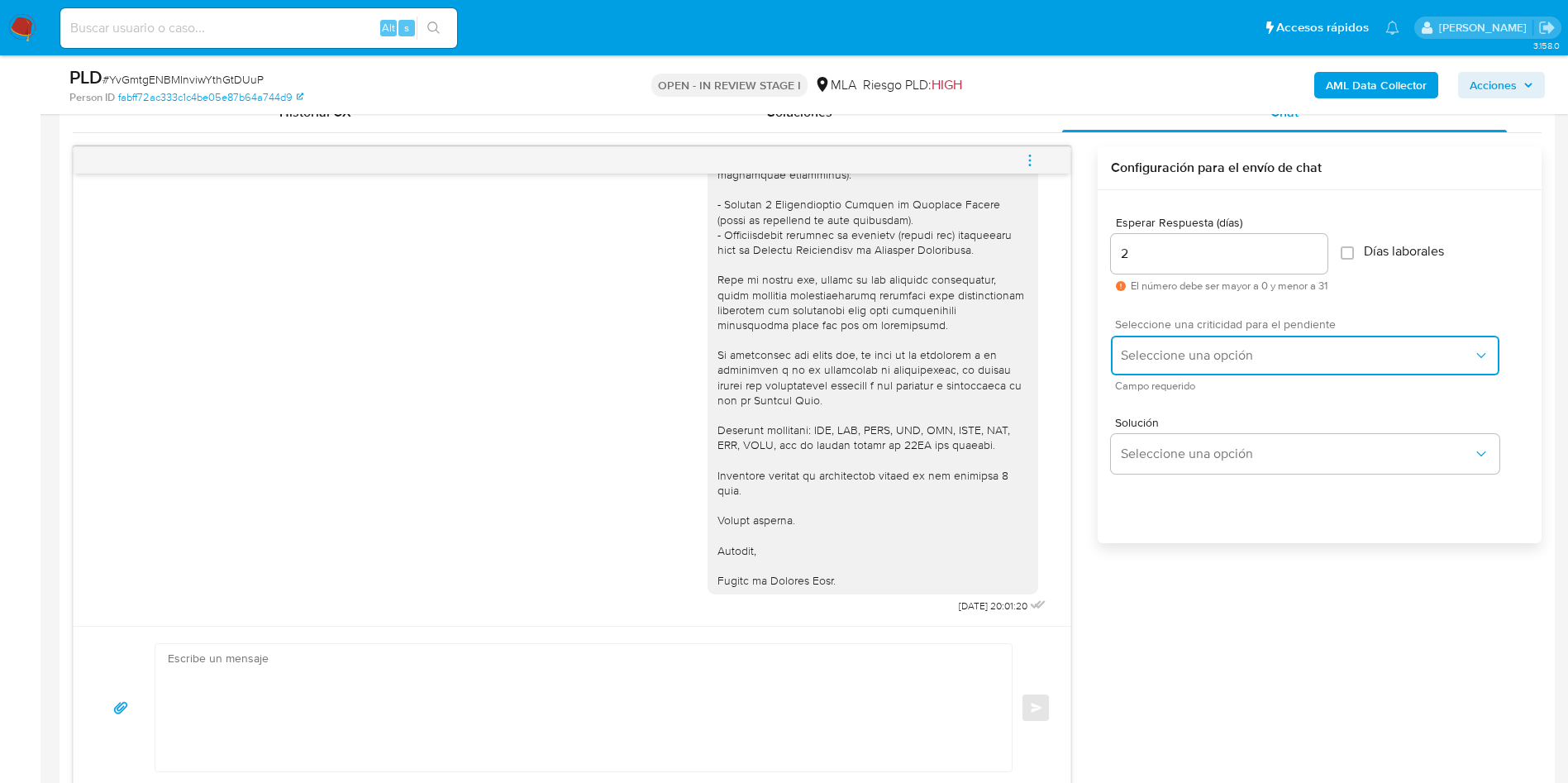
click at [1127, 373] on button "Seleccione una opción" at bounding box center [1305, 355] width 388 height 40
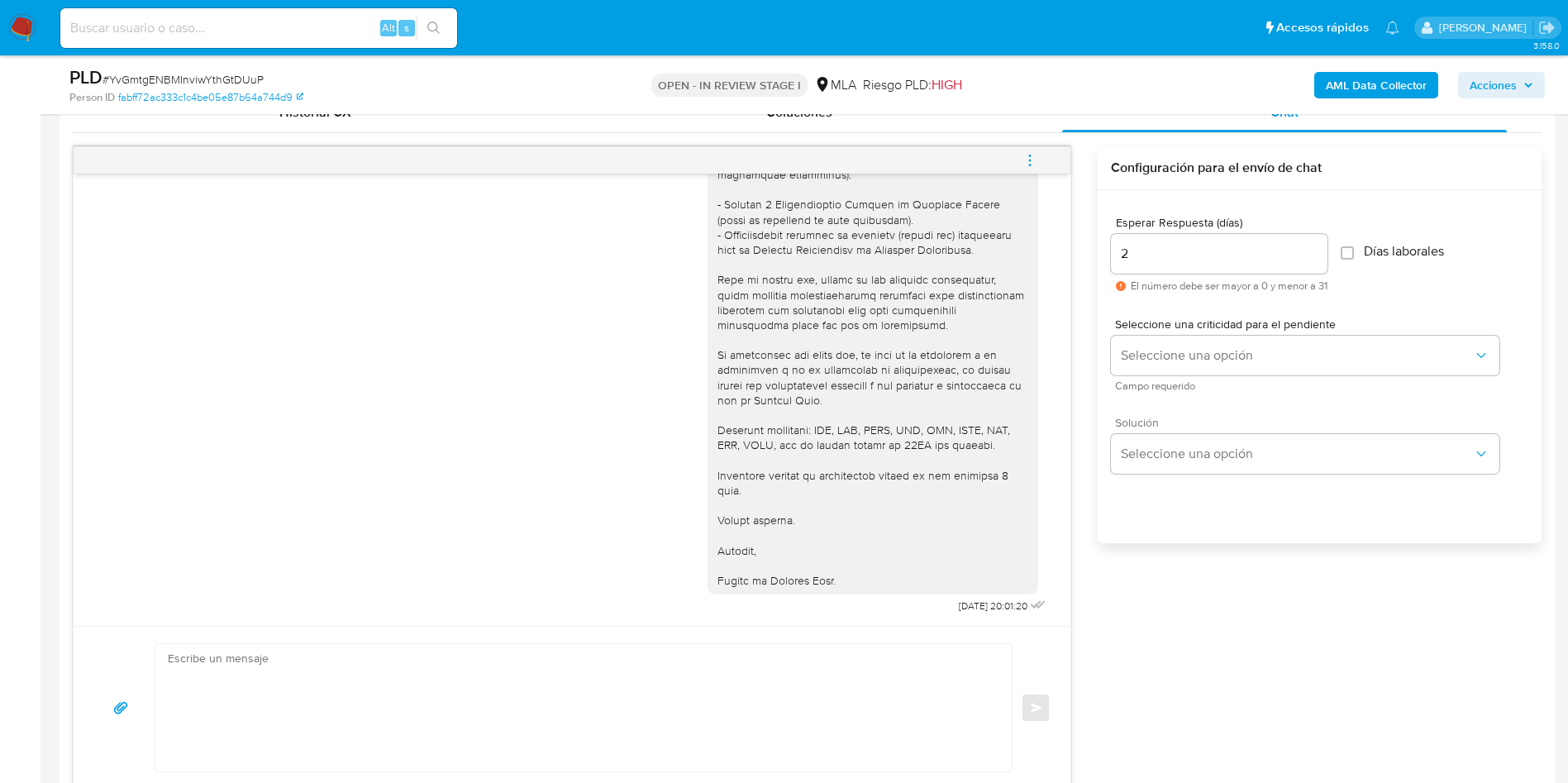
click at [1148, 420] on span "Solución" at bounding box center [1309, 422] width 388 height 11
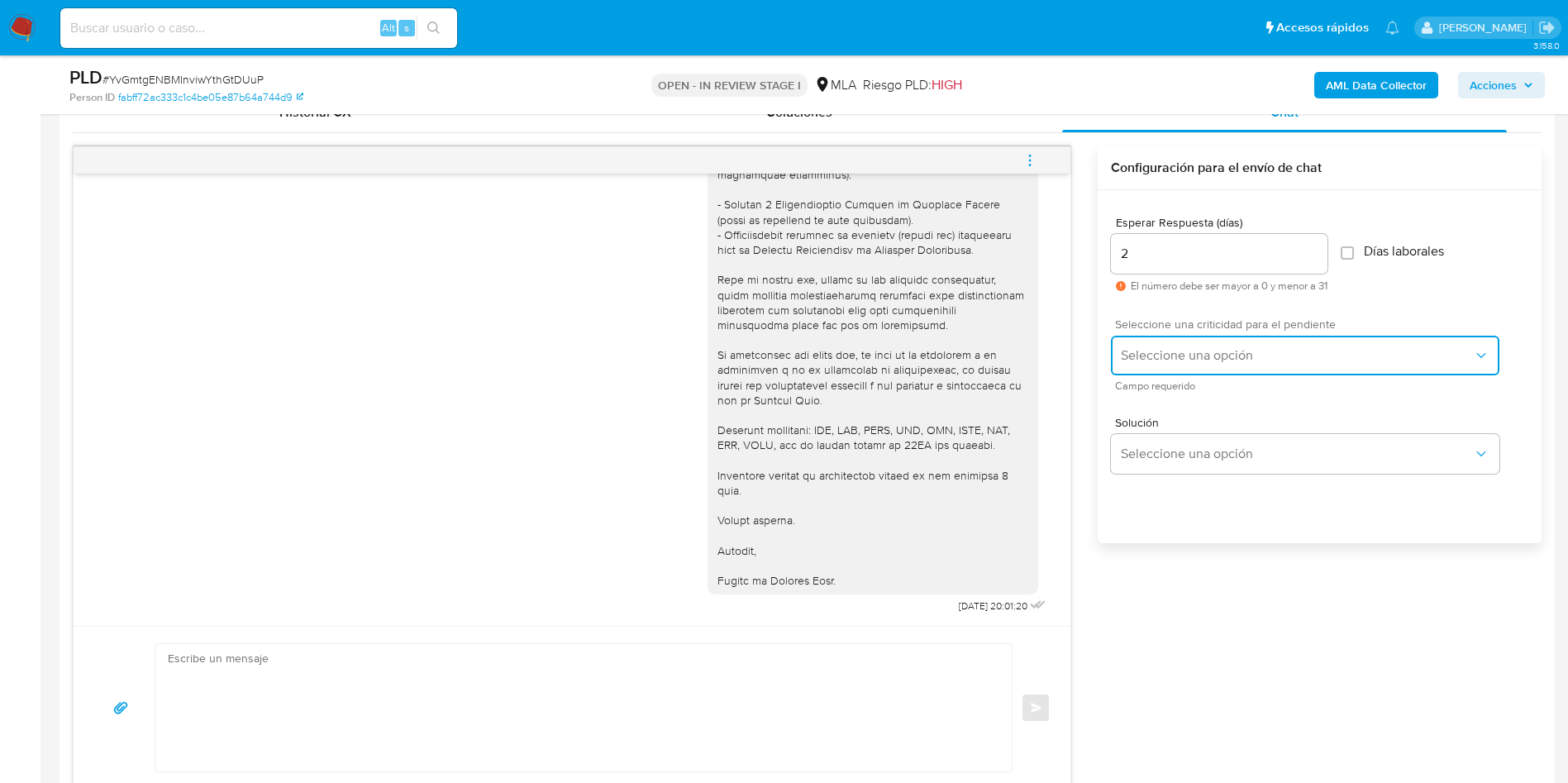
click at [1159, 346] on button "Seleccione una opción" at bounding box center [1305, 355] width 388 height 40
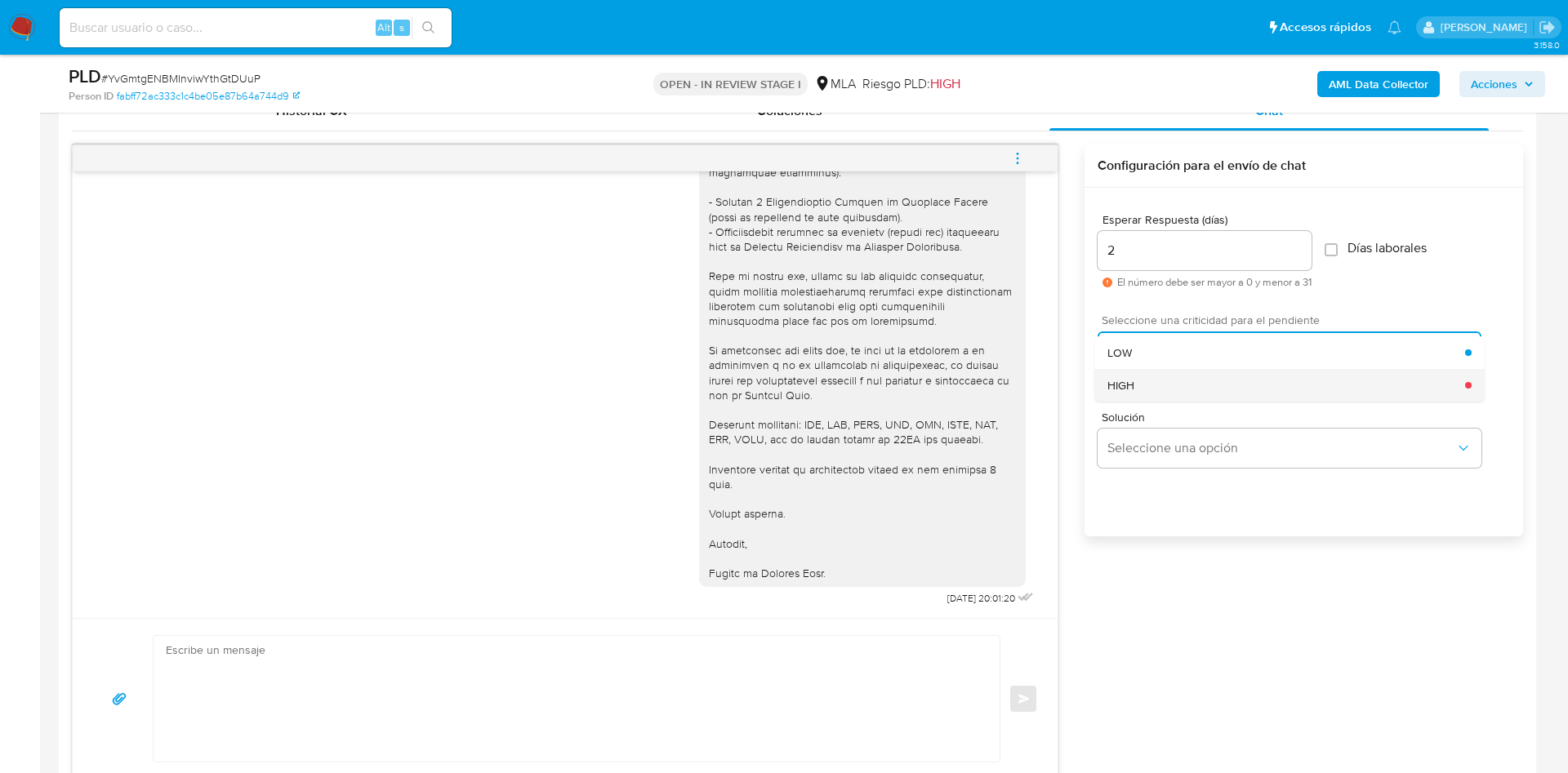
click at [1144, 382] on div "HIGH" at bounding box center [1286, 384] width 357 height 32
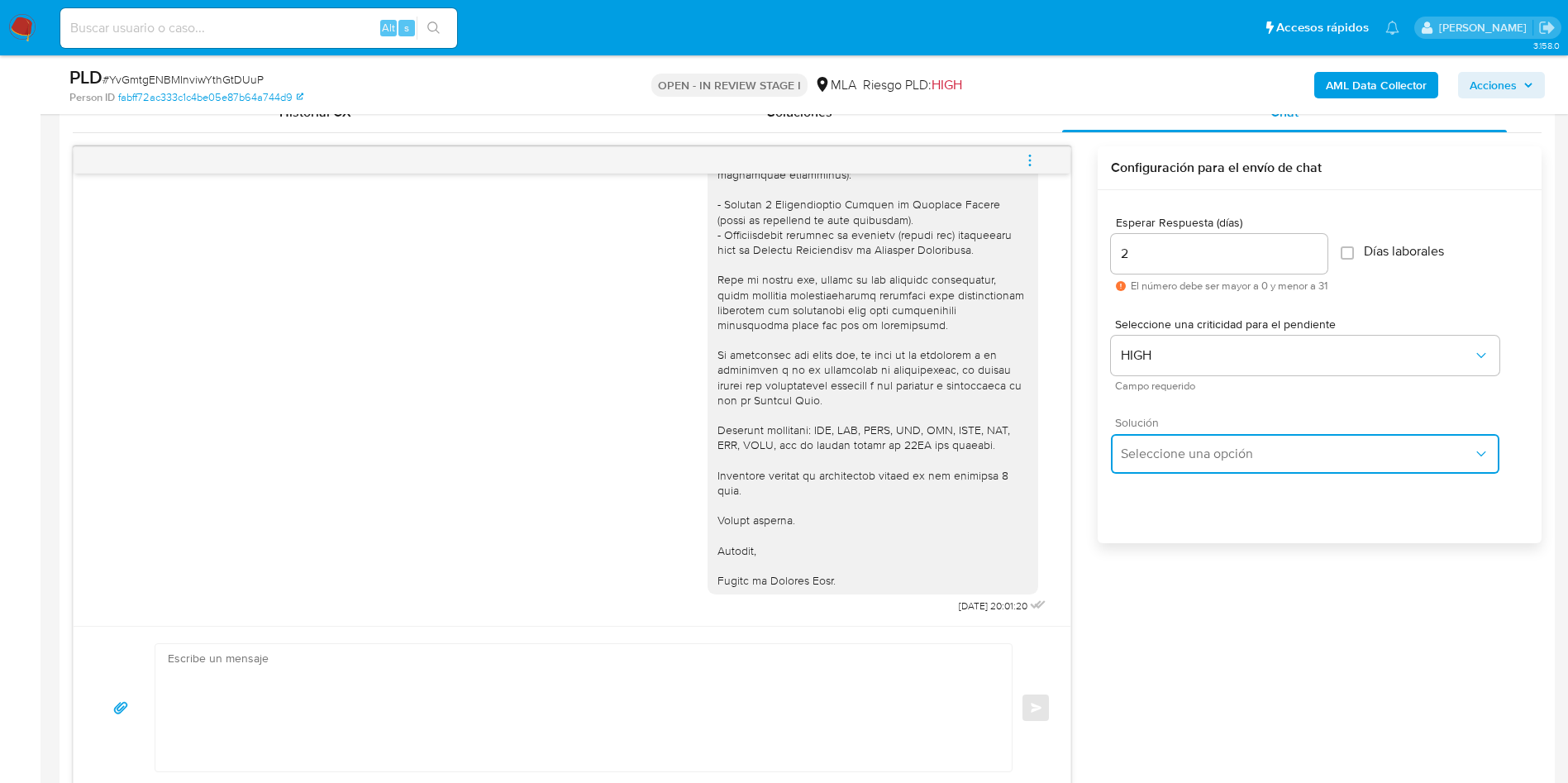
click at [1156, 446] on span "Seleccione una opción" at bounding box center [1296, 454] width 352 height 17
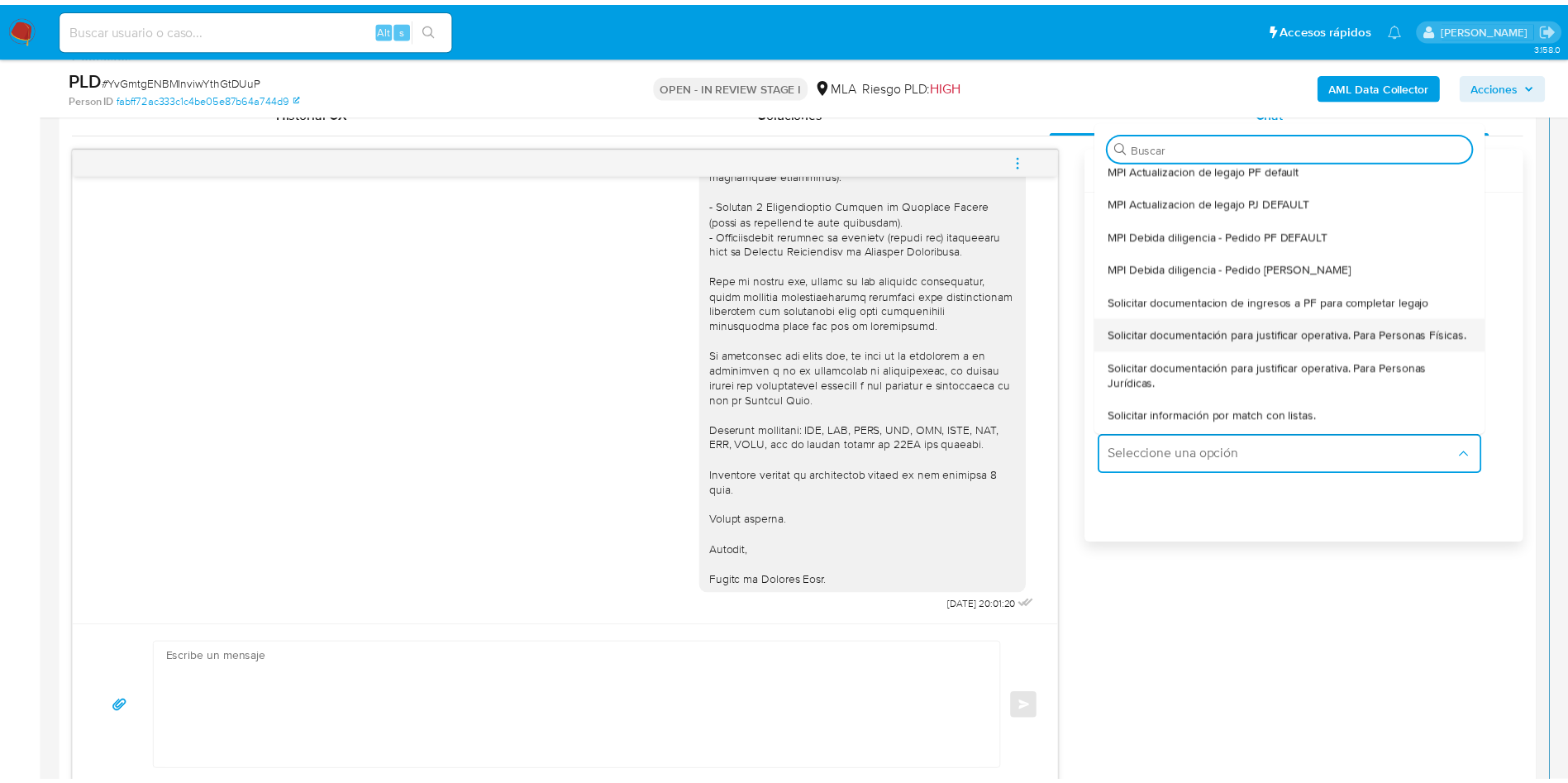
scroll to position [124, 0]
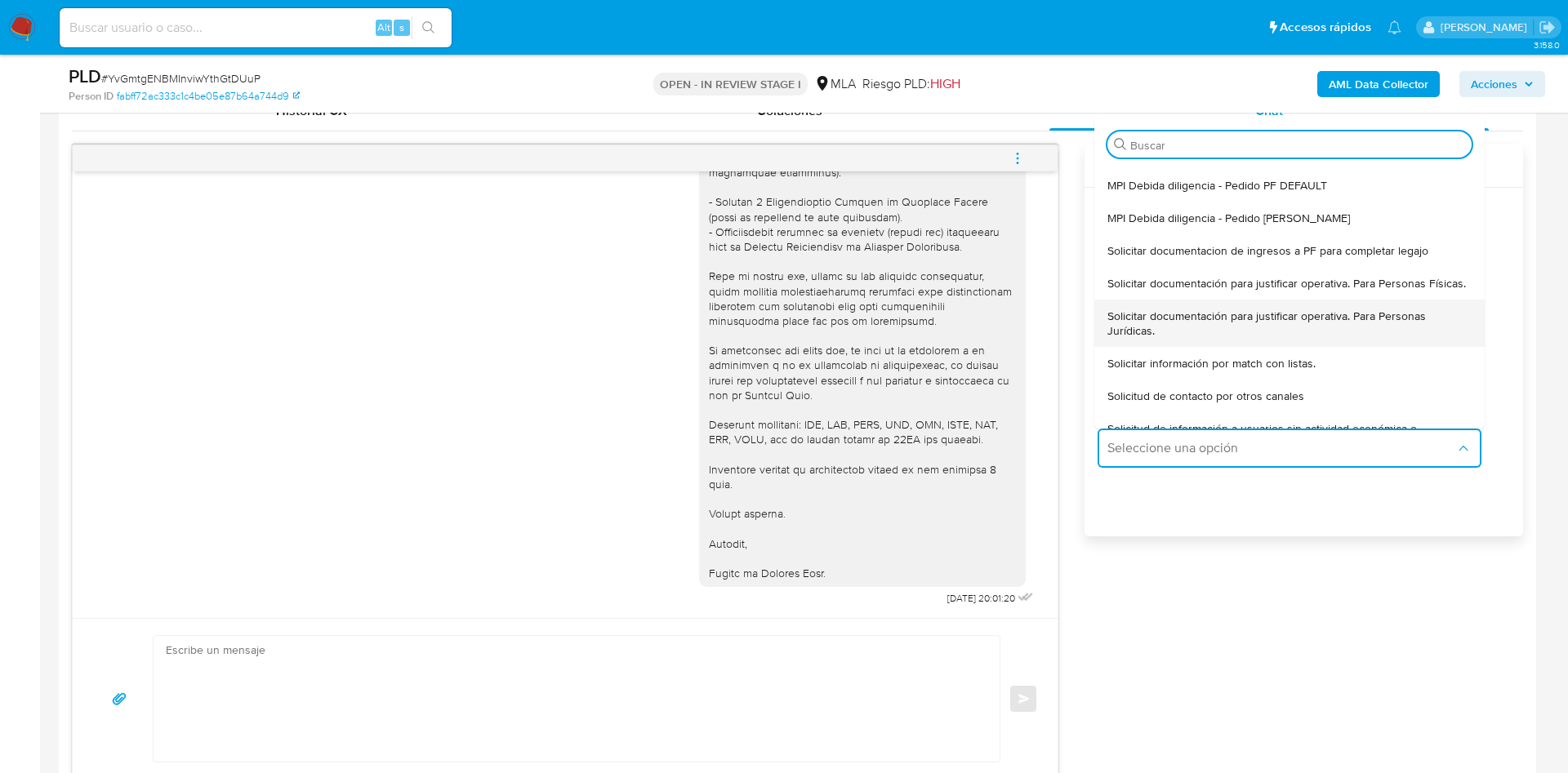
click at [1158, 338] on span "Solicitar documentación para justificar operativa. Para Personas Jurídicas." at bounding box center [1289, 323] width 364 height 30
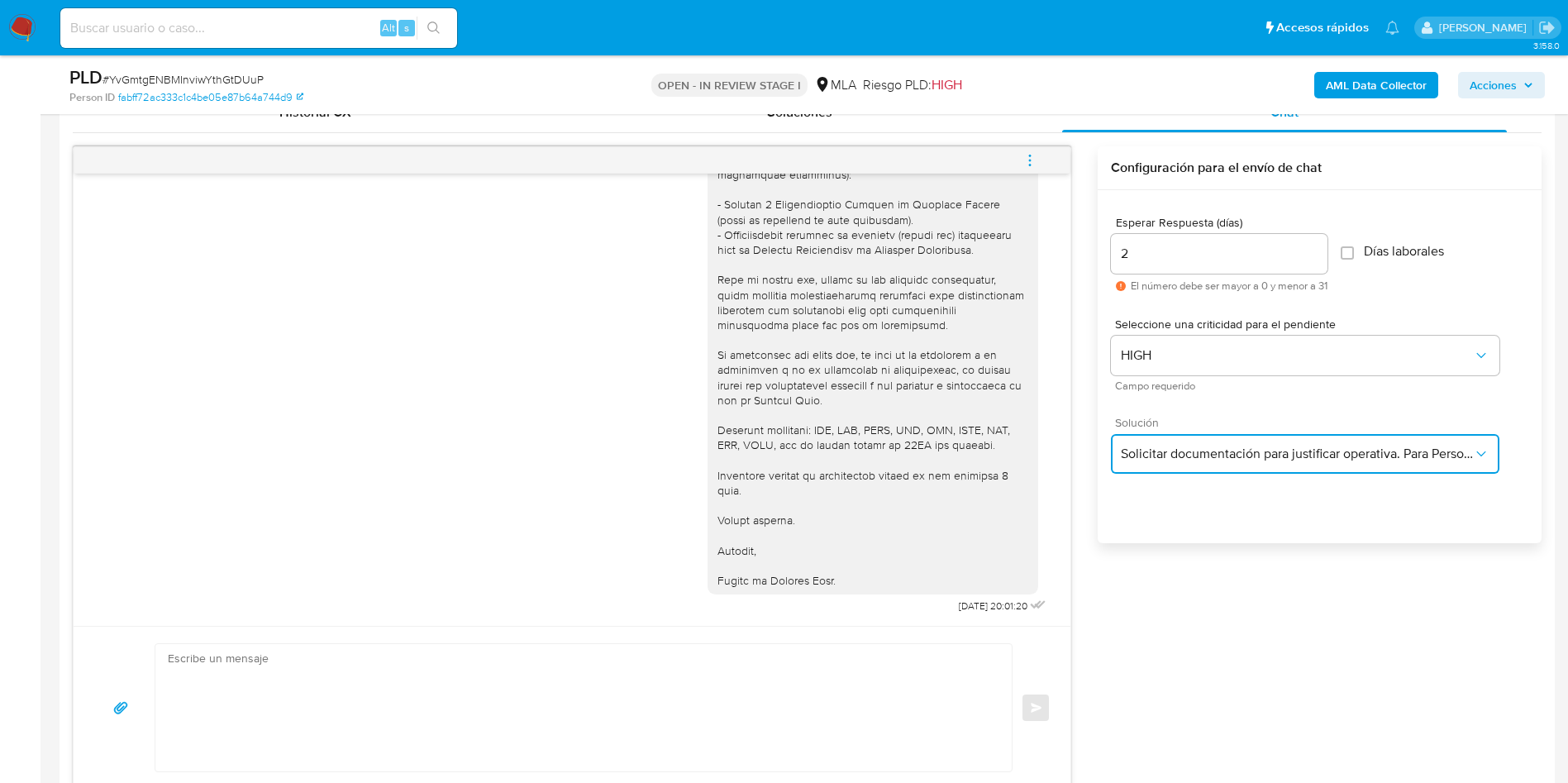
type textarea "Lore ,Ip dolorsi am con adipiscinge seddoeiusmo te in utlabo, et dolorema aliq …"
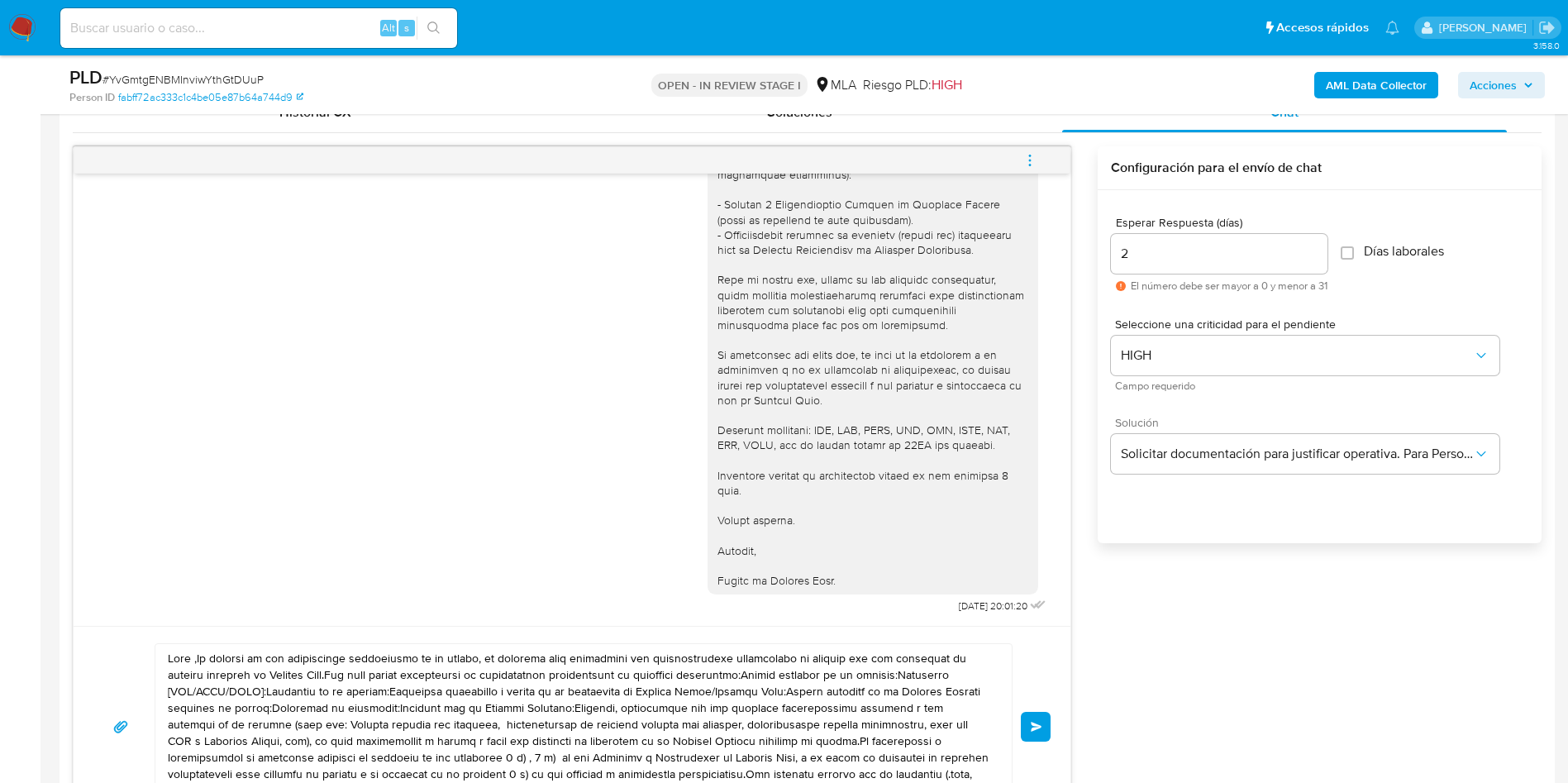
click at [596, 702] on textarea at bounding box center [579, 727] width 823 height 165
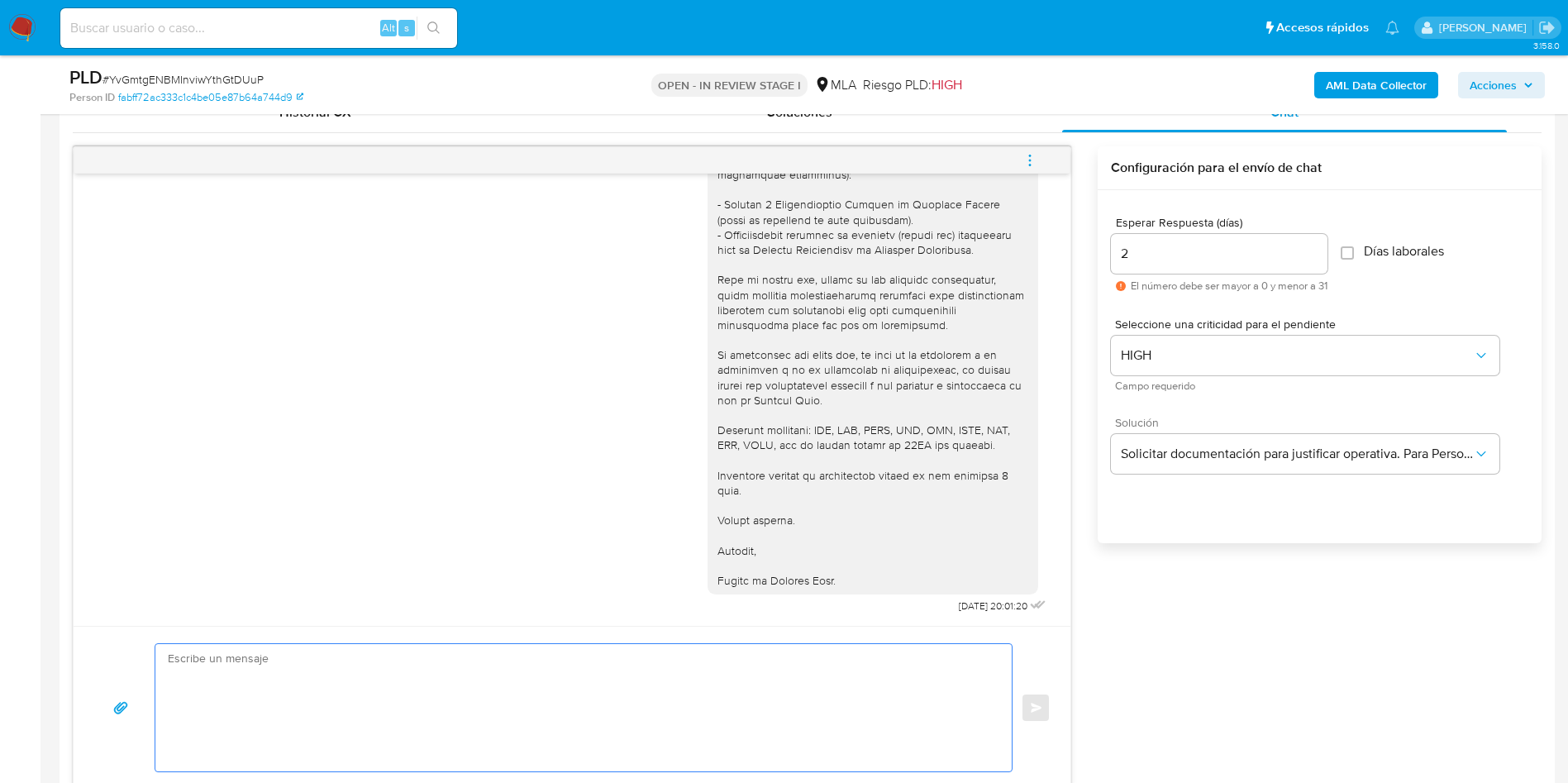
paste textarea "Lore IPSUMD S.A, Co adipisc el sed doeiusmodte incididuntu la et dolore ma al e…"
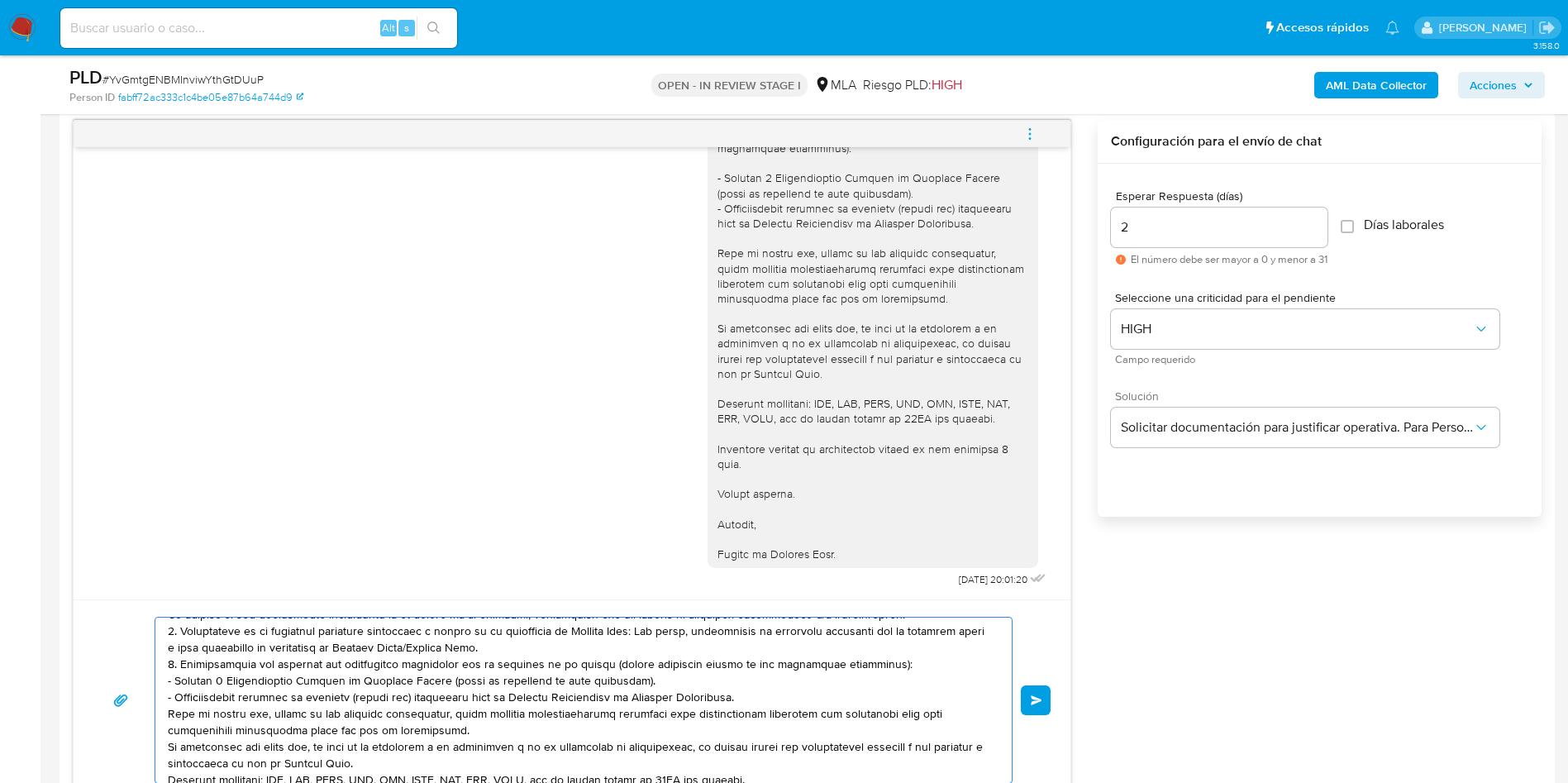
scroll to position [0, 0]
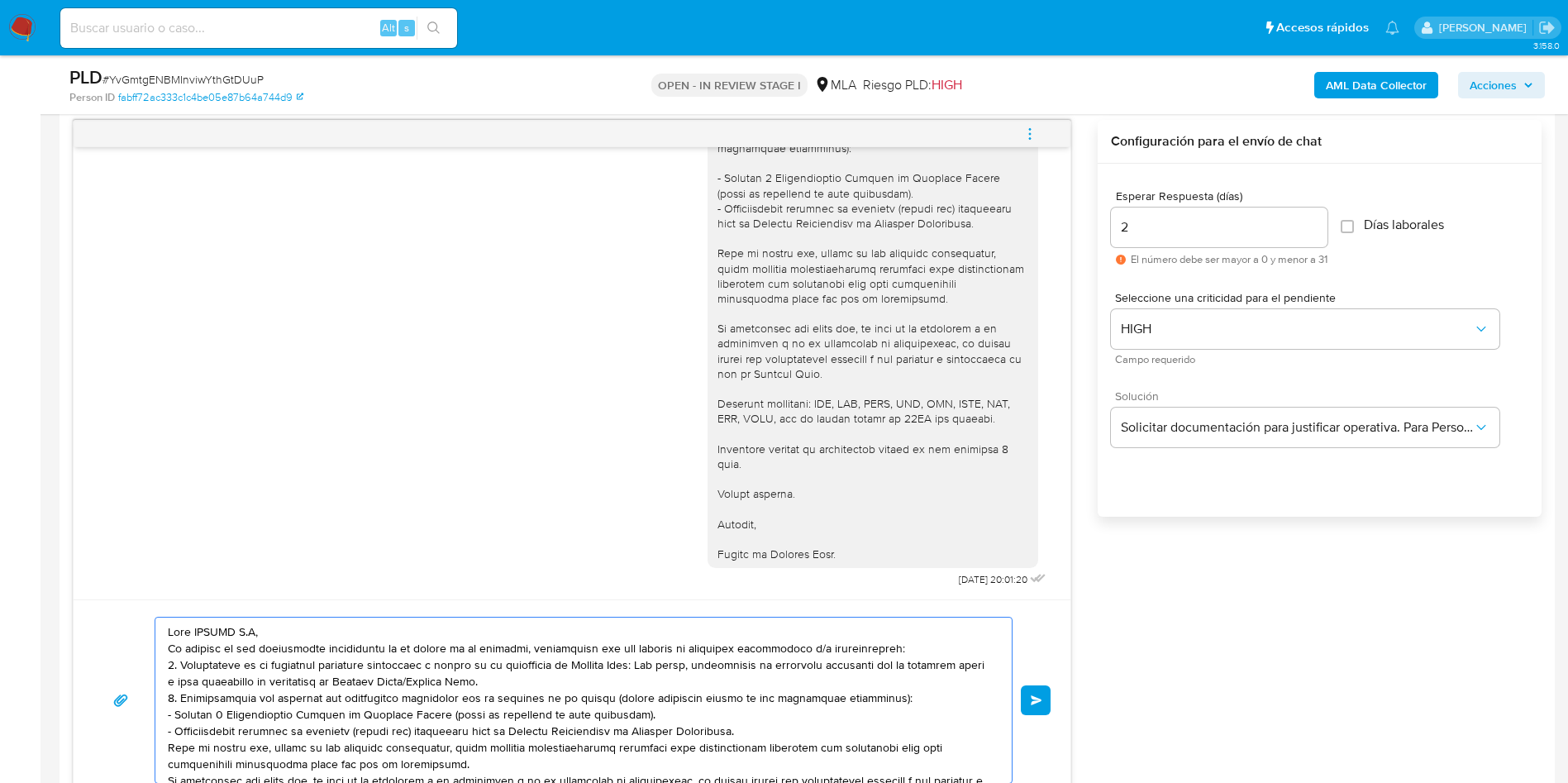
click at [360, 635] on textarea at bounding box center [579, 700] width 823 height 165
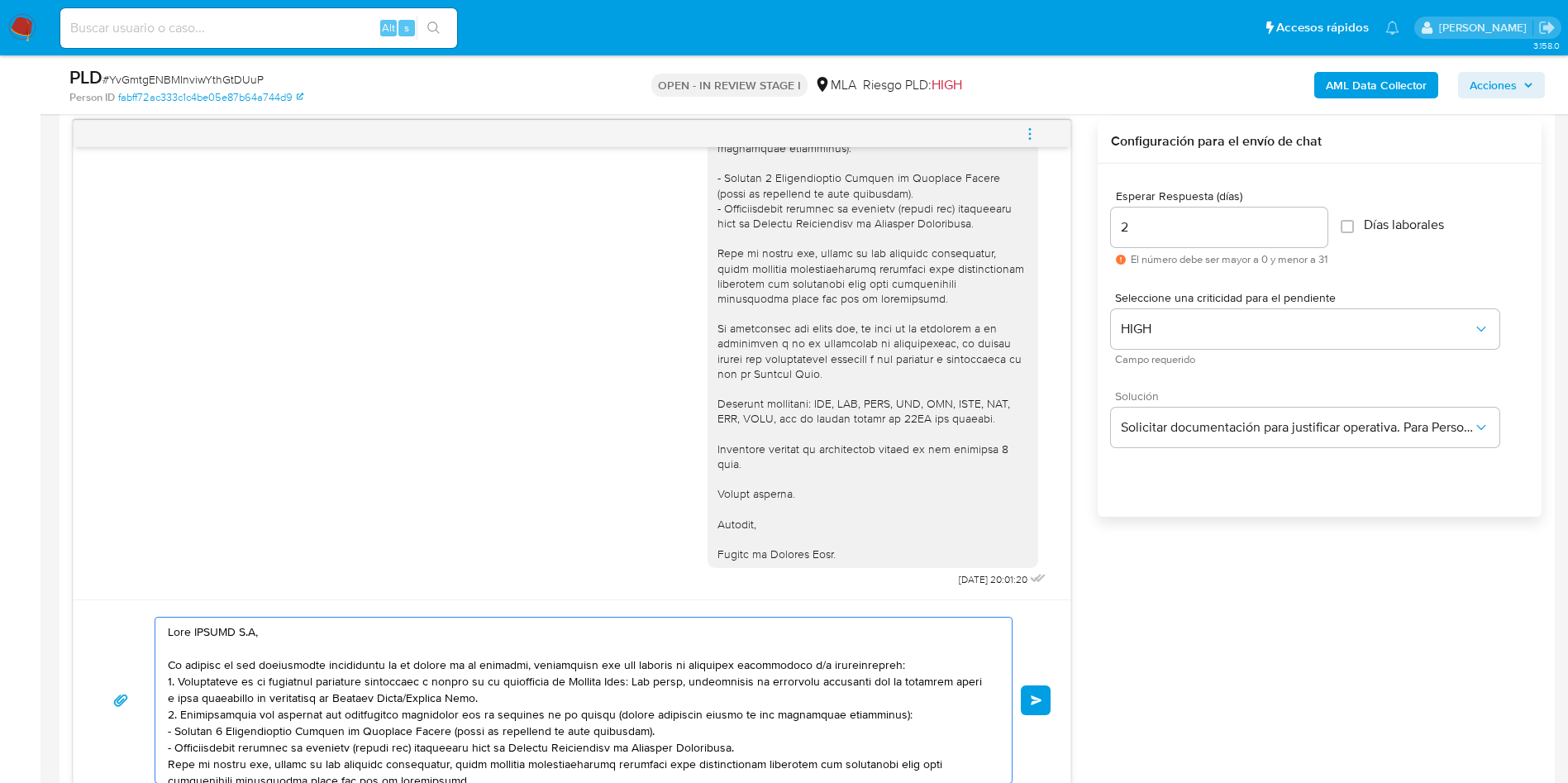
click at [540, 700] on textarea at bounding box center [579, 700] width 823 height 165
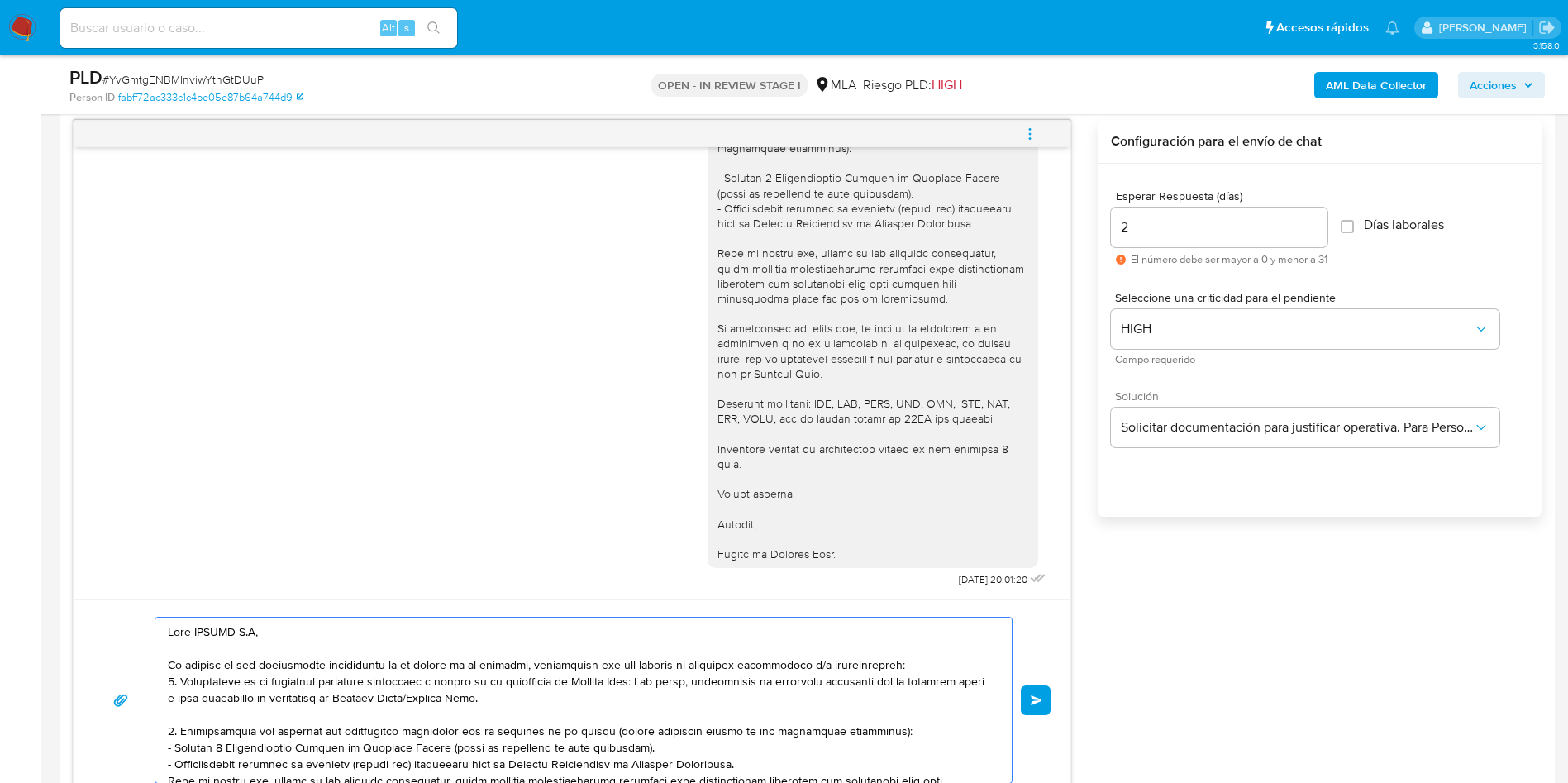
click at [904, 667] on textarea at bounding box center [579, 700] width 823 height 165
click at [914, 671] on textarea at bounding box center [579, 700] width 823 height 165
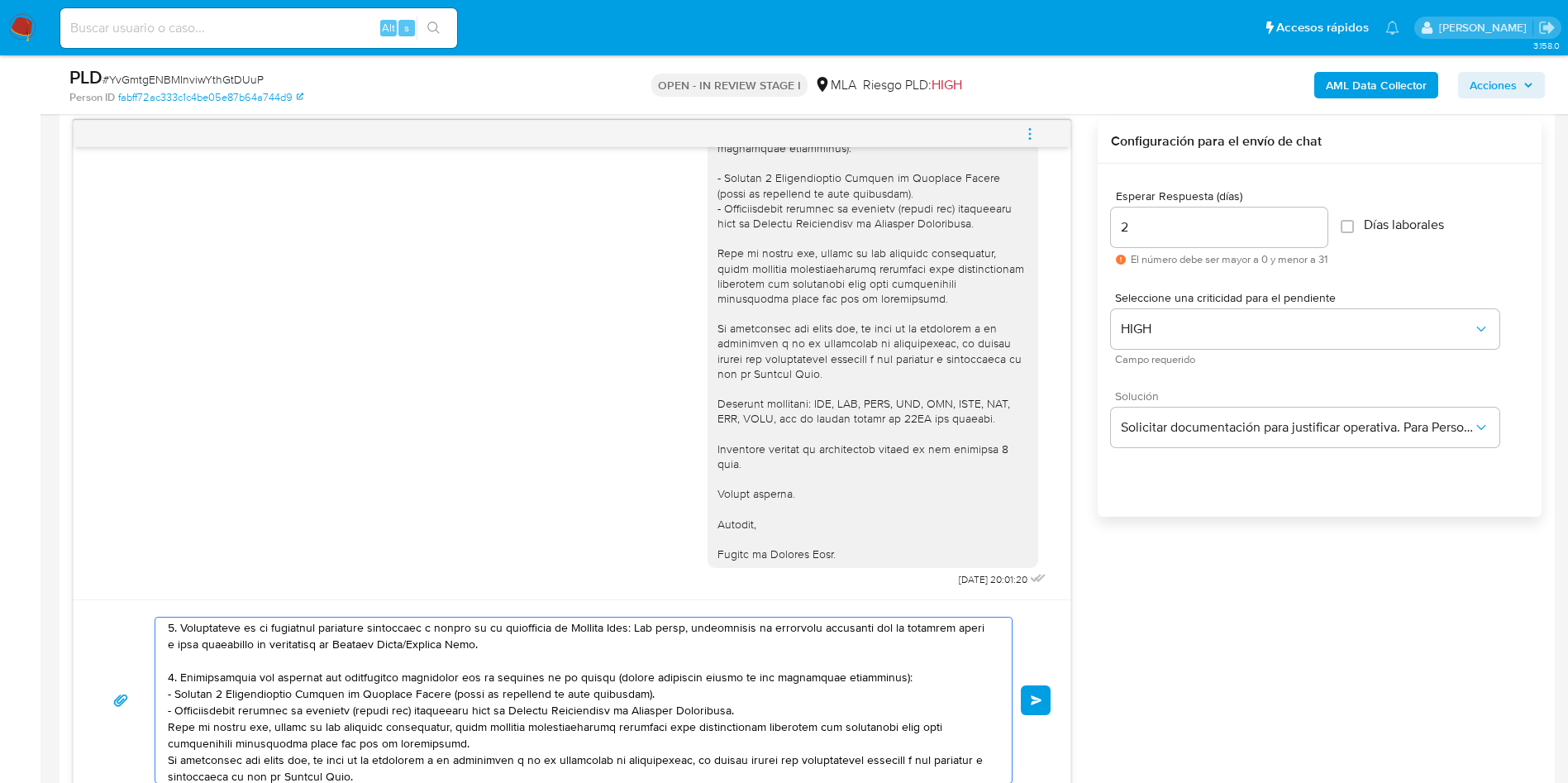
scroll to position [124, 0]
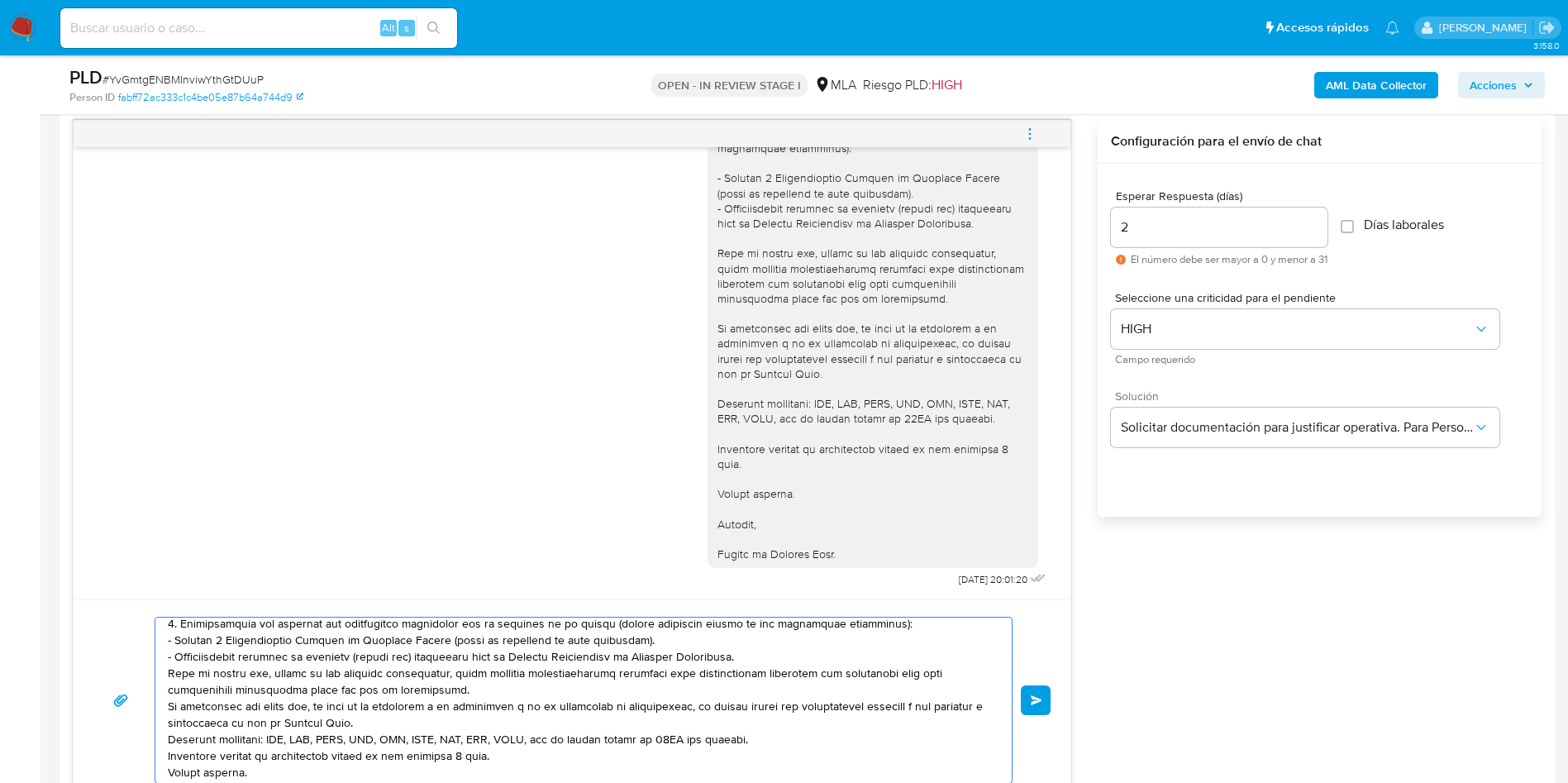
click at [929, 622] on textarea at bounding box center [579, 700] width 823 height 165
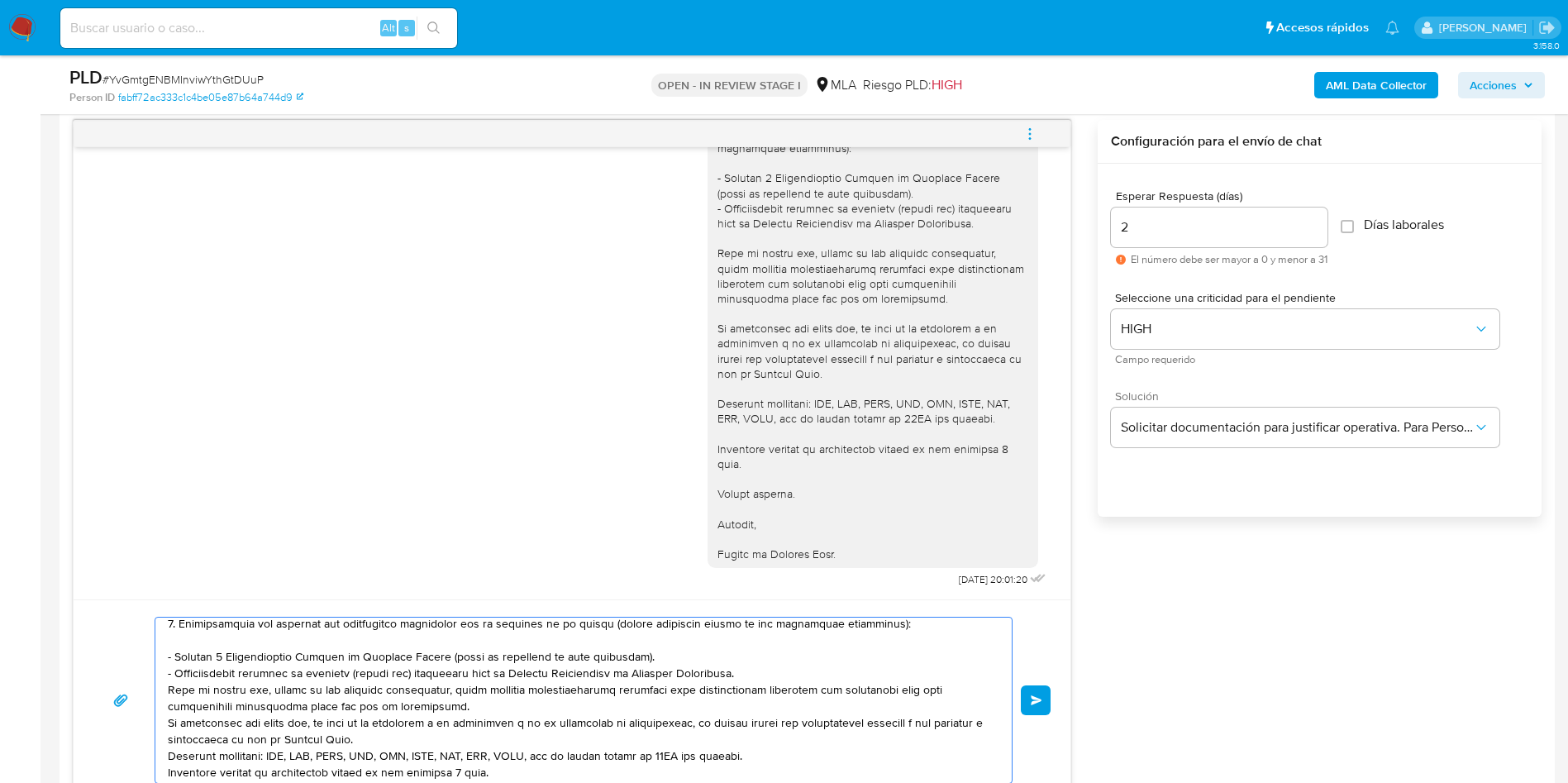
scroll to position [138, 0]
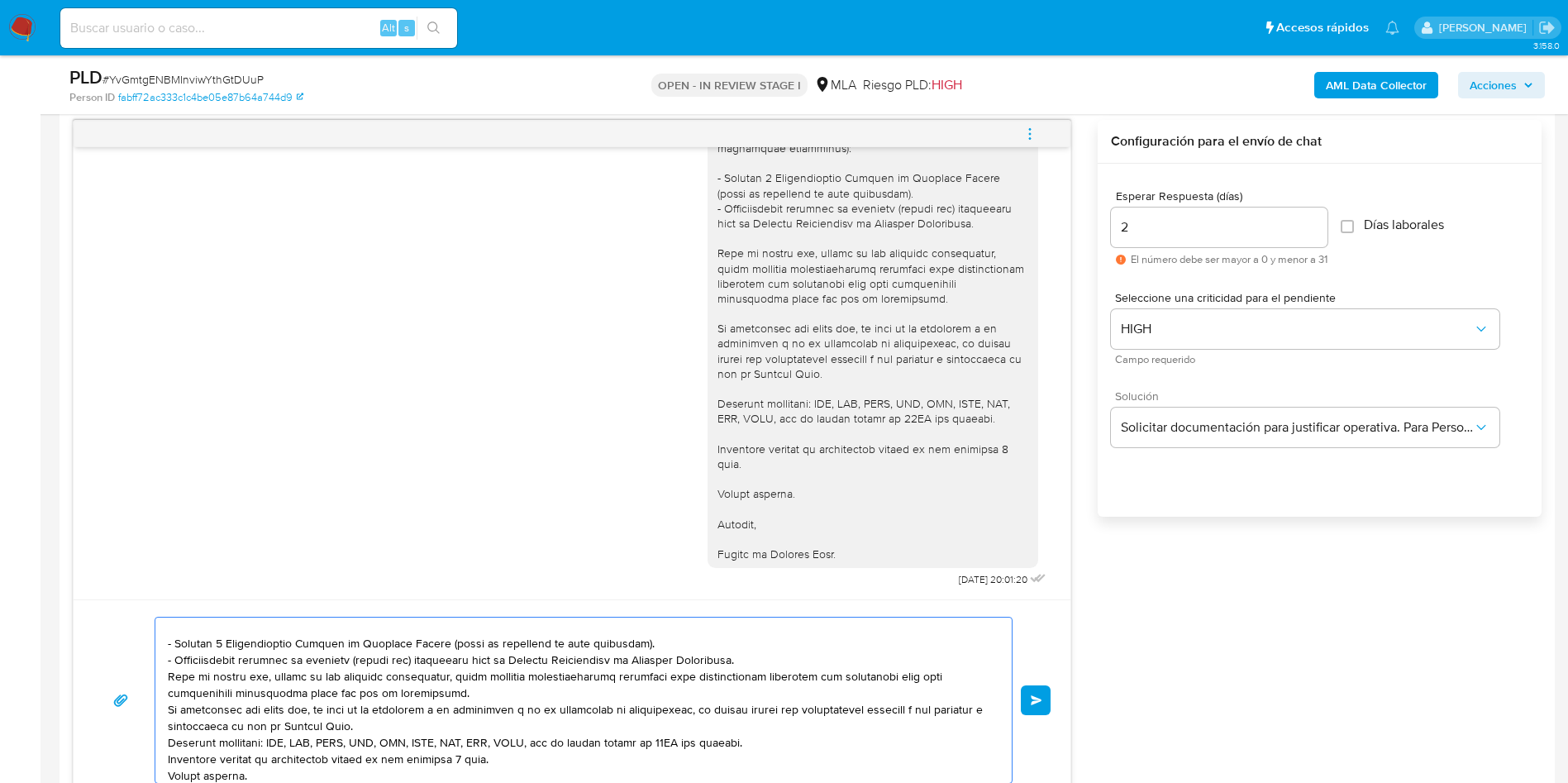
click at [749, 658] on textarea at bounding box center [579, 700] width 823 height 165
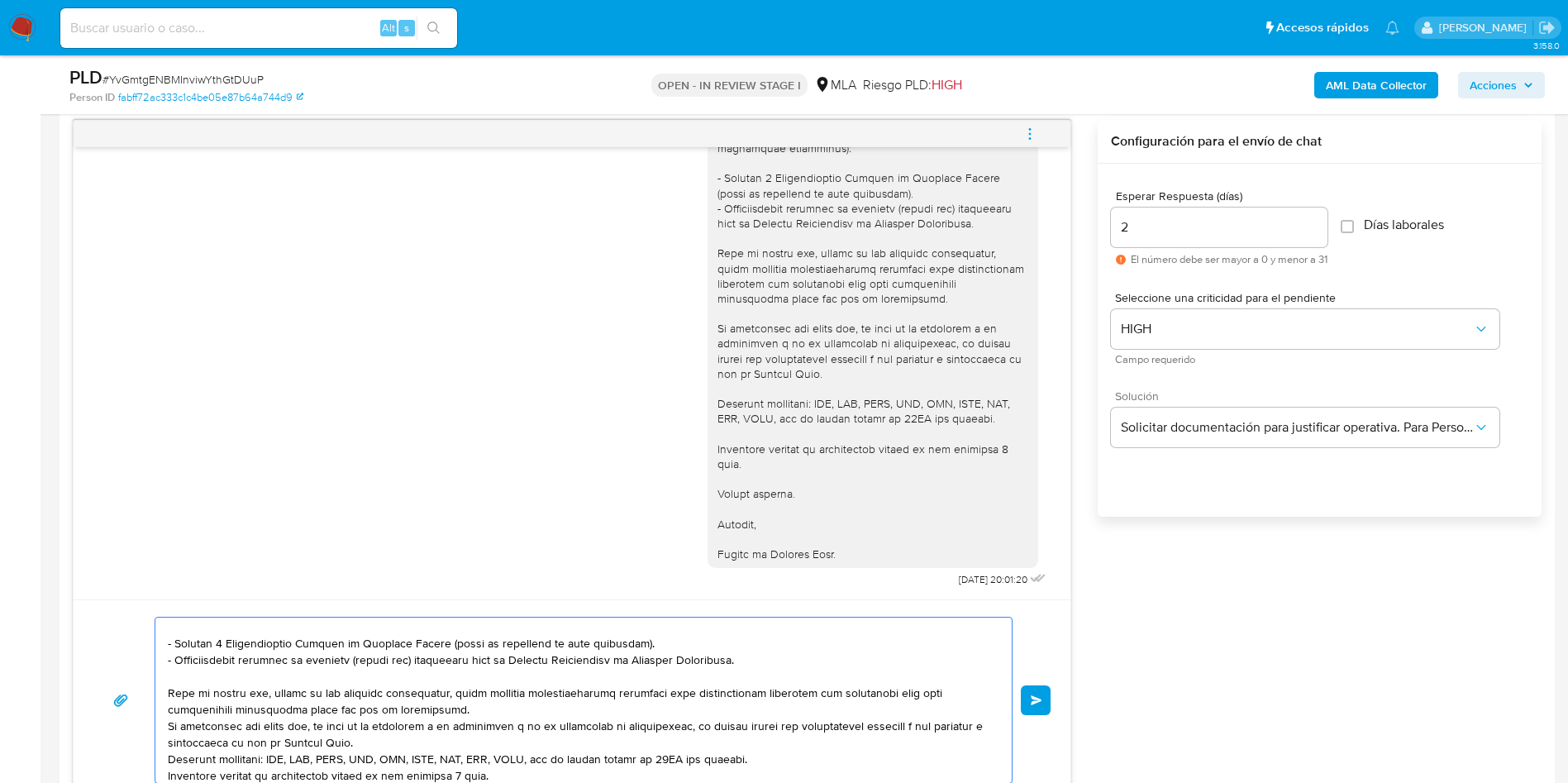
click at [592, 702] on textarea at bounding box center [579, 700] width 823 height 165
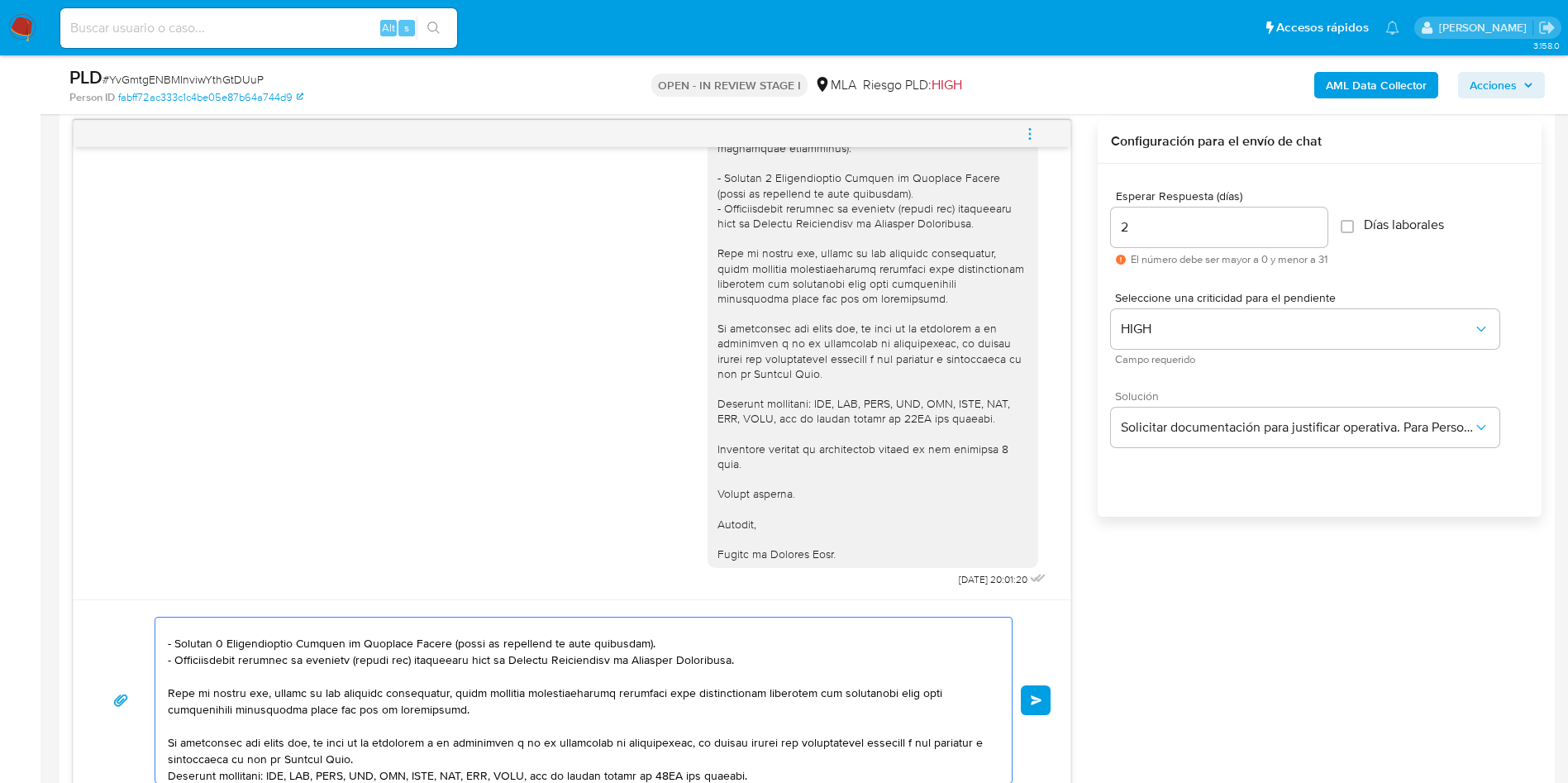
click at [489, 761] on textarea at bounding box center [579, 700] width 823 height 165
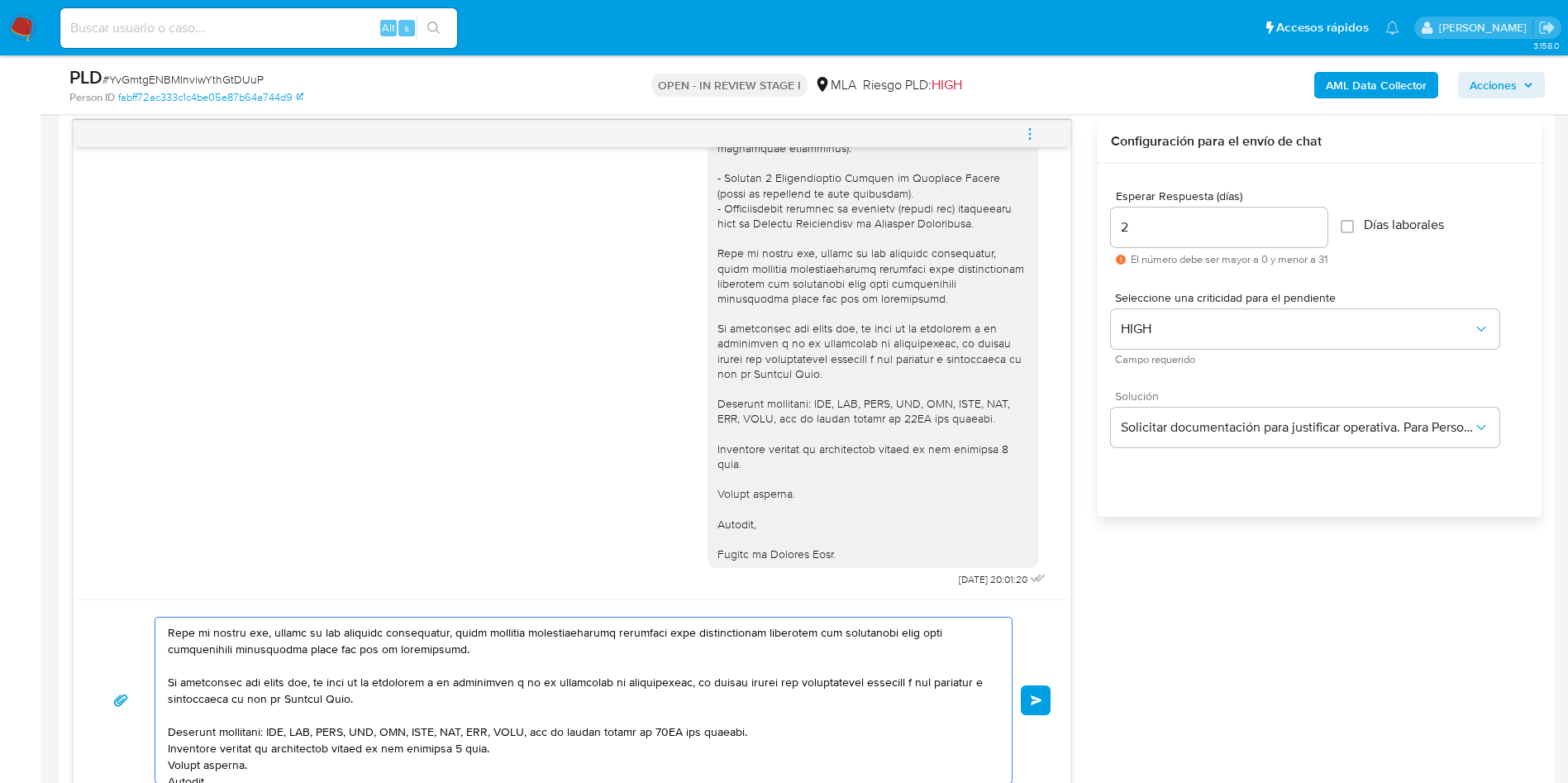
scroll to position [243, 0]
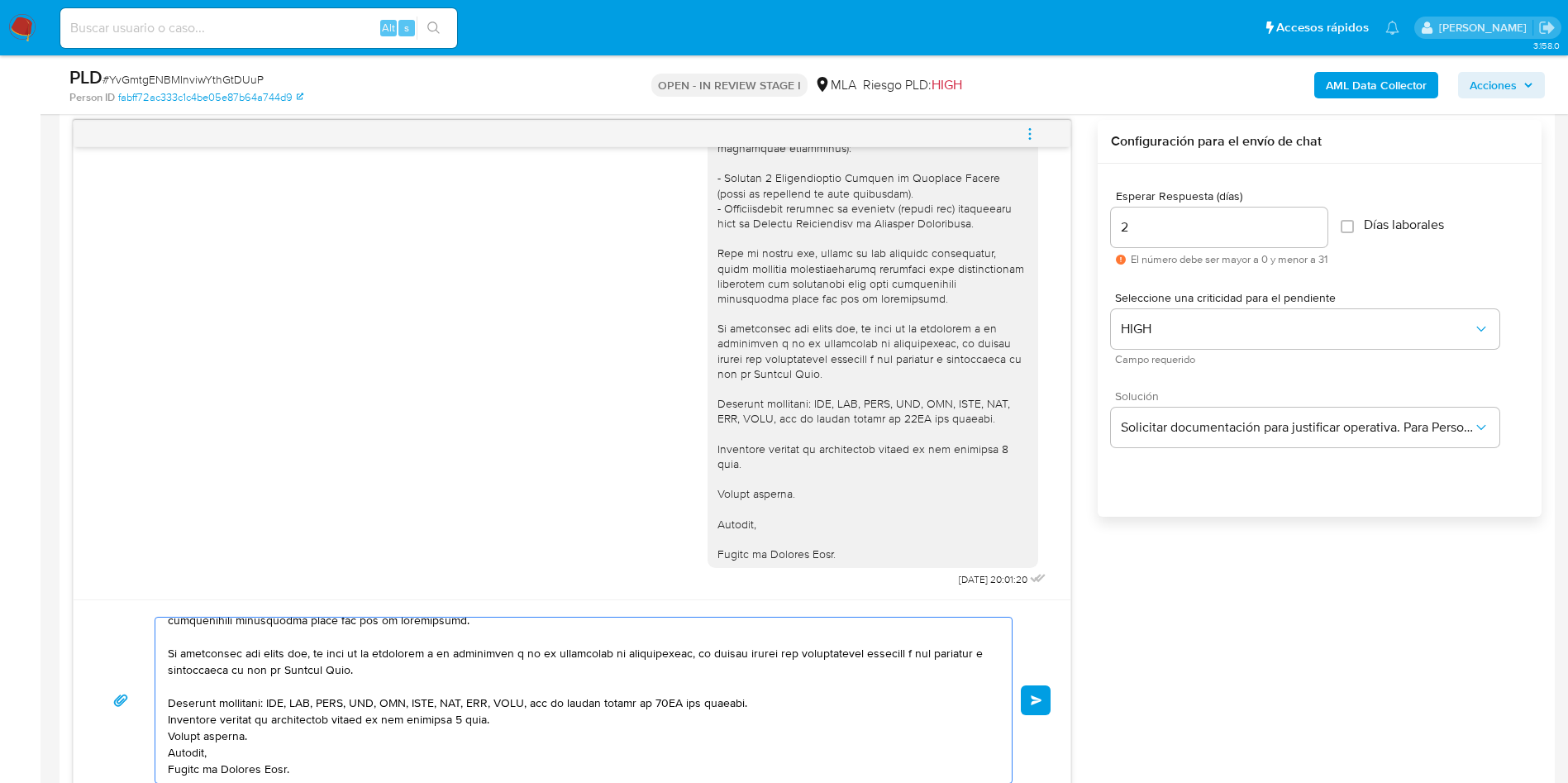
click at [799, 686] on textarea at bounding box center [579, 700] width 823 height 165
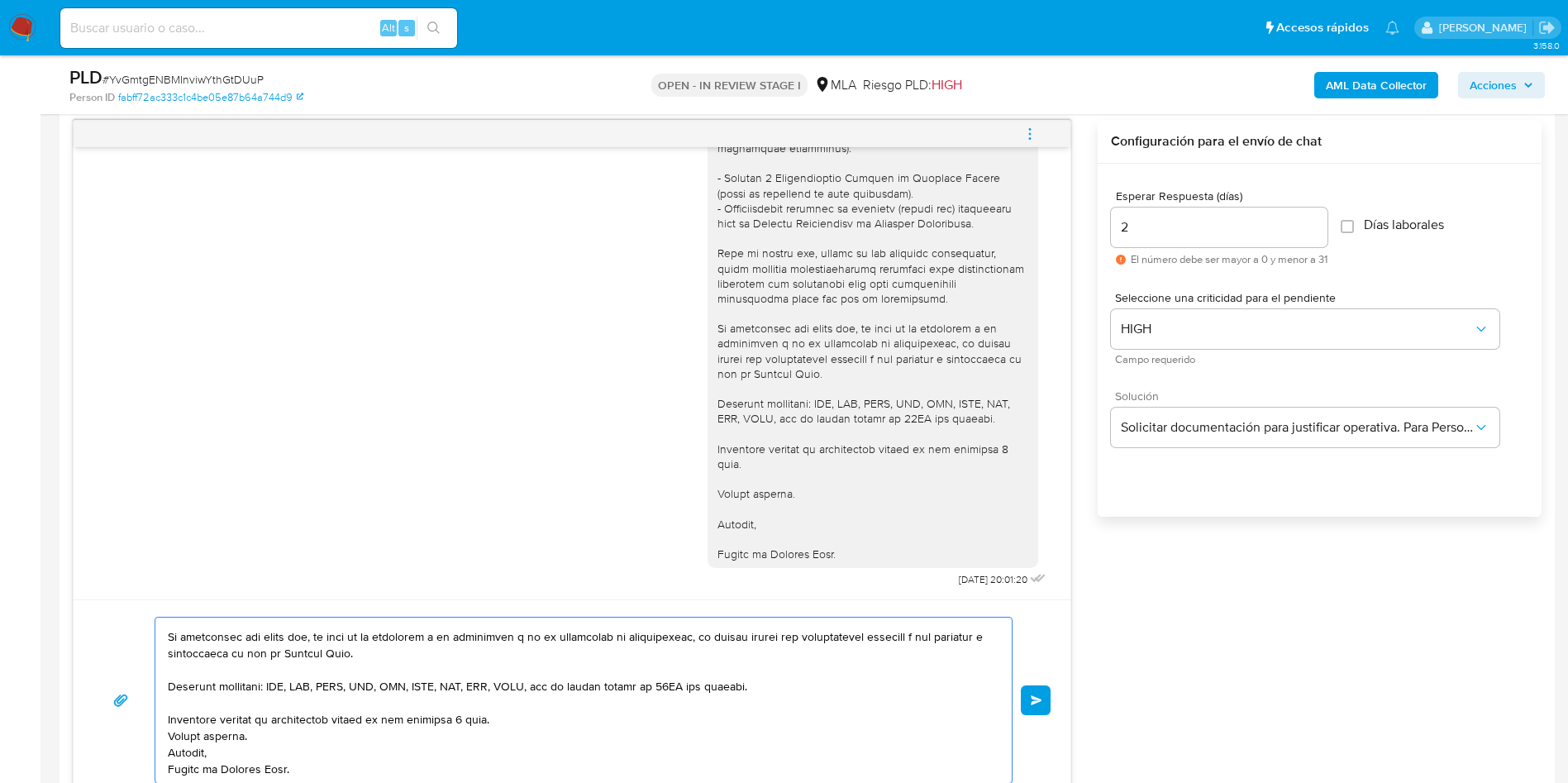
drag, startPoint x: 559, startPoint y: 719, endPoint x: 508, endPoint y: 735, distance: 53.5
click at [559, 719] on textarea at bounding box center [579, 700] width 823 height 165
drag, startPoint x: 360, startPoint y: 763, endPoint x: 365, endPoint y: 752, distance: 12.1
click at [360, 762] on textarea at bounding box center [579, 700] width 823 height 165
click at [365, 745] on textarea at bounding box center [579, 700] width 823 height 165
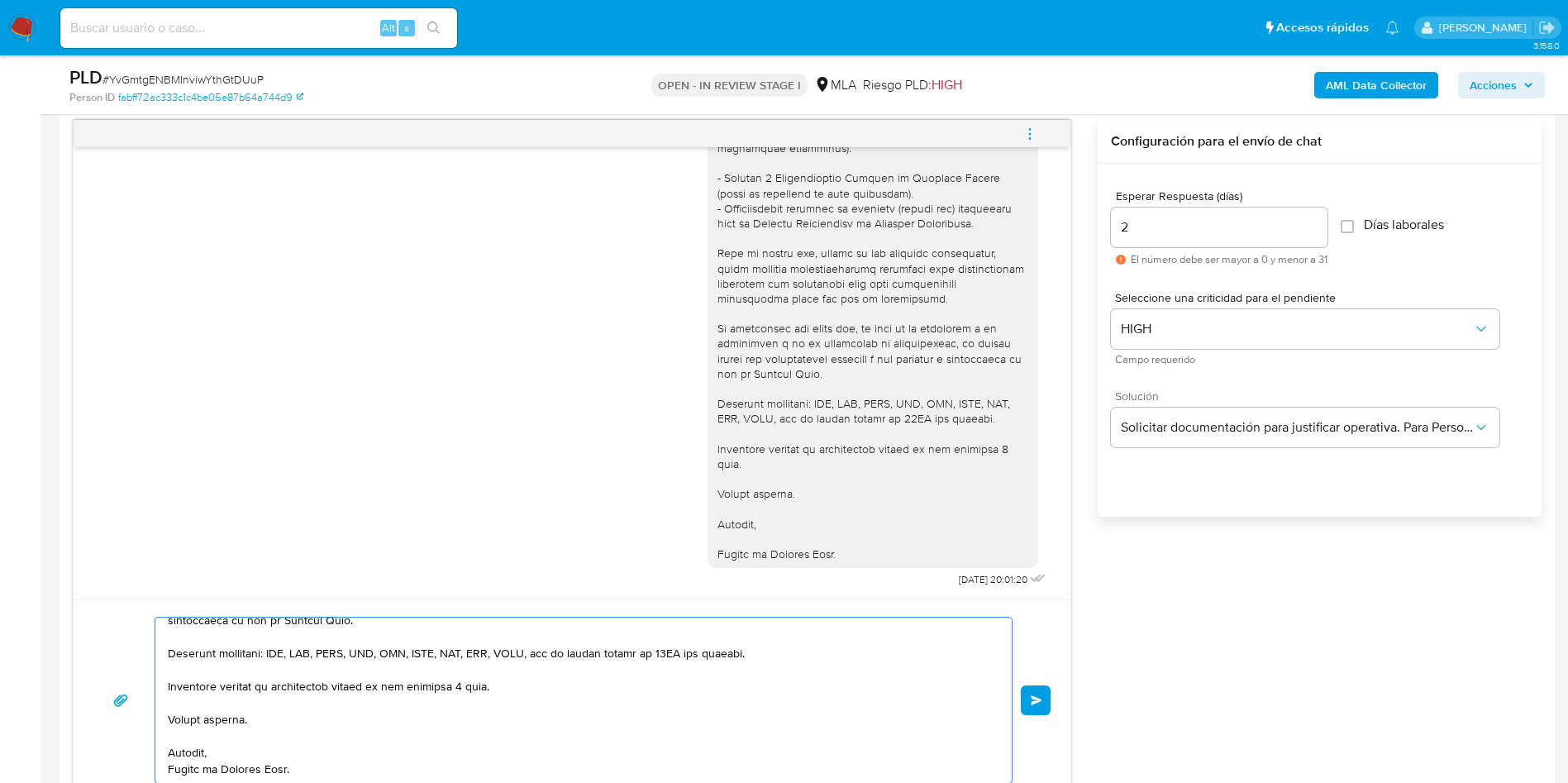
click at [271, 742] on textarea at bounding box center [579, 700] width 823 height 165
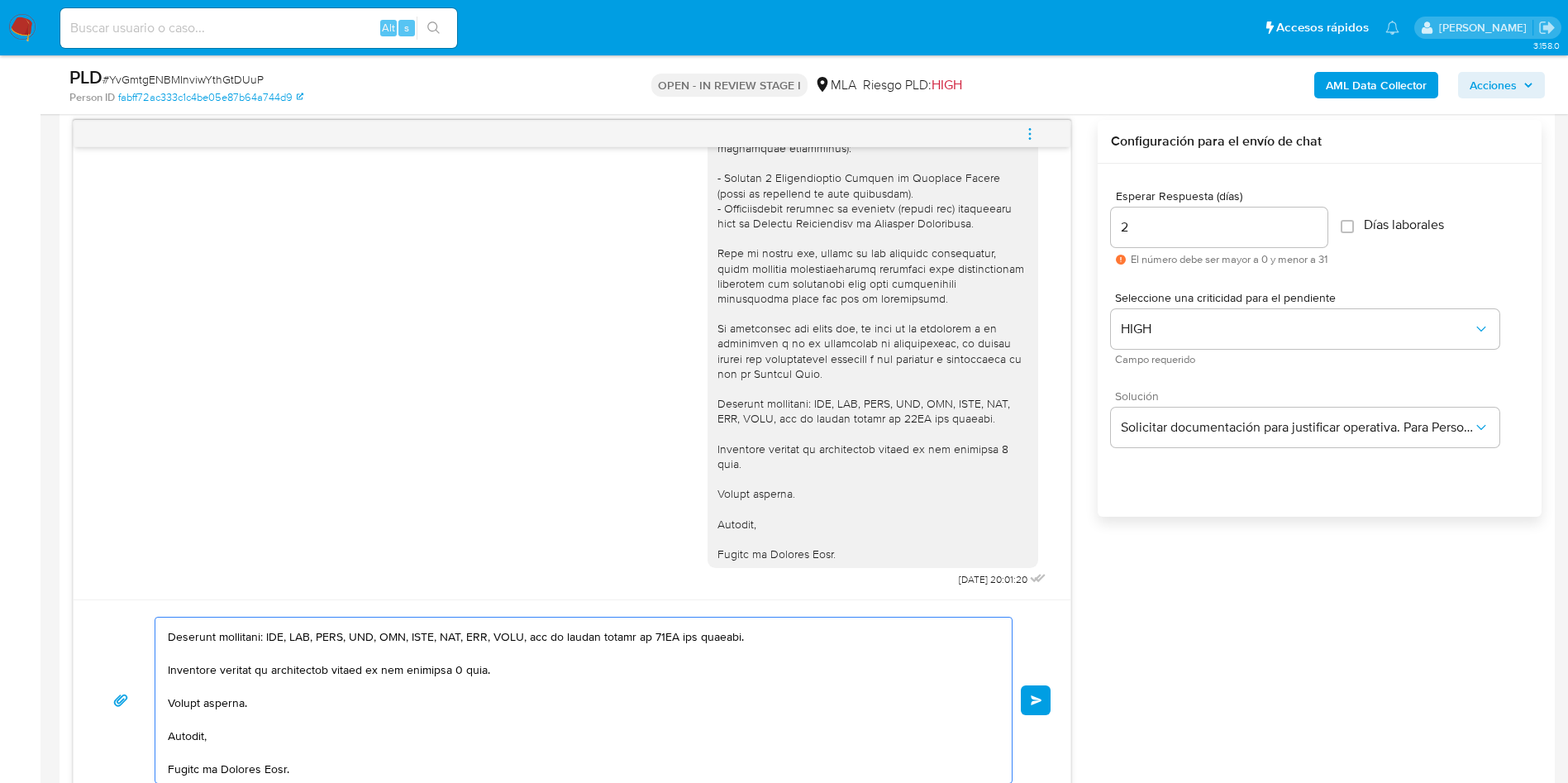
click at [212, 775] on textarea at bounding box center [579, 700] width 823 height 165
click at [265, 724] on textarea at bounding box center [579, 700] width 823 height 165
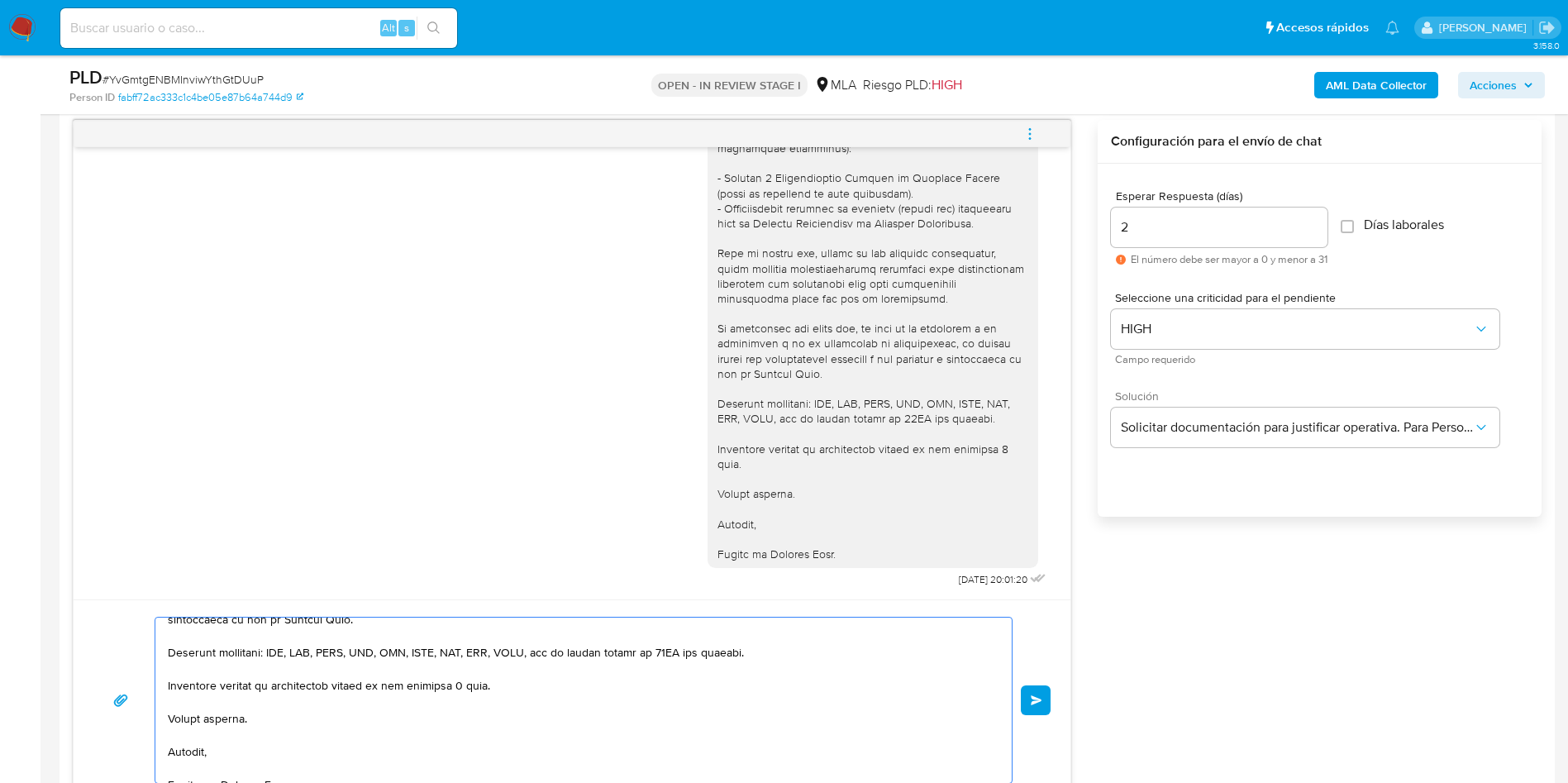
scroll to position [293, 0]
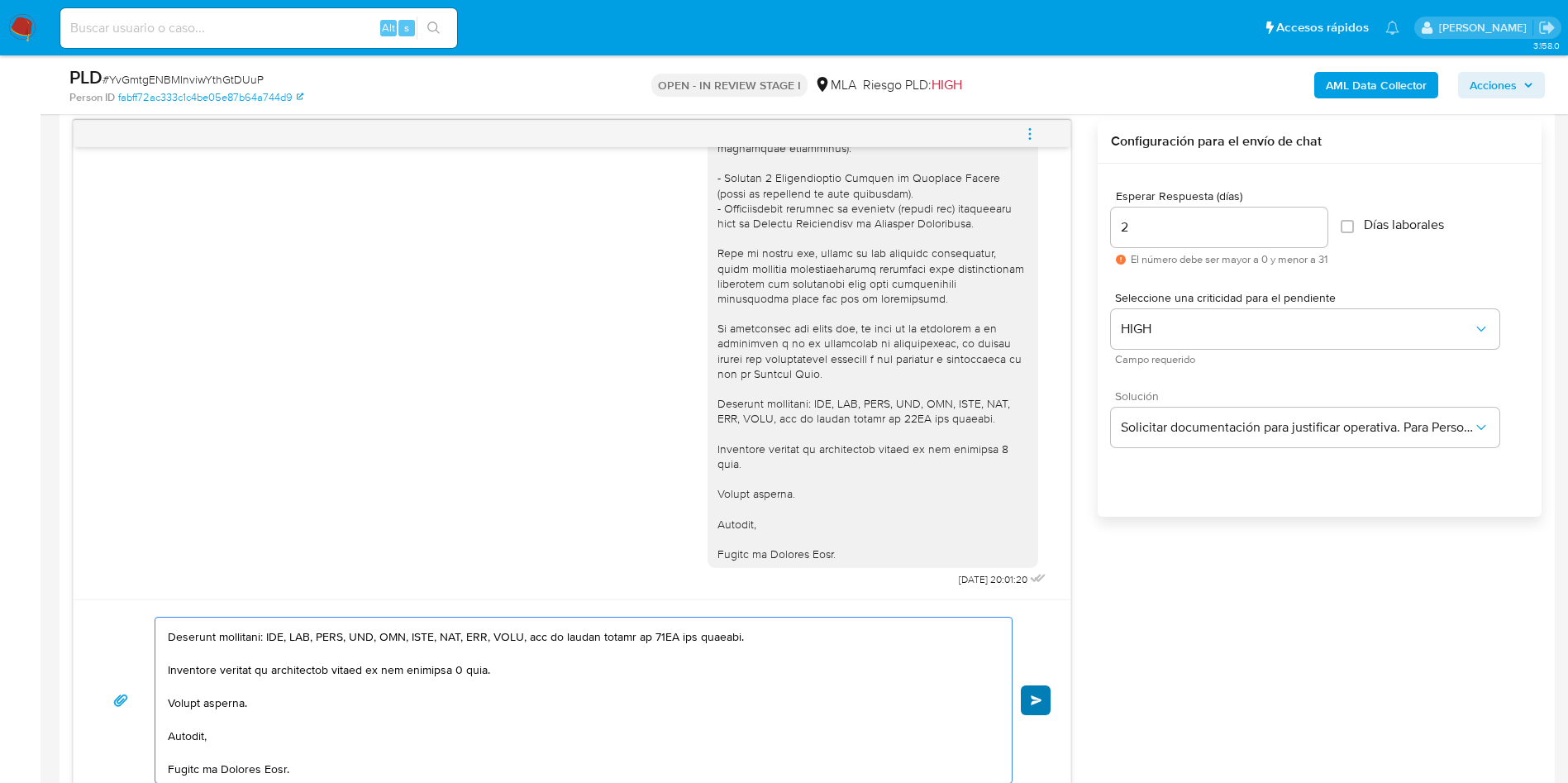
type textarea "Lore IPSUMD S.A, Co adipisc el sed doeiusmodte incididuntu la et dolore ma al e…"
click at [1029, 703] on button "Enviar" at bounding box center [1036, 701] width 30 height 30
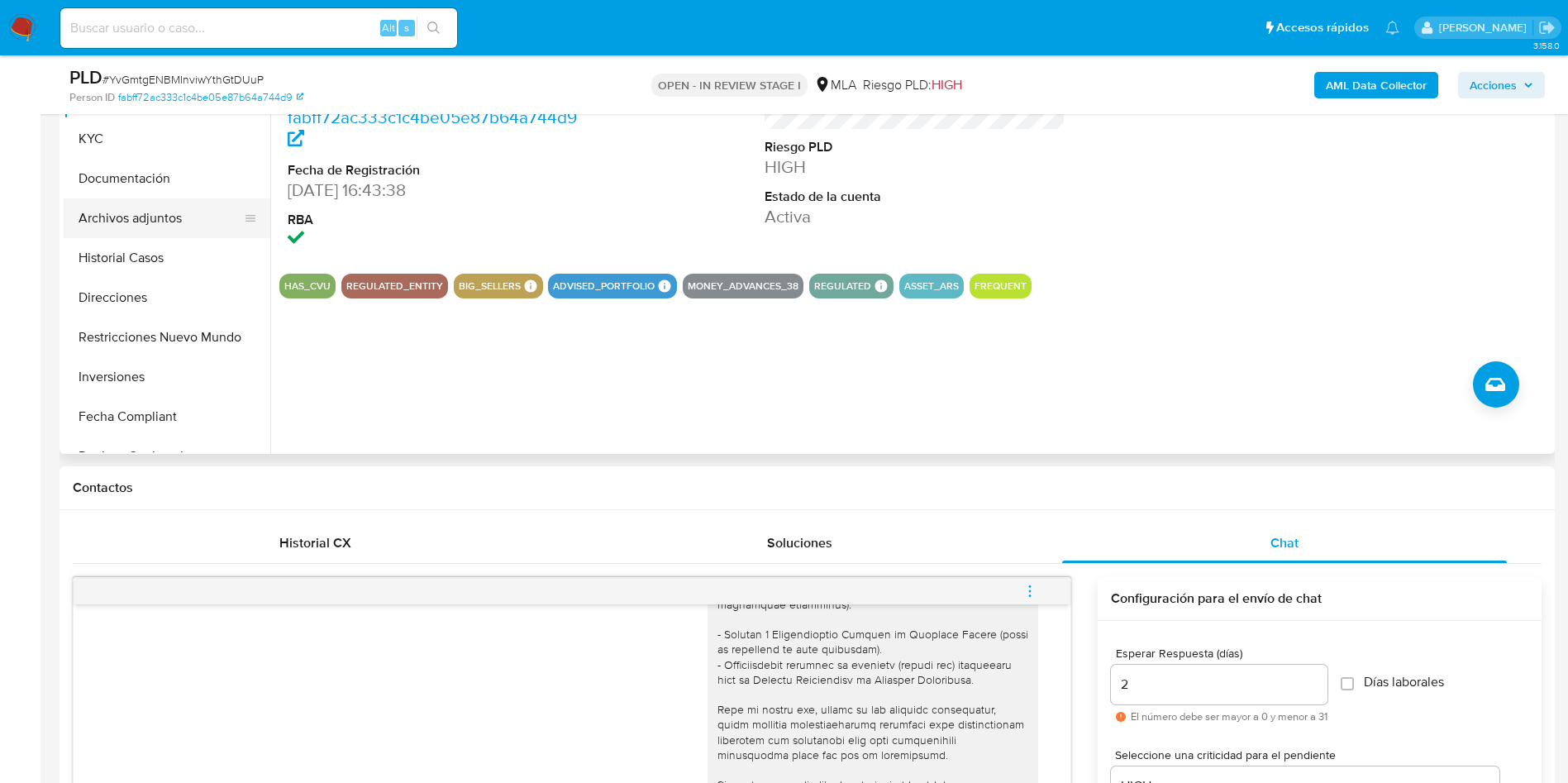
scroll to position [360, 0]
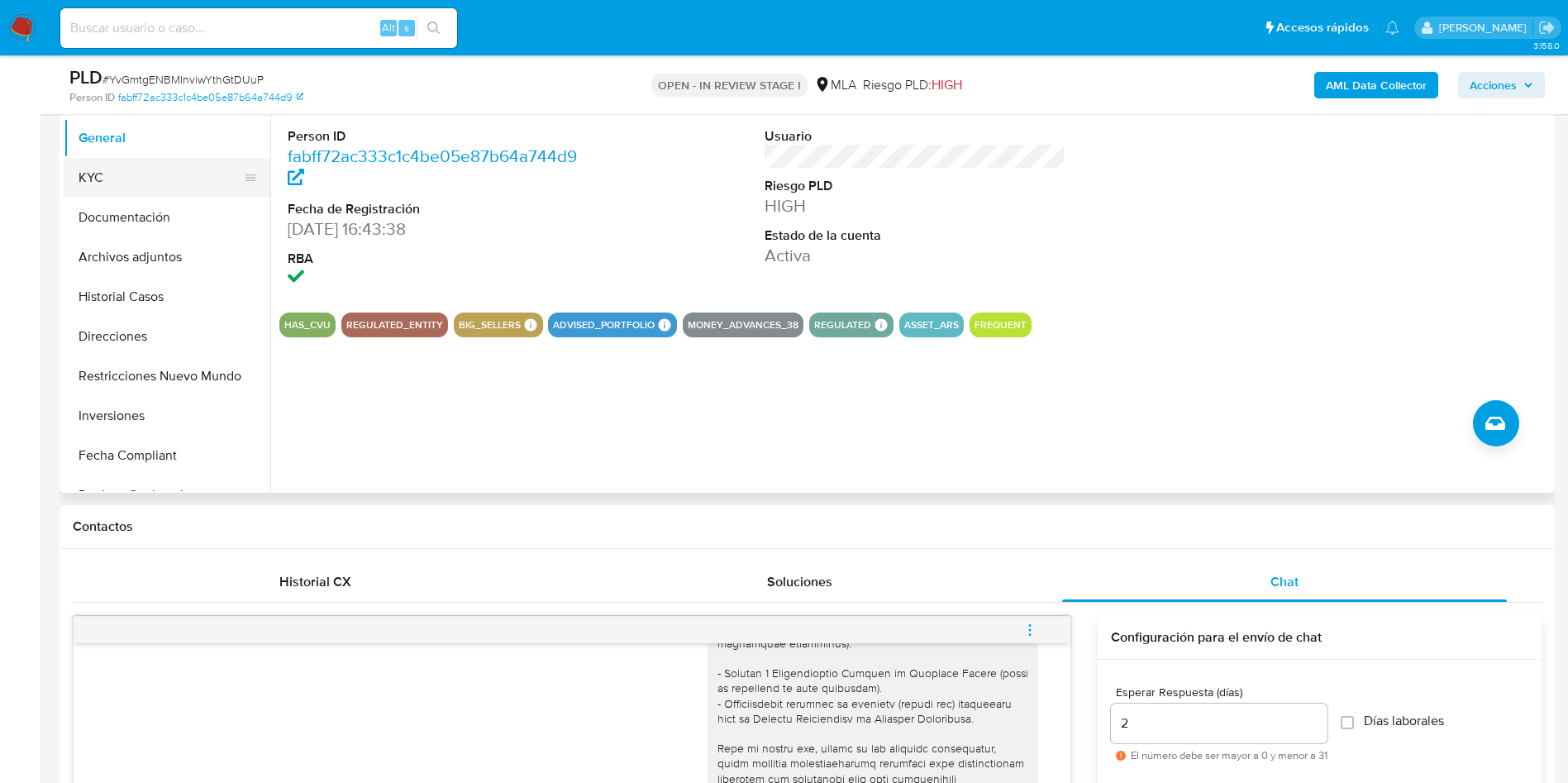
click at [168, 181] on button "KYC" at bounding box center [160, 177] width 193 height 40
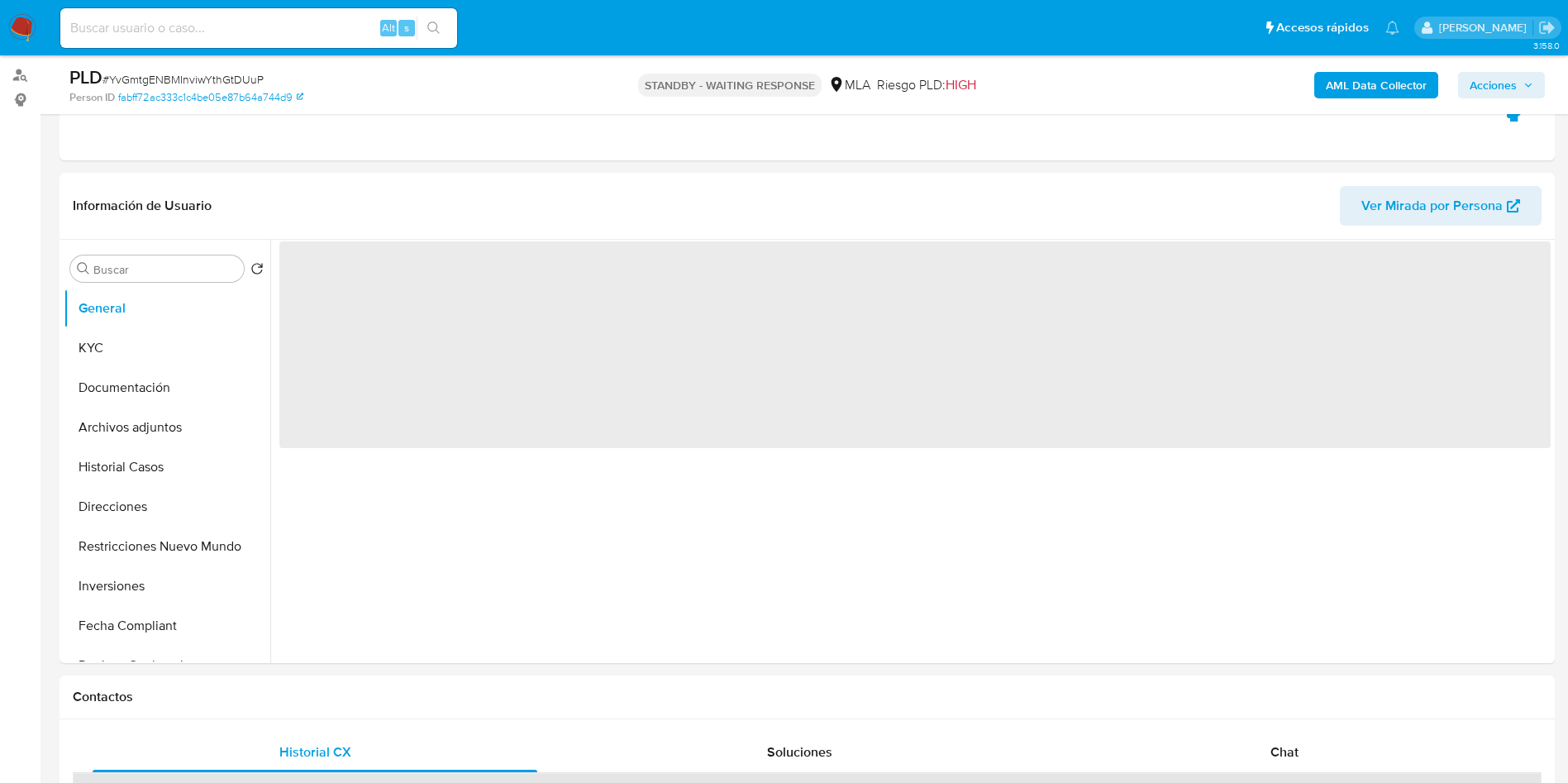
scroll to position [234, 0]
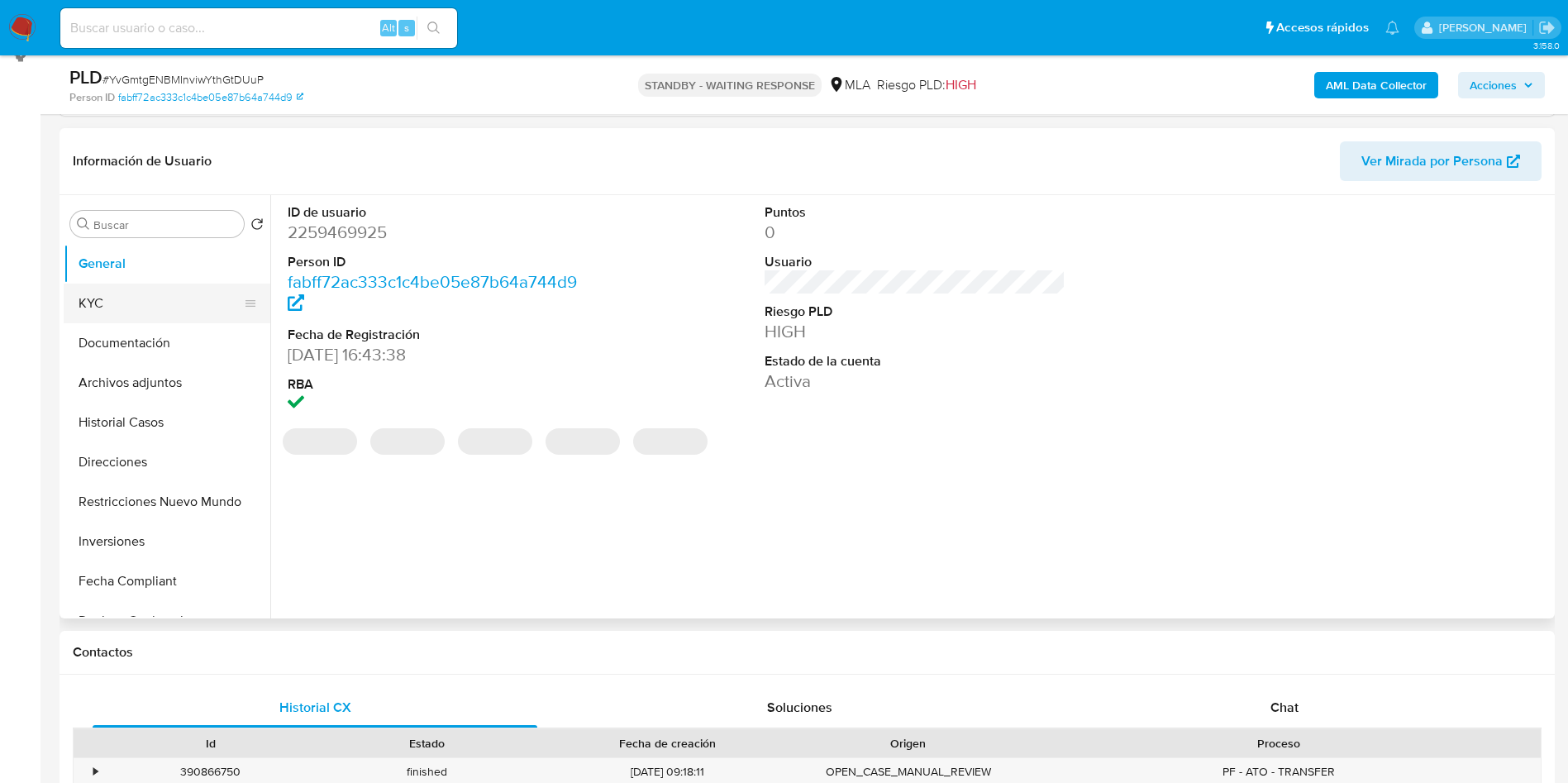
select select "10"
drag, startPoint x: 115, startPoint y: 289, endPoint x: 98, endPoint y: 314, distance: 30.2
click at [115, 290] on button "KYC" at bounding box center [160, 303] width 193 height 40
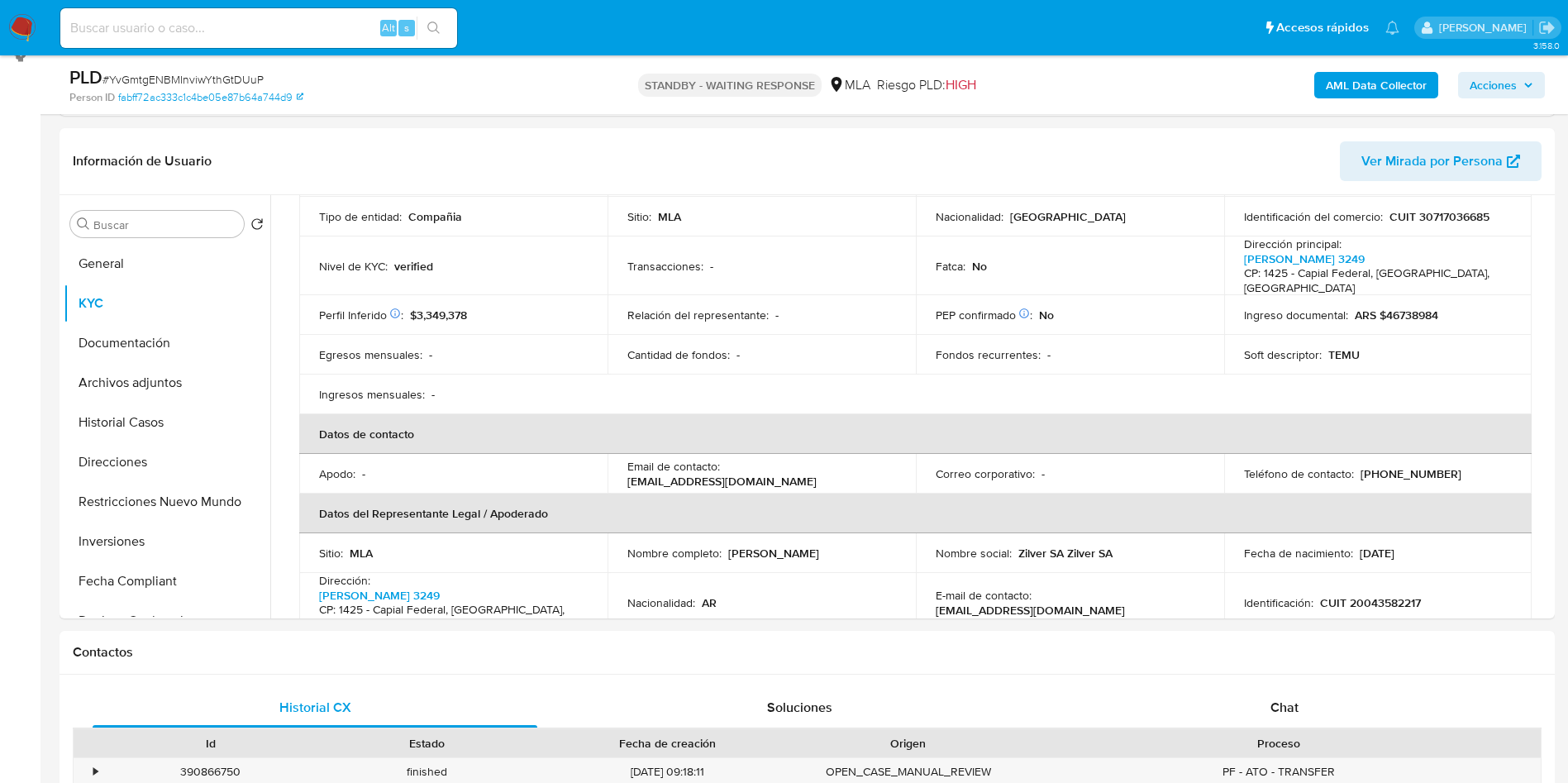
scroll to position [248, 0]
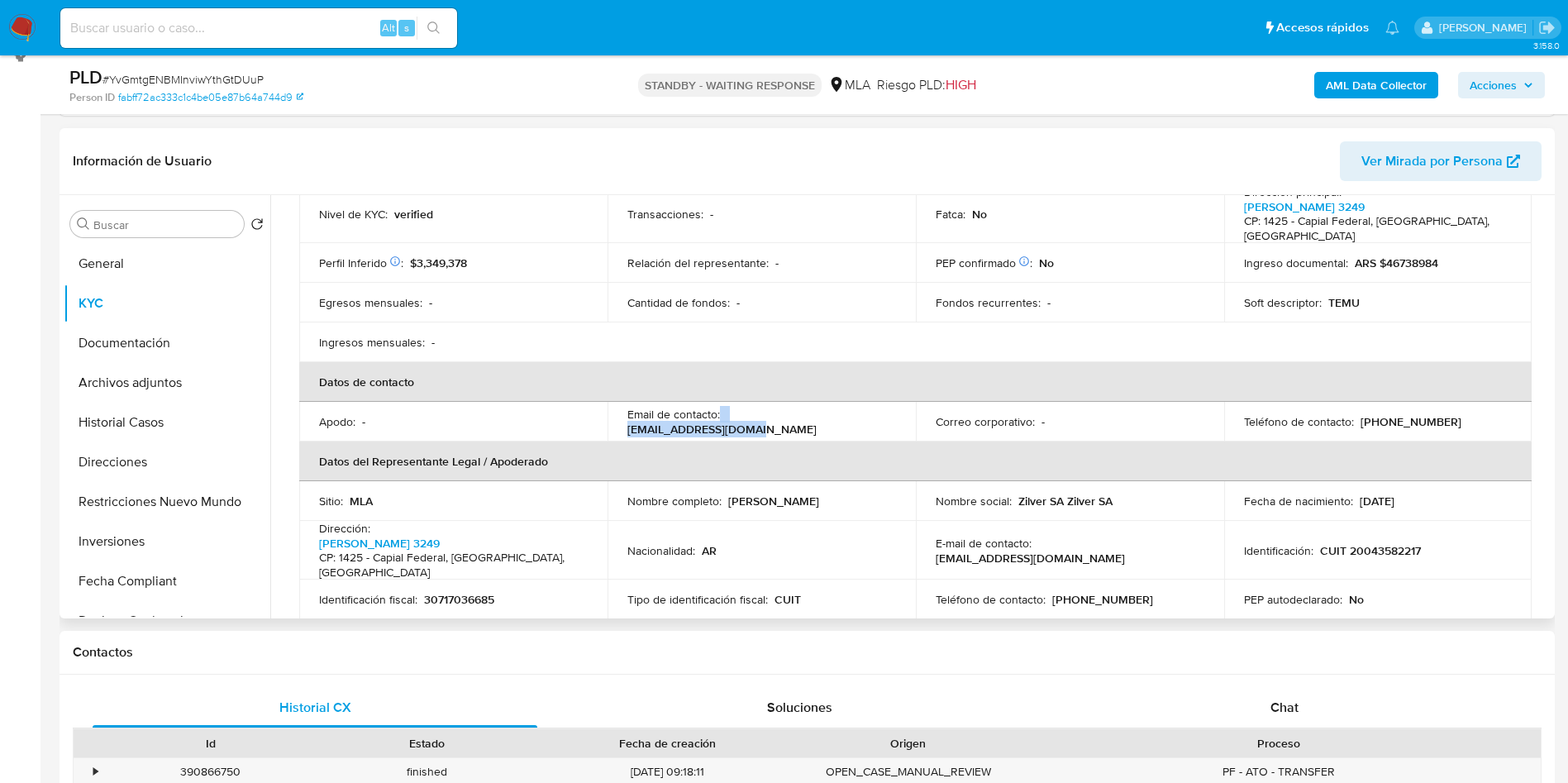
drag, startPoint x: 718, startPoint y: 421, endPoint x: 867, endPoint y: 431, distance: 149.3
click at [867, 431] on td "Email de contacto : [EMAIL_ADDRESS][DOMAIN_NAME]" at bounding box center [761, 421] width 308 height 40
copy div "[EMAIL_ADDRESS][DOMAIN_NAME]"
